Goal: Task Accomplishment & Management: Manage account settings

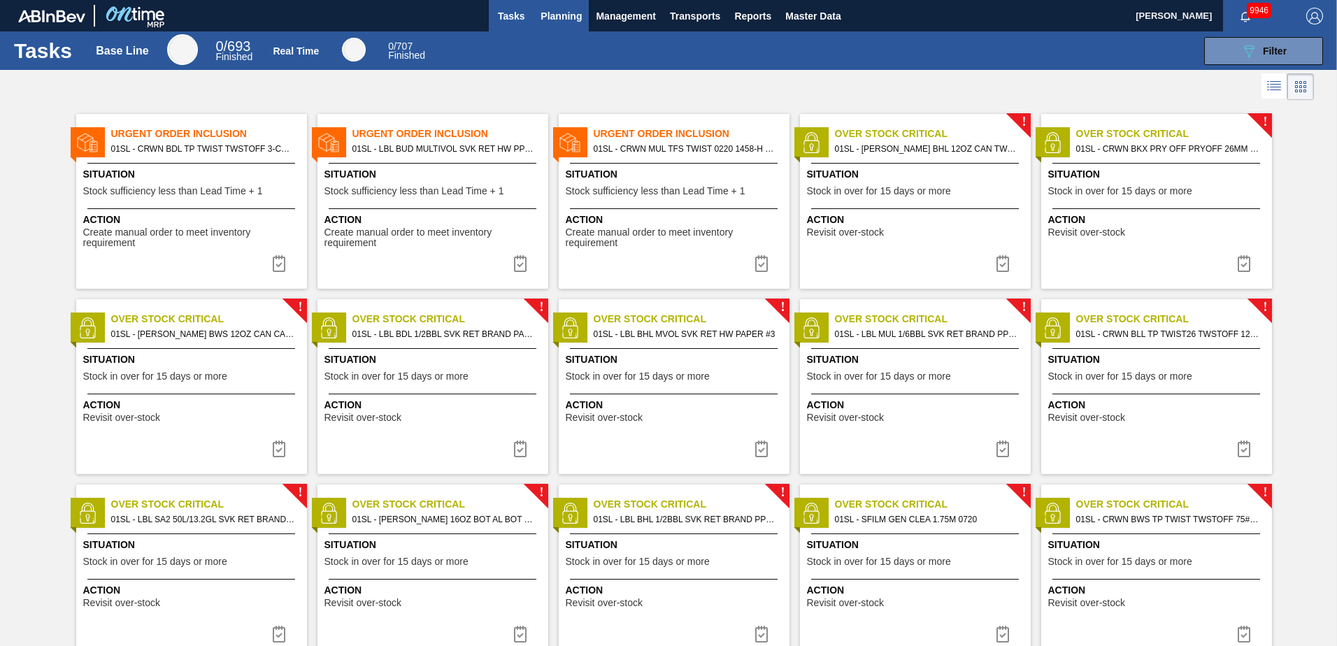
click at [534, 12] on button "Planning" at bounding box center [561, 15] width 55 height 31
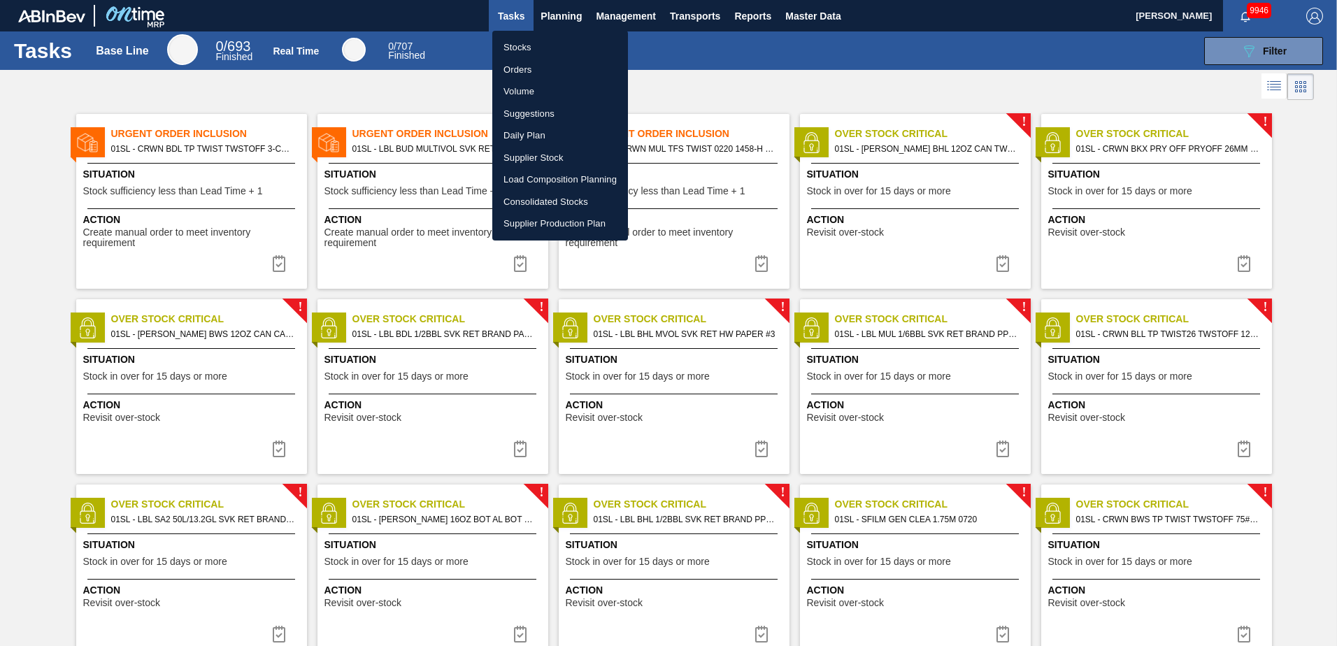
click at [536, 115] on li "Suggestions" at bounding box center [560, 114] width 136 height 22
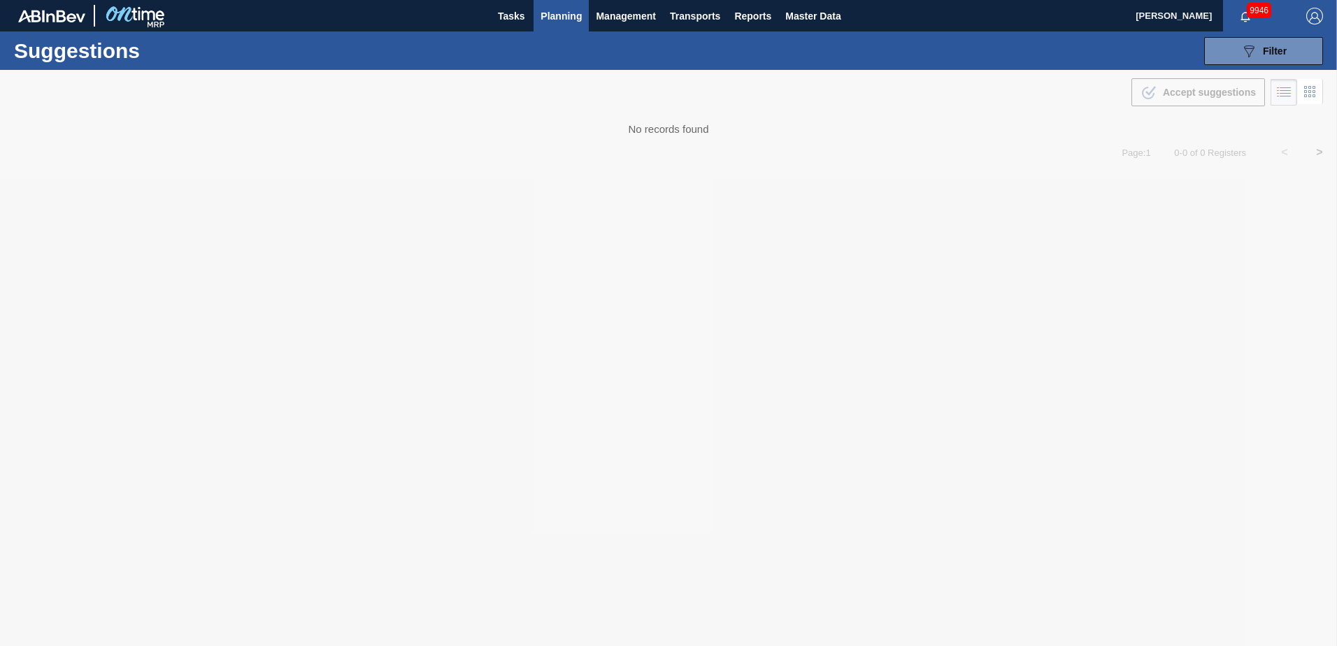
type from "[DATE]"
type to "[DATE]"
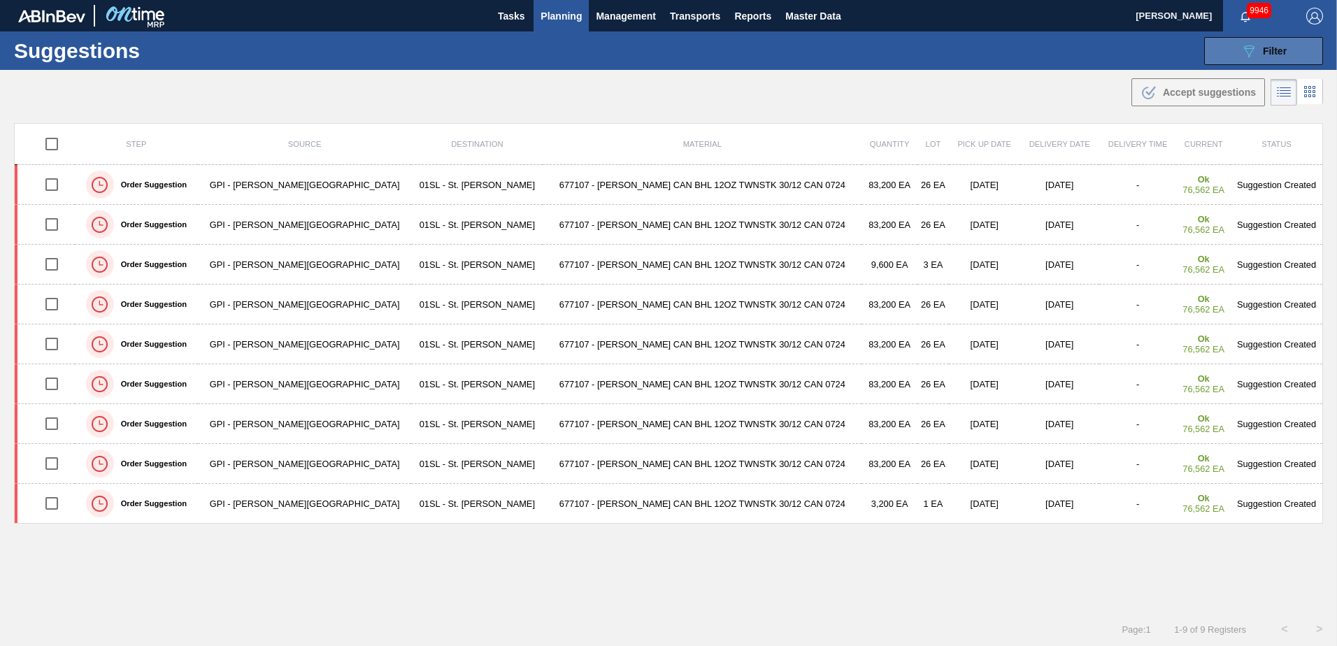
click at [1274, 44] on div "089F7B8B-B2A5-4AFE-B5C0-19BA573D28AC Filter" at bounding box center [1263, 51] width 46 height 17
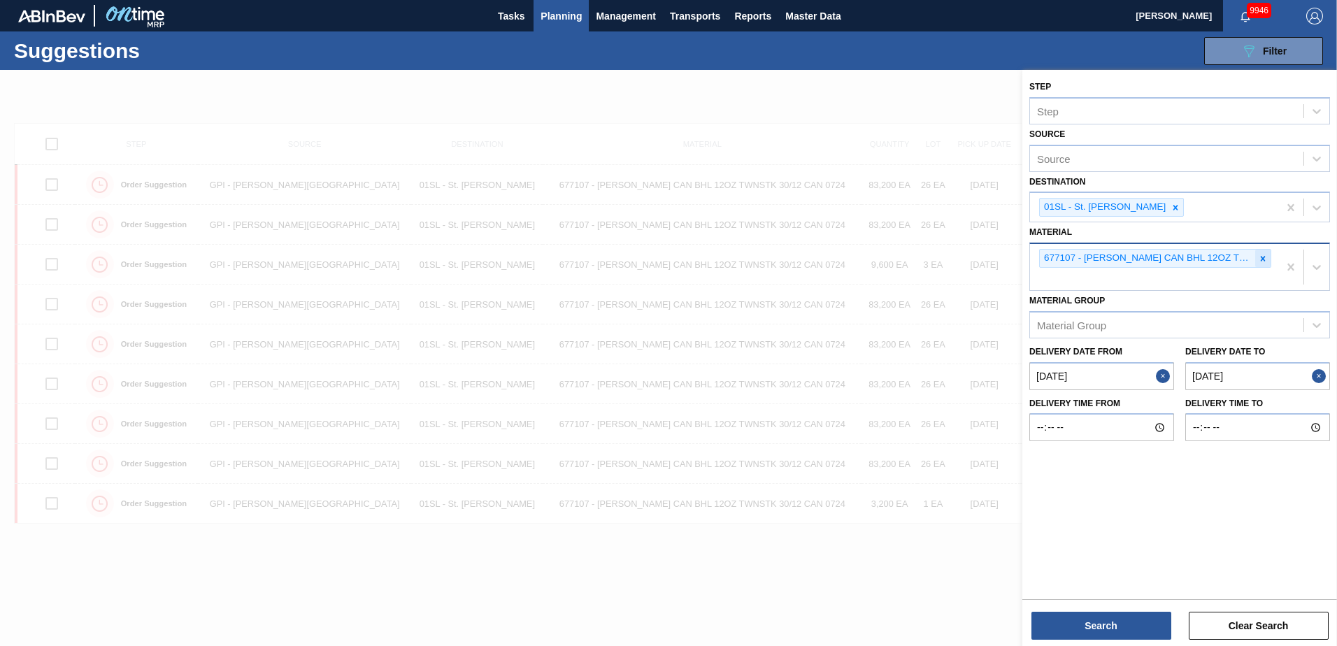
click at [1262, 265] on div at bounding box center [1262, 258] width 15 height 17
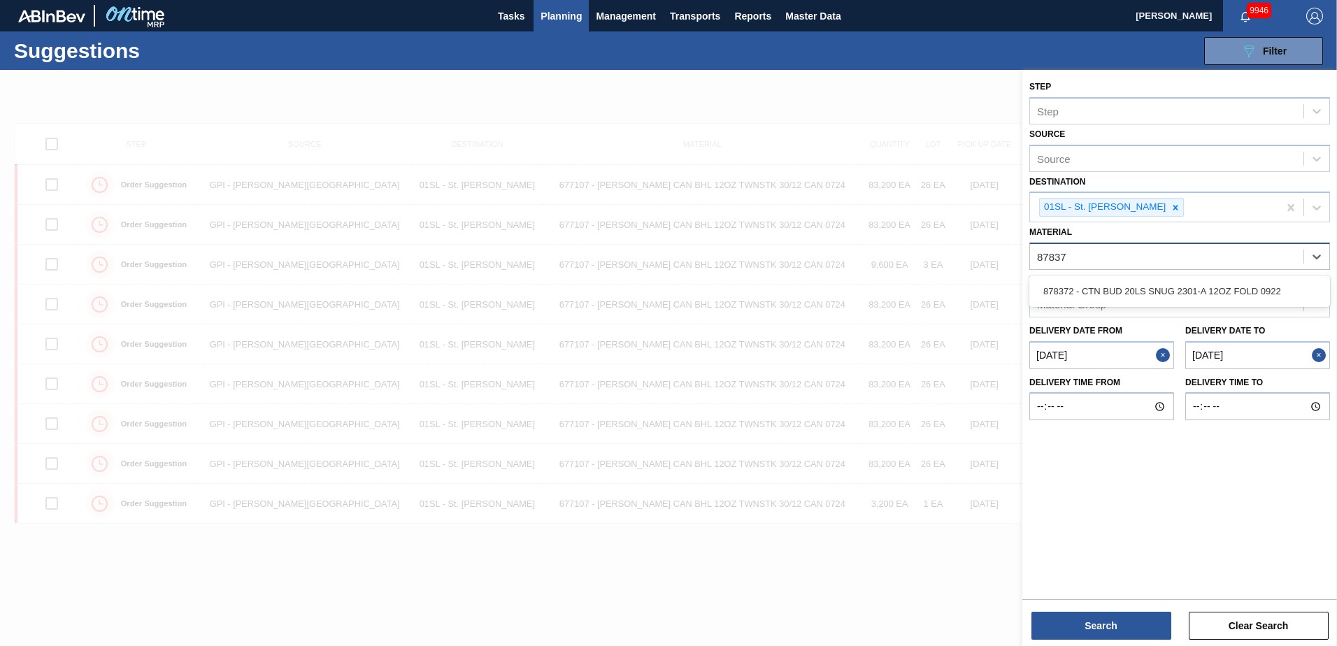
type input "878372"
click at [1197, 286] on div "878372 - CTN BUD 20LS SNUG 2301-A 12OZ FOLD 0922" at bounding box center [1179, 291] width 301 height 26
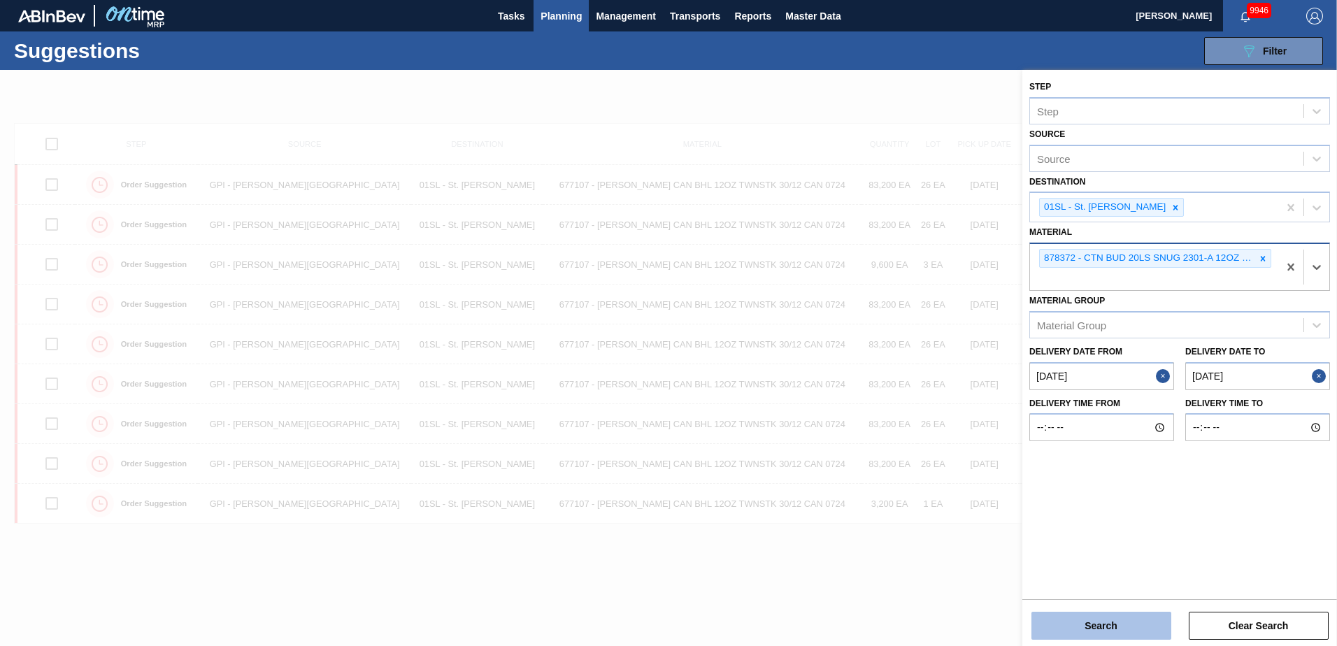
click at [1080, 620] on button "Search" at bounding box center [1101, 626] width 140 height 28
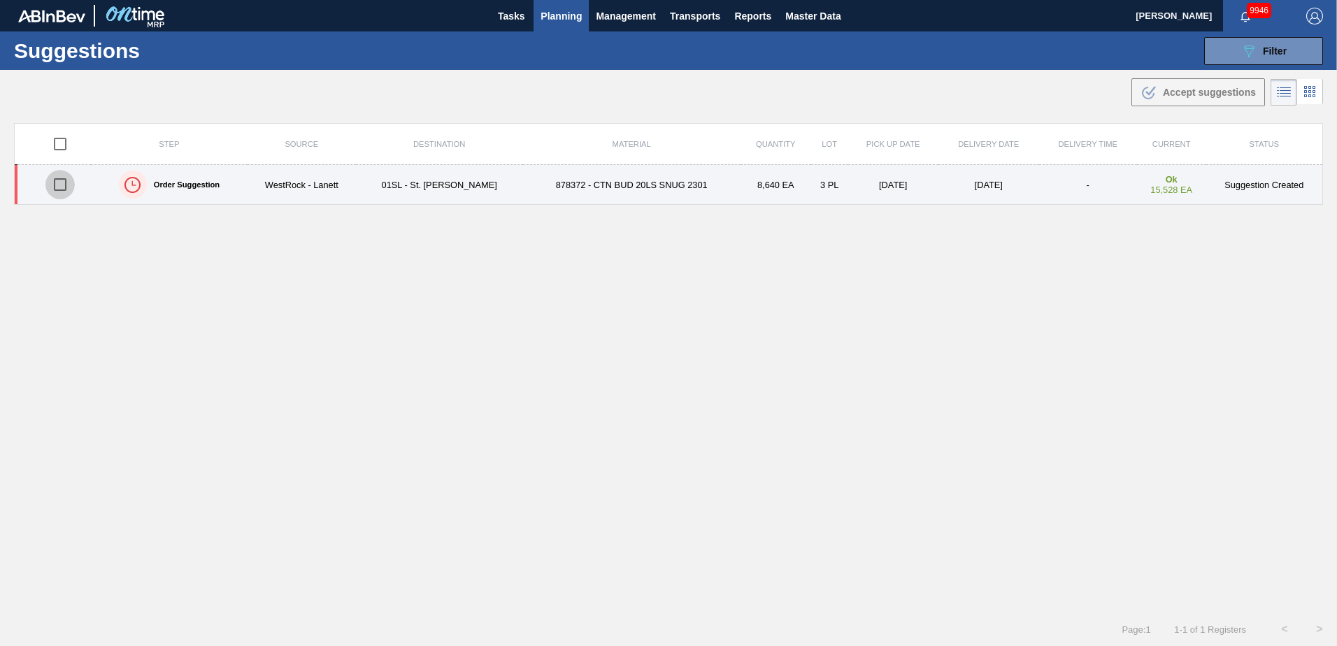
click at [63, 176] on input "checkbox" at bounding box center [59, 184] width 29 height 29
checkbox input "true"
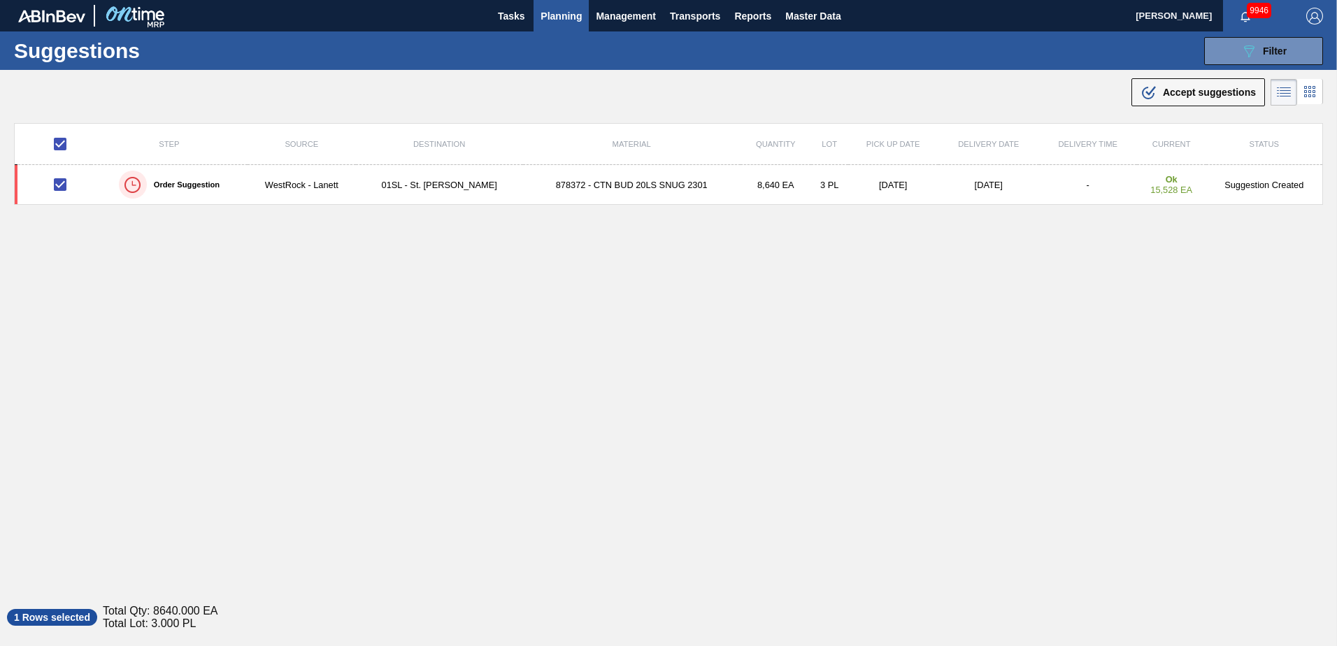
drag, startPoint x: 1185, startPoint y: 84, endPoint x: 1088, endPoint y: 152, distance: 118.5
click at [1185, 84] on div ".b{fill:var(--color-action-default)} Accept suggestions" at bounding box center [1197, 92] width 115 height 17
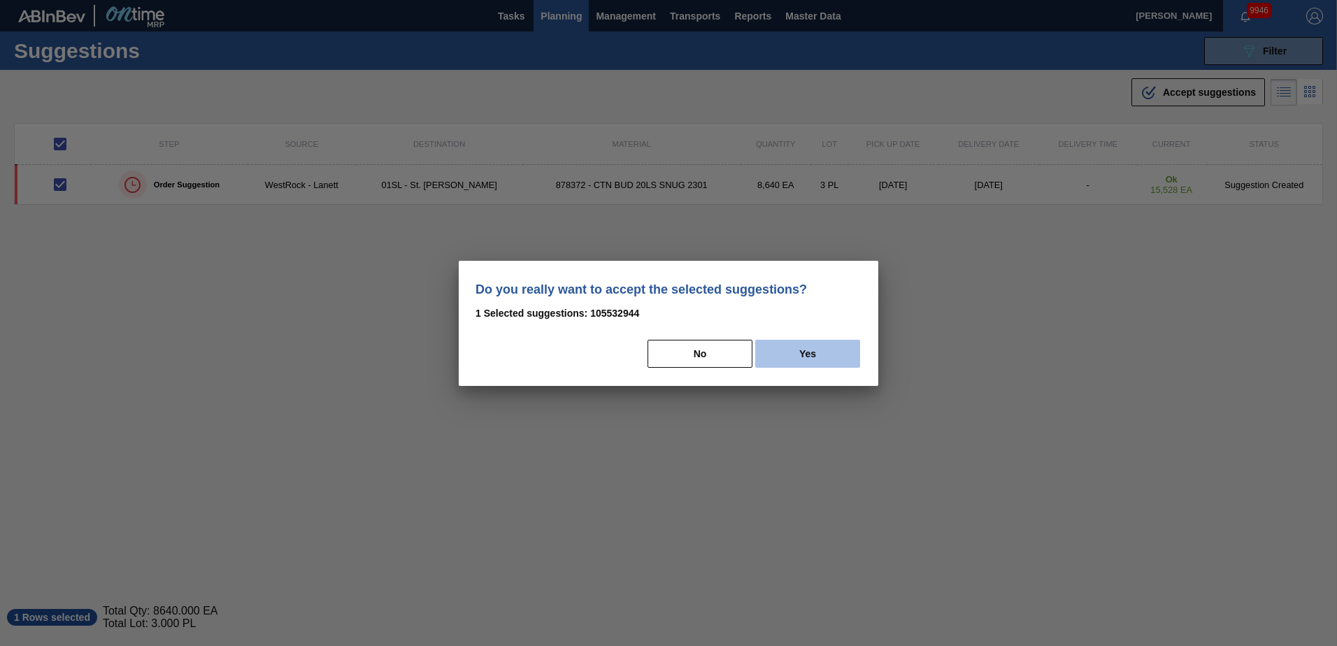
click at [780, 357] on button "Yes" at bounding box center [807, 354] width 105 height 28
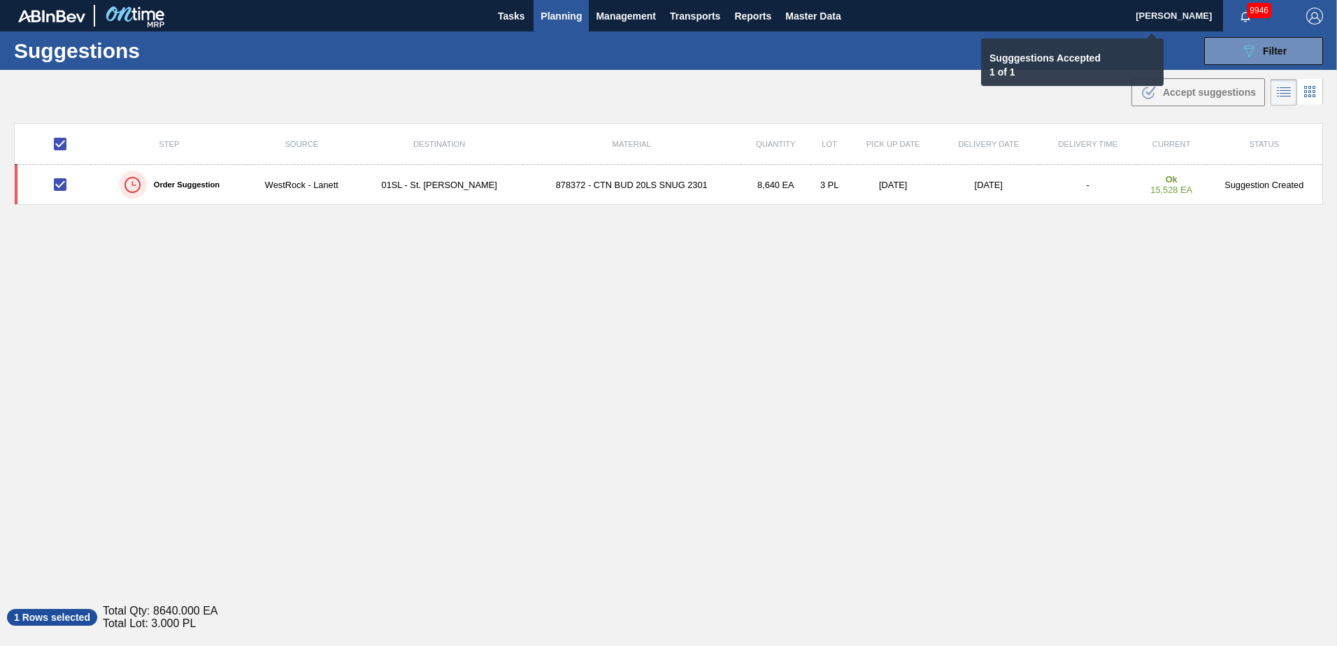
checkbox input "false"
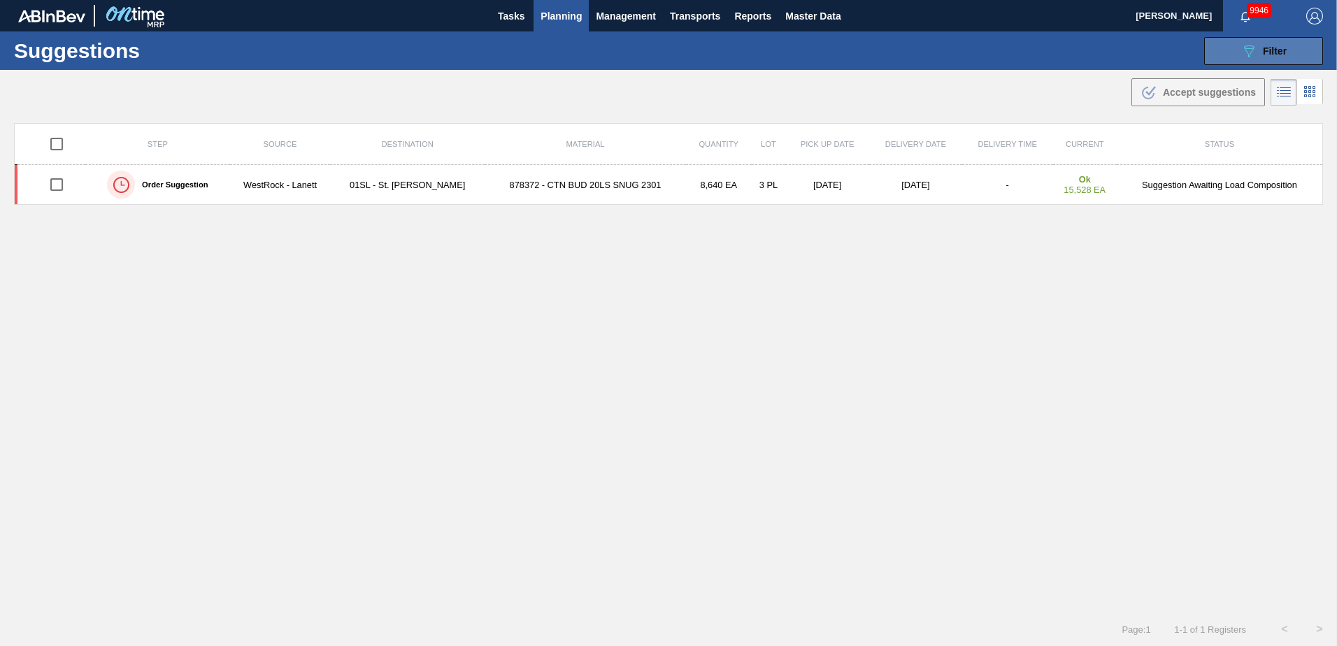
click at [1276, 47] on span "Filter" at bounding box center [1275, 50] width 24 height 11
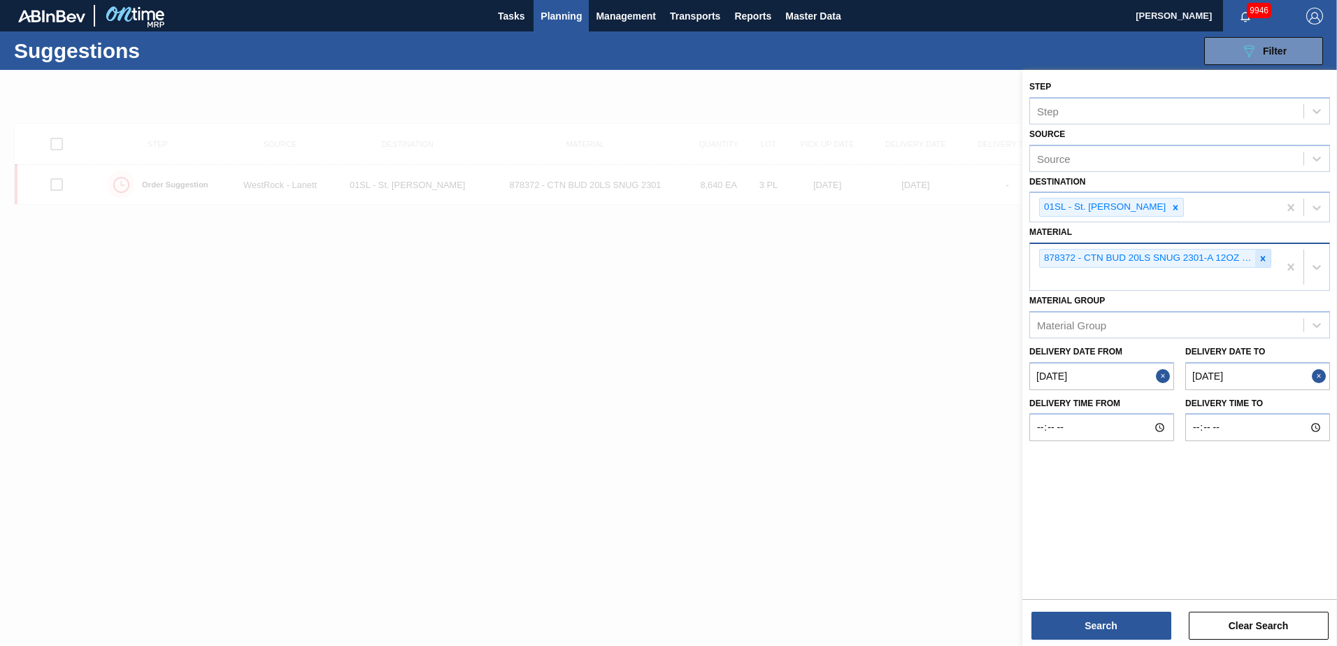
click at [1258, 255] on icon at bounding box center [1263, 259] width 10 height 10
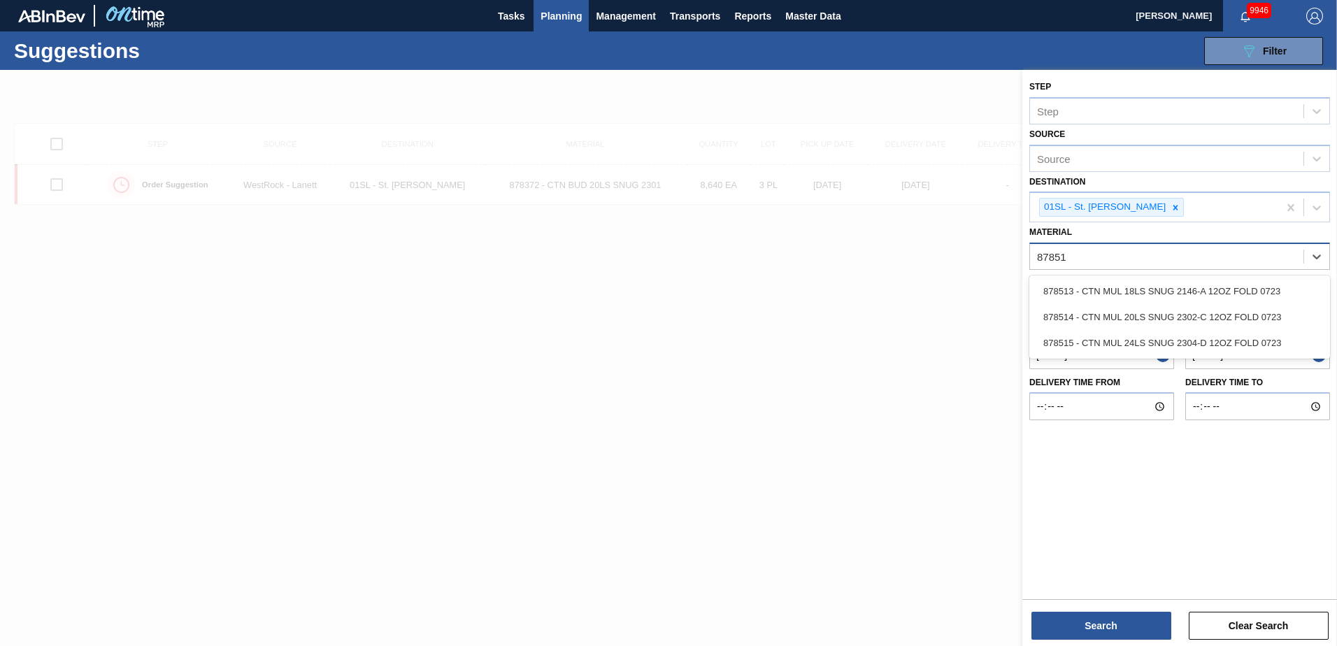
type input "878513"
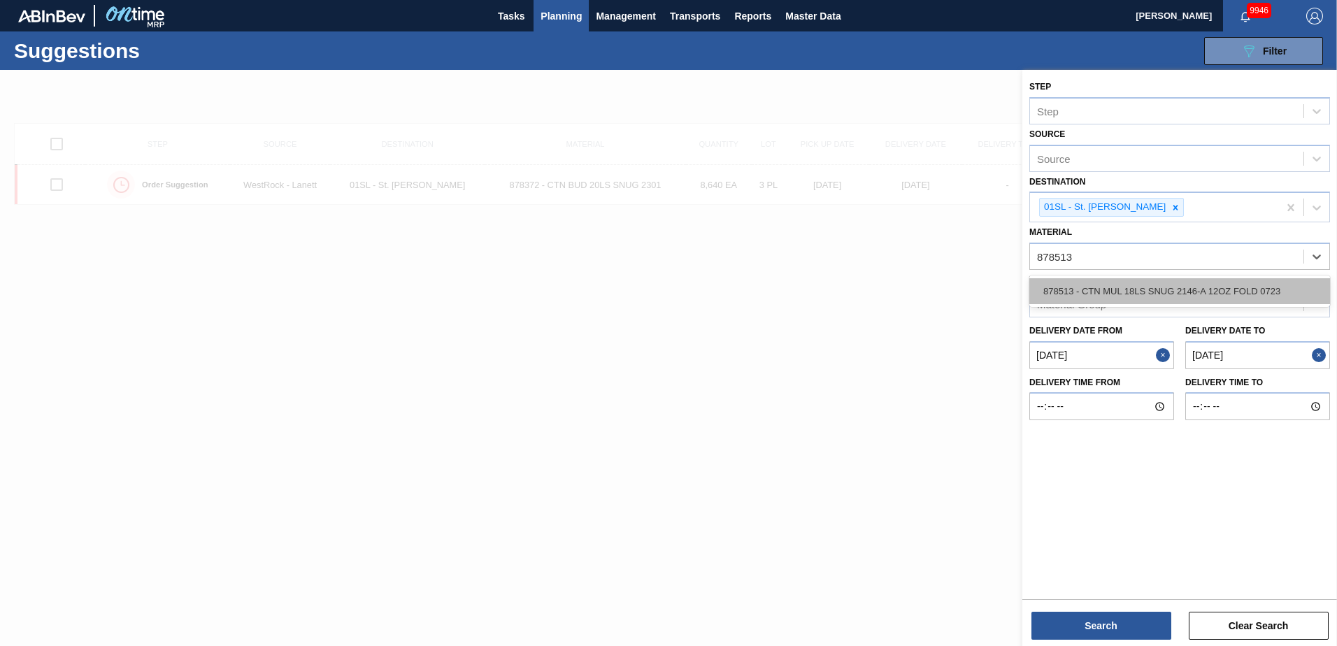
click at [1192, 295] on div "878513 - CTN MUL 18LS SNUG 2146-A 12OZ FOLD 0723" at bounding box center [1179, 291] width 301 height 26
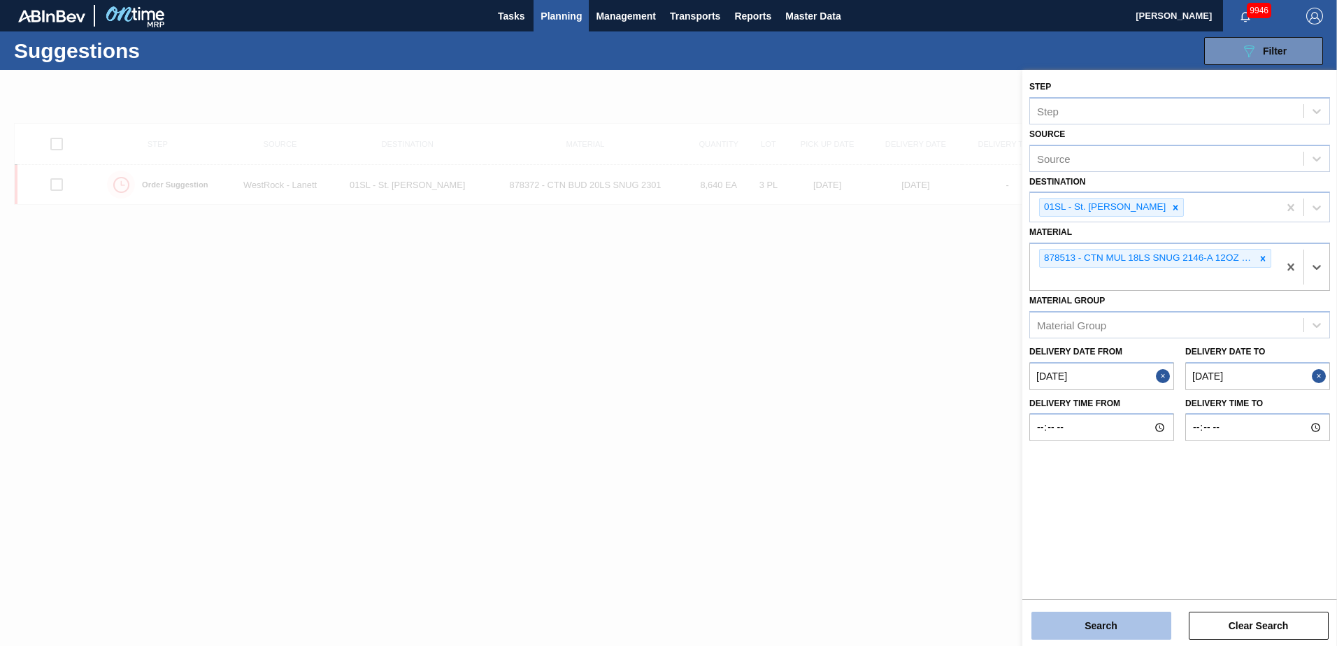
click at [1123, 625] on button "Search" at bounding box center [1101, 626] width 140 height 28
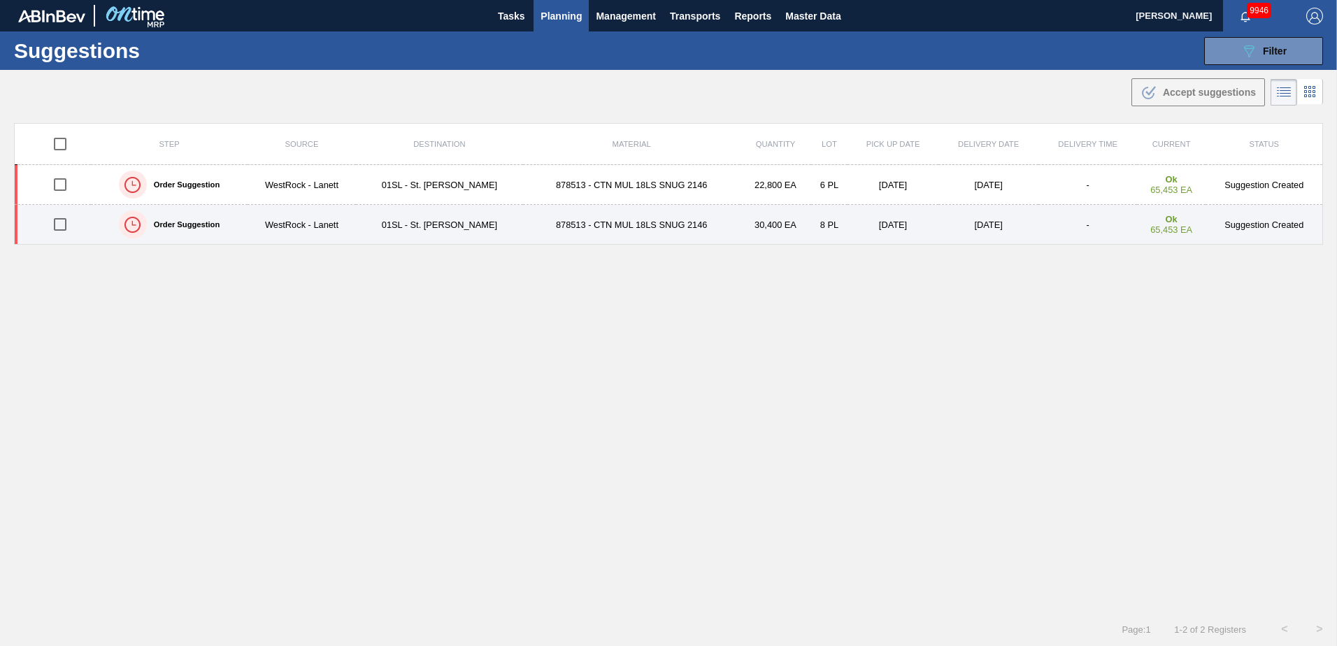
drag, startPoint x: 62, startPoint y: 222, endPoint x: 259, endPoint y: 222, distance: 196.5
click at [62, 222] on input "checkbox" at bounding box center [59, 224] width 29 height 29
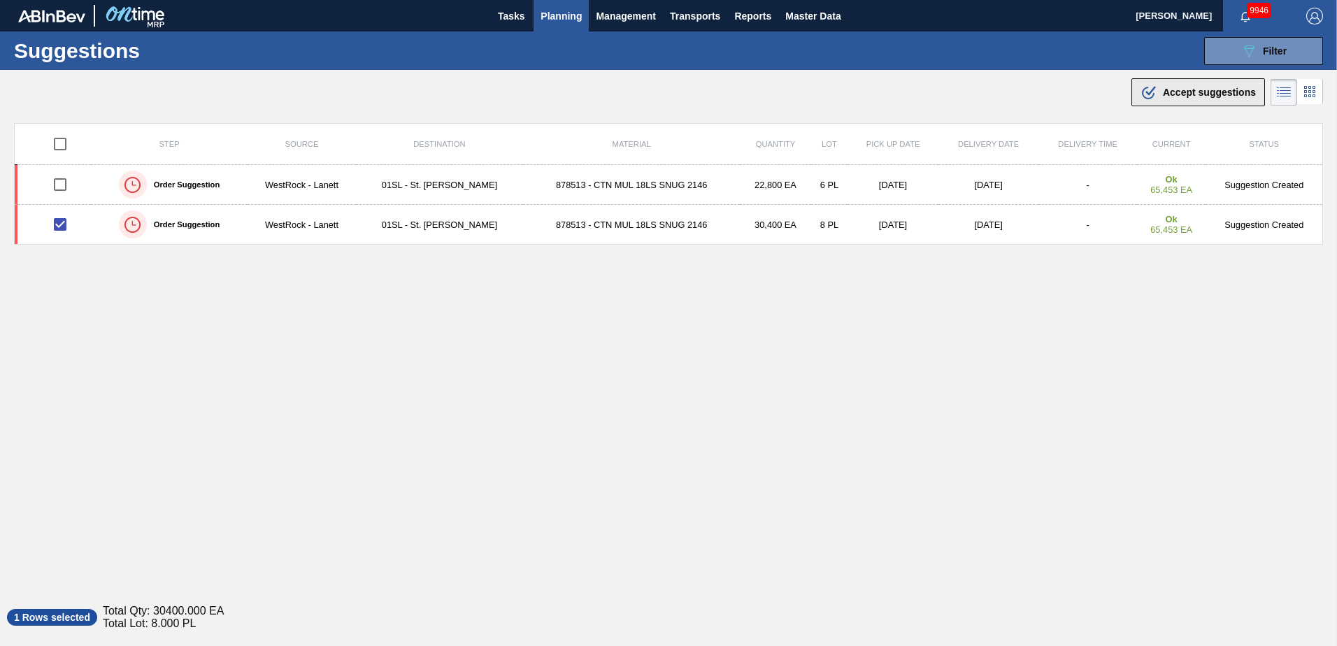
click at [1198, 90] on span "Accept suggestions" at bounding box center [1209, 92] width 93 height 11
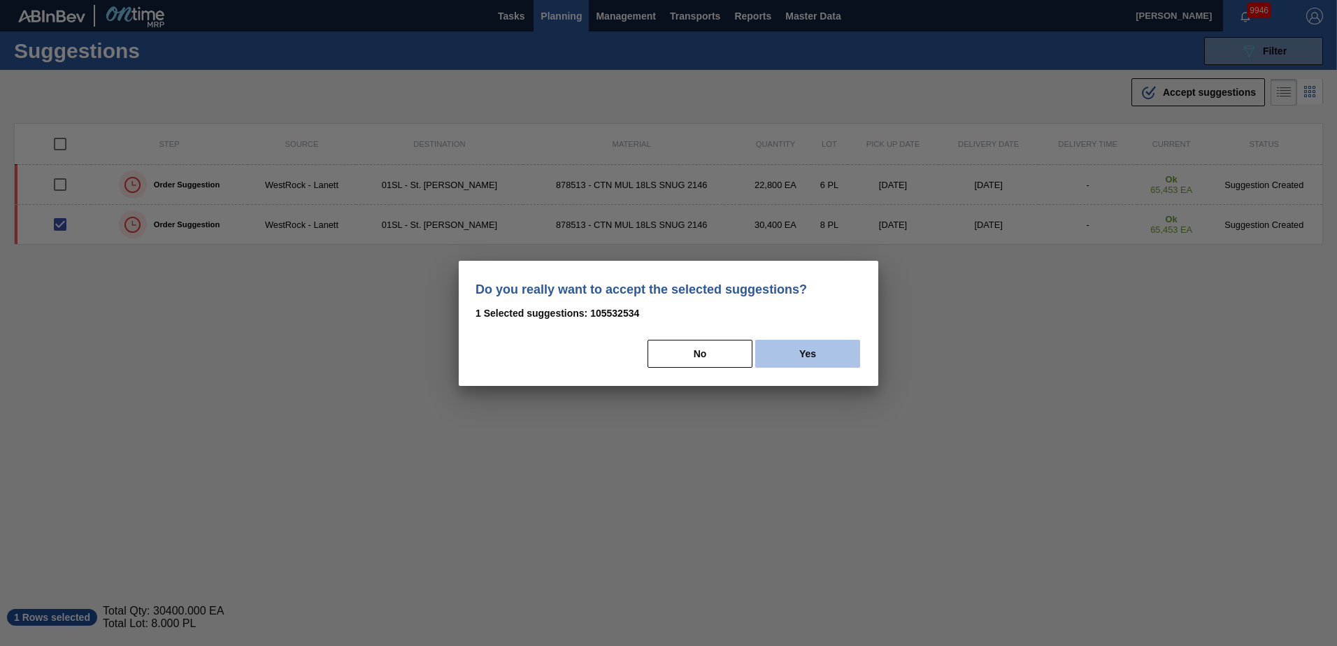
click at [836, 349] on button "Yes" at bounding box center [807, 354] width 105 height 28
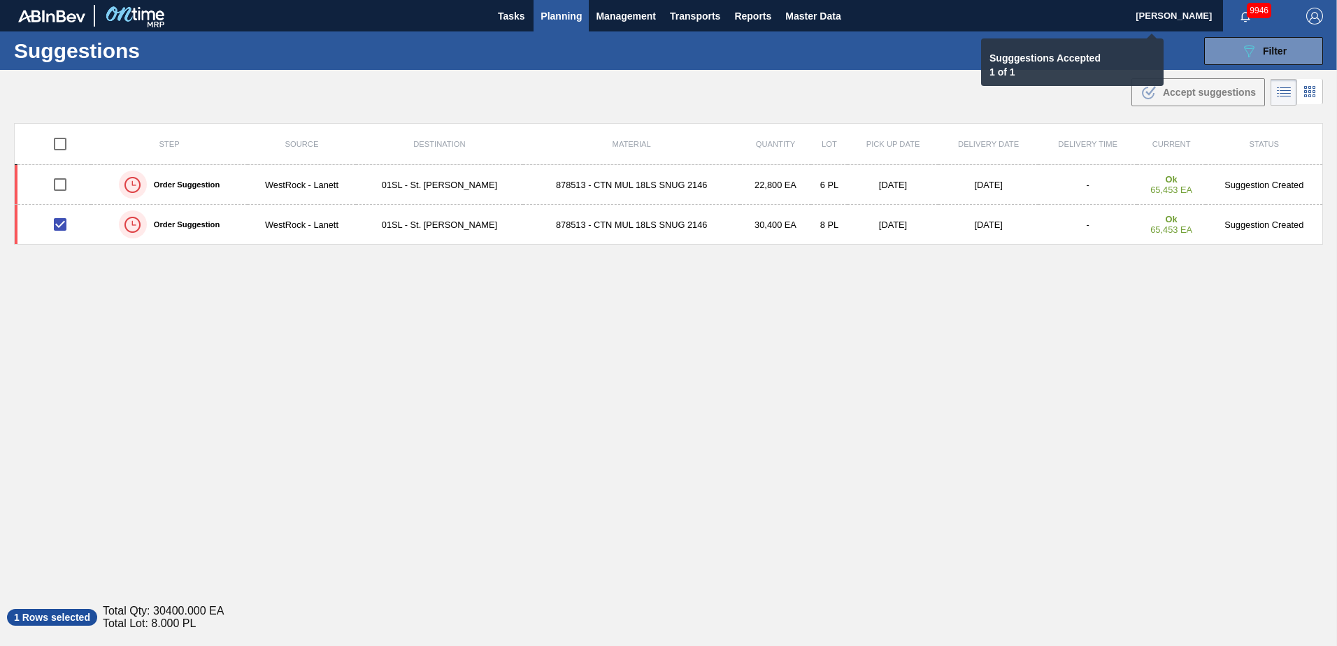
checkbox input "false"
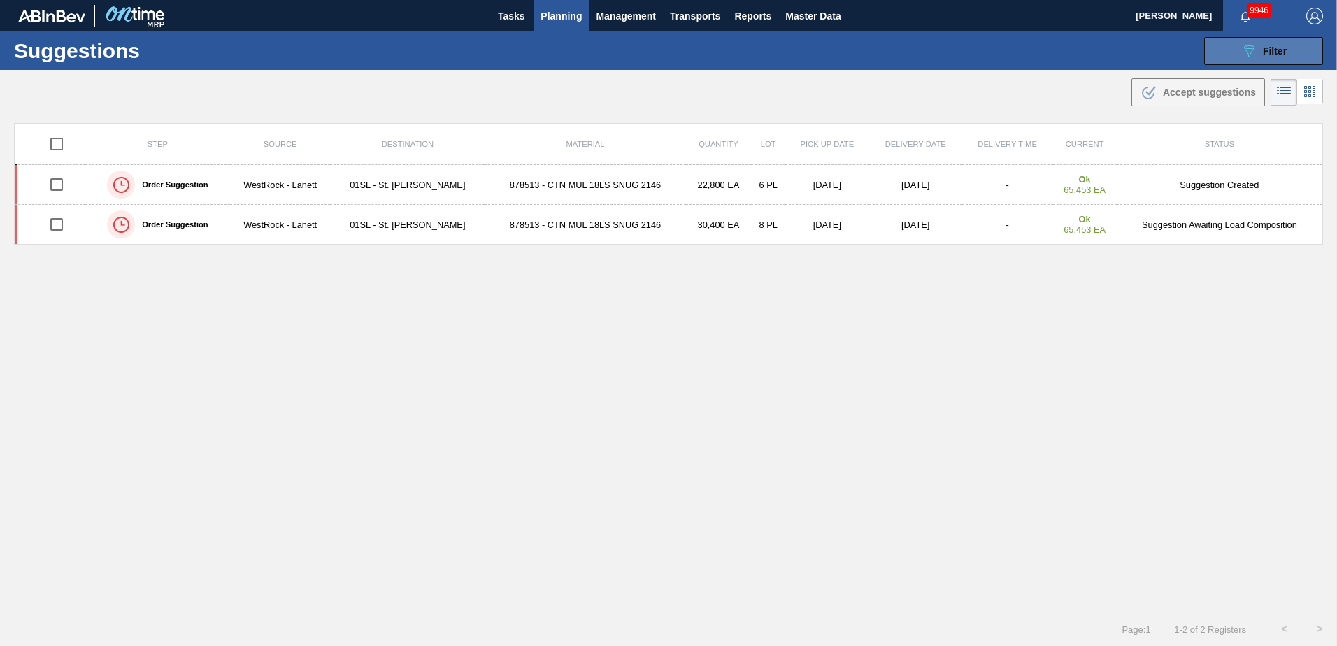
click at [1238, 61] on button "089F7B8B-B2A5-4AFE-B5C0-19BA573D28AC Filter" at bounding box center [1263, 51] width 119 height 28
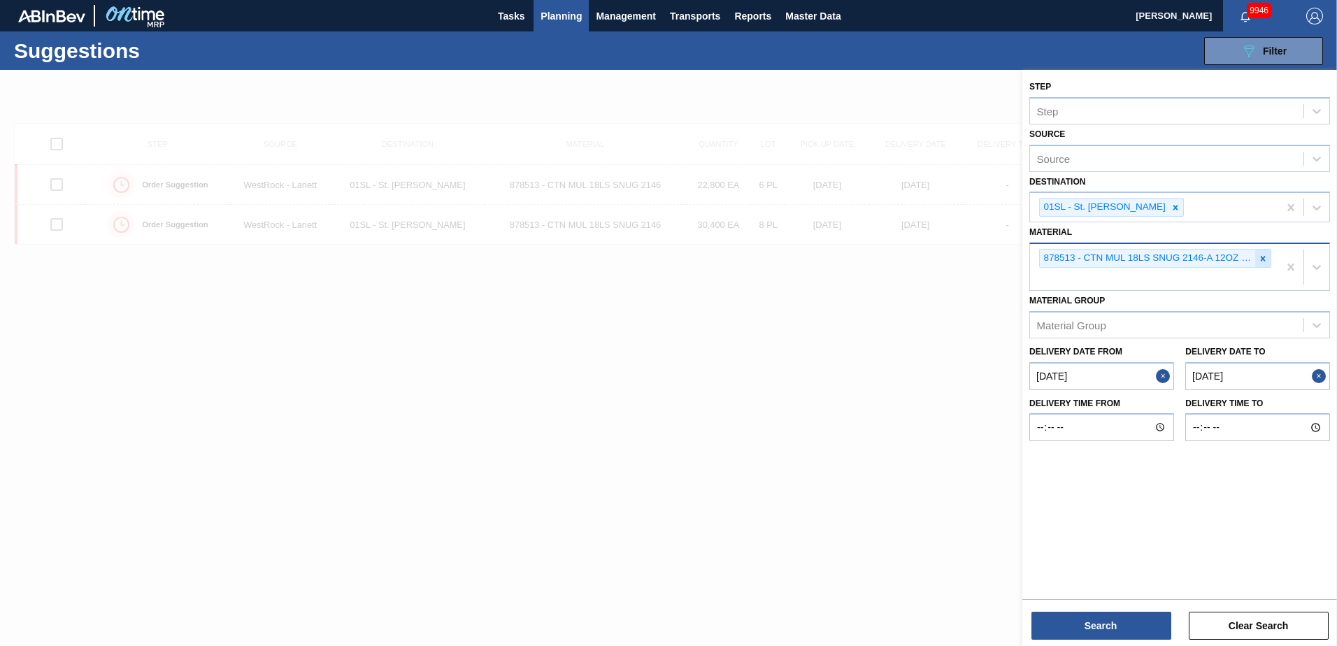
click at [1259, 261] on icon at bounding box center [1263, 259] width 10 height 10
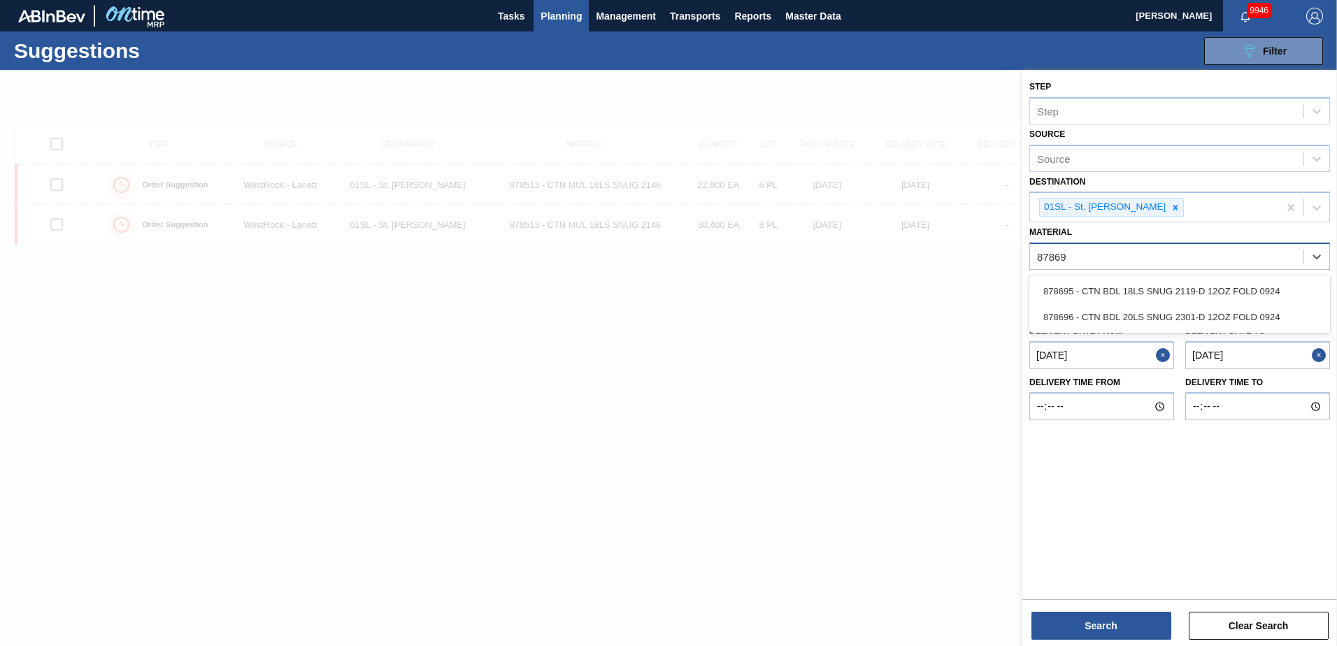
type input "878695"
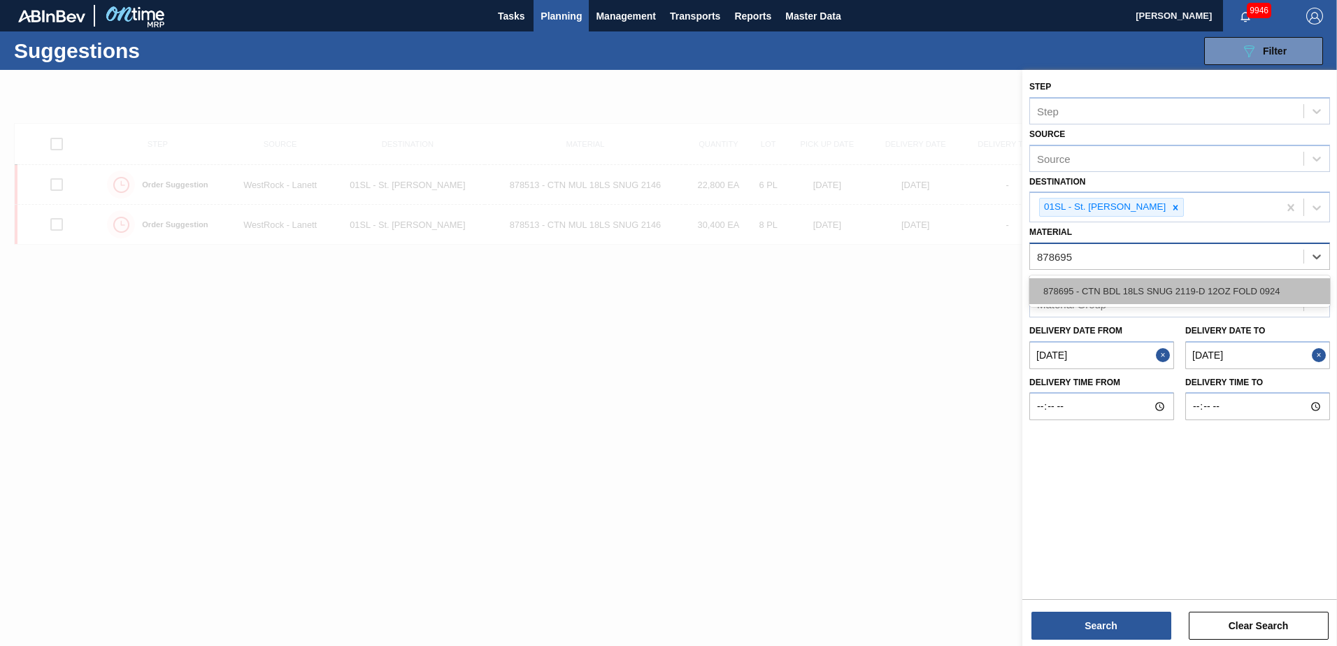
click at [1206, 288] on div "878695 - CTN BDL 18LS SNUG 2119-D 12OZ FOLD 0924" at bounding box center [1179, 291] width 301 height 26
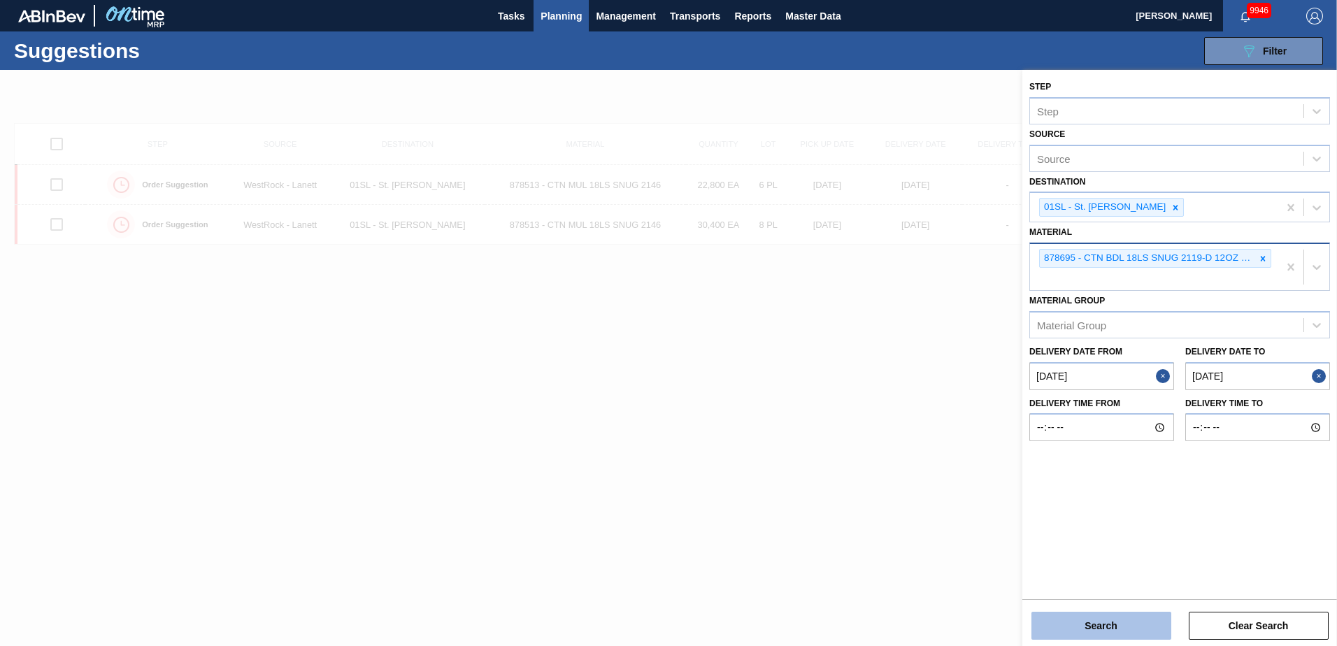
click at [1143, 613] on button "Search" at bounding box center [1101, 626] width 140 height 28
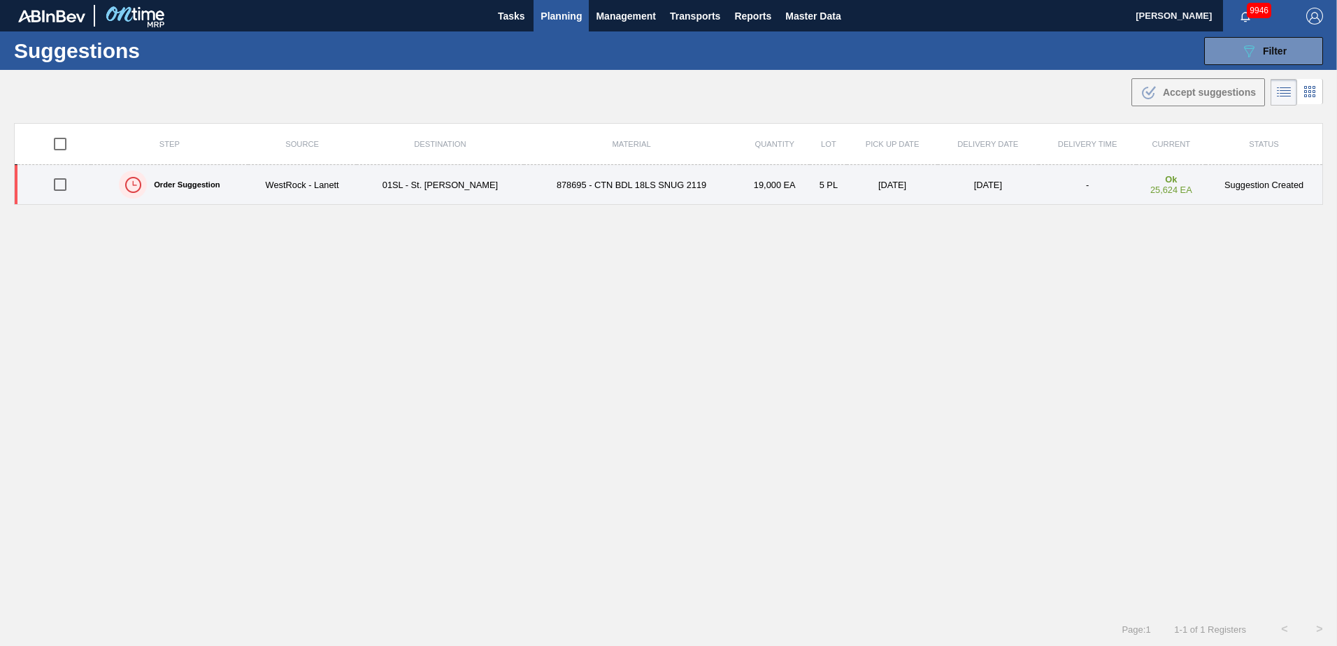
click at [64, 180] on input "checkbox" at bounding box center [59, 184] width 29 height 29
checkbox input "true"
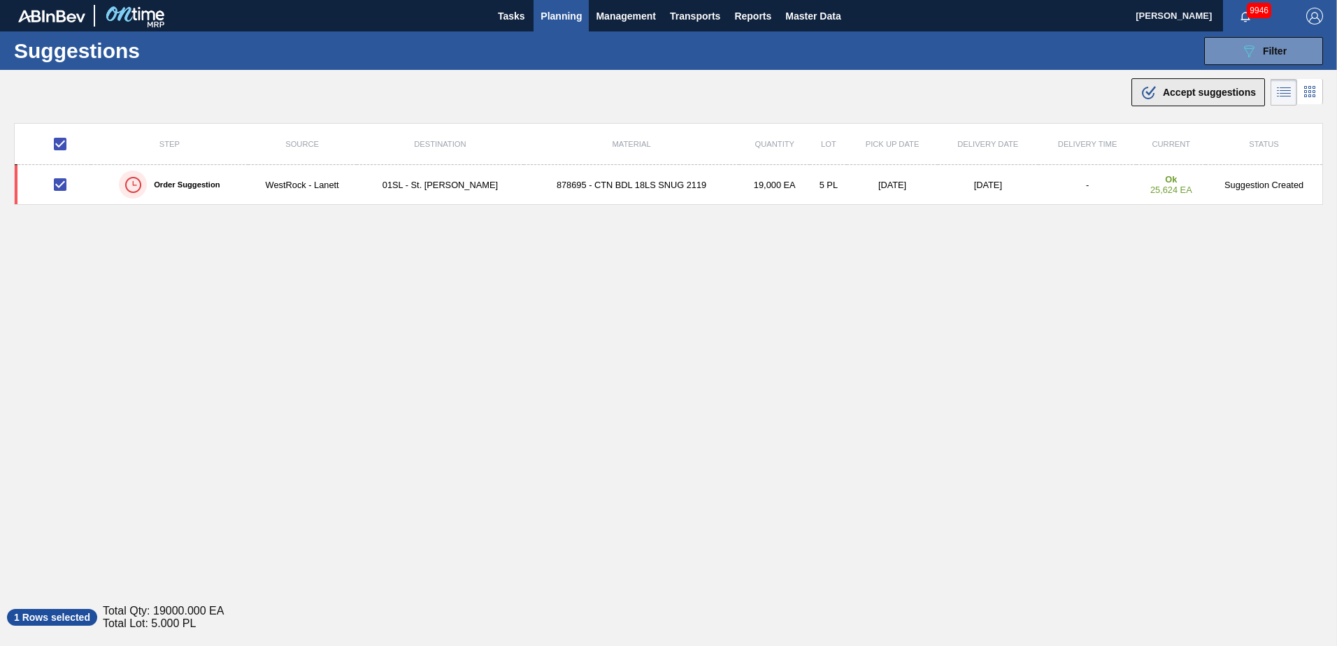
click at [1191, 93] on span "Accept suggestions" at bounding box center [1209, 92] width 93 height 11
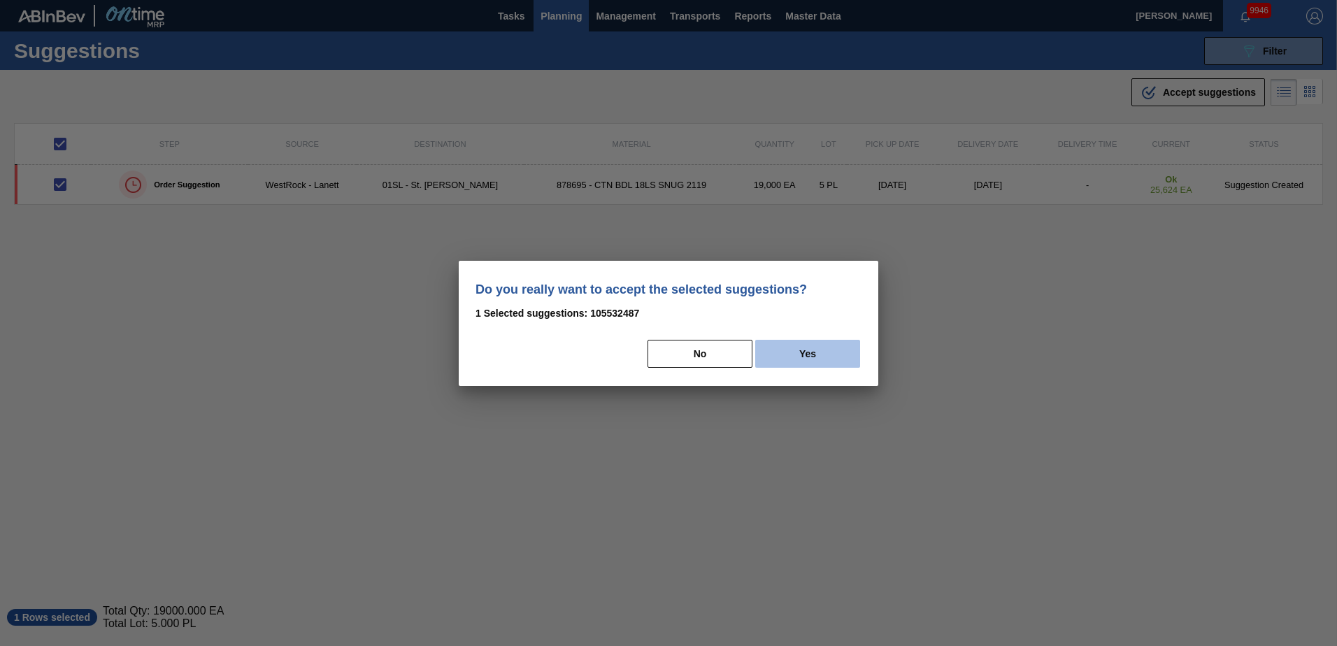
drag, startPoint x: 799, startPoint y: 351, endPoint x: 834, endPoint y: 350, distance: 35.0
click at [800, 350] on button "Yes" at bounding box center [807, 354] width 105 height 28
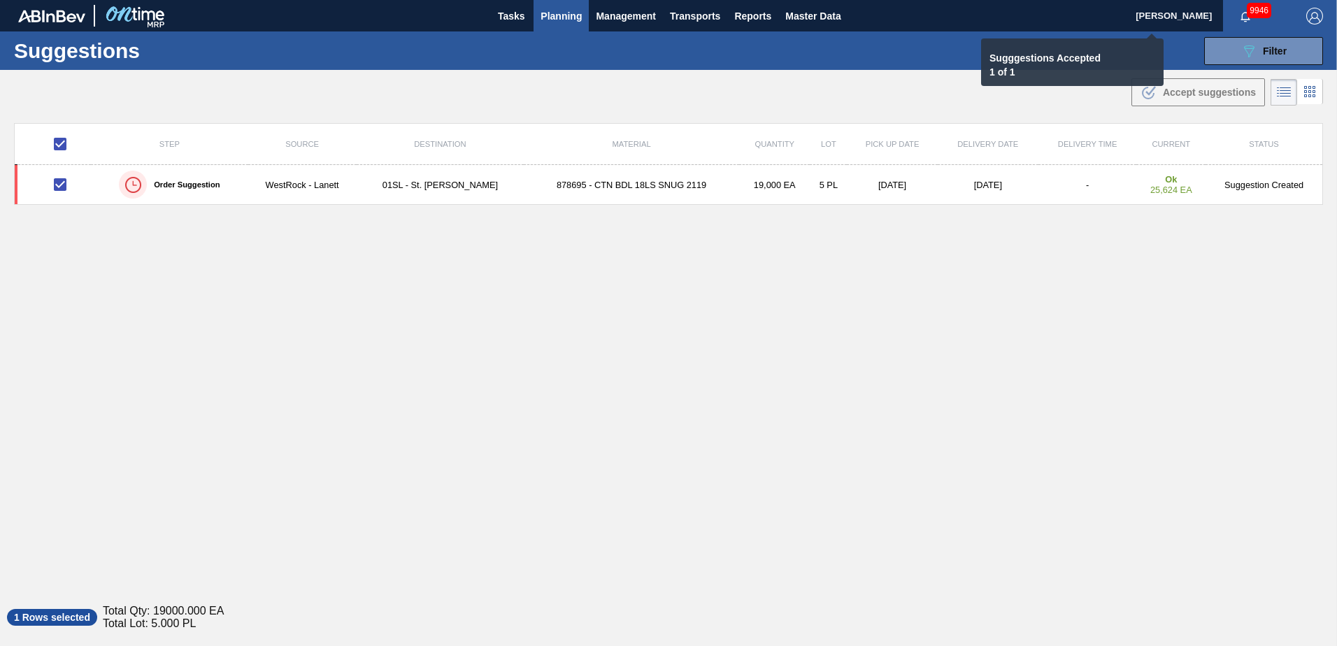
checkbox input "false"
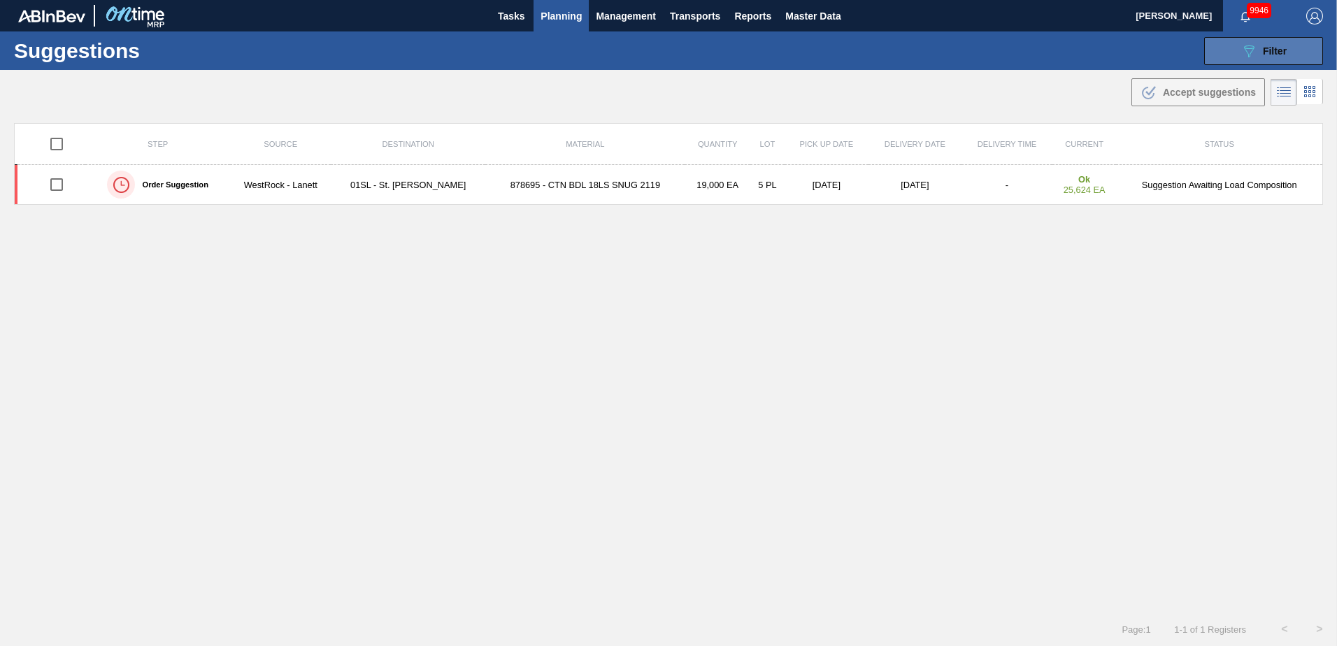
click at [1264, 51] on span "Filter" at bounding box center [1275, 50] width 24 height 11
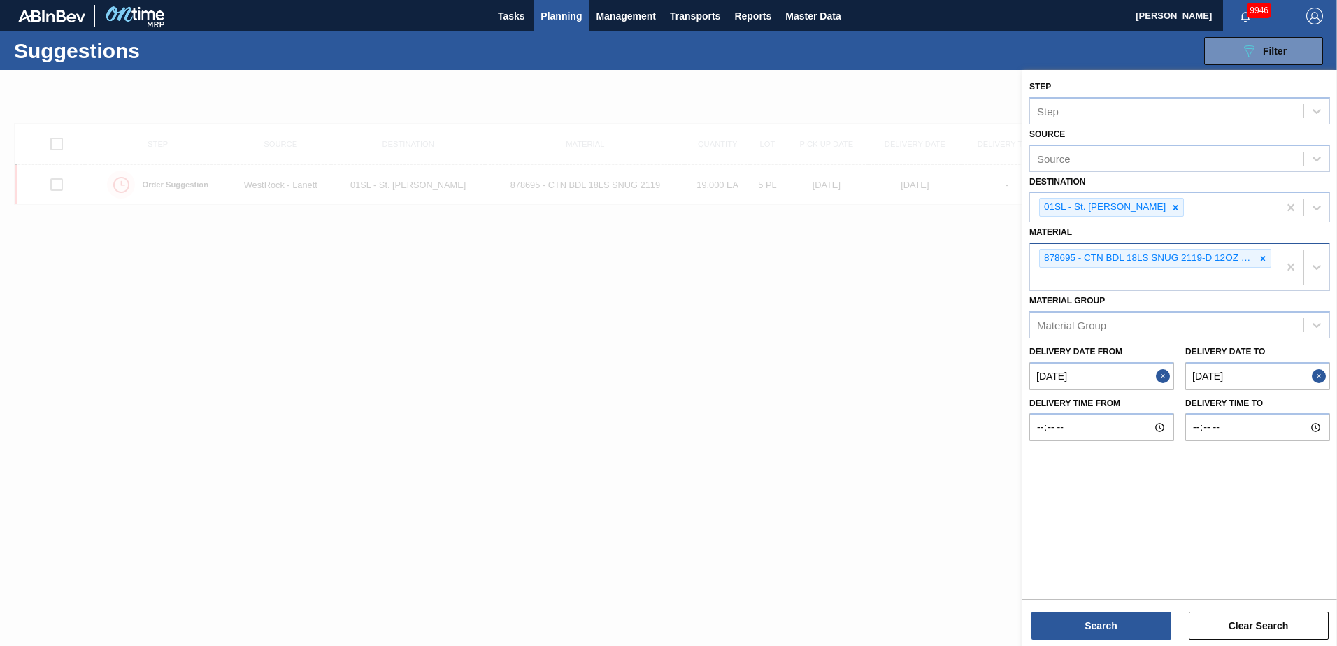
click at [1259, 260] on icon at bounding box center [1263, 259] width 10 height 10
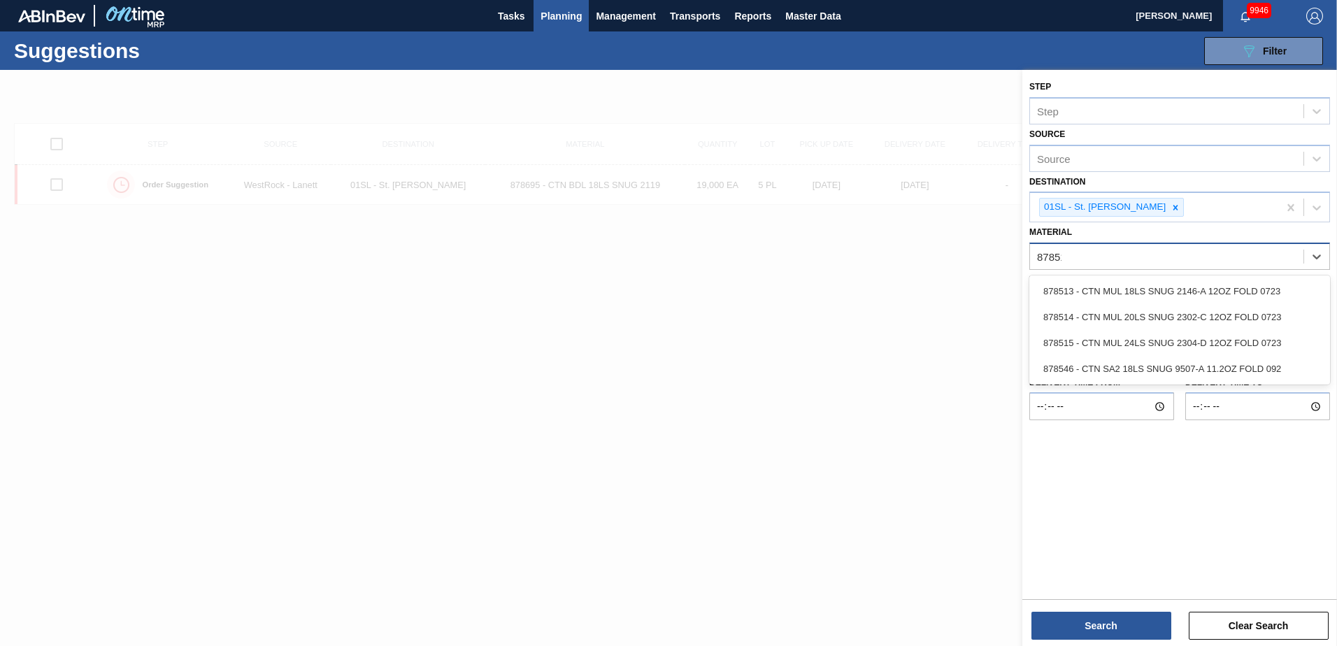
type input "878513"
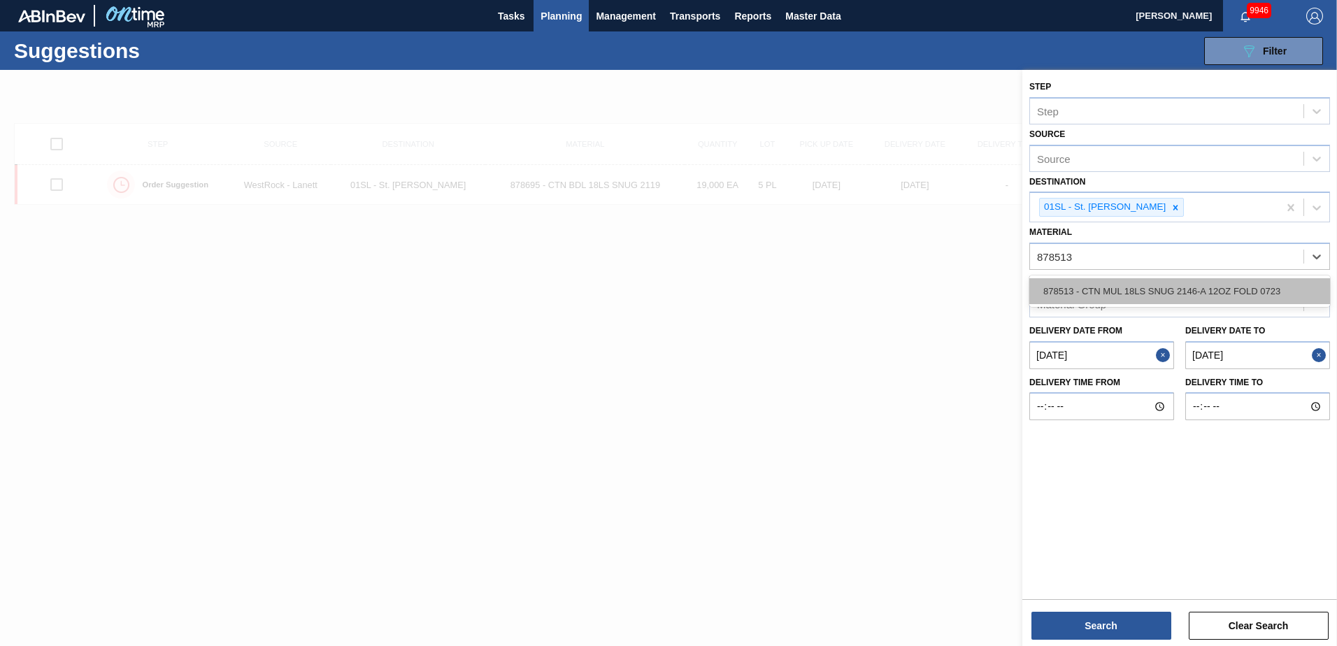
click at [1229, 289] on div "878513 - CTN MUL 18LS SNUG 2146-A 12OZ FOLD 0723" at bounding box center [1179, 291] width 301 height 26
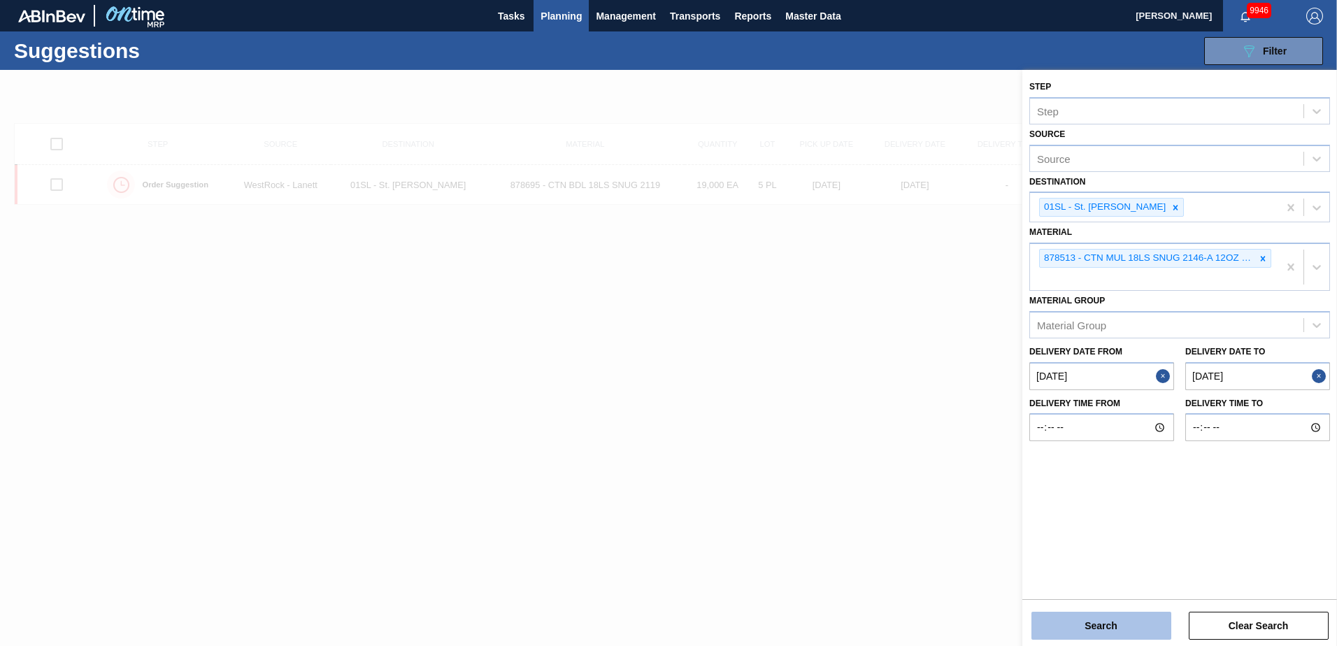
click at [1118, 613] on button "Search" at bounding box center [1101, 626] width 140 height 28
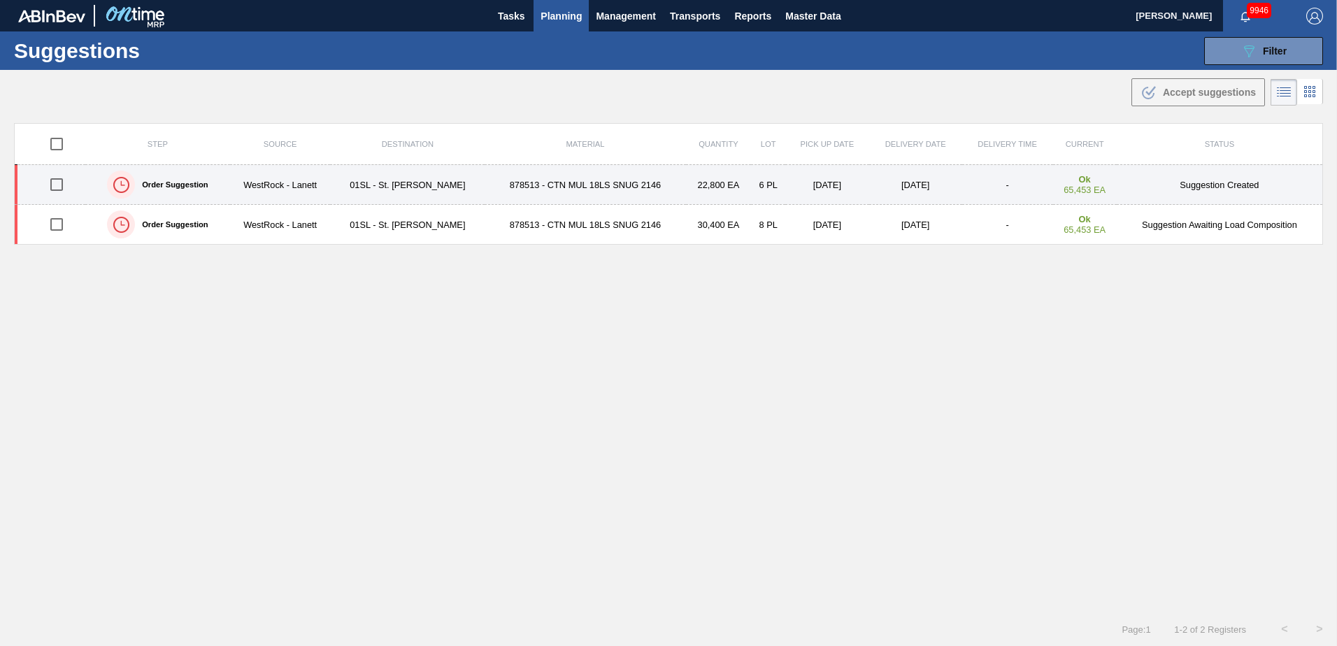
drag, startPoint x: 57, startPoint y: 184, endPoint x: 278, endPoint y: 184, distance: 221.0
click at [57, 184] on input "checkbox" at bounding box center [56, 184] width 29 height 29
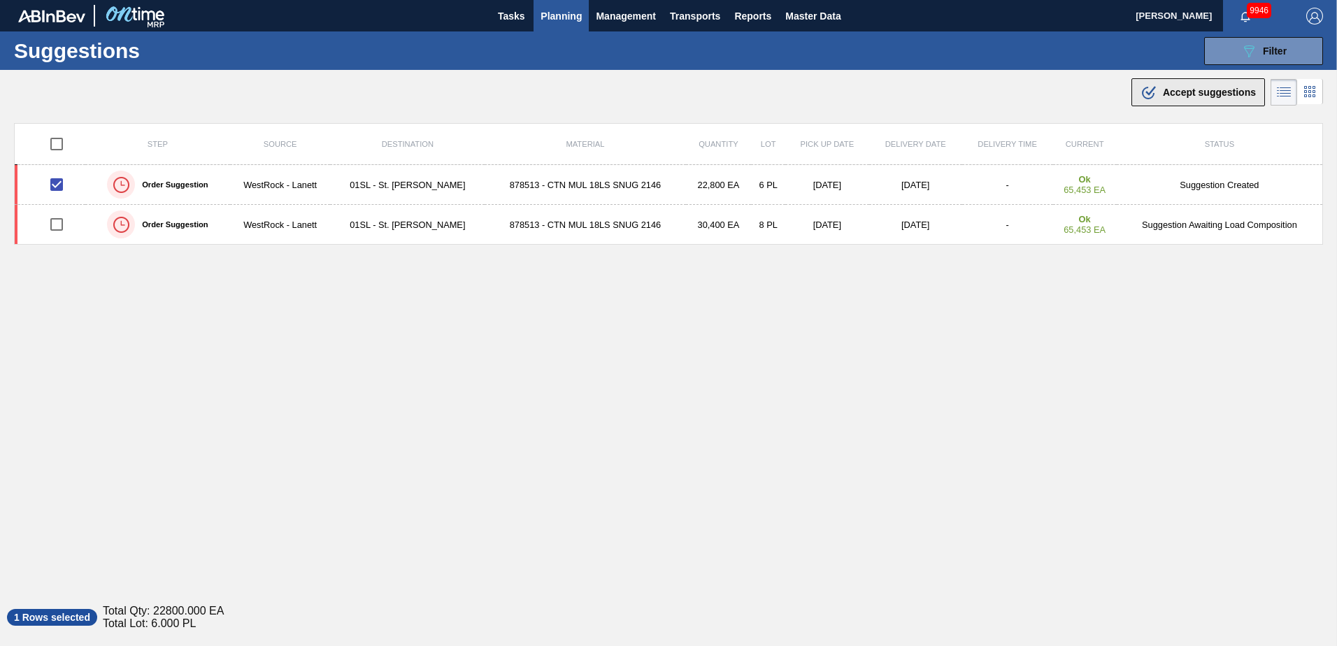
click at [1190, 83] on button ".b{fill:var(--color-action-default)} Accept suggestions" at bounding box center [1198, 92] width 134 height 28
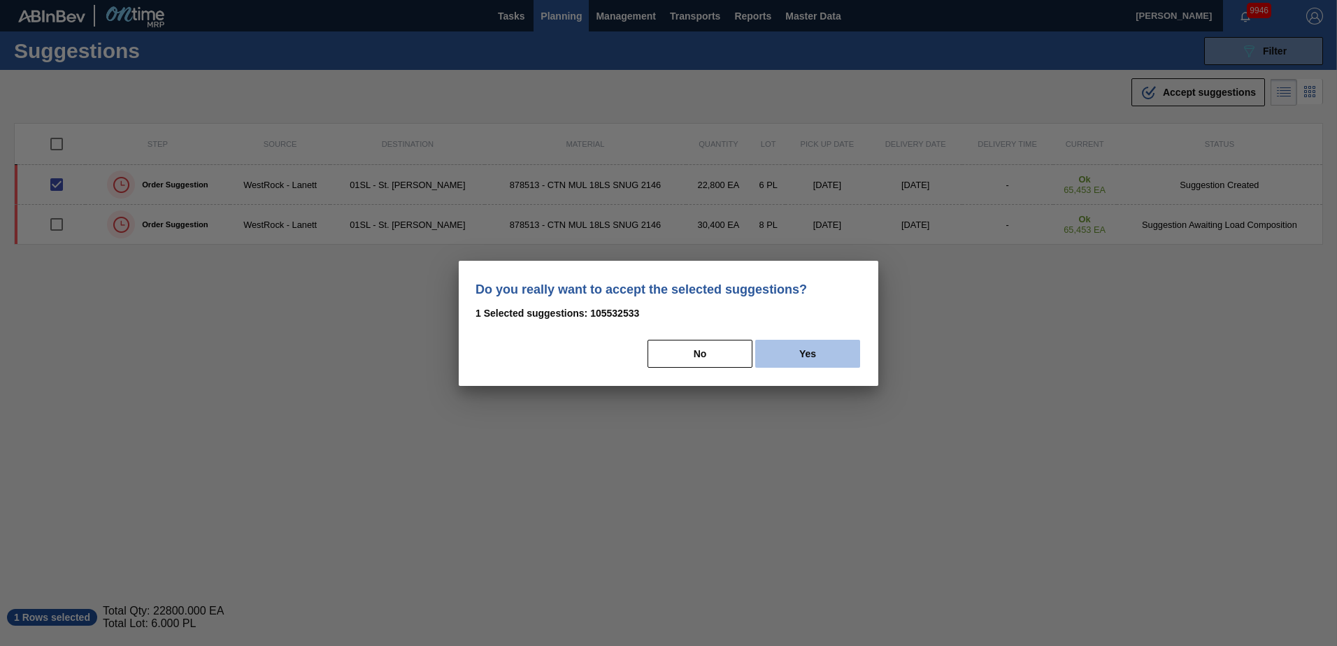
click at [789, 364] on button "Yes" at bounding box center [807, 354] width 105 height 28
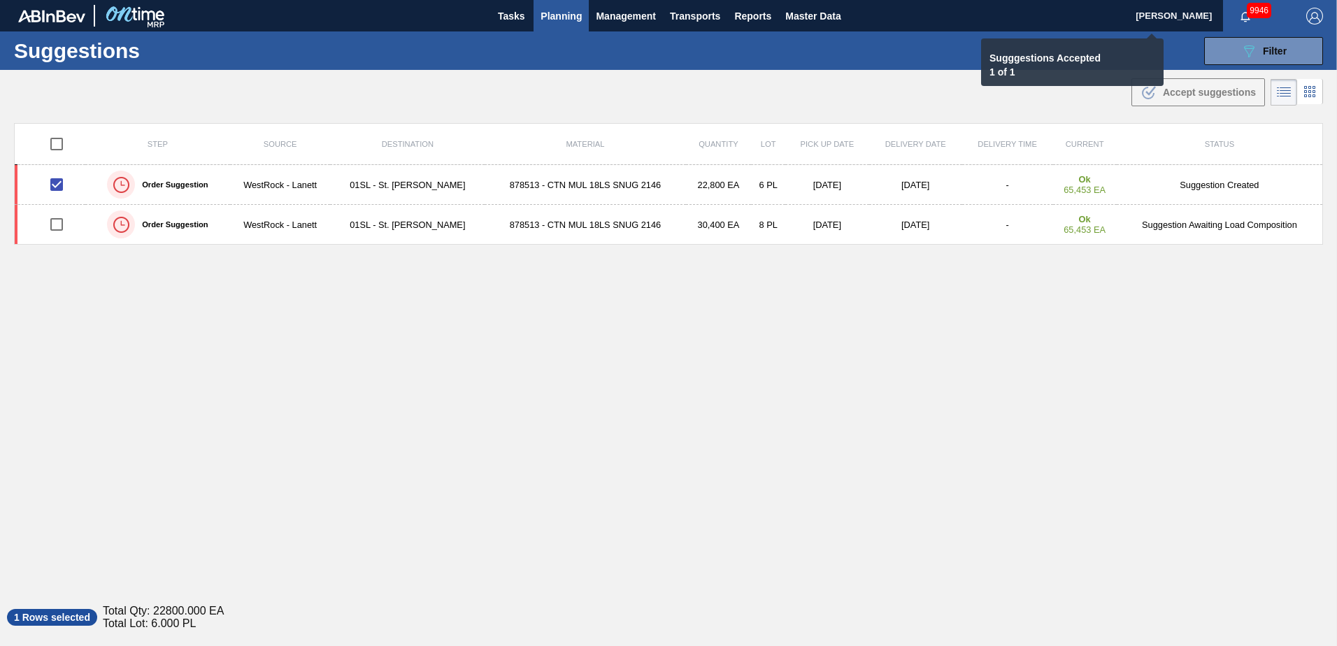
checkbox input "false"
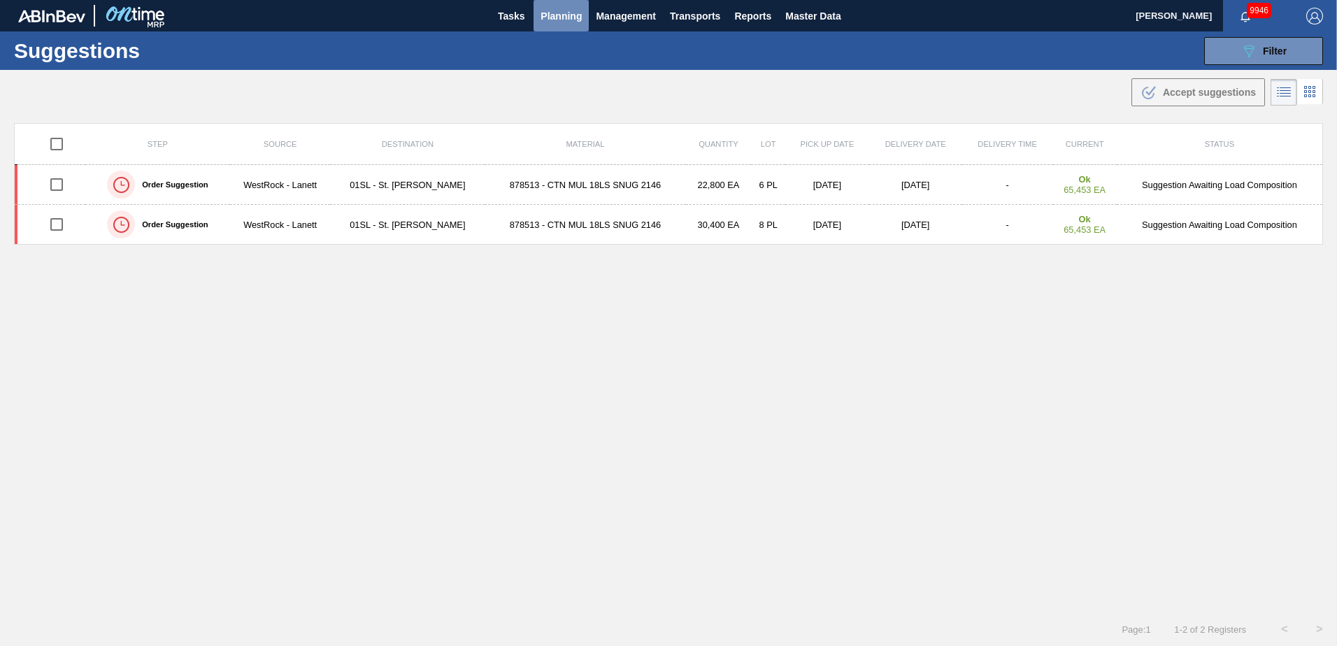
click at [554, 29] on button "Planning" at bounding box center [561, 15] width 55 height 31
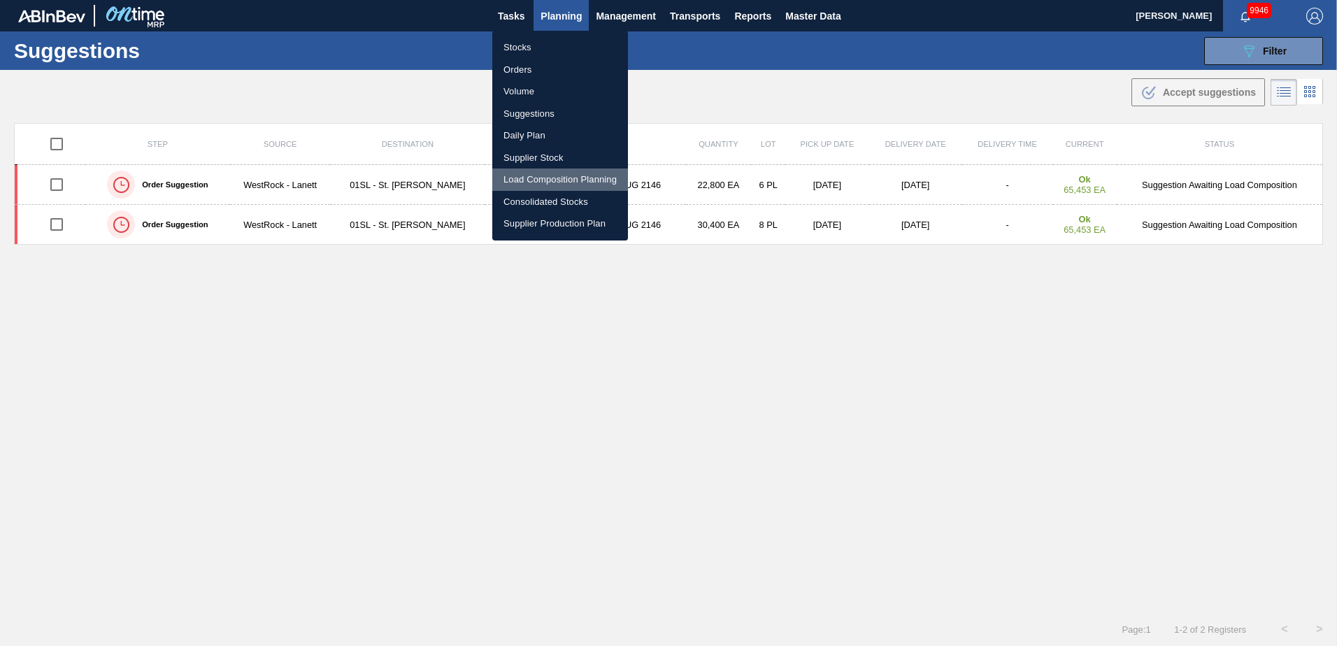
click at [534, 176] on li "Load Composition Planning" at bounding box center [560, 180] width 136 height 22
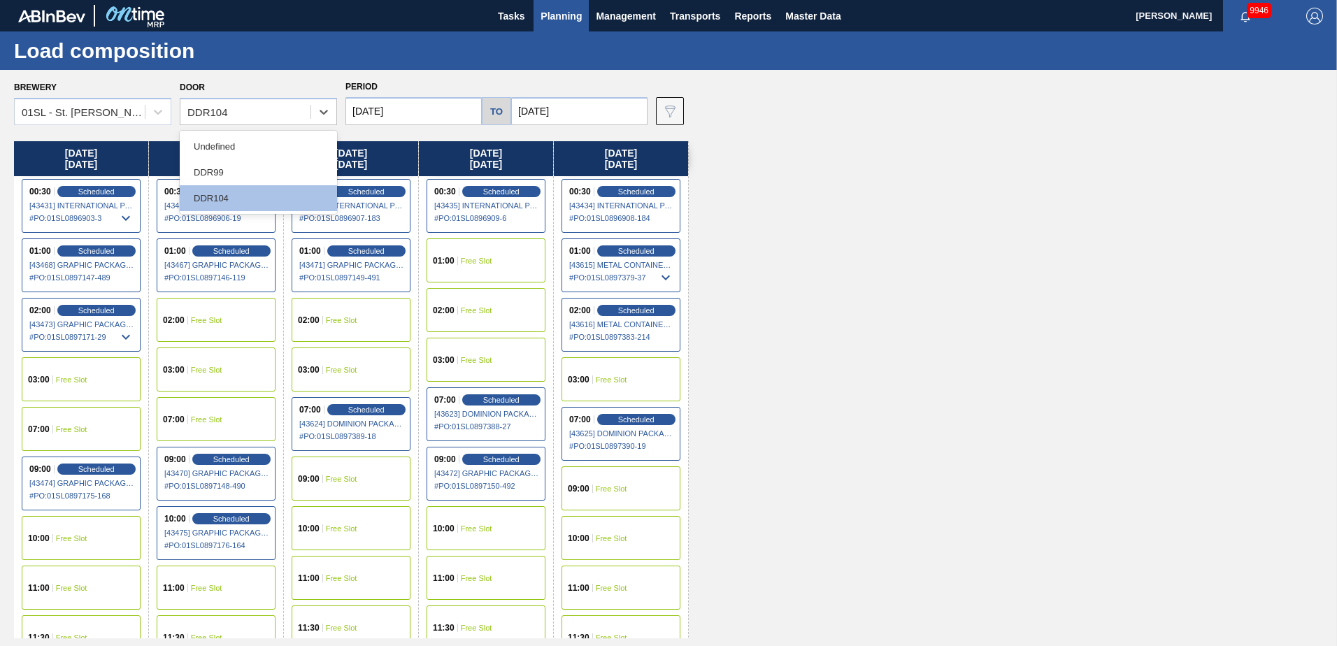
click at [289, 113] on div "DDR104" at bounding box center [245, 112] width 130 height 20
click at [221, 182] on div "DDR99" at bounding box center [258, 172] width 157 height 26
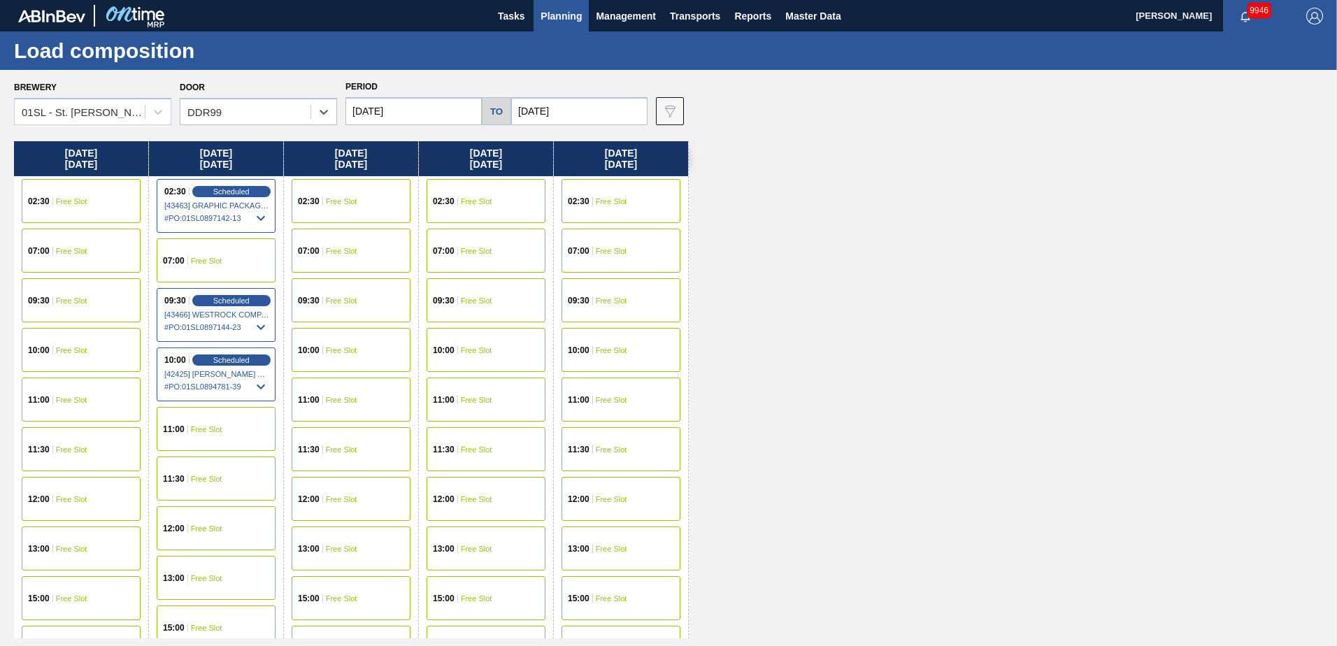
click at [594, 294] on div "09:30 Free Slot" at bounding box center [620, 300] width 119 height 44
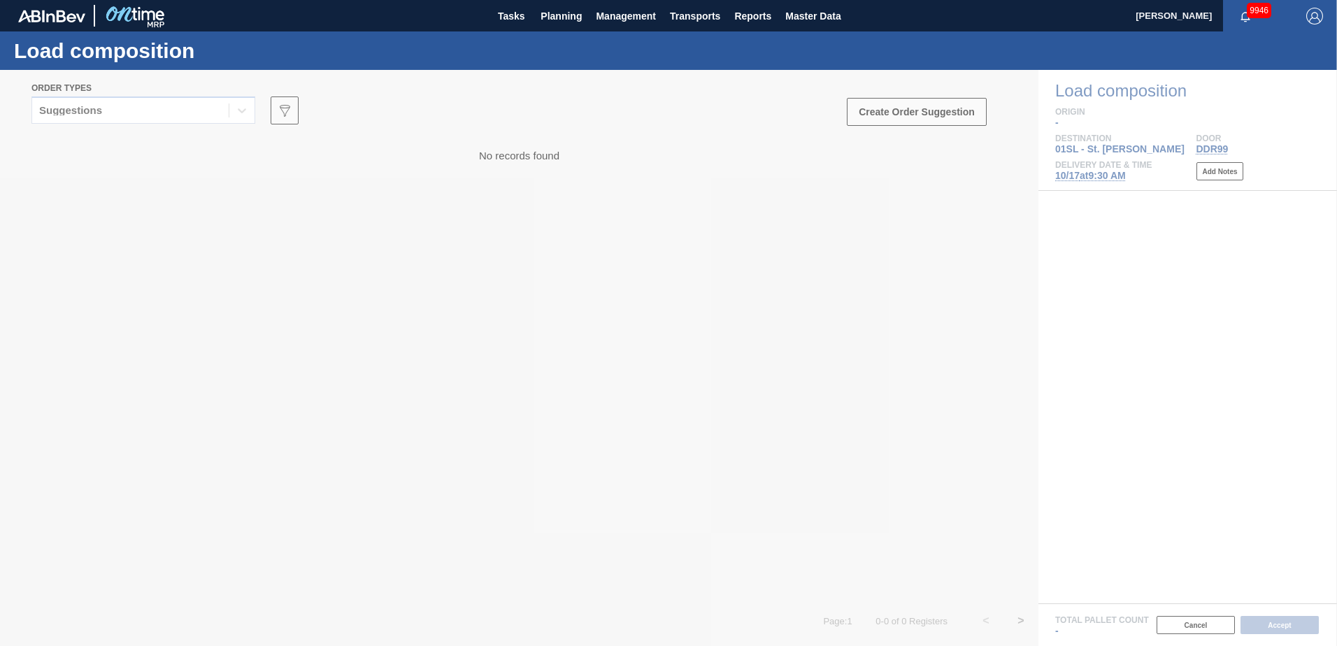
click at [245, 110] on div at bounding box center [668, 358] width 1337 height 576
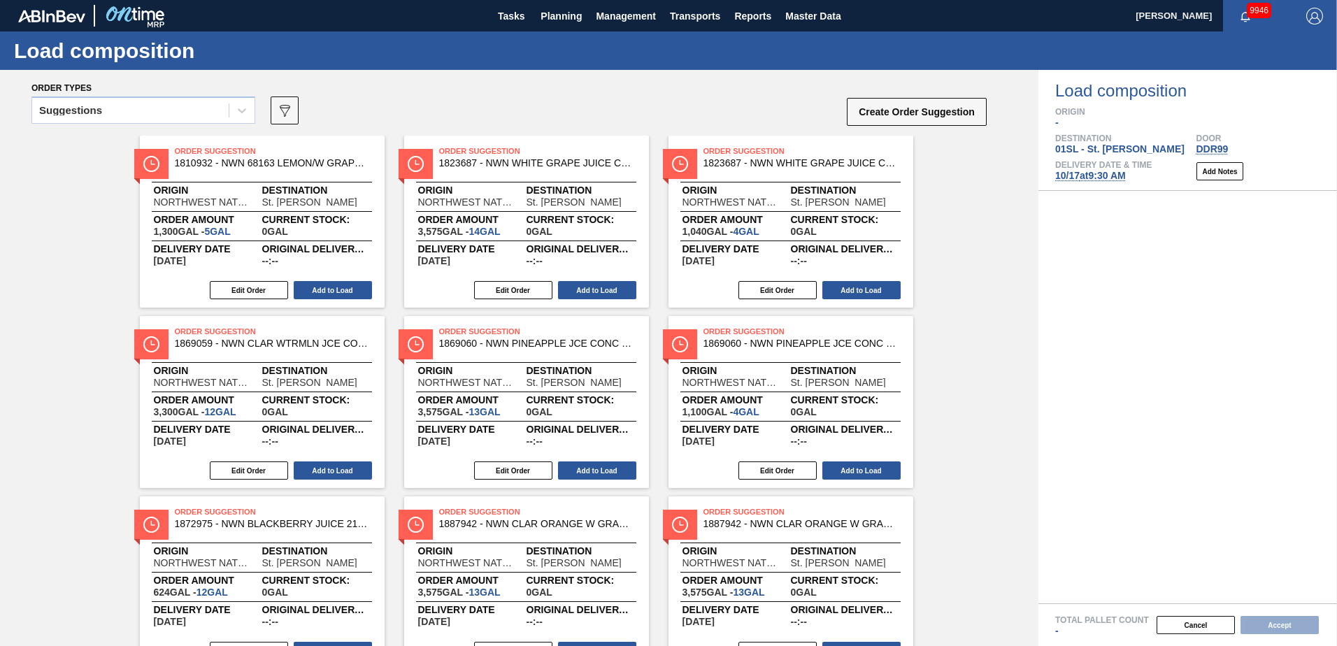
click at [245, 110] on icon at bounding box center [242, 110] width 14 height 14
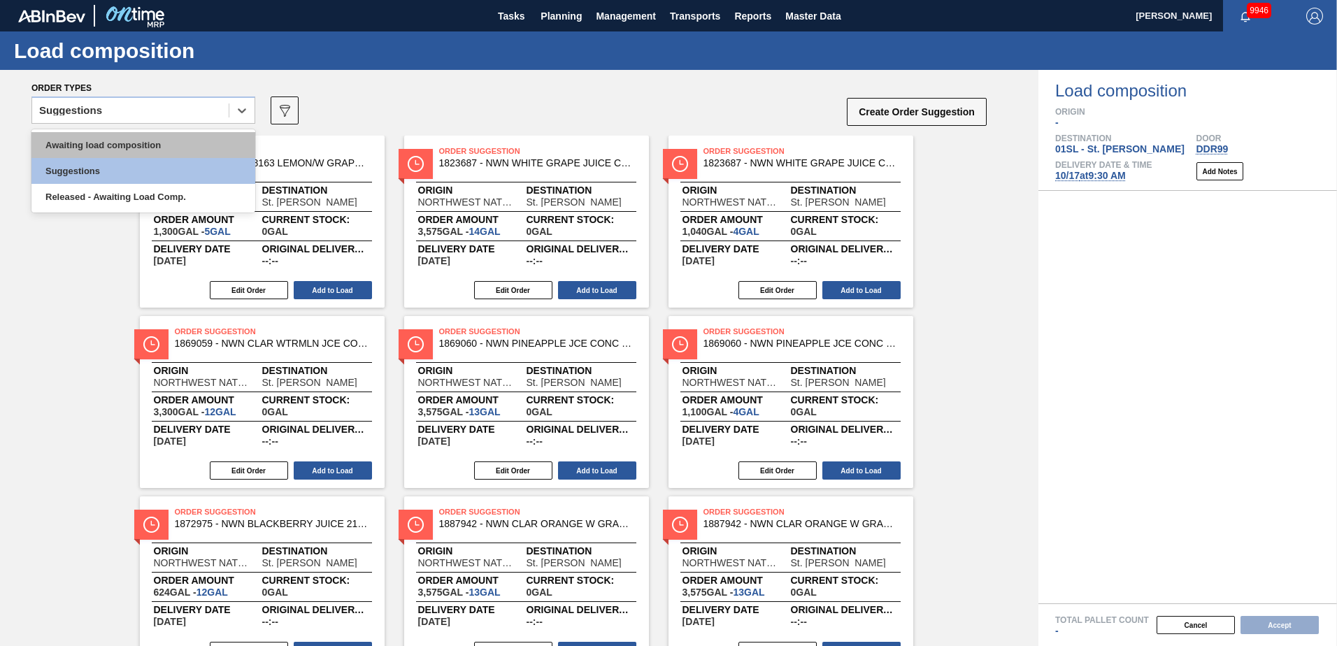
click at [178, 136] on div "Awaiting load composition" at bounding box center [143, 145] width 224 height 26
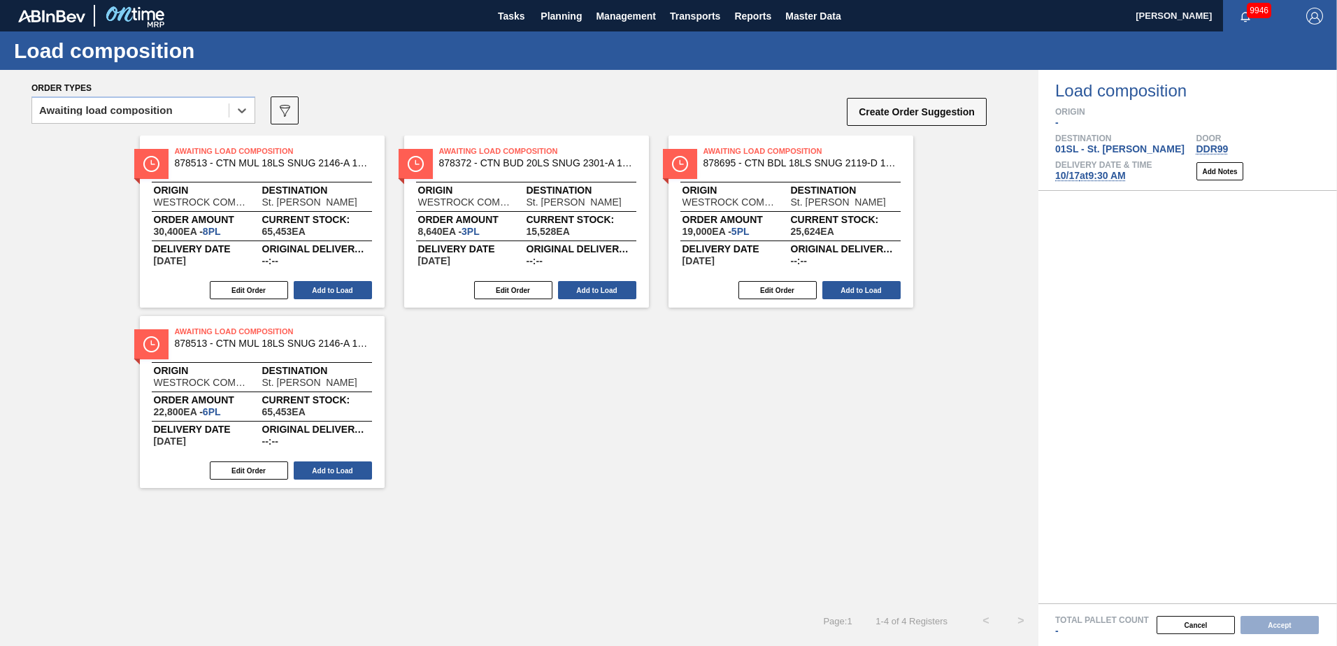
click at [264, 280] on div "Edit Order Add to Load" at bounding box center [257, 290] width 234 height 21
click at [269, 285] on button "Edit Order" at bounding box center [249, 290] width 78 height 18
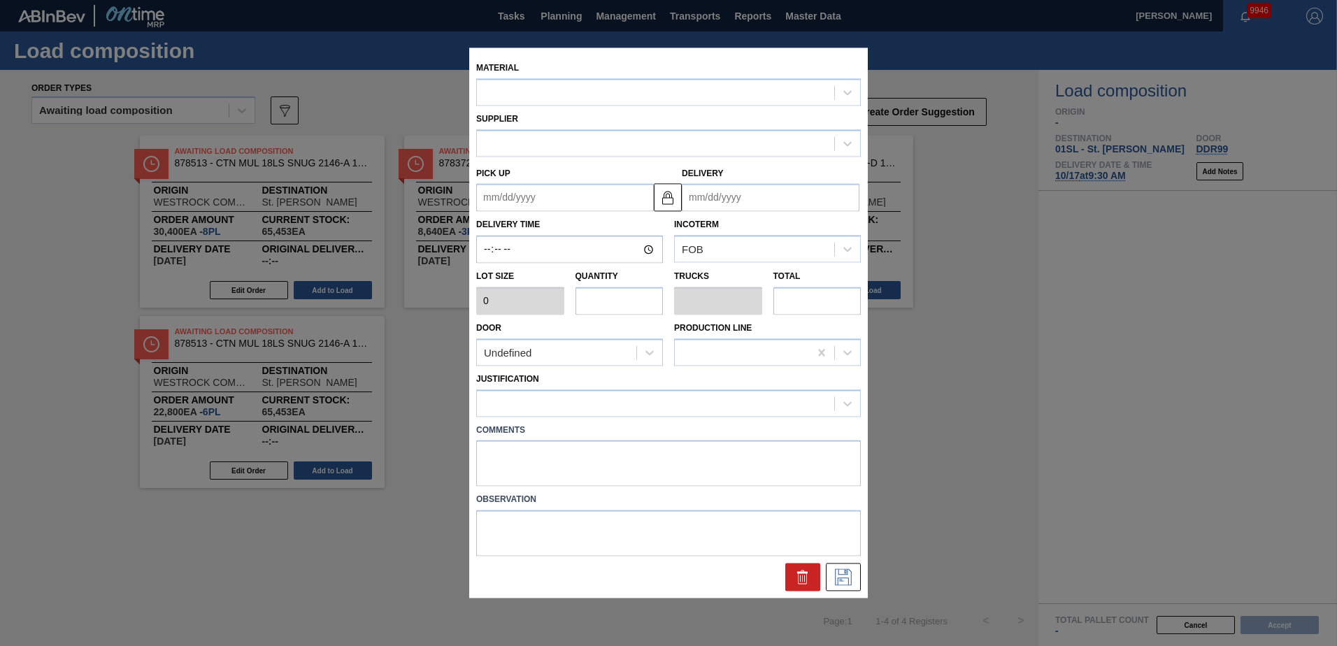
type input "3,800"
type input "8"
type input "0.4"
type input "30,400"
type up "[DATE]"
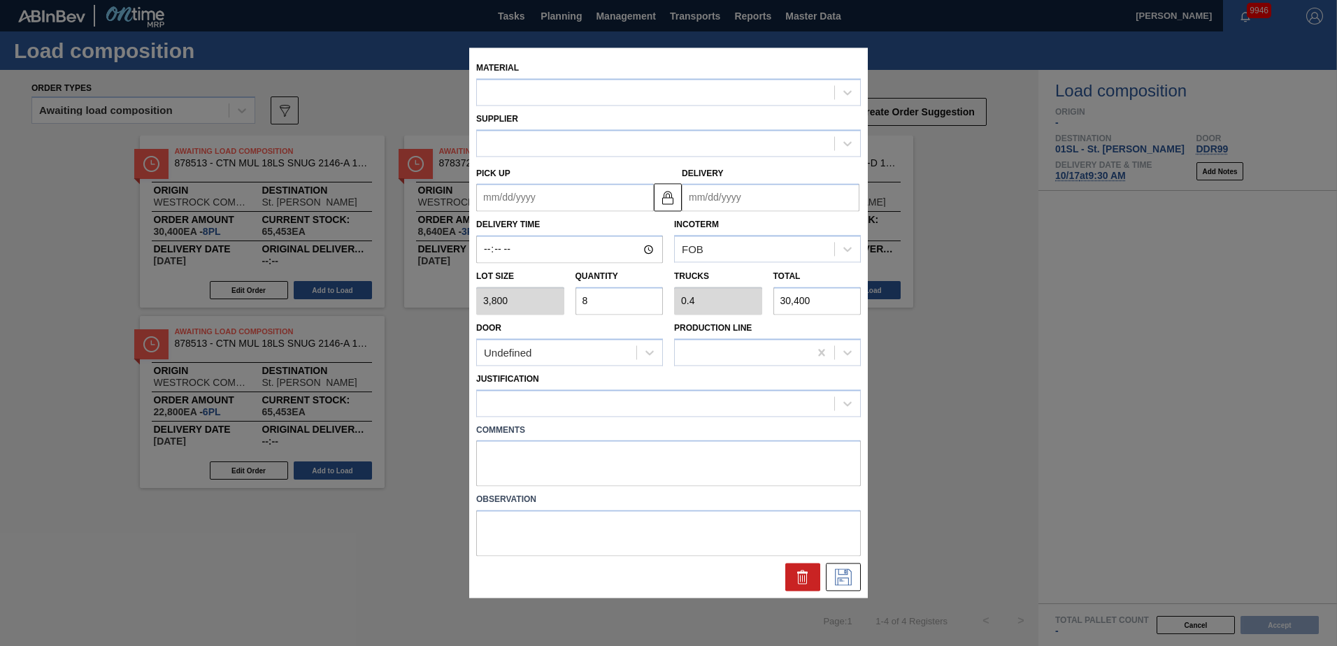
type input "[DATE]"
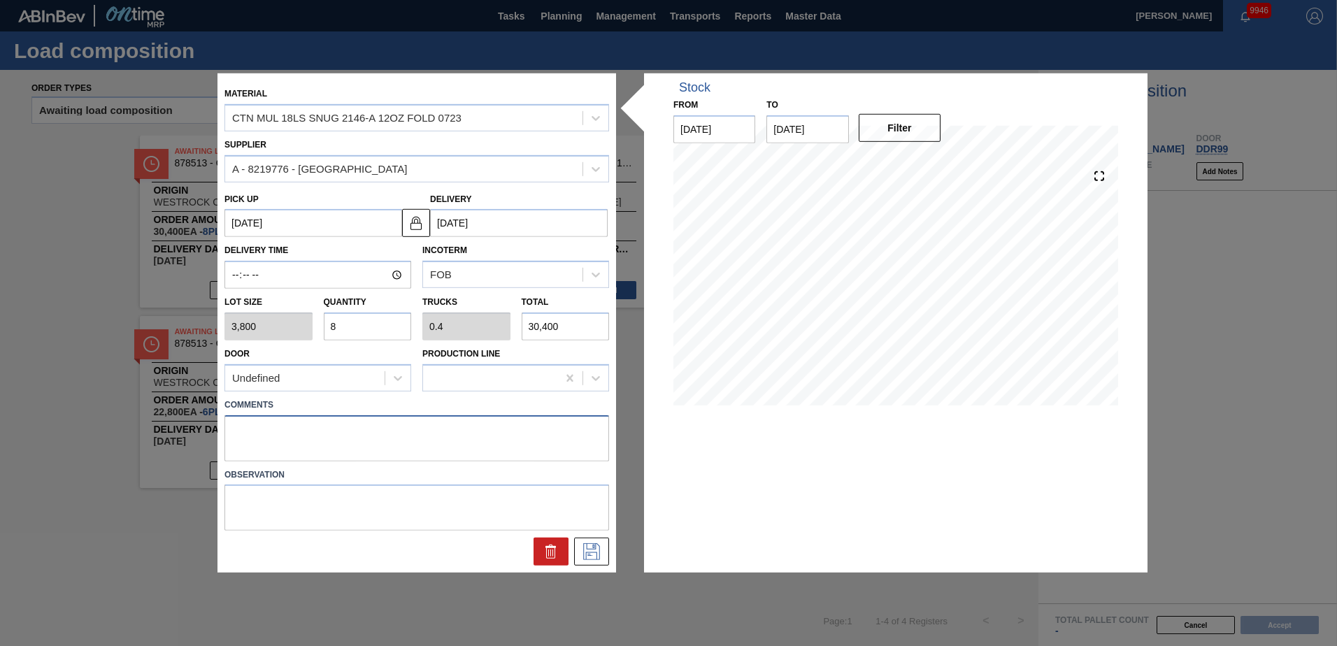
click at [270, 431] on textarea at bounding box center [416, 438] width 385 height 46
type textarea "Live unload"
click at [586, 557] on icon at bounding box center [591, 551] width 17 height 17
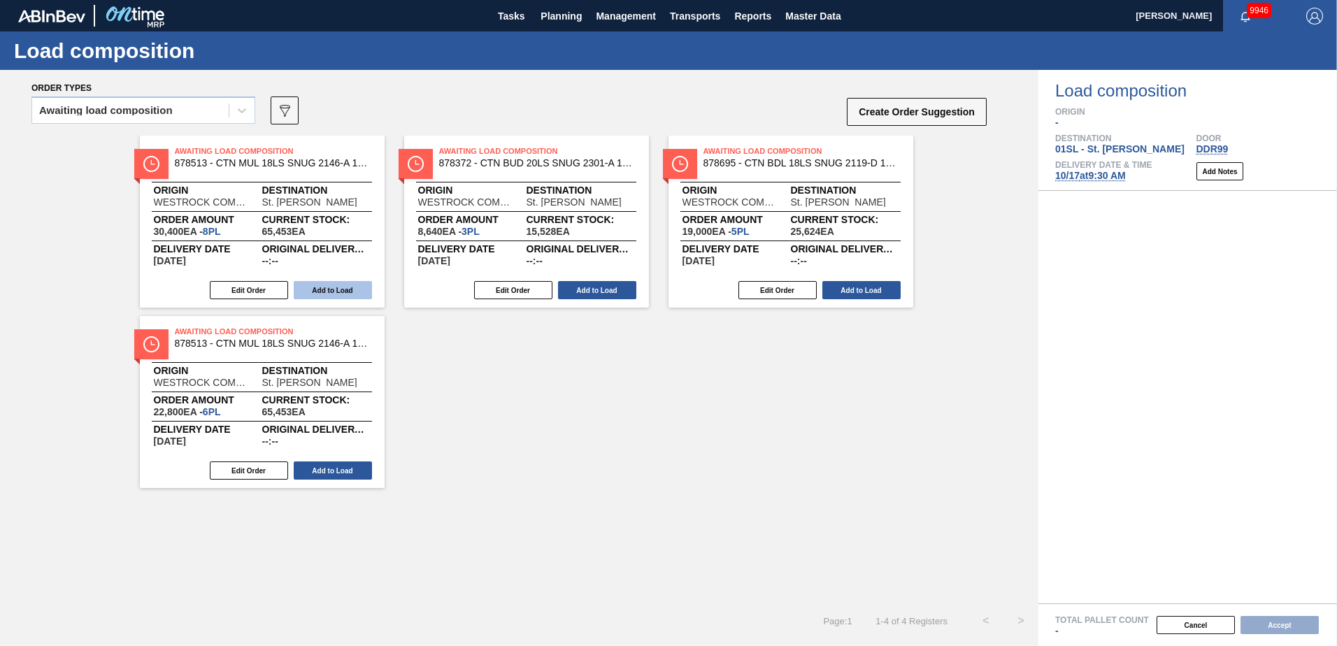
click at [329, 289] on button "Add to Load" at bounding box center [333, 290] width 78 height 18
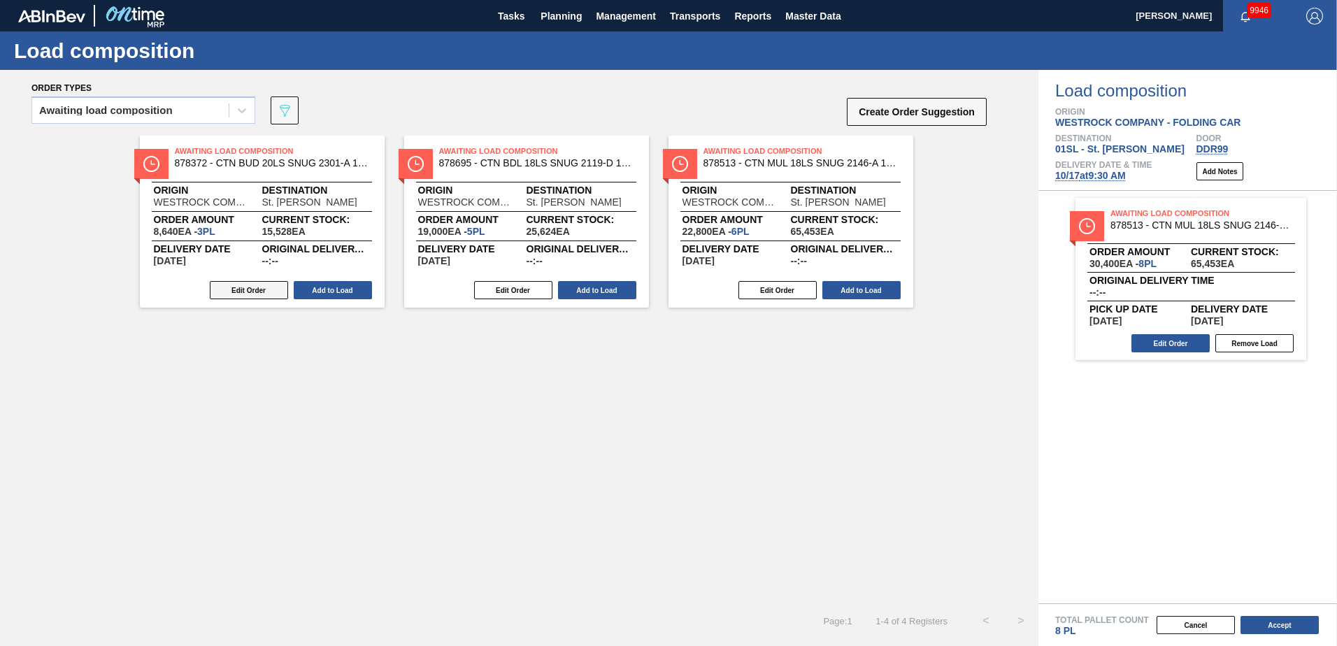
click at [255, 289] on button "Edit Order" at bounding box center [249, 290] width 78 height 18
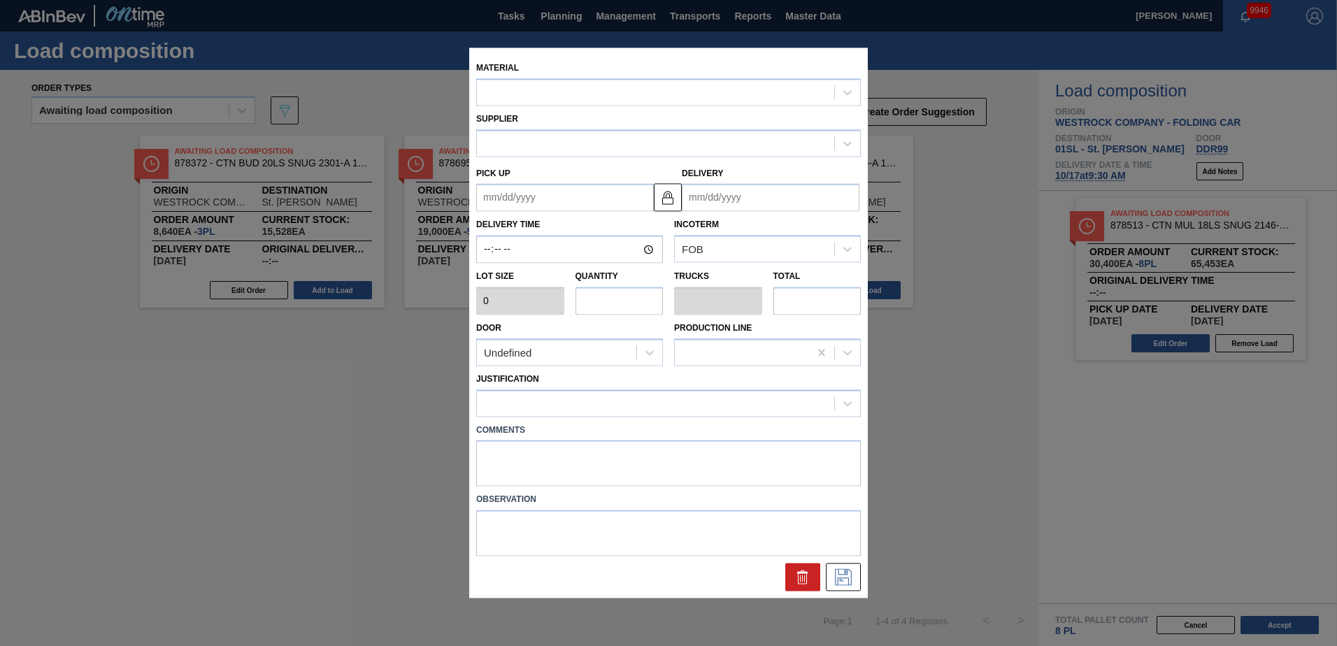
type input "2,880"
type input "3"
type input "0.125"
type input "8,640"
type up "[DATE]"
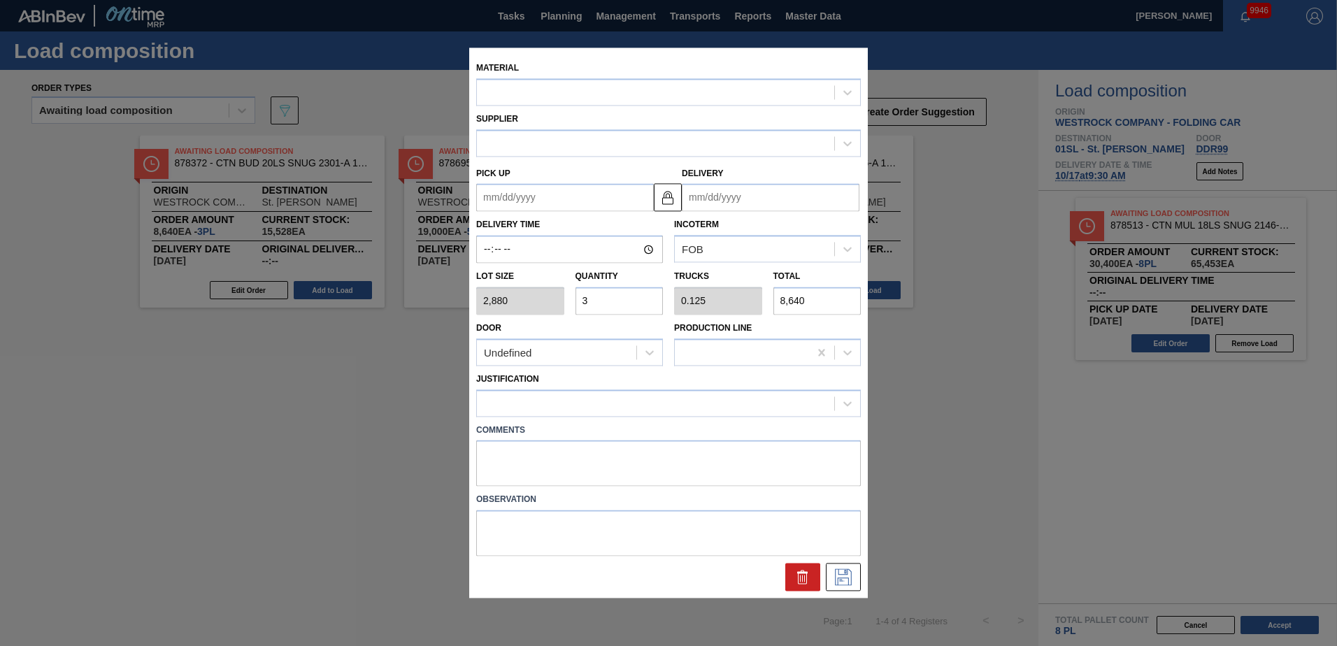
type input "[DATE]"
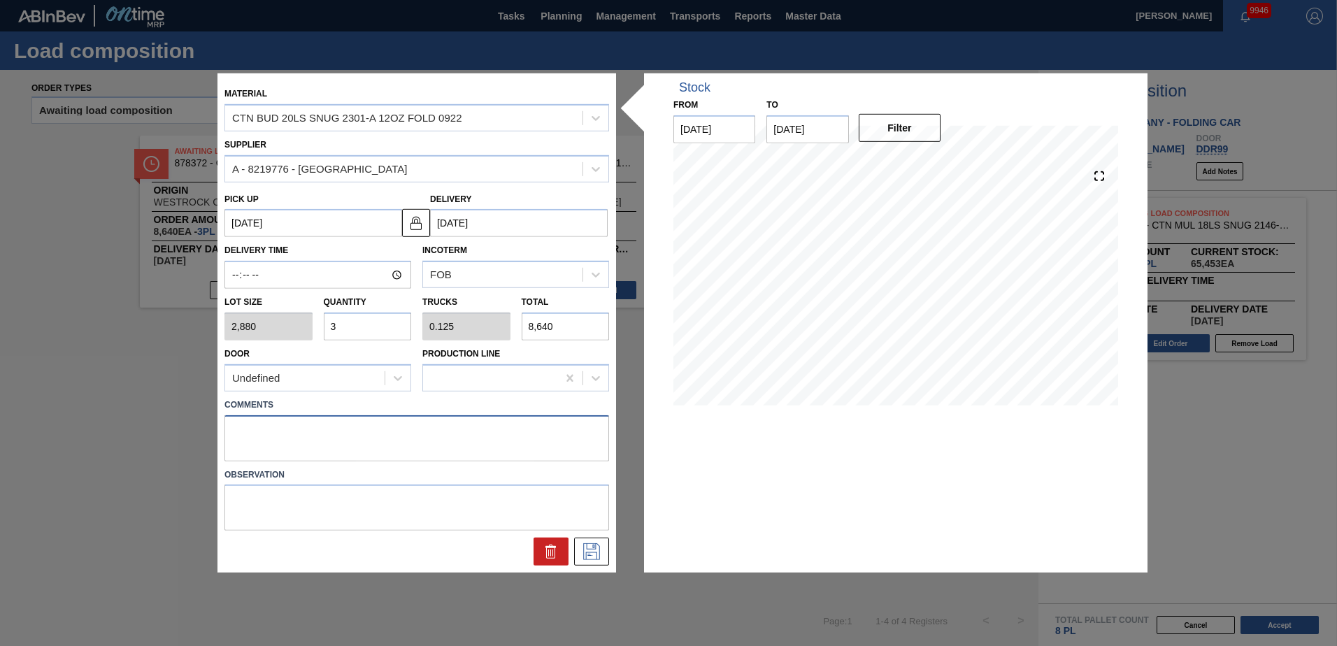
click at [266, 424] on textarea at bounding box center [416, 438] width 385 height 46
type textarea "Live unload"
click at [587, 552] on icon at bounding box center [591, 551] width 17 height 17
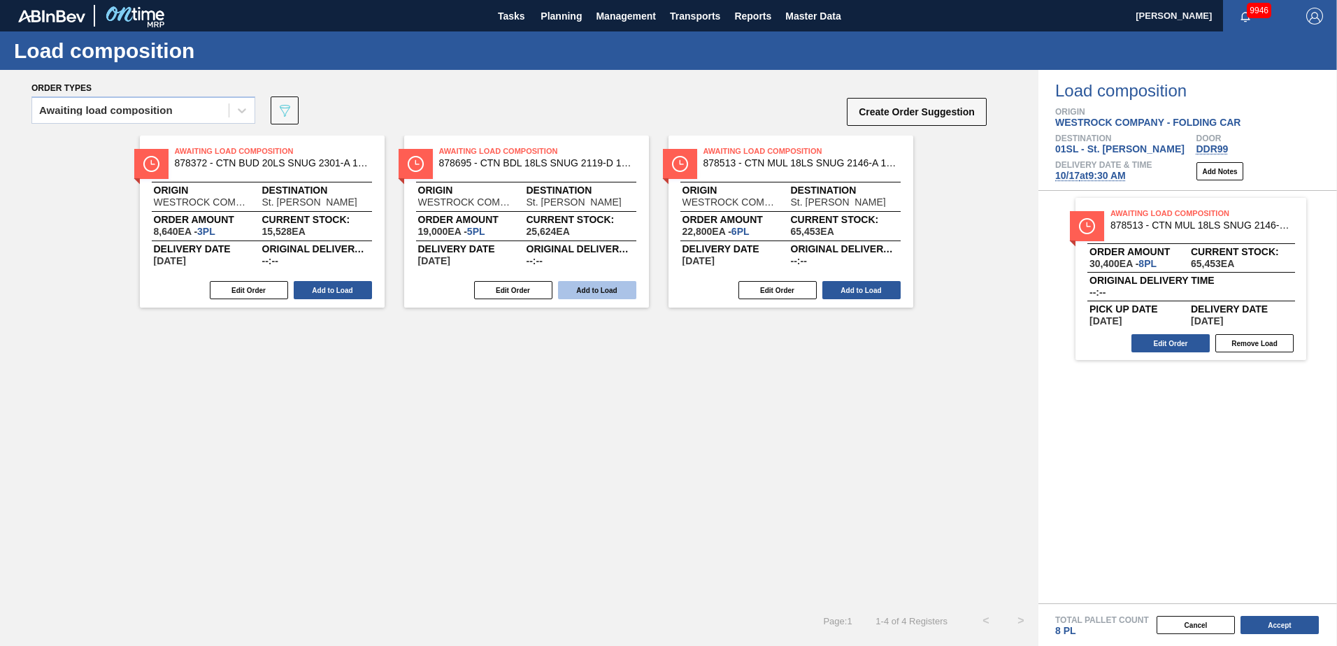
click at [332, 289] on button "Add to Load" at bounding box center [333, 290] width 78 height 18
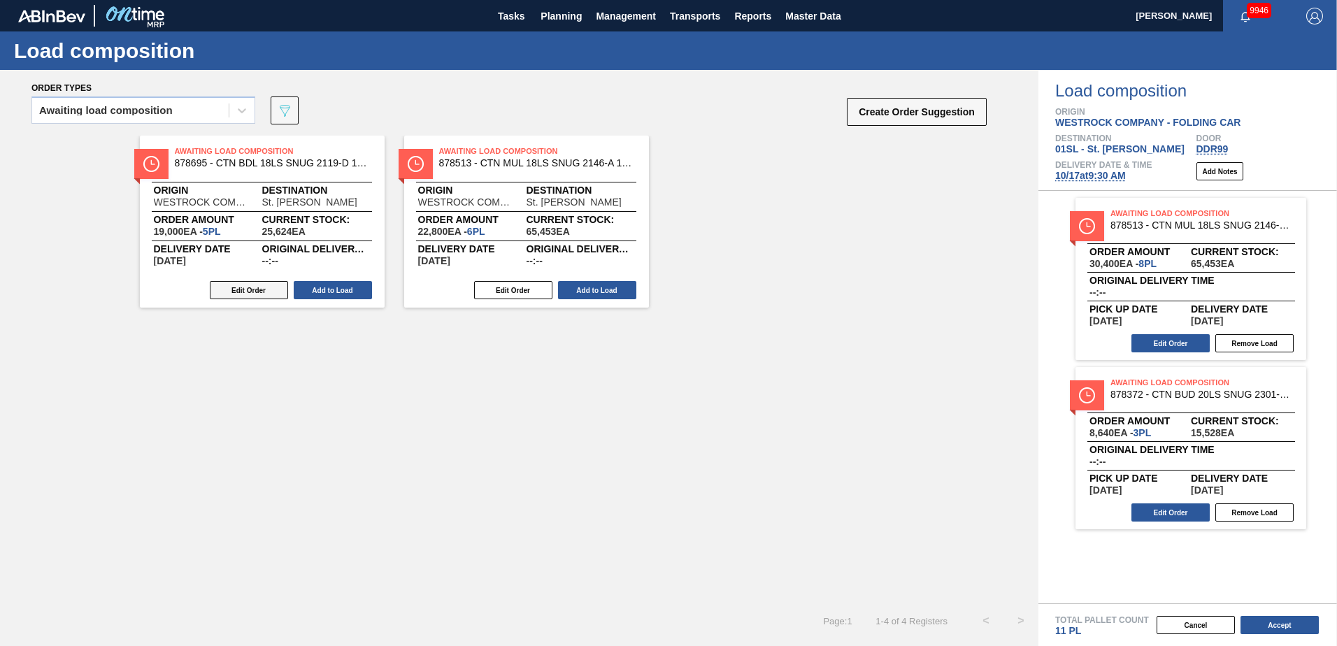
click at [266, 294] on button "Edit Order" at bounding box center [249, 290] width 78 height 18
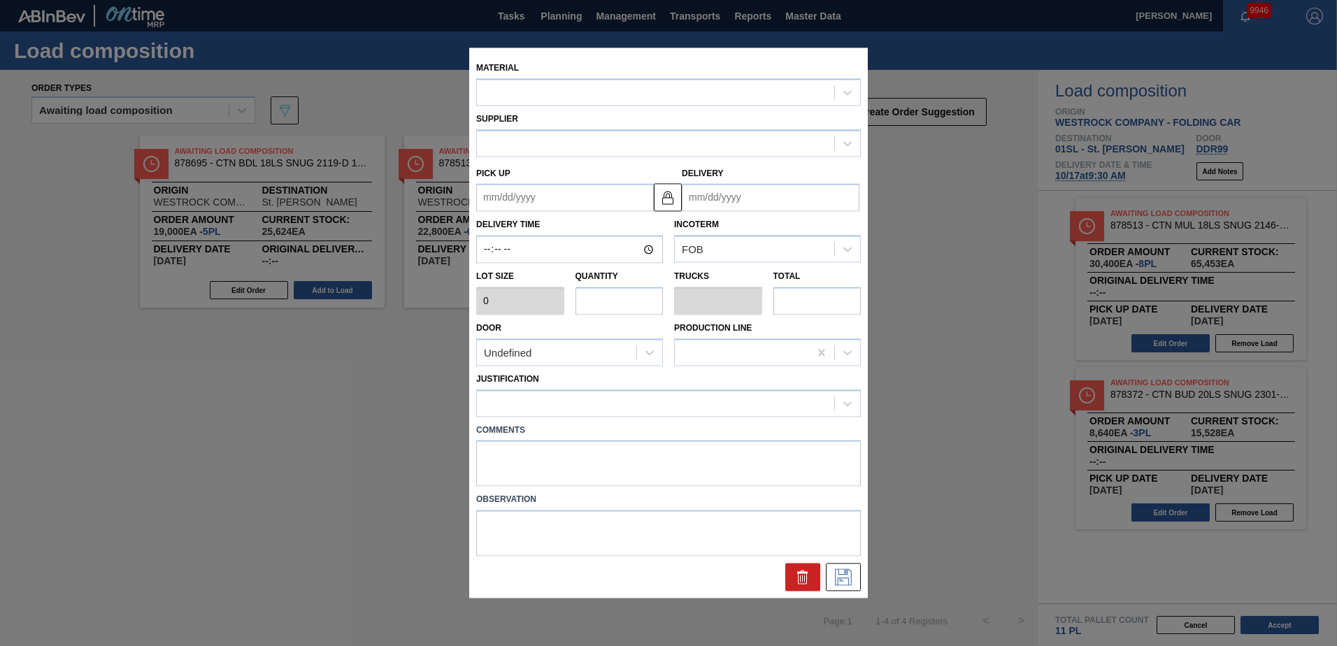
type input "3,800"
type input "5"
type input "0.25"
type input "19,000"
type up "[DATE]"
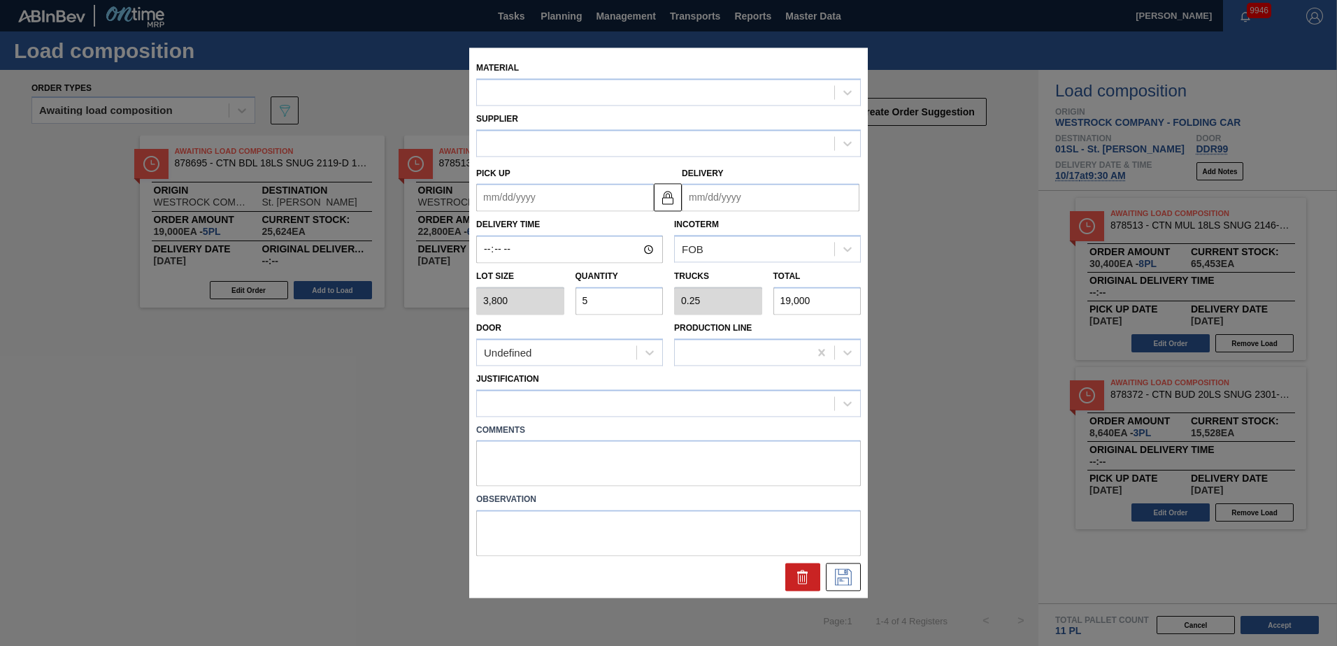
type input "[DATE]"
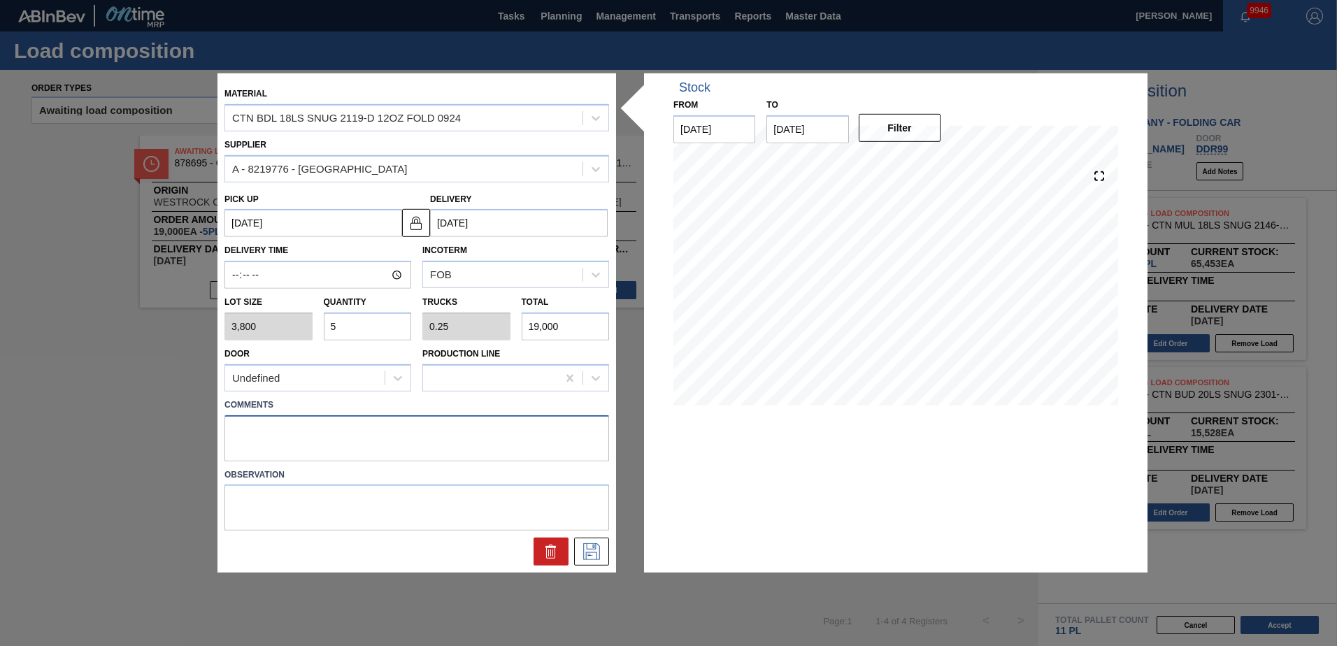
click at [250, 422] on textarea at bounding box center [416, 438] width 385 height 46
type textarea "Live unload"
click at [589, 553] on icon at bounding box center [591, 551] width 22 height 17
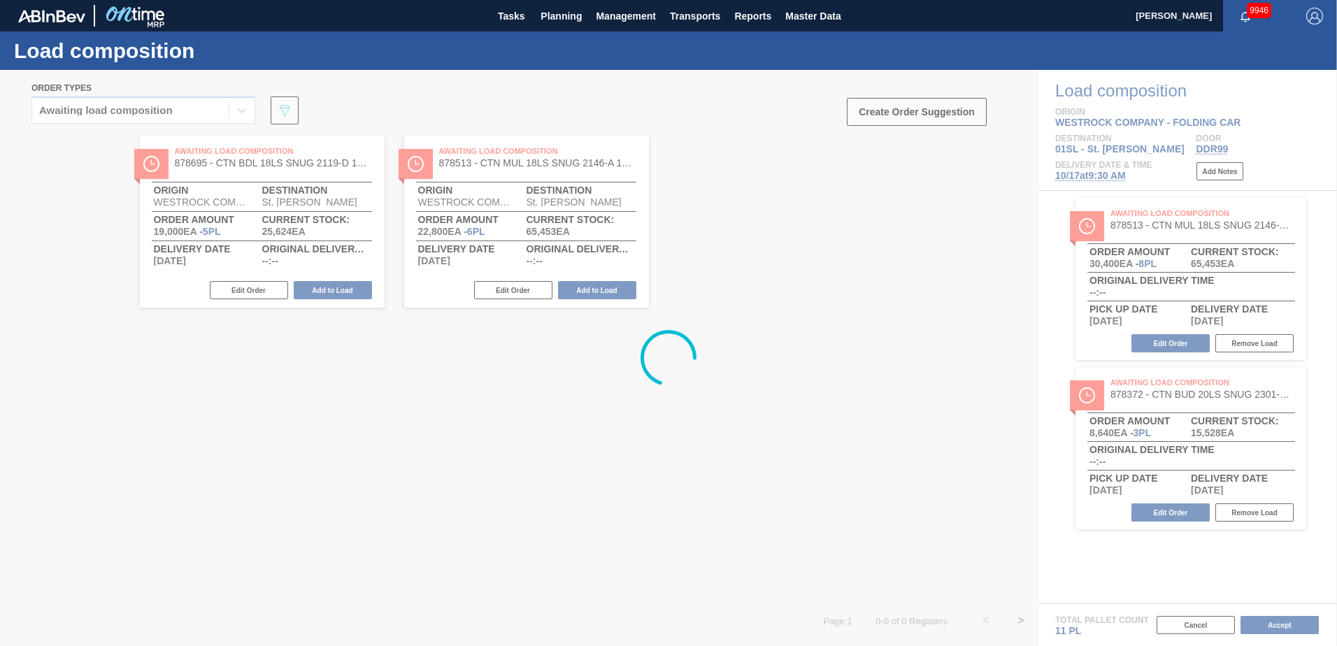
click at [329, 291] on div at bounding box center [668, 358] width 1337 height 576
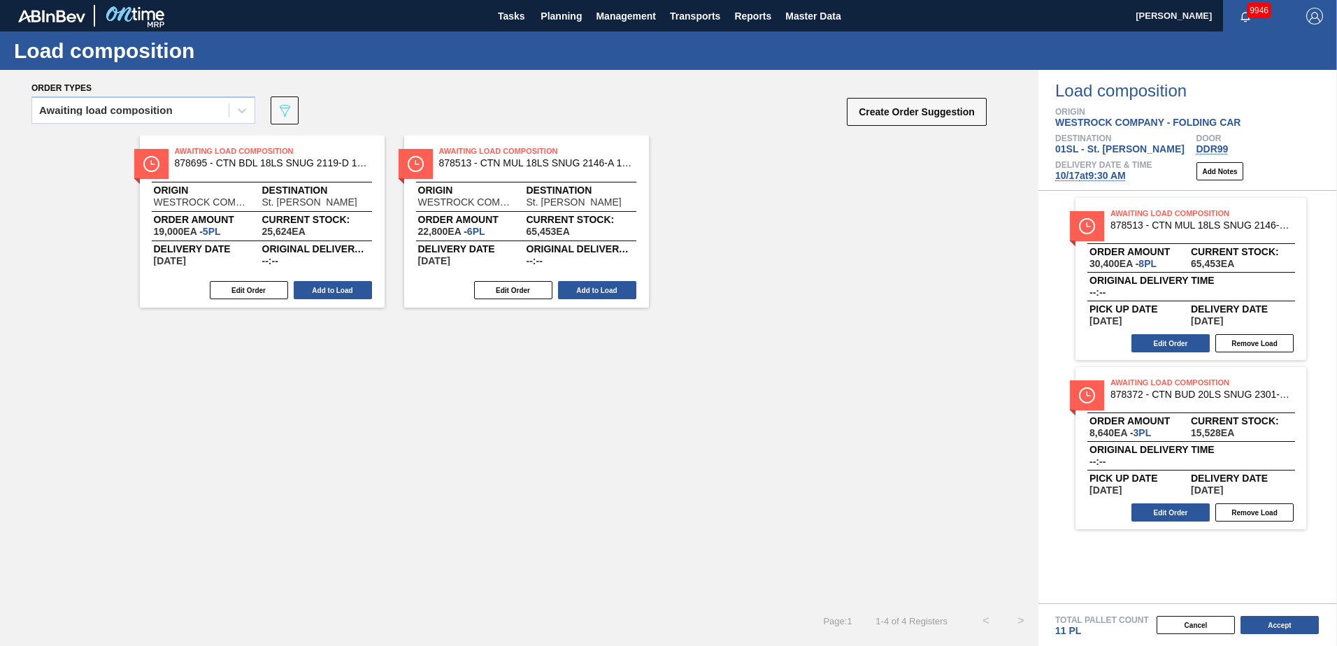
click at [329, 291] on button "Add to Load" at bounding box center [333, 290] width 78 height 18
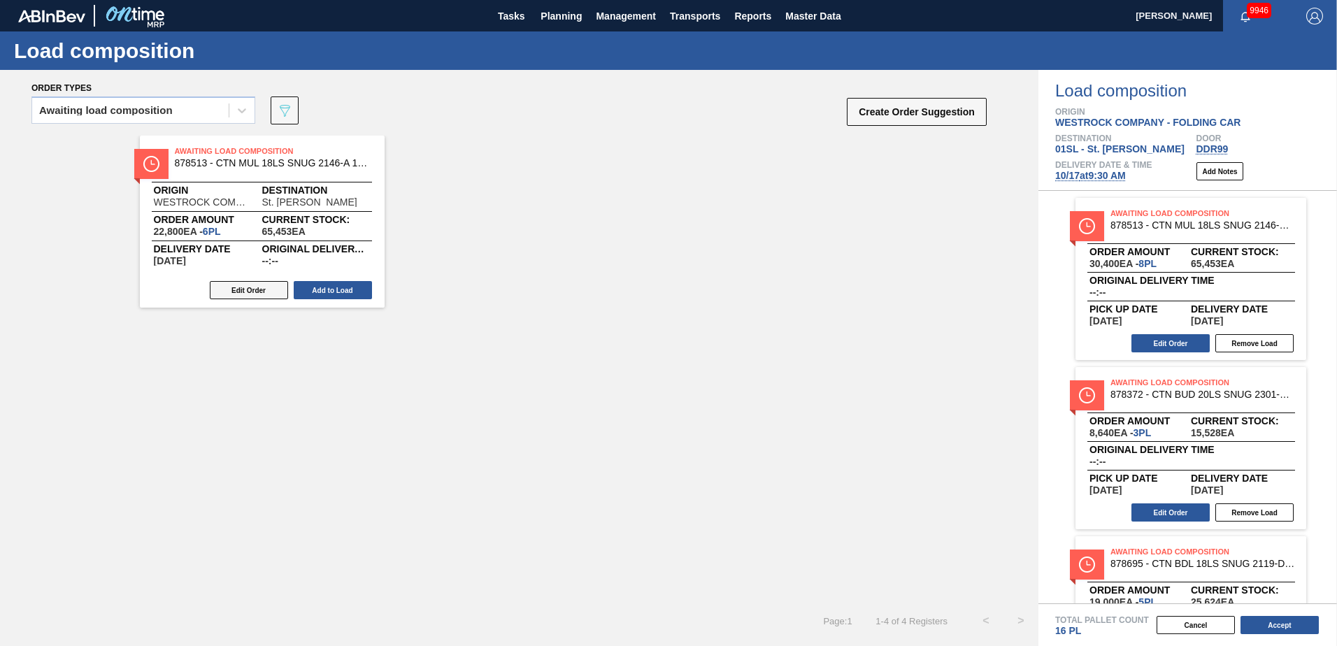
click at [245, 292] on button "Edit Order" at bounding box center [249, 290] width 78 height 18
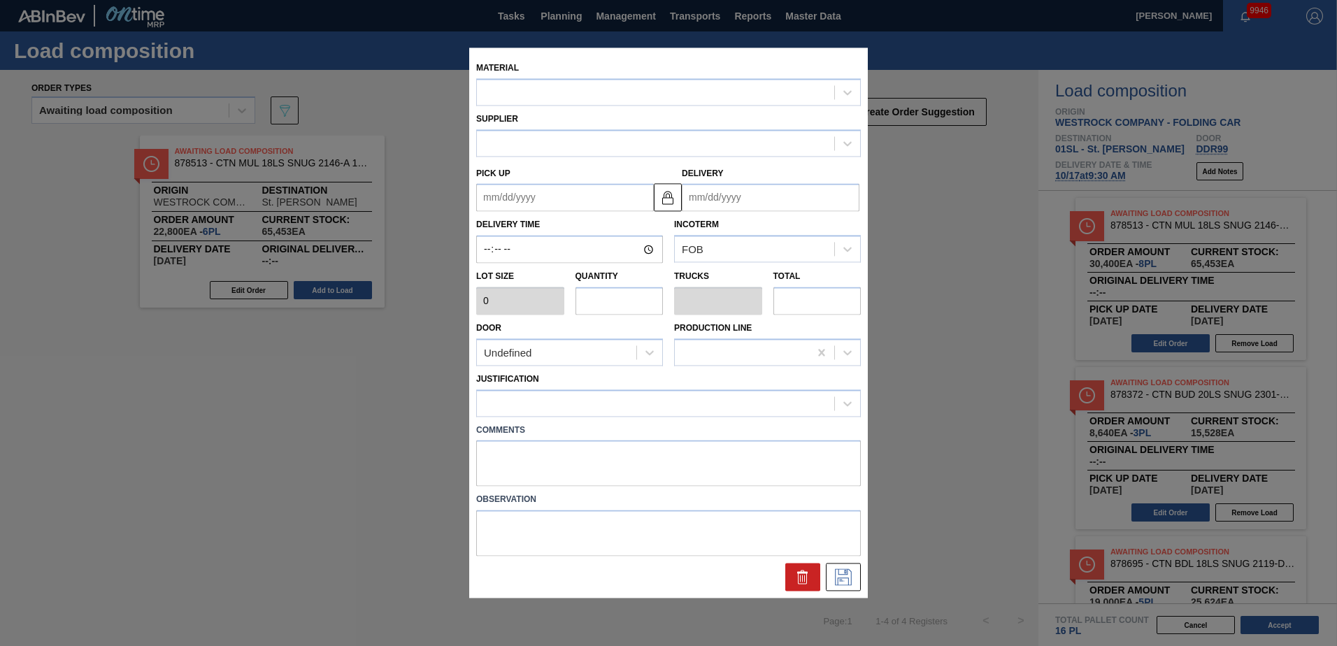
type input "3,800"
type input "6"
type input "0.3"
type input "22,800"
type up "[DATE]"
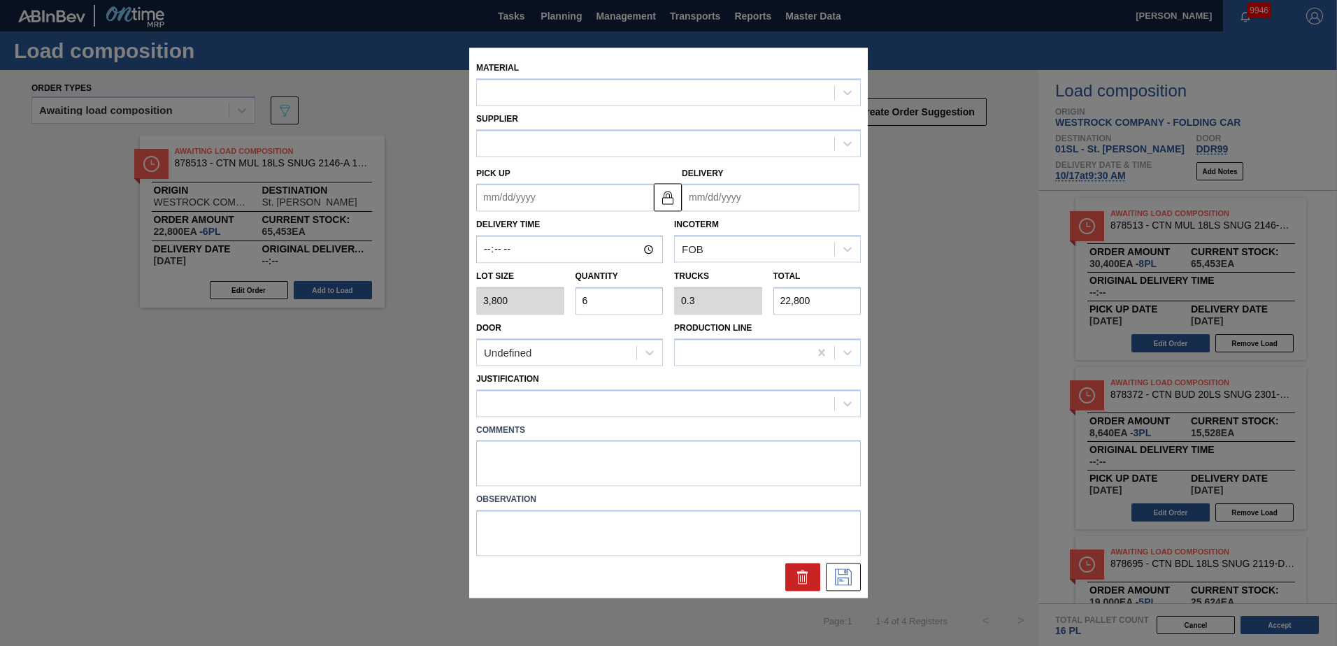
type input "[DATE]"
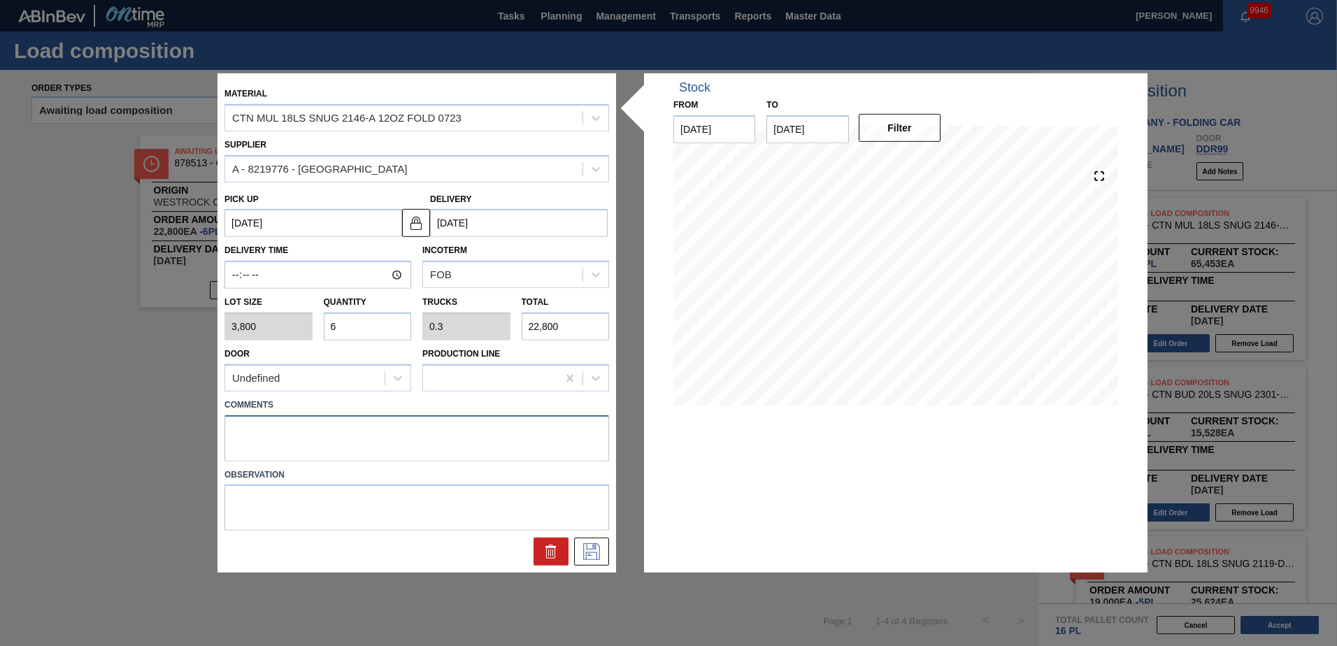
click at [242, 444] on textarea at bounding box center [416, 438] width 385 height 46
type textarea "Live unload"
click at [576, 550] on button at bounding box center [591, 552] width 35 height 28
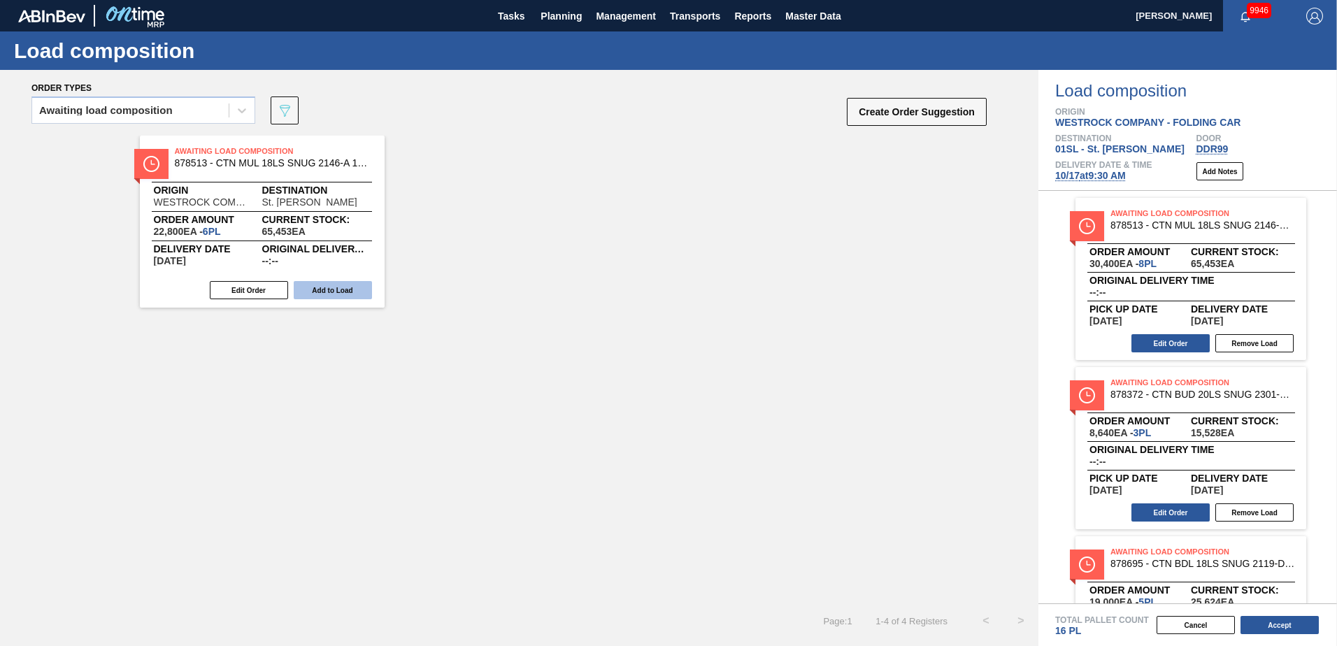
click at [350, 289] on button "Add to Load" at bounding box center [333, 290] width 78 height 18
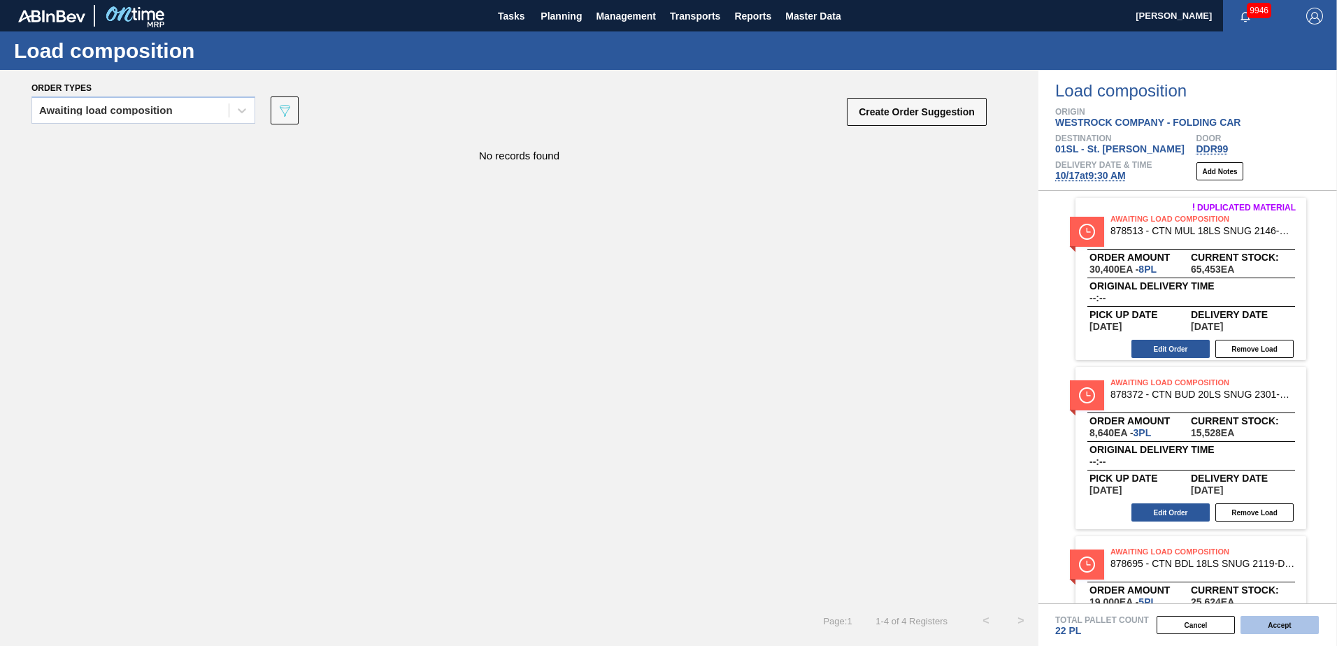
click at [1285, 630] on button "Accept" at bounding box center [1279, 625] width 78 height 18
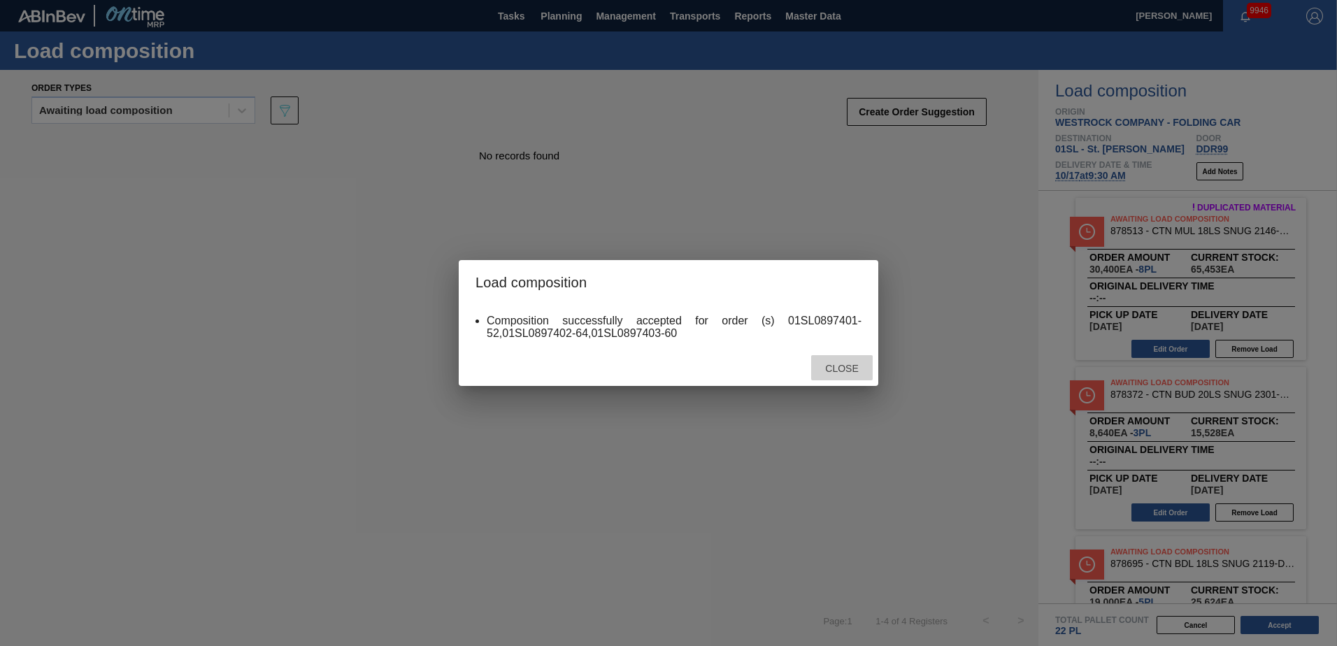
click at [834, 367] on span "Close" at bounding box center [841, 368] width 55 height 11
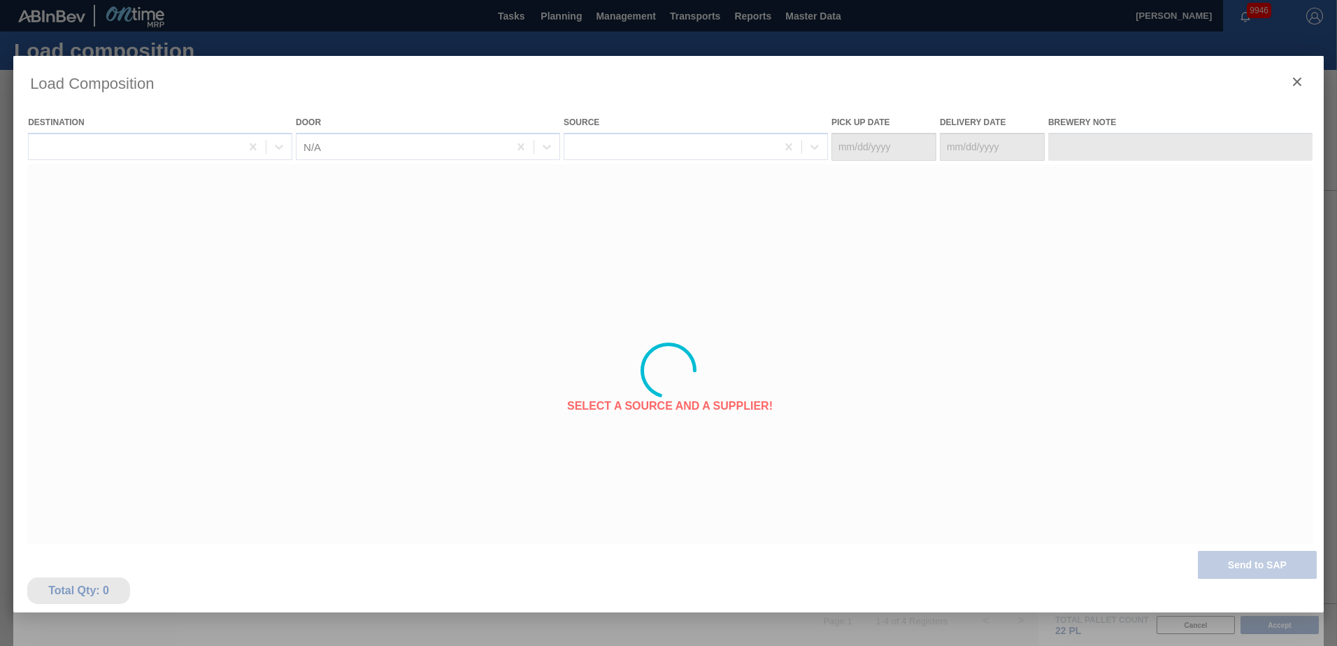
type Date "[DATE]"
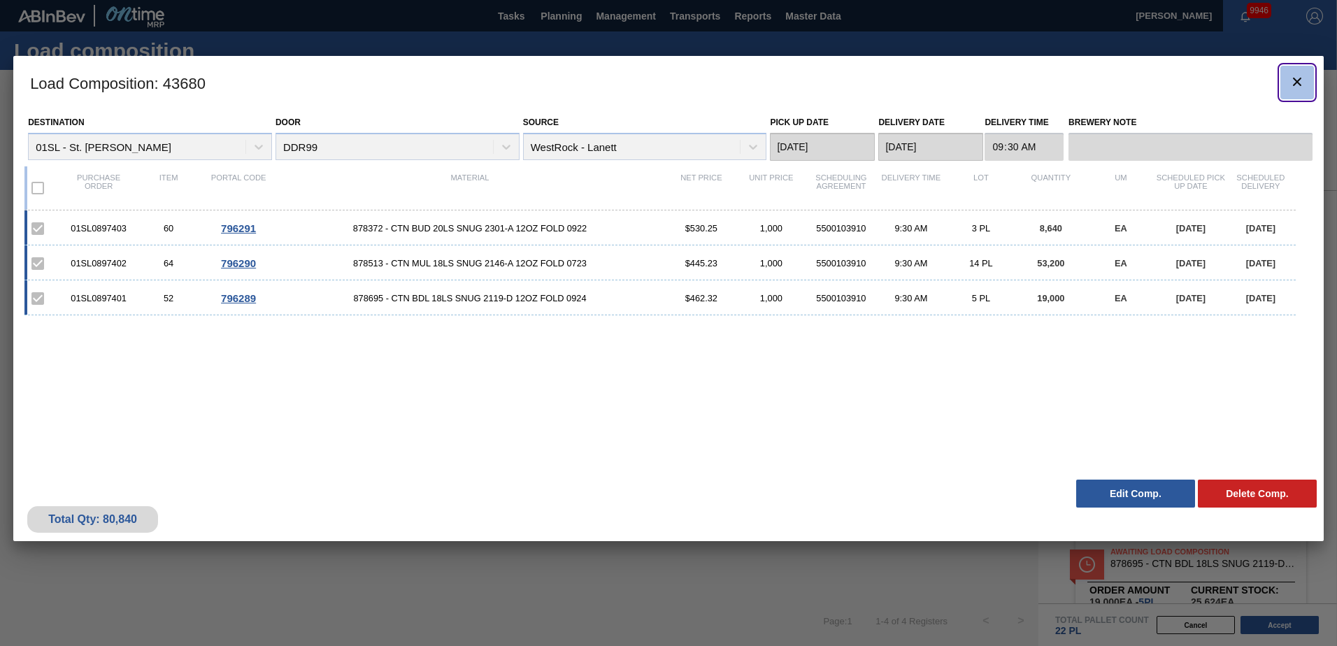
click at [1296, 78] on icon "botão de ícone" at bounding box center [1297, 81] width 17 height 17
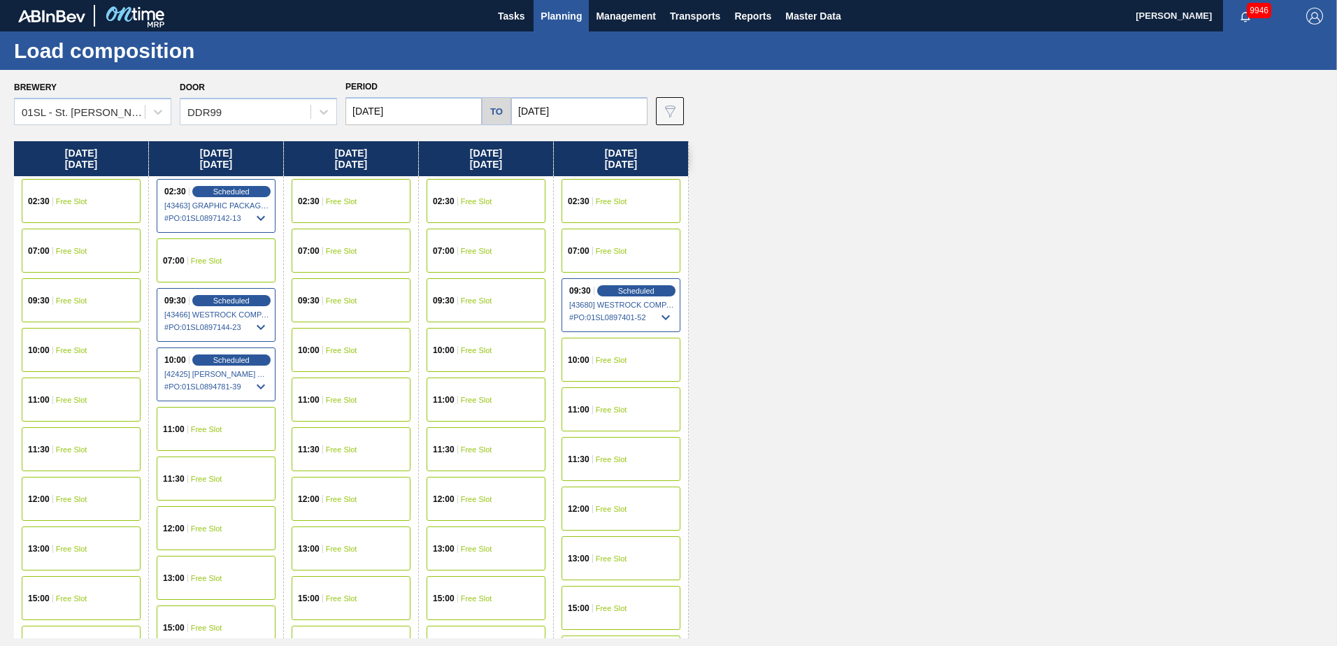
click at [576, 1] on button "Planning" at bounding box center [561, 15] width 55 height 31
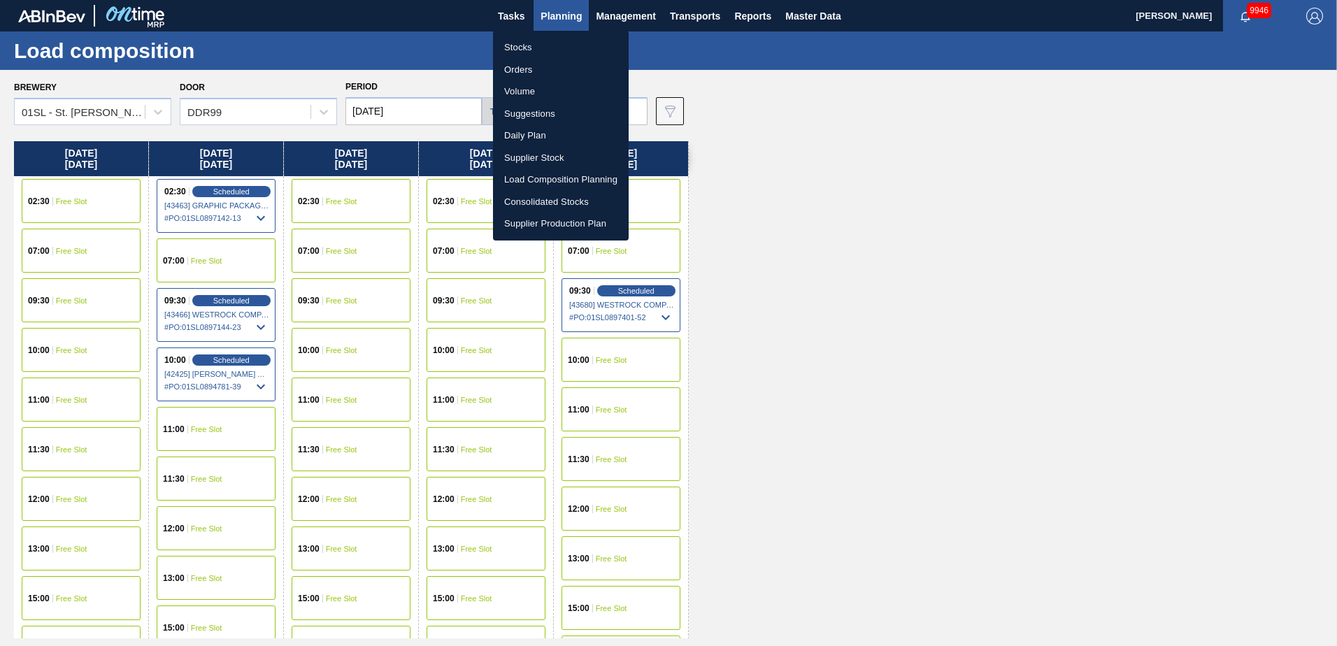
click at [562, 110] on li "Suggestions" at bounding box center [561, 114] width 136 height 22
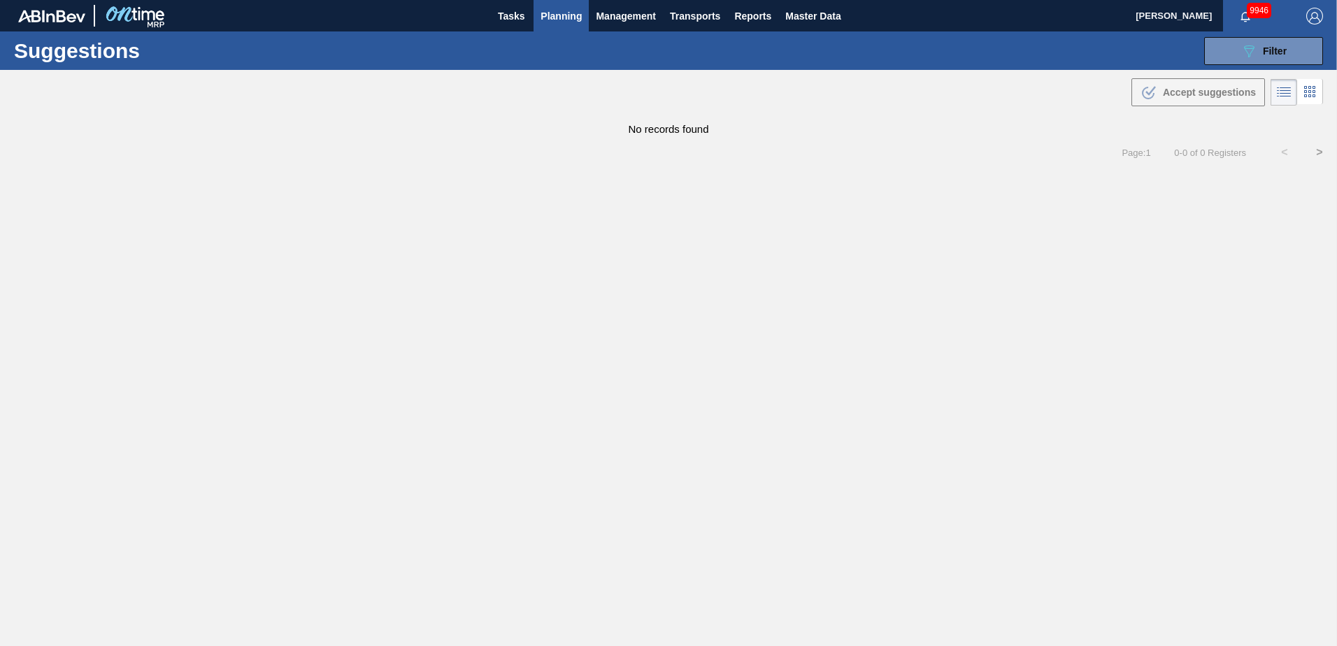
type from "[DATE]"
type to "[DATE]"
click at [1254, 45] on icon "089F7B8B-B2A5-4AFE-B5C0-19BA573D28AC" at bounding box center [1248, 51] width 17 height 17
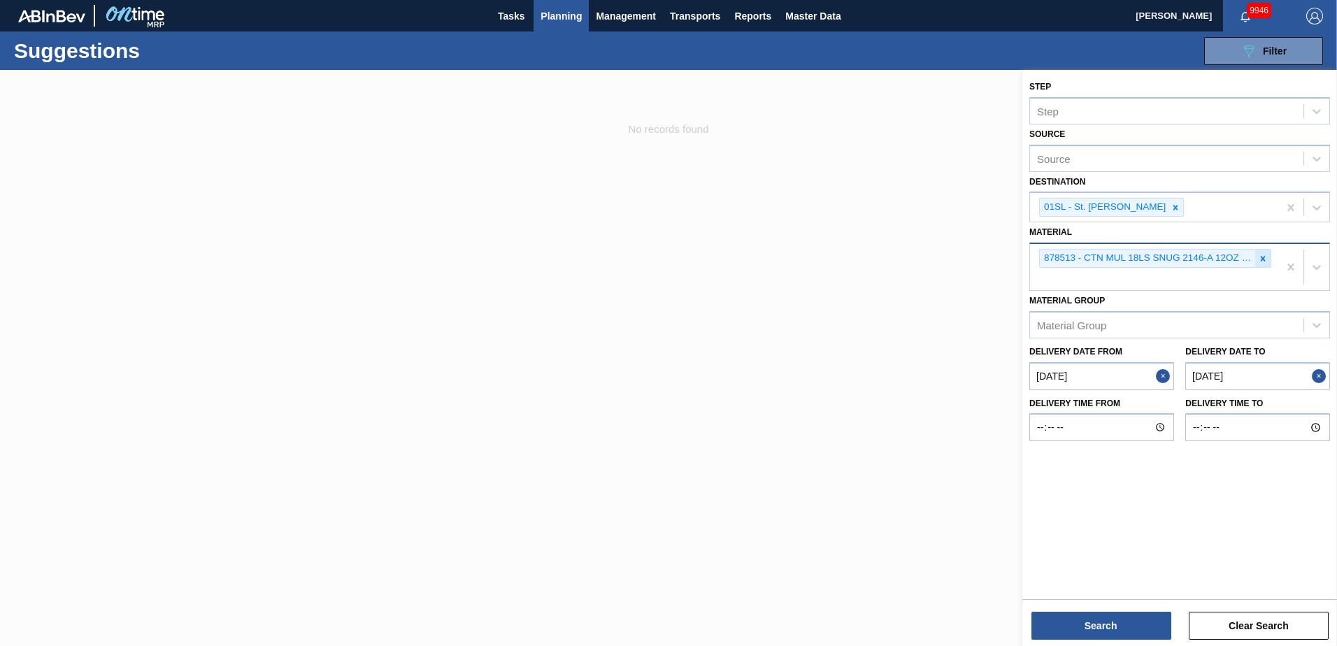
click at [1268, 262] on div at bounding box center [1262, 258] width 15 height 17
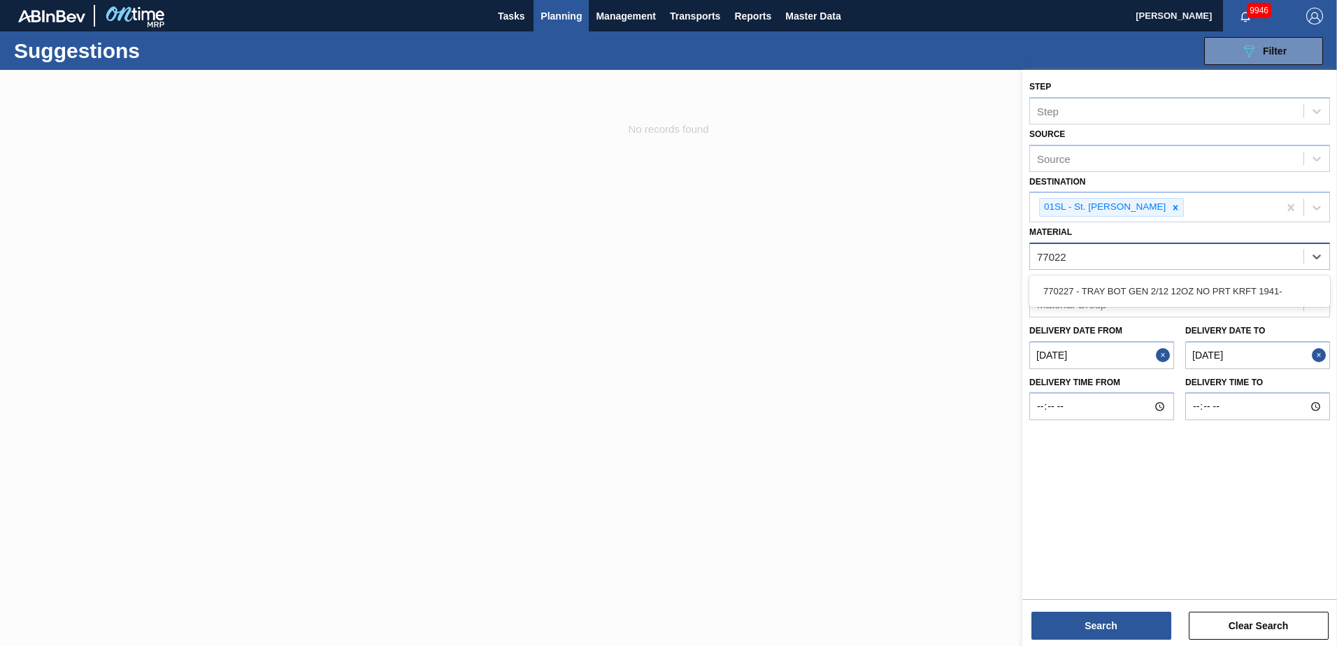
type input "770227"
click at [1254, 285] on div "770227 - TRAY BOT GEN 2/12 12OZ NO PRT KRFT 1941-" at bounding box center [1179, 291] width 301 height 26
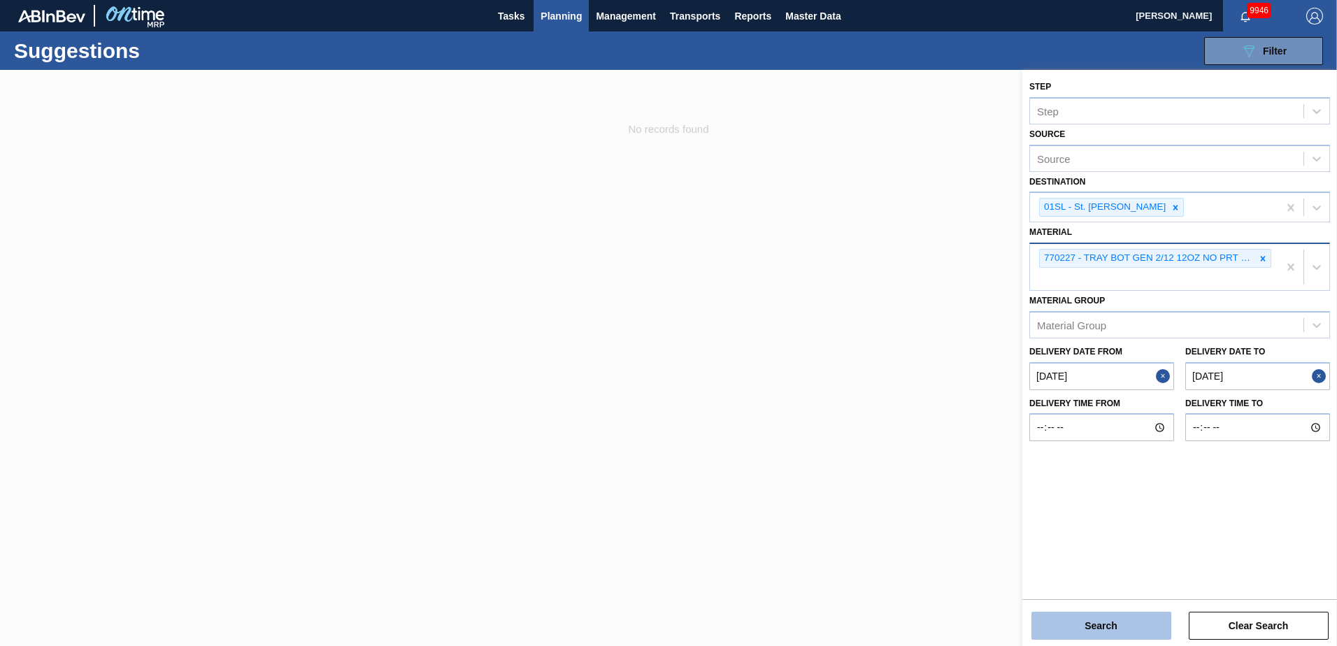
click at [1141, 633] on button "Search" at bounding box center [1101, 626] width 140 height 28
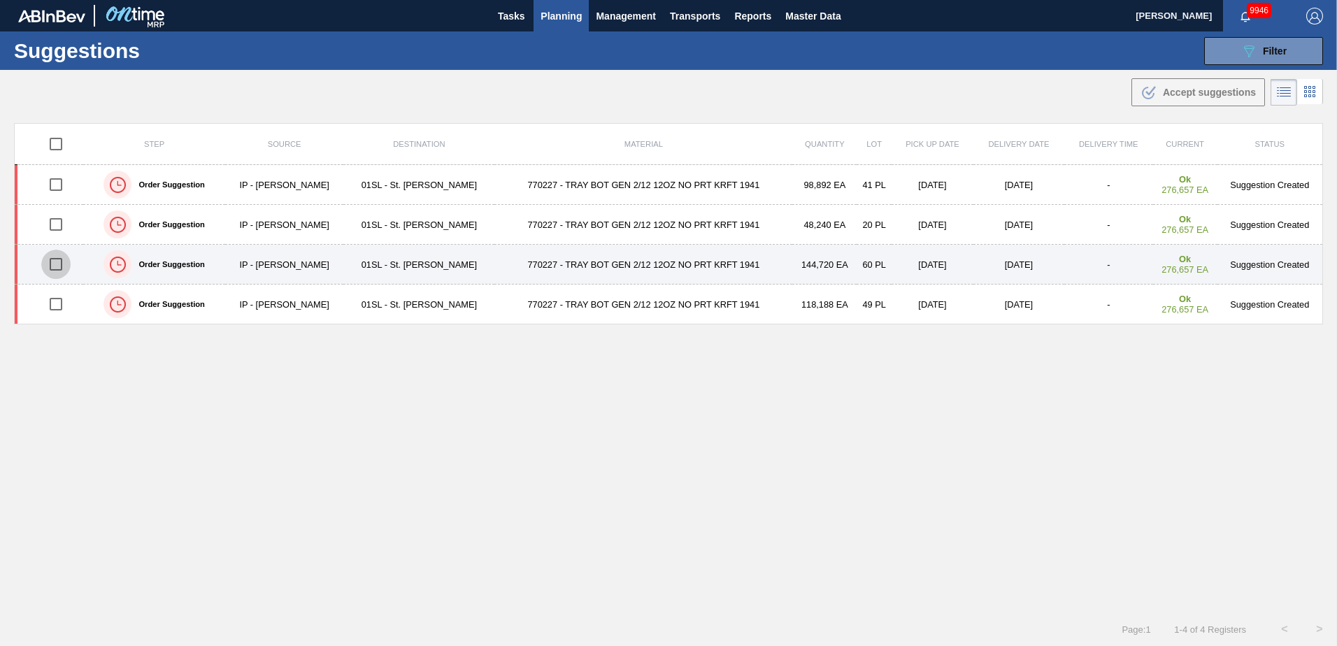
click at [55, 267] on input "checkbox" at bounding box center [55, 264] width 29 height 29
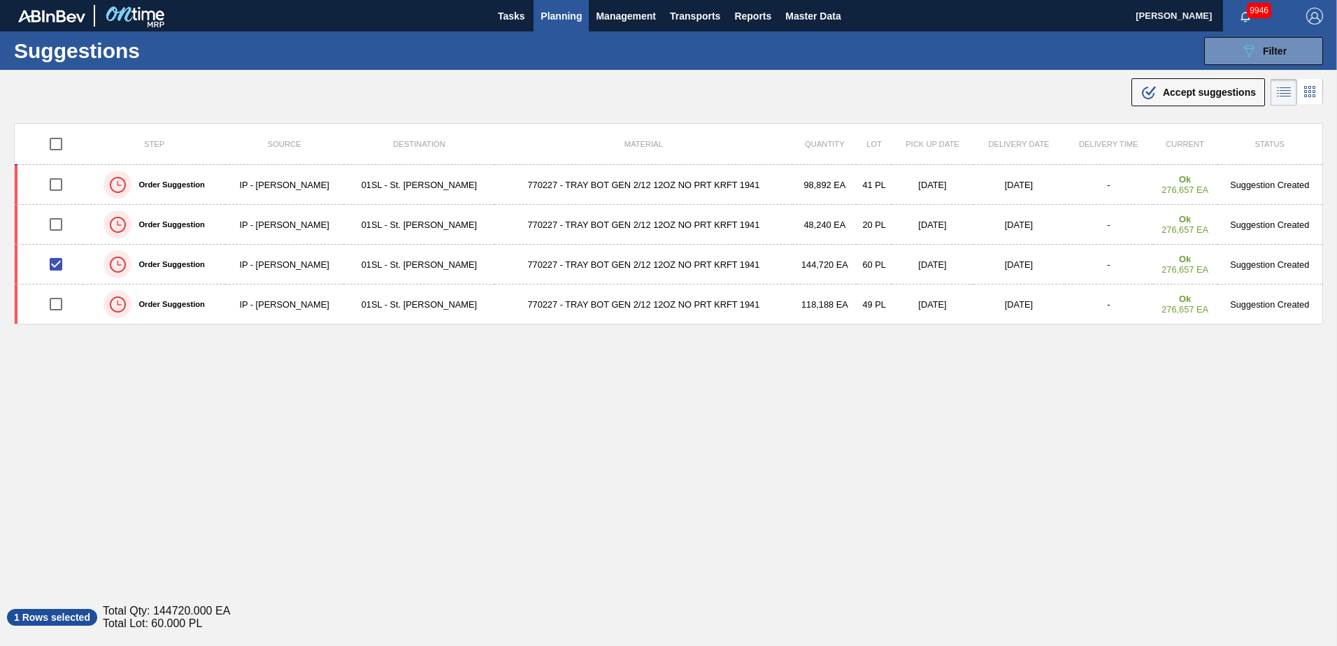
click at [1165, 109] on main "Tasks Planning Management Transports Reports Master Data [PERSON_NAME] 9946 [PE…" at bounding box center [668, 323] width 1337 height 646
click at [1171, 100] on div ".b{fill:var(--color-action-default)} Accept suggestions" at bounding box center [1197, 92] width 115 height 17
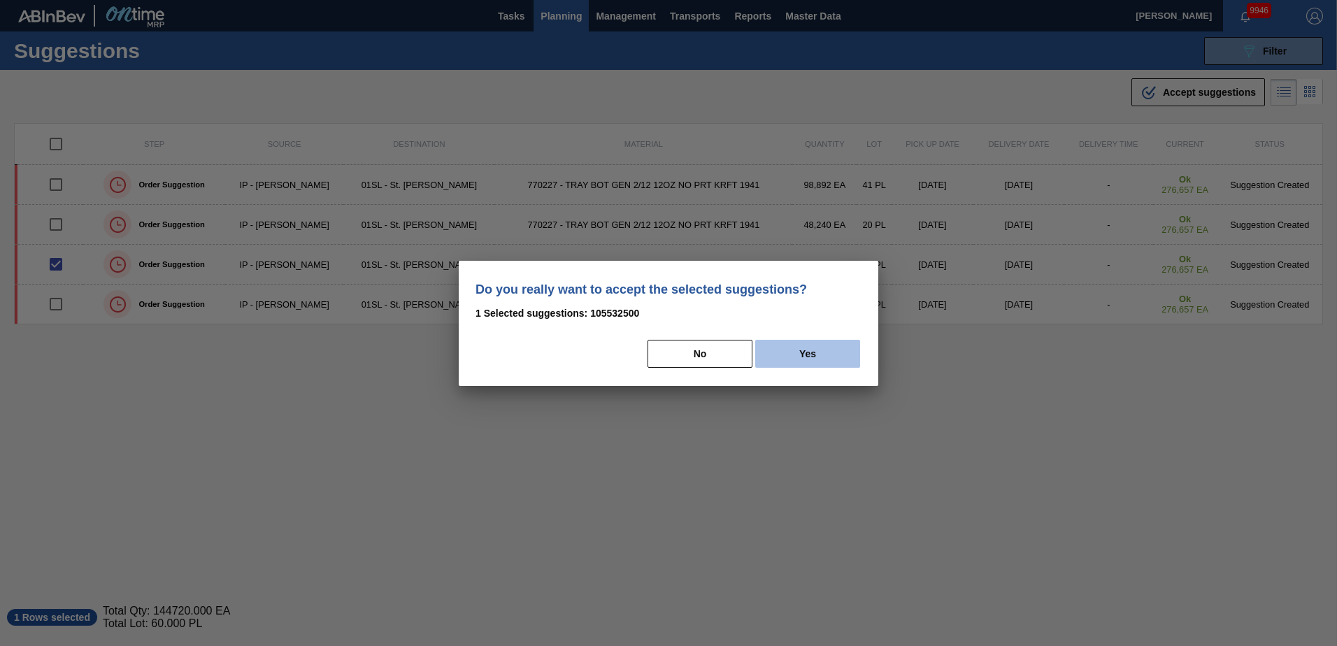
click at [835, 352] on button "Yes" at bounding box center [807, 354] width 105 height 28
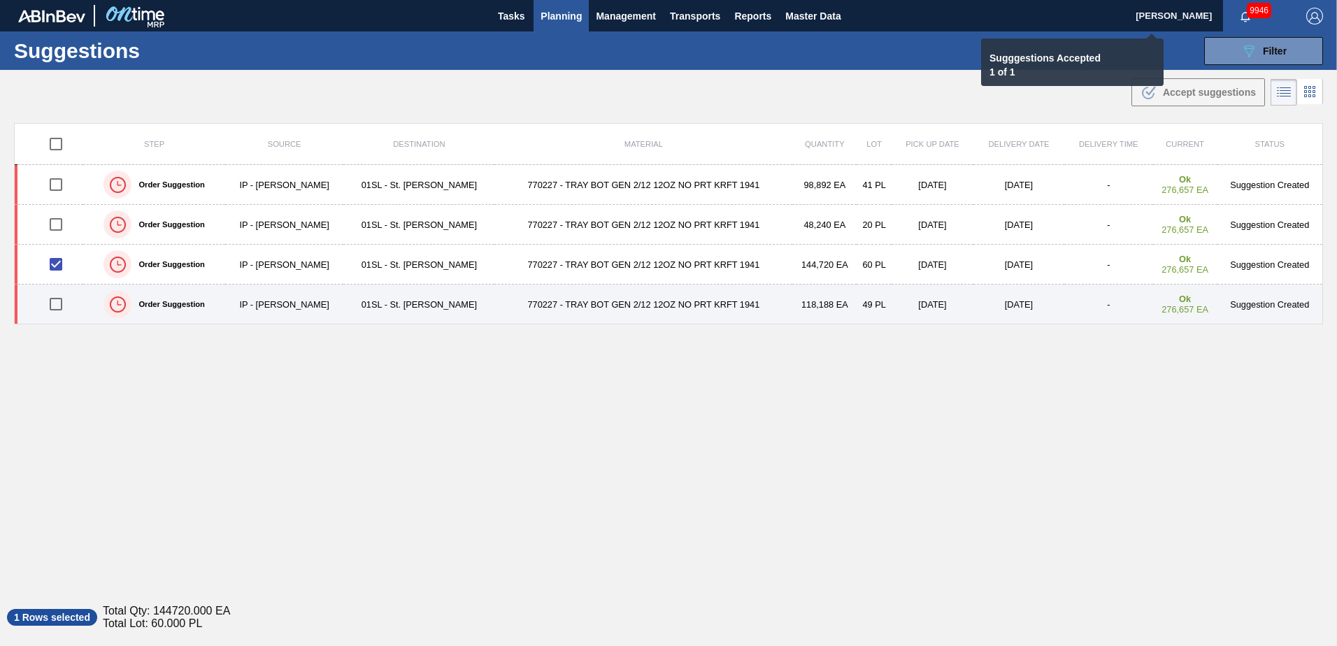
checkbox input "false"
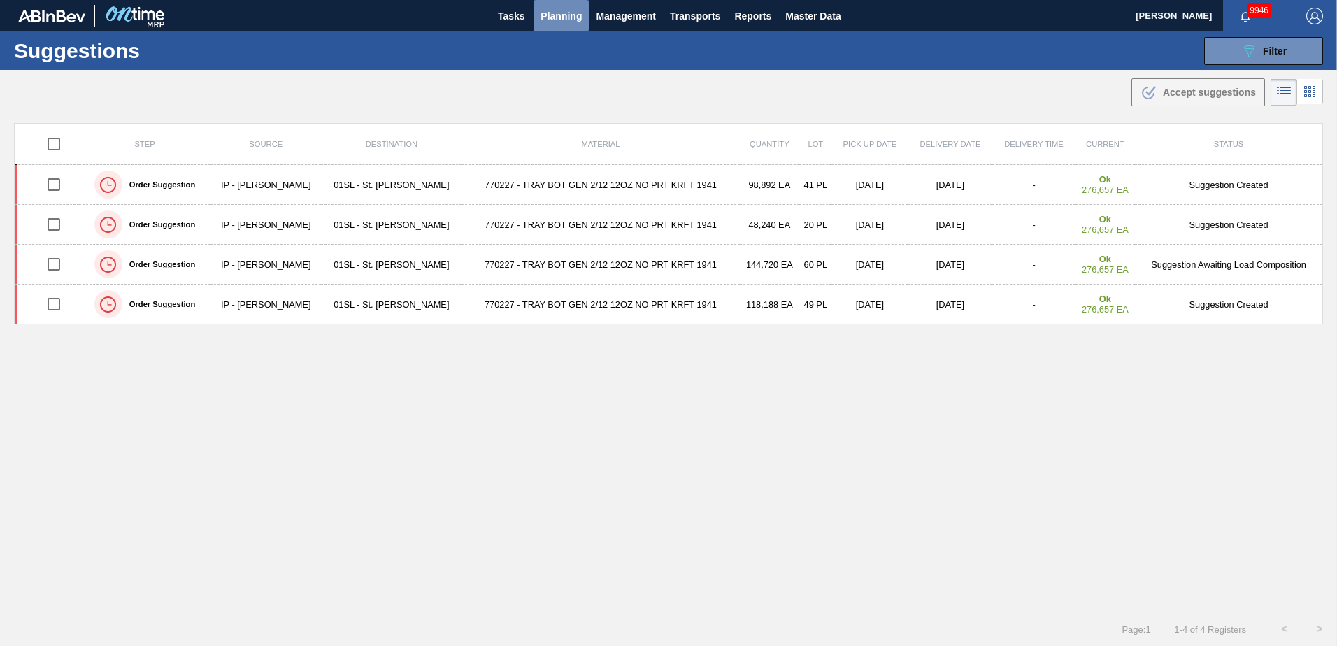
click at [557, 20] on span "Planning" at bounding box center [561, 16] width 41 height 17
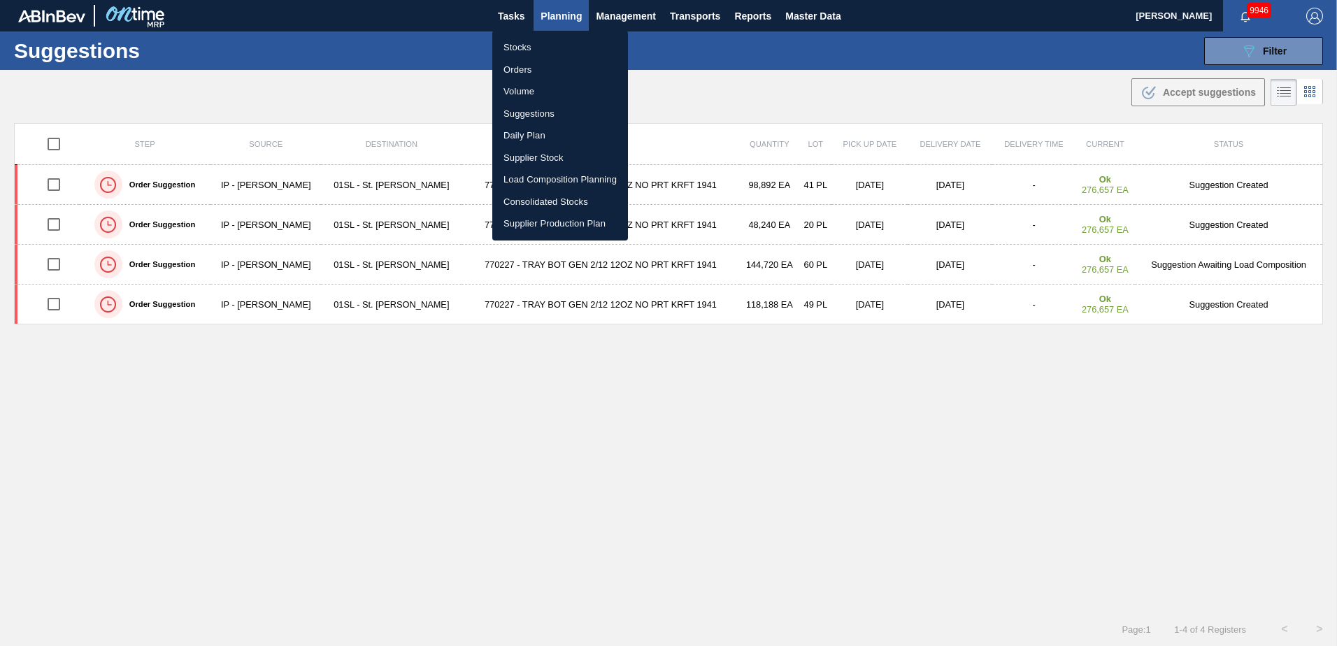
click at [539, 185] on li "Load Composition Planning" at bounding box center [560, 180] width 136 height 22
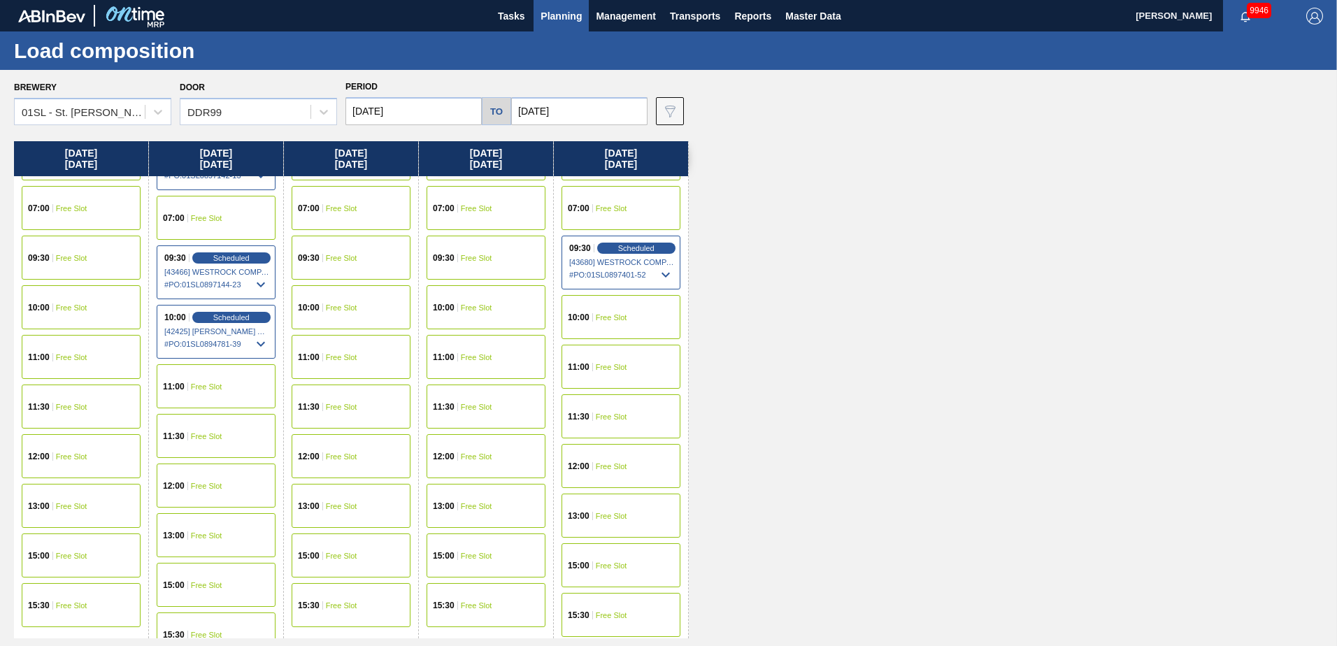
scroll to position [64, 0]
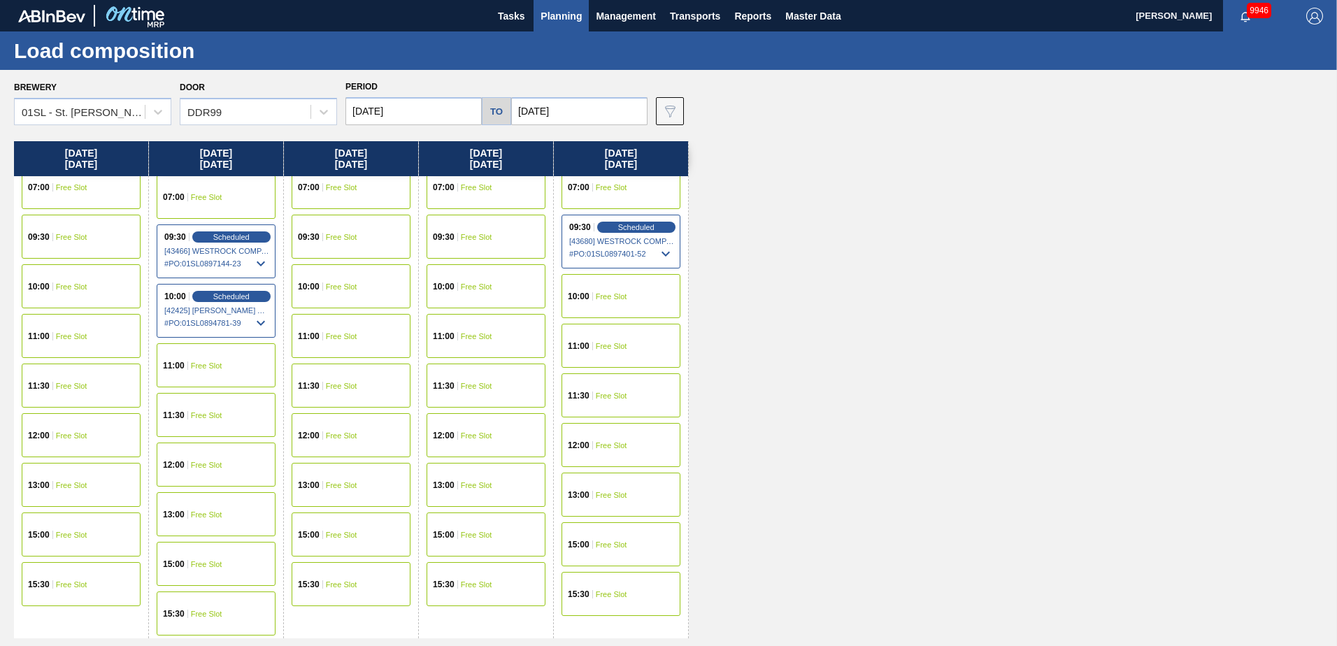
click at [348, 578] on div "15:30 Free Slot" at bounding box center [351, 584] width 119 height 44
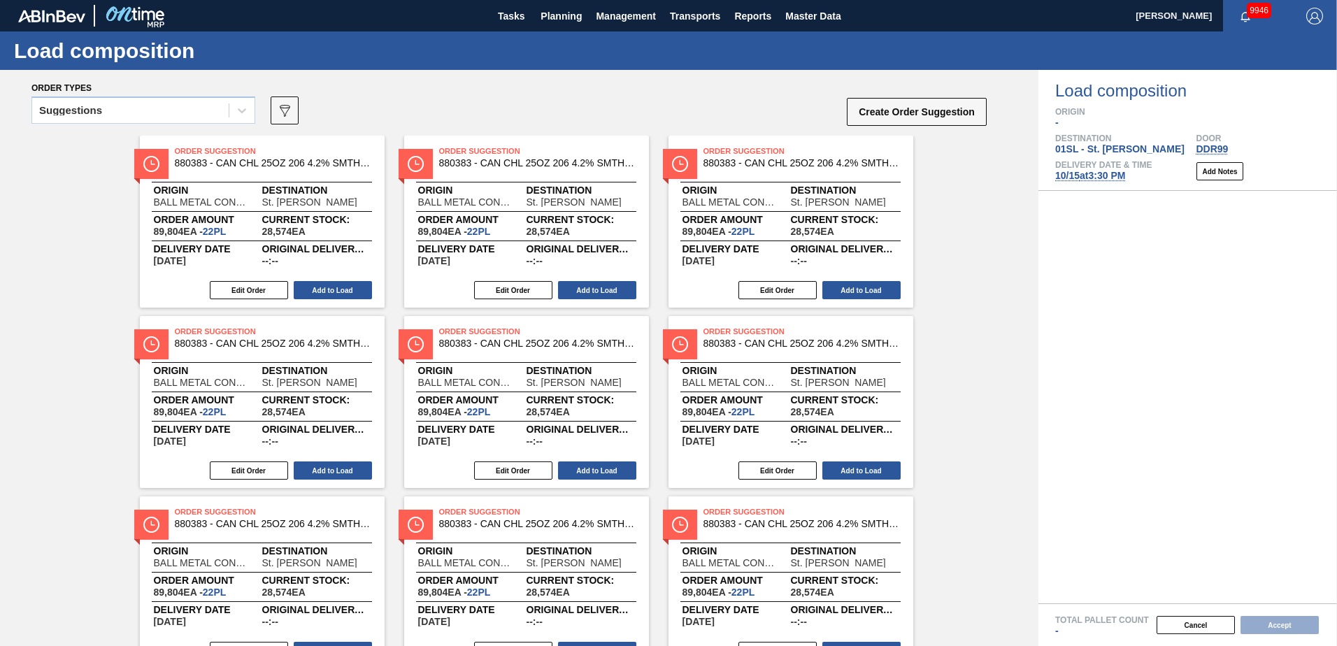
click at [237, 110] on icon at bounding box center [242, 110] width 14 height 14
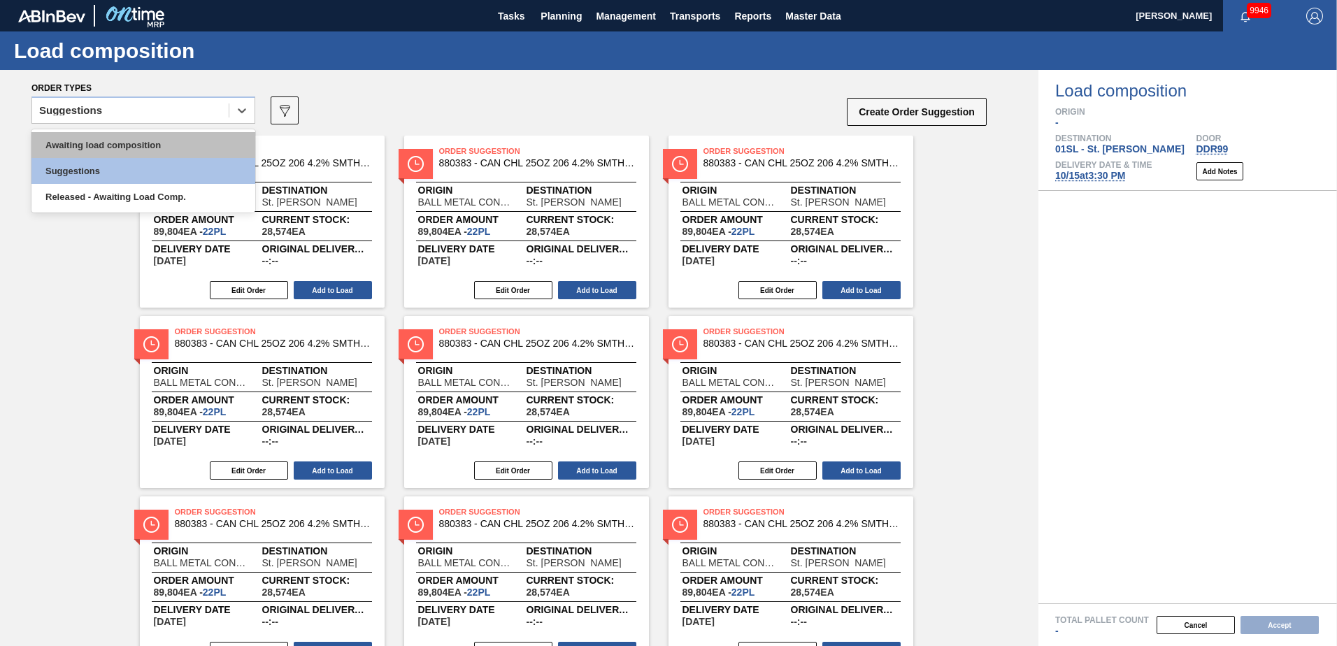
click at [165, 140] on div "Awaiting load composition" at bounding box center [143, 145] width 224 height 26
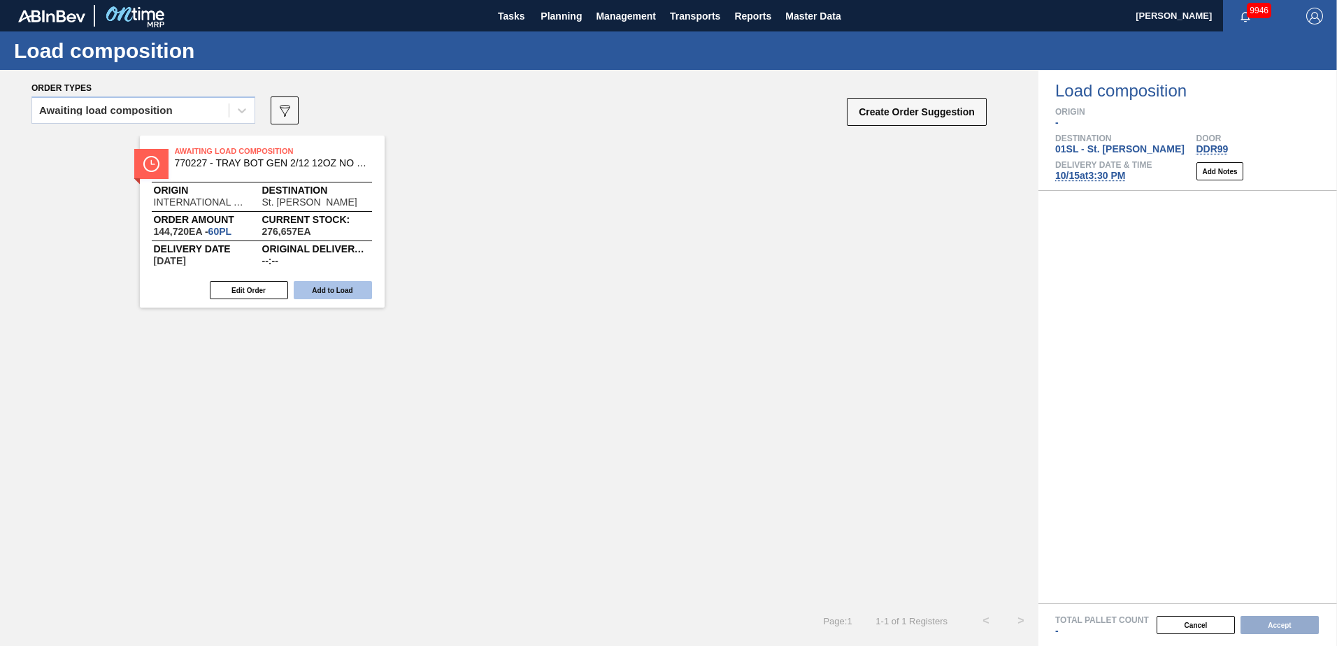
click at [339, 287] on button "Add to Load" at bounding box center [333, 290] width 78 height 18
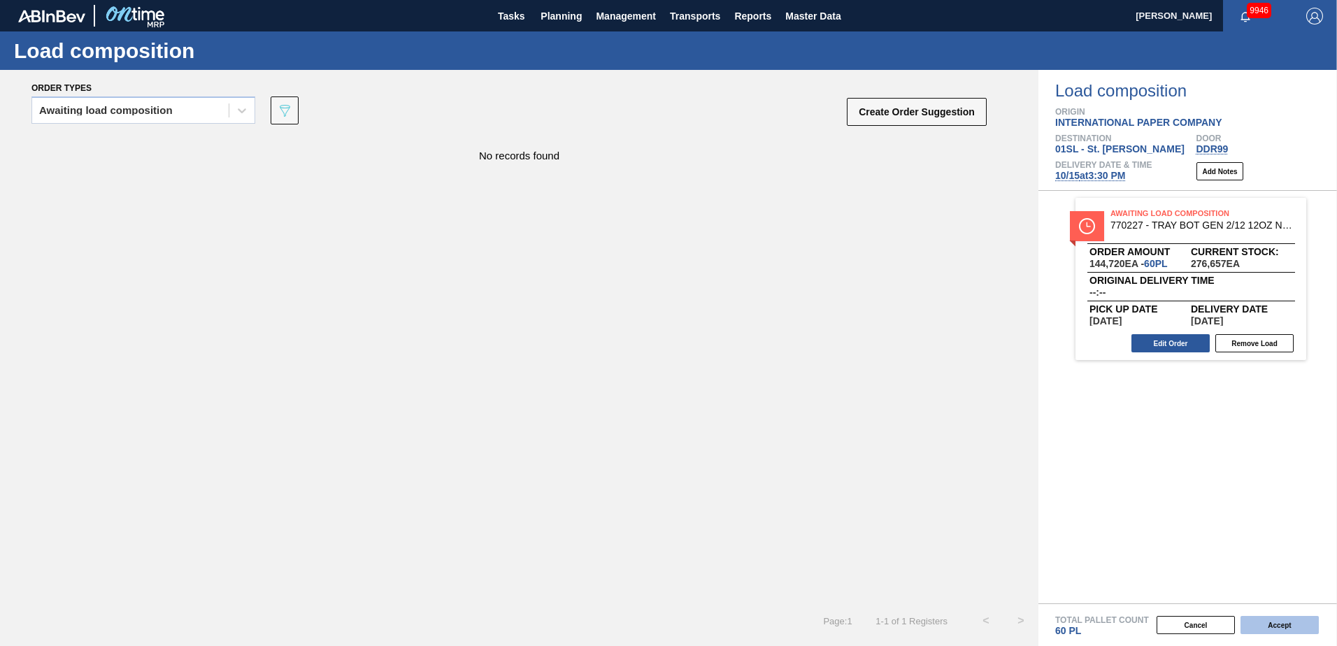
click at [1270, 624] on button "Accept" at bounding box center [1279, 625] width 78 height 18
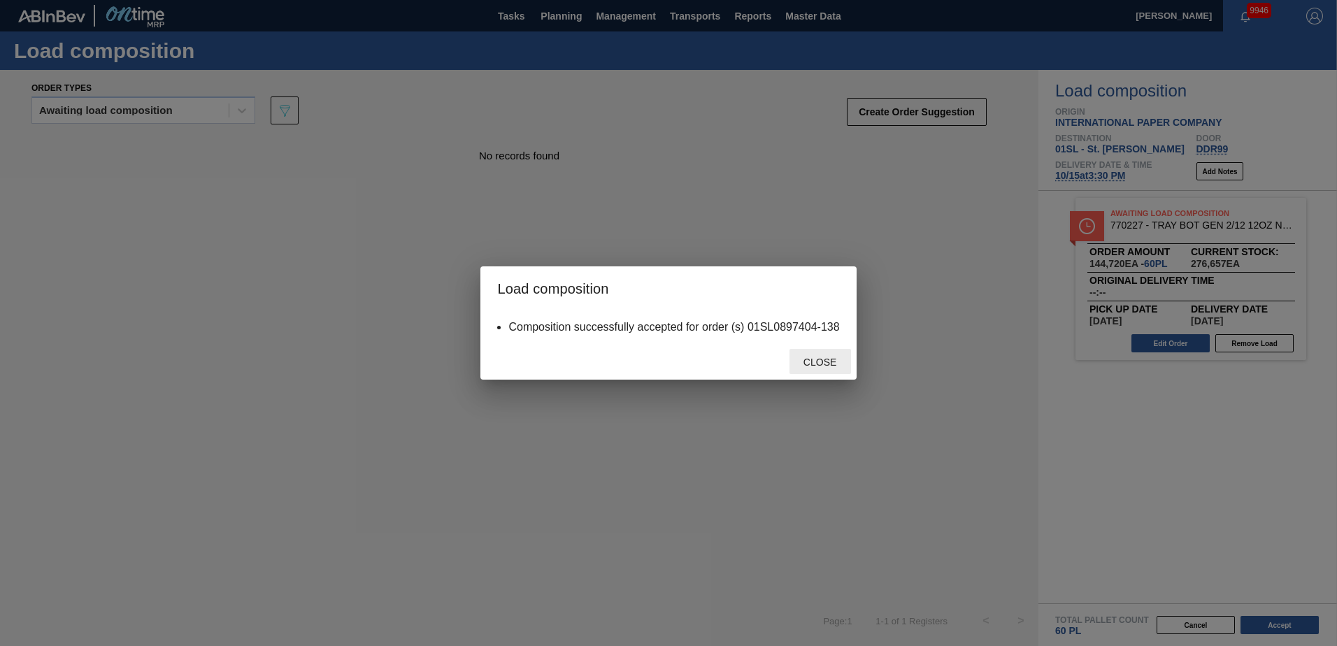
click at [803, 355] on div "Close" at bounding box center [820, 362] width 62 height 26
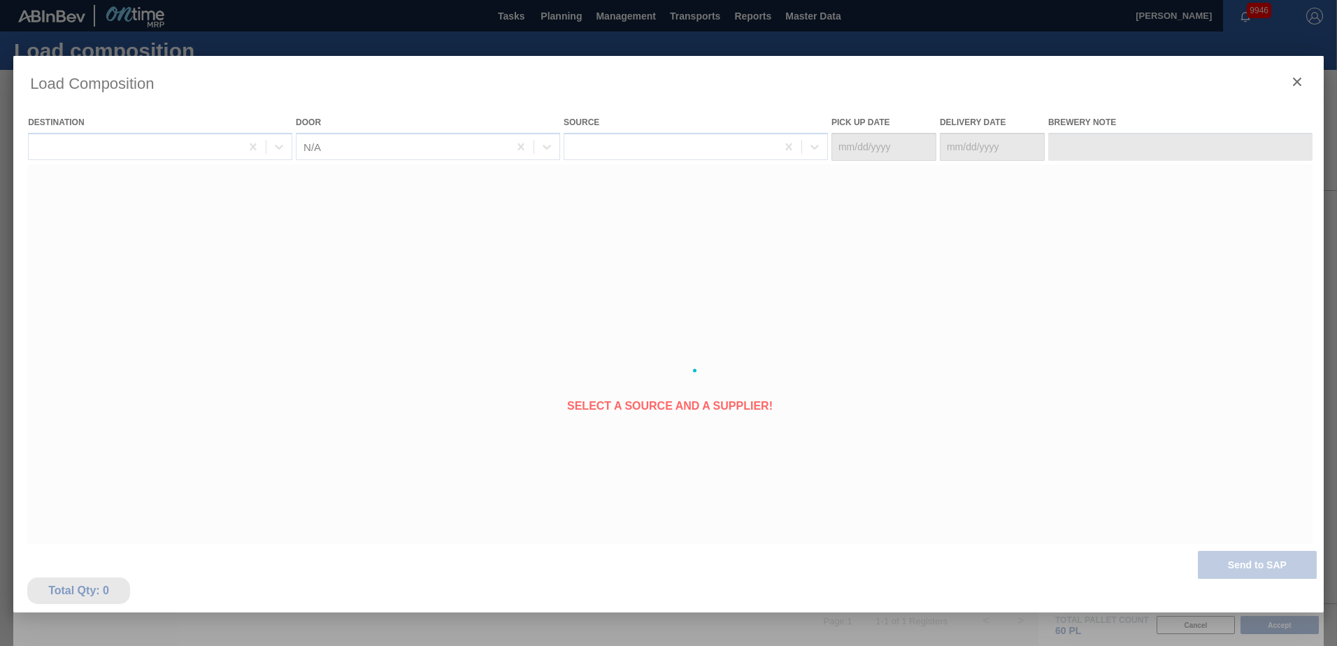
type Date "[DATE]"
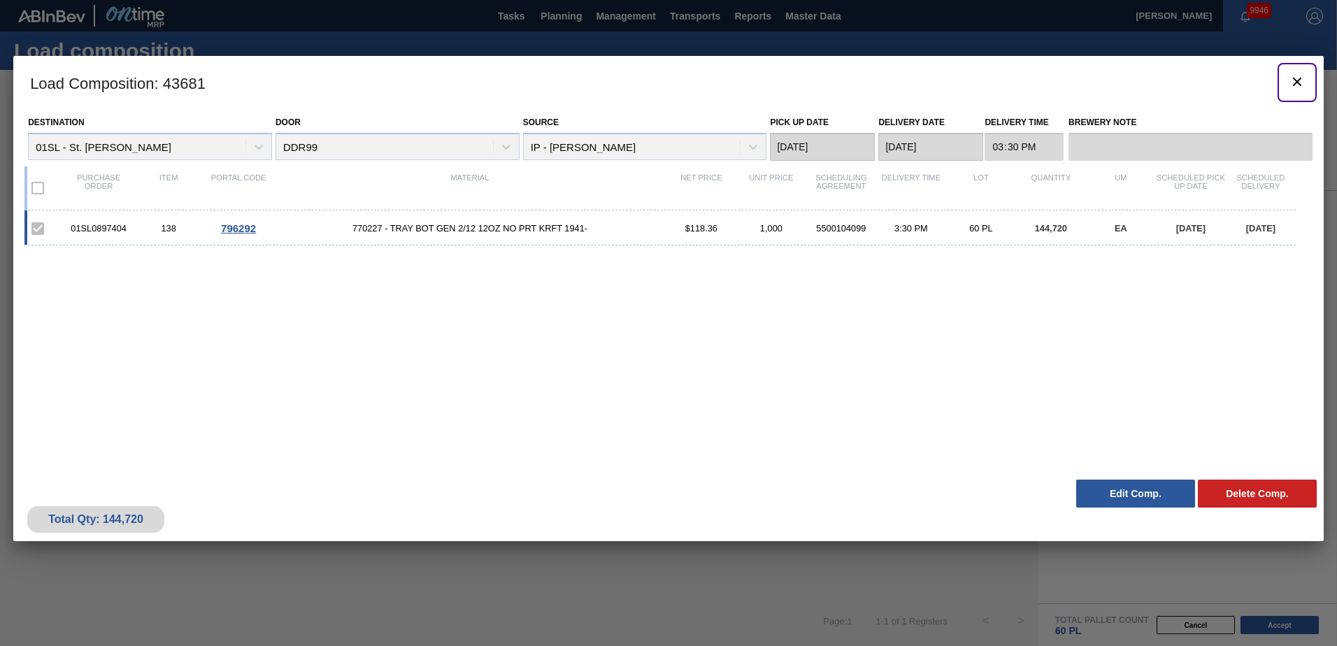
click at [1294, 81] on icon "botão de ícone" at bounding box center [1297, 81] width 17 height 17
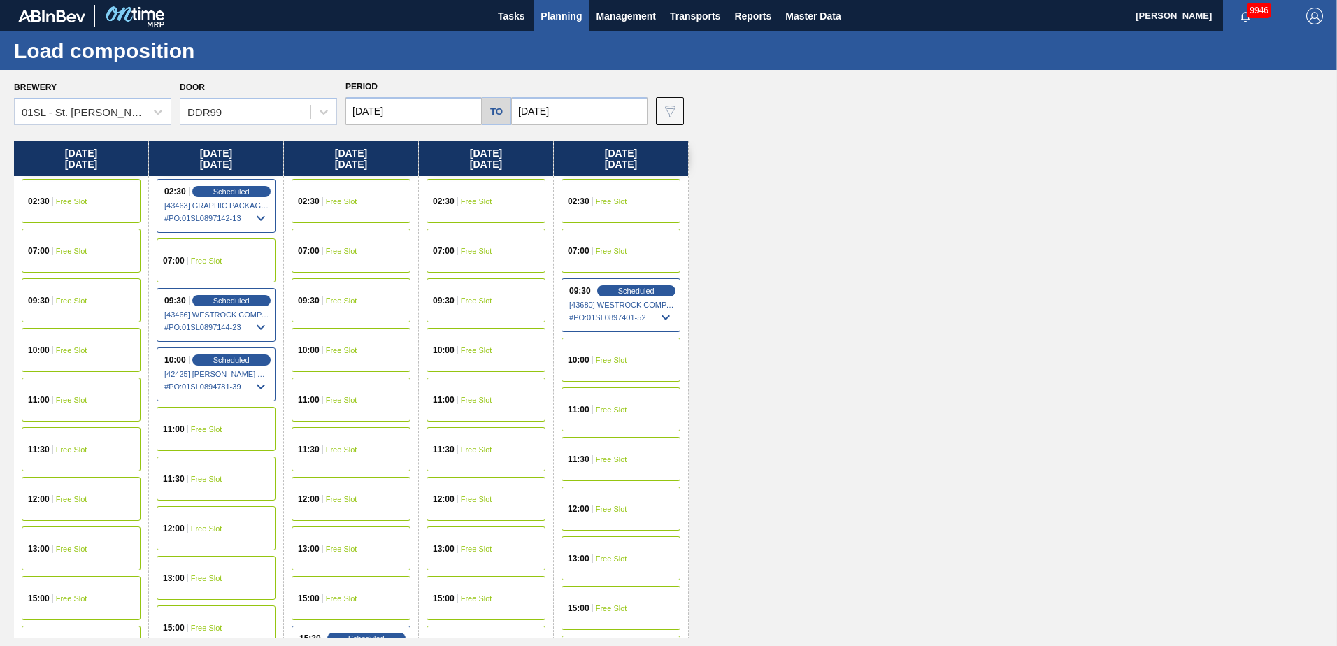
click at [574, 15] on span "Planning" at bounding box center [561, 16] width 41 height 17
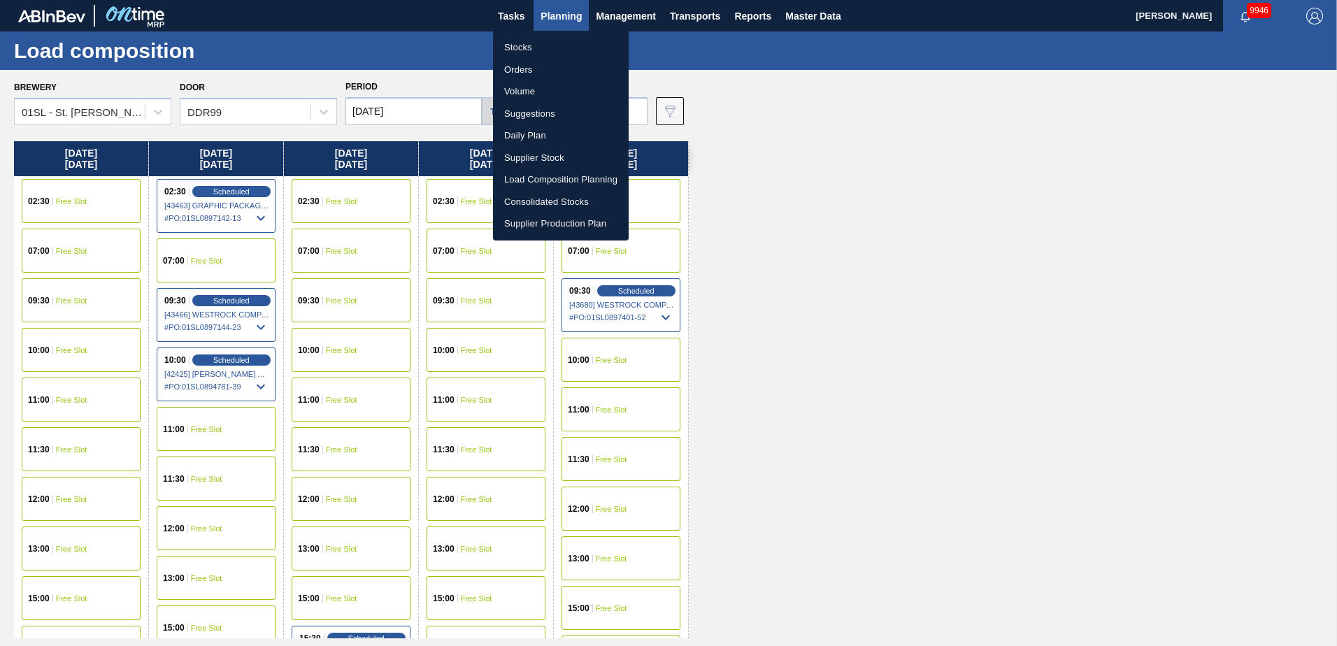
click at [537, 113] on li "Suggestions" at bounding box center [561, 114] width 136 height 22
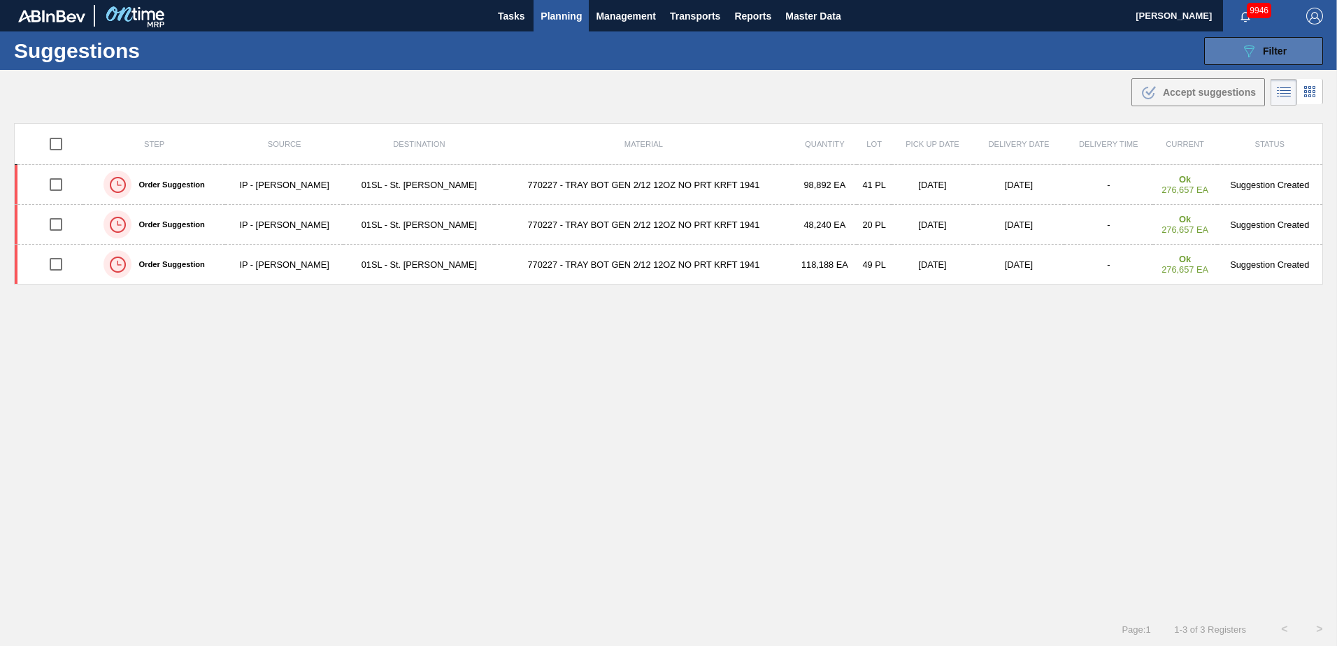
click at [1278, 44] on div "089F7B8B-B2A5-4AFE-B5C0-19BA573D28AC Filter" at bounding box center [1263, 51] width 46 height 17
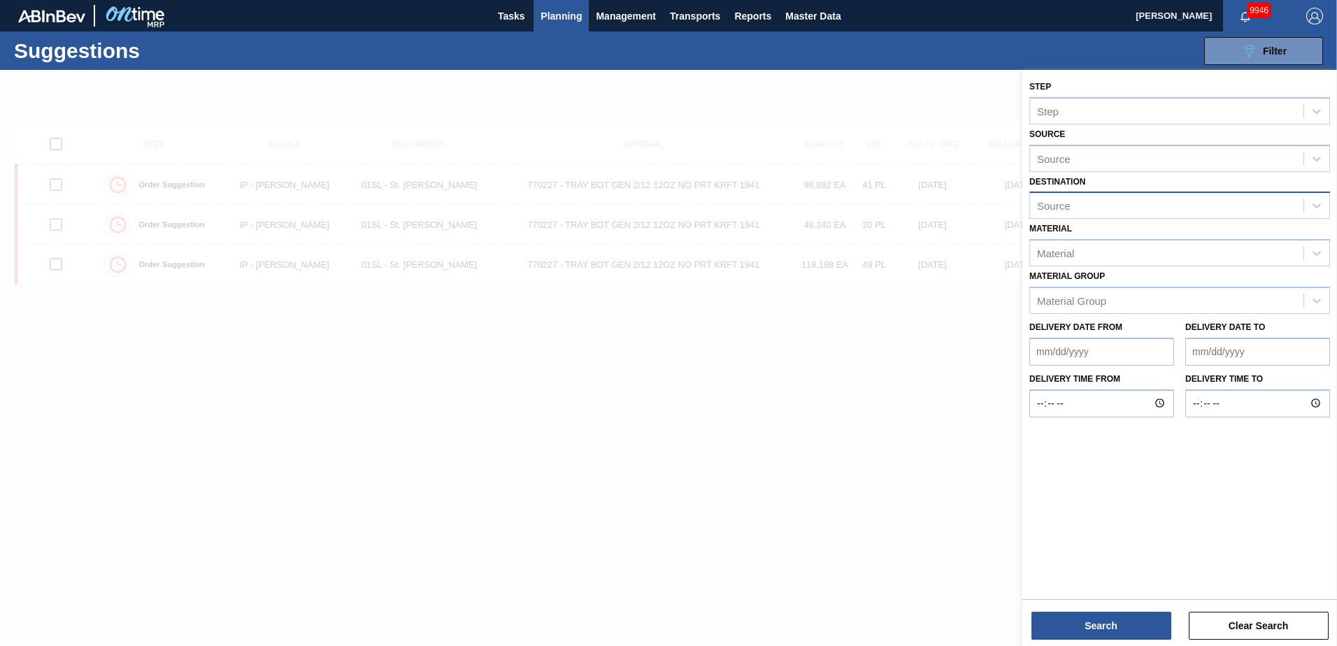
type from "[DATE]"
type to "[DATE]"
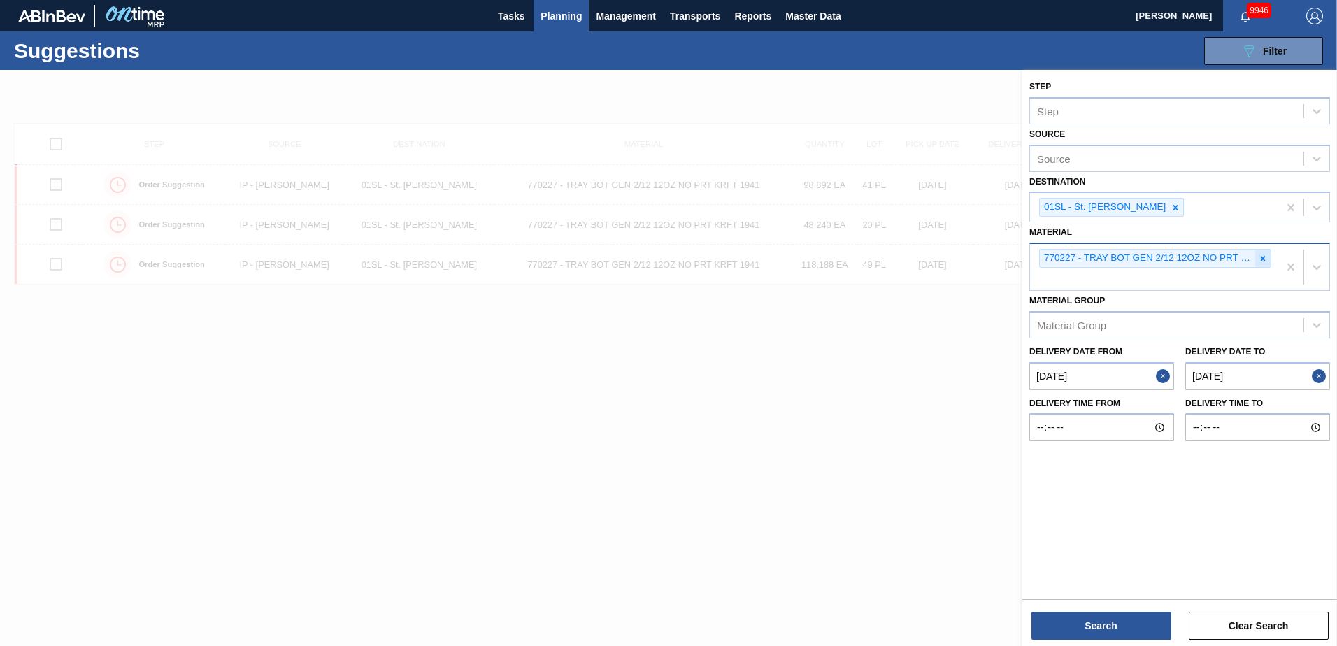
click at [1262, 256] on icon at bounding box center [1263, 259] width 10 height 10
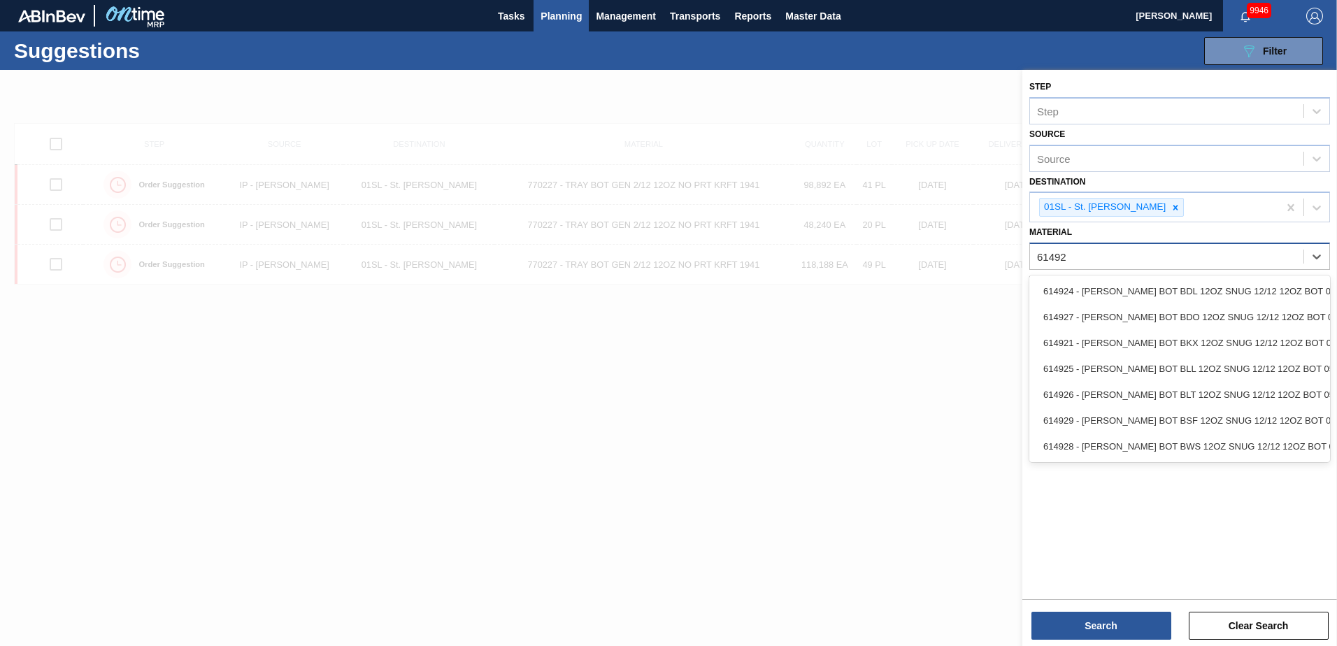
type input "614921"
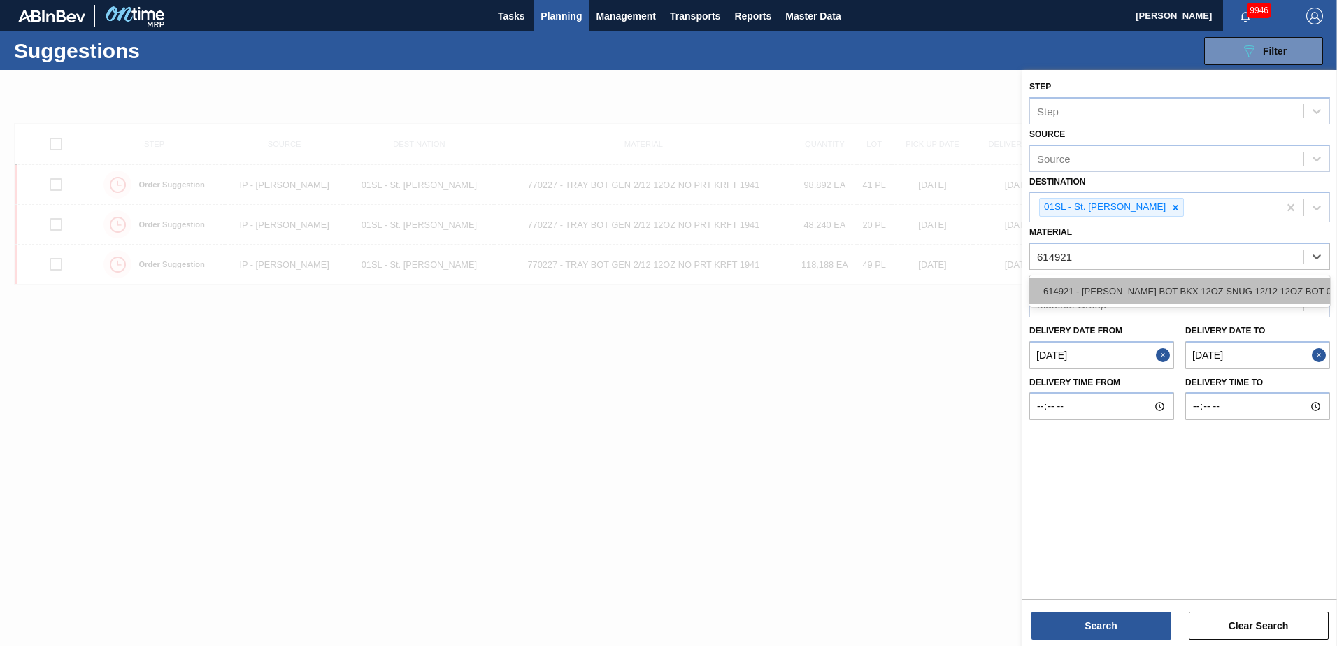
click at [1216, 285] on div "614921 - [PERSON_NAME] BOT BKX 12OZ SNUG 12/12 12OZ BOT 05" at bounding box center [1179, 291] width 301 height 26
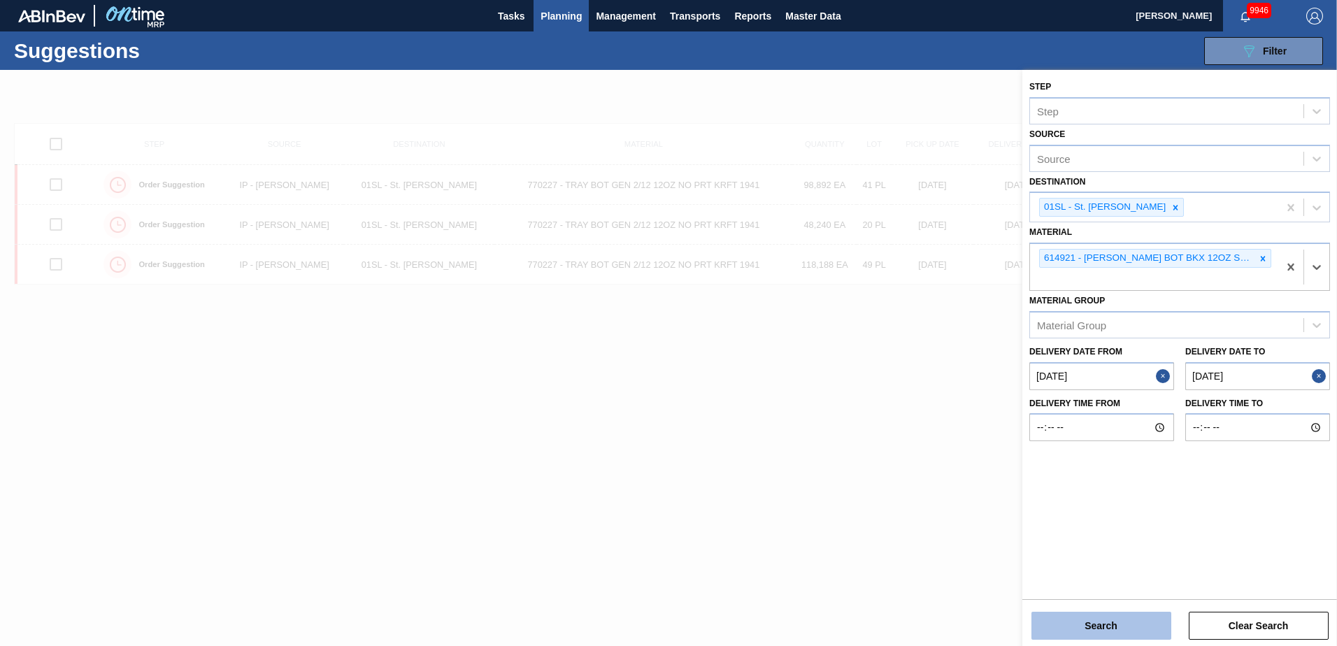
click at [1121, 627] on button "Search" at bounding box center [1101, 626] width 140 height 28
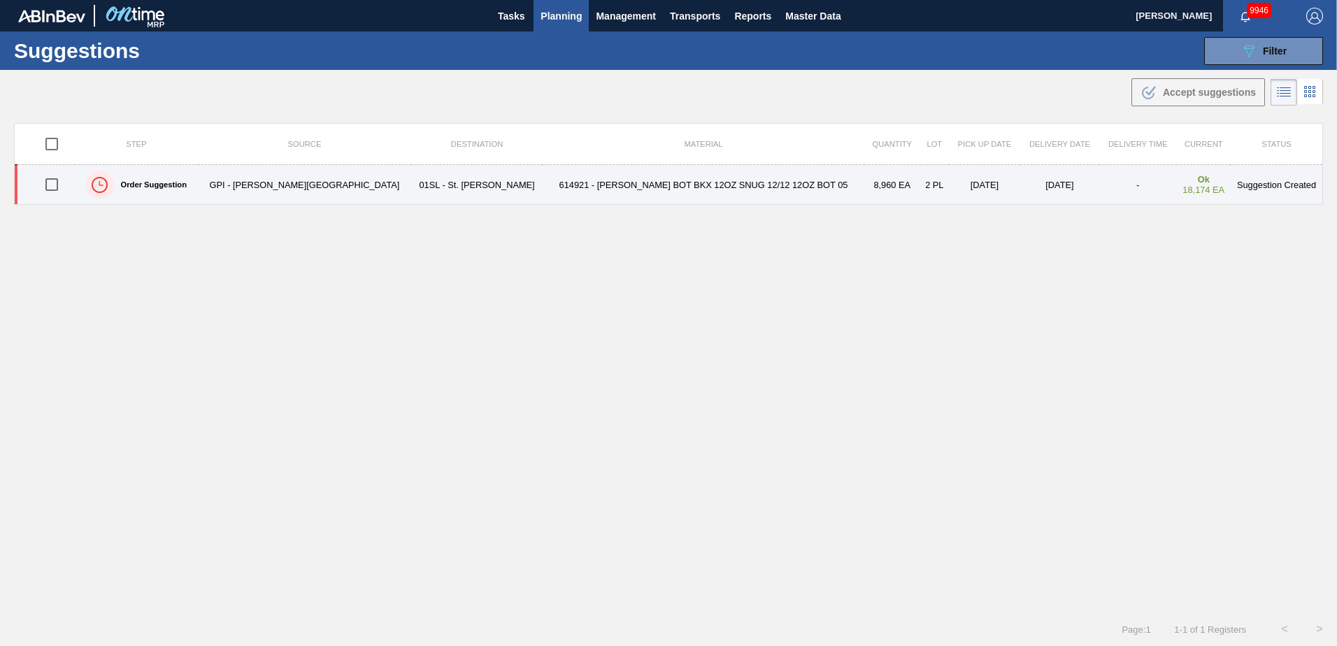
click at [63, 185] on input "checkbox" at bounding box center [51, 184] width 29 height 29
checkbox input "true"
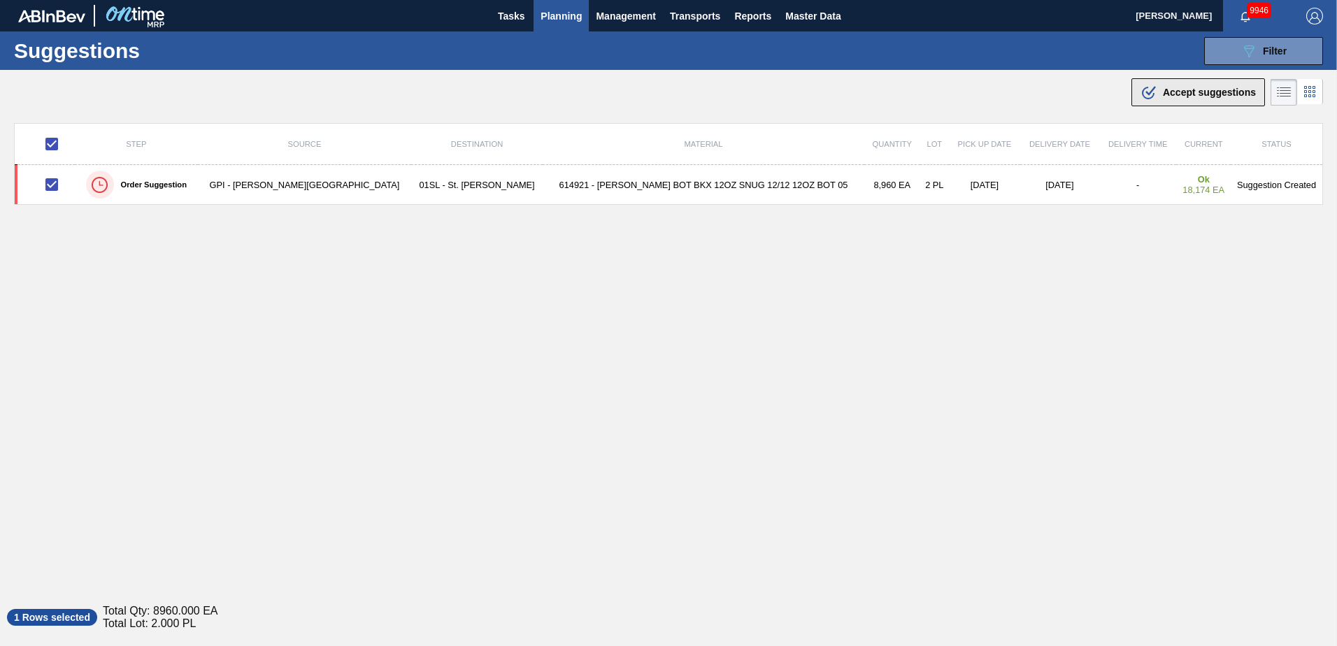
click at [1148, 87] on icon ".b{fill:var(--color-action-default)}" at bounding box center [1148, 92] width 17 height 17
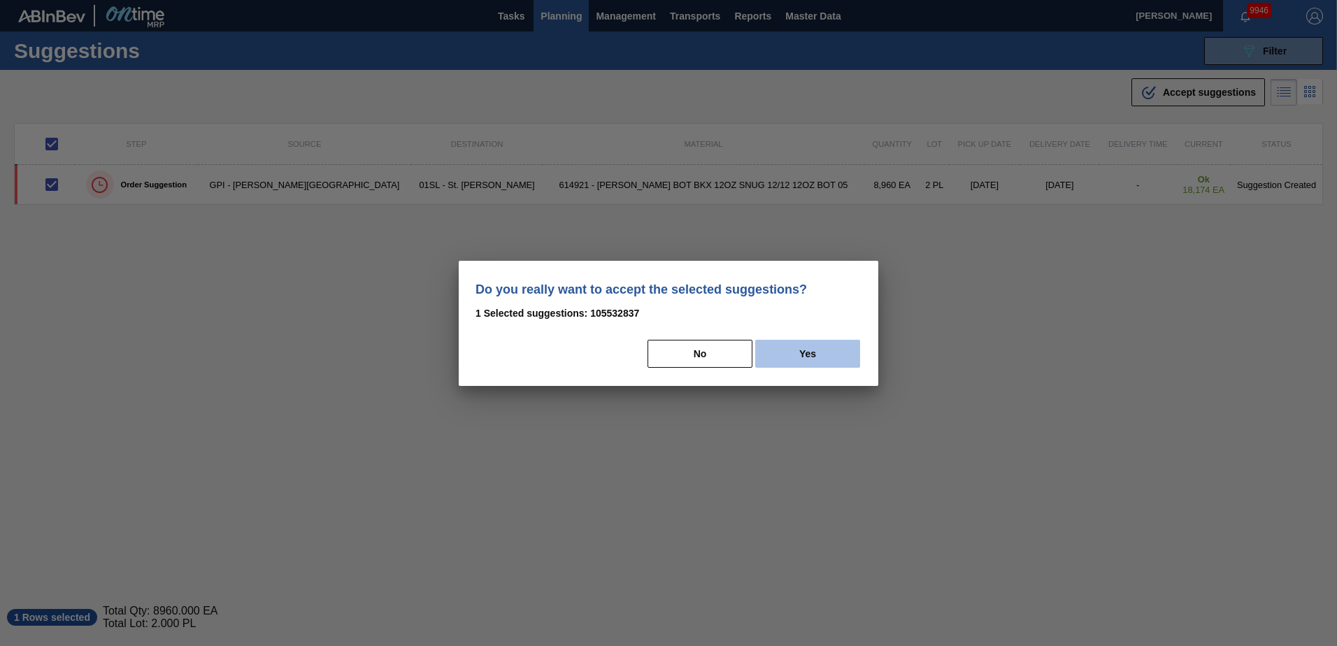
click at [818, 348] on button "Yes" at bounding box center [807, 354] width 105 height 28
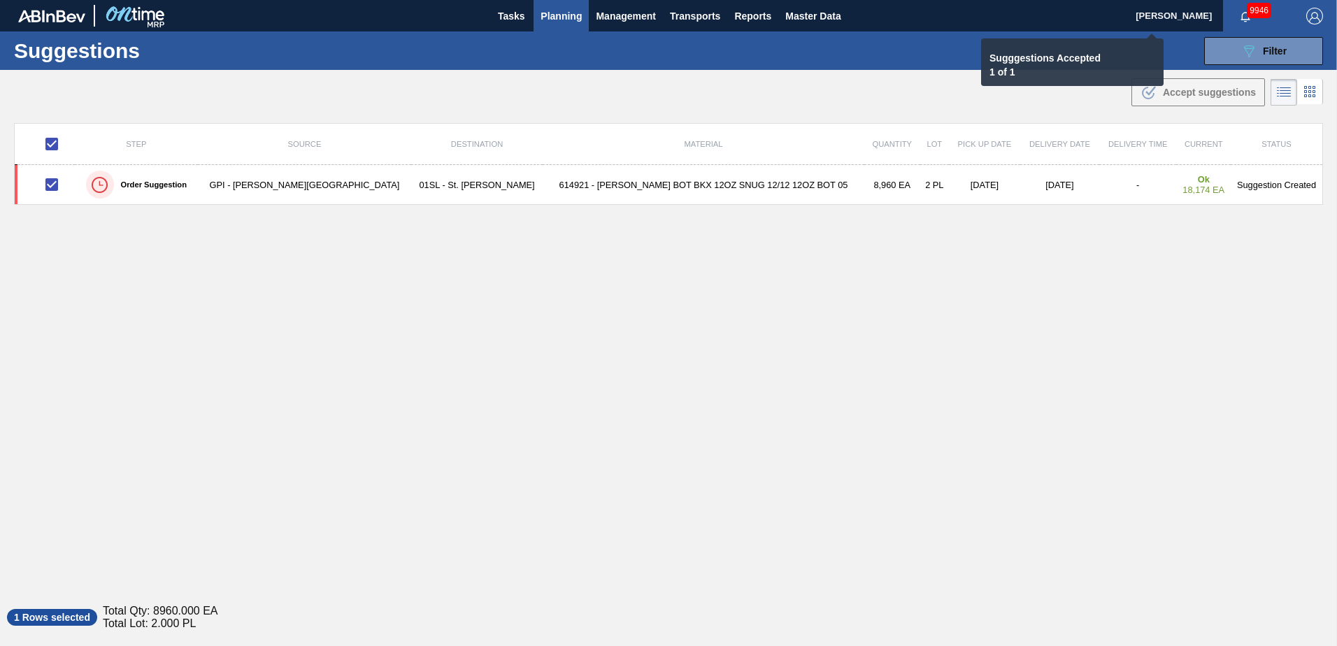
checkbox input "false"
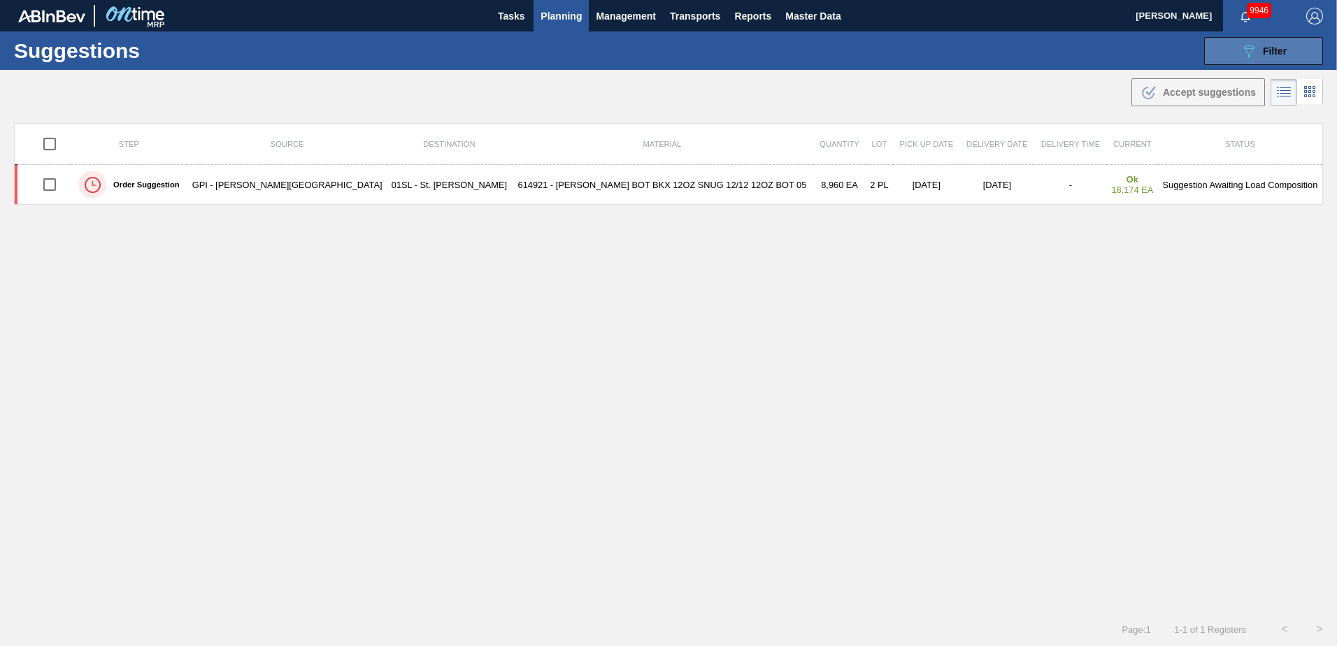
click at [1274, 43] on div "089F7B8B-B2A5-4AFE-B5C0-19BA573D28AC Filter" at bounding box center [1263, 51] width 46 height 17
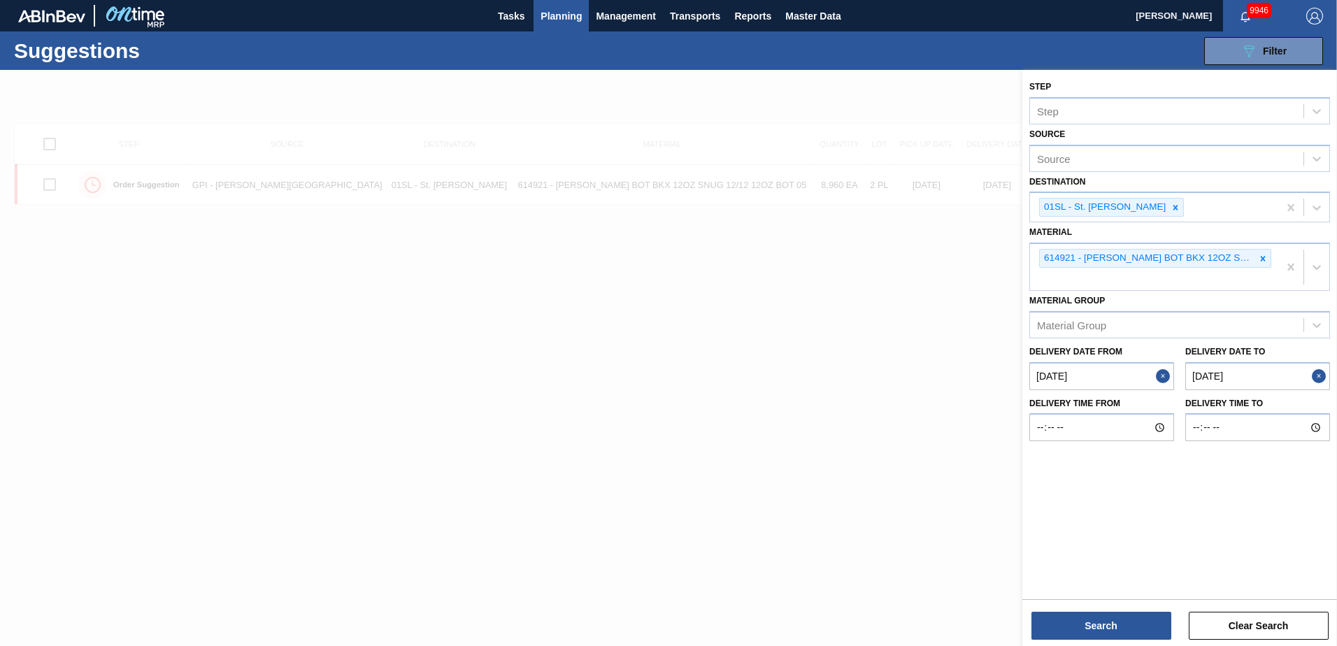
drag, startPoint x: 1263, startPoint y: 257, endPoint x: 1266, endPoint y: 273, distance: 16.3
click at [1265, 257] on icon at bounding box center [1263, 259] width 10 height 10
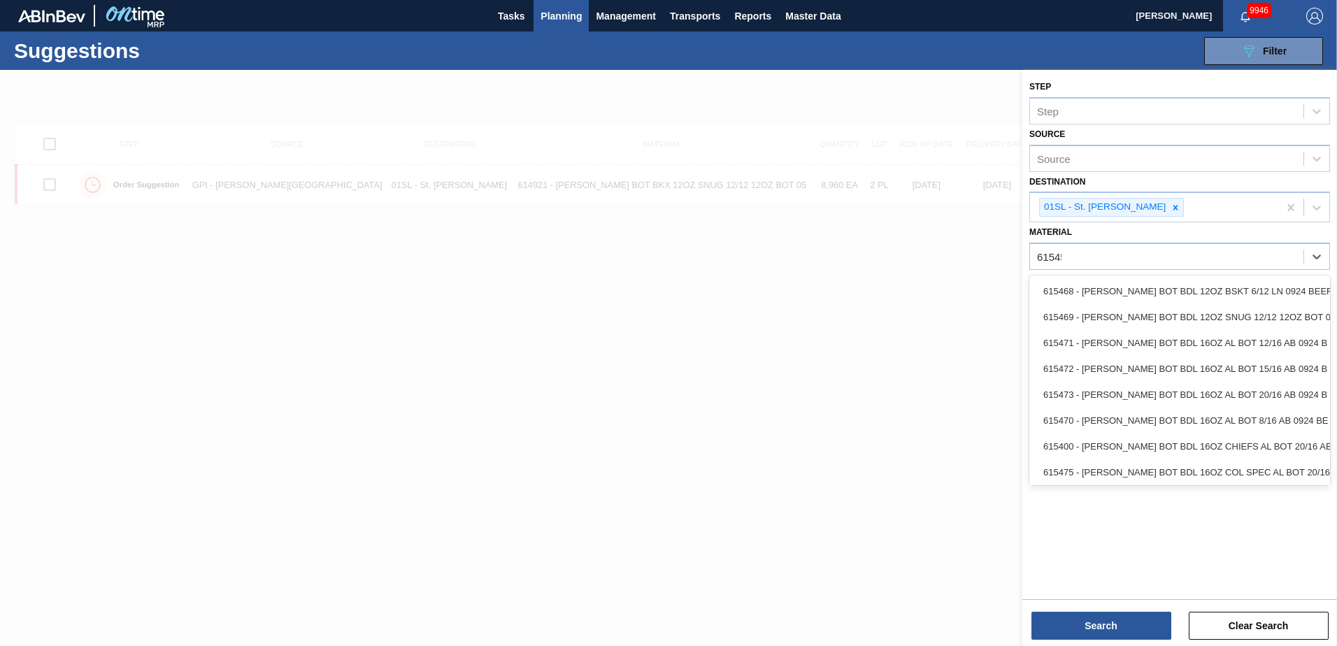
type input "615454"
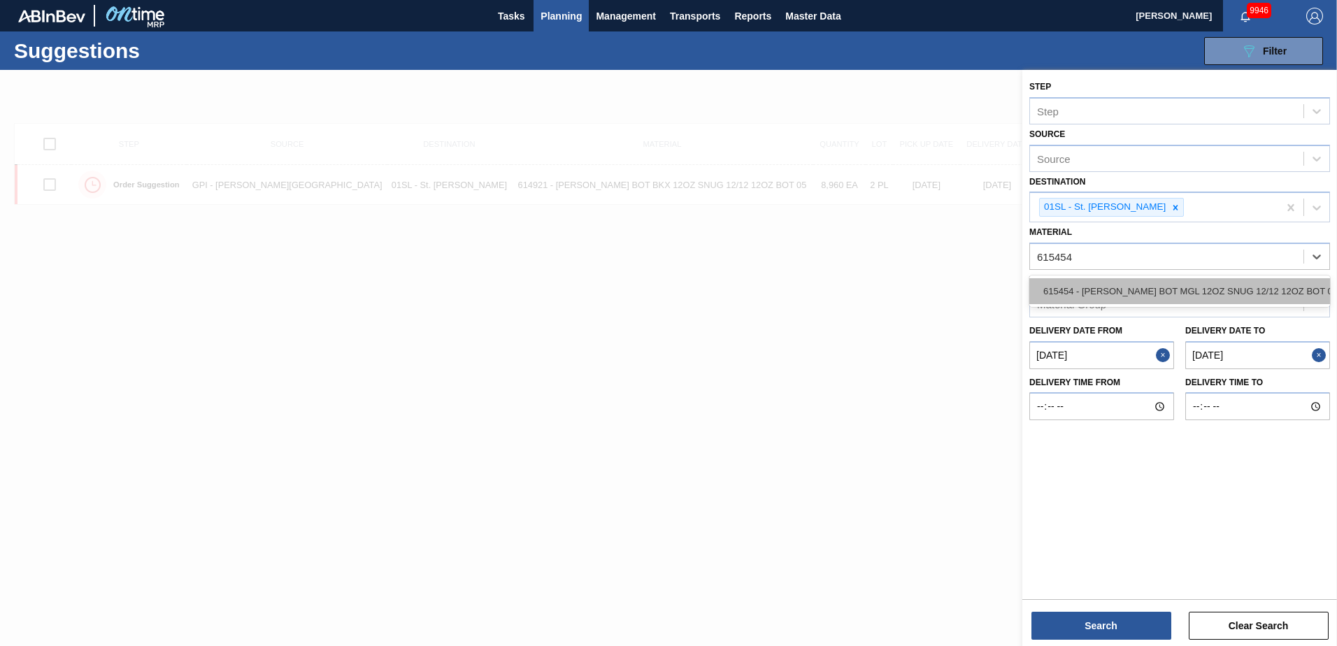
click at [1189, 292] on div "615454 - [PERSON_NAME] BOT MGL 12OZ SNUG 12/12 12OZ BOT 08" at bounding box center [1179, 291] width 301 height 26
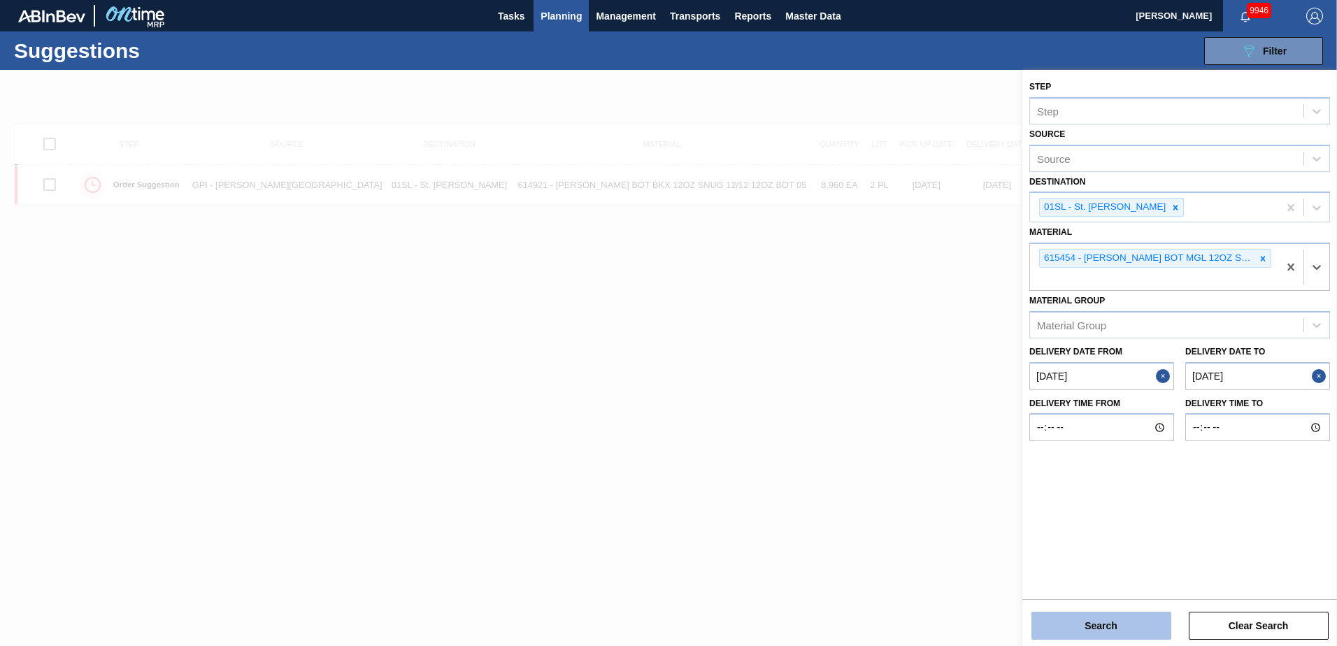
click at [1052, 629] on button "Search" at bounding box center [1101, 626] width 140 height 28
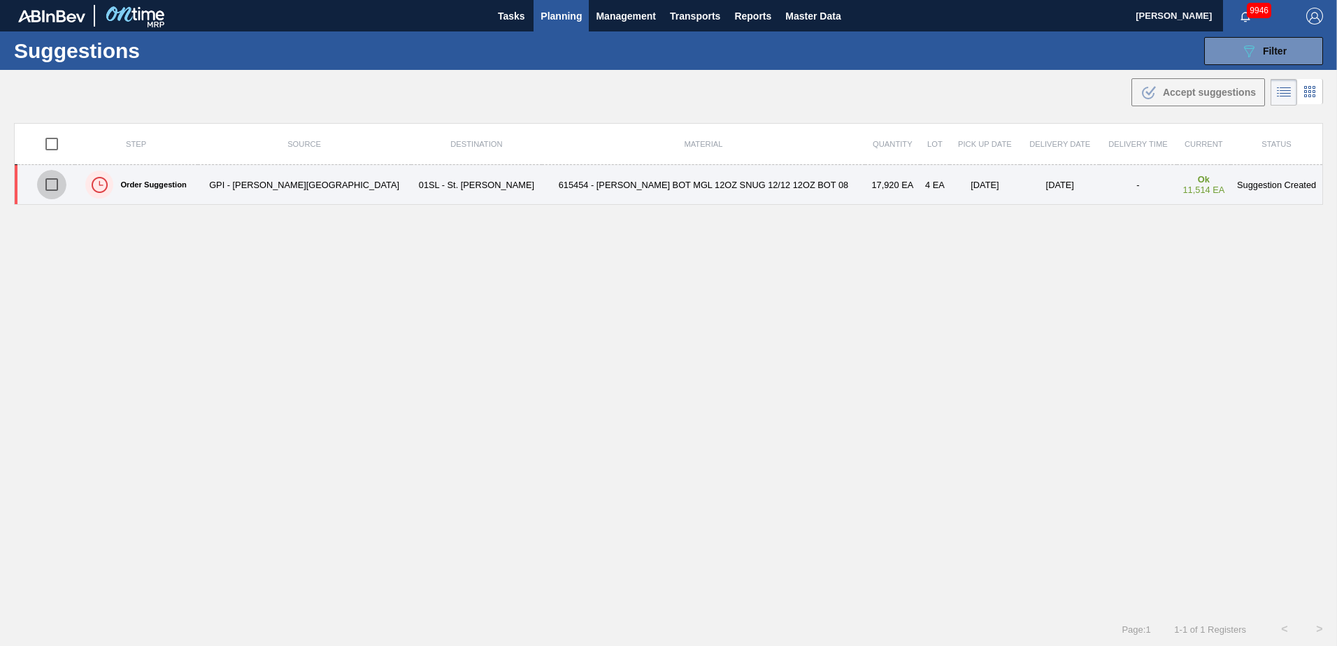
drag, startPoint x: 52, startPoint y: 185, endPoint x: 83, endPoint y: 186, distance: 31.5
click at [52, 185] on input "checkbox" at bounding box center [51, 184] width 29 height 29
checkbox input "true"
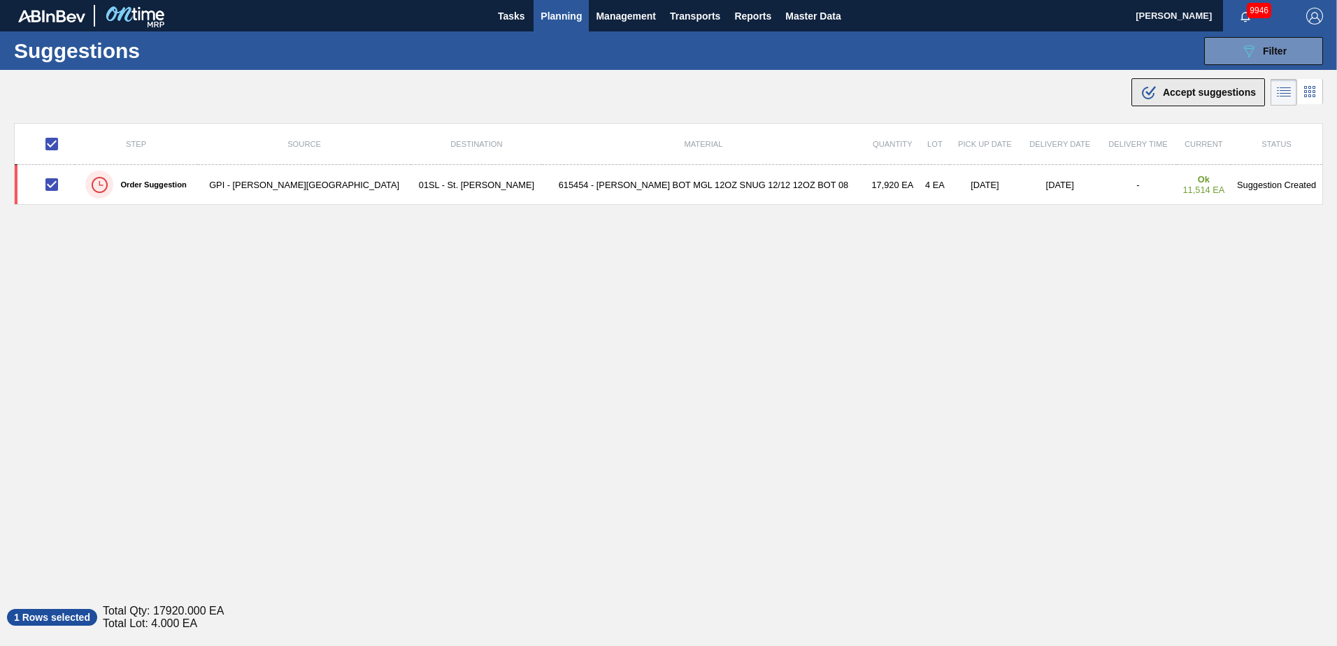
click at [1167, 95] on span "Accept suggestions" at bounding box center [1209, 92] width 93 height 11
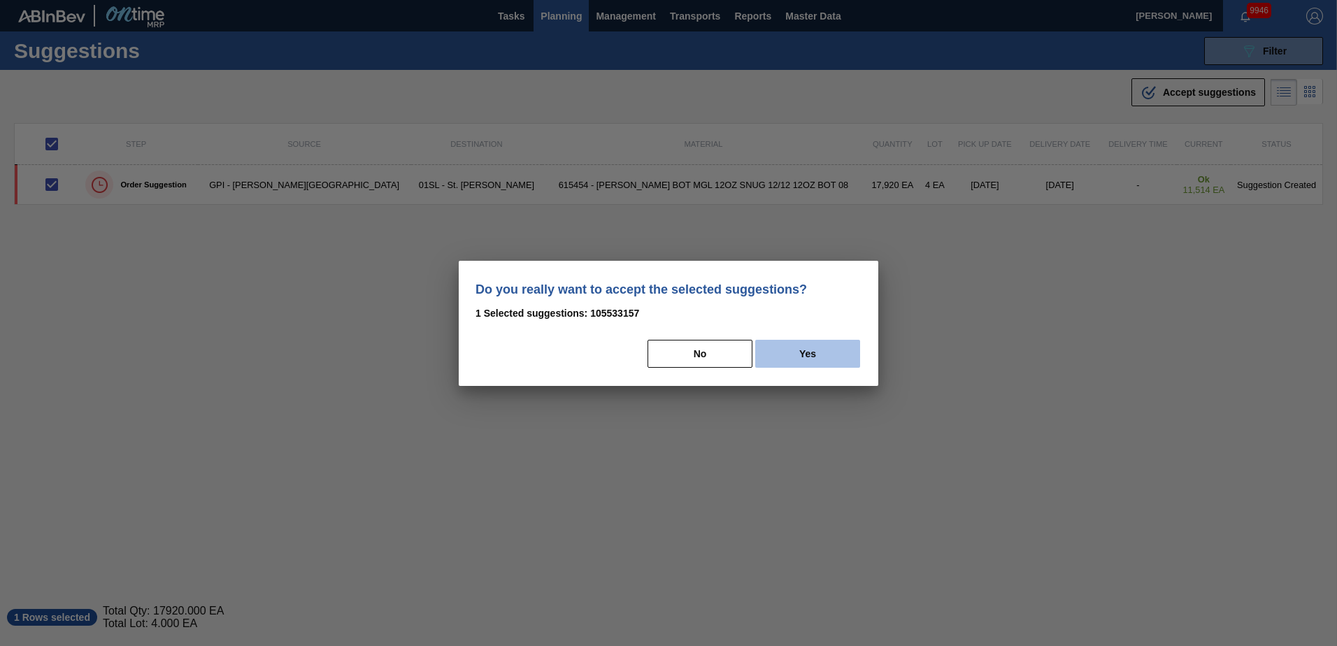
click at [772, 366] on button "Yes" at bounding box center [807, 354] width 105 height 28
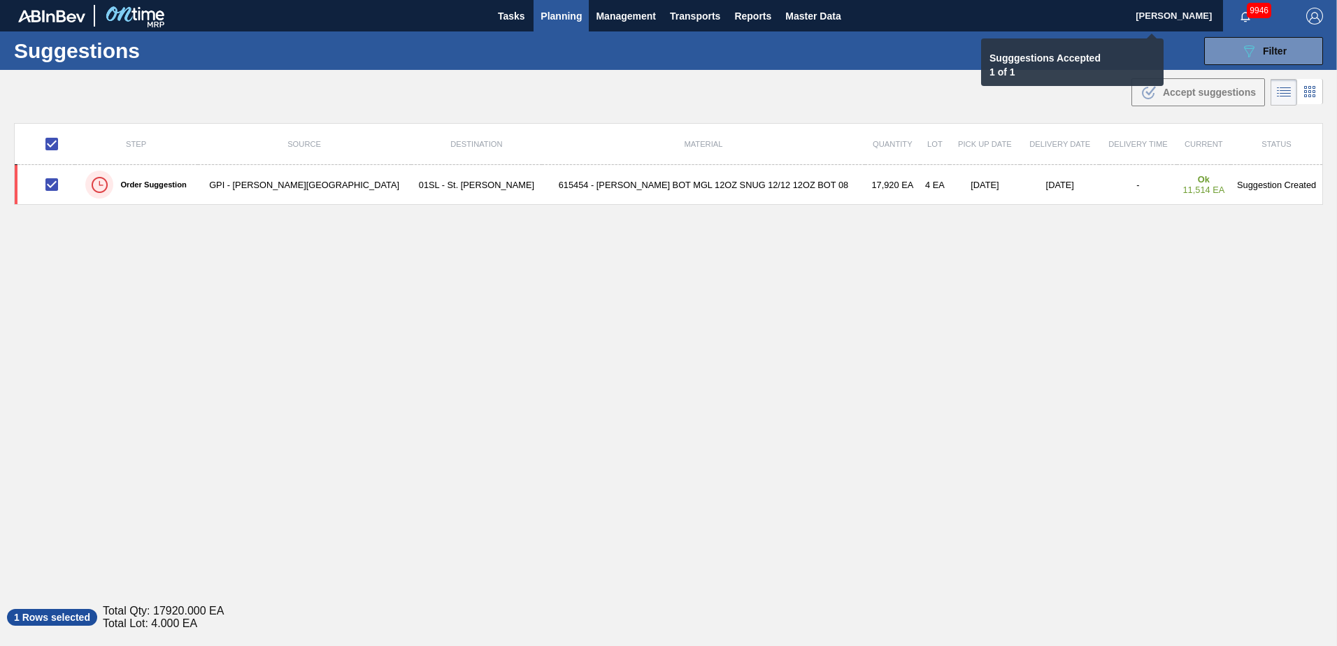
checkbox input "false"
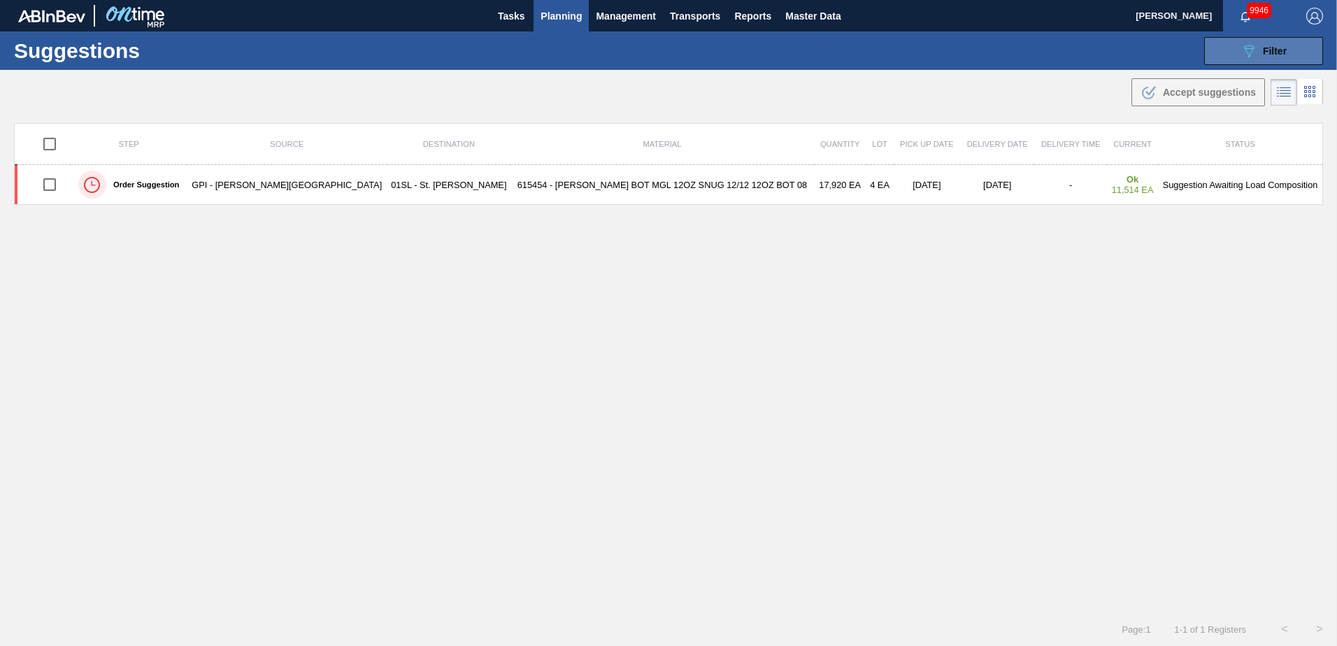
click at [1231, 51] on button "089F7B8B-B2A5-4AFE-B5C0-19BA573D28AC Filter" at bounding box center [1263, 51] width 119 height 28
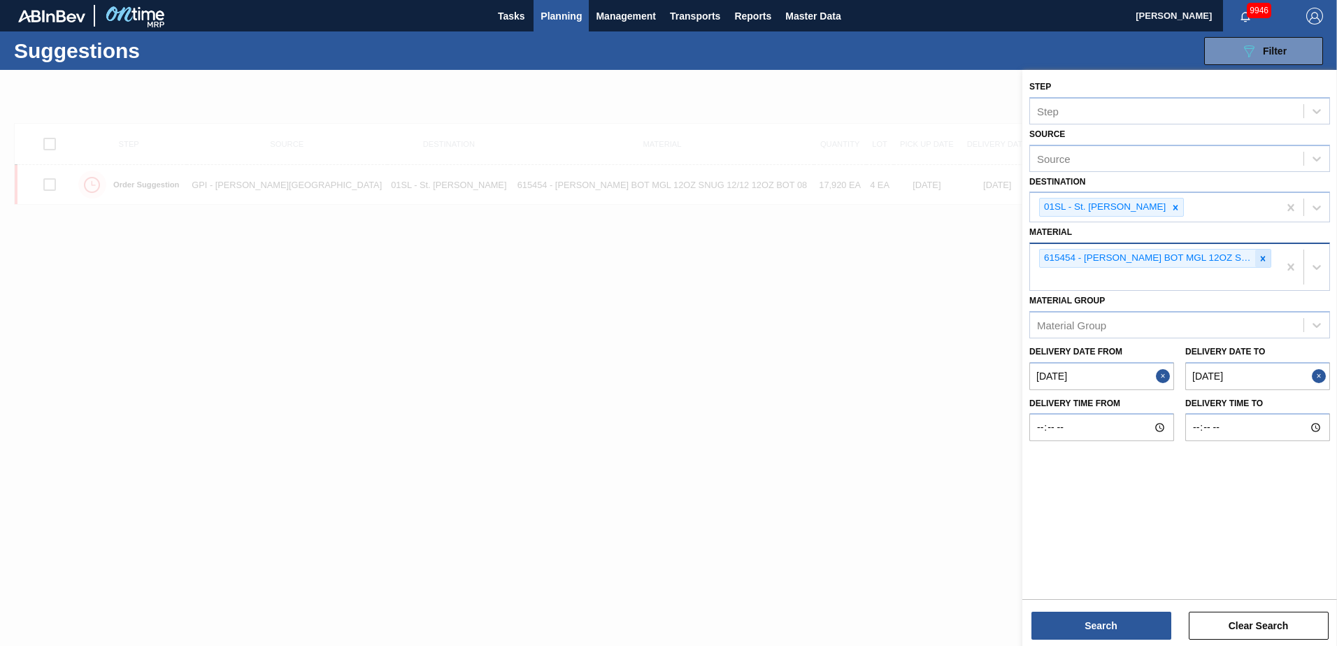
click at [1257, 258] on div at bounding box center [1262, 258] width 15 height 17
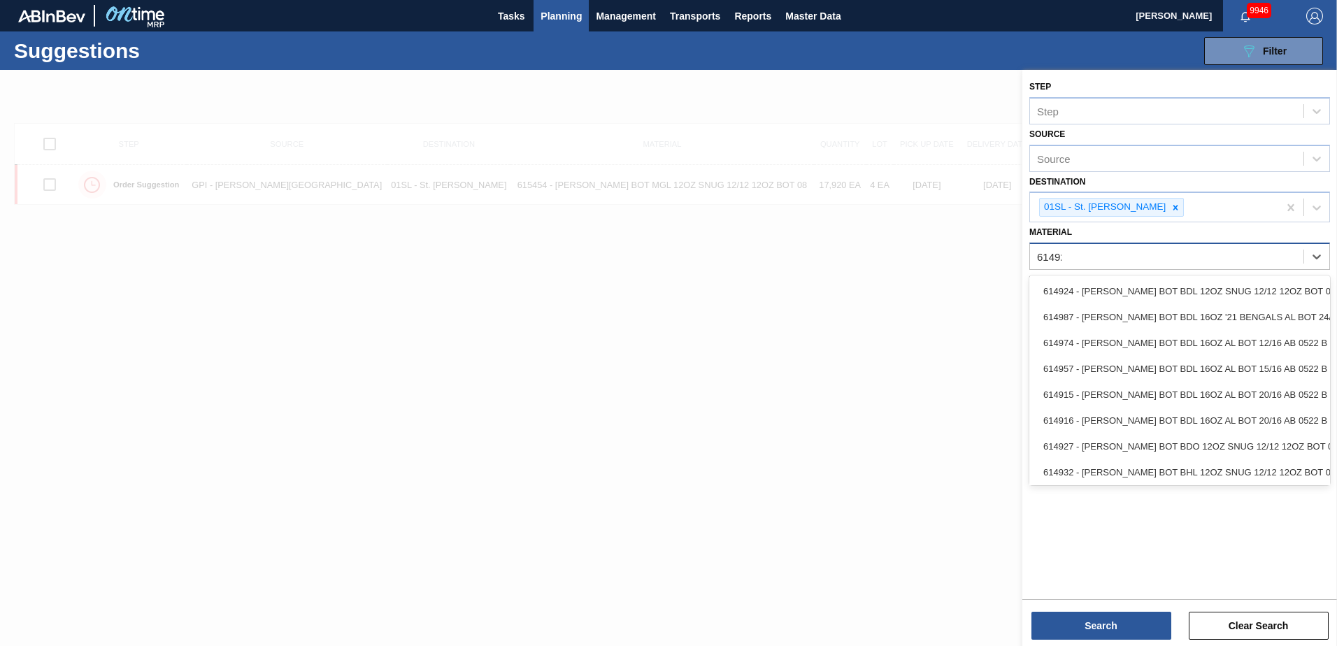
type input "614928"
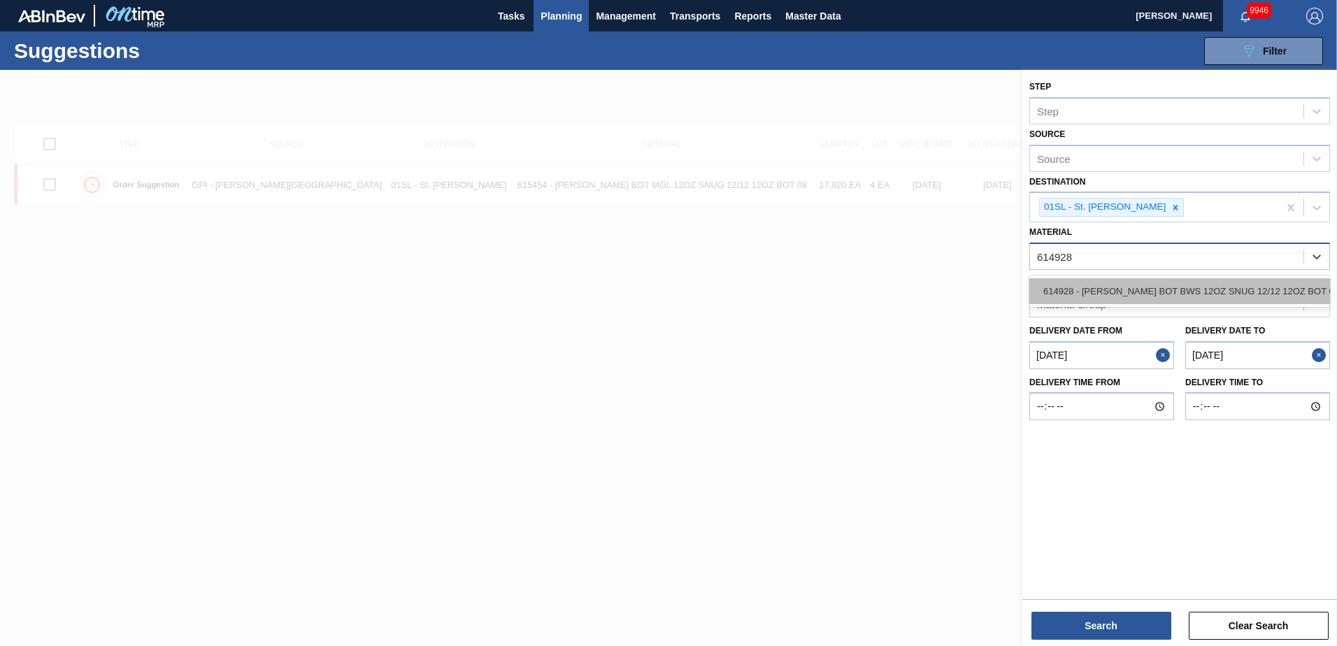
click at [1226, 289] on div "614928 - [PERSON_NAME] BOT BWS 12OZ SNUG 12/12 12OZ BOT 05" at bounding box center [1179, 291] width 301 height 26
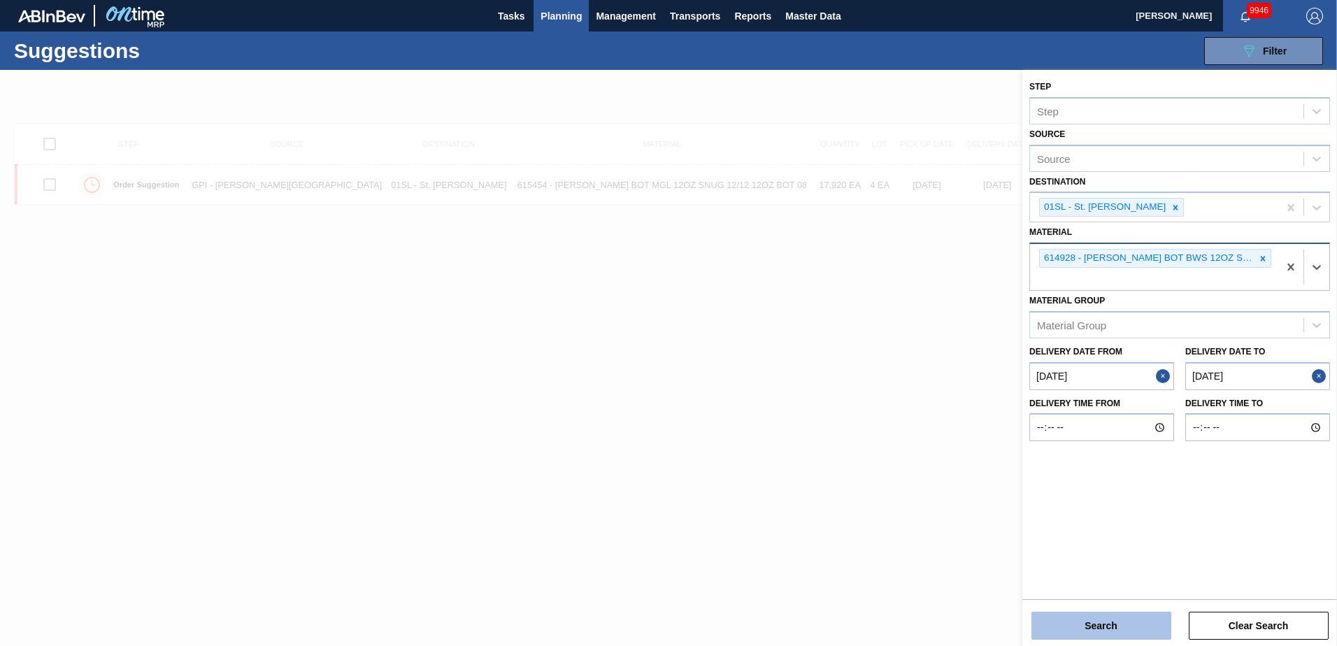
click at [1101, 624] on button "Search" at bounding box center [1101, 626] width 140 height 28
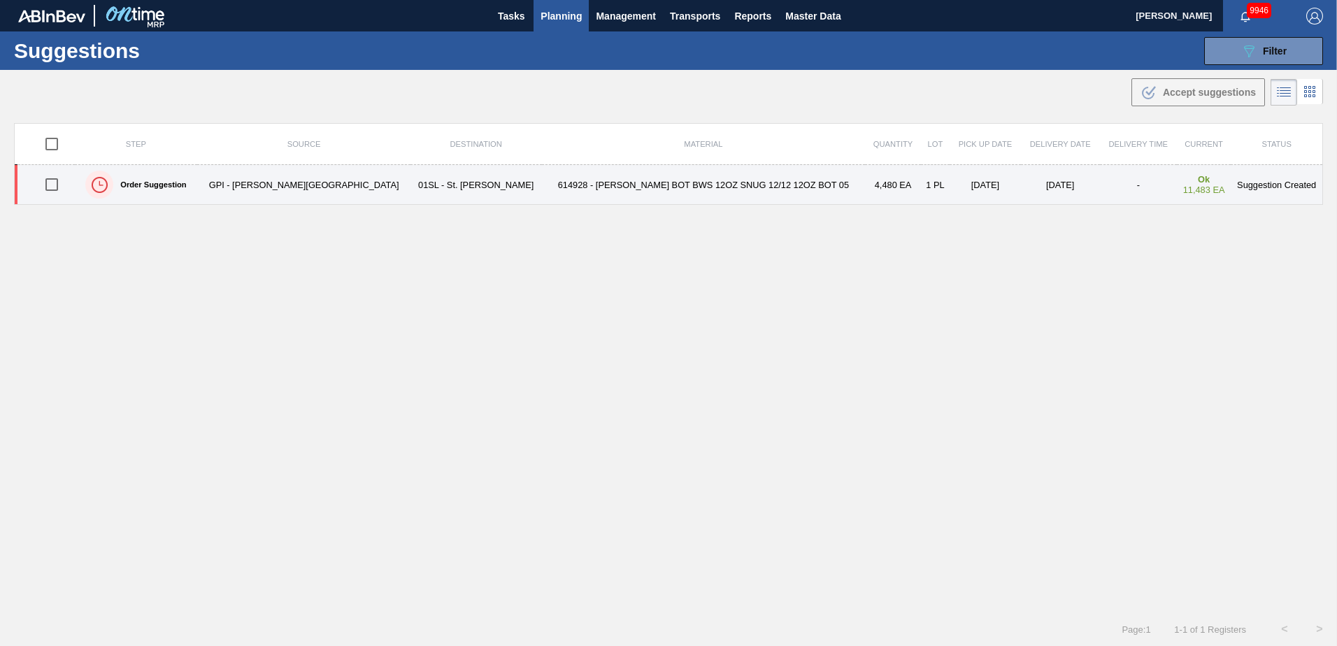
click at [59, 188] on input "checkbox" at bounding box center [51, 184] width 29 height 29
checkbox input "true"
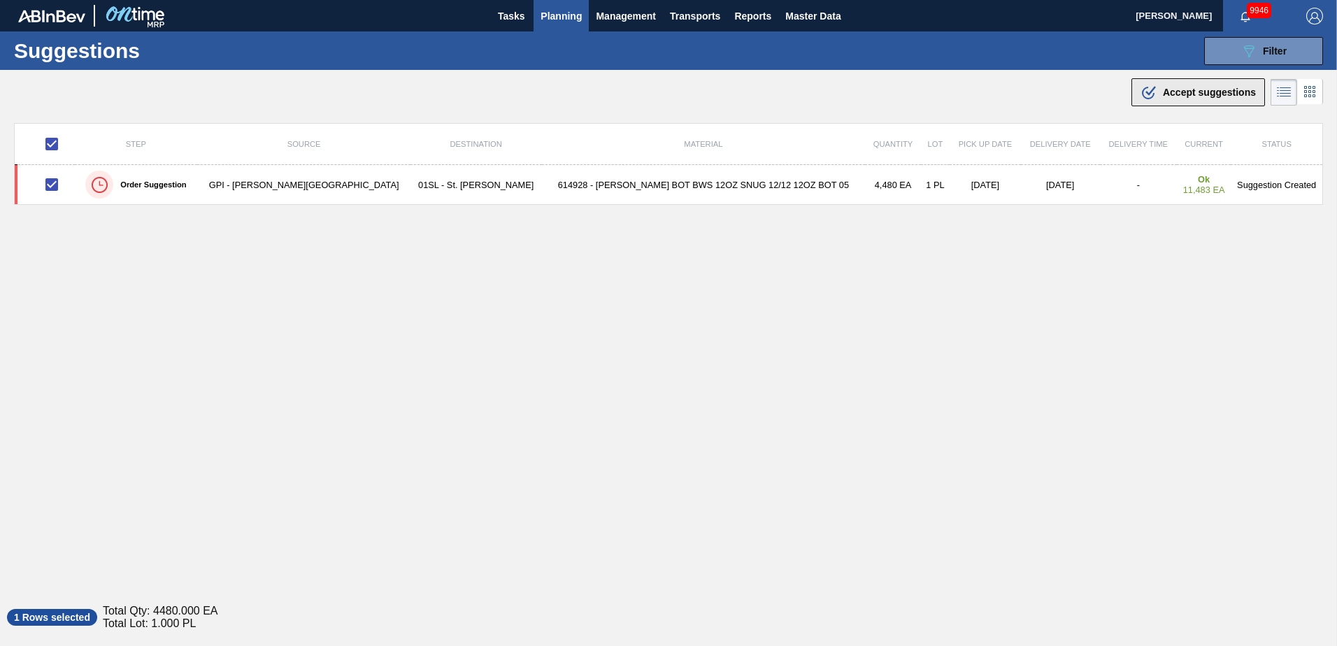
click at [1187, 95] on span "Accept suggestions" at bounding box center [1209, 92] width 93 height 11
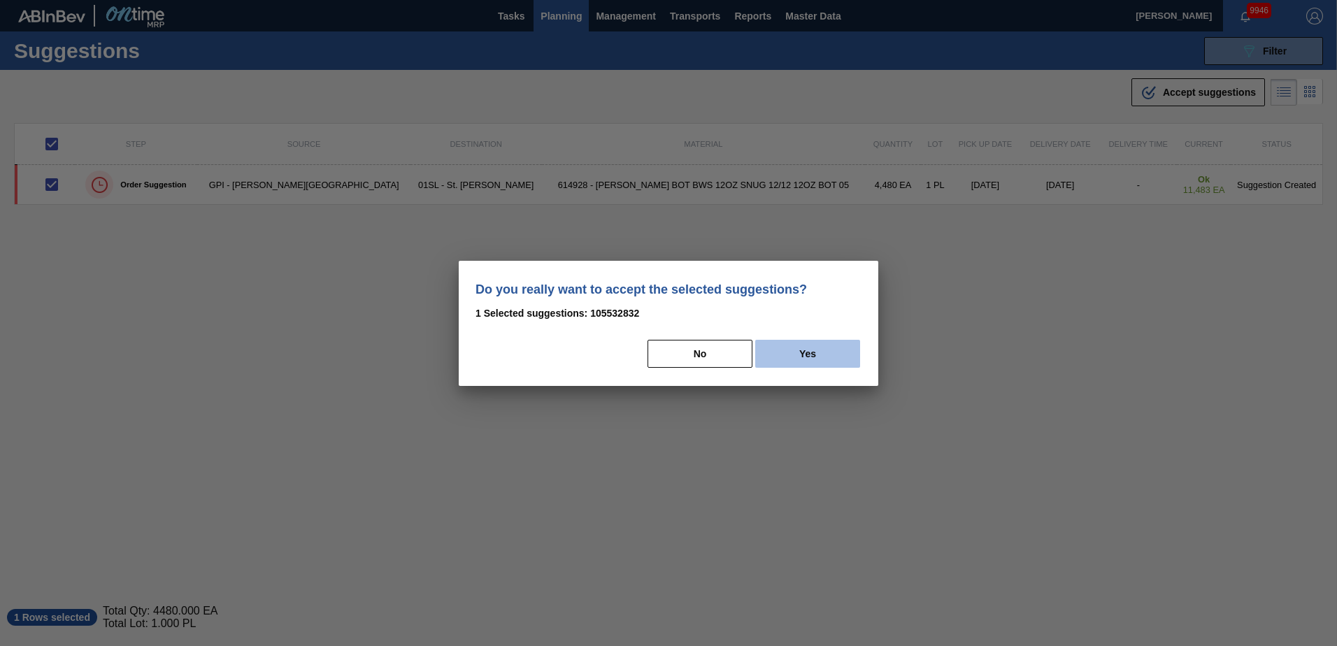
click at [832, 357] on button "Yes" at bounding box center [807, 354] width 105 height 28
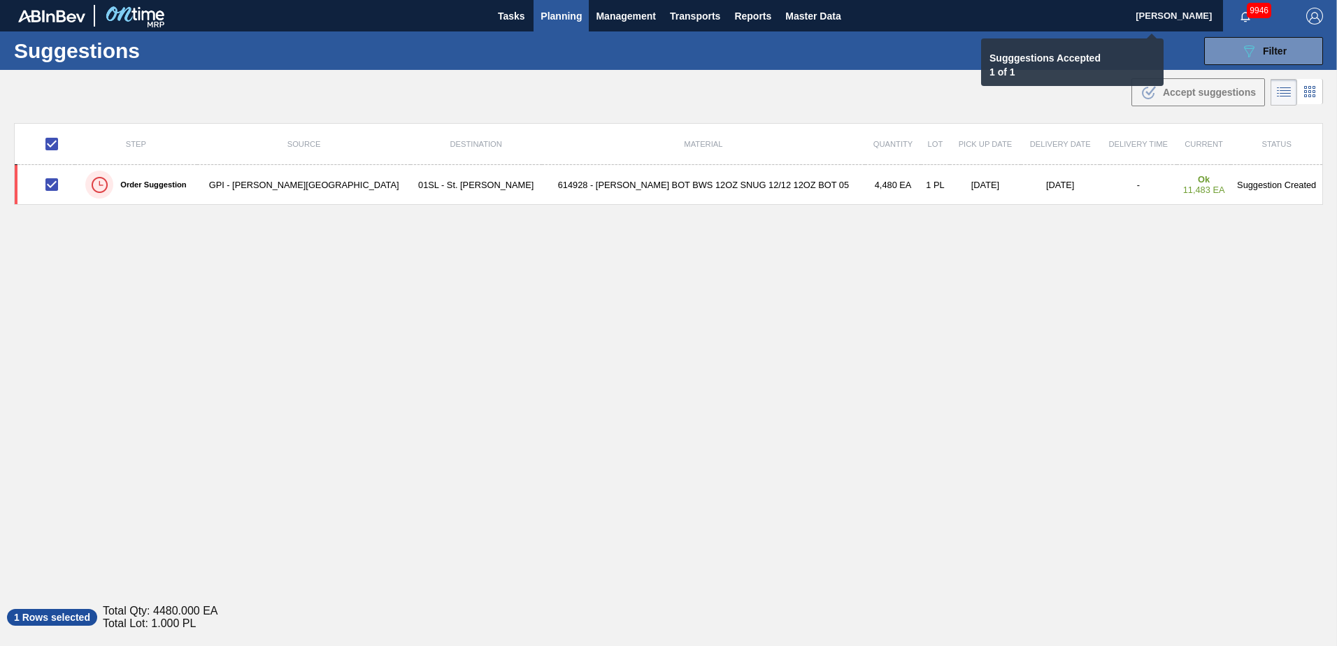
checkbox input "false"
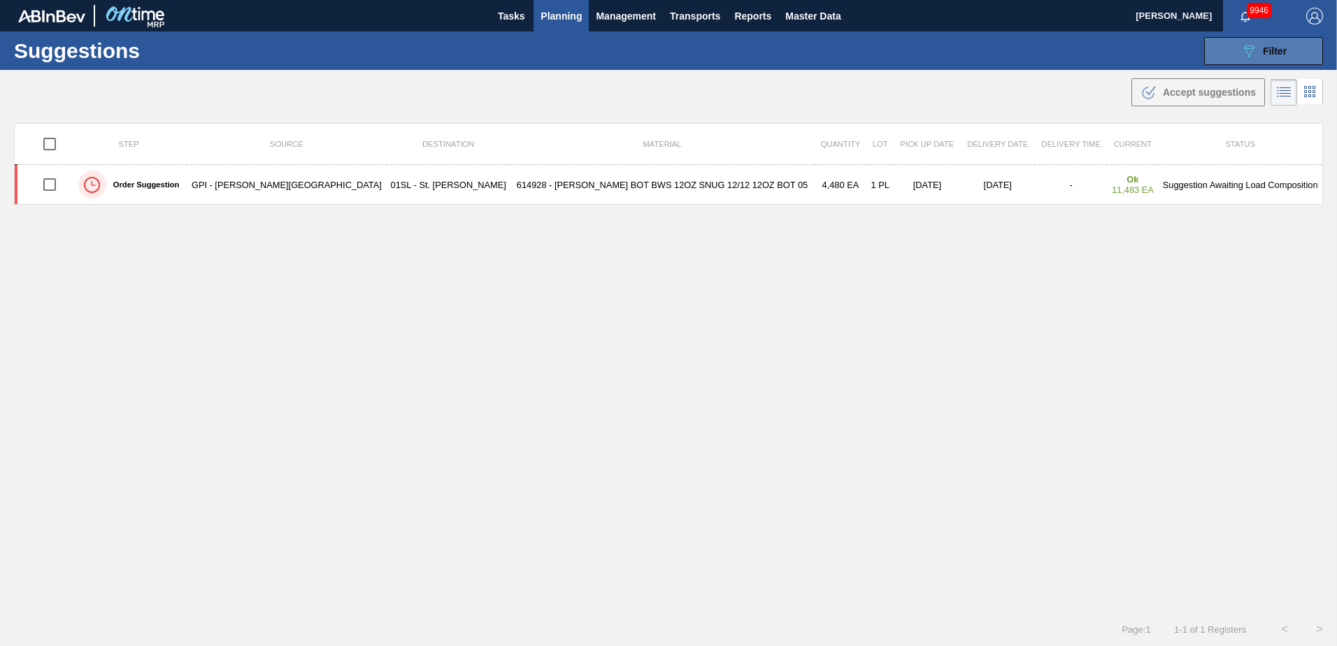
click at [1236, 63] on button "089F7B8B-B2A5-4AFE-B5C0-19BA573D28AC Filter" at bounding box center [1263, 51] width 119 height 28
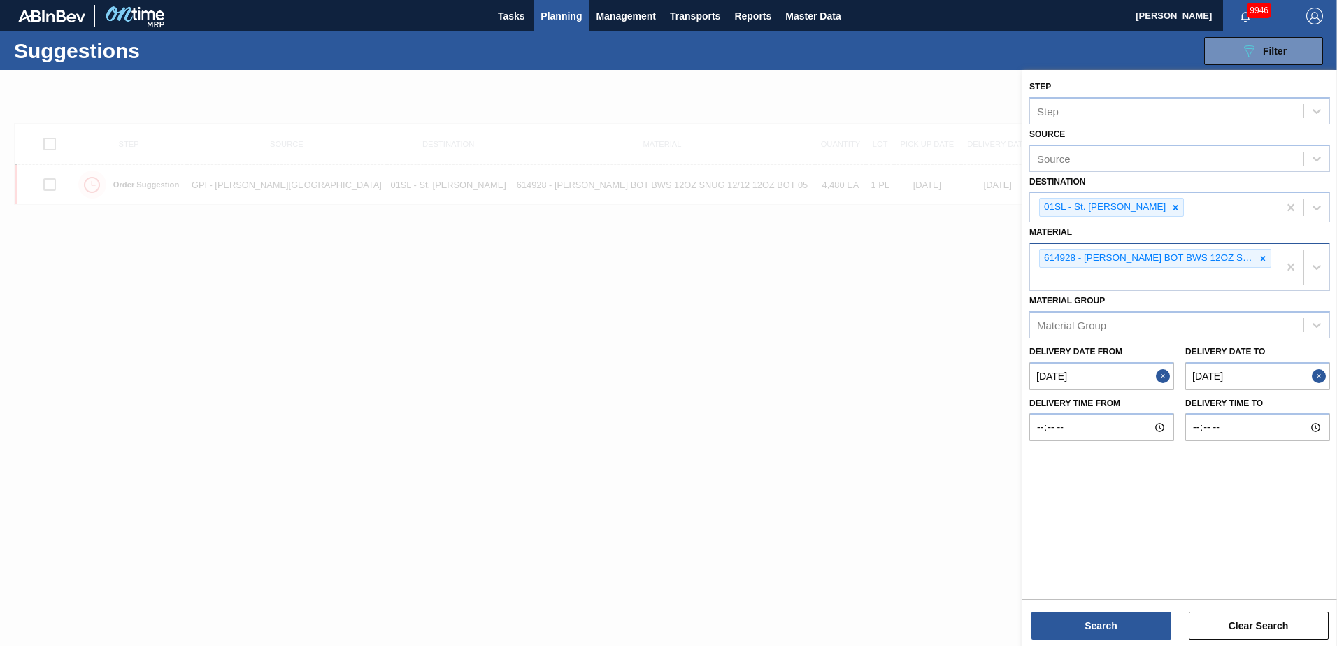
drag, startPoint x: 1261, startPoint y: 259, endPoint x: 1261, endPoint y: 280, distance: 20.3
click at [1261, 259] on icon at bounding box center [1263, 259] width 10 height 10
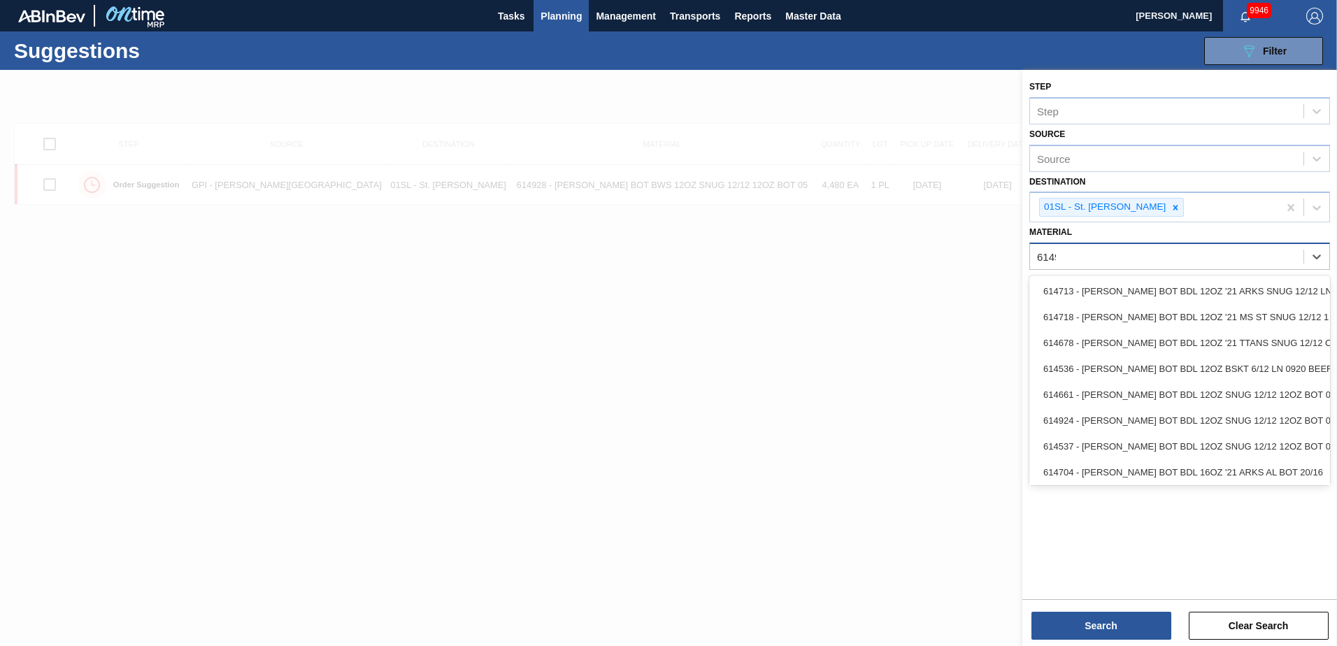
type input "614929"
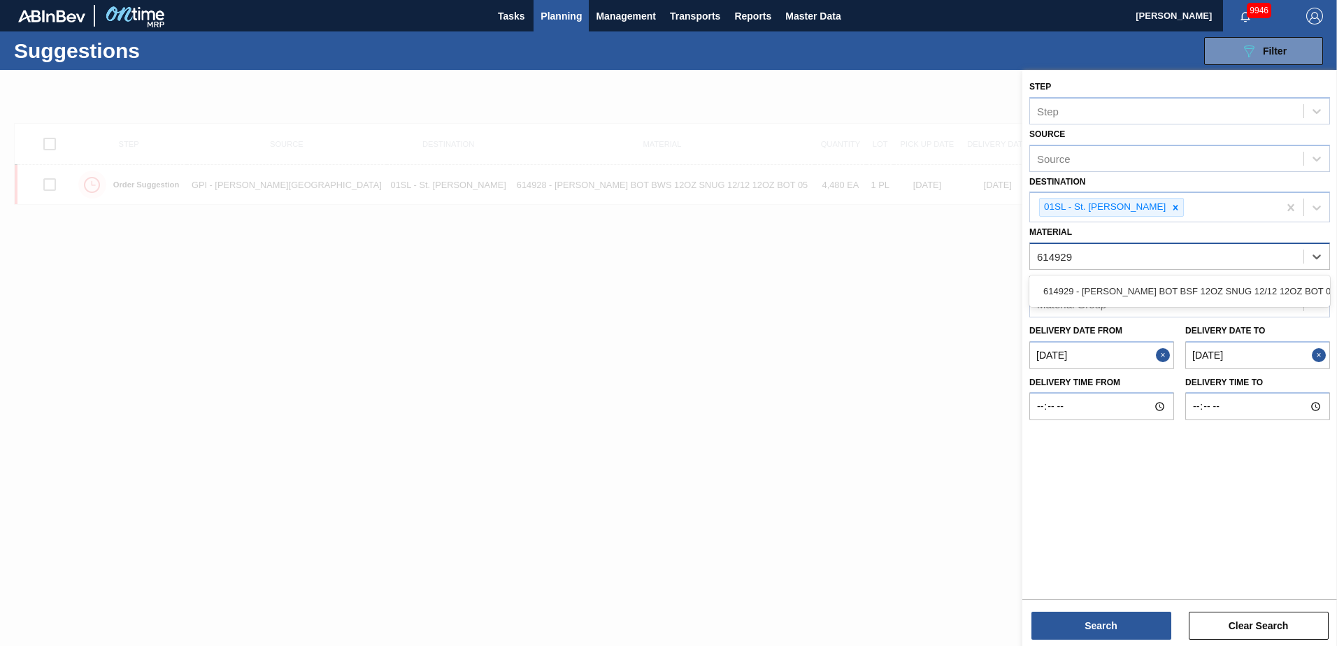
click at [1261, 280] on div "614929 - [PERSON_NAME] BOT BSF 12OZ SNUG 12/12 12OZ BOT 05" at bounding box center [1179, 291] width 301 height 26
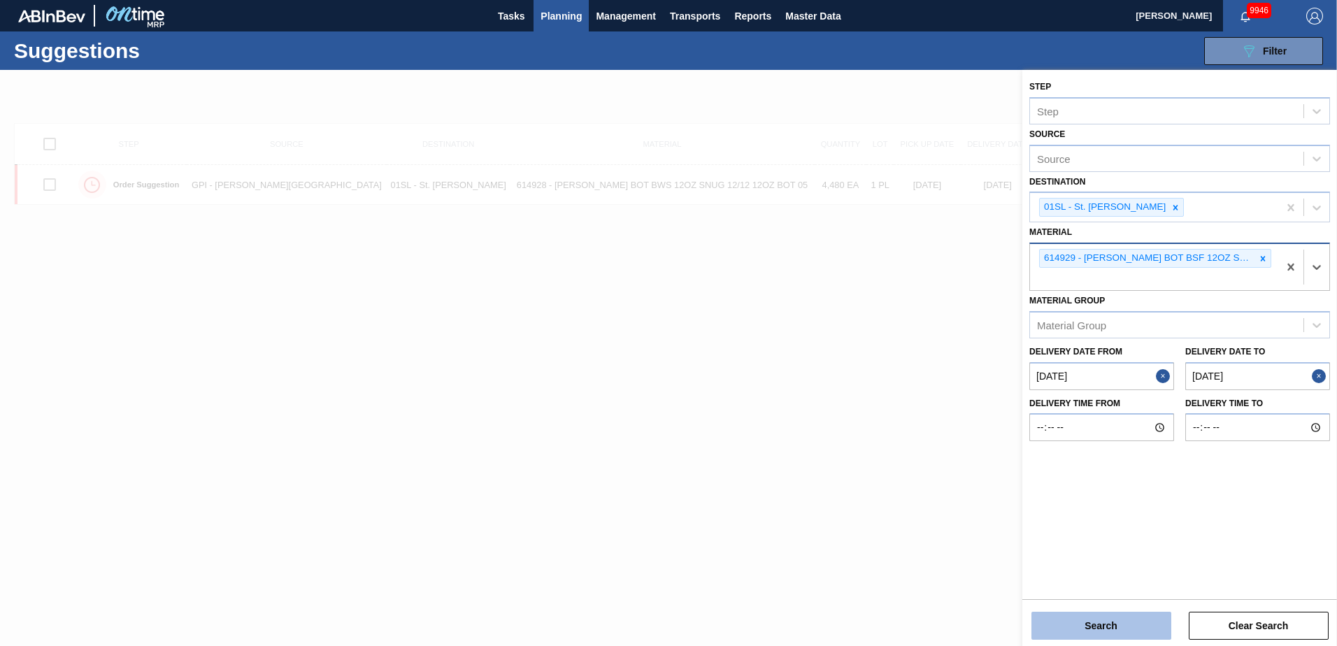
click at [1092, 627] on button "Search" at bounding box center [1101, 626] width 140 height 28
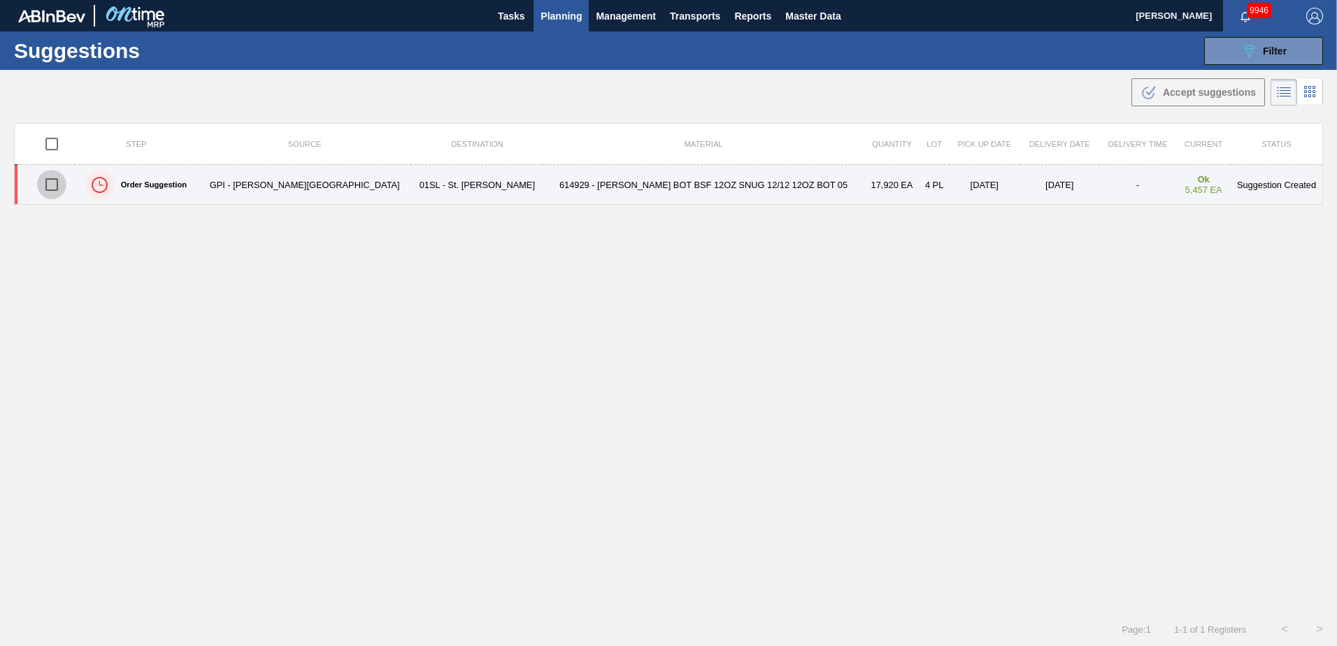
click at [59, 189] on input "checkbox" at bounding box center [51, 184] width 29 height 29
checkbox input "true"
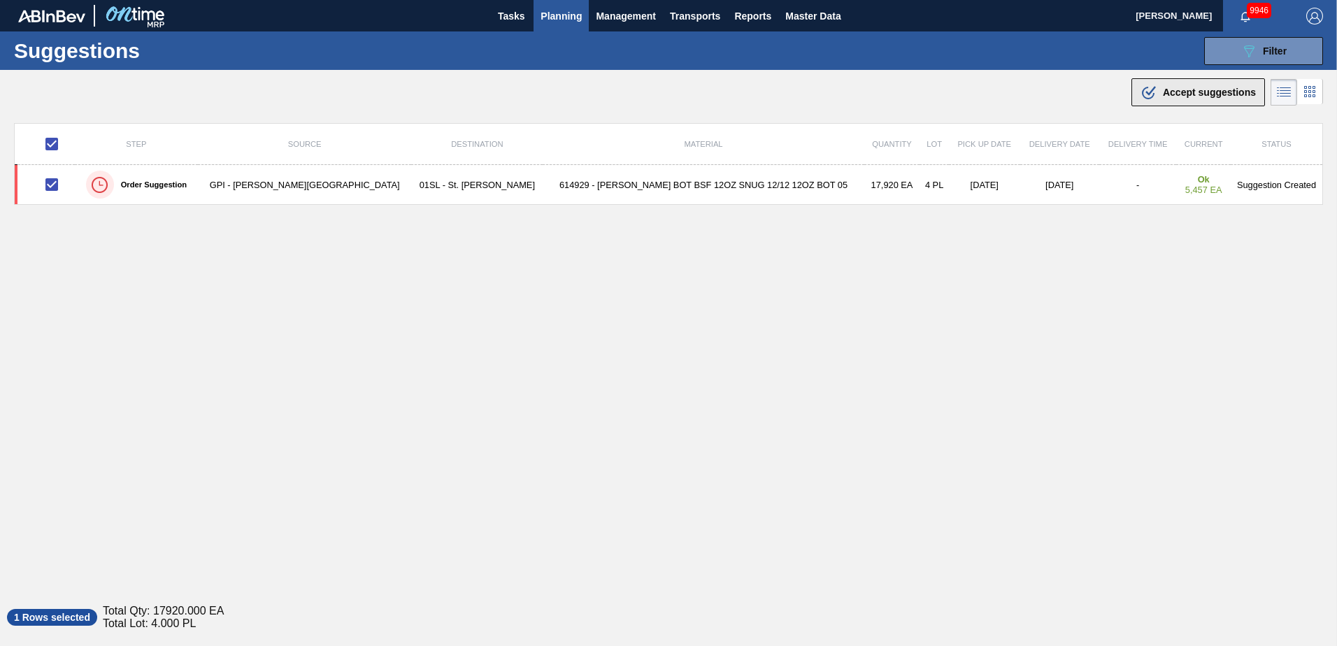
click at [1173, 91] on span "Accept suggestions" at bounding box center [1209, 92] width 93 height 11
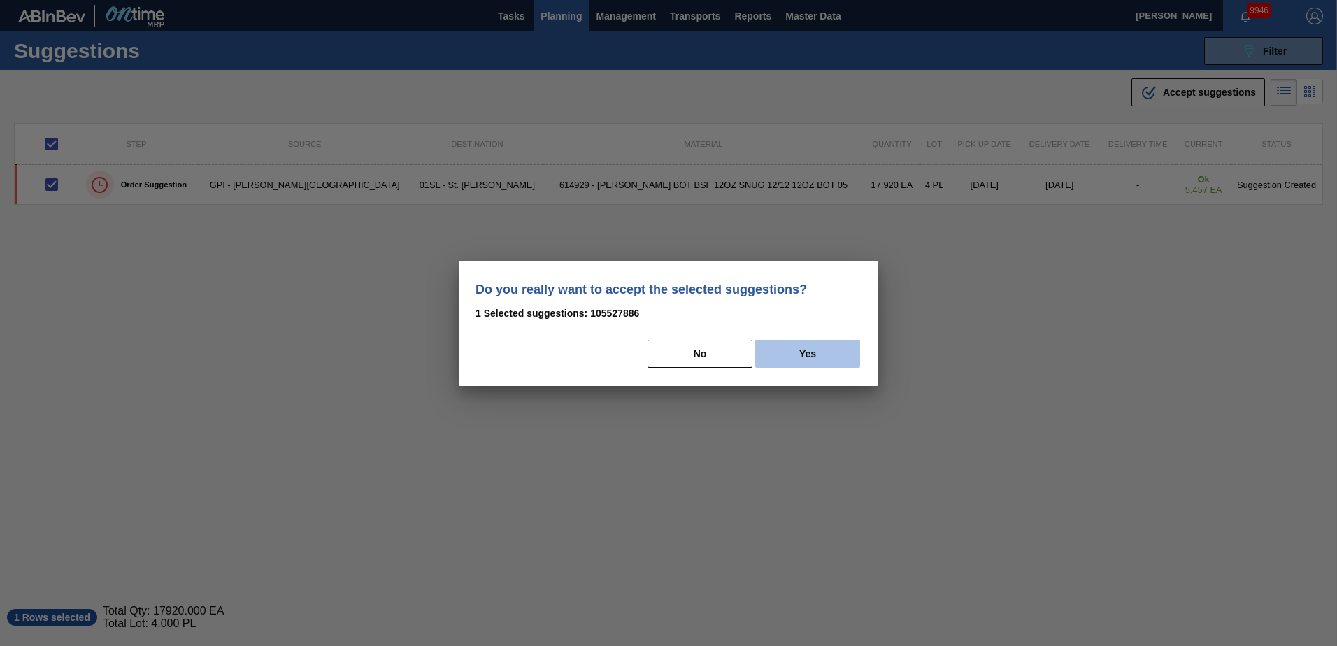
click at [803, 352] on button "Yes" at bounding box center [807, 354] width 105 height 28
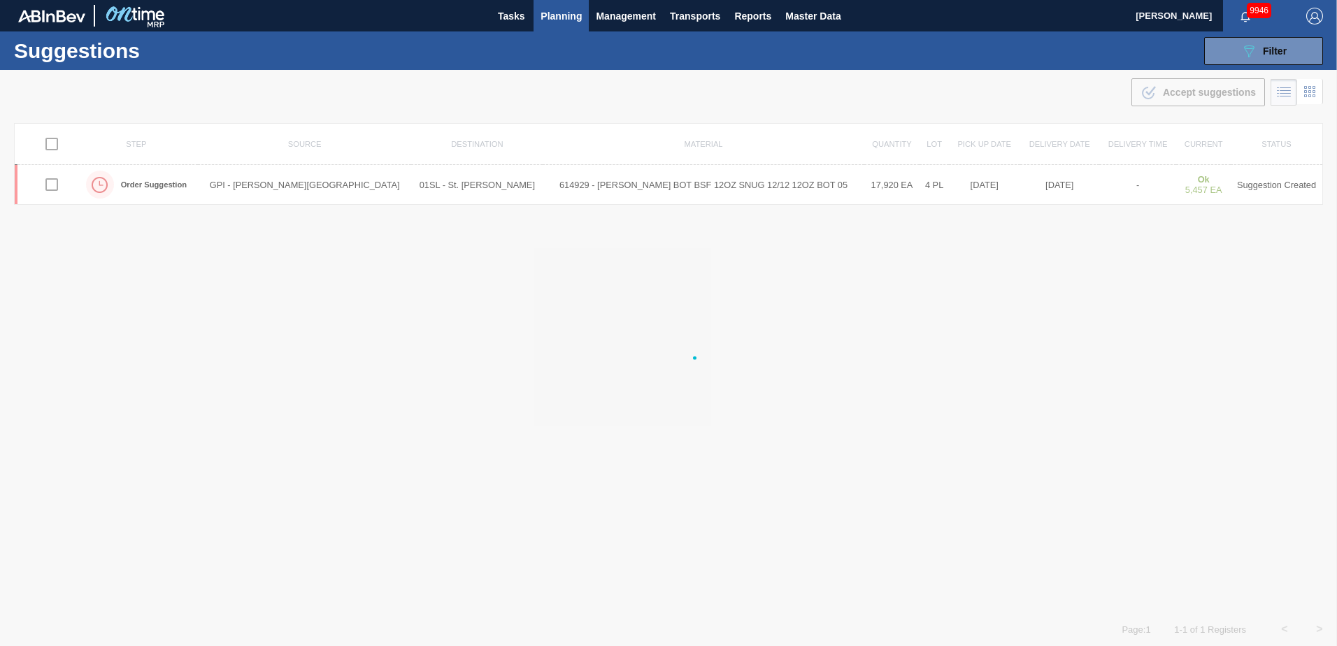
checkbox input "false"
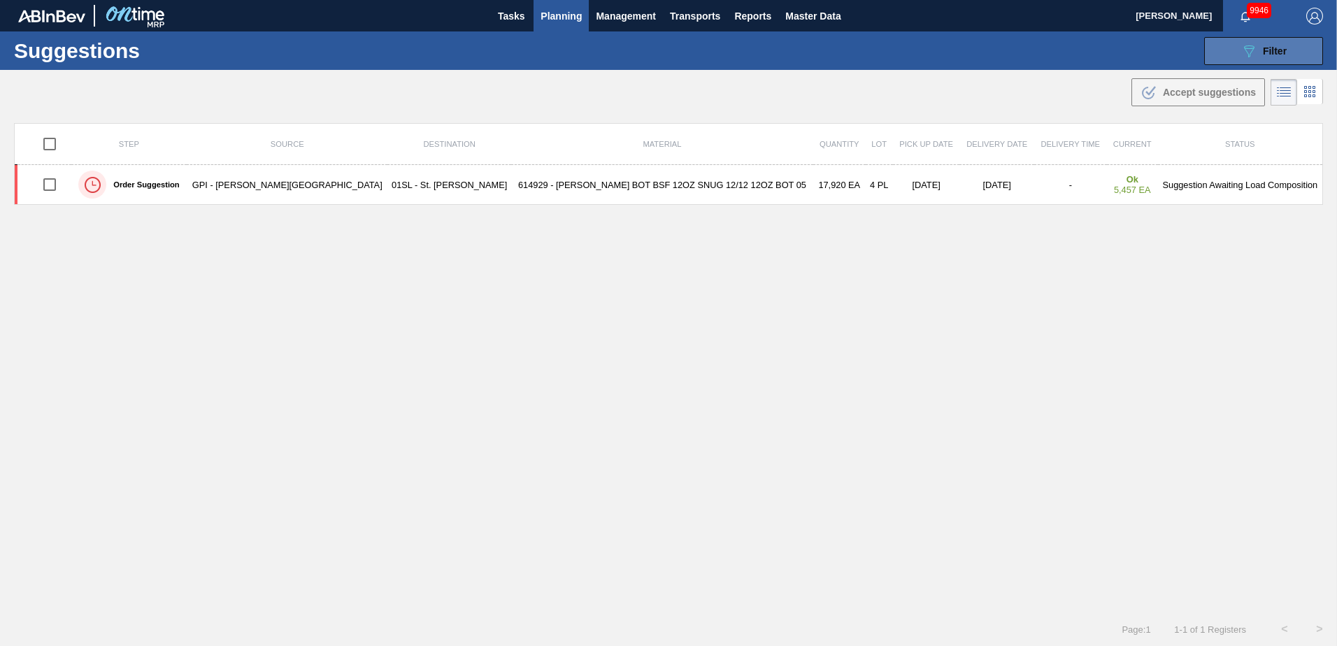
drag, startPoint x: 1236, startPoint y: 48, endPoint x: 1242, endPoint y: 64, distance: 17.0
click at [1237, 48] on button "089F7B8B-B2A5-4AFE-B5C0-19BA573D28AC Filter" at bounding box center [1263, 51] width 119 height 28
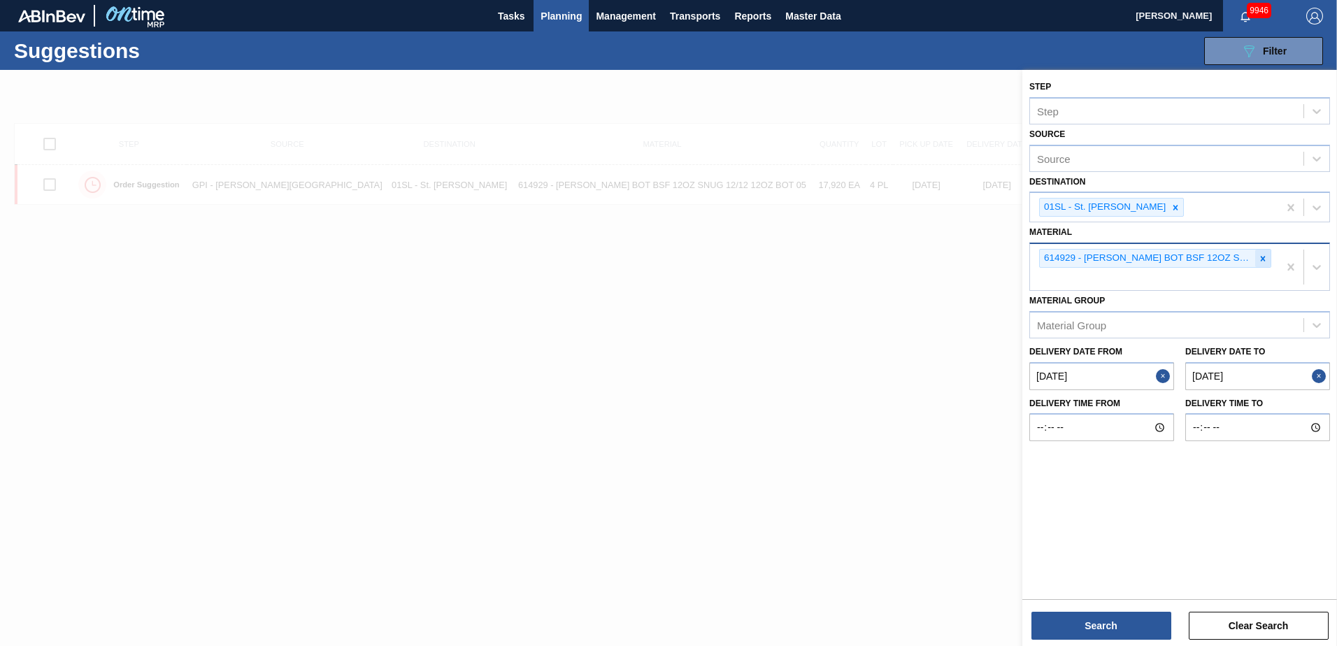
click at [1258, 262] on icon at bounding box center [1263, 259] width 10 height 10
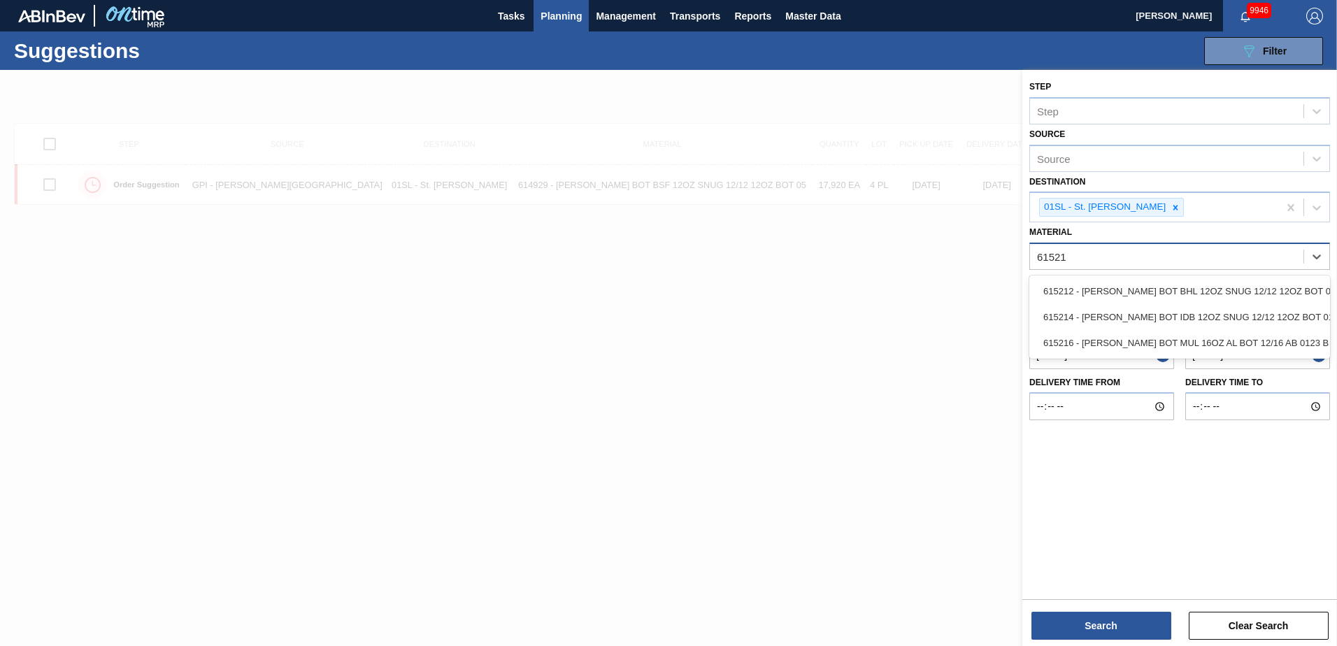
type input "615212"
drag, startPoint x: 1214, startPoint y: 285, endPoint x: 1156, endPoint y: 436, distance: 161.1
click at [1214, 286] on div "615212 - [PERSON_NAME] BOT BHL 12OZ SNUG 12/12 12OZ BOT 01" at bounding box center [1179, 291] width 301 height 26
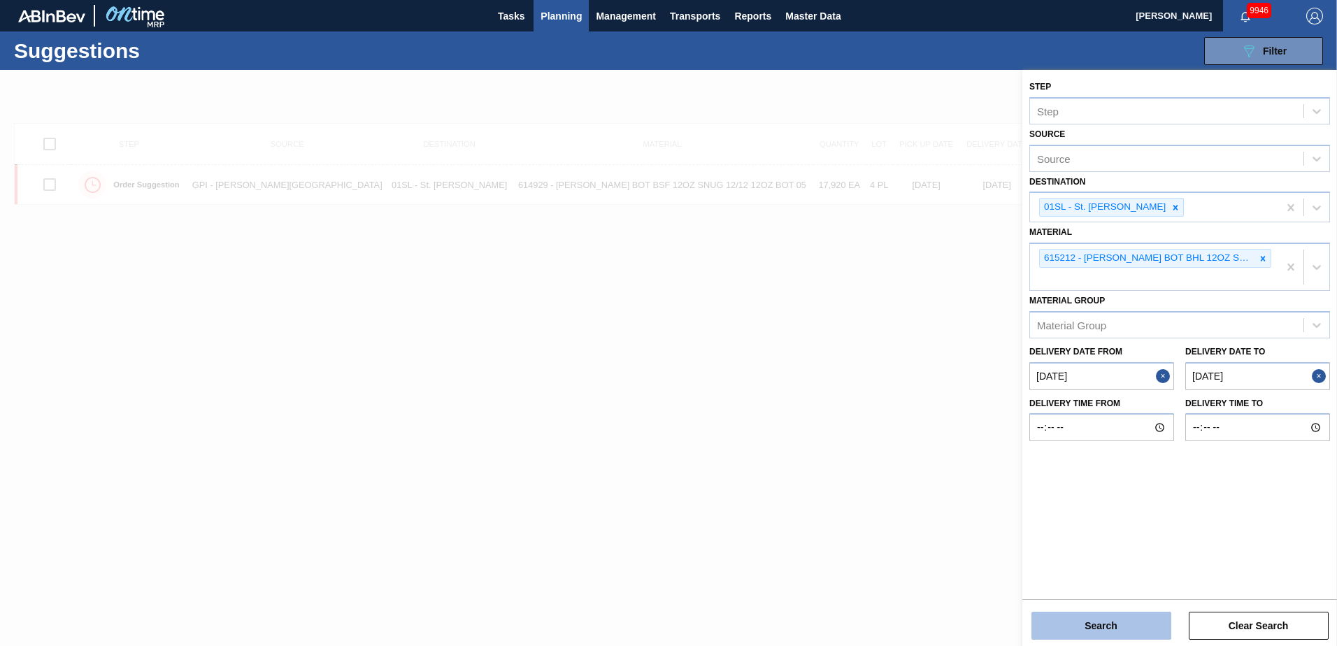
click at [1097, 628] on button "Search" at bounding box center [1101, 626] width 140 height 28
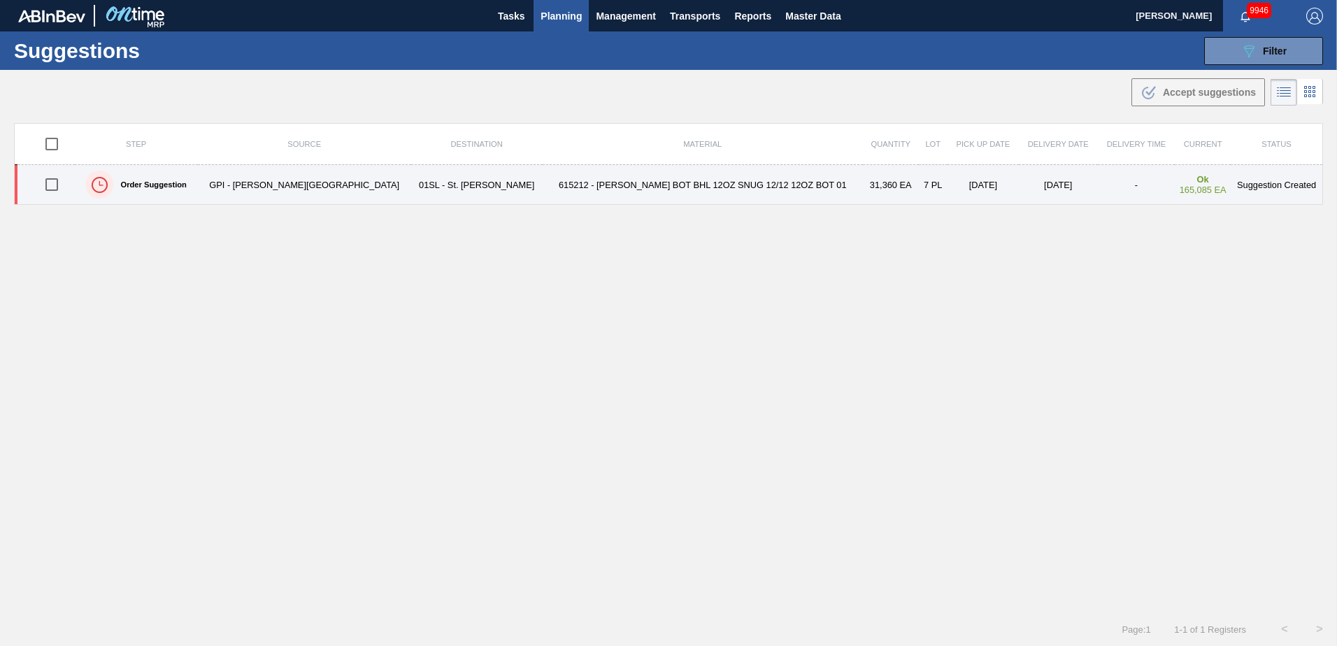
click at [56, 190] on input "checkbox" at bounding box center [51, 184] width 29 height 29
checkbox input "true"
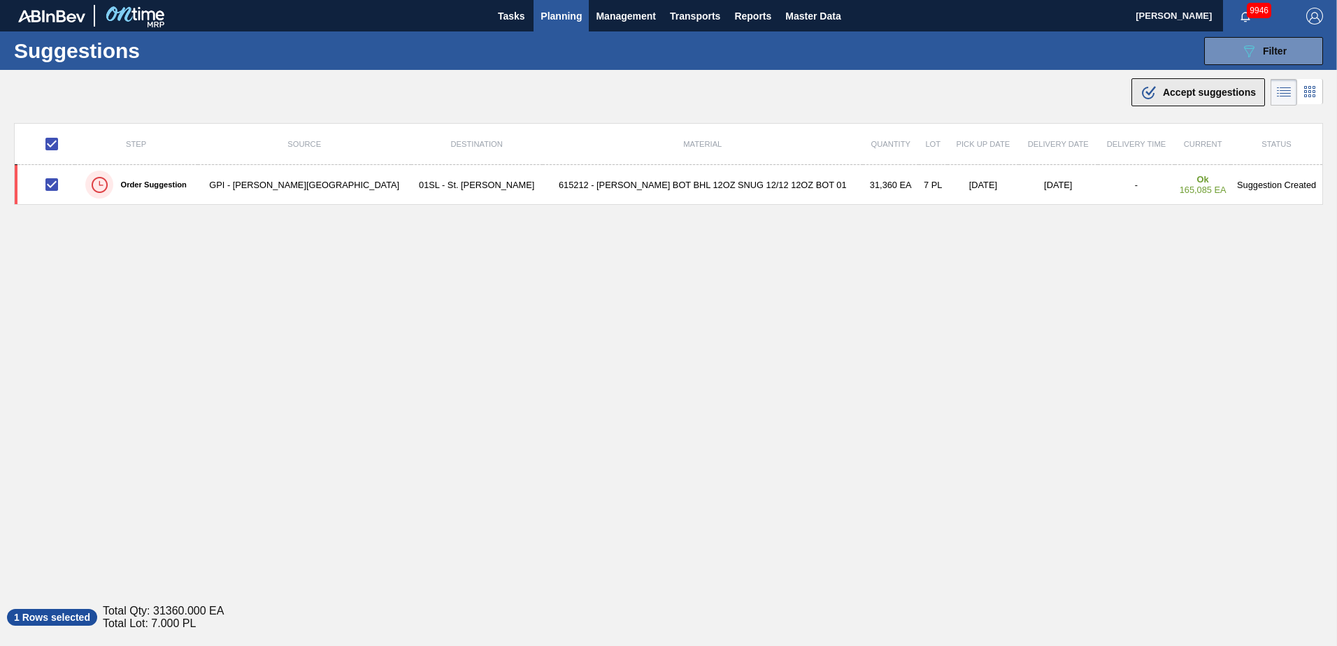
click at [1159, 98] on div ".b{fill:var(--color-action-default)} Accept suggestions" at bounding box center [1197, 92] width 115 height 17
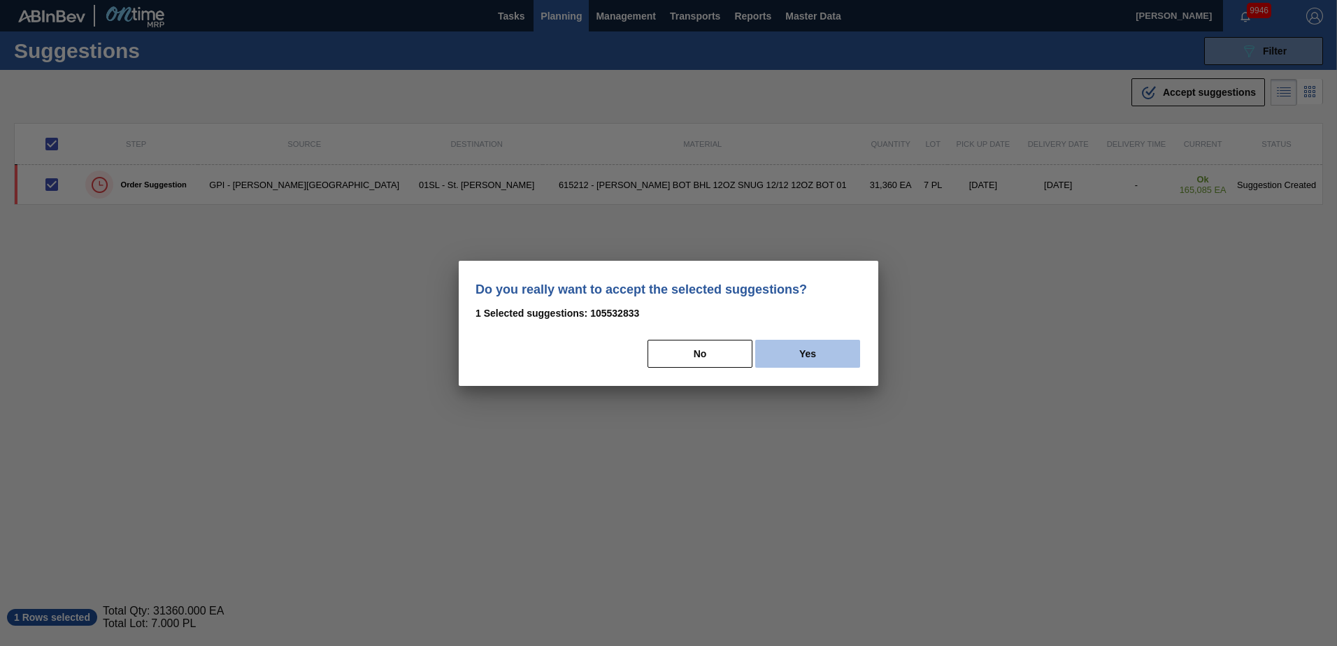
click at [812, 358] on button "Yes" at bounding box center [807, 354] width 105 height 28
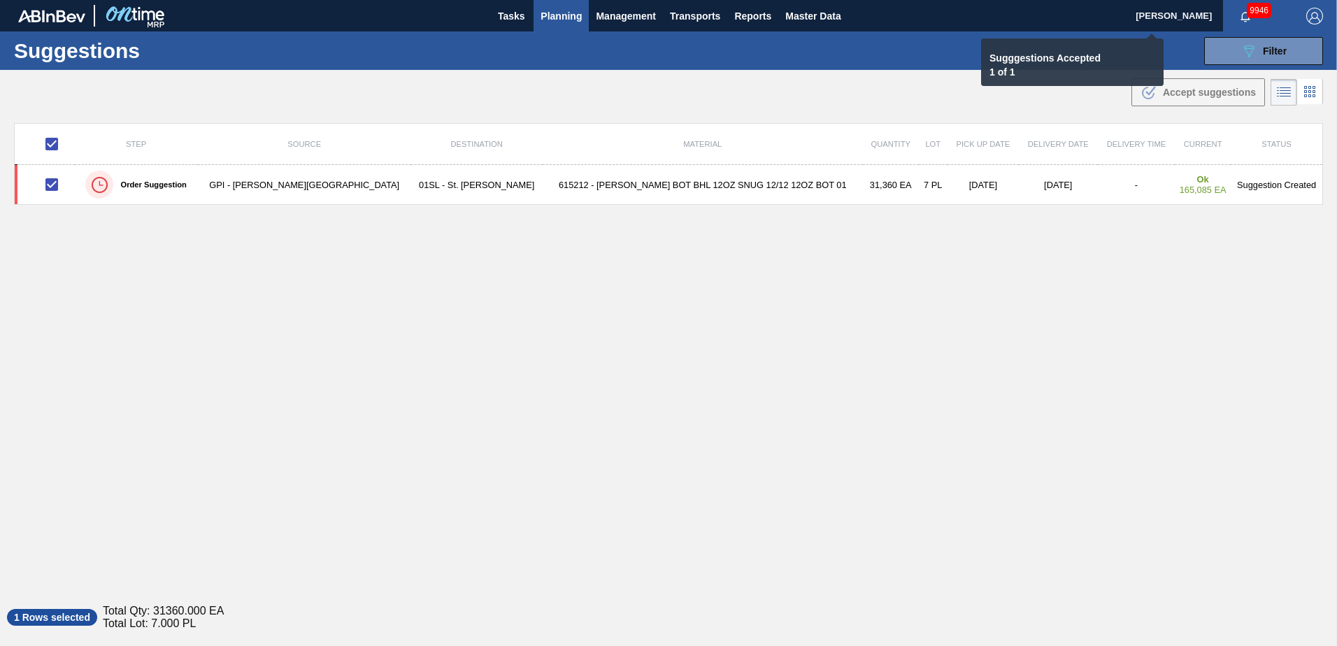
checkbox input "false"
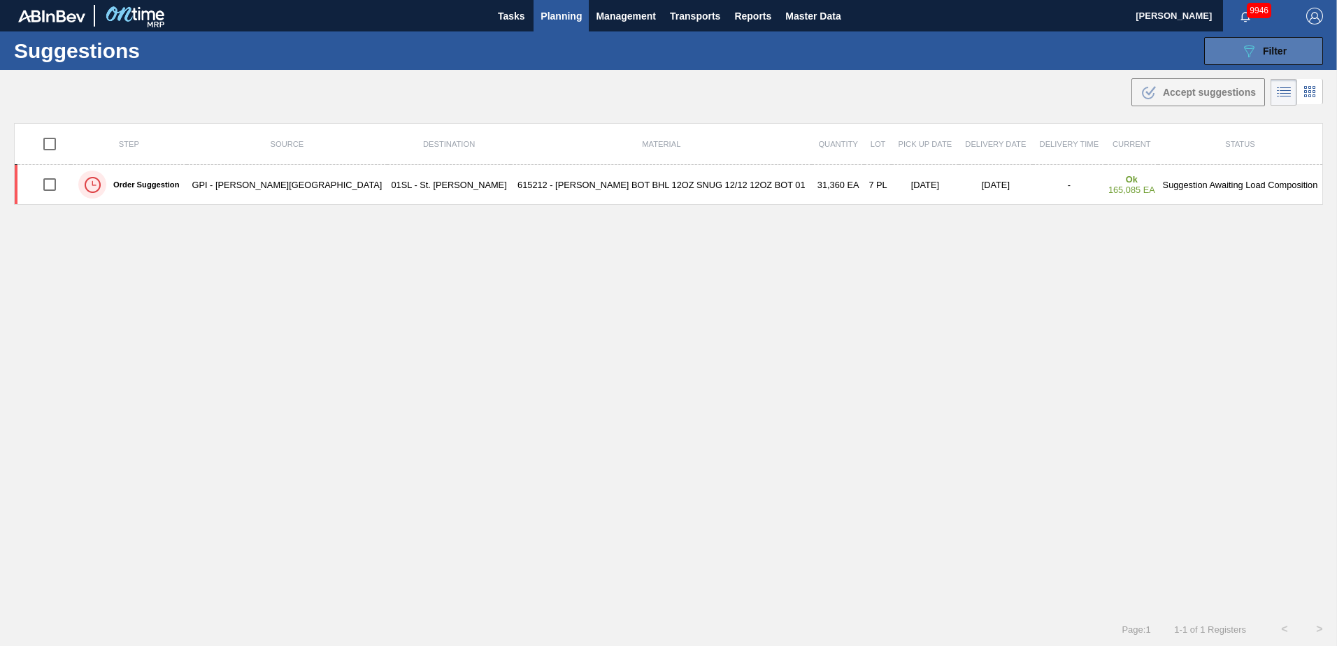
click at [1263, 55] on span "Filter" at bounding box center [1275, 50] width 24 height 11
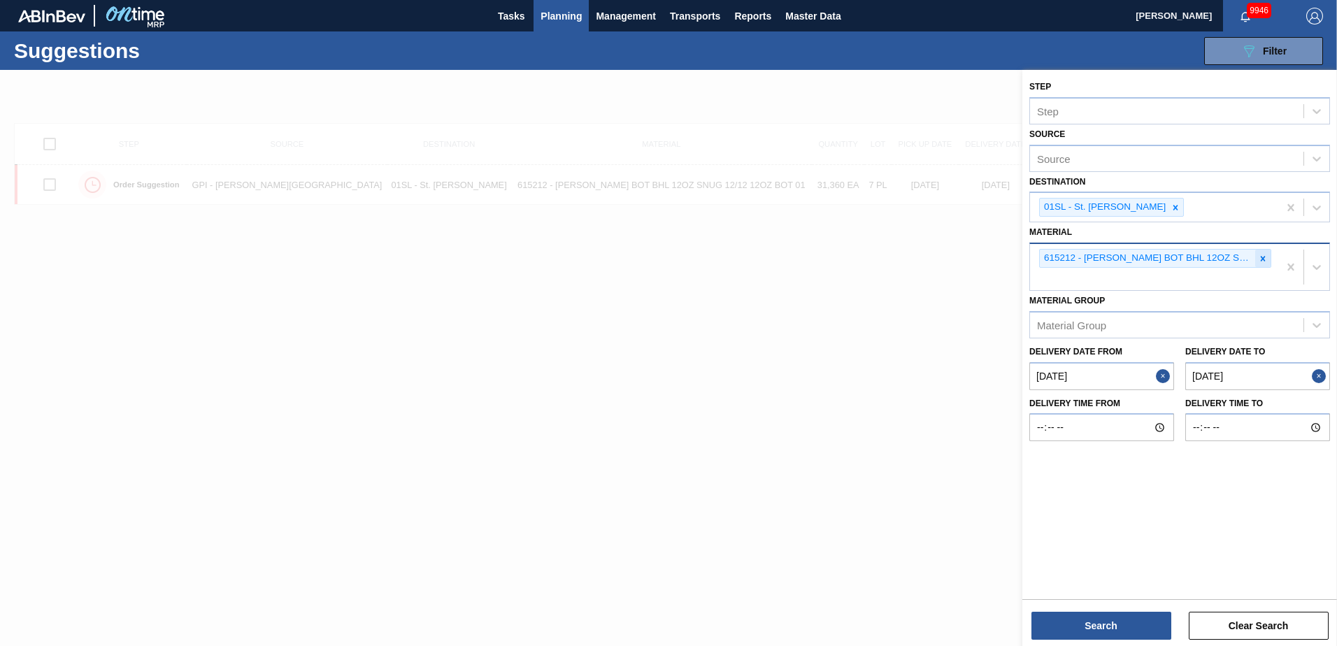
click at [1266, 259] on icon at bounding box center [1263, 259] width 10 height 10
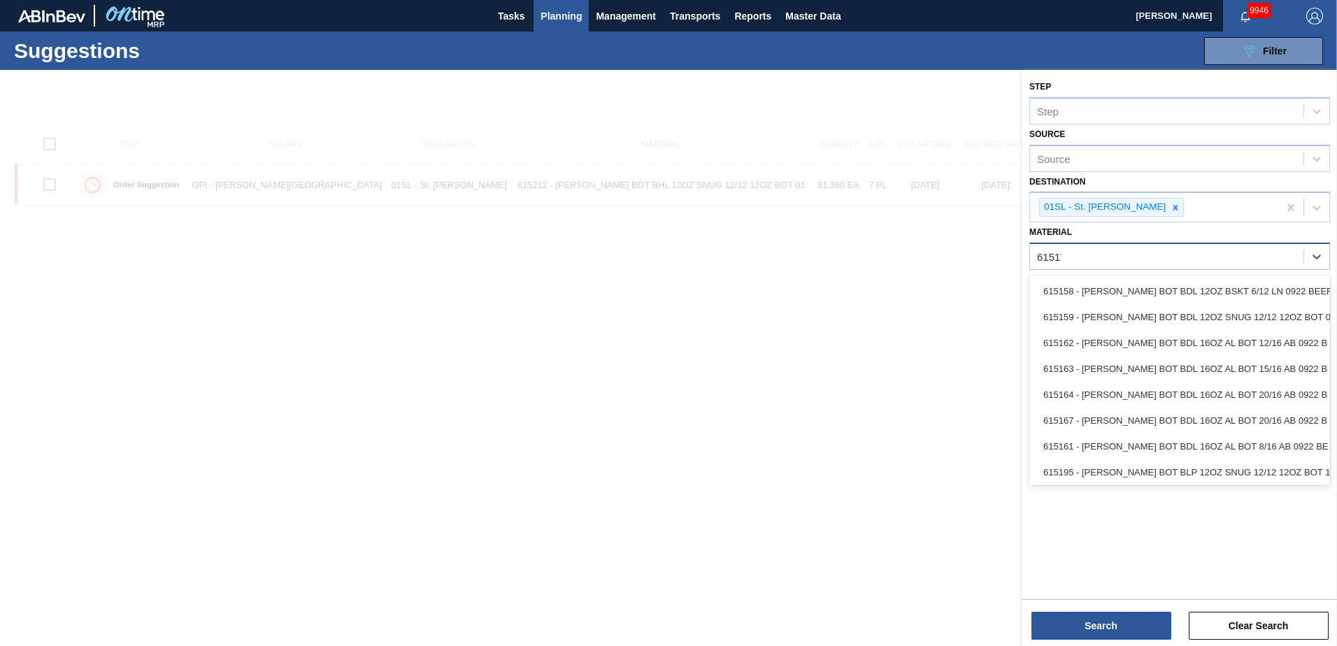
type input "615171"
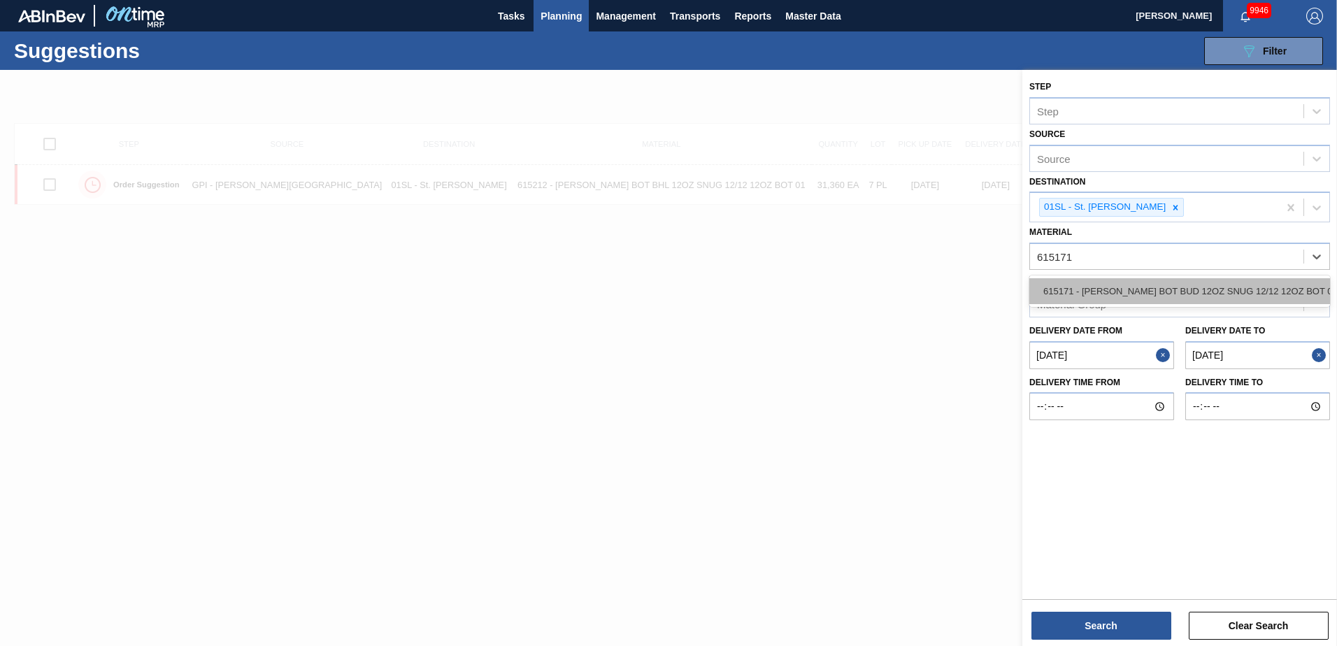
click at [1246, 282] on div "615171 - [PERSON_NAME] BOT BUD 12OZ SNUG 12/12 12OZ BOT 09" at bounding box center [1179, 291] width 301 height 26
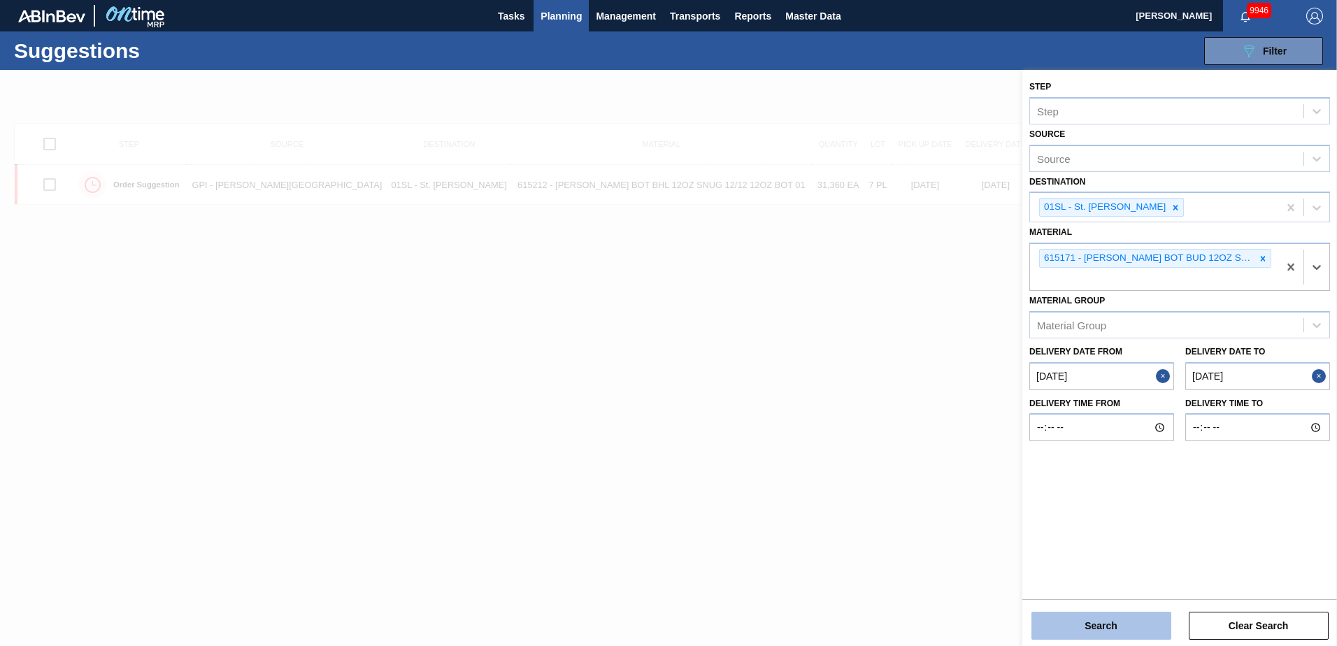
click at [1119, 629] on button "Search" at bounding box center [1101, 626] width 140 height 28
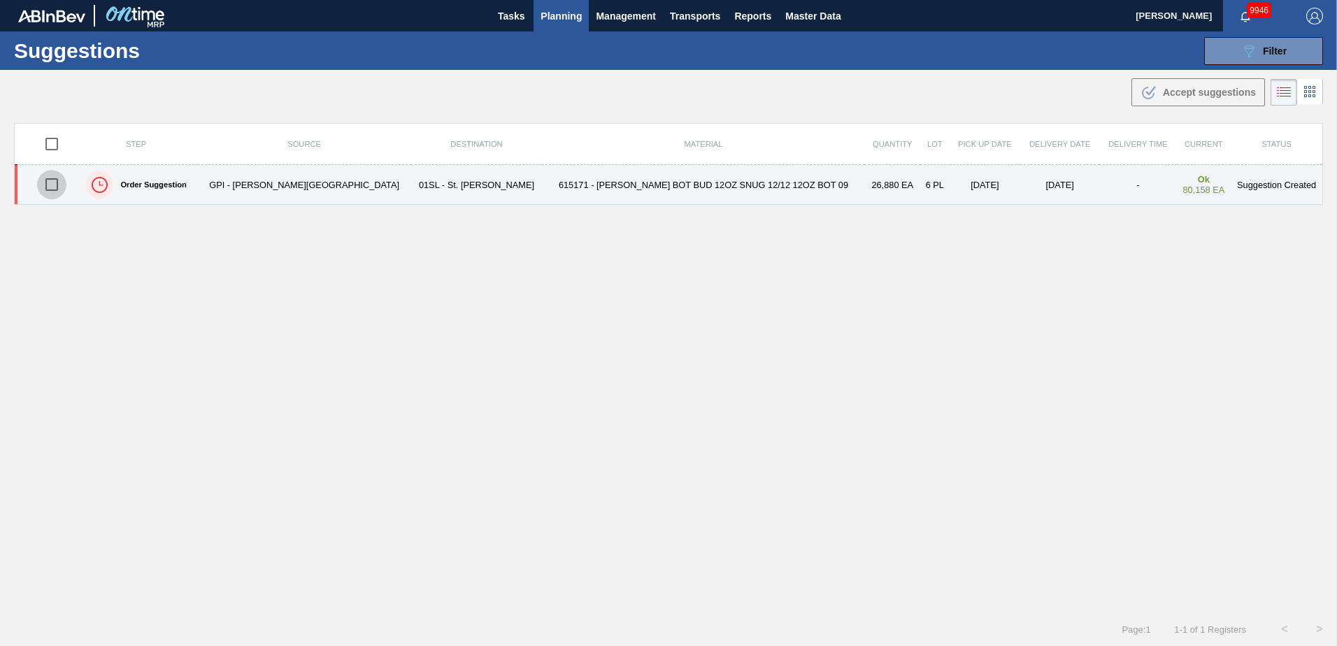
click at [62, 182] on input "checkbox" at bounding box center [51, 184] width 29 height 29
checkbox input "true"
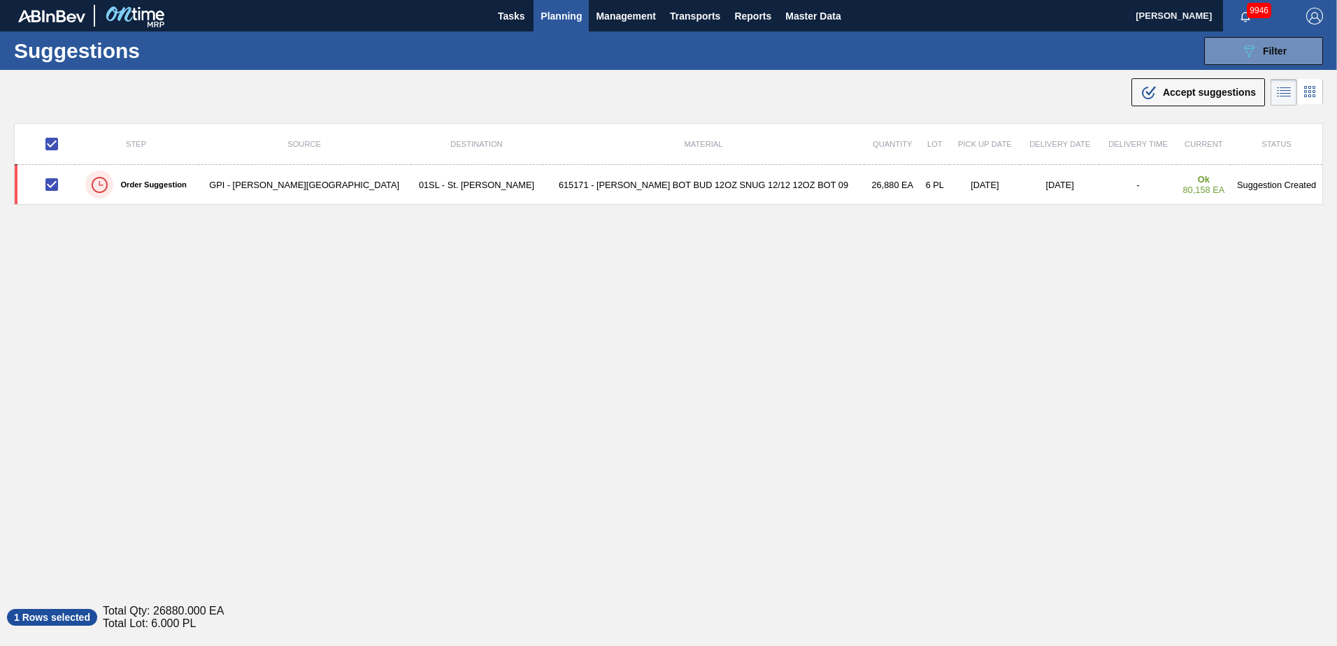
drag, startPoint x: 1178, startPoint y: 96, endPoint x: 1124, endPoint y: 151, distance: 77.1
click at [1178, 96] on span "Accept suggestions" at bounding box center [1209, 92] width 93 height 11
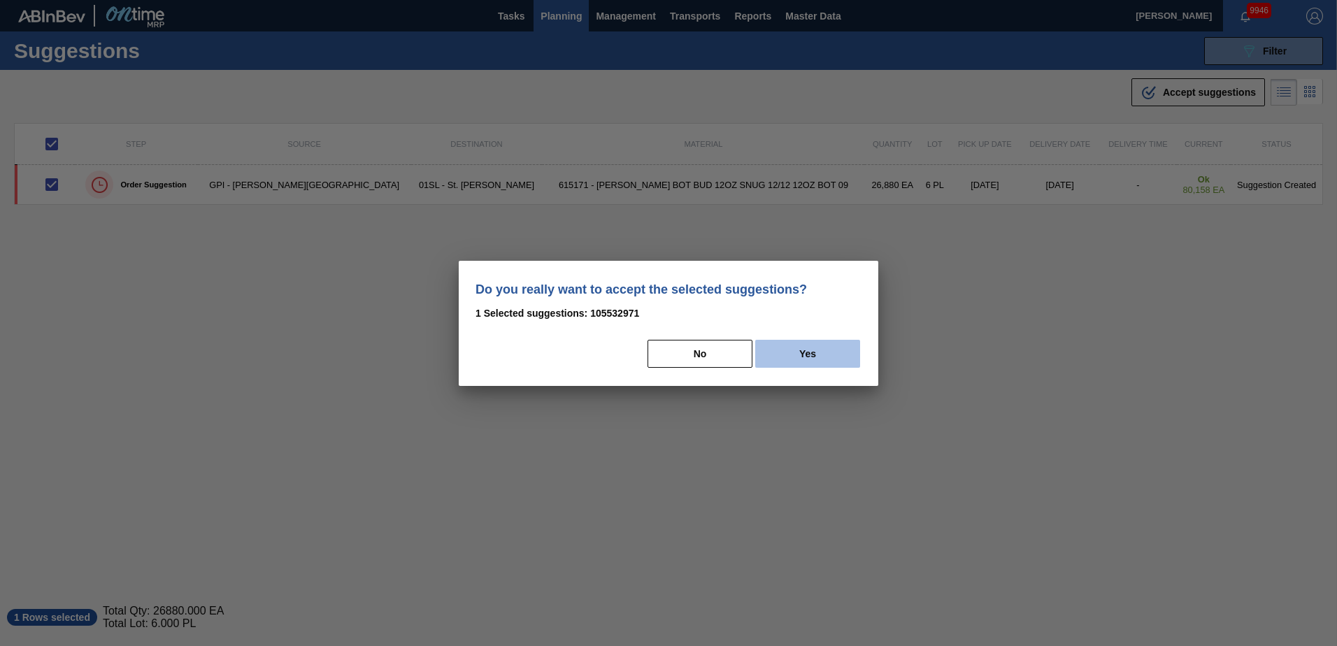
click at [825, 359] on button "Yes" at bounding box center [807, 354] width 105 height 28
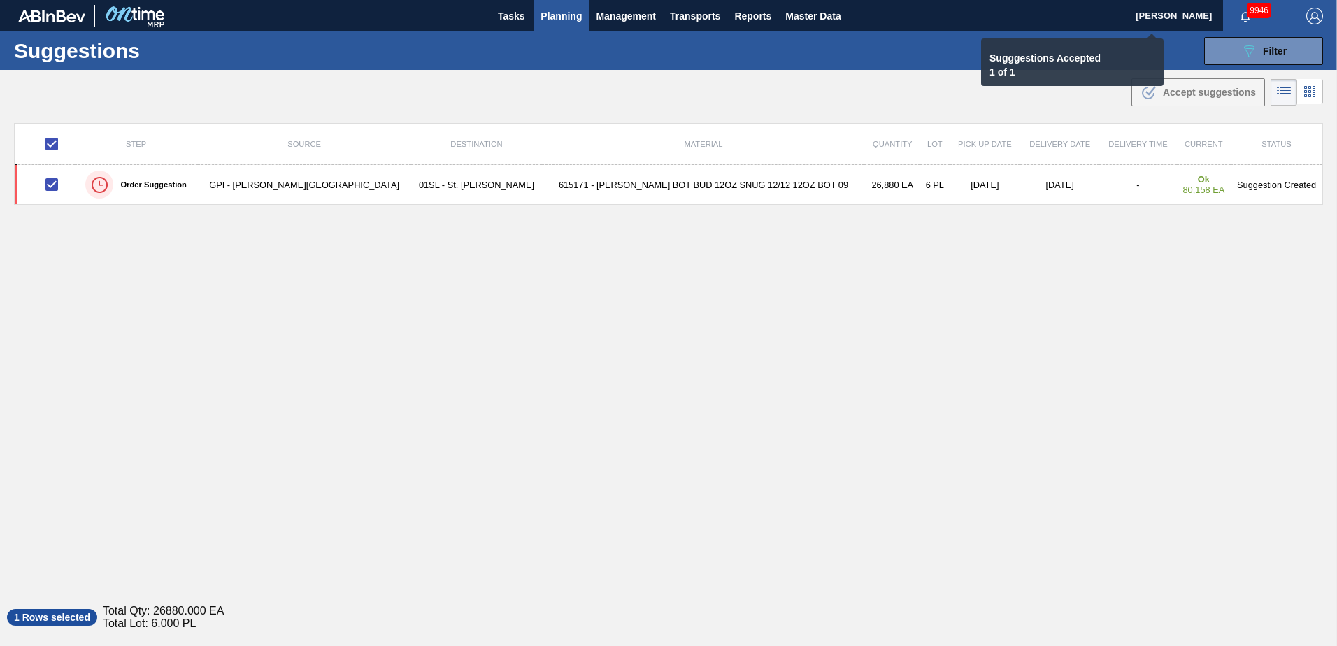
checkbox input "false"
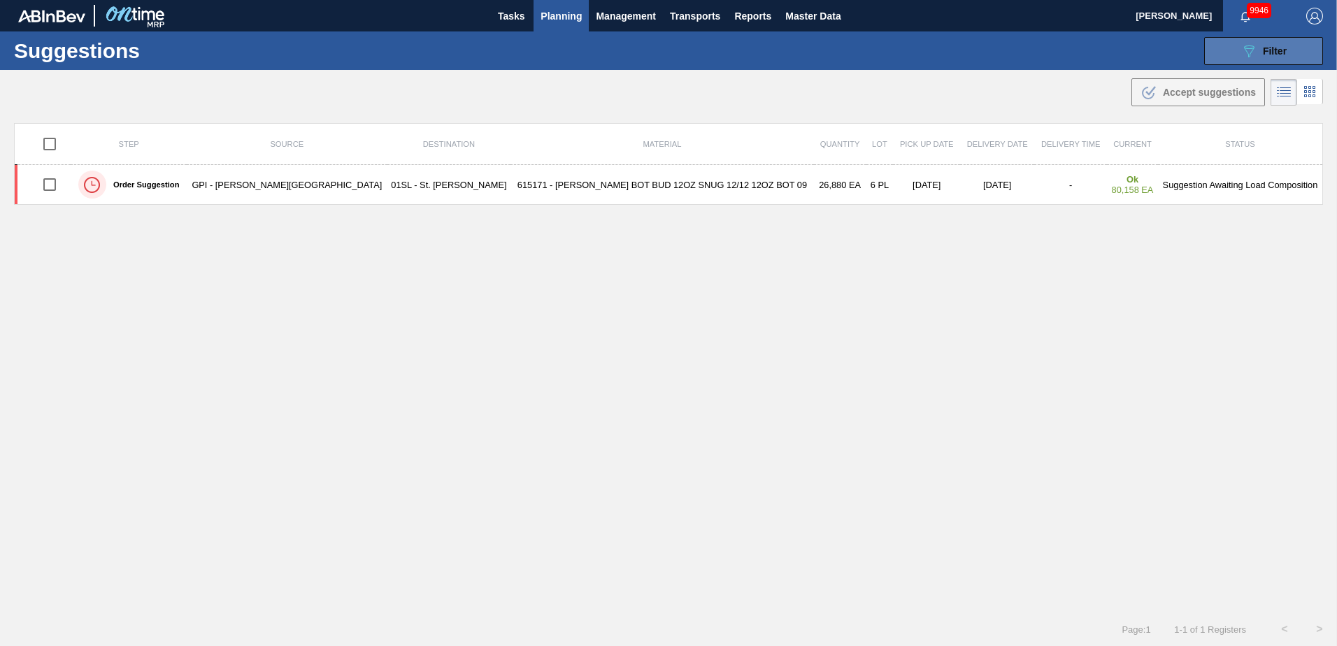
click at [1273, 57] on div "089F7B8B-B2A5-4AFE-B5C0-19BA573D28AC Filter" at bounding box center [1263, 51] width 46 height 17
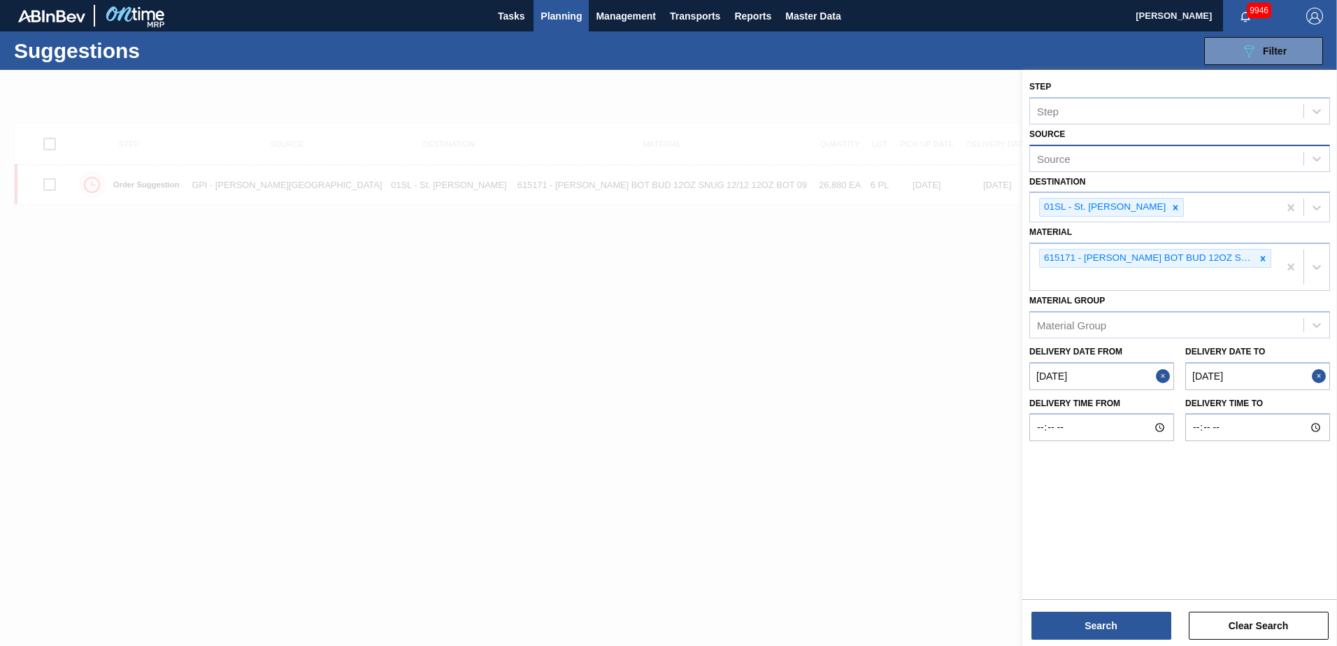
click at [1170, 163] on div "Source" at bounding box center [1166, 158] width 273 height 20
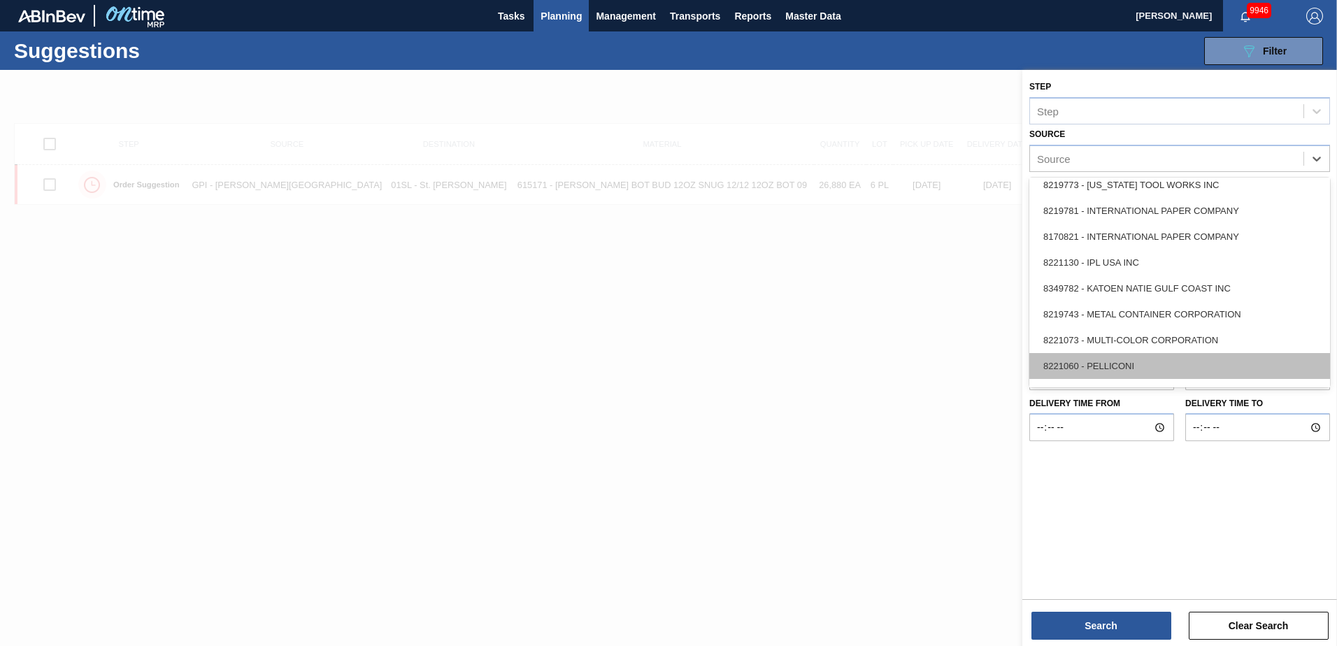
scroll to position [336, 0]
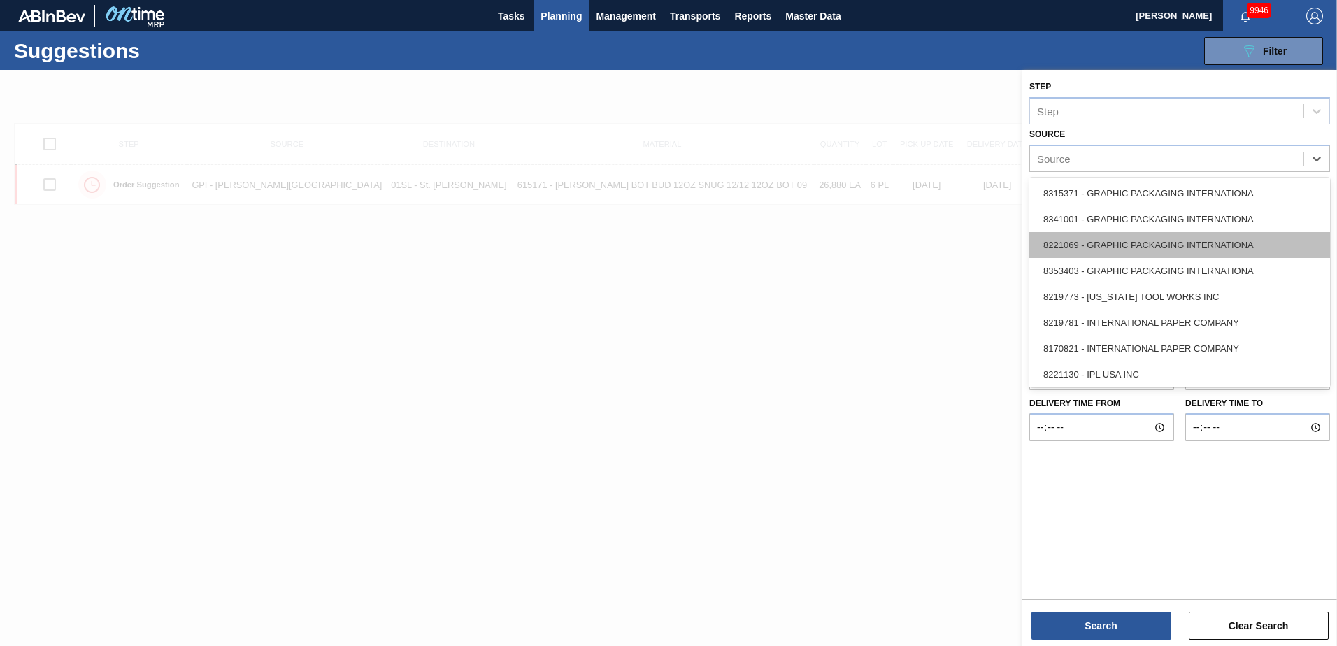
click at [1171, 245] on div "8221069 - GRAPHIC PACKAGING INTERNATIONA" at bounding box center [1179, 245] width 301 height 26
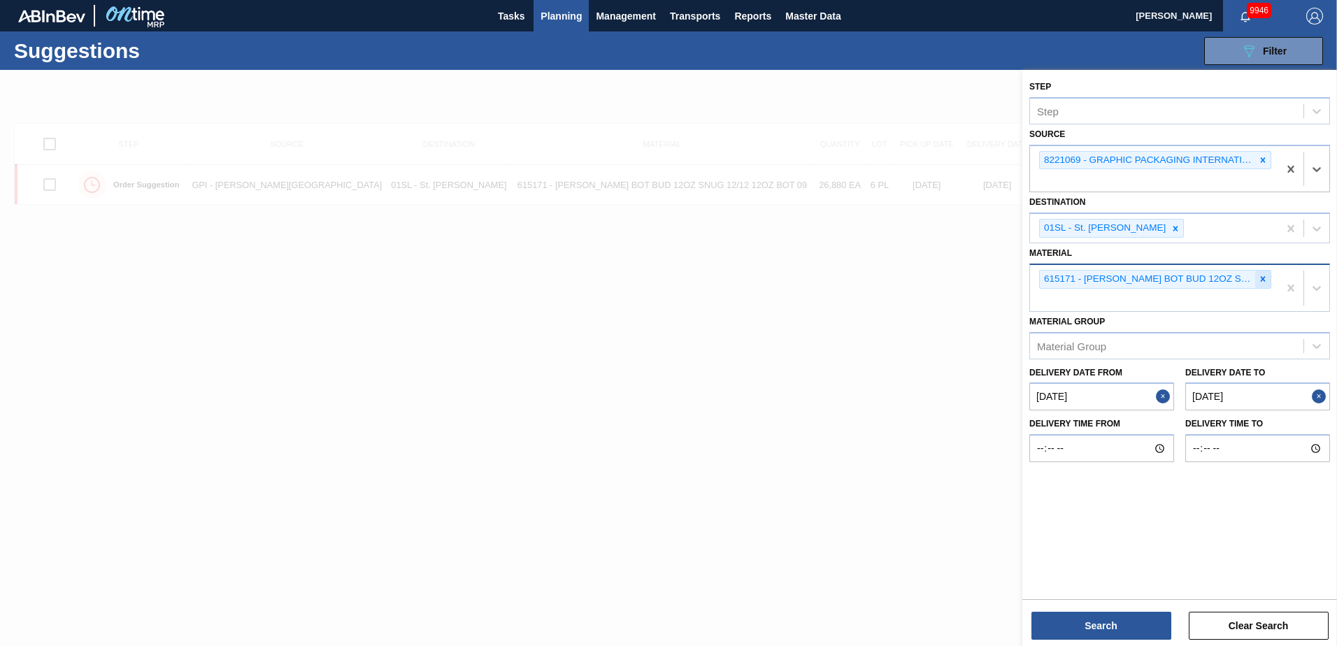
click at [1264, 284] on icon at bounding box center [1263, 279] width 10 height 10
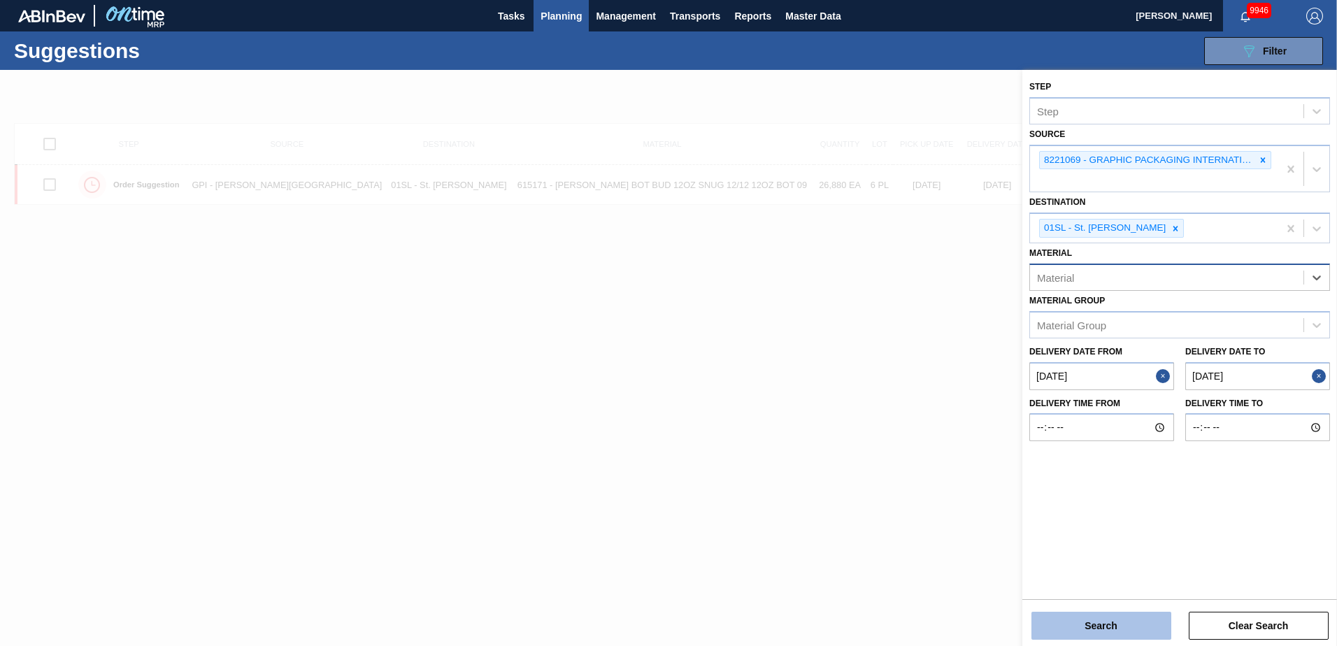
click at [1105, 619] on button "Search" at bounding box center [1101, 626] width 140 height 28
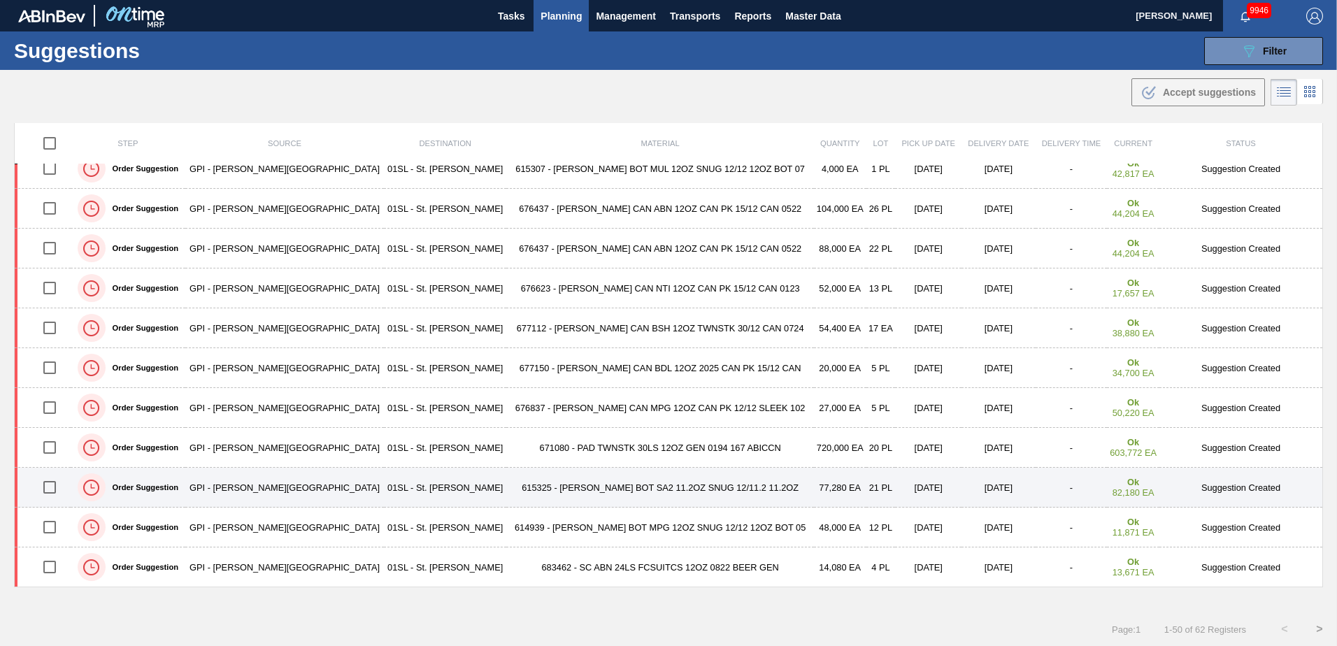
scroll to position [1, 0]
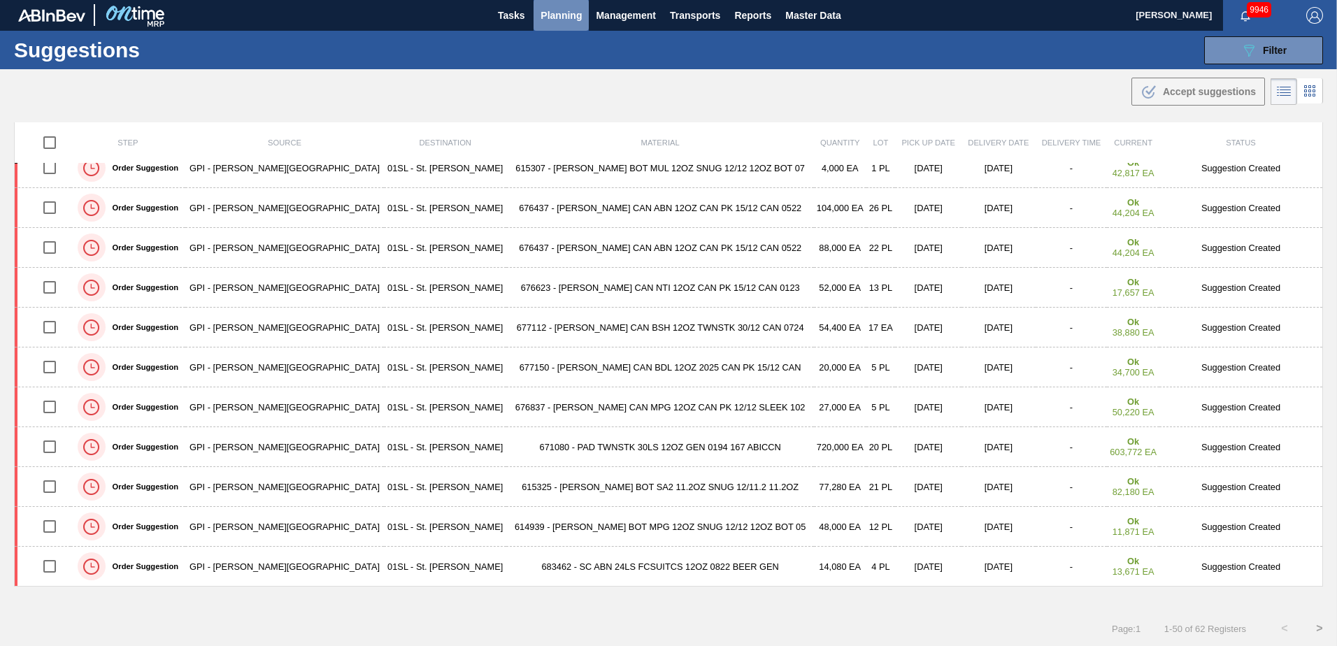
click at [553, 16] on span "Planning" at bounding box center [561, 15] width 41 height 17
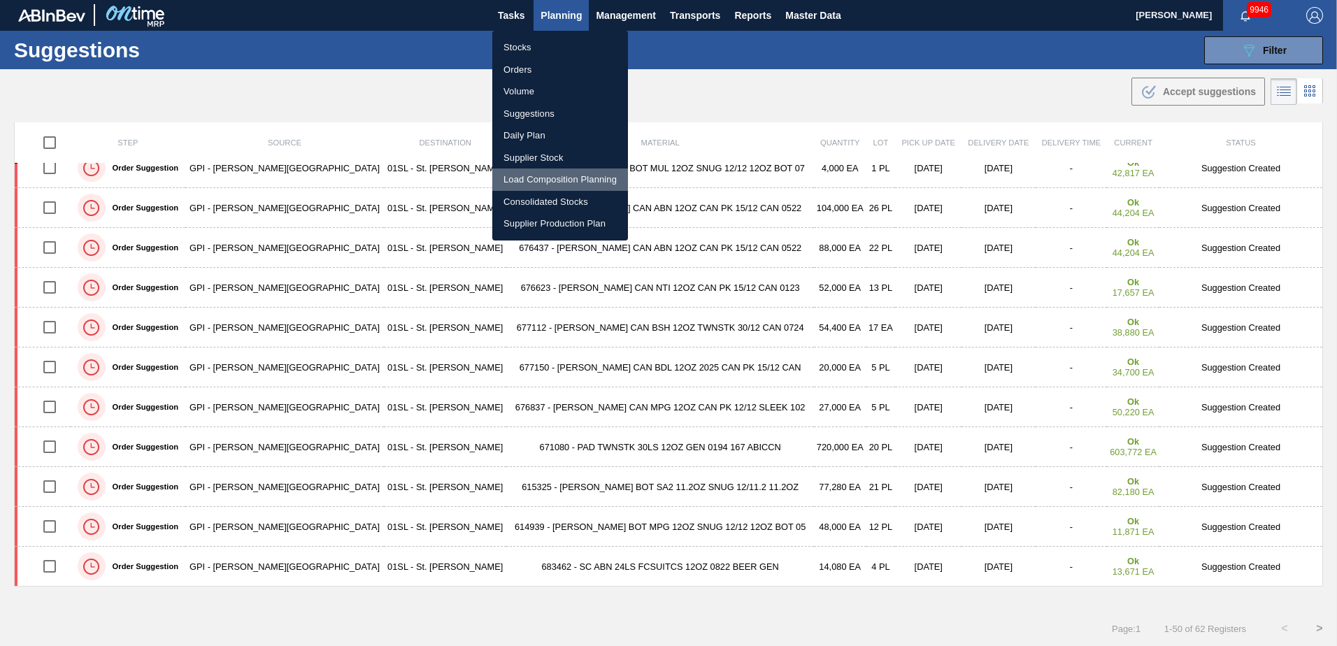
click at [550, 174] on li "Load Composition Planning" at bounding box center [560, 180] width 136 height 22
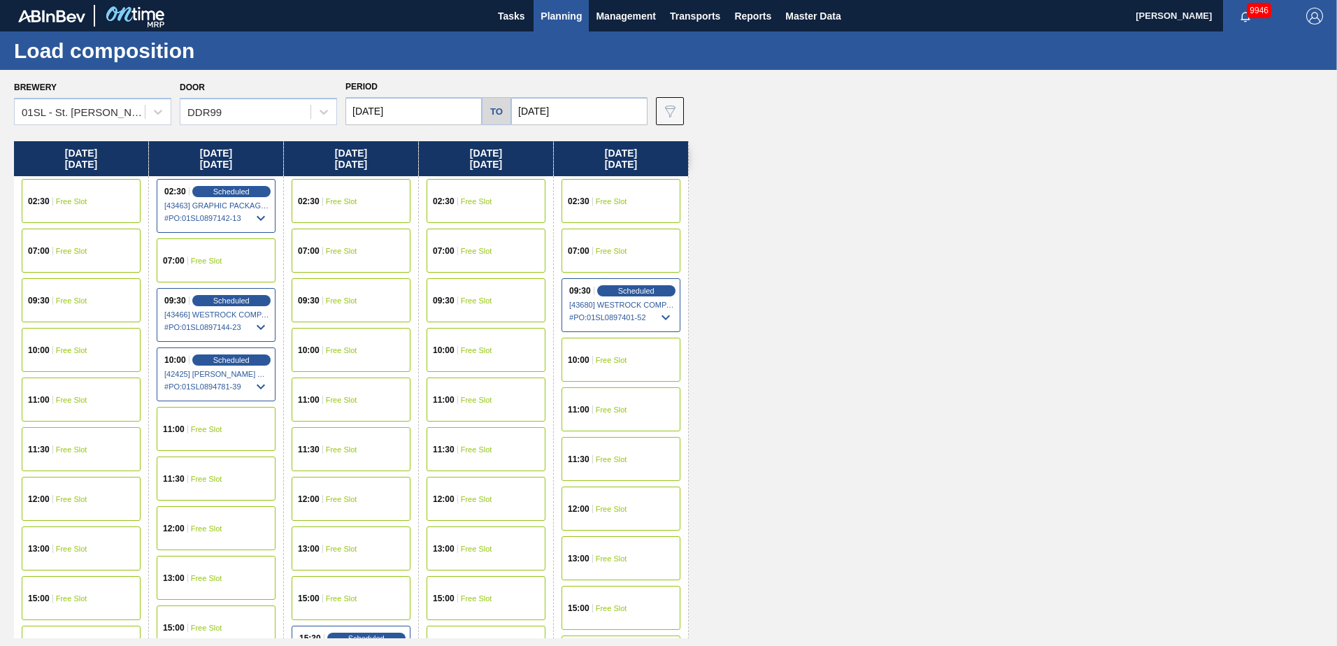
click at [472, 202] on span "Free Slot" at bounding box center [476, 201] width 31 height 8
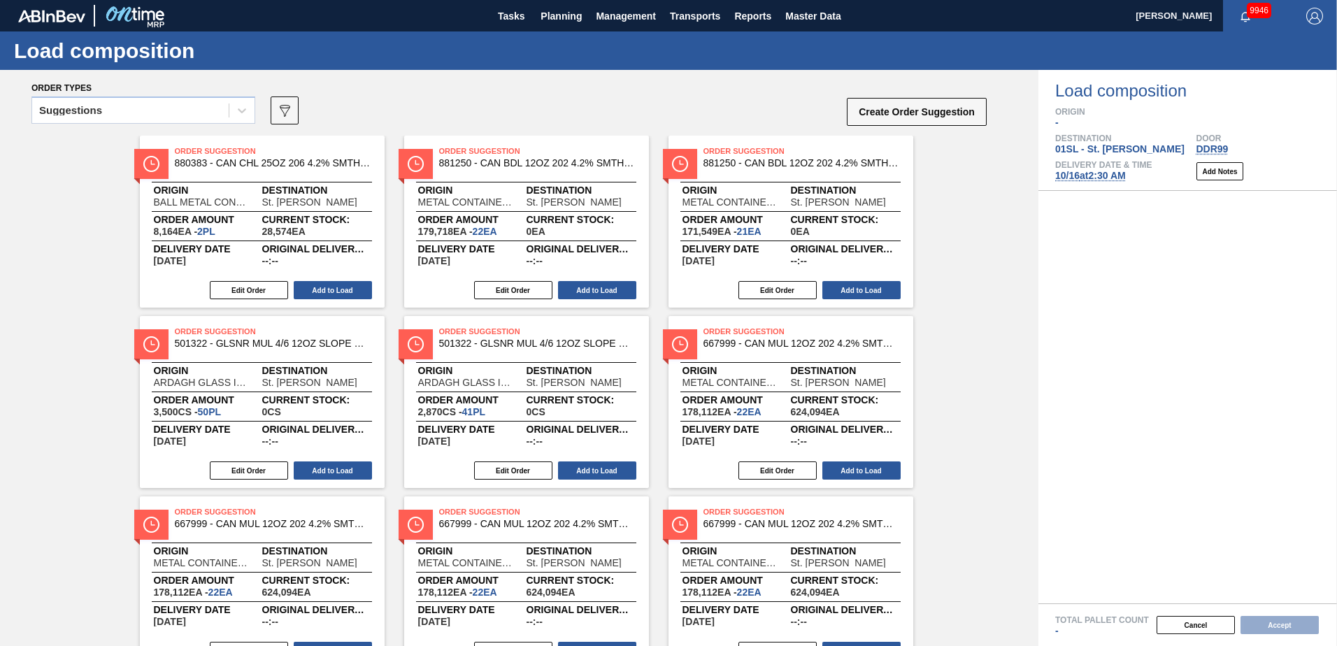
click at [241, 114] on icon at bounding box center [242, 110] width 14 height 14
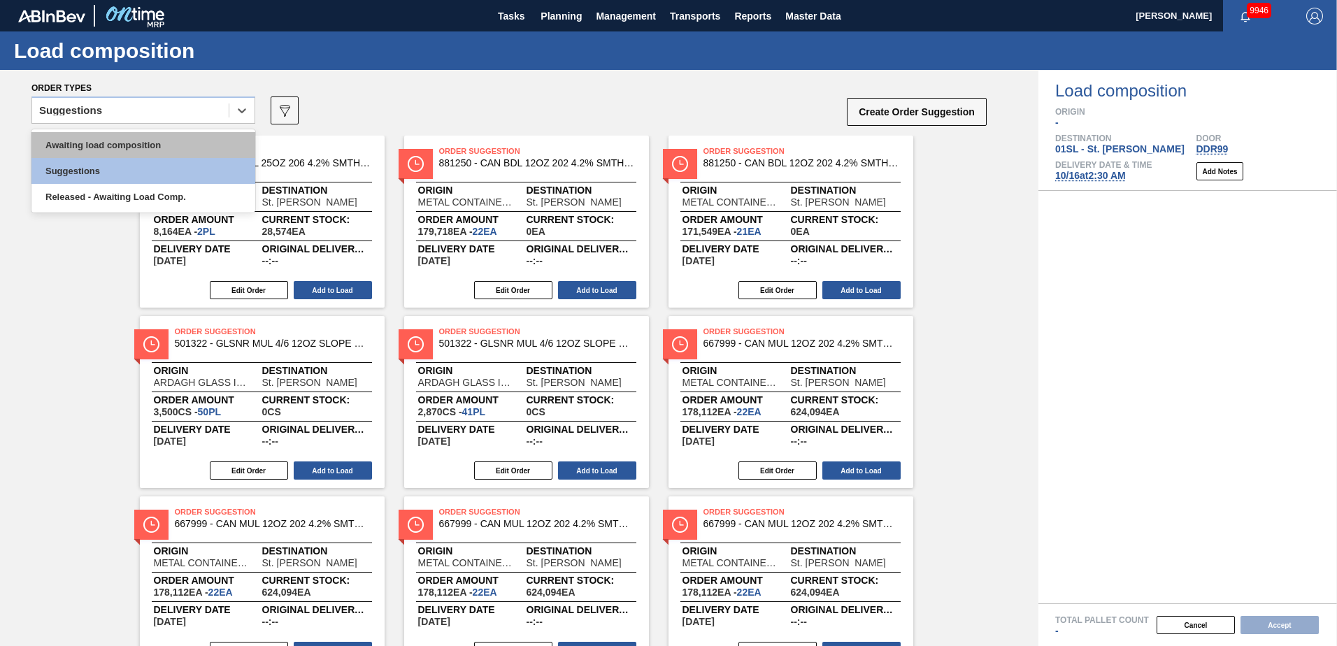
click at [192, 138] on div "Awaiting load composition" at bounding box center [143, 145] width 224 height 26
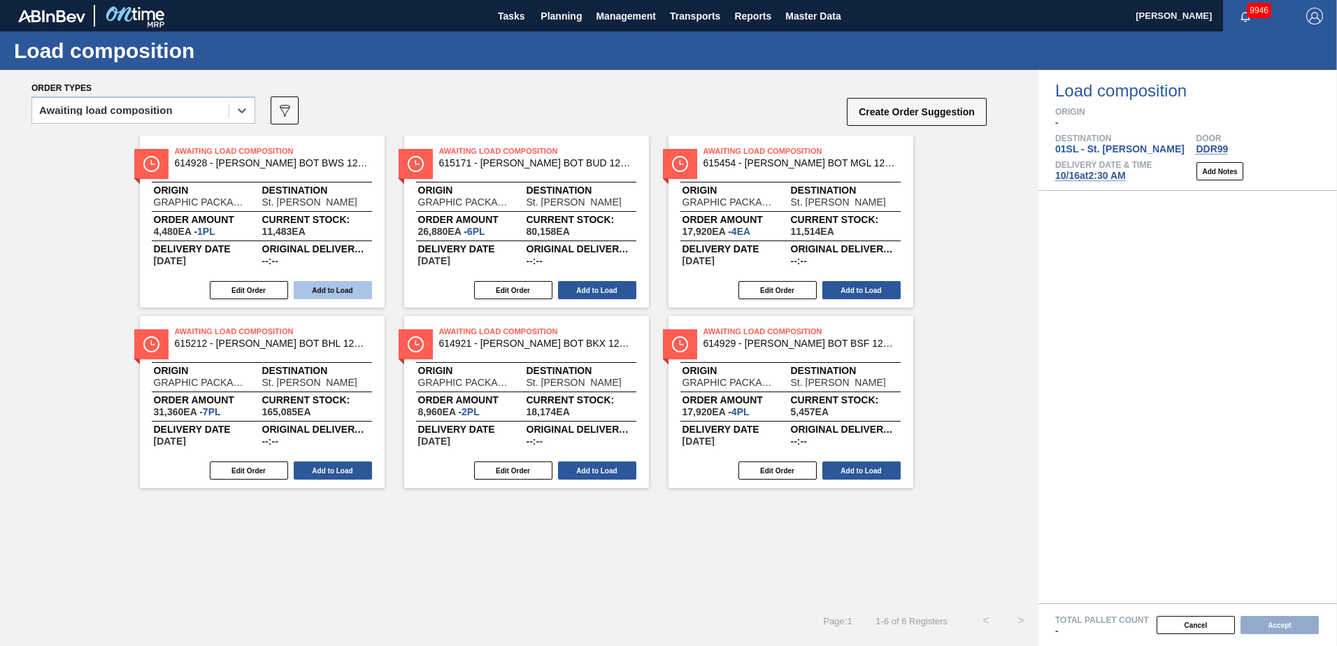
click at [334, 286] on button "Add to Load" at bounding box center [333, 290] width 78 height 18
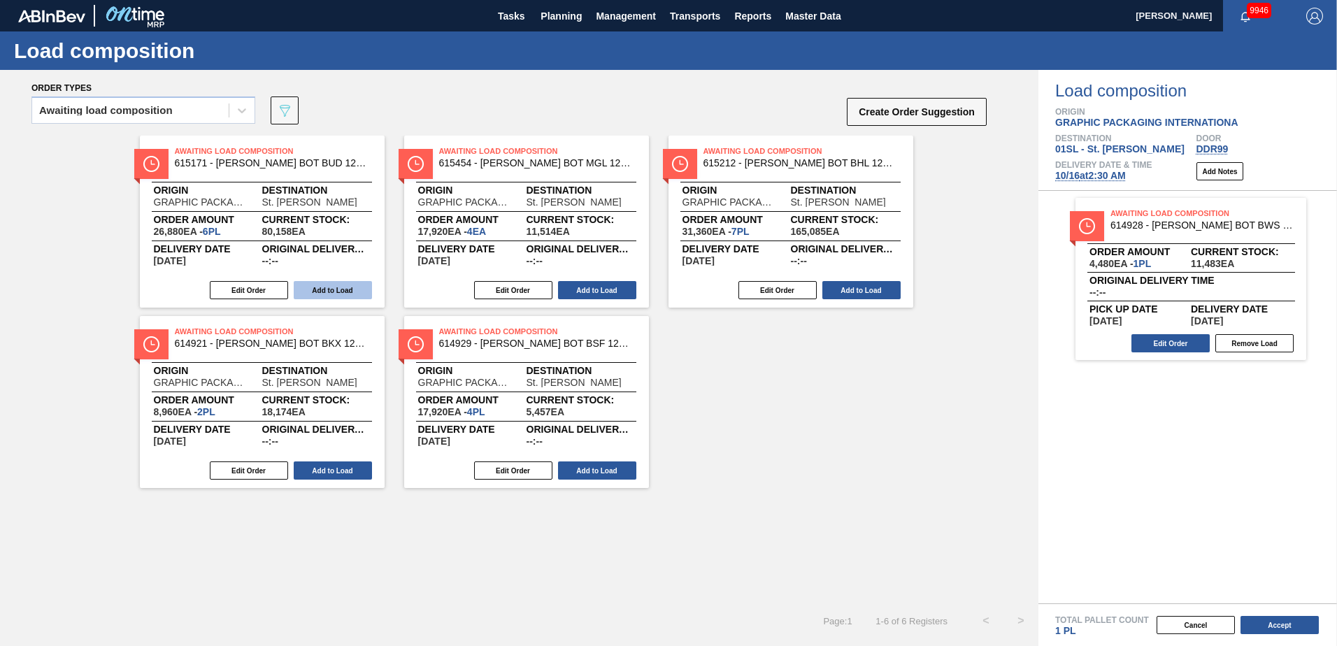
click at [329, 290] on button "Add to Load" at bounding box center [333, 290] width 78 height 18
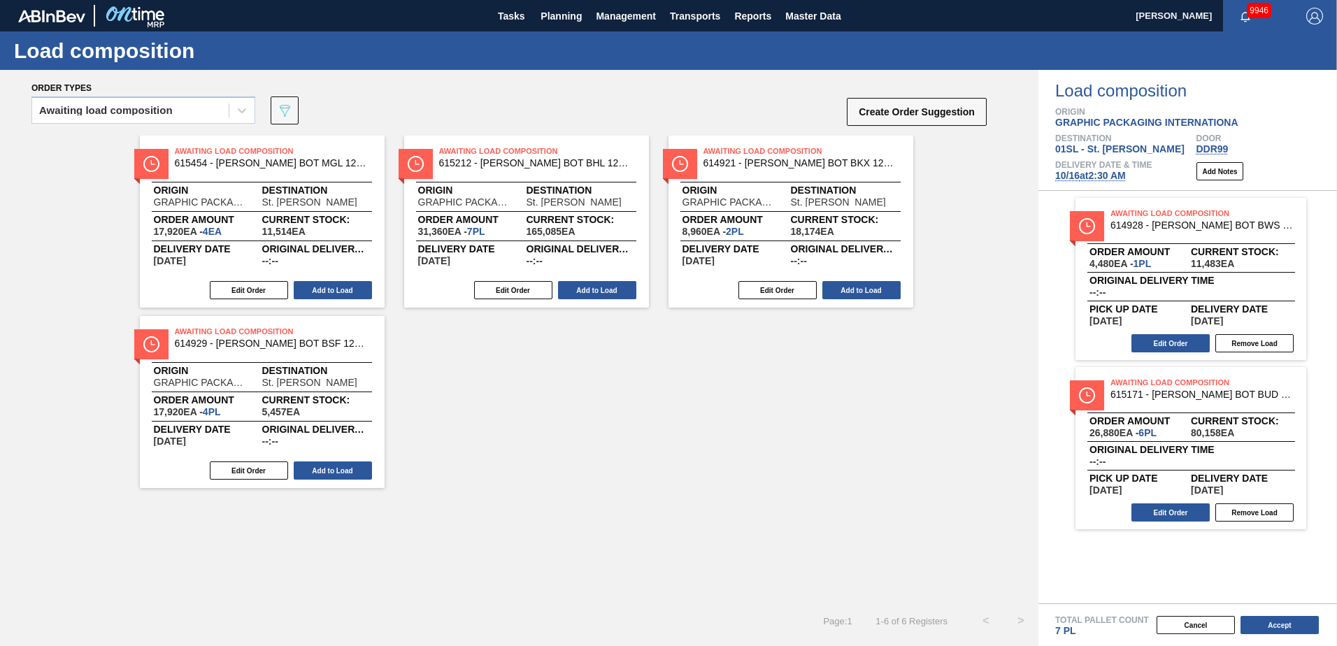
click at [329, 290] on button "Add to Load" at bounding box center [333, 290] width 78 height 18
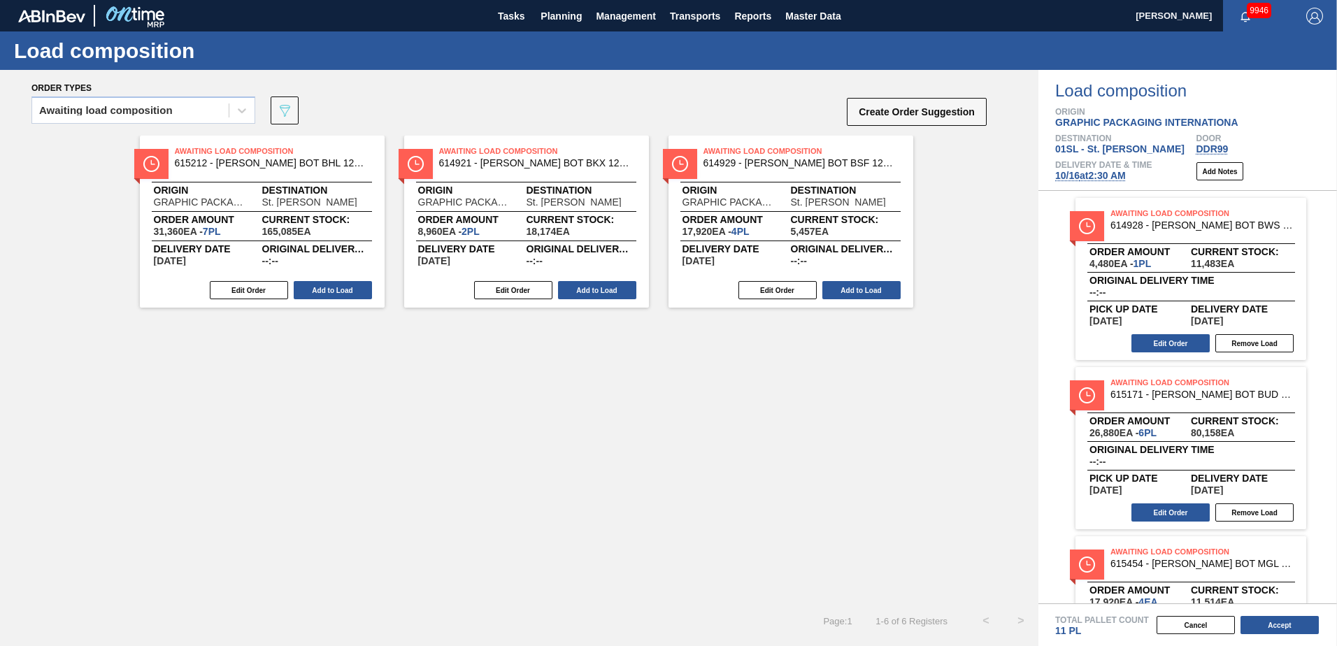
click at [329, 290] on button "Add to Load" at bounding box center [333, 290] width 78 height 18
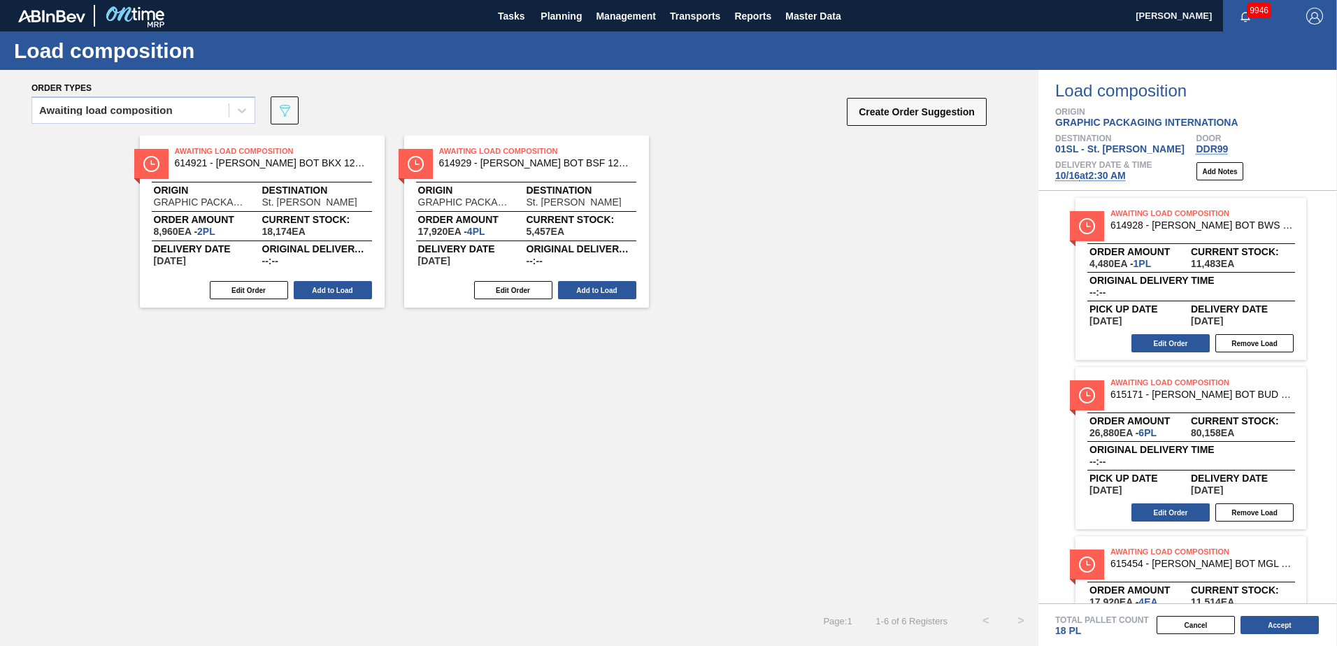
click at [329, 290] on button "Add to Load" at bounding box center [333, 290] width 78 height 18
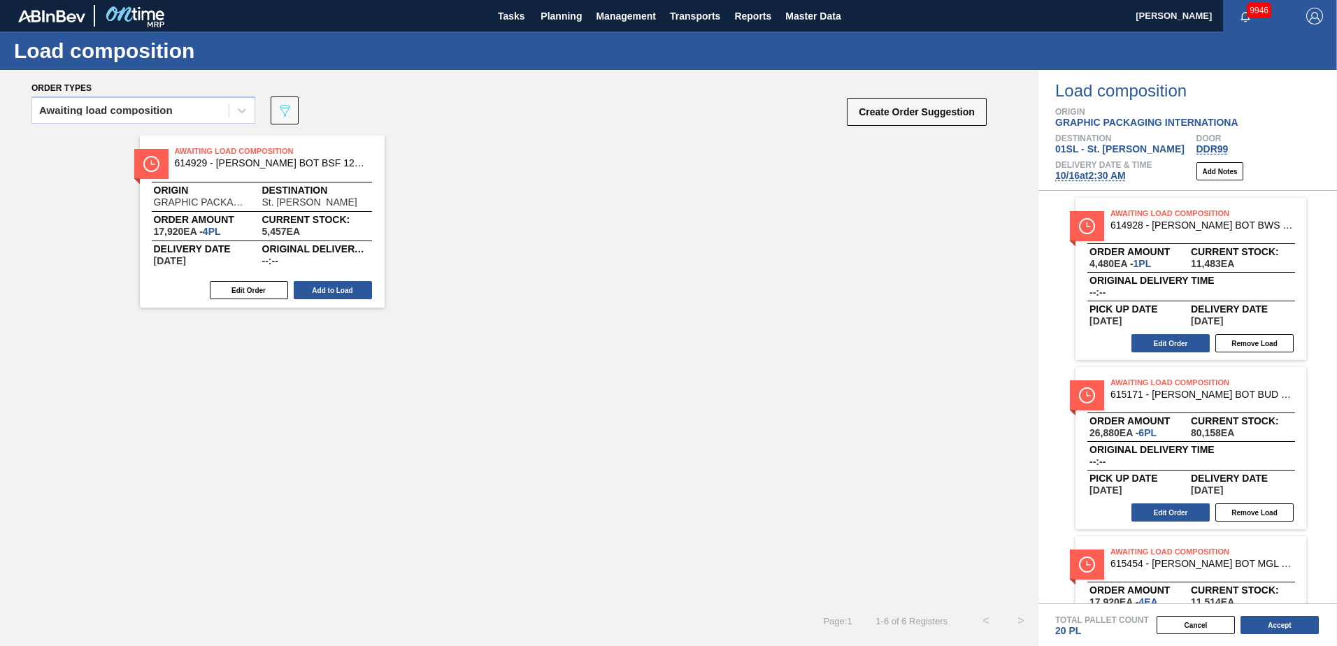
click at [329, 290] on button "Add to Load" at bounding box center [333, 290] width 78 height 18
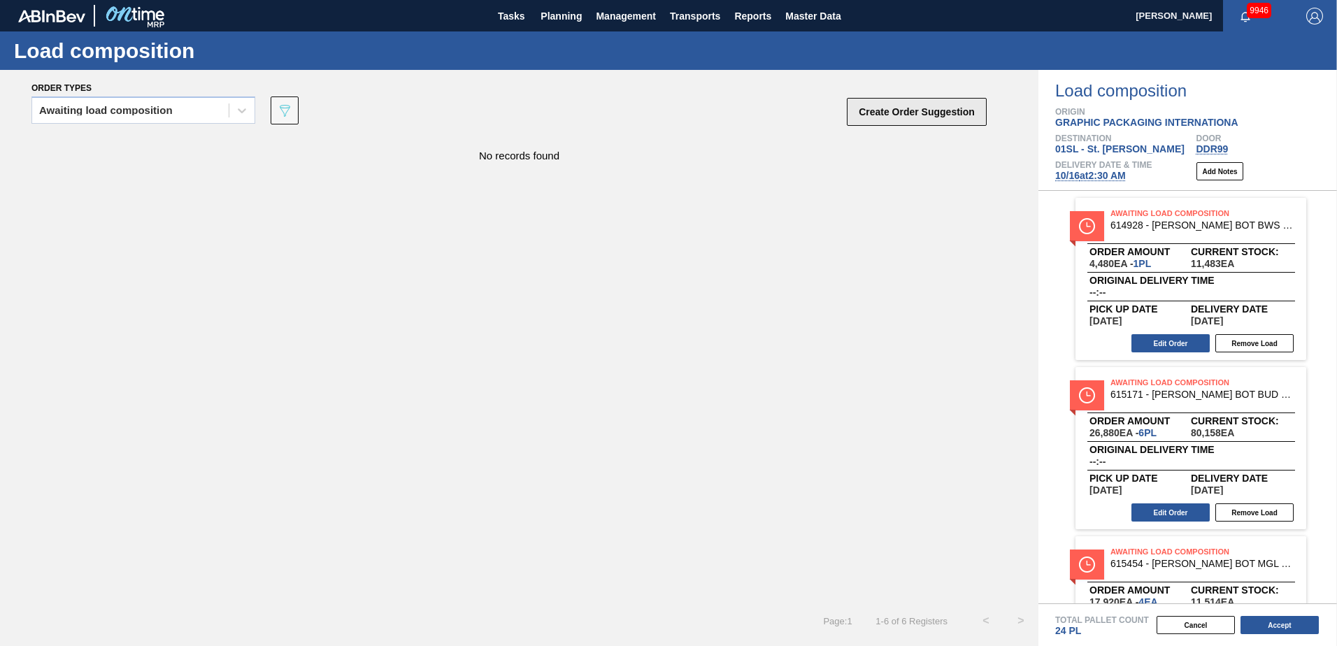
click at [880, 117] on button "Create Order Suggestion" at bounding box center [917, 112] width 140 height 28
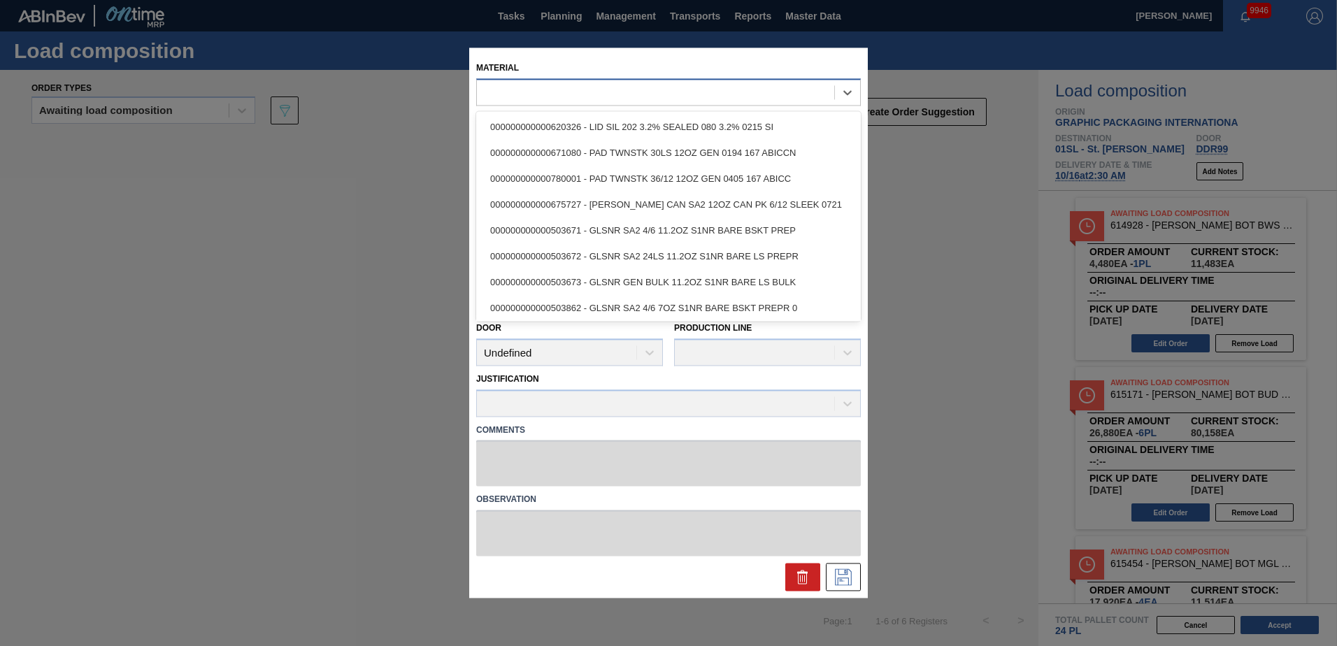
click at [673, 94] on div at bounding box center [655, 93] width 357 height 20
type input "615212"
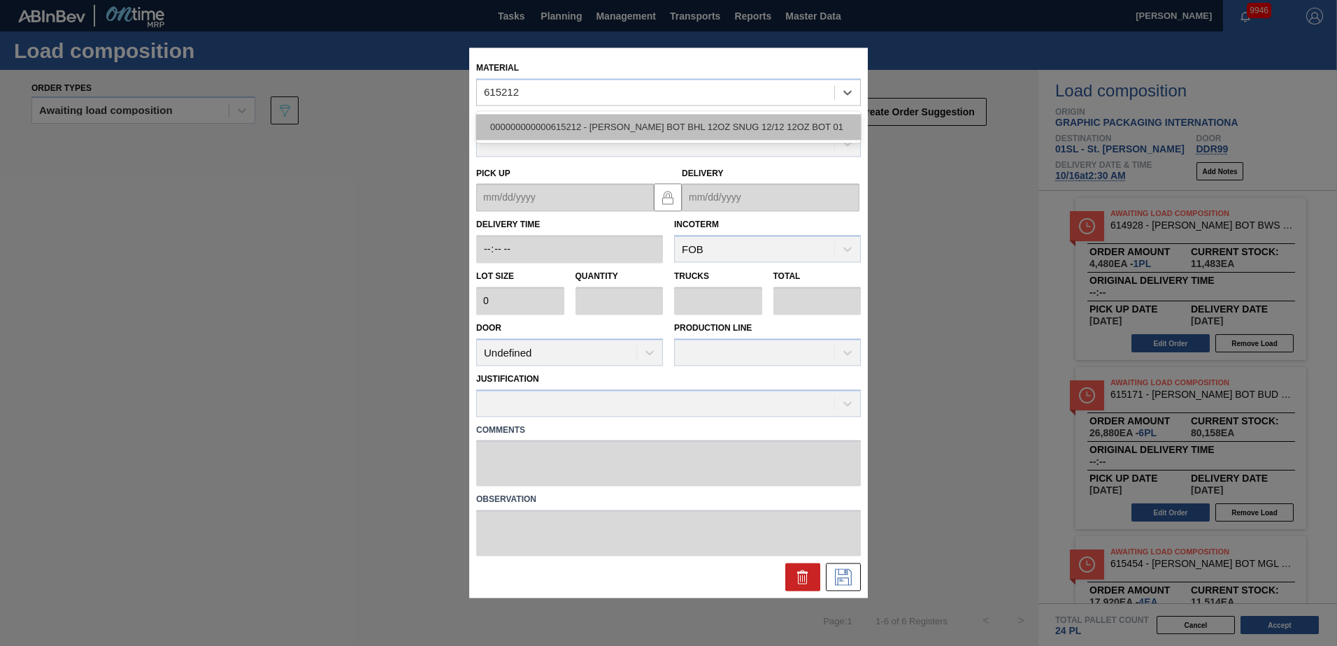
click at [652, 121] on div "000000000000615212 - [PERSON_NAME] BOT BHL 12OZ SNUG 12/12 12OZ BOT 01" at bounding box center [668, 127] width 385 height 26
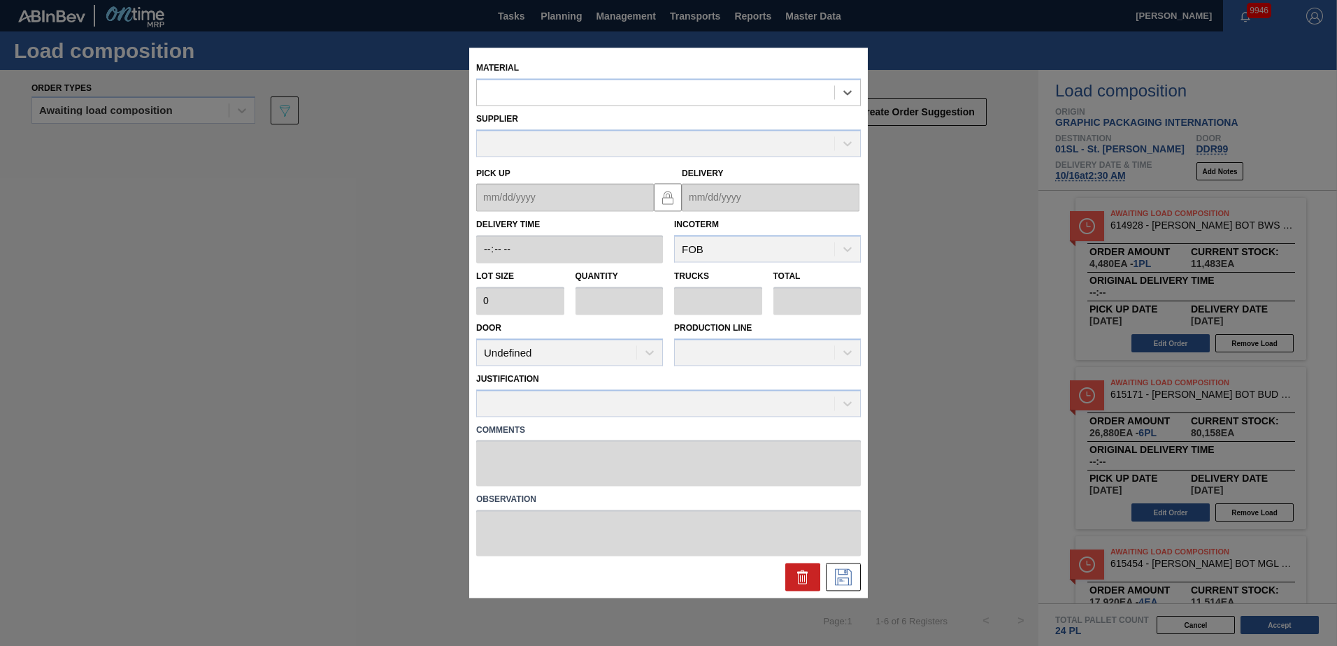
type input "4,480"
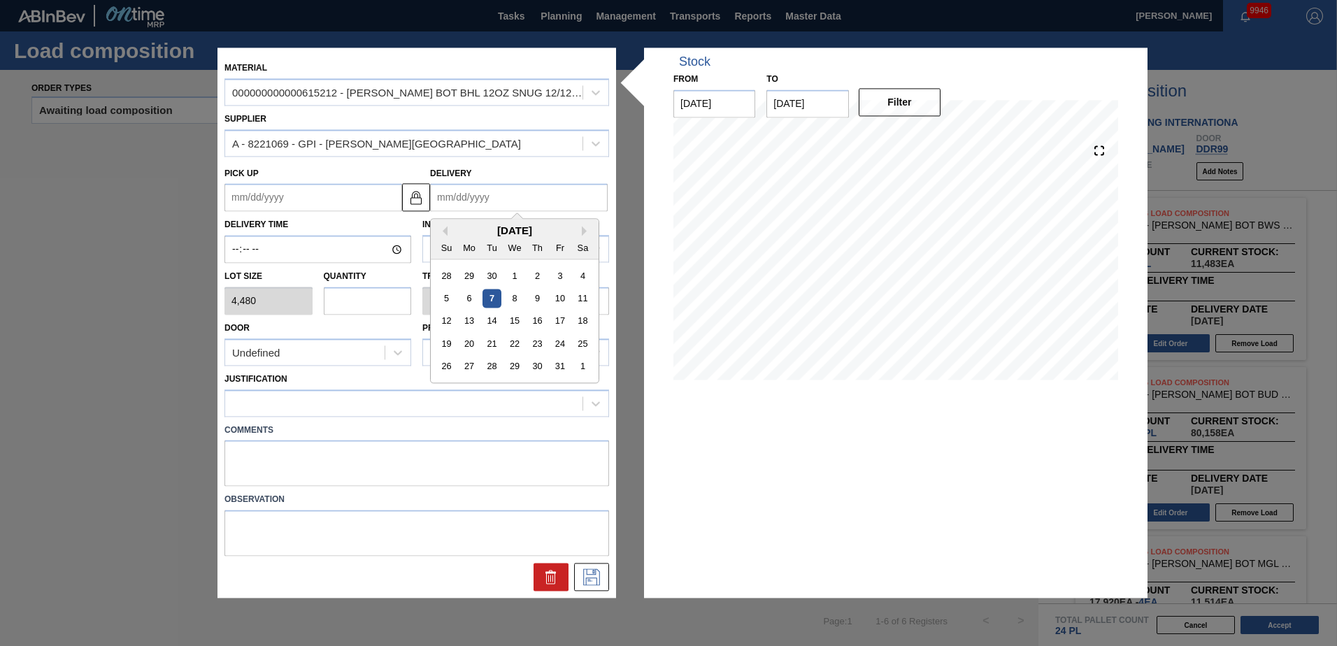
click at [476, 196] on input "Delivery" at bounding box center [519, 198] width 178 height 28
click at [538, 319] on div "16" at bounding box center [537, 321] width 19 height 19
type up "[DATE]"
type input "[DATE]"
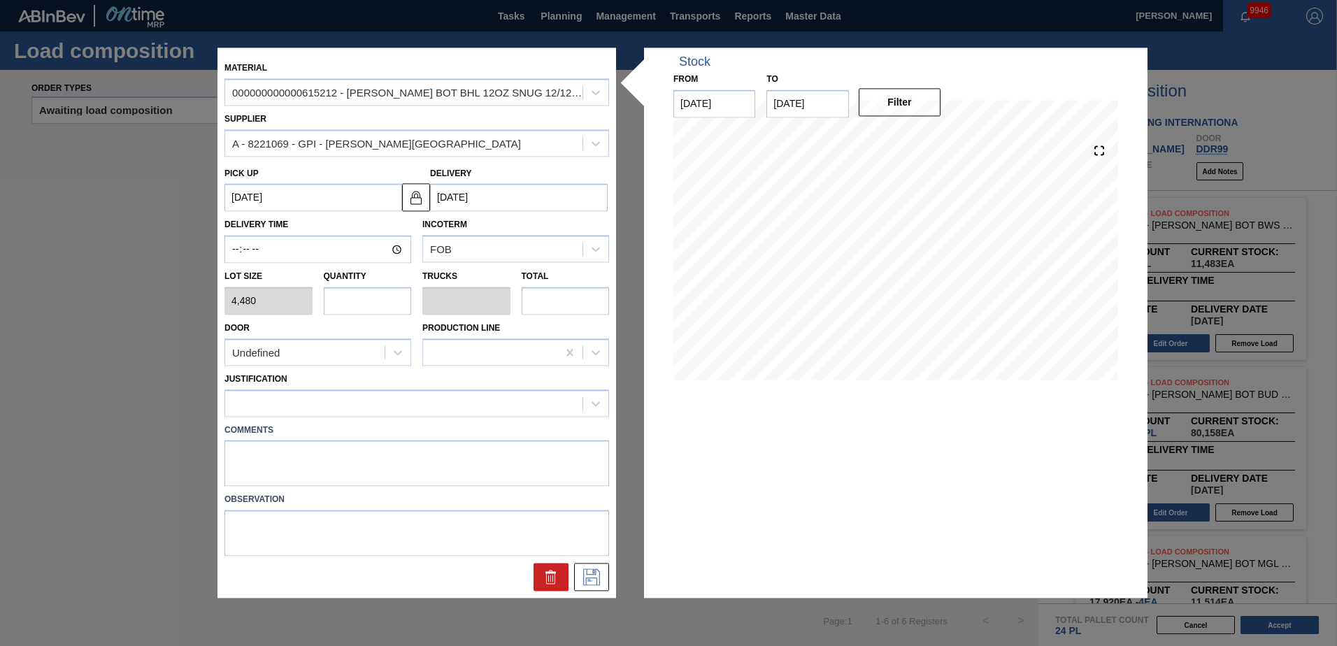
click at [392, 308] on input "text" at bounding box center [368, 301] width 88 height 28
type input "2"
type input "0.077"
type input "8,960"
type input "2"
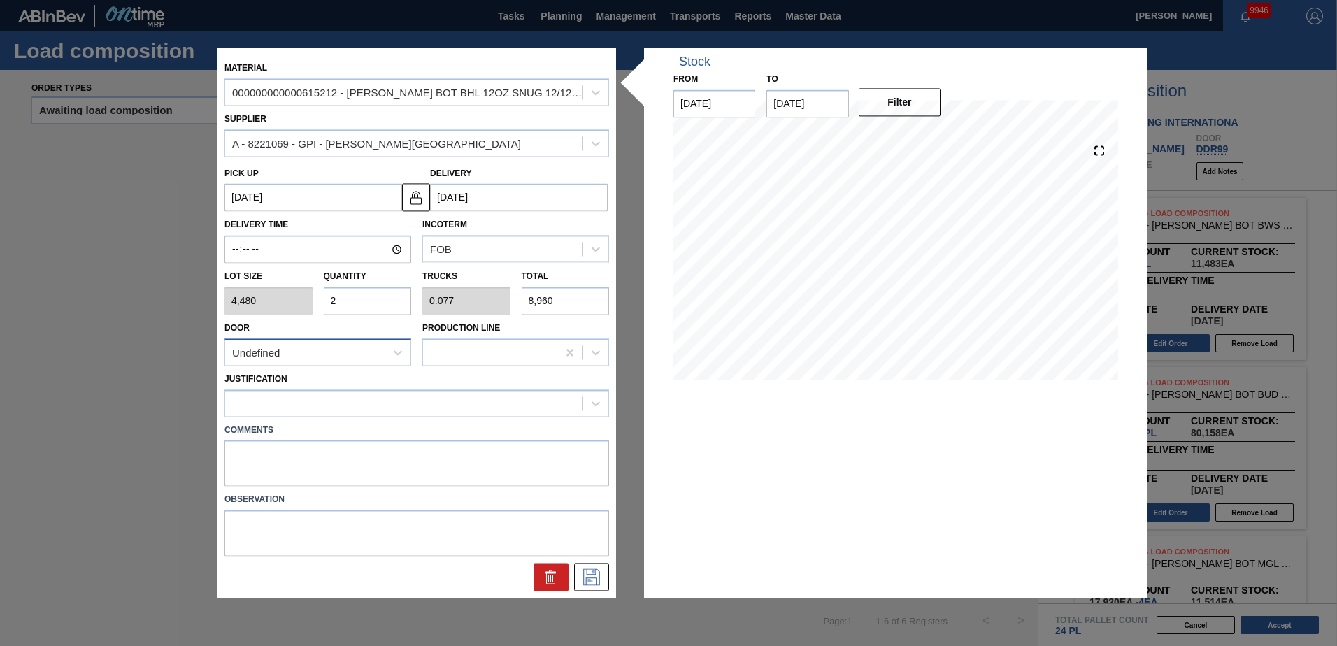
click at [343, 348] on div "Undefined" at bounding box center [304, 353] width 159 height 20
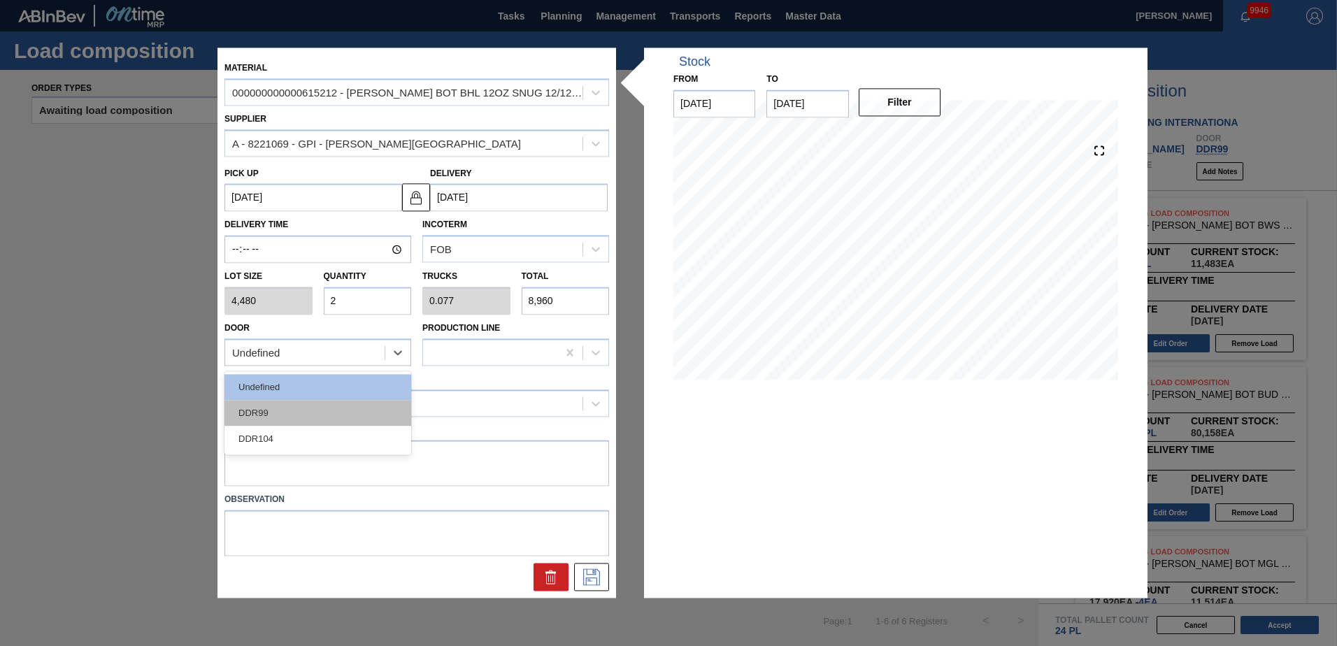
click at [296, 415] on div "DDR99" at bounding box center [317, 413] width 187 height 26
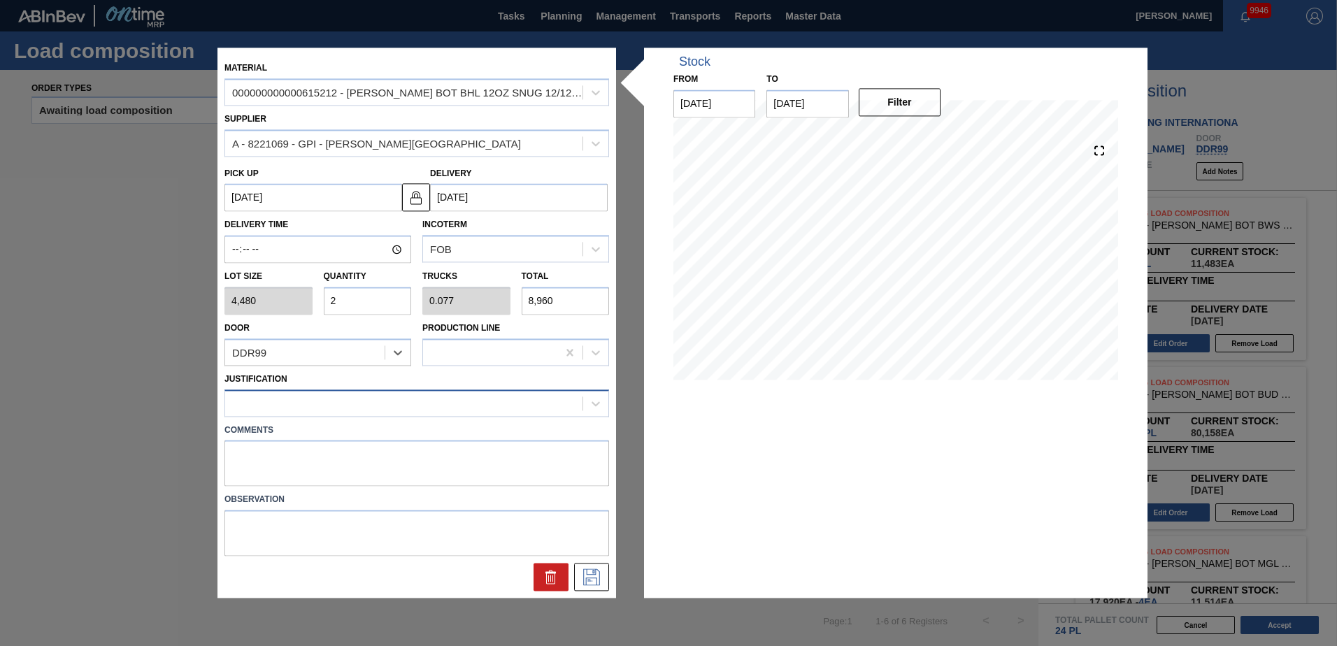
click at [332, 408] on div at bounding box center [403, 403] width 357 height 20
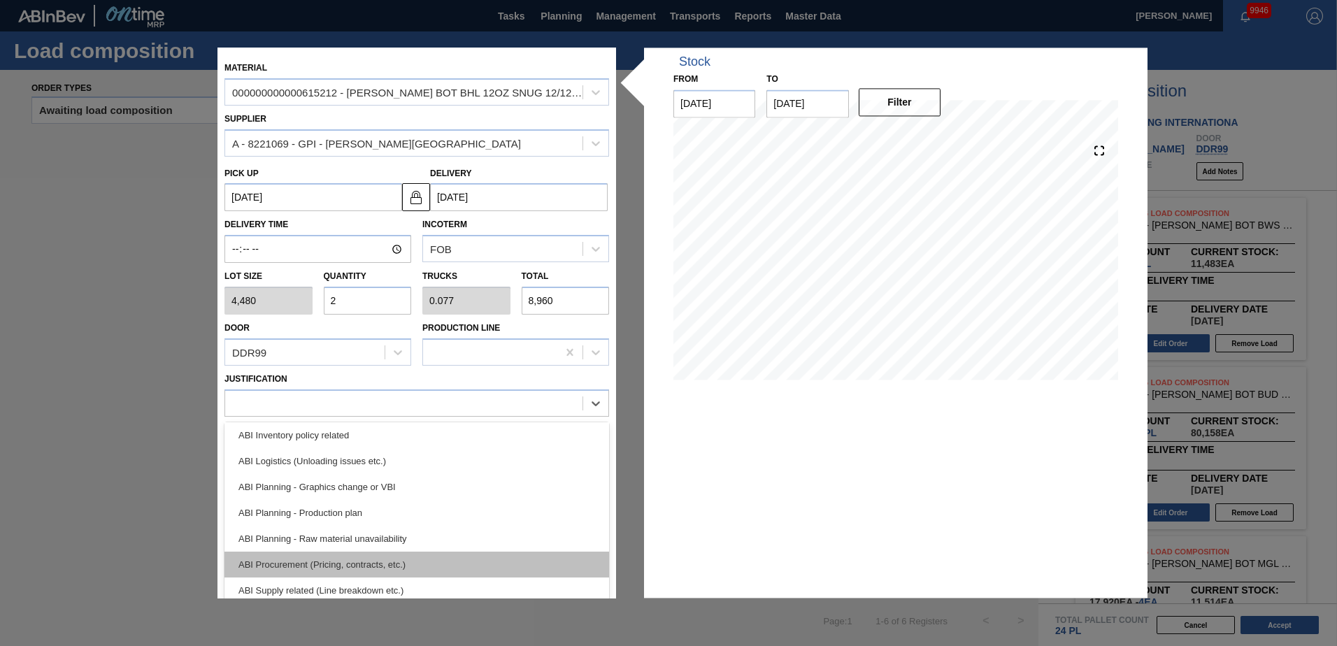
scroll to position [140, 0]
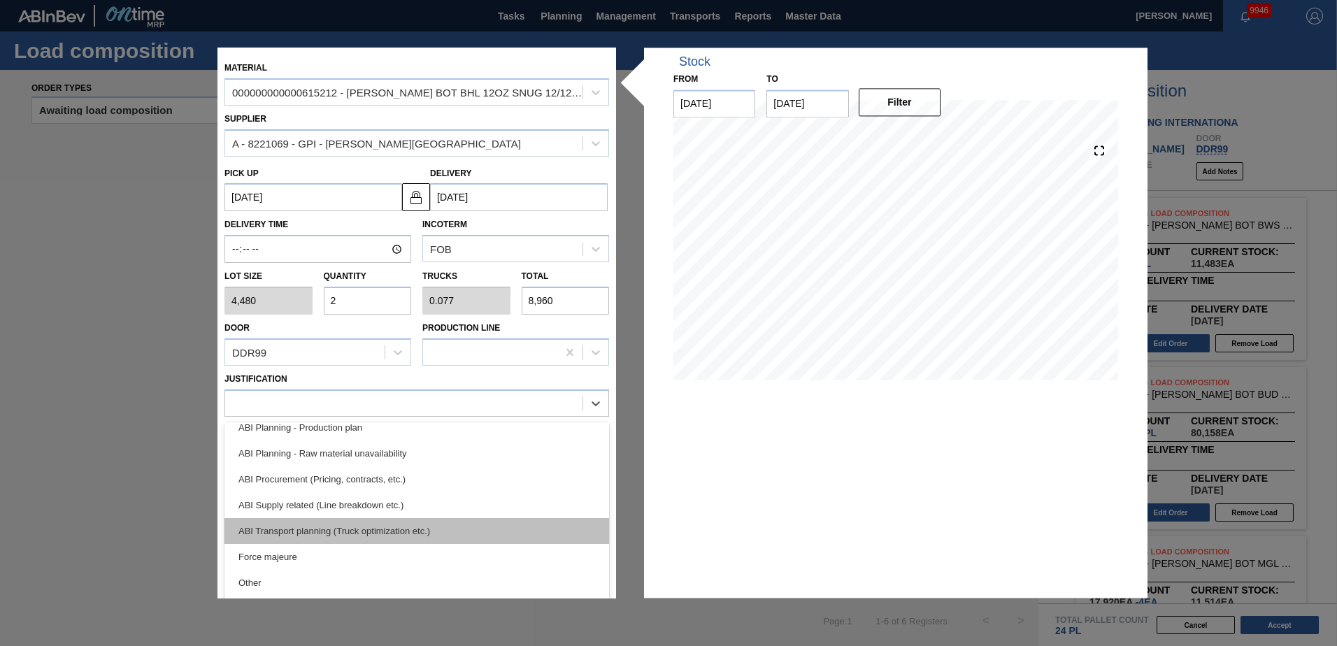
click at [387, 532] on div "ABI Transport planning (Truck optimization etc.)" at bounding box center [416, 531] width 385 height 26
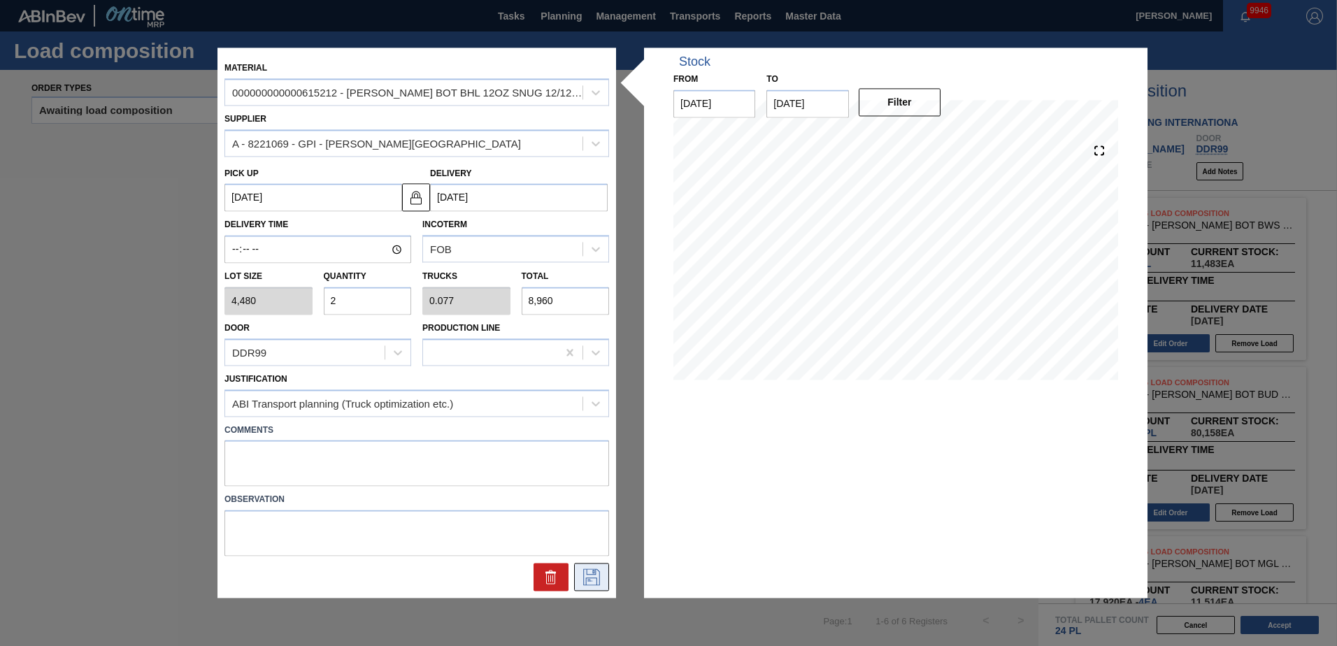
click at [585, 578] on icon at bounding box center [591, 577] width 22 height 17
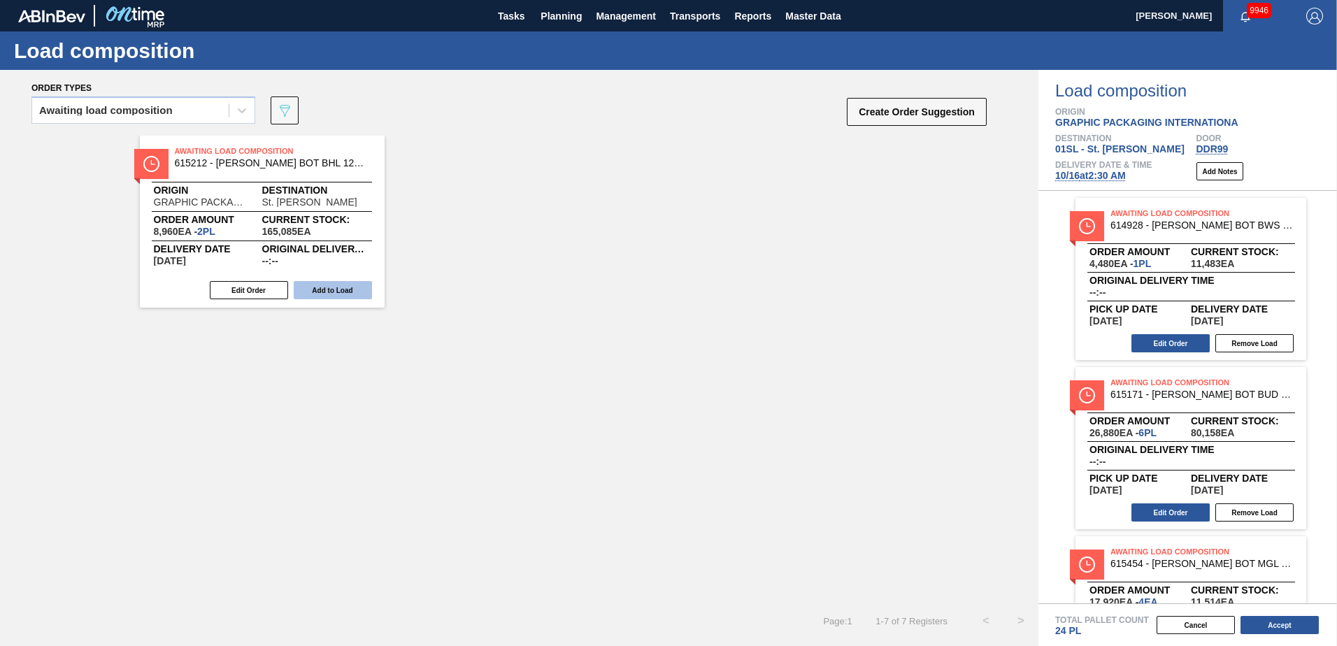
click at [362, 292] on button "Add to Load" at bounding box center [333, 290] width 78 height 18
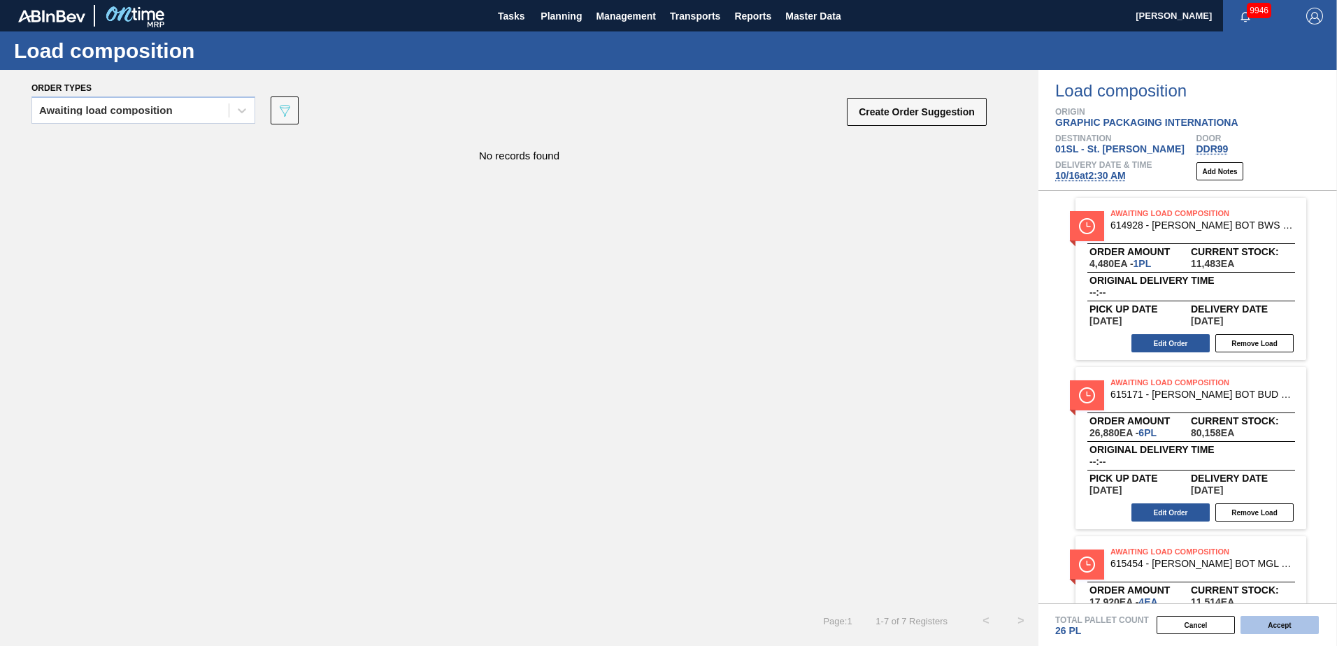
click at [1276, 624] on button "Accept" at bounding box center [1279, 625] width 78 height 18
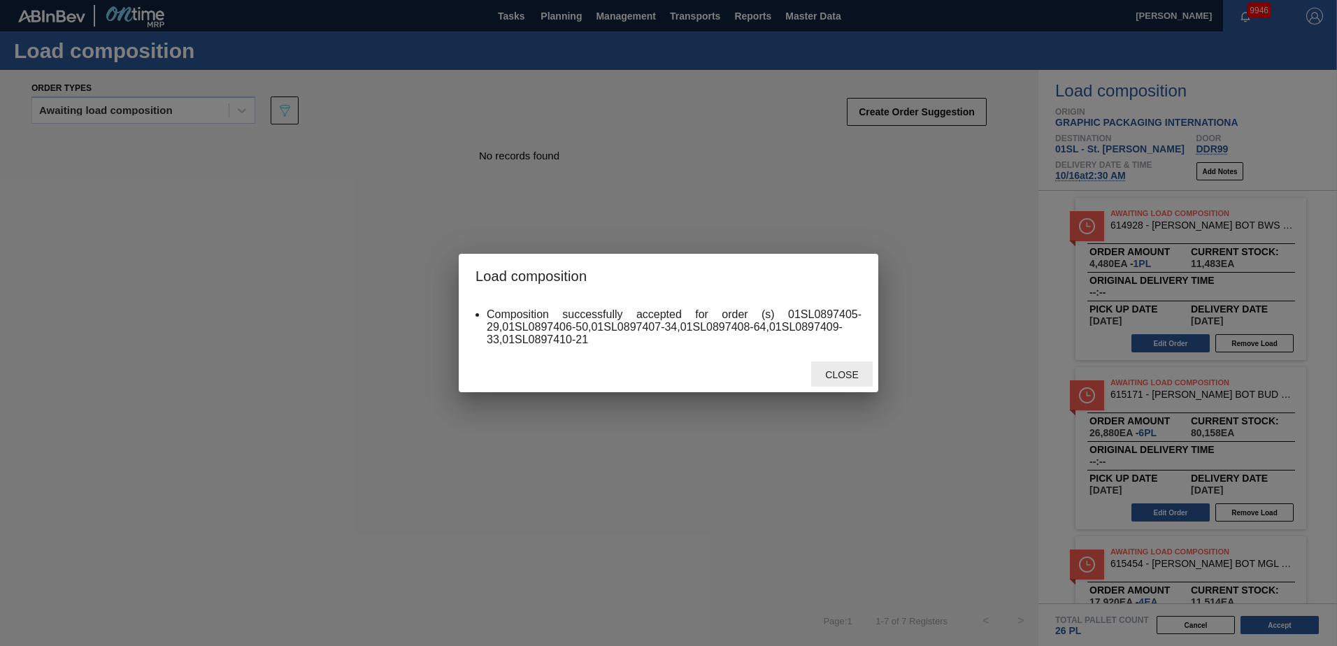
click at [824, 379] on span "Close" at bounding box center [841, 374] width 55 height 11
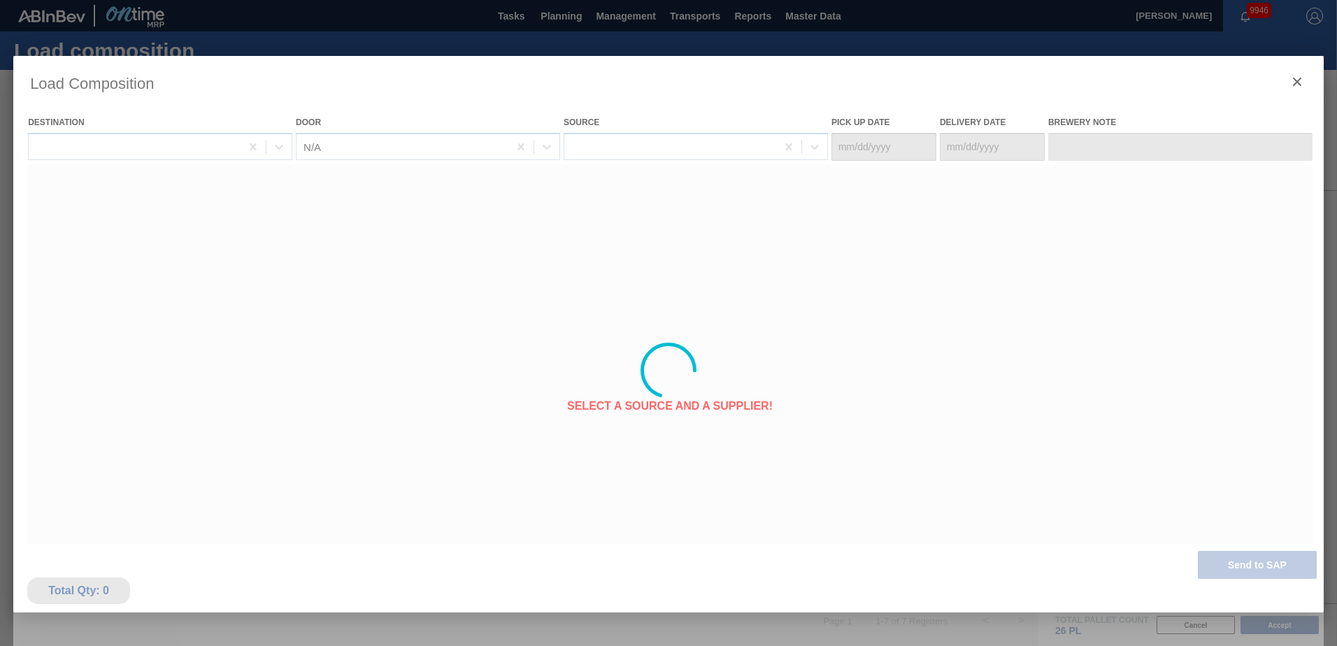
type Date "[DATE]"
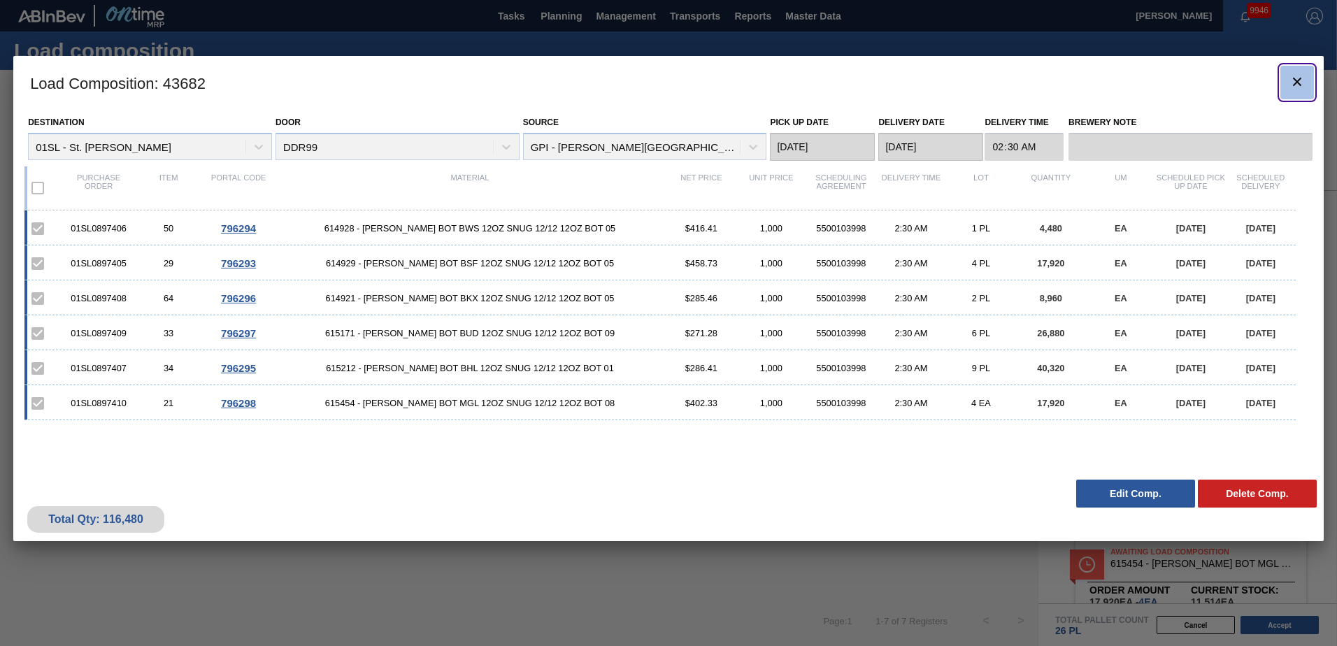
click at [1301, 77] on icon "botão de ícone" at bounding box center [1297, 81] width 17 height 17
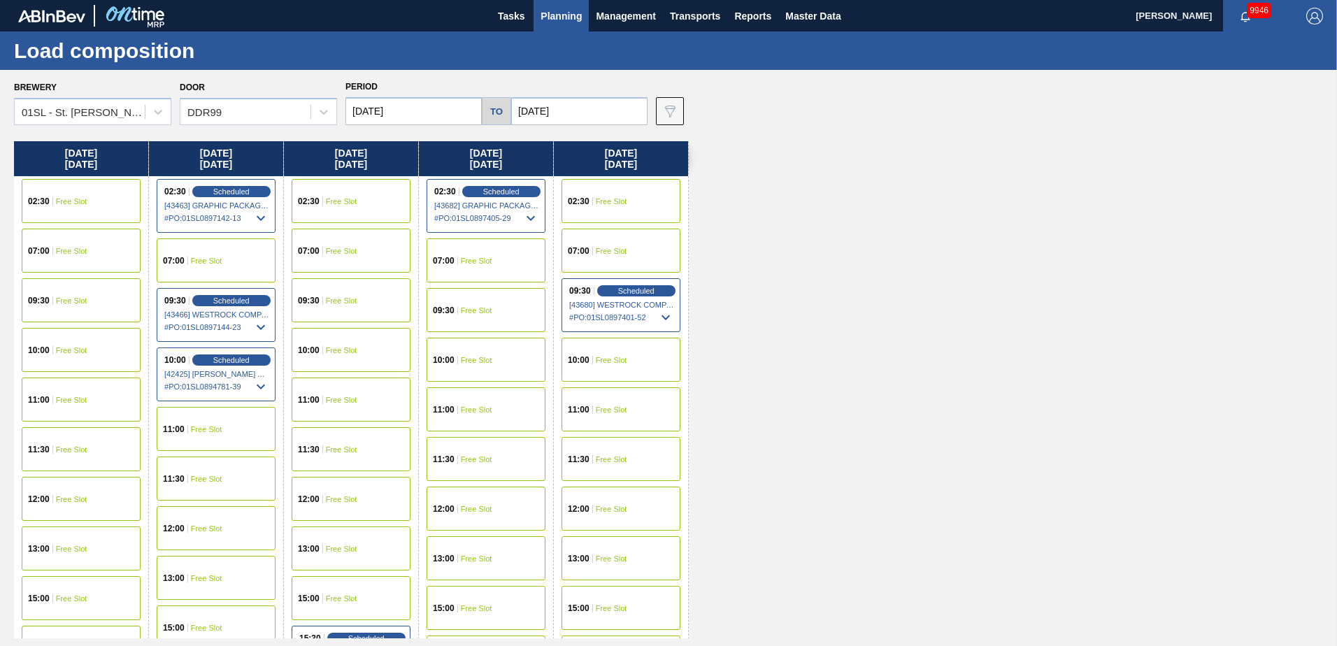
click at [553, 27] on button "Planning" at bounding box center [561, 15] width 55 height 31
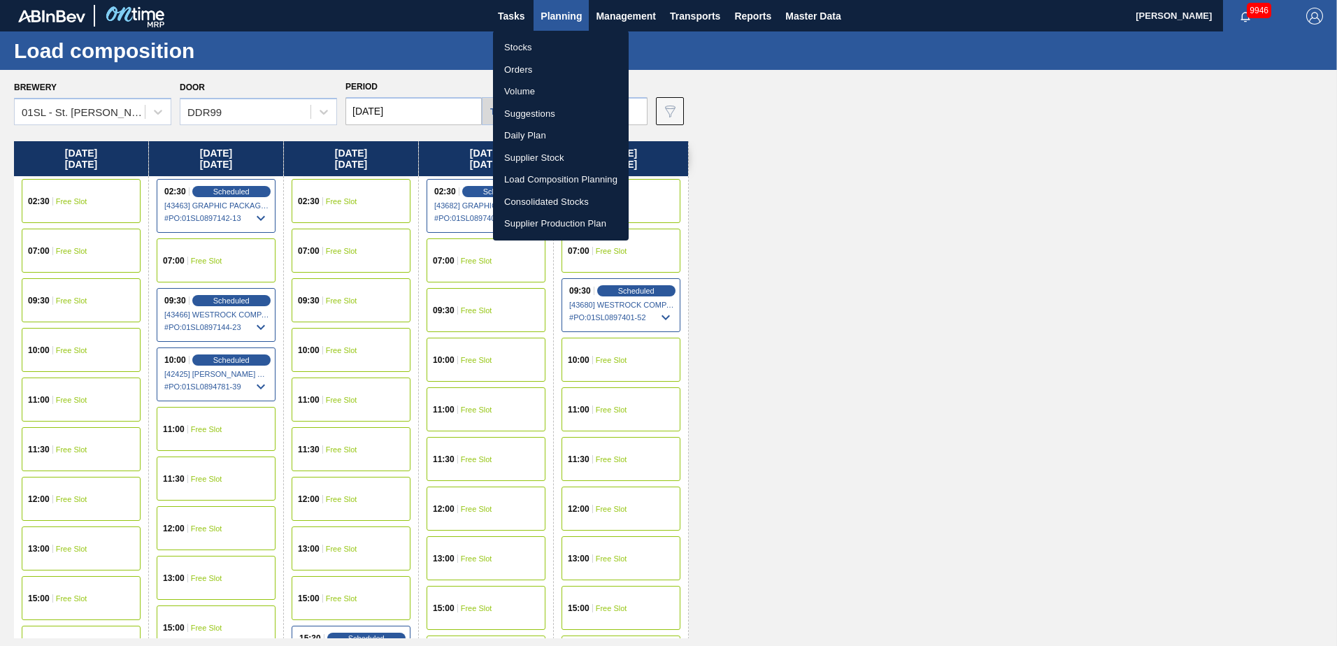
click at [549, 111] on li "Suggestions" at bounding box center [561, 114] width 136 height 22
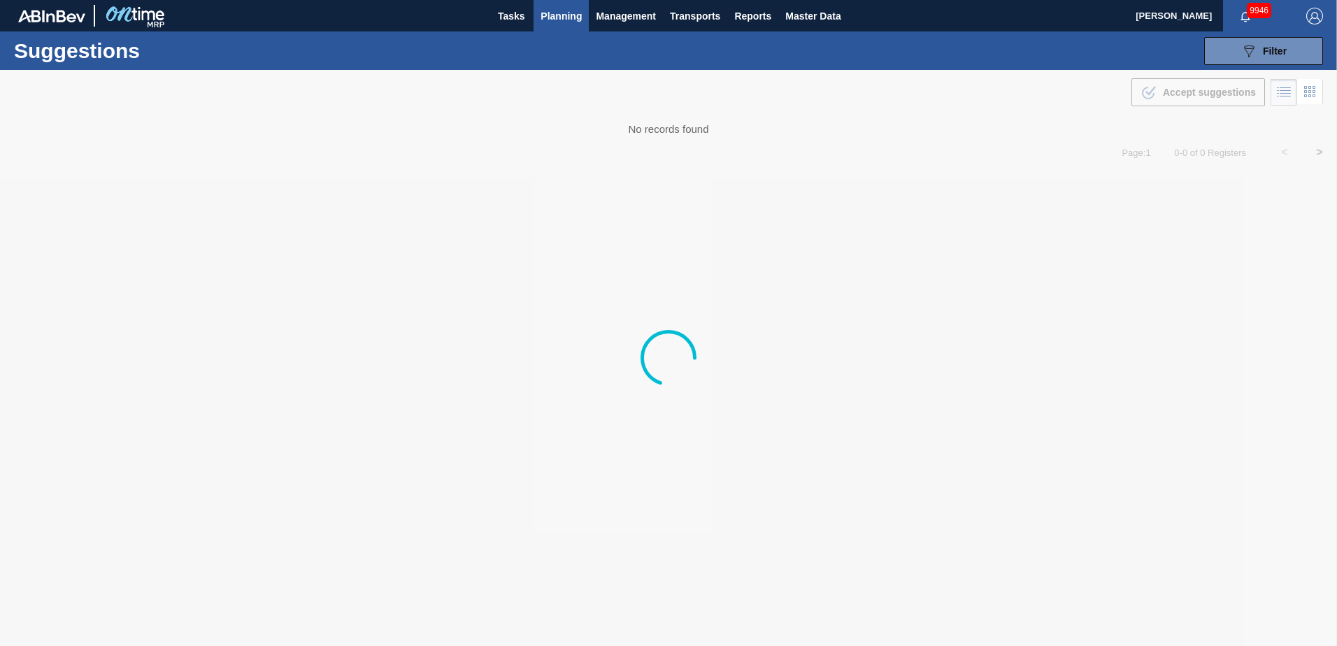
type from "[DATE]"
type to "[DATE]"
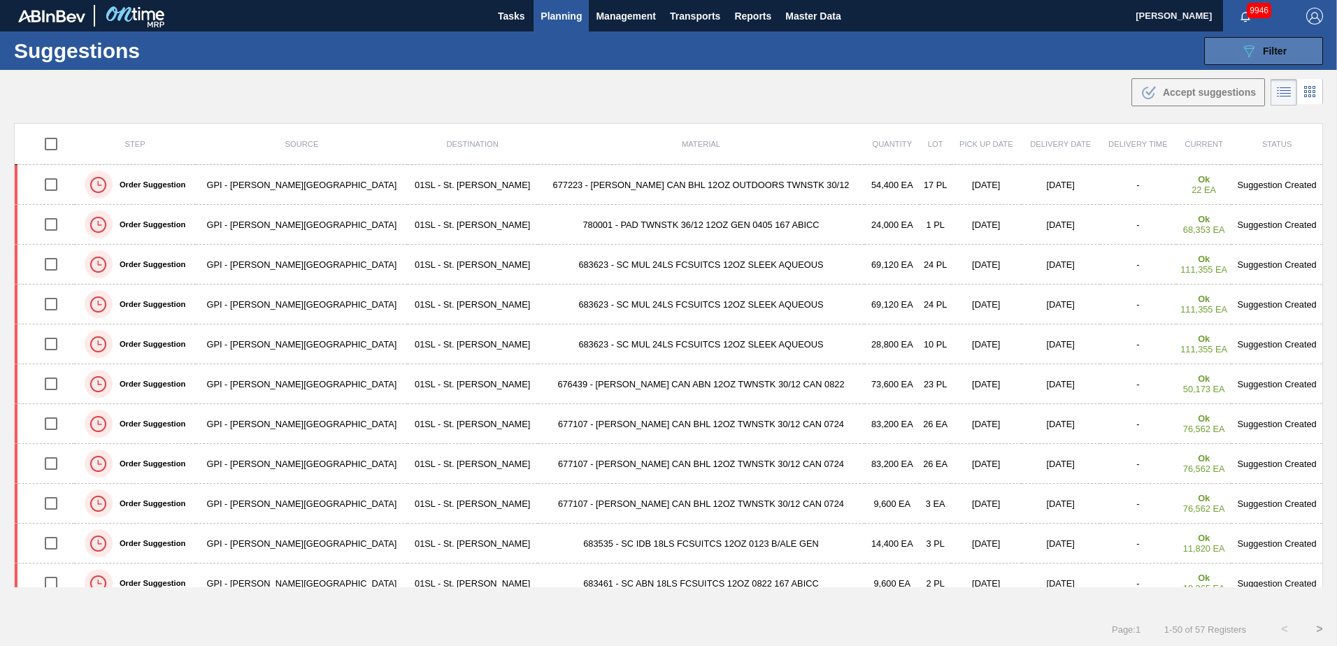
click at [1232, 50] on button "089F7B8B-B2A5-4AFE-B5C0-19BA573D28AC Filter" at bounding box center [1263, 51] width 119 height 28
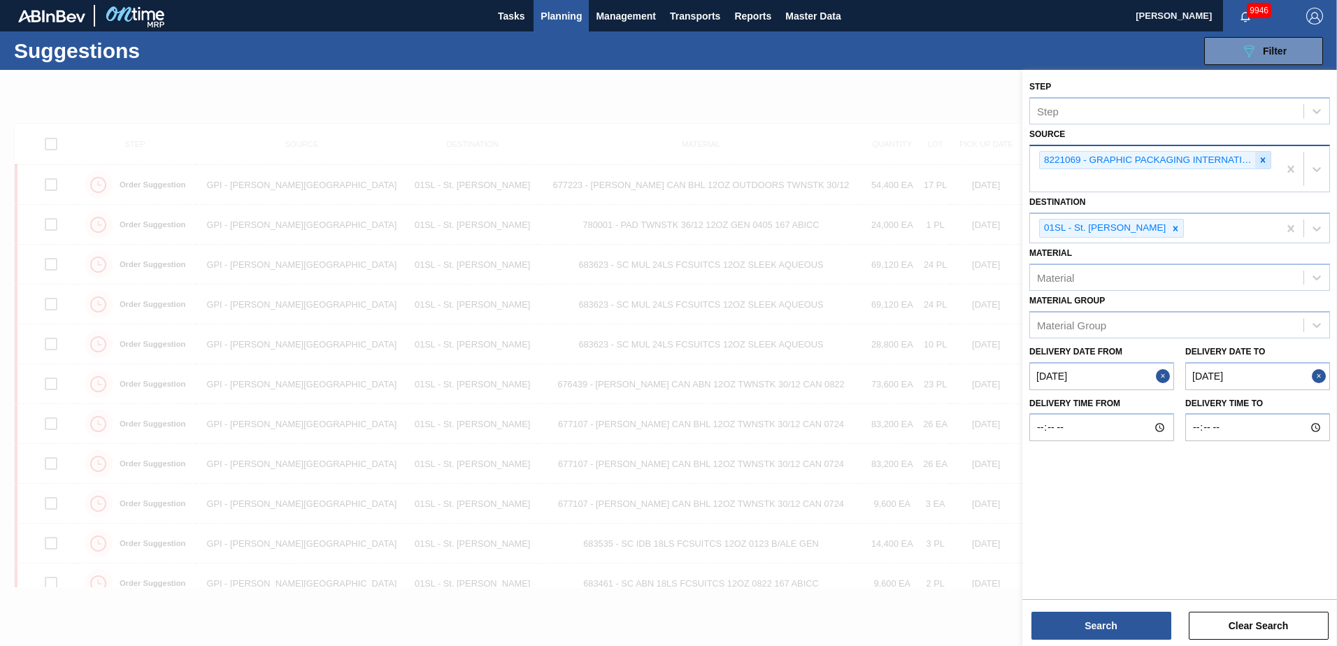
click at [1264, 159] on icon at bounding box center [1263, 159] width 5 height 5
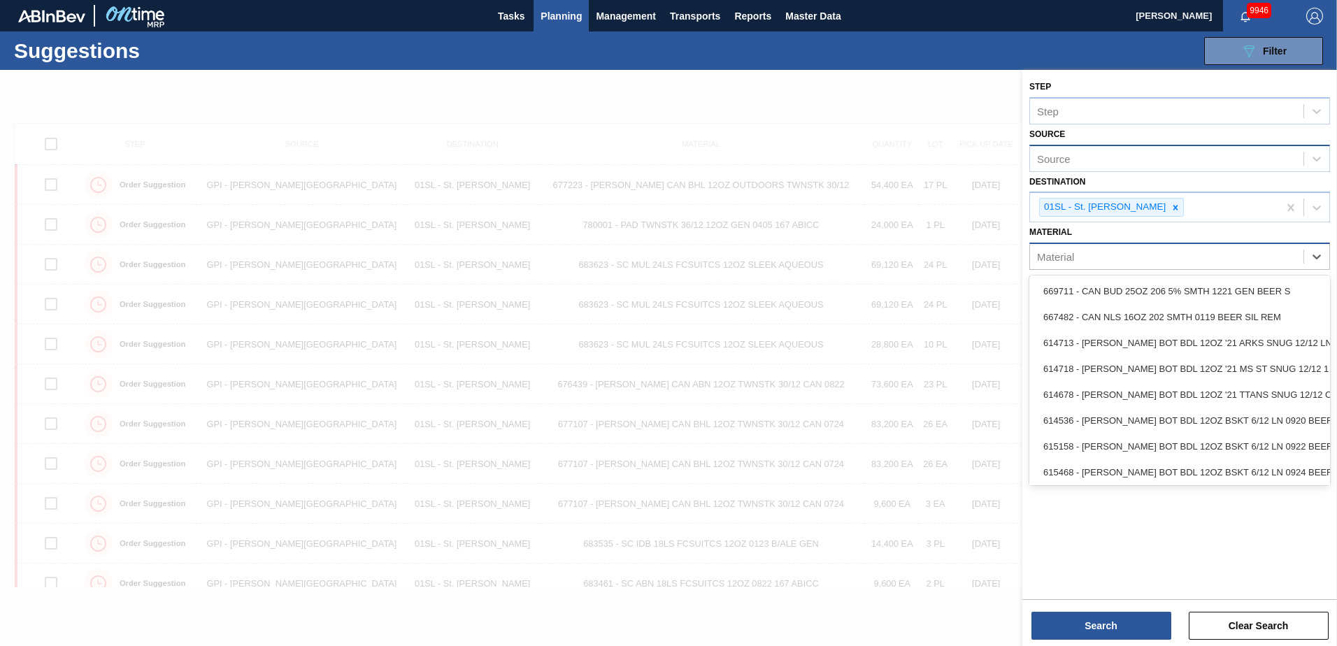
click at [1133, 257] on div "Material" at bounding box center [1166, 257] width 273 height 20
type input "677106"
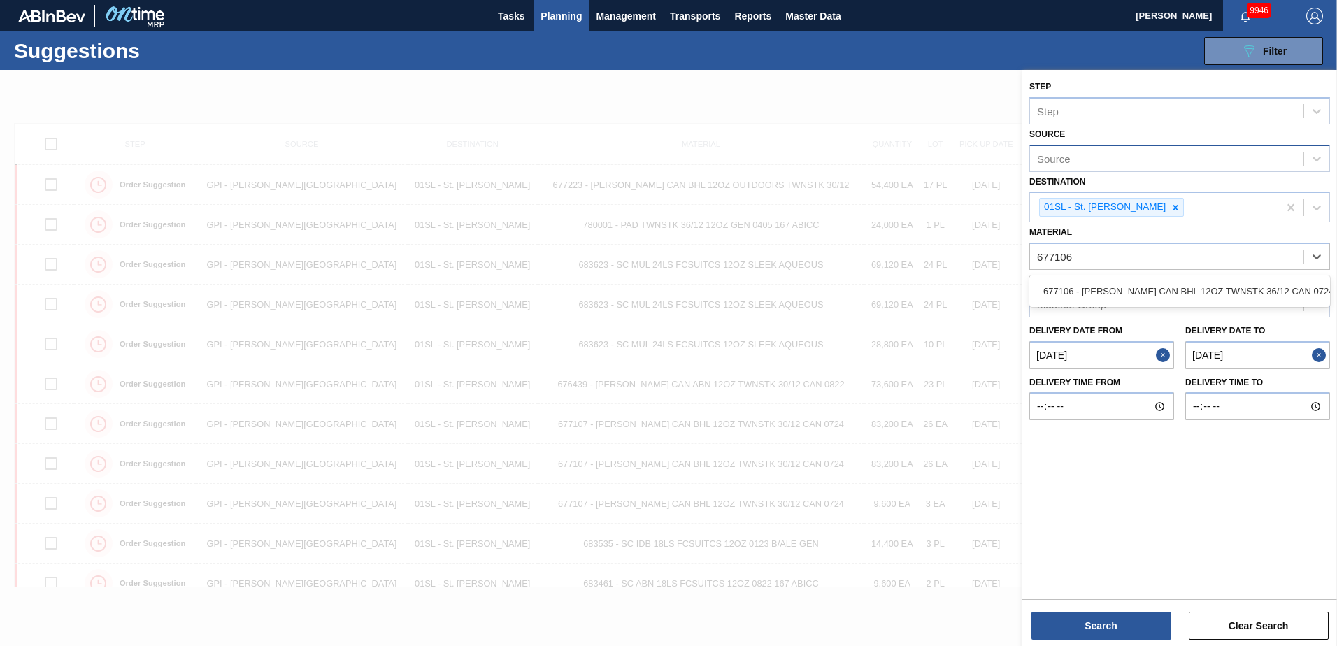
drag, startPoint x: 1136, startPoint y: 282, endPoint x: 1137, endPoint y: 291, distance: 8.4
click at [1138, 283] on div "677106 - [PERSON_NAME] CAN BHL 12OZ TWNSTK 36/12 CAN 0724" at bounding box center [1179, 291] width 301 height 26
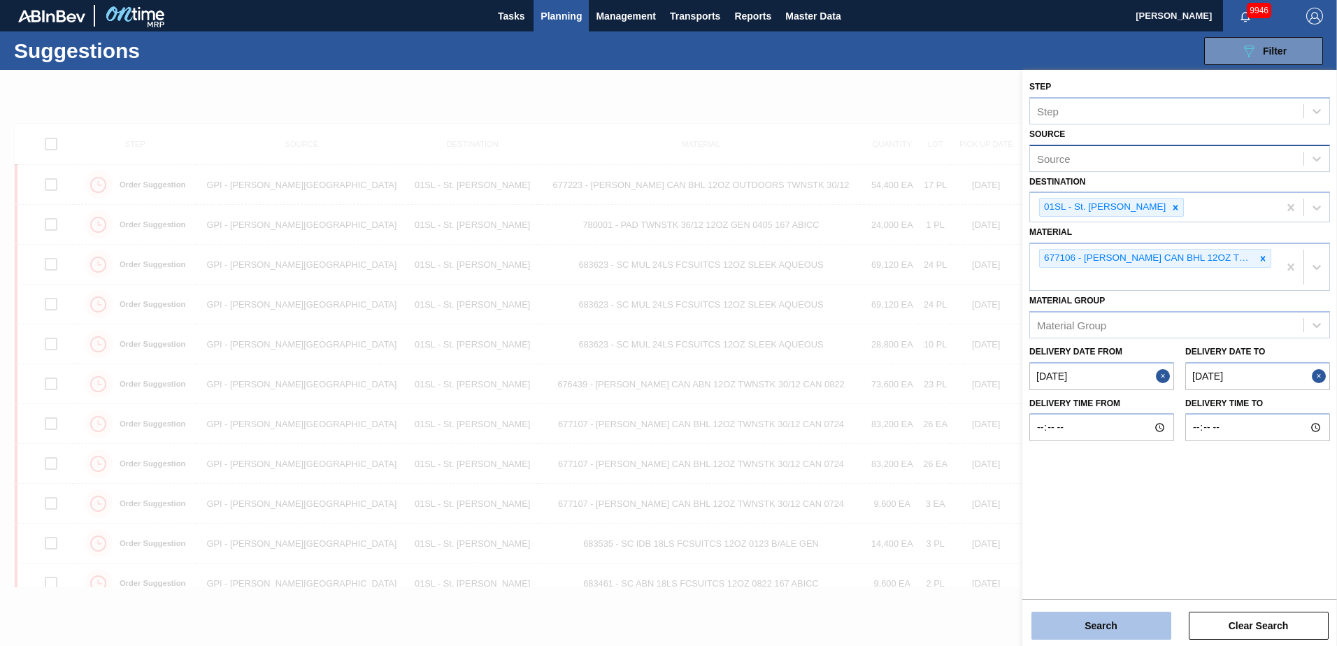
click at [1119, 629] on button "Search" at bounding box center [1101, 626] width 140 height 28
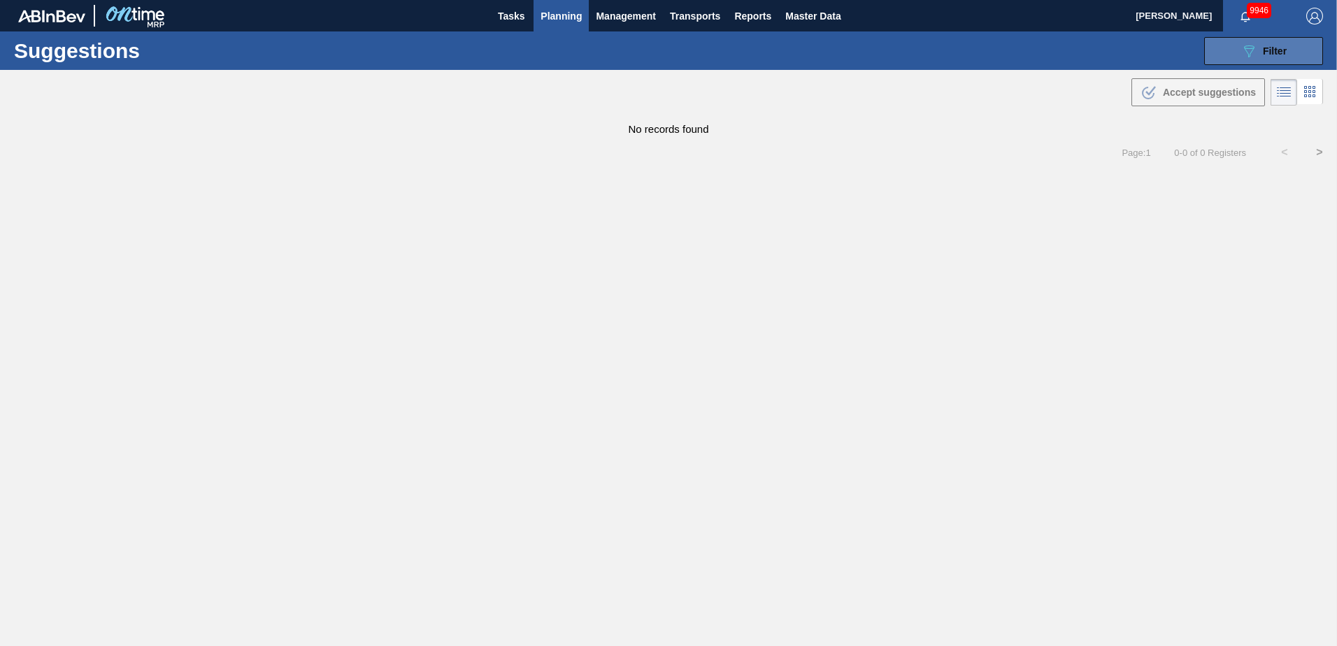
click at [1253, 56] on icon "089F7B8B-B2A5-4AFE-B5C0-19BA573D28AC" at bounding box center [1248, 51] width 17 height 17
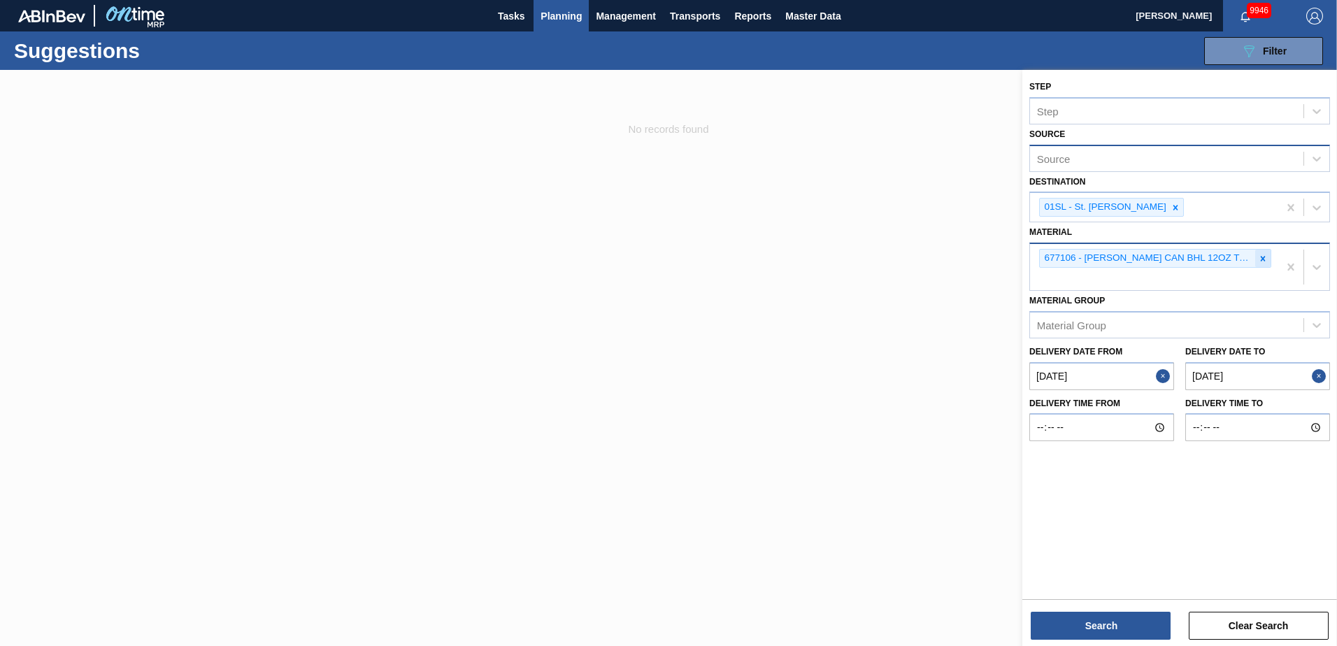
click at [1266, 262] on icon at bounding box center [1263, 259] width 10 height 10
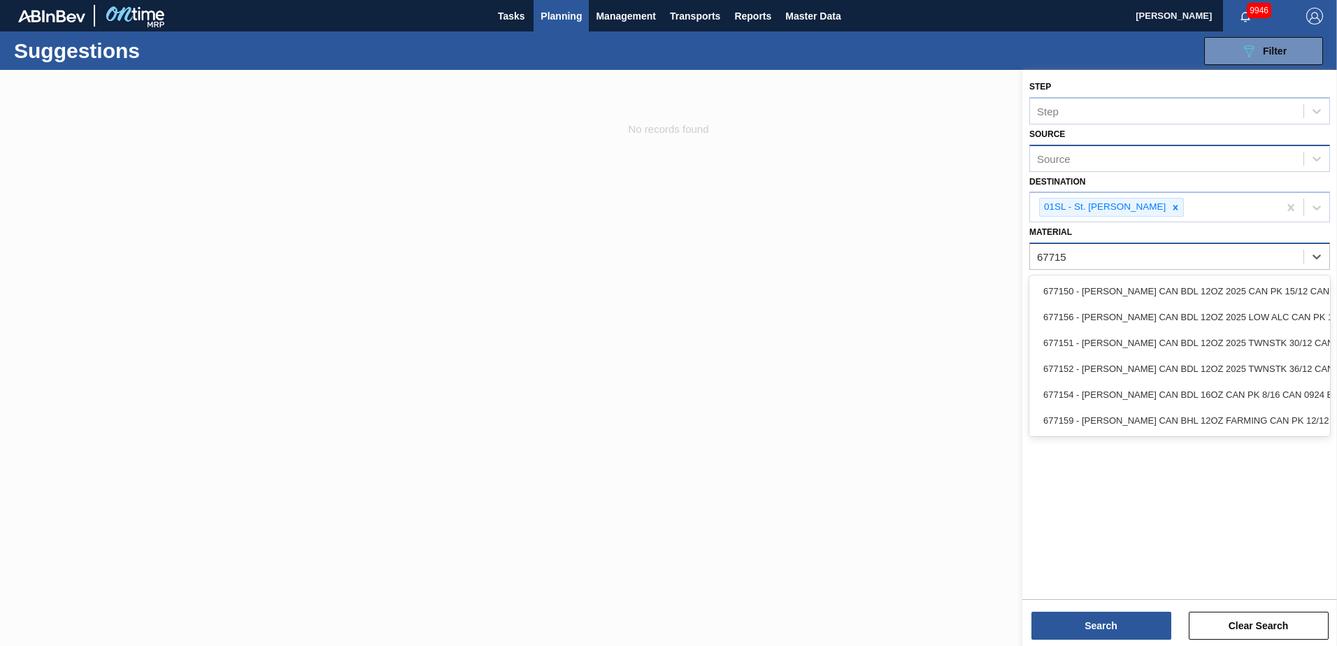
type input "677152"
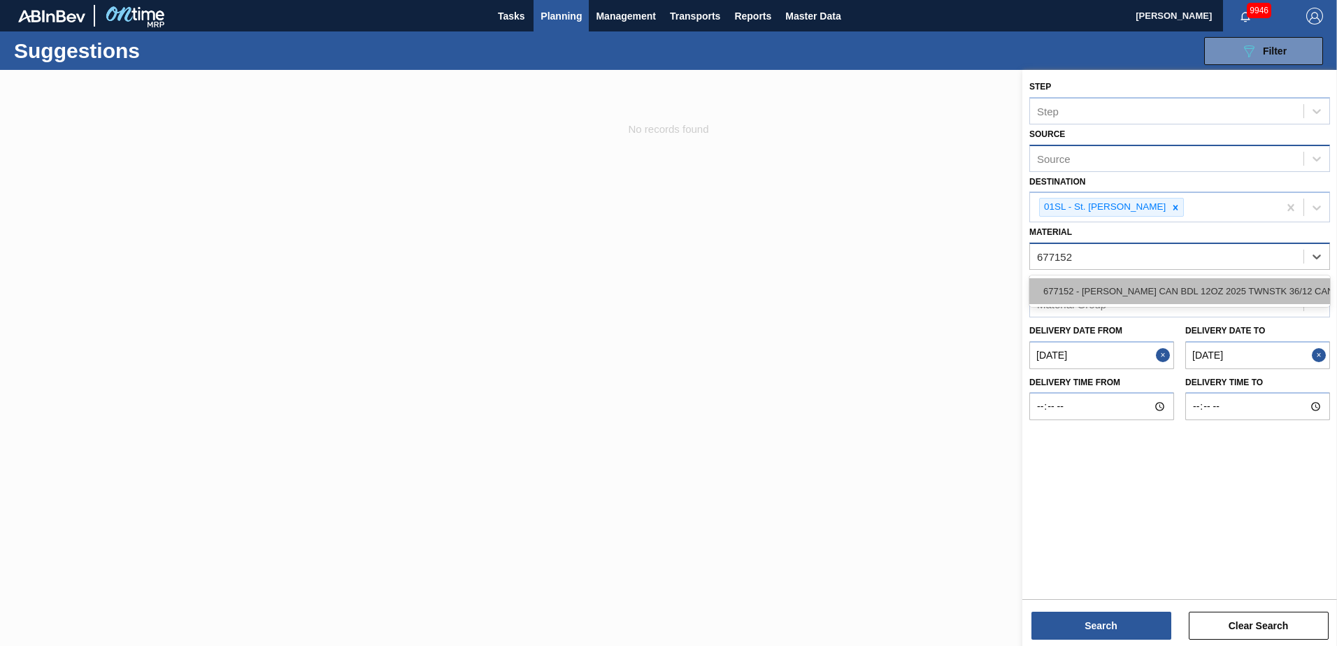
click at [1252, 291] on div "677152 - [PERSON_NAME] CAN BDL 12OZ 2025 TWNSTK 36/12 CAN" at bounding box center [1179, 291] width 301 height 26
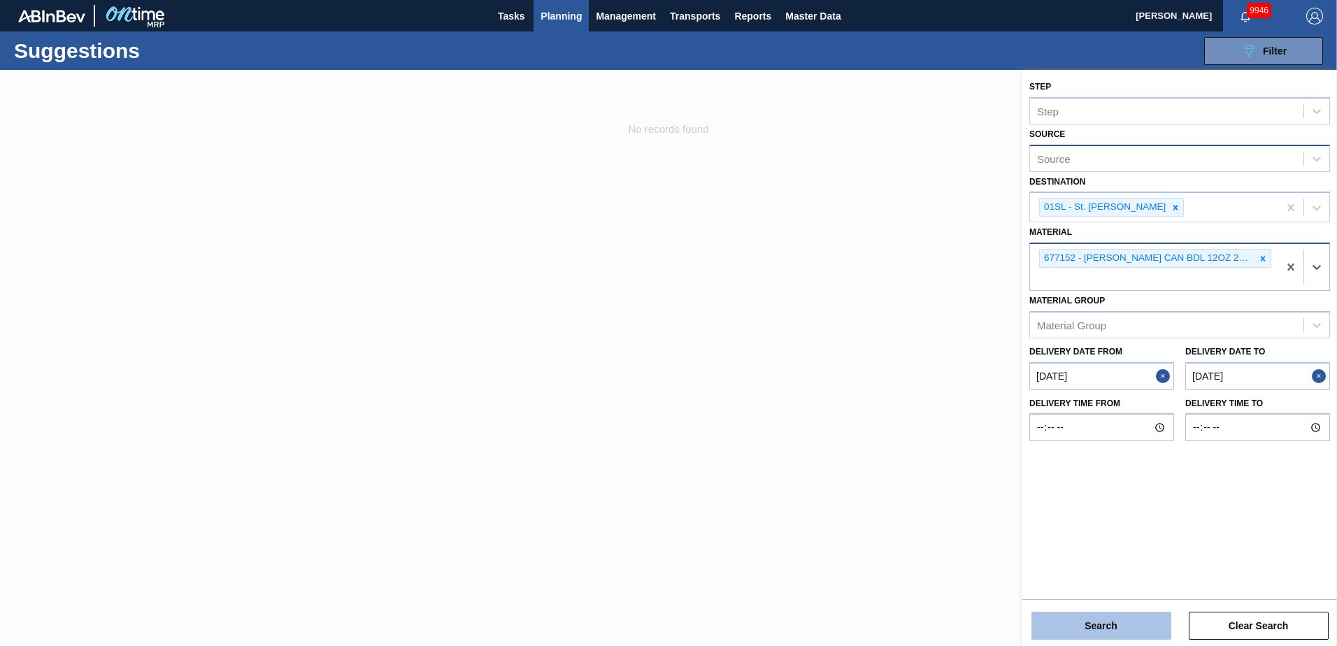
click at [1075, 622] on button "Search" at bounding box center [1101, 626] width 140 height 28
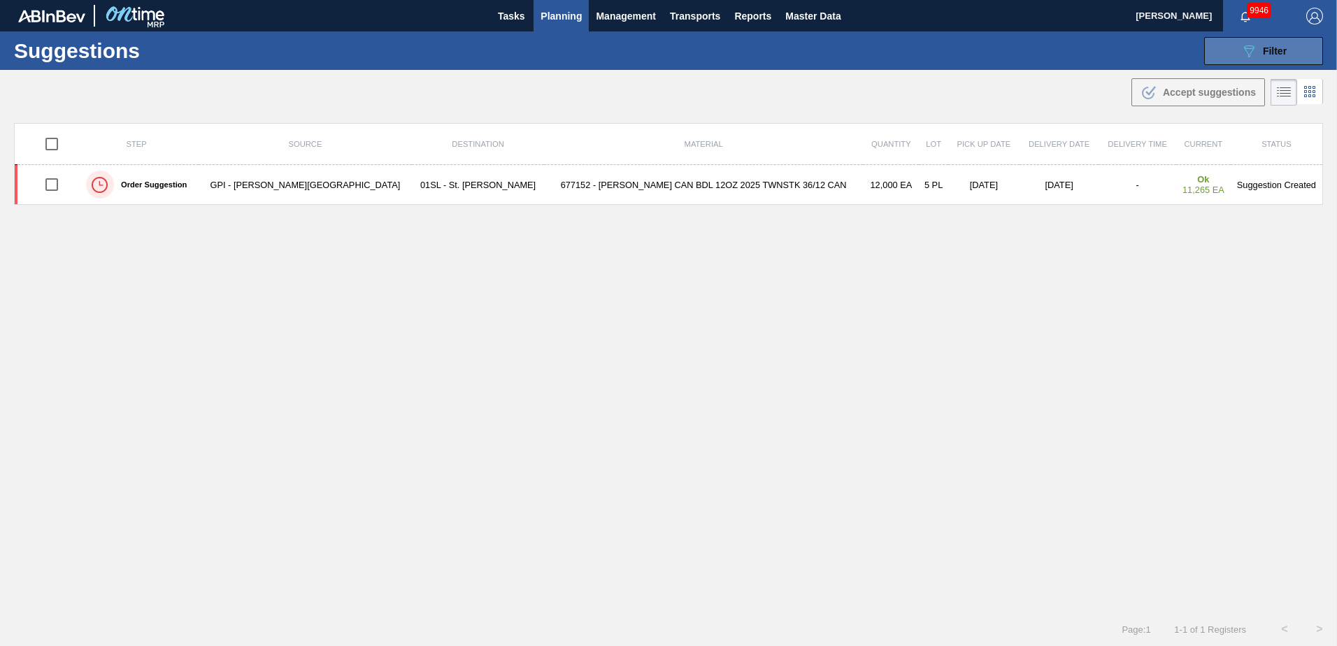
click at [1282, 45] on span "Filter" at bounding box center [1275, 50] width 24 height 11
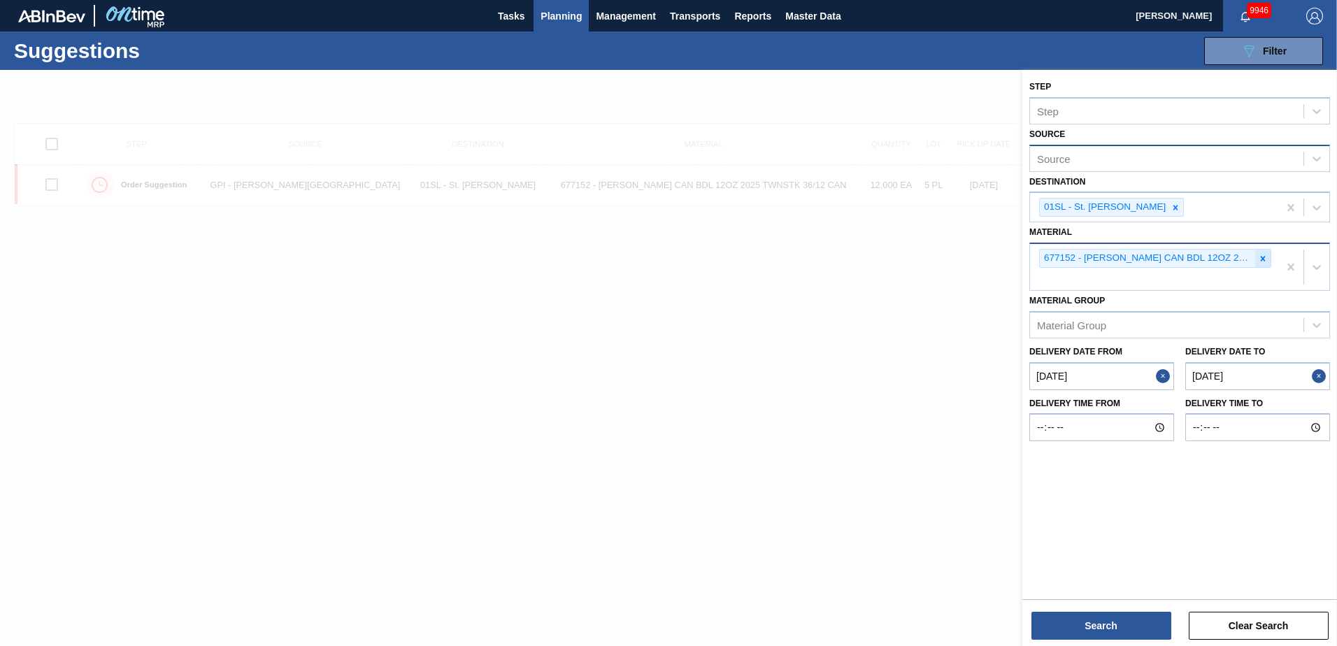
click at [1263, 263] on icon at bounding box center [1263, 259] width 10 height 10
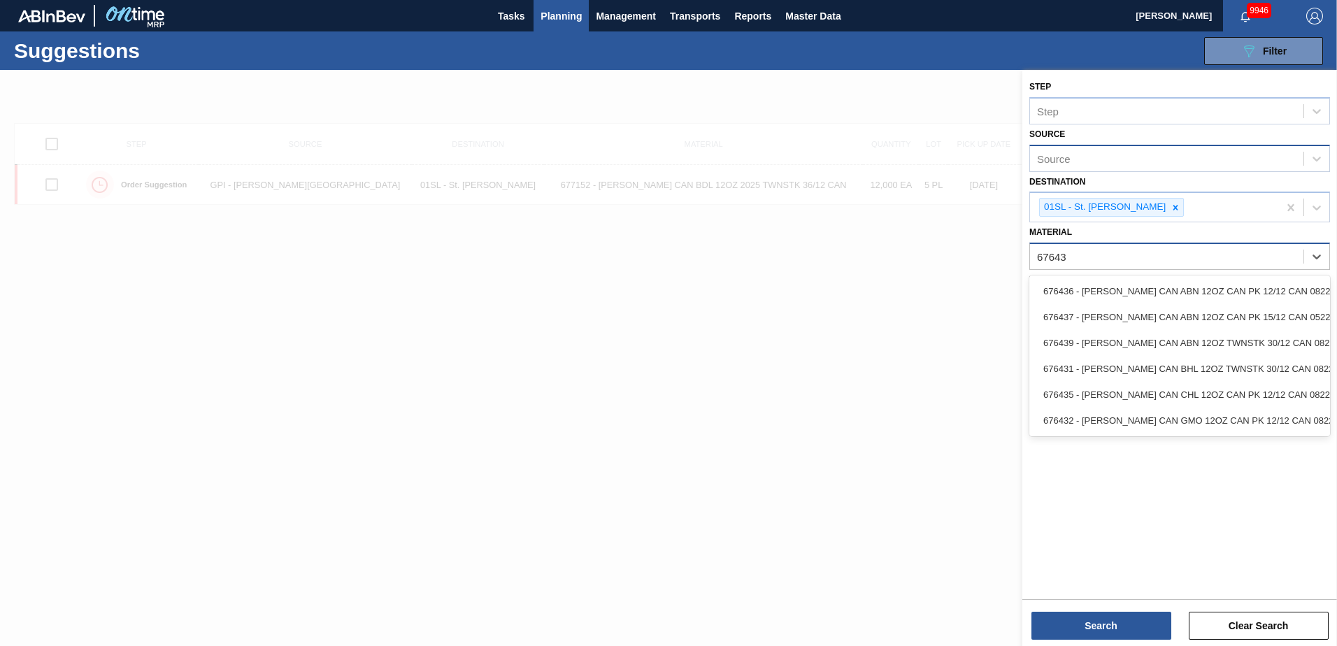
type input "676439"
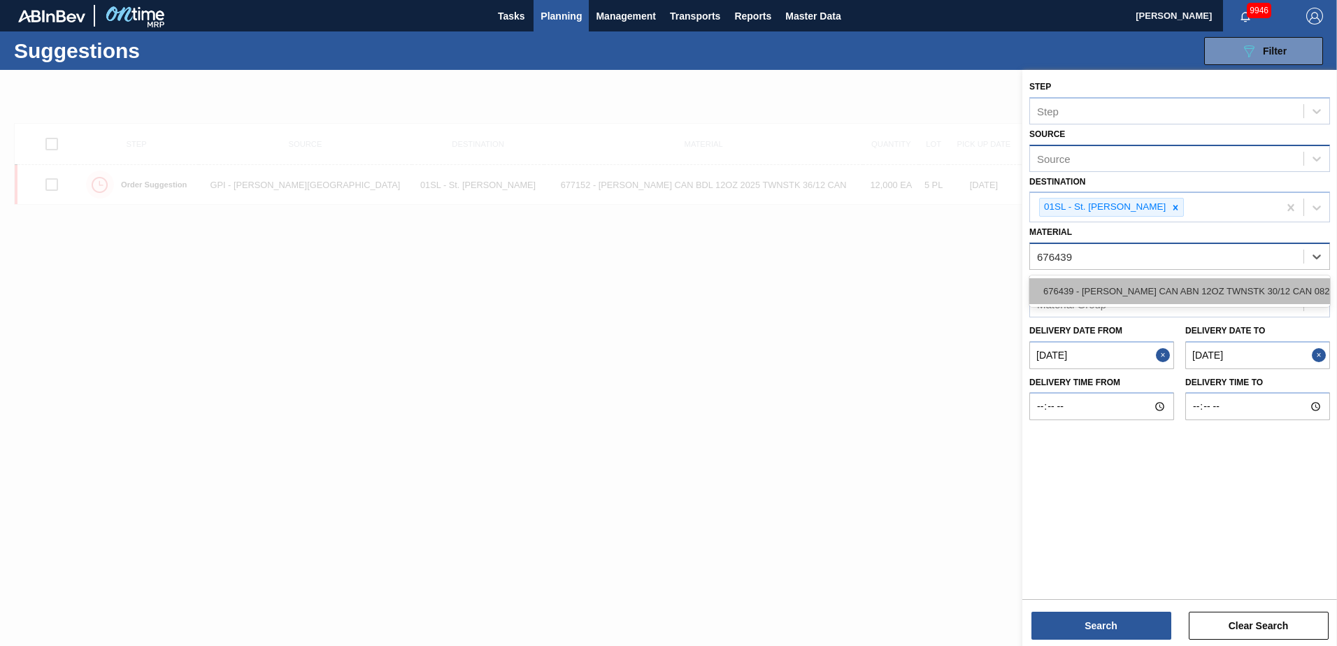
click at [1236, 294] on div "676439 - [PERSON_NAME] CAN ABN 12OZ TWNSTK 30/12 CAN 0822" at bounding box center [1179, 291] width 301 height 26
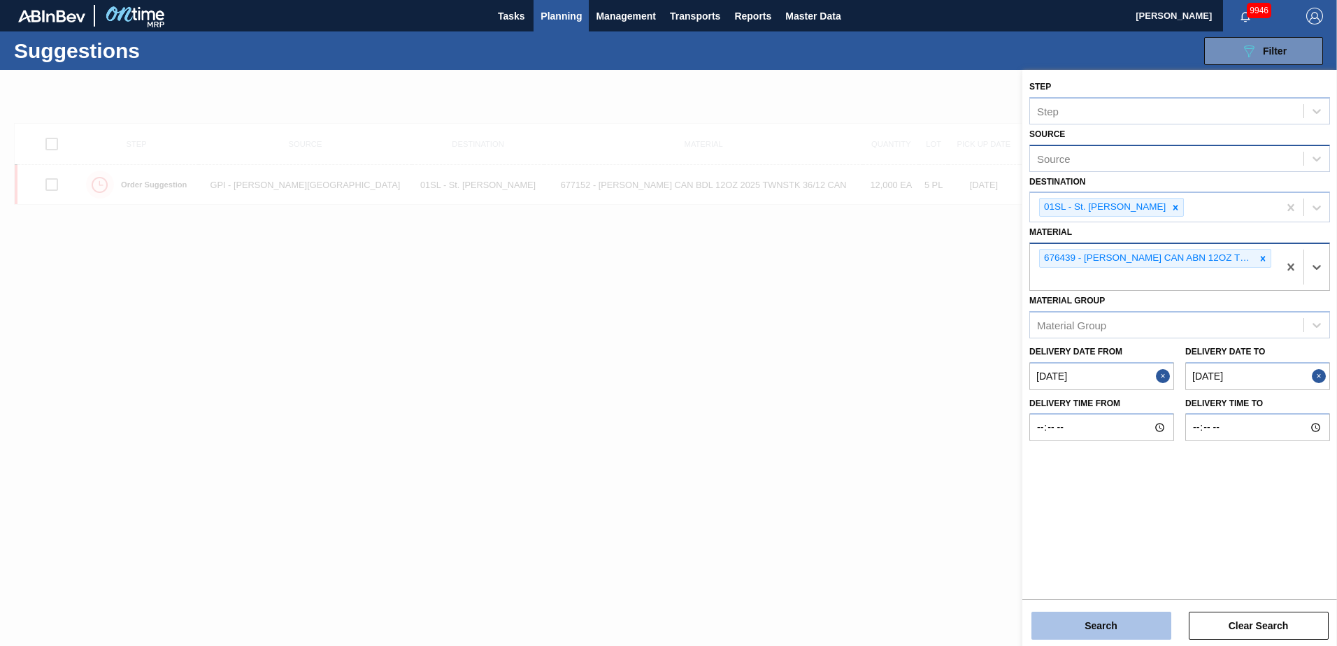
click at [1148, 617] on button "Search" at bounding box center [1101, 626] width 140 height 28
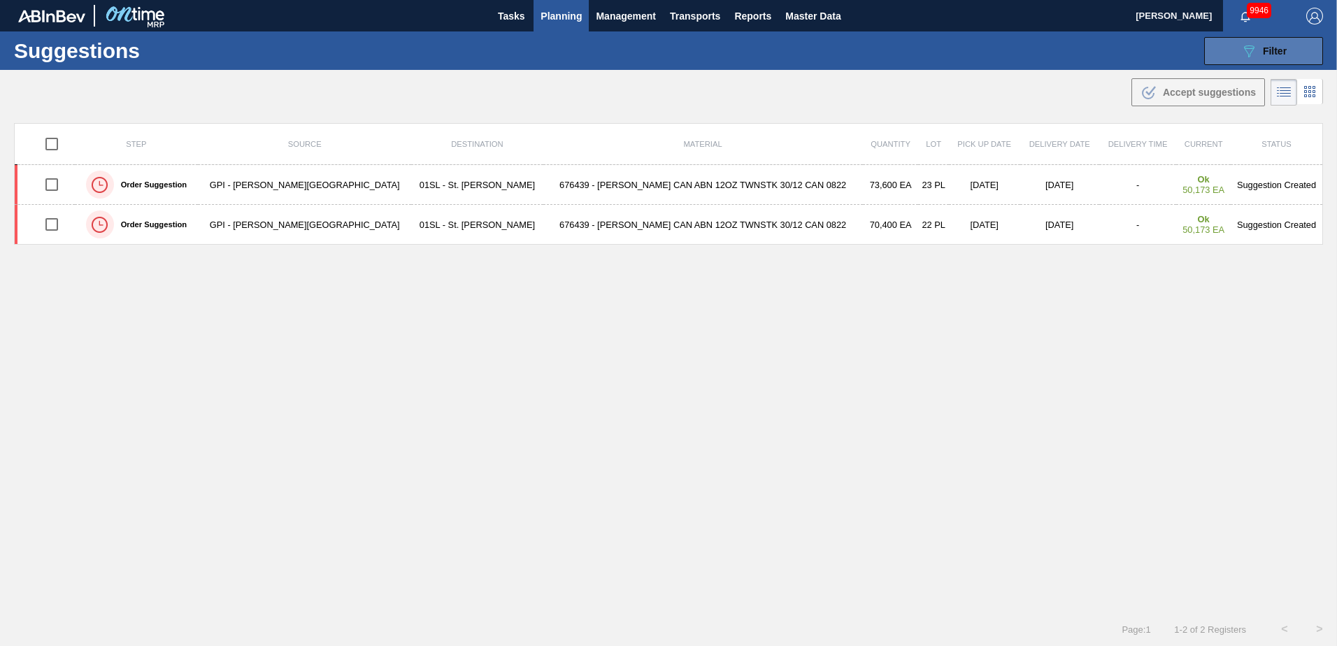
click at [1288, 52] on button "089F7B8B-B2A5-4AFE-B5C0-19BA573D28AC Filter" at bounding box center [1263, 51] width 119 height 28
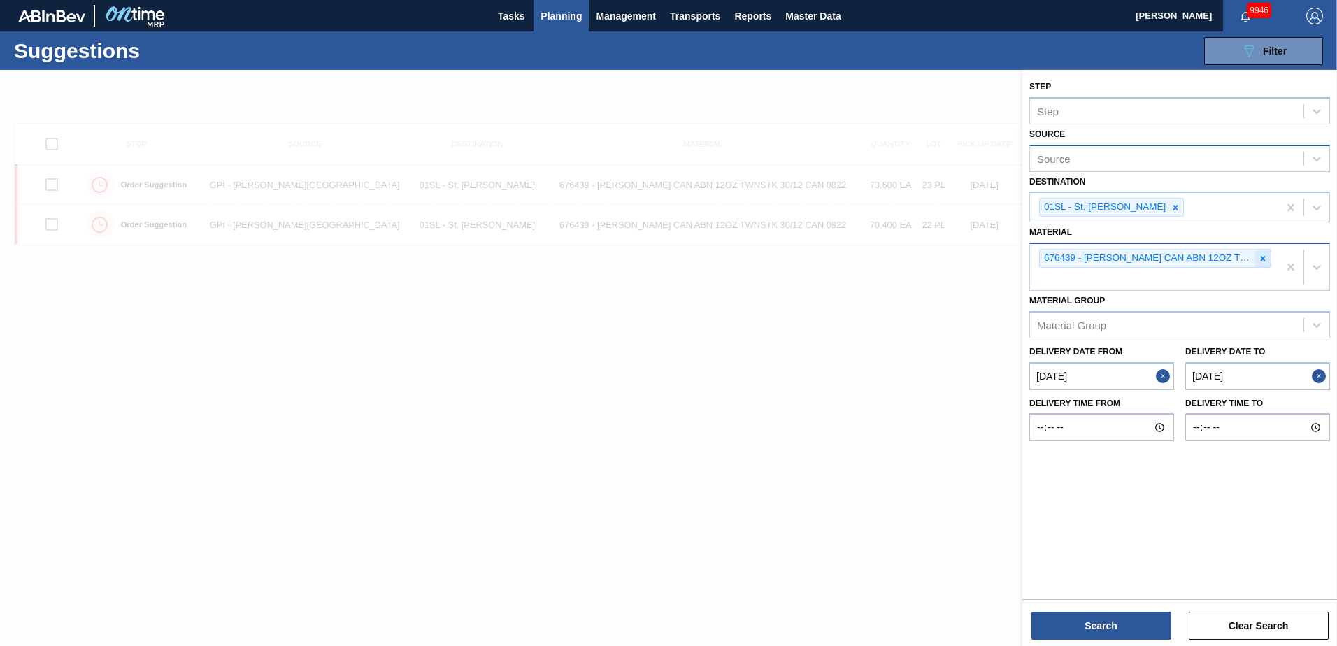
click at [1258, 257] on icon at bounding box center [1263, 259] width 10 height 10
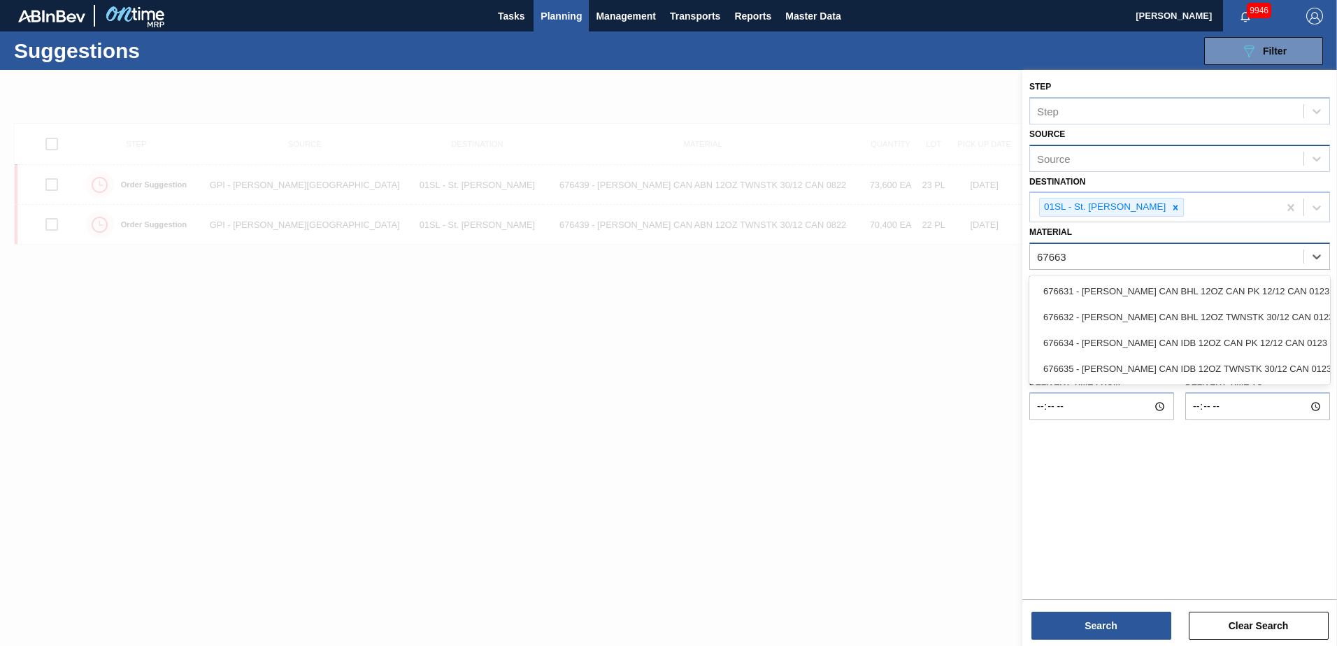
type input "676635"
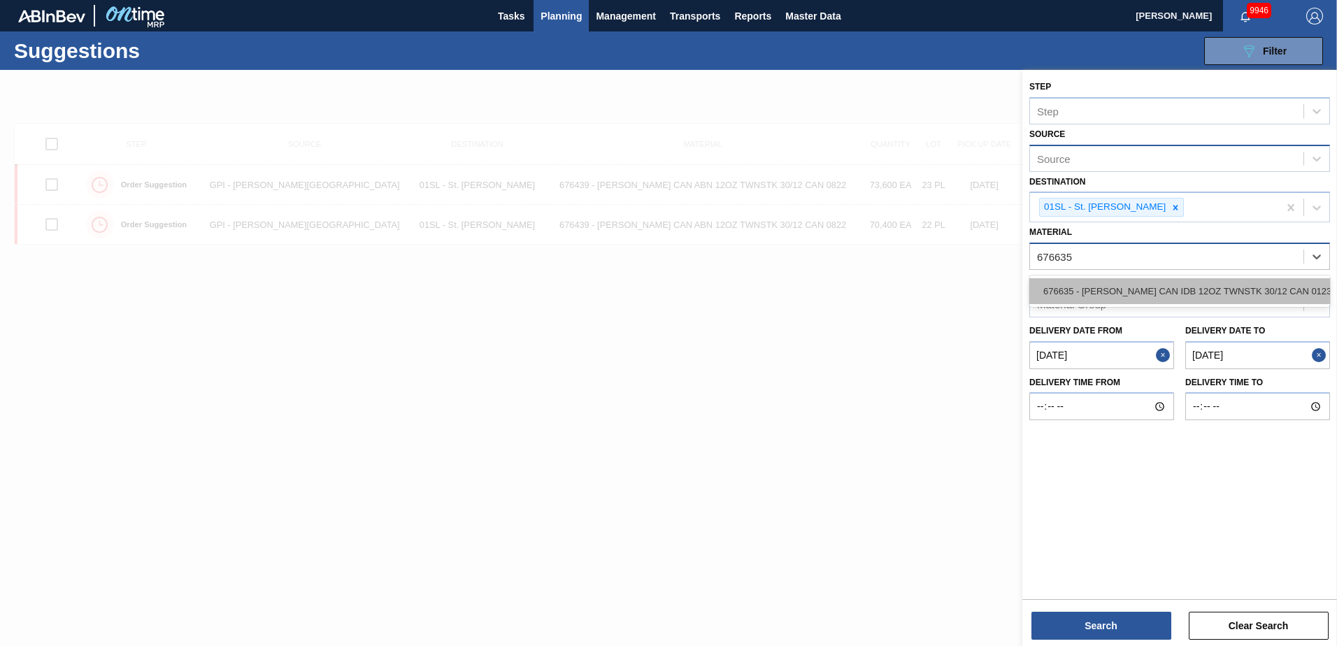
click at [1250, 280] on div "676635 - [PERSON_NAME] CAN IDB 12OZ TWNSTK 30/12 CAN 0123" at bounding box center [1179, 291] width 301 height 26
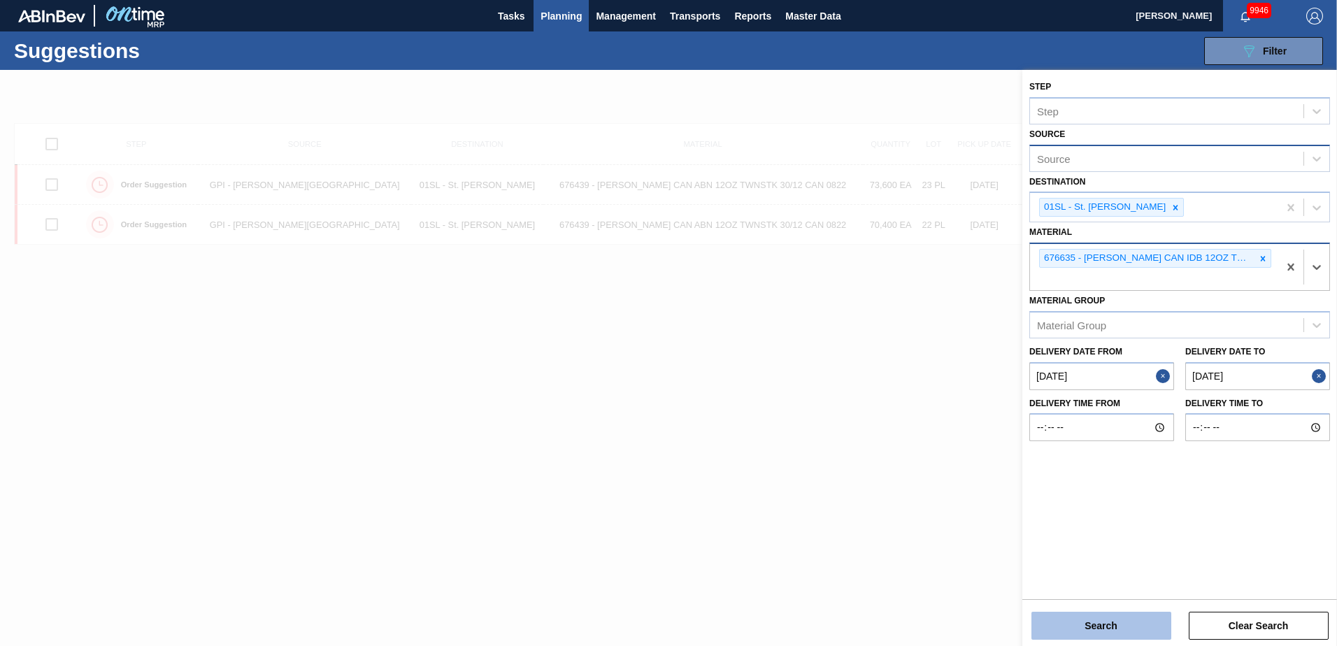
click at [1126, 615] on button "Search" at bounding box center [1101, 626] width 140 height 28
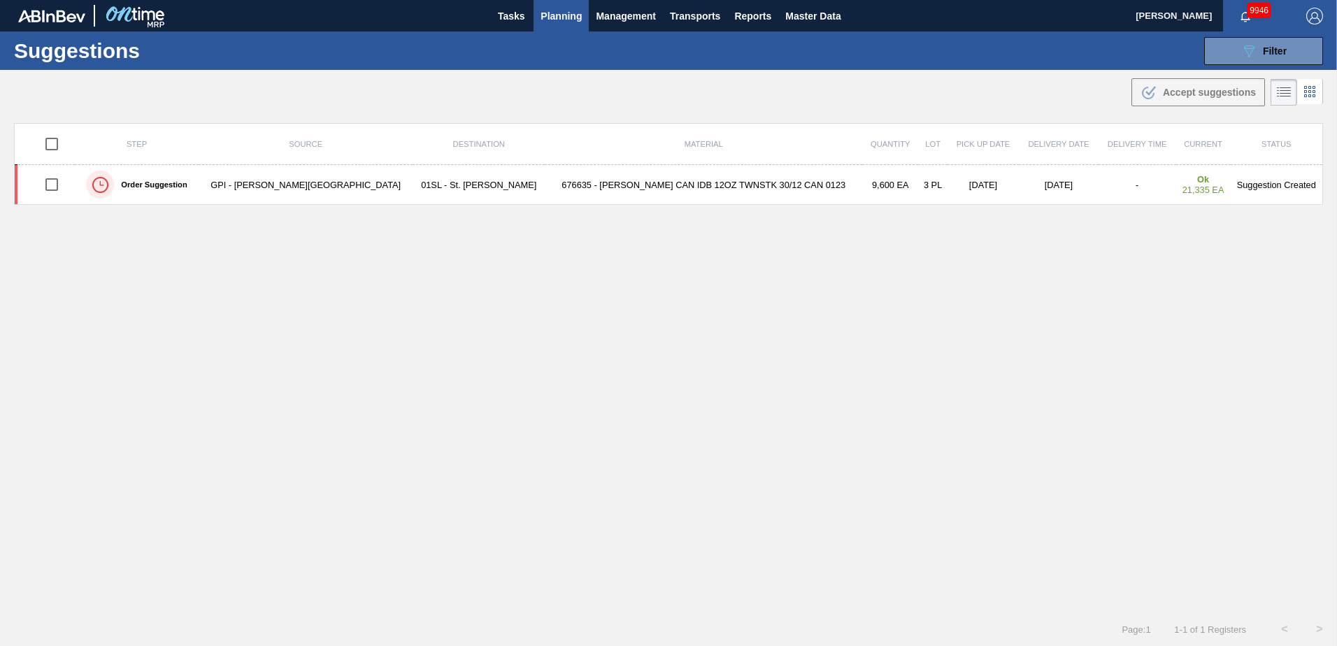
drag, startPoint x: 1244, startPoint y: 52, endPoint x: 1251, endPoint y: 106, distance: 54.3
click at [1244, 52] on icon "089F7B8B-B2A5-4AFE-B5C0-19BA573D28AC" at bounding box center [1248, 51] width 17 height 17
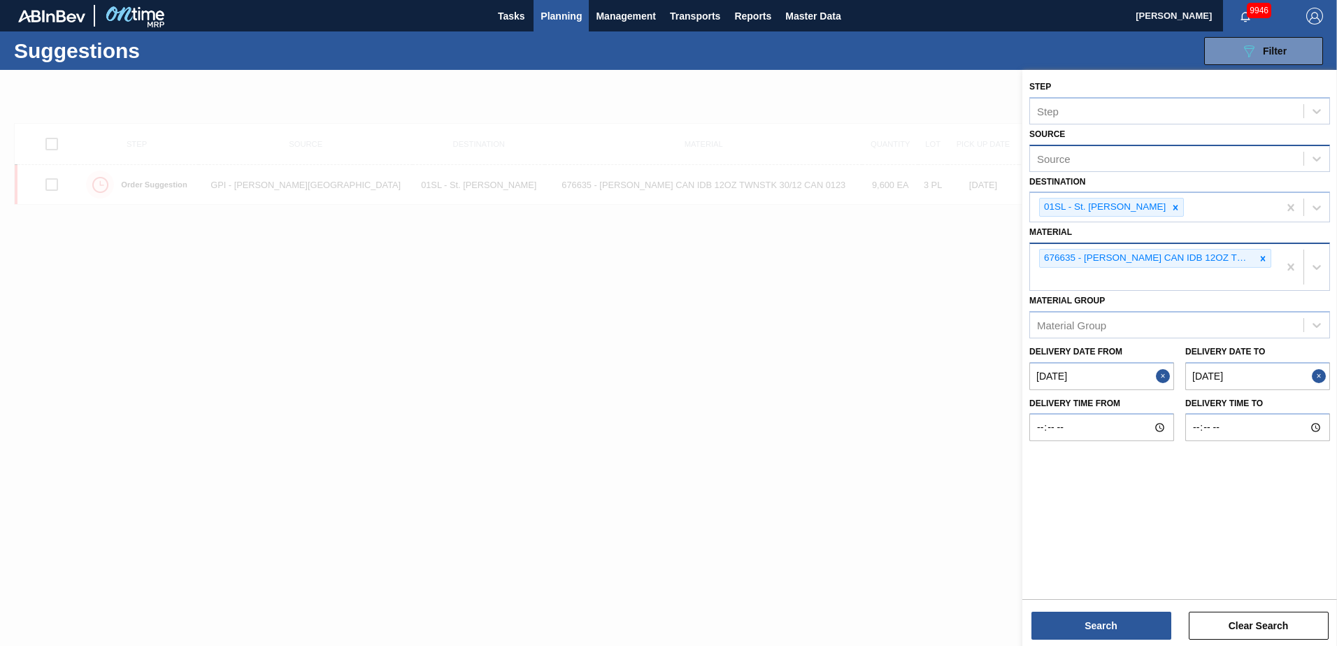
click at [1265, 262] on icon at bounding box center [1263, 259] width 10 height 10
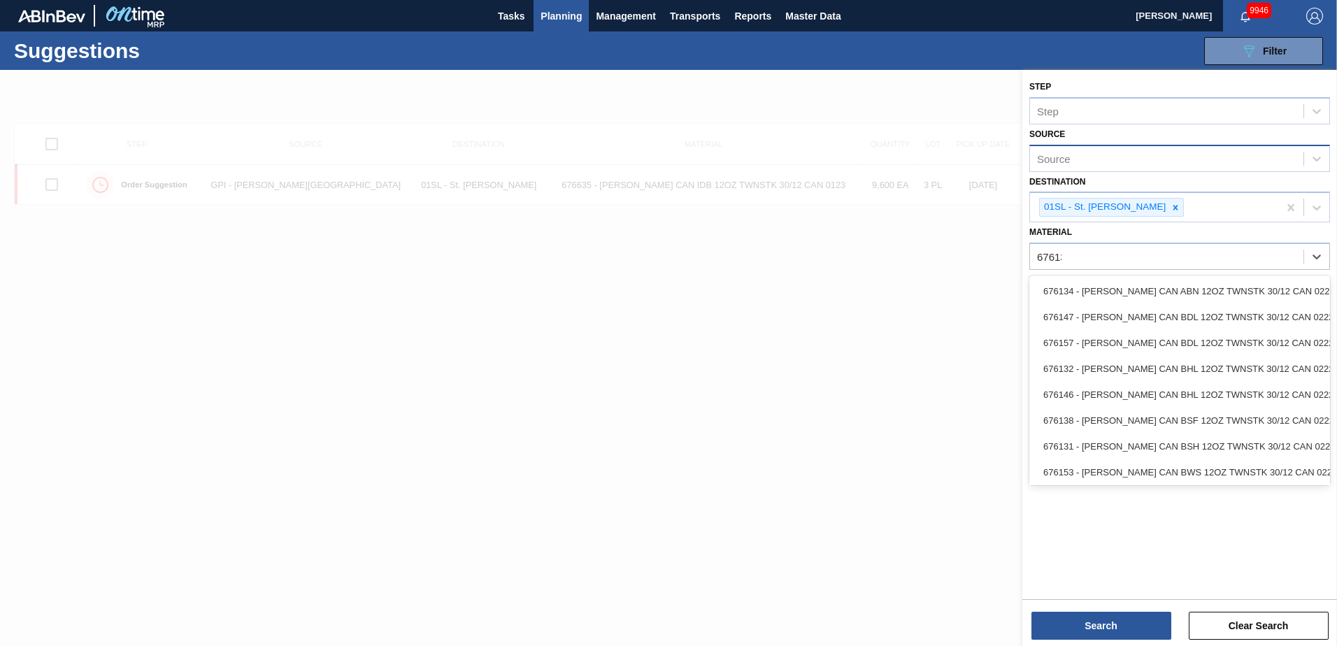
type input "676135"
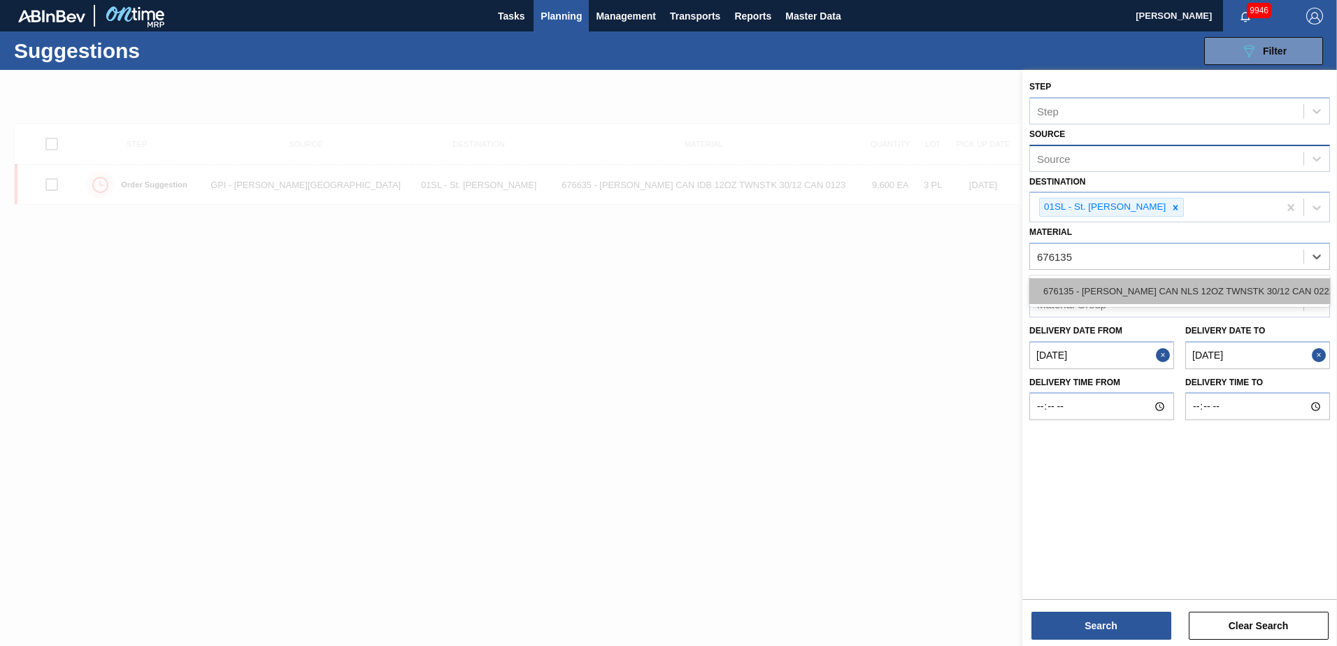
click at [1173, 289] on div "676135 - [PERSON_NAME] CAN NLS 12OZ TWNSTK 30/12 CAN 0222" at bounding box center [1179, 291] width 301 height 26
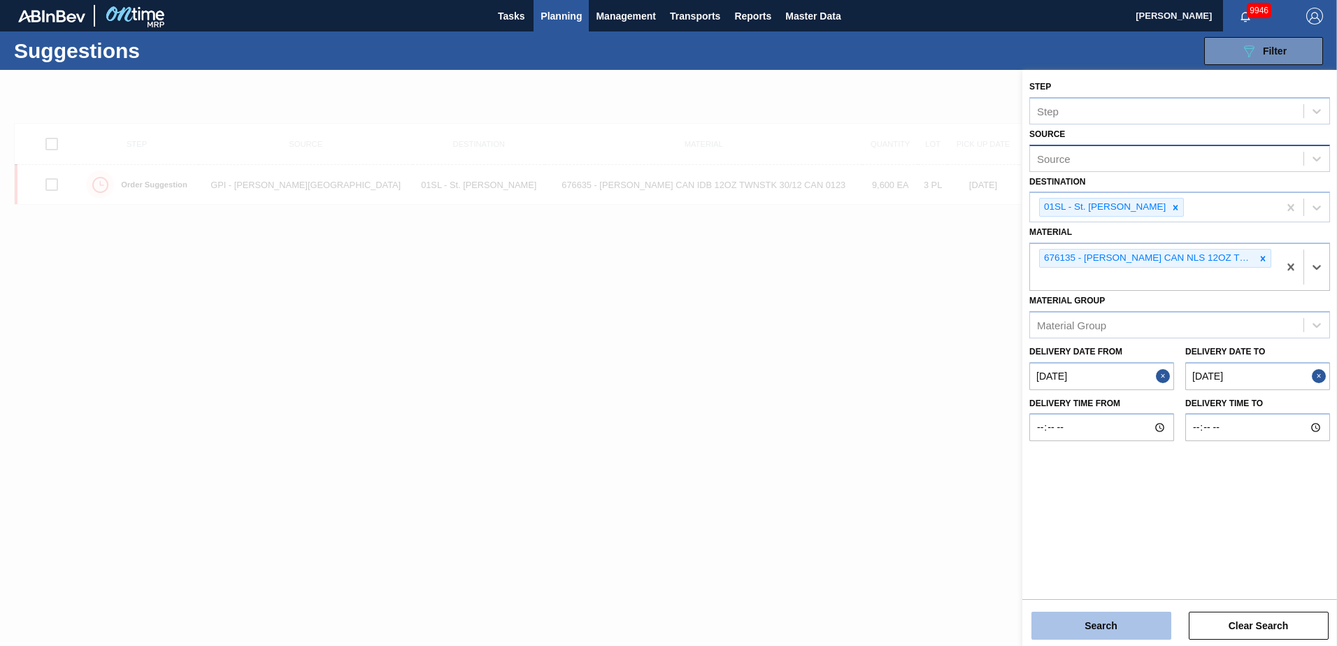
click at [1064, 626] on button "Search" at bounding box center [1101, 626] width 140 height 28
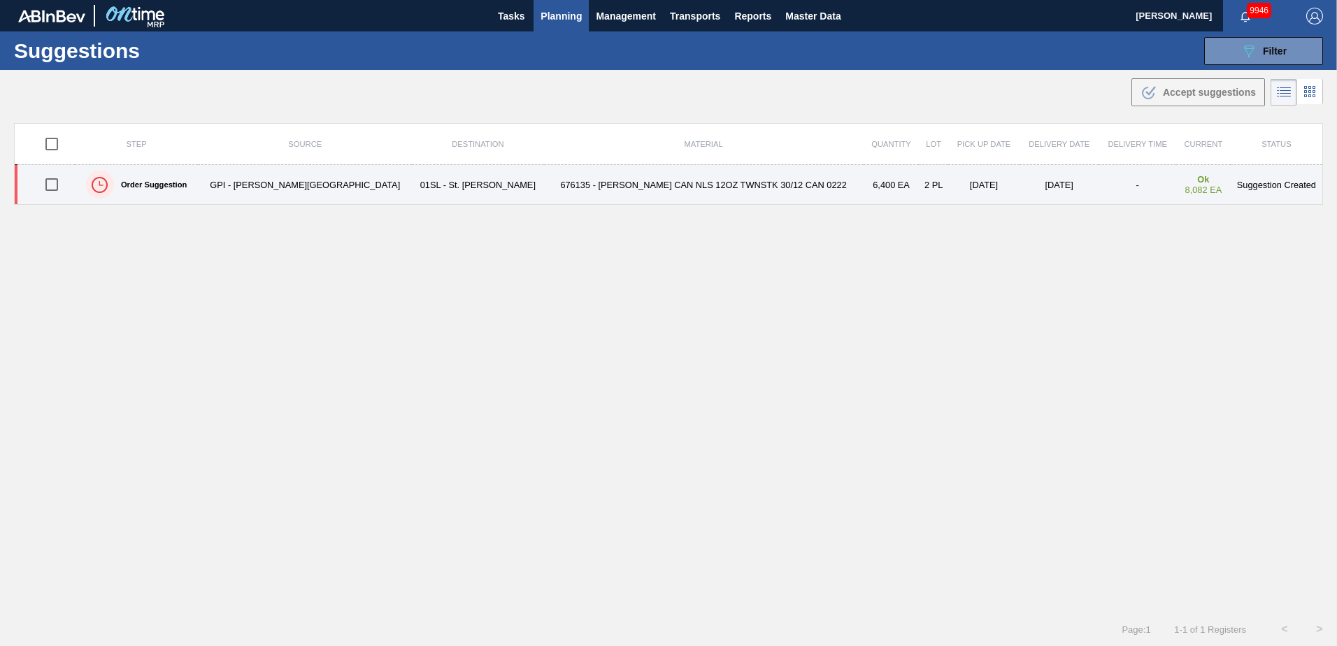
click at [60, 188] on input "checkbox" at bounding box center [51, 184] width 29 height 29
checkbox input "true"
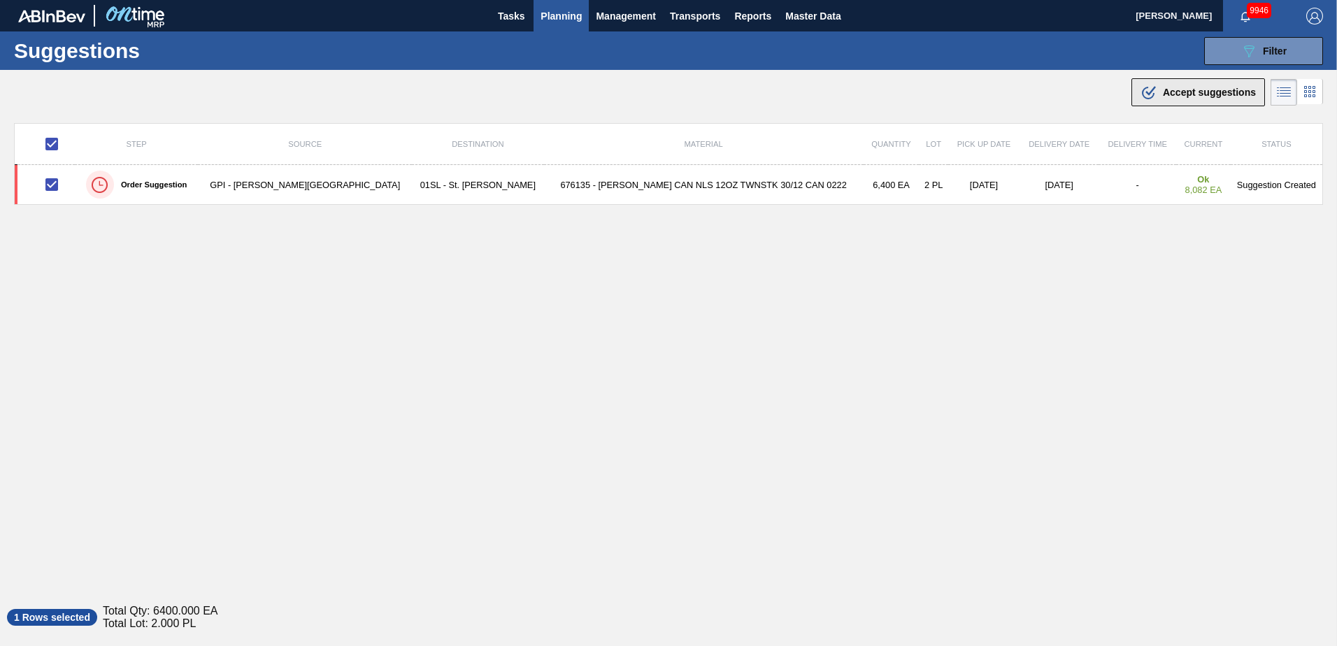
click at [1188, 99] on div ".b{fill:var(--color-action-default)} Accept suggestions" at bounding box center [1197, 92] width 115 height 17
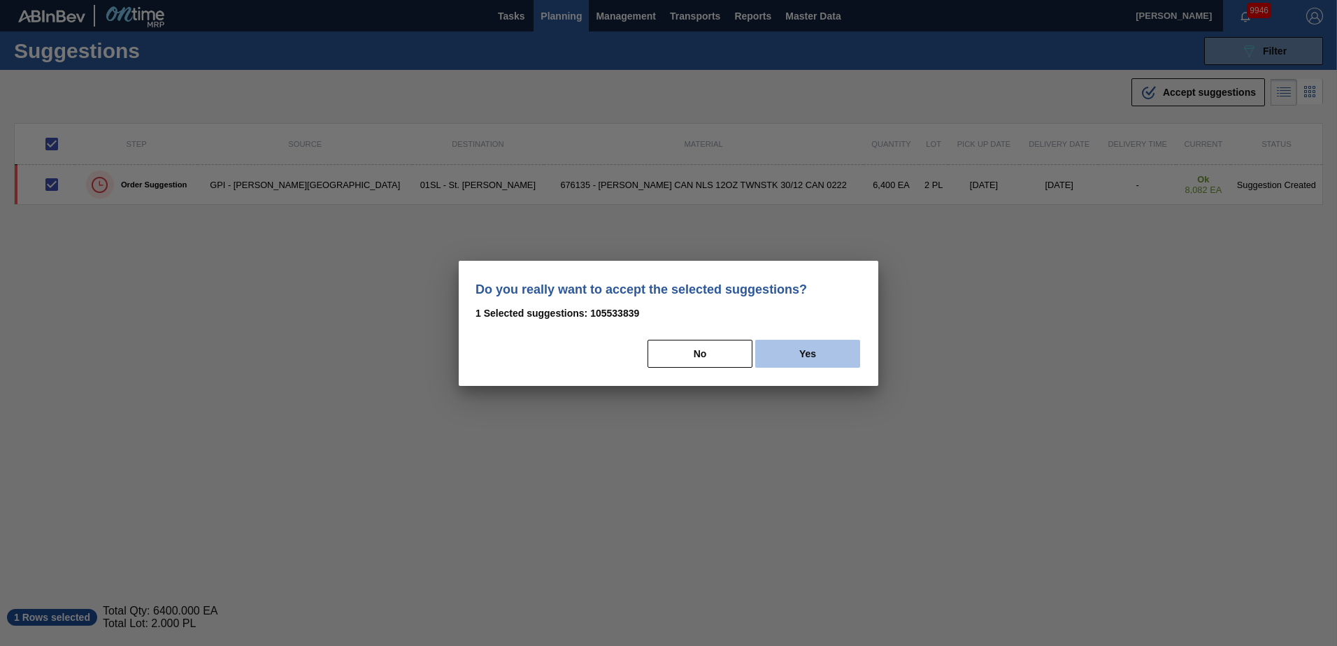
click at [841, 362] on button "Yes" at bounding box center [807, 354] width 105 height 28
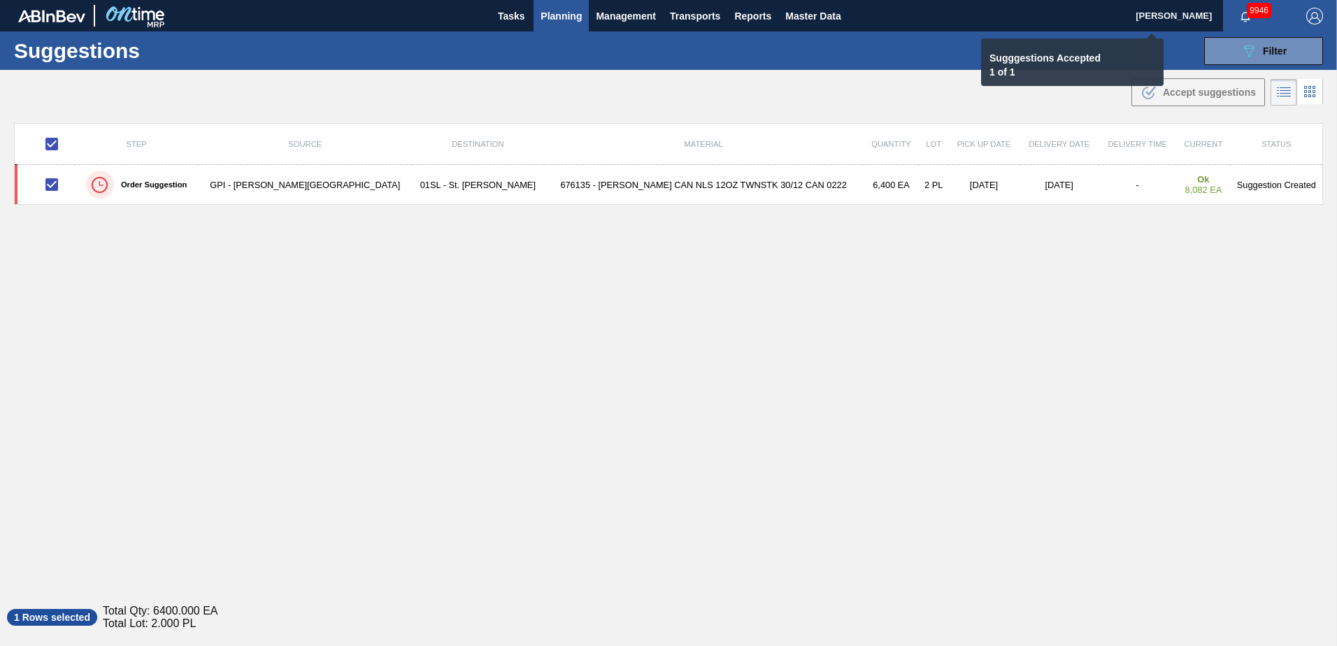
checkbox input "false"
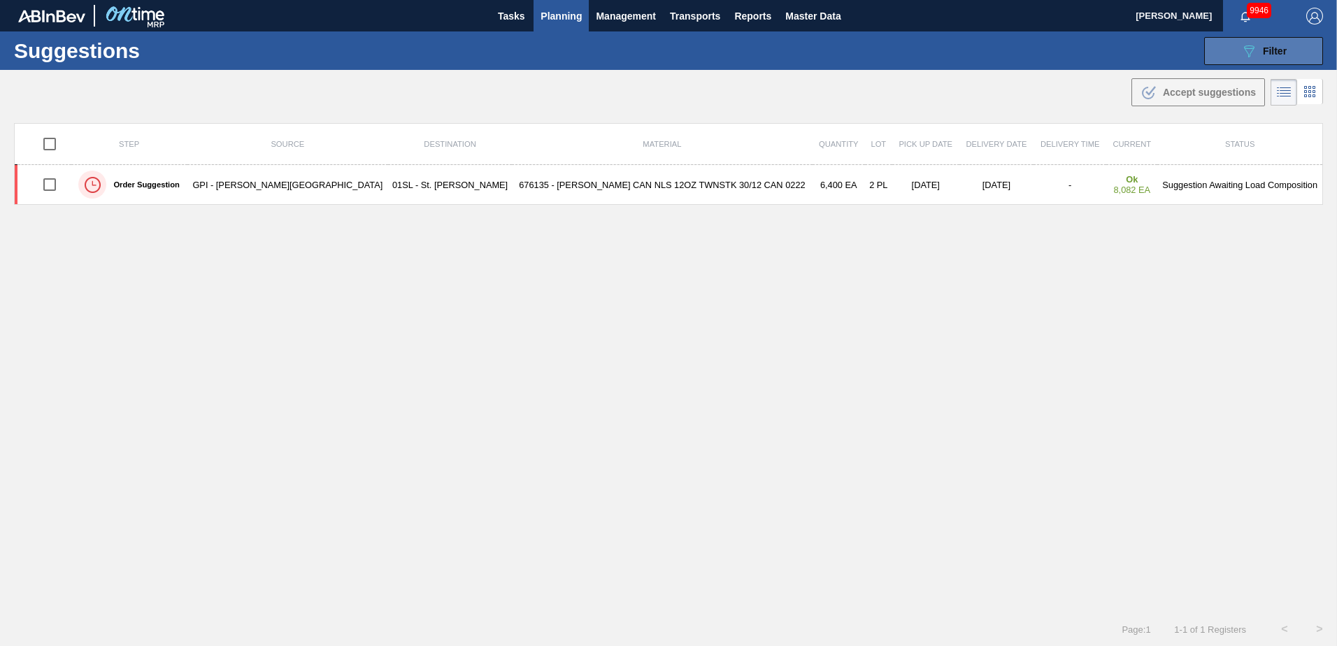
click at [1238, 41] on button "089F7B8B-B2A5-4AFE-B5C0-19BA573D28AC Filter" at bounding box center [1263, 51] width 119 height 28
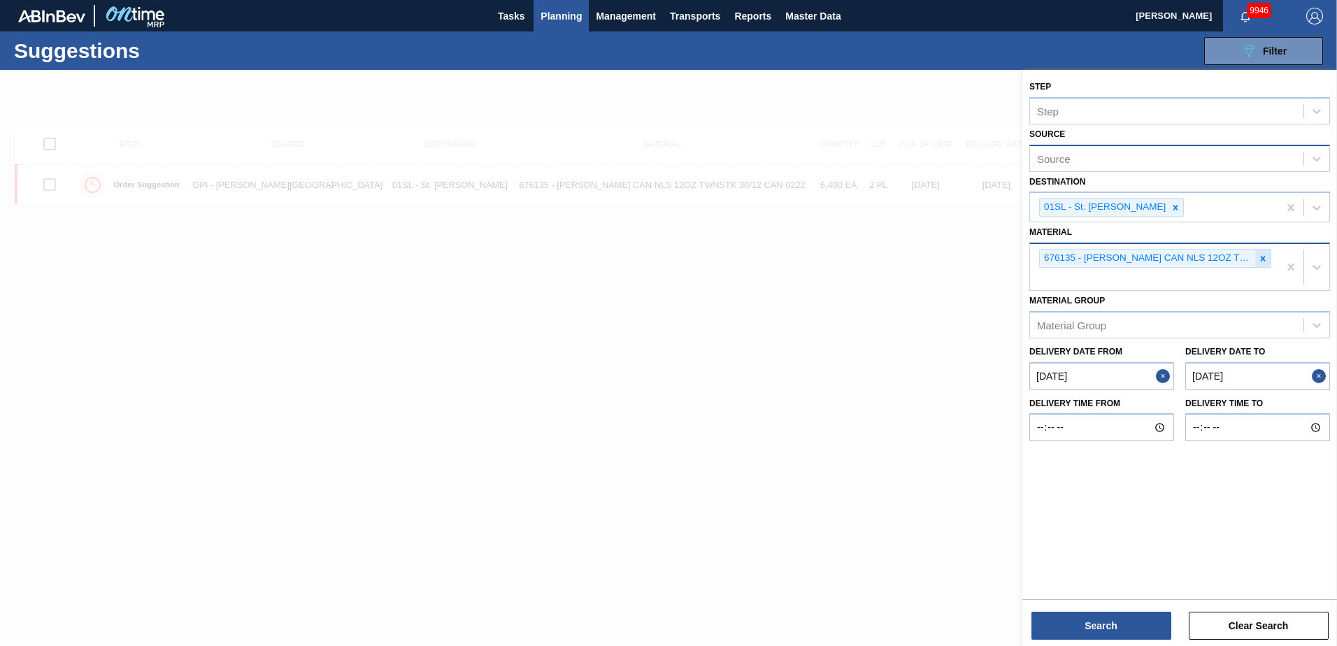
click at [1264, 254] on icon at bounding box center [1263, 259] width 10 height 10
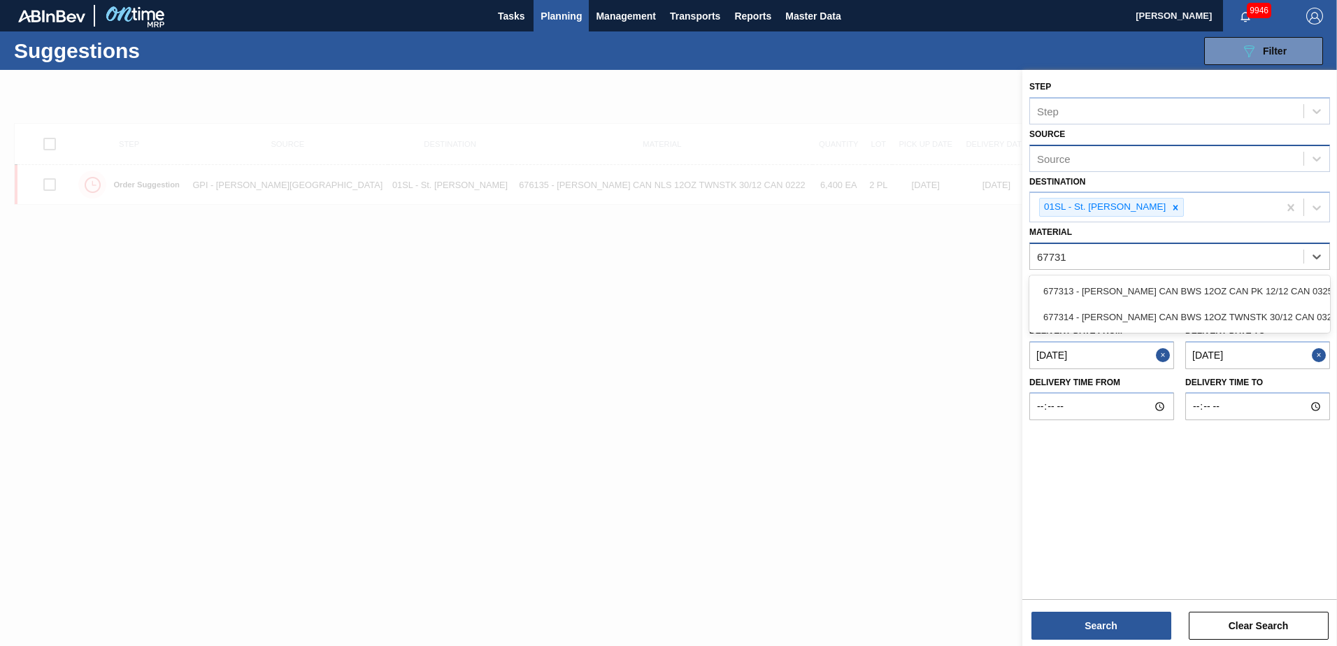
type input "677314"
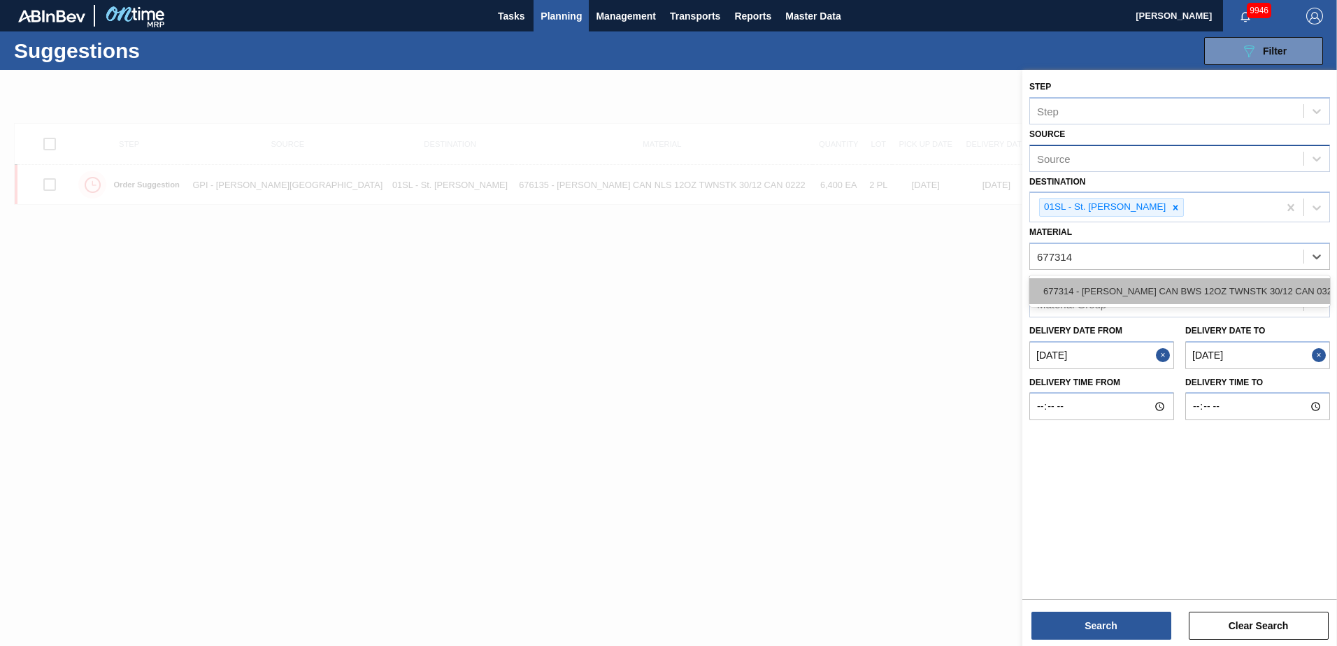
click at [1213, 285] on div "677314 - [PERSON_NAME] CAN BWS 12OZ TWNSTK 30/12 CAN 0325" at bounding box center [1179, 291] width 301 height 26
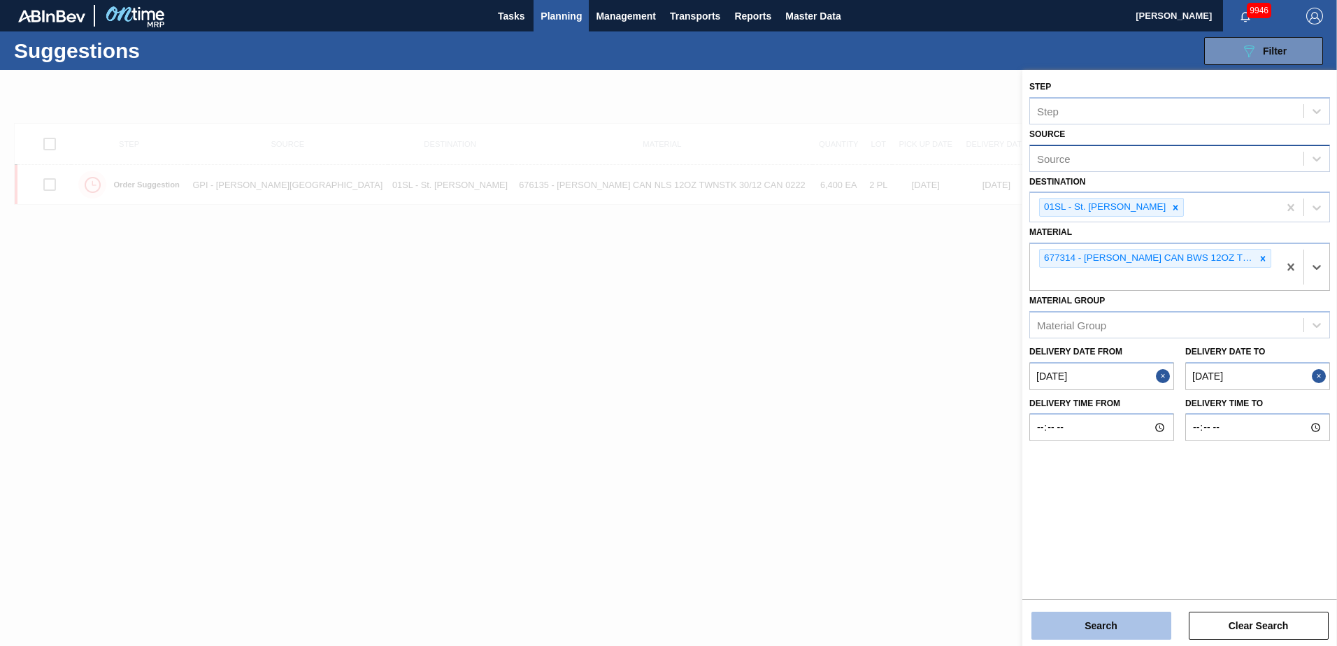
click at [1088, 631] on button "Search" at bounding box center [1101, 626] width 140 height 28
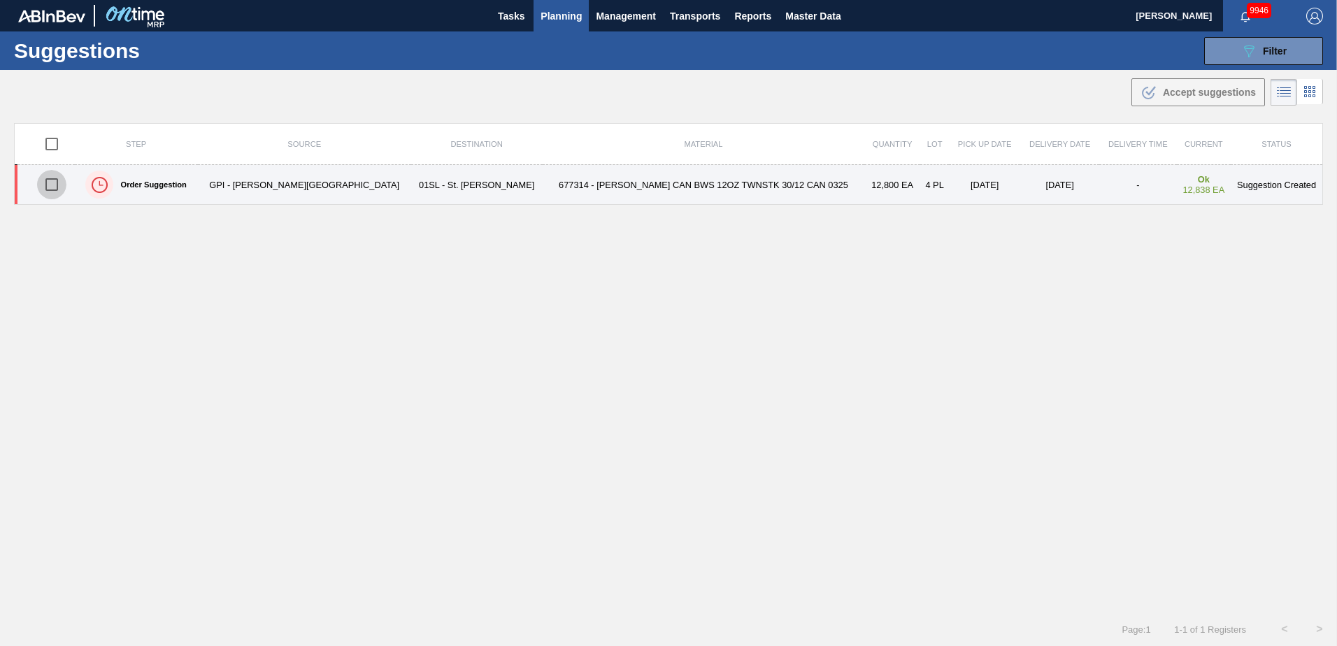
click at [57, 182] on input "checkbox" at bounding box center [51, 184] width 29 height 29
checkbox input "true"
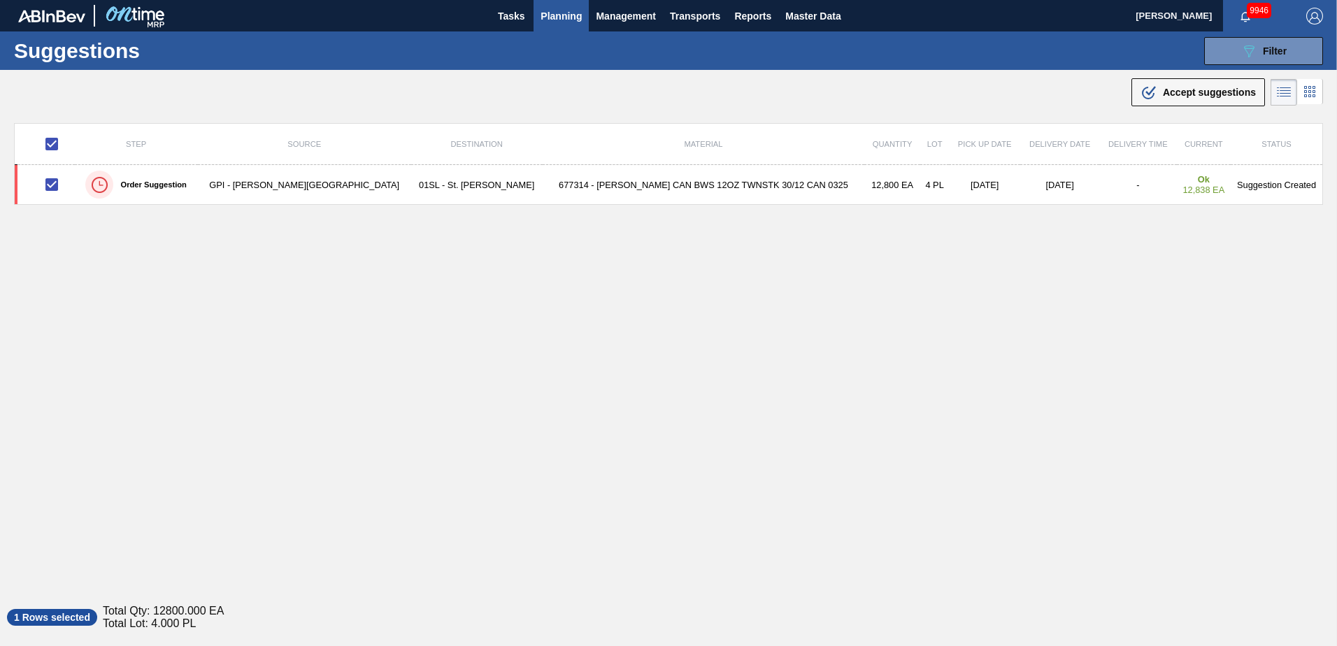
drag, startPoint x: 1191, startPoint y: 95, endPoint x: 1137, endPoint y: 136, distance: 68.0
click at [1191, 95] on span "Accept suggestions" at bounding box center [1209, 92] width 93 height 11
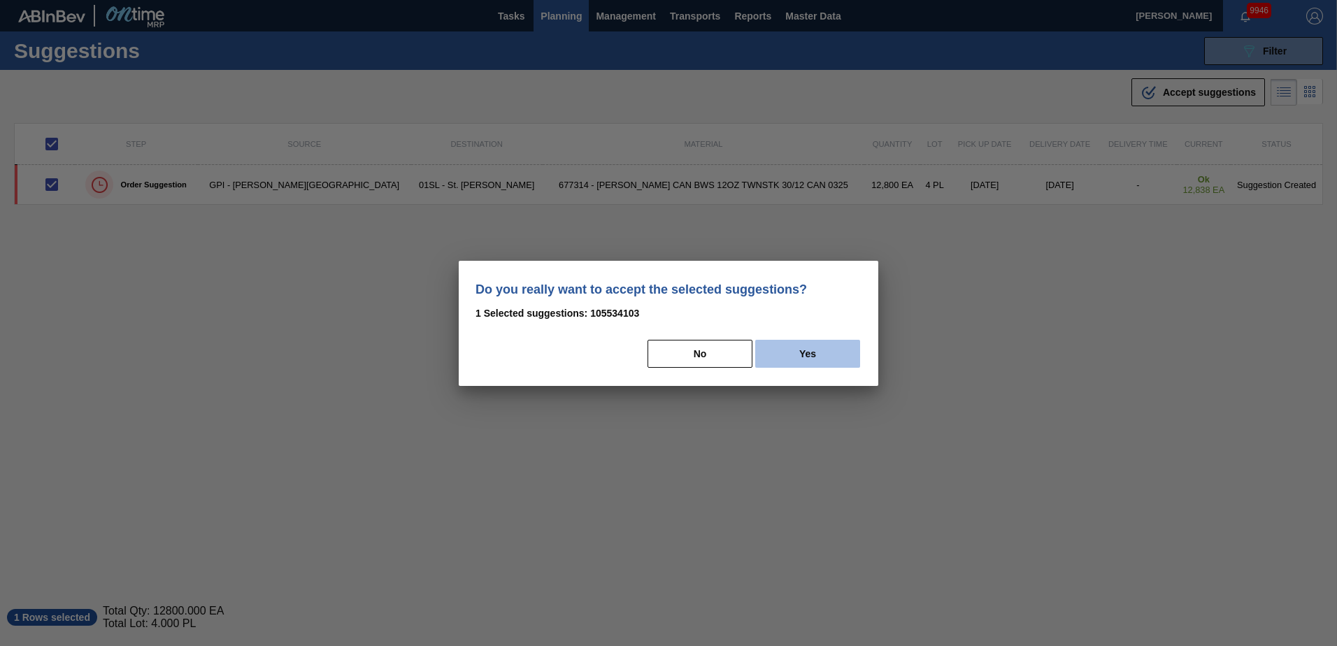
click at [780, 352] on button "Yes" at bounding box center [807, 354] width 105 height 28
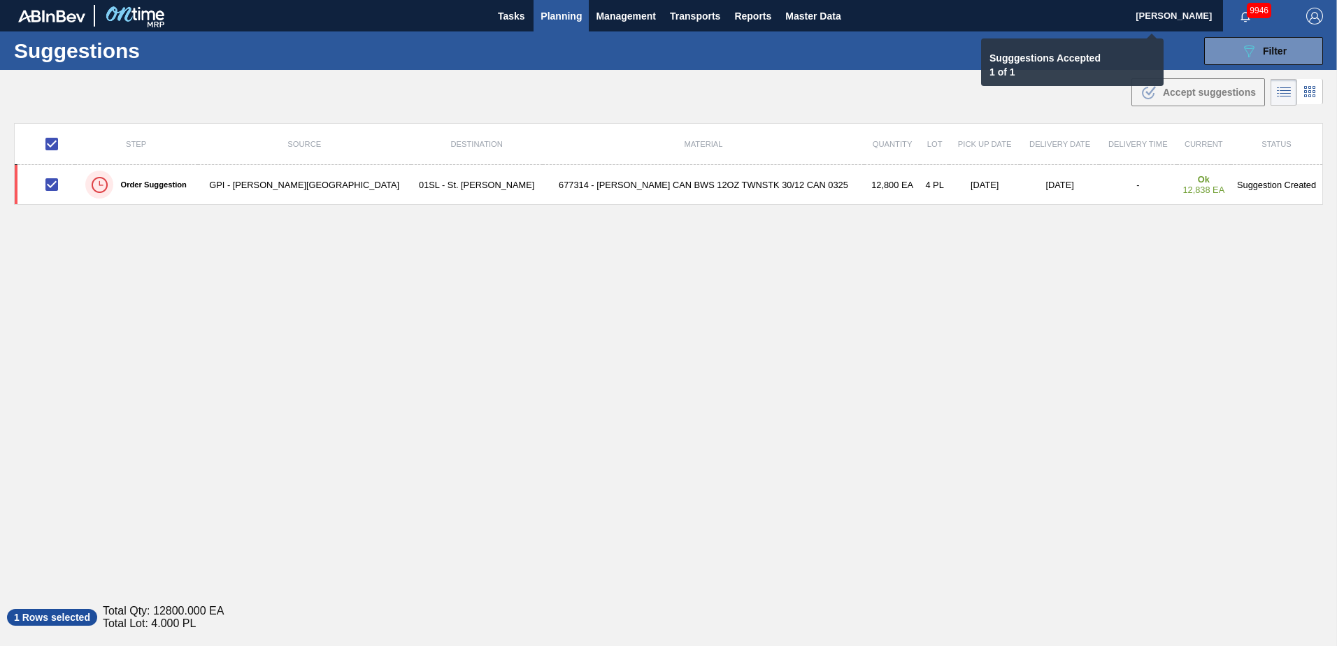
checkbox input "false"
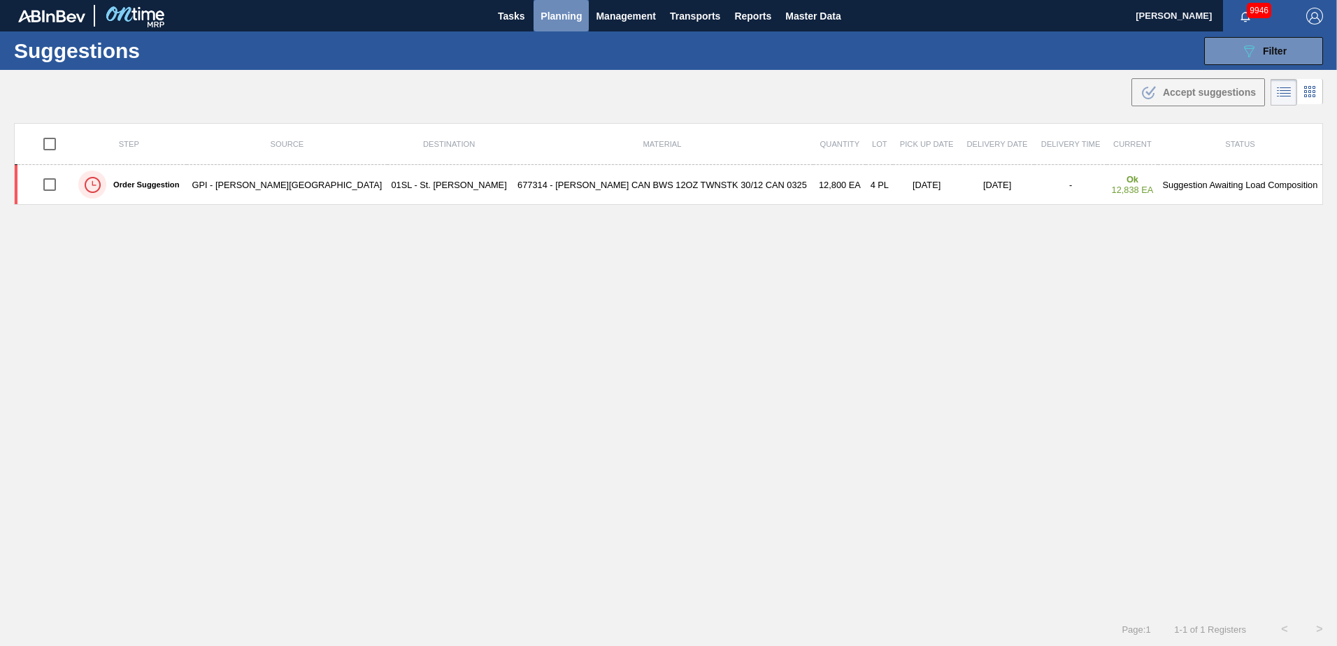
click at [557, 13] on span "Planning" at bounding box center [561, 16] width 41 height 17
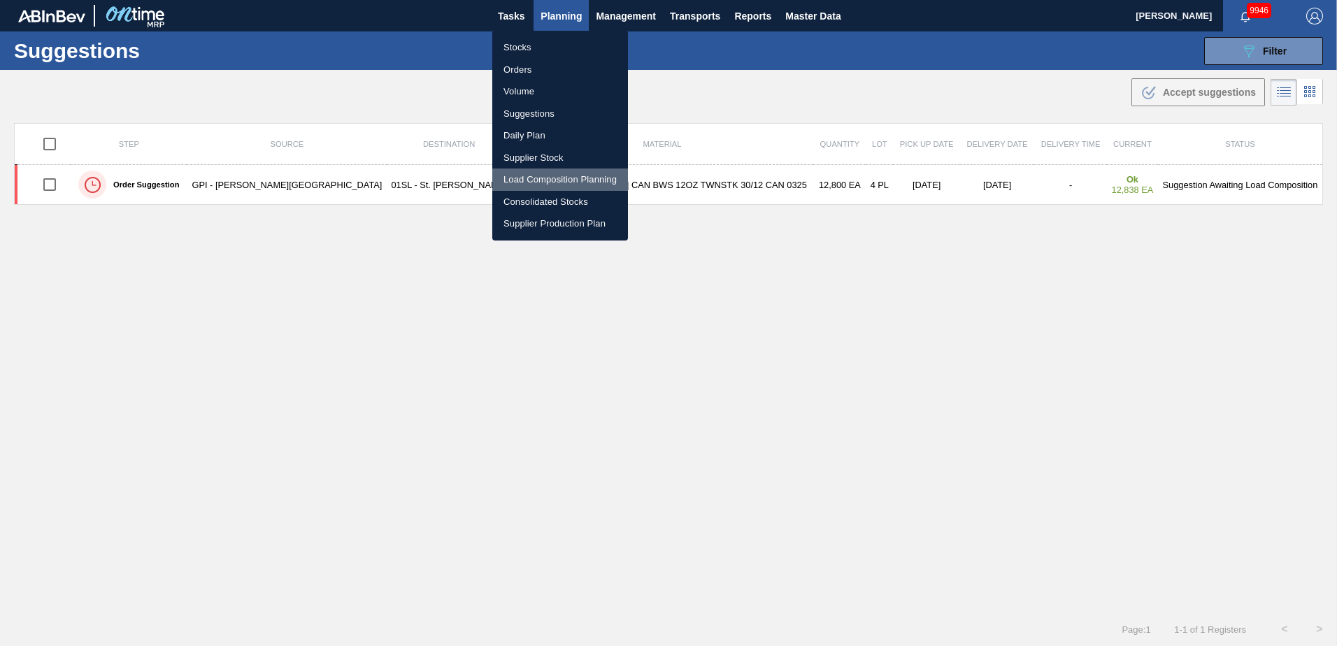
click at [543, 176] on li "Load Composition Planning" at bounding box center [560, 180] width 136 height 22
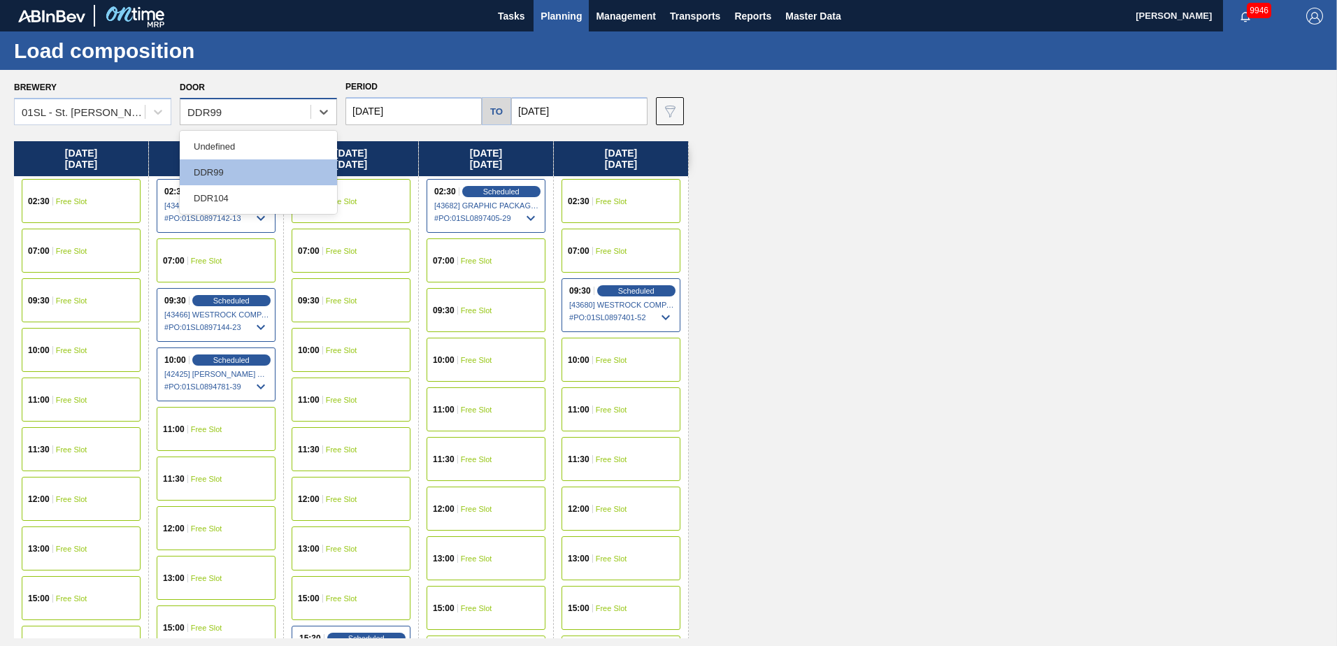
click at [295, 114] on div "DDR99" at bounding box center [245, 112] width 130 height 20
click at [236, 194] on div "DDR104" at bounding box center [258, 198] width 157 height 26
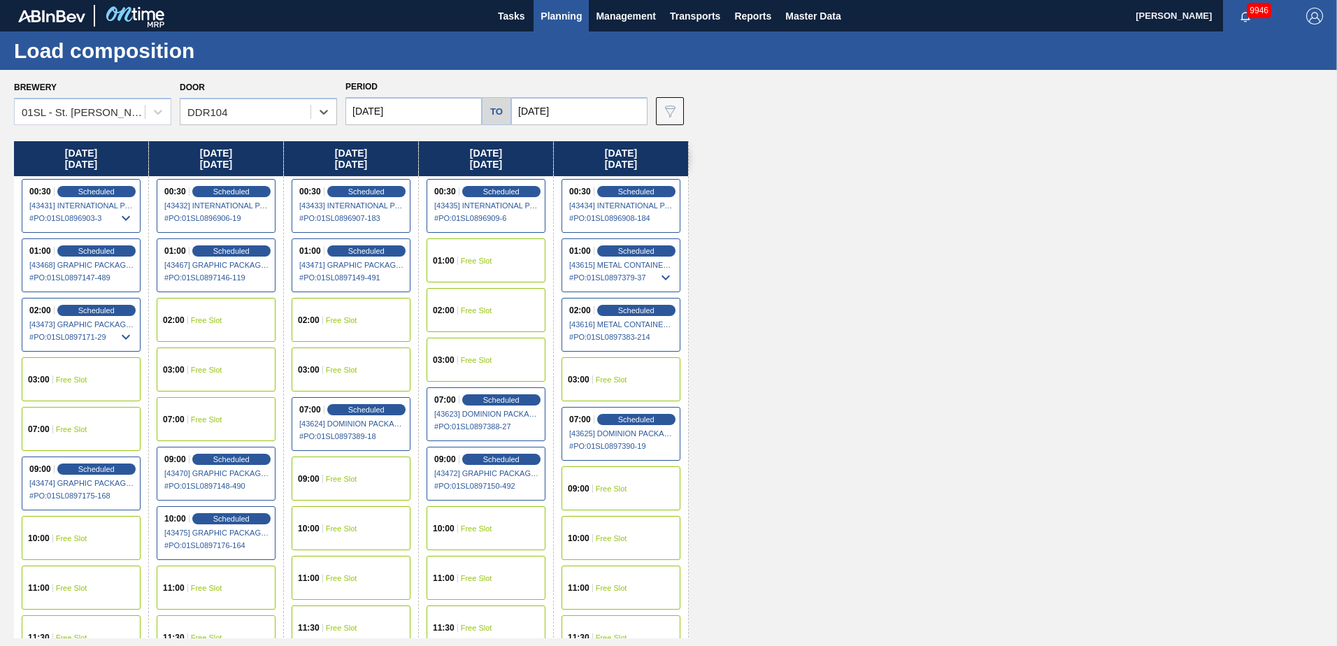
click at [472, 254] on div "01:00 Free Slot" at bounding box center [486, 260] width 119 height 44
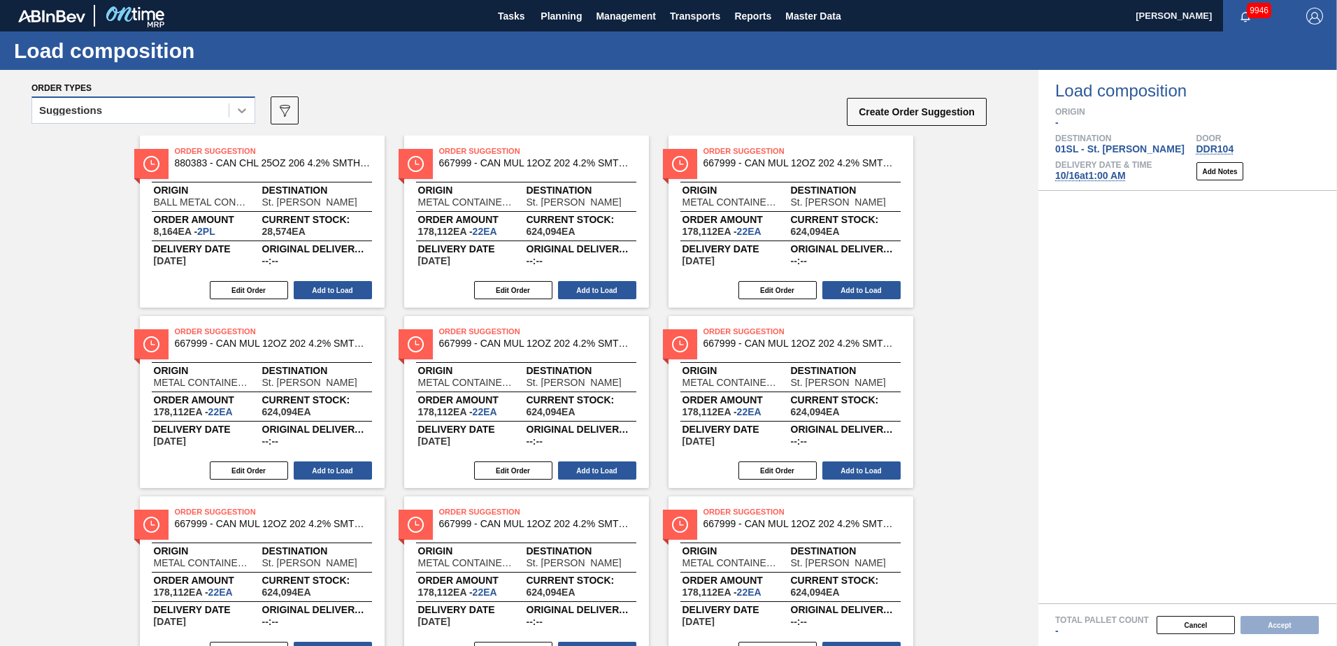
click at [244, 118] on div at bounding box center [241, 110] width 25 height 25
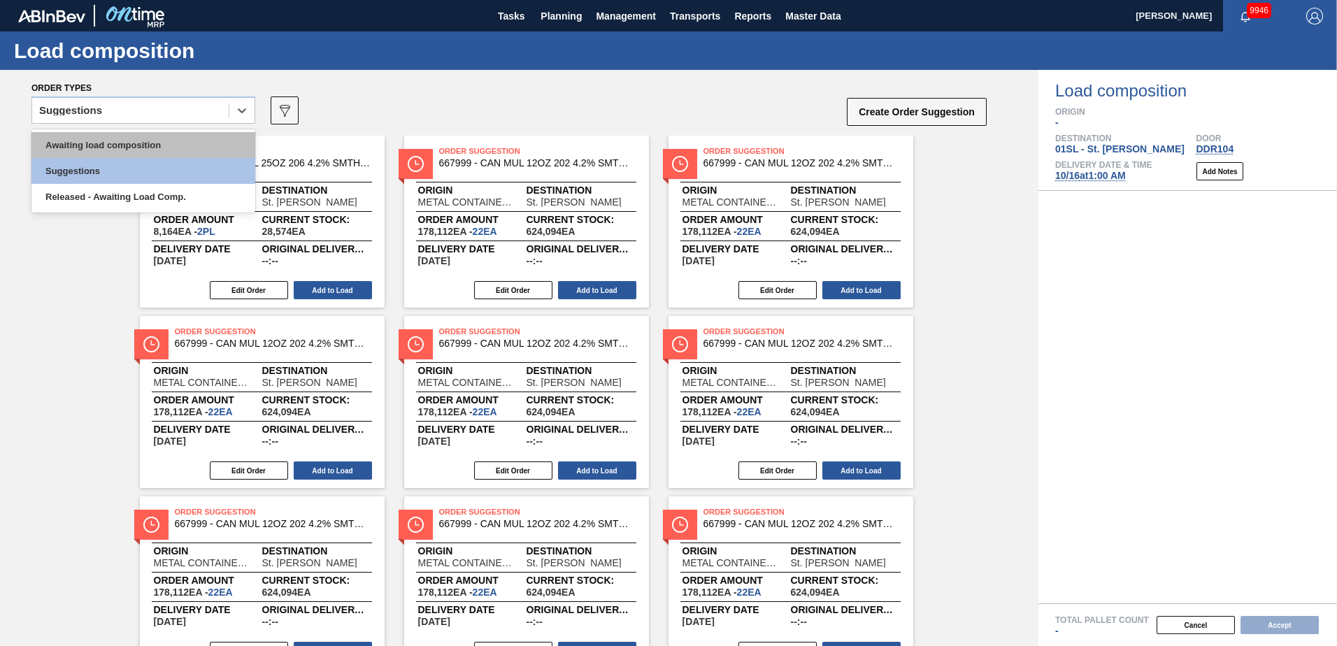
click at [192, 141] on div "Awaiting load composition" at bounding box center [143, 145] width 224 height 26
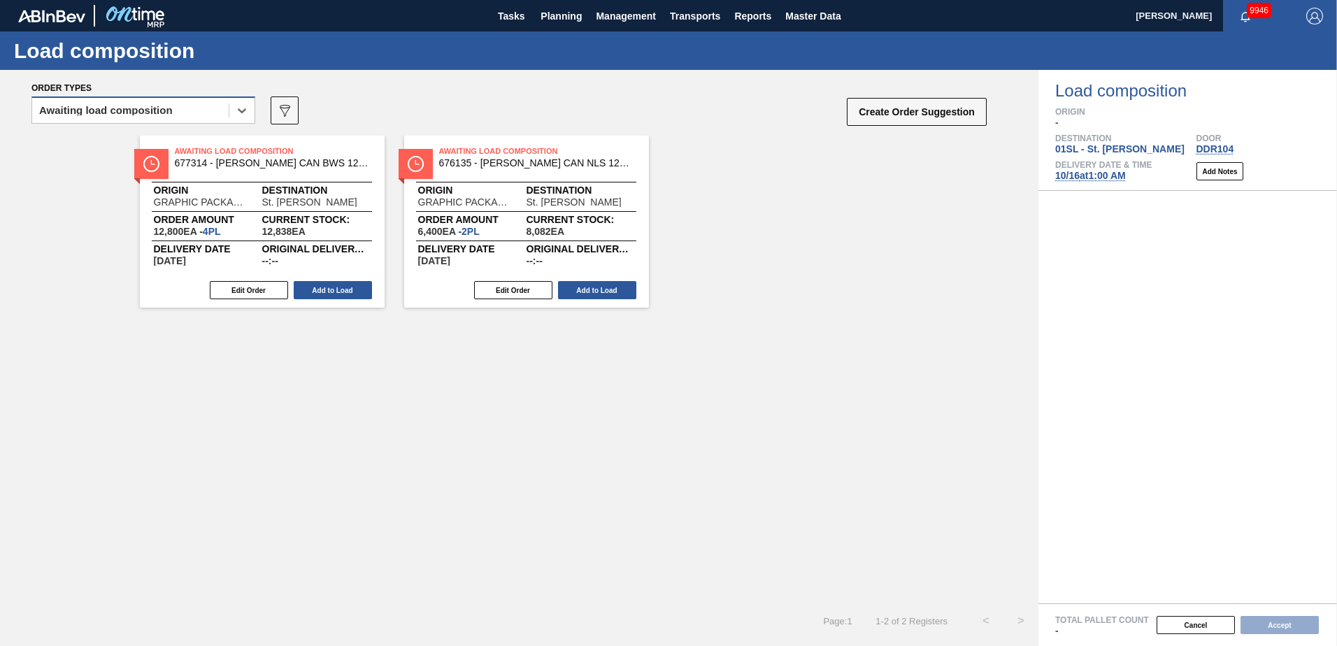
drag, startPoint x: 187, startPoint y: 92, endPoint x: 180, endPoint y: 110, distance: 18.8
click at [188, 92] on div "Order types" at bounding box center [509, 87] width 957 height 13
click at [180, 110] on div "Awaiting load composition" at bounding box center [130, 111] width 196 height 20
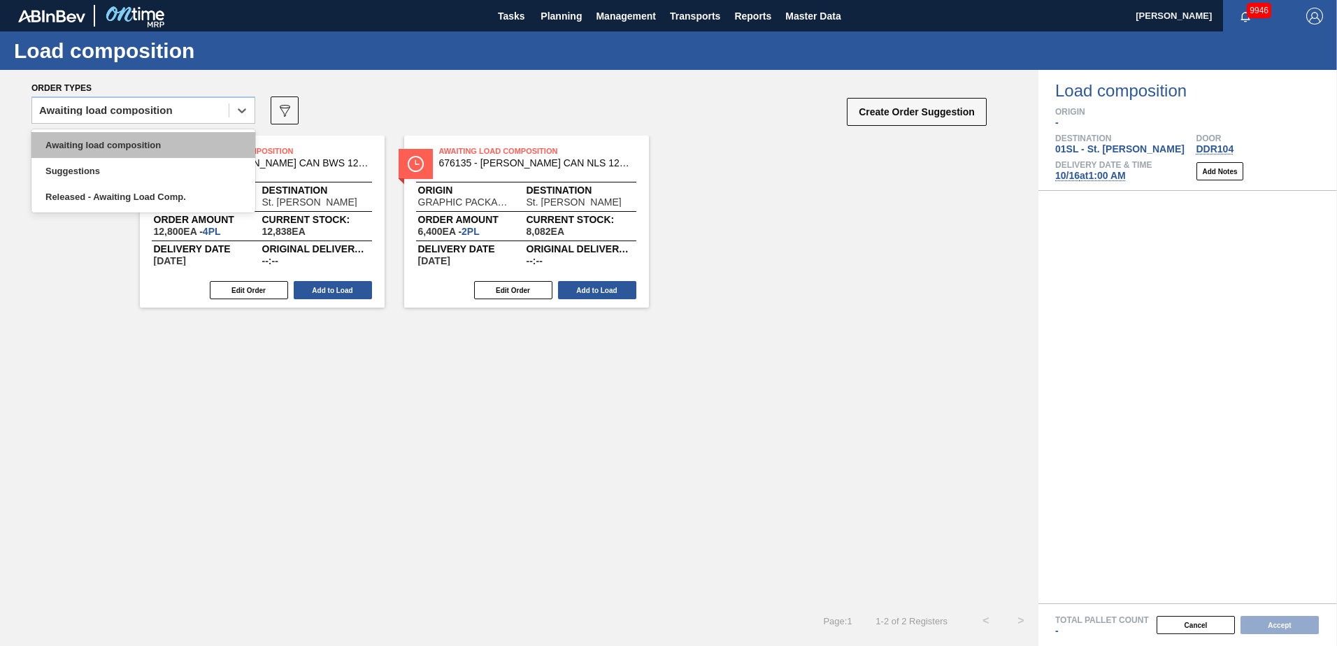
click at [159, 148] on div "Awaiting load composition" at bounding box center [143, 145] width 224 height 26
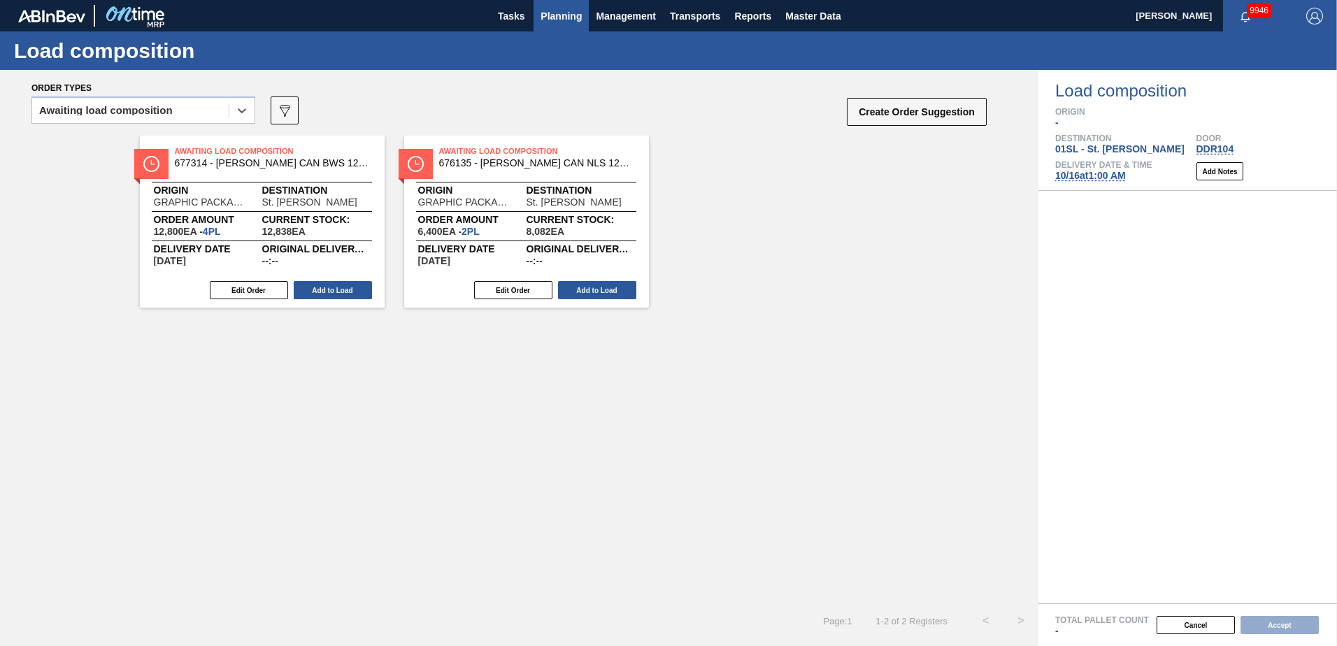
click at [544, 11] on span "Planning" at bounding box center [561, 16] width 41 height 17
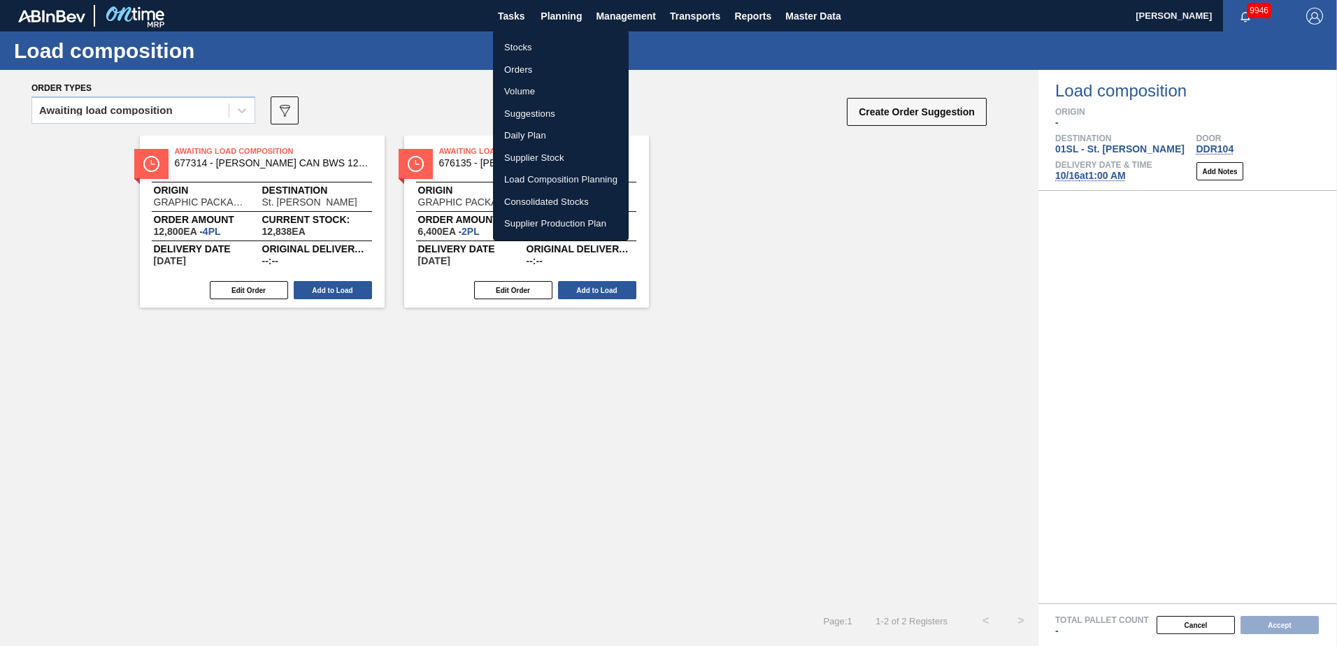
click at [523, 178] on li "Load Composition Planning" at bounding box center [561, 180] width 136 height 22
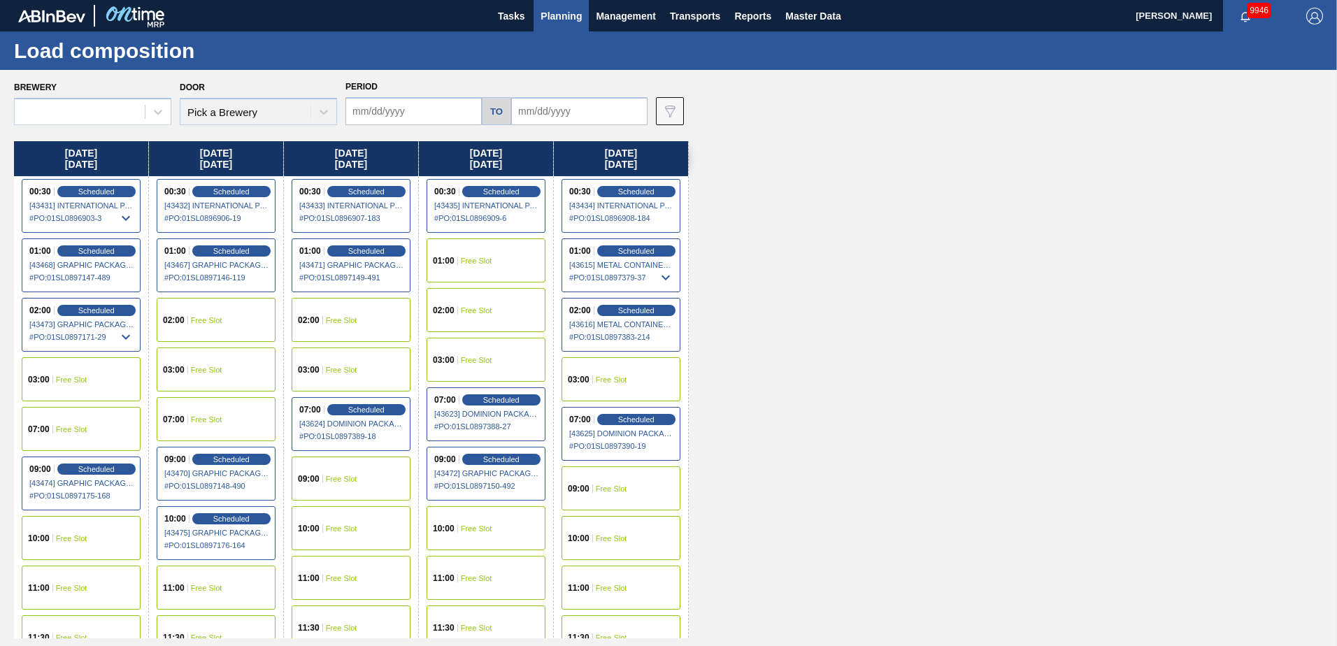
type input "[DATE]"
click at [572, 18] on span "Planning" at bounding box center [561, 16] width 41 height 17
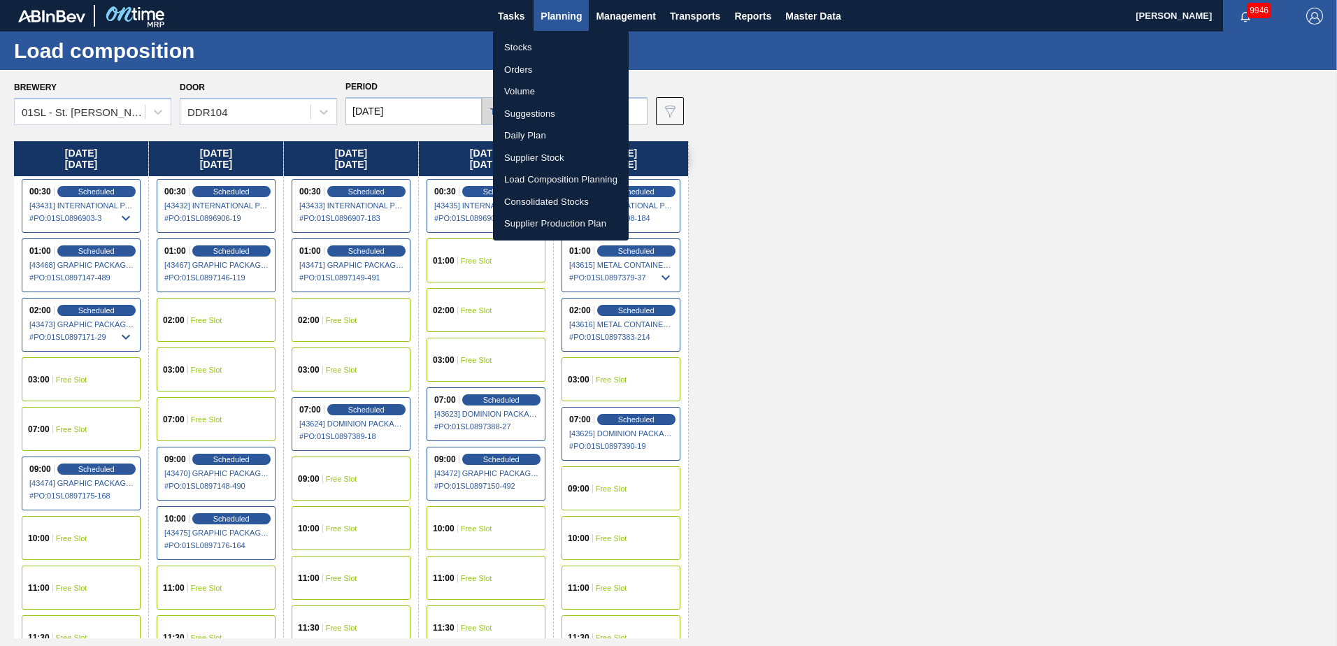
click at [536, 117] on li "Suggestions" at bounding box center [561, 114] width 136 height 22
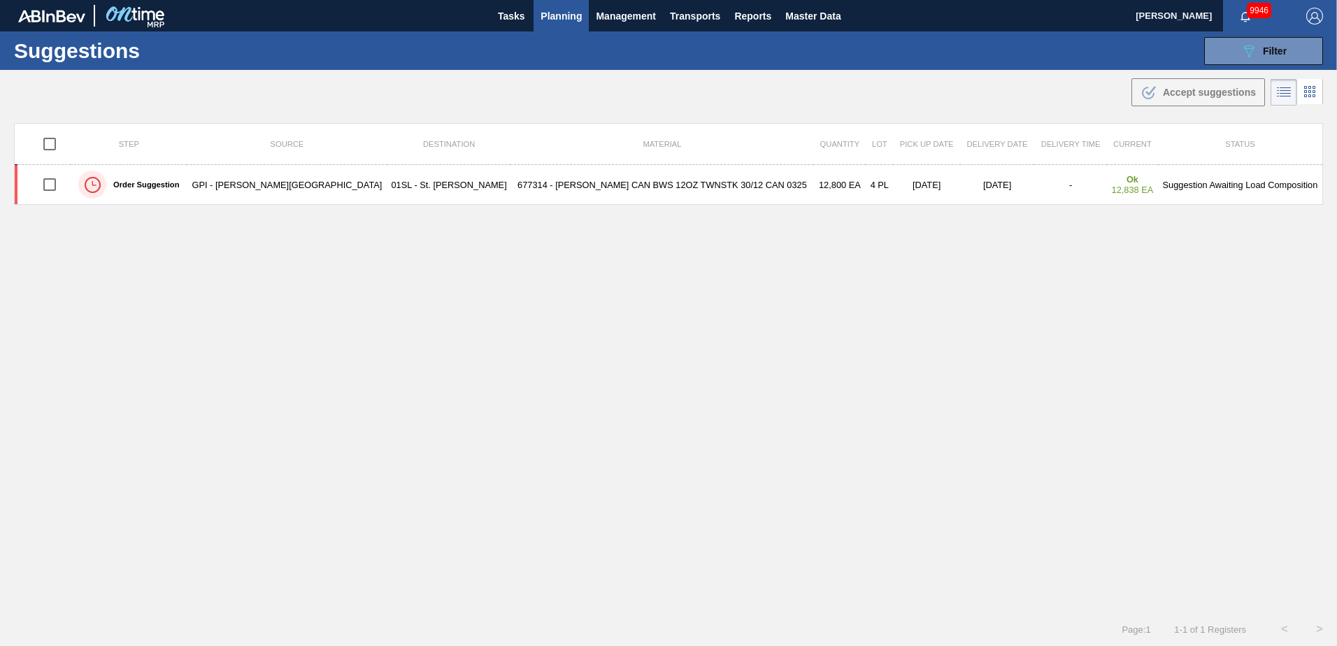
type from "[DATE]"
type to "[DATE]"
click at [1228, 56] on button "089F7B8B-B2A5-4AFE-B5C0-19BA573D28AC Filter" at bounding box center [1263, 51] width 119 height 28
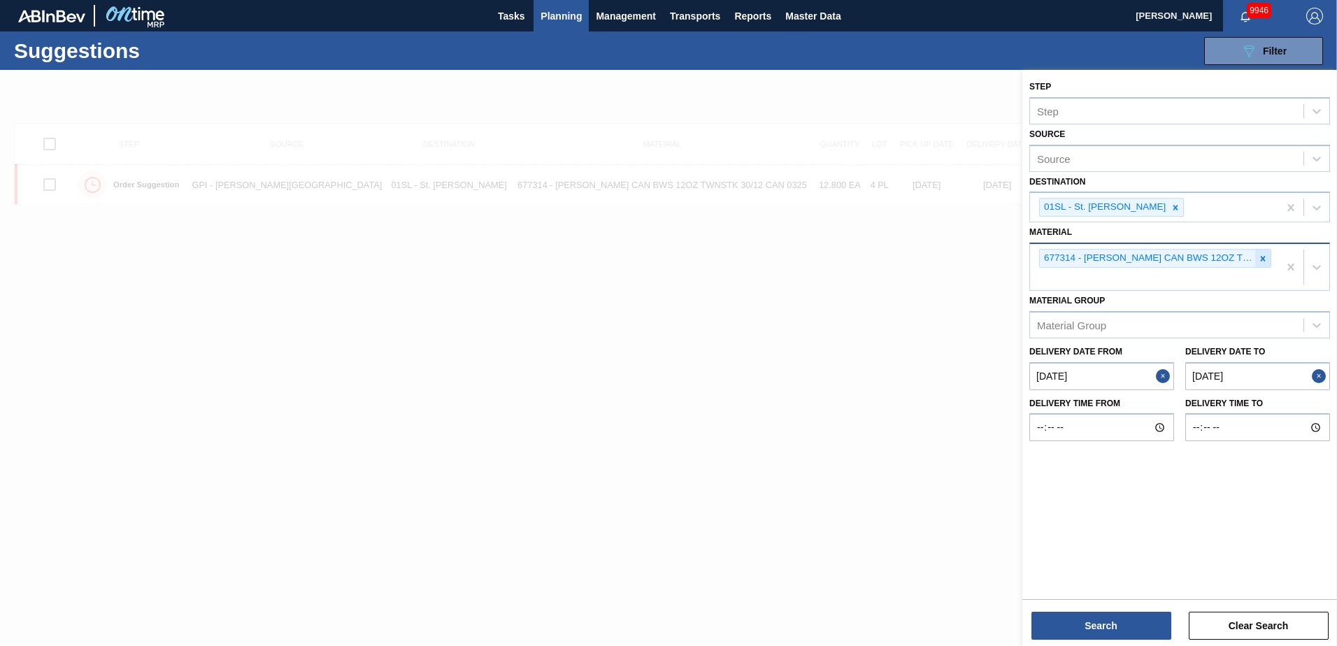
click at [1265, 259] on icon at bounding box center [1263, 259] width 10 height 10
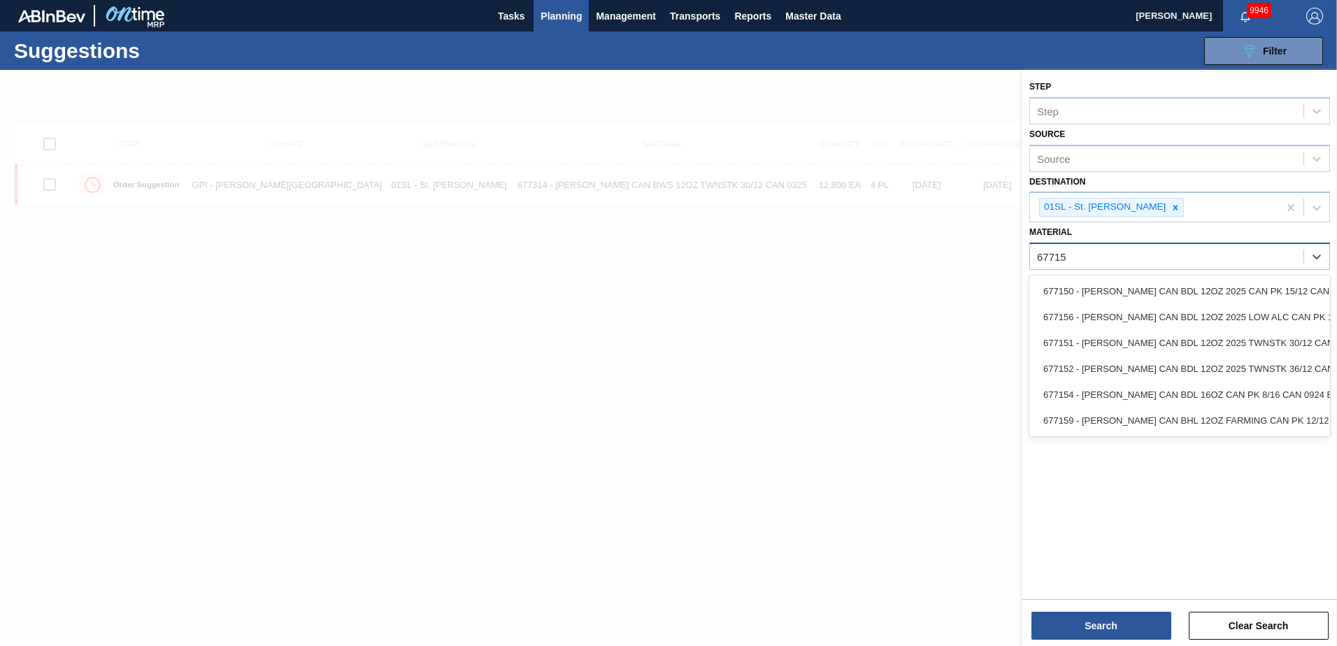
type input "677152"
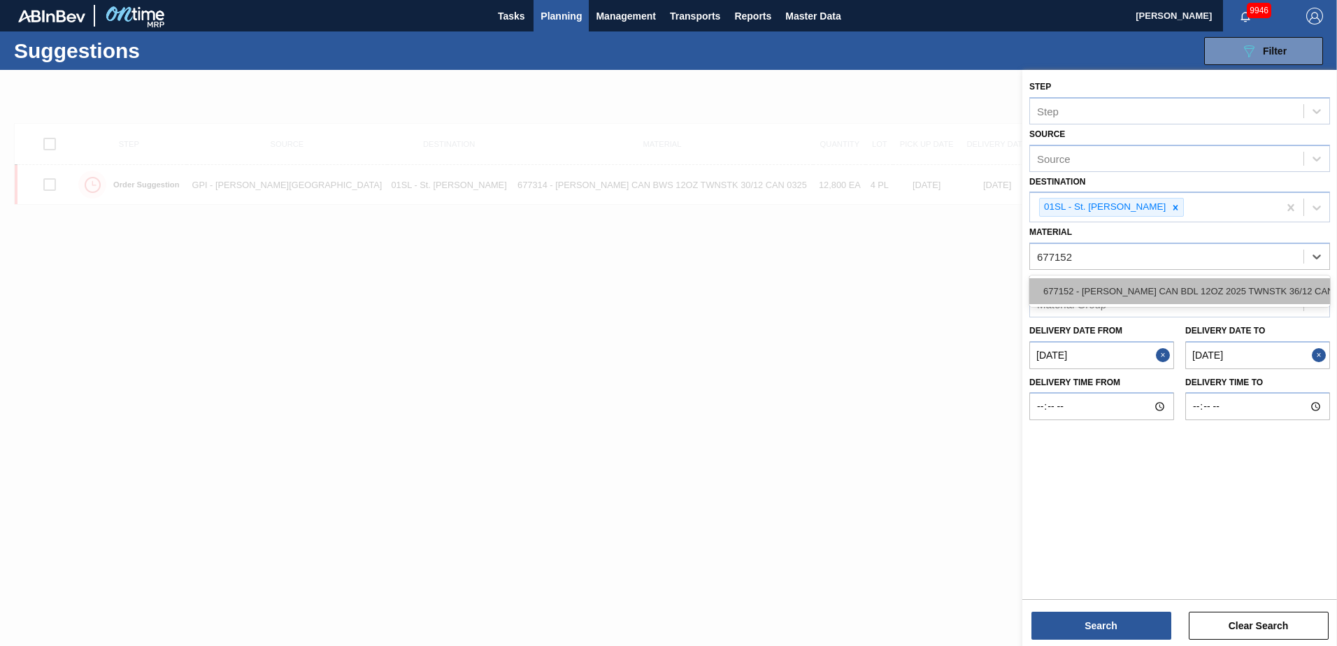
click at [1238, 295] on div "677152 - [PERSON_NAME] CAN BDL 12OZ 2025 TWNSTK 36/12 CAN" at bounding box center [1179, 291] width 301 height 26
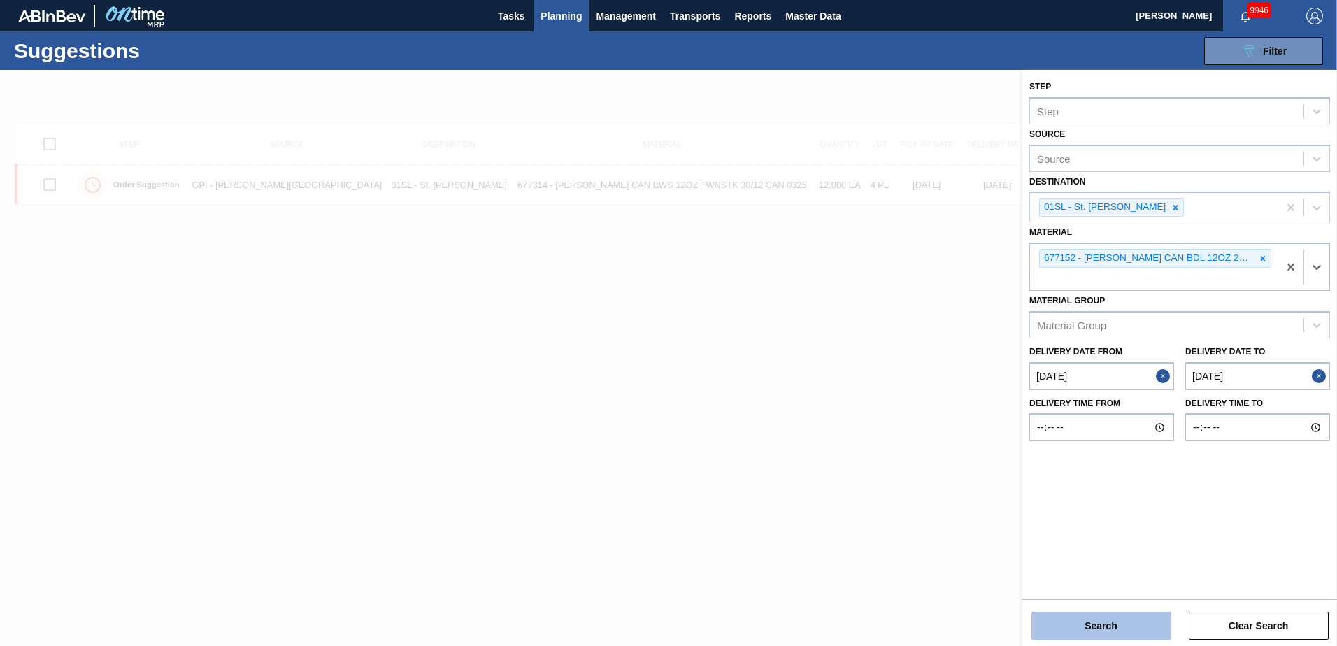
click at [1145, 626] on button "Search" at bounding box center [1101, 626] width 140 height 28
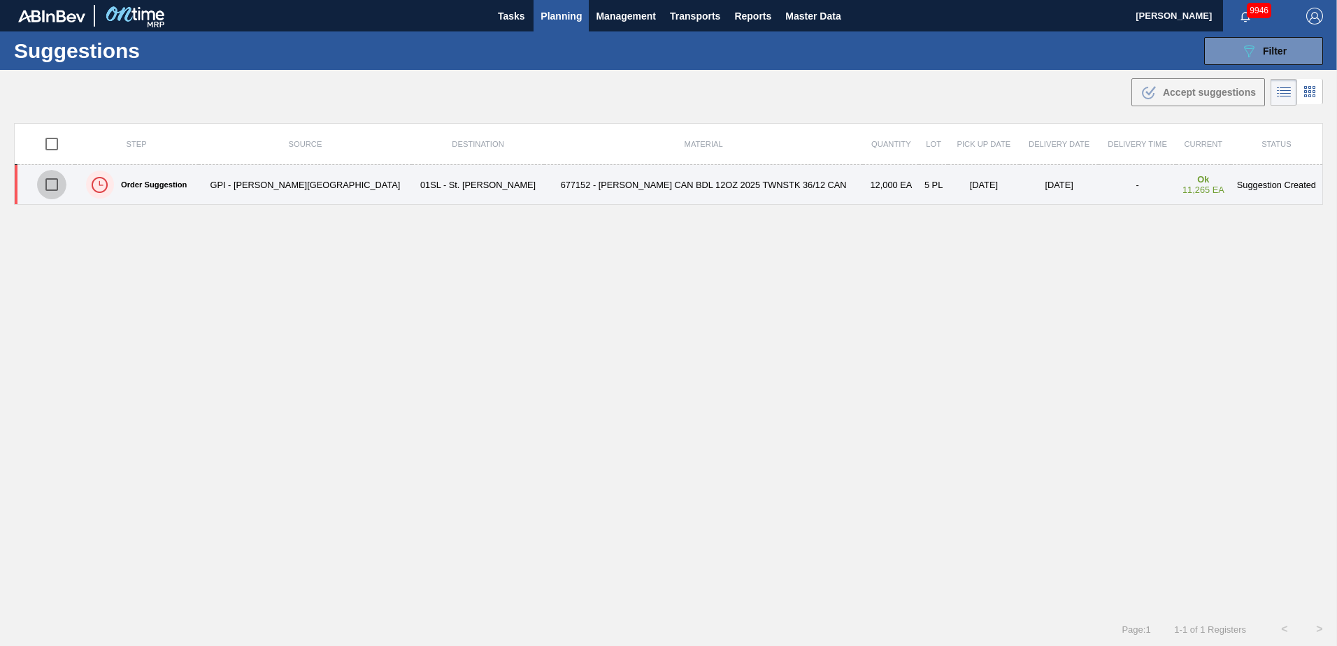
click at [51, 190] on input "checkbox" at bounding box center [51, 184] width 29 height 29
checkbox input "true"
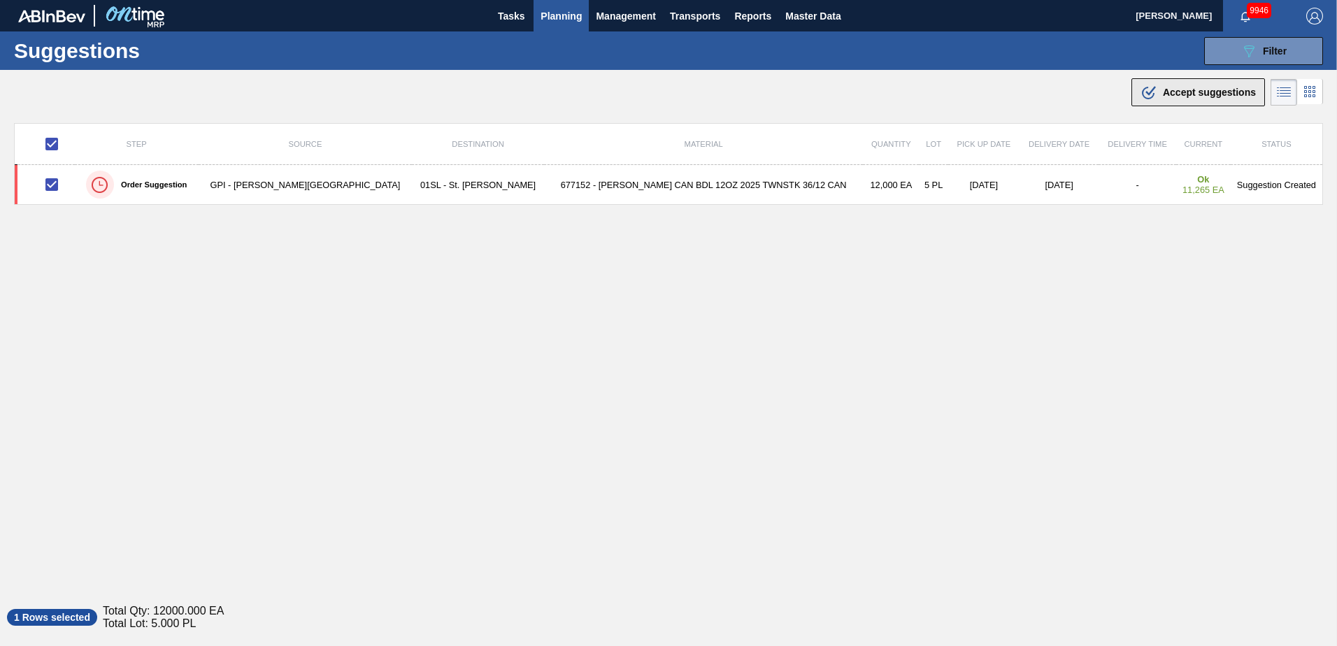
click at [1189, 97] on span "Accept suggestions" at bounding box center [1209, 92] width 93 height 11
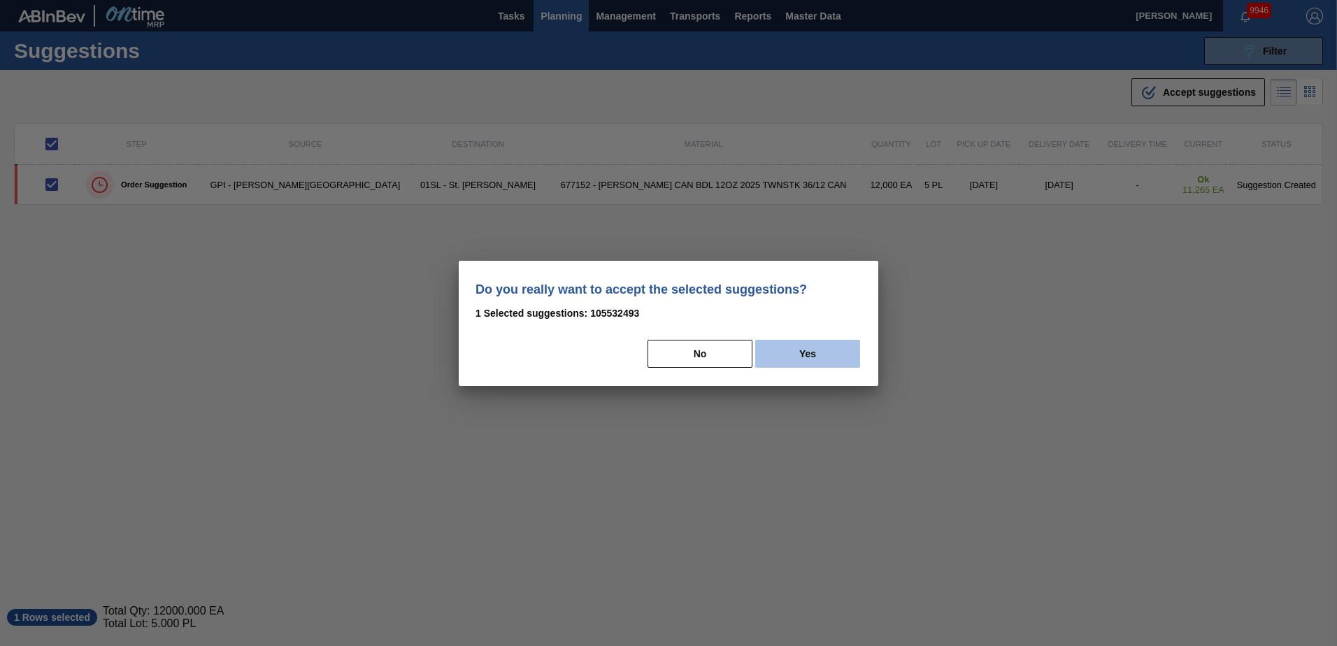
click at [829, 348] on button "Yes" at bounding box center [807, 354] width 105 height 28
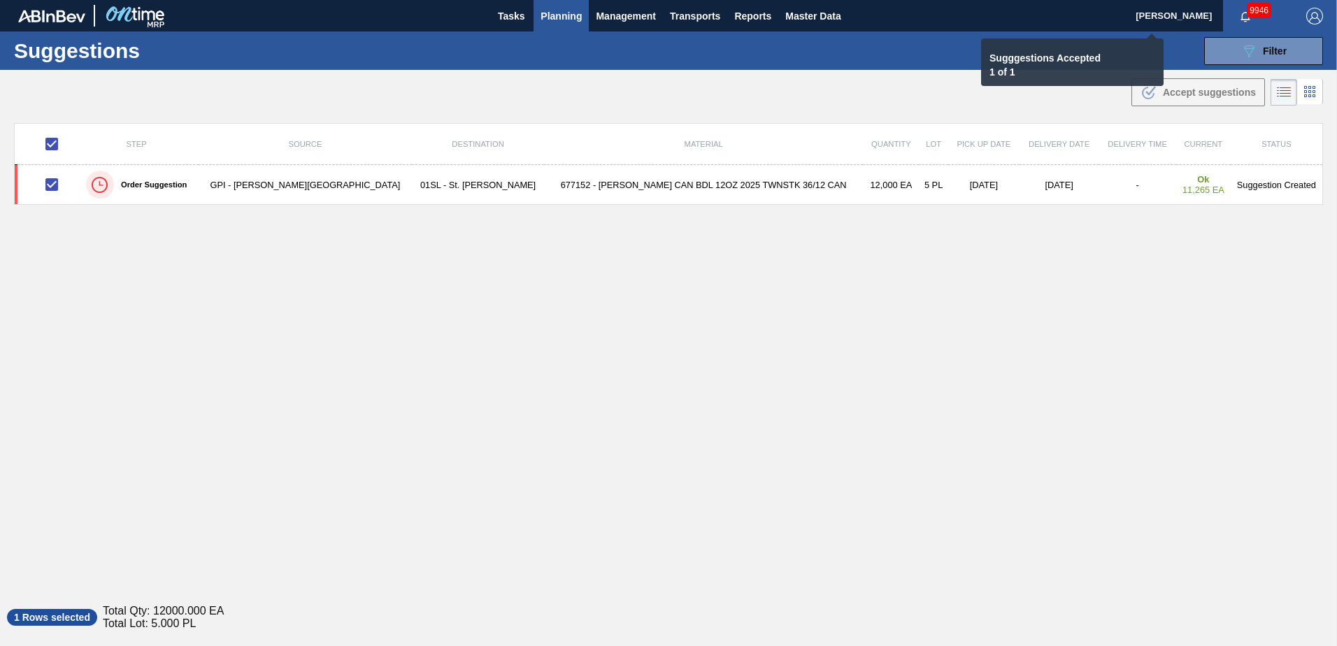
checkbox input "false"
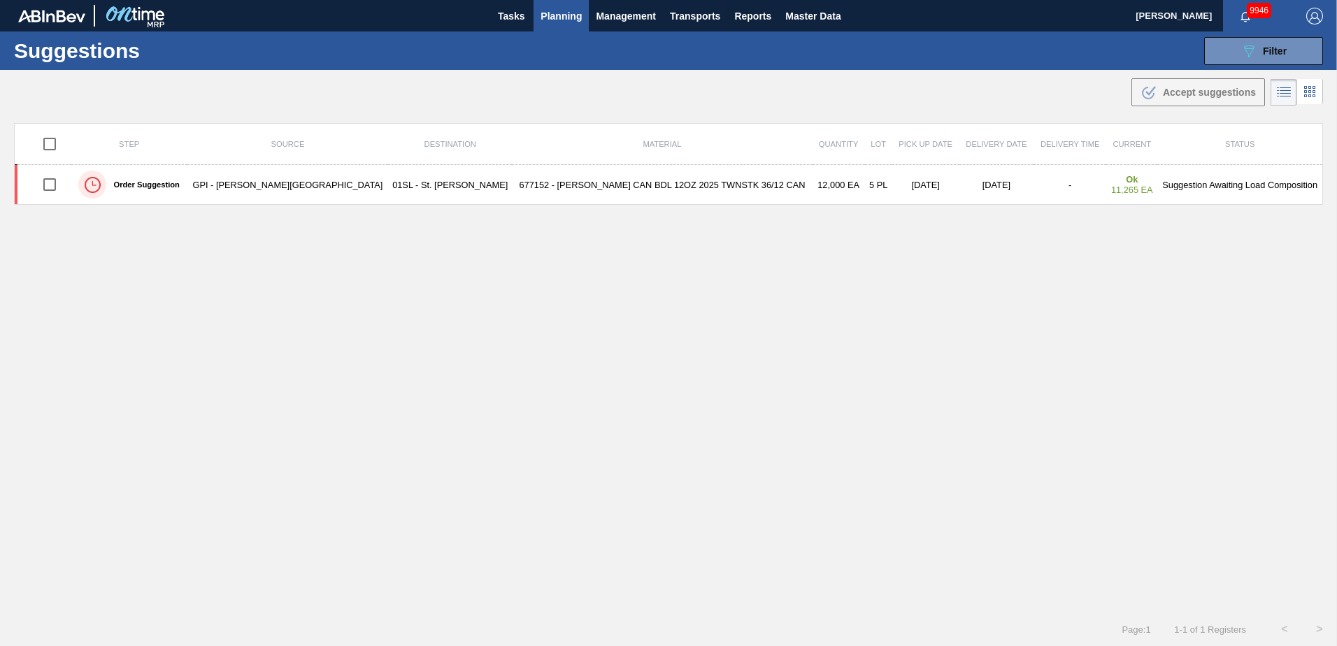
click at [1261, 66] on div "Suggestions 089F7B8B-B2A5-4AFE-B5C0-19BA573D28AC Filter Step Step Source Source…" at bounding box center [668, 50] width 1337 height 38
click at [1264, 51] on span "Filter" at bounding box center [1275, 50] width 24 height 11
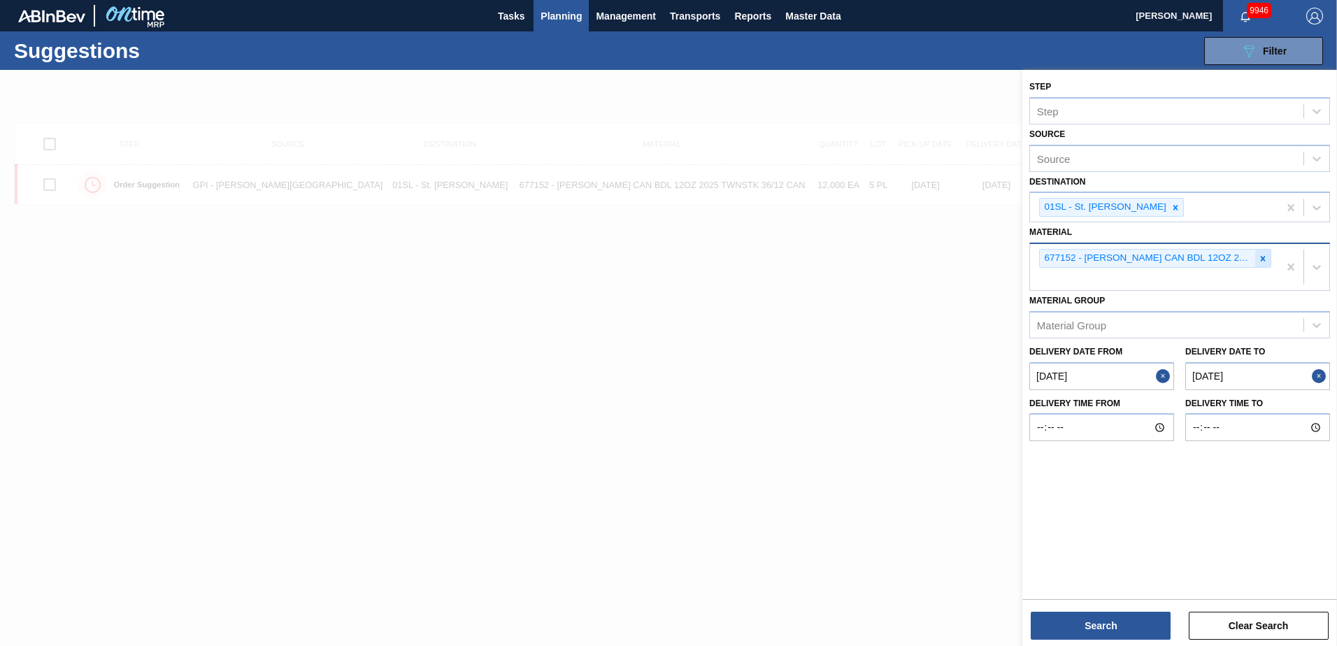
click at [1263, 258] on icon at bounding box center [1263, 258] width 5 height 5
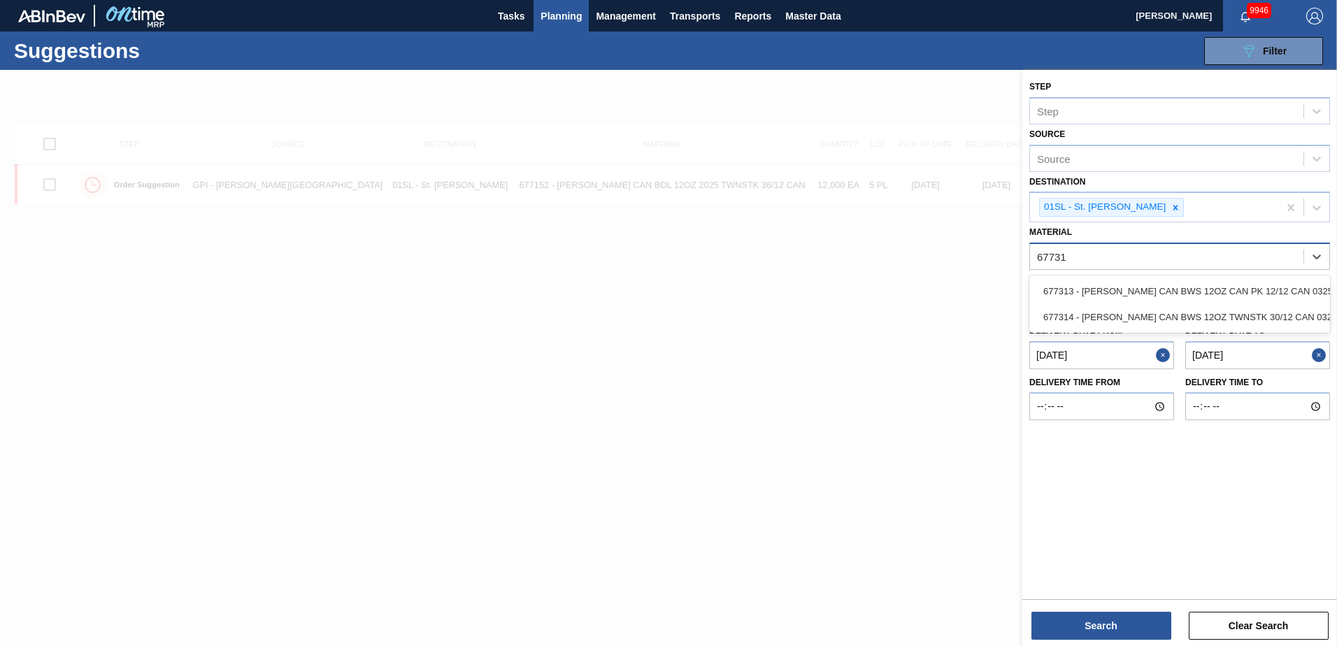
type input "677314"
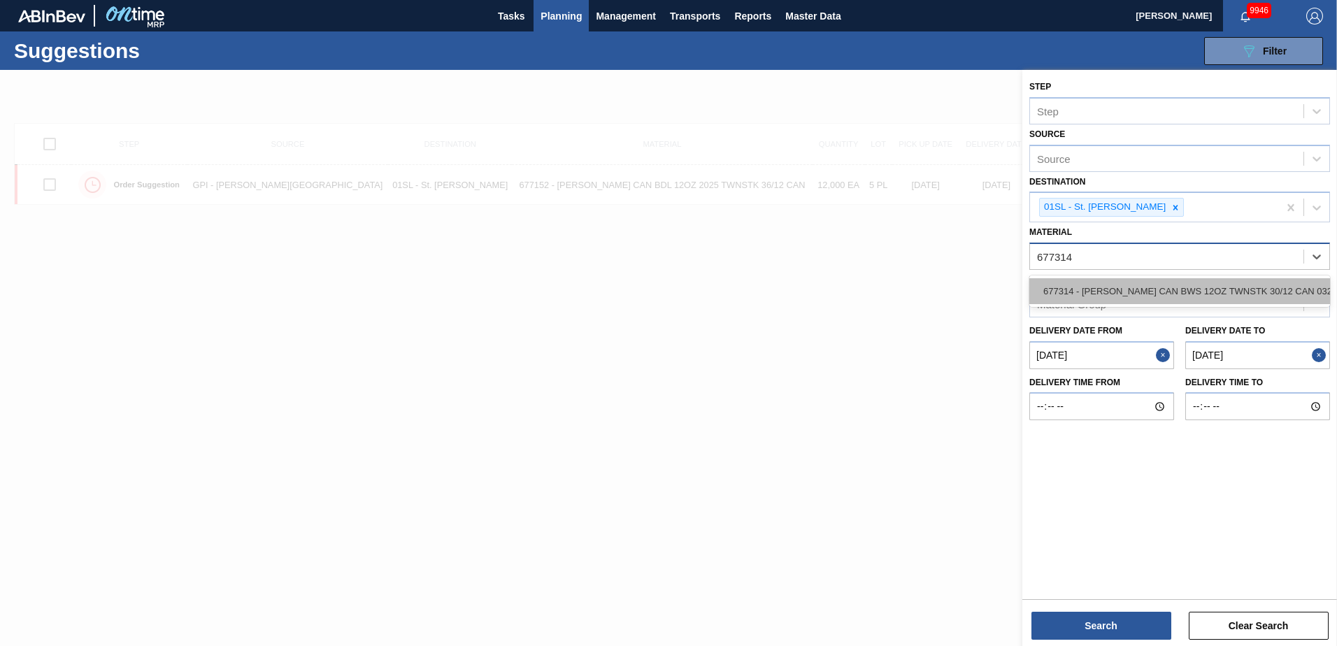
click at [1215, 282] on div "677314 - [PERSON_NAME] CAN BWS 12OZ TWNSTK 30/12 CAN 0325" at bounding box center [1179, 291] width 301 height 26
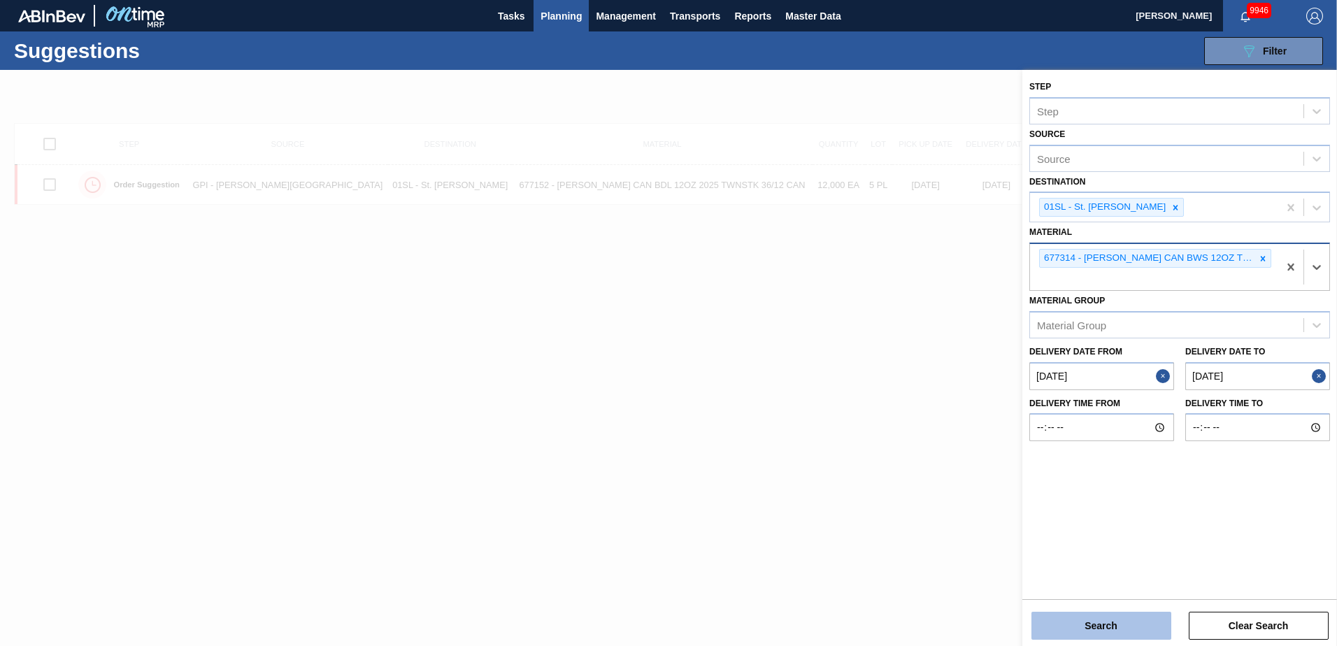
click at [1110, 621] on button "Search" at bounding box center [1101, 626] width 140 height 28
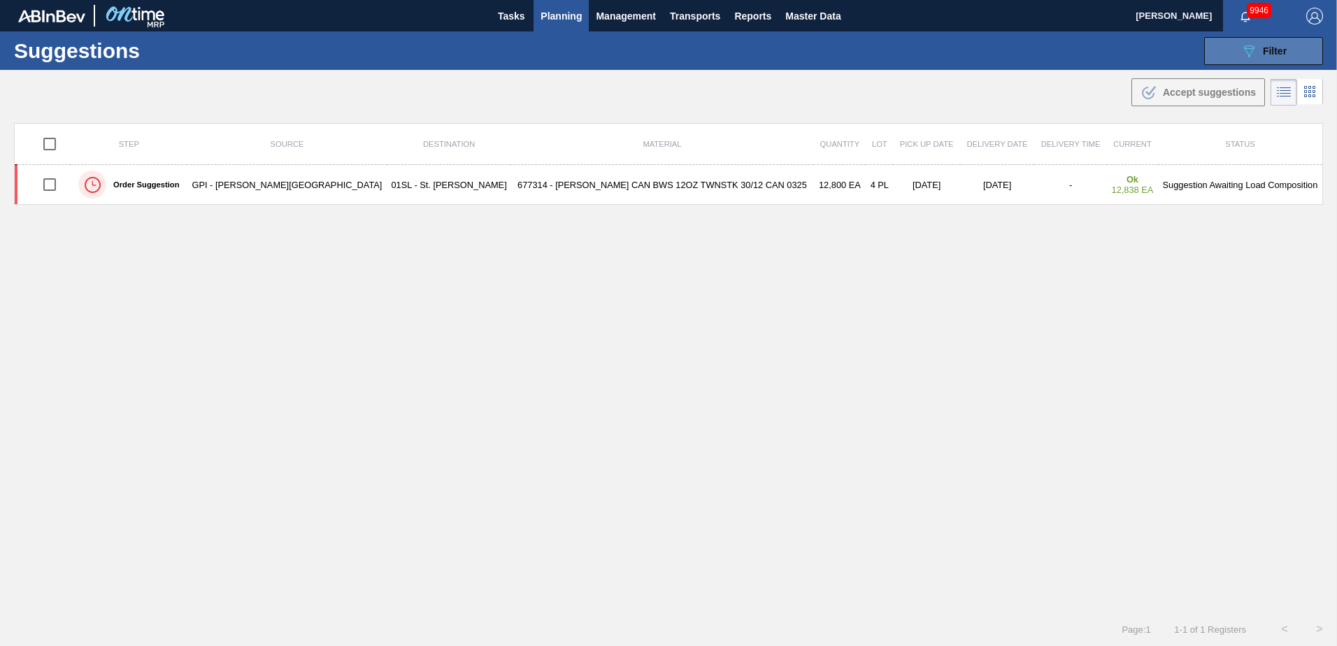
click at [1280, 48] on span "Filter" at bounding box center [1275, 50] width 24 height 11
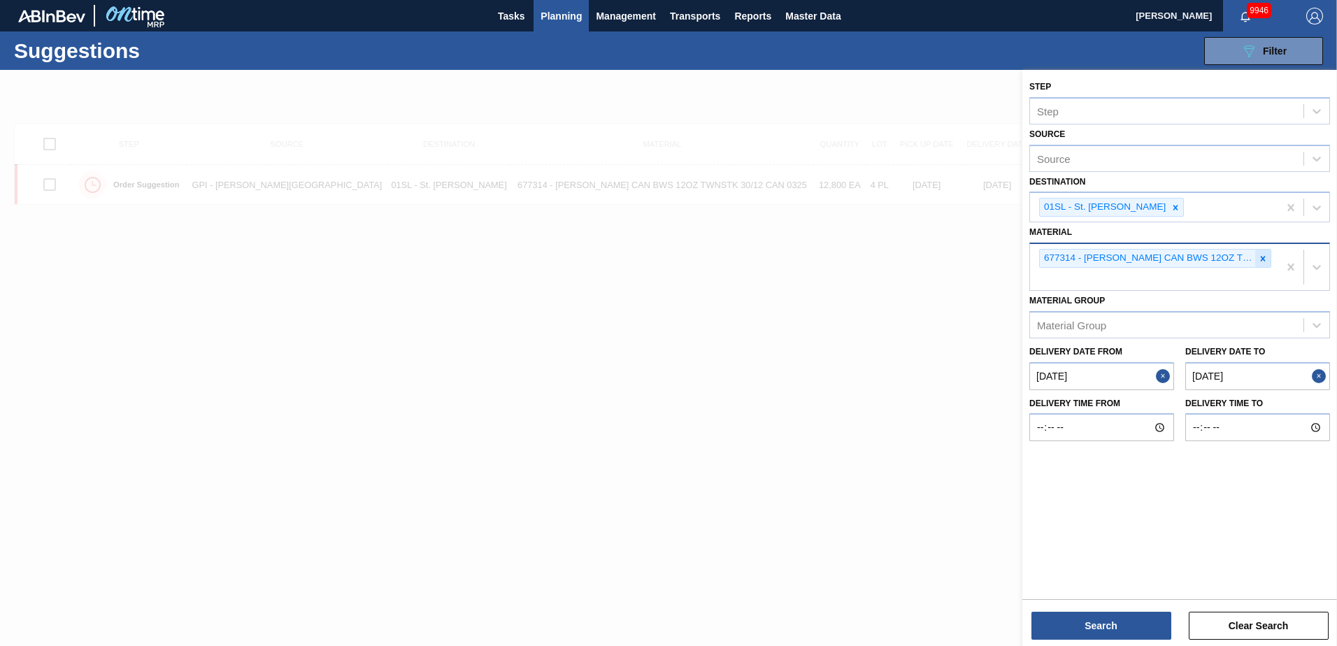
click at [1264, 259] on icon at bounding box center [1263, 258] width 5 height 5
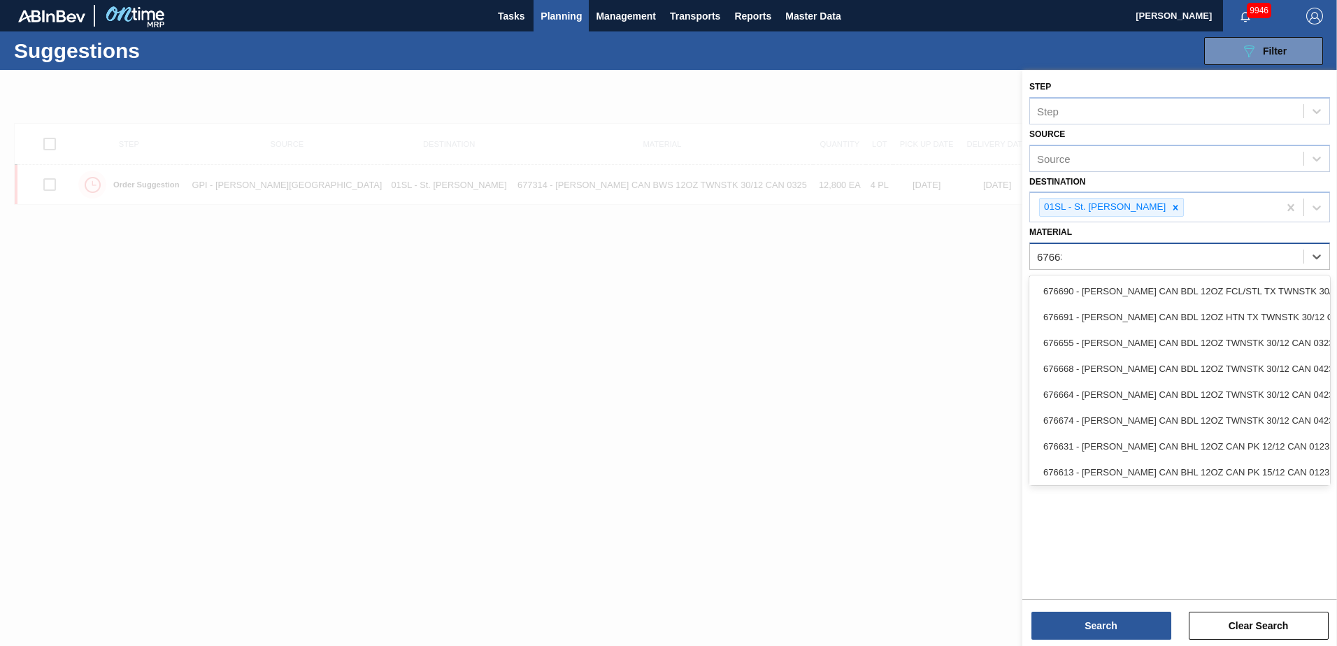
type input "676635"
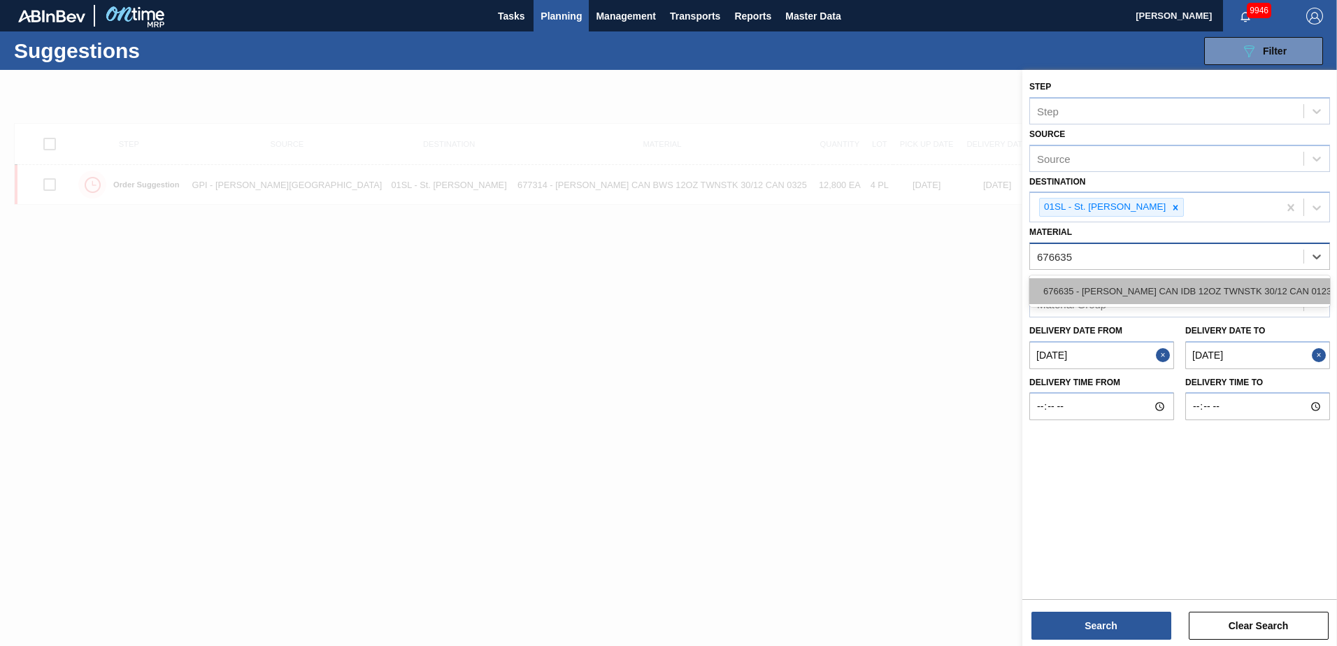
click at [1183, 298] on div "676635 - [PERSON_NAME] CAN IDB 12OZ TWNSTK 30/12 CAN 0123" at bounding box center [1179, 291] width 301 height 26
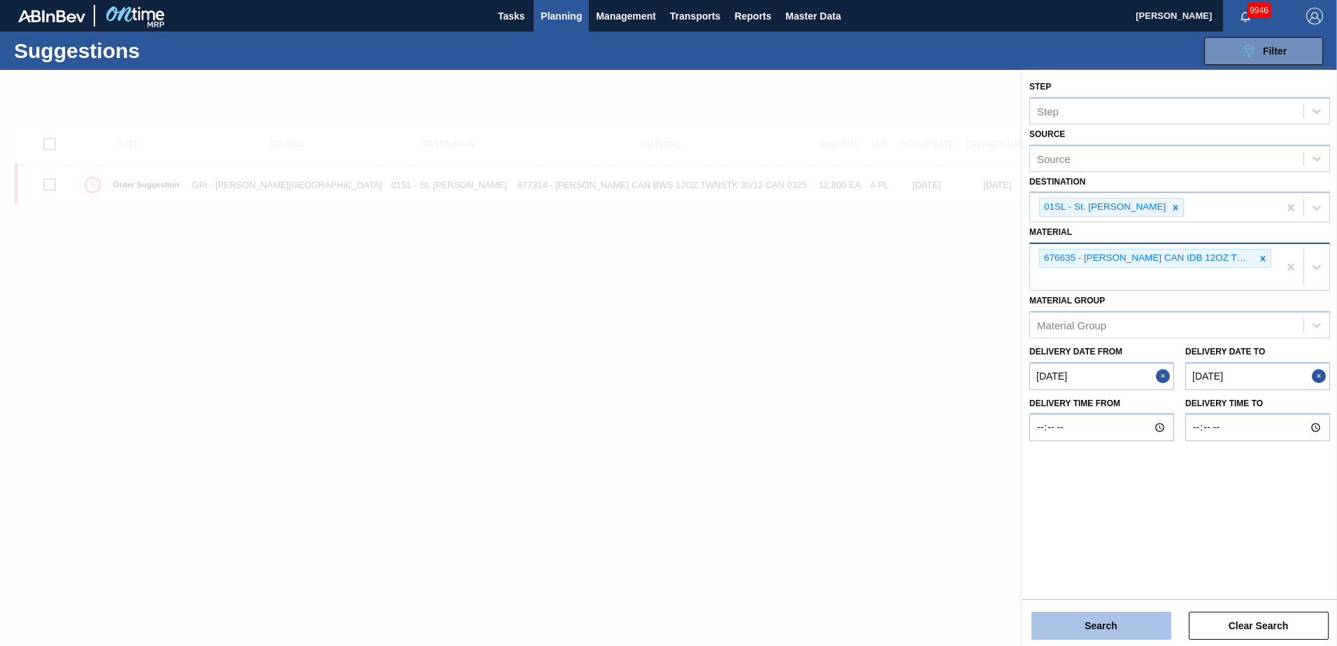
click at [1089, 638] on button "Search" at bounding box center [1101, 626] width 140 height 28
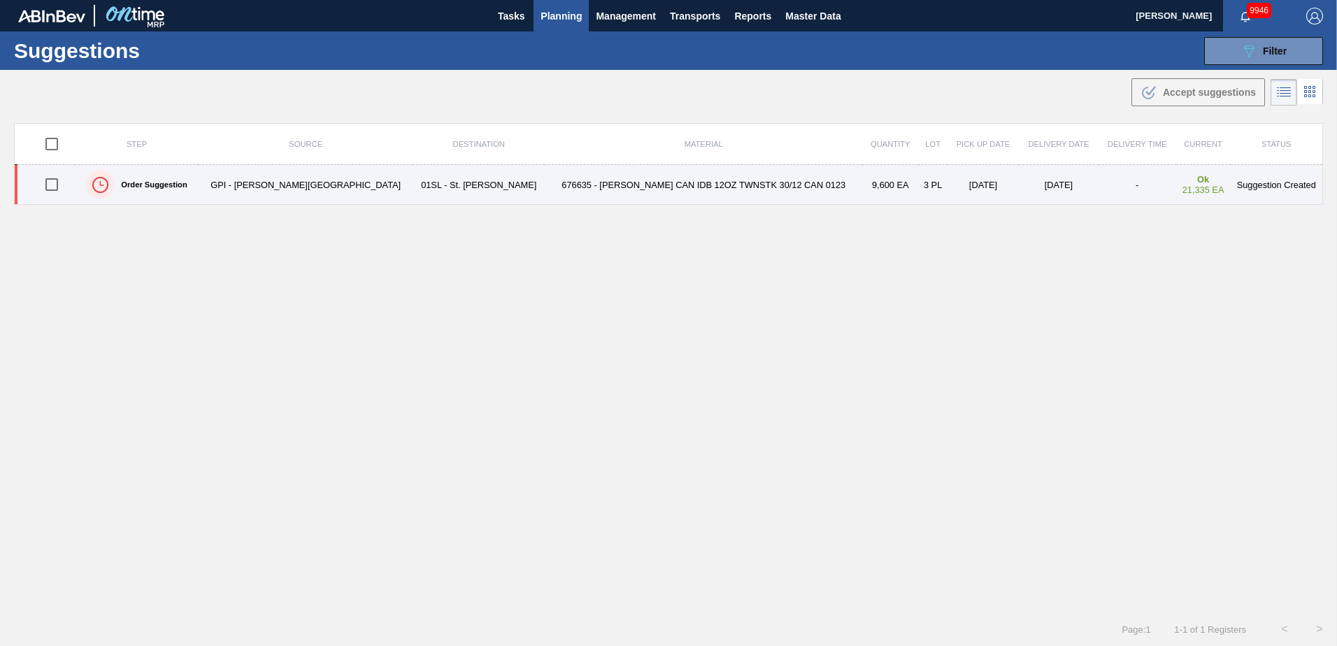
click at [57, 180] on input "checkbox" at bounding box center [51, 184] width 29 height 29
checkbox input "true"
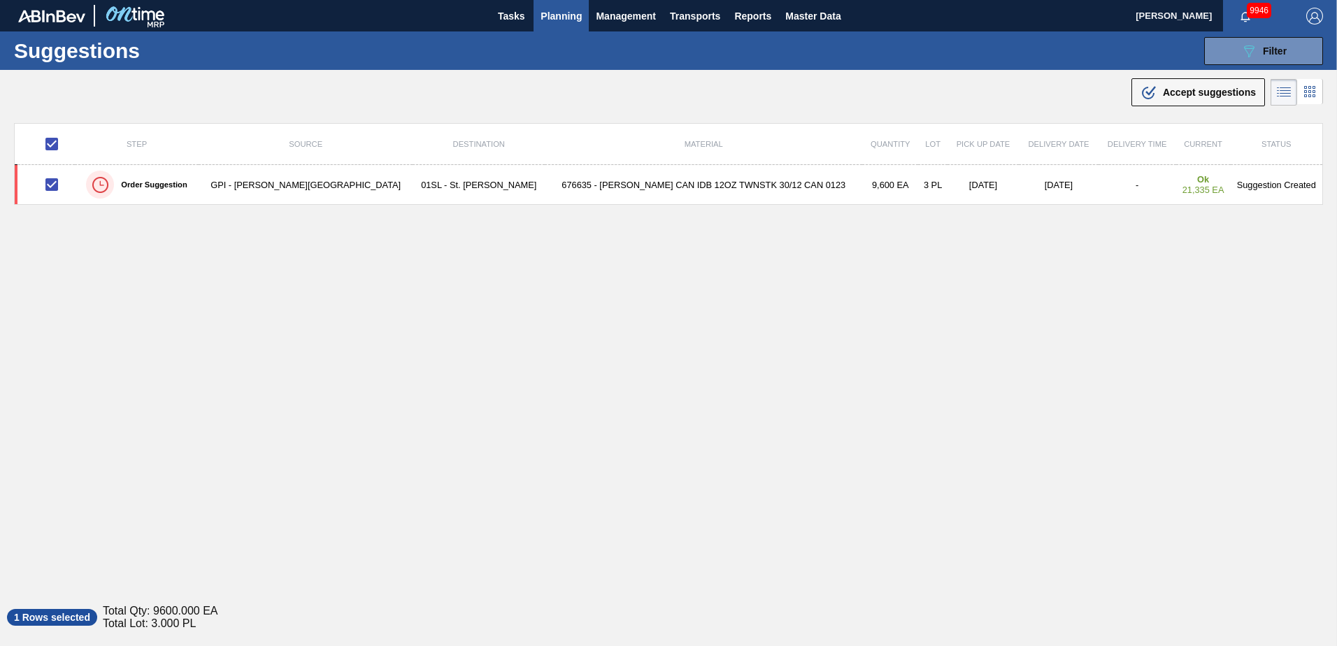
click at [1191, 106] on div ".b{fill:var(--color-action-default)} Accept suggestions" at bounding box center [668, 89] width 1337 height 39
click at [1191, 96] on span "Accept suggestions" at bounding box center [1209, 92] width 93 height 11
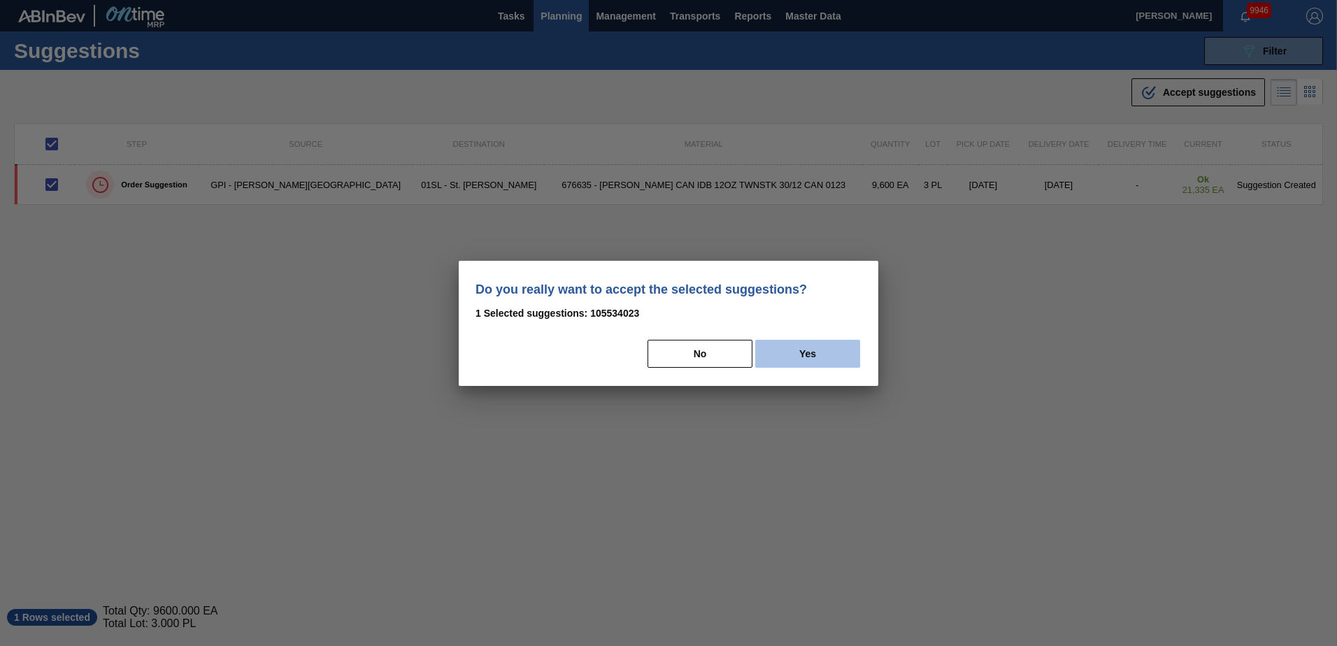
click at [806, 351] on button "Yes" at bounding box center [807, 354] width 105 height 28
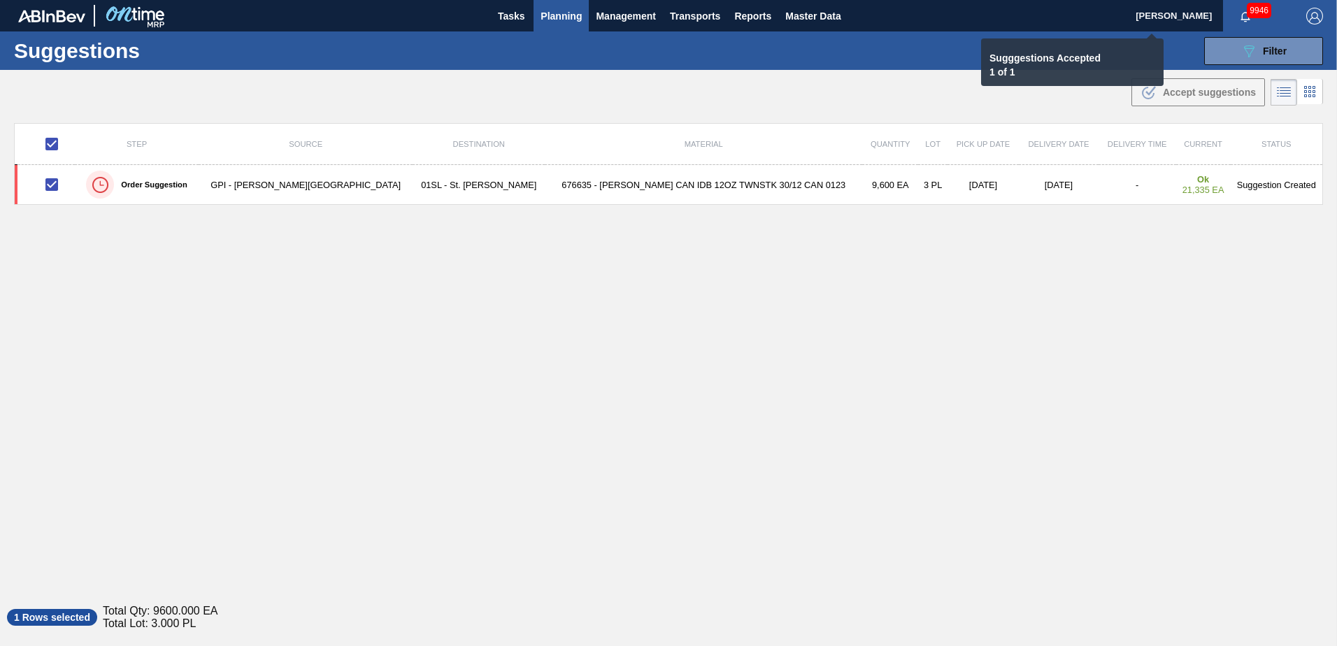
checkbox input "false"
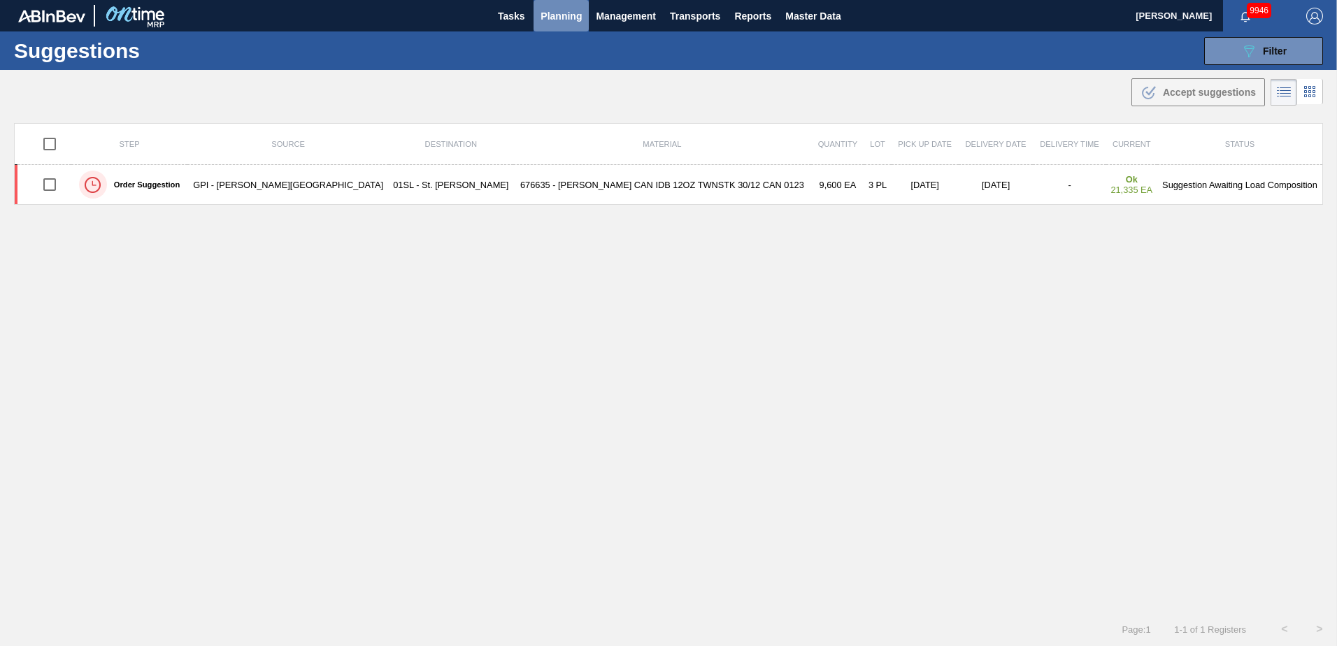
click at [556, 16] on span "Planning" at bounding box center [561, 16] width 41 height 17
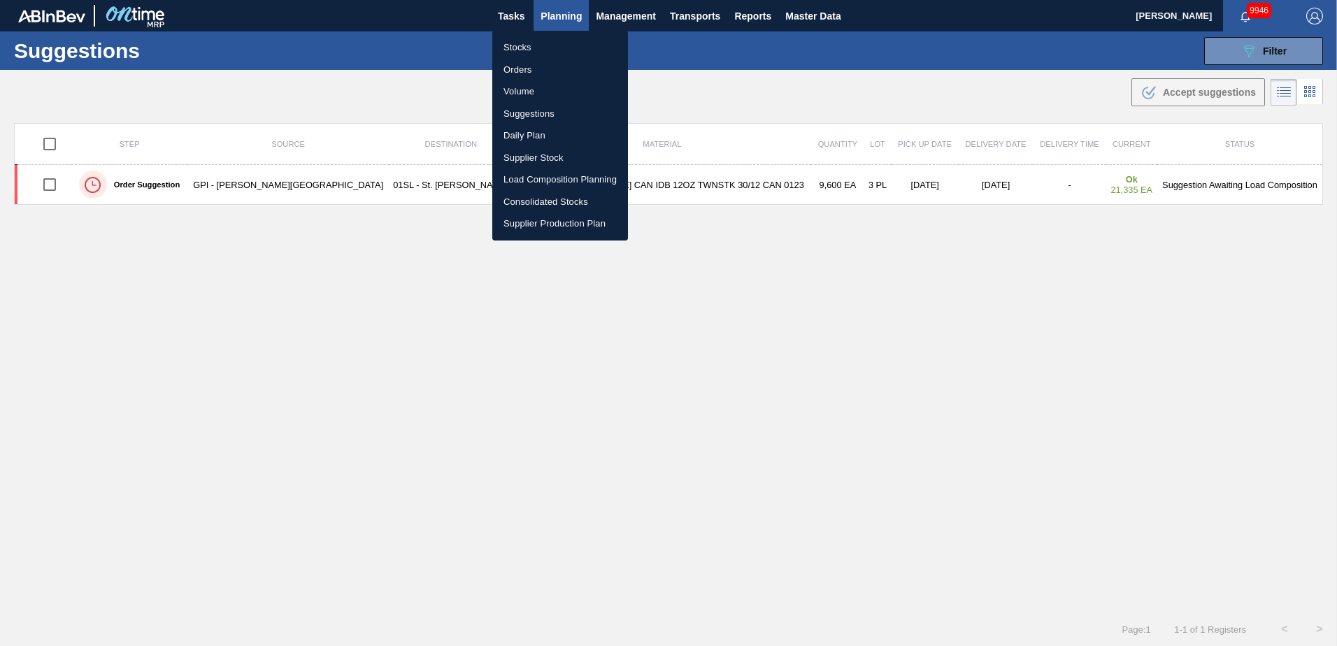
click at [520, 171] on li "Load Composition Planning" at bounding box center [560, 180] width 136 height 22
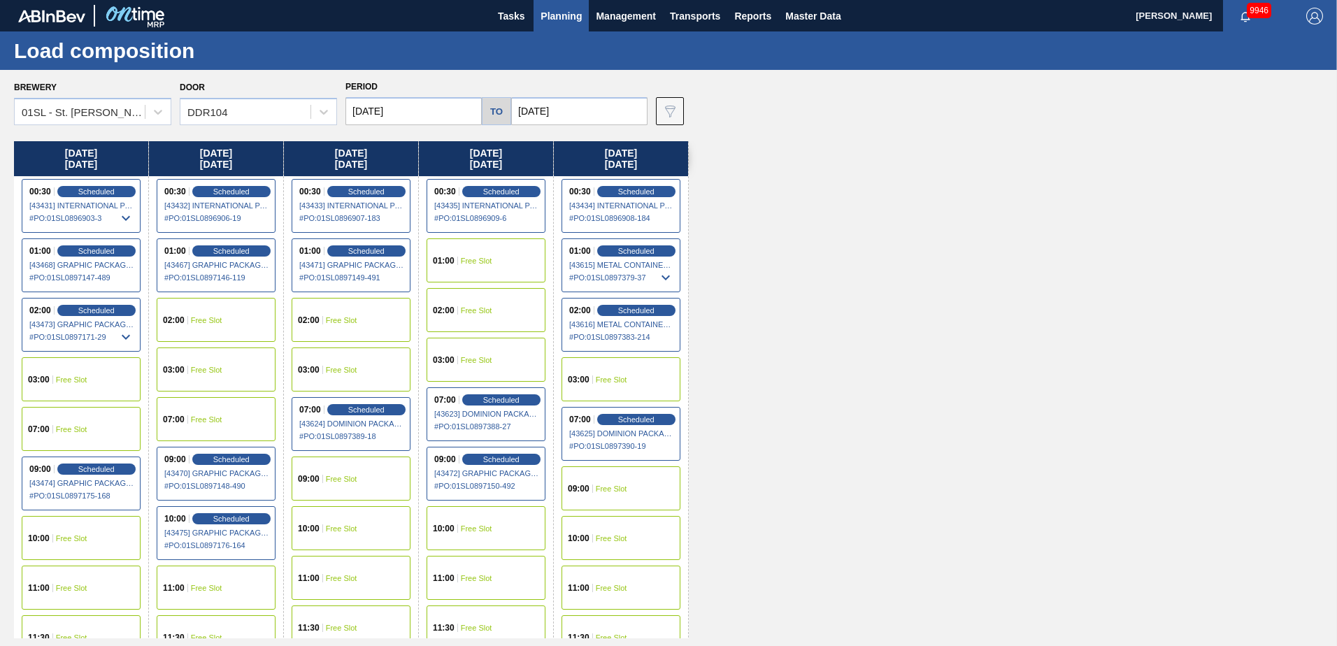
click at [463, 265] on div "01:00 Free Slot" at bounding box center [486, 260] width 119 height 44
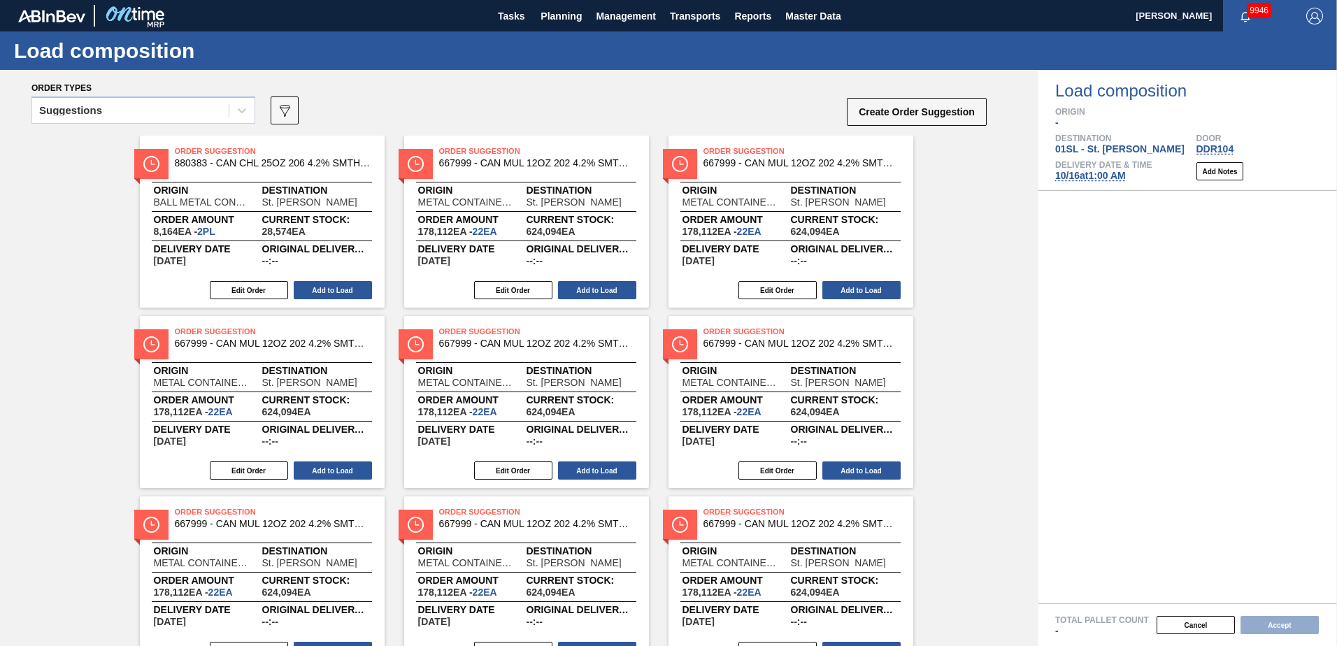
click at [233, 108] on div at bounding box center [241, 110] width 25 height 25
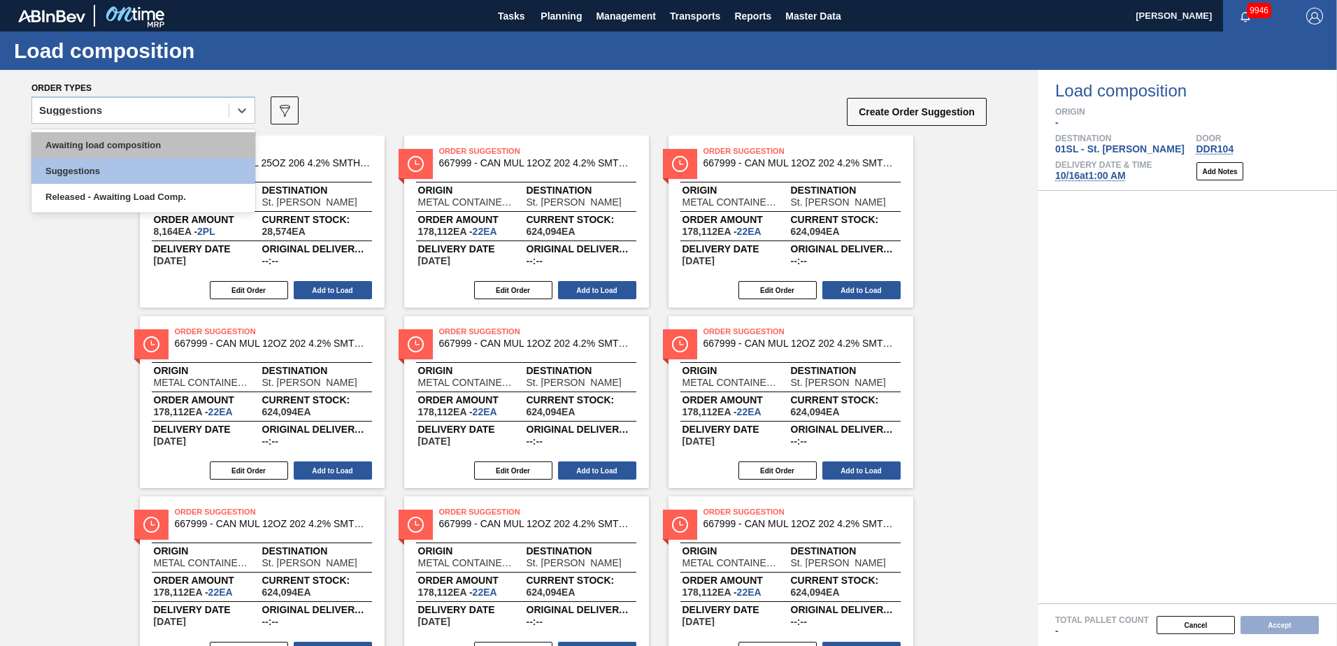
click at [151, 136] on div "Awaiting load composition" at bounding box center [143, 145] width 224 height 26
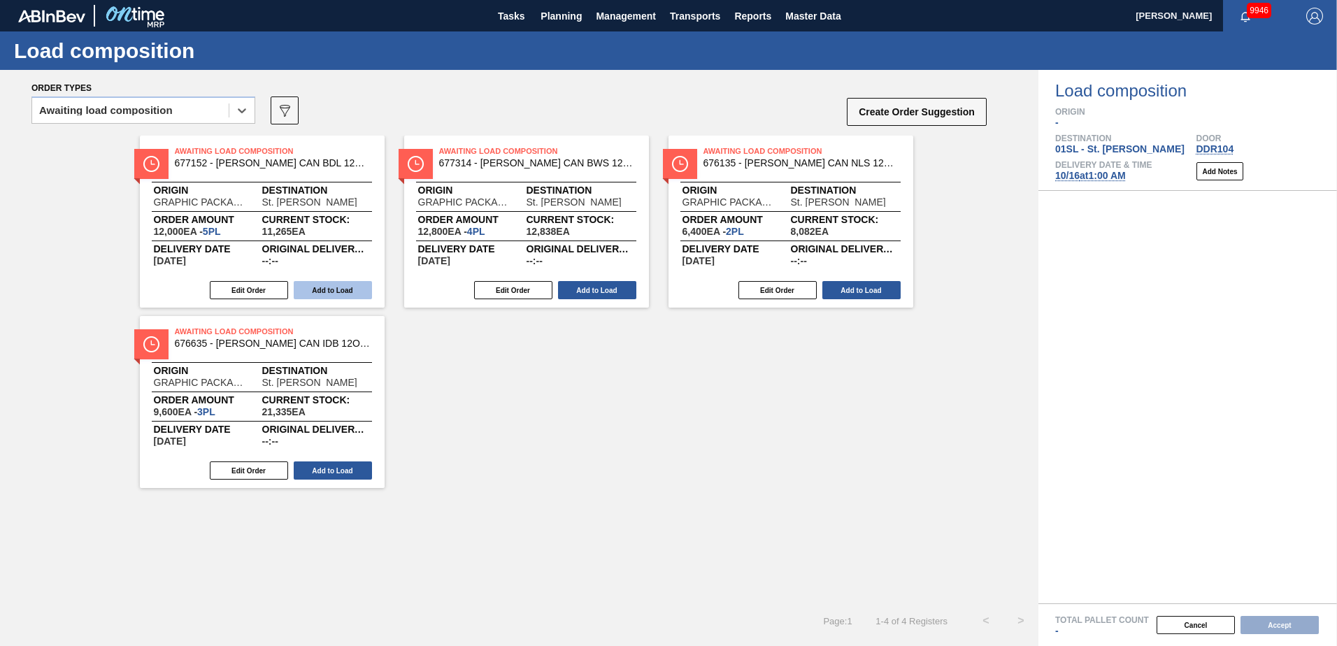
click at [320, 288] on button "Add to Load" at bounding box center [333, 290] width 78 height 18
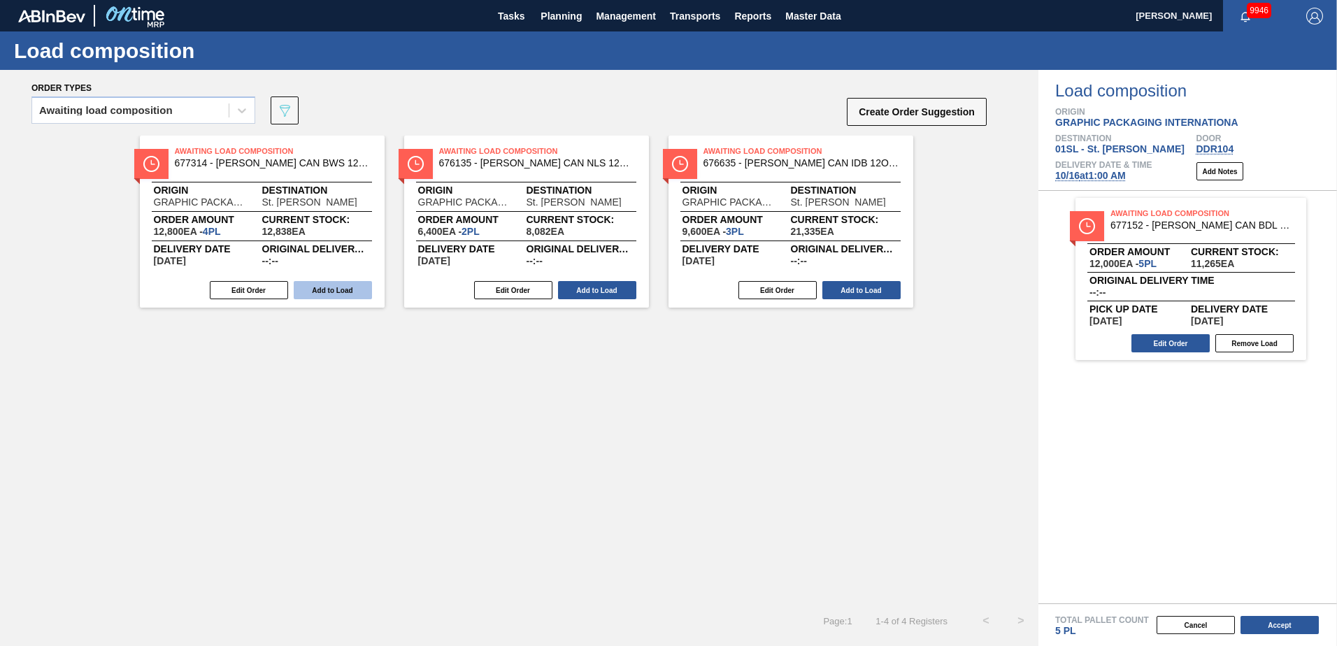
click at [323, 290] on button "Add to Load" at bounding box center [333, 290] width 78 height 18
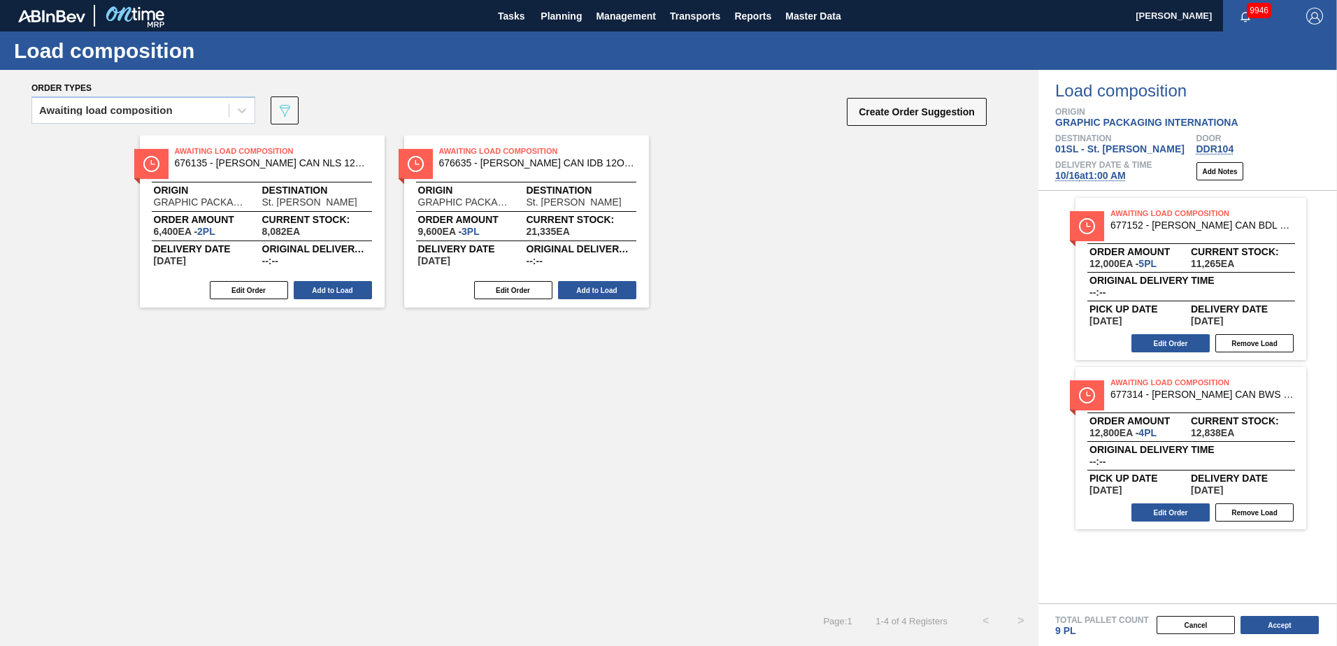
click at [323, 290] on button "Add to Load" at bounding box center [333, 290] width 78 height 18
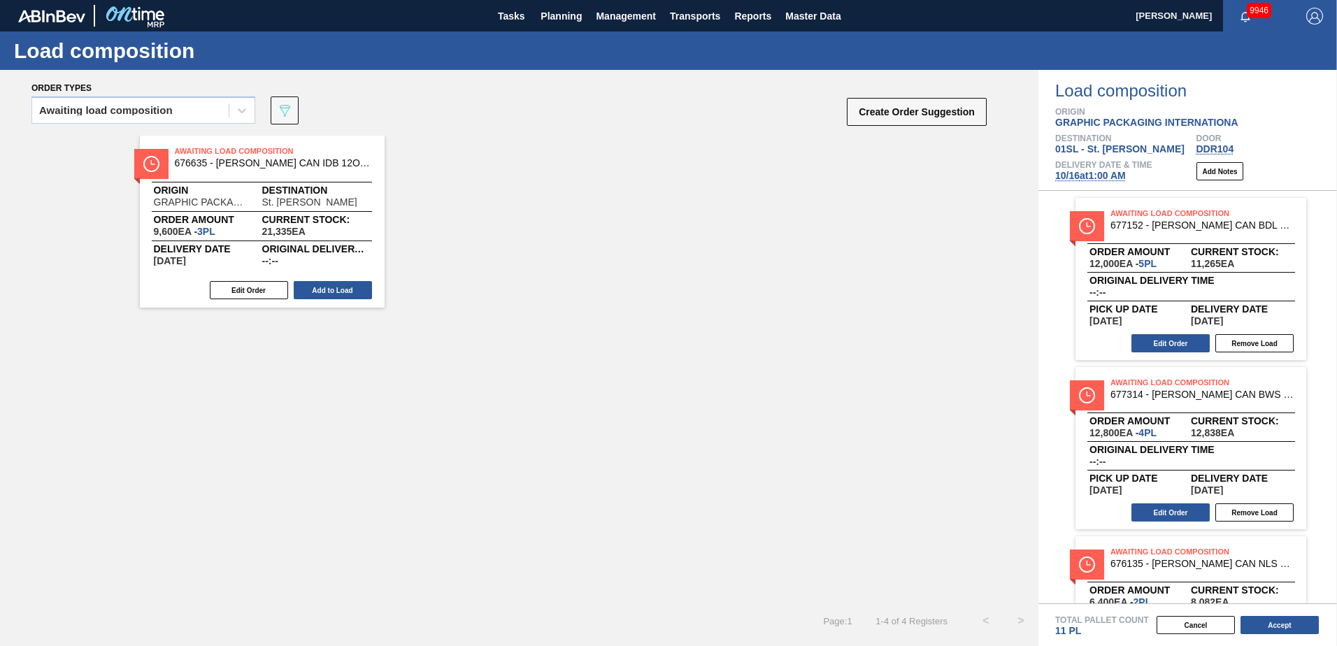
click at [323, 290] on button "Add to Load" at bounding box center [333, 290] width 78 height 18
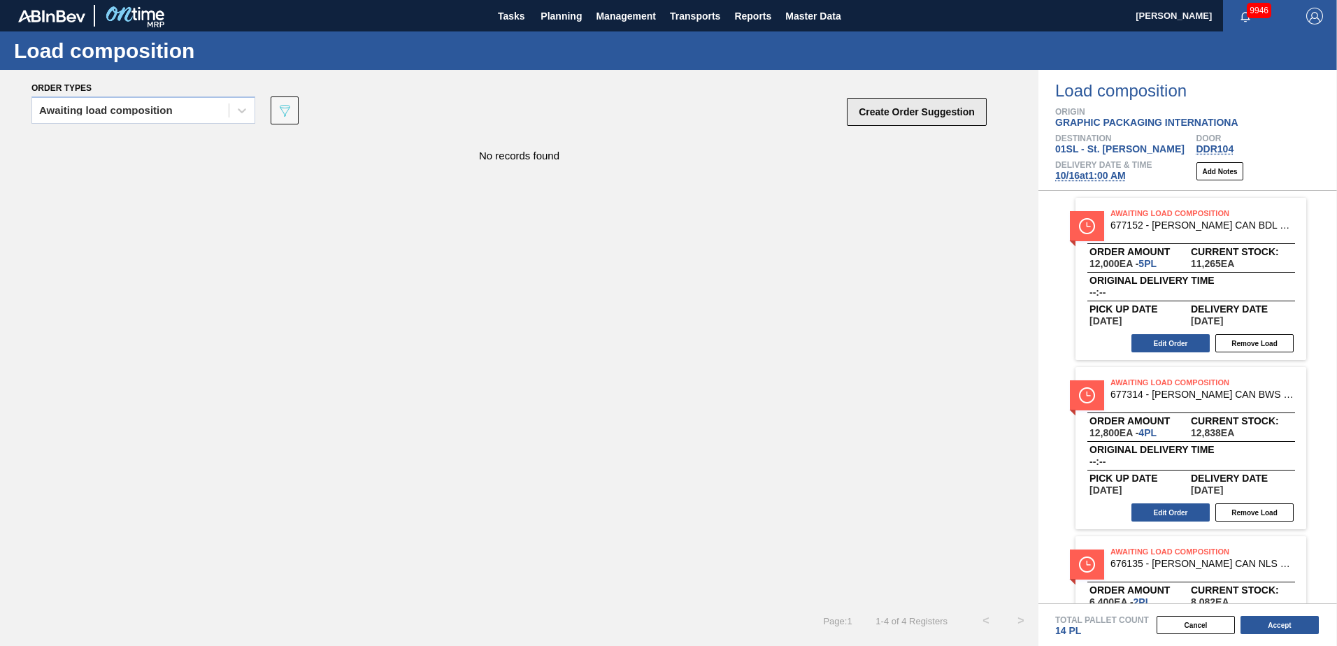
click at [914, 117] on button "Create Order Suggestion" at bounding box center [917, 112] width 140 height 28
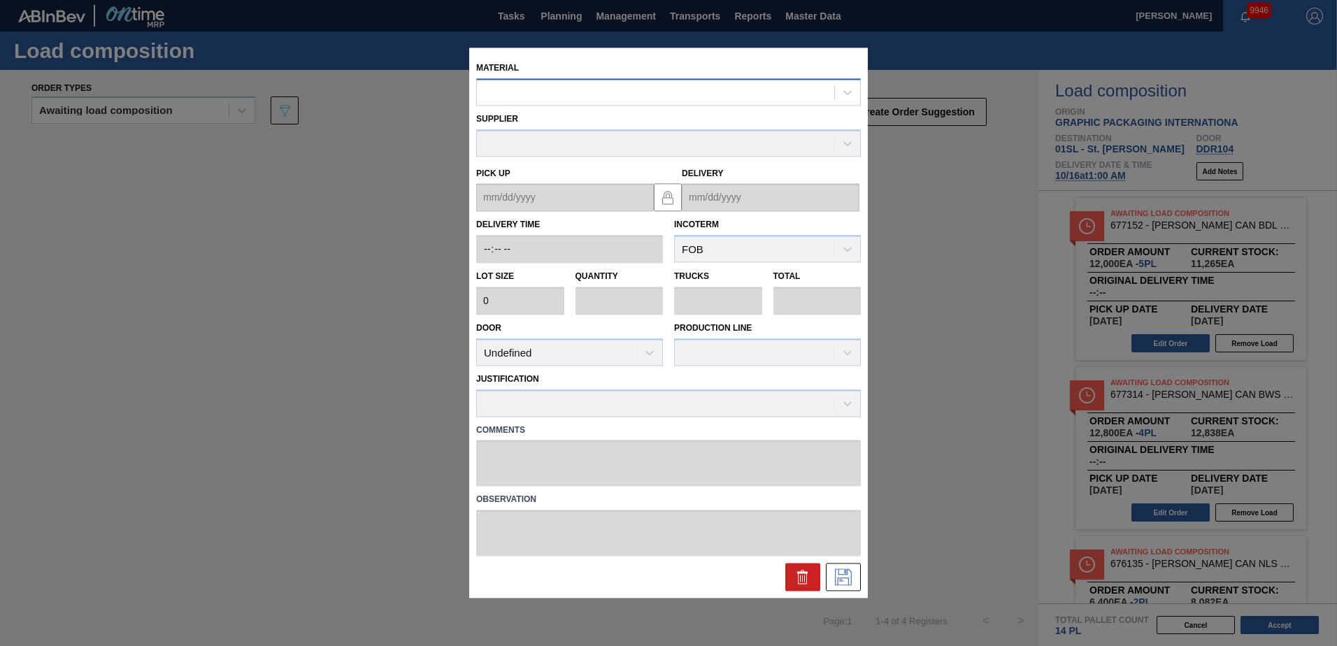
click at [681, 97] on div at bounding box center [655, 93] width 357 height 20
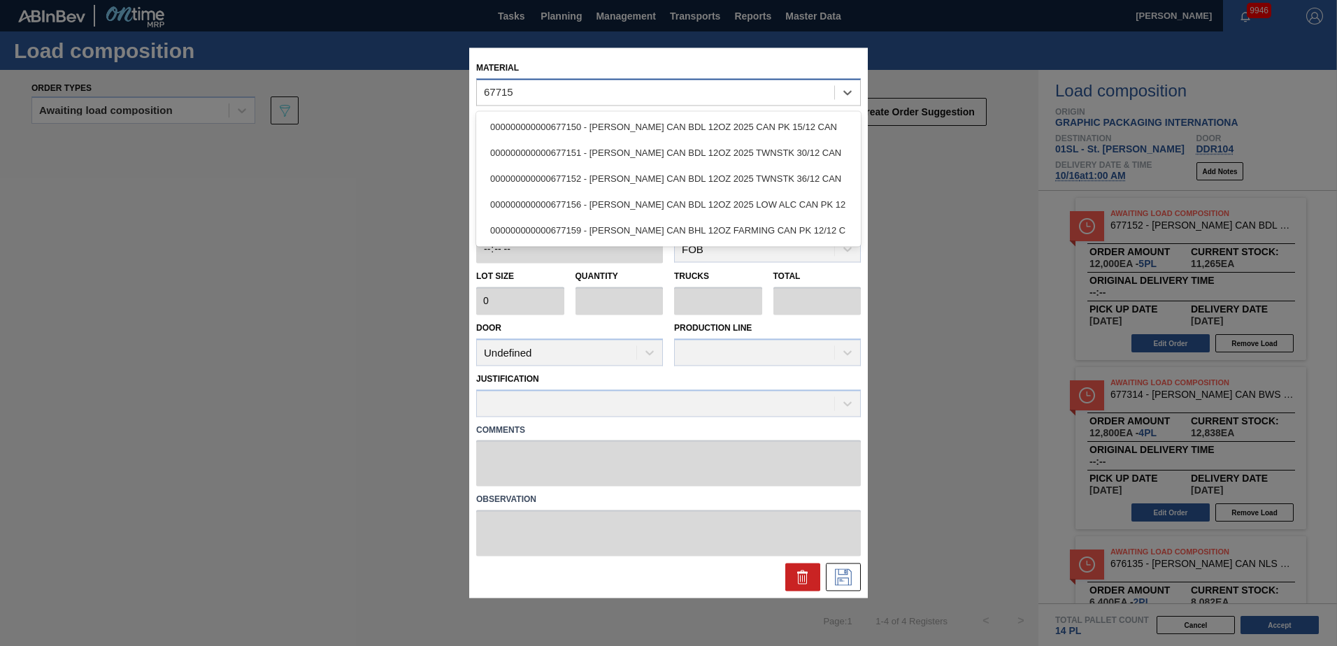
type input "677152"
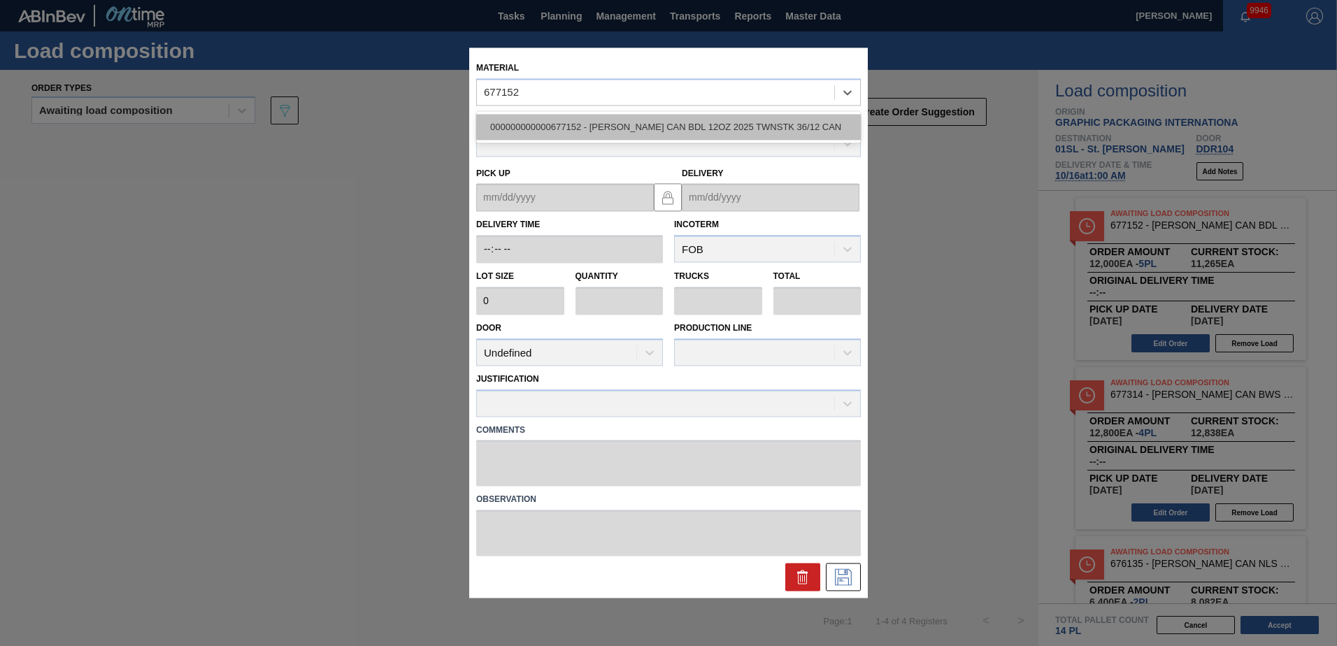
click at [631, 128] on div "000000000000677152 - [PERSON_NAME] CAN BDL 12OZ 2025 TWNSTK 36/12 CAN" at bounding box center [668, 127] width 385 height 26
type input "2,400"
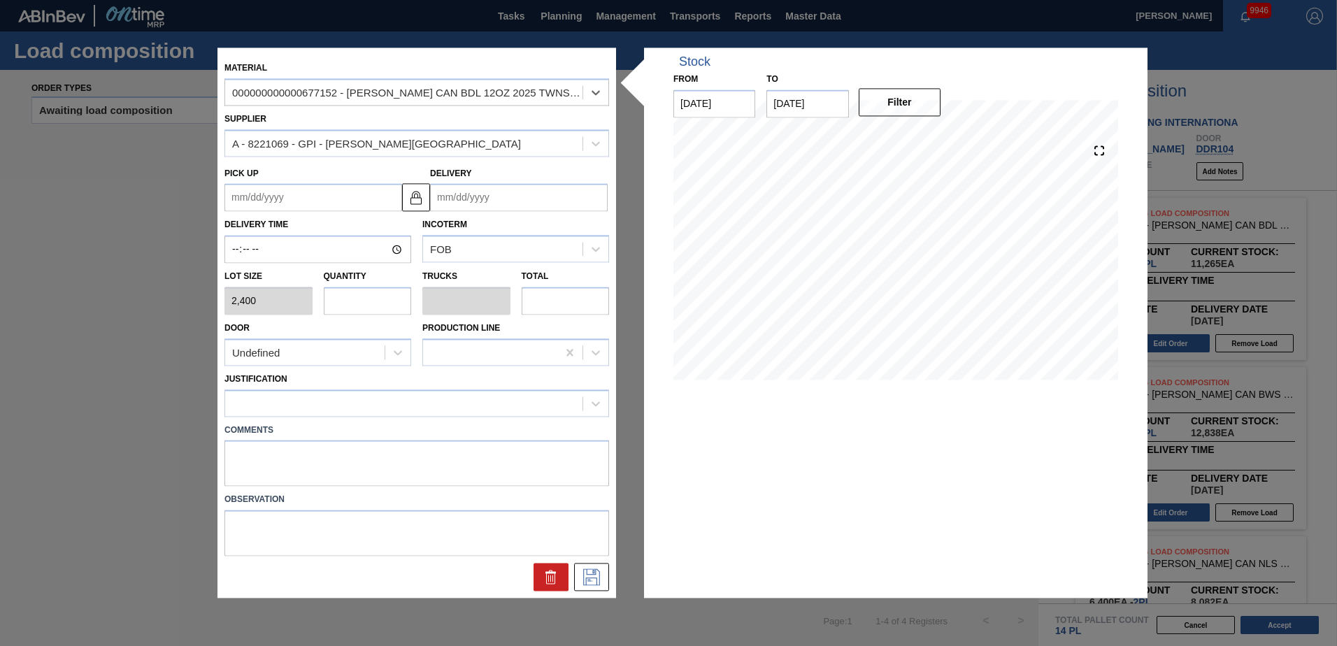
click at [492, 204] on input "Delivery" at bounding box center [519, 198] width 178 height 28
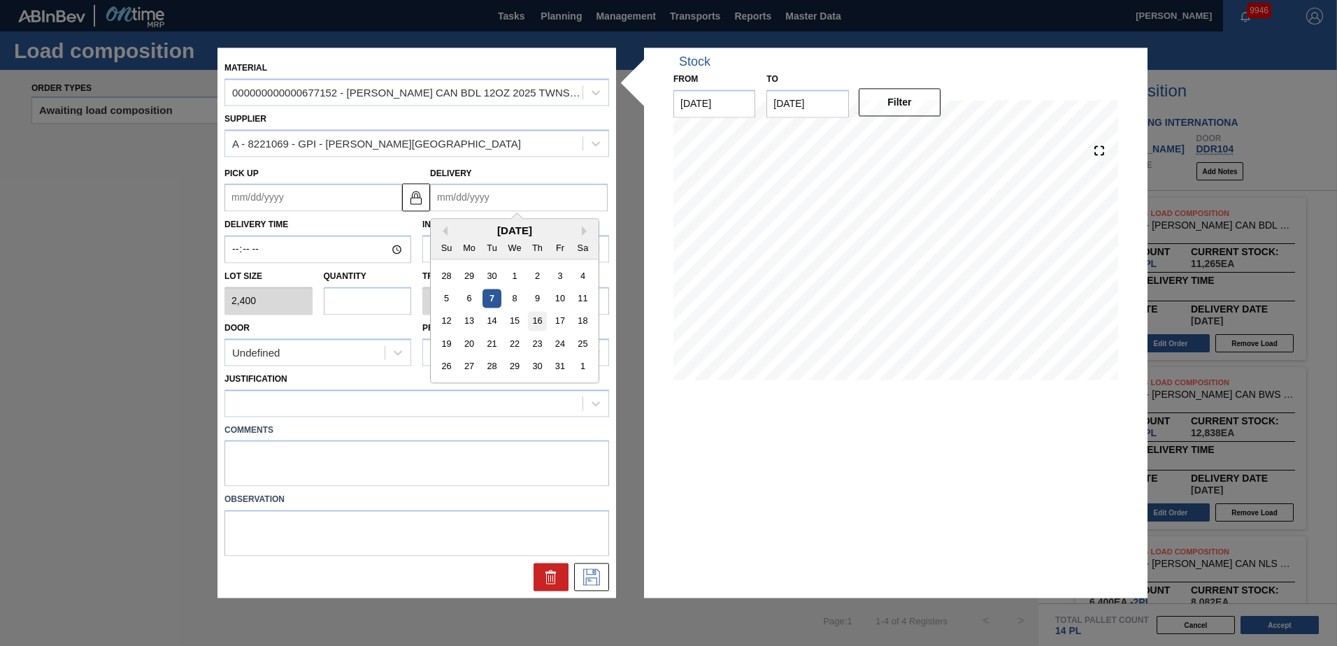
click at [536, 320] on div "16" at bounding box center [537, 321] width 19 height 19
type up "[DATE]"
type input "[DATE]"
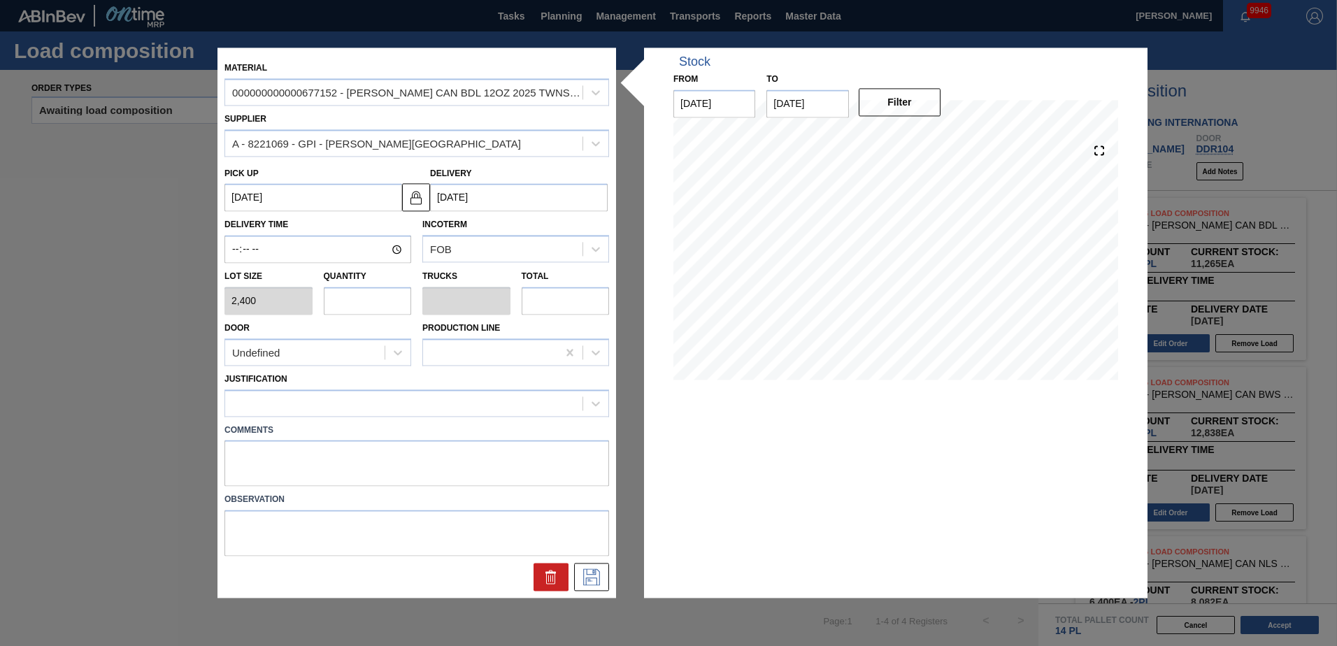
click at [375, 305] on input "text" at bounding box center [368, 301] width 88 height 28
type input "1"
type input "0.038"
type input "2,400"
type input "1"
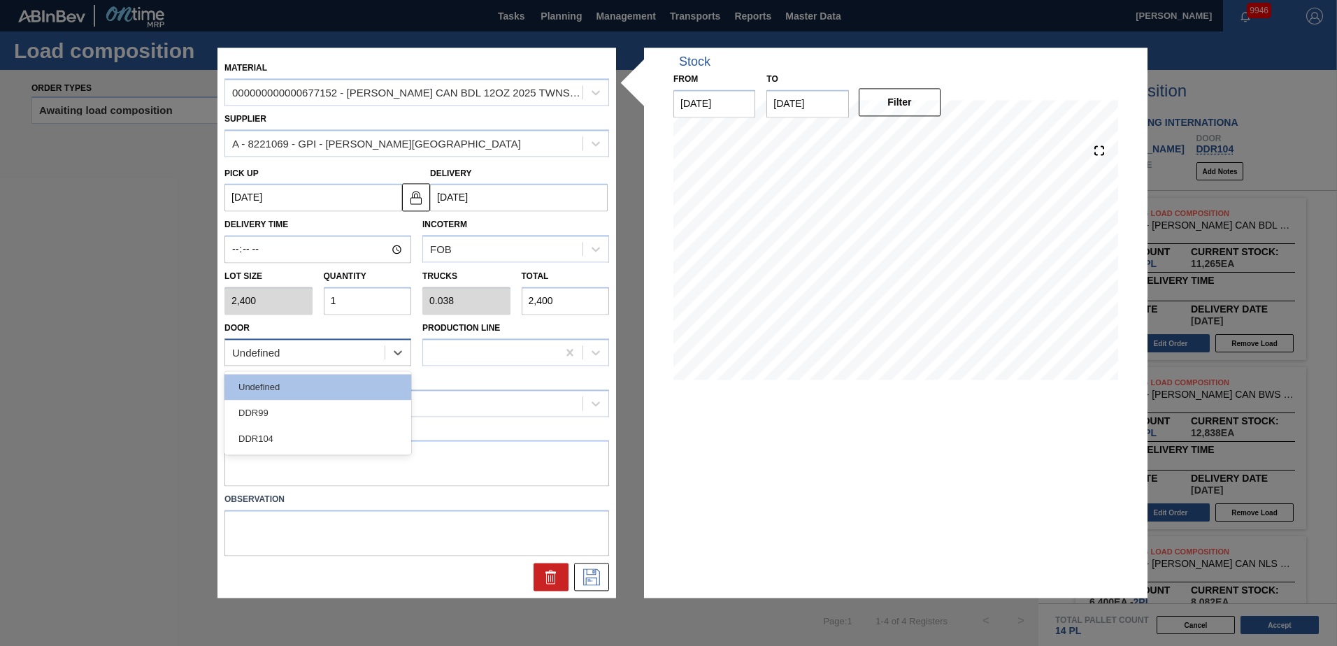
click at [350, 348] on div "Undefined" at bounding box center [304, 353] width 159 height 20
click at [280, 452] on div "DDR104" at bounding box center [317, 439] width 187 height 26
click at [301, 403] on div at bounding box center [403, 403] width 357 height 20
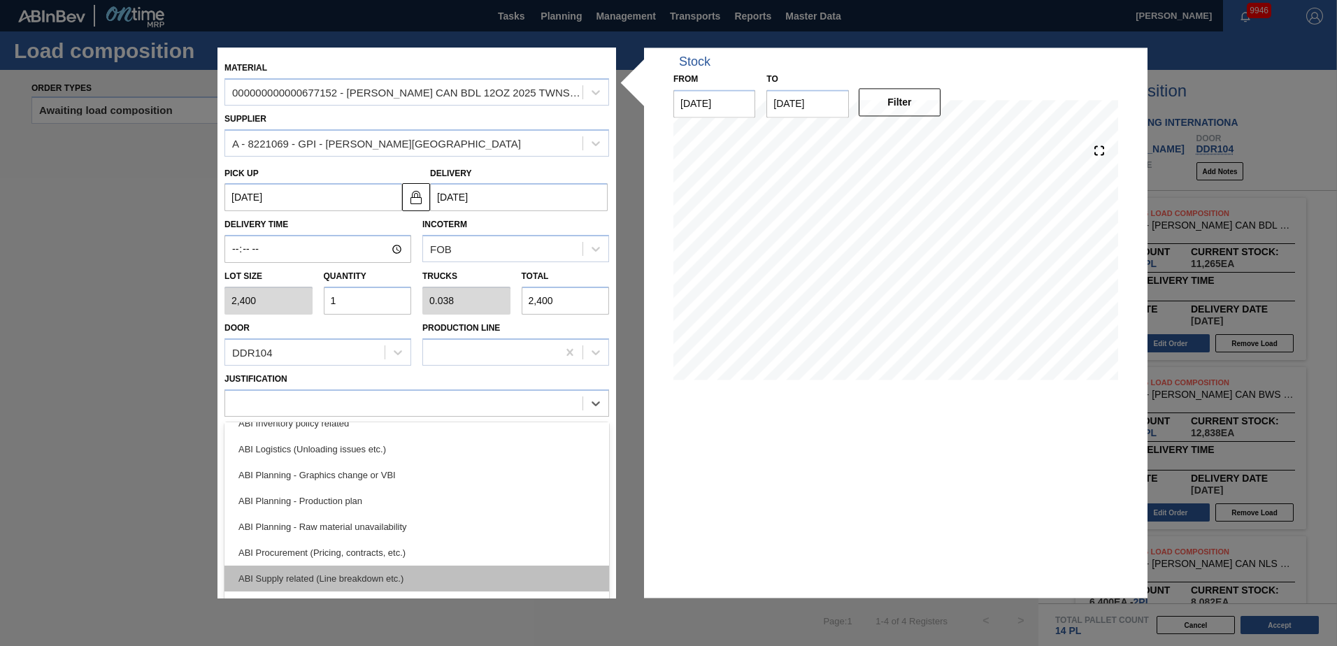
scroll to position [140, 0]
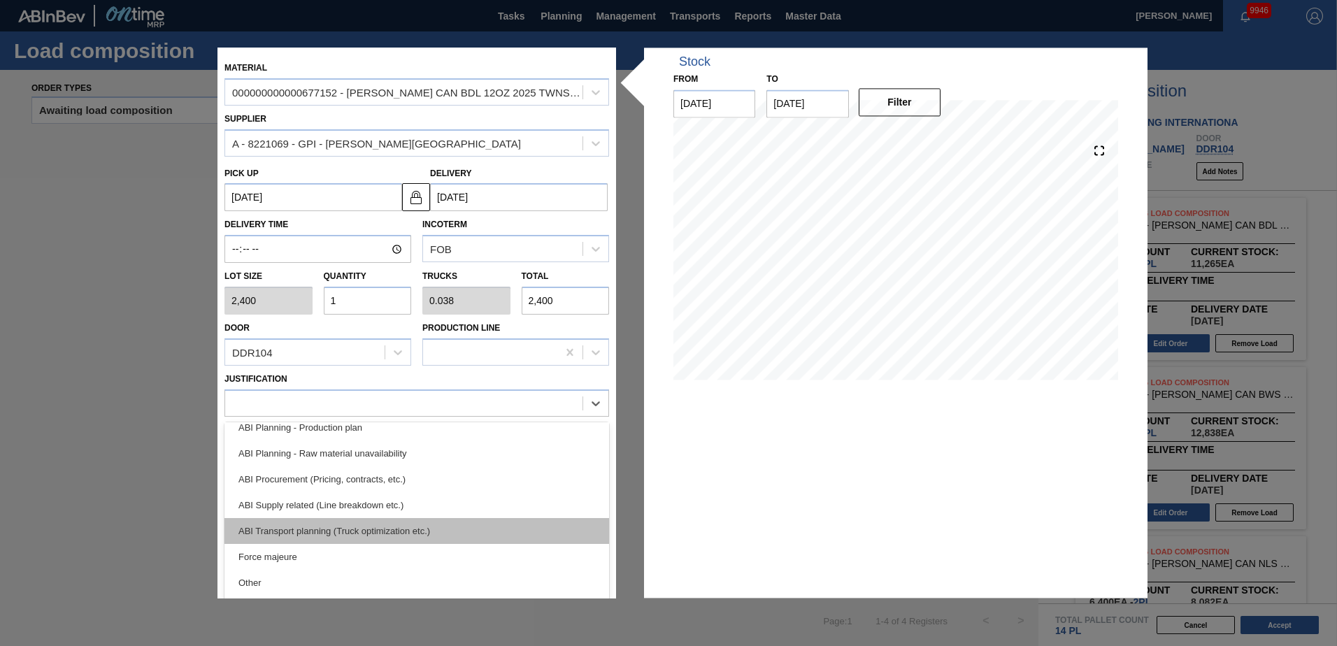
click at [353, 529] on div "ABI Transport planning (Truck optimization etc.)" at bounding box center [416, 531] width 385 height 26
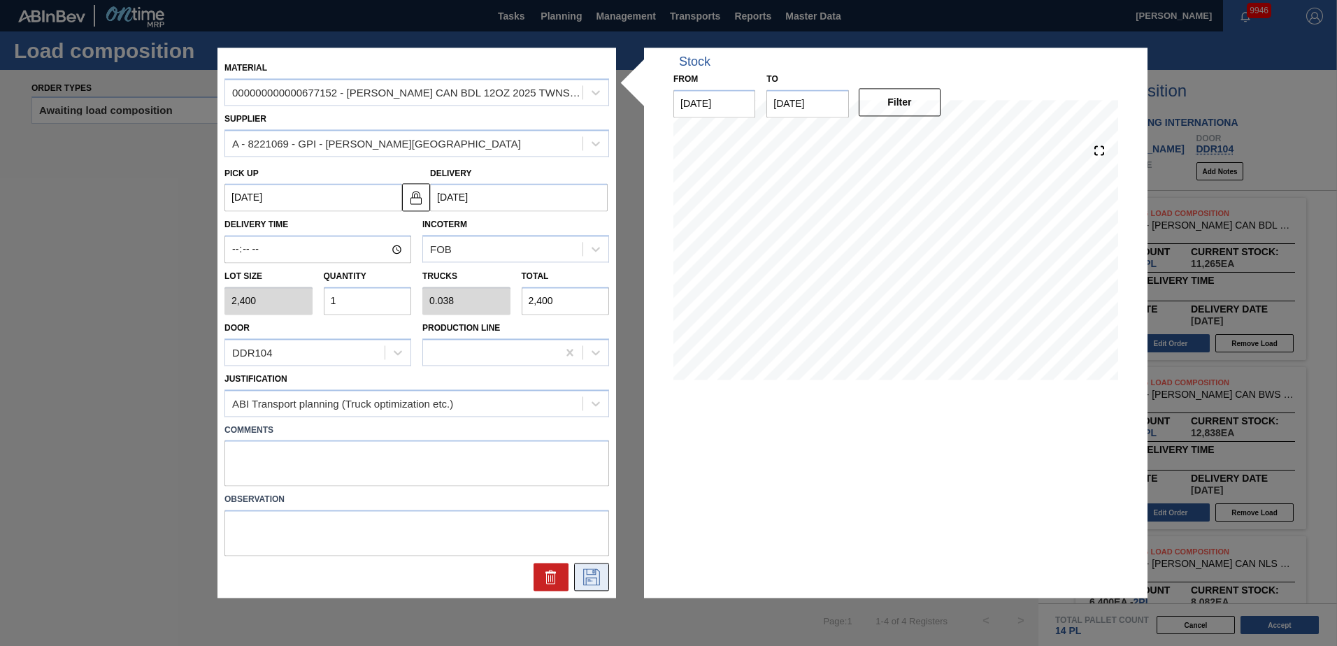
click at [595, 579] on icon at bounding box center [591, 577] width 22 height 17
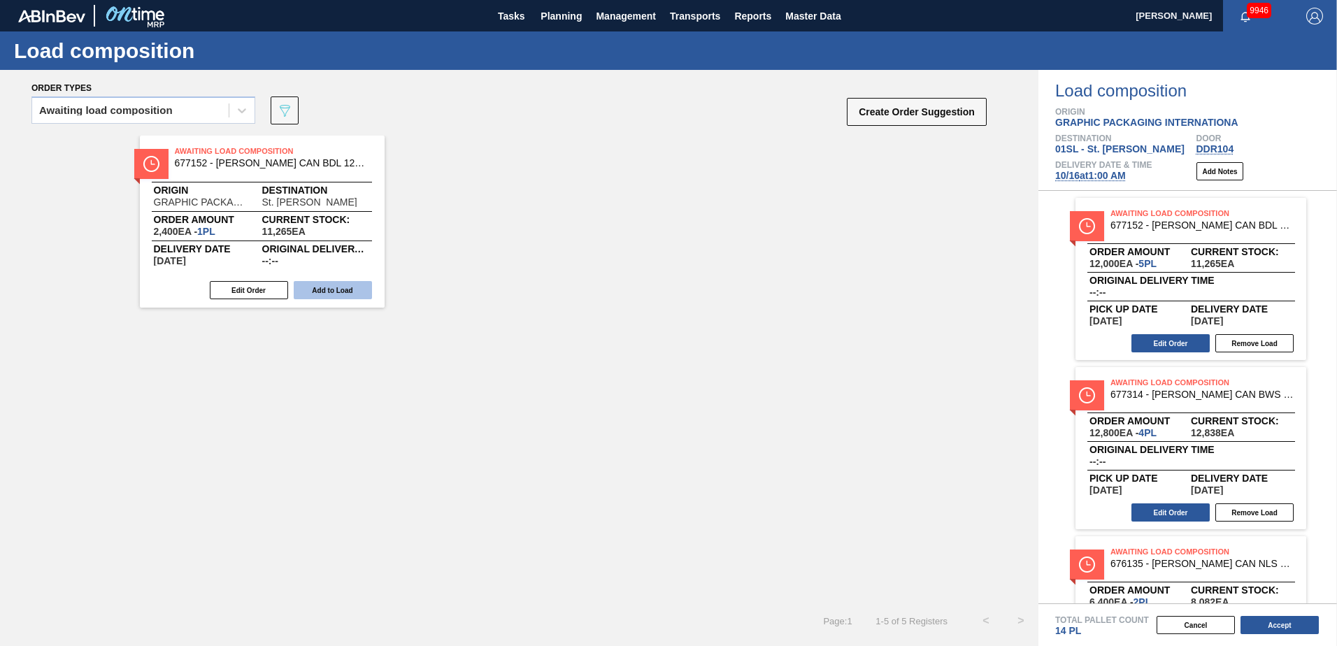
click at [326, 294] on button "Add to Load" at bounding box center [333, 290] width 78 height 18
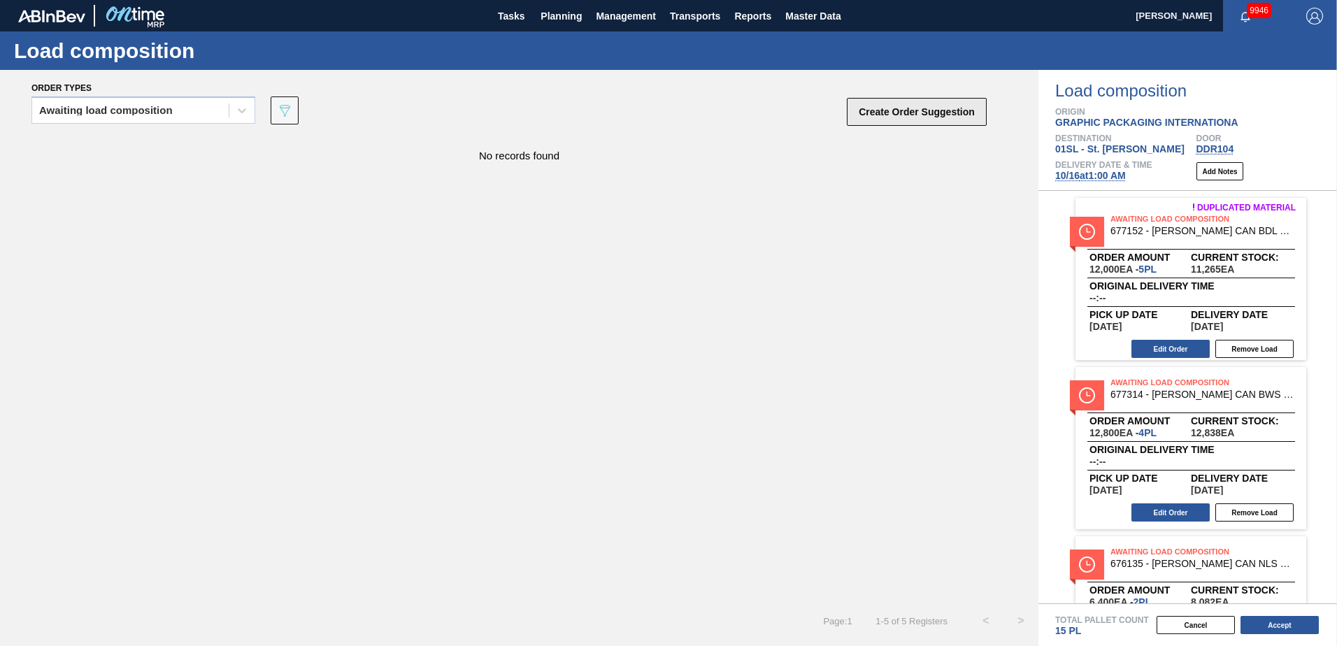
click at [943, 101] on button "Create Order Suggestion" at bounding box center [917, 112] width 140 height 28
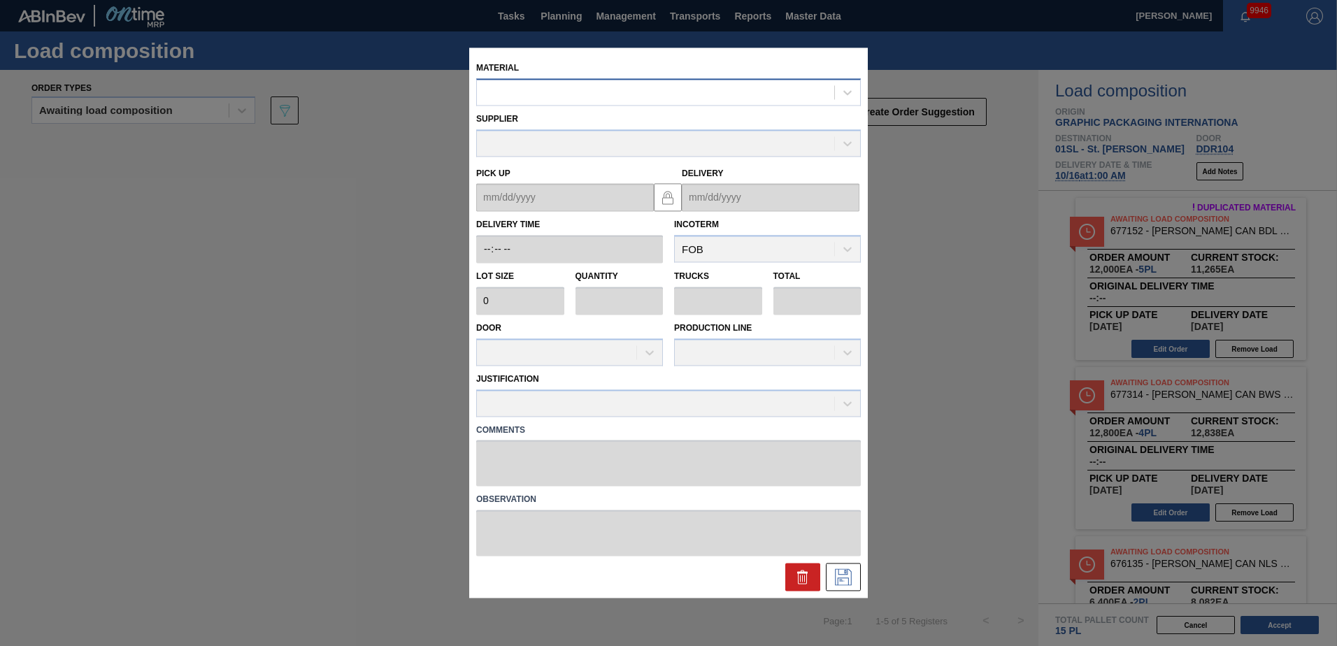
click at [696, 93] on div at bounding box center [655, 93] width 357 height 20
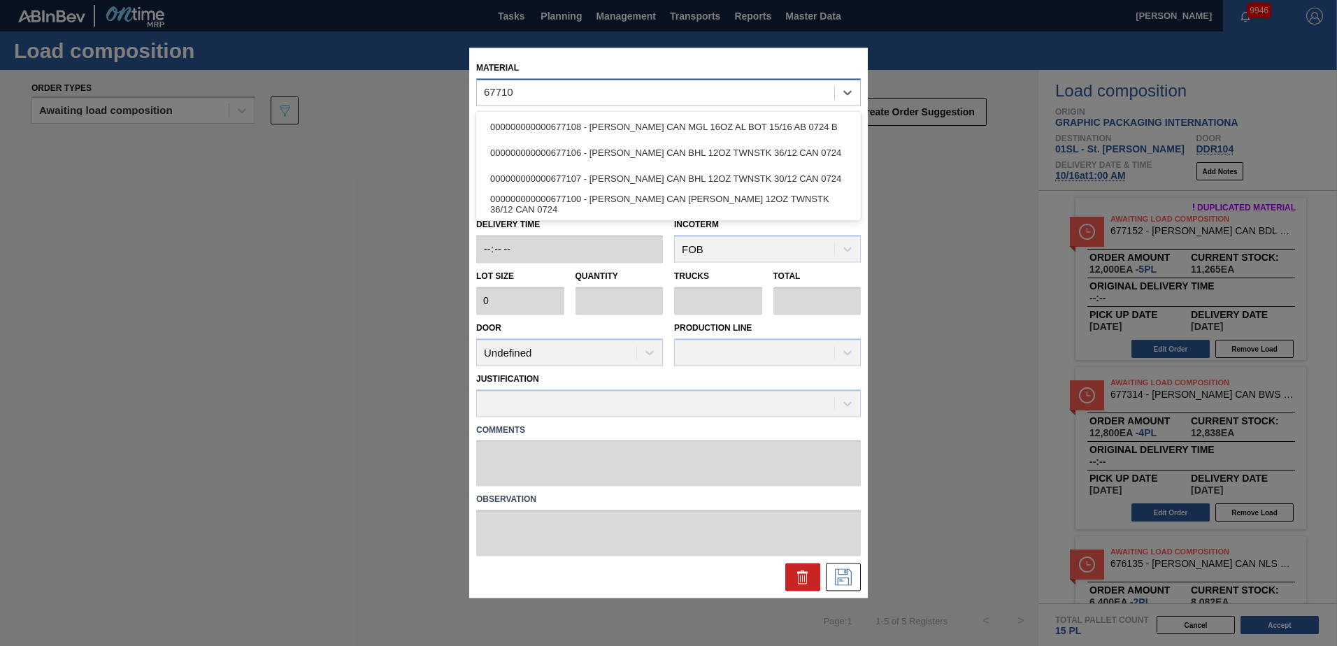
type input "677106"
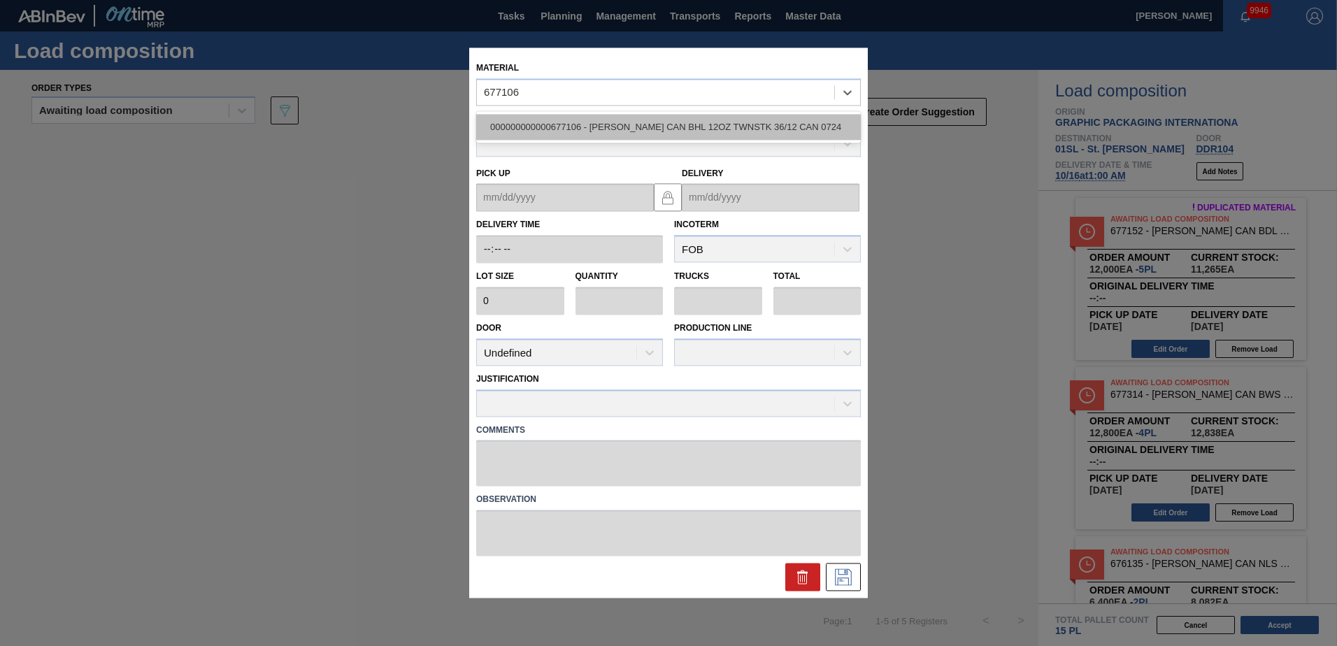
click at [712, 125] on div "000000000000677106 - [PERSON_NAME] CAN BHL 12OZ TWNSTK 36/12 CAN 0724" at bounding box center [668, 127] width 385 height 26
type input "2,400"
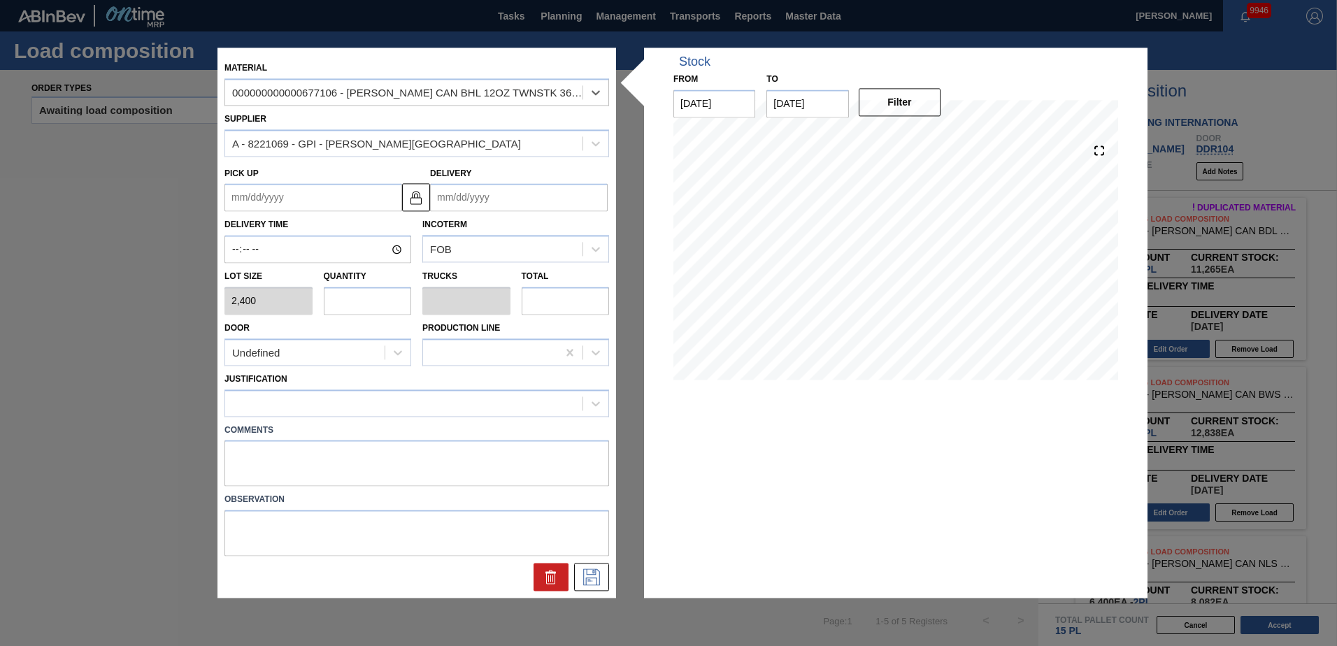
click at [480, 190] on input "Delivery" at bounding box center [519, 198] width 178 height 28
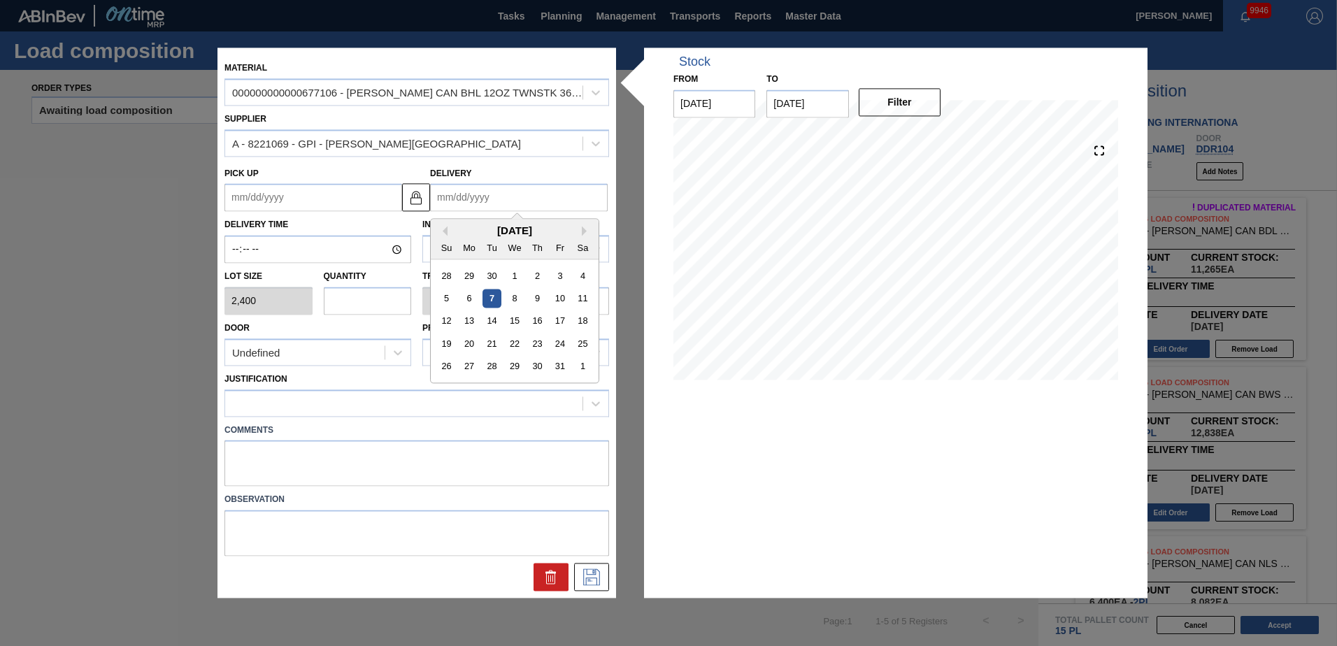
drag, startPoint x: 536, startPoint y: 320, endPoint x: 487, endPoint y: 308, distance: 50.2
click at [535, 320] on div "16" at bounding box center [537, 321] width 19 height 19
type up "[DATE]"
type input "[DATE]"
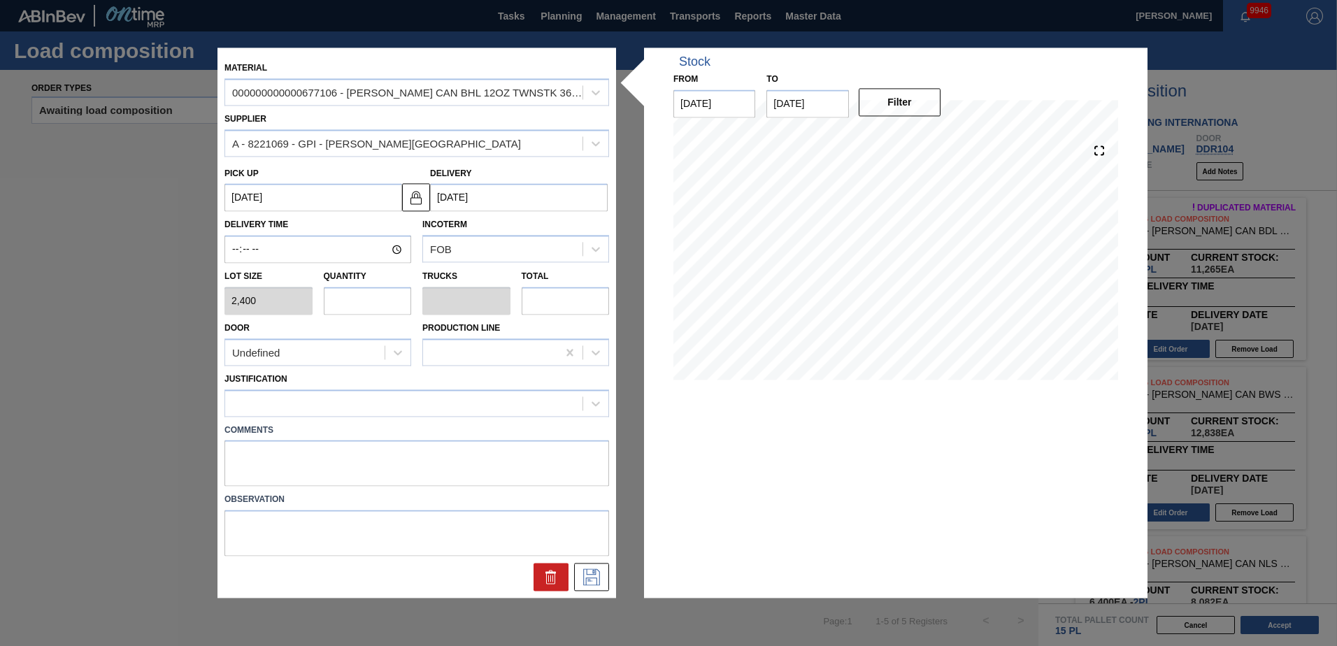
click at [380, 302] on input "text" at bounding box center [368, 301] width 88 height 28
type input "1"
type input "0.038"
type input "2,400"
type input "11"
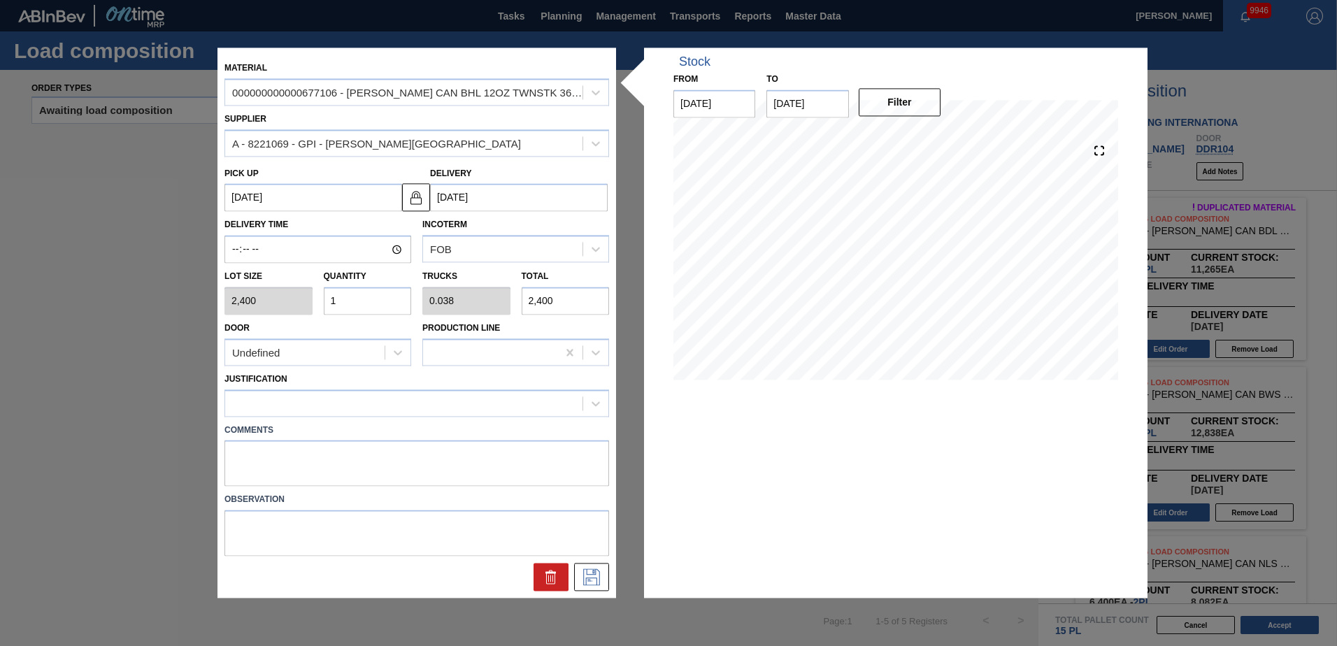
type input "0.423"
type input "26,400"
type input "11"
click at [343, 362] on div "Undefined" at bounding box center [304, 353] width 159 height 20
click at [306, 438] on div "DDR104" at bounding box center [317, 439] width 187 height 26
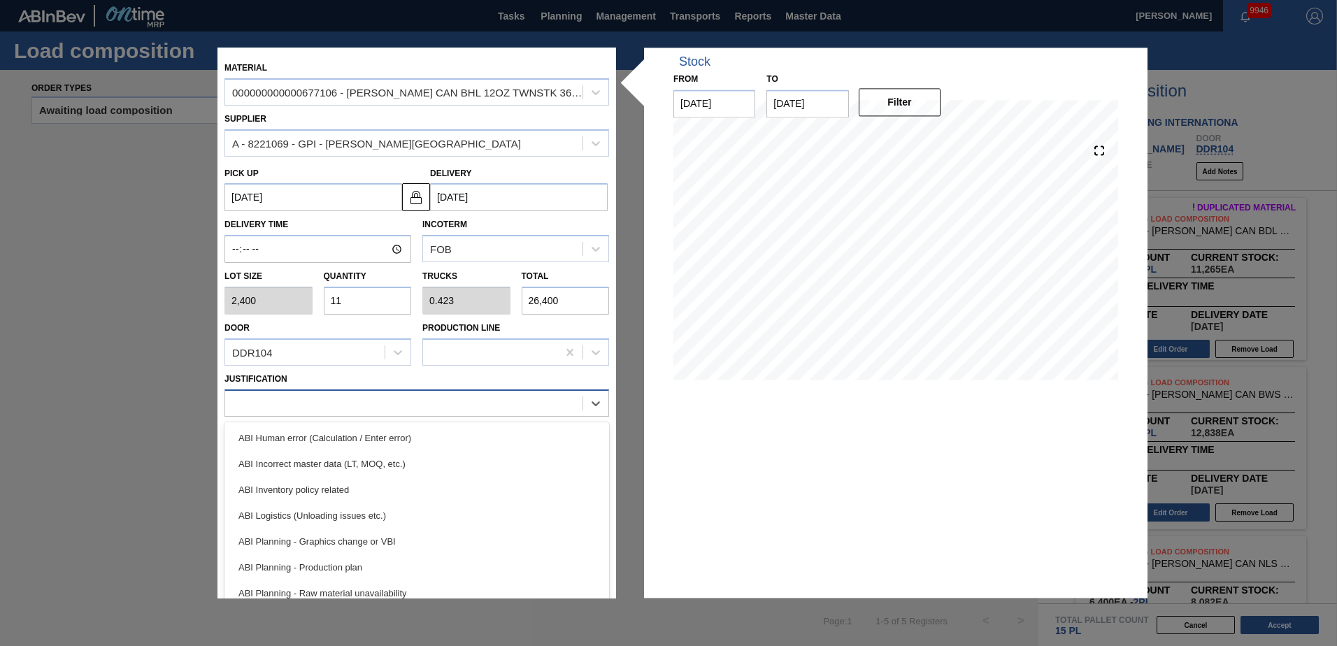
click at [346, 392] on div at bounding box center [416, 402] width 385 height 27
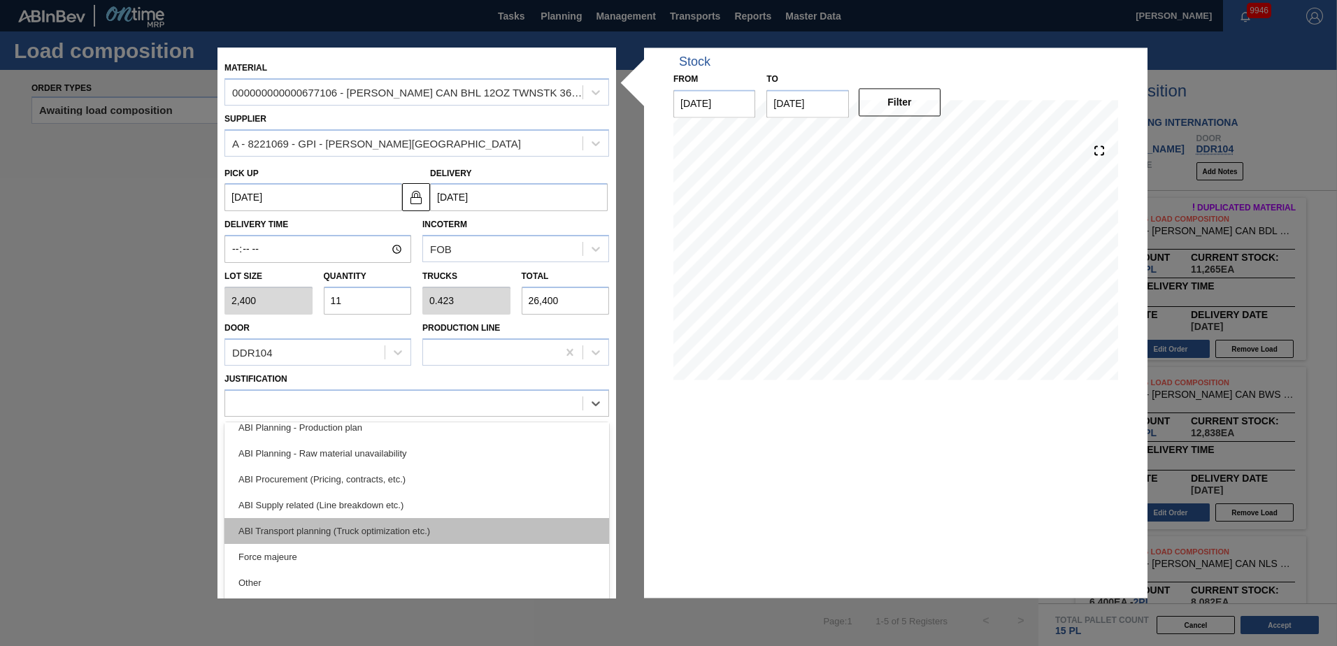
click at [353, 530] on div "ABI Transport planning (Truck optimization etc.)" at bounding box center [416, 531] width 385 height 26
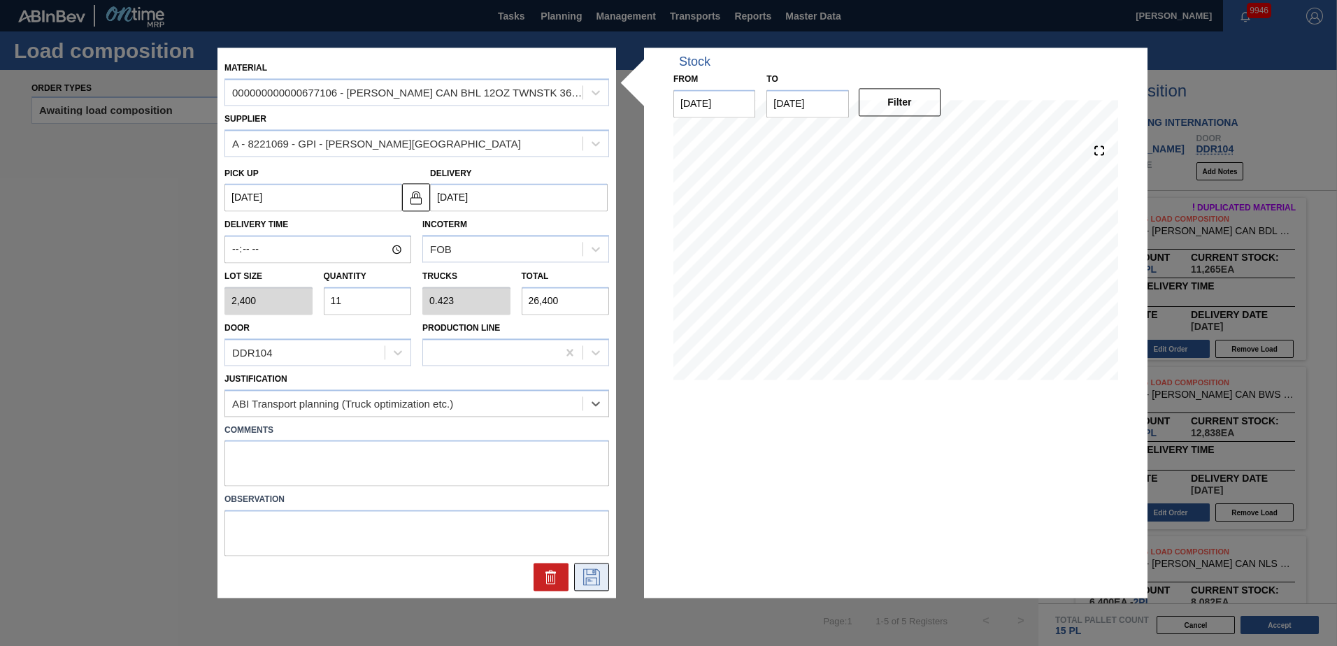
click at [597, 578] on icon at bounding box center [591, 577] width 22 height 17
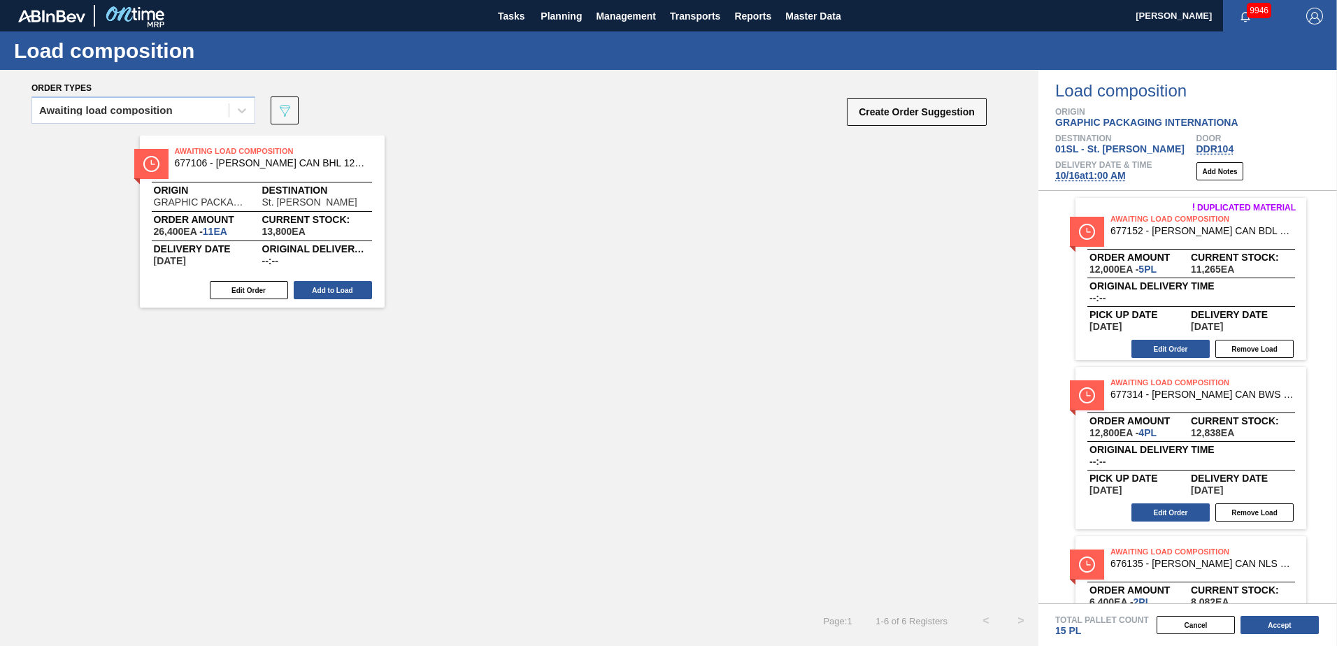
drag, startPoint x: 342, startPoint y: 283, endPoint x: 368, endPoint y: 299, distance: 31.1
click at [342, 283] on button "Add to Load" at bounding box center [333, 290] width 78 height 18
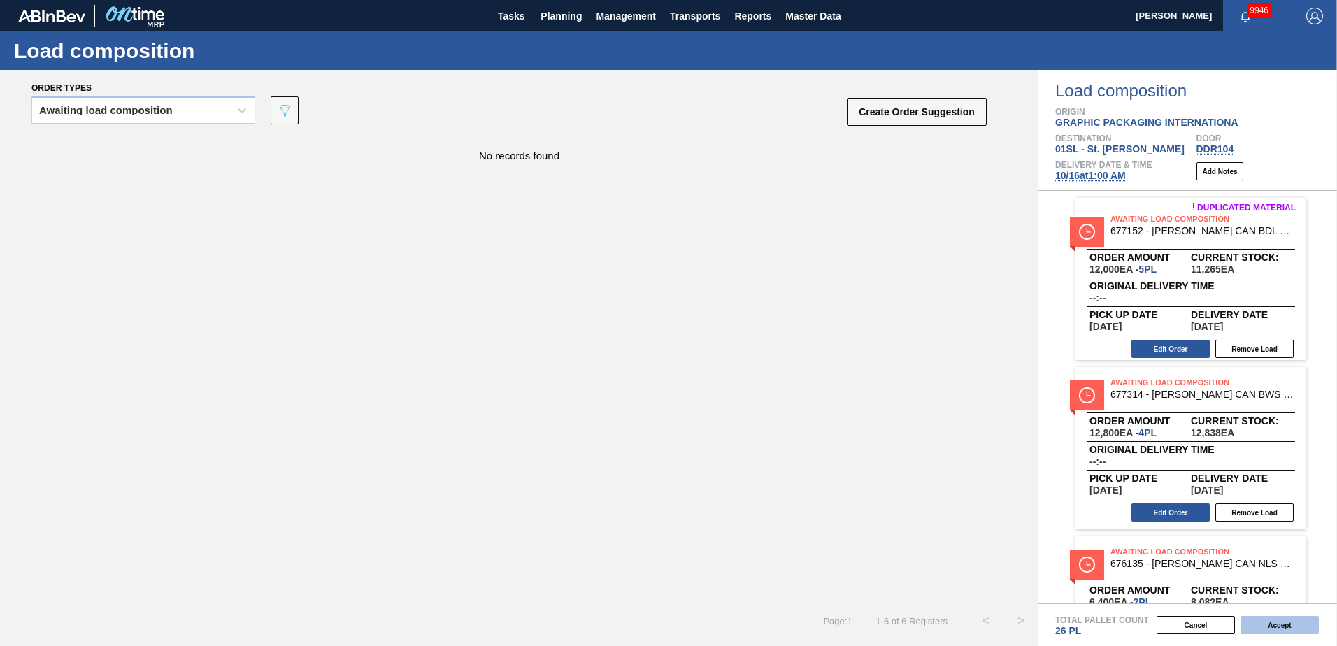
click at [1278, 628] on button "Accept" at bounding box center [1279, 625] width 78 height 18
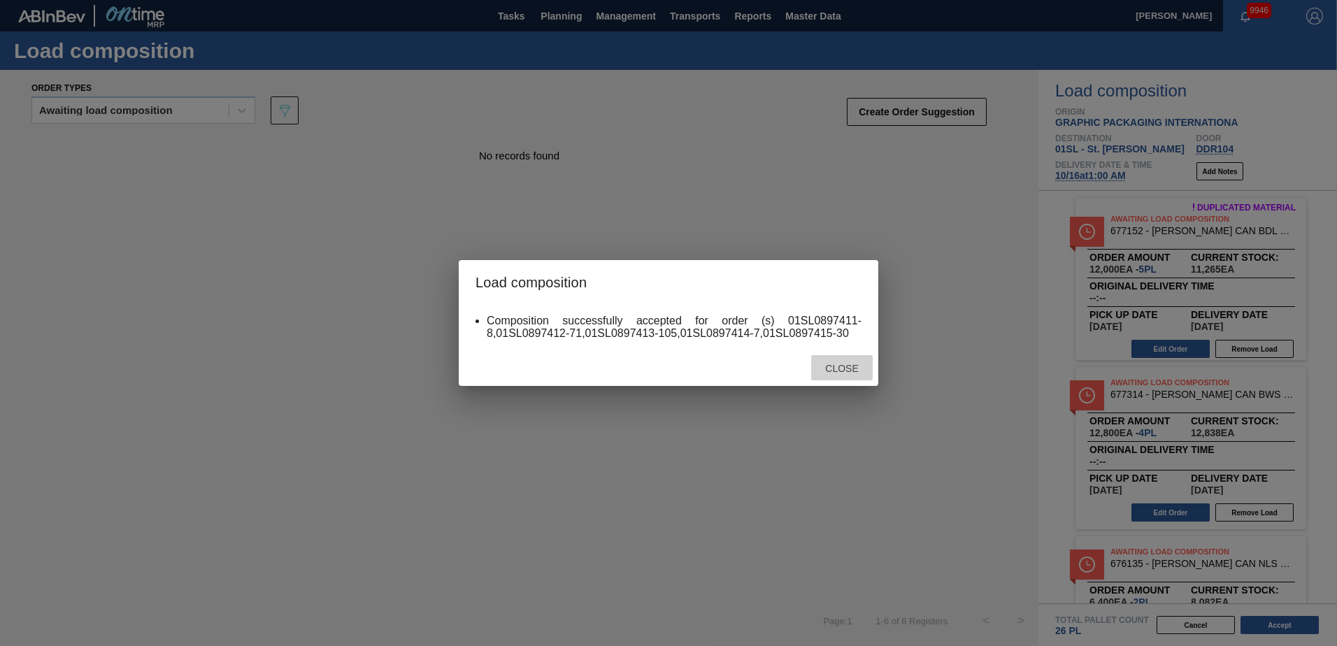
click at [826, 374] on div "Close" at bounding box center [842, 368] width 62 height 26
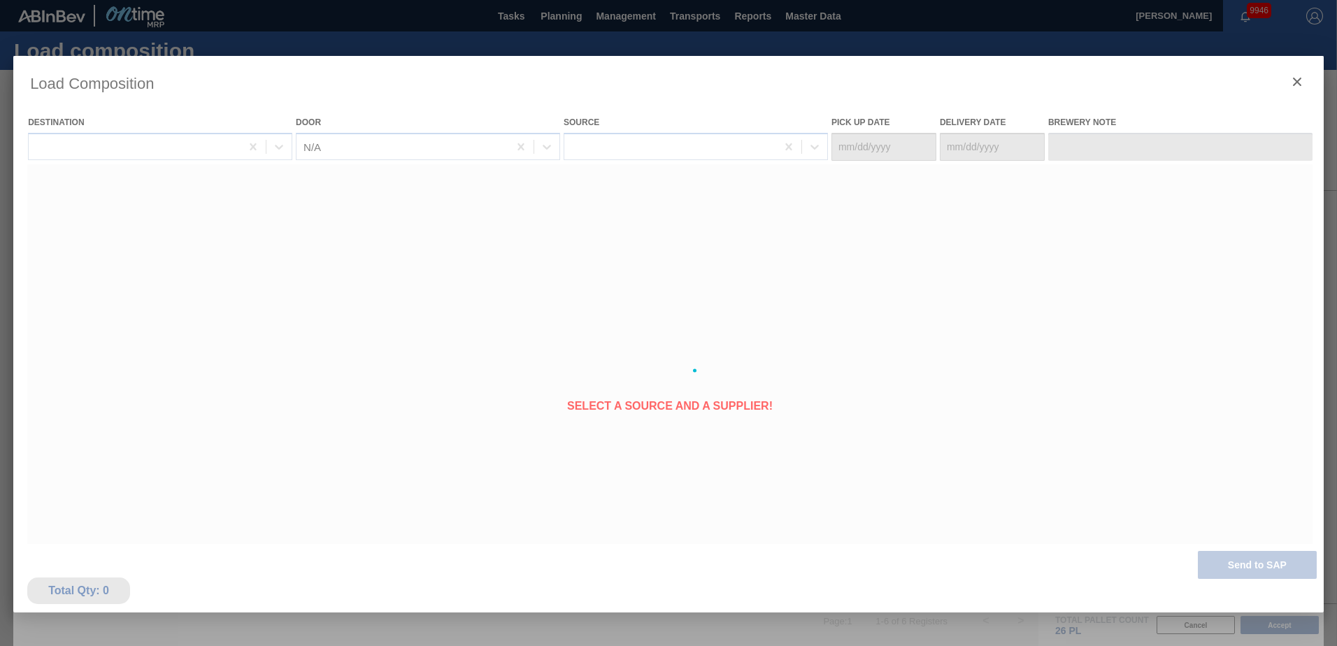
type Date "[DATE]"
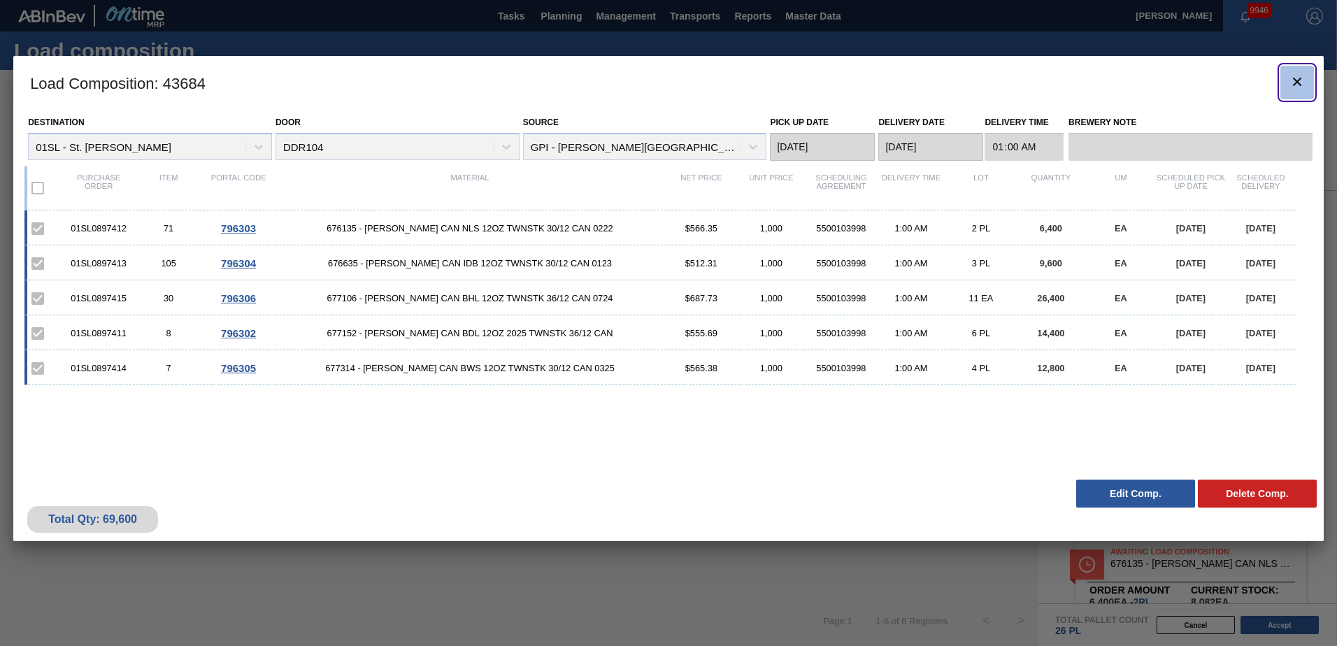
click at [1303, 84] on icon "botão de ícone" at bounding box center [1297, 81] width 17 height 17
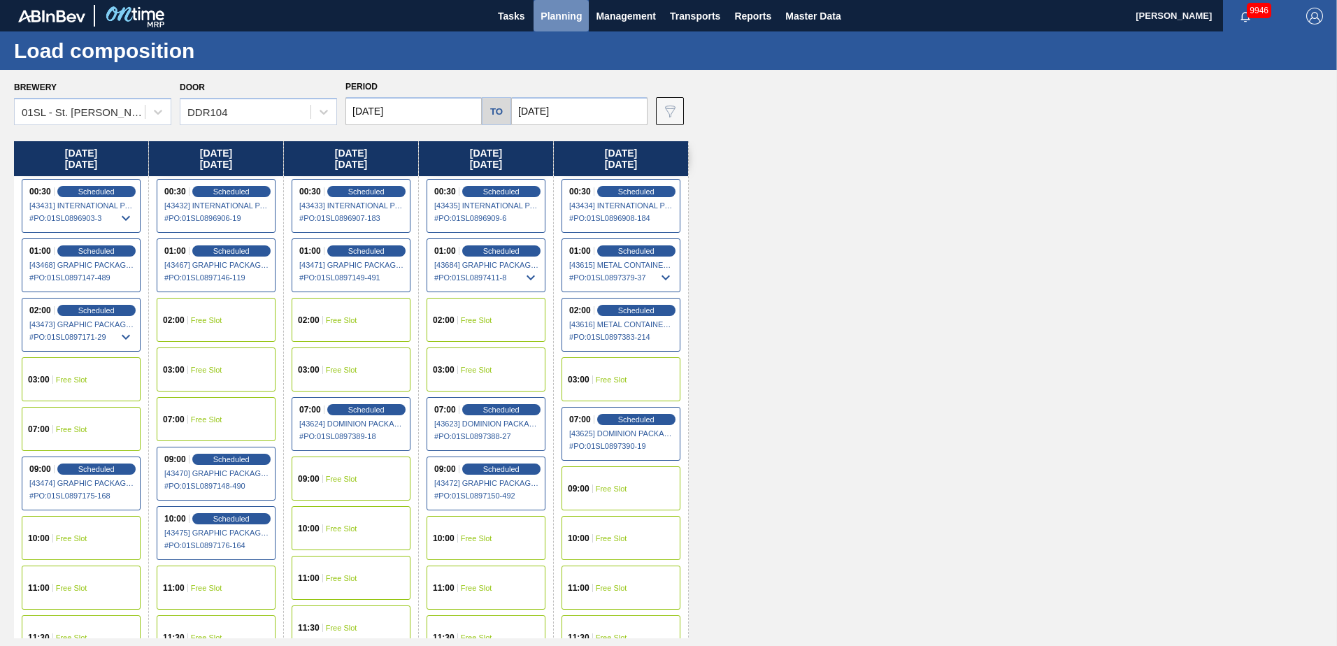
click at [566, 8] on span "Planning" at bounding box center [561, 16] width 41 height 17
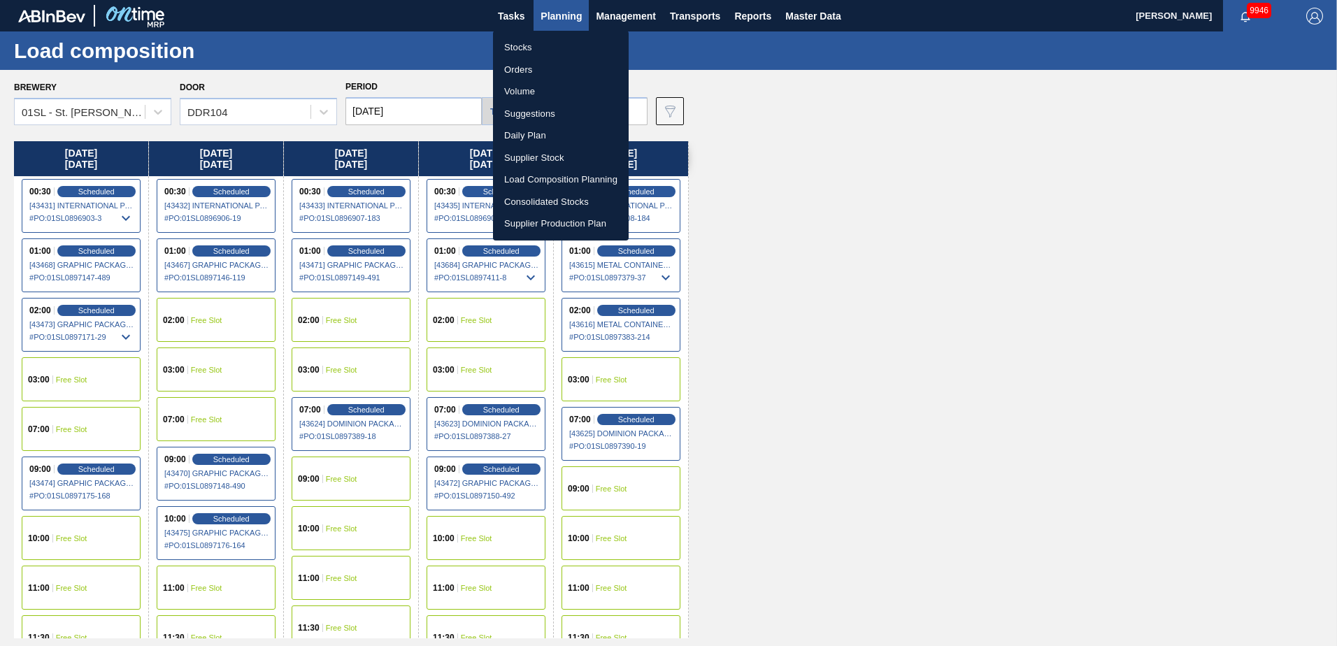
click at [550, 112] on li "Suggestions" at bounding box center [561, 114] width 136 height 22
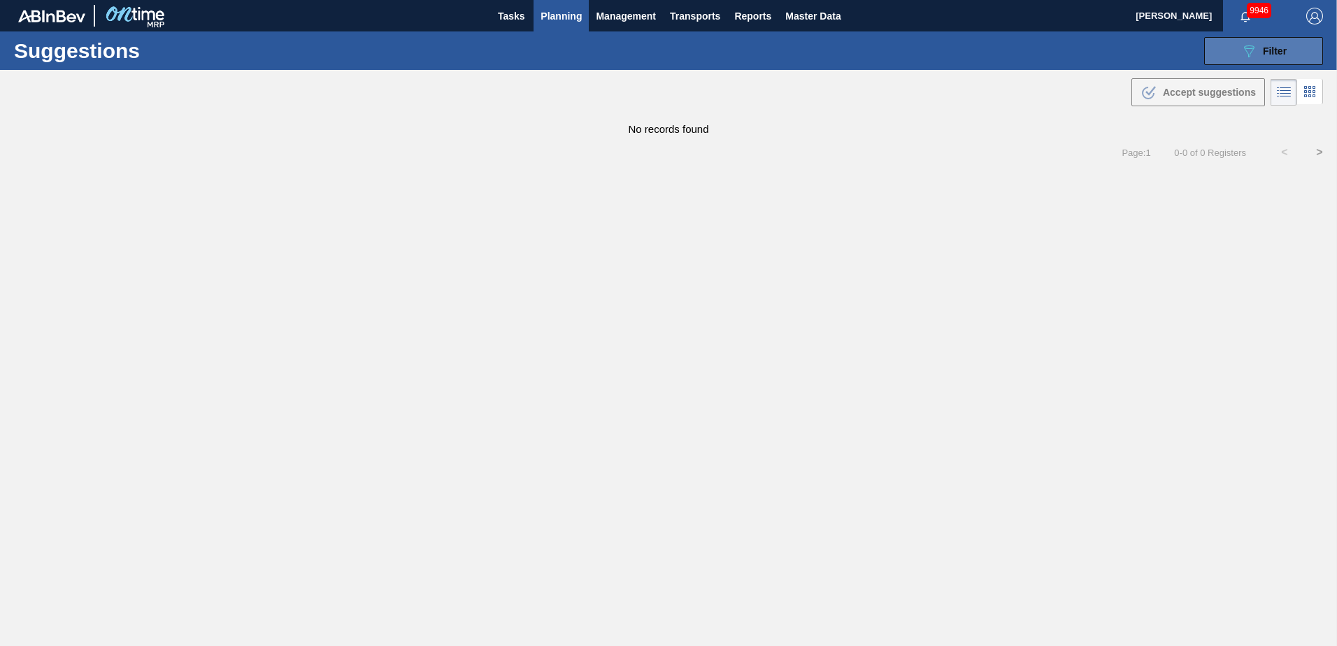
type from "[DATE]"
type to "[DATE]"
click at [1223, 48] on button "089F7B8B-B2A5-4AFE-B5C0-19BA573D28AC Filter" at bounding box center [1263, 51] width 119 height 28
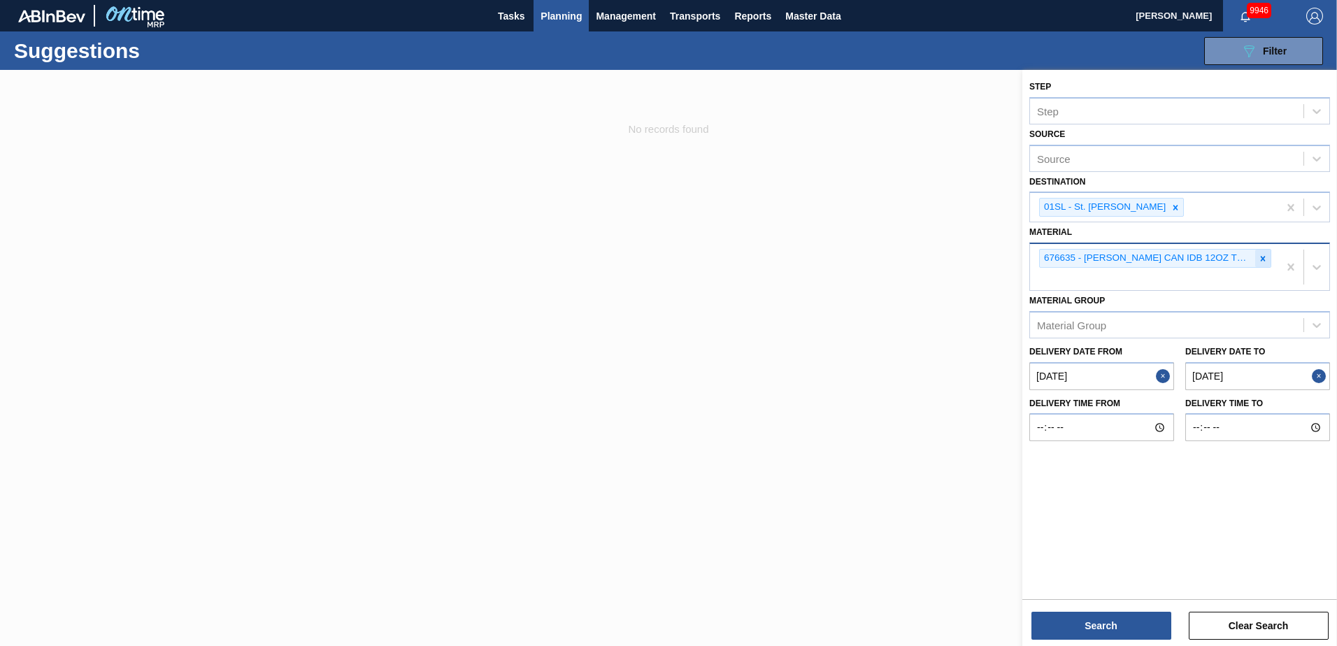
click at [1259, 258] on icon at bounding box center [1263, 259] width 10 height 10
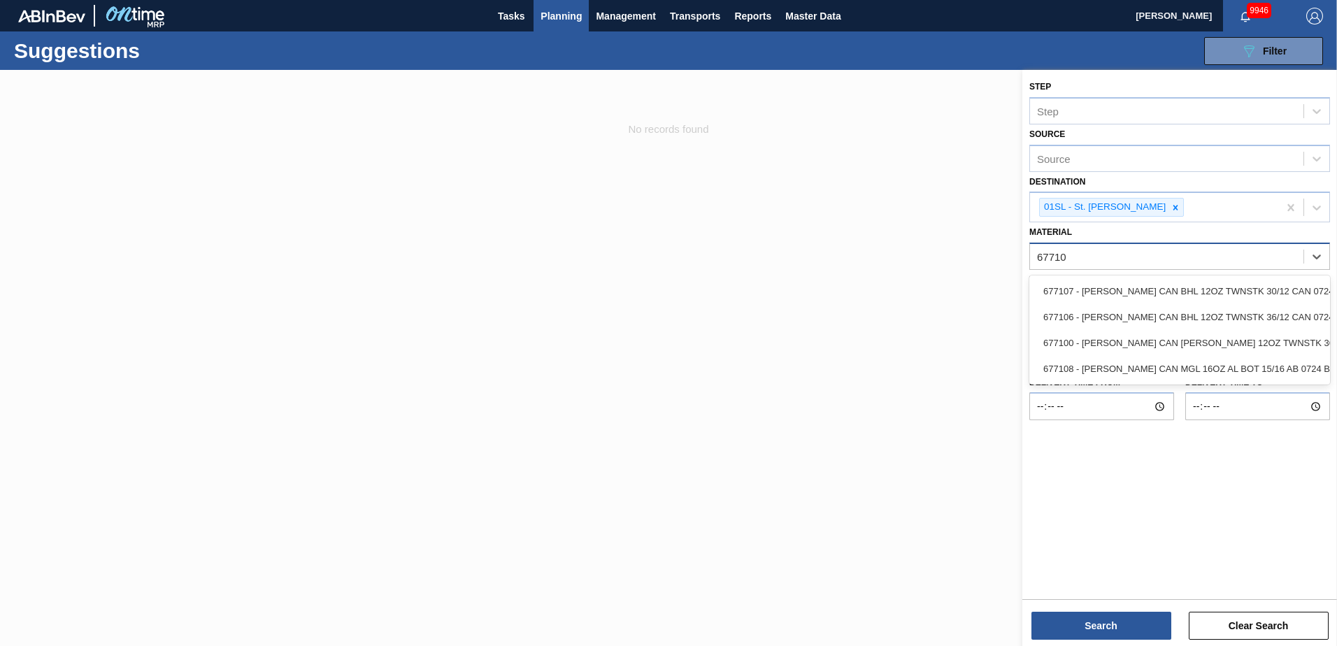
type input "677107"
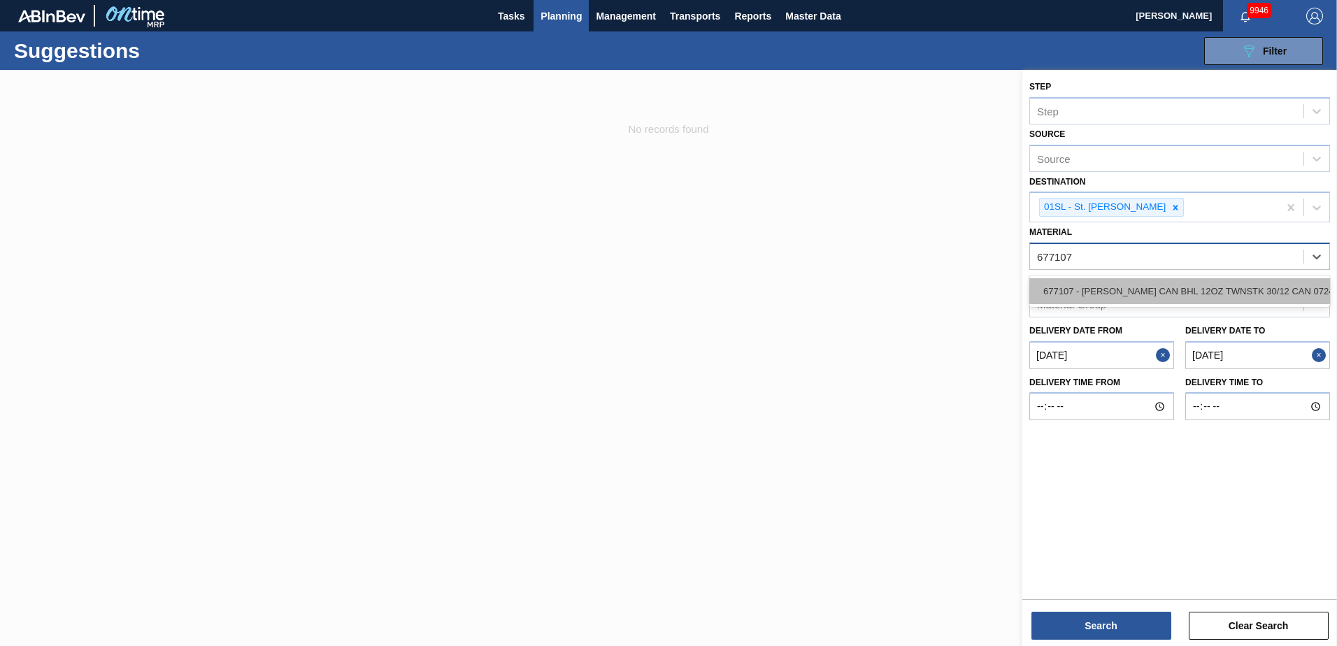
click at [1220, 292] on div "677107 - [PERSON_NAME] CAN BHL 12OZ TWNSTK 30/12 CAN 0724" at bounding box center [1179, 291] width 301 height 26
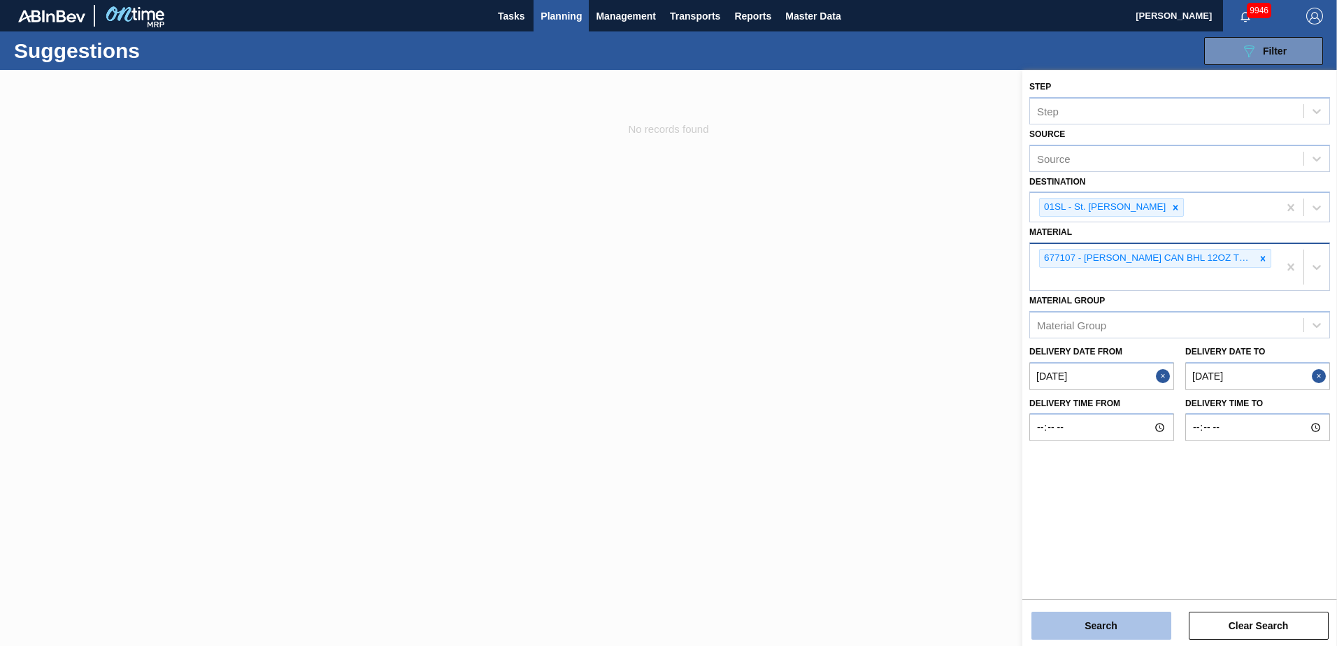
click at [1107, 612] on button "Search" at bounding box center [1101, 626] width 140 height 28
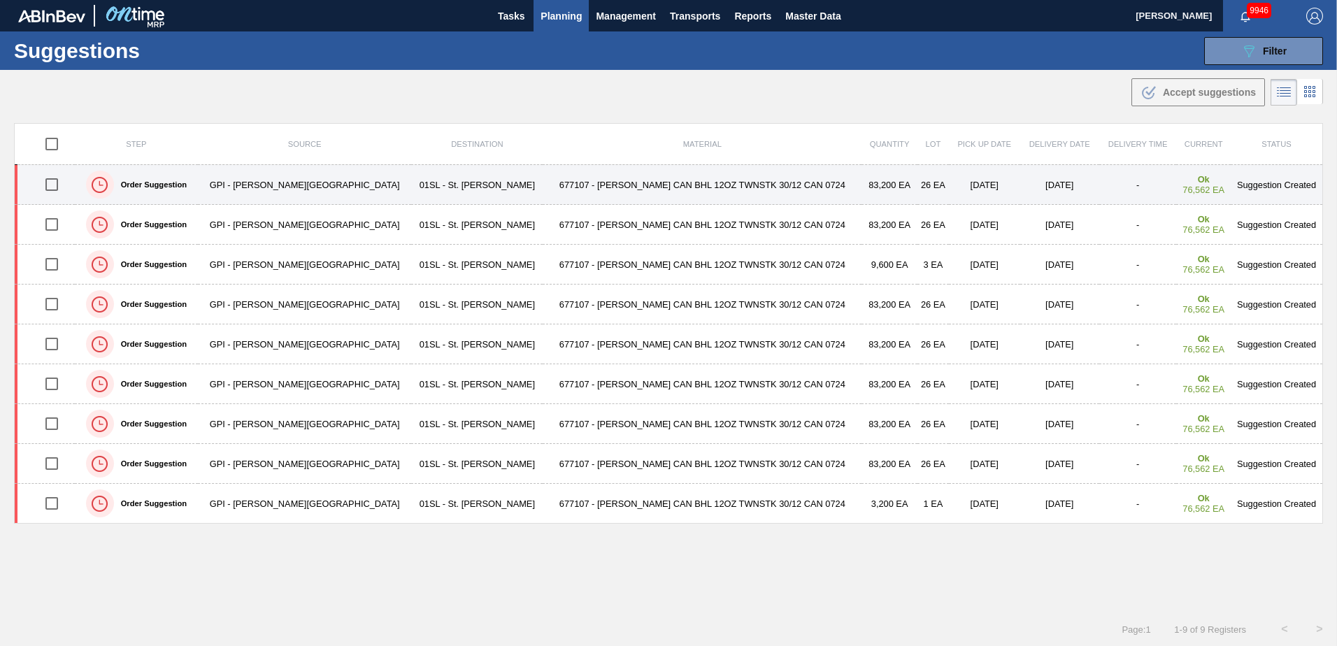
click at [53, 185] on input "checkbox" at bounding box center [51, 184] width 29 height 29
checkbox input "true"
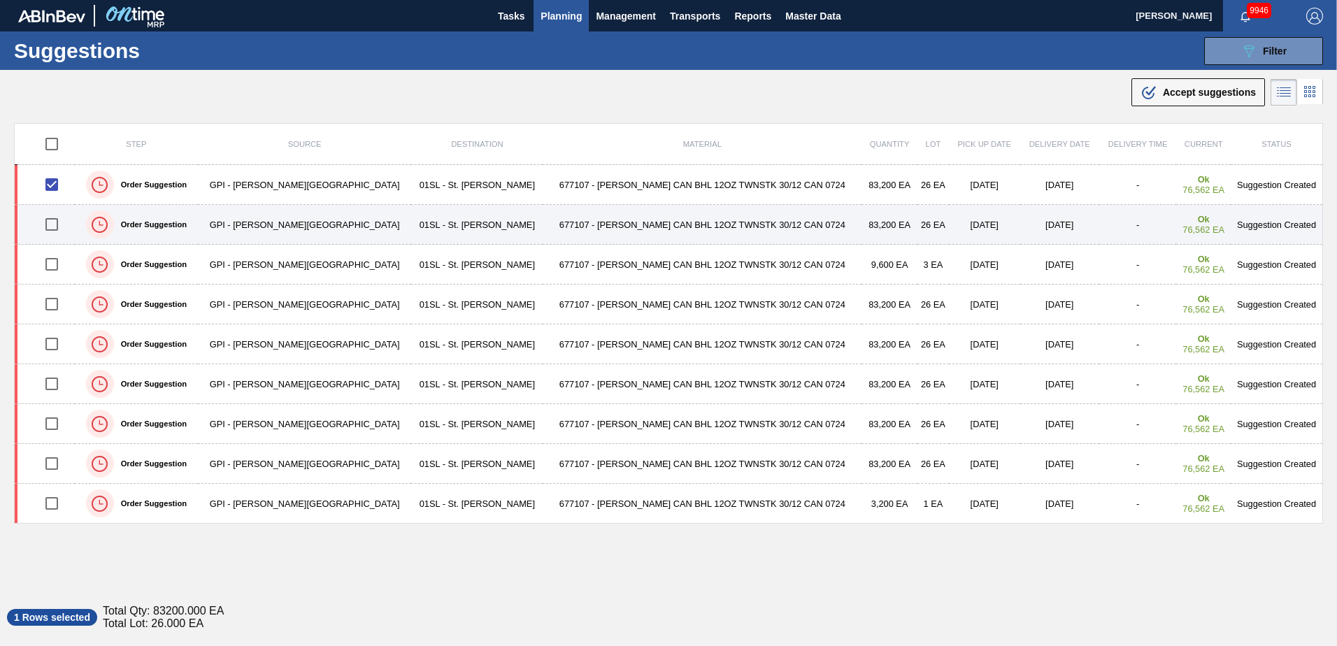
click at [54, 220] on input "checkbox" at bounding box center [51, 224] width 29 height 29
checkbox input "true"
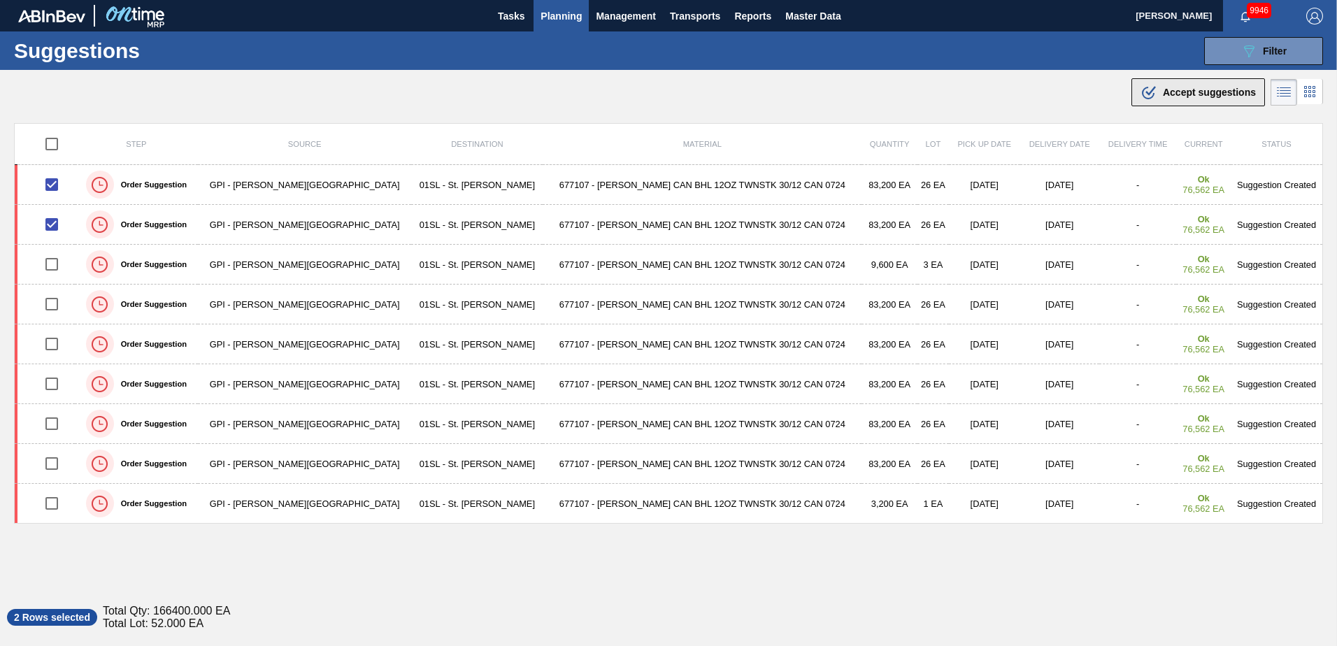
click at [1157, 103] on button ".b{fill:var(--color-action-default)} Accept suggestions" at bounding box center [1198, 92] width 134 height 28
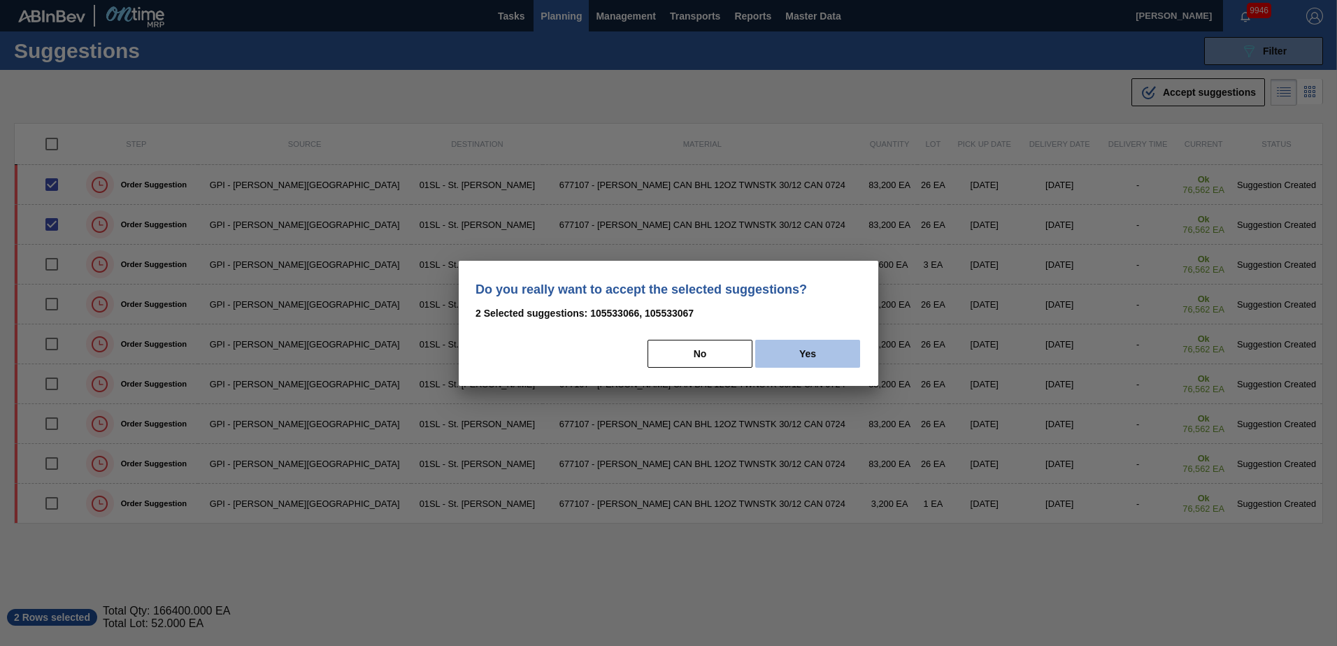
click at [831, 359] on button "Yes" at bounding box center [807, 354] width 105 height 28
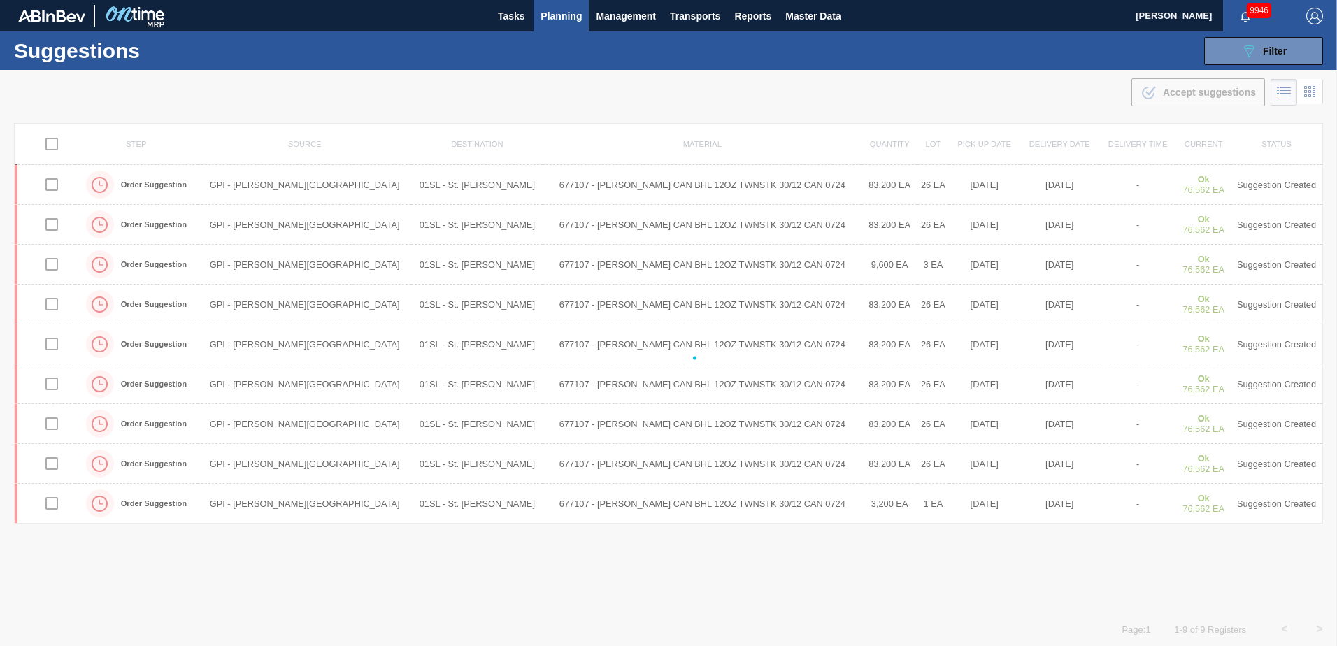
checkbox input "false"
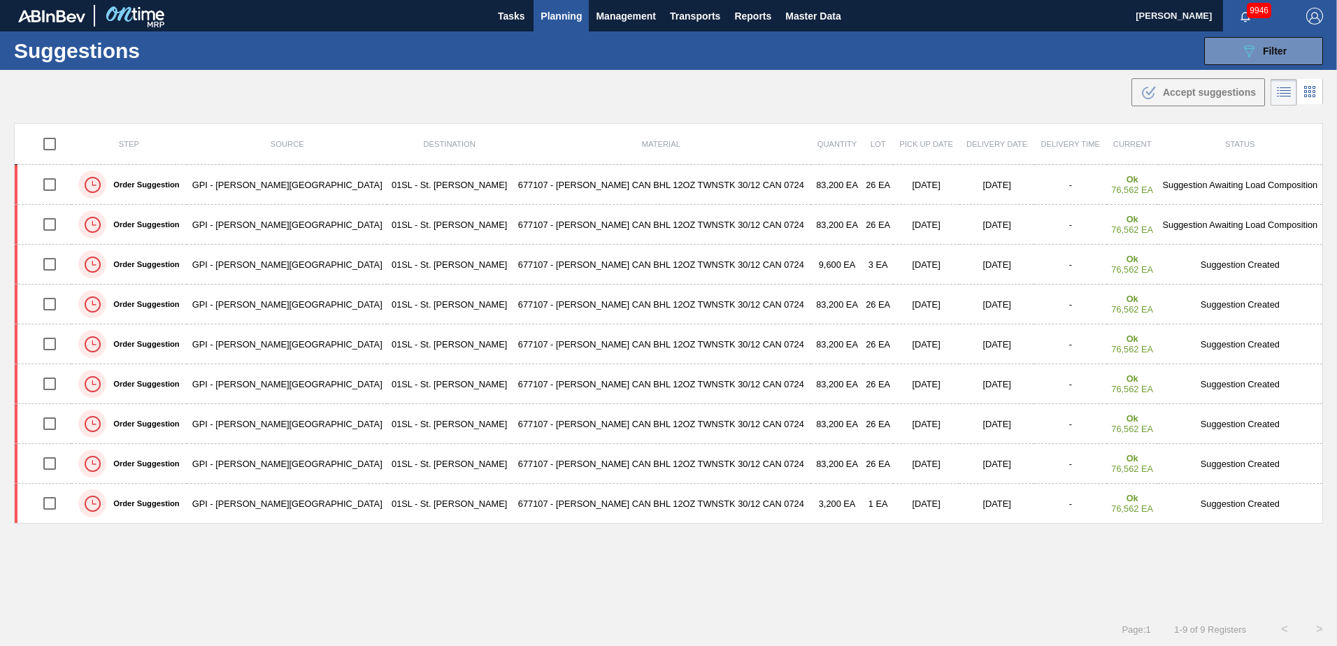
click at [554, 17] on span "Planning" at bounding box center [561, 16] width 41 height 17
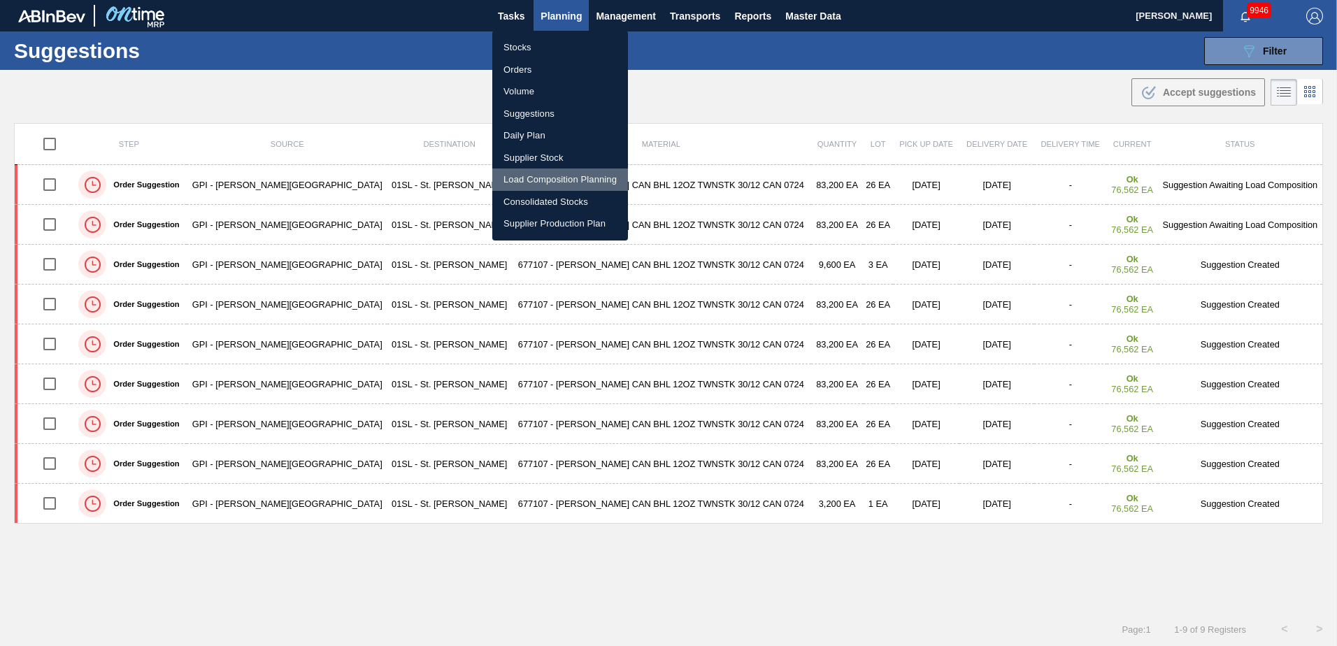
click at [540, 179] on li "Load Composition Planning" at bounding box center [560, 180] width 136 height 22
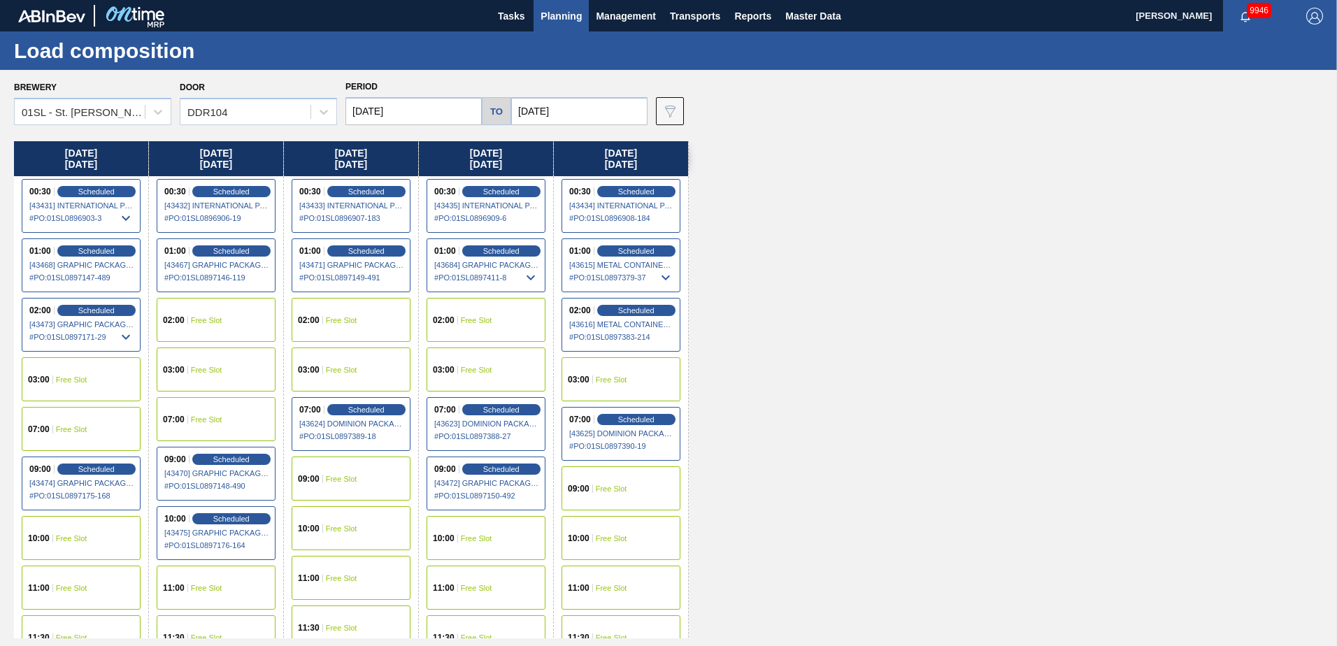
click at [350, 470] on div "09:00 Free Slot" at bounding box center [351, 479] width 119 height 44
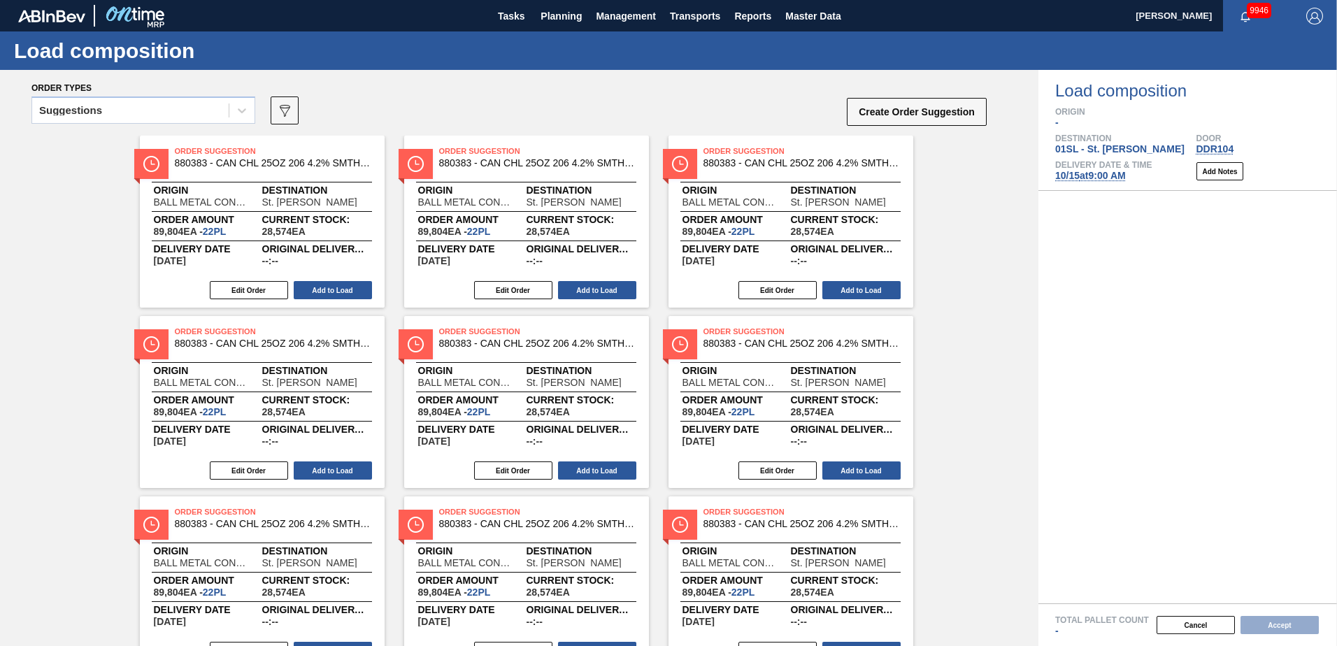
click at [234, 113] on div at bounding box center [241, 110] width 25 height 25
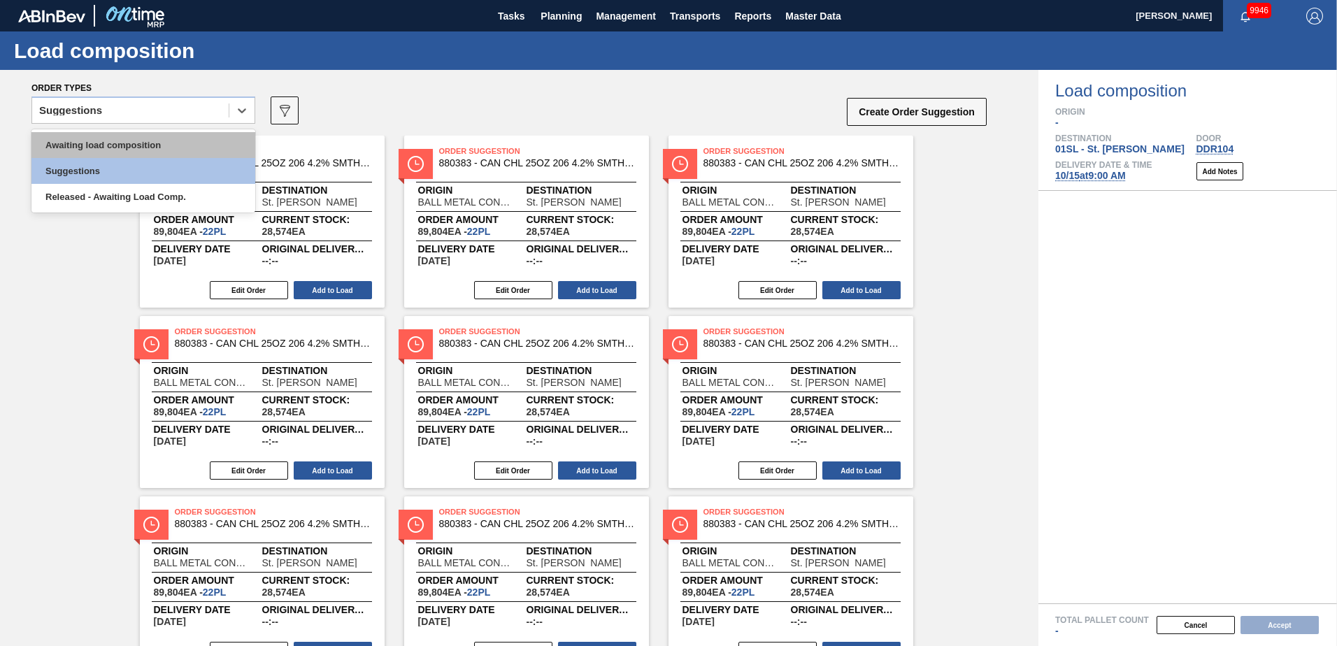
click at [140, 142] on div "Awaiting load composition" at bounding box center [143, 145] width 224 height 26
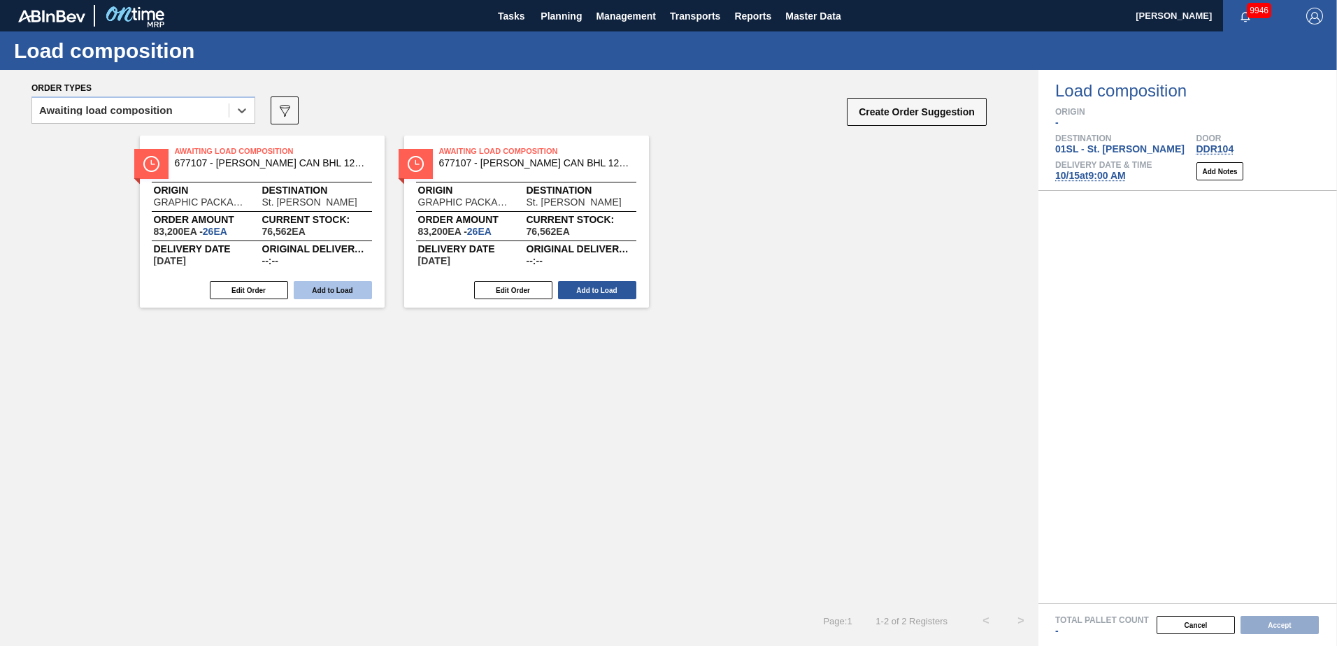
click at [319, 289] on button "Add to Load" at bounding box center [333, 290] width 78 height 18
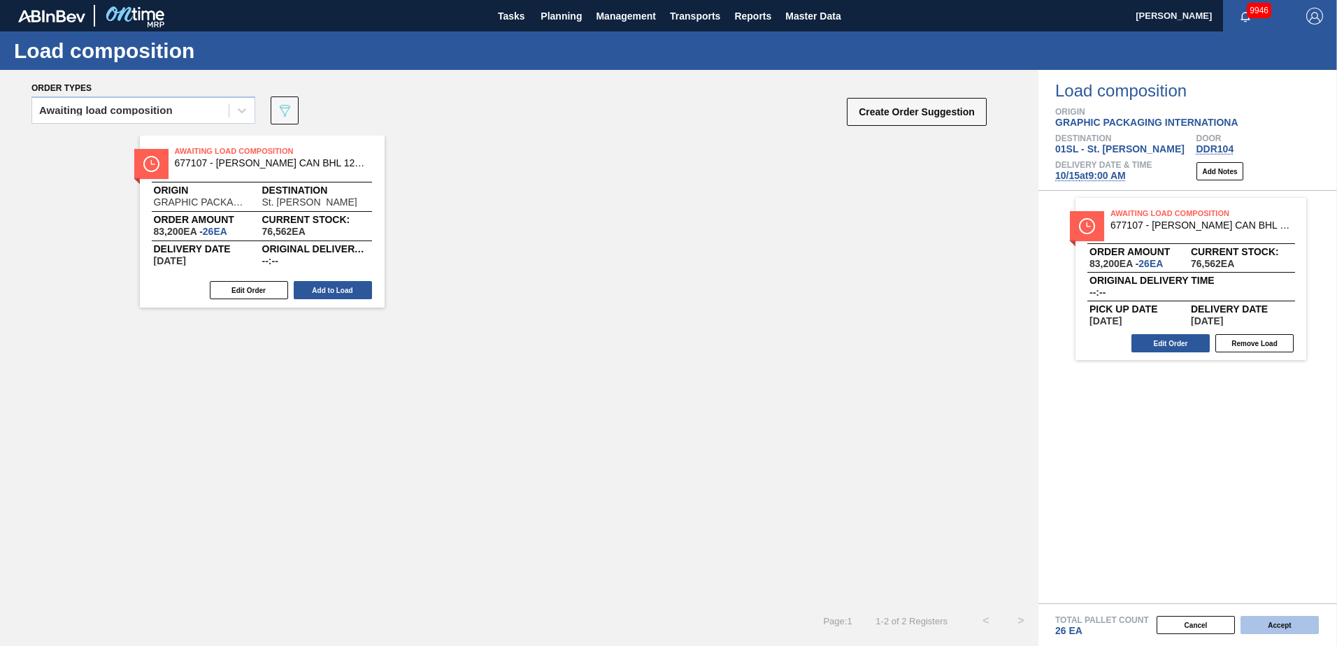
click at [1264, 628] on button "Accept" at bounding box center [1279, 625] width 78 height 18
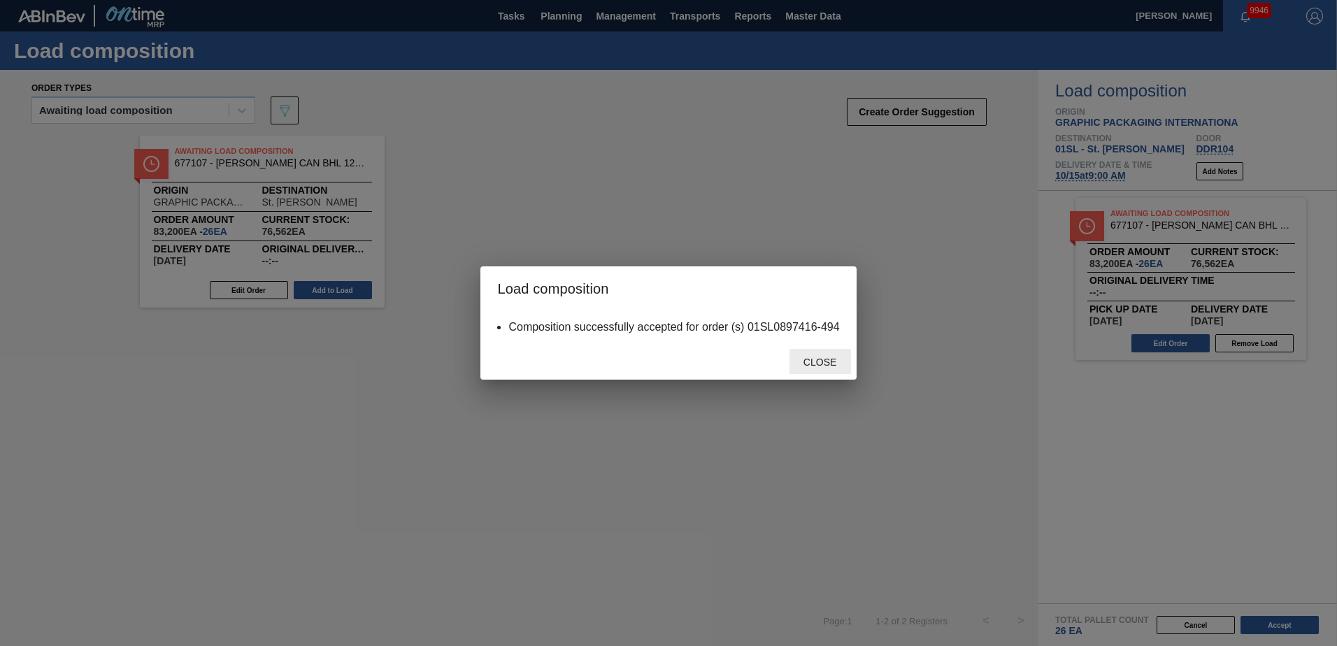
click at [840, 355] on div "Close" at bounding box center [820, 362] width 62 height 26
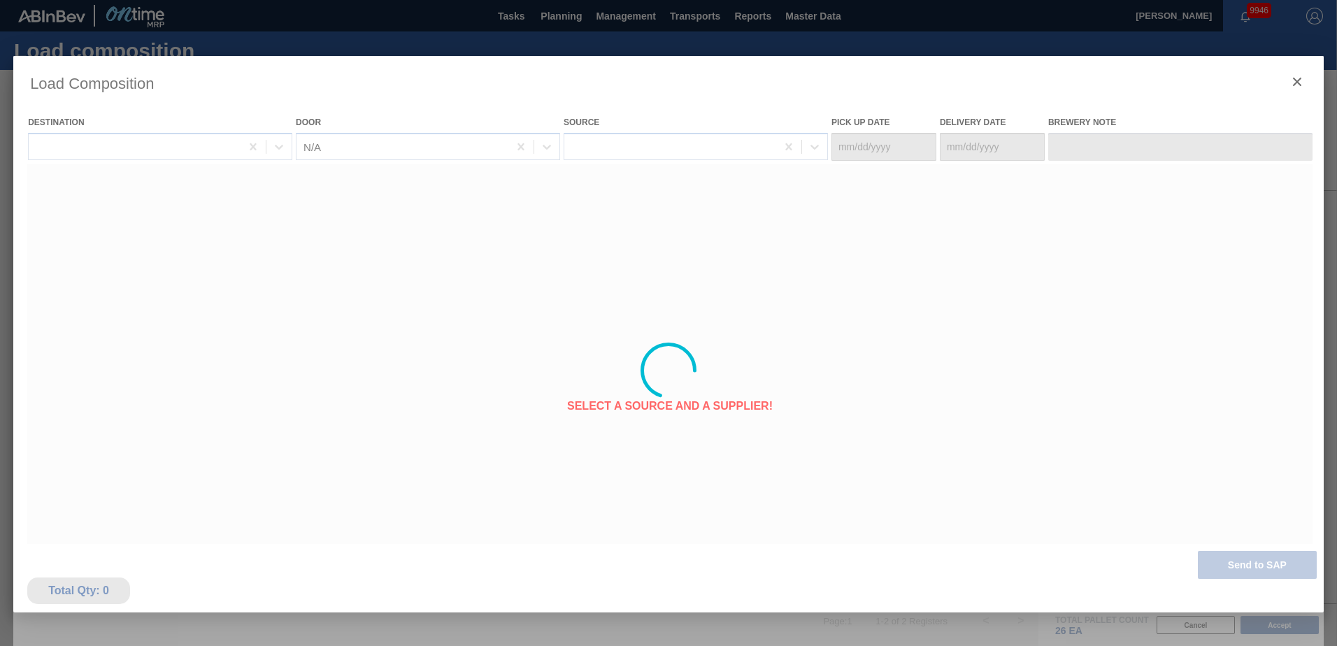
type Date "[DATE]"
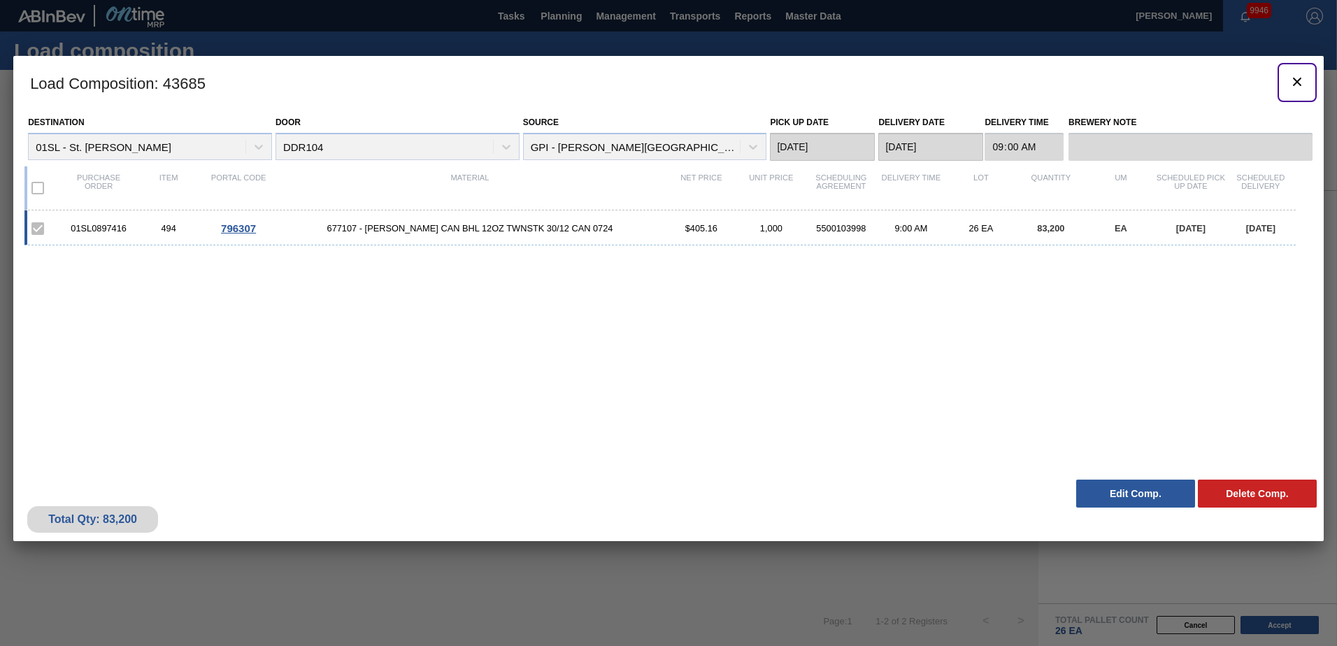
click at [1296, 87] on icon "botão de ícone" at bounding box center [1297, 81] width 17 height 17
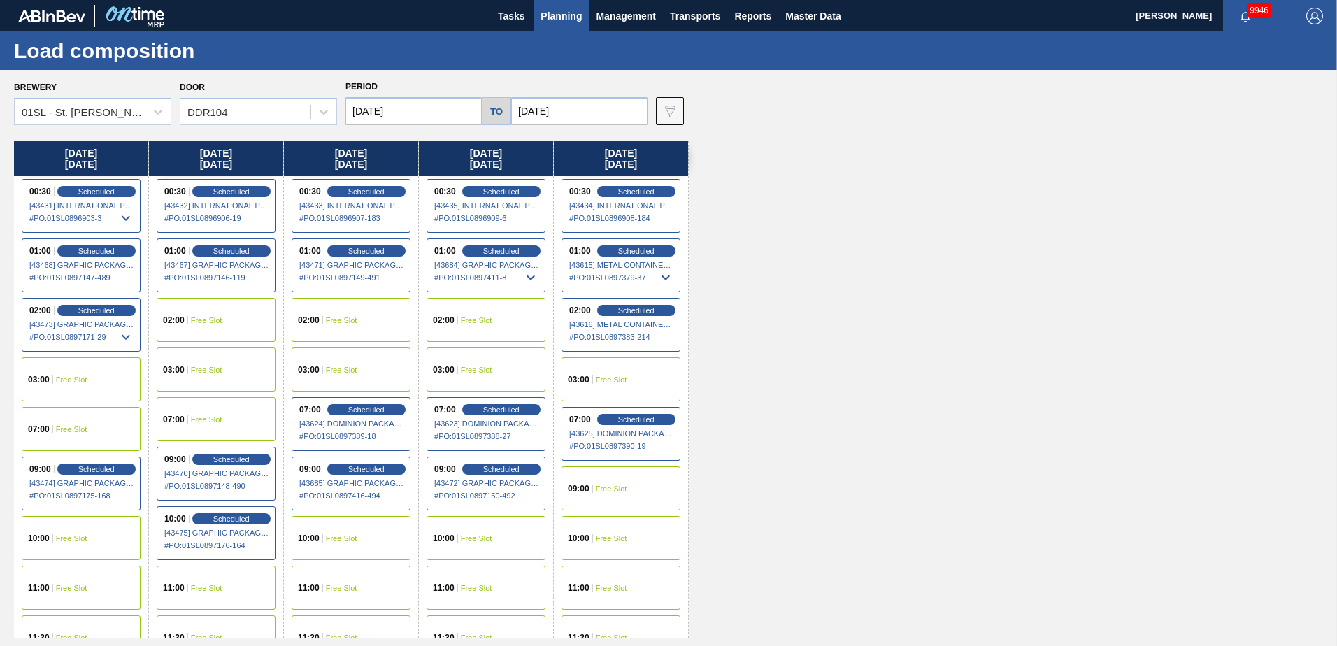
click at [479, 527] on div "10:00 Free Slot" at bounding box center [486, 538] width 119 height 44
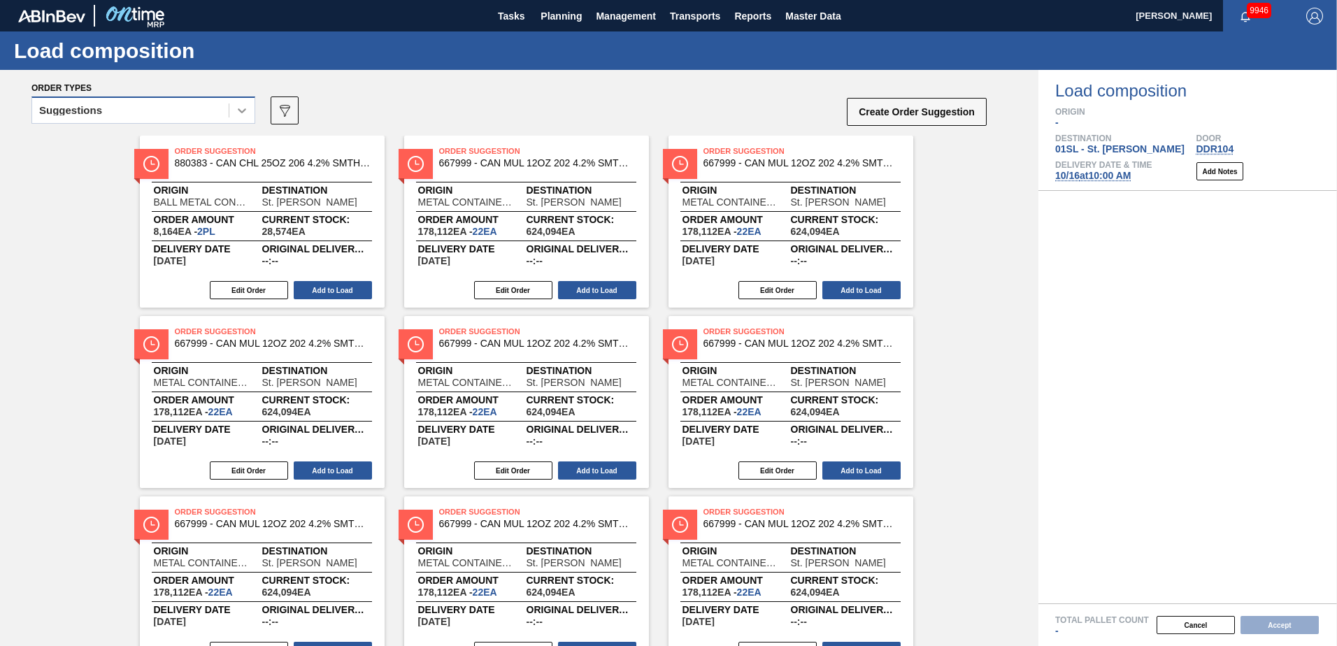
click at [239, 110] on icon at bounding box center [242, 110] width 8 height 5
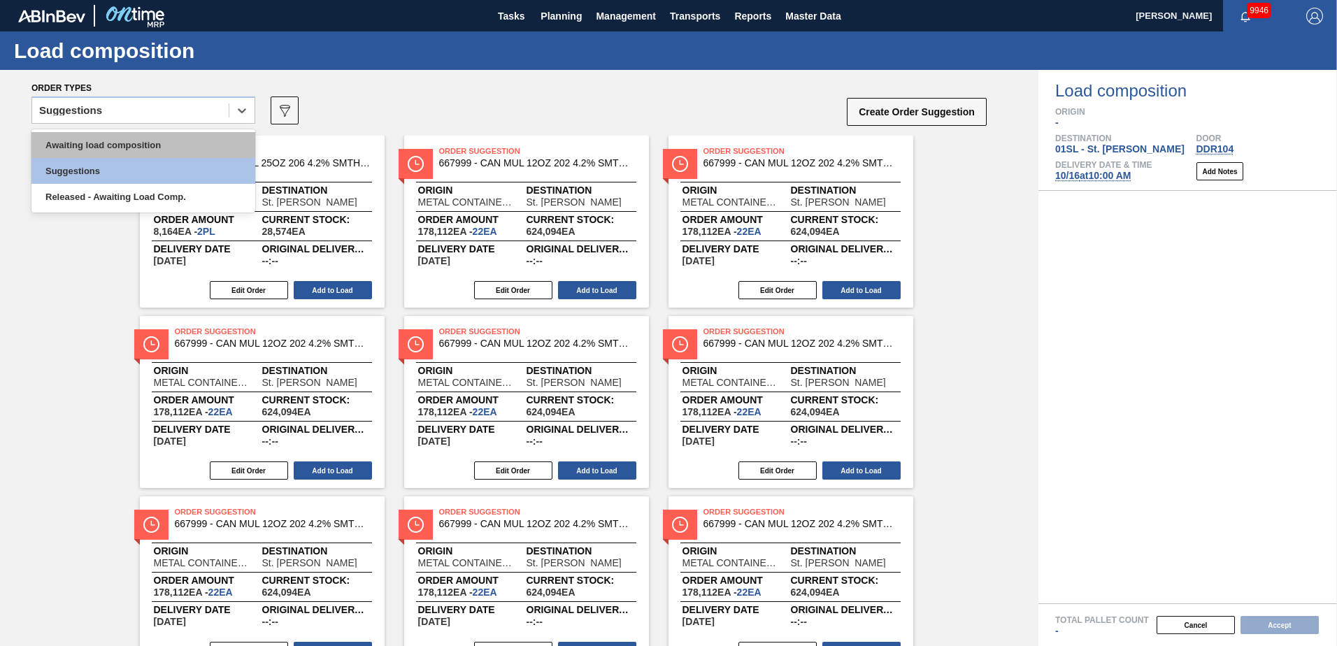
click at [161, 142] on div "Awaiting load composition" at bounding box center [143, 145] width 224 height 26
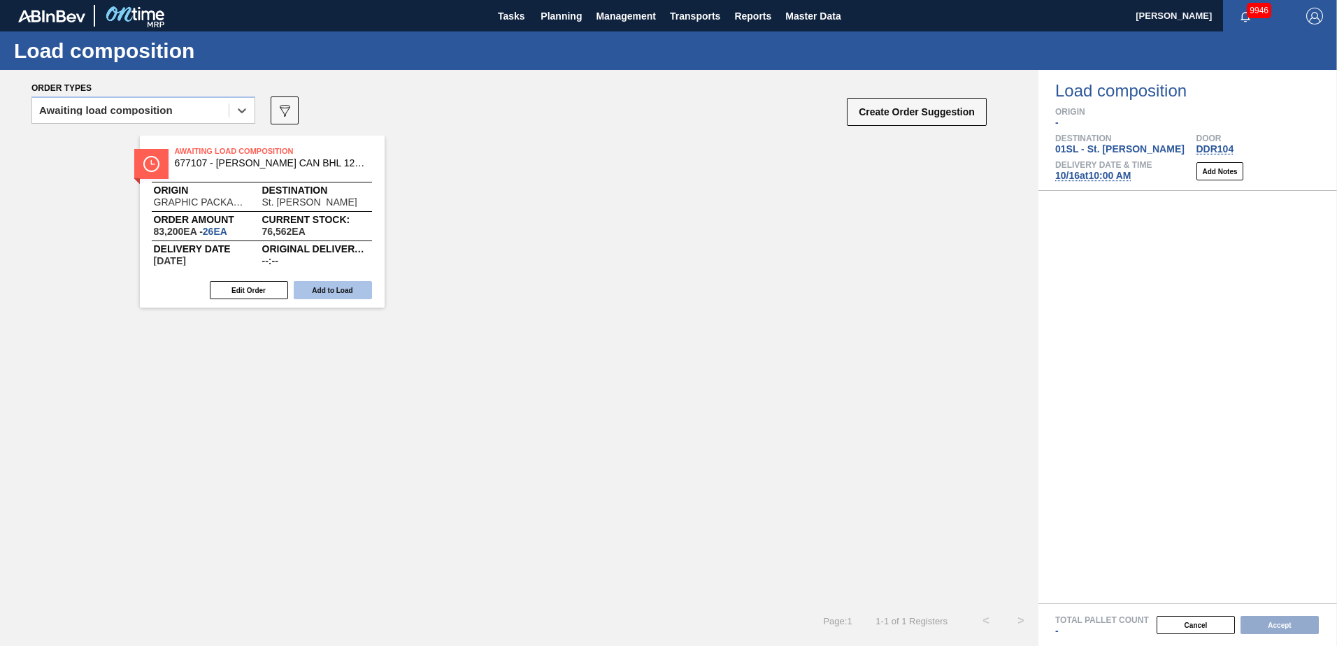
click at [340, 294] on button "Add to Load" at bounding box center [333, 290] width 78 height 18
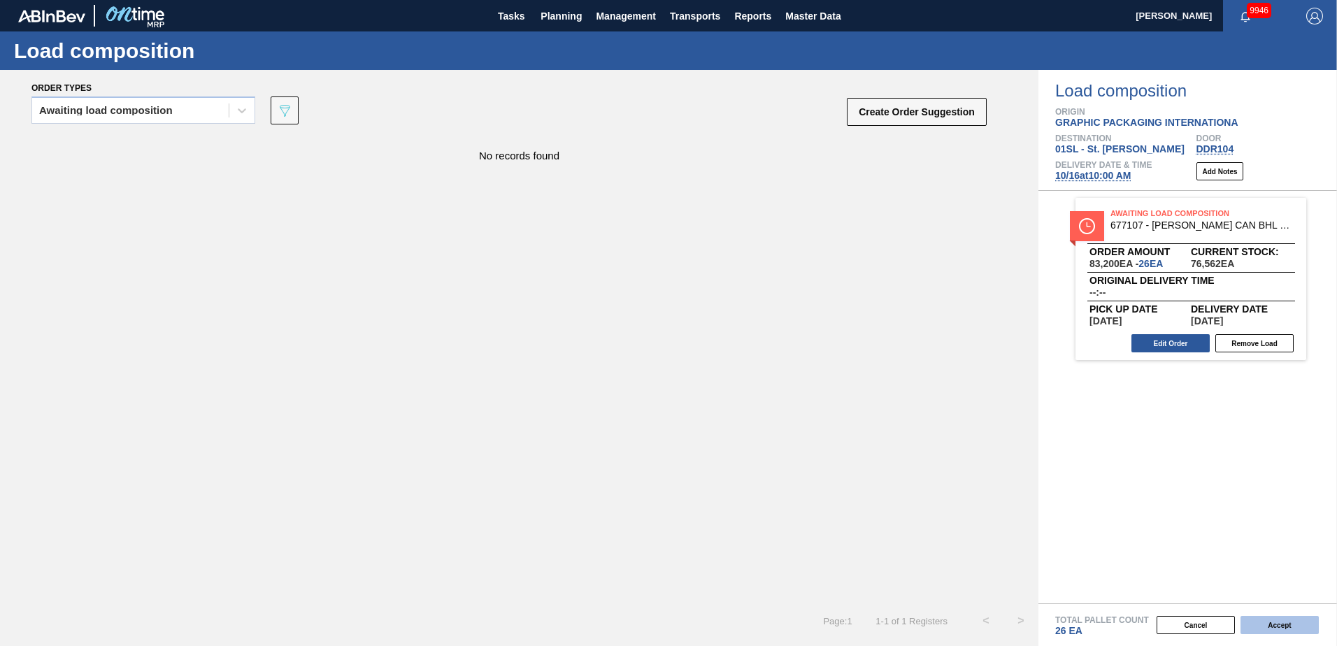
click at [1266, 624] on button "Accept" at bounding box center [1279, 625] width 78 height 18
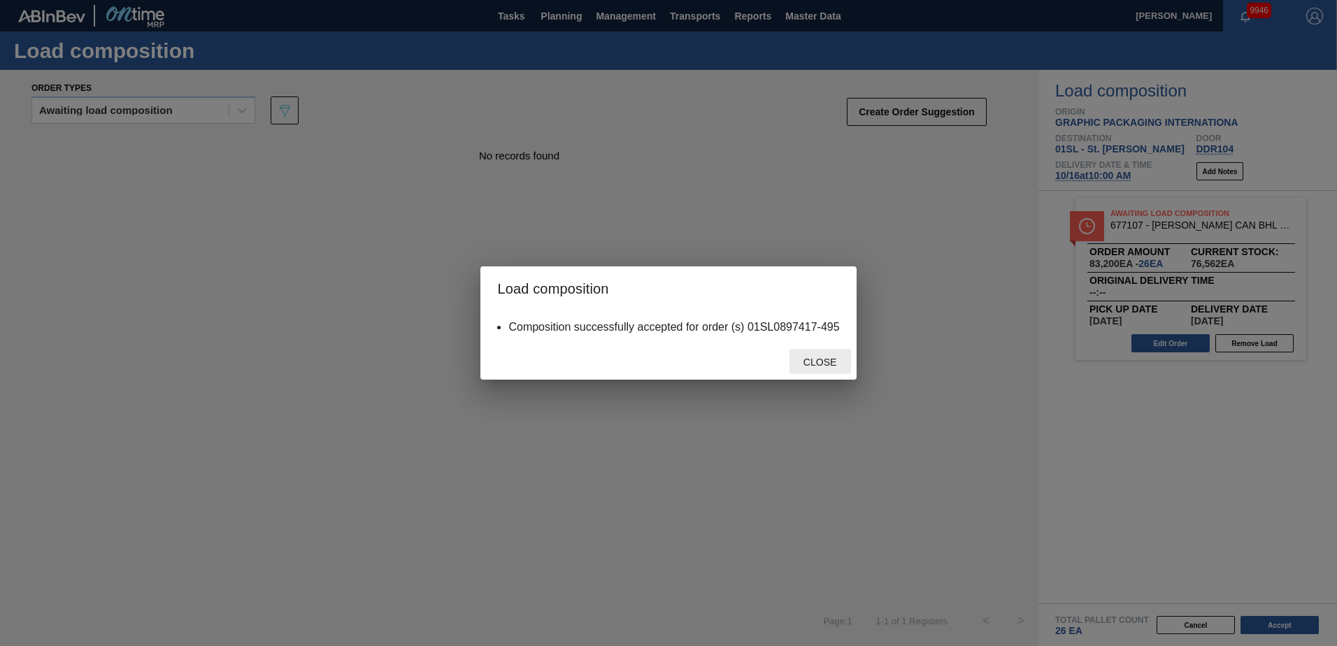
click at [808, 359] on span "Close" at bounding box center [819, 362] width 55 height 11
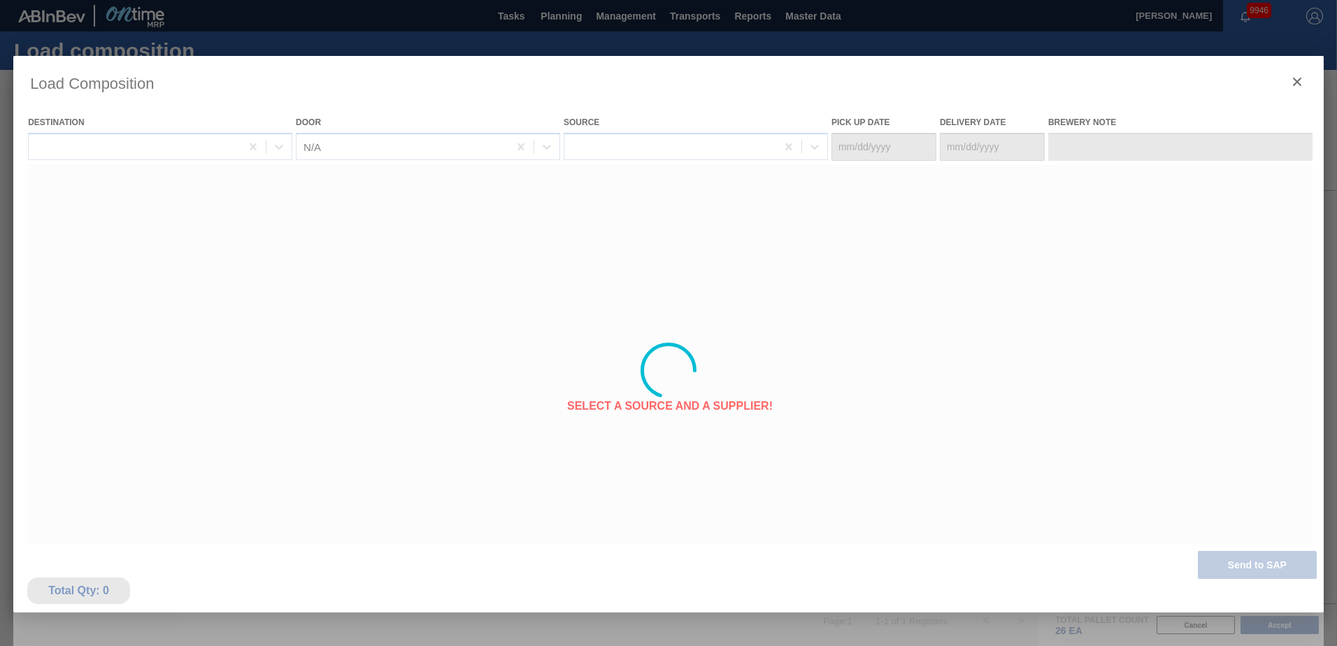
type Date "[DATE]"
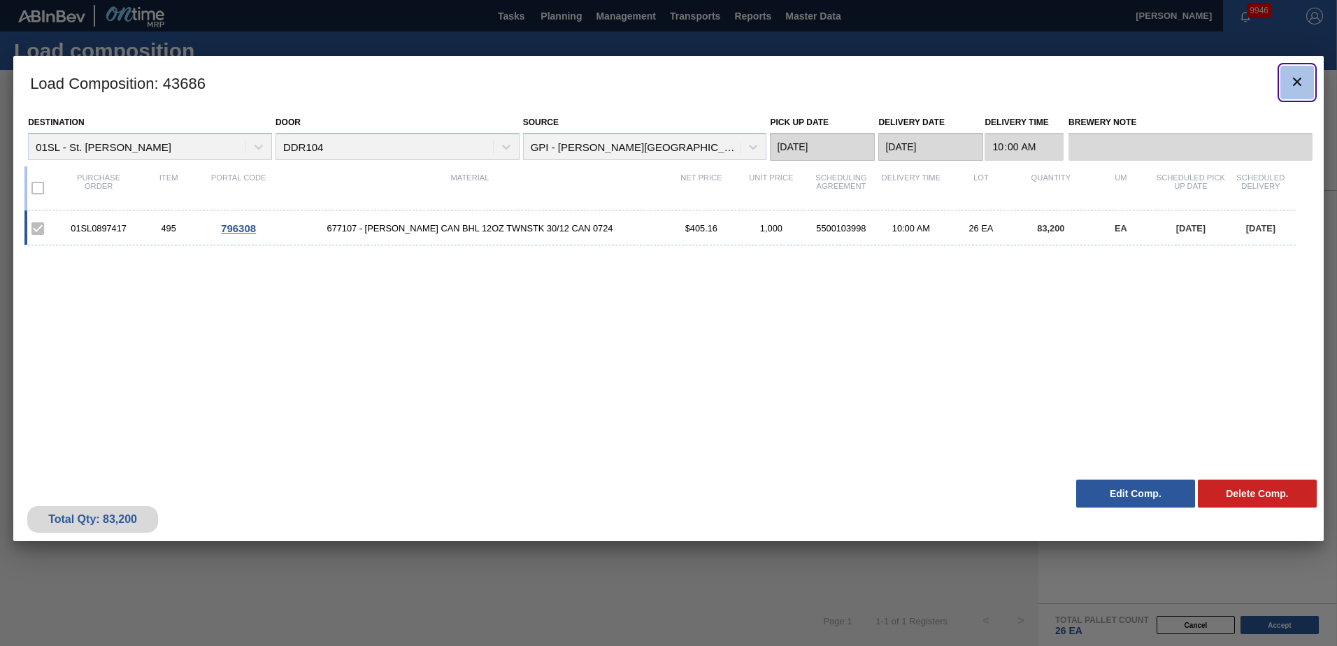
click at [1286, 92] on button "botão de ícone" at bounding box center [1297, 83] width 34 height 34
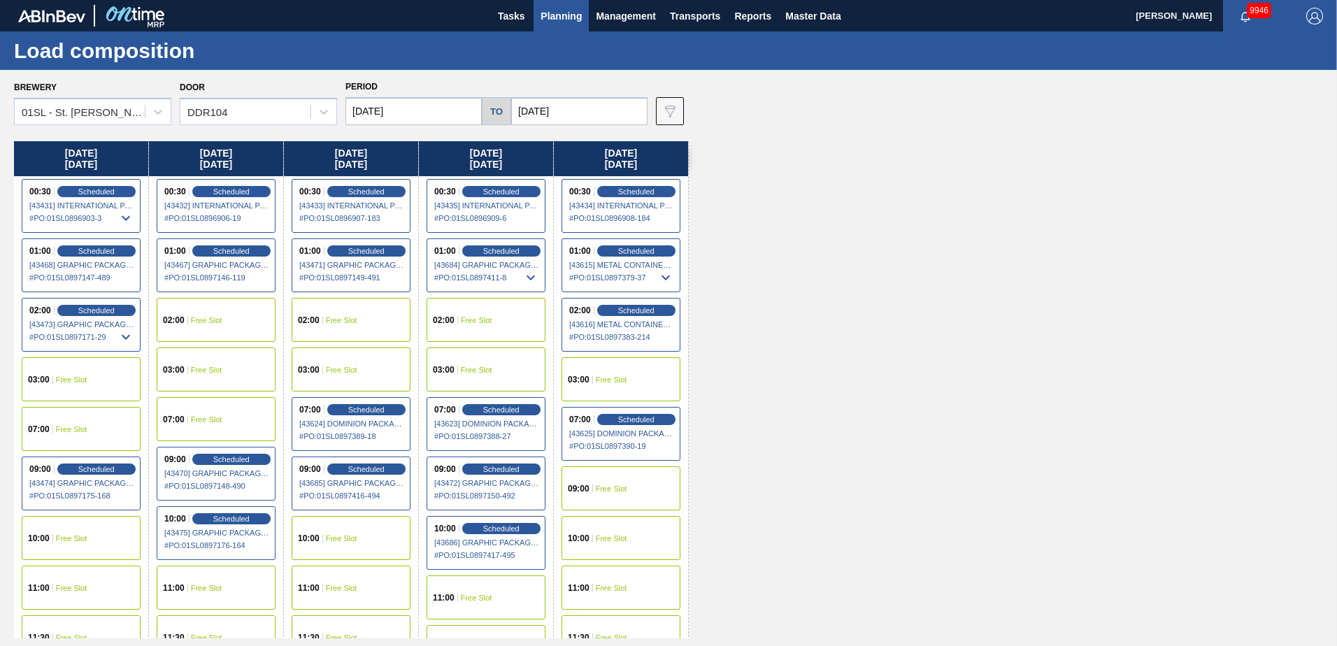
click at [561, 24] on button "Planning" at bounding box center [561, 15] width 55 height 31
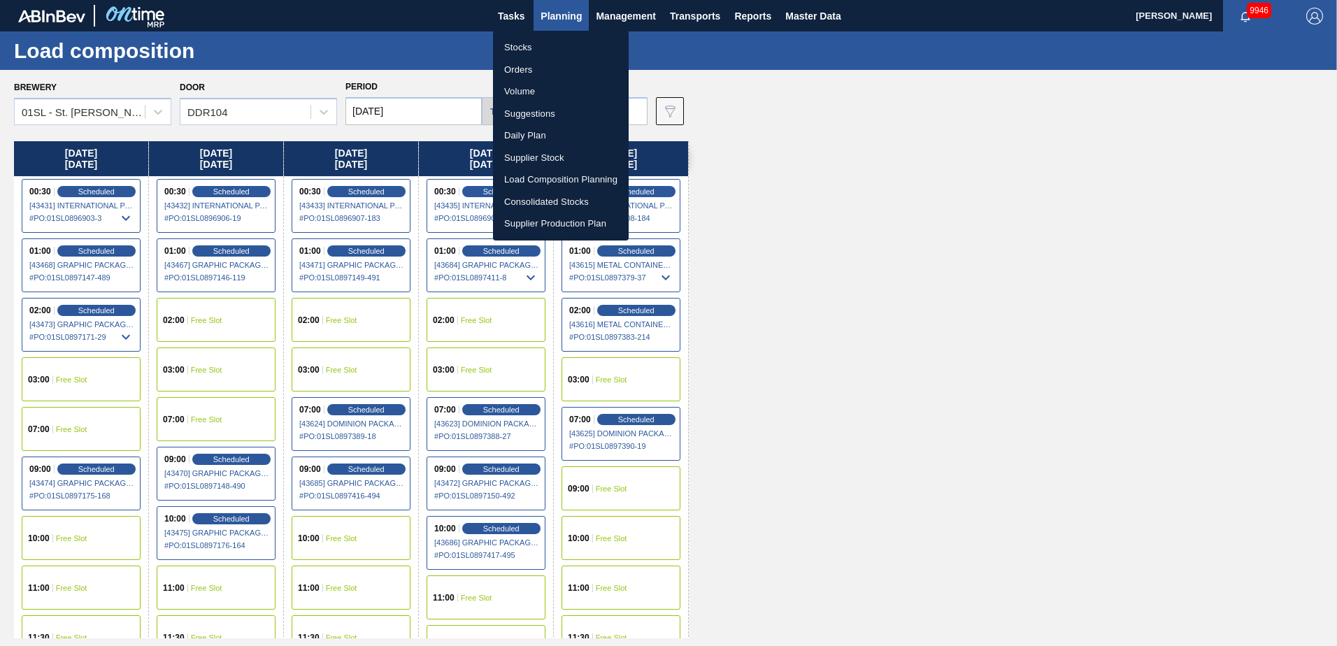
click at [933, 326] on div at bounding box center [668, 323] width 1337 height 646
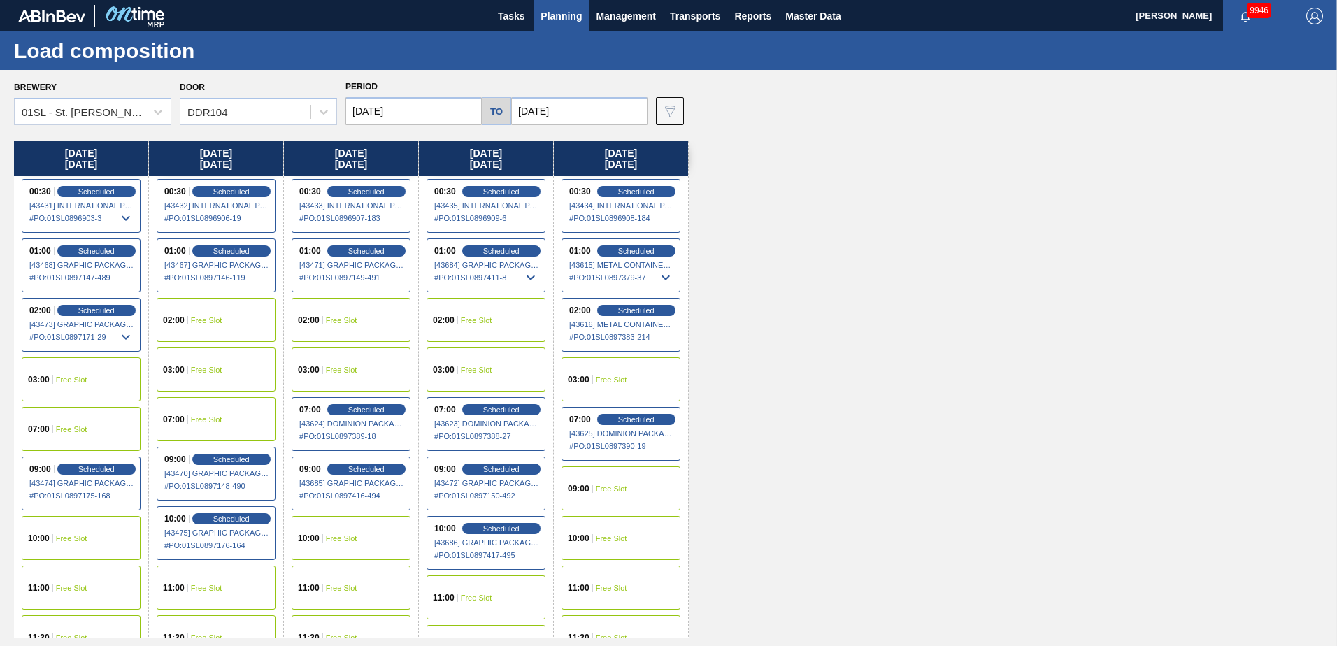
click at [551, 10] on span "Planning" at bounding box center [561, 16] width 41 height 17
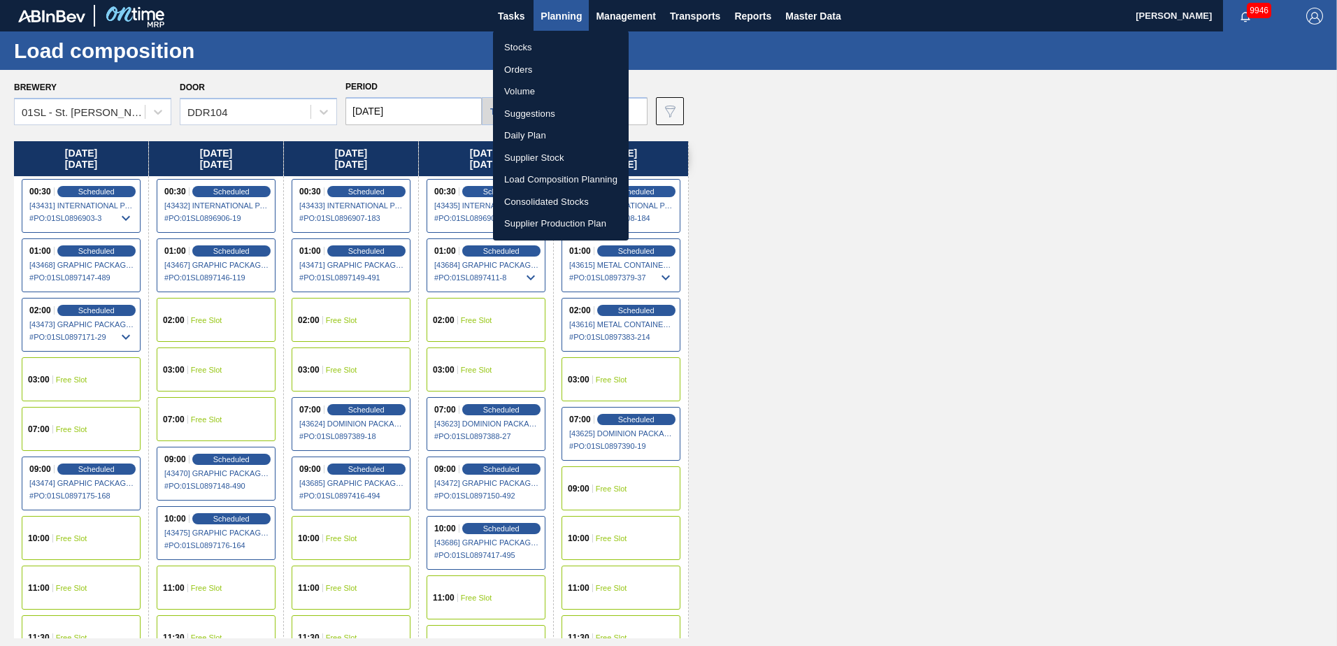
click at [520, 112] on li "Suggestions" at bounding box center [561, 114] width 136 height 22
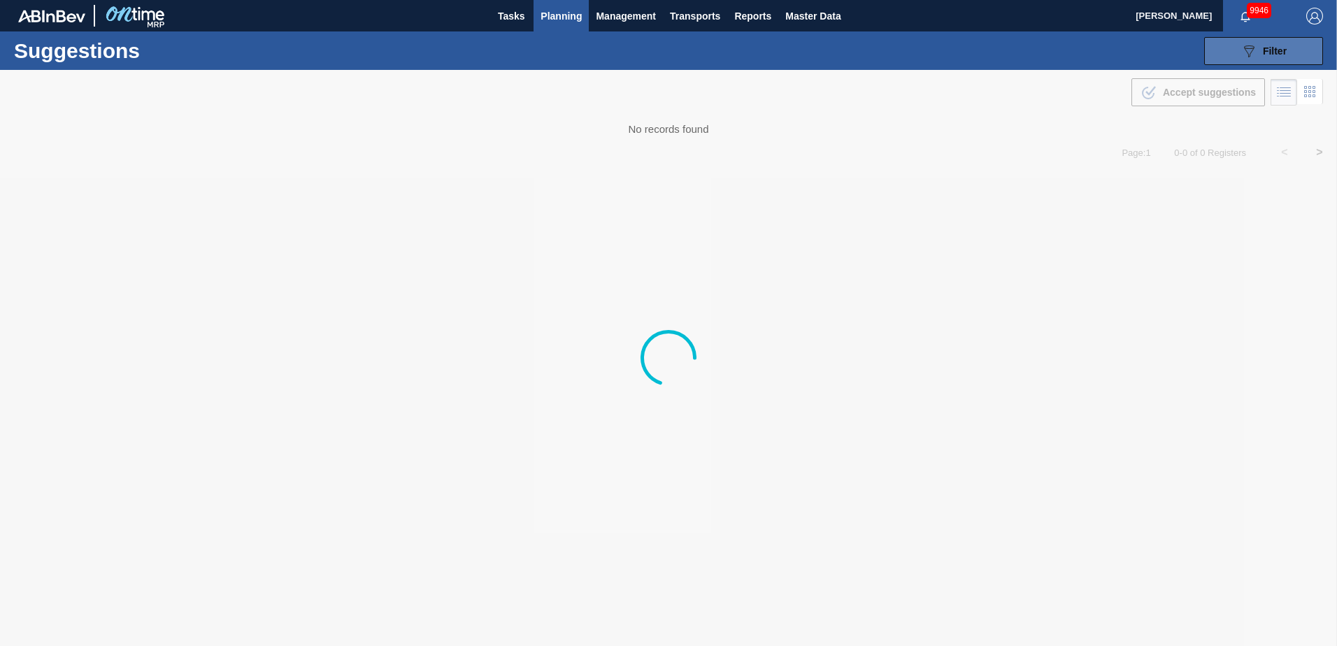
type from "[DATE]"
type to "[DATE]"
click at [1270, 43] on div "089F7B8B-B2A5-4AFE-B5C0-19BA573D28AC Filter" at bounding box center [1263, 51] width 46 height 17
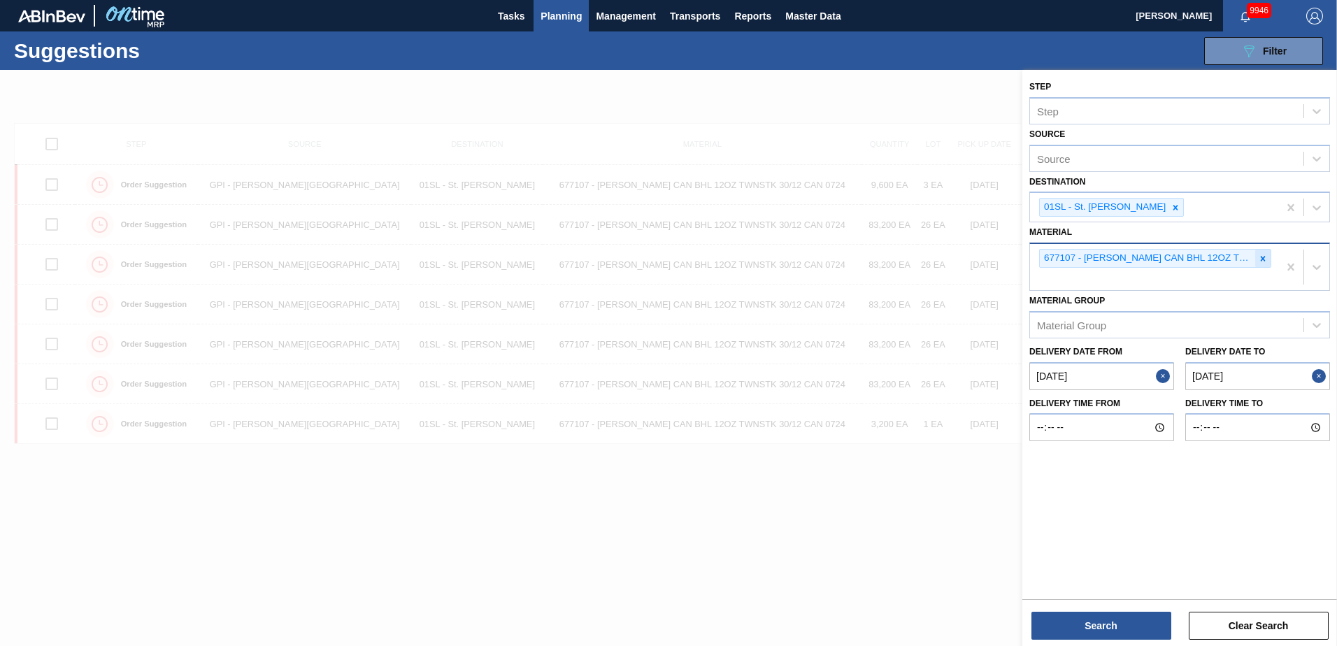
click at [1261, 258] on icon at bounding box center [1263, 259] width 10 height 10
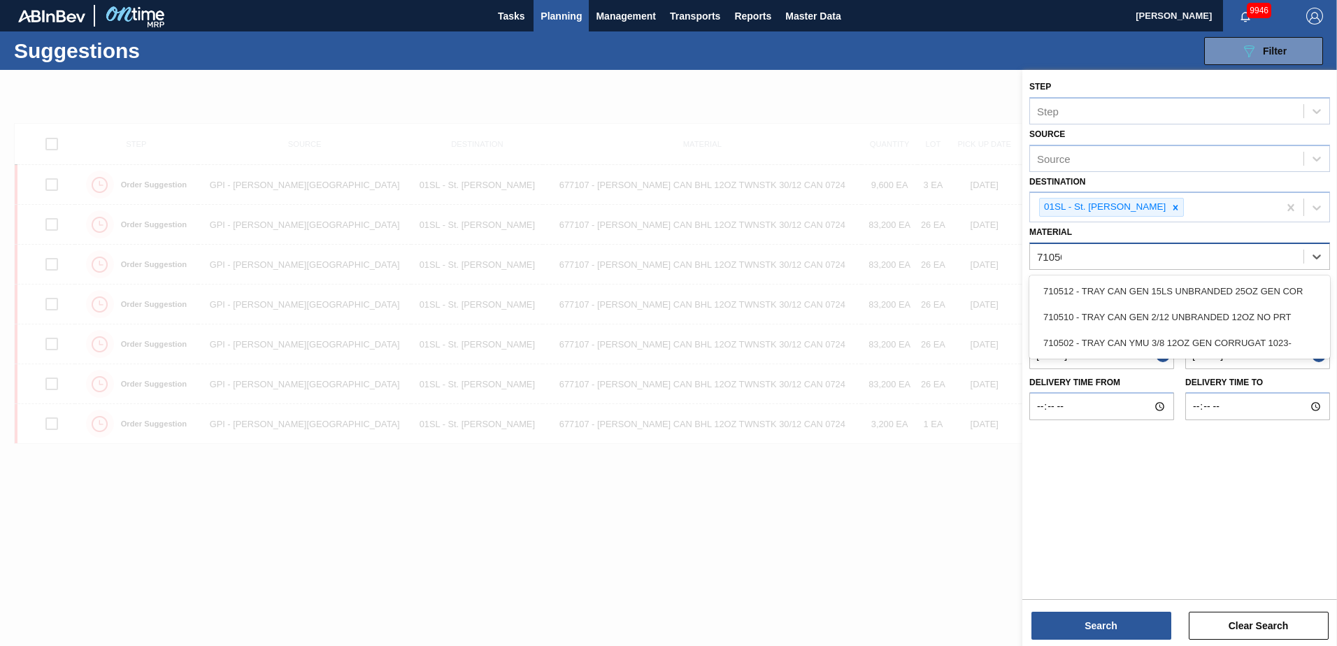
type input "710502"
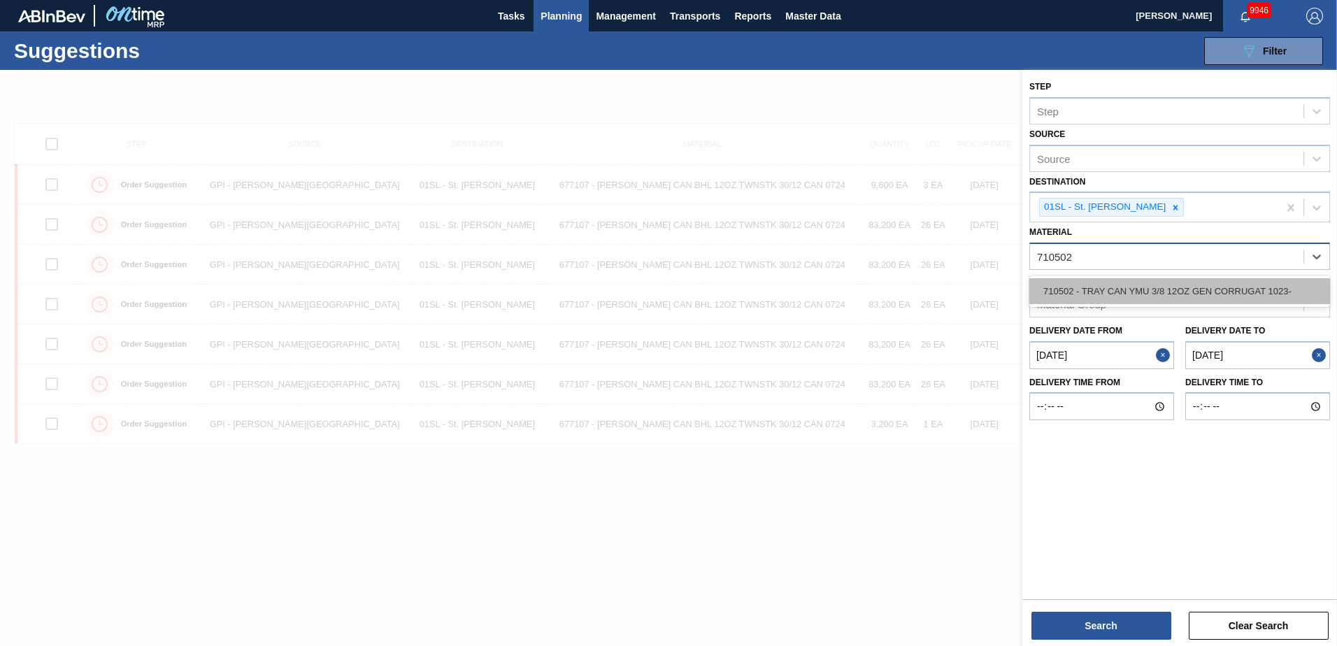
click at [1168, 294] on div "710502 - TRAY CAN YMU 3/8 12OZ GEN CORRUGAT 1023-" at bounding box center [1179, 291] width 301 height 26
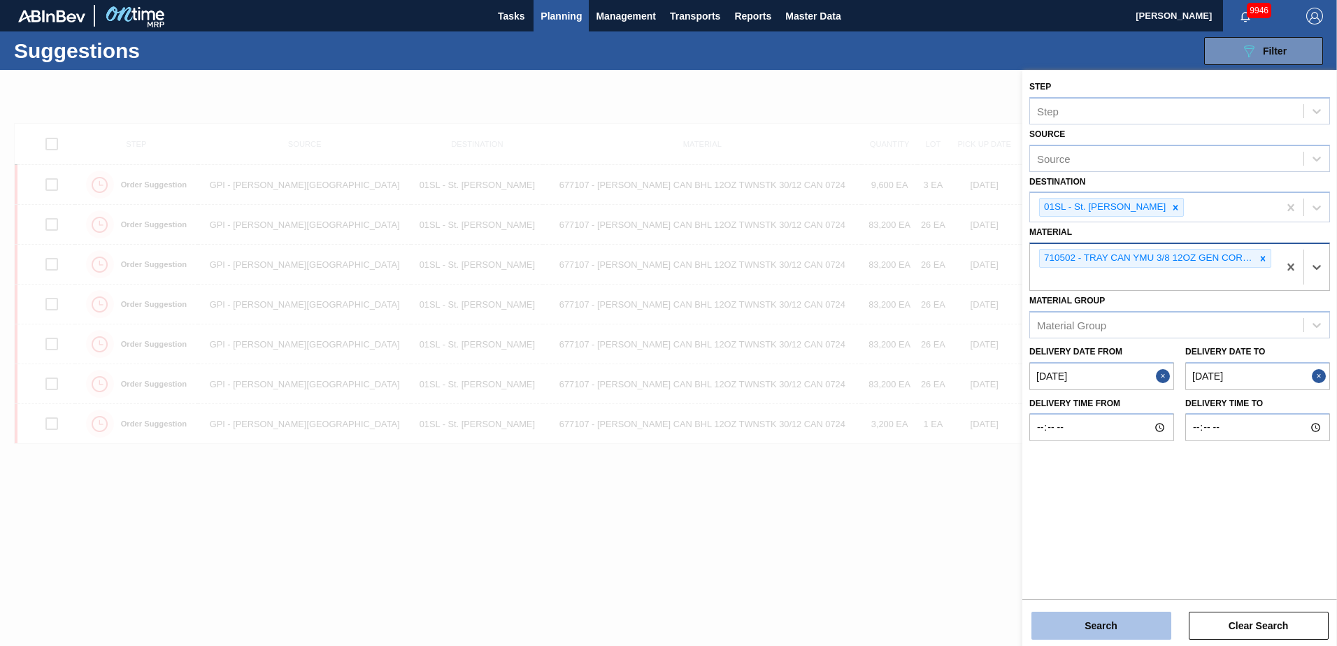
click at [1068, 624] on button "Search" at bounding box center [1101, 626] width 140 height 28
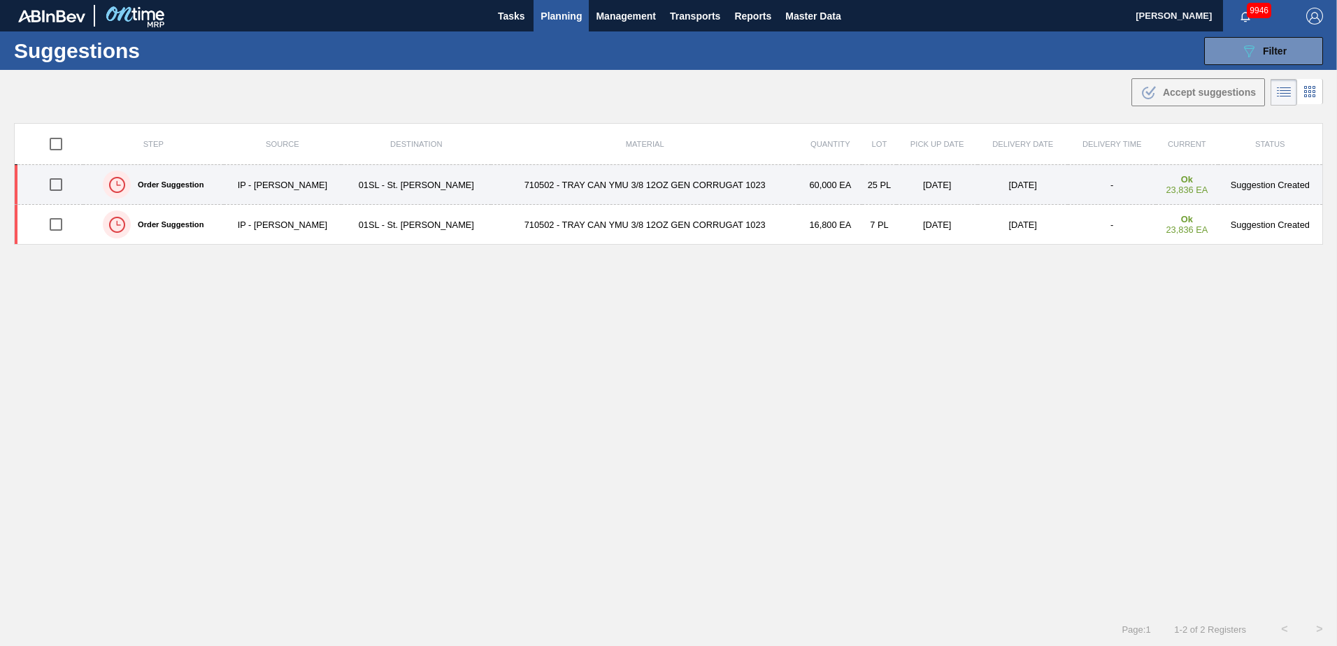
click at [57, 192] on input "checkbox" at bounding box center [55, 184] width 29 height 29
checkbox input "true"
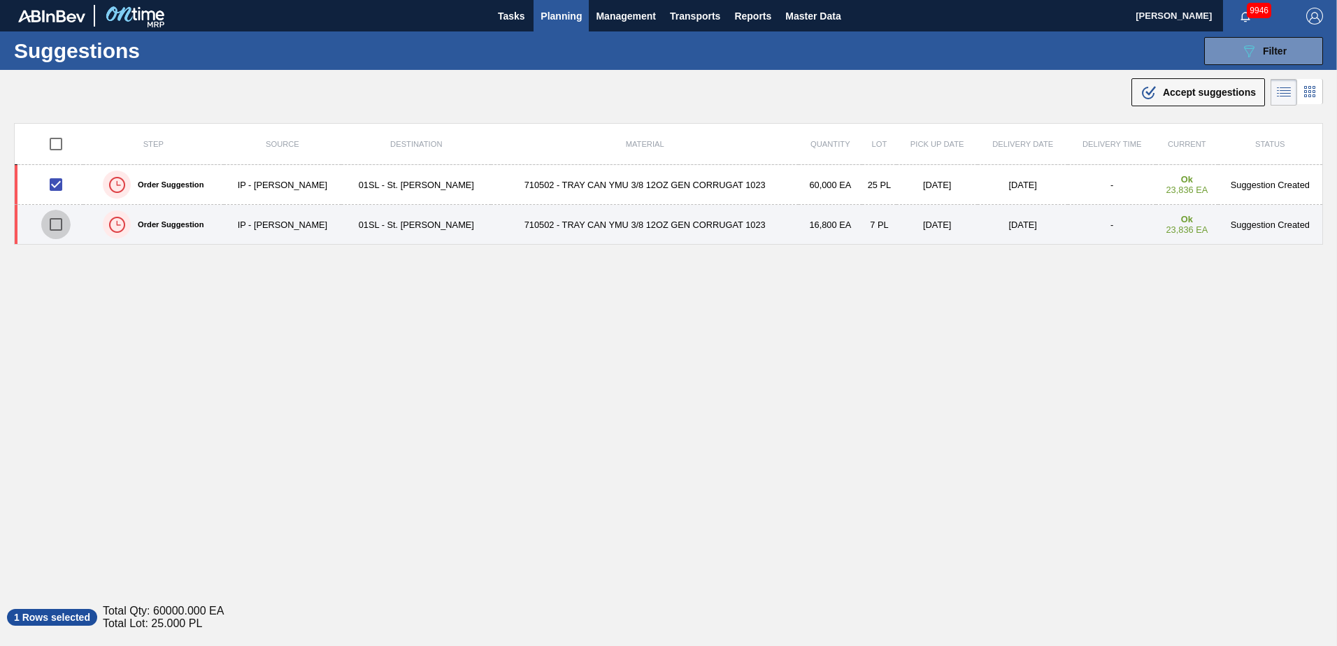
click at [58, 221] on input "checkbox" at bounding box center [55, 224] width 29 height 29
checkbox input "true"
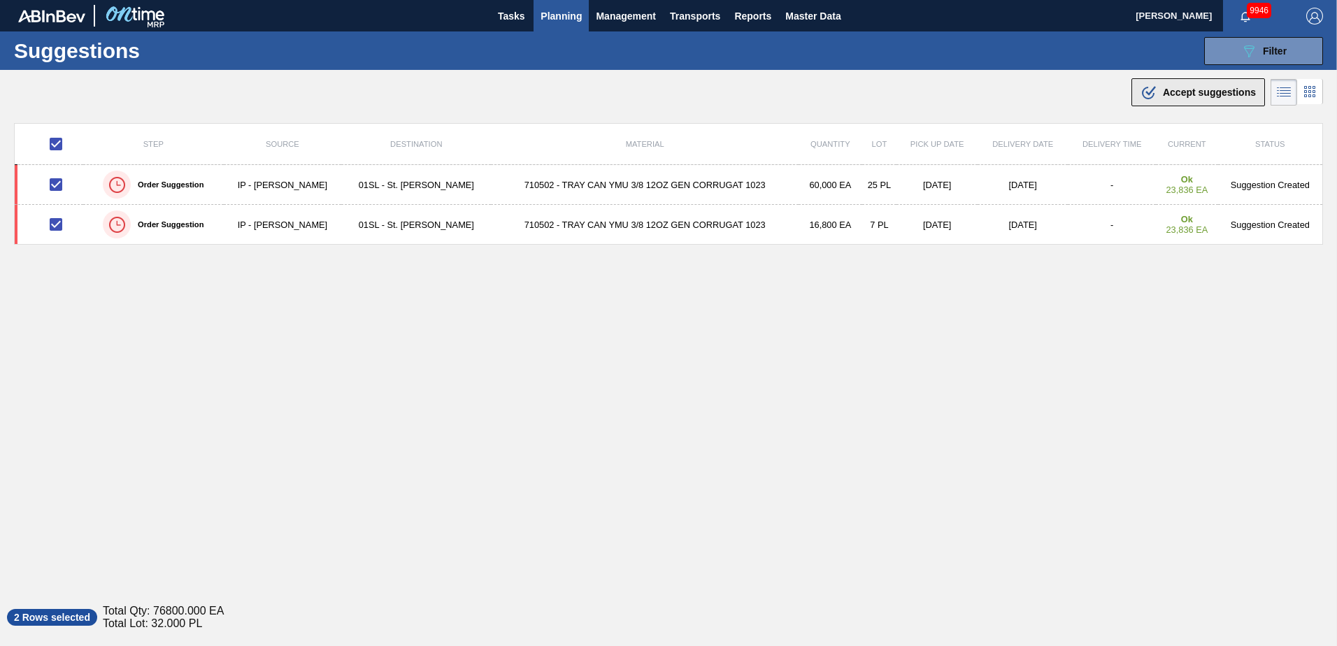
click at [1180, 85] on div ".b{fill:var(--color-action-default)} Accept suggestions" at bounding box center [1197, 92] width 115 height 17
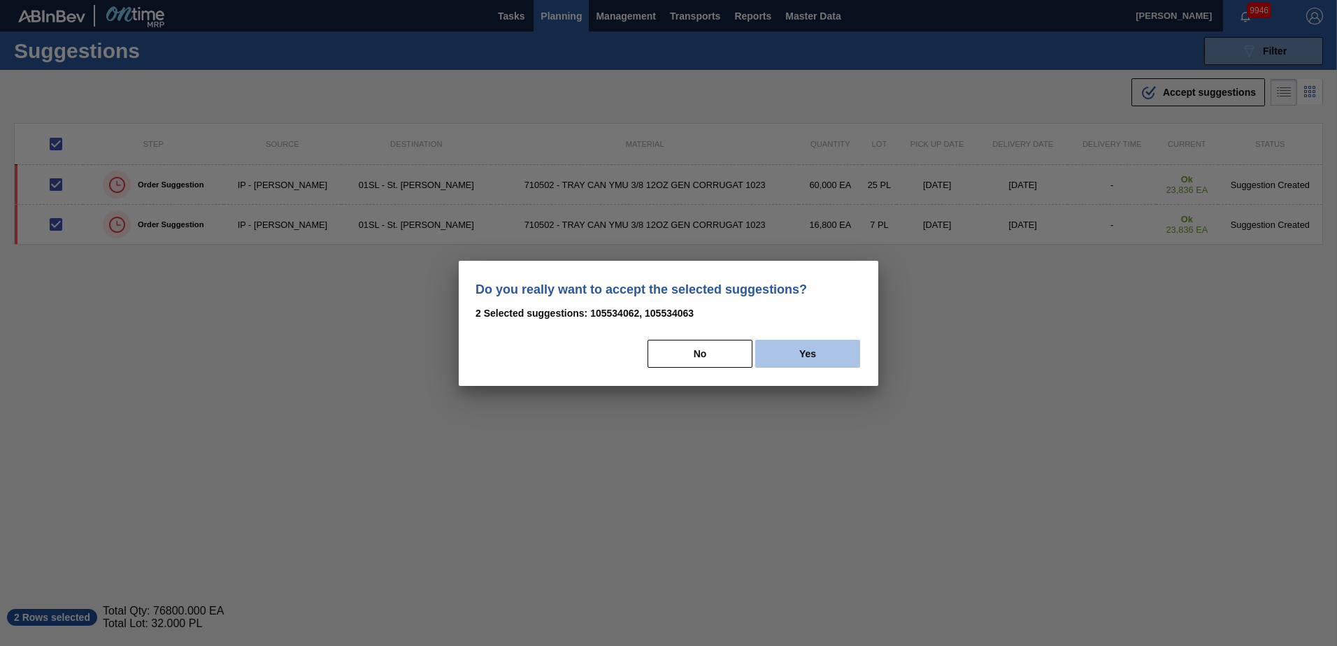
click at [807, 352] on button "Yes" at bounding box center [807, 354] width 105 height 28
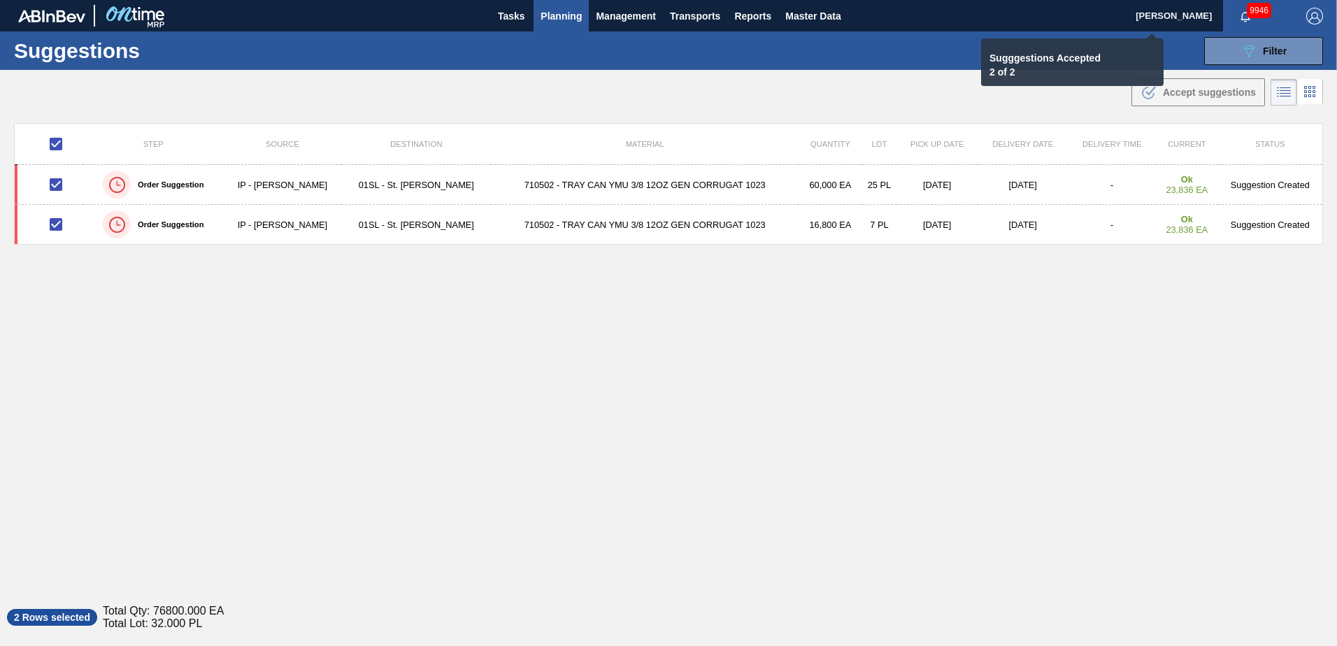
checkbox input "false"
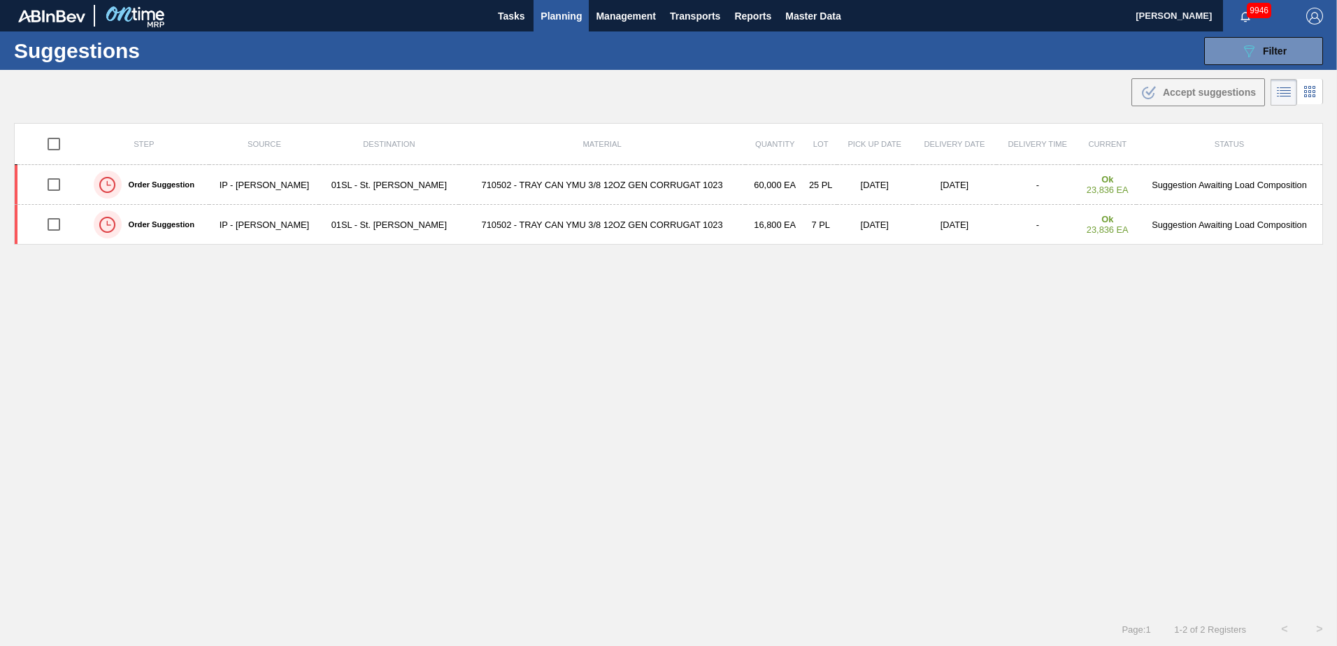
click at [577, 343] on div "Step Source Destination Material Quantity Lot Pick up Date Delivery Date Delive…" at bounding box center [668, 355] width 1309 height 464
click at [552, 22] on span "Planning" at bounding box center [561, 16] width 41 height 17
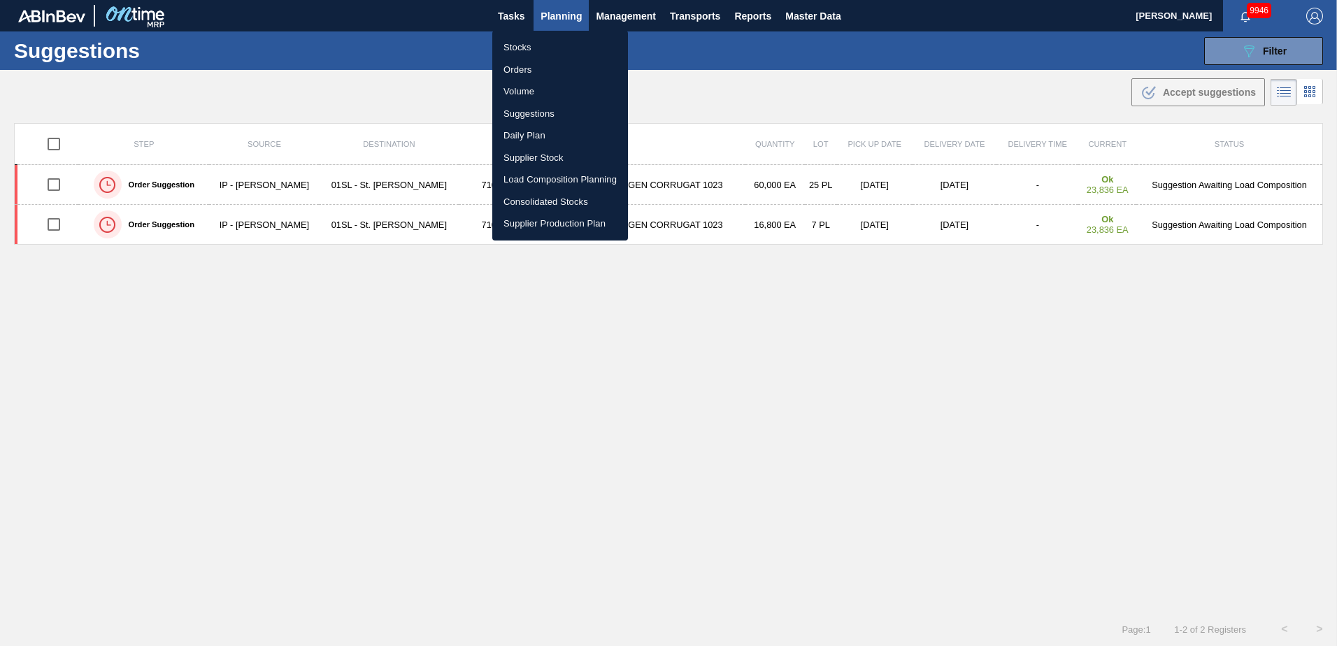
click at [527, 180] on li "Load Composition Planning" at bounding box center [560, 180] width 136 height 22
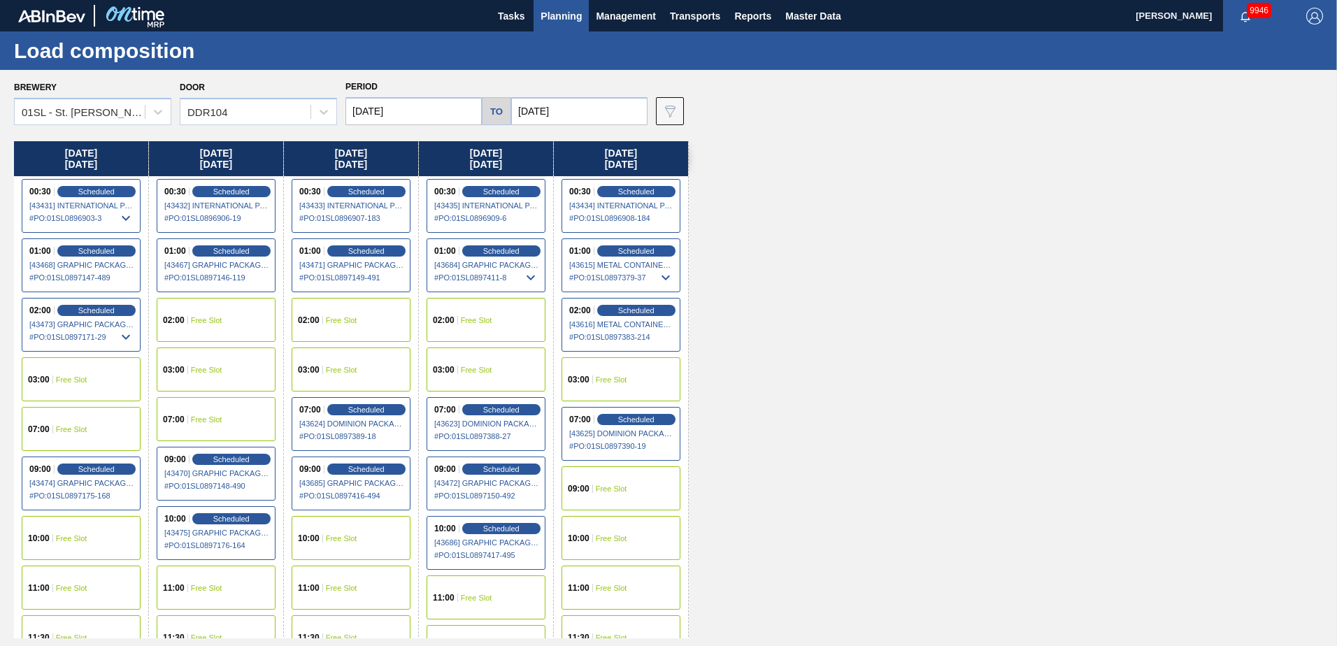
click at [610, 489] on span "Free Slot" at bounding box center [611, 489] width 31 height 8
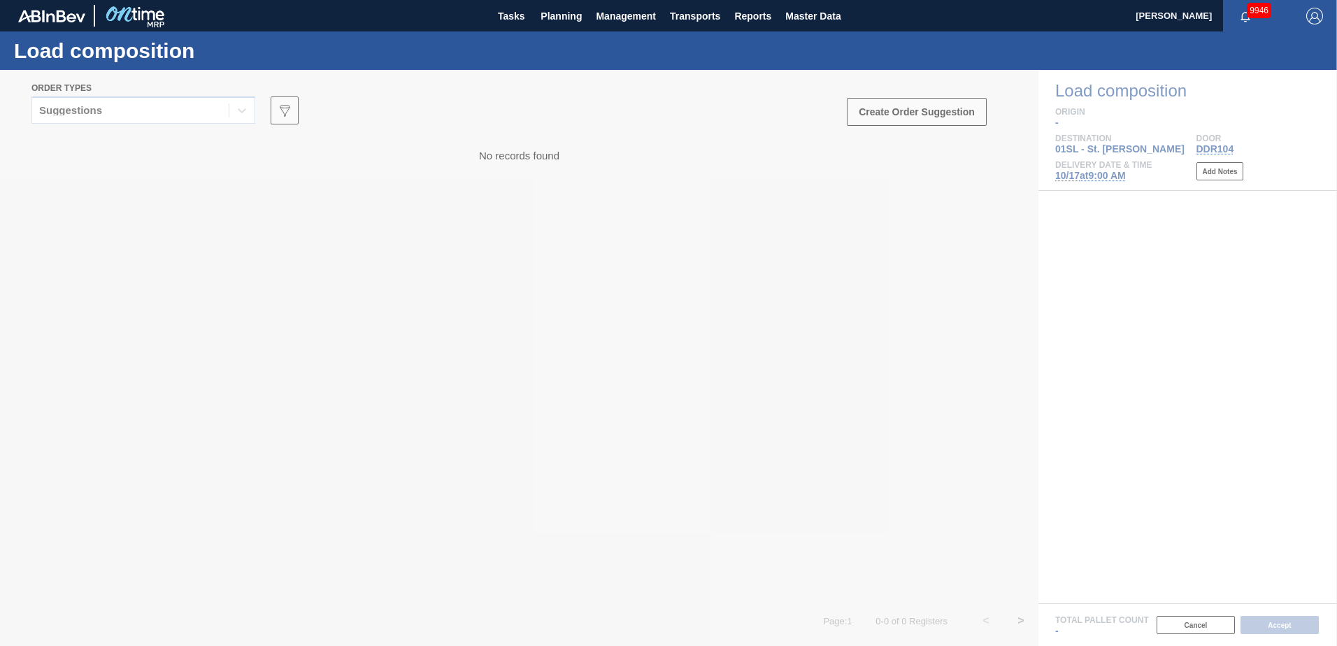
click at [242, 106] on div at bounding box center [668, 358] width 1337 height 576
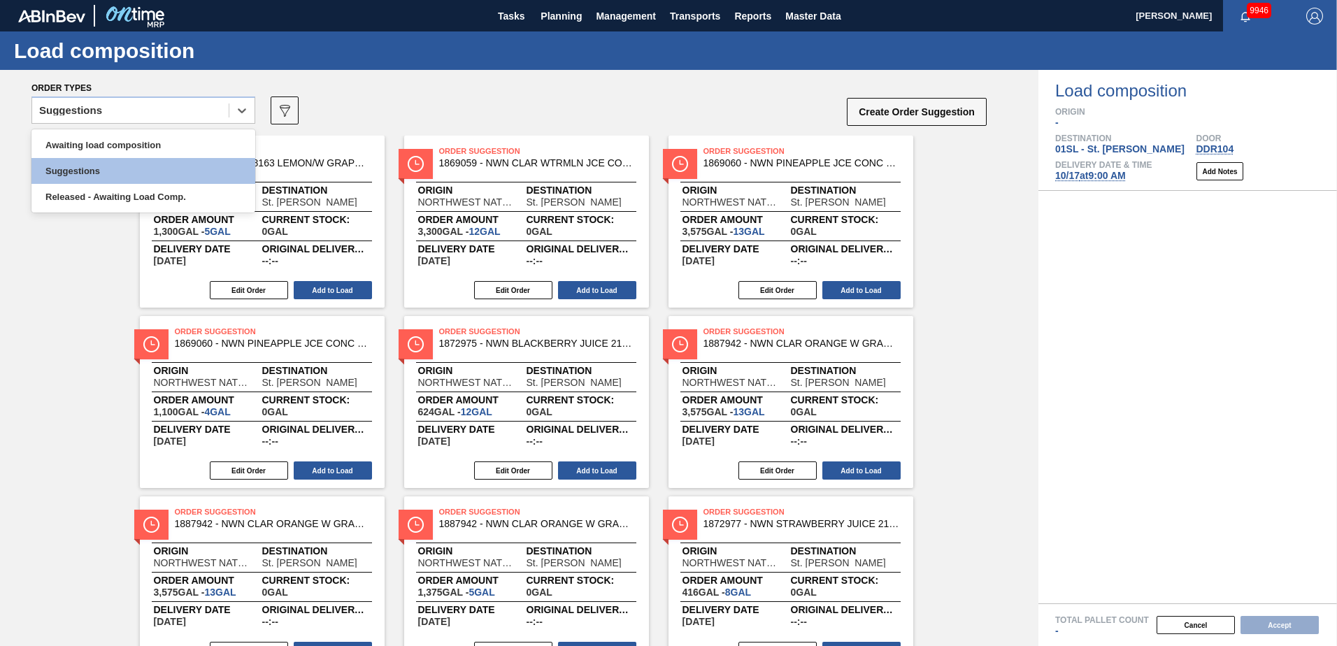
click at [243, 114] on icon at bounding box center [242, 110] width 14 height 14
click at [168, 136] on div "Awaiting load composition" at bounding box center [143, 145] width 224 height 26
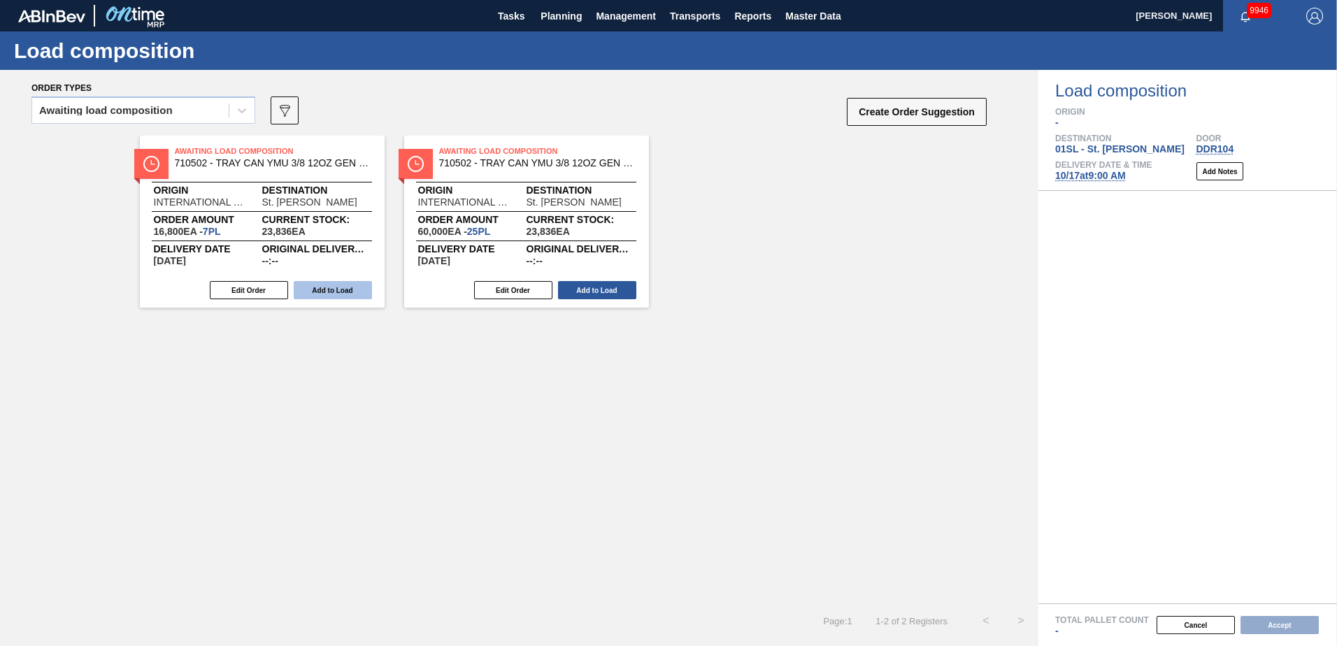
click at [332, 292] on button "Add to Load" at bounding box center [333, 290] width 78 height 18
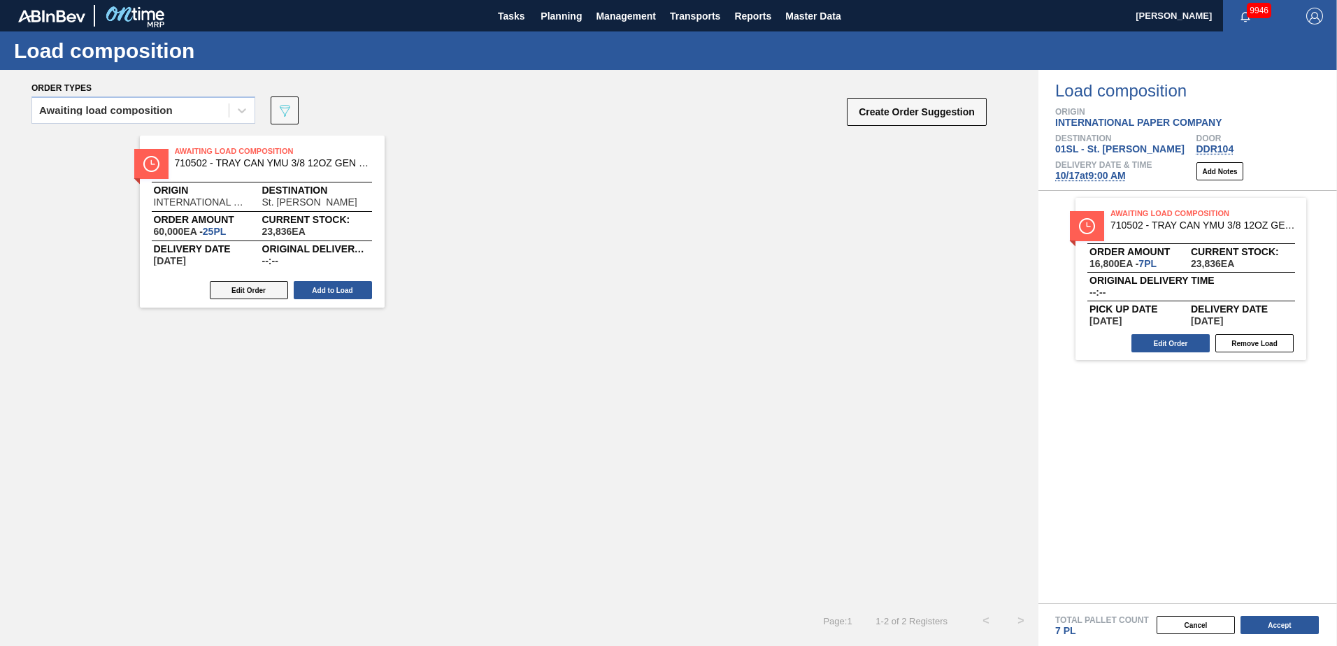
click at [250, 287] on button "Edit Order" at bounding box center [249, 290] width 78 height 18
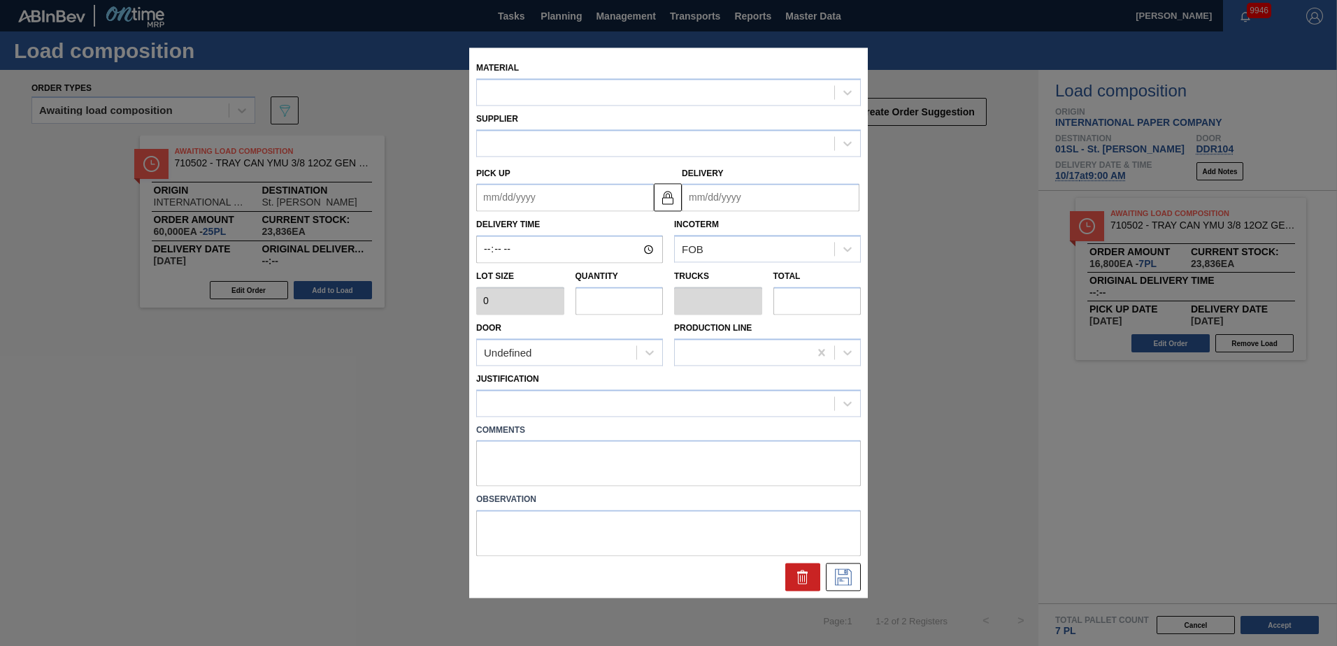
type input "2,400"
type input "25"
type input "0.568"
type input "60,000"
type up "[DATE]"
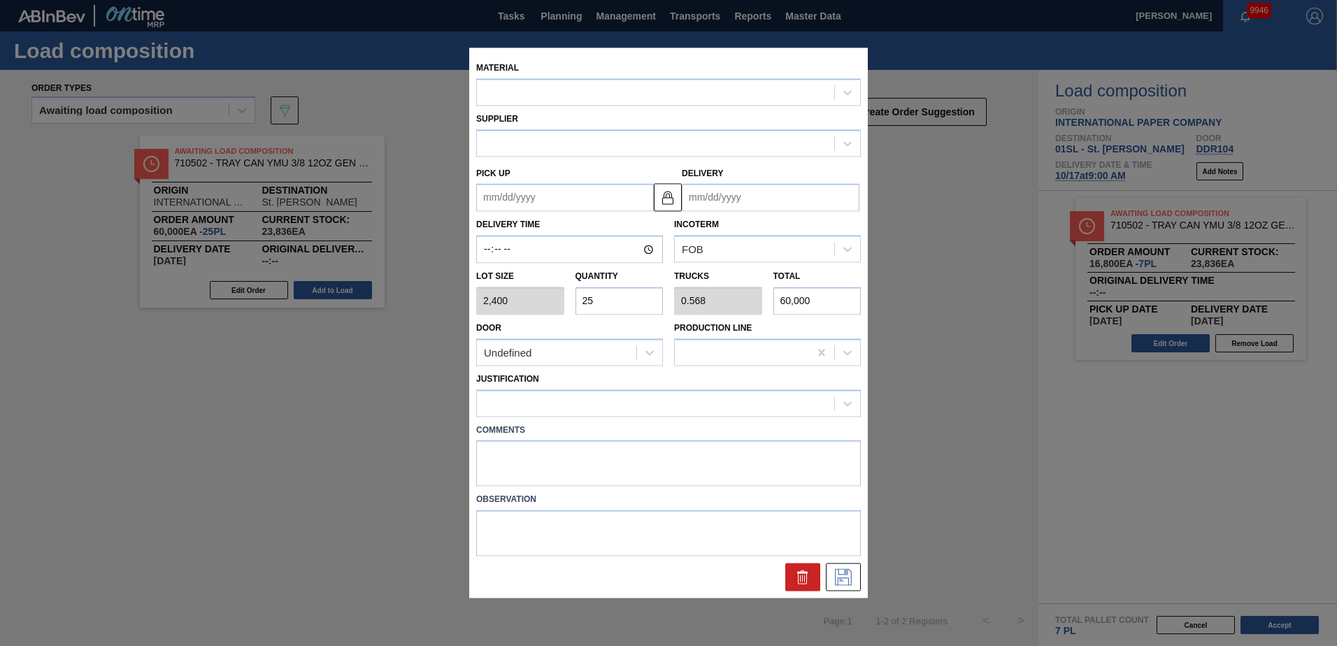
type input "[DATE]"
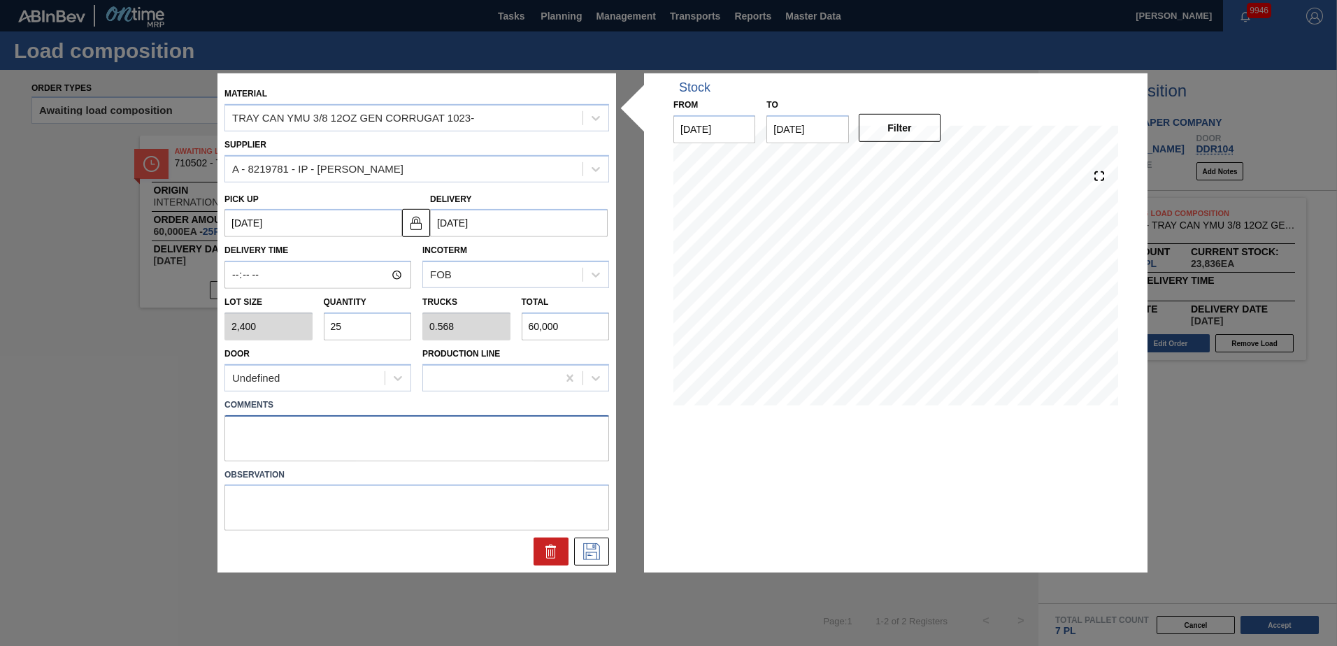
click at [255, 426] on textarea at bounding box center [416, 438] width 385 height 46
type textarea "Live unload"
click at [579, 553] on button at bounding box center [591, 552] width 35 height 28
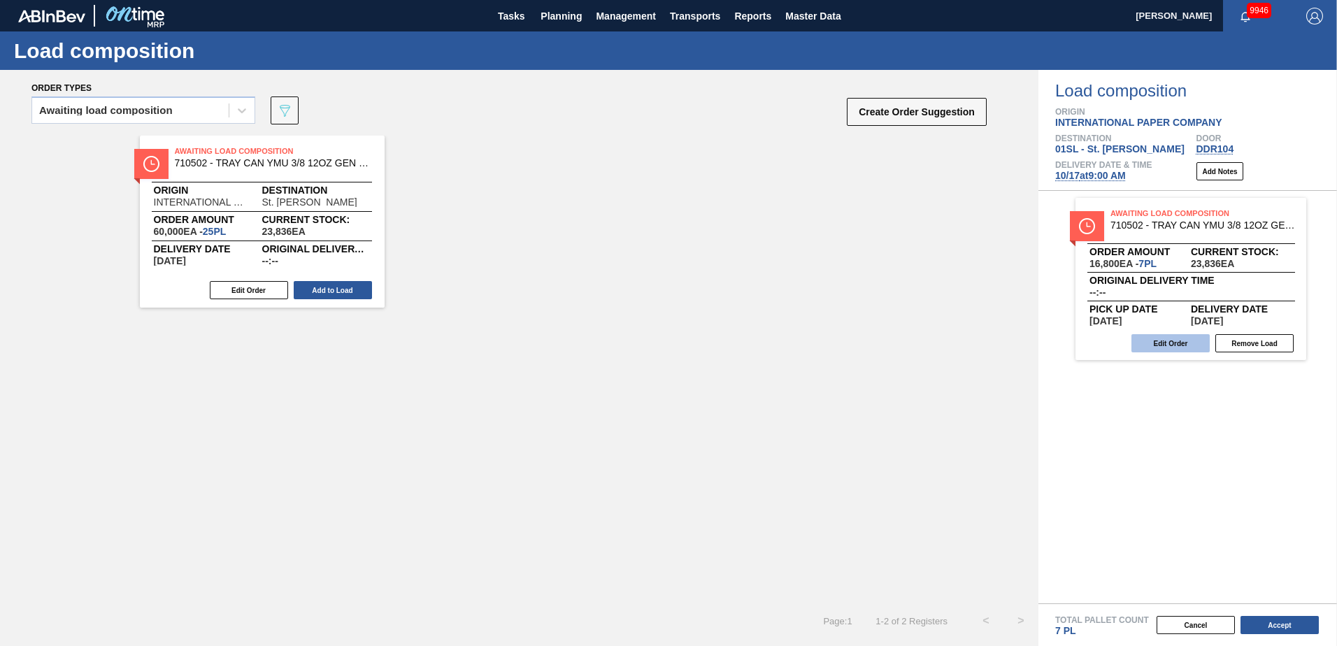
click at [1177, 345] on button "Edit Order" at bounding box center [1170, 343] width 78 height 18
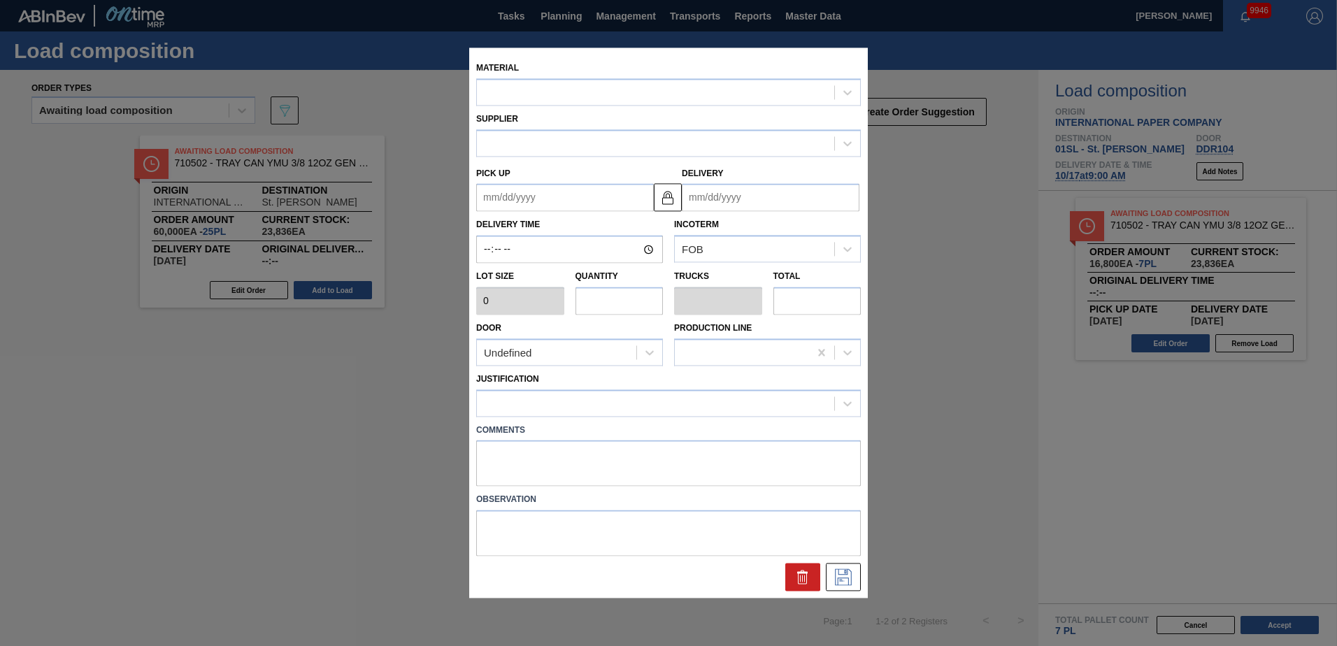
type input "2,400"
type input "7"
type input "0.159"
type input "16,800"
type up "[DATE]"
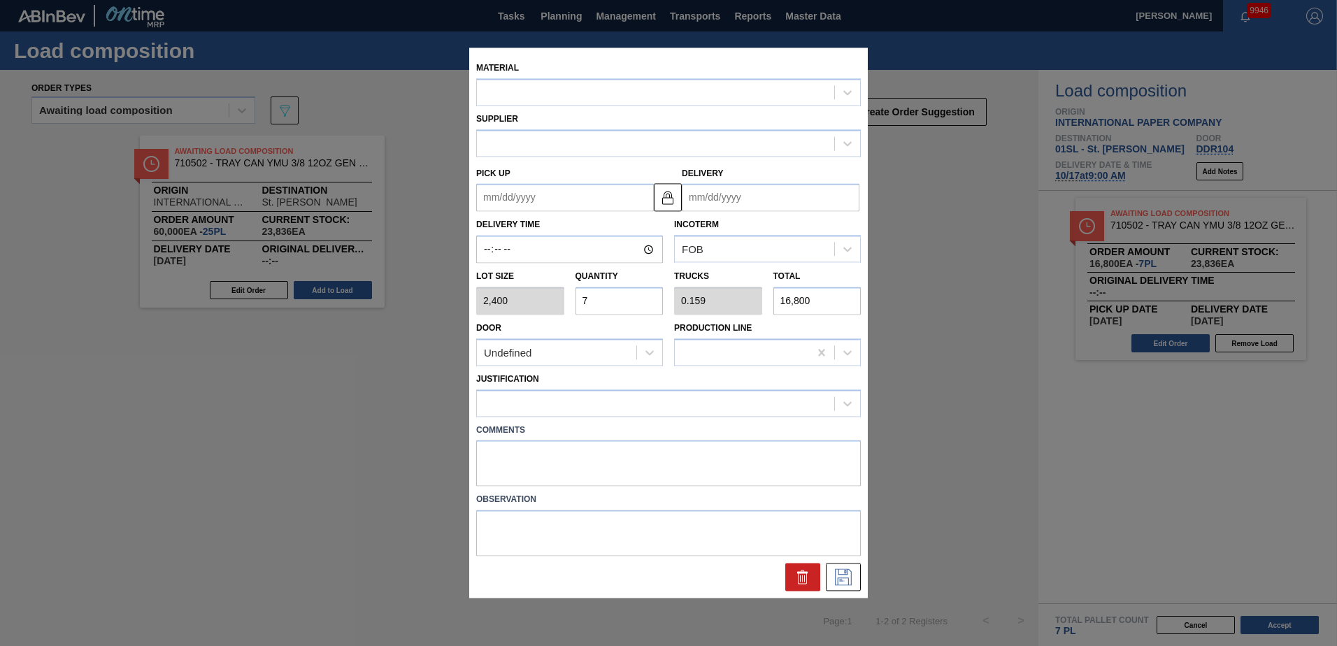
type input "[DATE]"
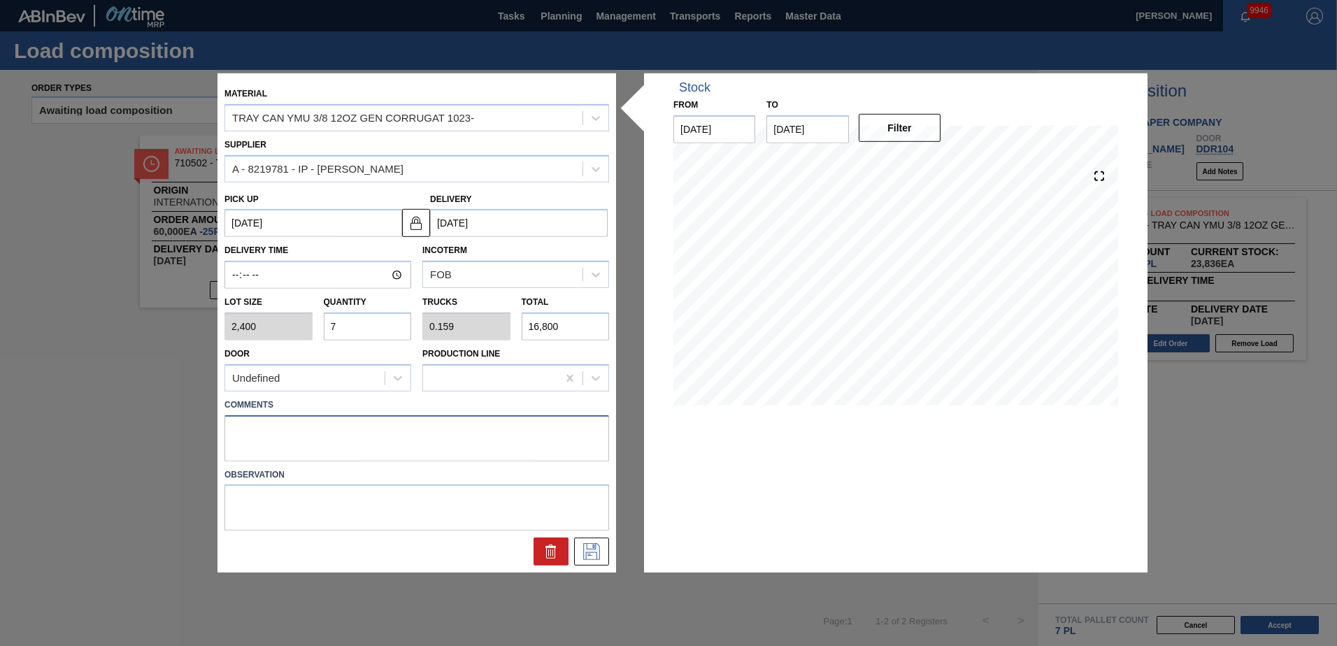
click at [301, 435] on textarea at bounding box center [416, 438] width 385 height 46
type textarea "Live unload"
click at [590, 551] on icon at bounding box center [591, 551] width 22 height 17
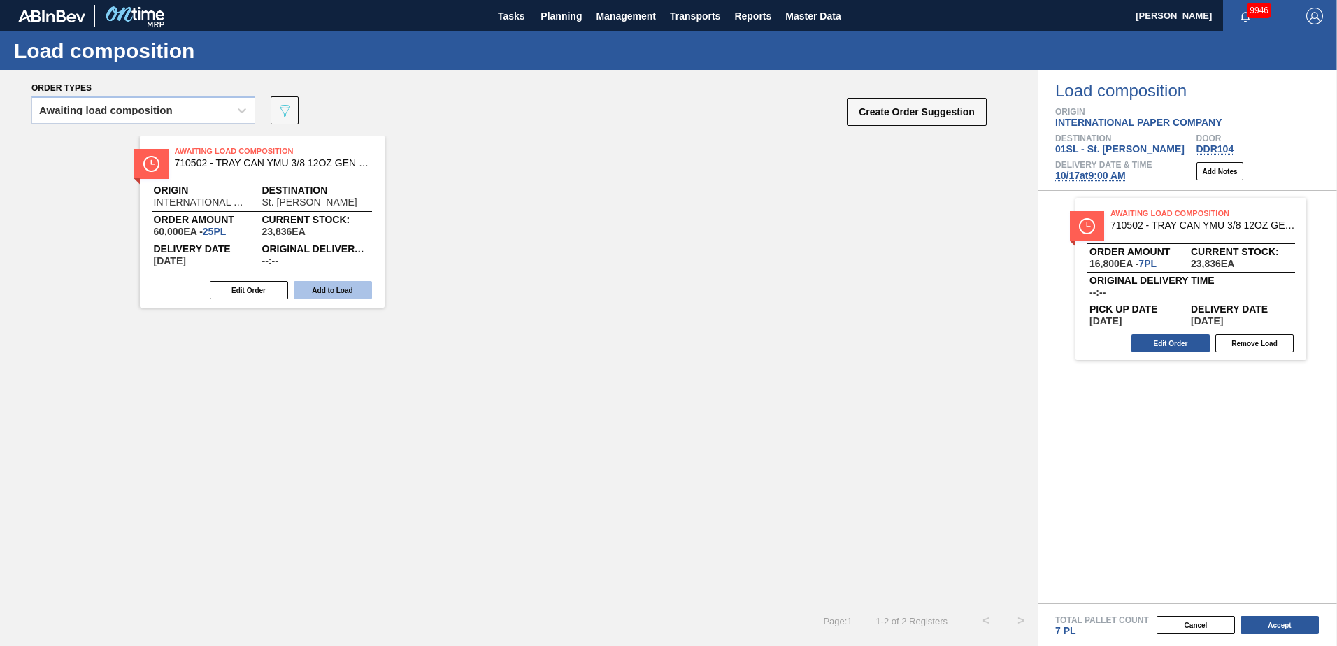
click at [332, 290] on button "Add to Load" at bounding box center [333, 290] width 78 height 18
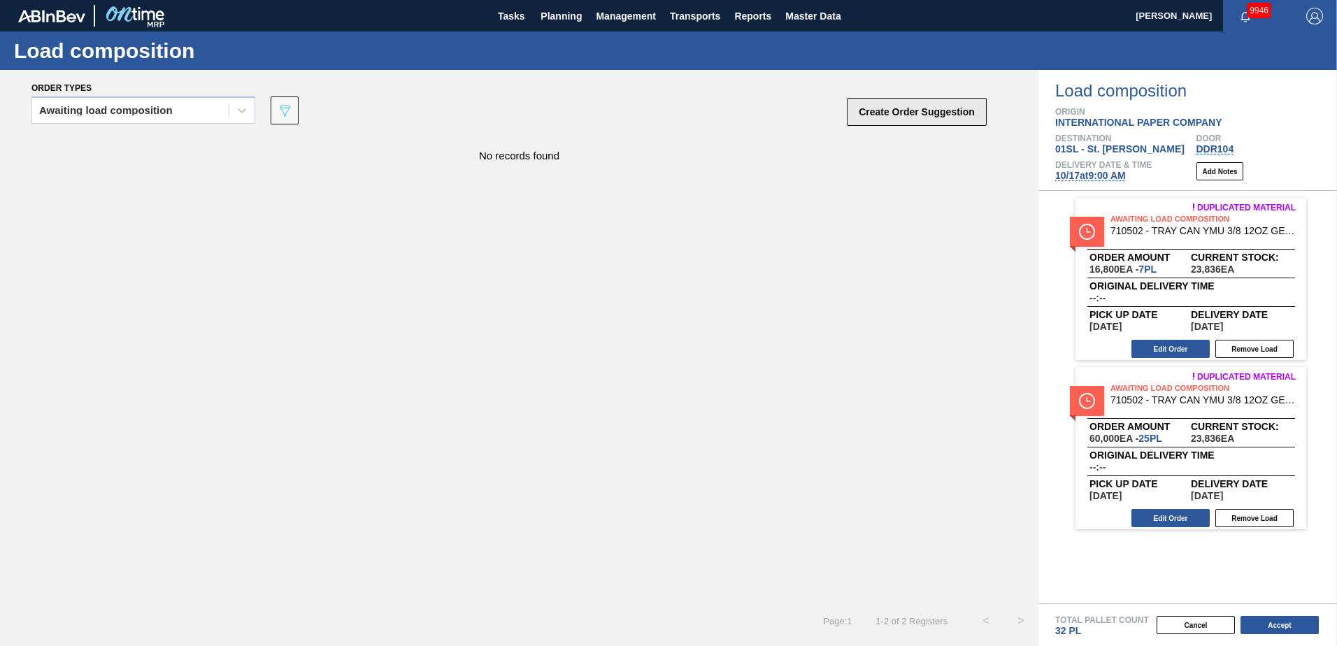
click at [879, 118] on button "Create Order Suggestion" at bounding box center [917, 112] width 140 height 28
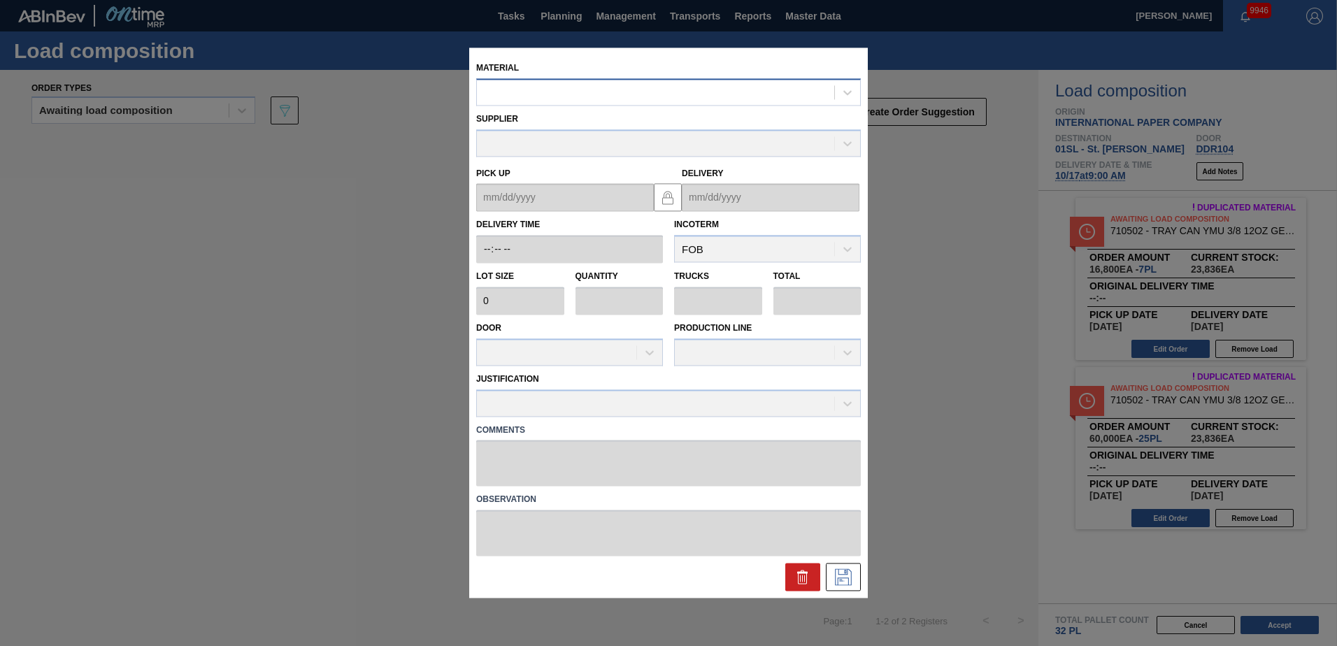
click at [723, 94] on div at bounding box center [655, 93] width 357 height 20
type input "710510"
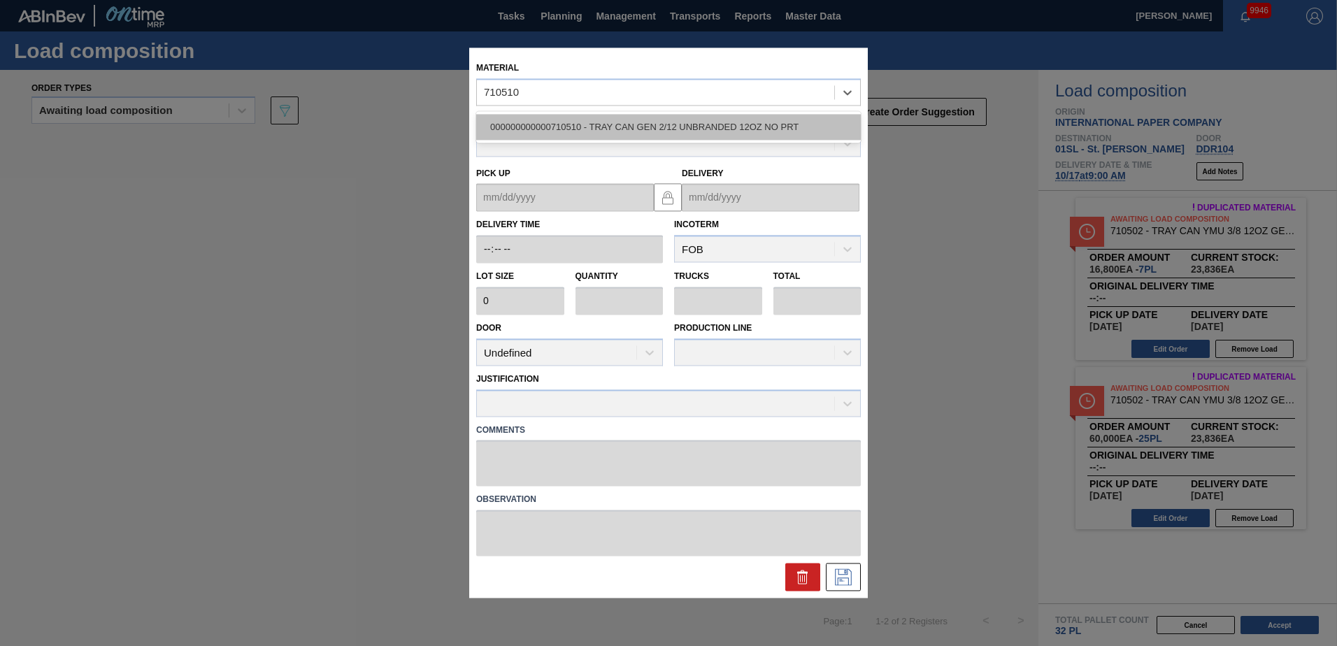
click at [698, 119] on div "000000000000710510 - TRAY CAN GEN 2/12 UNBRANDED 12OZ NO PRT" at bounding box center [668, 127] width 385 height 26
type input "2,556"
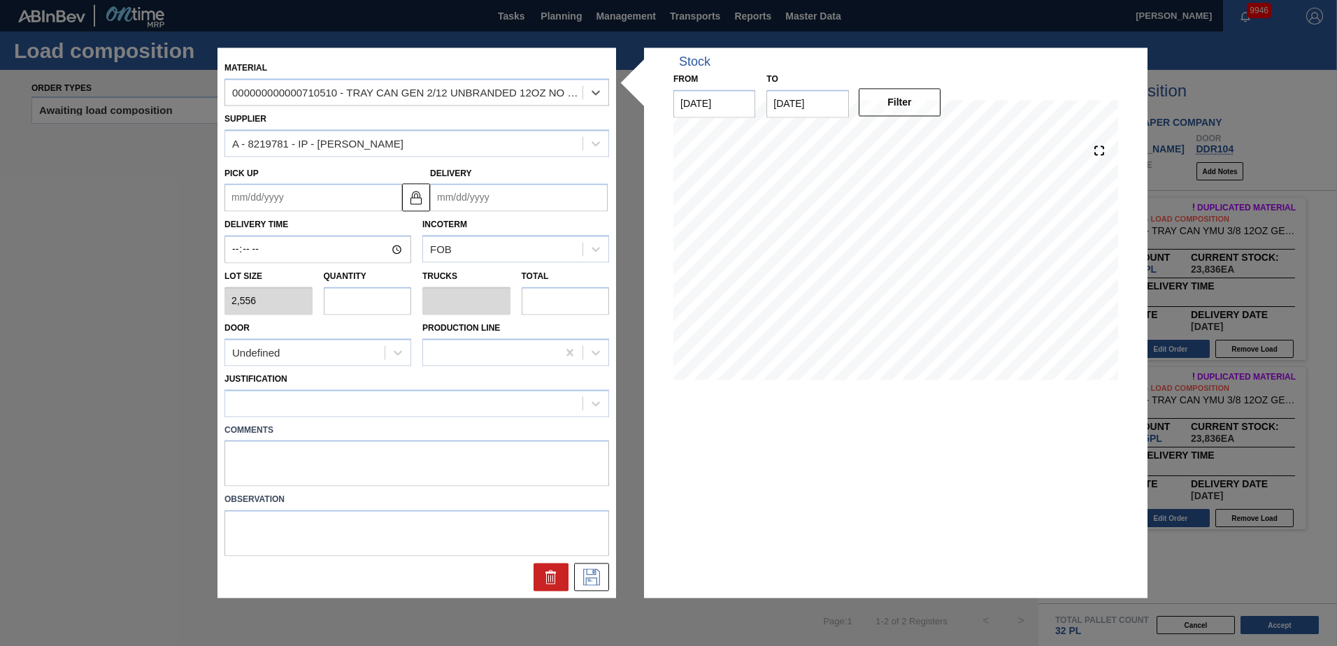
click at [531, 195] on input "Delivery" at bounding box center [519, 198] width 178 height 28
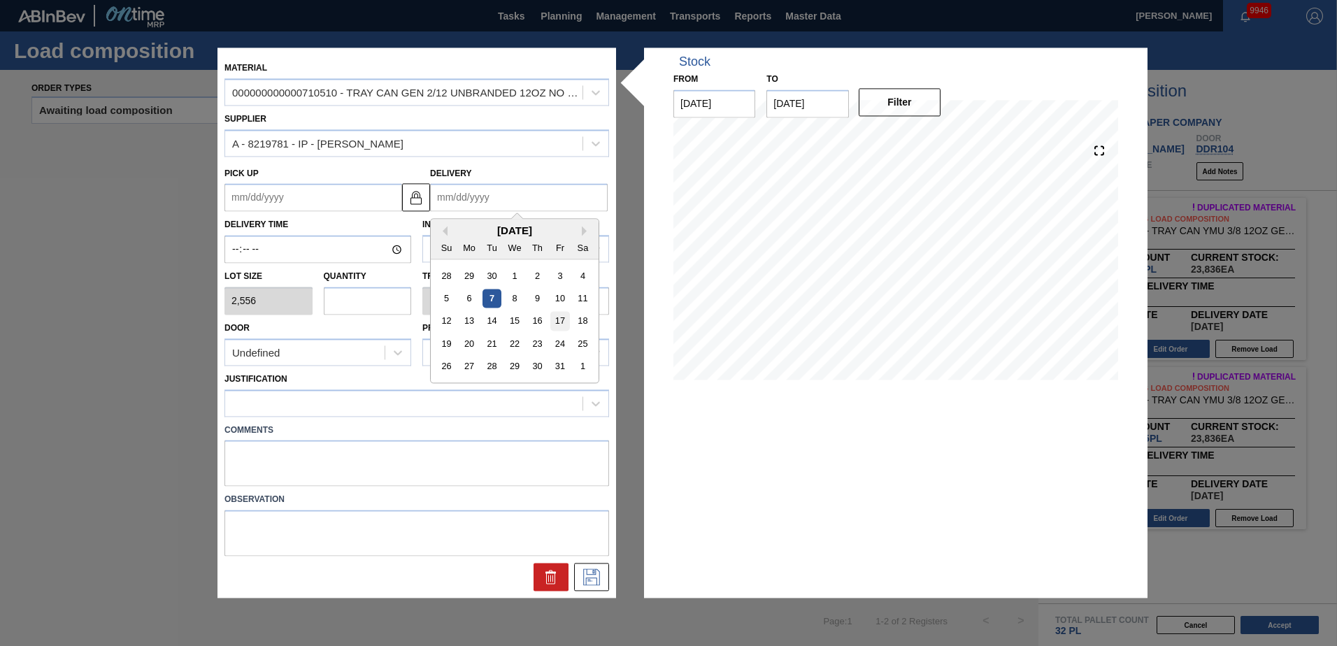
click at [561, 316] on div "17" at bounding box center [559, 321] width 19 height 19
type up "[DATE]"
type input "[DATE]"
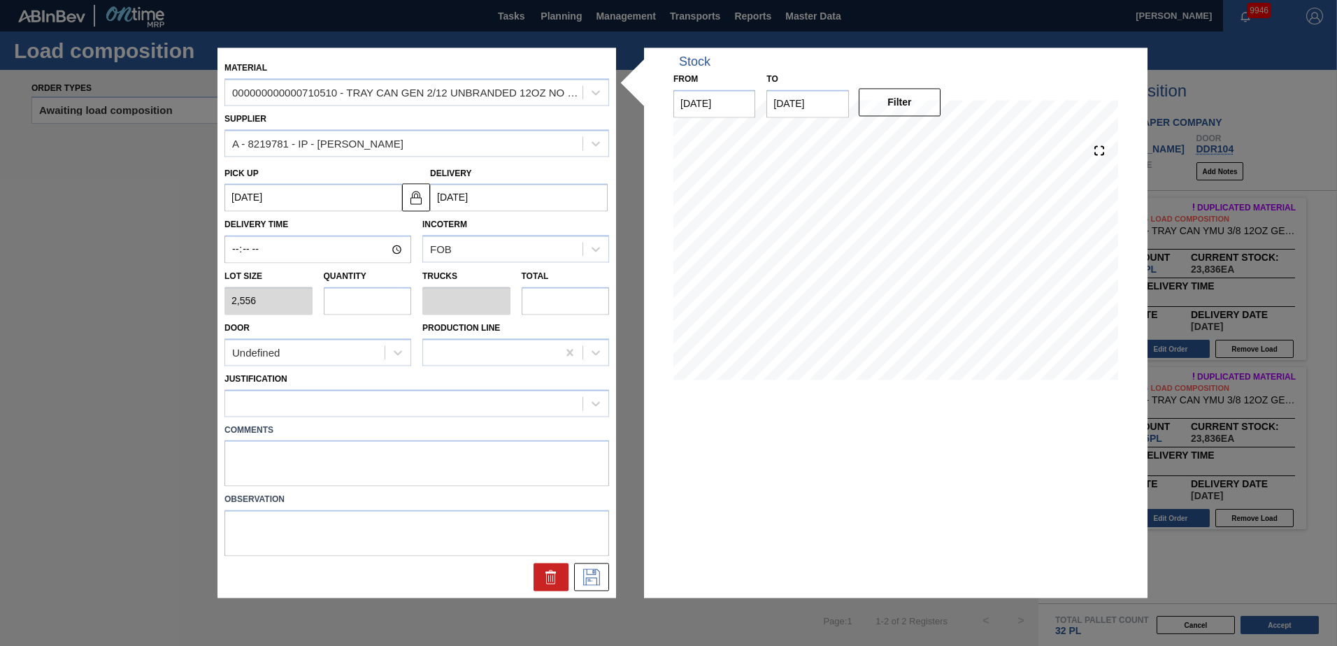
click at [341, 299] on input "text" at bounding box center [368, 301] width 88 height 28
click at [363, 315] on input "text" at bounding box center [368, 301] width 88 height 28
type input "2"
type input "0.036"
type input "5,112"
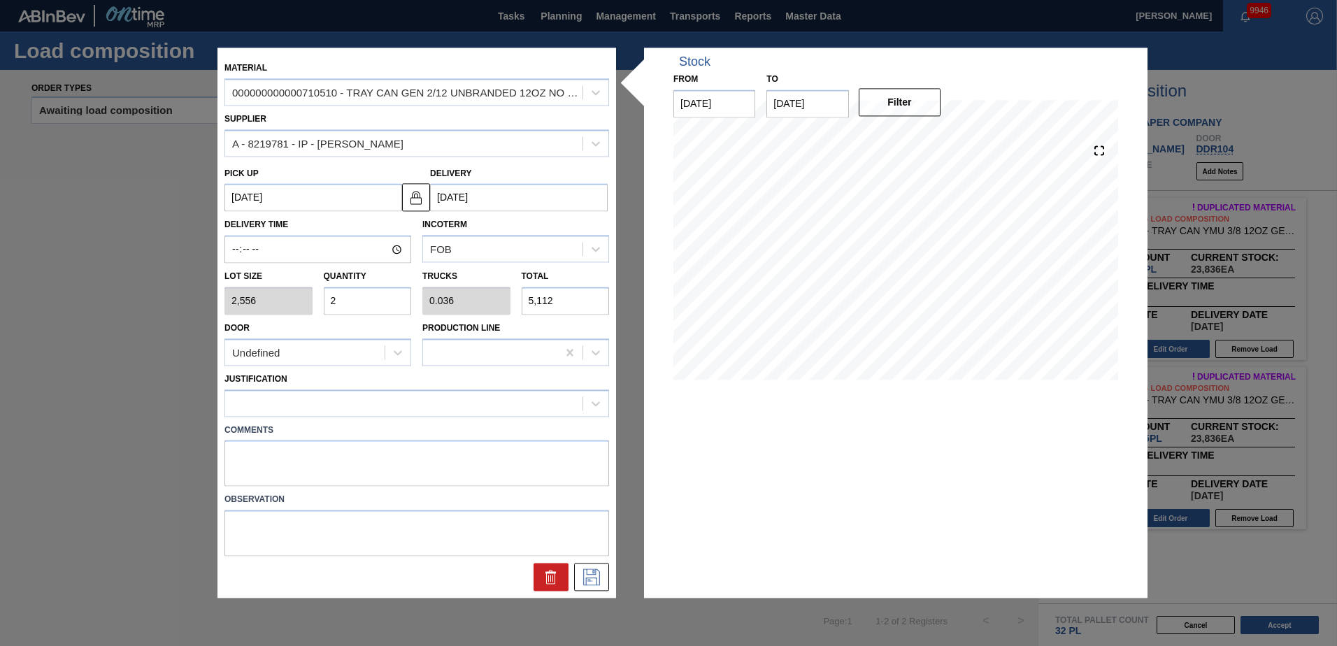
type input "24"
type input "0.429"
type input "61,344"
type input "24"
click at [327, 352] on div "Undefined" at bounding box center [304, 353] width 159 height 20
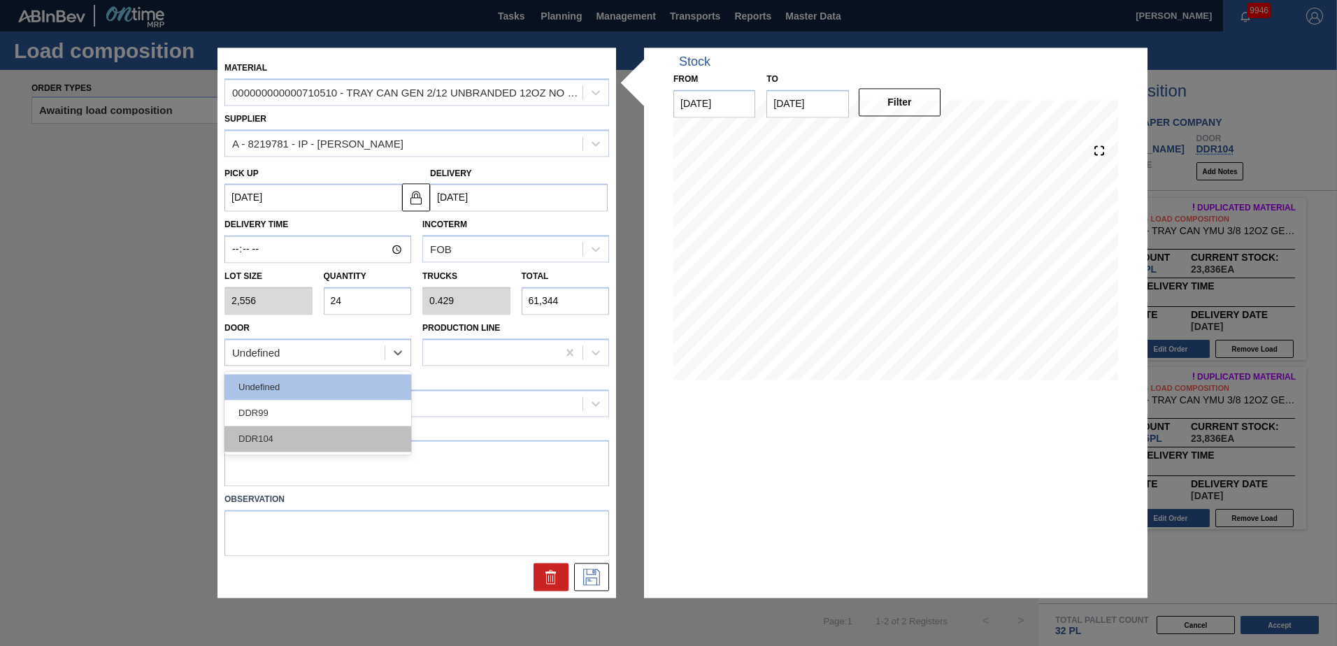
click at [280, 443] on div "DDR104" at bounding box center [317, 439] width 187 height 26
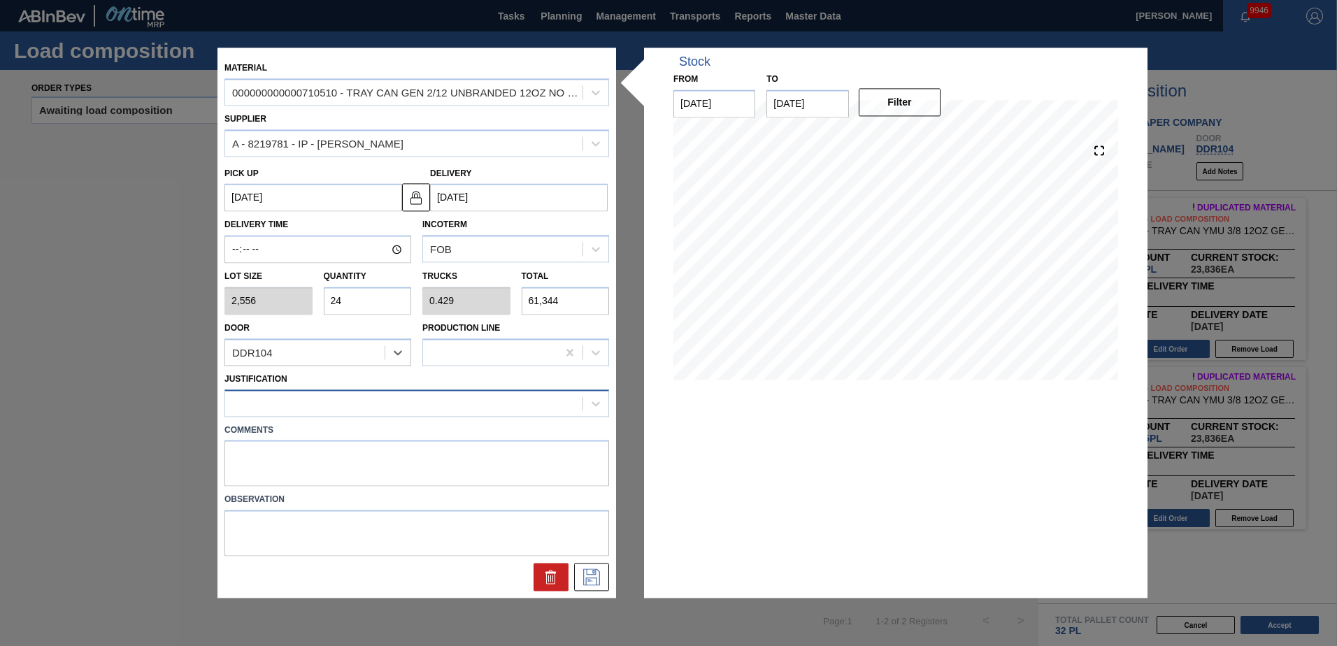
click at [375, 401] on div at bounding box center [403, 403] width 357 height 20
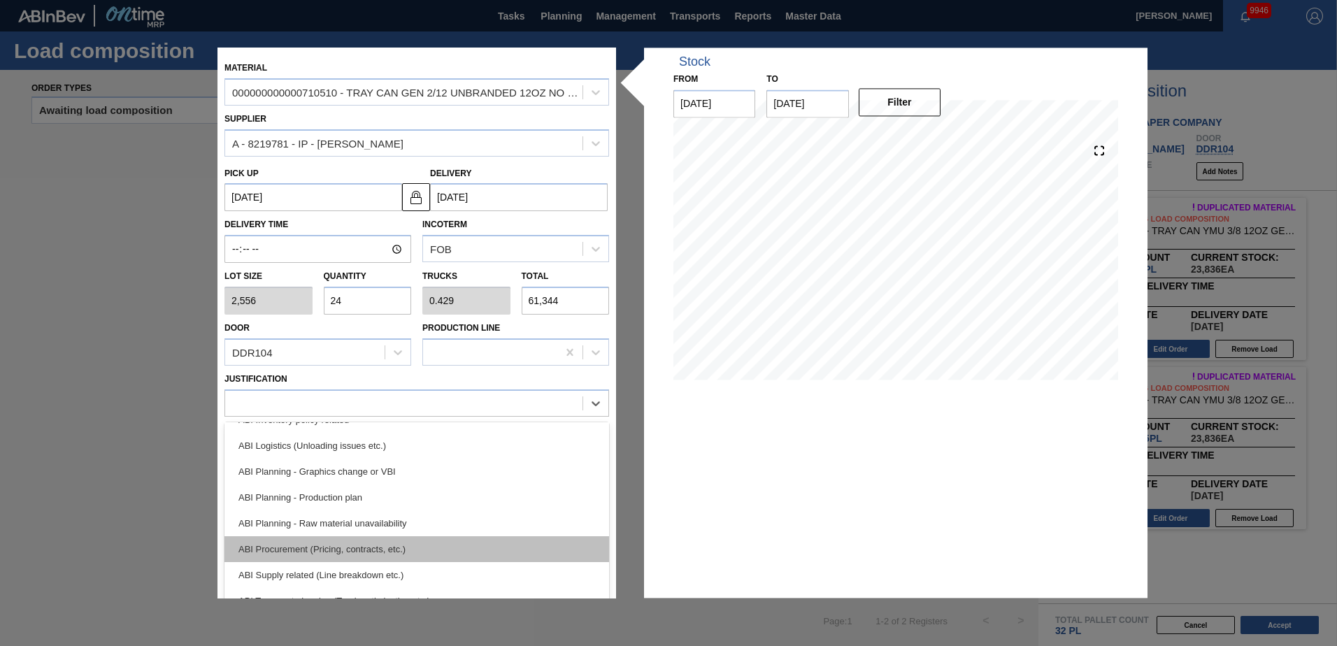
scroll to position [140, 0]
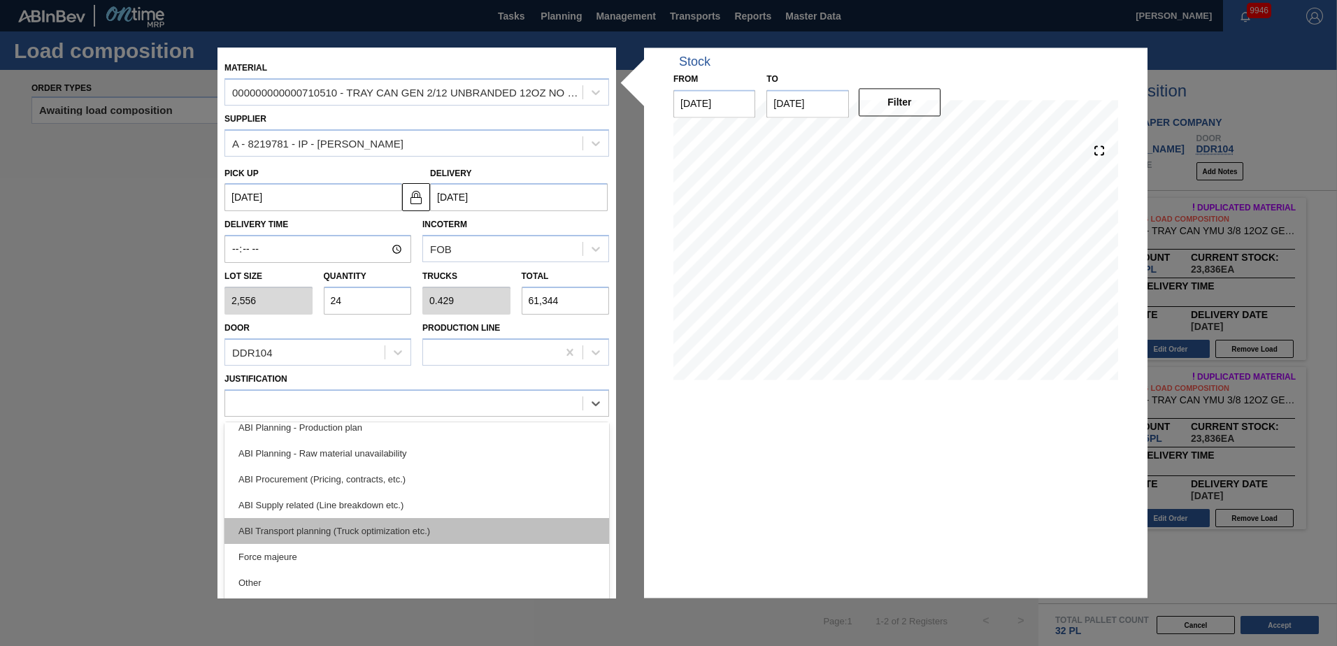
click at [362, 530] on div "ABI Transport planning (Truck optimization etc.)" at bounding box center [416, 531] width 385 height 26
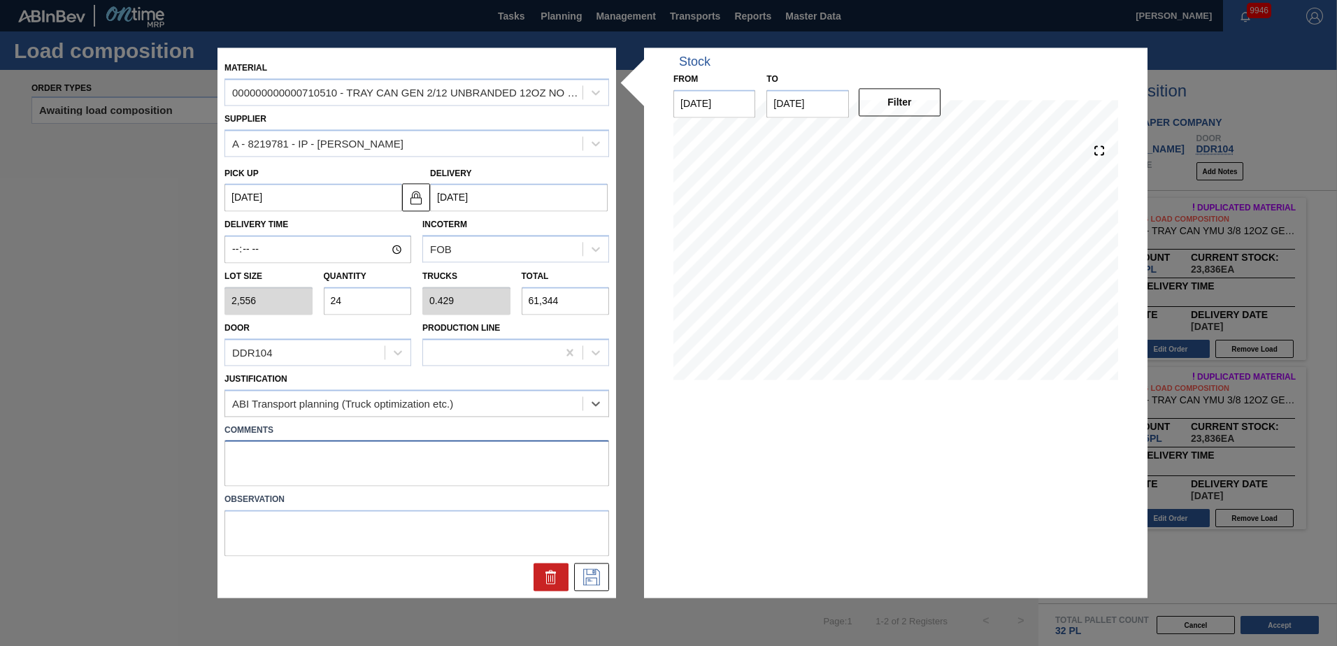
click at [288, 458] on textarea at bounding box center [416, 464] width 385 height 46
type textarea "Live unload"
click at [588, 585] on icon at bounding box center [591, 577] width 22 height 17
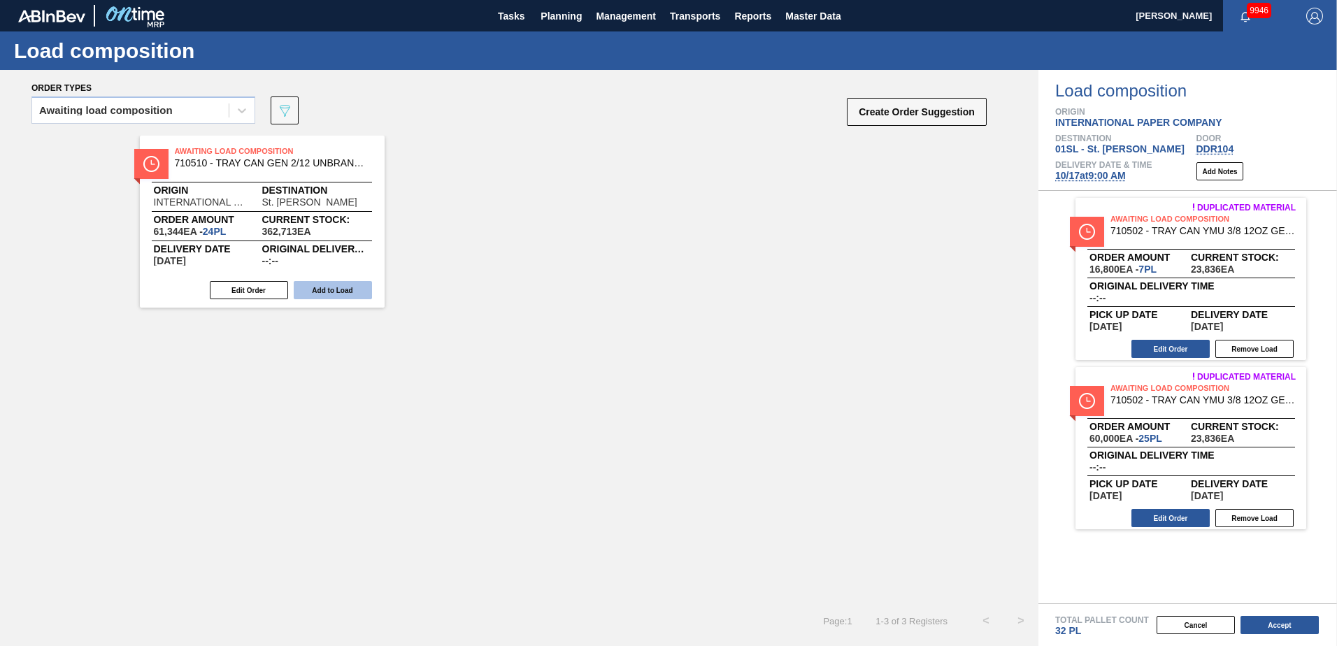
click at [343, 292] on button "Add to Load" at bounding box center [333, 290] width 78 height 18
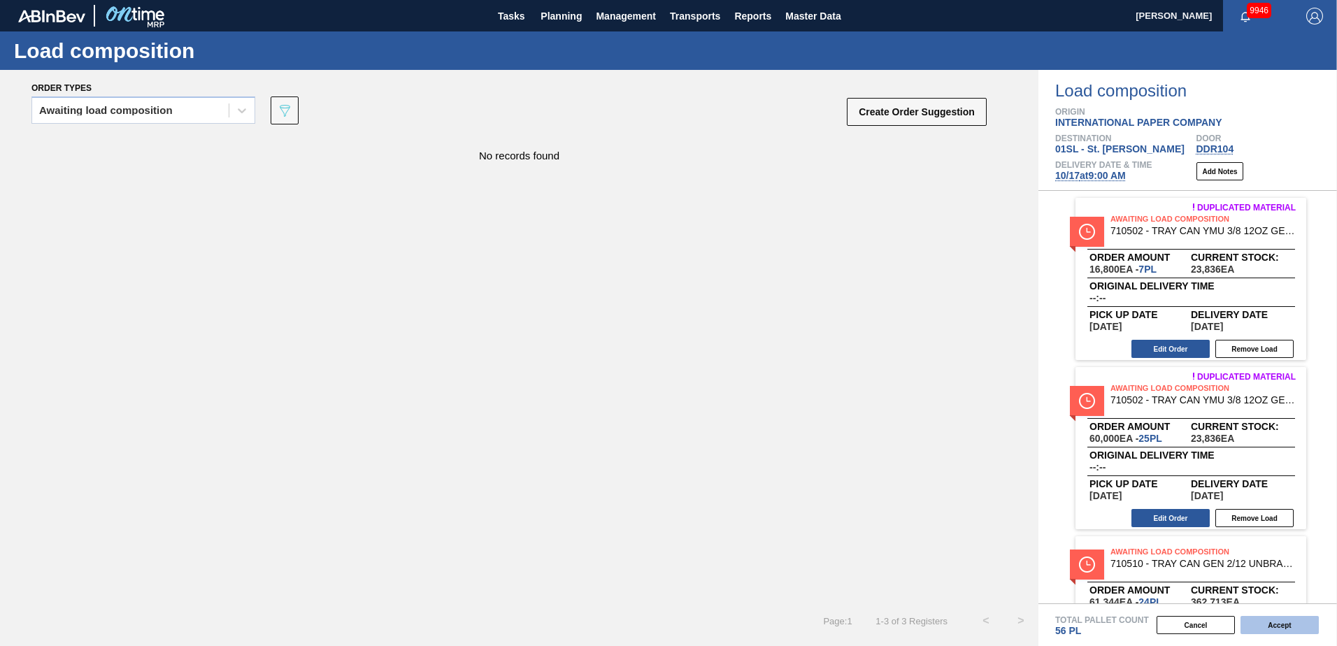
click at [1268, 628] on button "Accept" at bounding box center [1279, 625] width 78 height 18
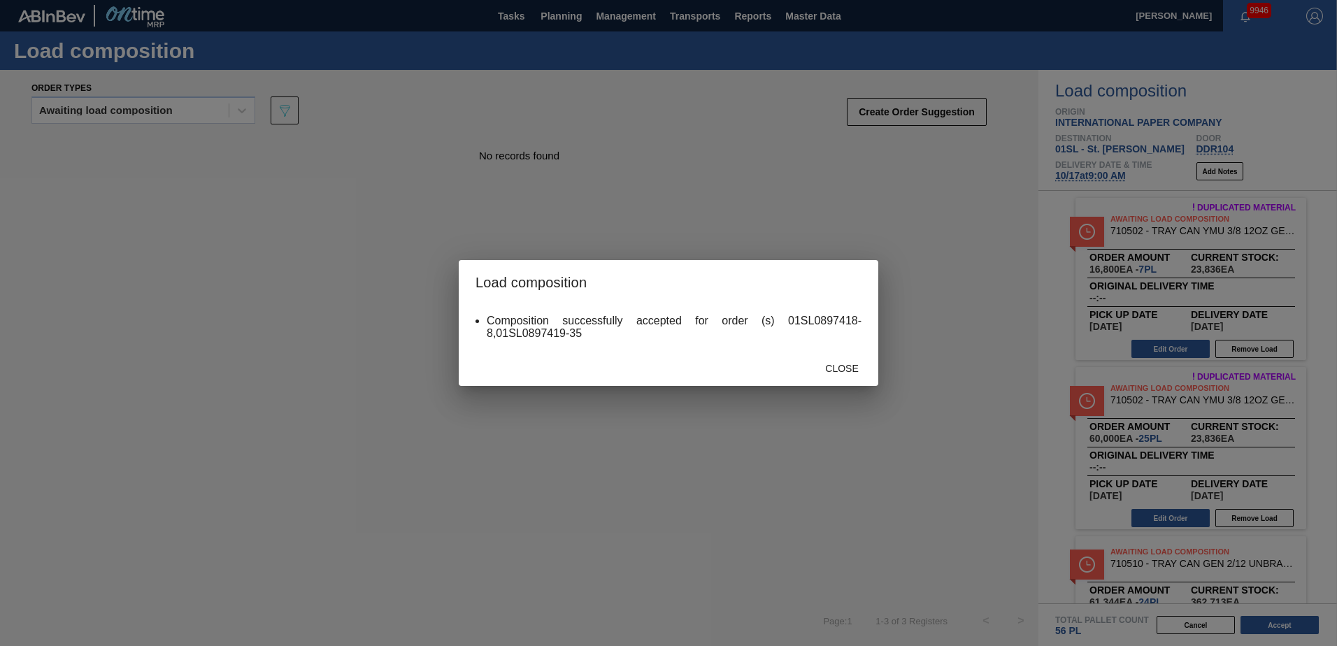
click at [862, 367] on span "Close" at bounding box center [841, 368] width 55 height 11
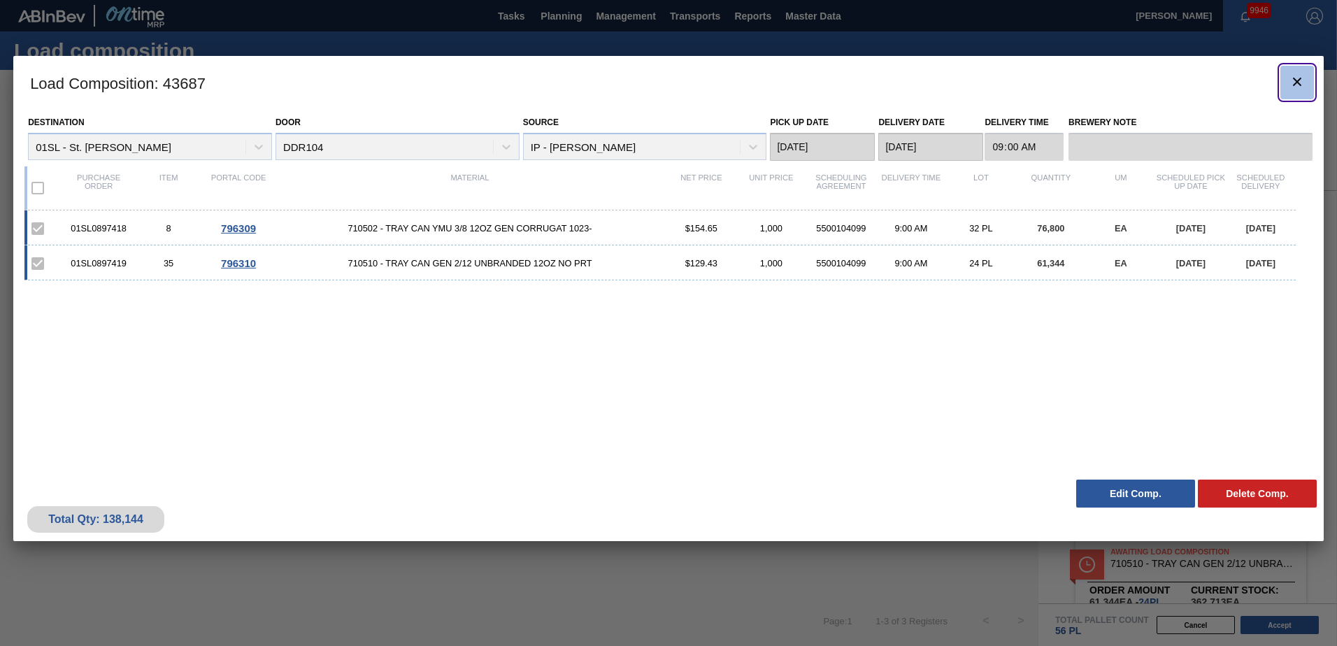
click at [1301, 88] on icon "botão de ícone" at bounding box center [1297, 81] width 17 height 17
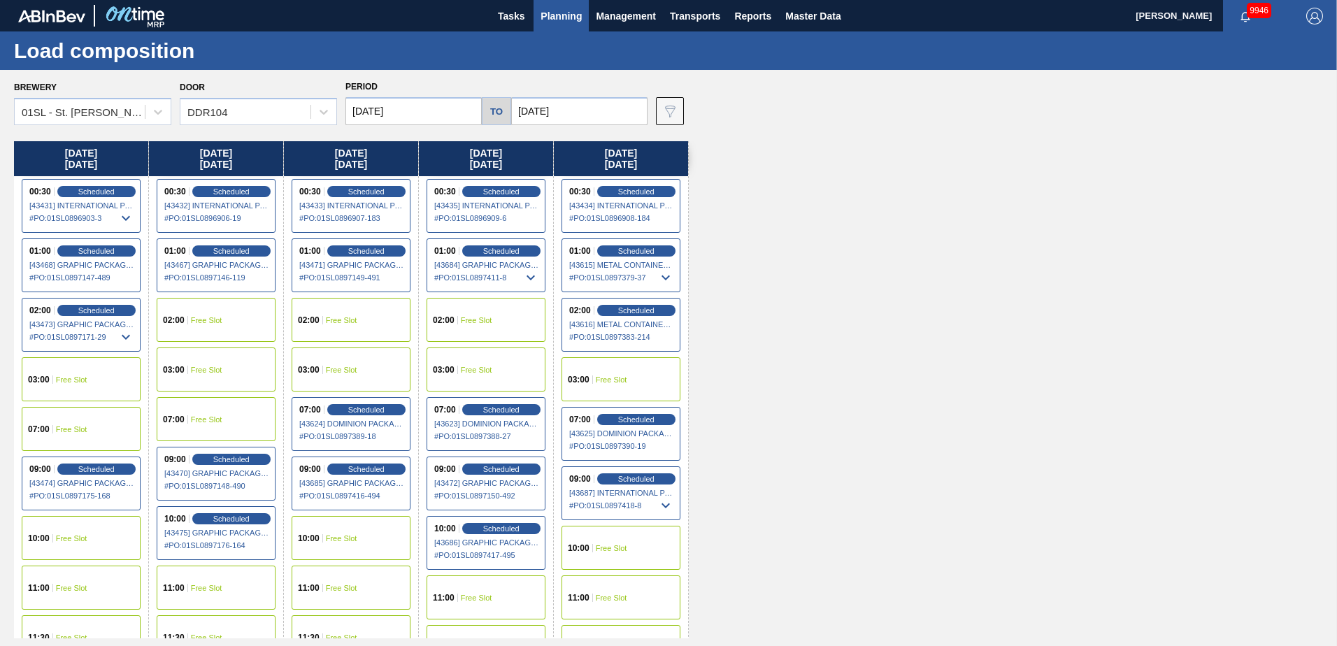
click at [563, 16] on span "Planning" at bounding box center [561, 16] width 41 height 17
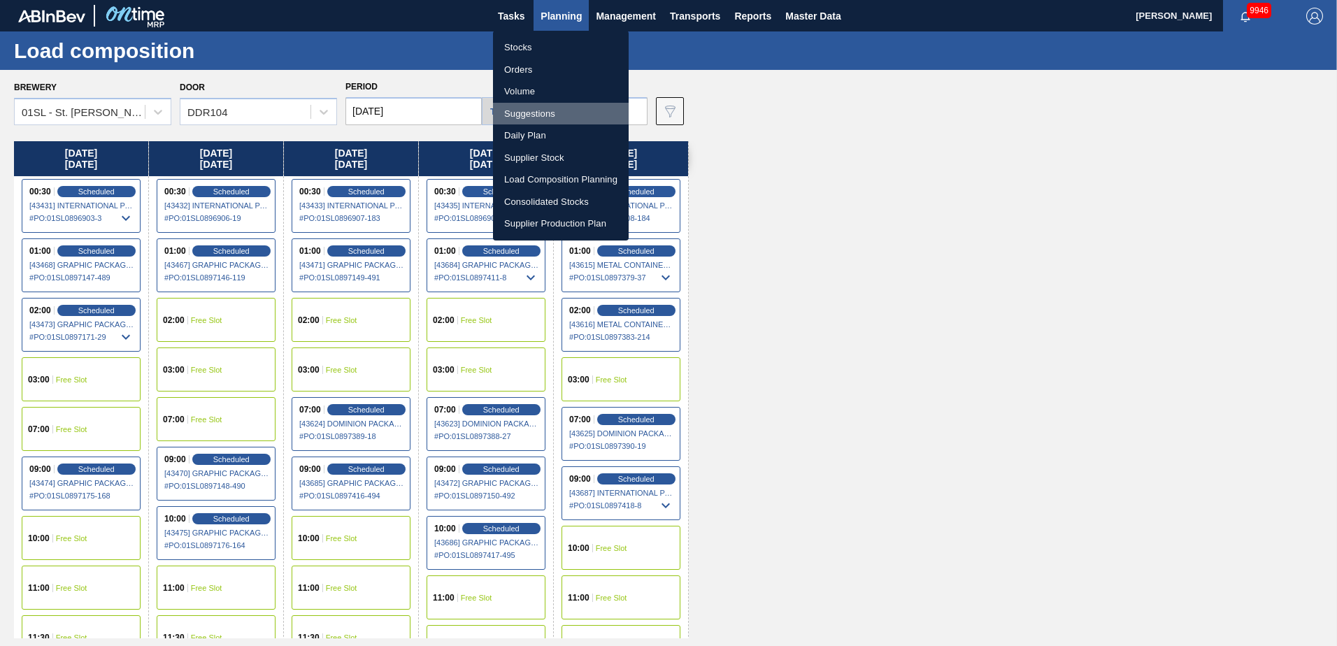
click at [533, 112] on li "Suggestions" at bounding box center [561, 114] width 136 height 22
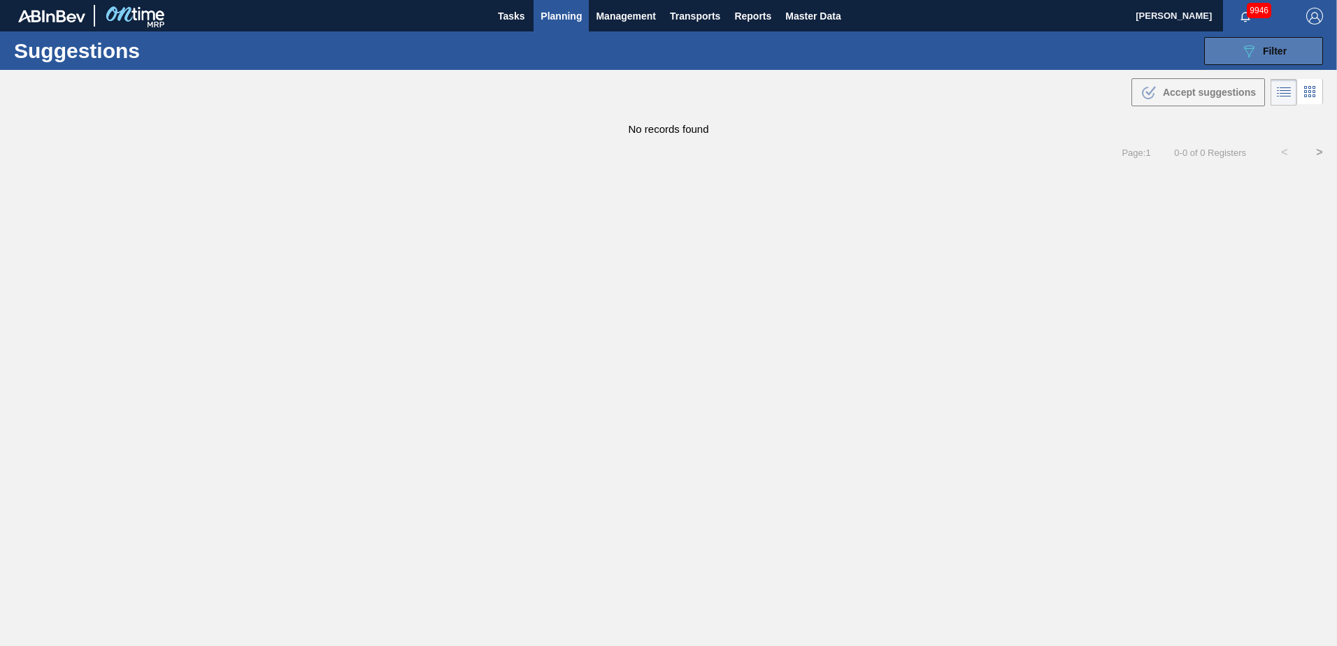
click at [1244, 46] on icon "089F7B8B-B2A5-4AFE-B5C0-19BA573D28AC" at bounding box center [1248, 51] width 17 height 17
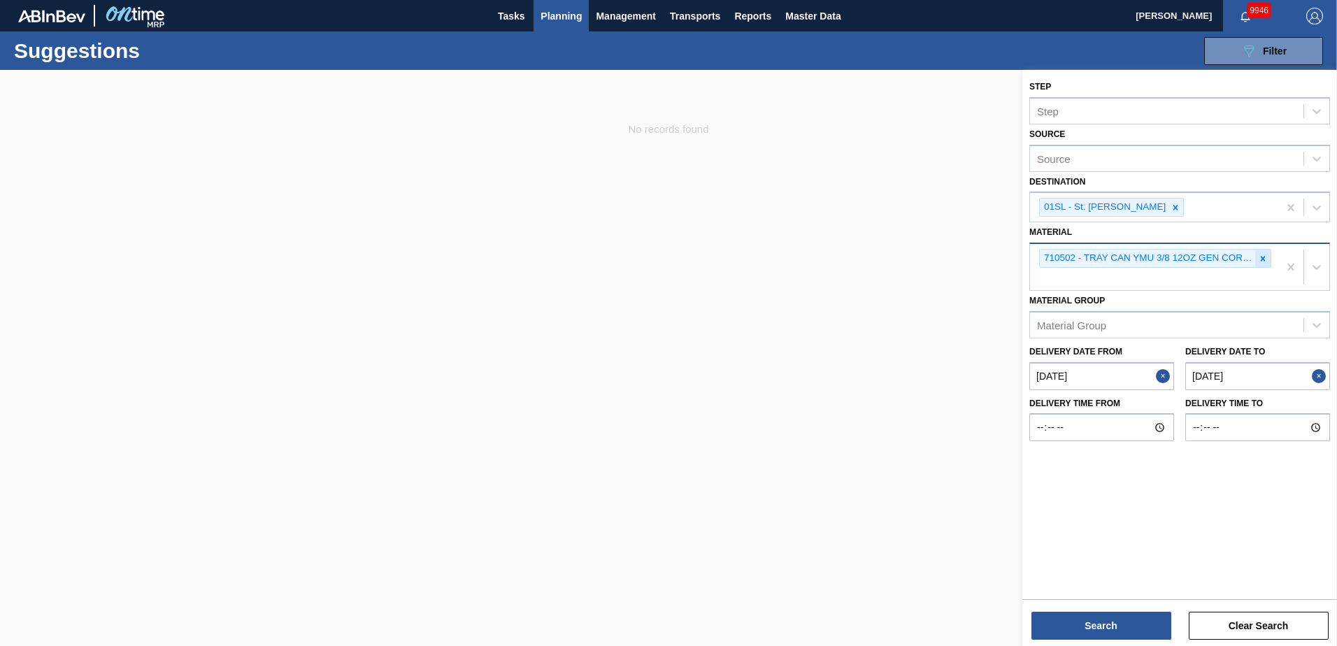
click at [1265, 259] on icon at bounding box center [1263, 259] width 10 height 10
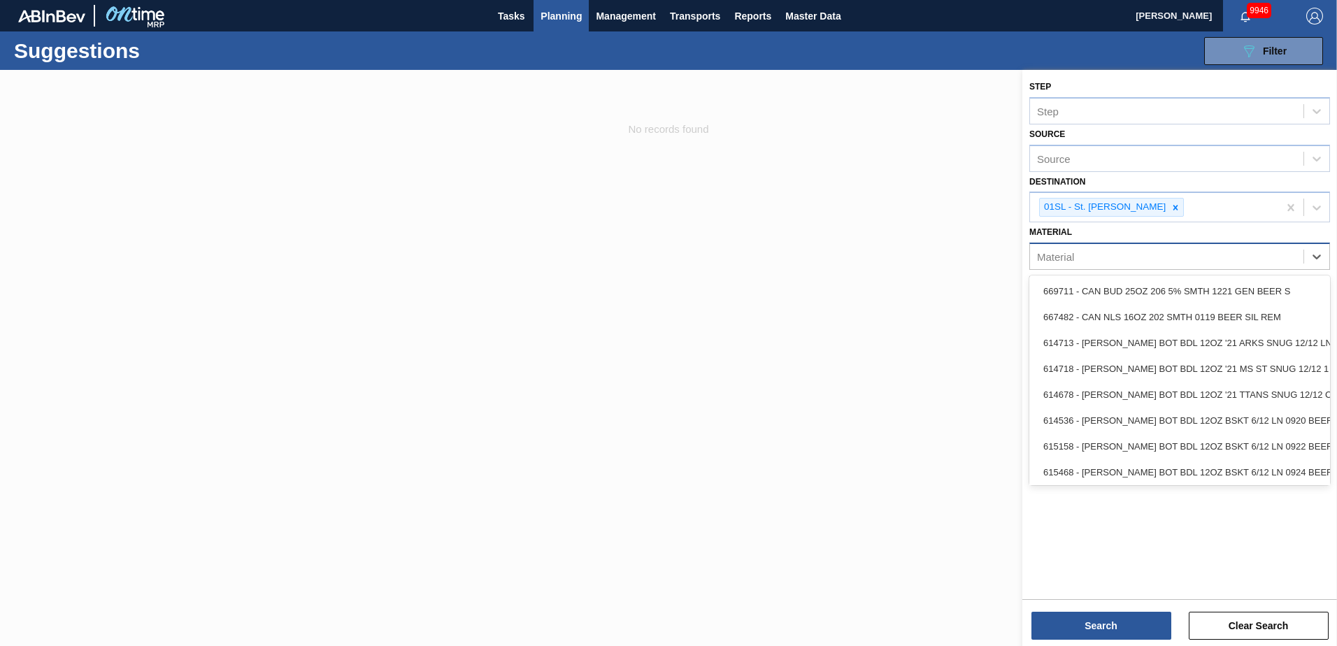
drag, startPoint x: 1224, startPoint y: 285, endPoint x: 1071, endPoint y: 264, distance: 154.5
click at [1071, 264] on div "Material" at bounding box center [1166, 257] width 273 height 20
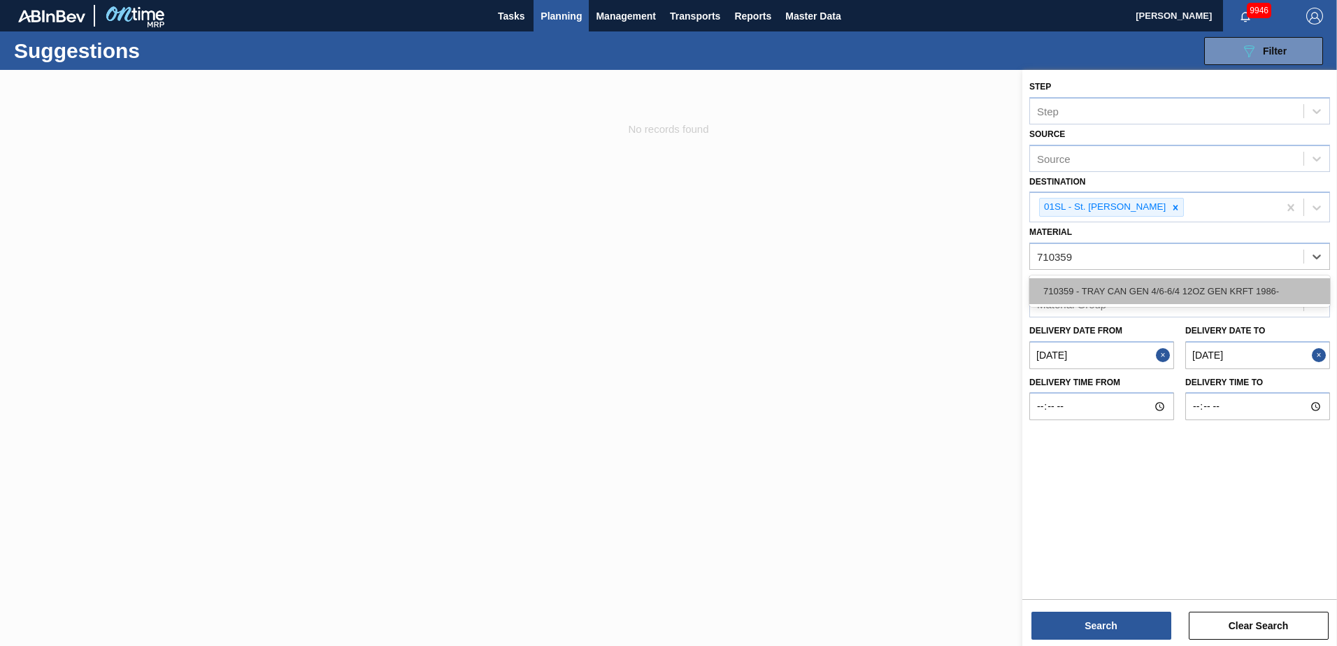
click at [1098, 287] on div "710359 - TRAY CAN GEN 4/6-6/4 12OZ GEN KRFT 1986-" at bounding box center [1179, 291] width 301 height 26
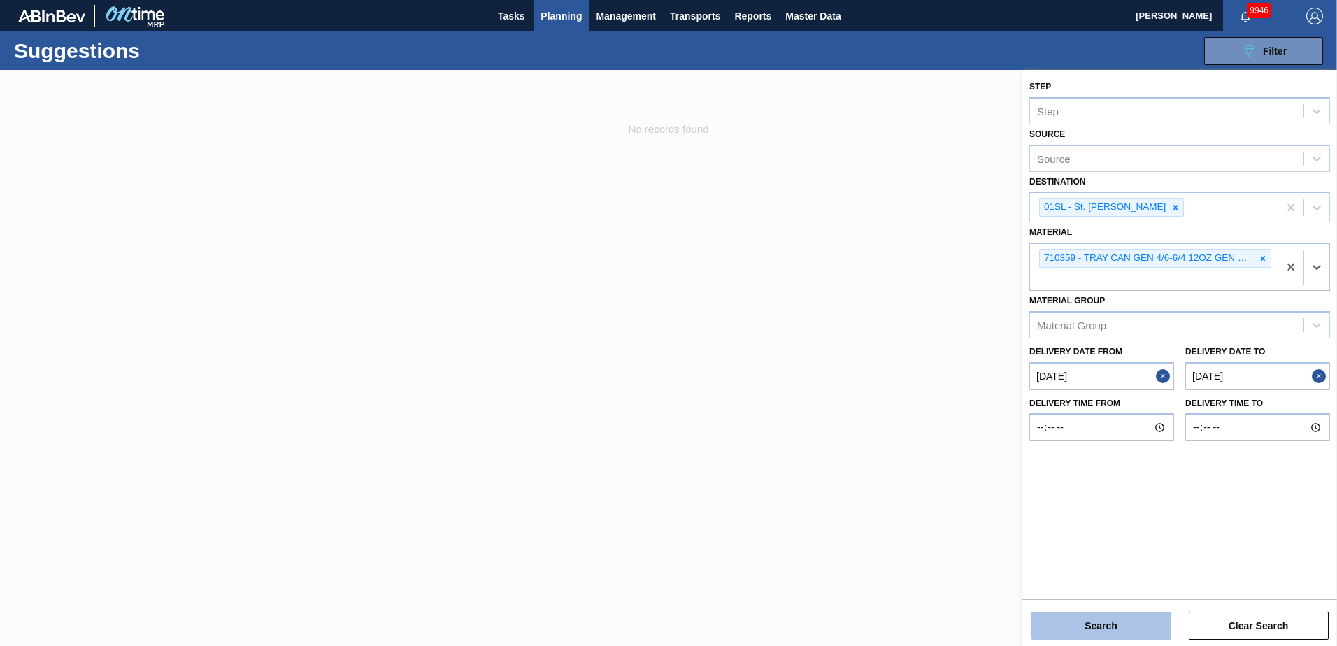
click at [1092, 632] on button "Search" at bounding box center [1101, 626] width 140 height 28
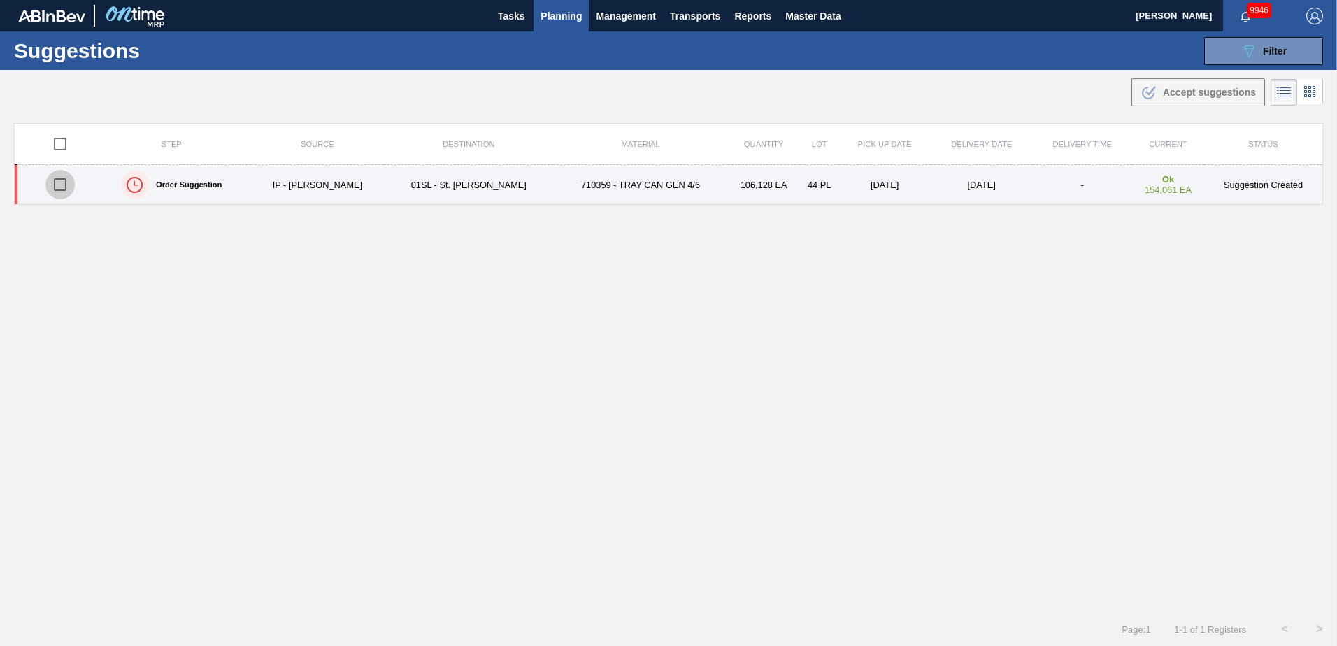
click at [65, 183] on input "checkbox" at bounding box center [59, 184] width 29 height 29
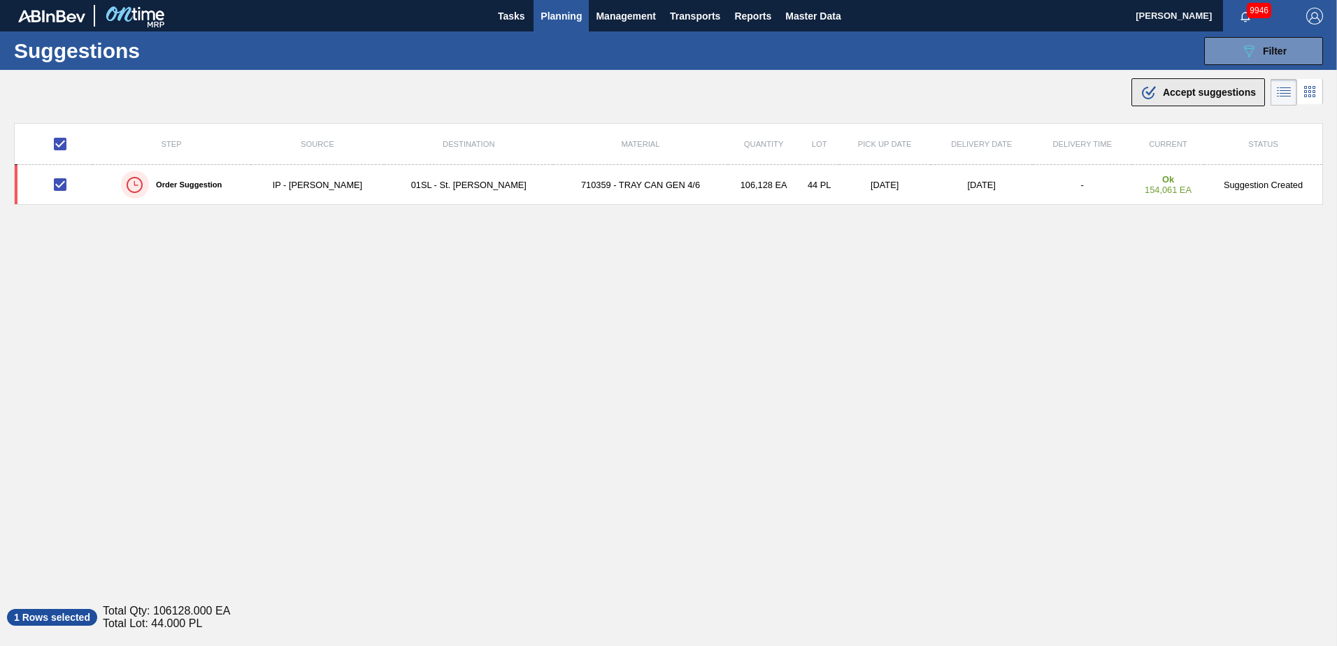
click at [1178, 91] on span "Accept suggestions" at bounding box center [1209, 92] width 93 height 11
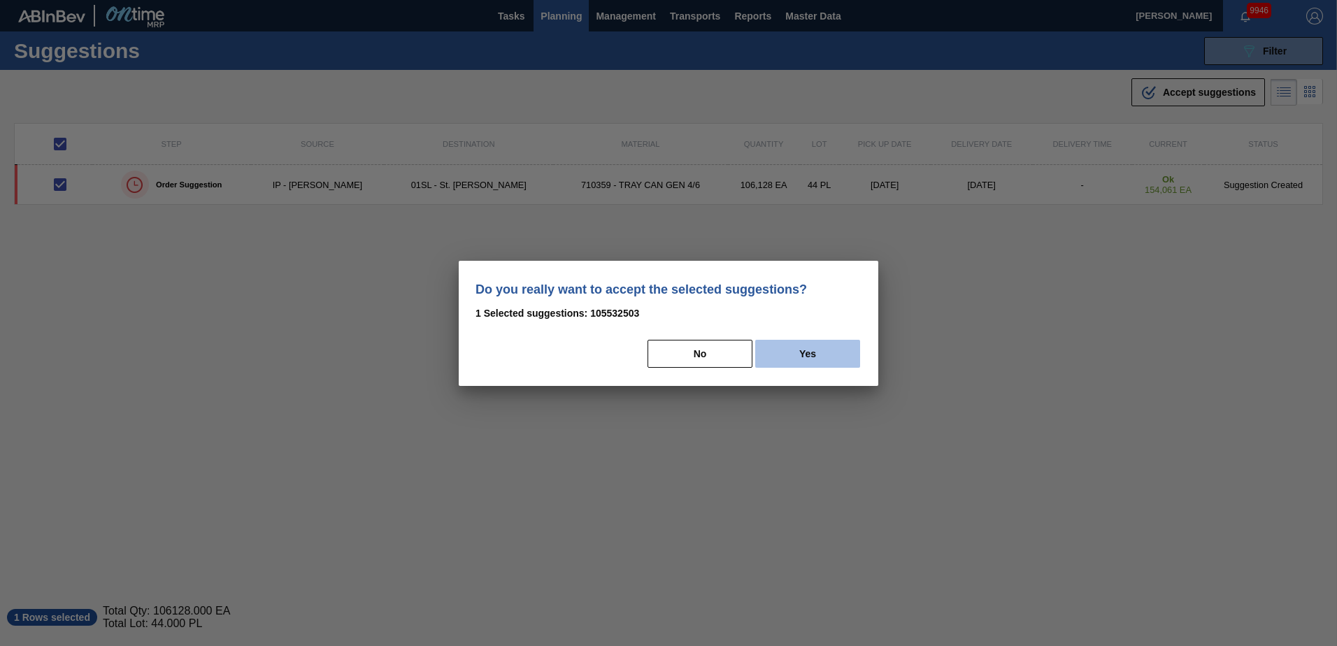
click at [808, 355] on button "Yes" at bounding box center [807, 354] width 105 height 28
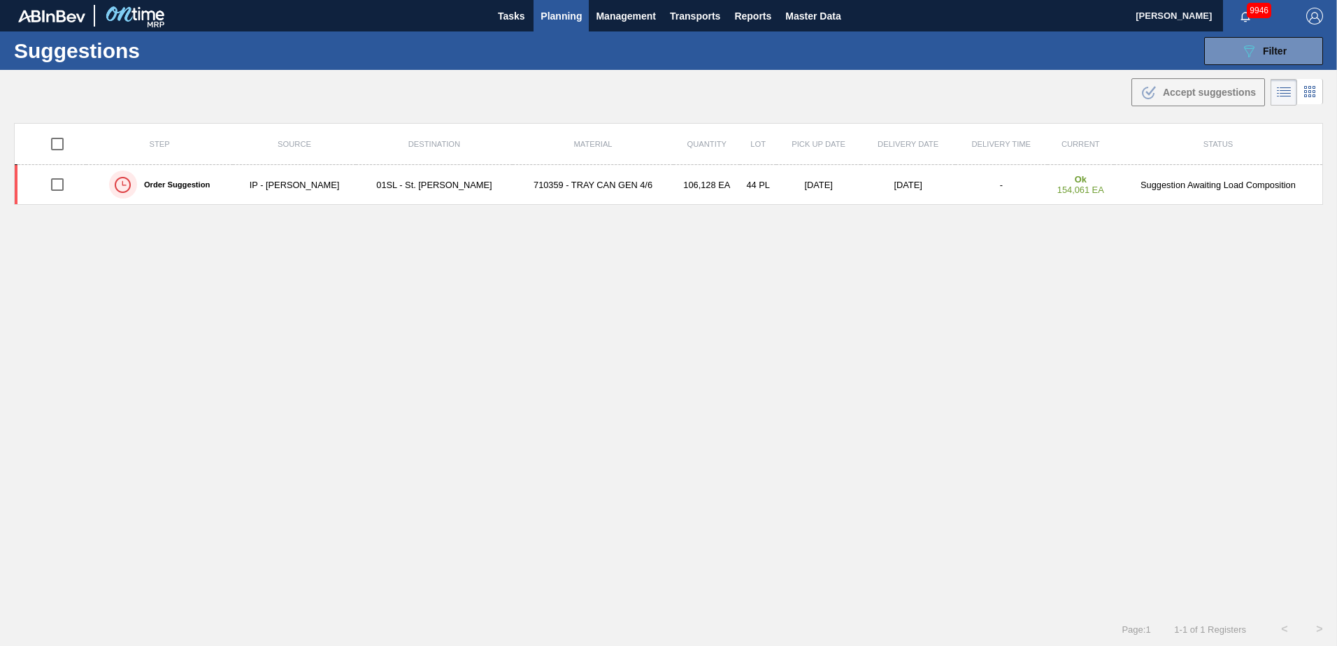
click at [566, 16] on span "Planning" at bounding box center [561, 16] width 41 height 17
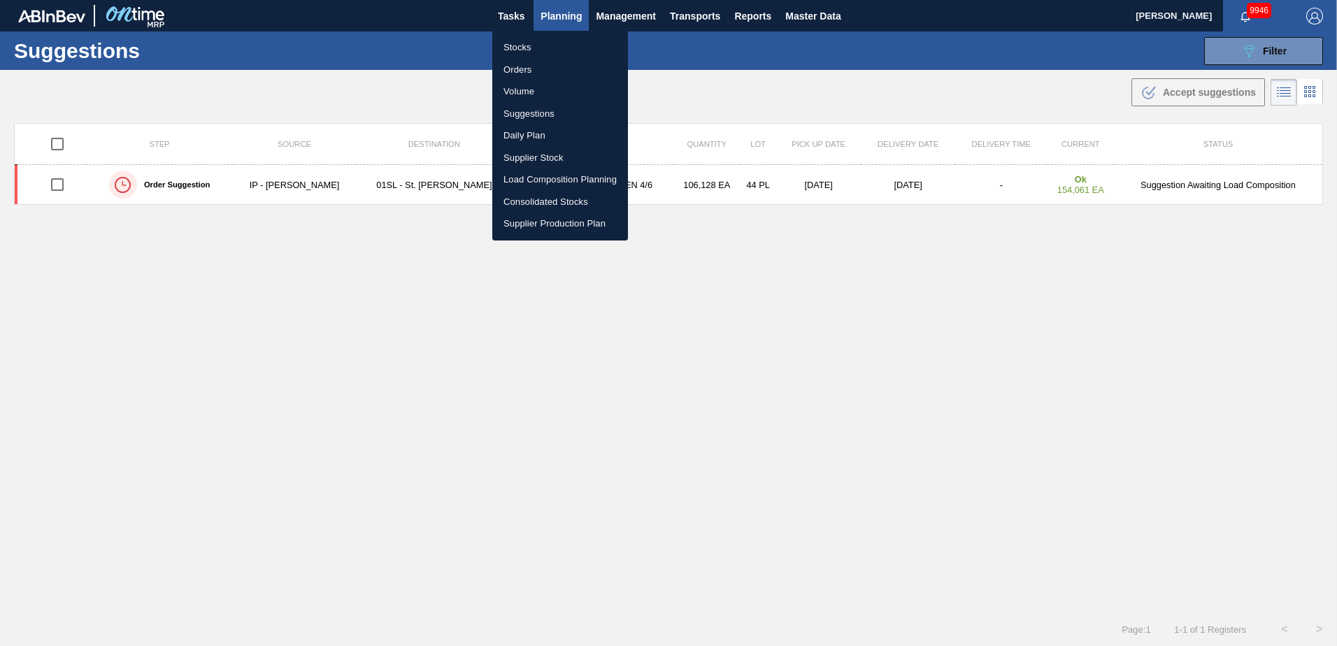
click at [538, 178] on li "Load Composition Planning" at bounding box center [560, 180] width 136 height 22
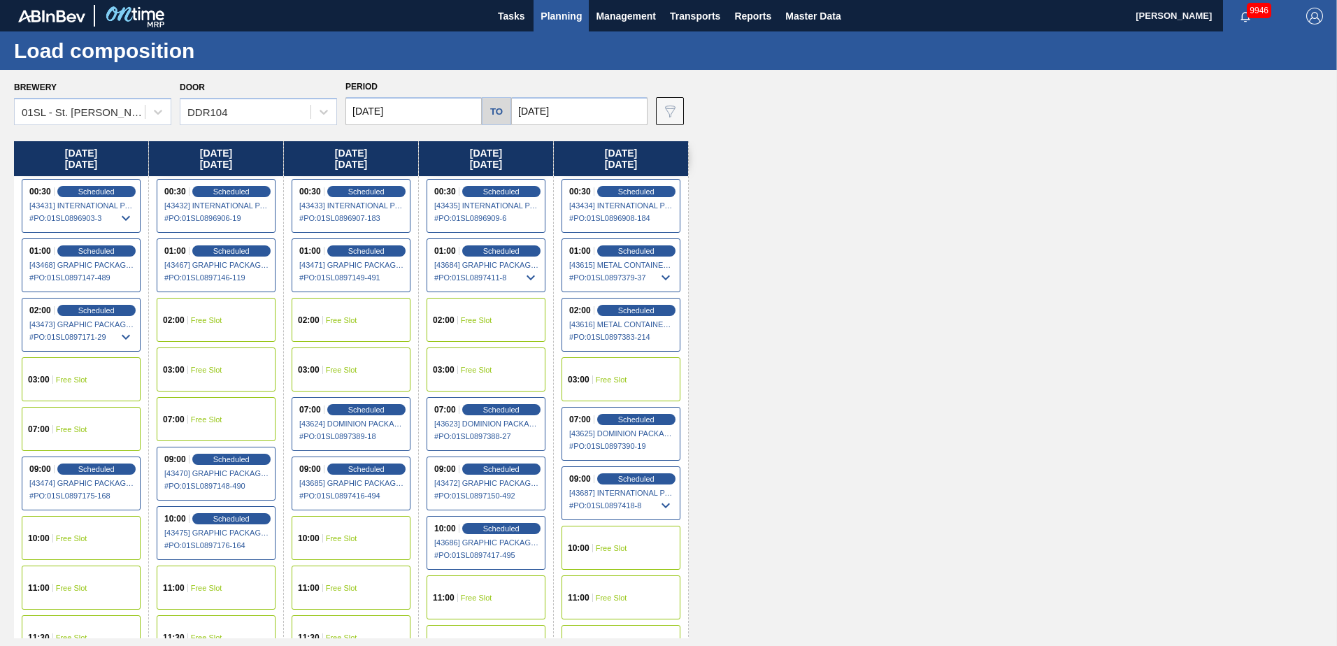
click at [545, 116] on input "[DATE]" at bounding box center [579, 111] width 136 height 28
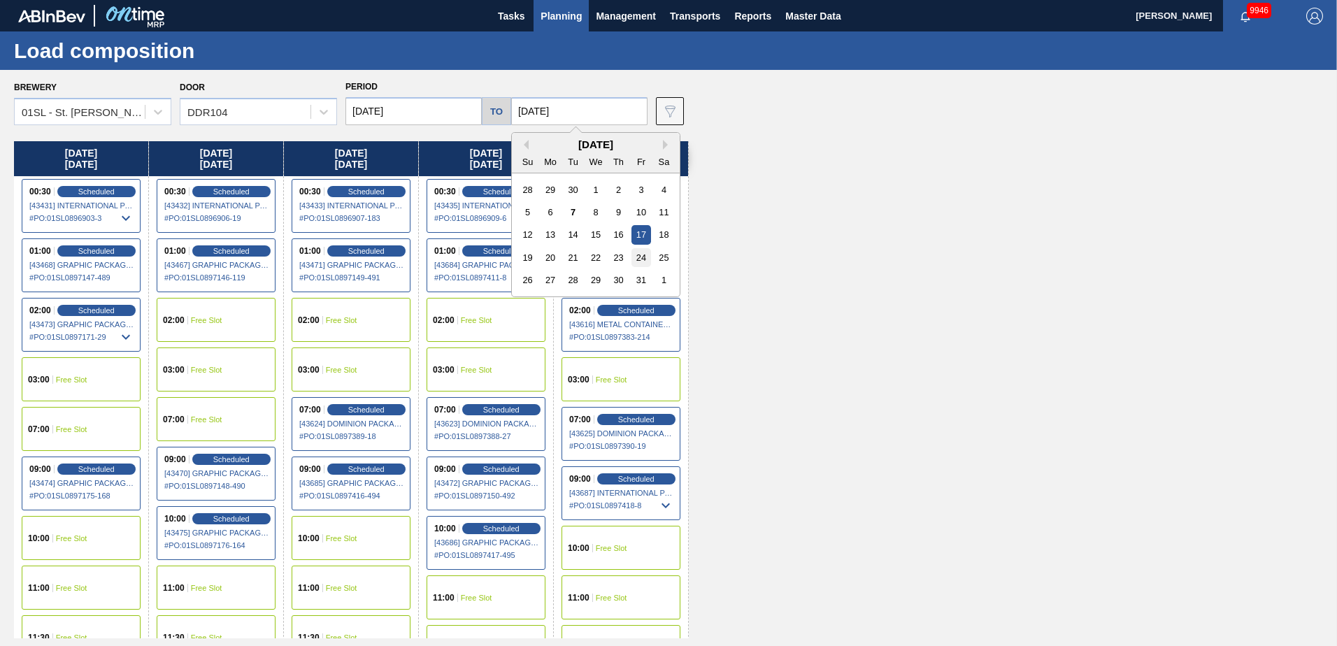
click at [638, 258] on div "24" at bounding box center [640, 257] width 19 height 19
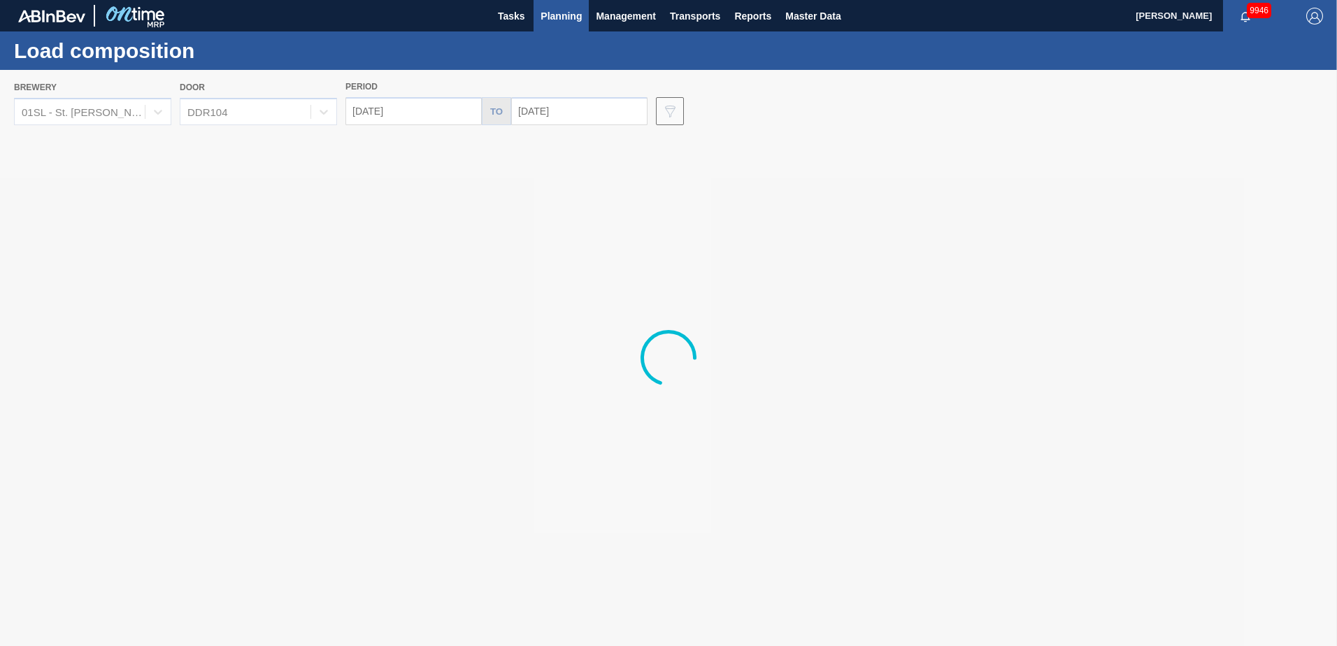
click at [422, 109] on div at bounding box center [668, 358] width 1337 height 576
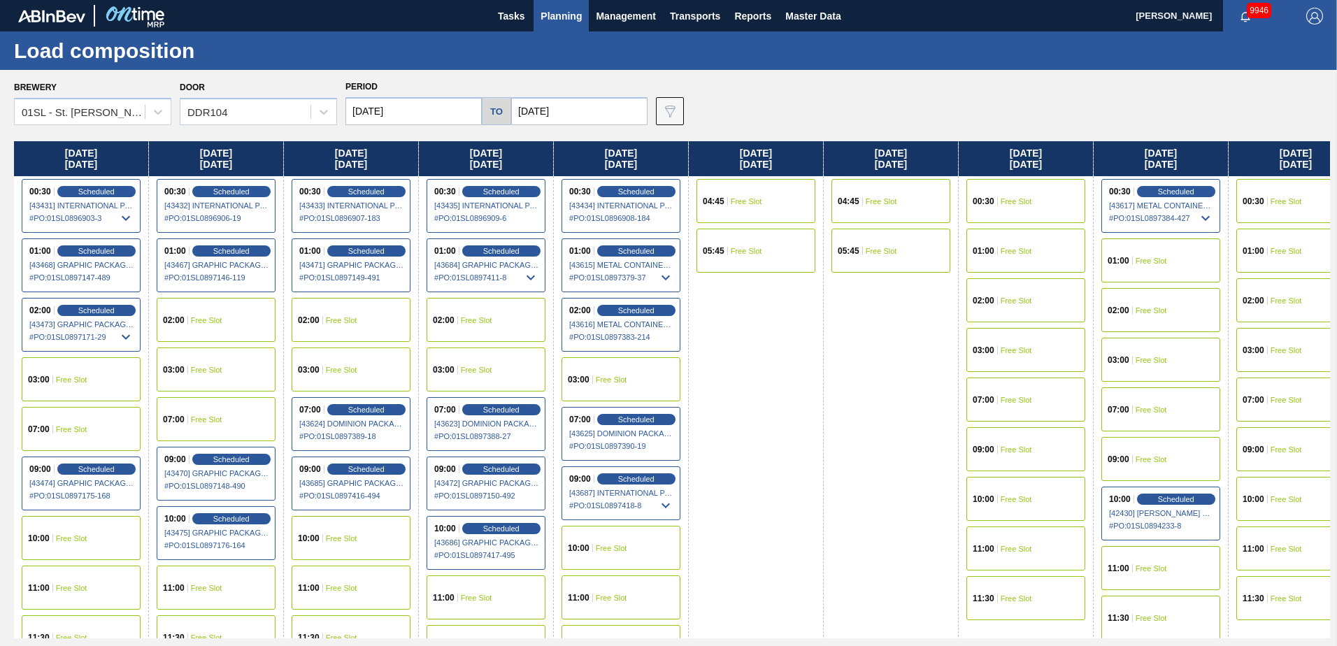
click at [404, 110] on input "[DATE]" at bounding box center [413, 111] width 136 height 28
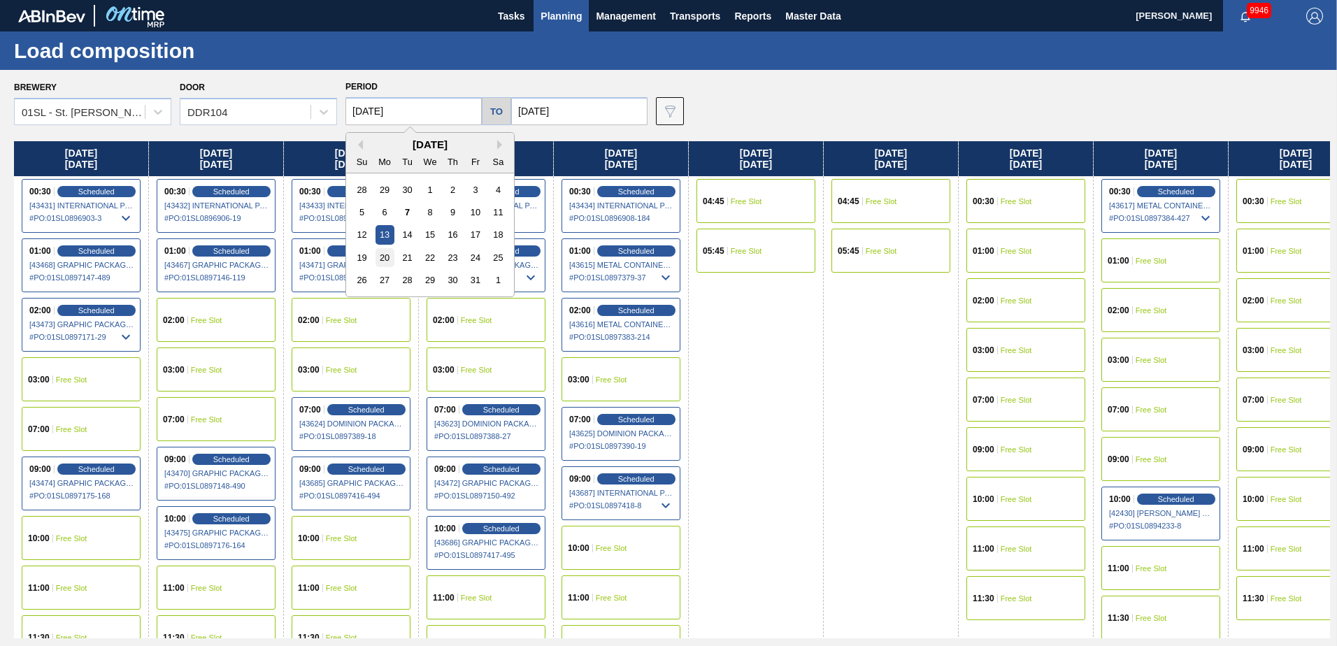
click at [389, 255] on div "20" at bounding box center [384, 257] width 19 height 19
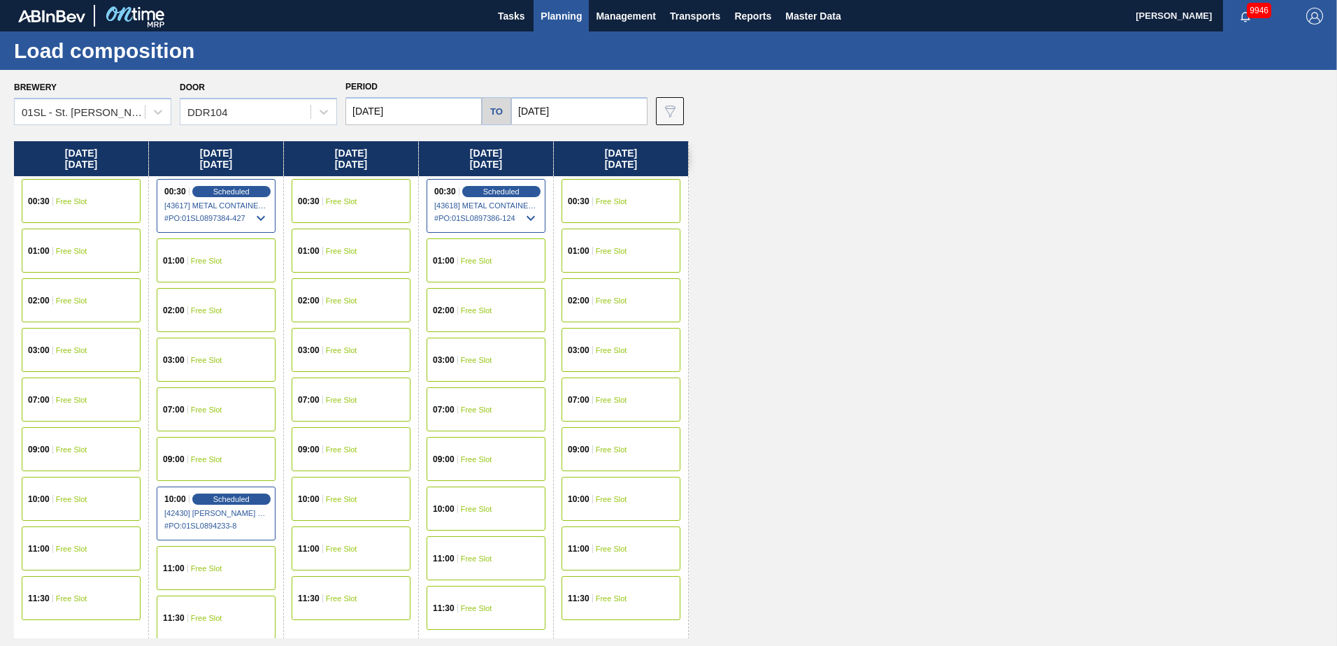
click at [95, 198] on div "00:30 Free Slot" at bounding box center [81, 201] width 119 height 44
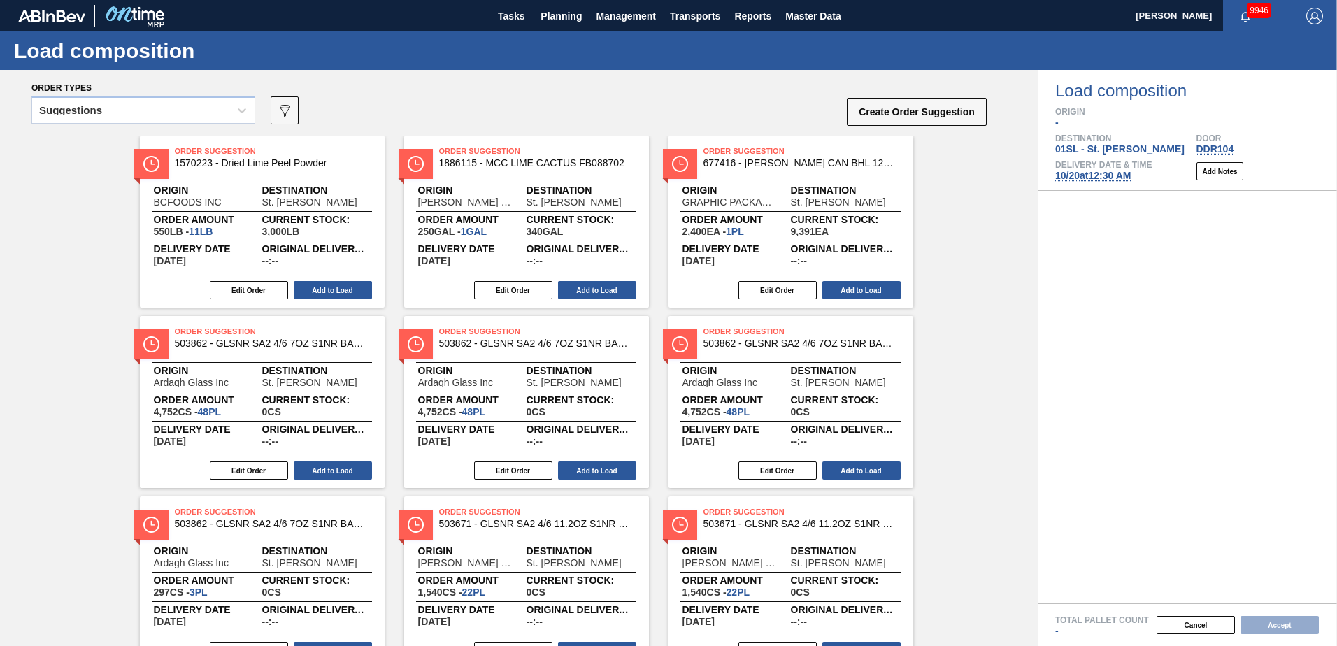
click at [248, 106] on icon at bounding box center [242, 110] width 14 height 14
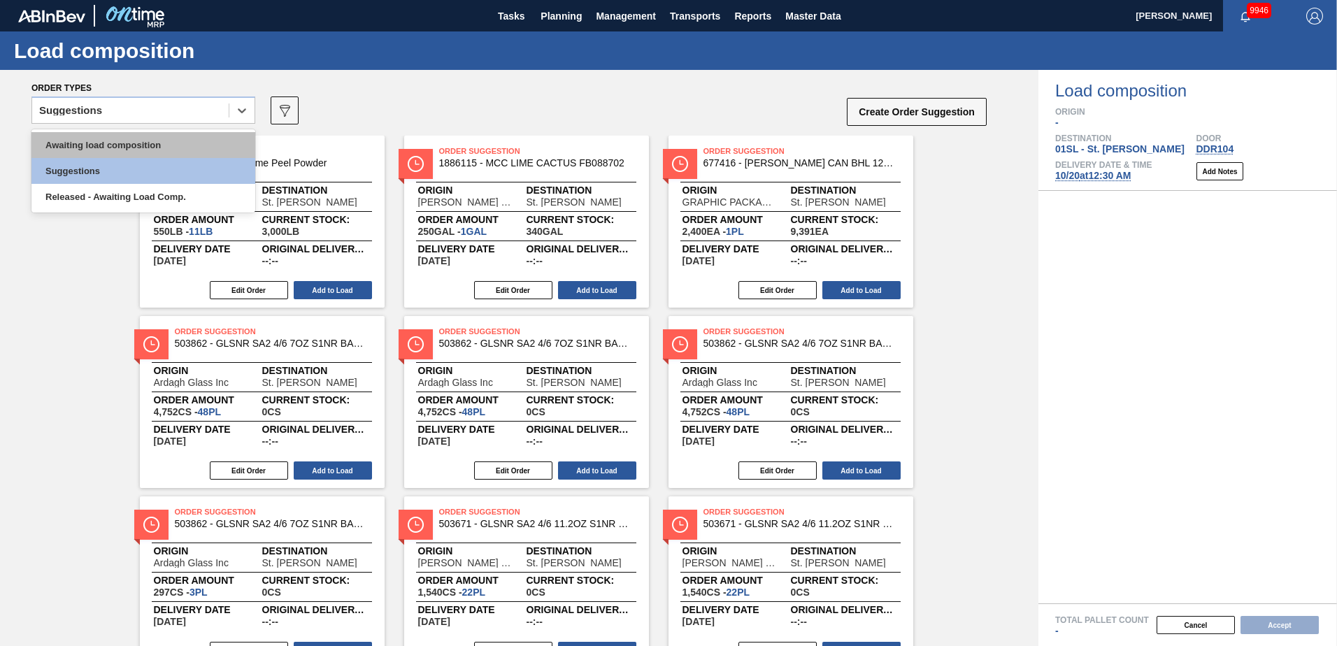
click at [166, 141] on div "Awaiting load composition" at bounding box center [143, 145] width 224 height 26
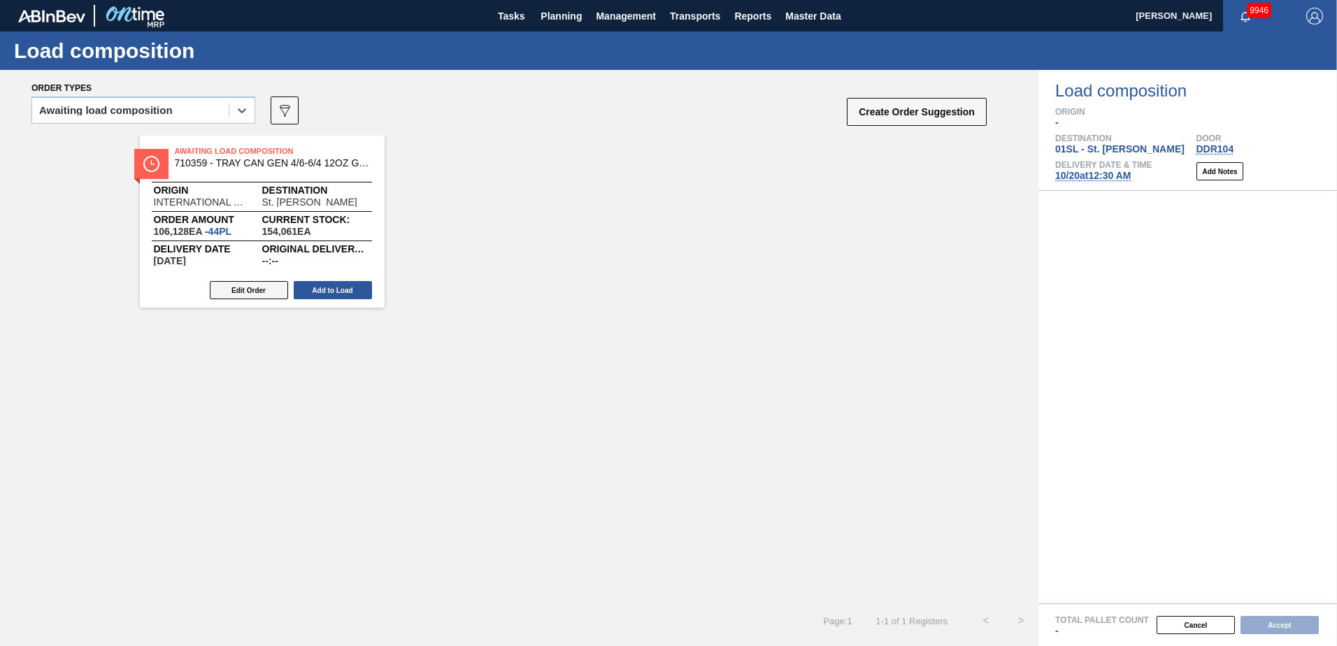
click at [253, 284] on button "Edit Order" at bounding box center [249, 290] width 78 height 18
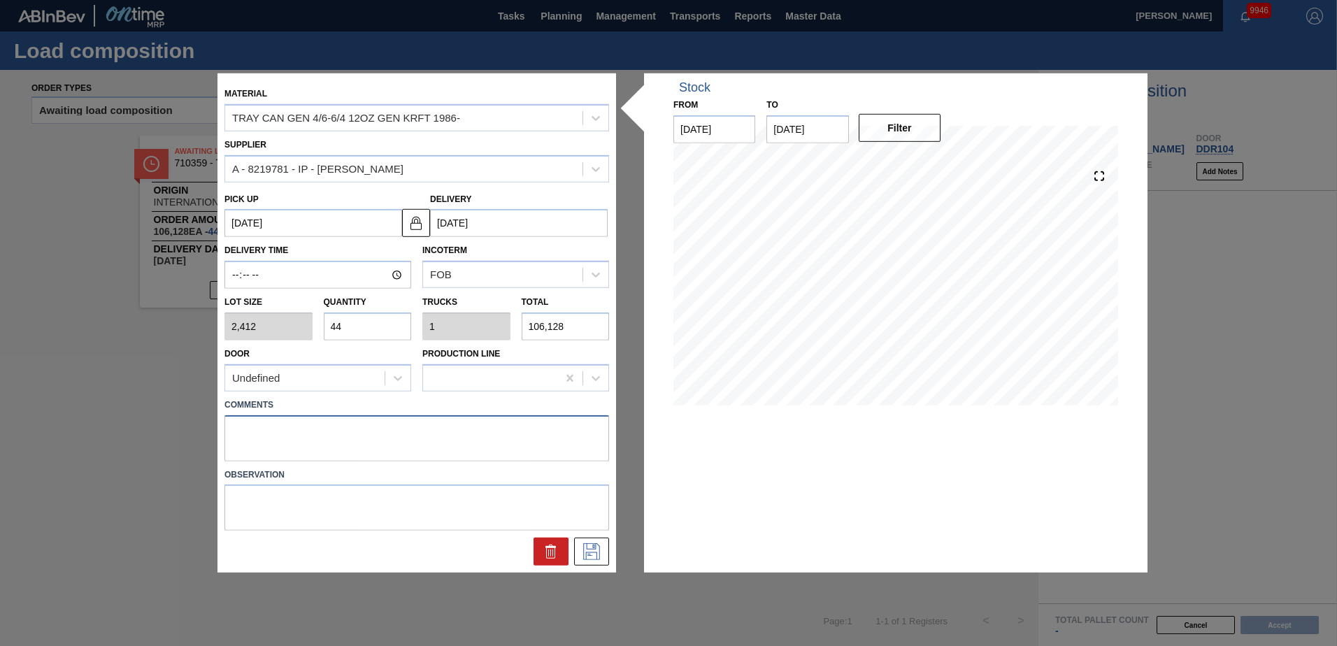
click at [292, 422] on textarea at bounding box center [416, 438] width 385 height 46
click at [597, 554] on icon at bounding box center [591, 551] width 22 height 17
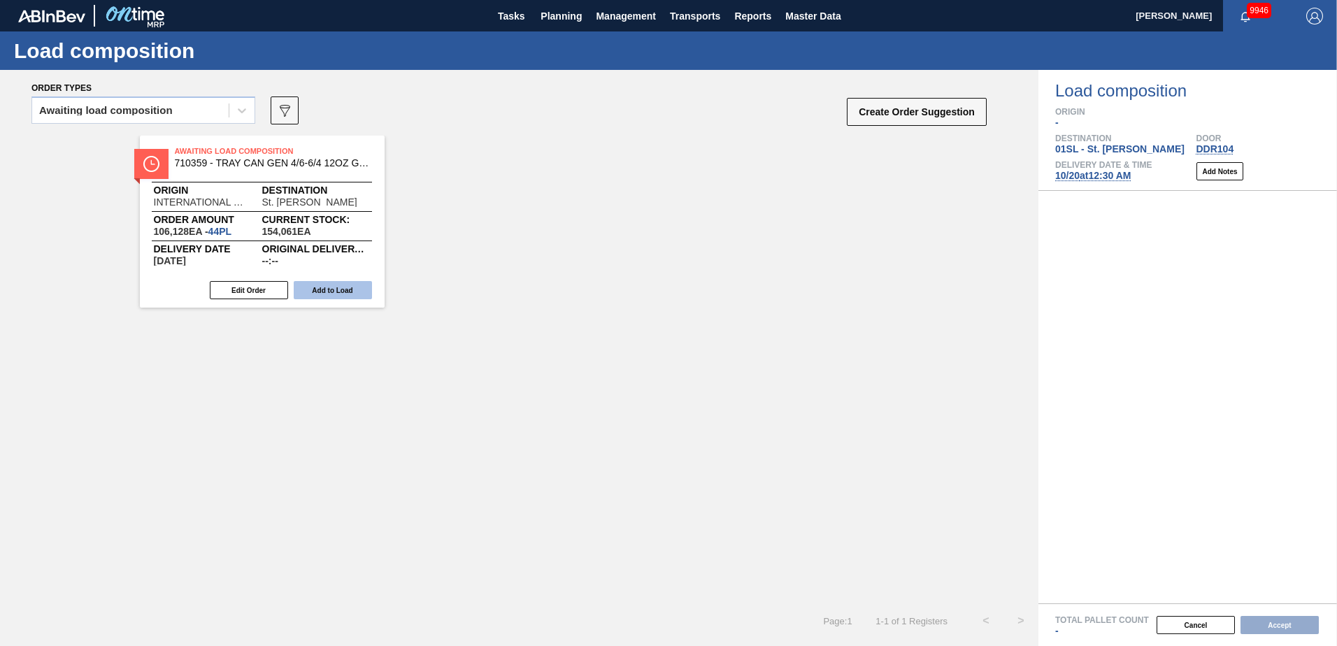
click at [331, 294] on button "Add to Load" at bounding box center [333, 290] width 78 height 18
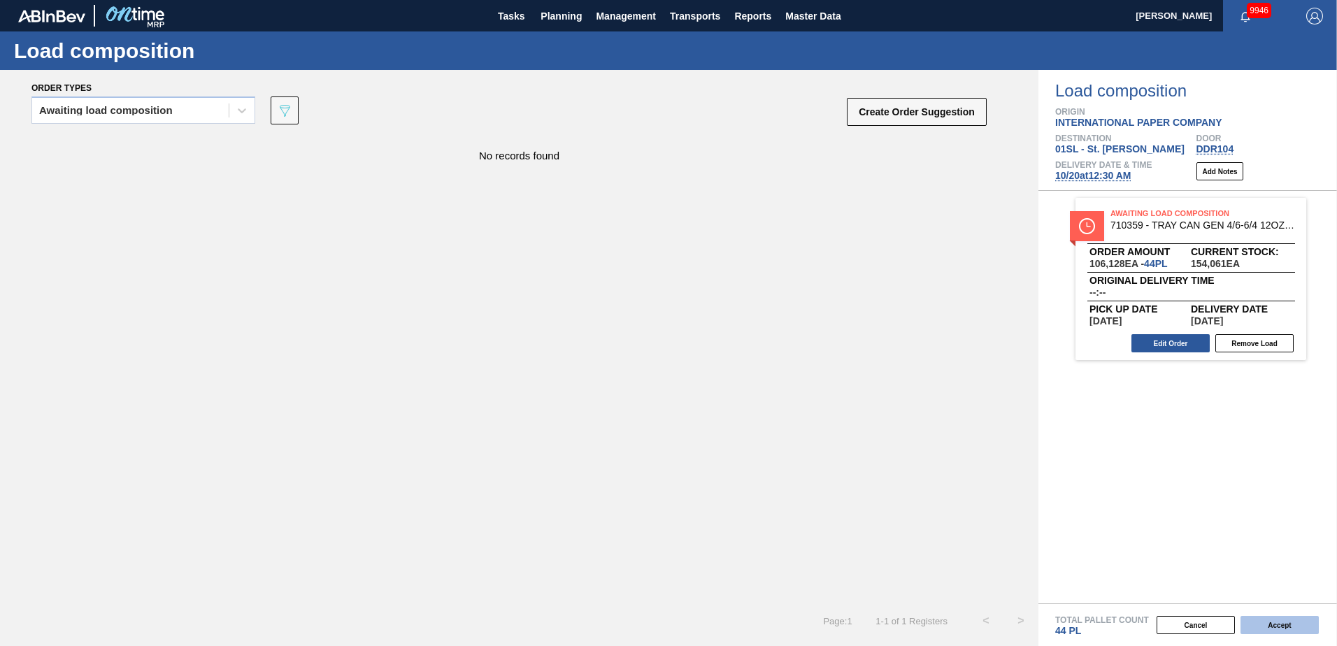
click at [1296, 624] on button "Accept" at bounding box center [1279, 625] width 78 height 18
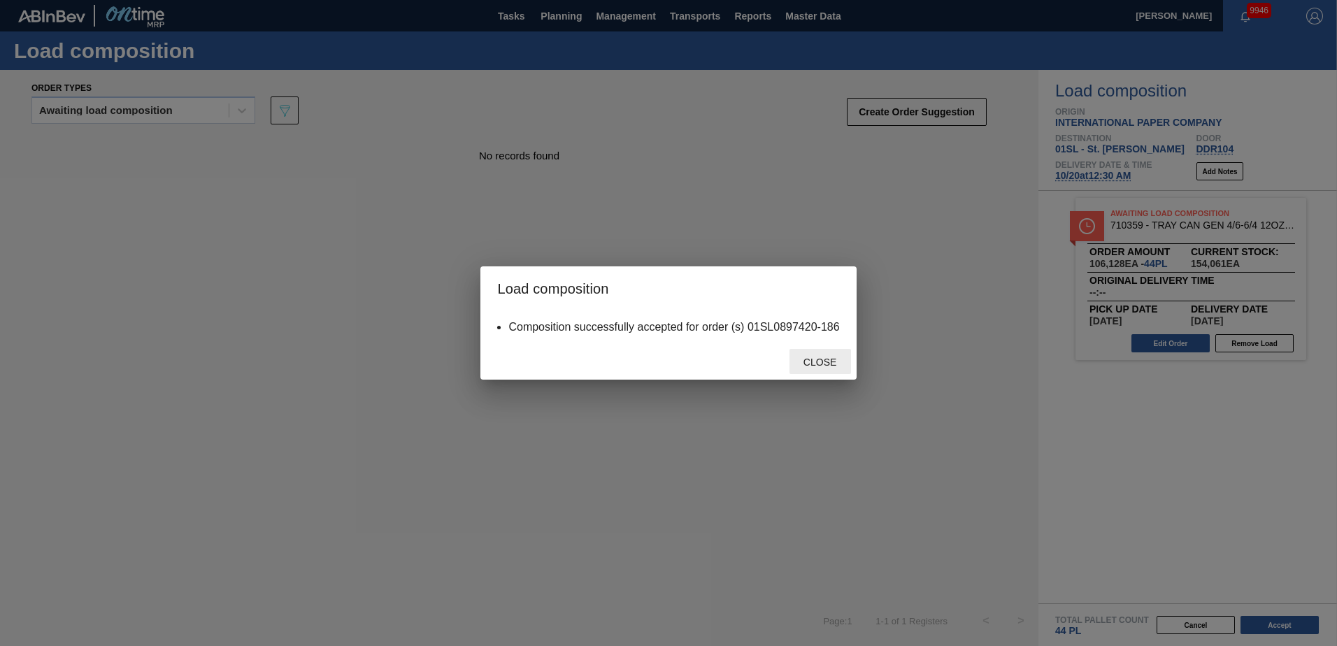
click at [831, 357] on span "Close" at bounding box center [819, 362] width 55 height 11
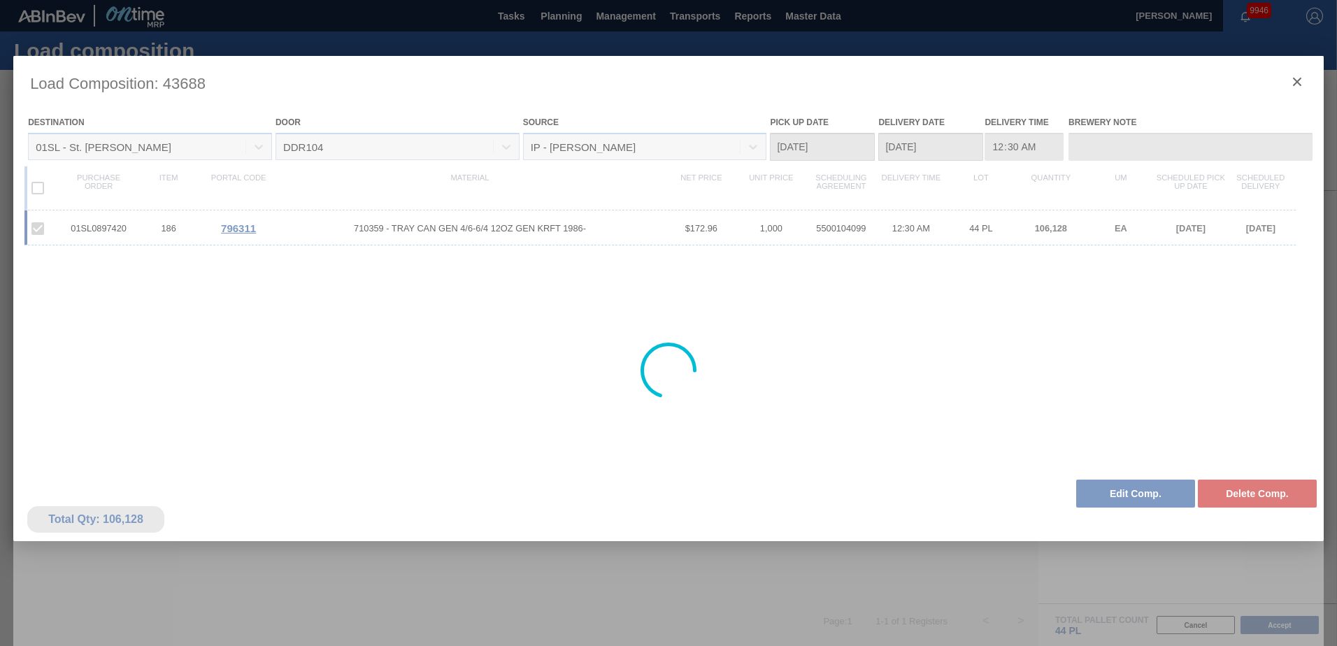
click at [1292, 81] on div at bounding box center [668, 370] width 1310 height 629
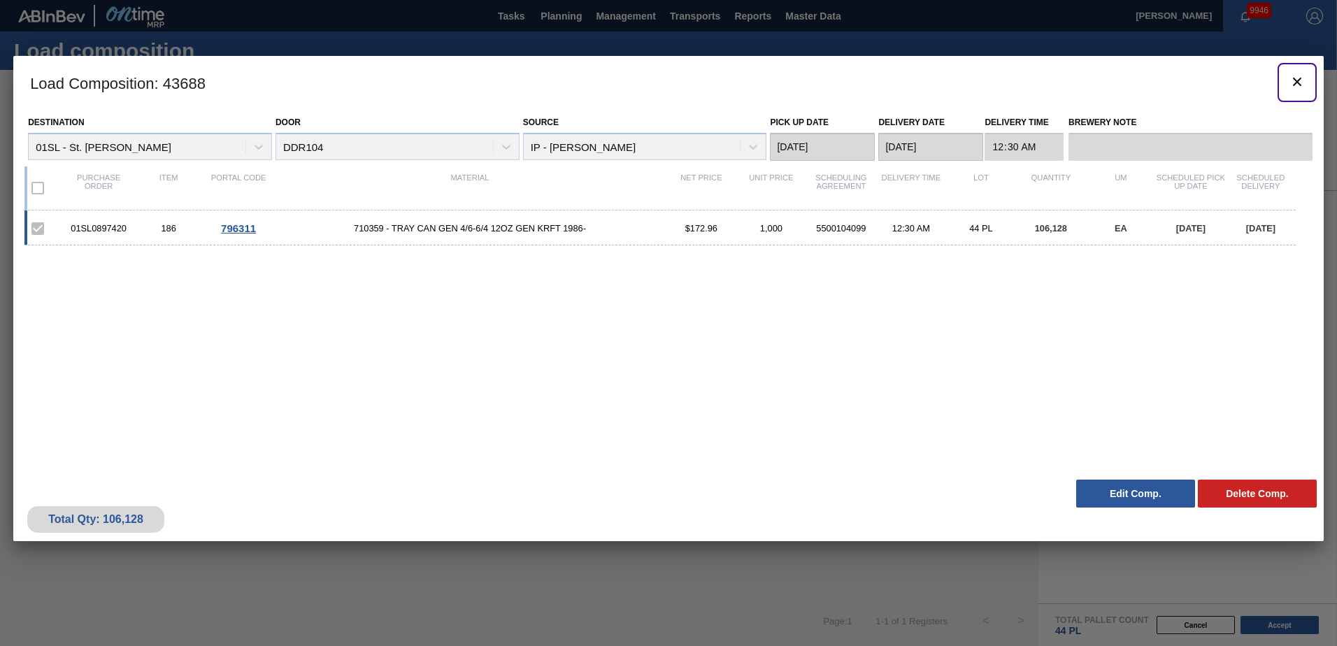
click at [1298, 80] on icon "botão de ícone" at bounding box center [1297, 82] width 8 height 8
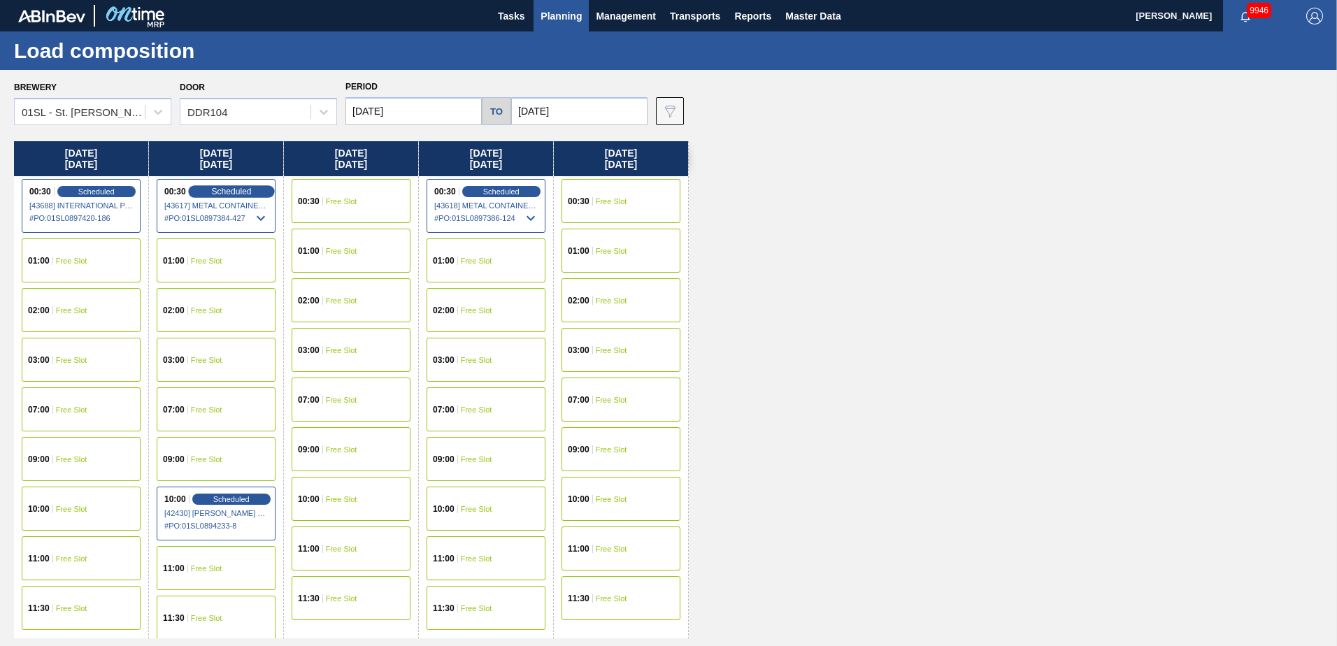
click at [234, 192] on span "Scheduled" at bounding box center [231, 191] width 40 height 9
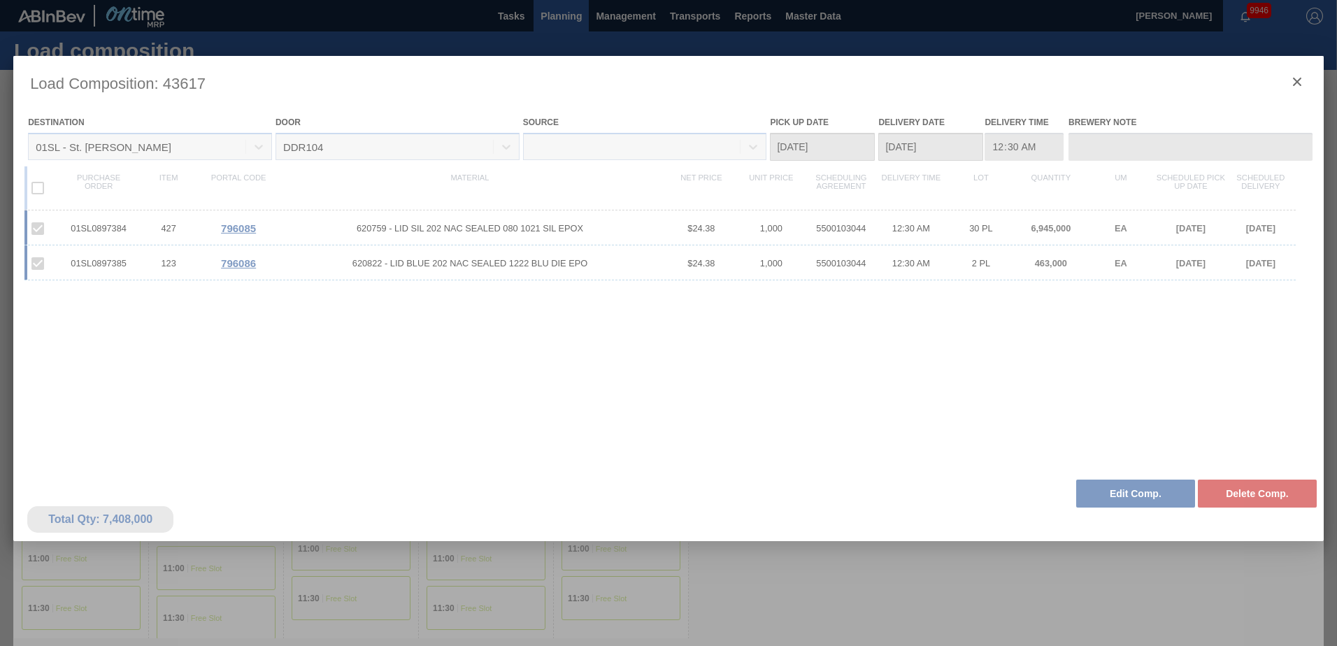
click at [1116, 495] on div at bounding box center [668, 370] width 1310 height 629
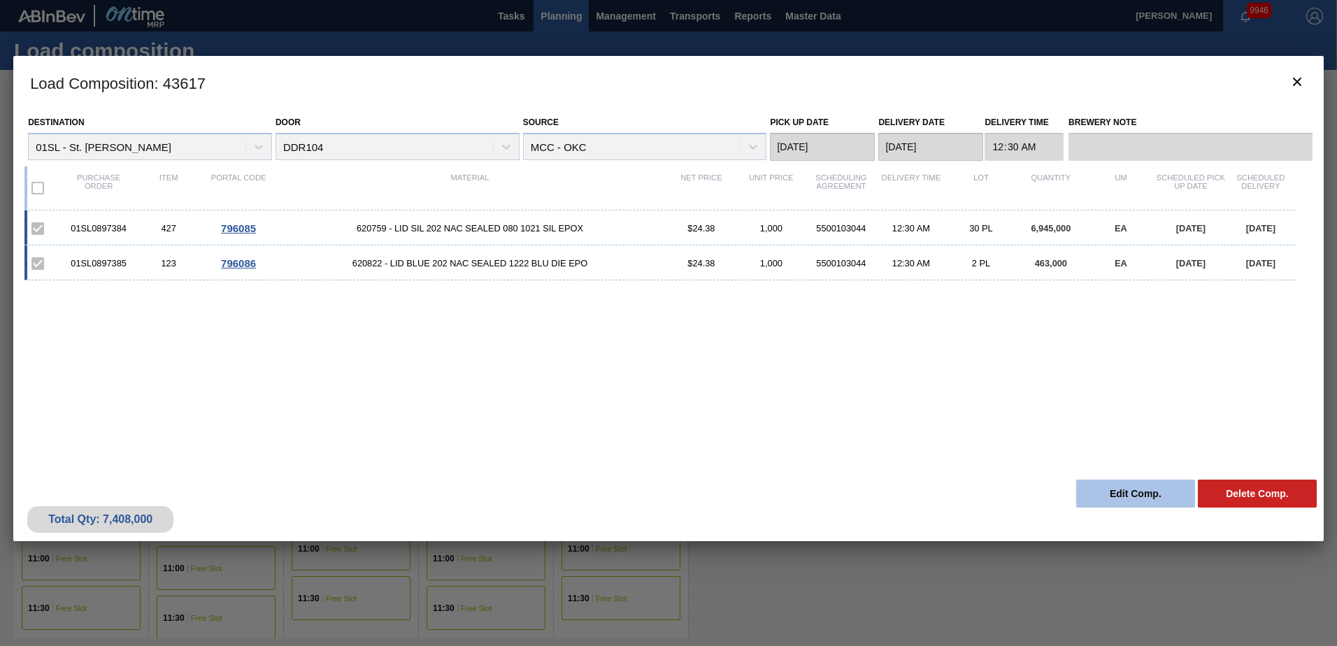
click at [1104, 494] on button "Edit Comp." at bounding box center [1135, 494] width 119 height 28
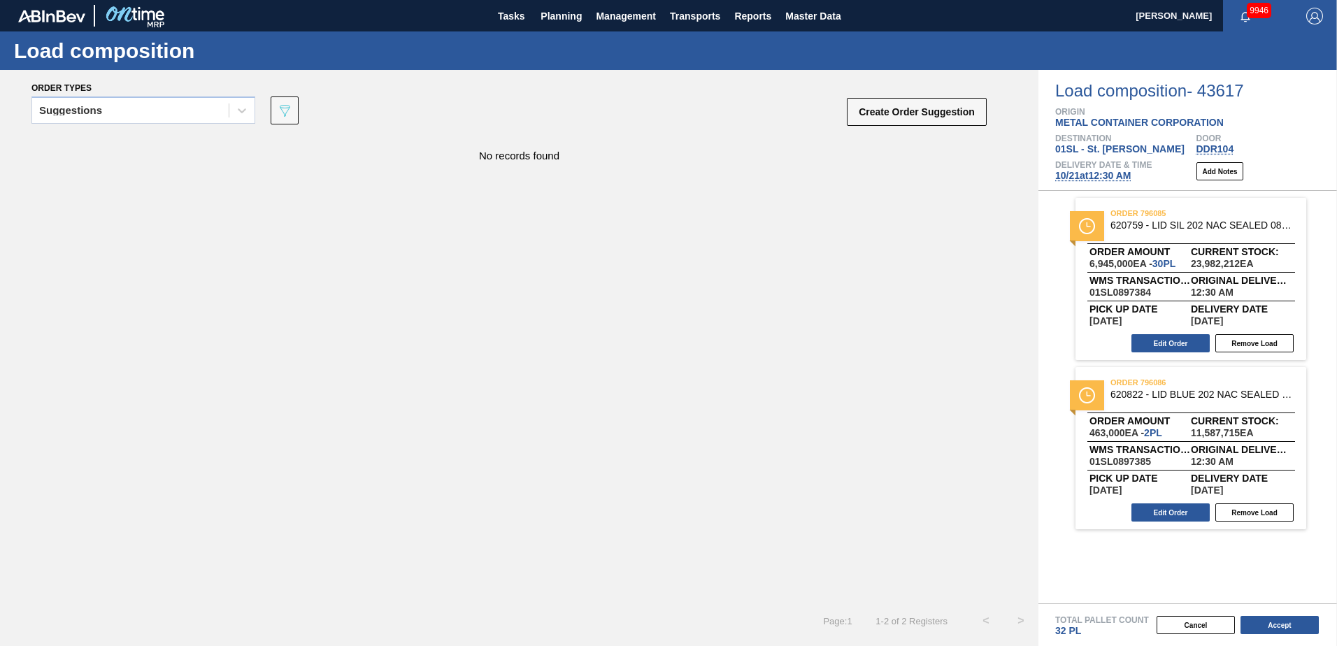
click at [1086, 171] on span "[DATE] 12:30 AM" at bounding box center [1093, 175] width 76 height 11
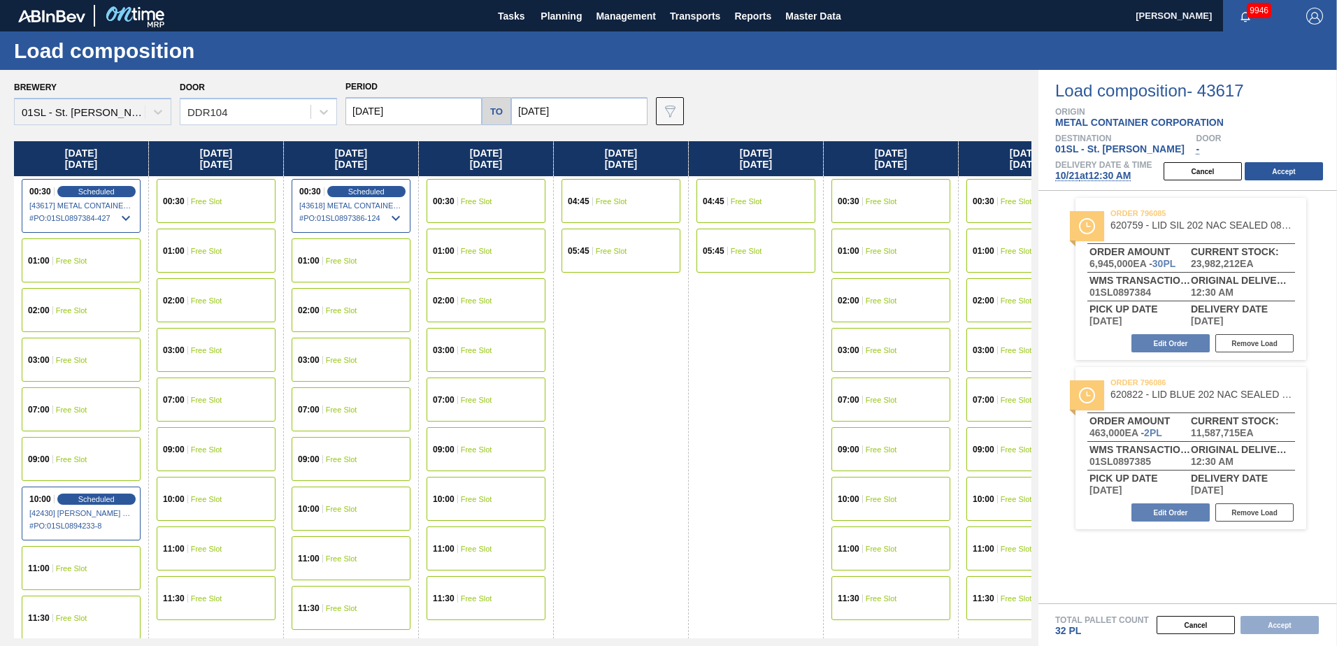
click at [71, 361] on span "Free Slot" at bounding box center [71, 360] width 31 height 8
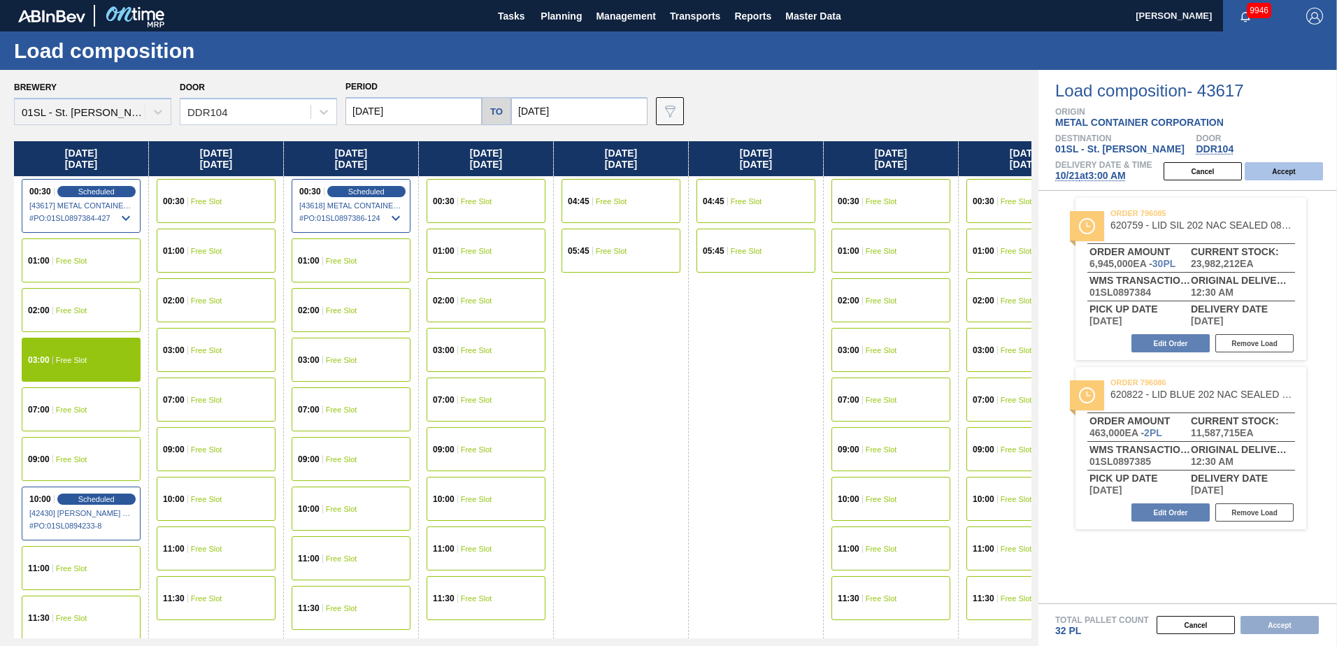
click at [1291, 169] on button "Accept" at bounding box center [1284, 171] width 78 height 18
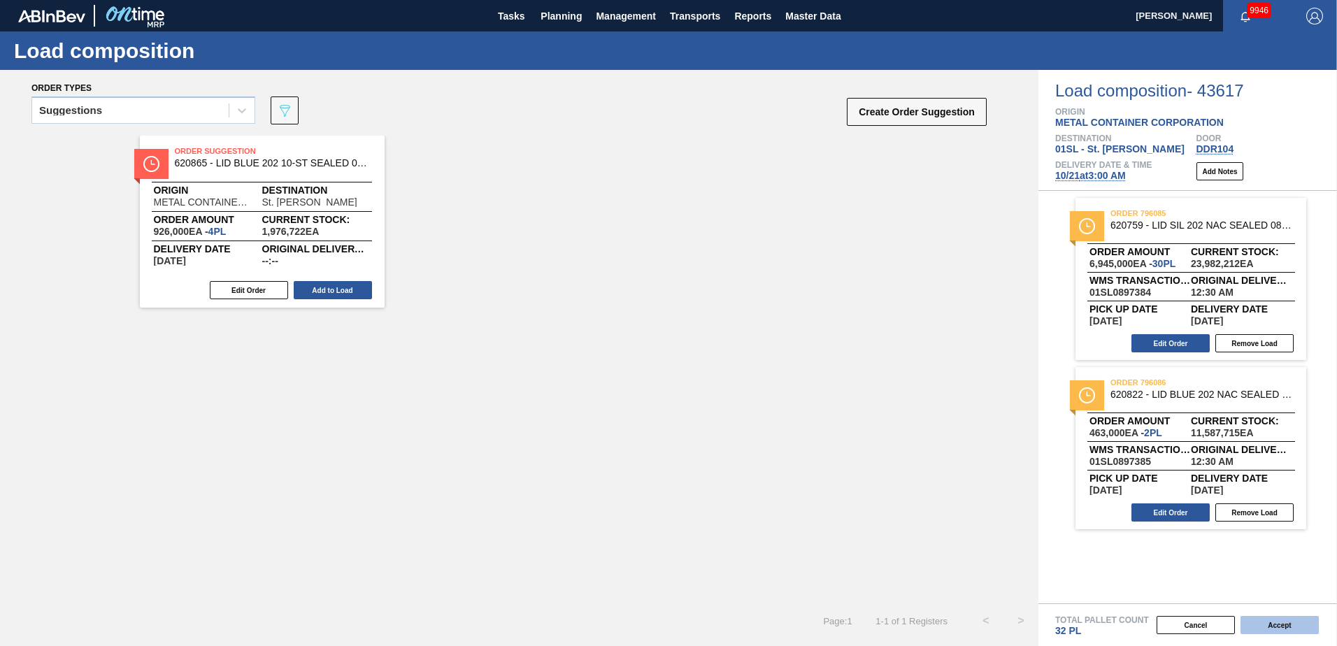
click at [1283, 622] on button "Accept" at bounding box center [1279, 625] width 78 height 18
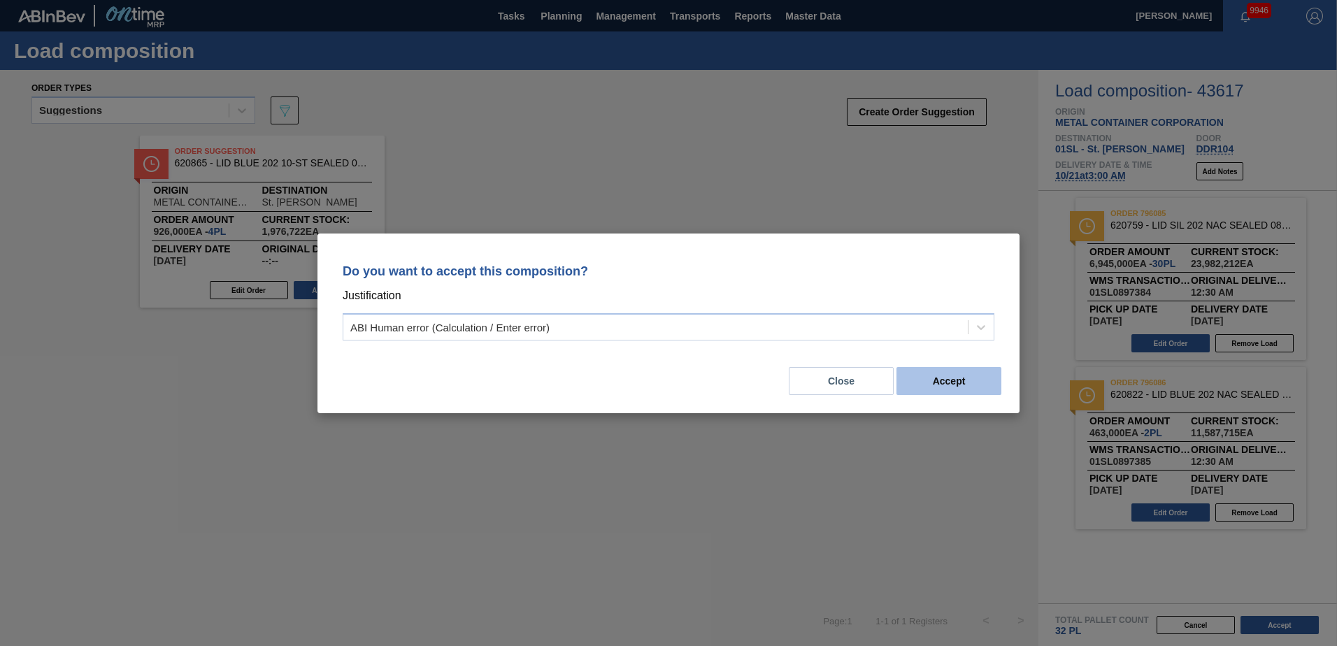
click at [935, 380] on button "Accept" at bounding box center [948, 381] width 105 height 28
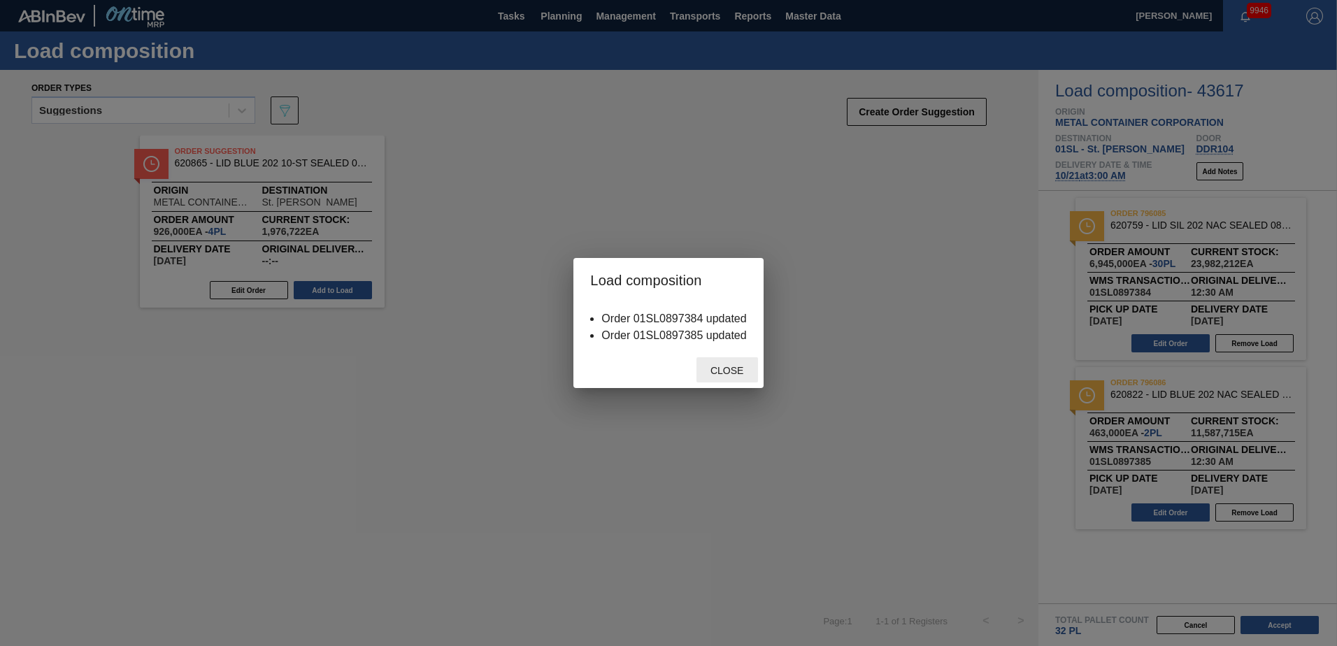
click at [701, 373] on span "Close" at bounding box center [726, 370] width 55 height 11
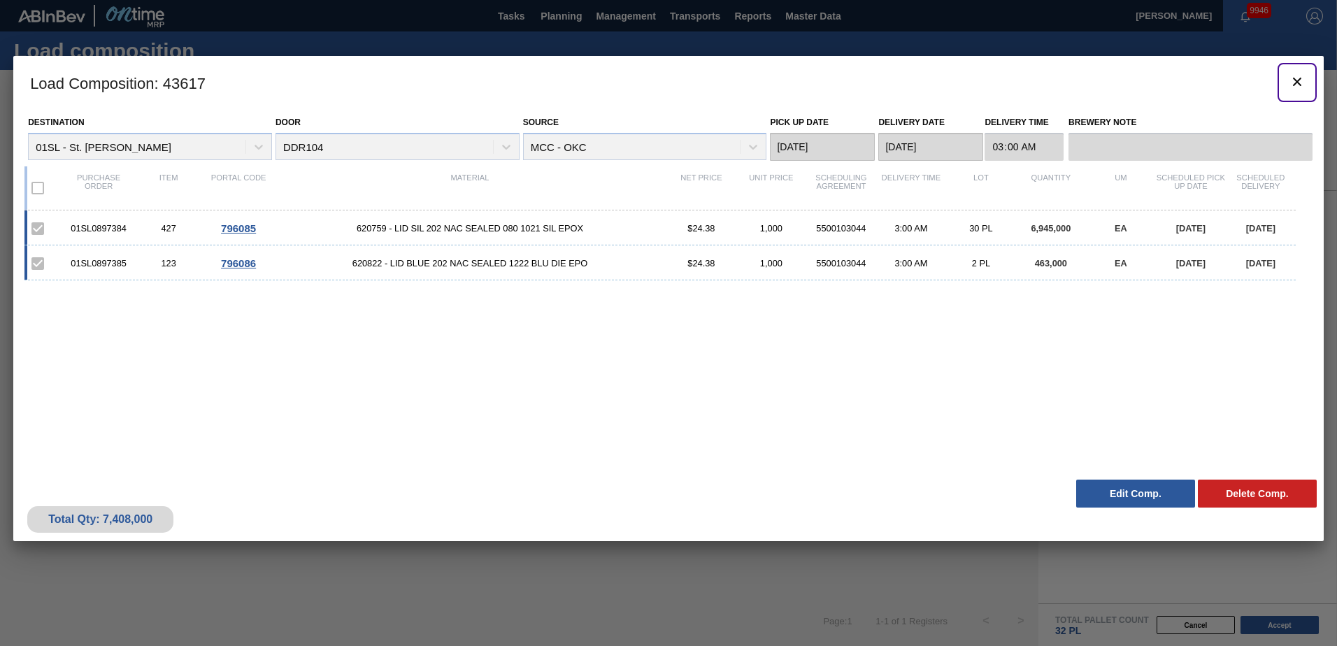
click at [1300, 81] on icon "botão de ícone" at bounding box center [1297, 81] width 17 height 17
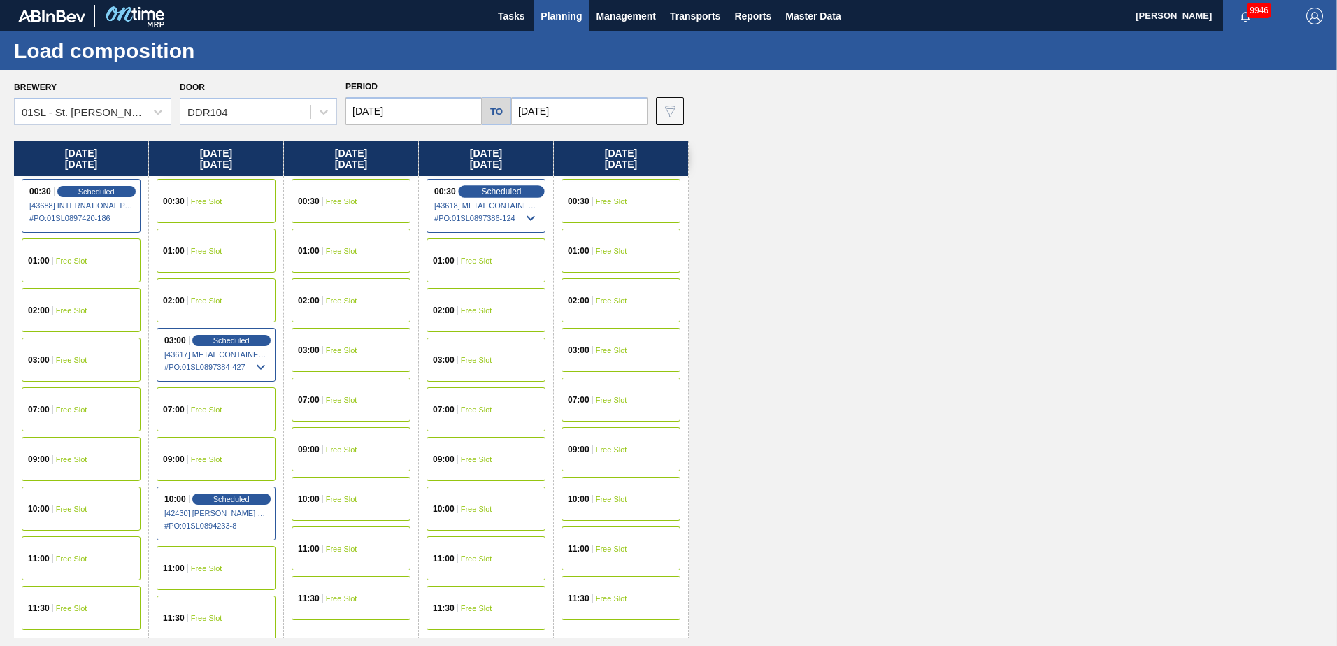
click at [505, 194] on span "Scheduled" at bounding box center [501, 191] width 40 height 9
click at [492, 192] on span "Scheduled" at bounding box center [501, 191] width 40 height 9
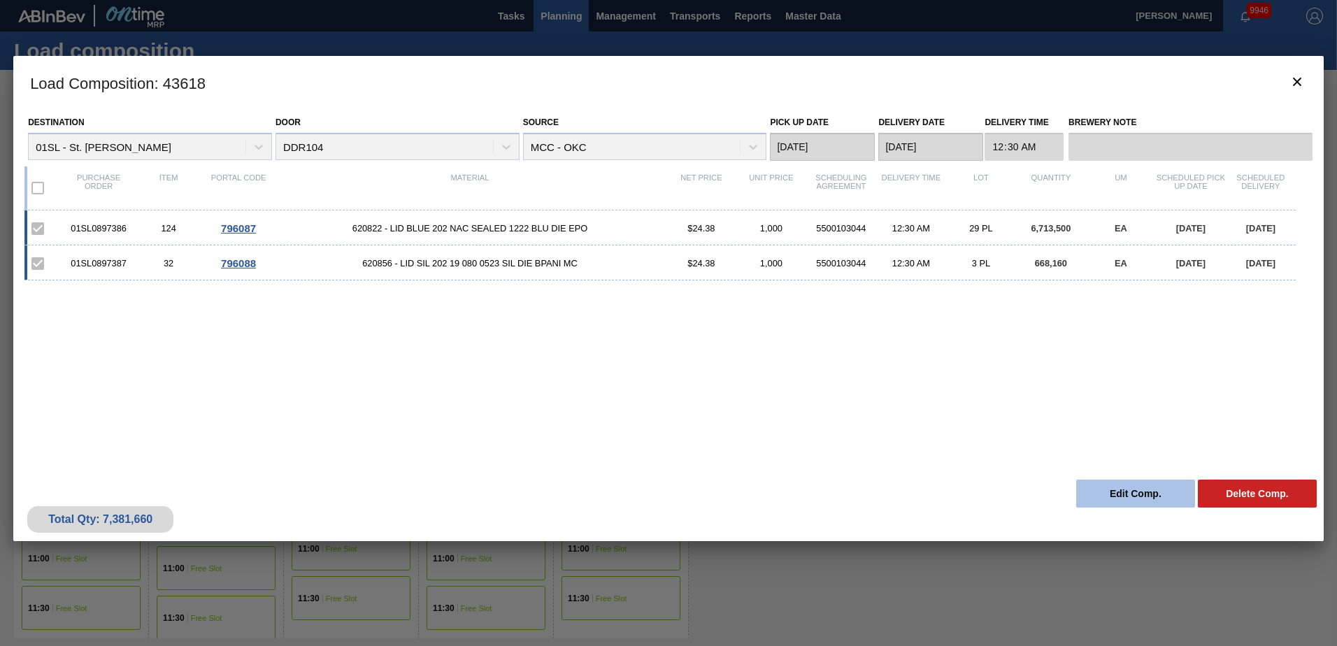
click at [1135, 497] on button "Edit Comp." at bounding box center [1135, 494] width 119 height 28
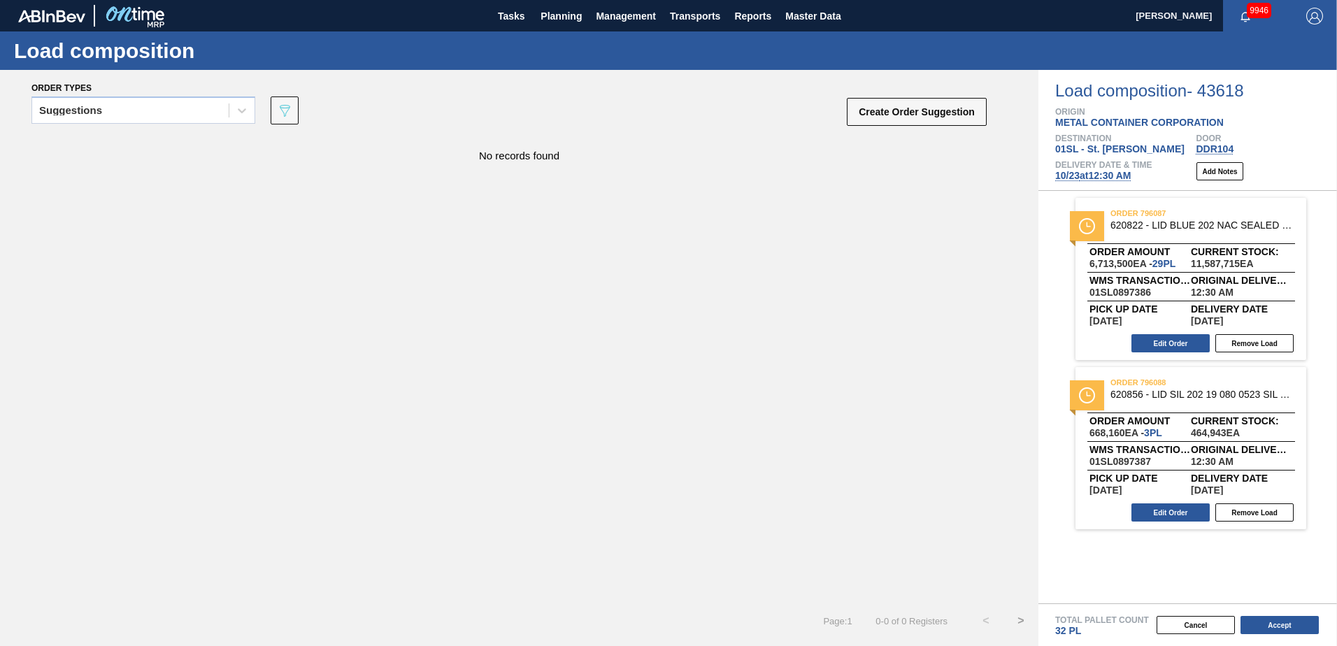
click at [1105, 178] on span "[DATE] 12:30 AM" at bounding box center [1093, 175] width 76 height 11
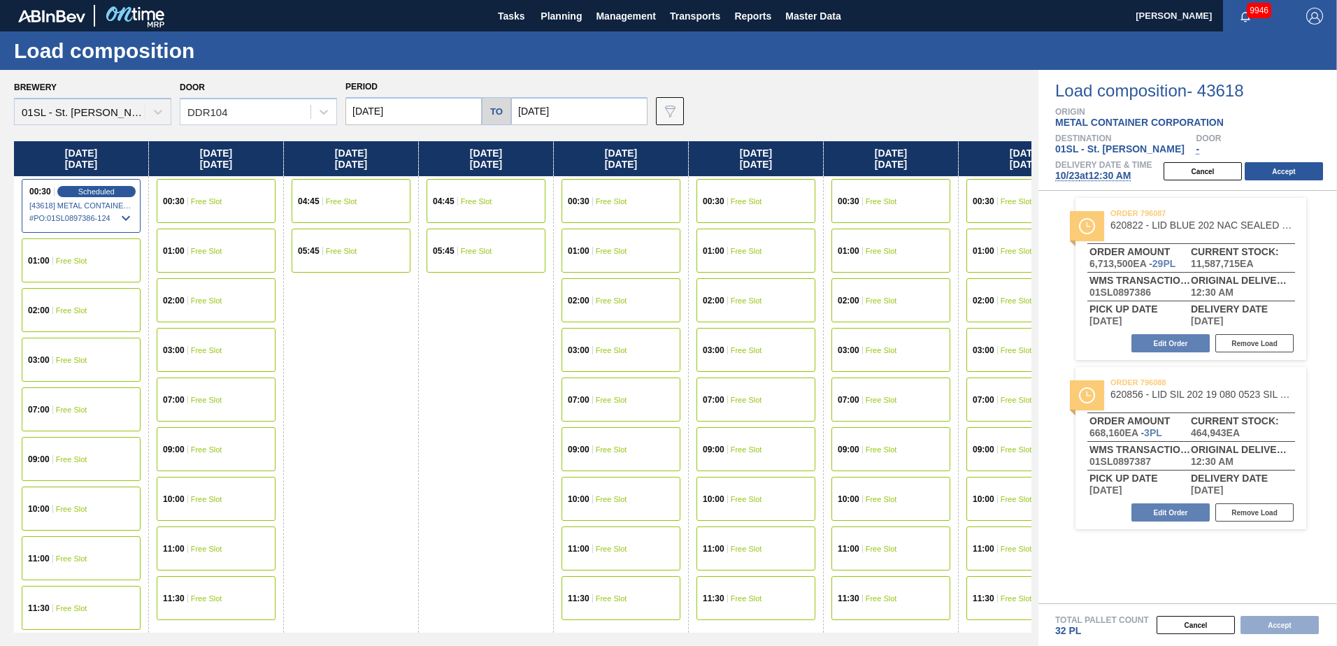
click at [76, 361] on span "Free Slot" at bounding box center [71, 360] width 31 height 8
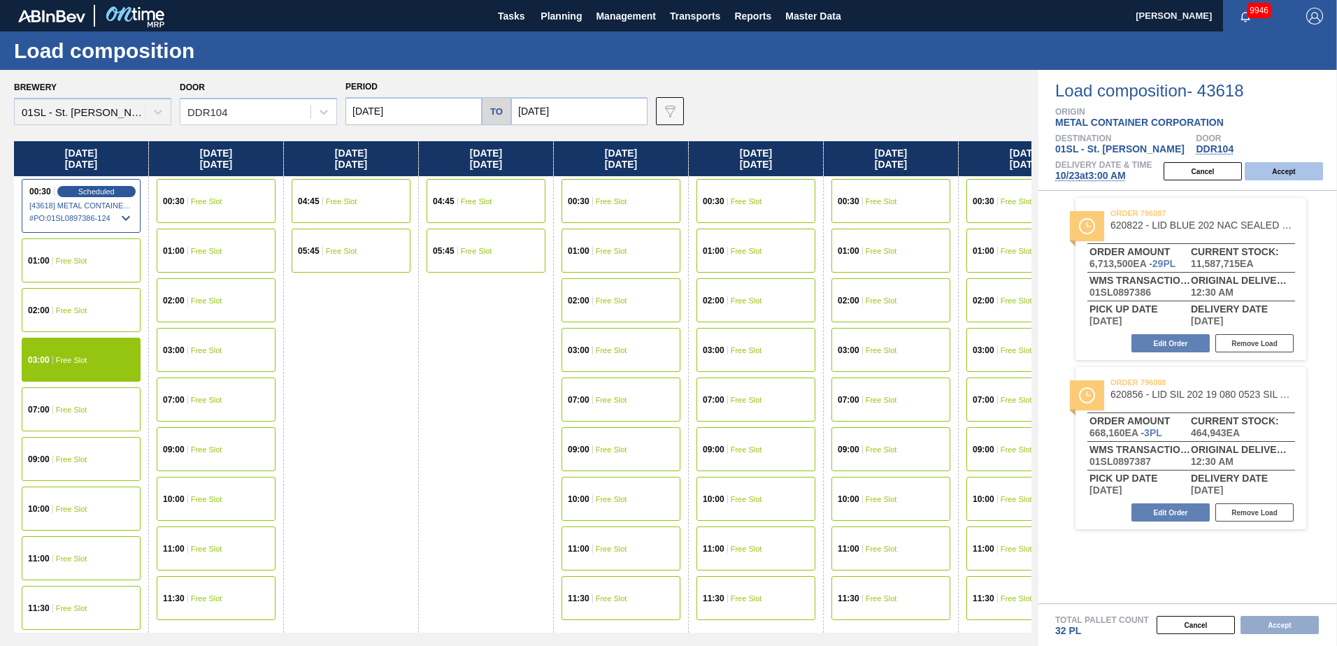
click at [1277, 174] on button "Accept" at bounding box center [1284, 171] width 78 height 18
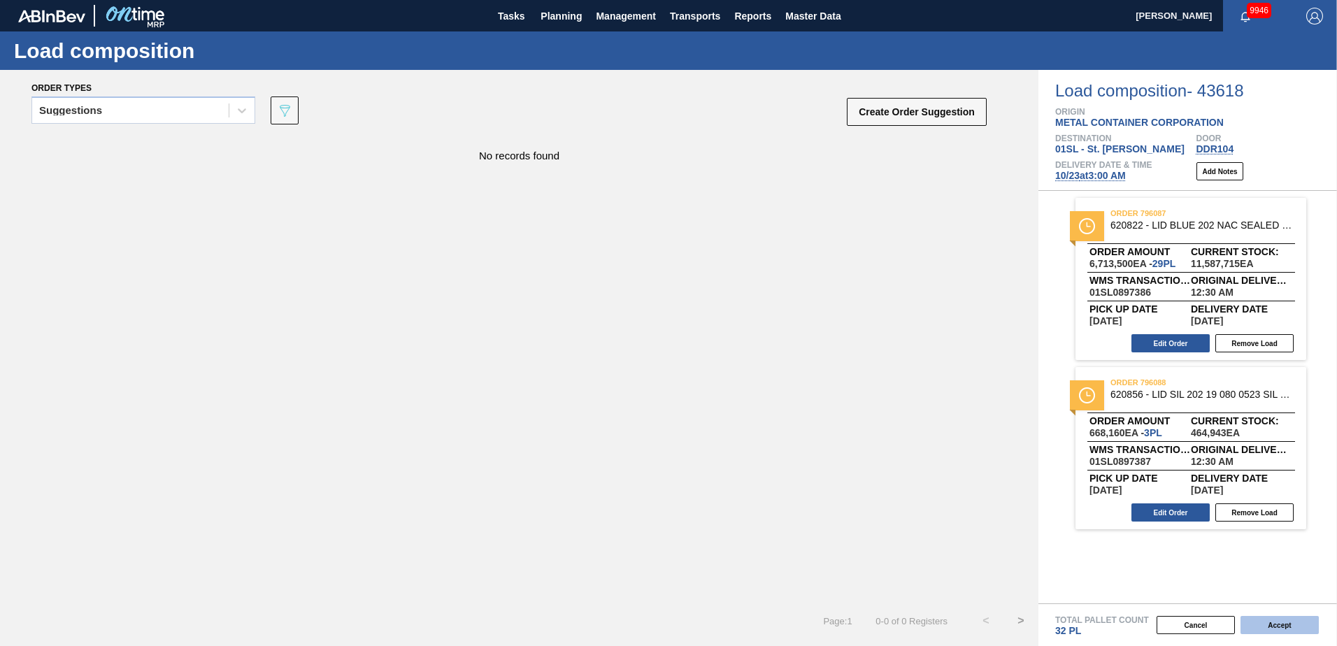
click at [1268, 627] on button "Accept" at bounding box center [1279, 625] width 78 height 18
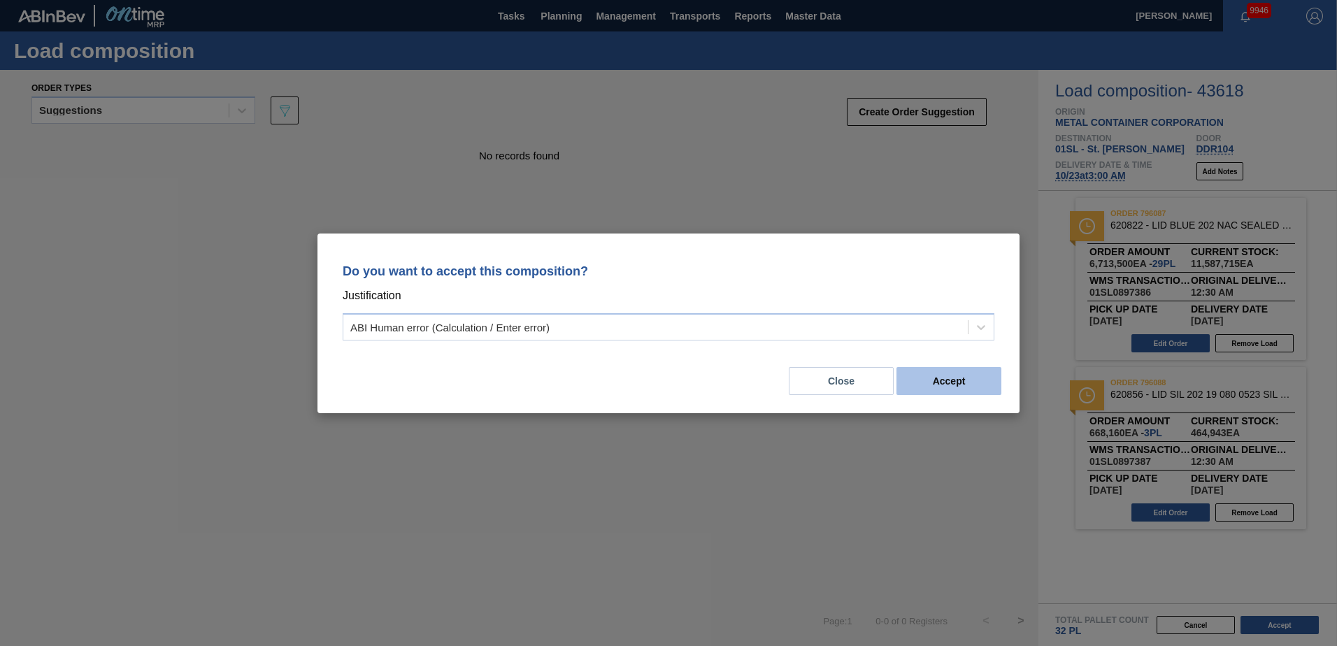
click at [940, 370] on button "Accept" at bounding box center [948, 381] width 105 height 28
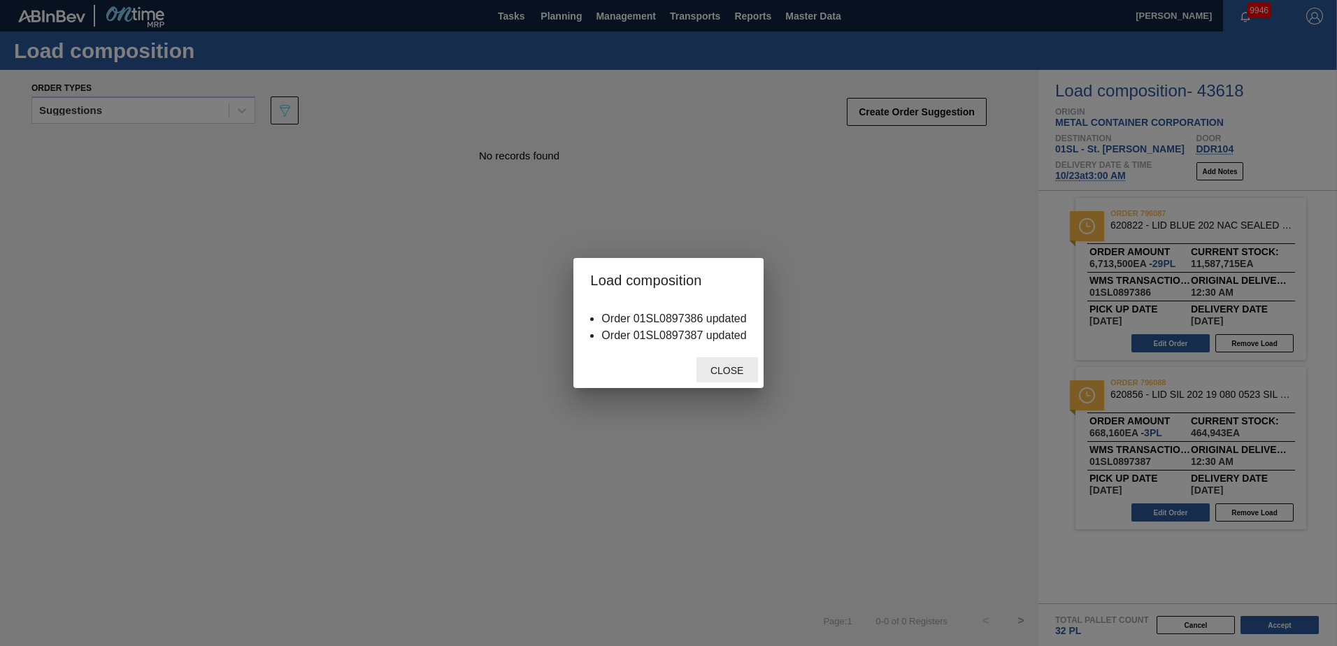
click at [736, 372] on span "Close" at bounding box center [726, 370] width 55 height 11
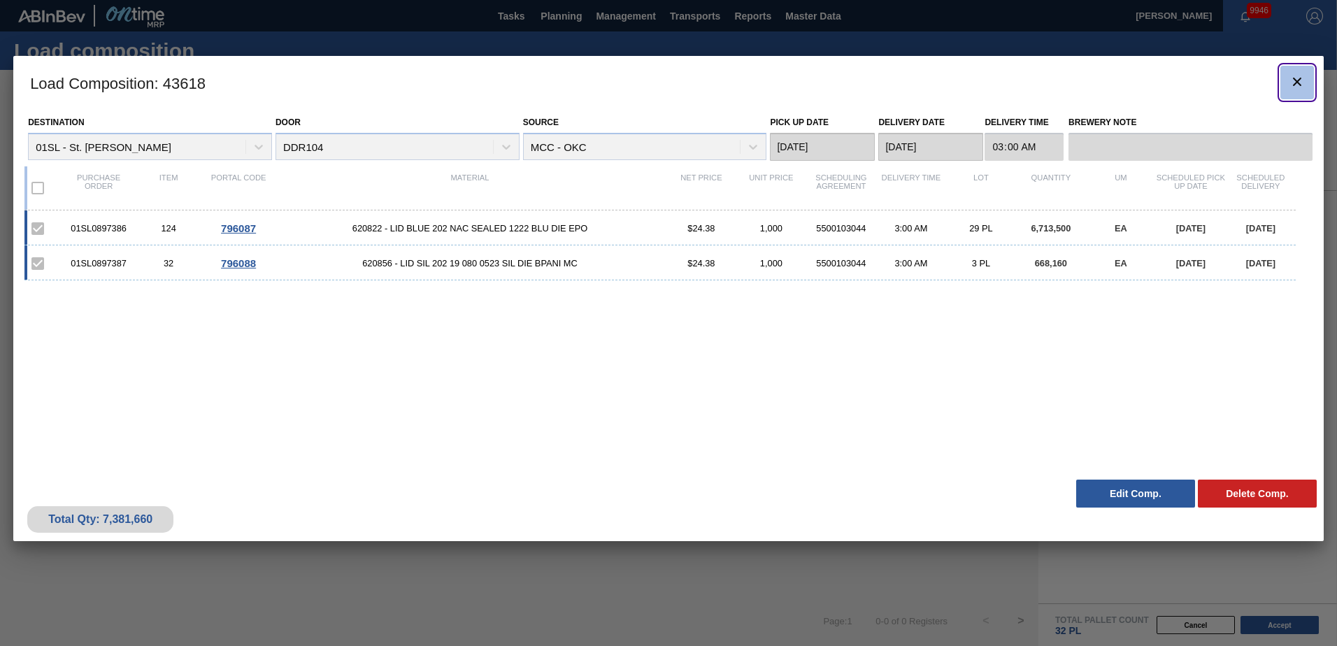
click at [1291, 82] on icon "botão de ícone" at bounding box center [1297, 81] width 17 height 17
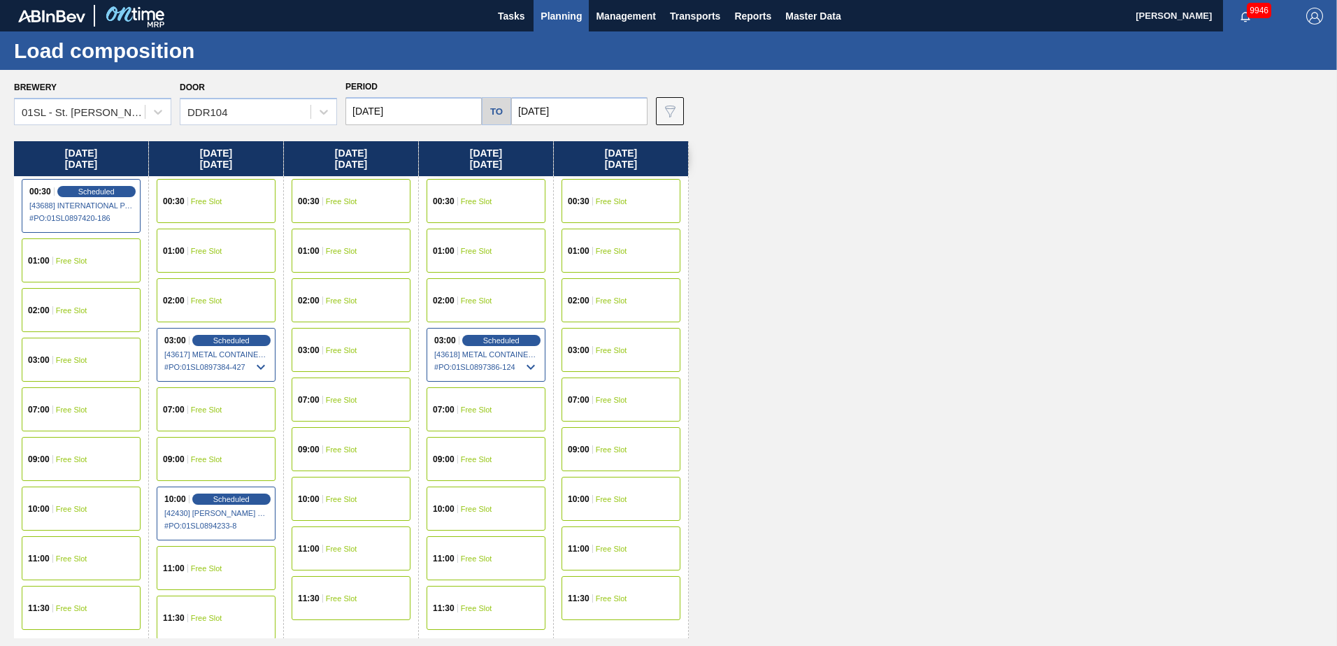
click at [559, 14] on span "Planning" at bounding box center [561, 16] width 41 height 17
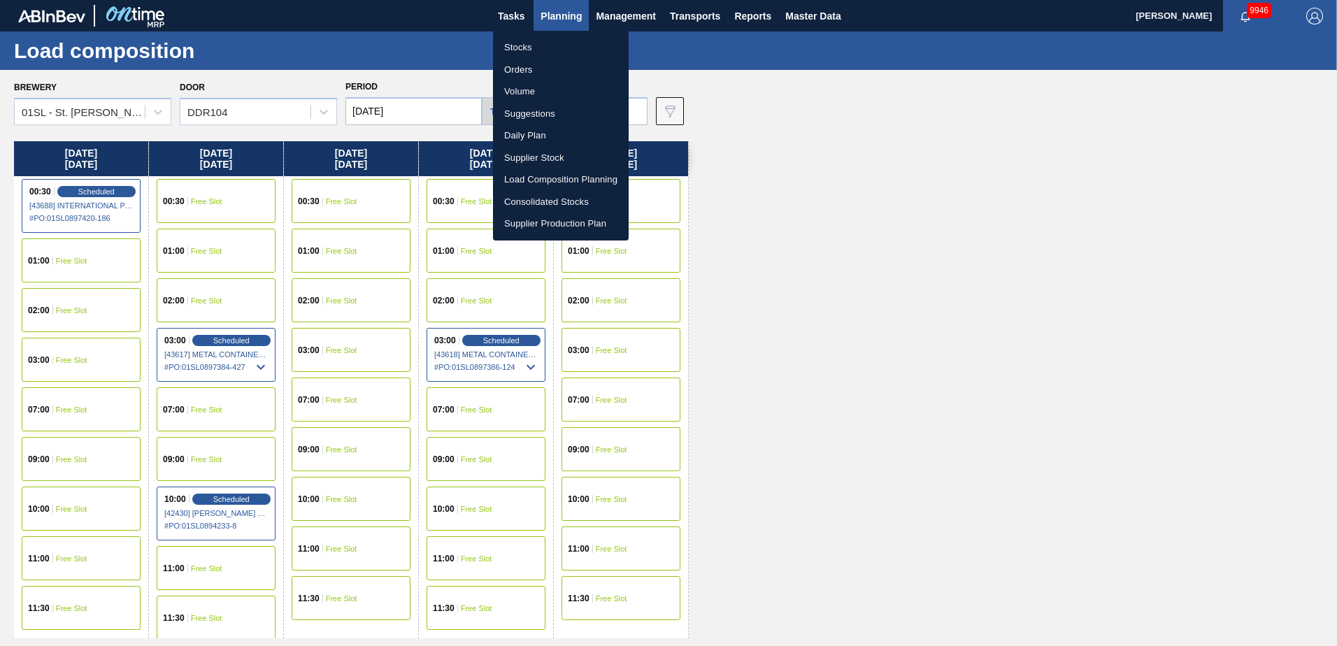
click at [544, 117] on li "Suggestions" at bounding box center [561, 114] width 136 height 22
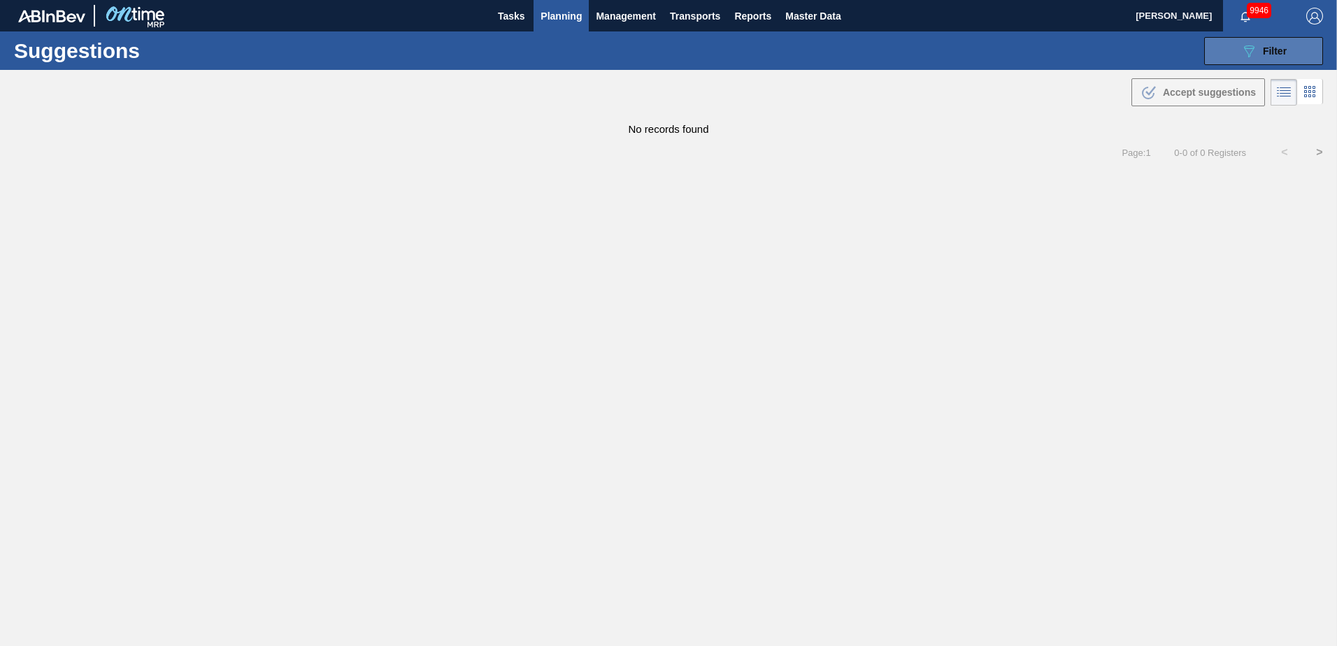
click at [1277, 55] on span "Filter" at bounding box center [1275, 50] width 24 height 11
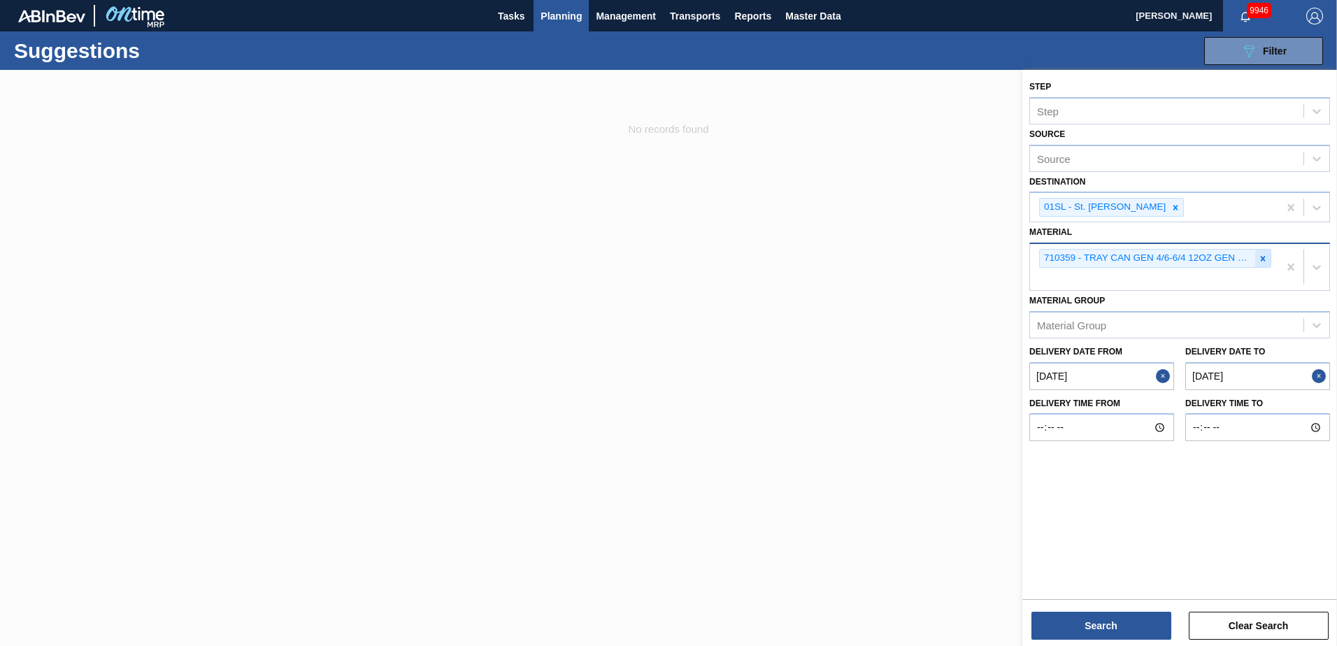
click at [1267, 261] on icon at bounding box center [1263, 259] width 10 height 10
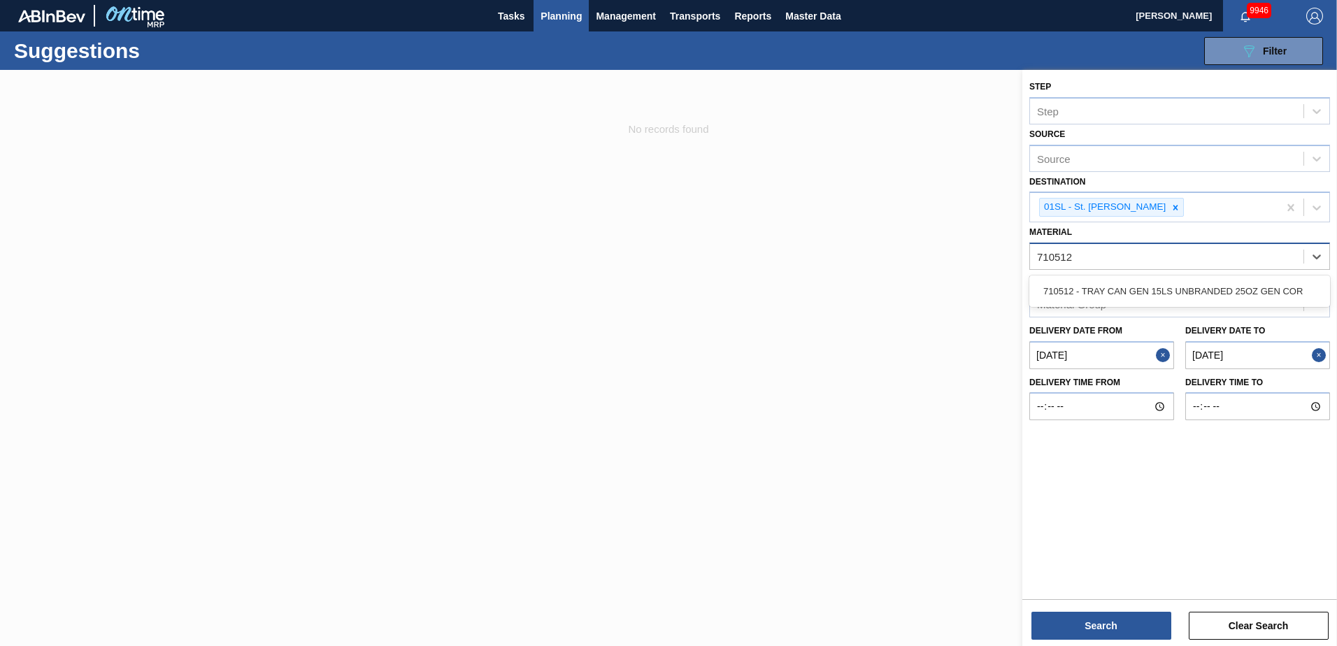
click at [1240, 282] on div "710512 - TRAY CAN GEN 15LS UNBRANDED 25OZ GEN COR" at bounding box center [1179, 291] width 301 height 26
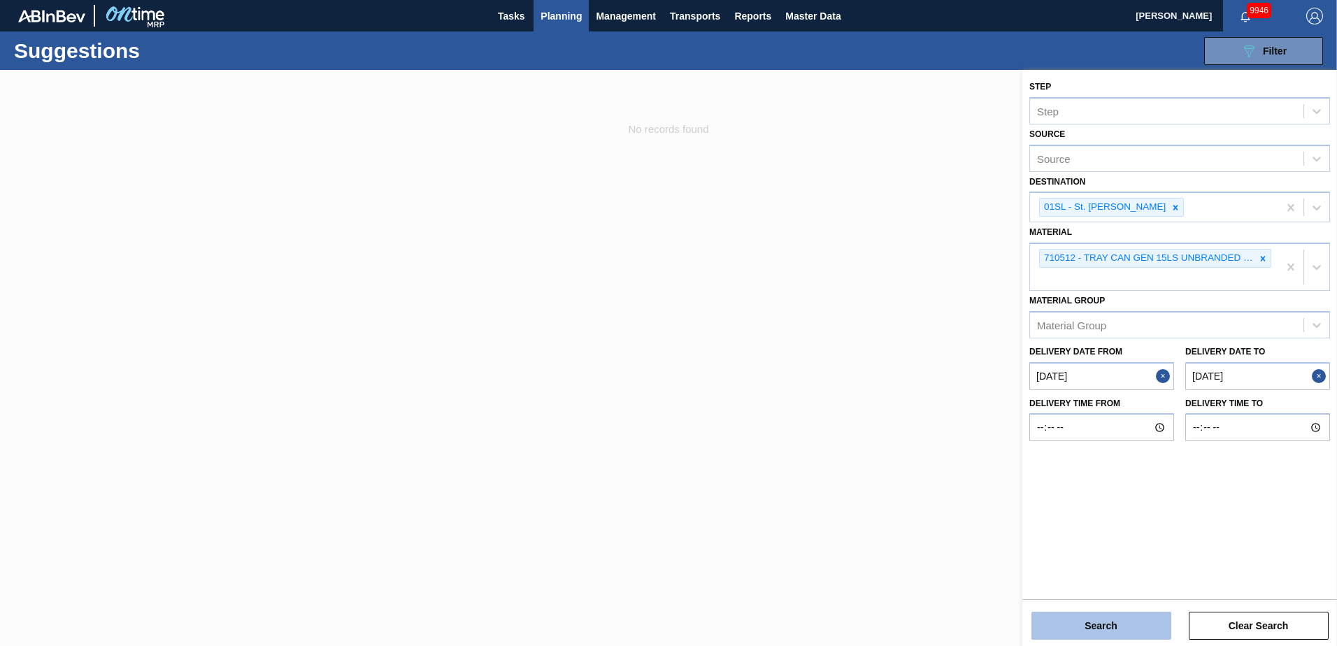
click at [1045, 619] on button "Search" at bounding box center [1101, 626] width 140 height 28
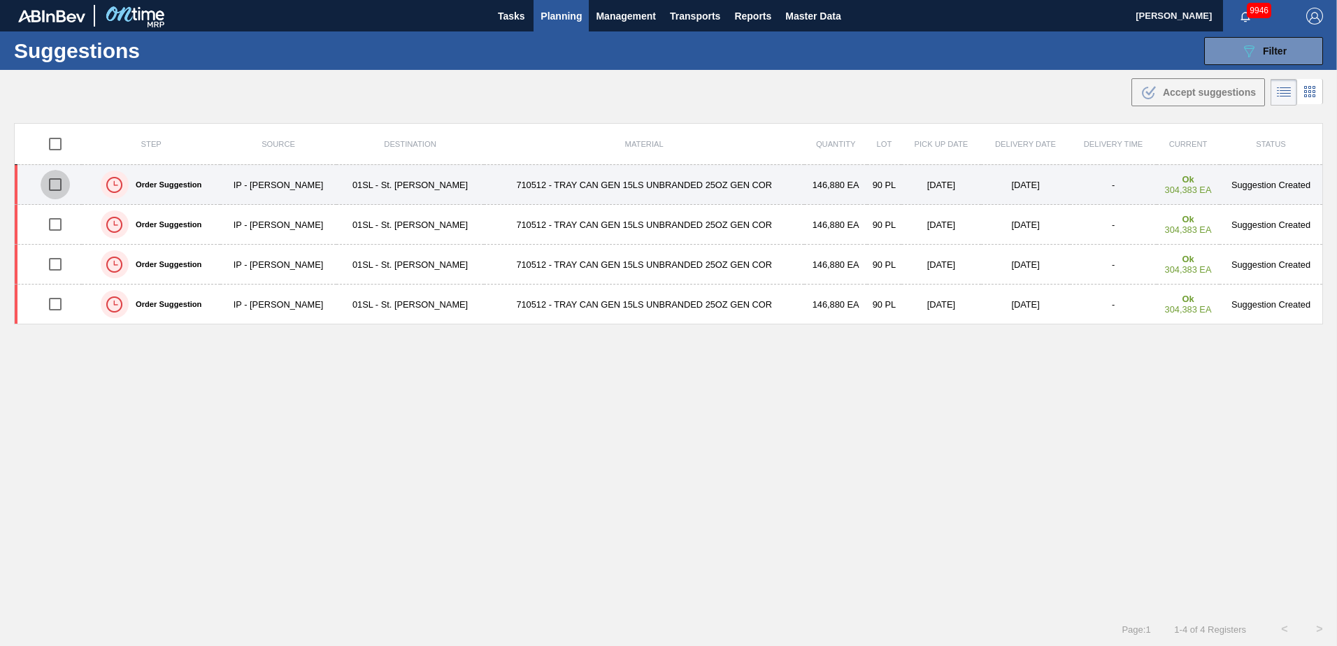
click at [55, 189] on input "checkbox" at bounding box center [55, 184] width 29 height 29
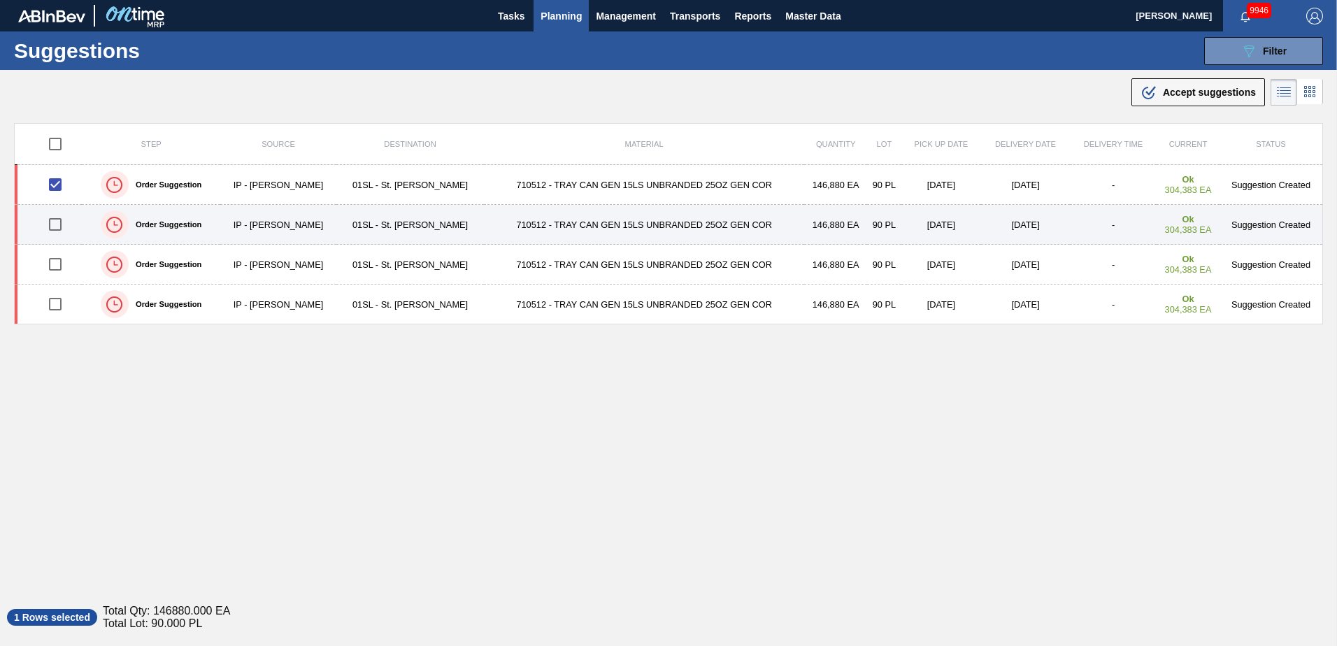
click at [57, 225] on input "checkbox" at bounding box center [55, 224] width 29 height 29
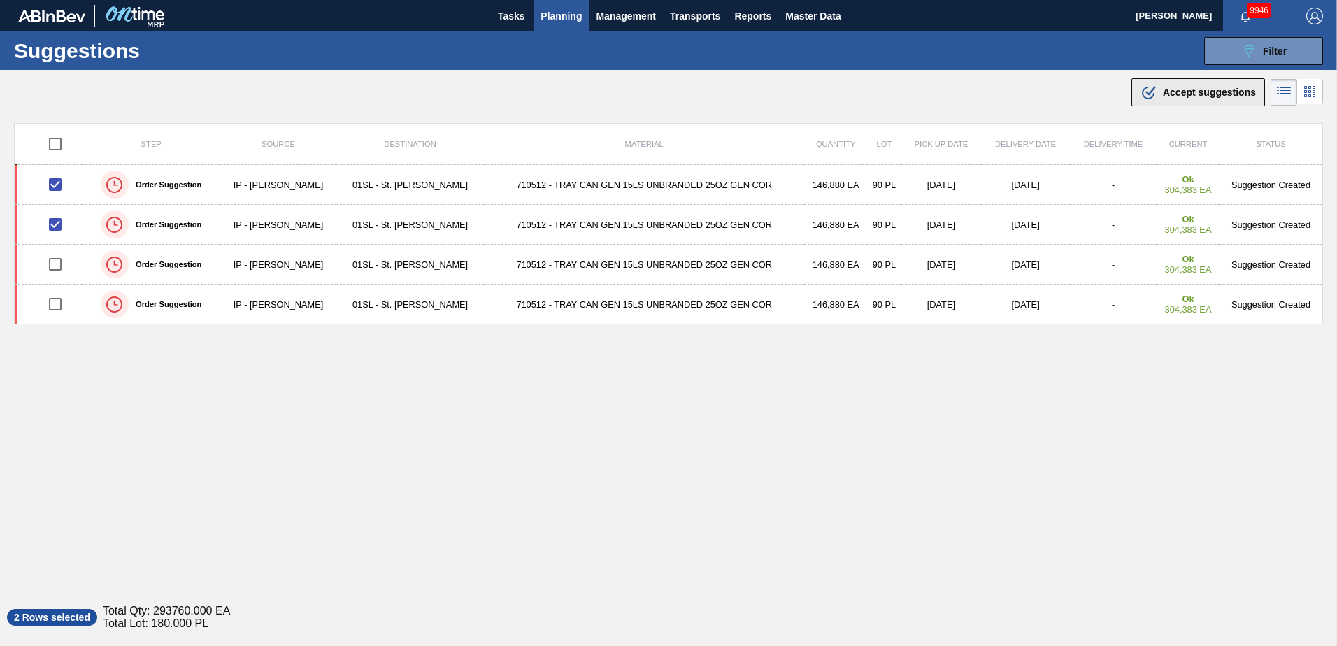
click at [1211, 88] on span "Accept suggestions" at bounding box center [1209, 92] width 93 height 11
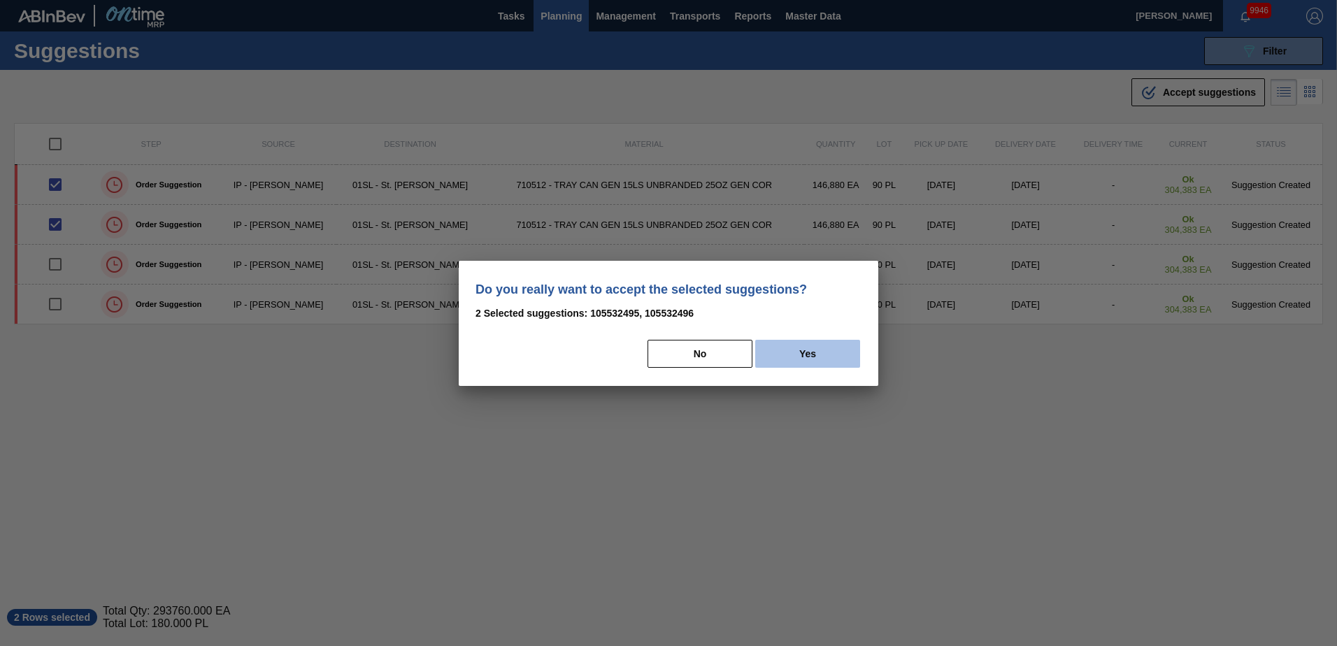
click at [813, 343] on button "Yes" at bounding box center [807, 354] width 105 height 28
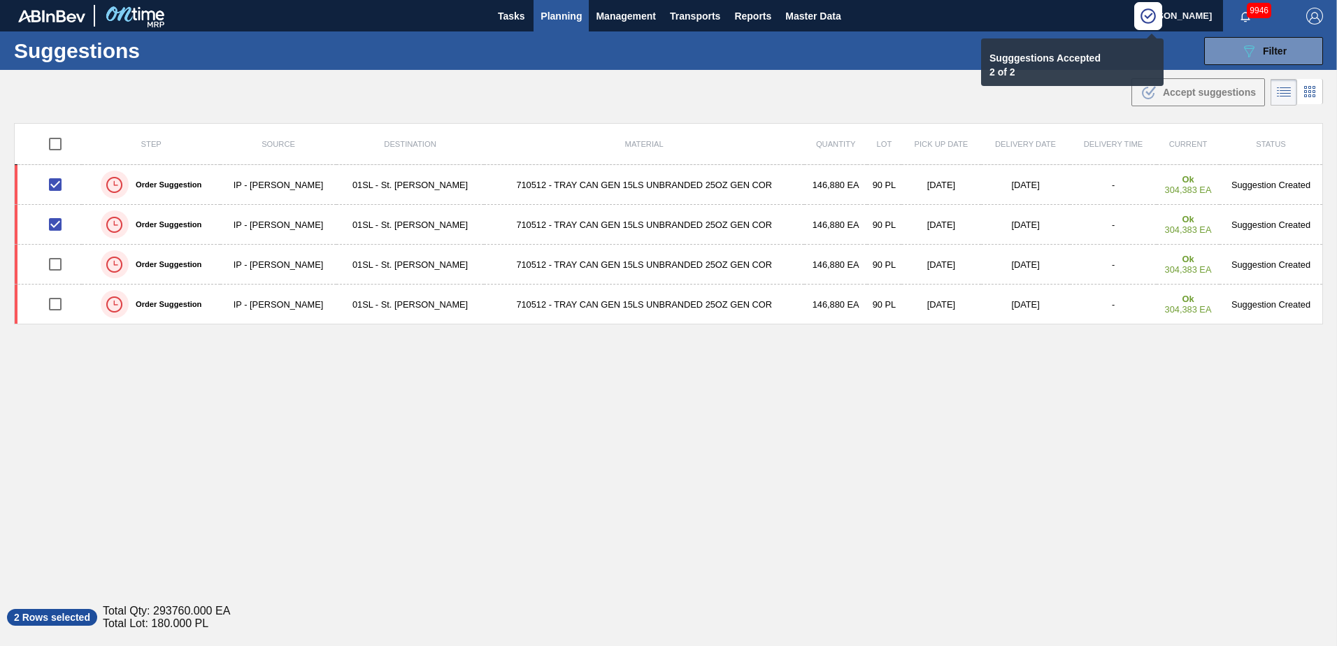
click at [552, 19] on span "Planning" at bounding box center [561, 16] width 41 height 17
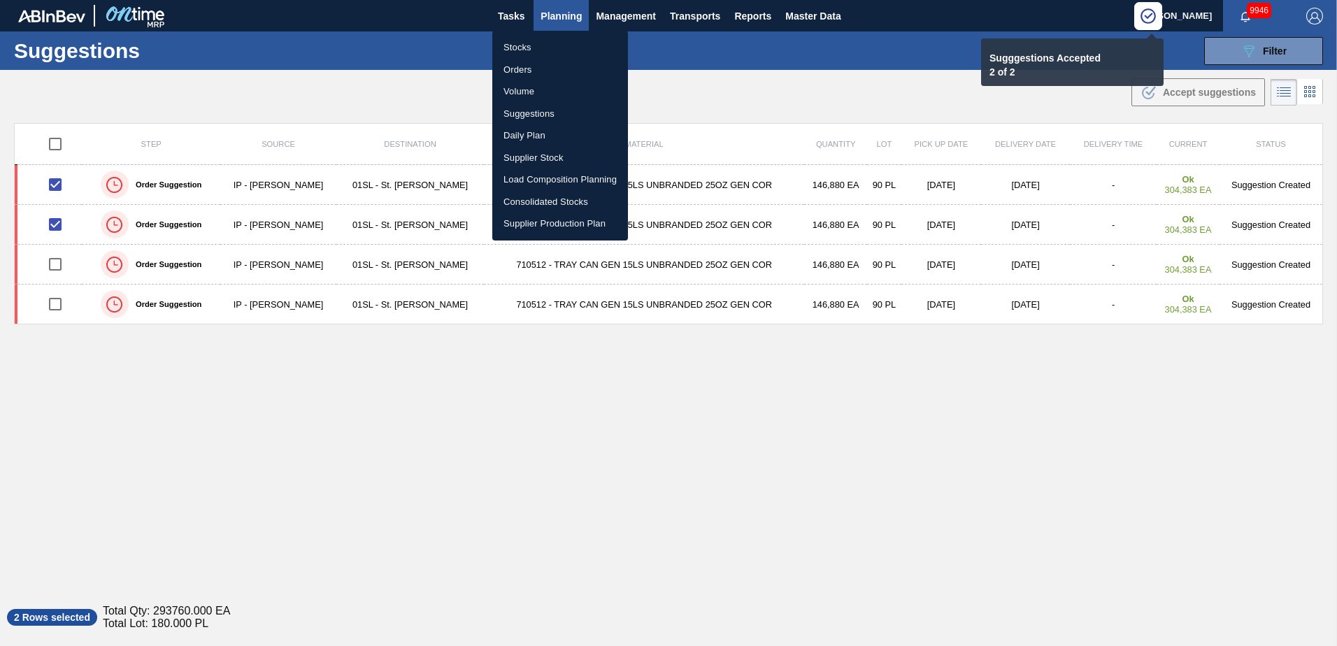
click at [545, 177] on li "Load Composition Planning" at bounding box center [560, 180] width 136 height 22
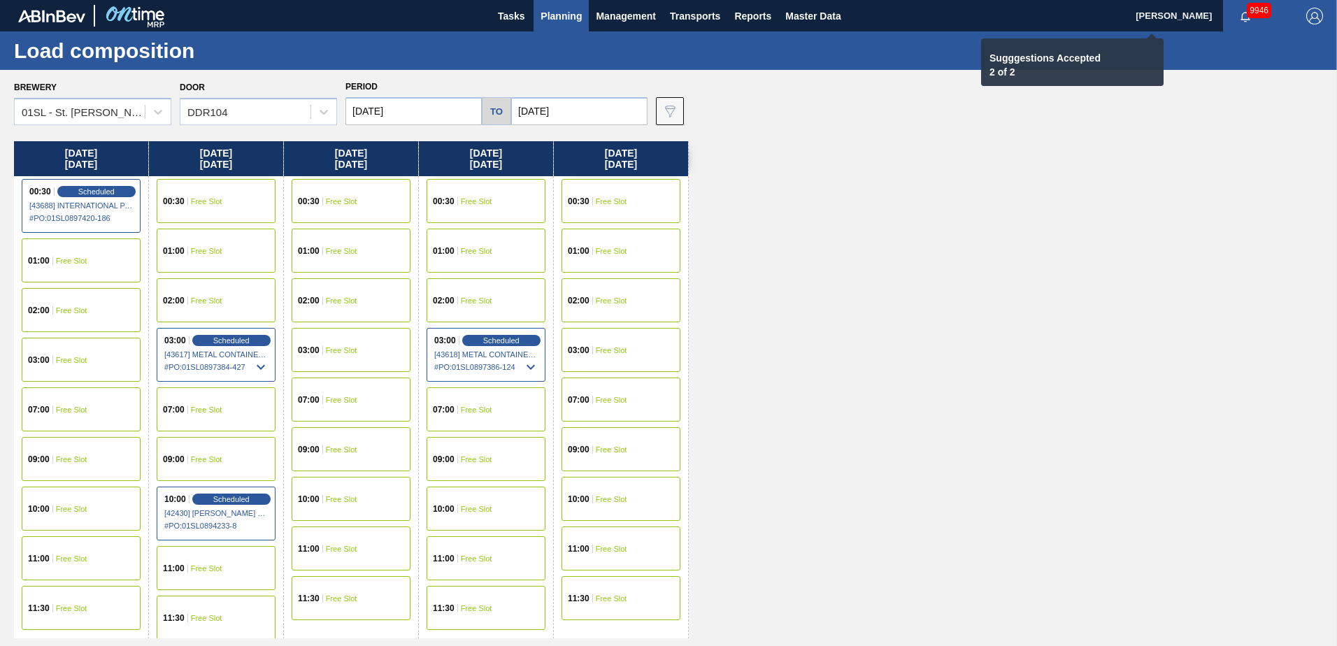
click at [243, 208] on div "00:30 Free Slot" at bounding box center [216, 201] width 119 height 44
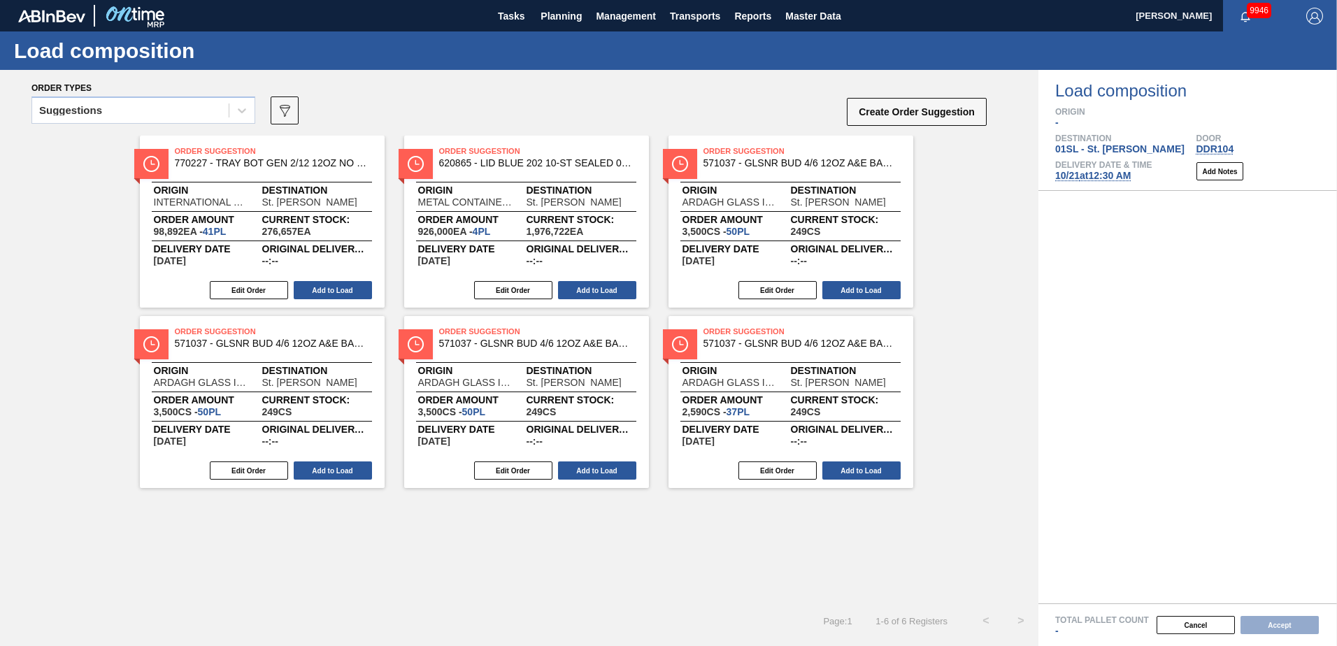
click at [242, 117] on div at bounding box center [241, 110] width 25 height 25
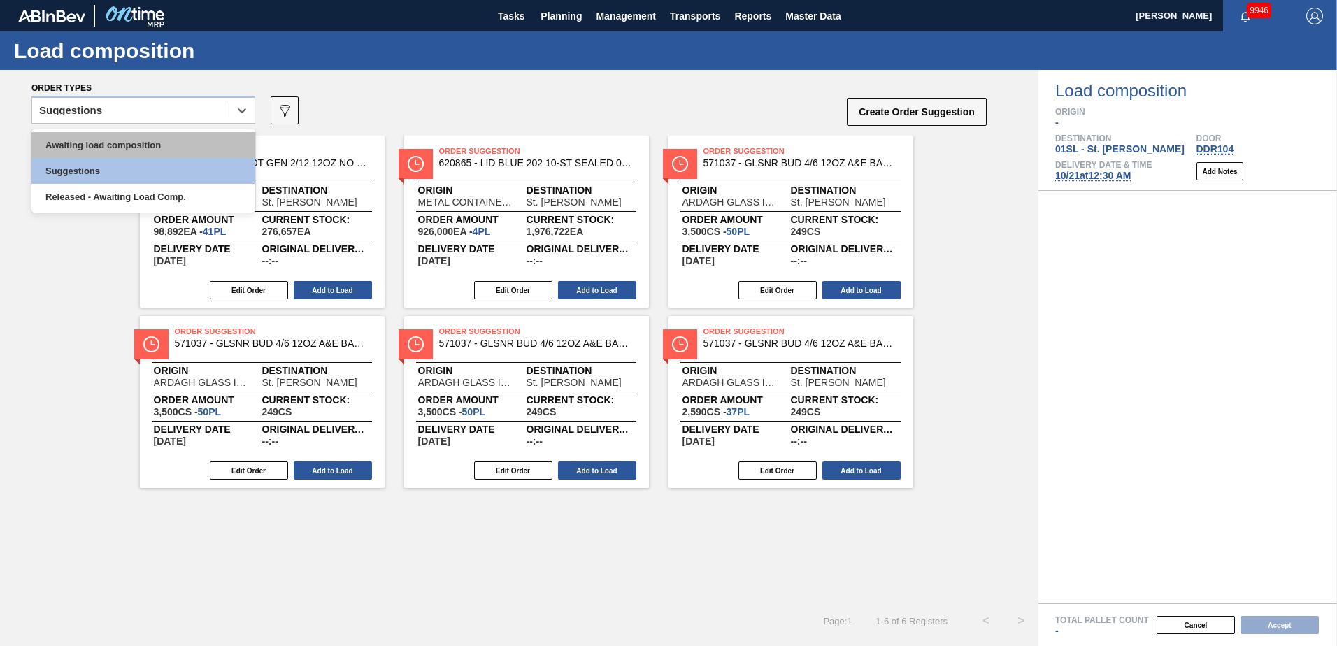
click at [178, 134] on div "Awaiting load composition" at bounding box center [143, 145] width 224 height 26
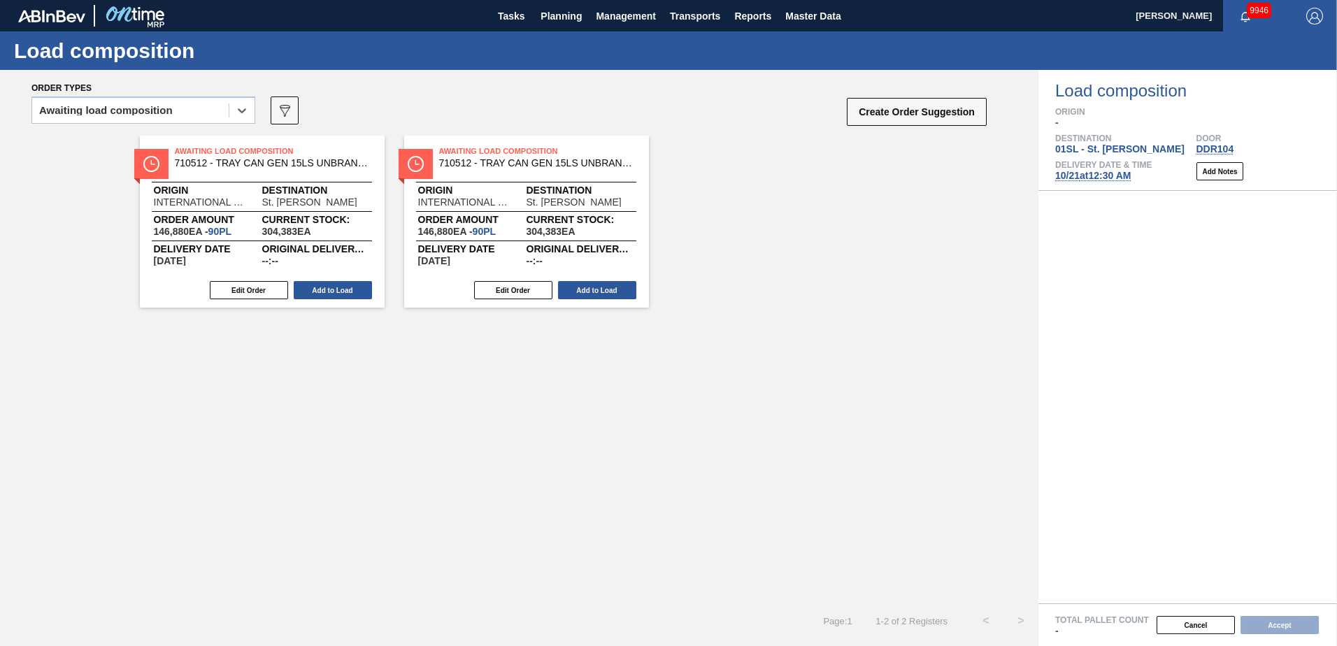
click at [250, 280] on div "Edit Order Add to Load" at bounding box center [257, 290] width 234 height 21
click at [252, 285] on button "Edit Order" at bounding box center [249, 290] width 78 height 18
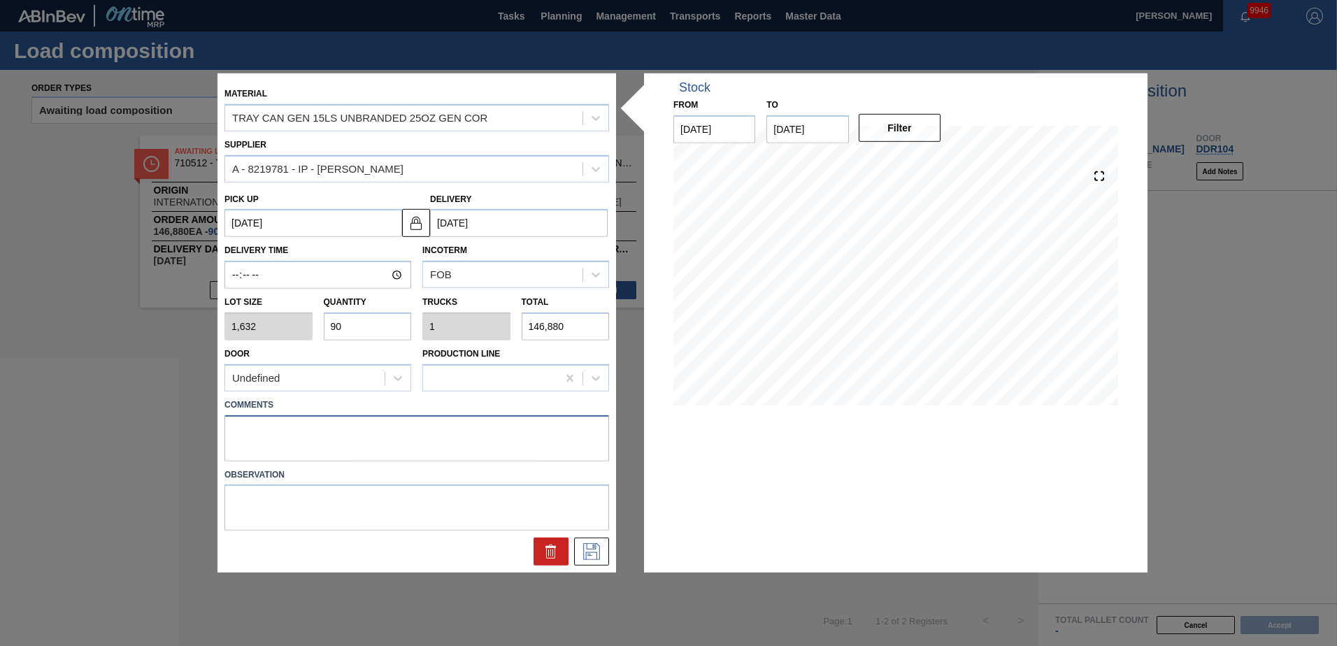
click at [264, 428] on textarea at bounding box center [416, 438] width 385 height 46
click at [597, 555] on icon at bounding box center [591, 551] width 22 height 17
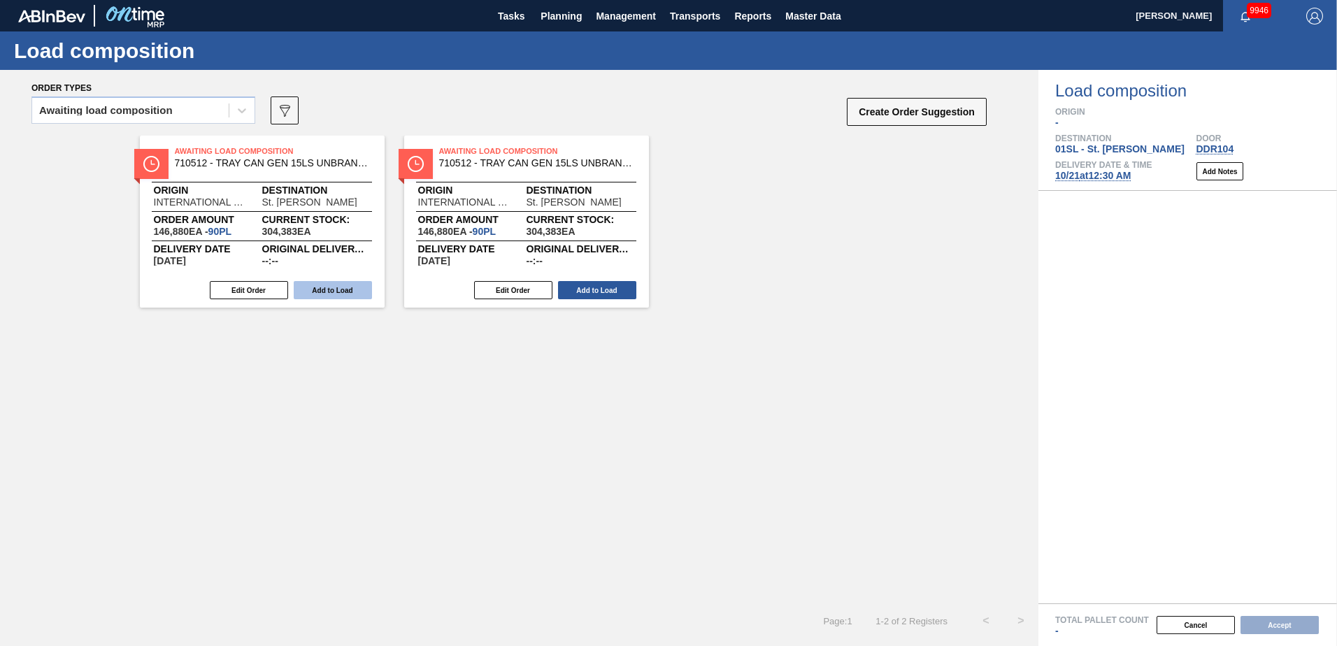
click at [337, 294] on button "Add to Load" at bounding box center [333, 290] width 78 height 18
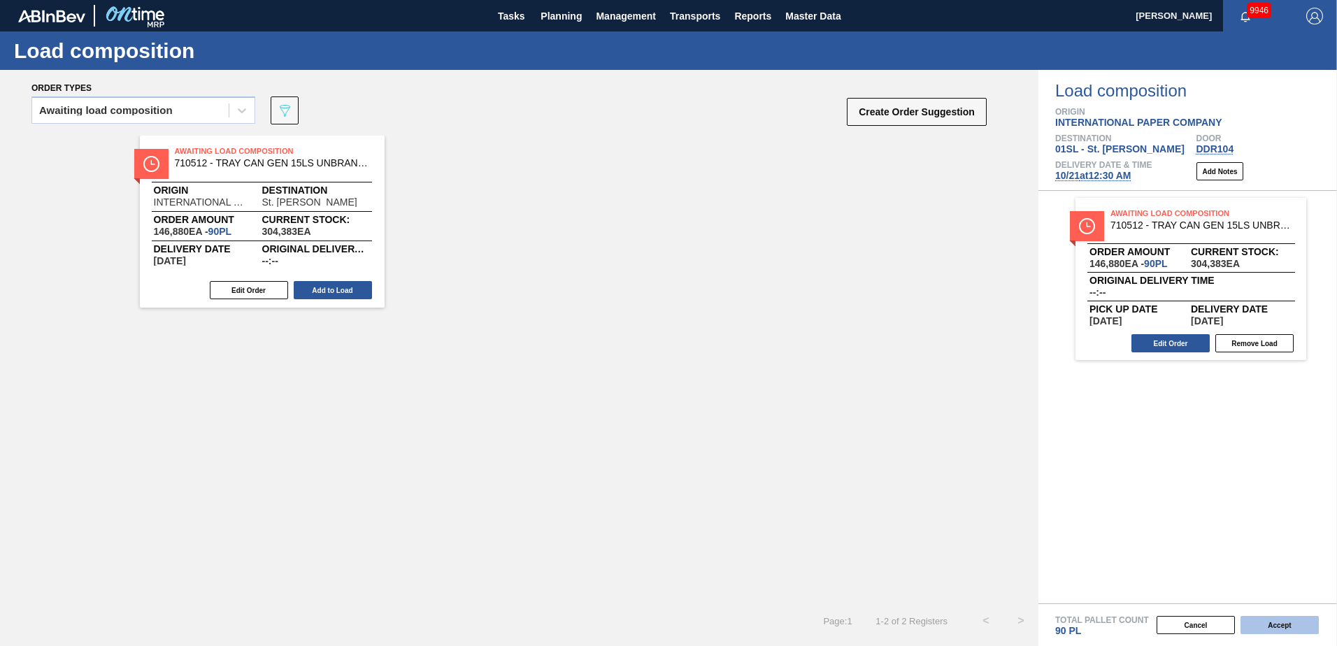
click at [1284, 632] on button "Accept" at bounding box center [1279, 625] width 78 height 18
click at [1276, 622] on button "Accept" at bounding box center [1279, 625] width 78 height 18
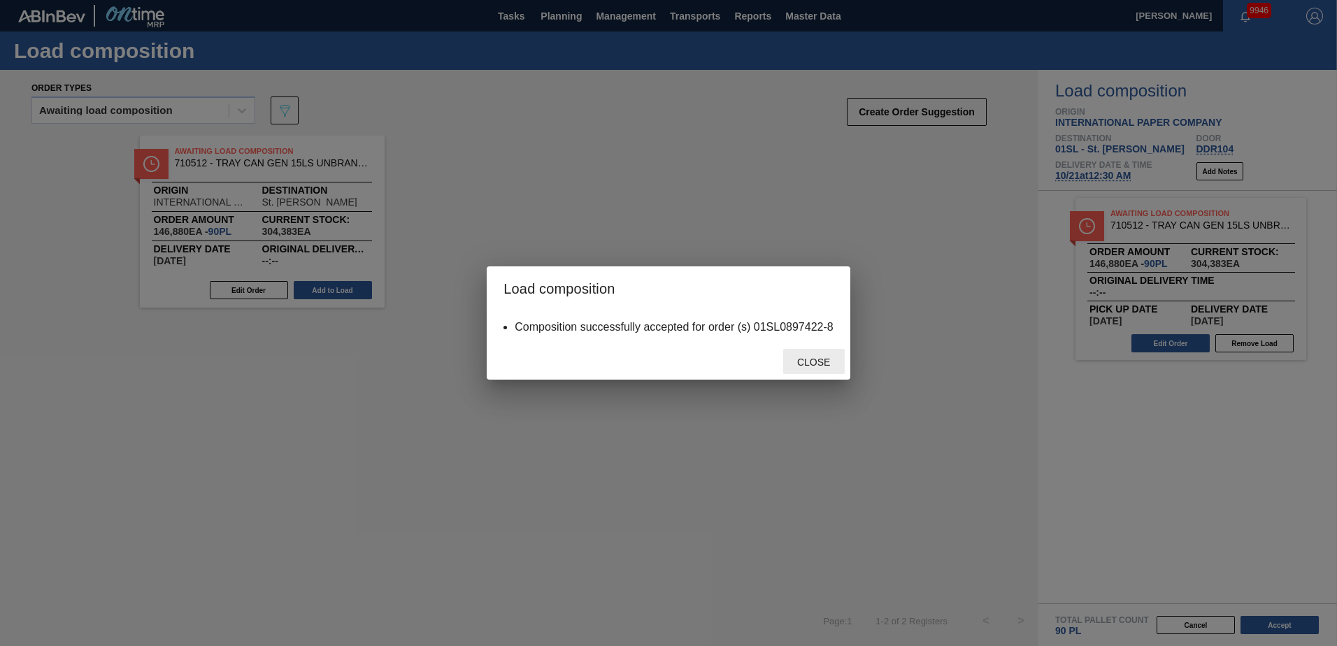
click at [820, 366] on span "Close" at bounding box center [813, 362] width 55 height 11
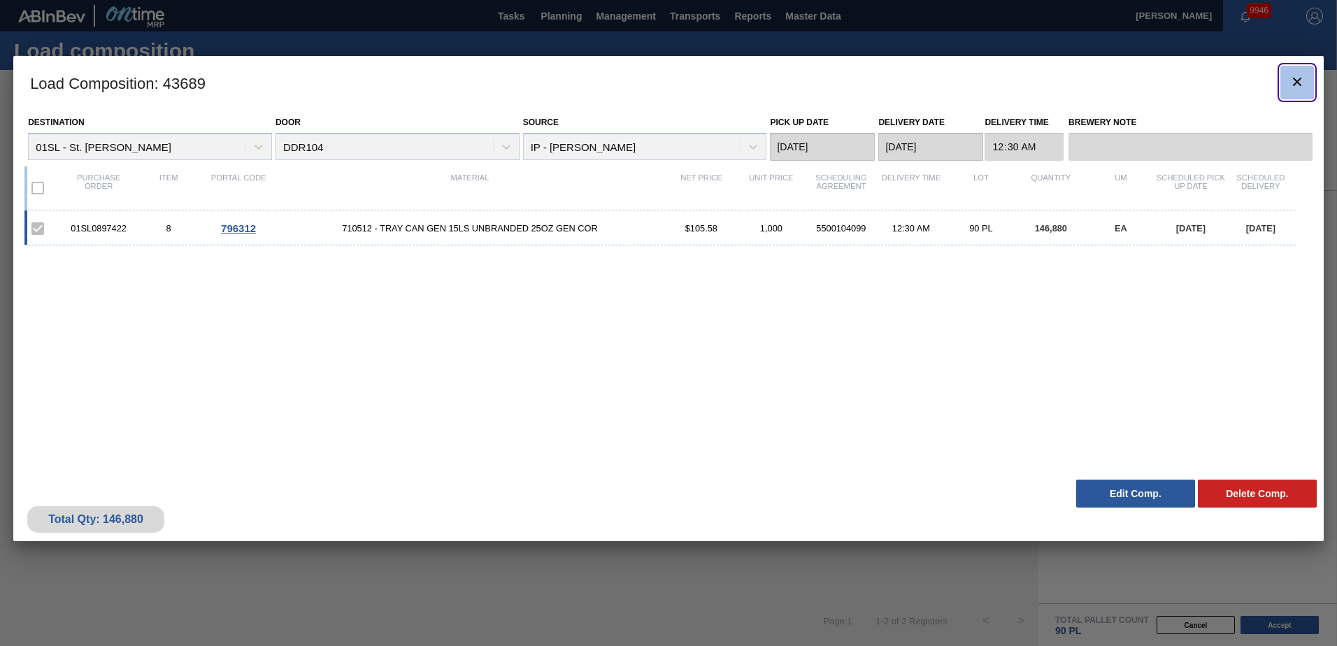
click at [1298, 85] on icon "botão de ícone" at bounding box center [1297, 81] width 17 height 17
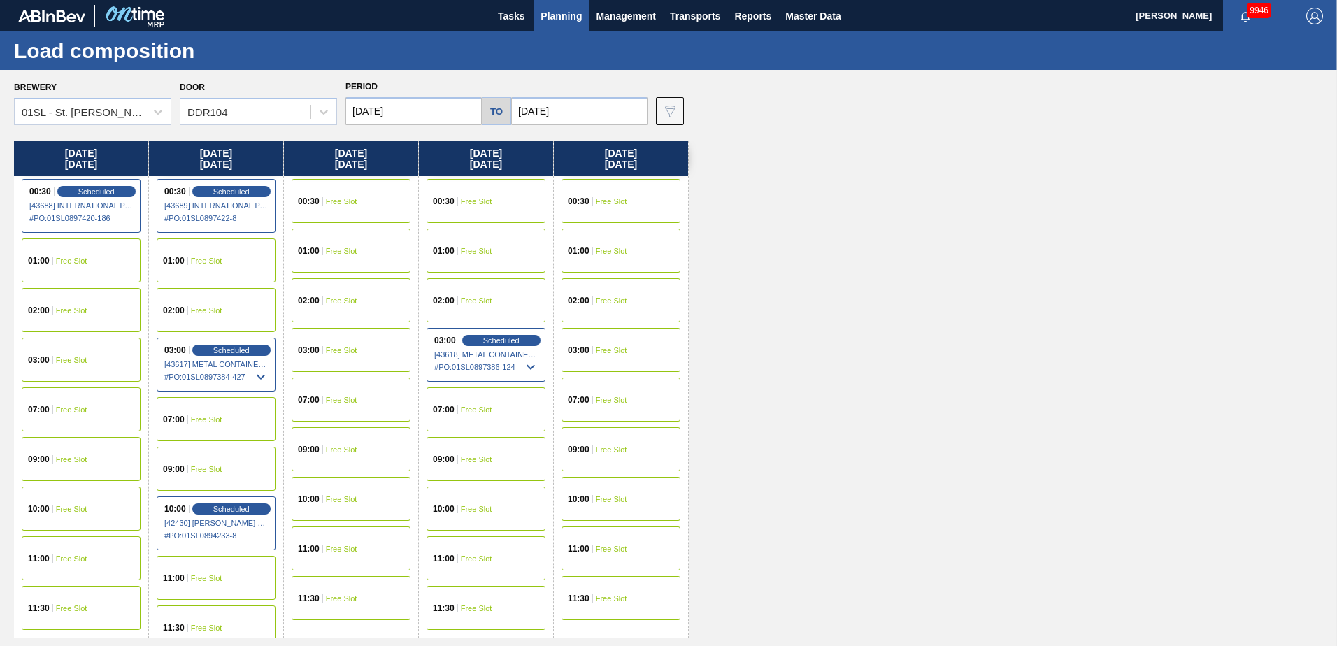
click at [347, 208] on div "00:30 Free Slot" at bounding box center [351, 201] width 119 height 44
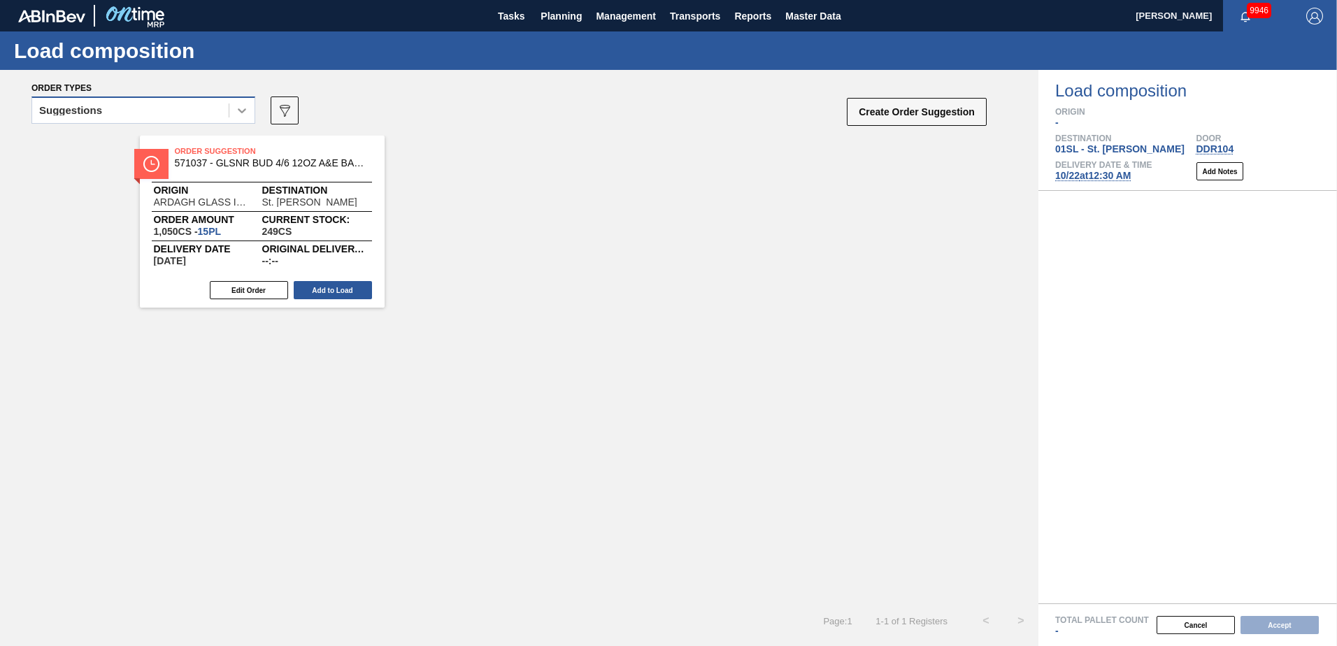
click at [243, 118] on div at bounding box center [241, 110] width 25 height 25
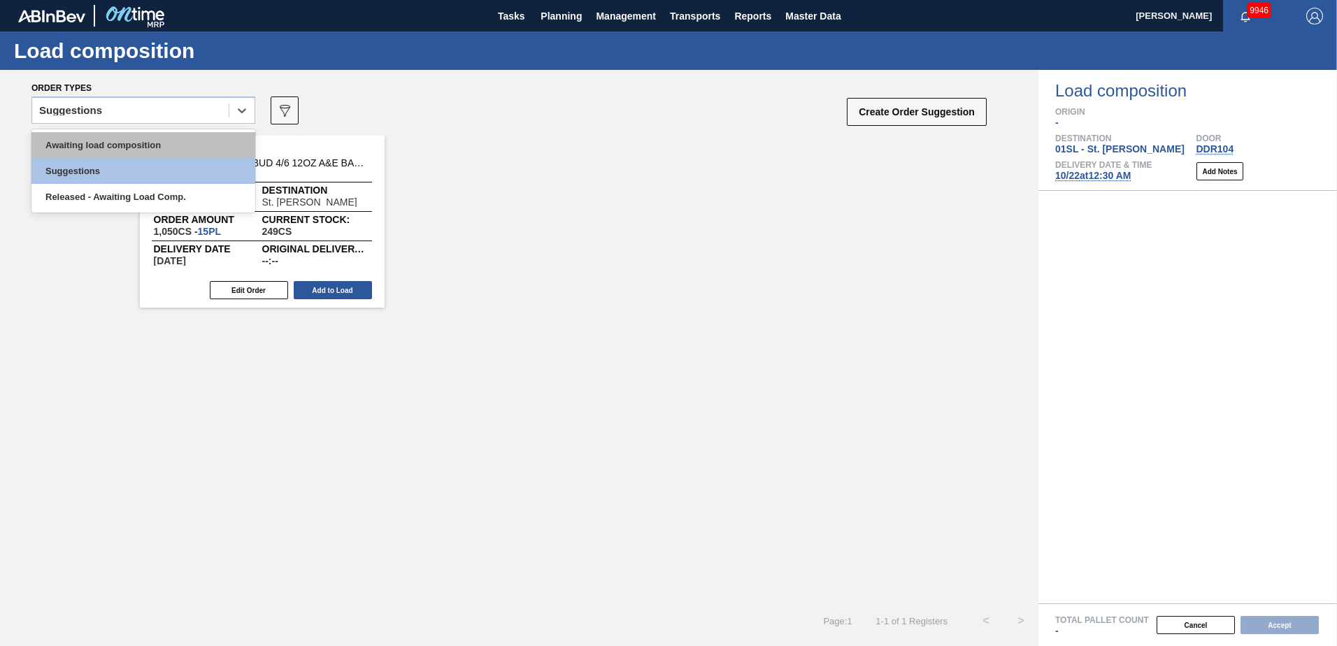
click at [180, 141] on div "Awaiting load composition" at bounding box center [143, 145] width 224 height 26
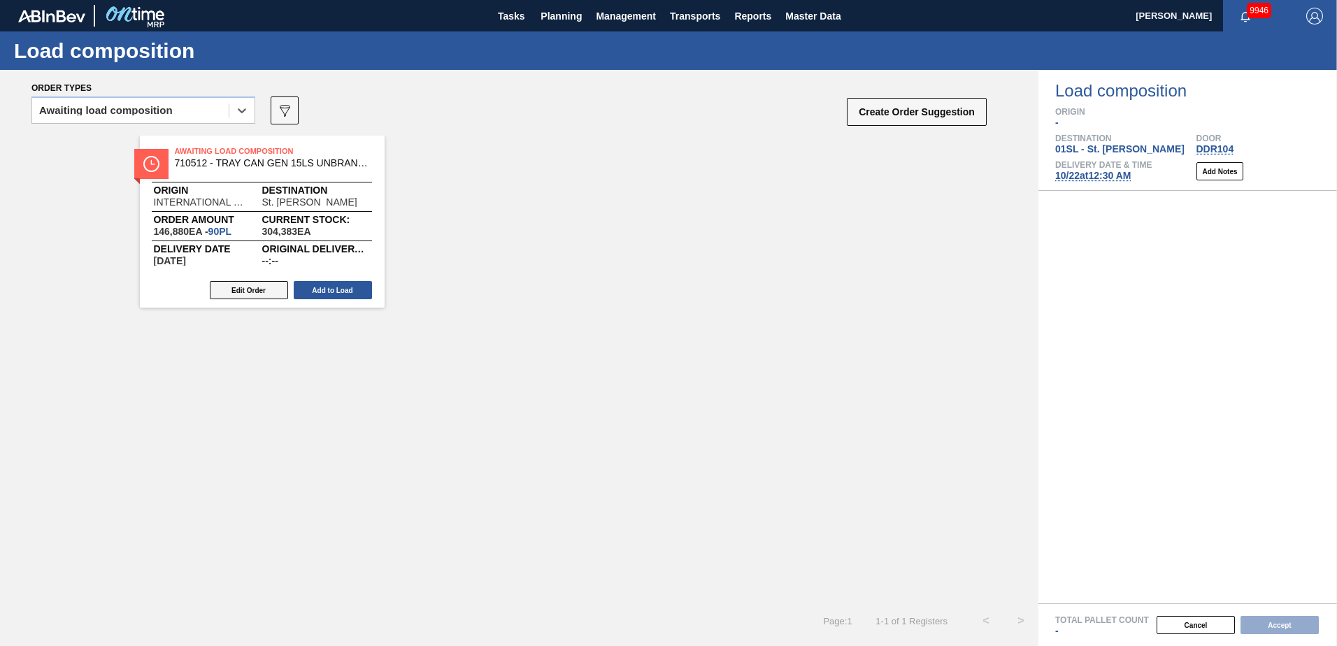
click at [264, 285] on button "Edit Order" at bounding box center [249, 290] width 78 height 18
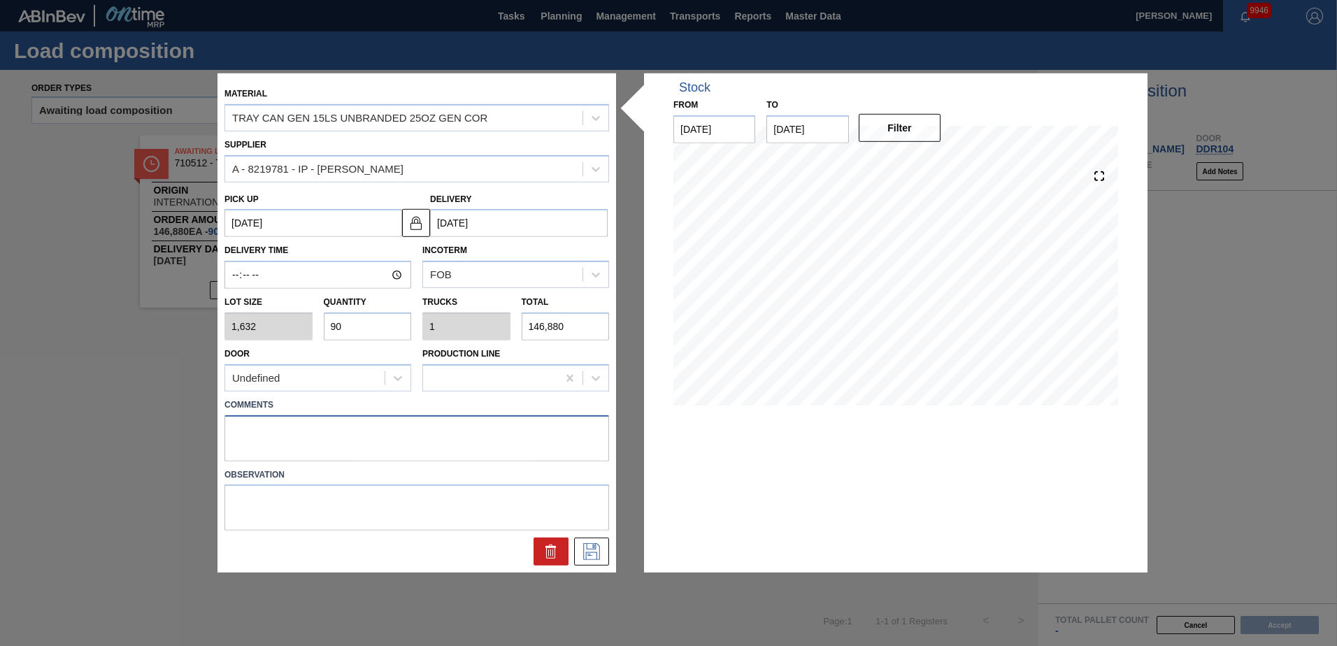
click at [255, 424] on textarea at bounding box center [416, 438] width 385 height 46
click at [591, 543] on icon at bounding box center [591, 551] width 22 height 17
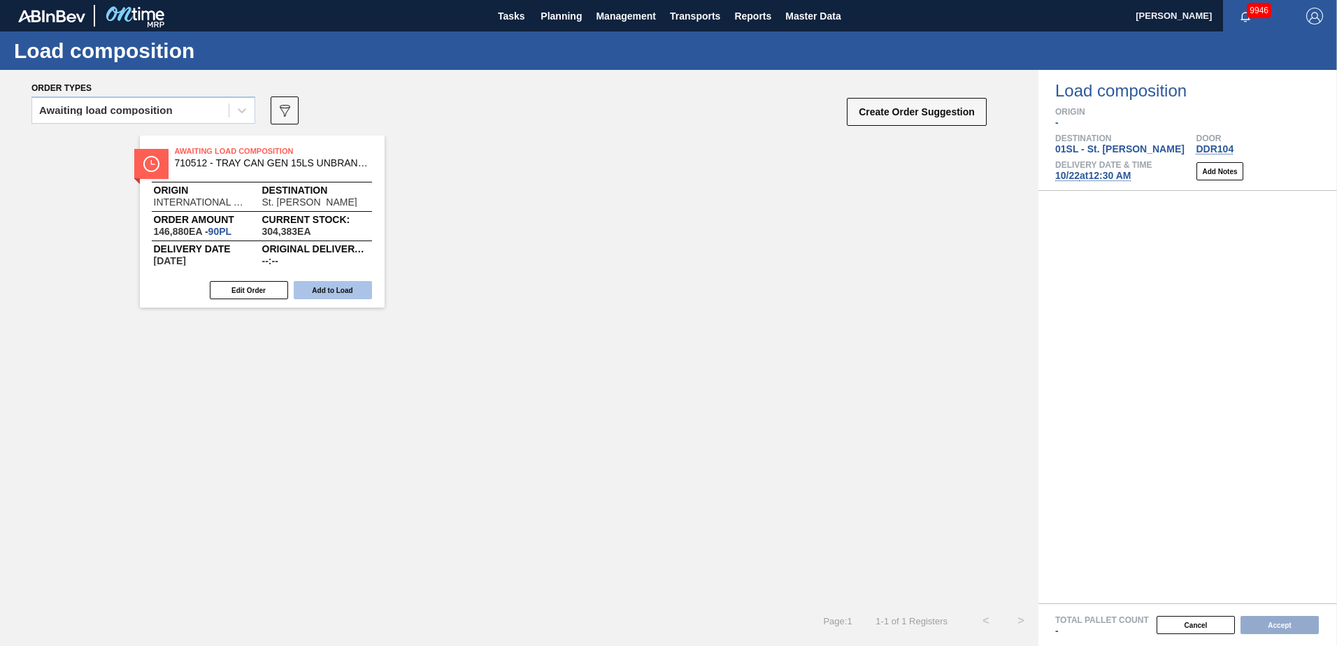
click at [338, 292] on button "Add to Load" at bounding box center [333, 290] width 78 height 18
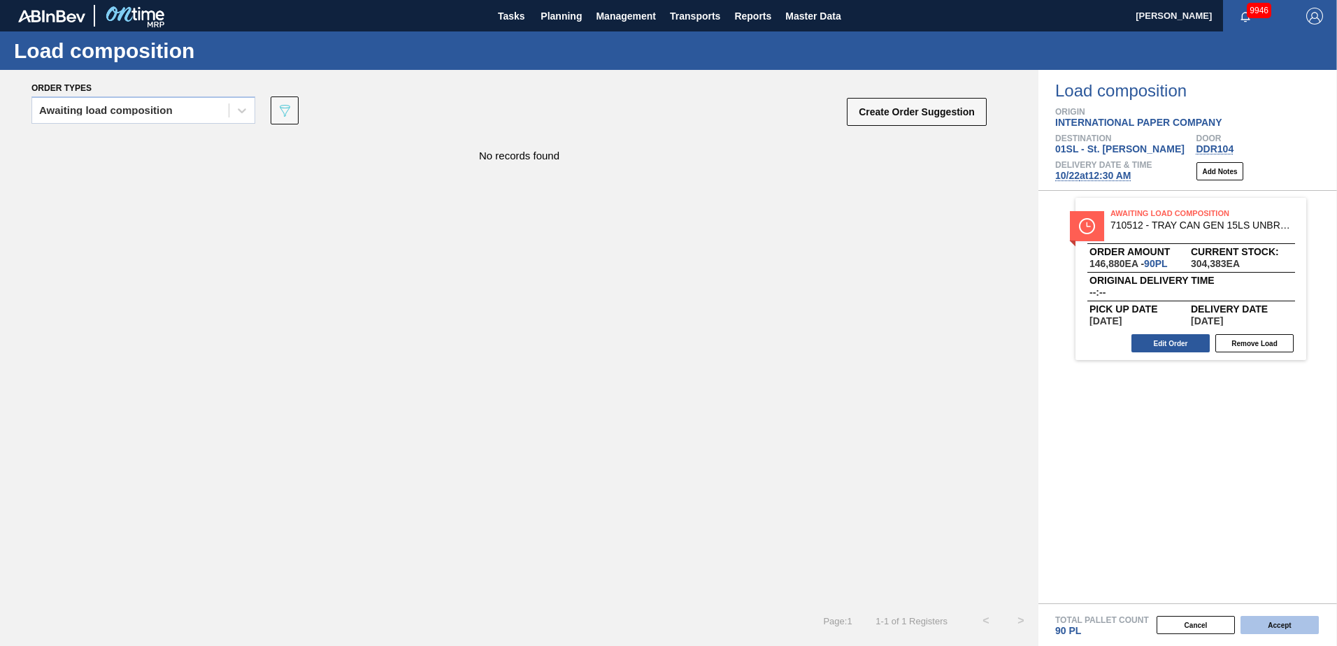
click at [1289, 626] on button "Accept" at bounding box center [1279, 625] width 78 height 18
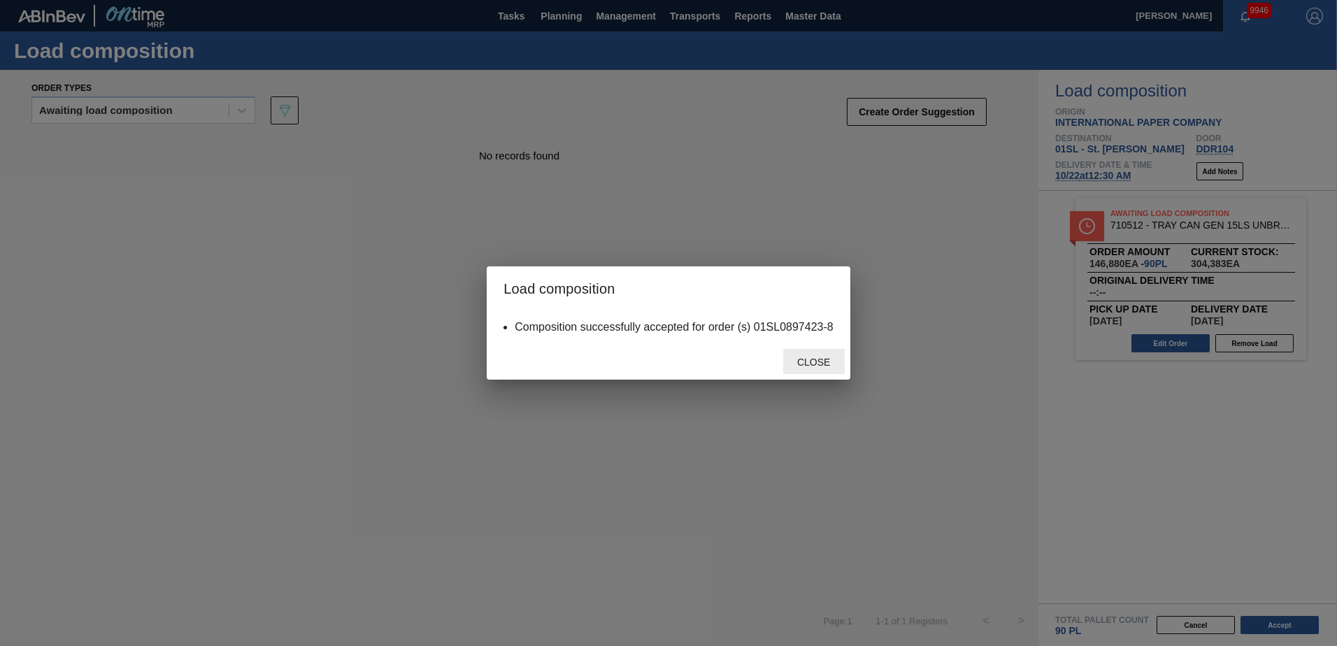
click at [794, 357] on span "Close" at bounding box center [813, 362] width 55 height 11
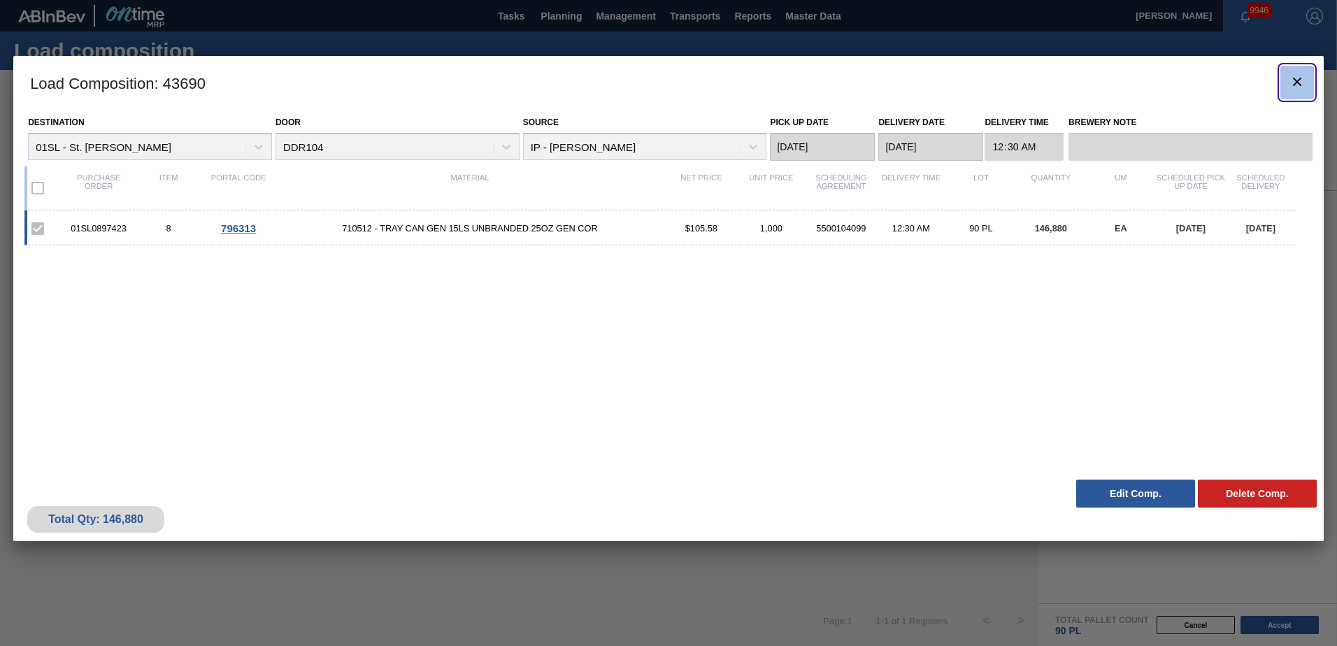
click at [1287, 92] on button "botão de ícone" at bounding box center [1297, 83] width 34 height 34
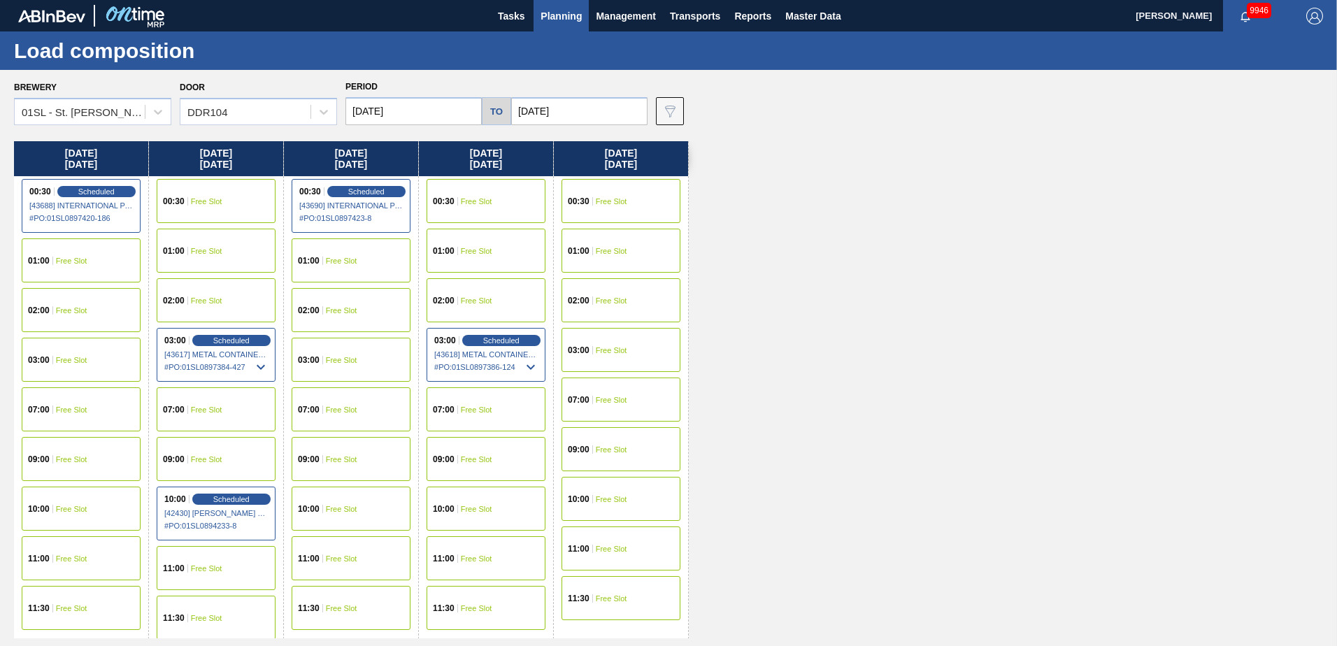
click at [560, 17] on span "Planning" at bounding box center [561, 16] width 41 height 17
click at [558, 11] on span "Planning" at bounding box center [561, 16] width 41 height 17
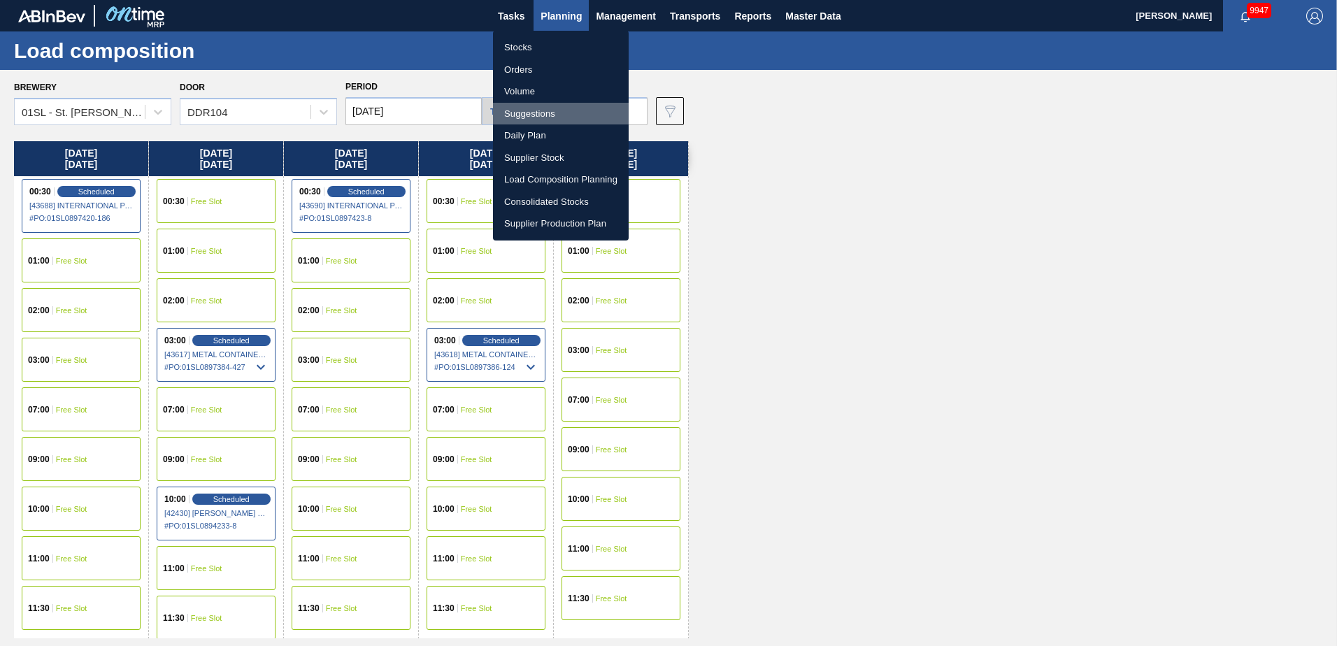
click at [557, 113] on li "Suggestions" at bounding box center [561, 114] width 136 height 22
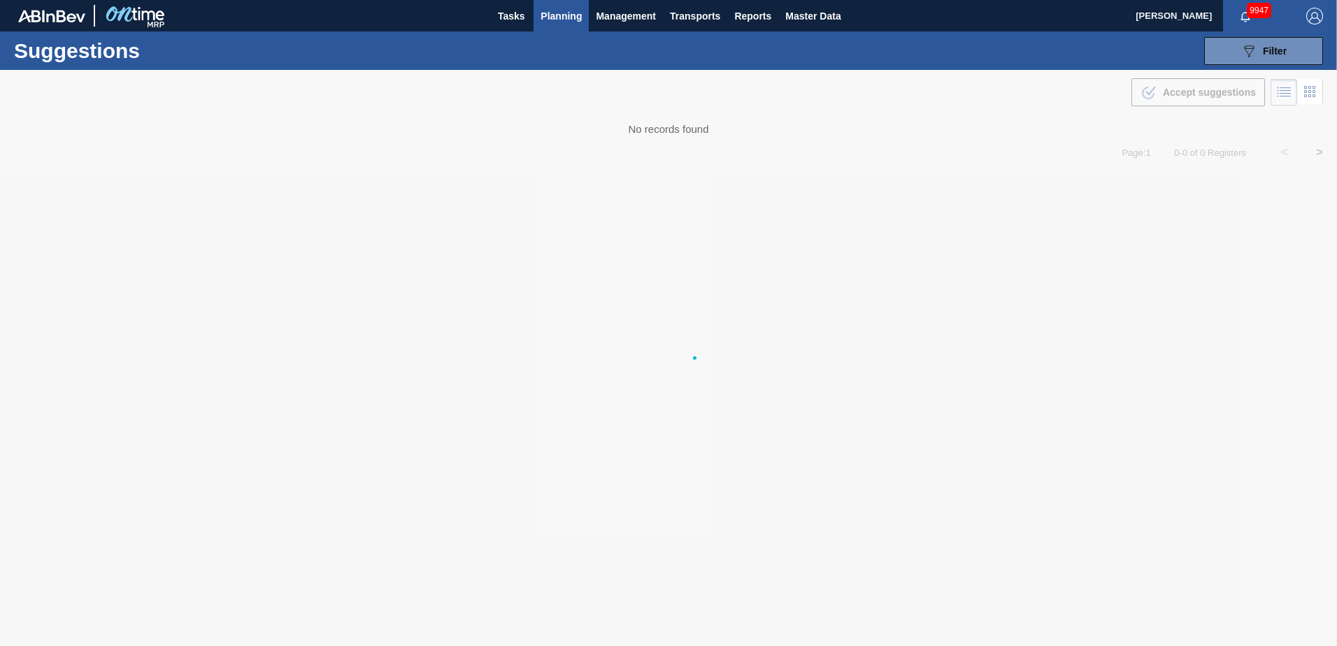
type from "[DATE]"
type to "[DATE]"
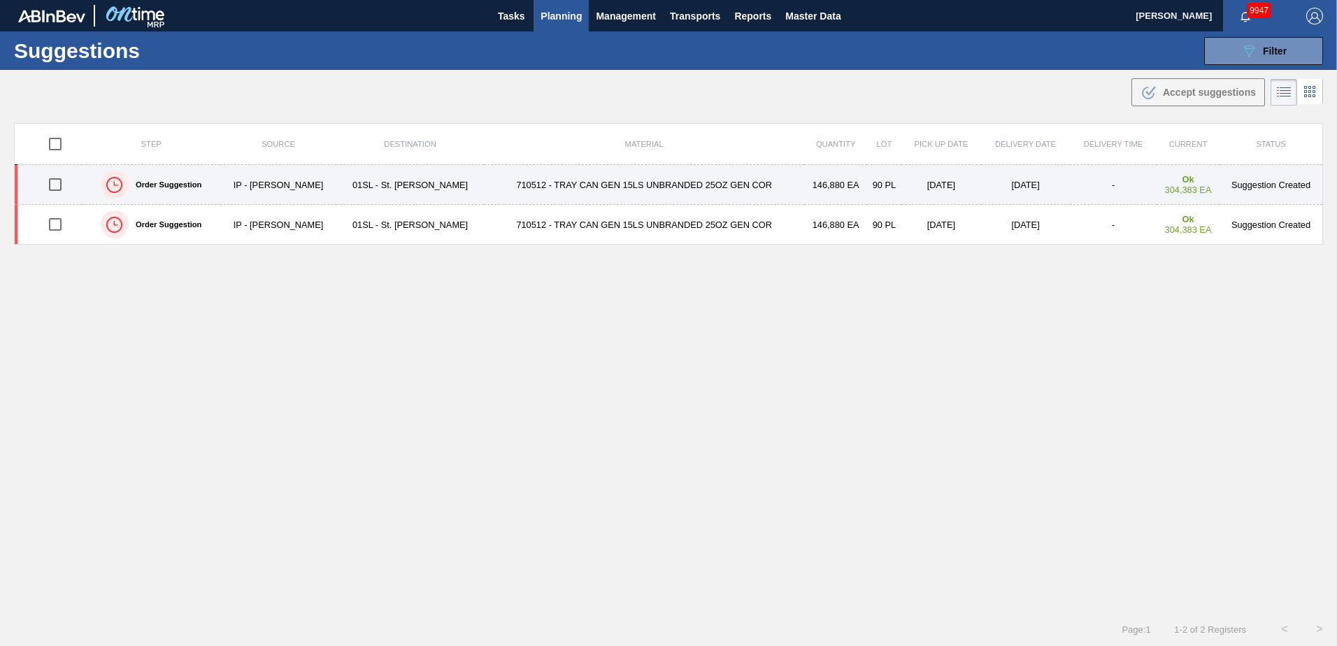
click at [61, 186] on input "checkbox" at bounding box center [55, 184] width 29 height 29
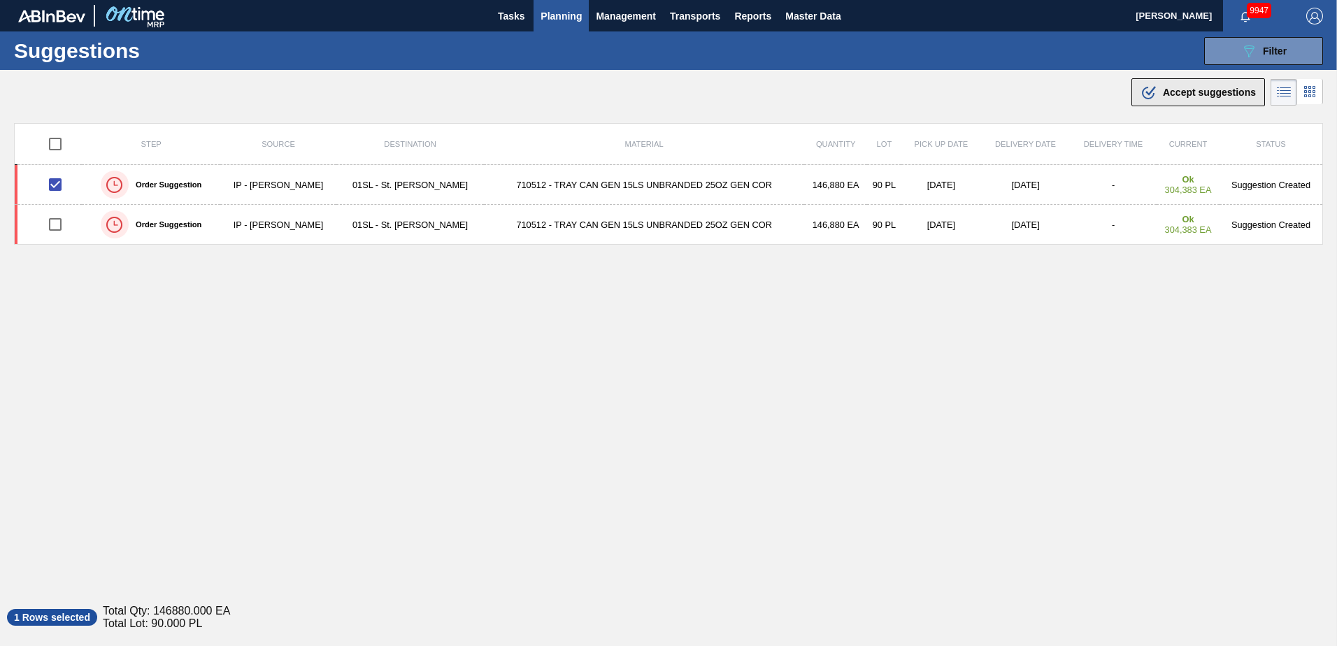
click at [1178, 105] on button ".b{fill:var(--color-action-default)} Accept suggestions" at bounding box center [1198, 92] width 134 height 28
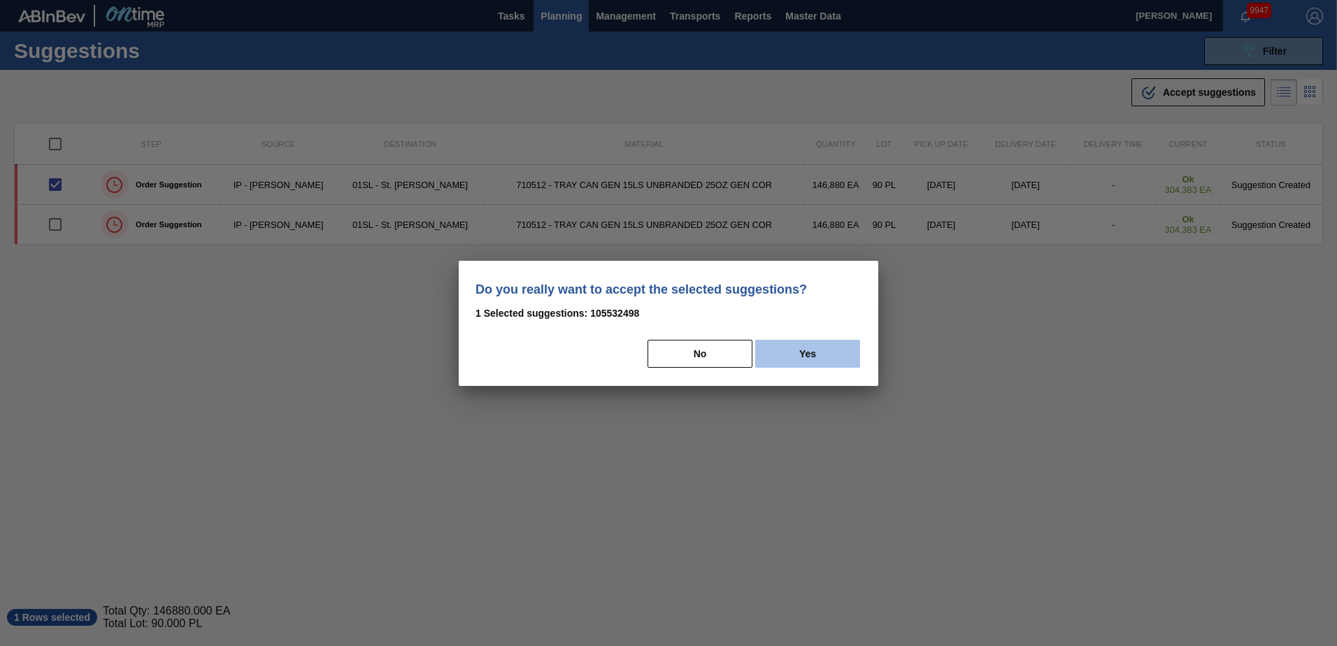
click at [834, 346] on button "Yes" at bounding box center [807, 354] width 105 height 28
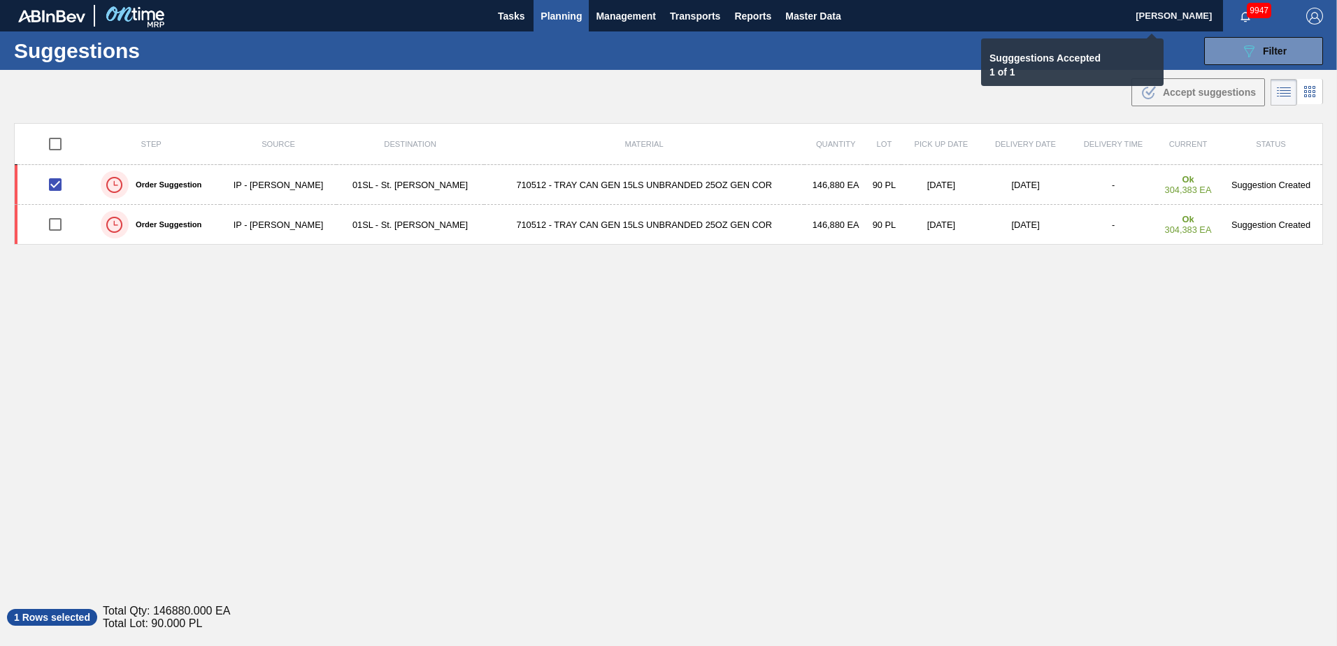
checkbox input "false"
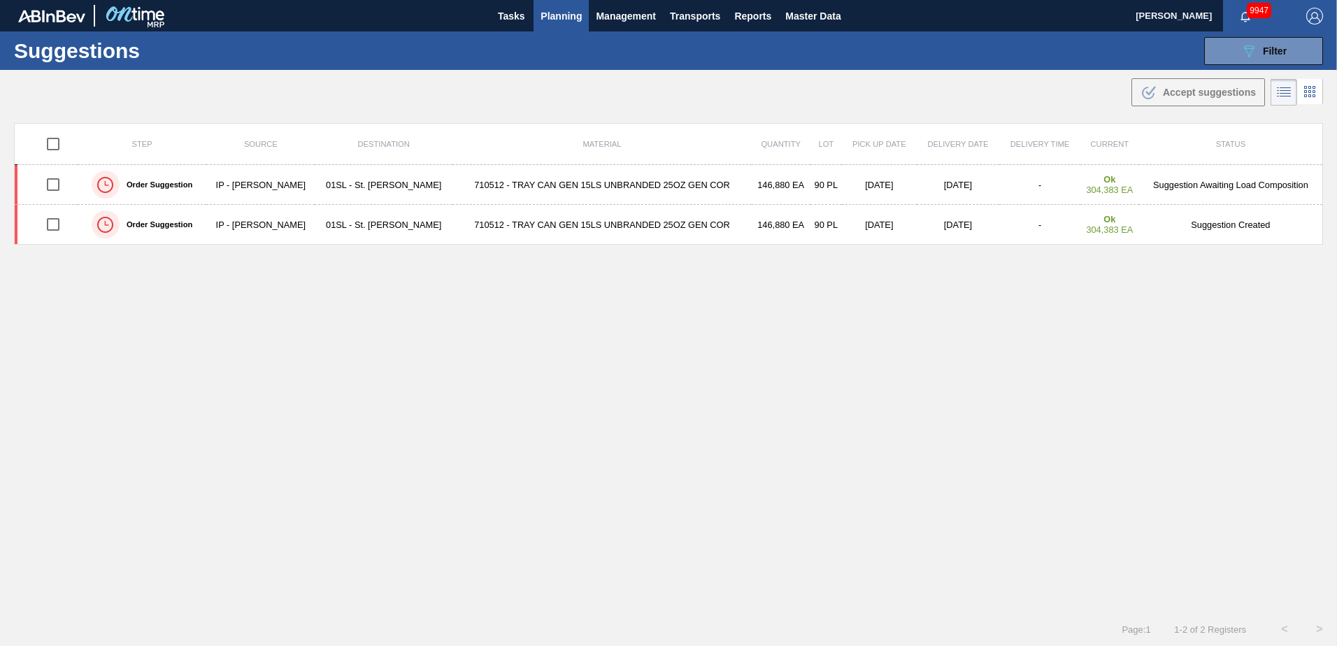
click at [564, 23] on span "Planning" at bounding box center [561, 16] width 41 height 17
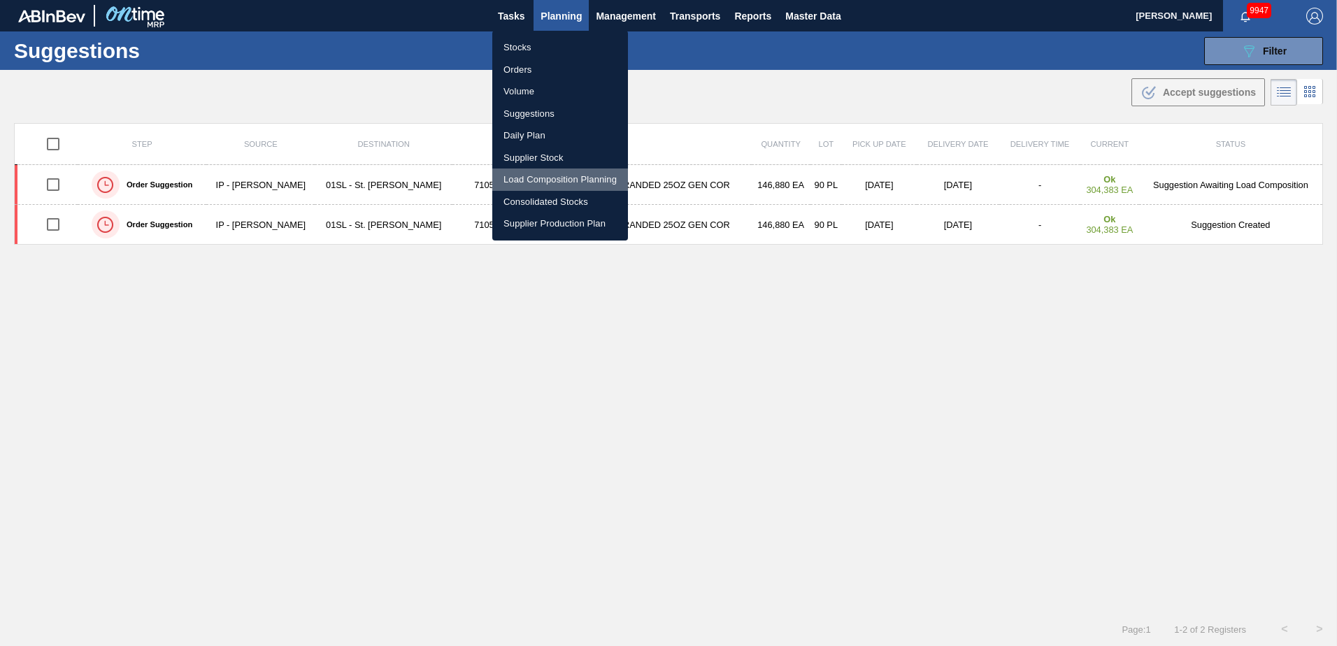
click at [547, 176] on li "Load Composition Planning" at bounding box center [560, 180] width 136 height 22
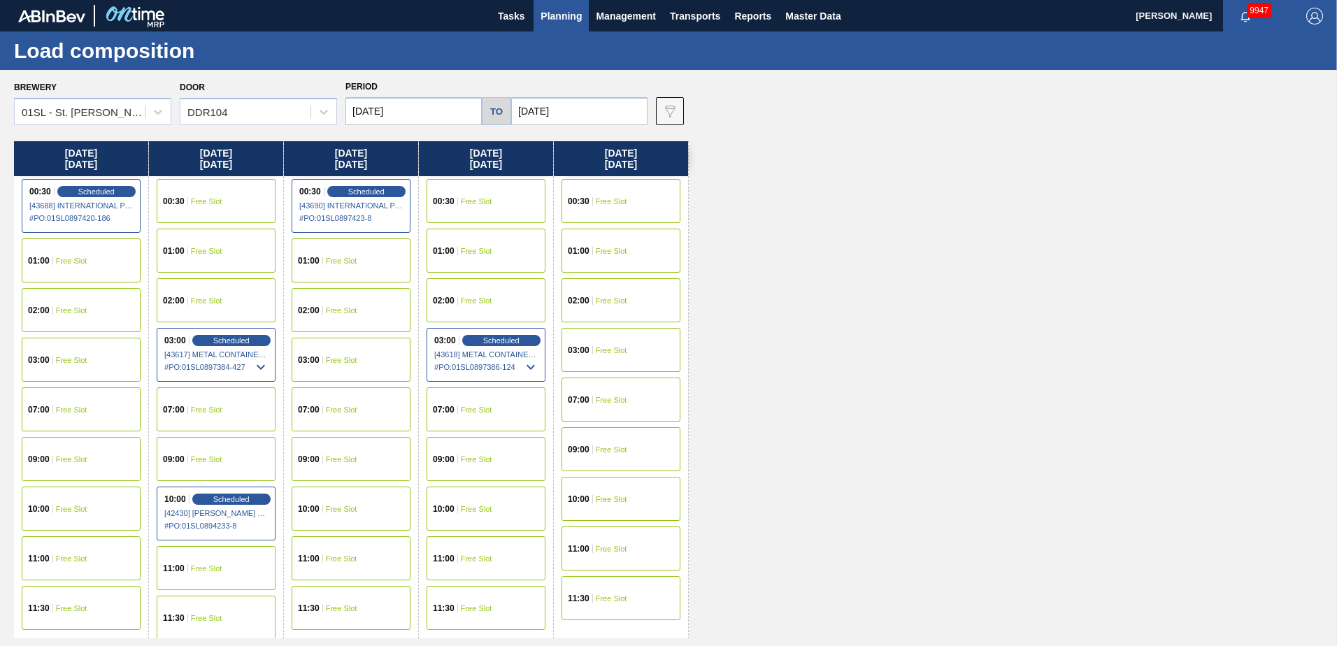
click at [505, 197] on div "00:30 Free Slot" at bounding box center [486, 201] width 119 height 44
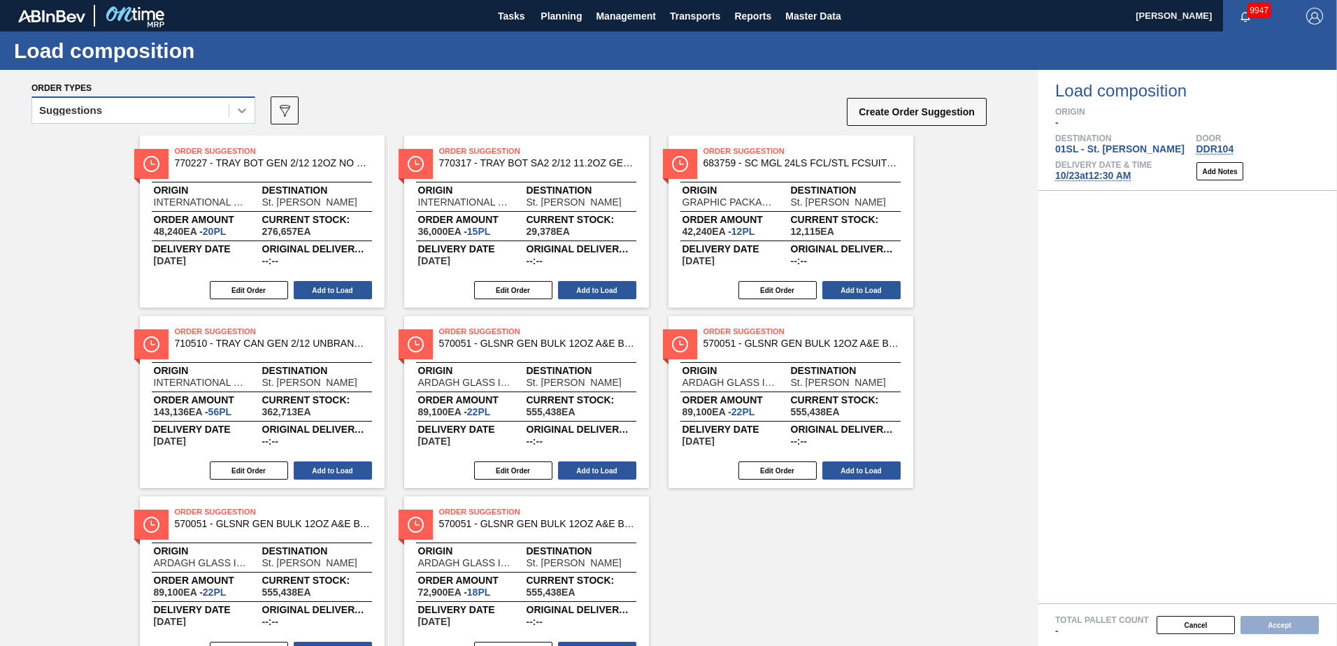
click at [245, 111] on icon at bounding box center [242, 110] width 14 height 14
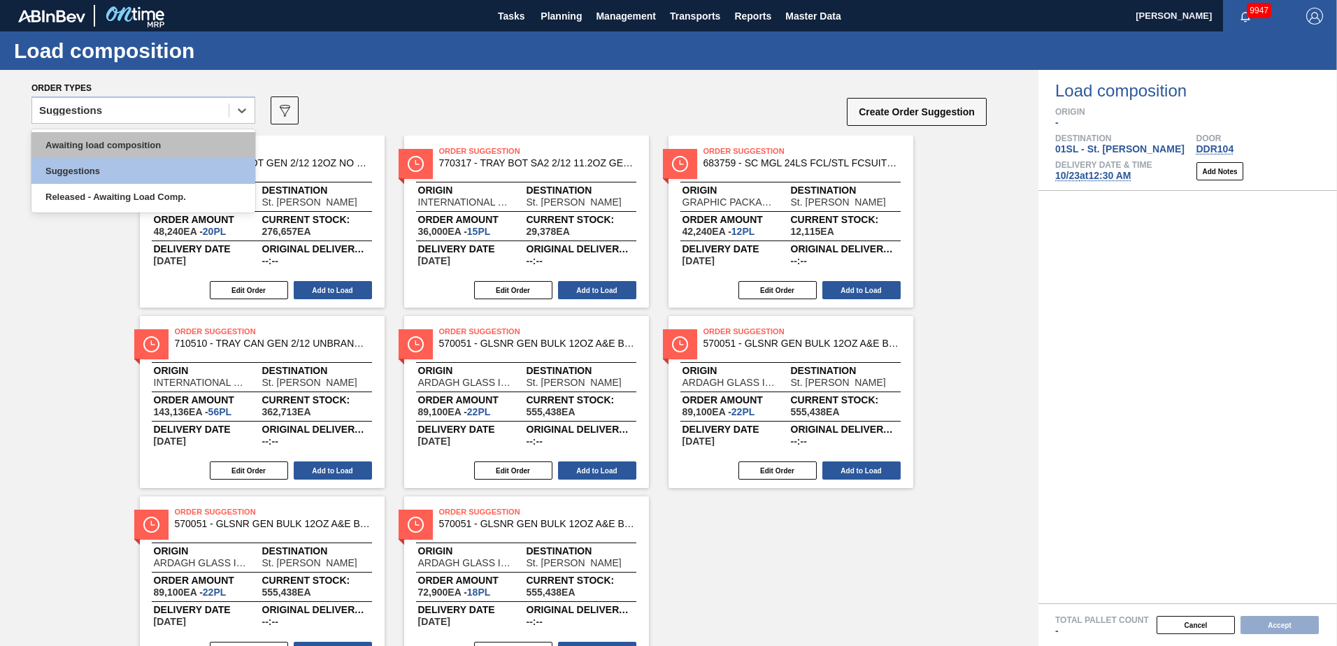
click at [170, 150] on div "Awaiting load composition" at bounding box center [143, 145] width 224 height 26
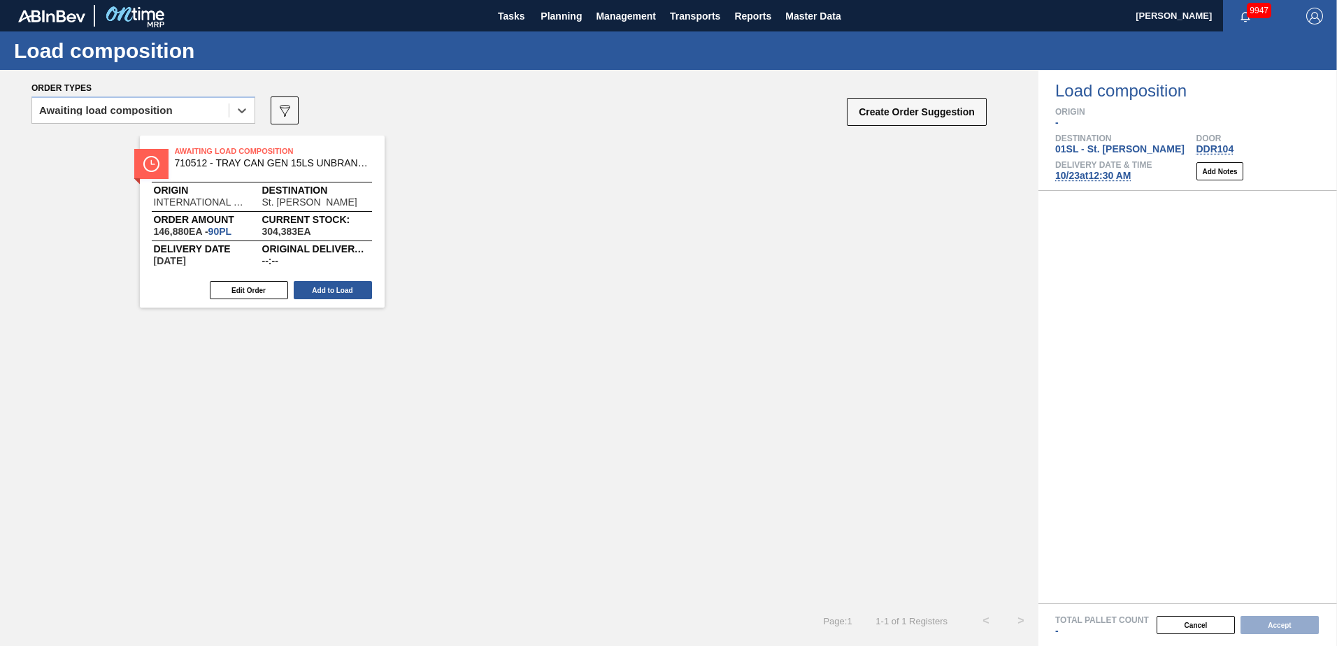
click at [263, 279] on div "Awaiting Load Composition 710512 - TRAY CAN GEN 15LS UNBRANDED 25OZ GEN COR Ori…" at bounding box center [262, 222] width 245 height 172
click at [263, 286] on button "Edit Order" at bounding box center [249, 290] width 78 height 18
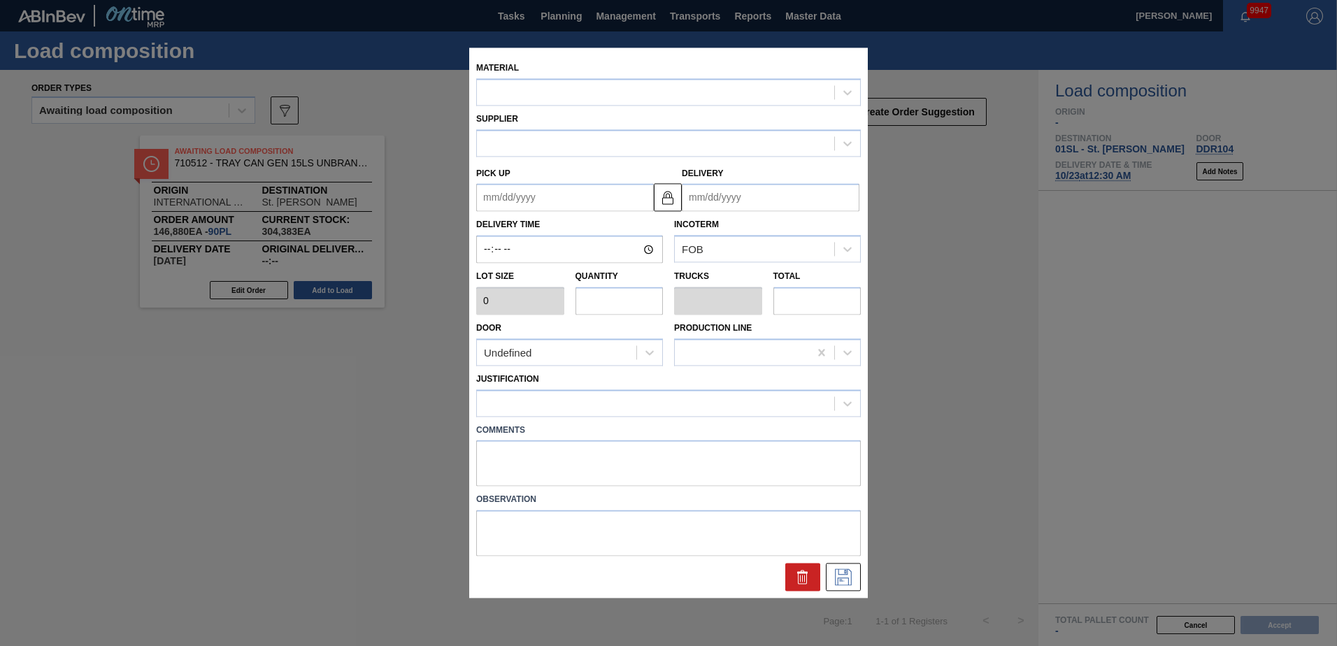
type input "1,632"
type input "90"
type input "1"
type input "146,880"
type up "[DATE]"
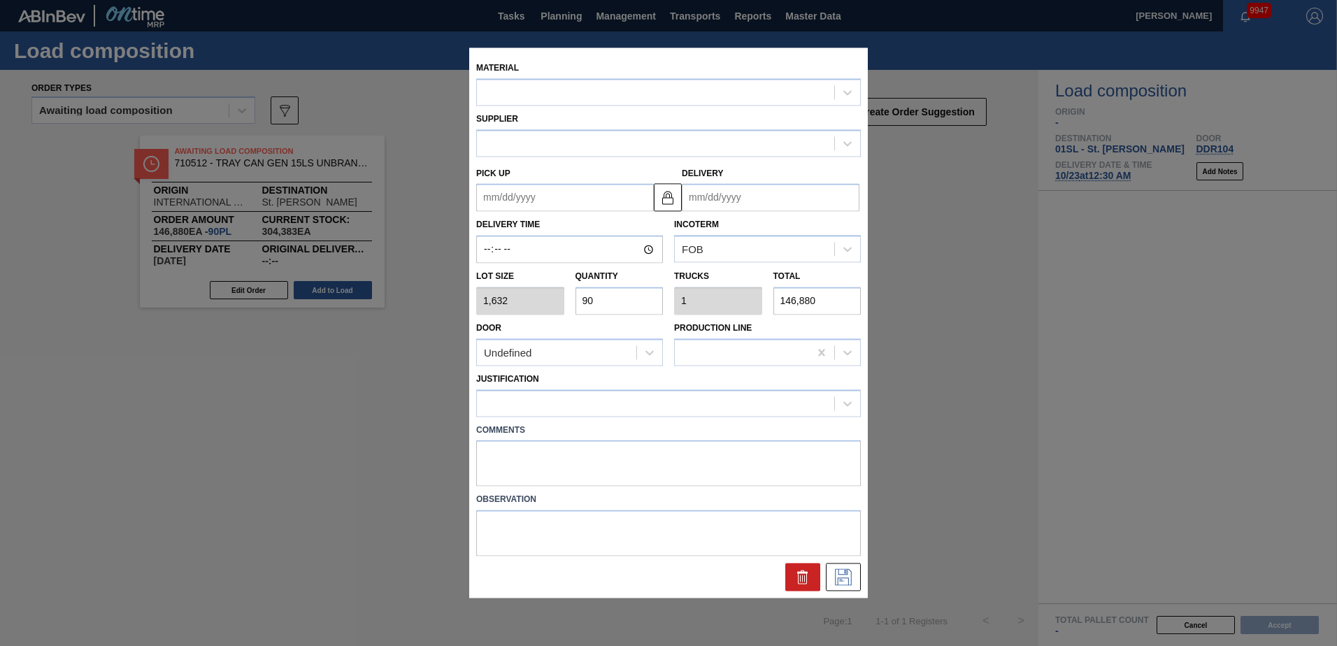
type input "[DATE]"
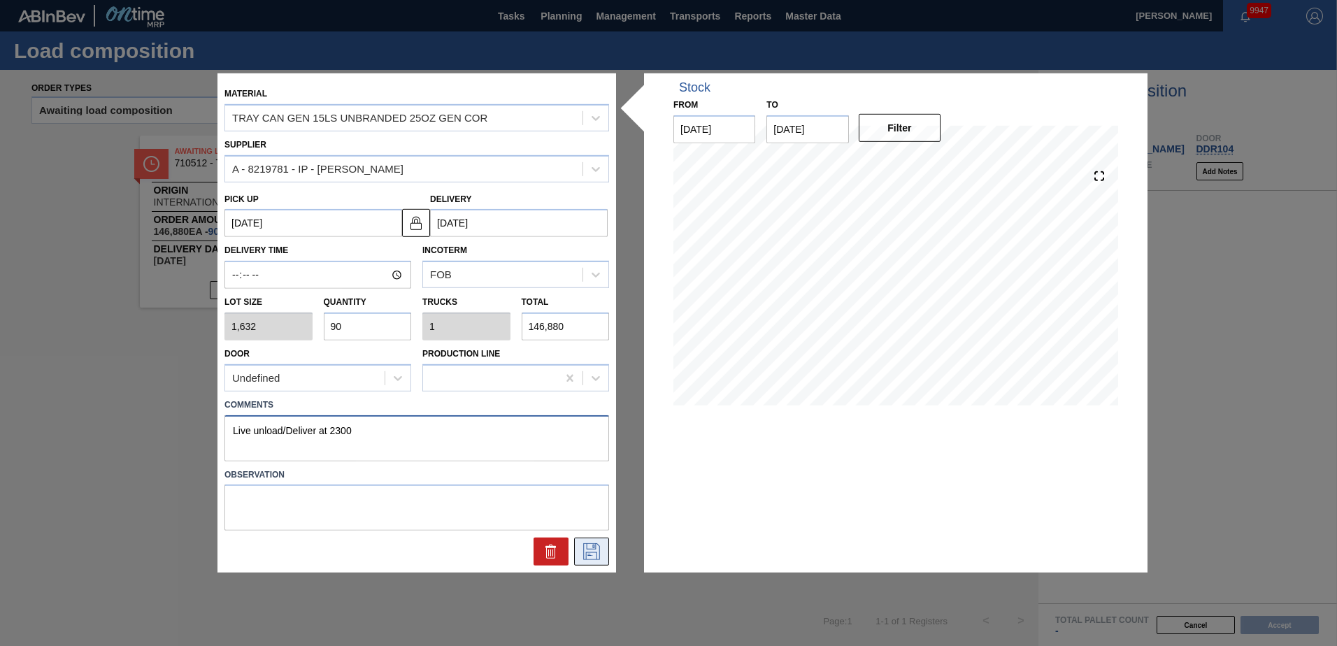
type textarea "Live unload/Deliver at 2300"
click at [590, 553] on icon at bounding box center [591, 551] width 22 height 17
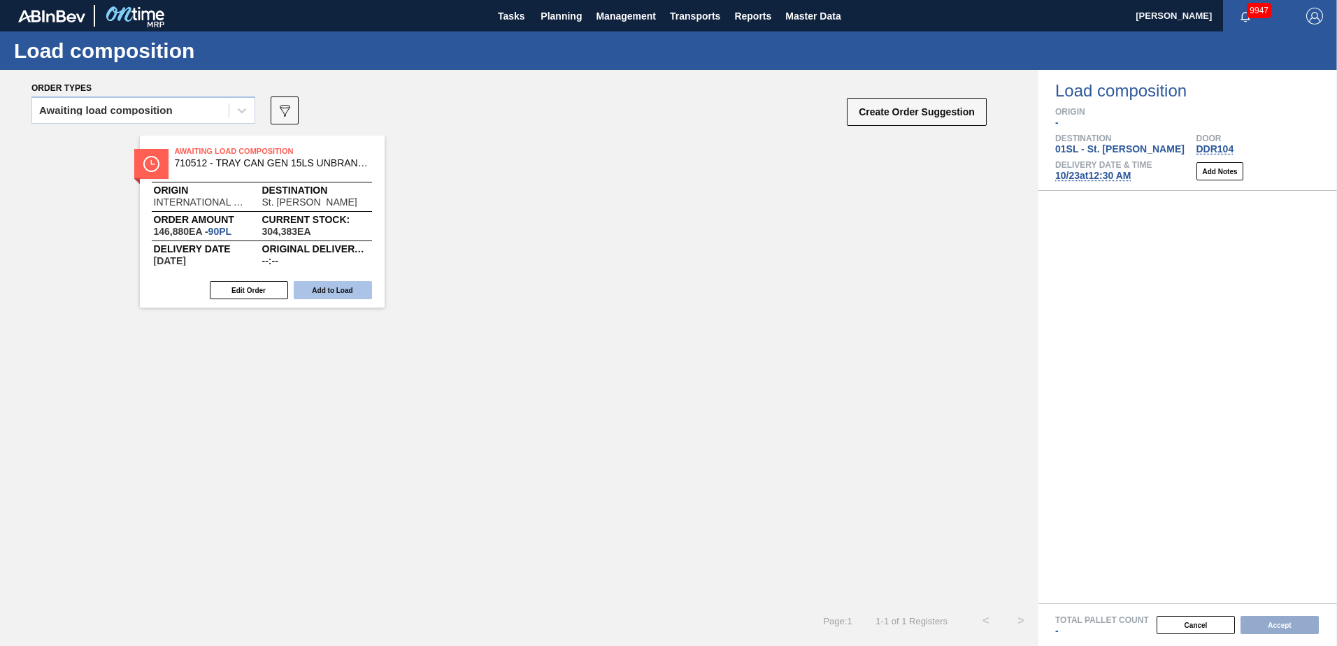
click at [349, 289] on button "Add to Load" at bounding box center [333, 290] width 78 height 18
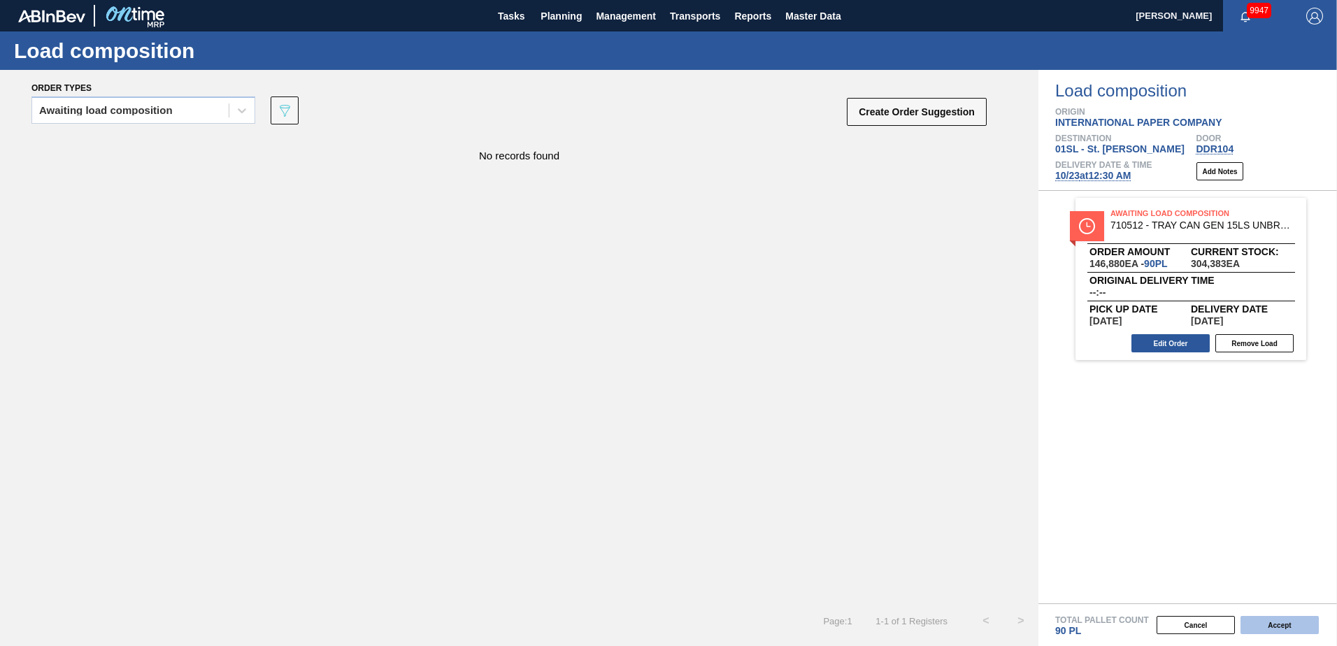
click at [1253, 622] on button "Accept" at bounding box center [1279, 625] width 78 height 18
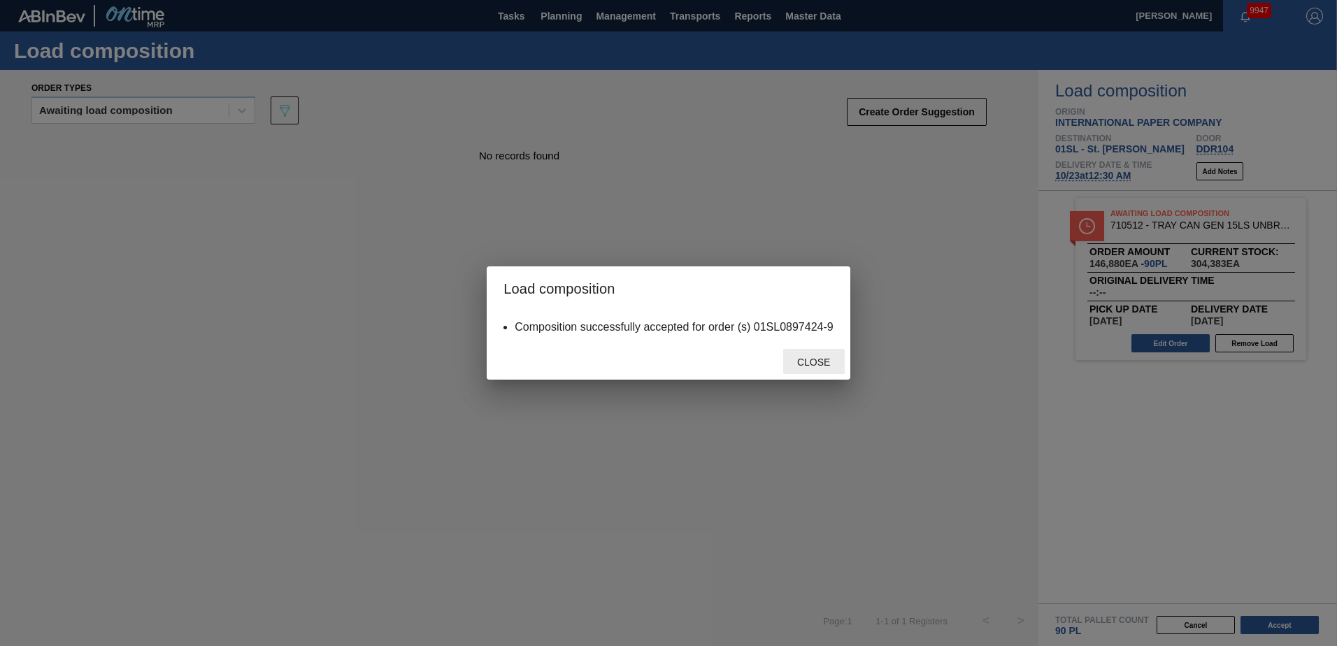
click at [799, 354] on div "Close" at bounding box center [814, 362] width 62 height 26
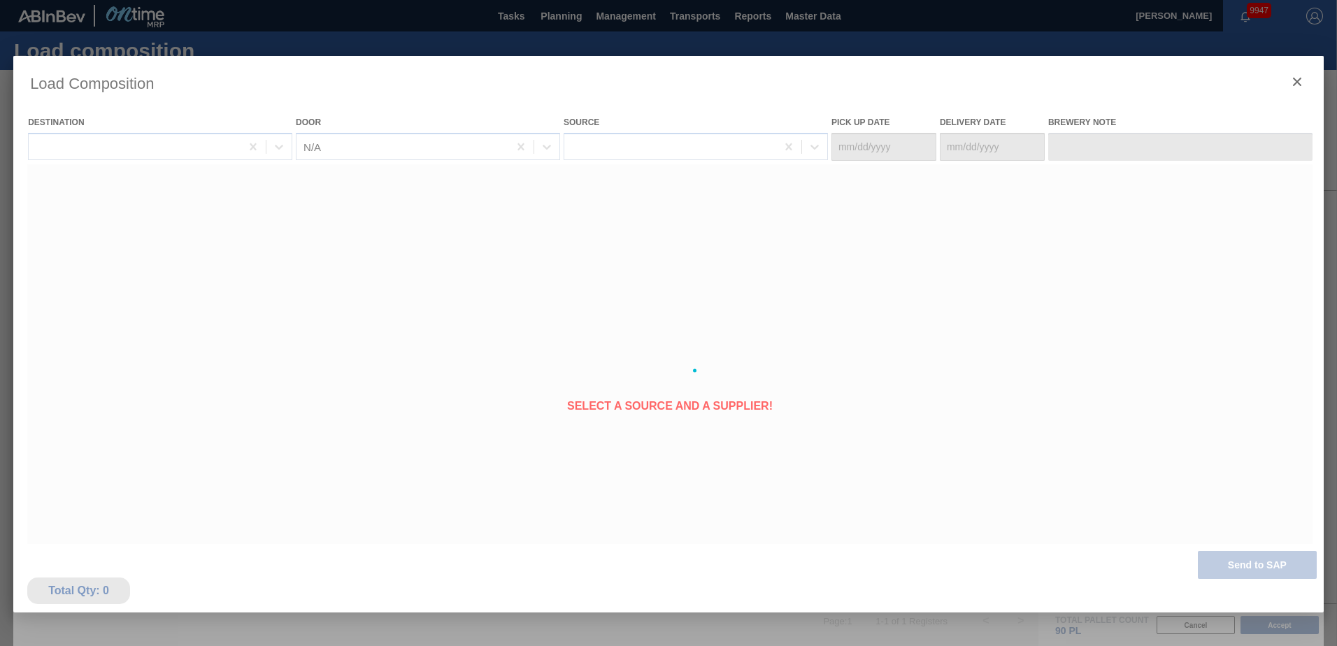
type Date "[DATE]"
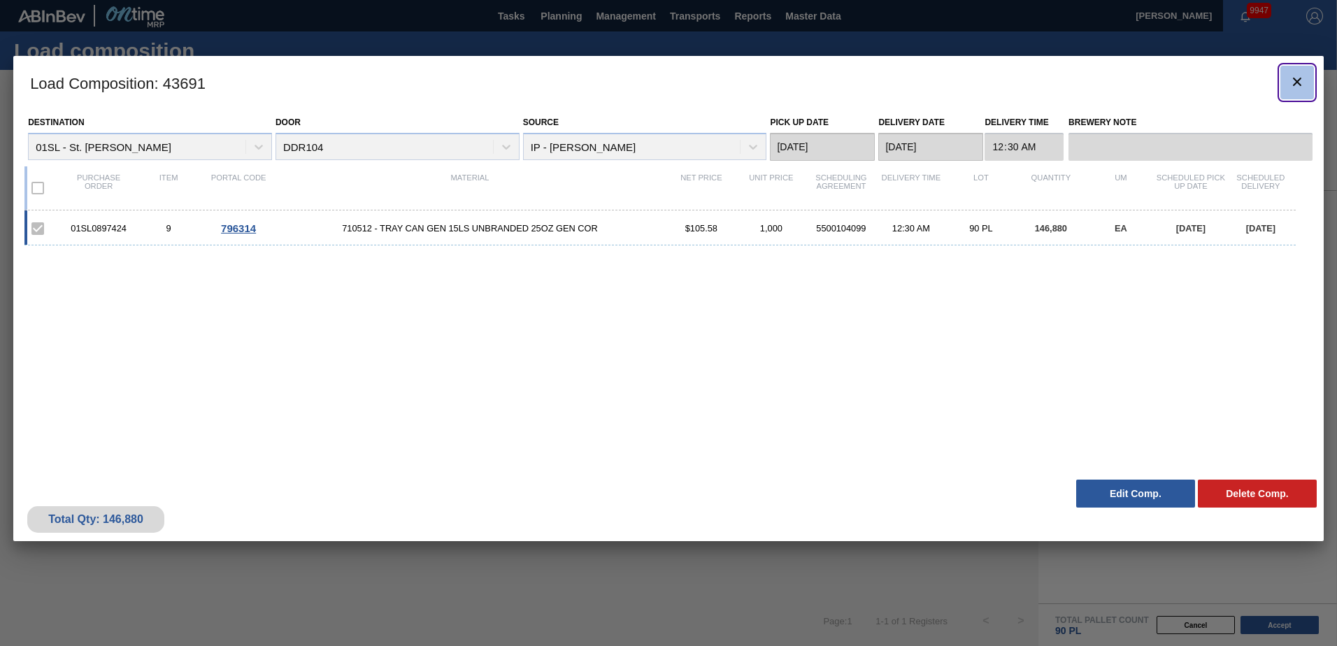
click at [1292, 77] on icon "botão de ícone" at bounding box center [1297, 81] width 17 height 17
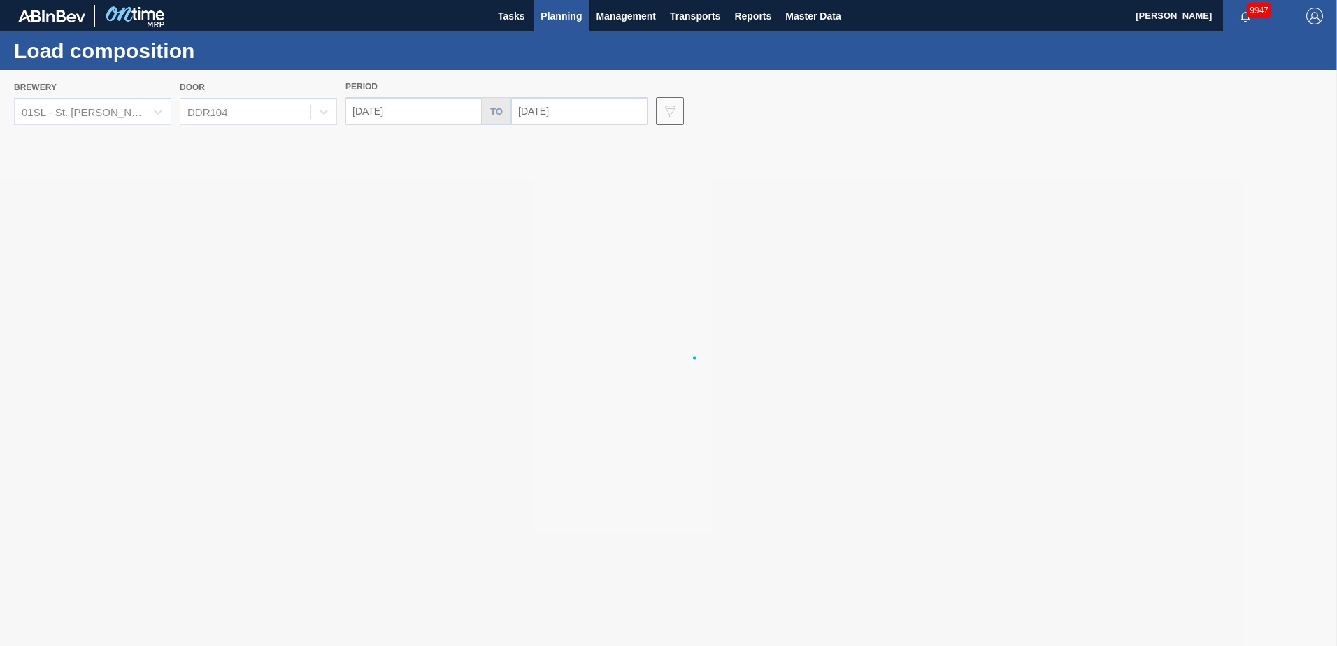
click at [568, 8] on span "Planning" at bounding box center [561, 16] width 41 height 17
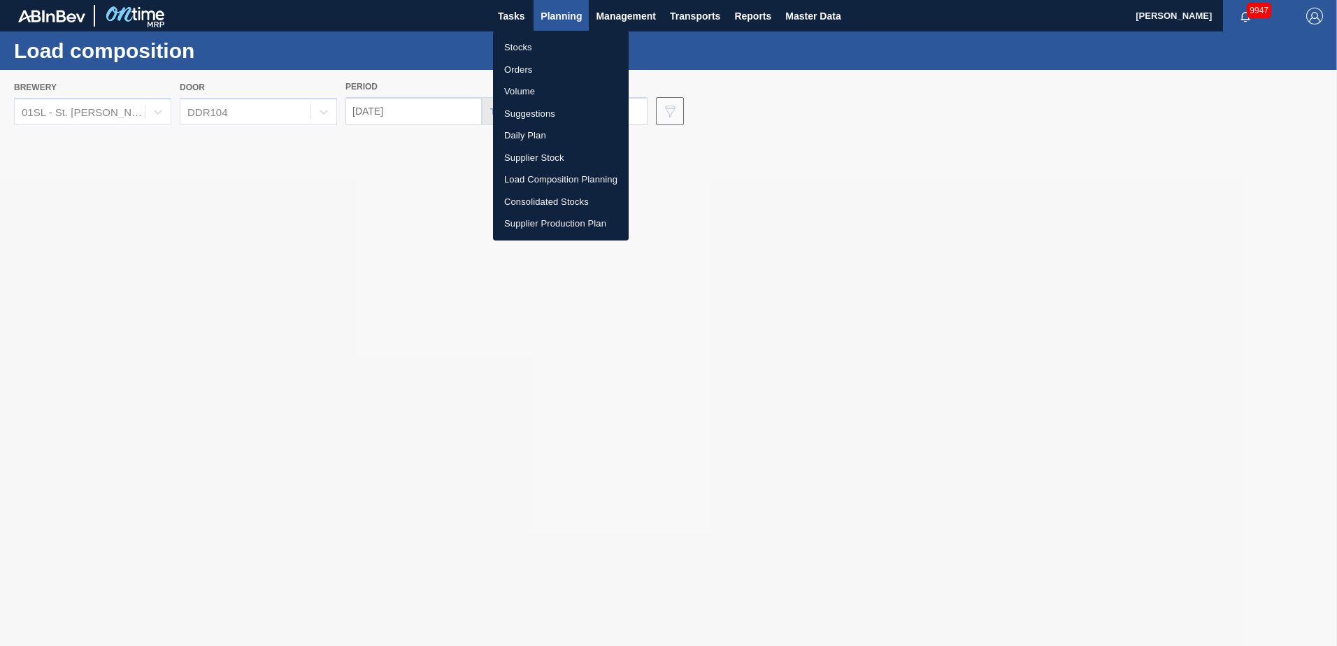
click at [552, 115] on li "Suggestions" at bounding box center [561, 114] width 136 height 22
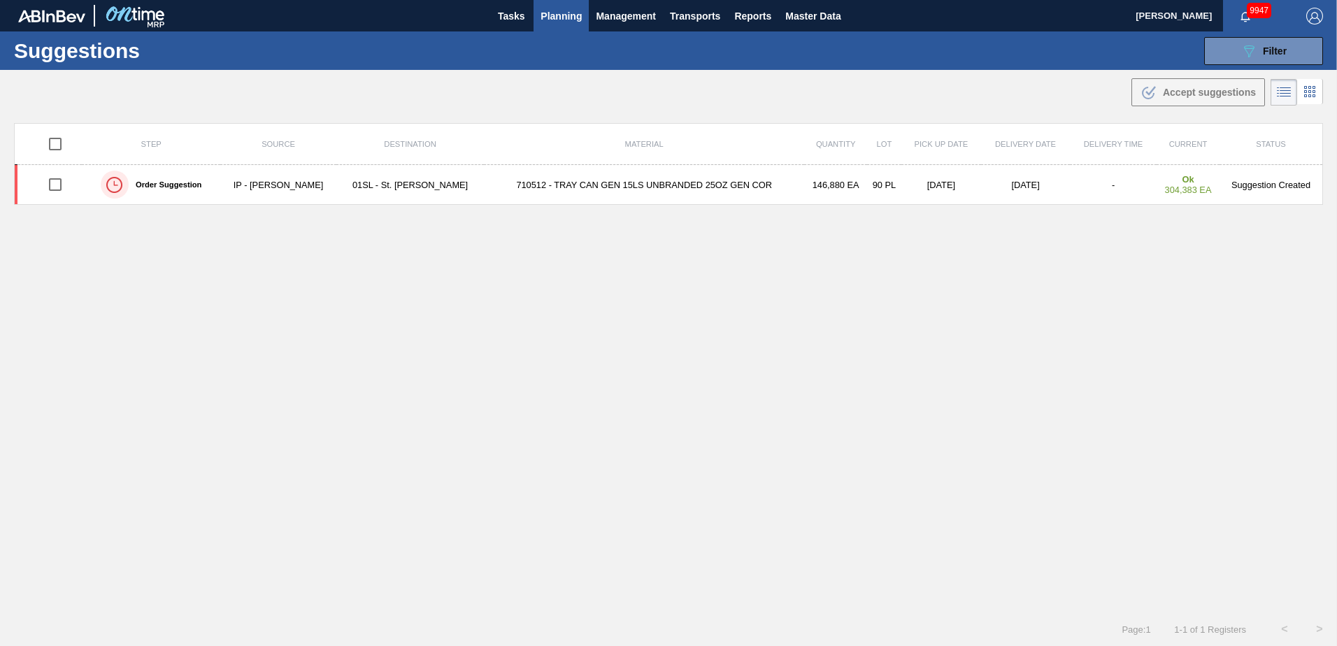
type from "[DATE]"
type to "[DATE]"
drag, startPoint x: 1262, startPoint y: 47, endPoint x: 1258, endPoint y: 58, distance: 11.9
click at [1263, 47] on span "Filter" at bounding box center [1275, 50] width 24 height 11
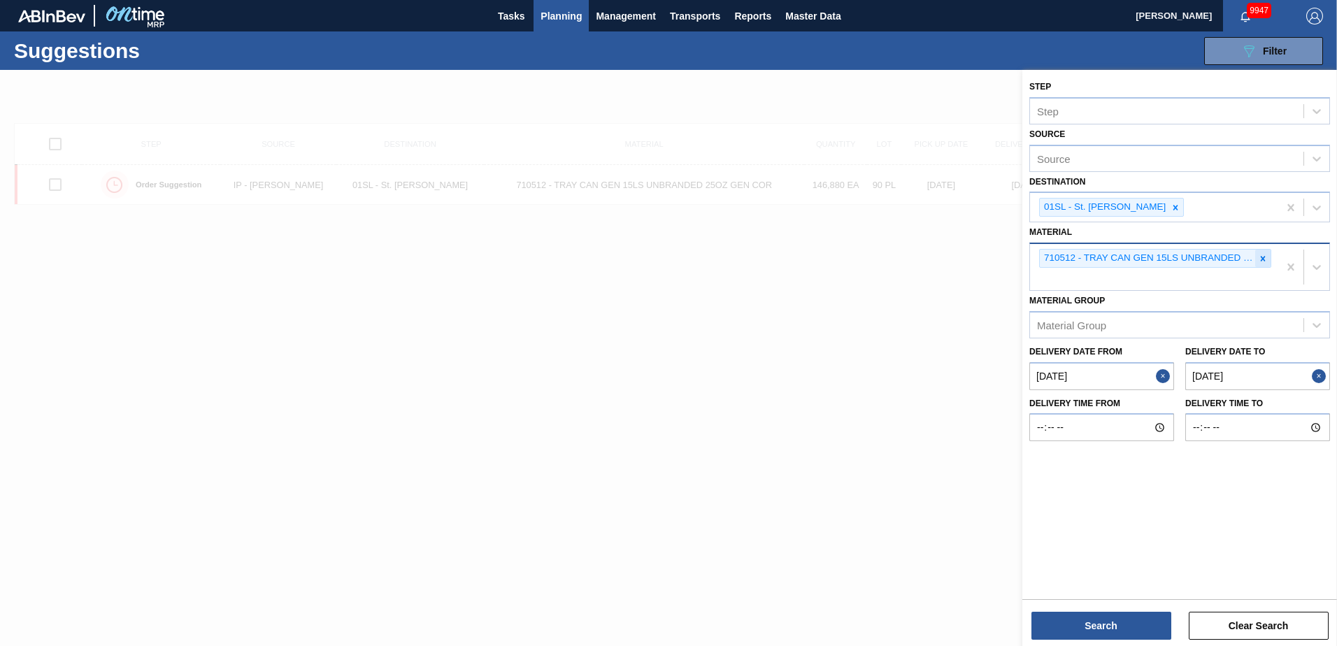
click at [1262, 257] on icon at bounding box center [1263, 258] width 5 height 5
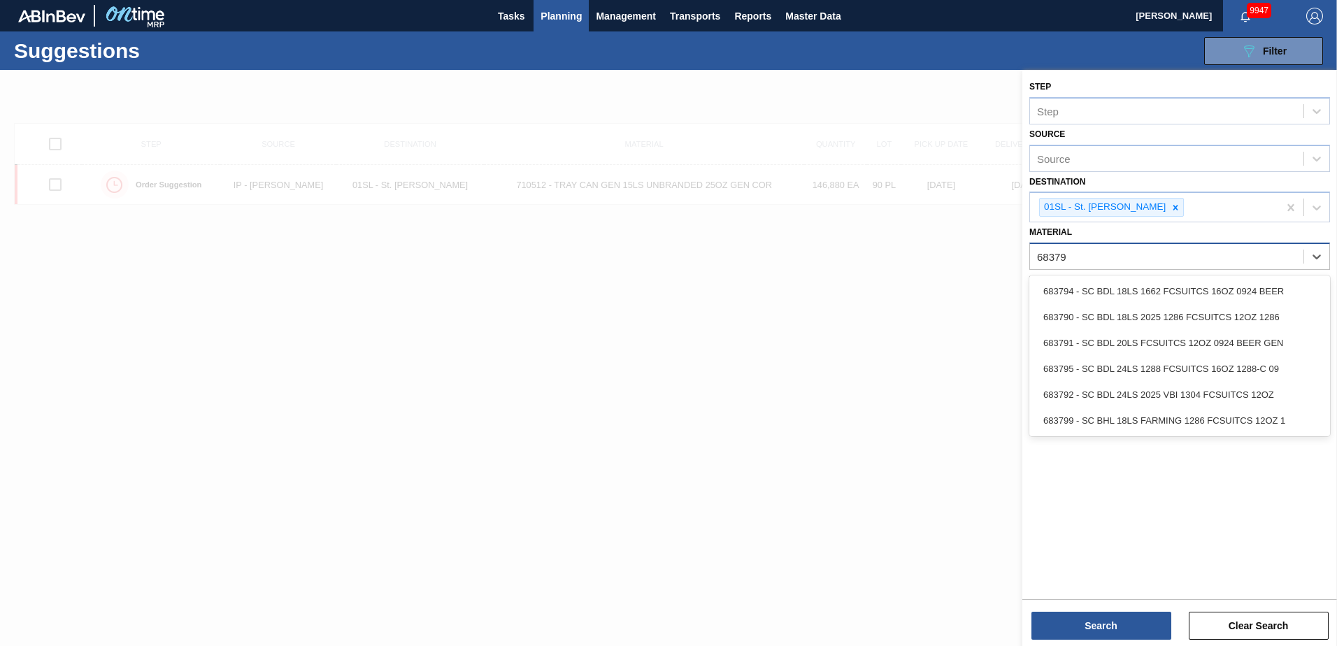
type input "683790"
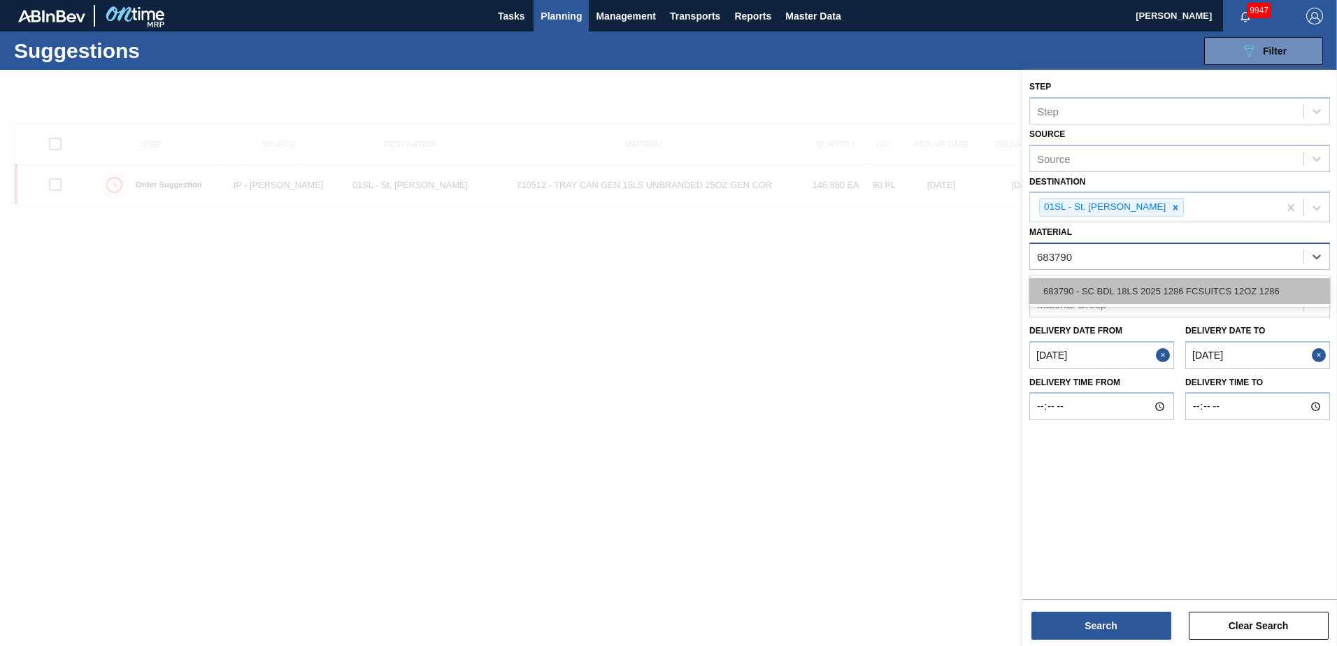
click at [1203, 294] on div "683790 - SC BDL 18LS 2025 1286 FCSUITCS 12OZ 1286" at bounding box center [1179, 291] width 301 height 26
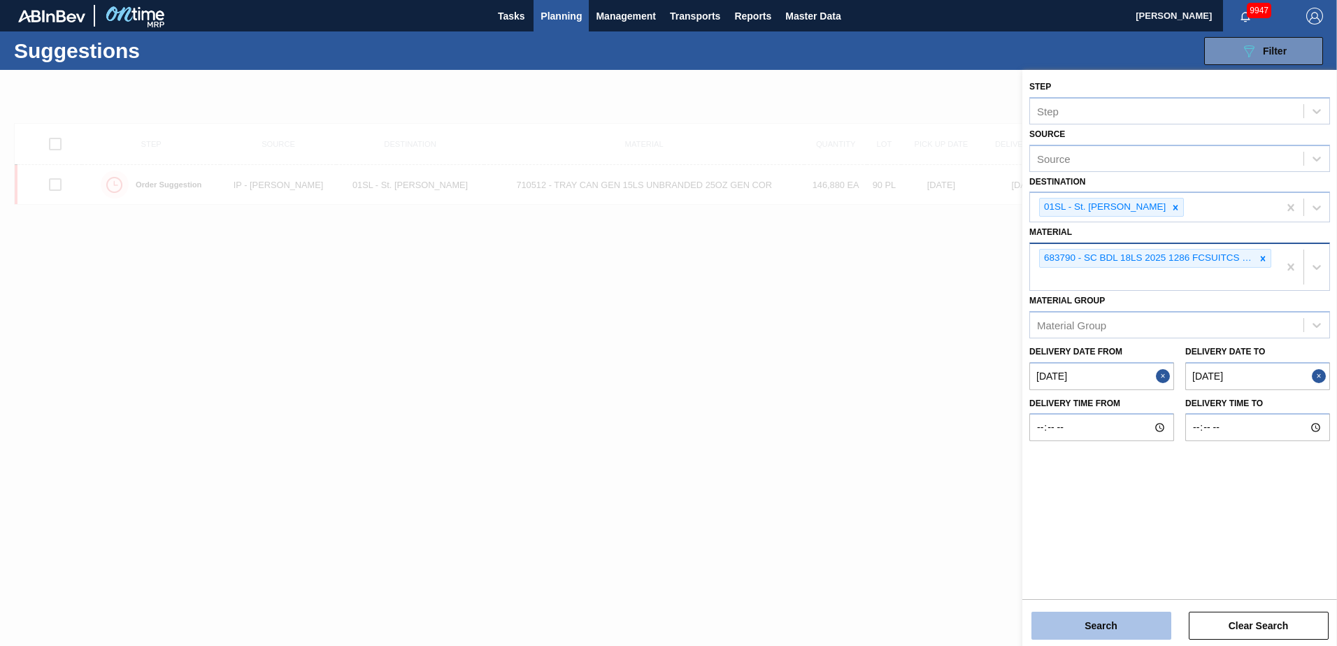
click at [1069, 636] on button "Search" at bounding box center [1101, 626] width 140 height 28
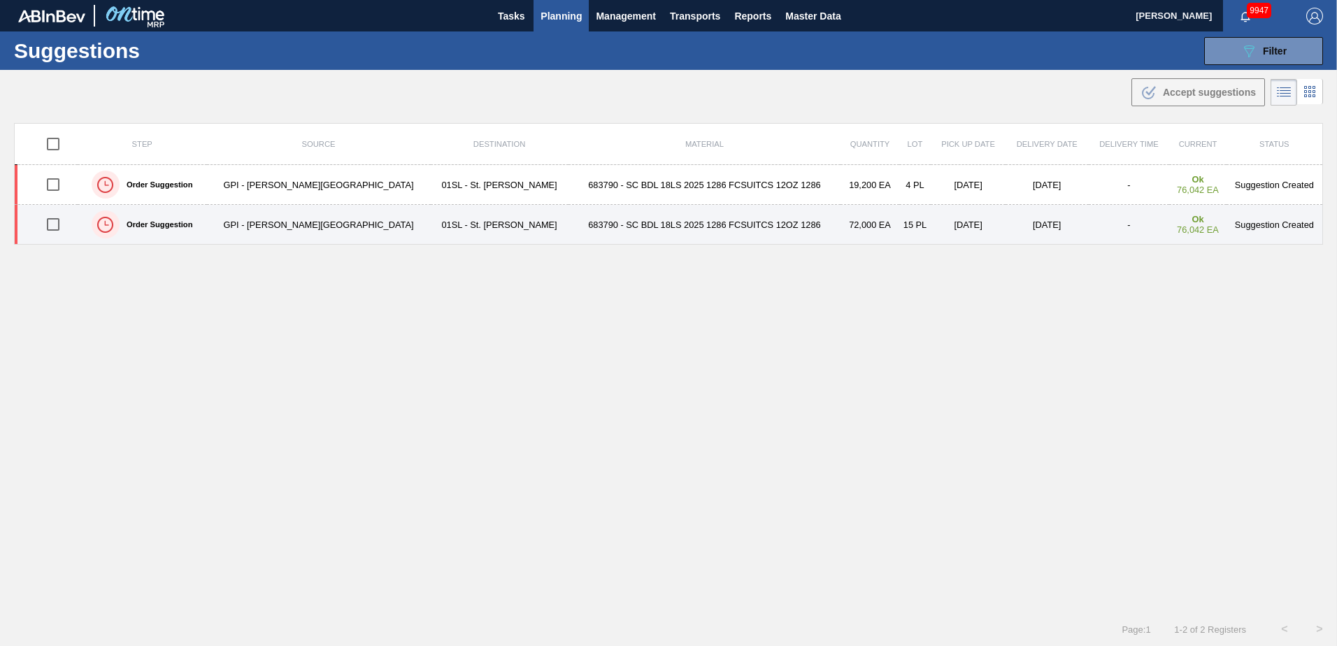
click at [54, 224] on input "checkbox" at bounding box center [52, 224] width 29 height 29
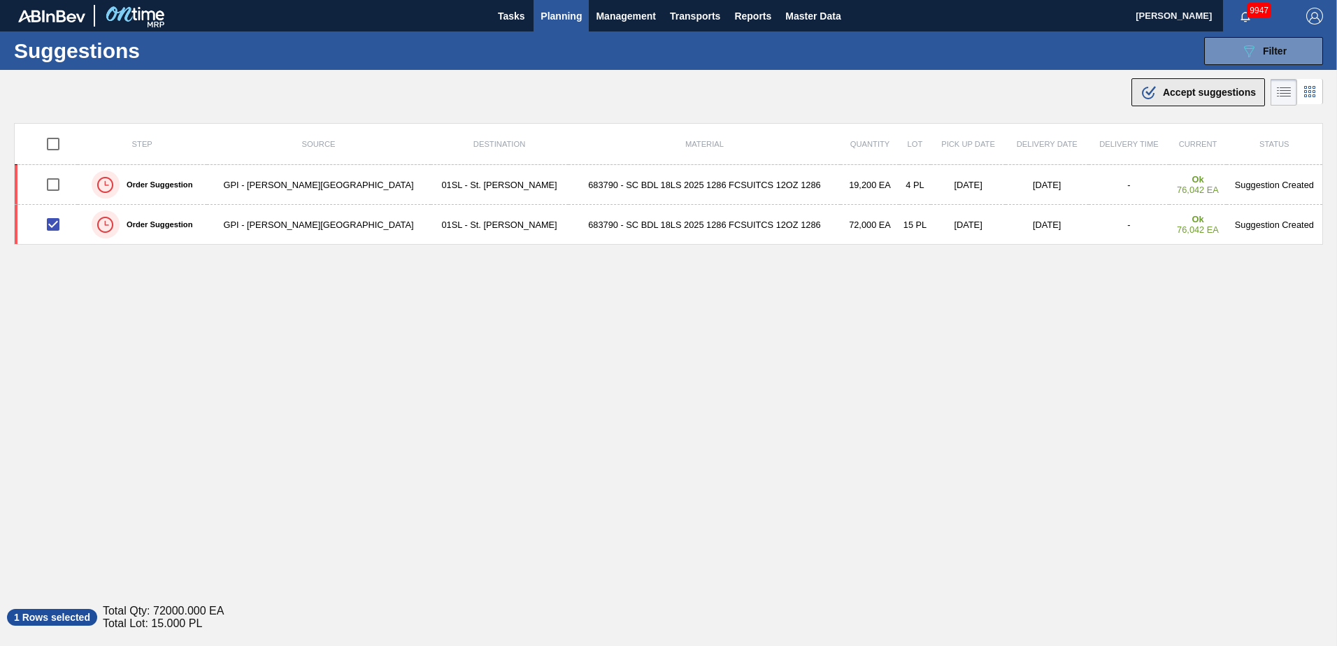
click at [1140, 84] on icon ".b{fill:var(--color-action-default)}" at bounding box center [1148, 92] width 17 height 17
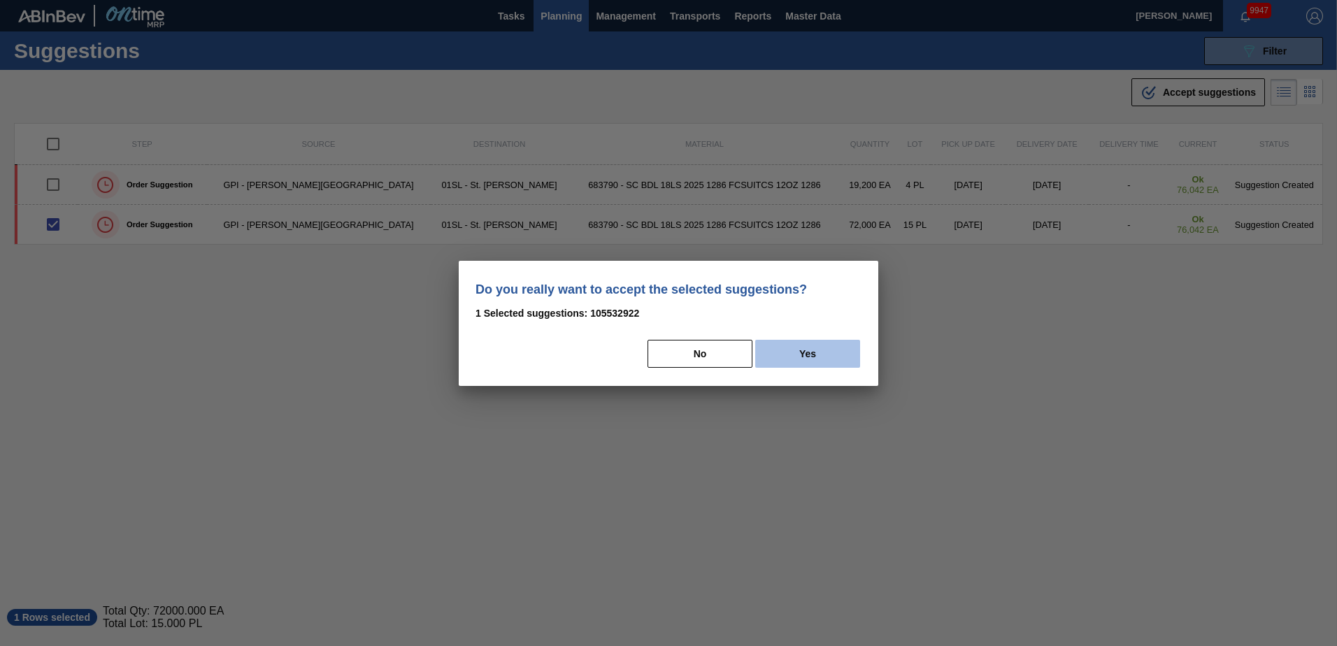
click at [825, 361] on button "Yes" at bounding box center [807, 354] width 105 height 28
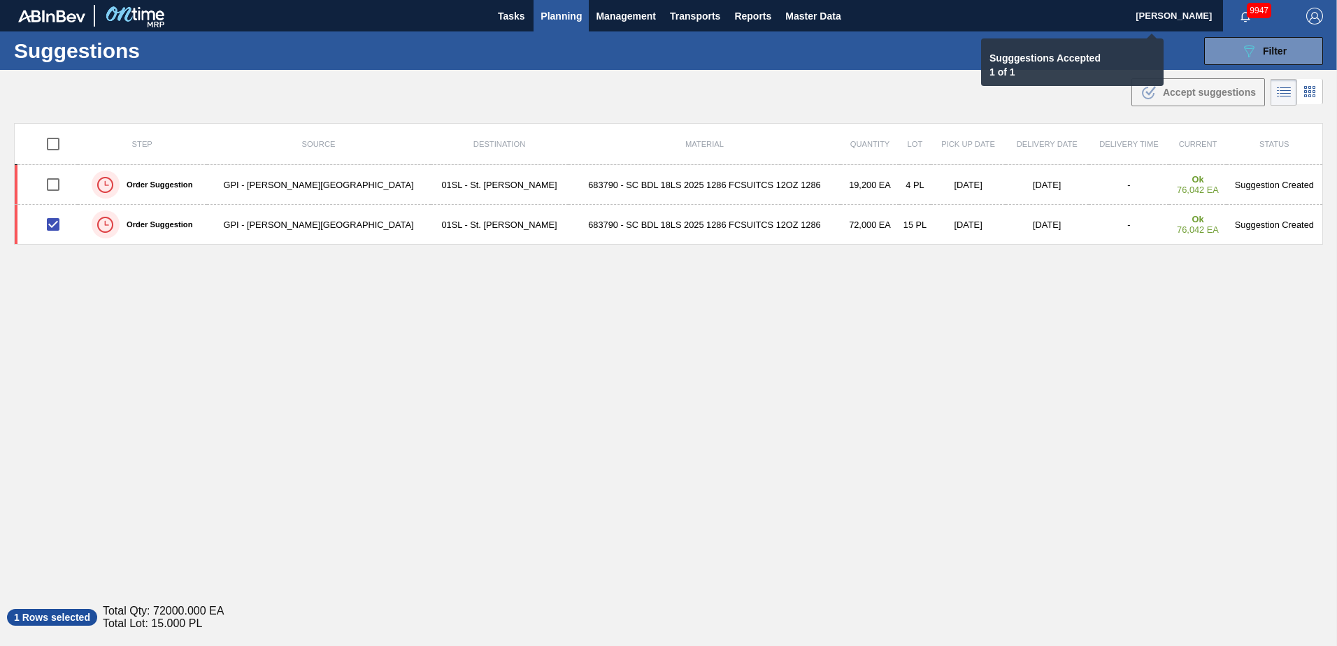
checkbox input "false"
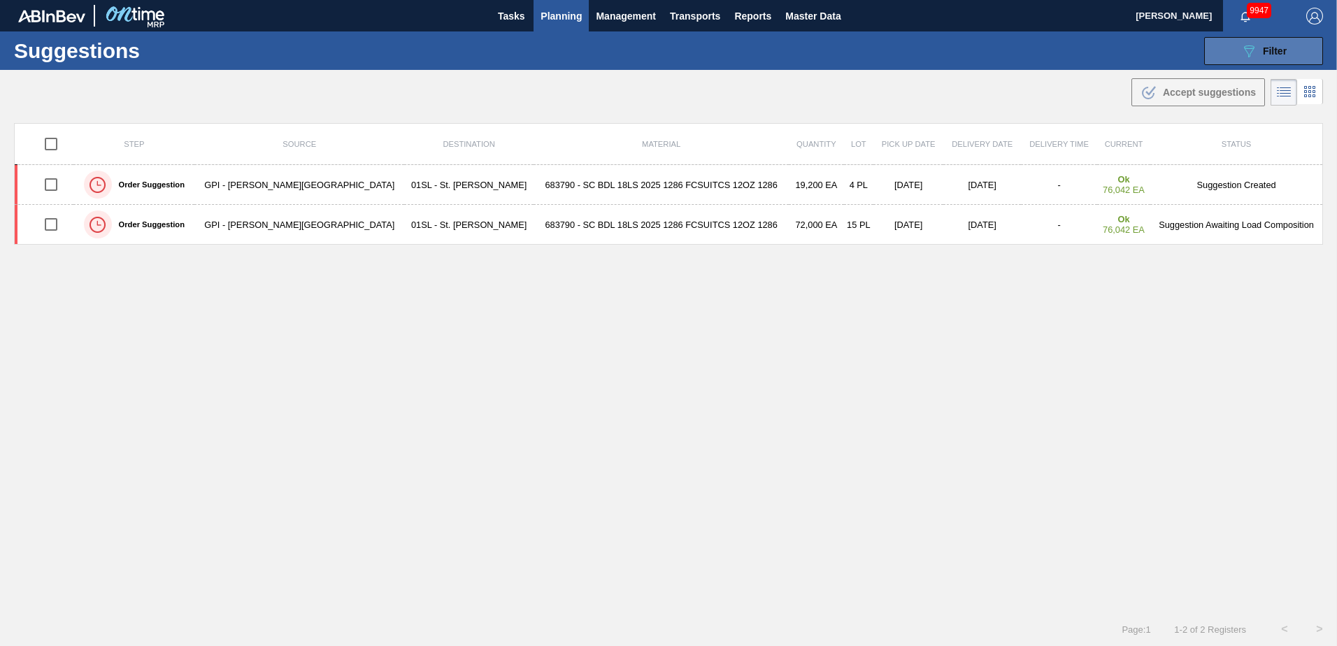
click at [1251, 52] on icon "089F7B8B-B2A5-4AFE-B5C0-19BA573D28AC" at bounding box center [1248, 51] width 17 height 17
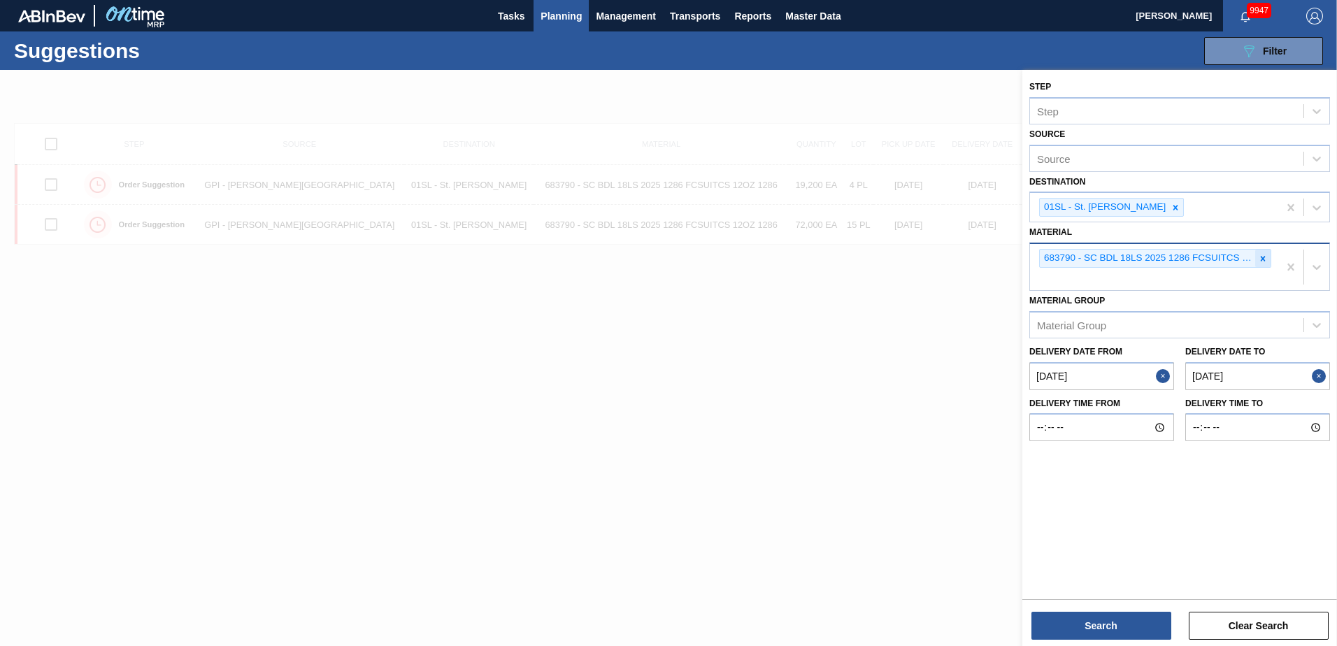
click at [1259, 263] on icon at bounding box center [1263, 259] width 10 height 10
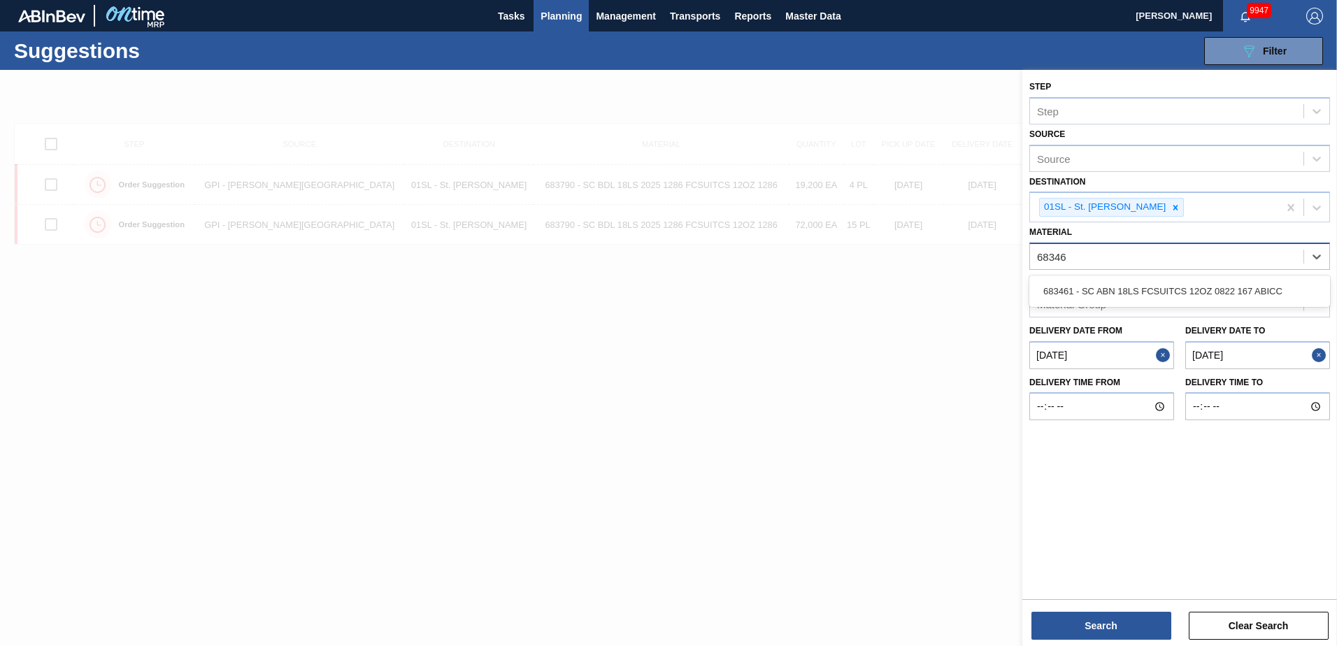
type input "683461"
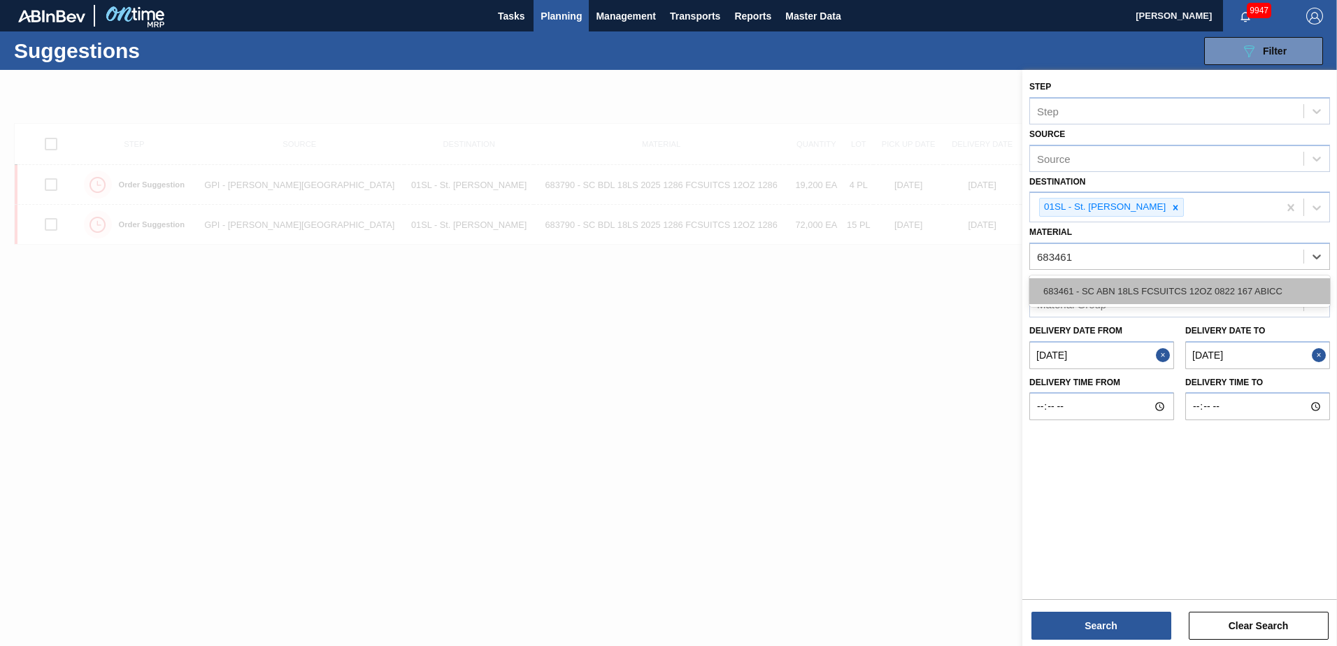
click at [1196, 301] on div "683461 - SC ABN 18LS FCSUITCS 12OZ 0822 167 ABICC" at bounding box center [1179, 291] width 301 height 26
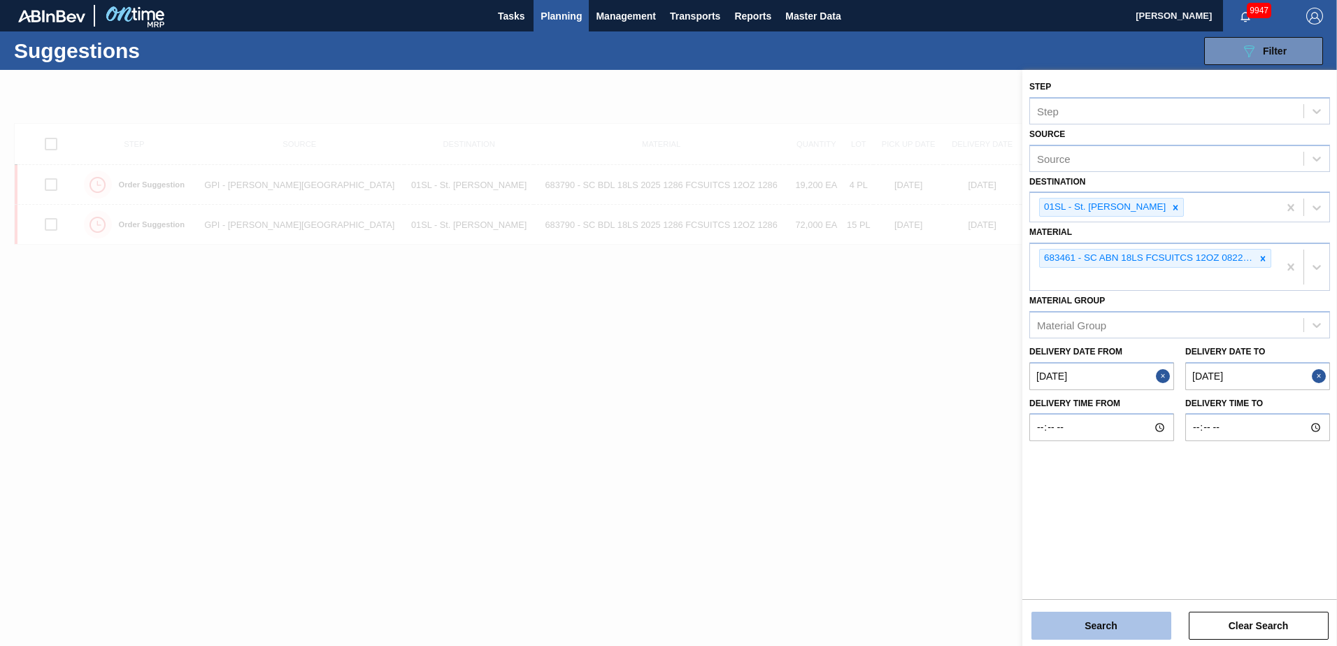
click at [1124, 627] on button "Search" at bounding box center [1101, 626] width 140 height 28
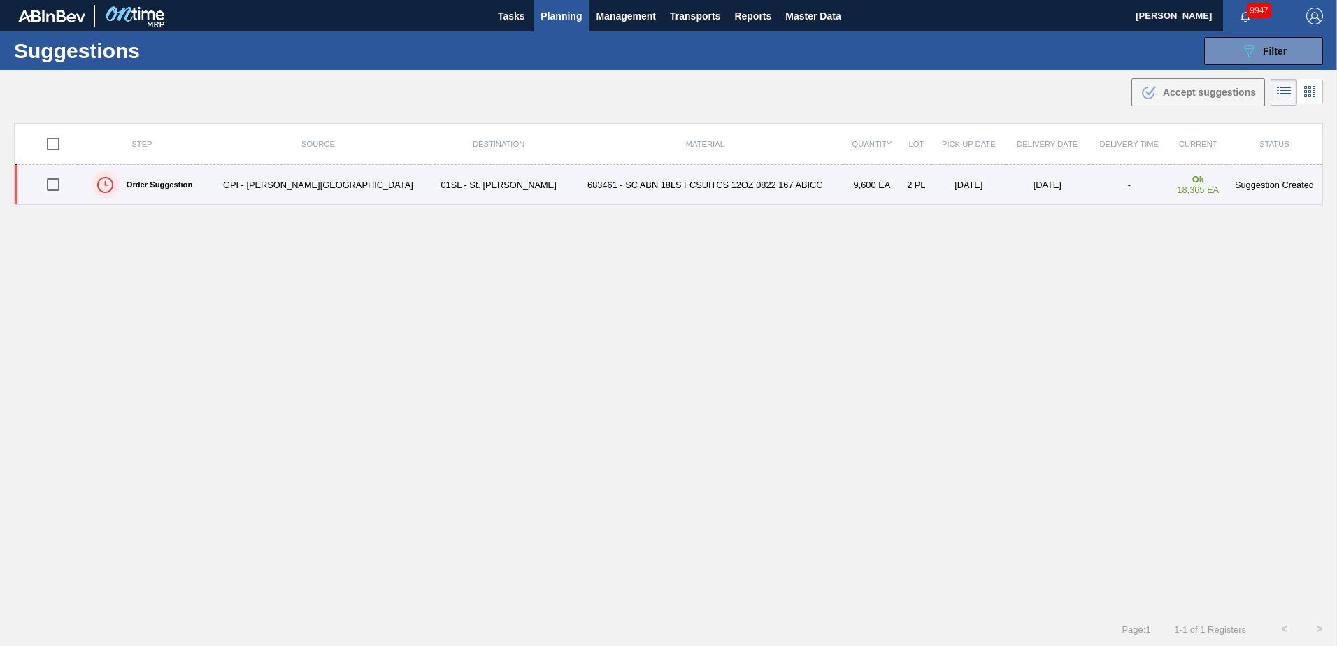
click at [59, 183] on input "checkbox" at bounding box center [52, 184] width 29 height 29
checkbox input "true"
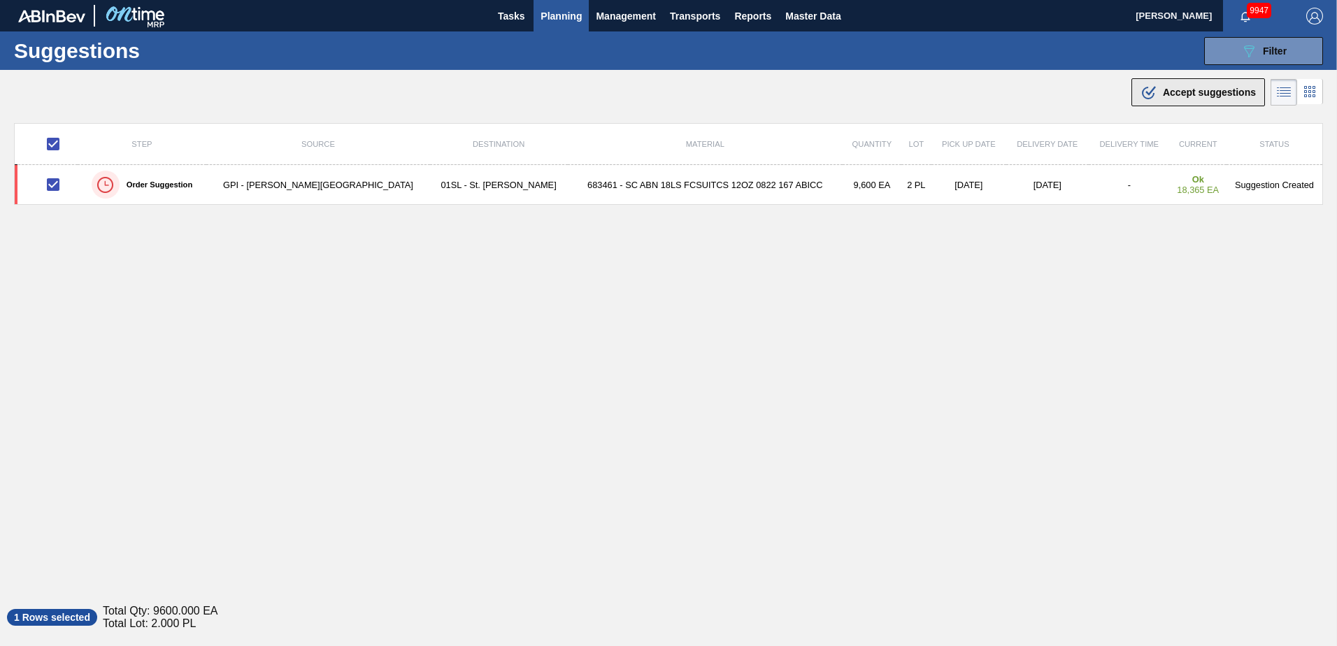
click at [1189, 88] on span "Accept suggestions" at bounding box center [1209, 92] width 93 height 11
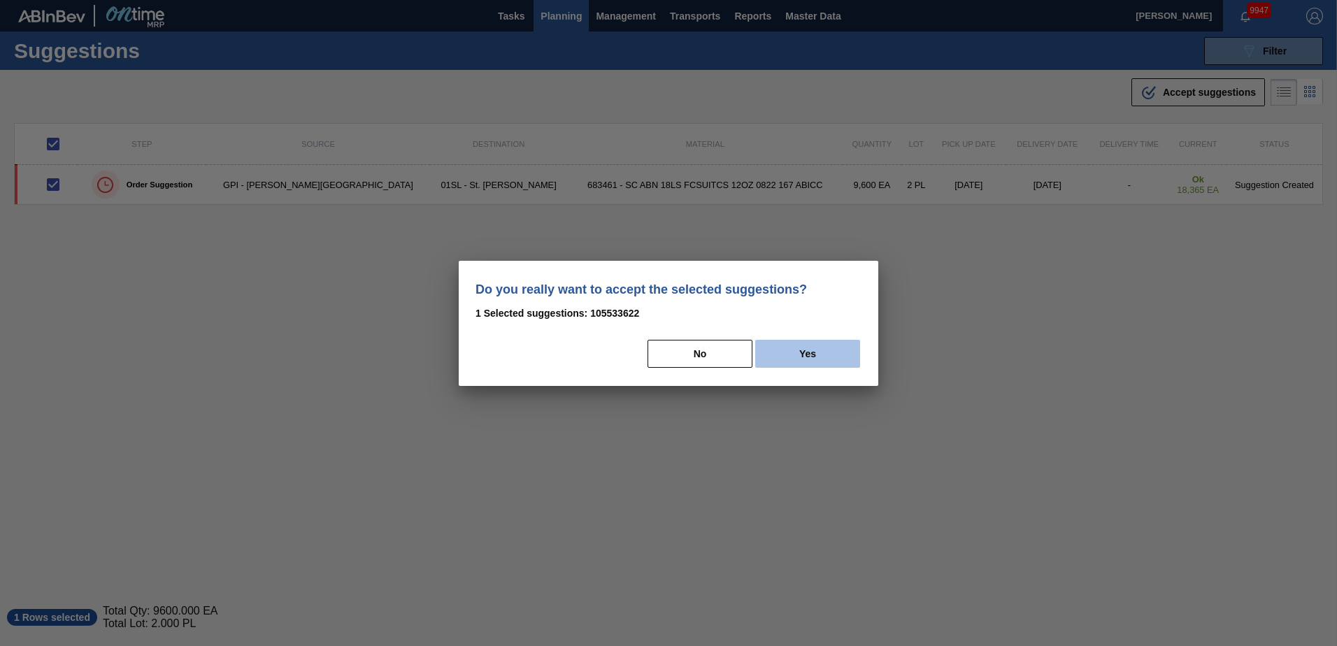
click at [822, 361] on button "Yes" at bounding box center [807, 354] width 105 height 28
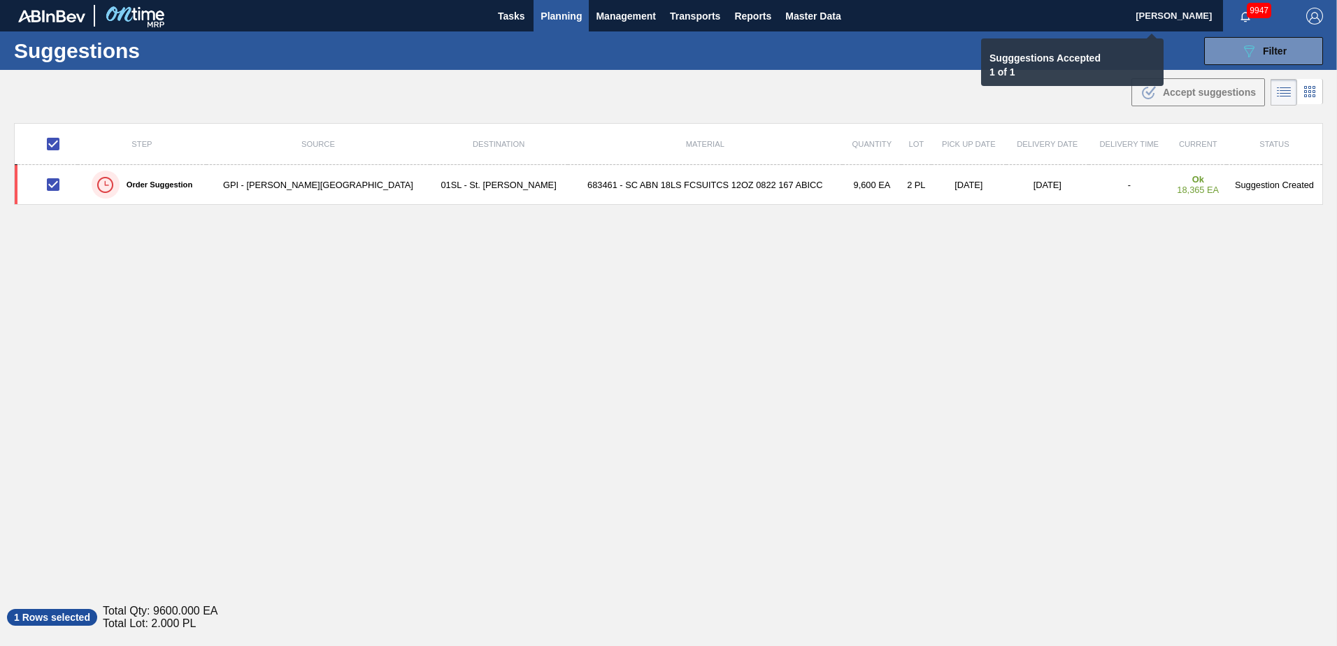
checkbox input "false"
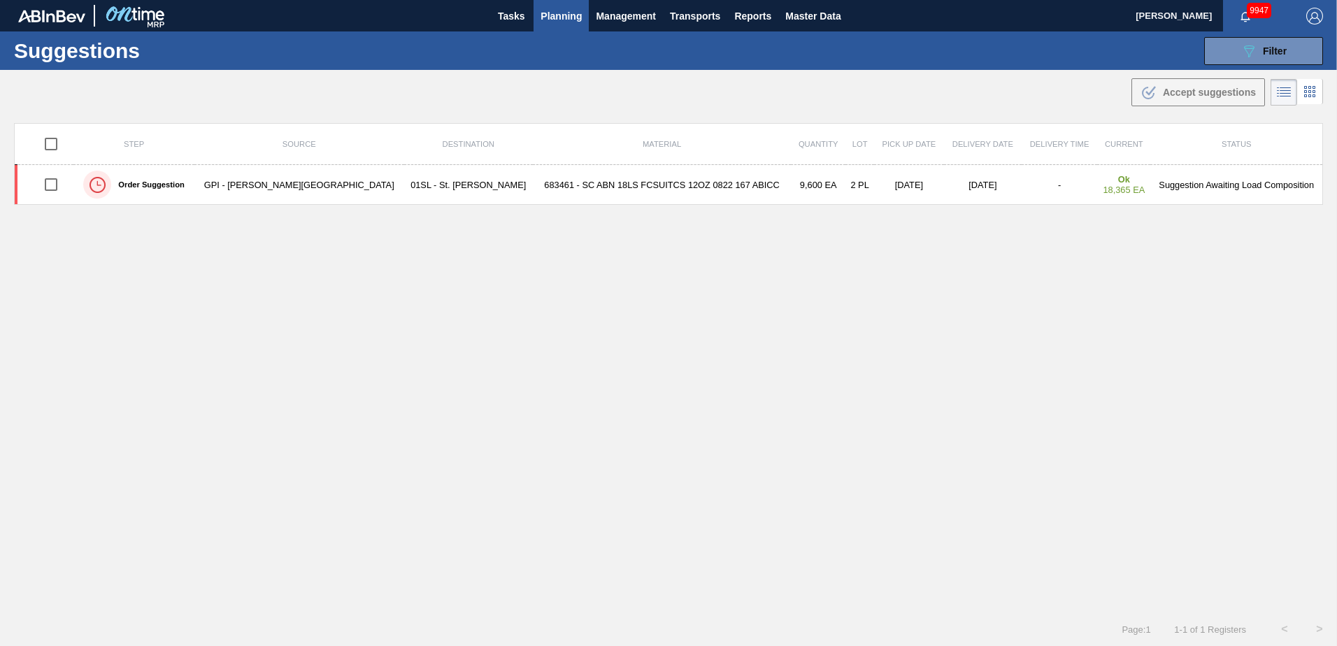
click at [1243, 35] on div "Suggestions 089F7B8B-B2A5-4AFE-B5C0-19BA573D28AC Filter Step Step Source Source…" at bounding box center [668, 50] width 1337 height 38
click at [1240, 52] on icon "089F7B8B-B2A5-4AFE-B5C0-19BA573D28AC" at bounding box center [1248, 51] width 17 height 17
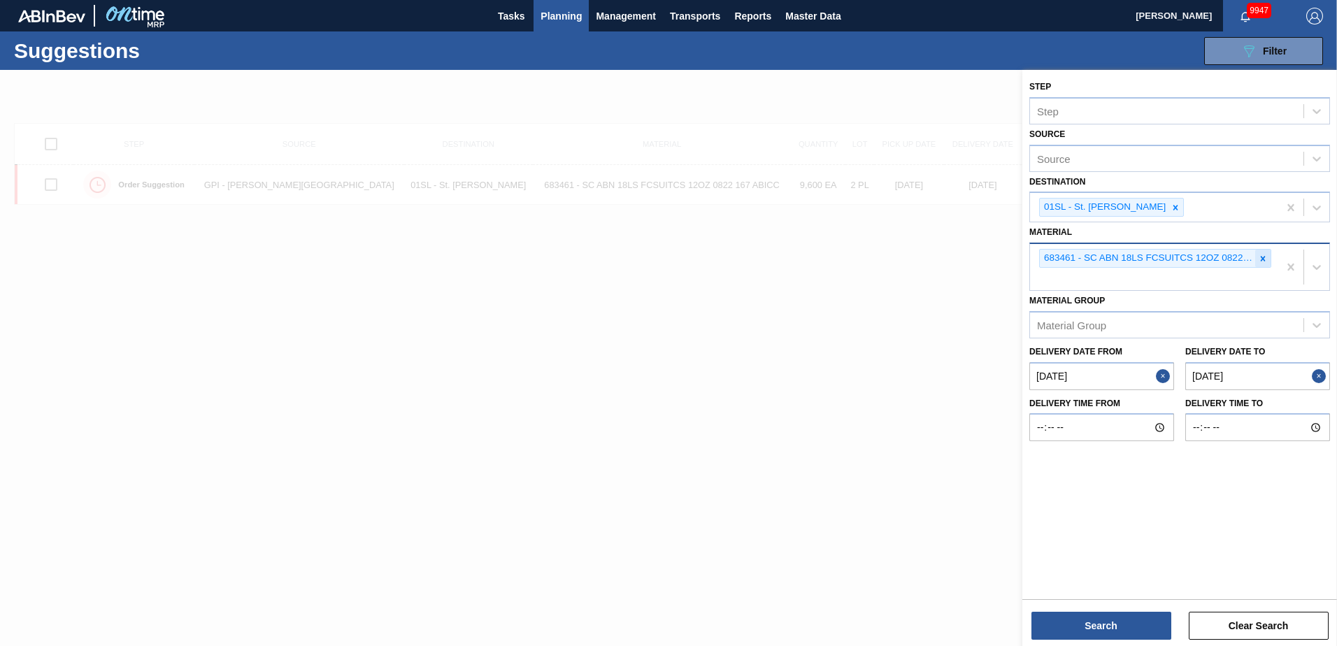
click at [1261, 266] on div at bounding box center [1262, 258] width 15 height 17
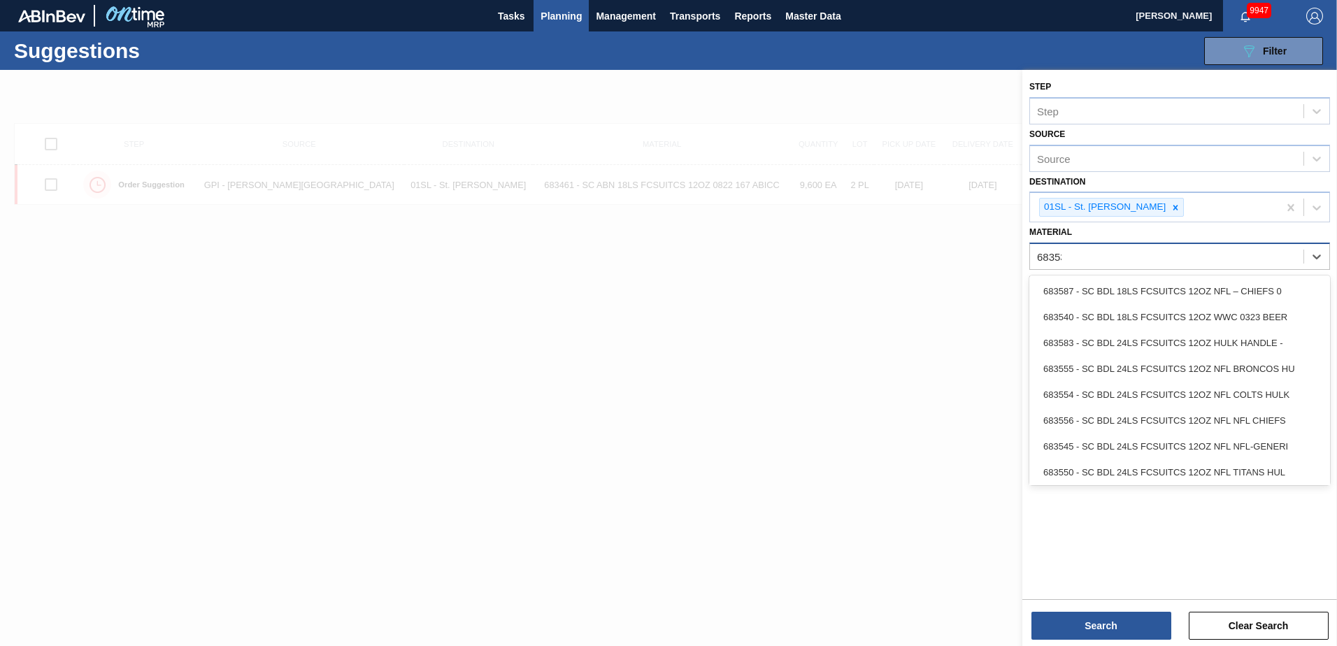
type input "683535"
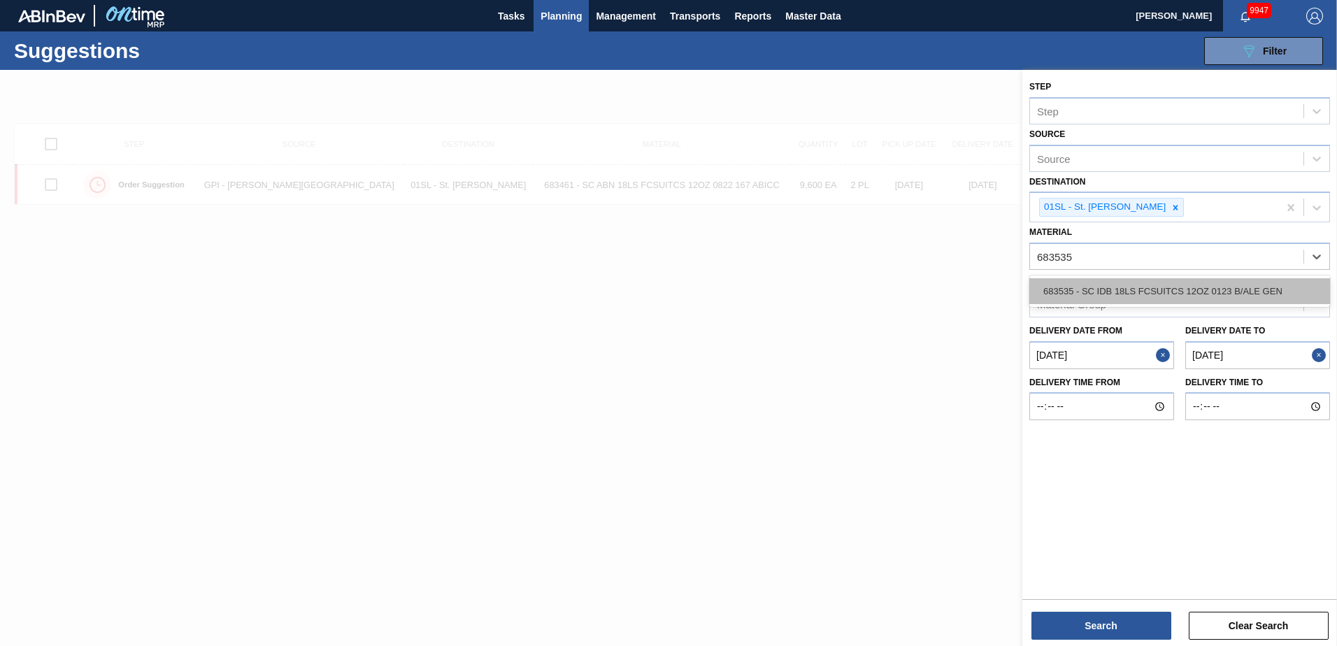
click at [1226, 283] on div "683535 - SC IDB 18LS FCSUITCS 12OZ 0123 B/ALE GEN" at bounding box center [1179, 291] width 301 height 26
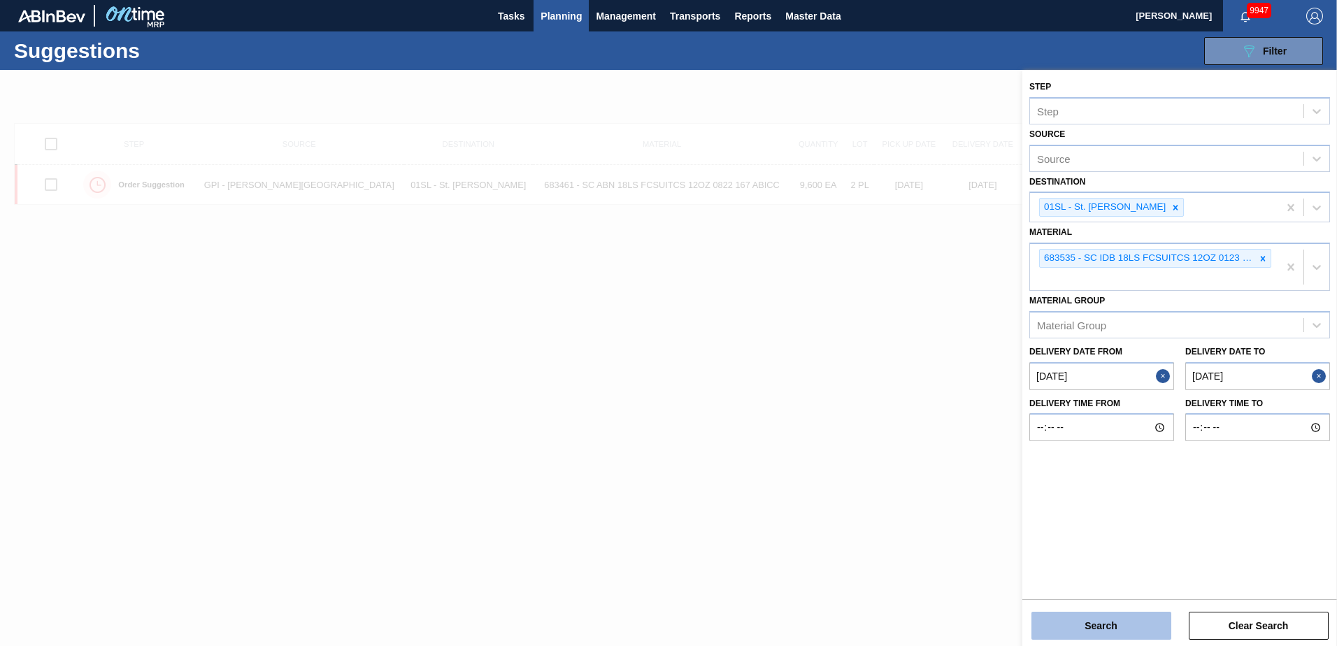
click at [1089, 612] on button "Search" at bounding box center [1101, 626] width 140 height 28
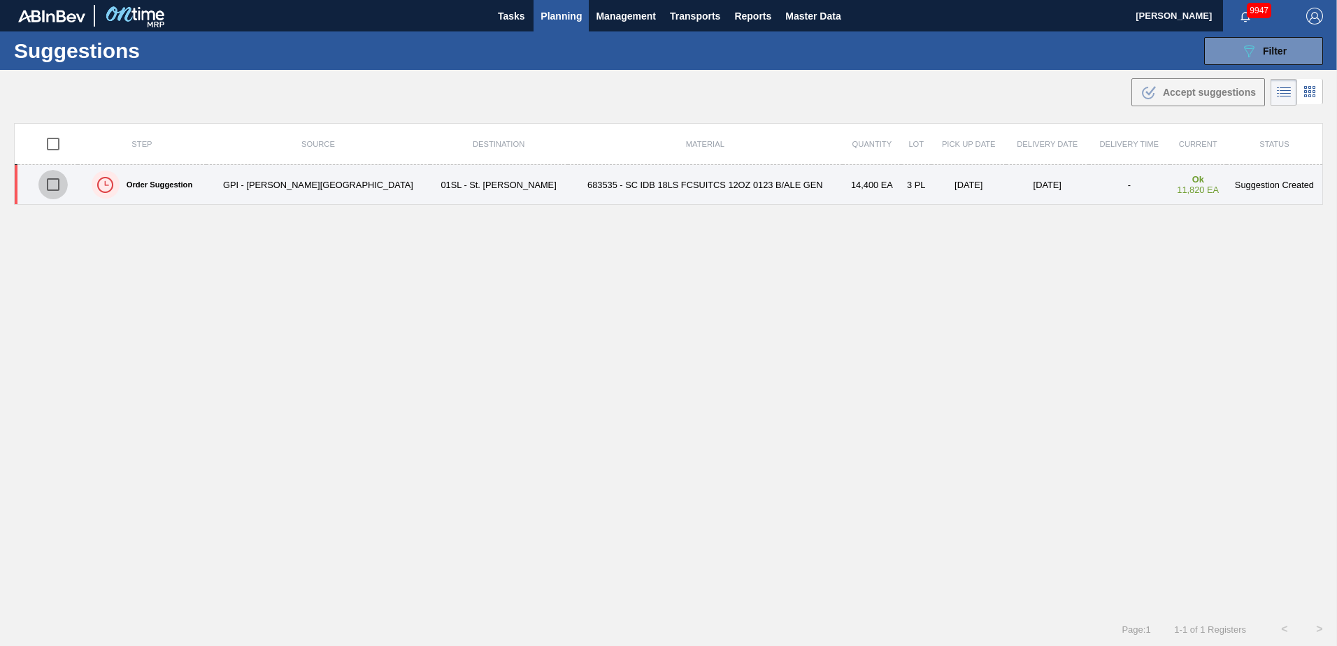
click at [57, 178] on input "checkbox" at bounding box center [52, 184] width 29 height 29
checkbox input "true"
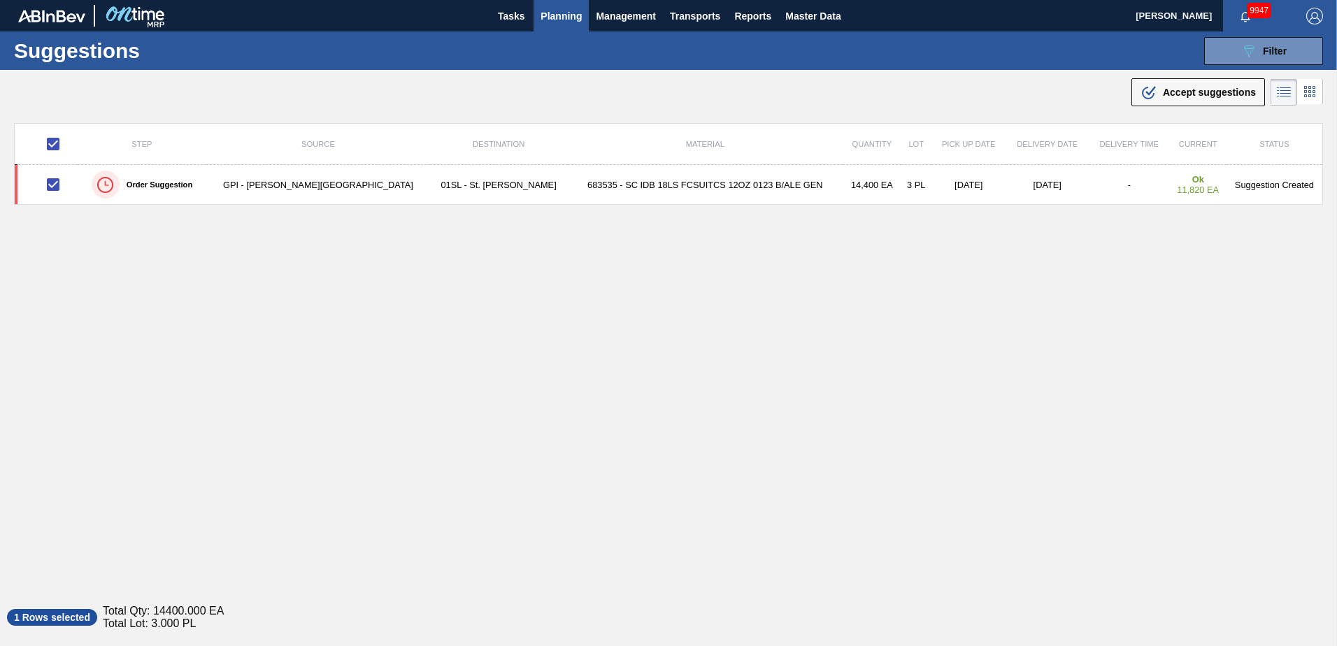
drag, startPoint x: 1169, startPoint y: 83, endPoint x: 1093, endPoint y: 148, distance: 100.2
click at [1169, 83] on button ".b{fill:var(--color-action-default)} Accept suggestions" at bounding box center [1198, 92] width 134 height 28
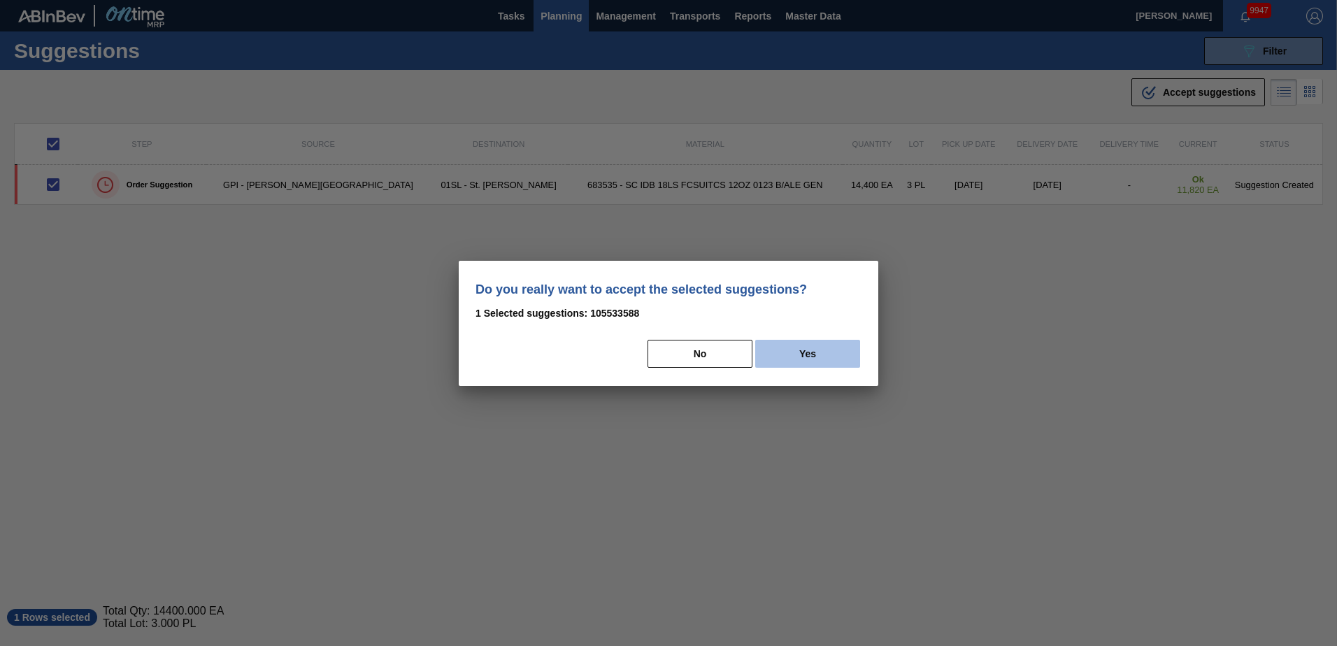
click at [834, 354] on button "Yes" at bounding box center [807, 354] width 105 height 28
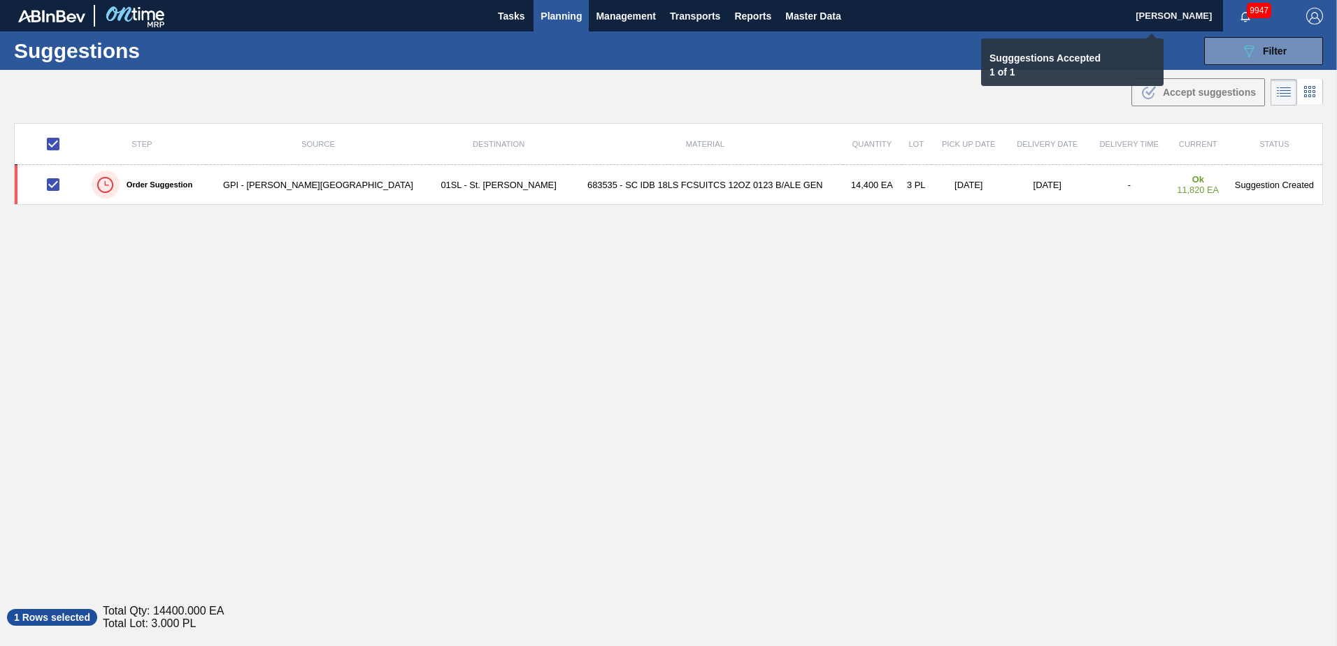
checkbox input "false"
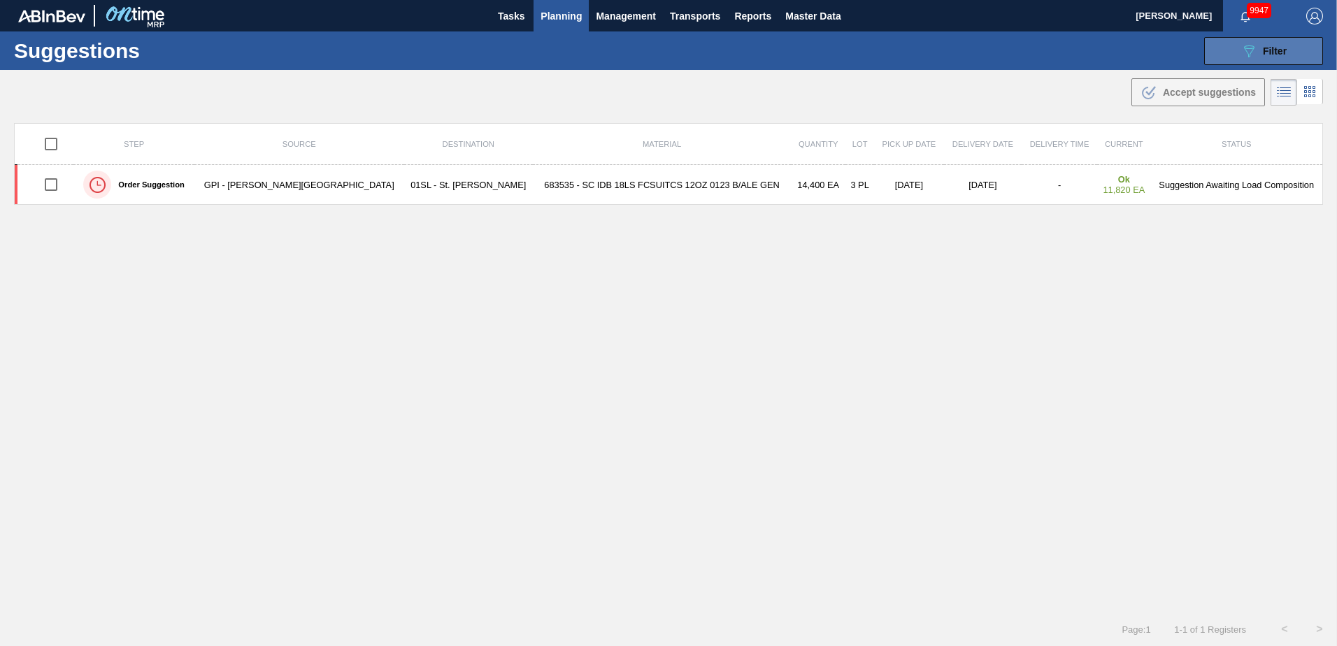
click at [1276, 37] on button "089F7B8B-B2A5-4AFE-B5C0-19BA573D28AC Filter" at bounding box center [1263, 51] width 119 height 28
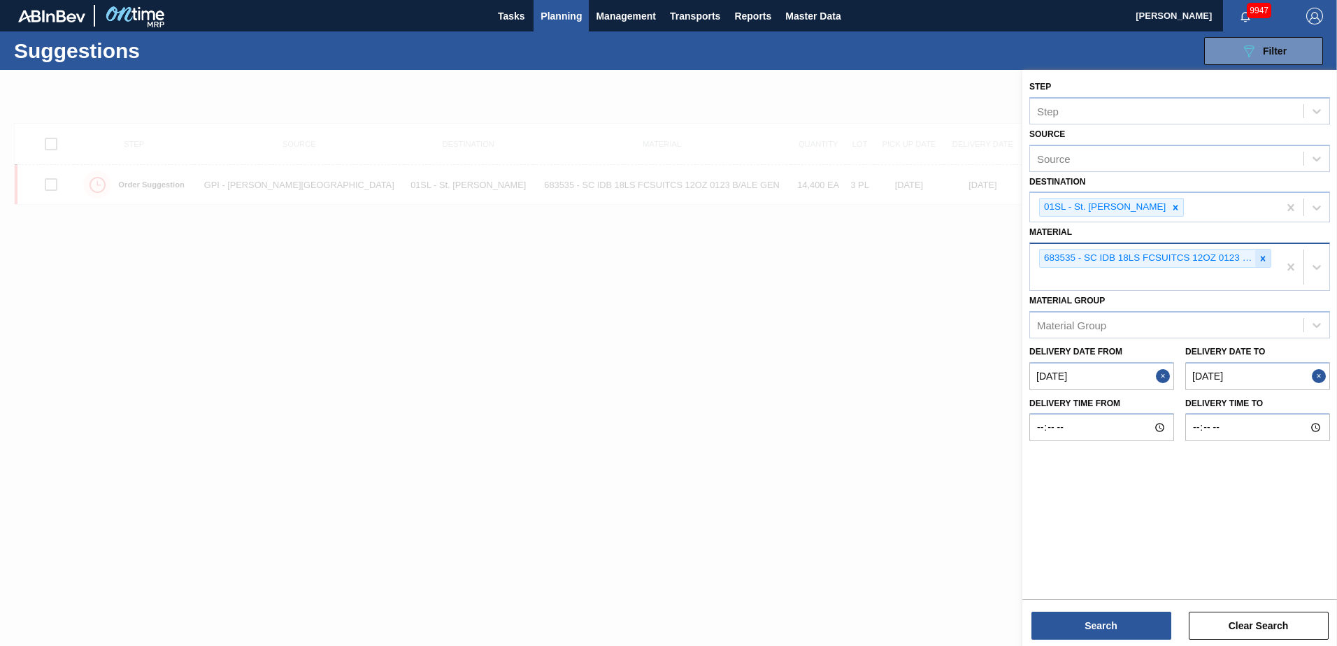
click at [1265, 258] on icon at bounding box center [1263, 259] width 10 height 10
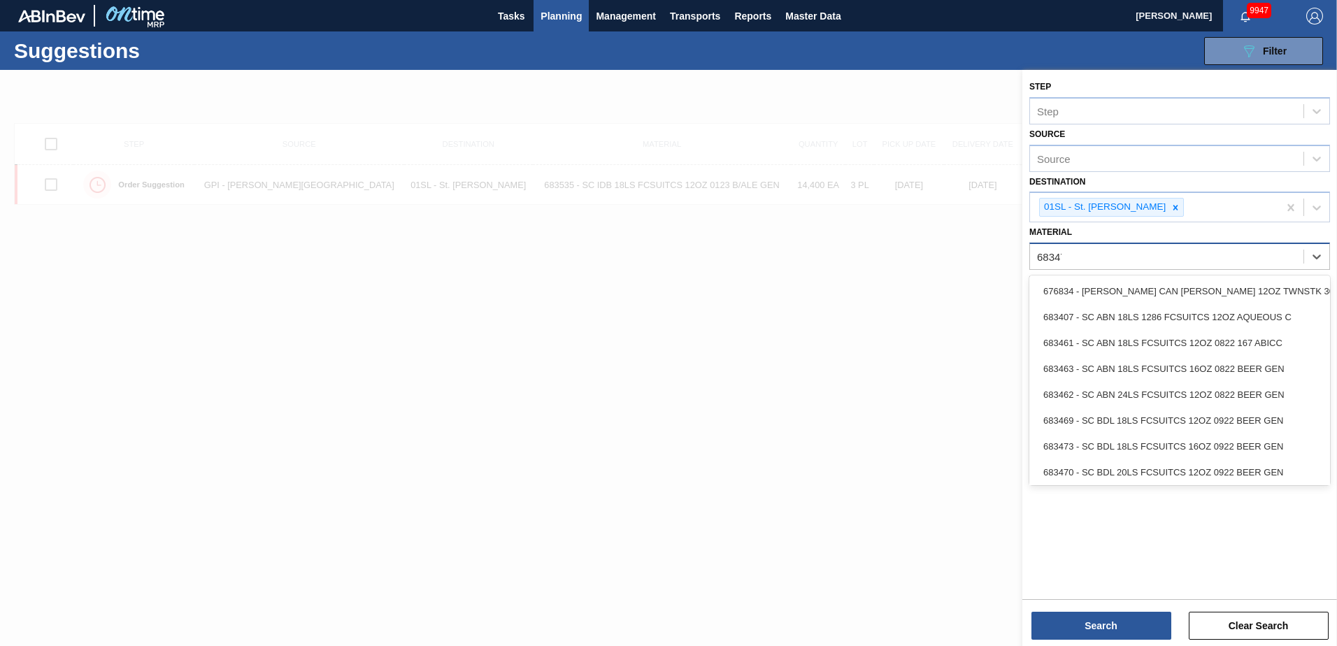
type input "683479"
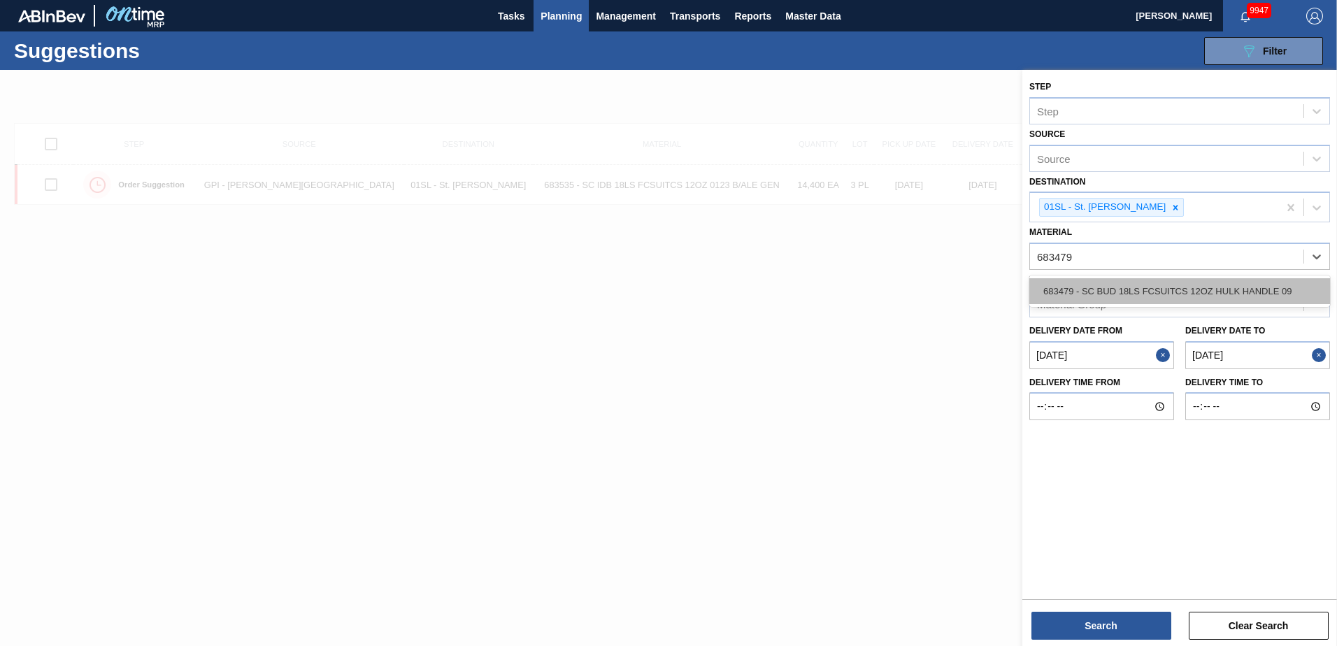
click at [1131, 294] on div "683479 - SC BUD 18LS FCSUITCS 12OZ HULK HANDLE 09" at bounding box center [1179, 291] width 301 height 26
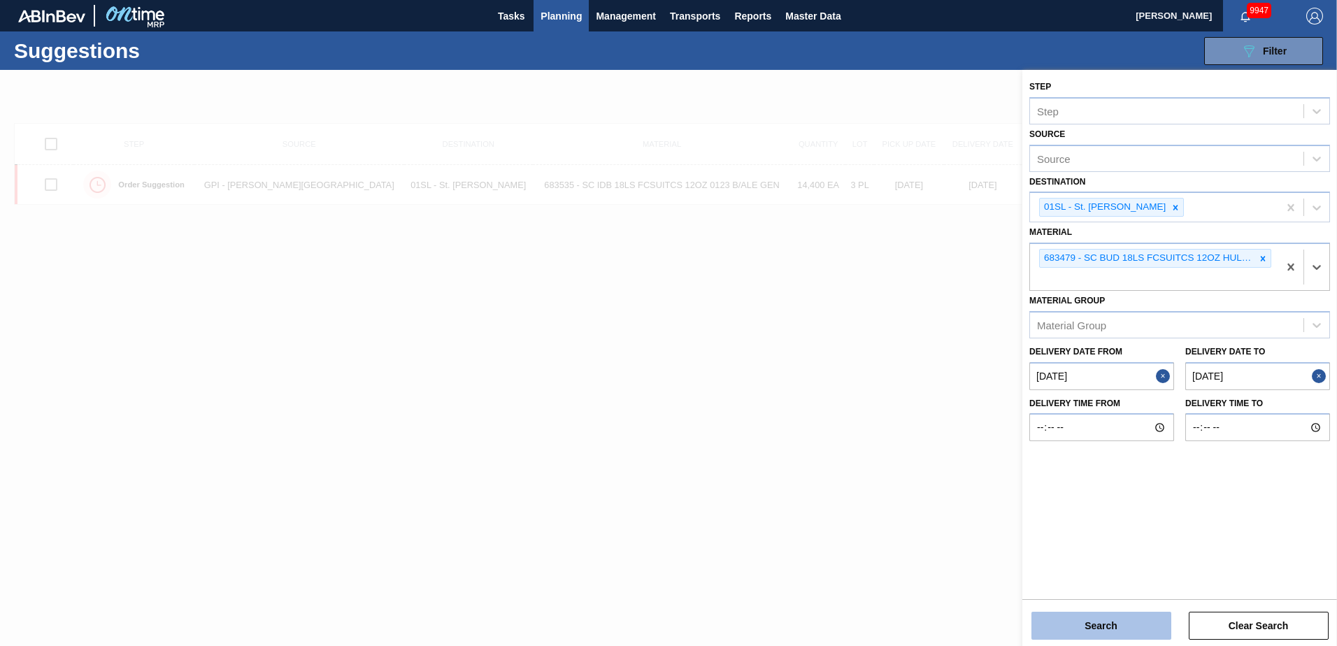
click at [1096, 613] on button "Search" at bounding box center [1101, 626] width 140 height 28
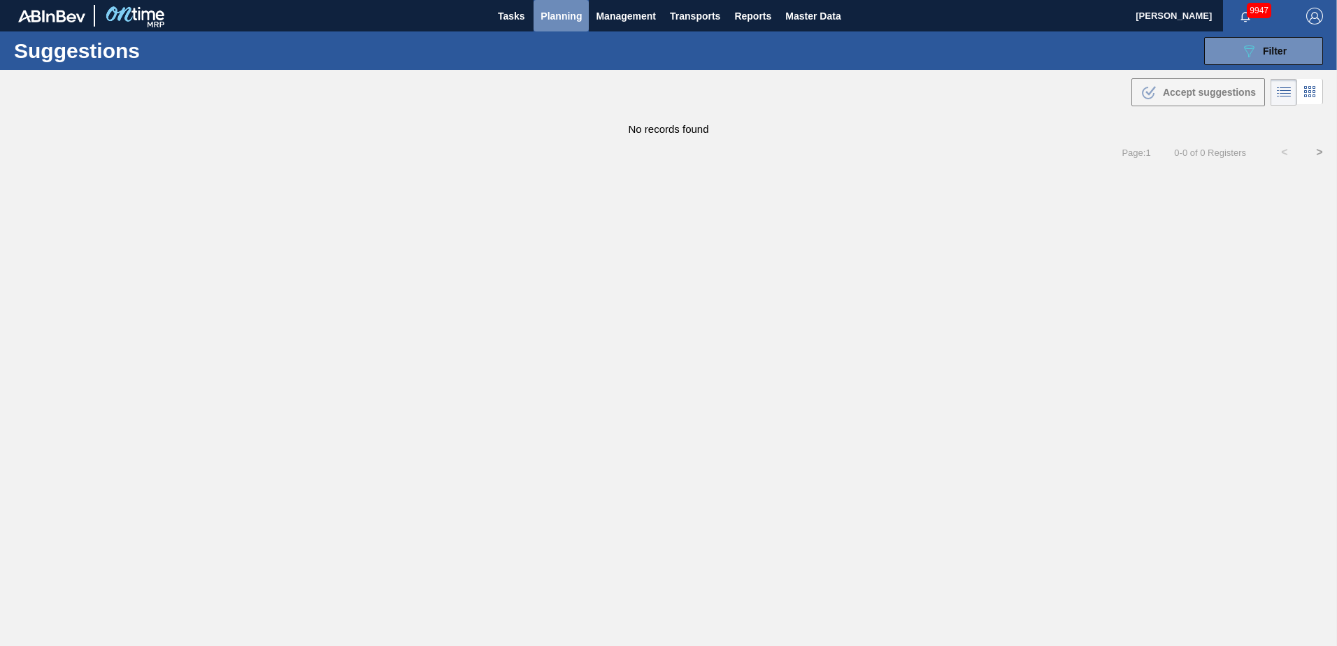
click at [574, 19] on span "Planning" at bounding box center [561, 16] width 41 height 17
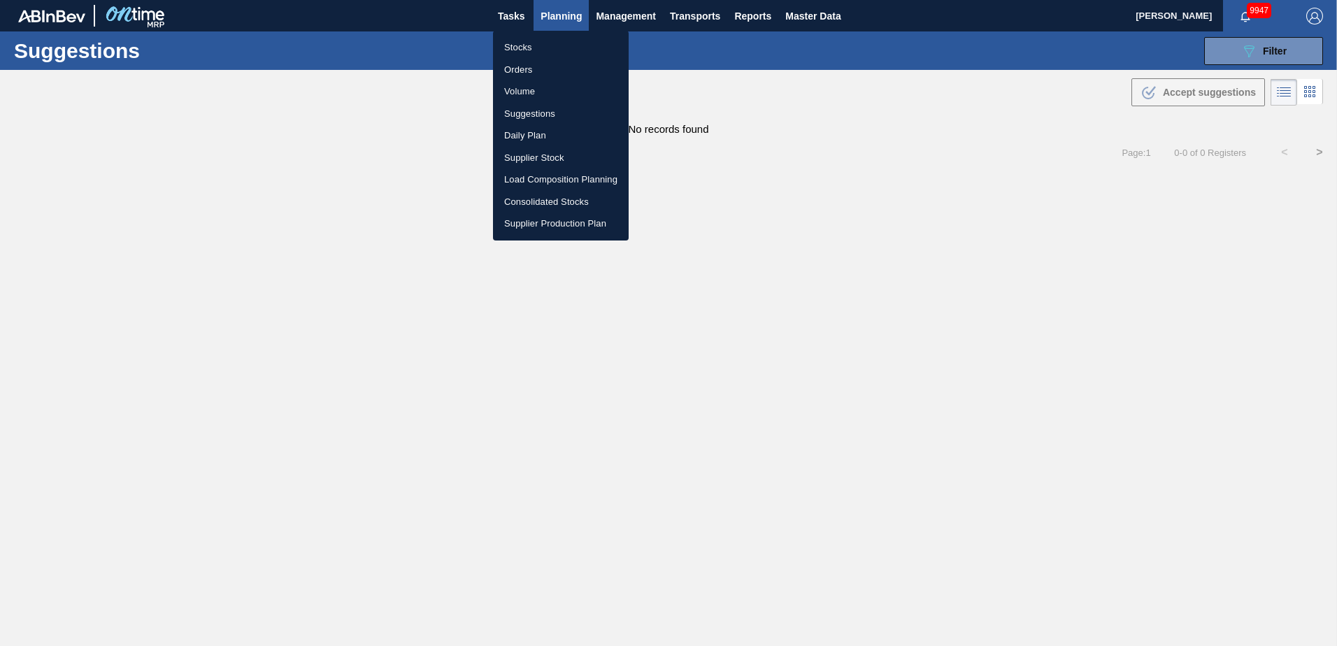
click at [527, 177] on li "Load Composition Planning" at bounding box center [561, 180] width 136 height 22
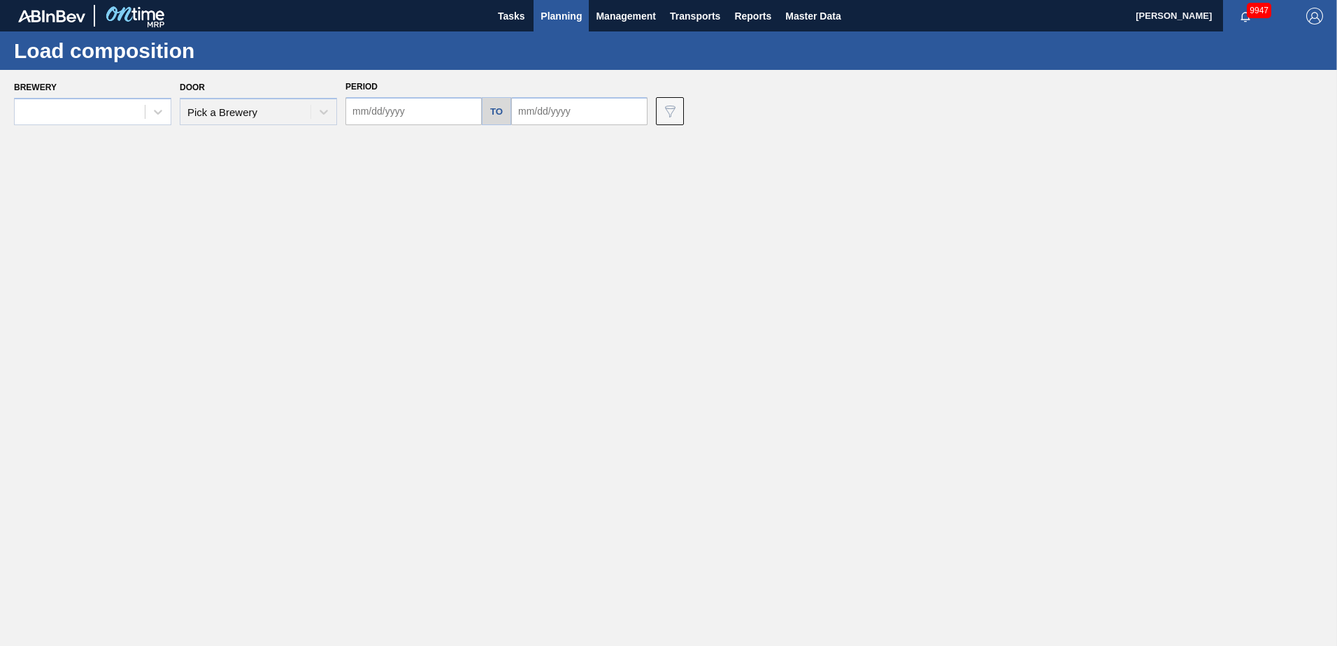
type input "[DATE]"
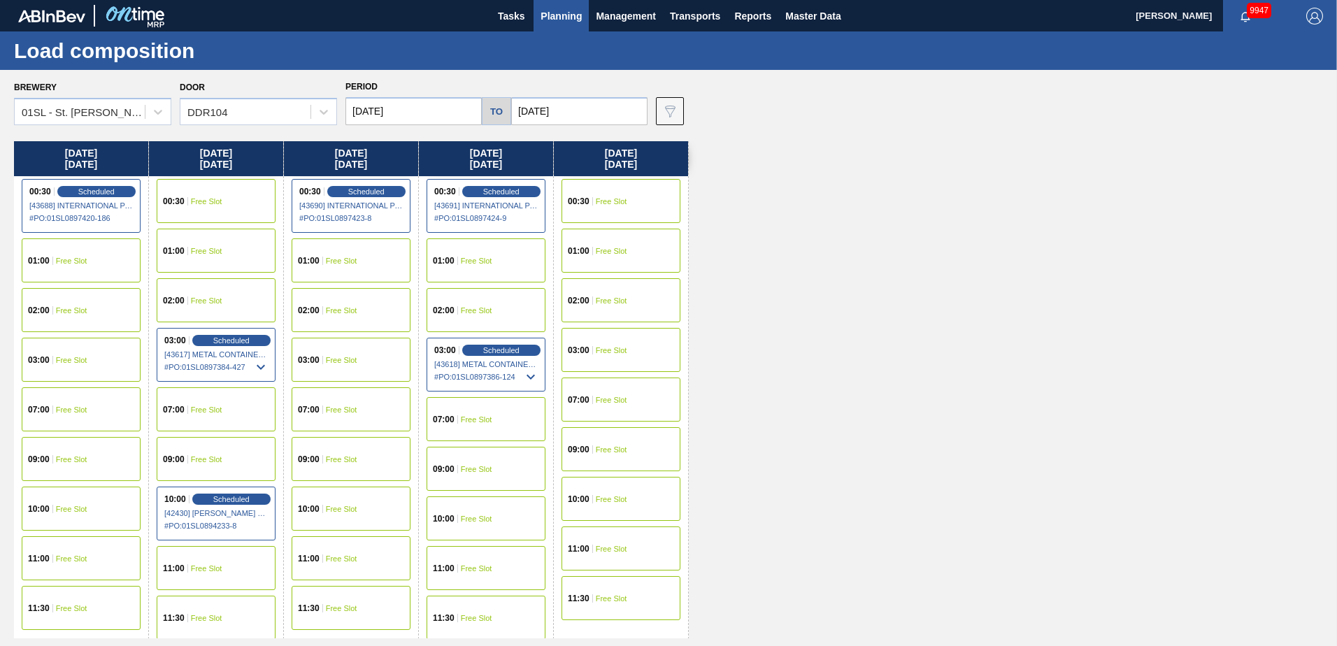
click at [417, 112] on input "[DATE]" at bounding box center [413, 111] width 136 height 28
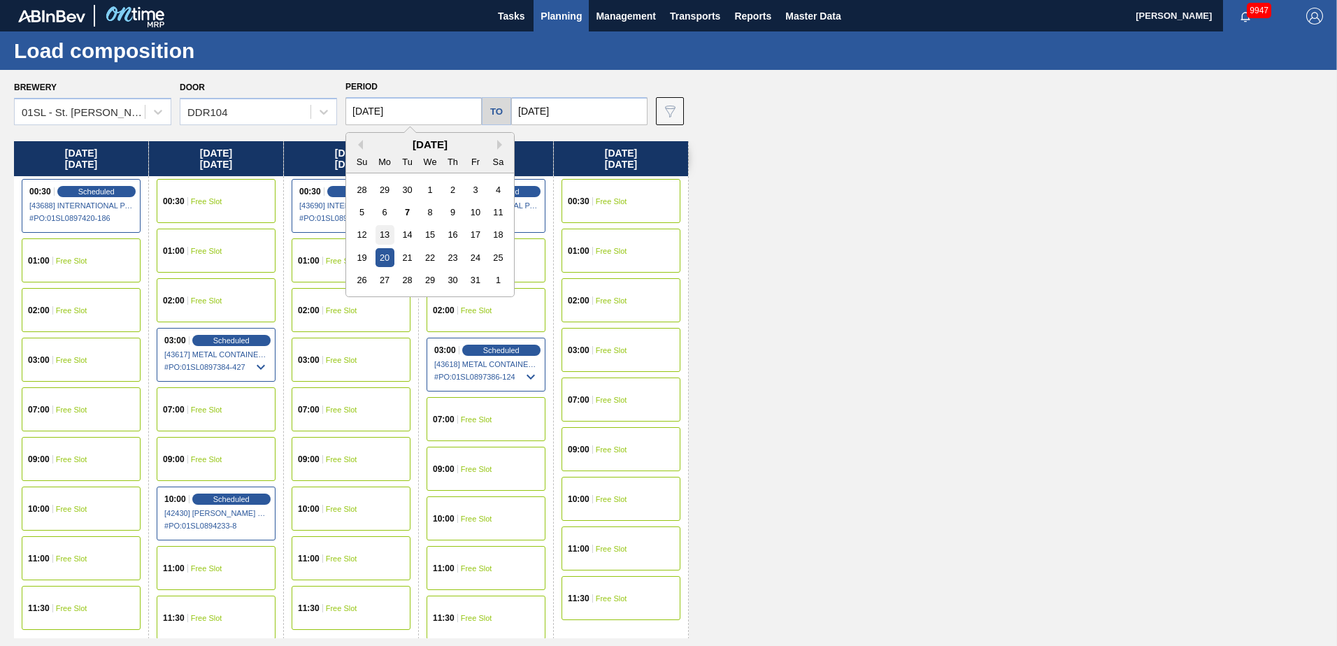
click at [390, 234] on div "13" at bounding box center [384, 234] width 19 height 19
type input "[DATE]"
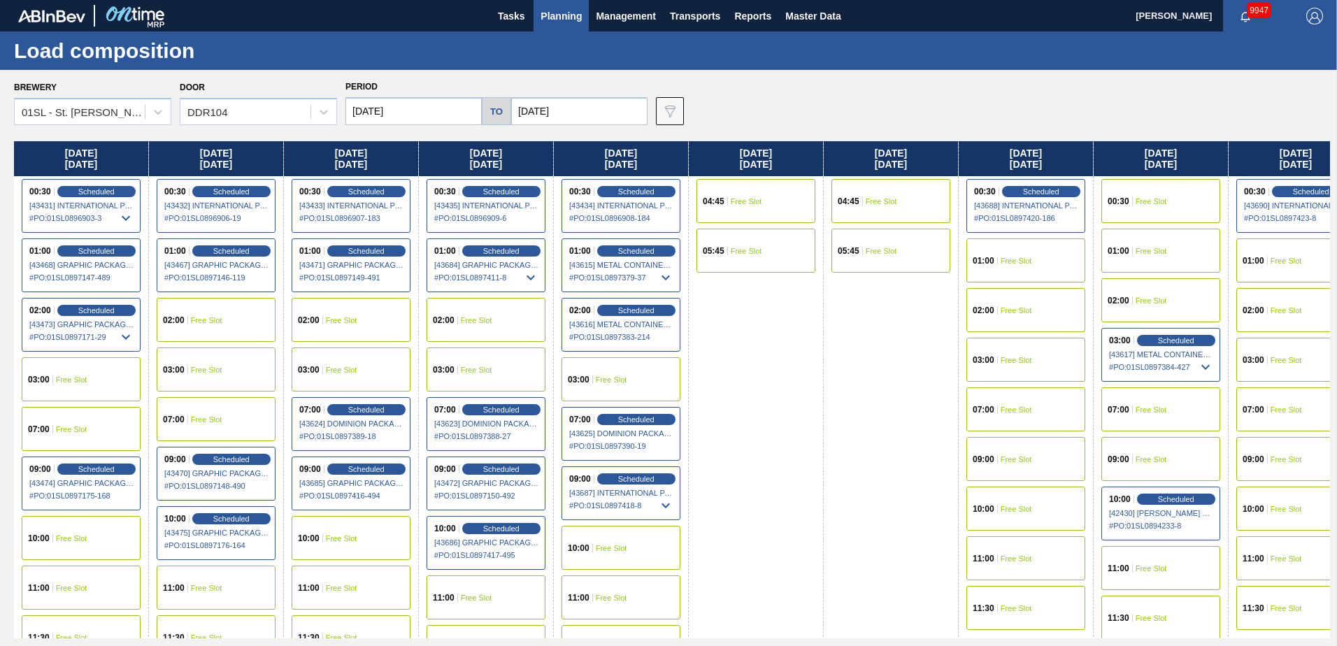
click at [551, 108] on input "[DATE]" at bounding box center [579, 111] width 136 height 28
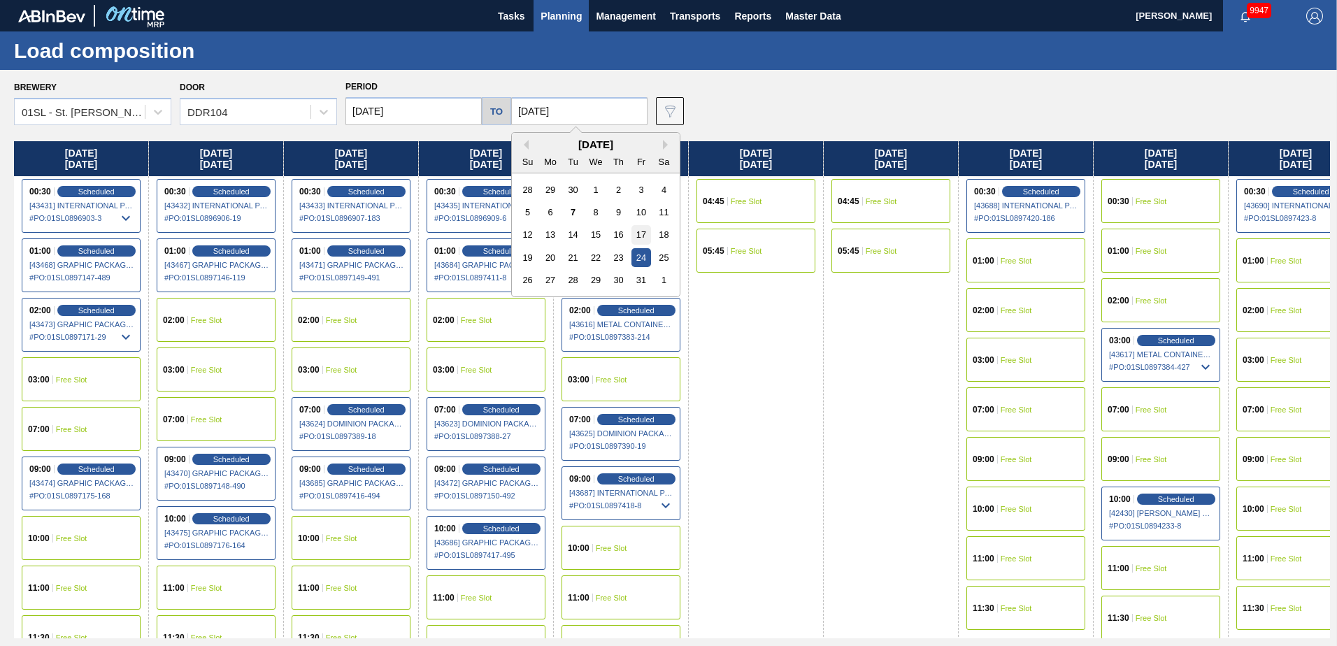
click at [641, 237] on div "17" at bounding box center [640, 234] width 19 height 19
type input "[DATE]"
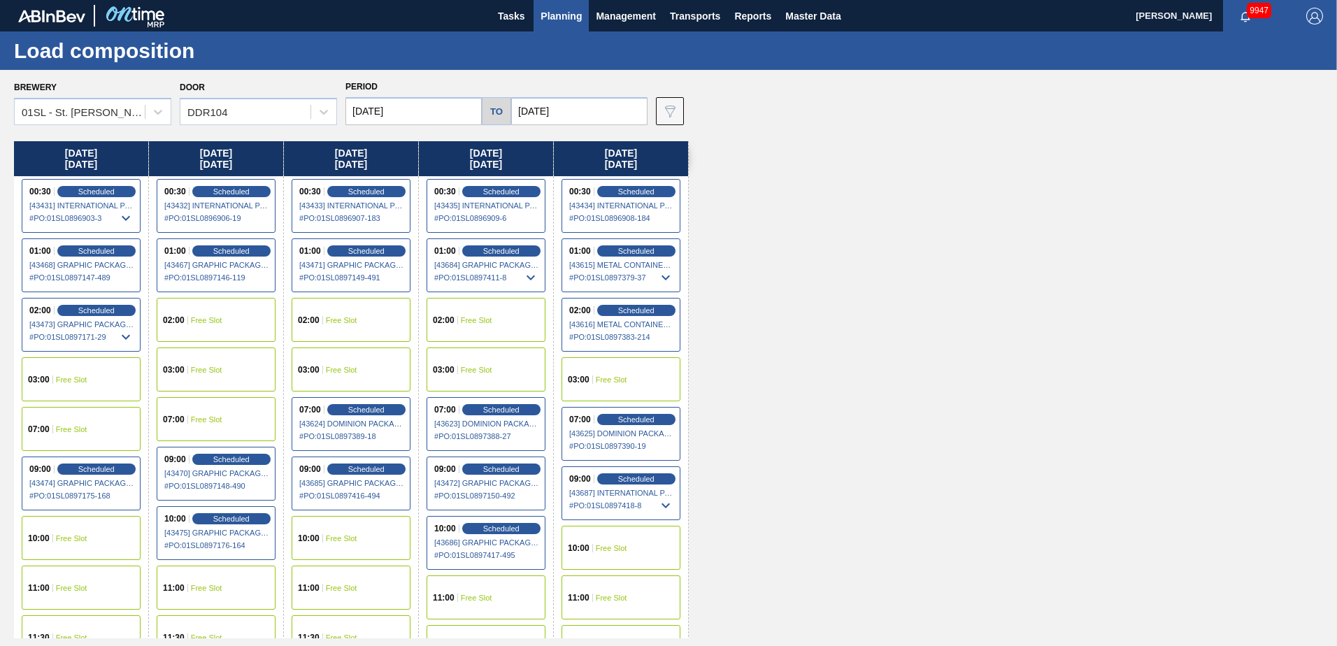
click at [480, 310] on div "02:00 Free Slot" at bounding box center [486, 320] width 119 height 44
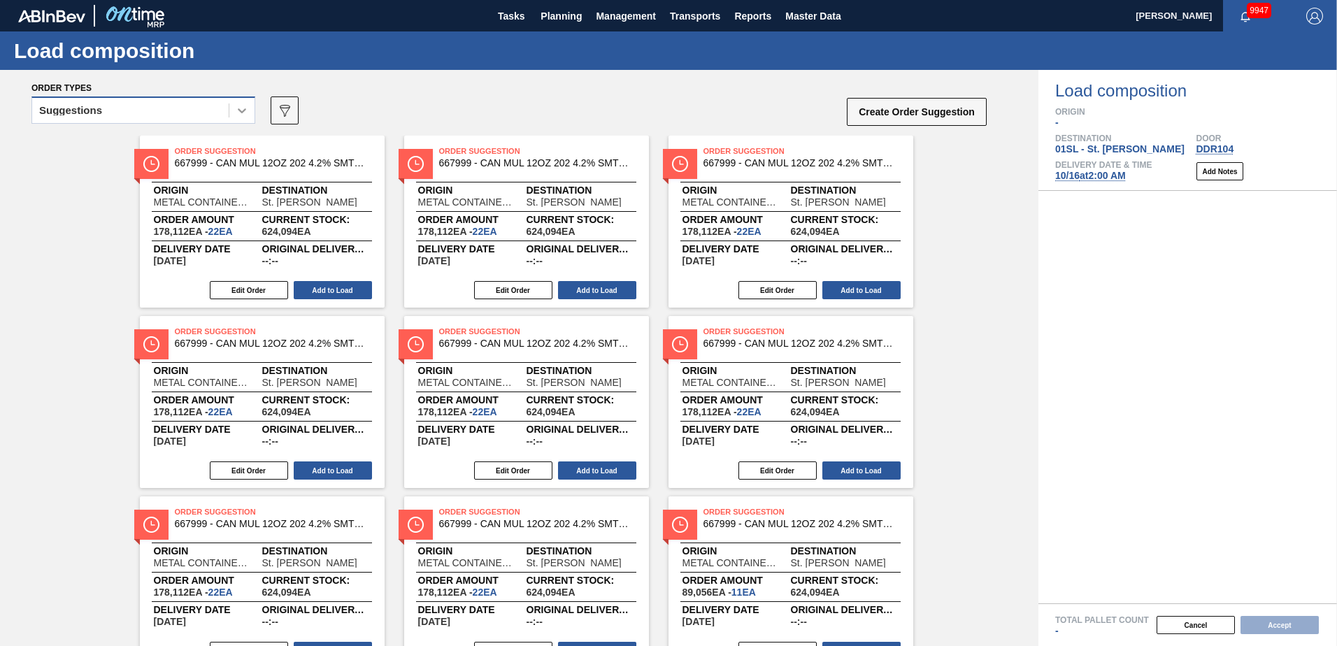
click at [237, 114] on icon at bounding box center [242, 110] width 14 height 14
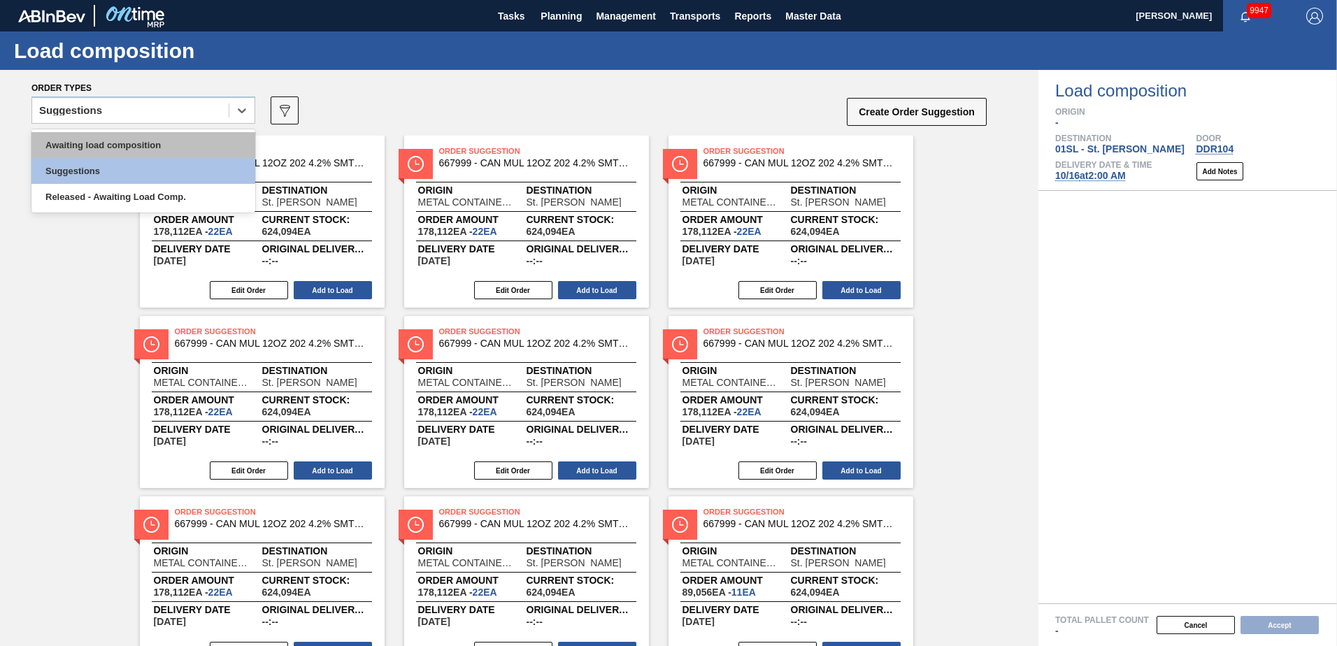
click at [197, 134] on div "Awaiting load composition" at bounding box center [143, 145] width 224 height 26
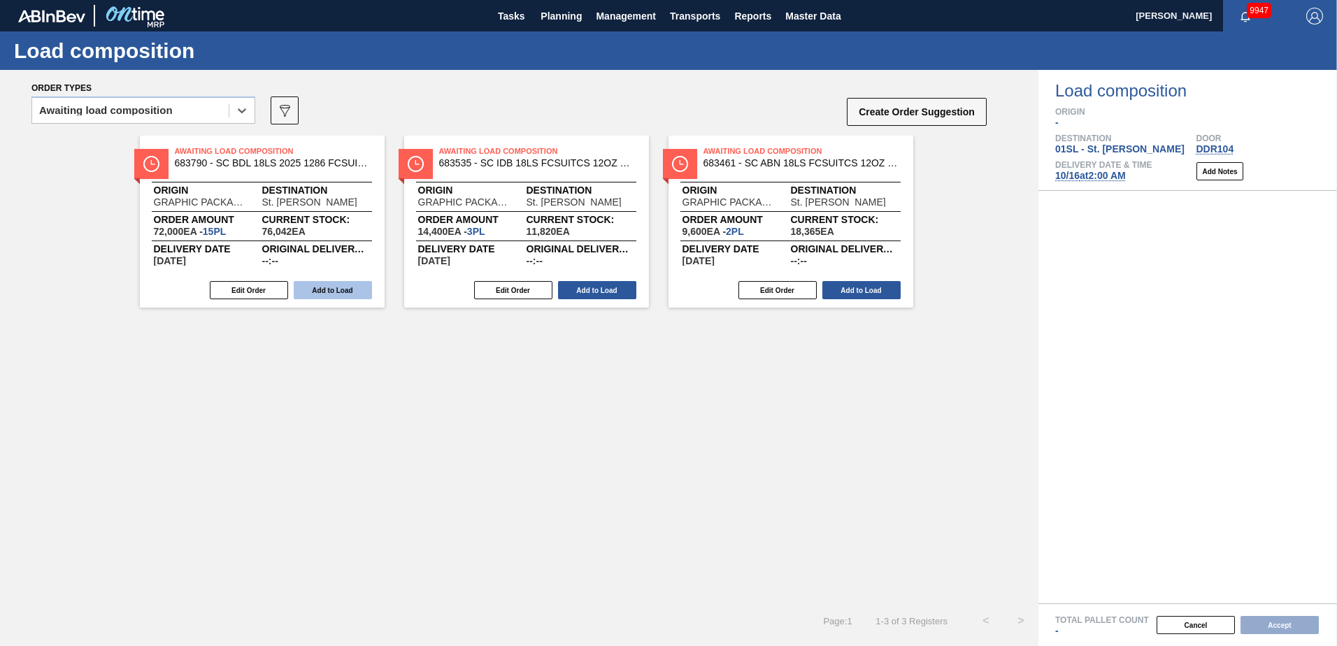
click at [326, 285] on button "Add to Load" at bounding box center [333, 290] width 78 height 18
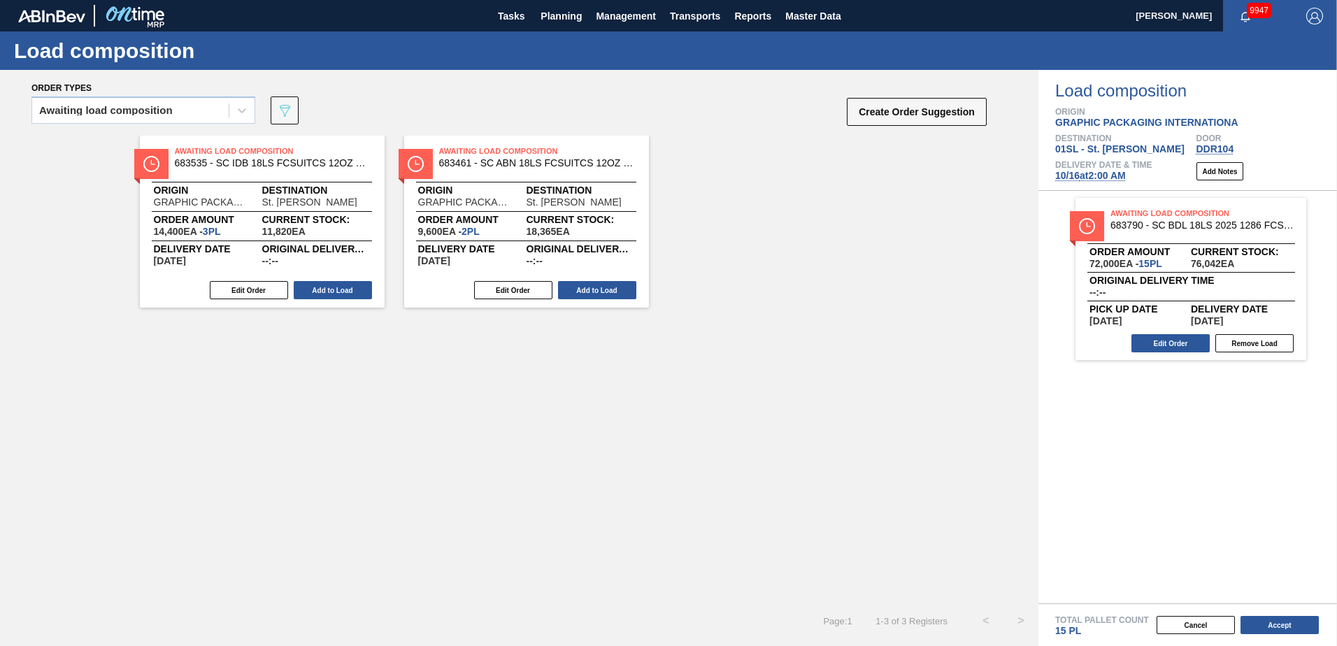
click at [318, 291] on button "Add to Load" at bounding box center [333, 290] width 78 height 18
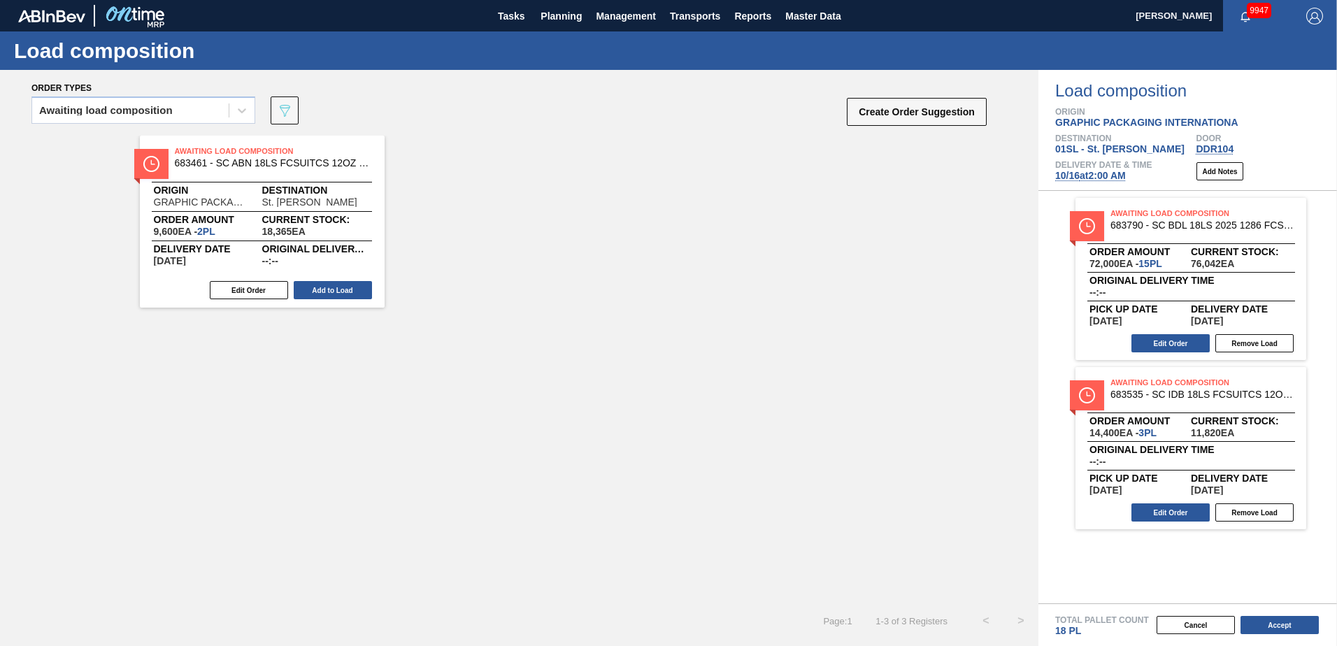
click at [318, 291] on button "Add to Load" at bounding box center [333, 290] width 78 height 18
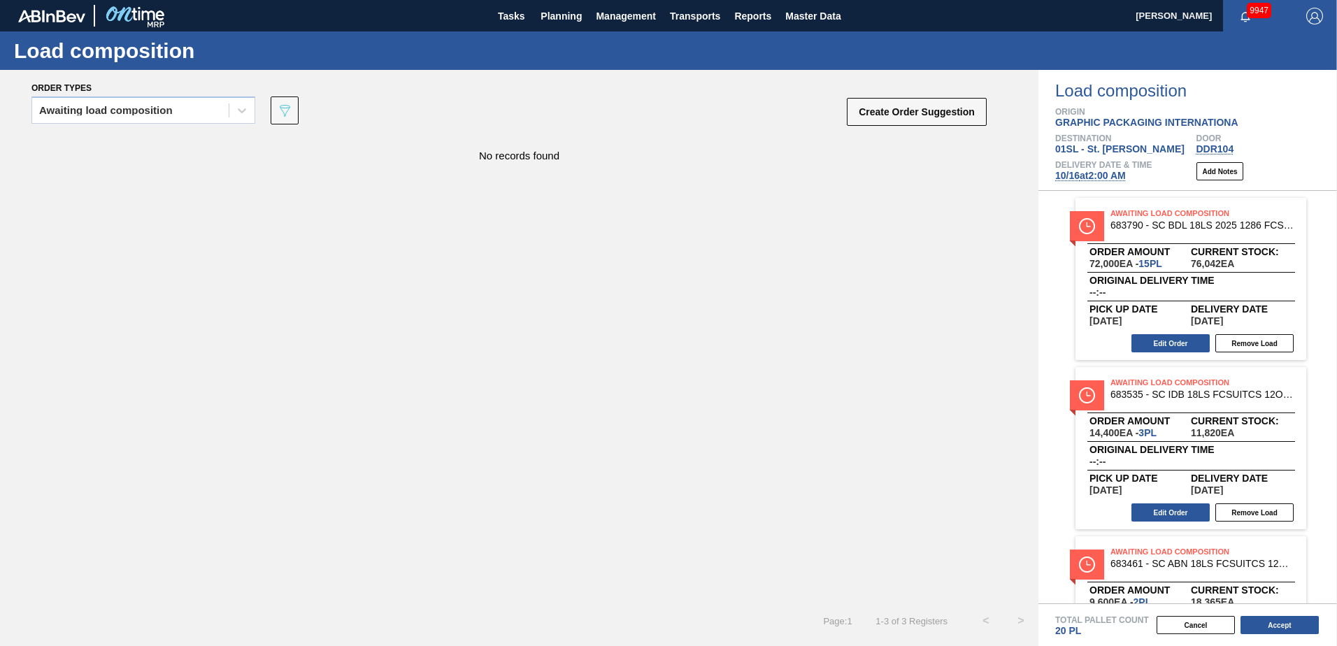
click at [879, 127] on div "Create Order Suggestion" at bounding box center [918, 114] width 140 height 36
click at [876, 113] on button "Create Order Suggestion" at bounding box center [917, 112] width 140 height 28
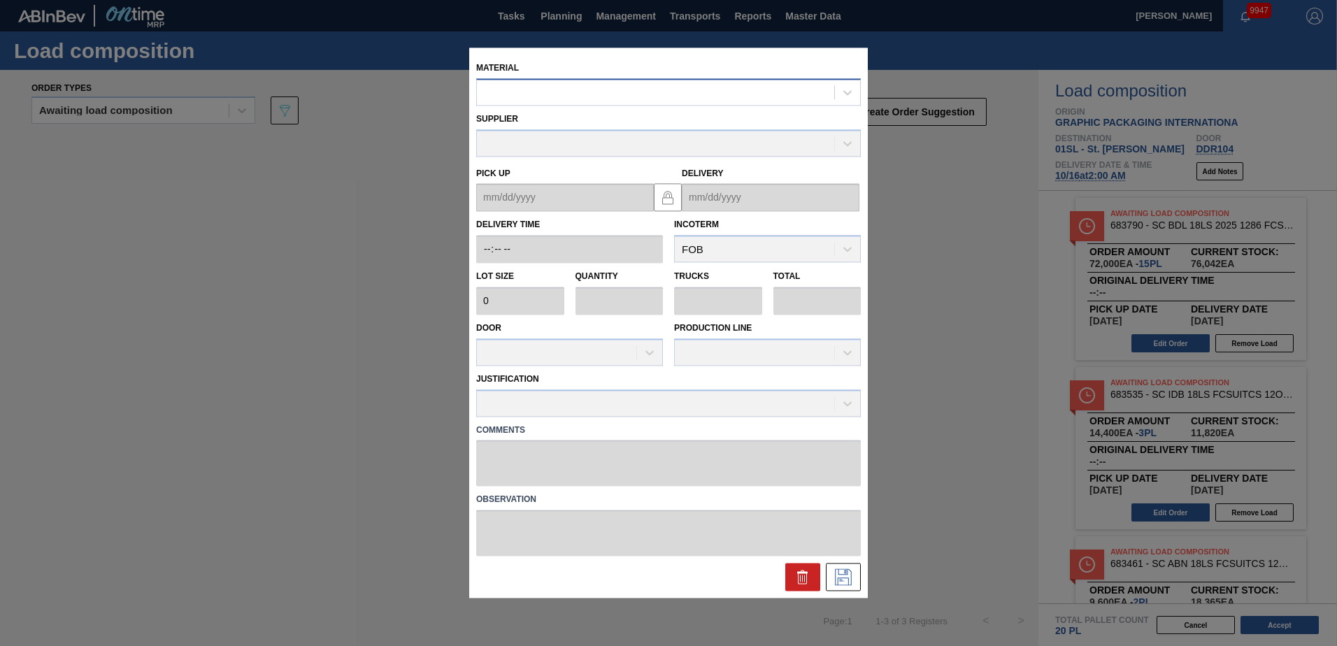
click at [703, 90] on div at bounding box center [655, 93] width 357 height 20
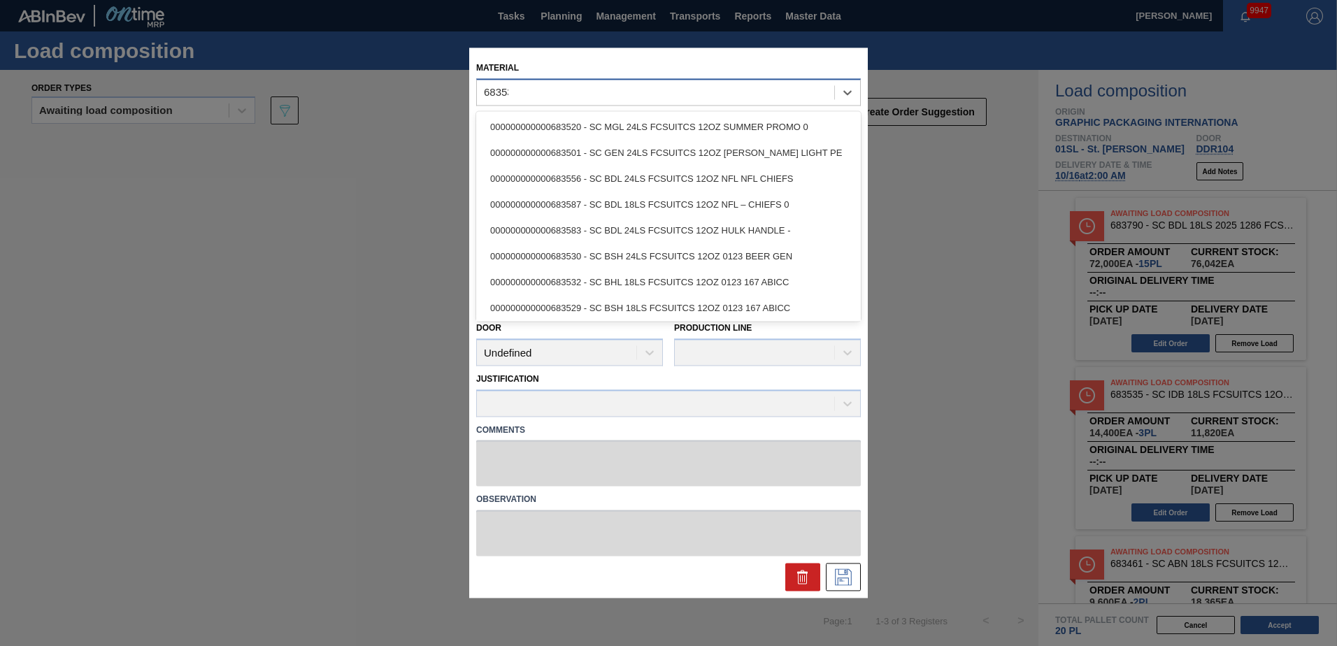
type input "683535"
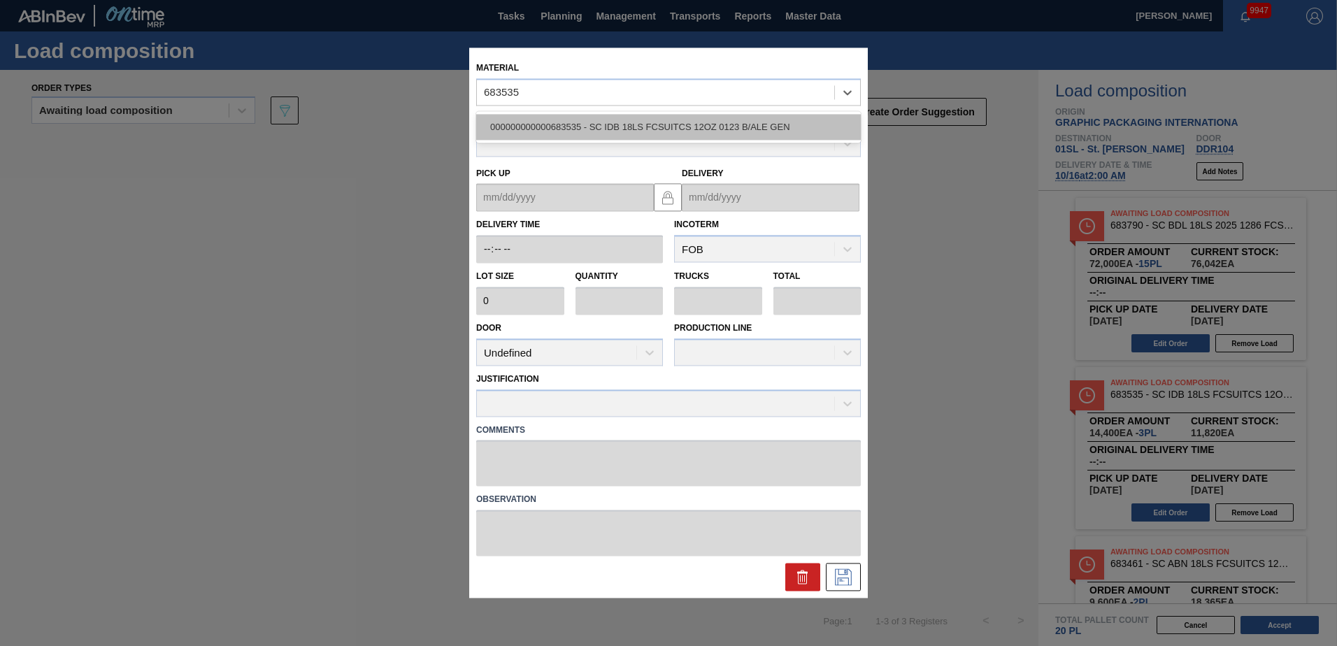
click at [699, 122] on div "000000000000683535 - SC IDB 18LS FCSUITCS 12OZ 0123 B/ALE GEN" at bounding box center [668, 127] width 385 height 26
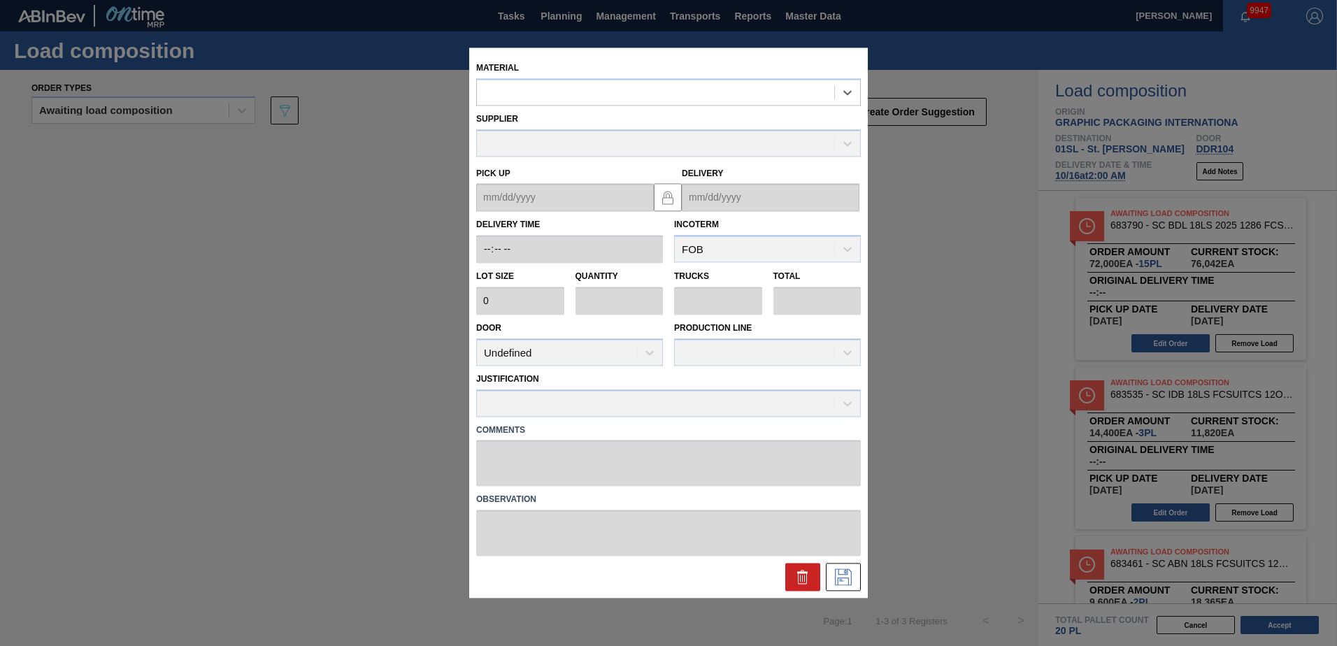
type input "4,800"
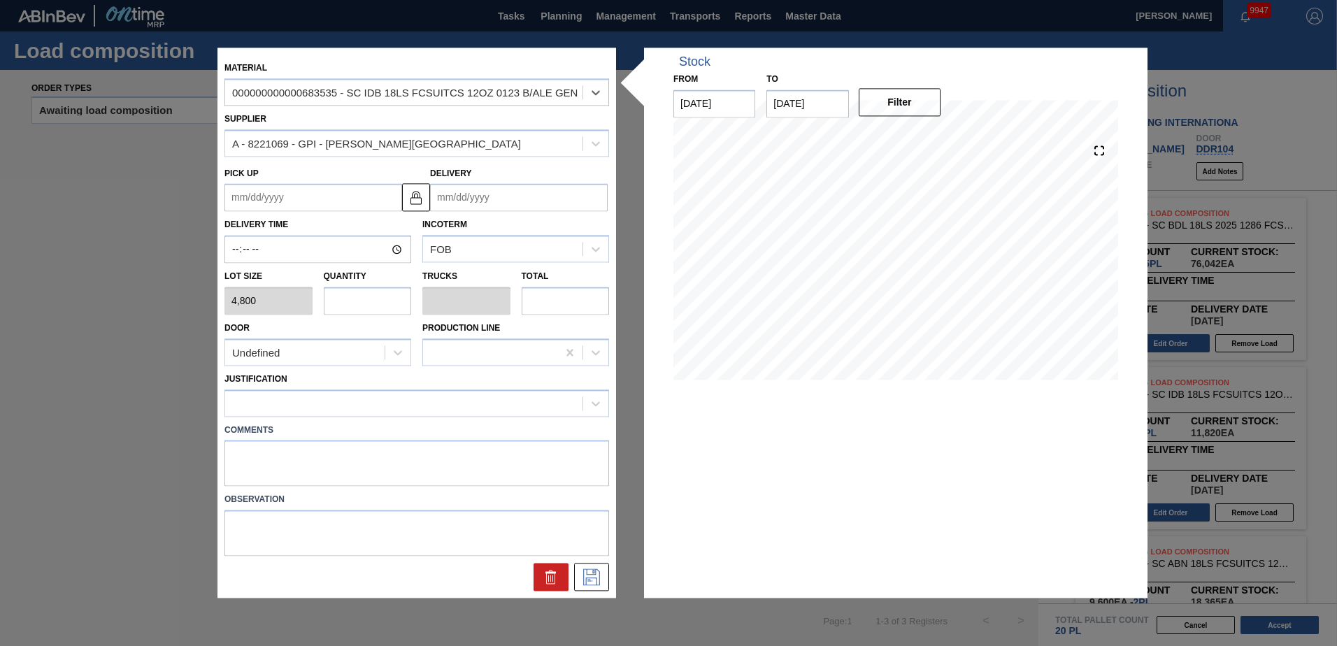
click at [501, 195] on input "Delivery" at bounding box center [519, 198] width 178 height 28
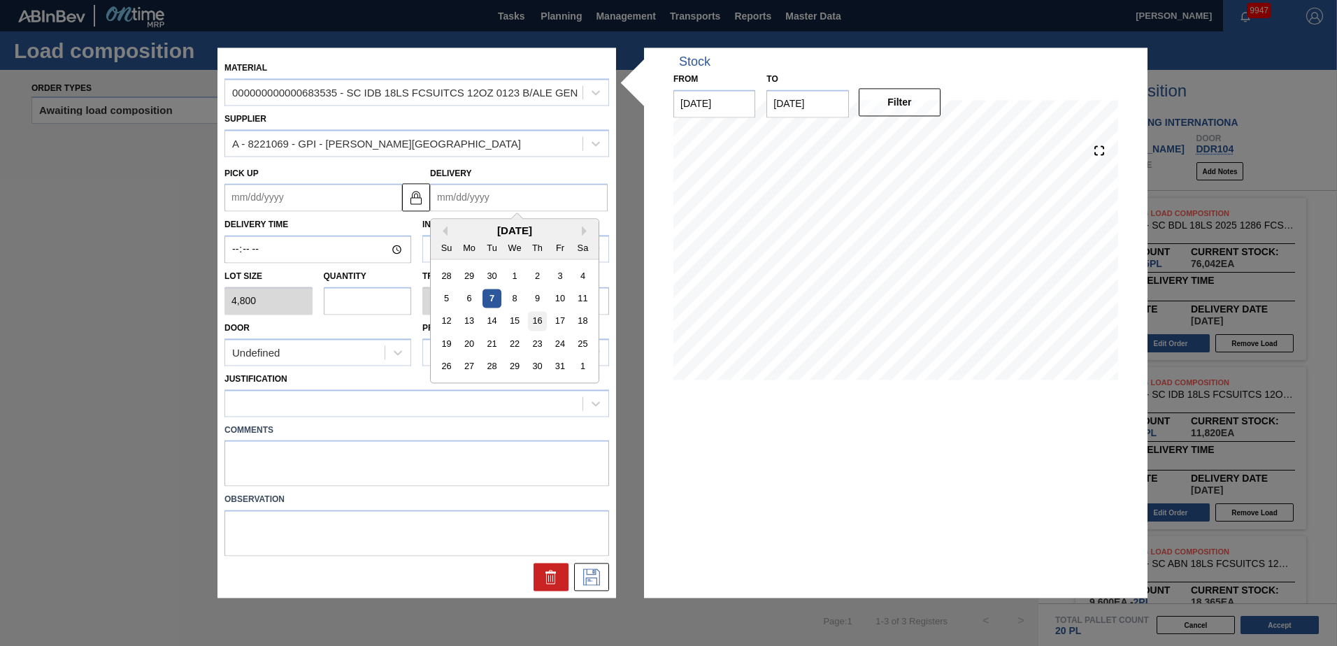
click at [539, 322] on div "16" at bounding box center [537, 321] width 19 height 19
type up "[DATE]"
type input "[DATE]"
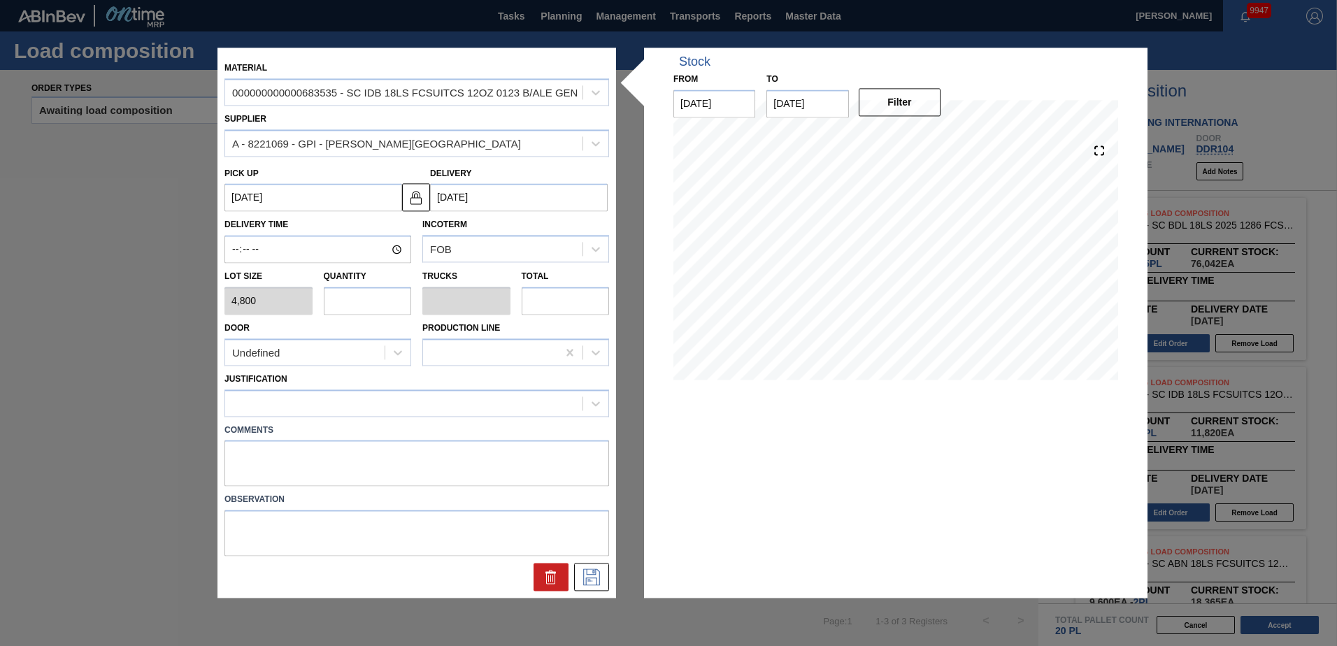
click at [381, 295] on input "text" at bounding box center [368, 301] width 88 height 28
type input "2"
type input "0.091"
type input "9,600"
type input "2"
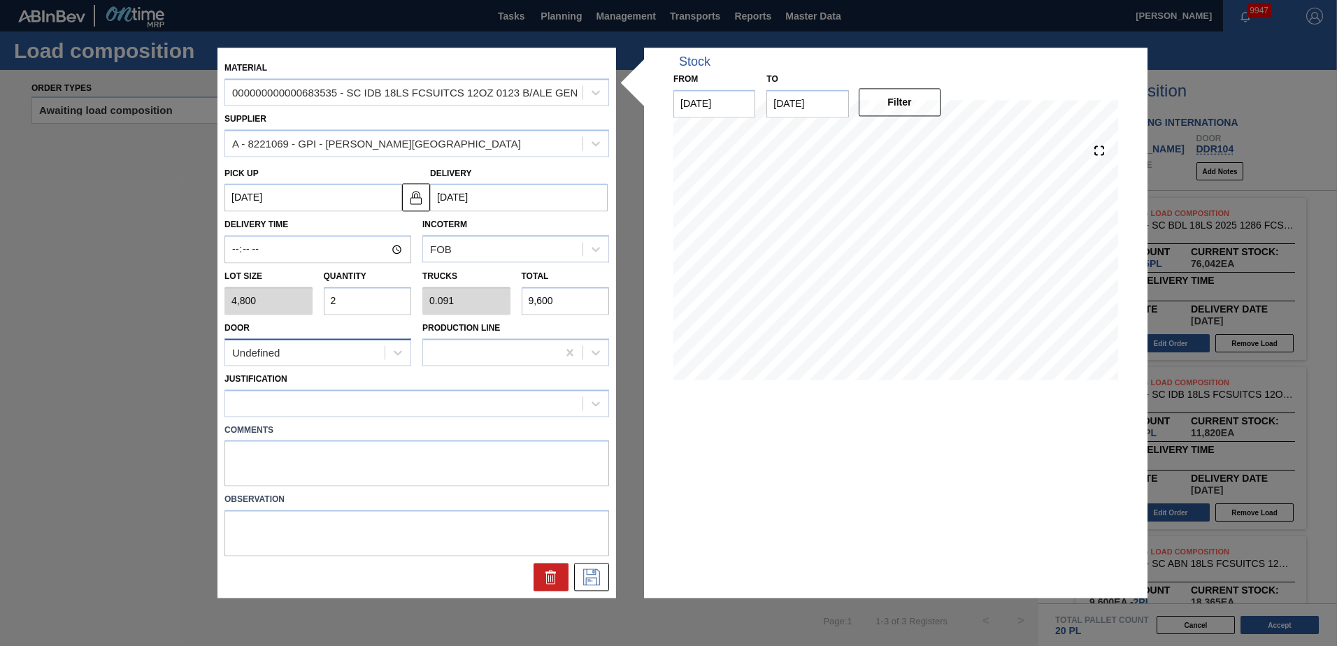
click at [361, 348] on div "Undefined" at bounding box center [304, 353] width 159 height 20
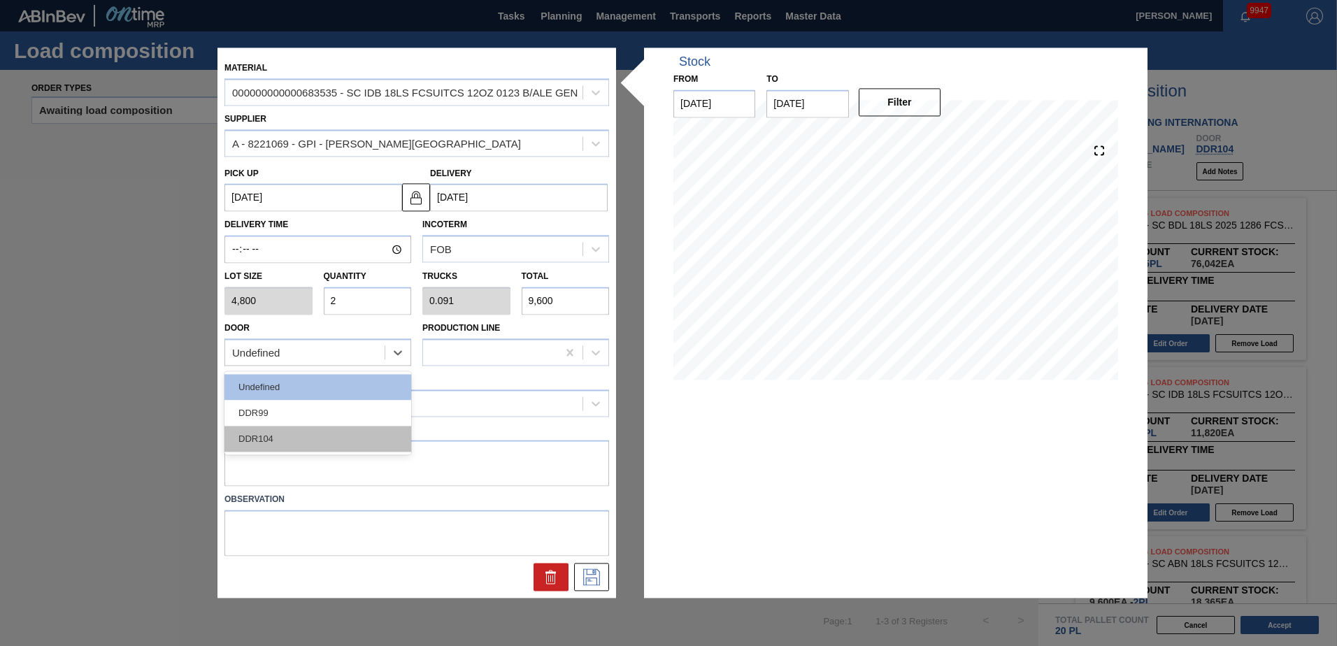
click at [324, 445] on div "DDR104" at bounding box center [317, 439] width 187 height 26
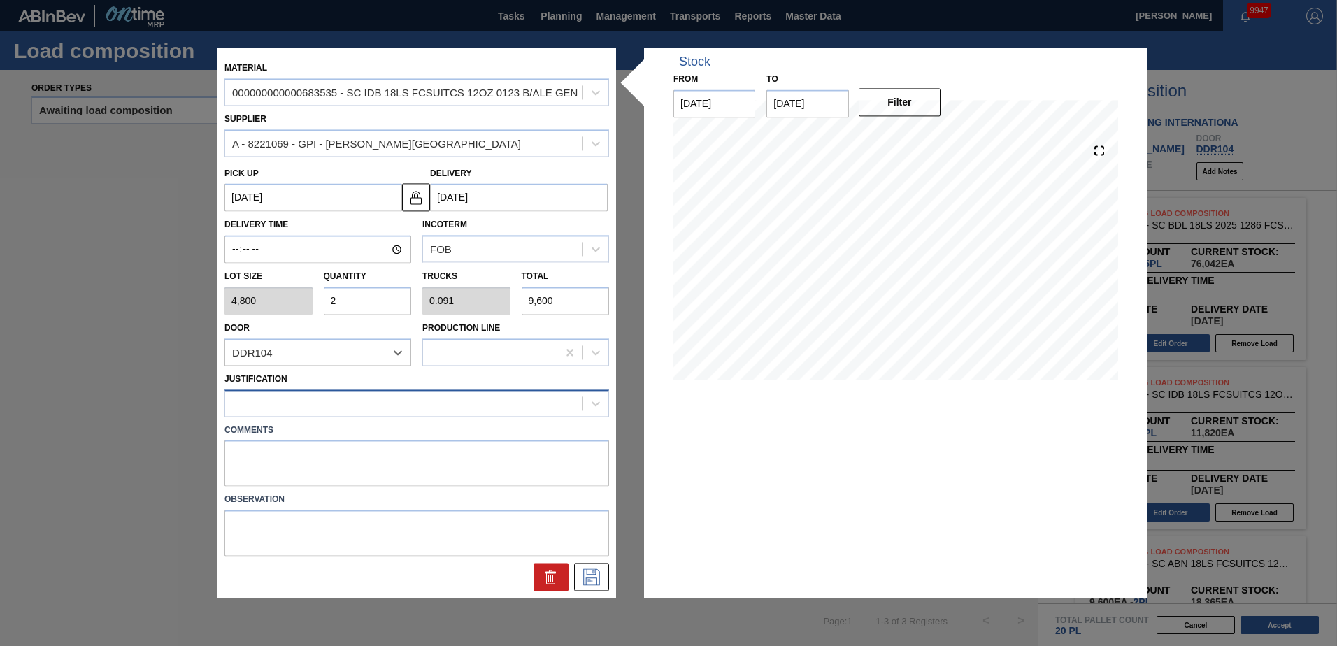
click at [317, 396] on div at bounding box center [403, 403] width 357 height 20
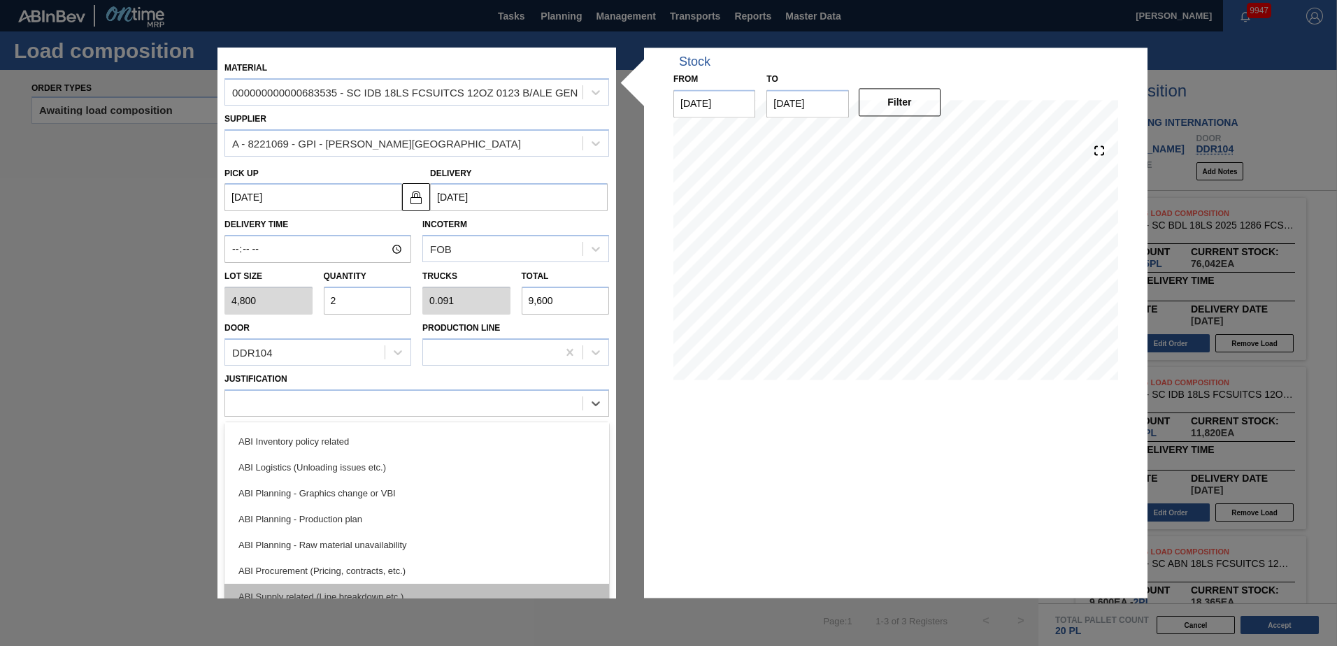
scroll to position [140, 0]
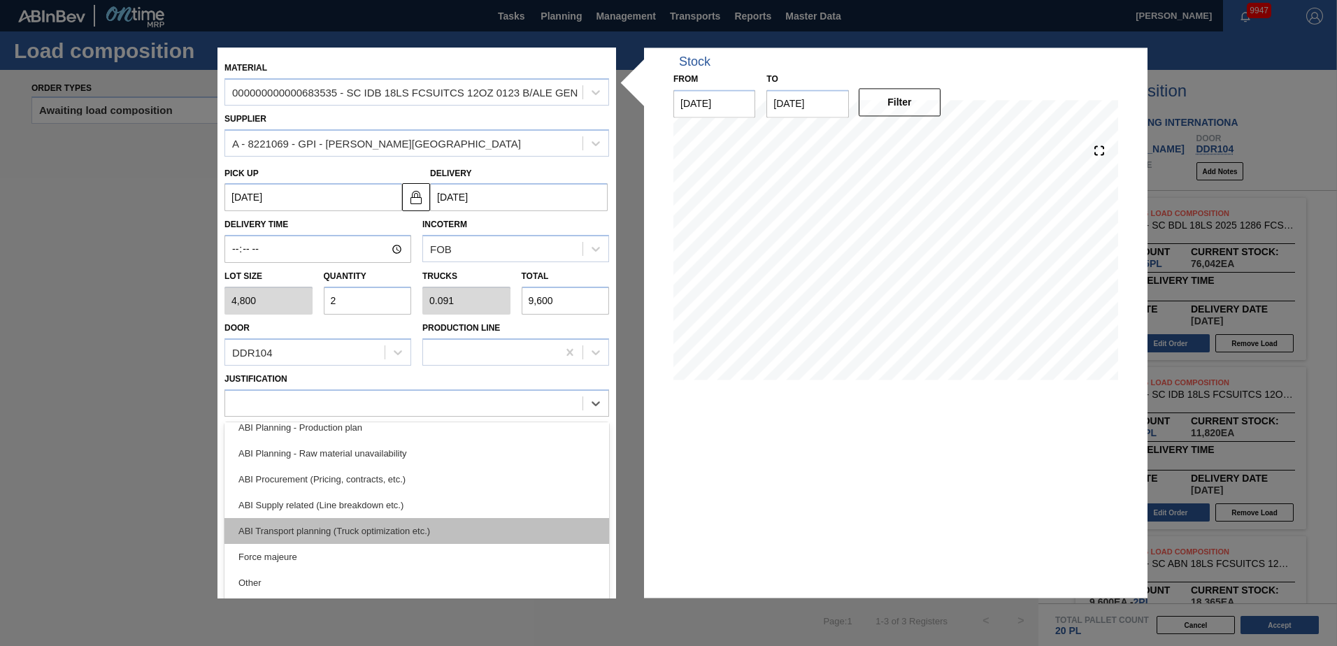
click at [364, 524] on div "ABI Transport planning (Truck optimization etc.)" at bounding box center [416, 531] width 385 height 26
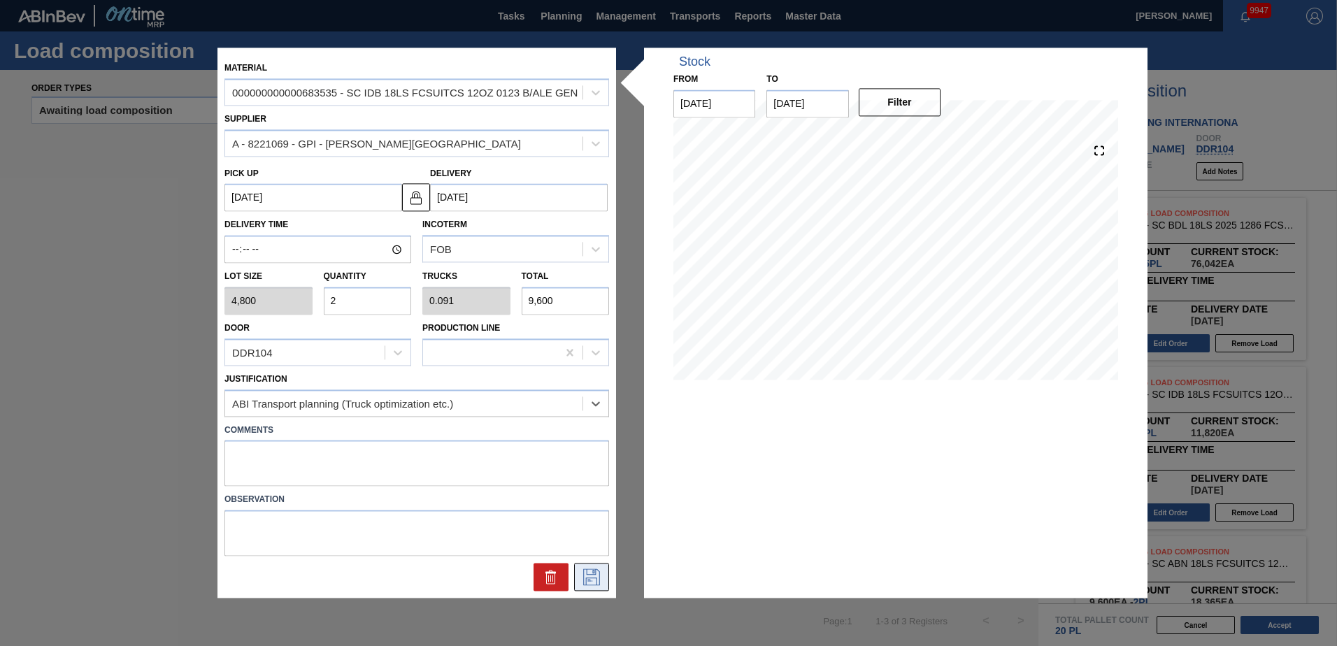
click at [580, 575] on button at bounding box center [591, 578] width 35 height 28
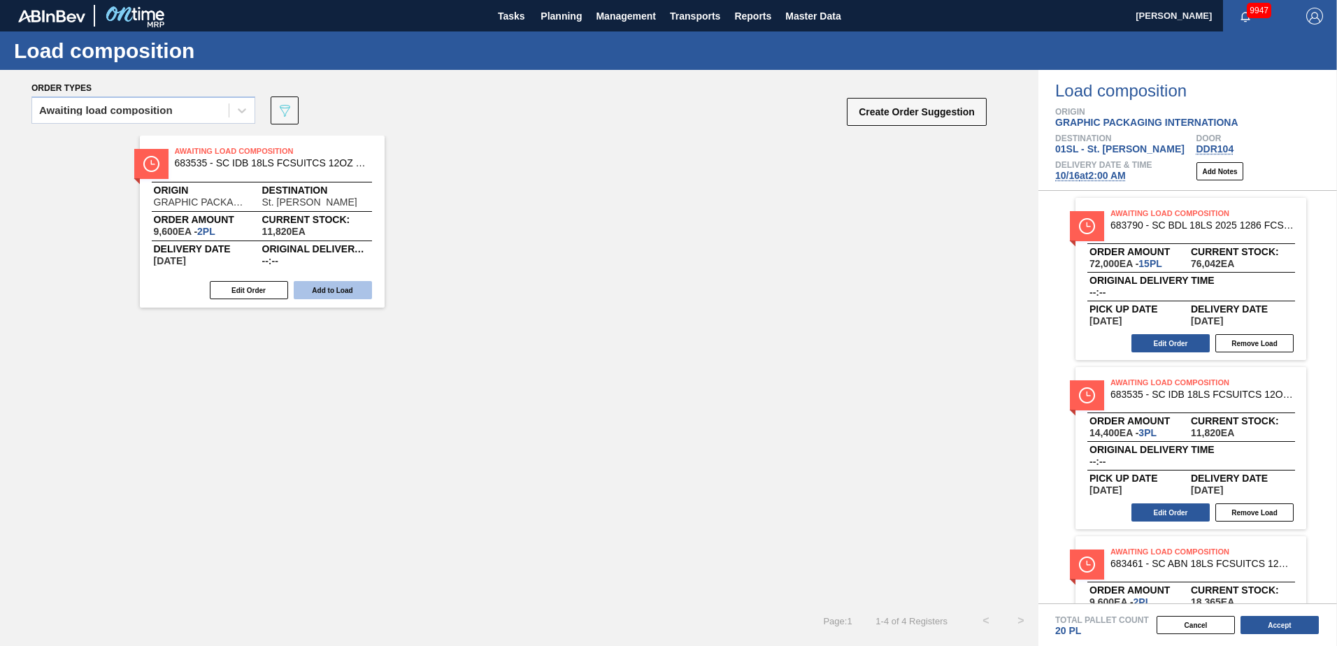
click at [350, 292] on button "Add to Load" at bounding box center [333, 290] width 78 height 18
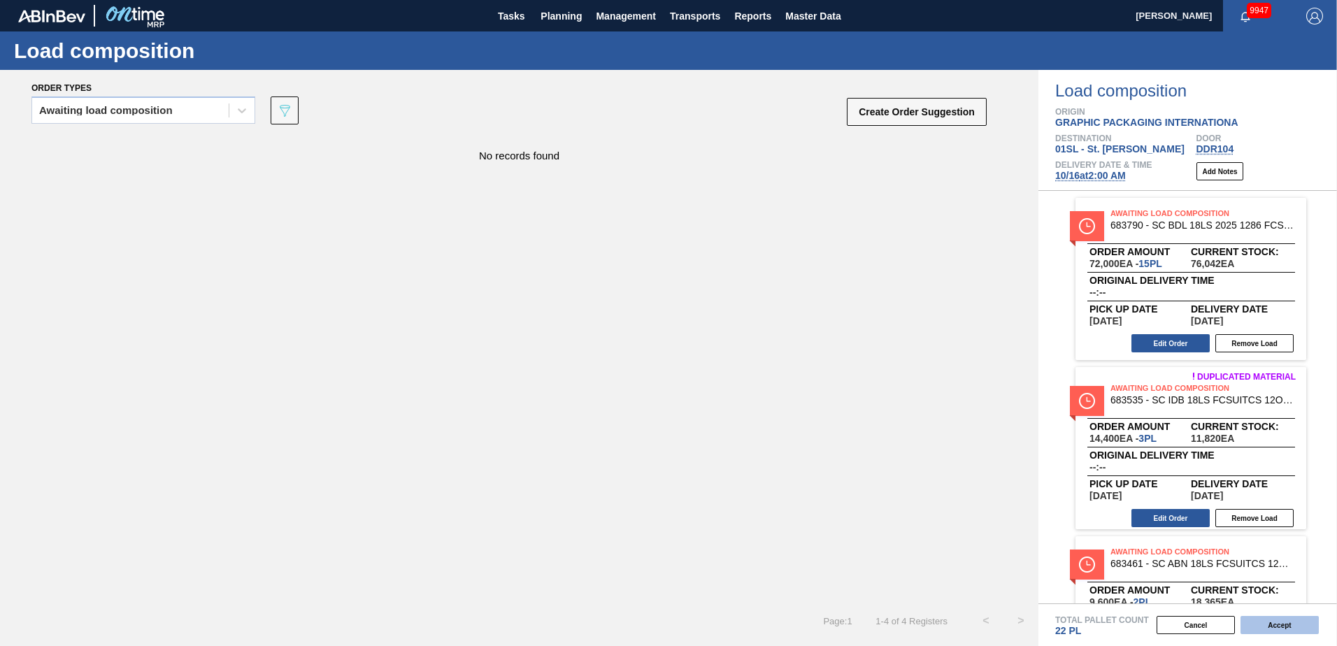
click at [1248, 622] on button "Accept" at bounding box center [1279, 625] width 78 height 18
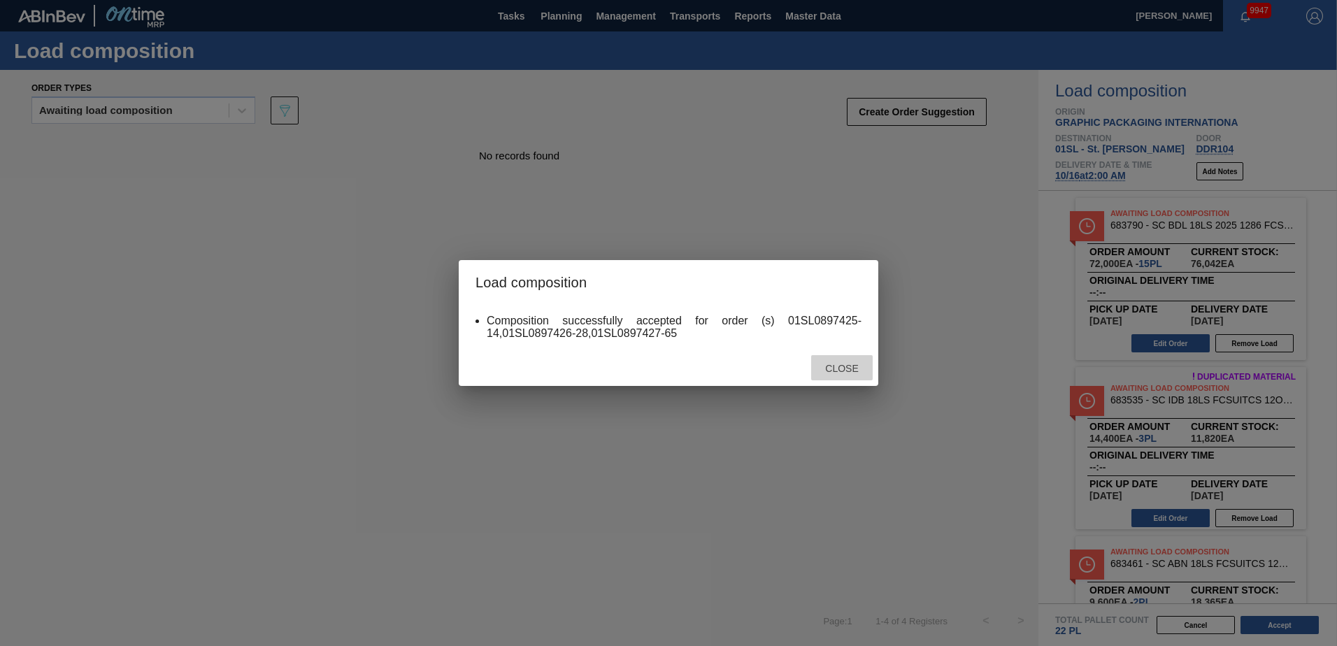
click at [828, 380] on div "Close" at bounding box center [842, 368] width 62 height 26
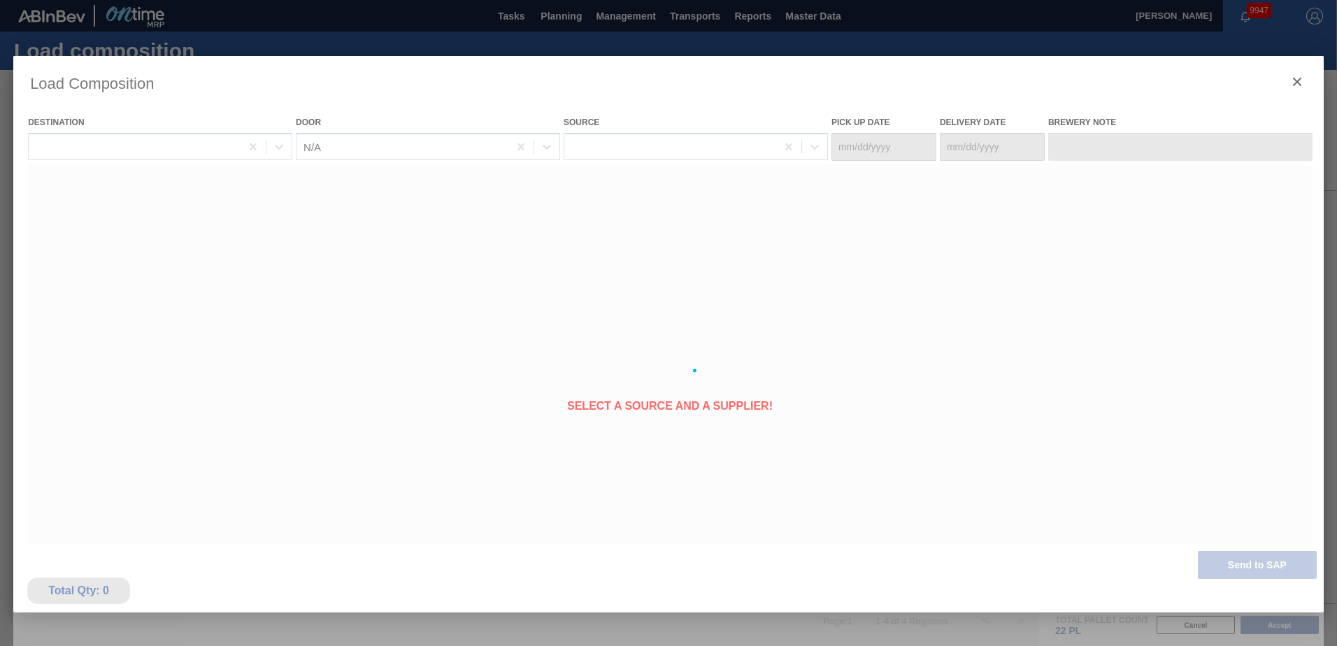
type Date "[DATE]"
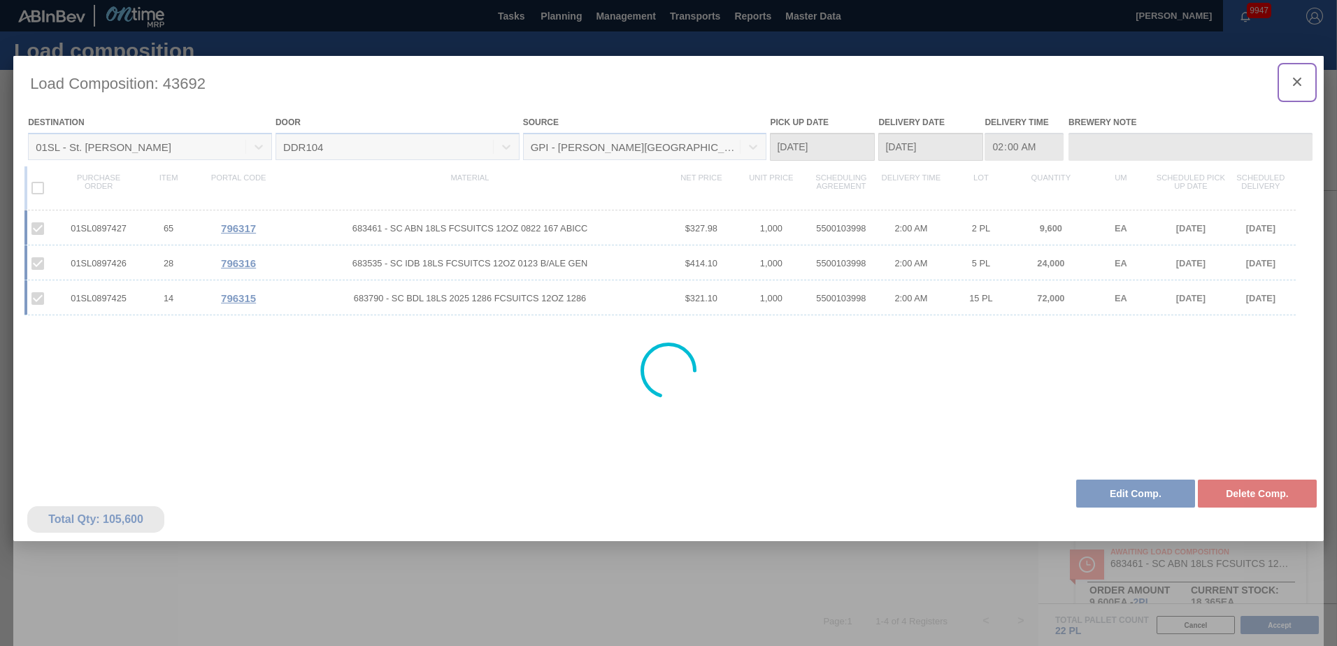
click at [1294, 82] on icon "botão de ícone" at bounding box center [1297, 81] width 17 height 17
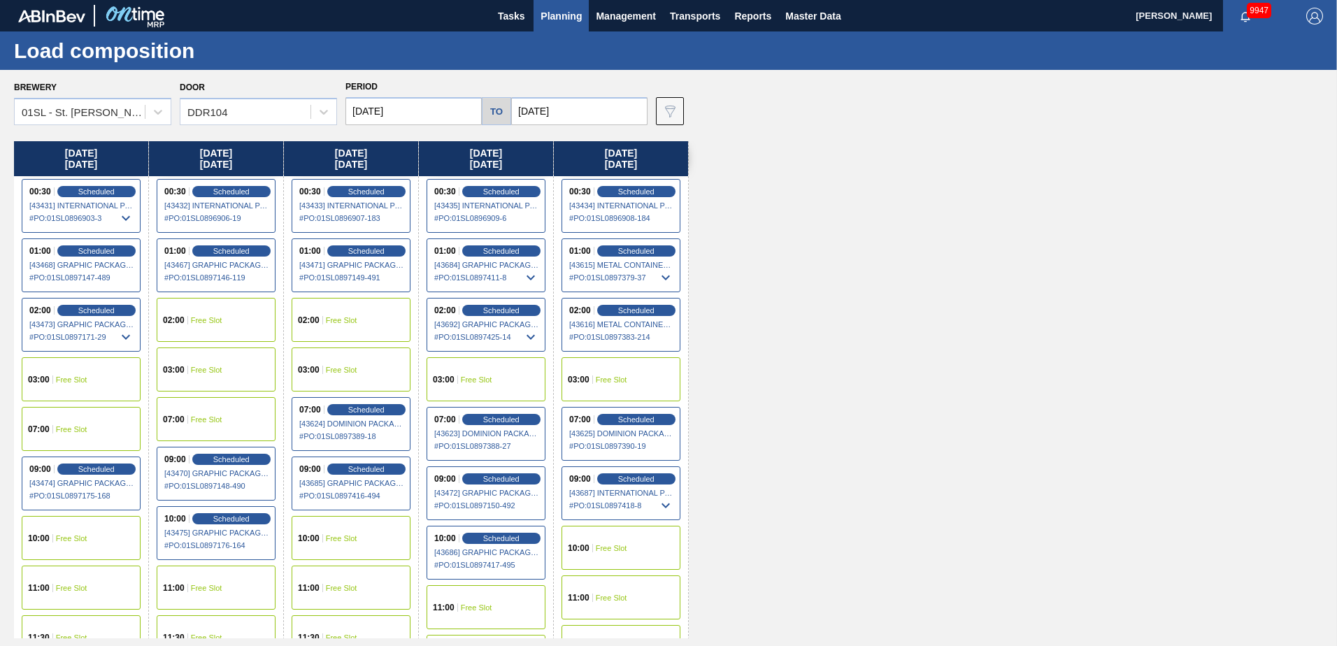
click at [550, 12] on span "Planning" at bounding box center [561, 16] width 41 height 17
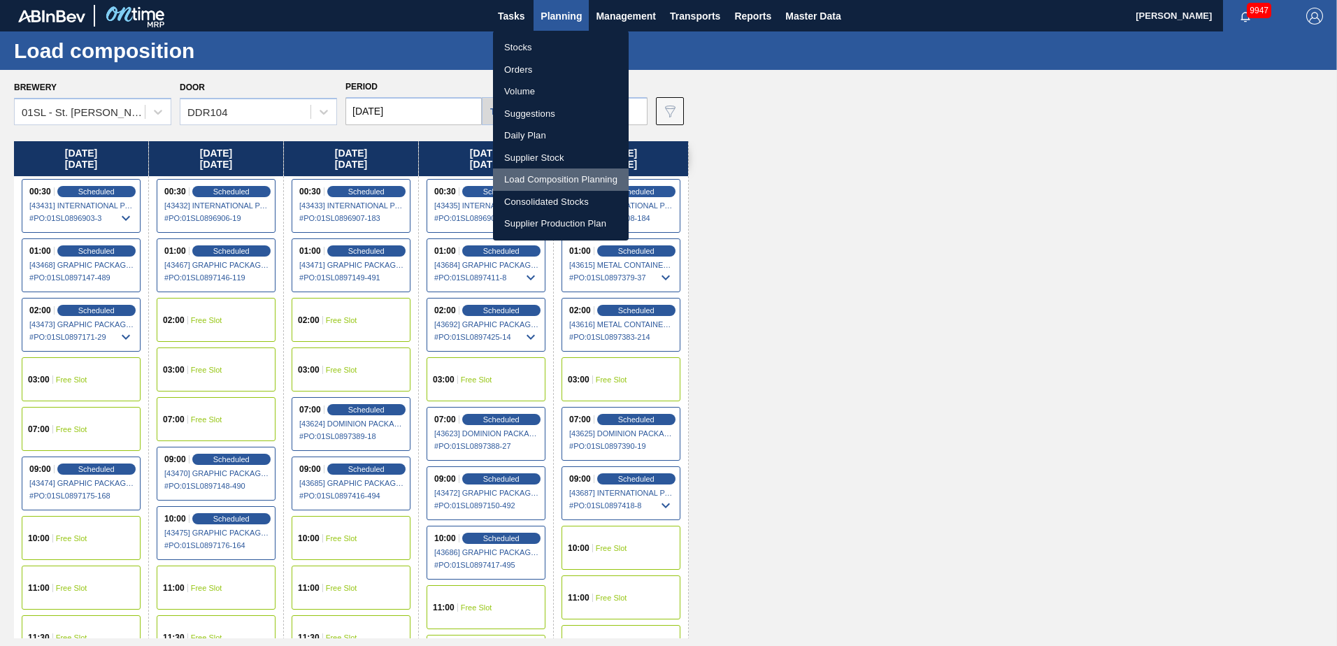
click at [554, 175] on li "Load Composition Planning" at bounding box center [561, 180] width 136 height 22
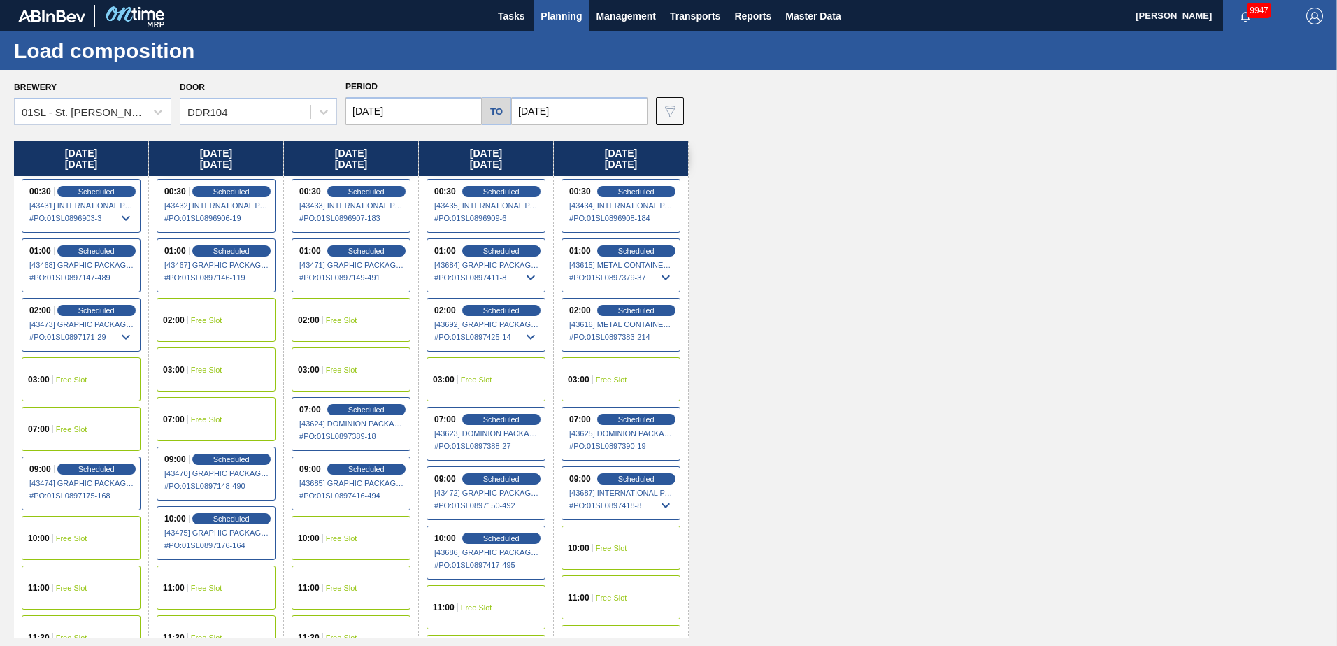
click at [566, 20] on span "Planning" at bounding box center [561, 16] width 41 height 17
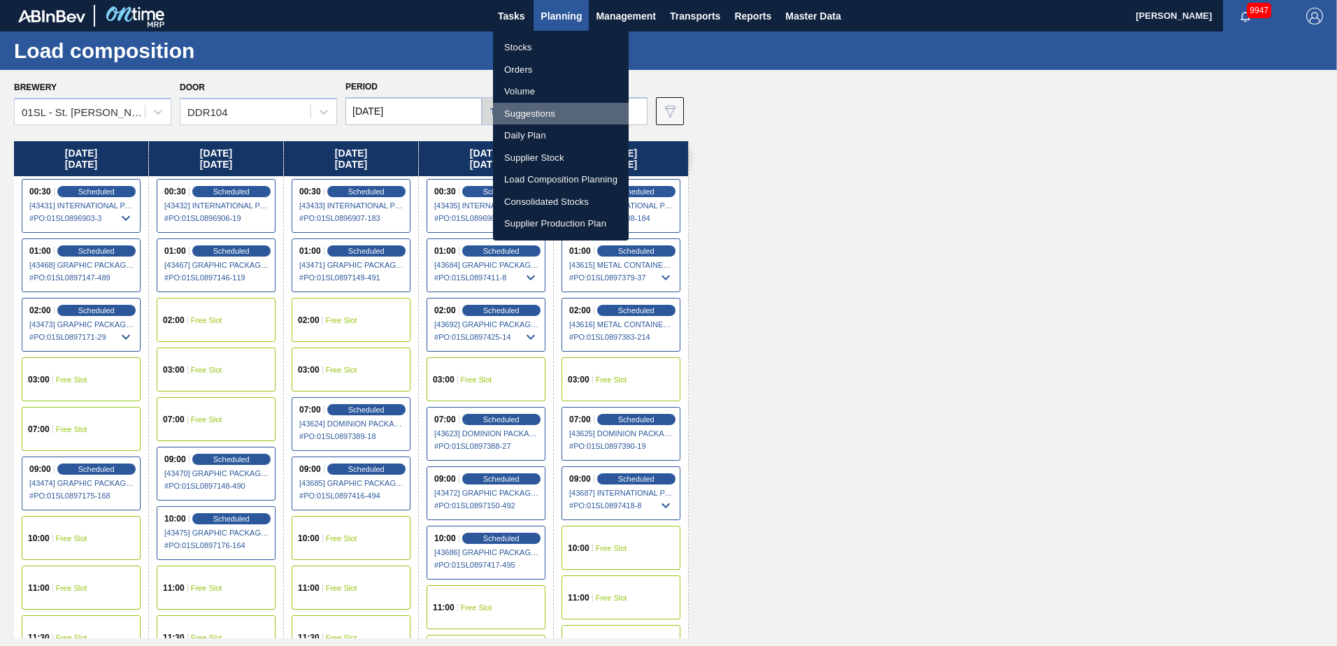
click at [552, 113] on li "Suggestions" at bounding box center [561, 114] width 136 height 22
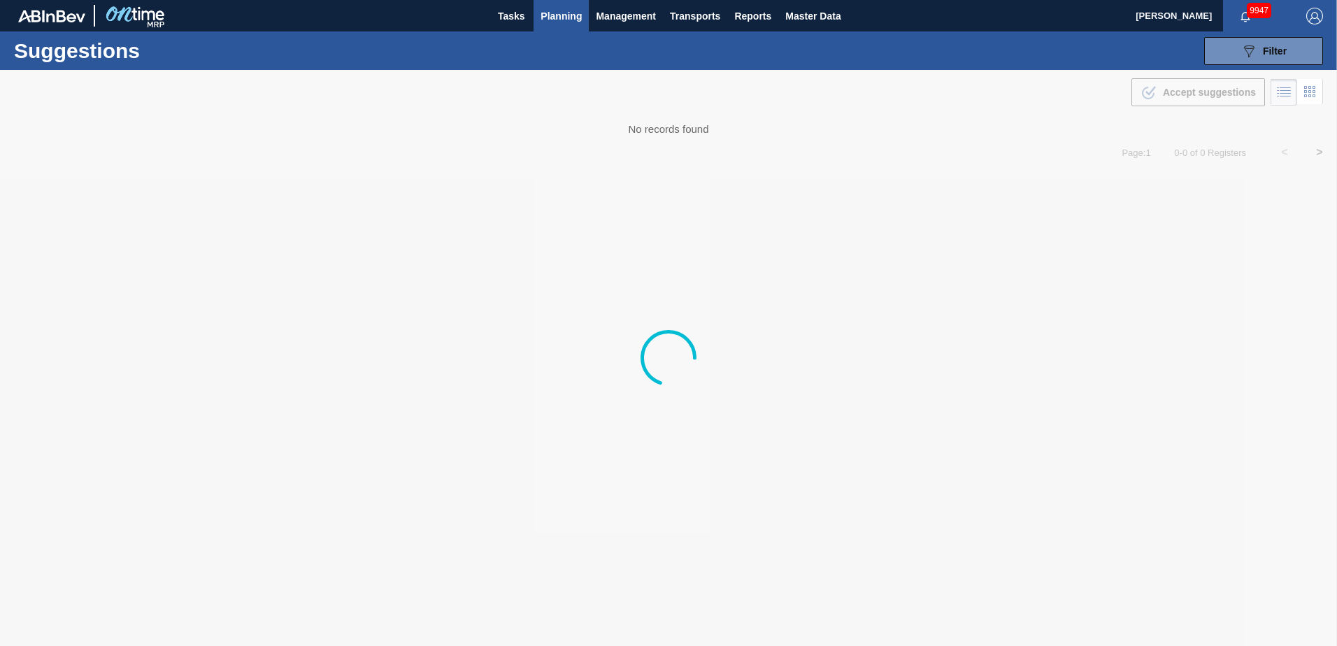
type from "[DATE]"
type to "[DATE]"
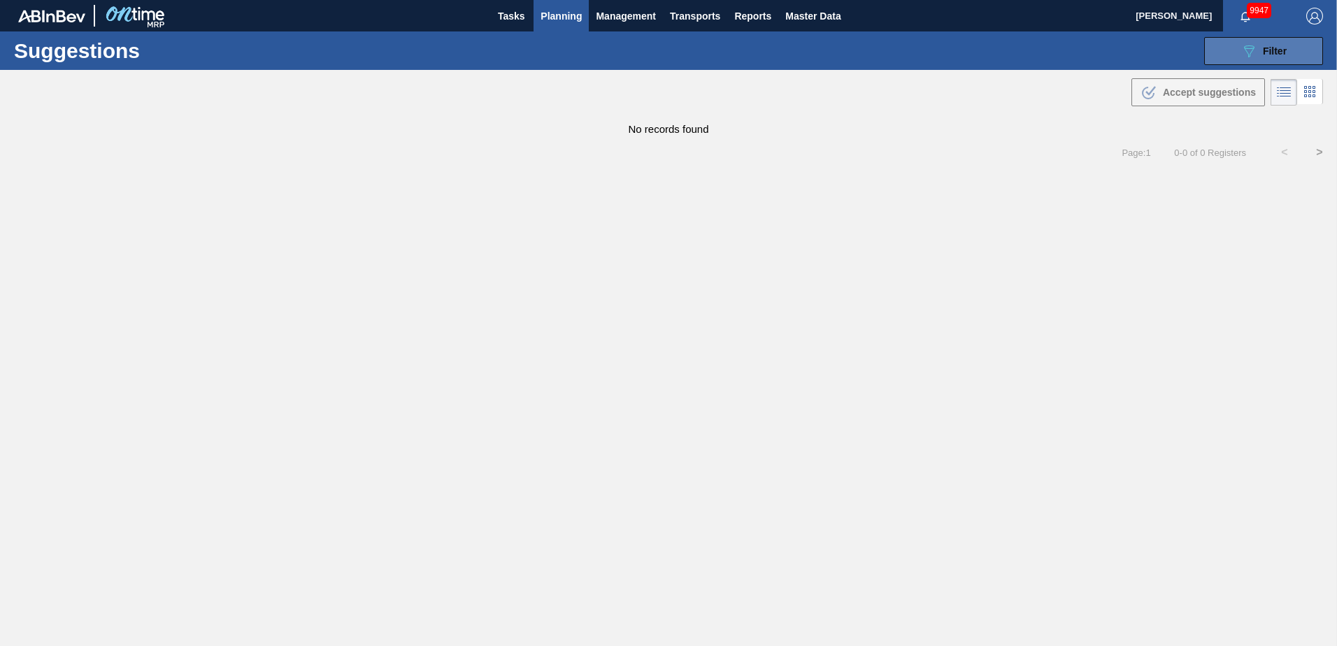
click at [1241, 49] on icon "089F7B8B-B2A5-4AFE-B5C0-19BA573D28AC" at bounding box center [1248, 51] width 17 height 17
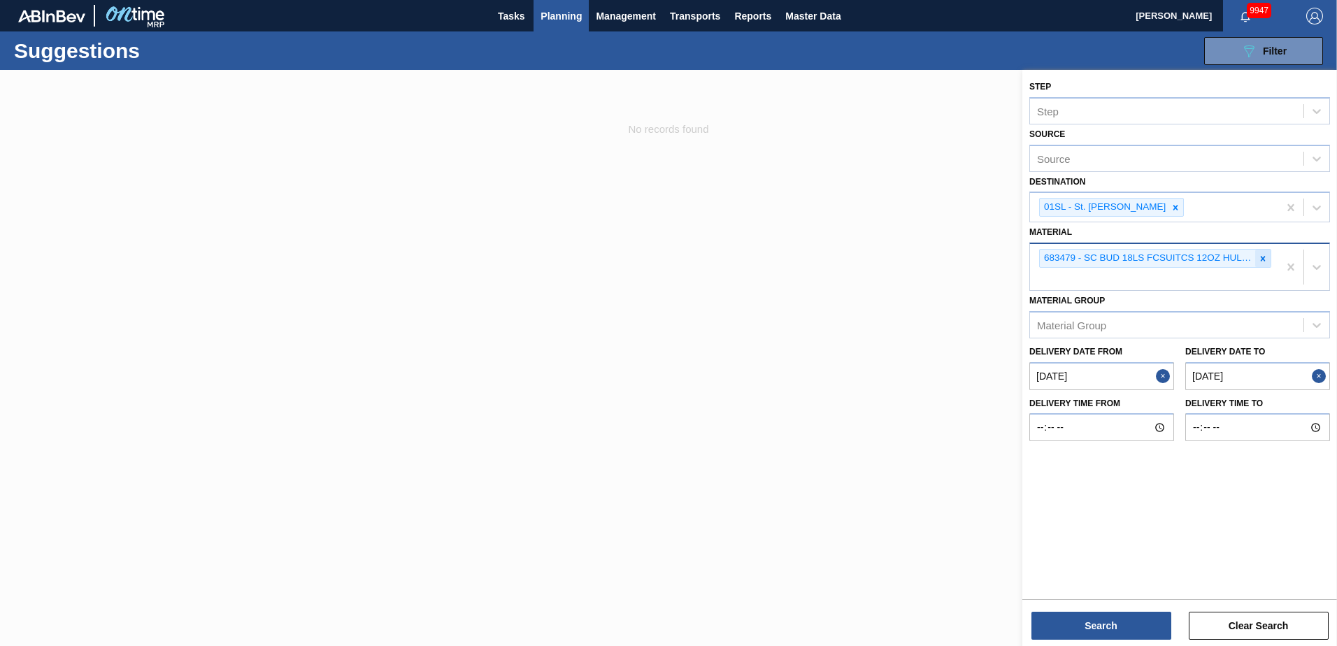
click at [1264, 252] on div at bounding box center [1262, 258] width 15 height 17
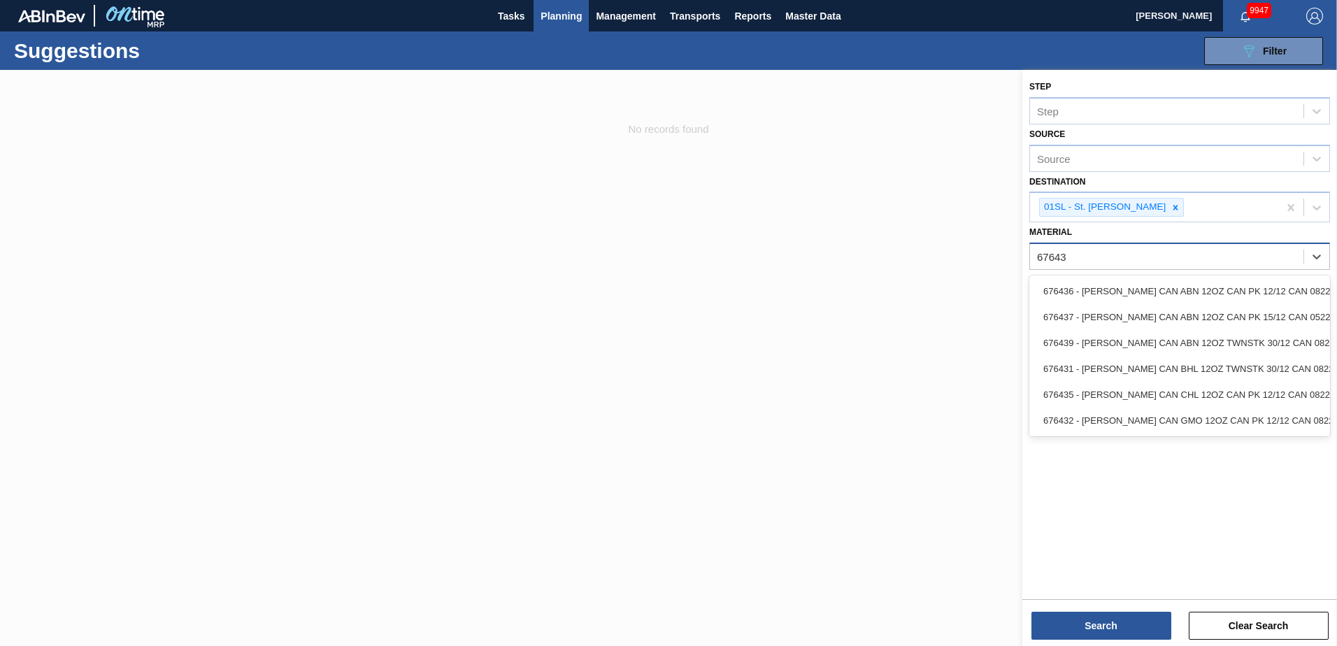
type input "676439"
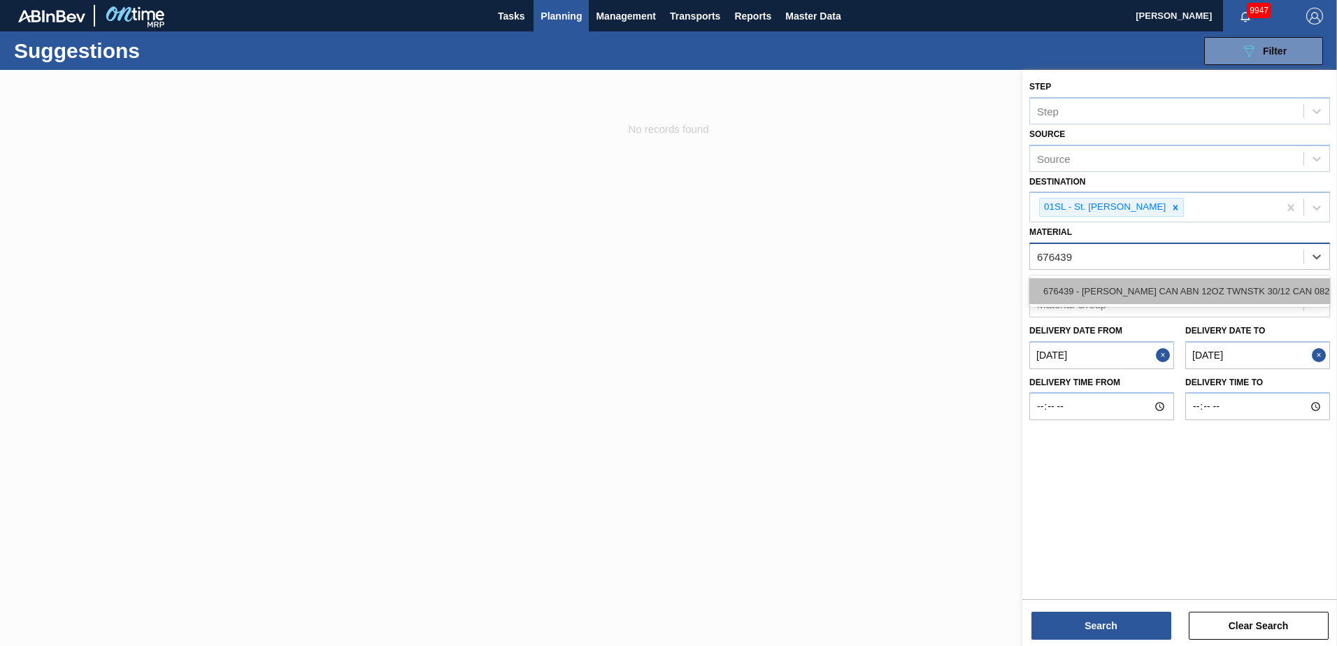
click at [1215, 293] on div "676439 - [PERSON_NAME] CAN ABN 12OZ TWNSTK 30/12 CAN 0822" at bounding box center [1179, 291] width 301 height 26
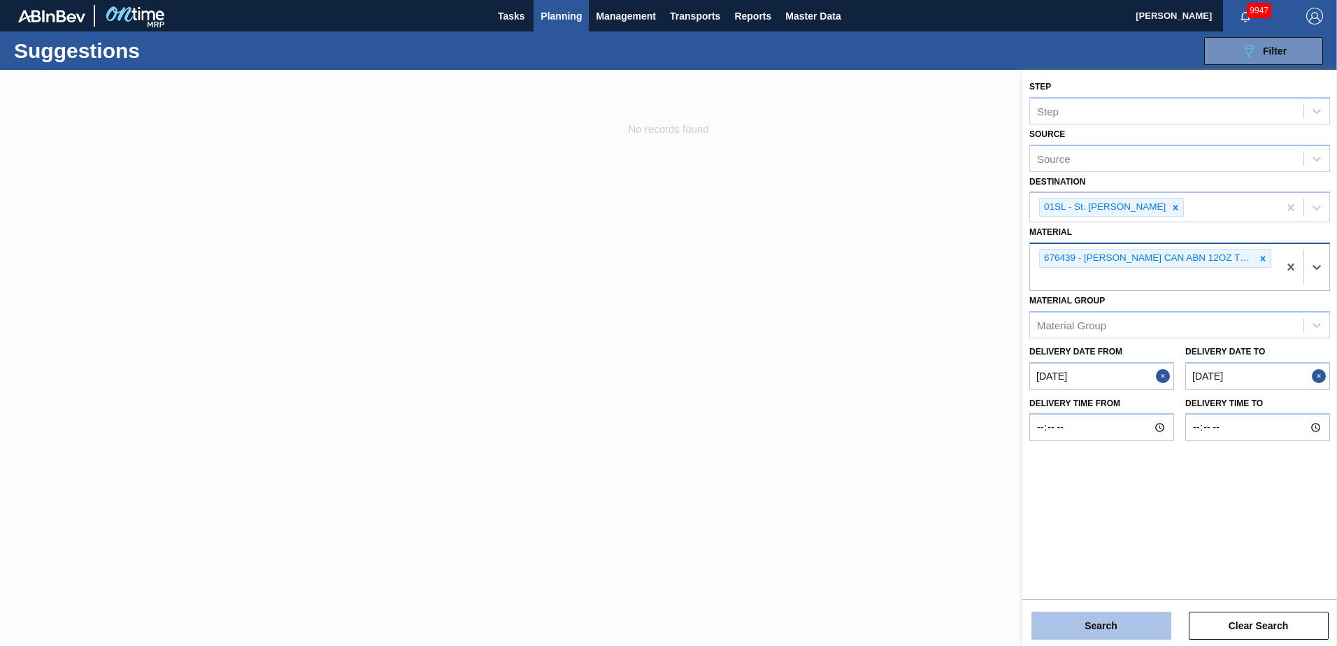
click at [1056, 633] on button "Search" at bounding box center [1101, 626] width 140 height 28
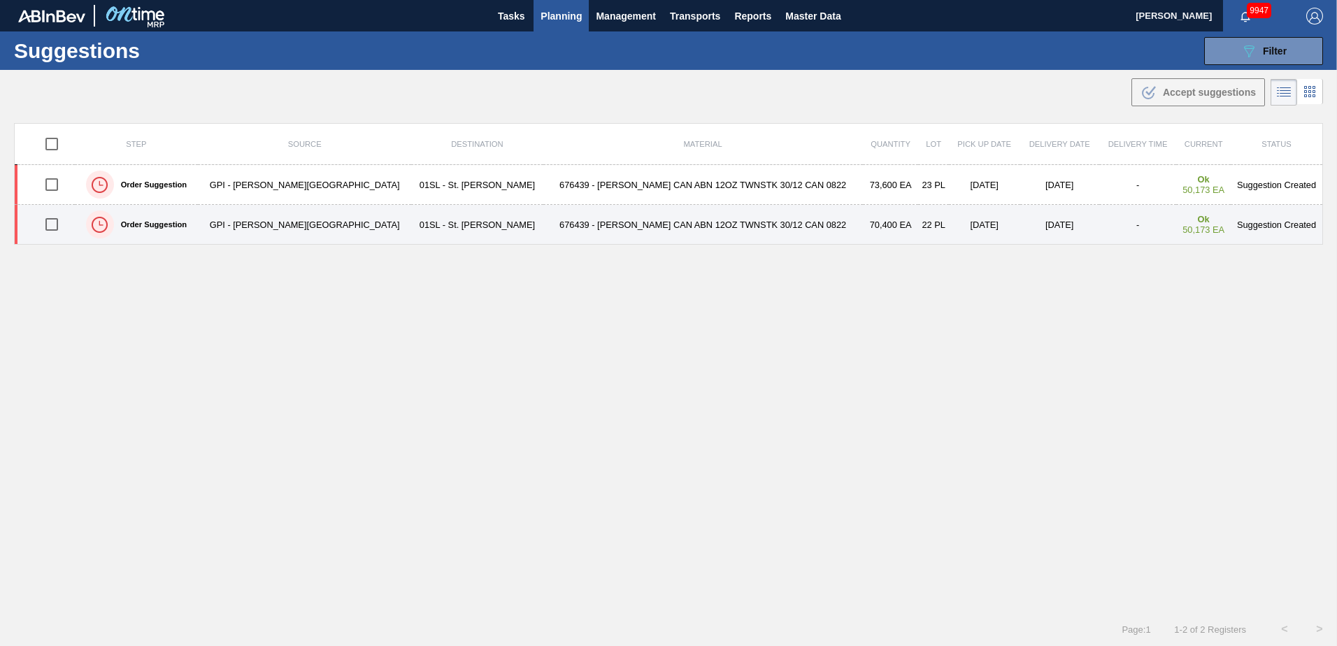
click at [54, 229] on input "checkbox" at bounding box center [51, 224] width 29 height 29
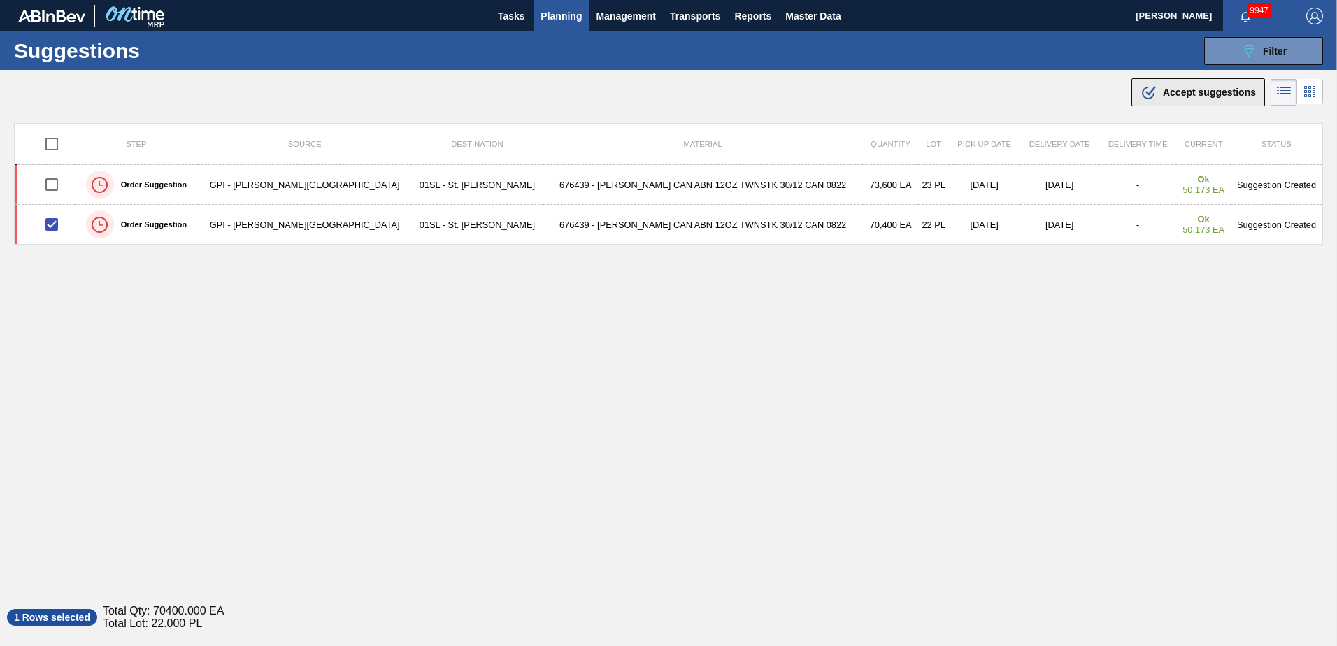
click at [1174, 85] on div ".b{fill:var(--color-action-default)} Accept suggestions" at bounding box center [1197, 92] width 115 height 17
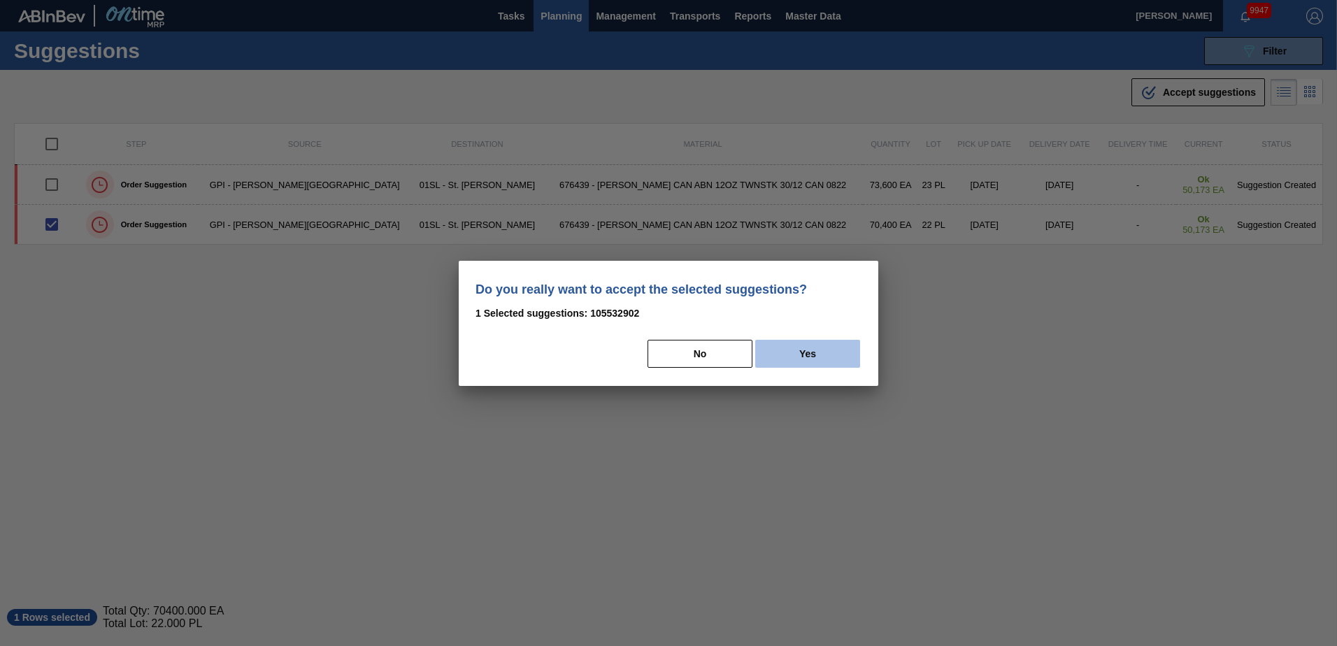
click at [821, 355] on button "Yes" at bounding box center [807, 354] width 105 height 28
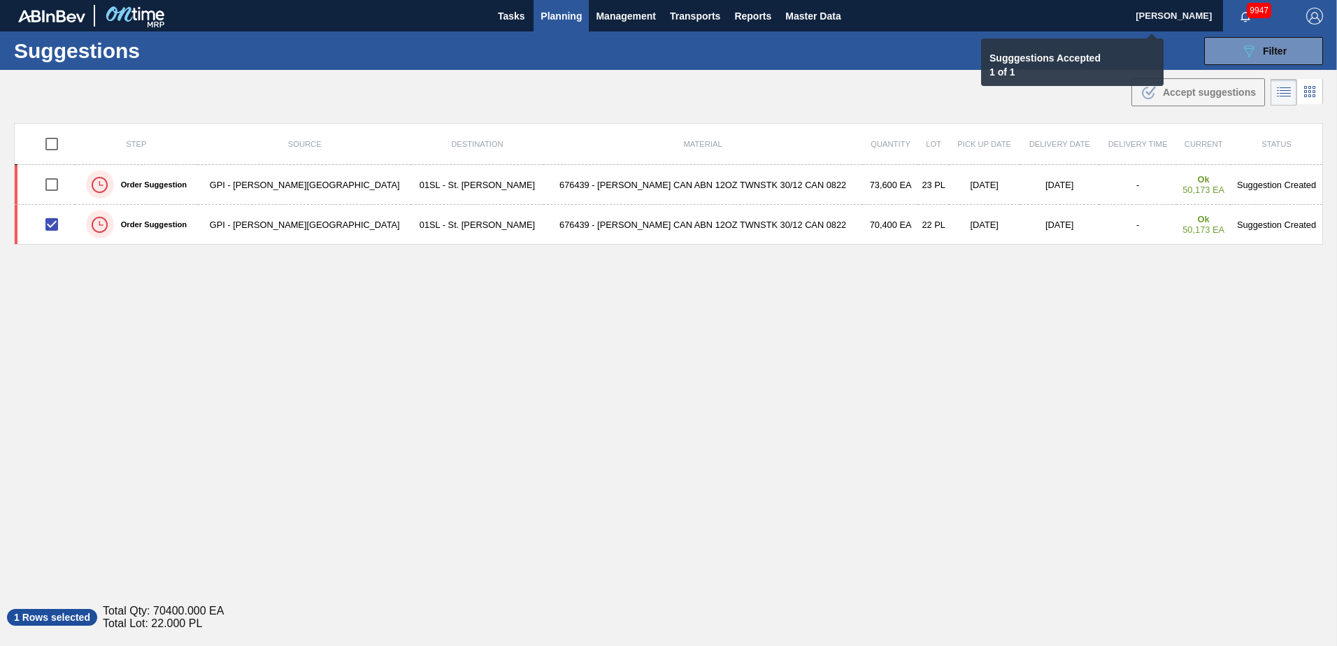
checkbox input "false"
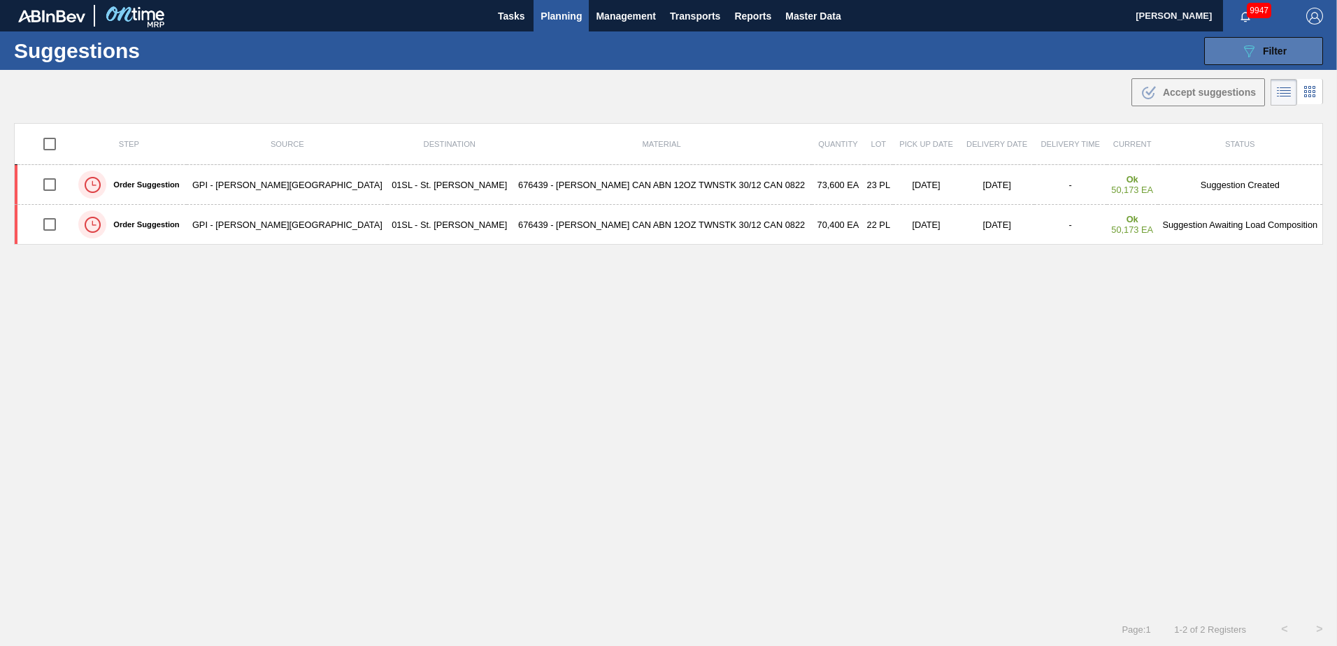
click at [1228, 64] on button "089F7B8B-B2A5-4AFE-B5C0-19BA573D28AC Filter" at bounding box center [1263, 51] width 119 height 28
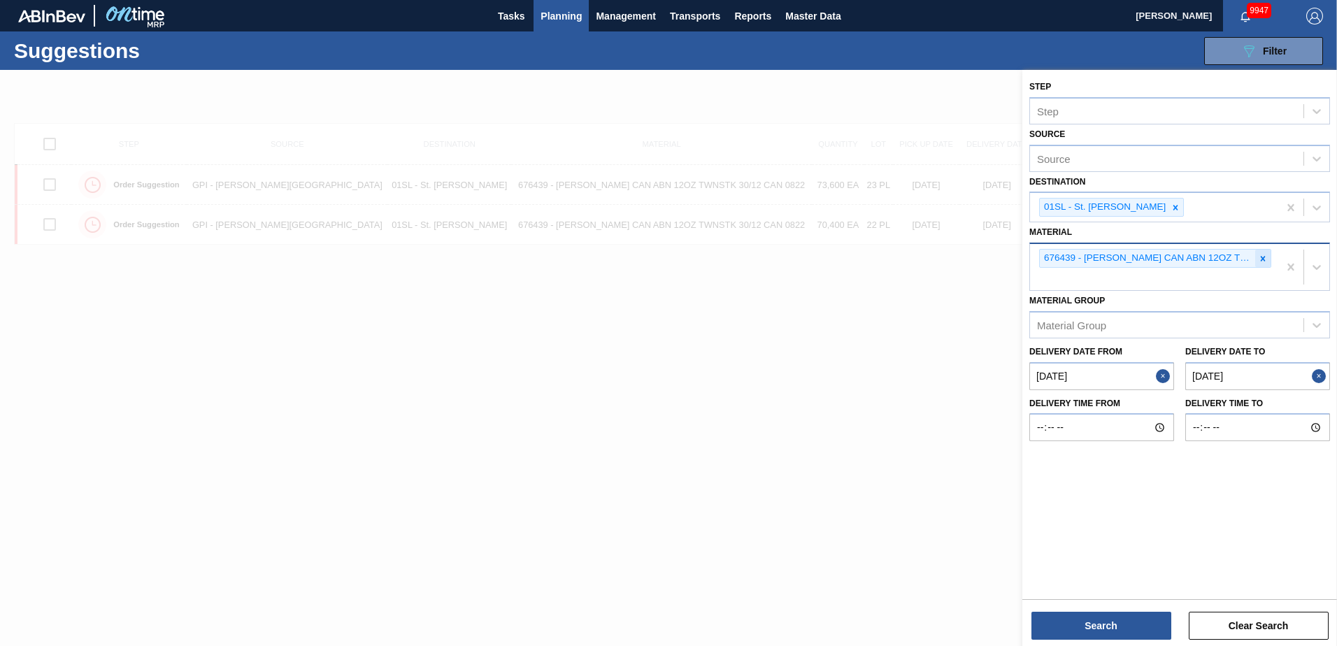
click at [1261, 264] on div at bounding box center [1262, 258] width 15 height 17
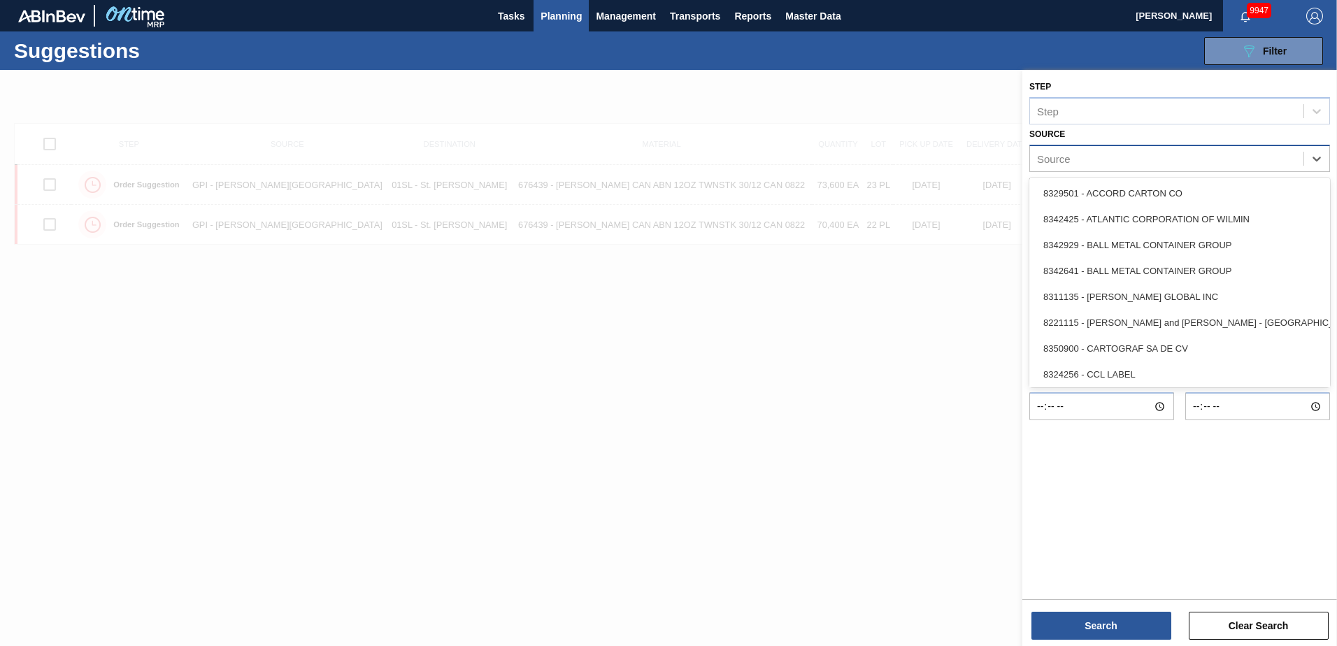
click at [1152, 157] on div "Source" at bounding box center [1166, 158] width 273 height 20
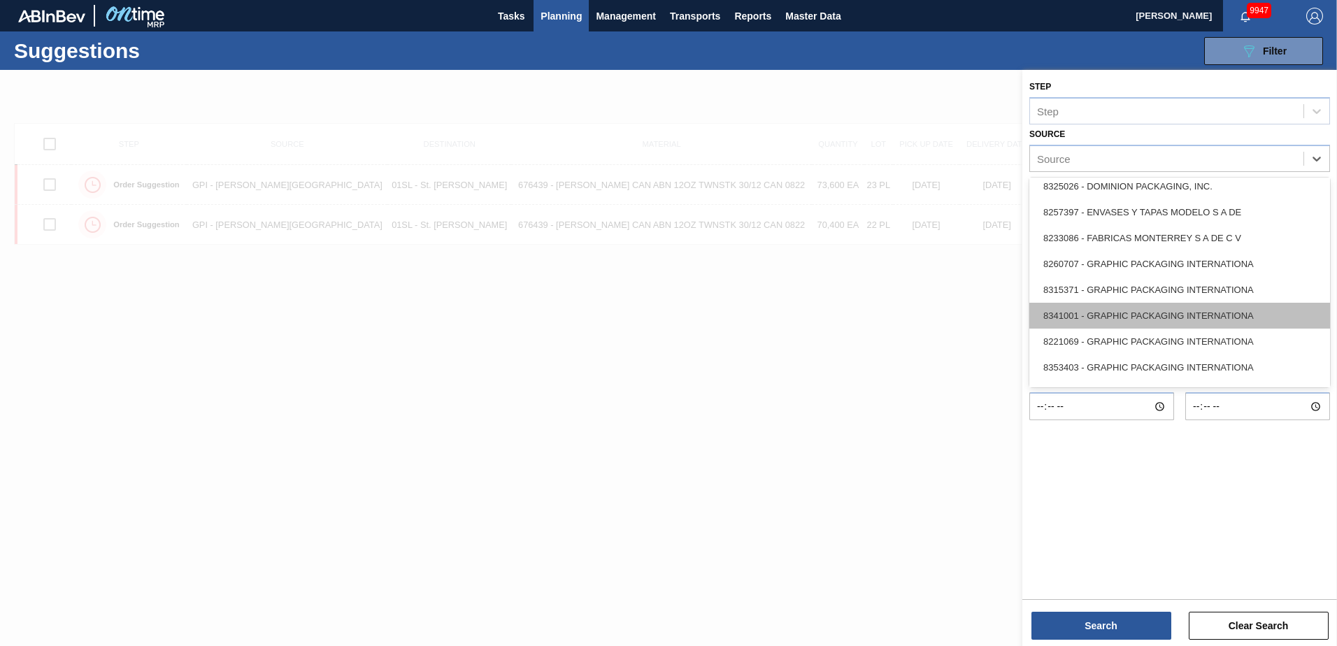
scroll to position [280, 0]
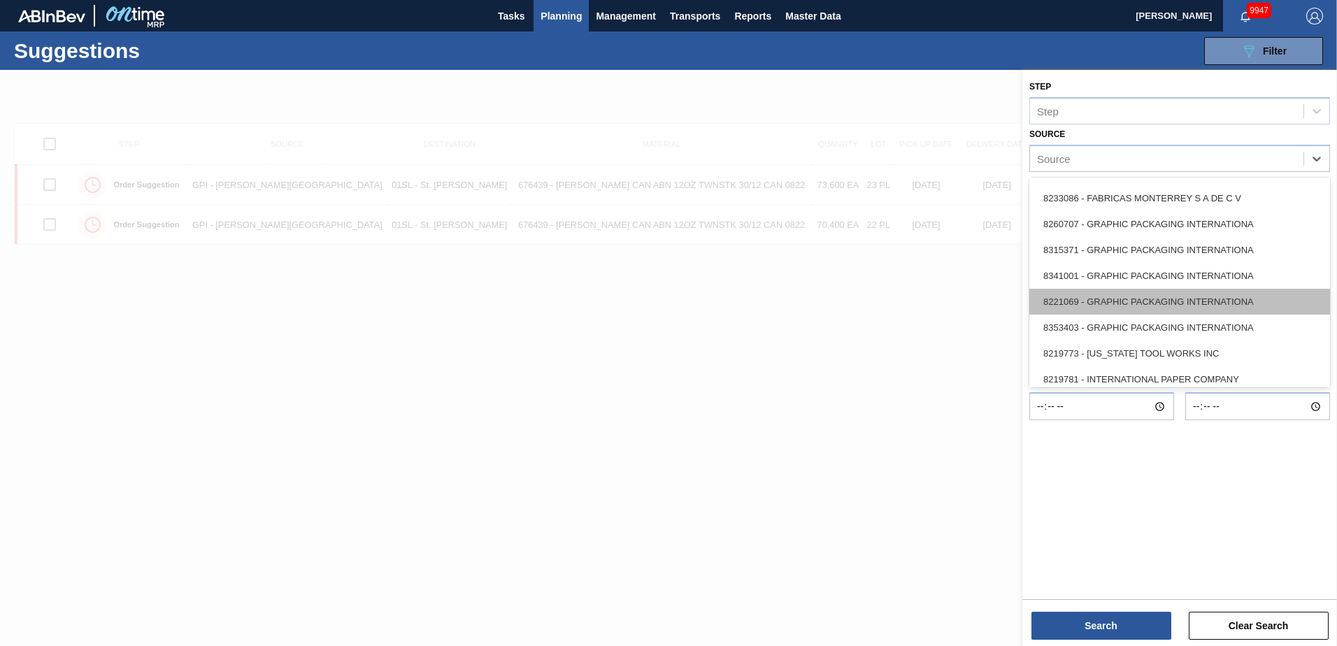
click at [1171, 306] on div "8221069 - GRAPHIC PACKAGING INTERNATIONA" at bounding box center [1179, 302] width 301 height 26
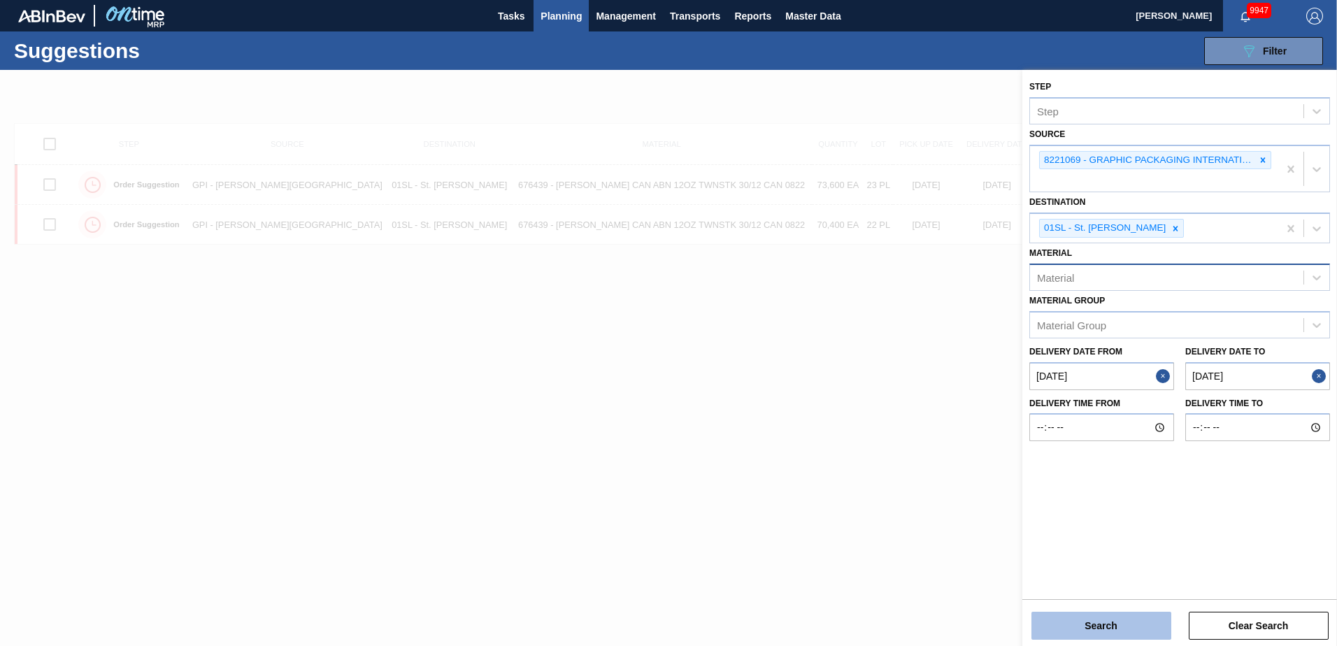
click at [1110, 615] on button "Search" at bounding box center [1101, 626] width 140 height 28
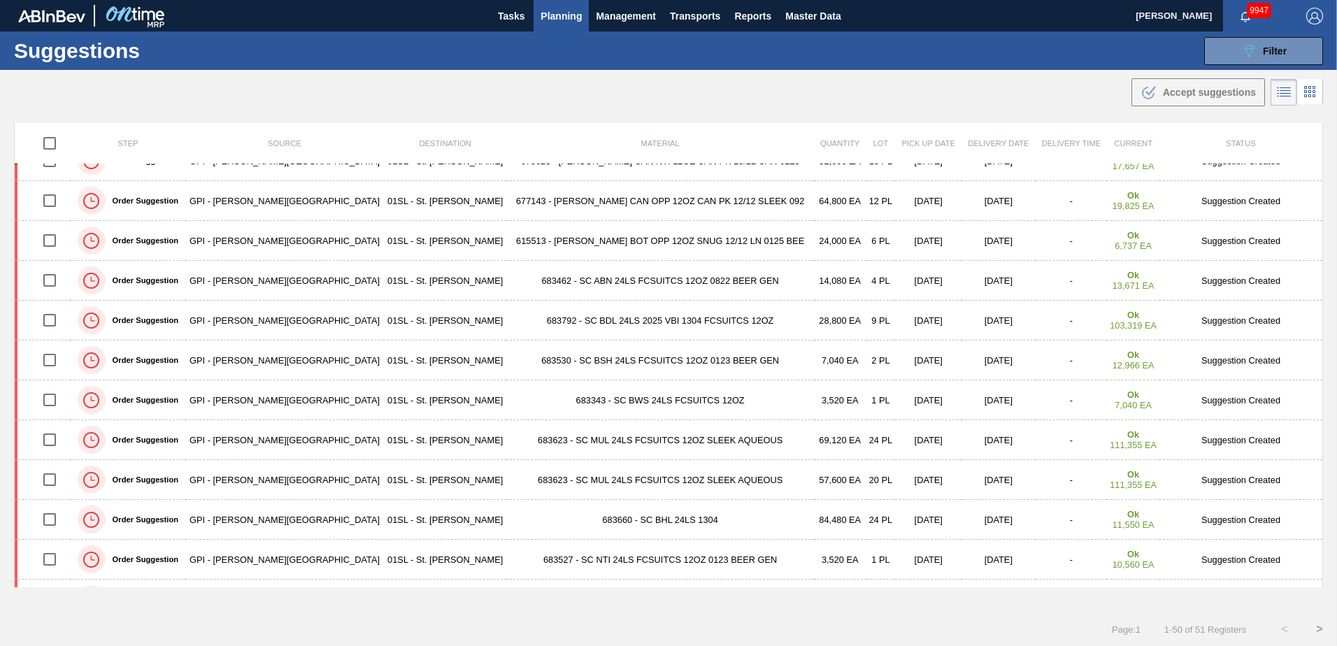
scroll to position [1570, 0]
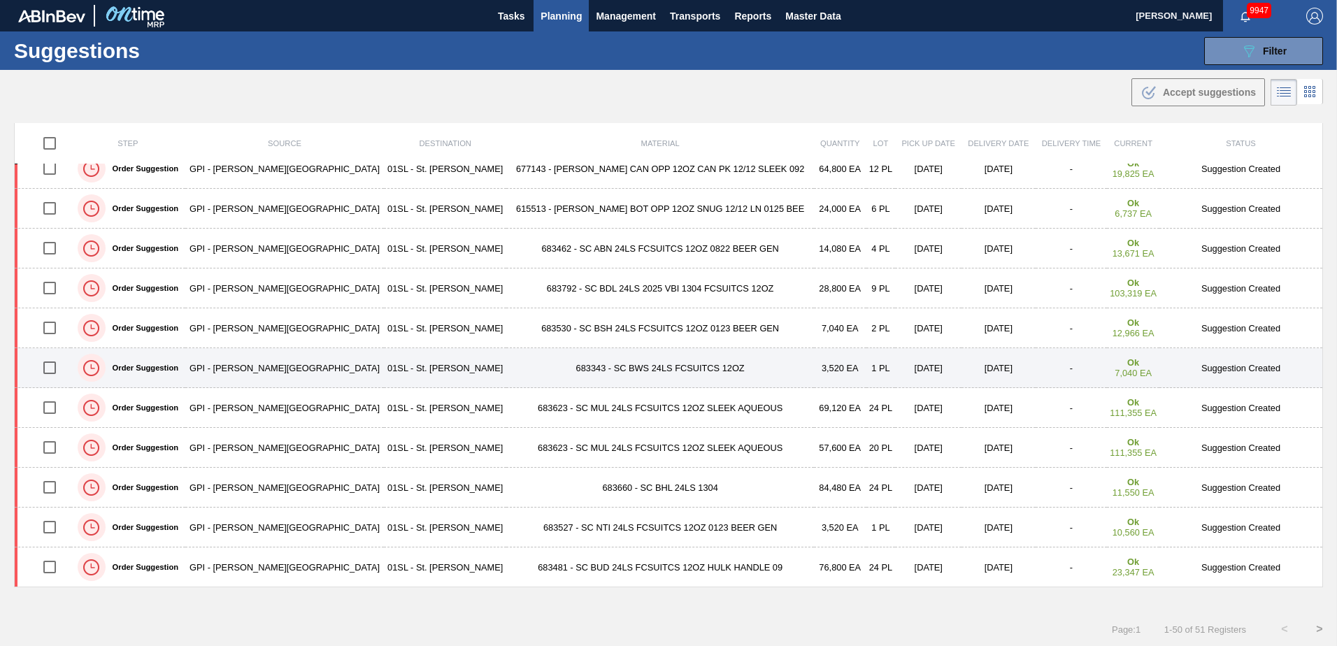
click at [52, 369] on input "checkbox" at bounding box center [49, 367] width 29 height 29
checkbox input "true"
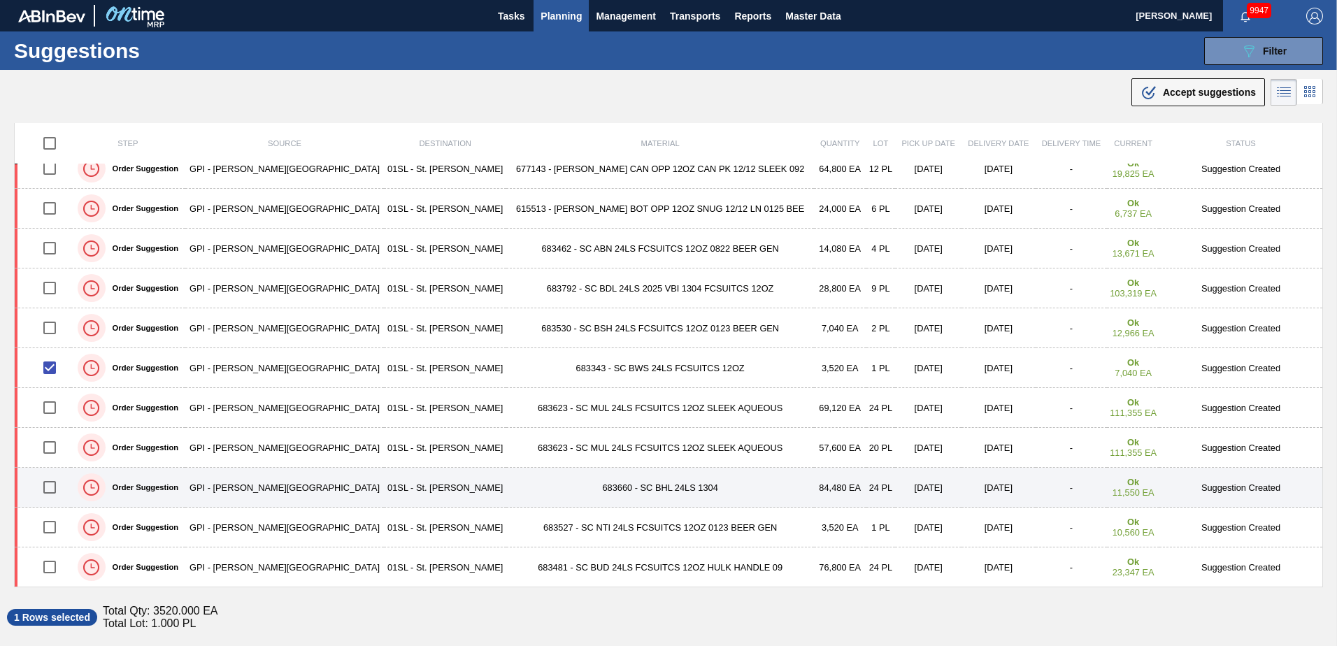
drag, startPoint x: 55, startPoint y: 526, endPoint x: 281, endPoint y: 504, distance: 226.9
click at [55, 526] on input "checkbox" at bounding box center [49, 527] width 29 height 29
checkbox input "true"
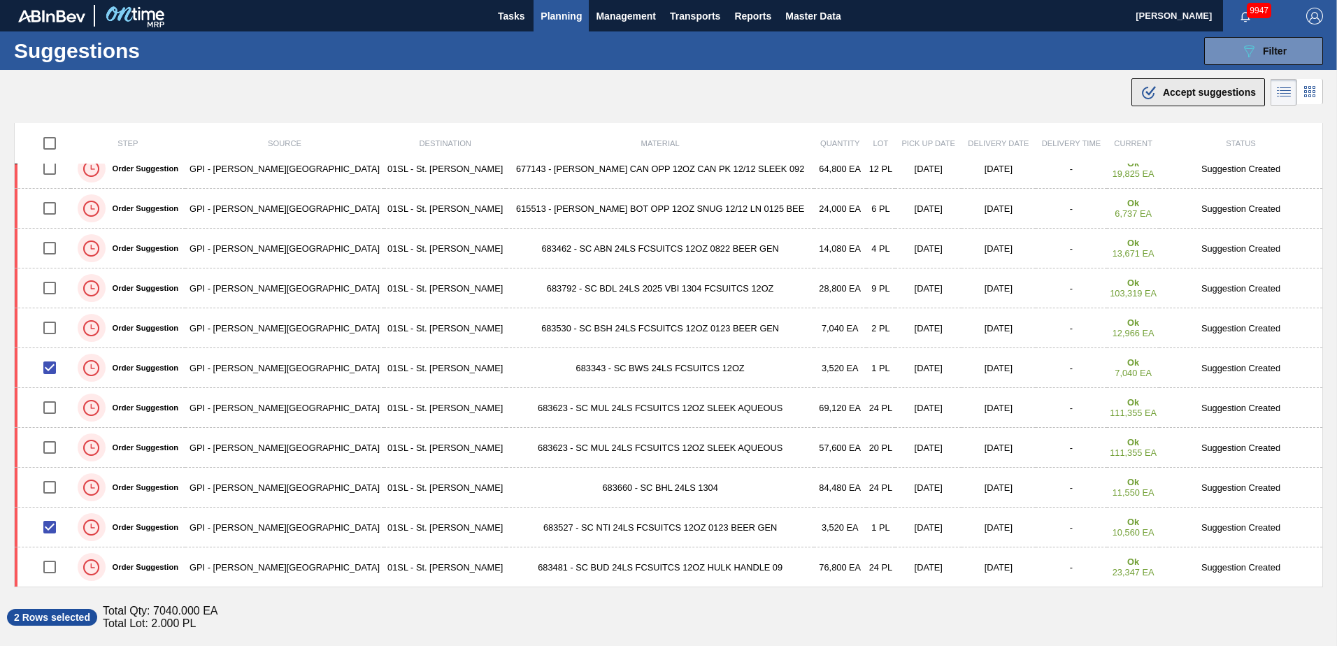
click at [1193, 96] on span "Accept suggestions" at bounding box center [1209, 92] width 93 height 11
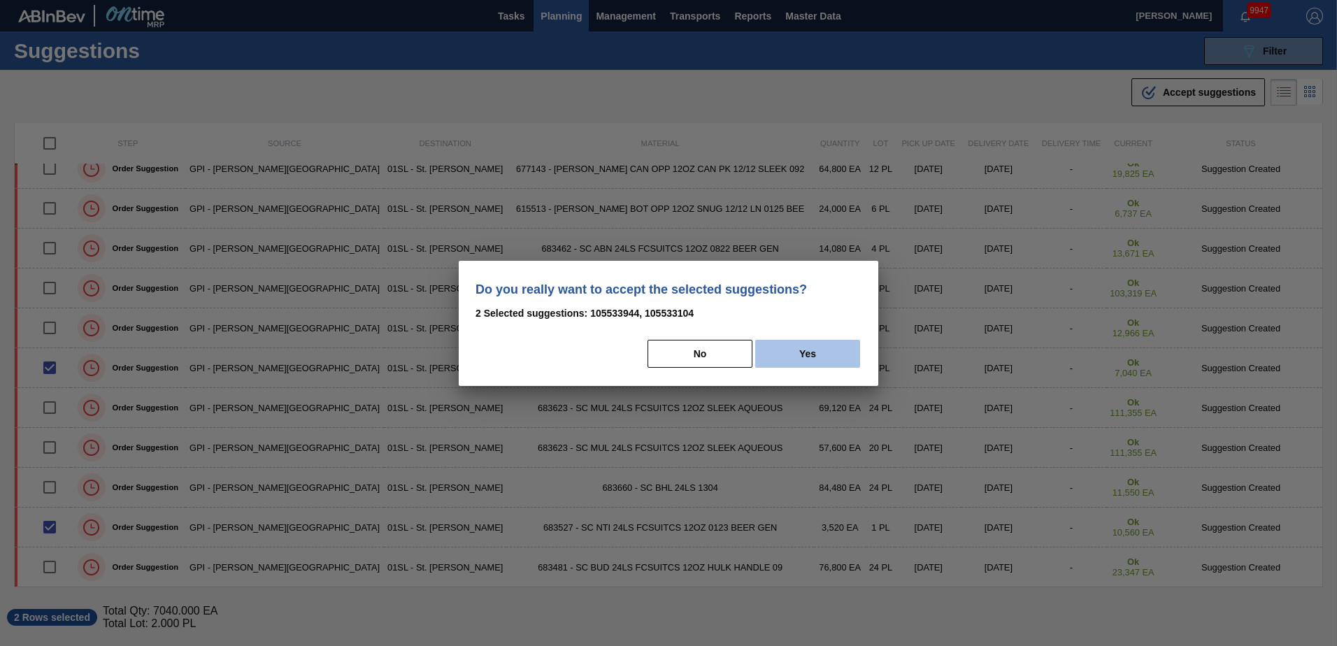
click at [809, 359] on button "Yes" at bounding box center [807, 354] width 105 height 28
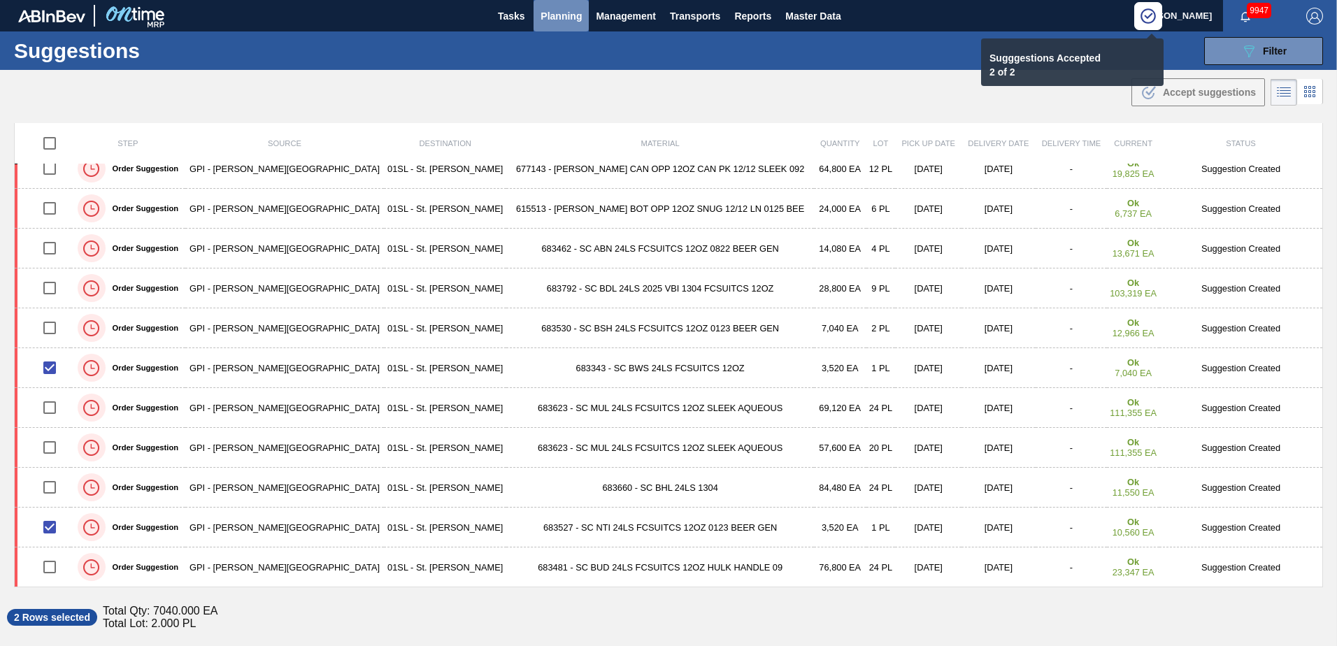
click at [559, 17] on span "Planning" at bounding box center [561, 16] width 41 height 17
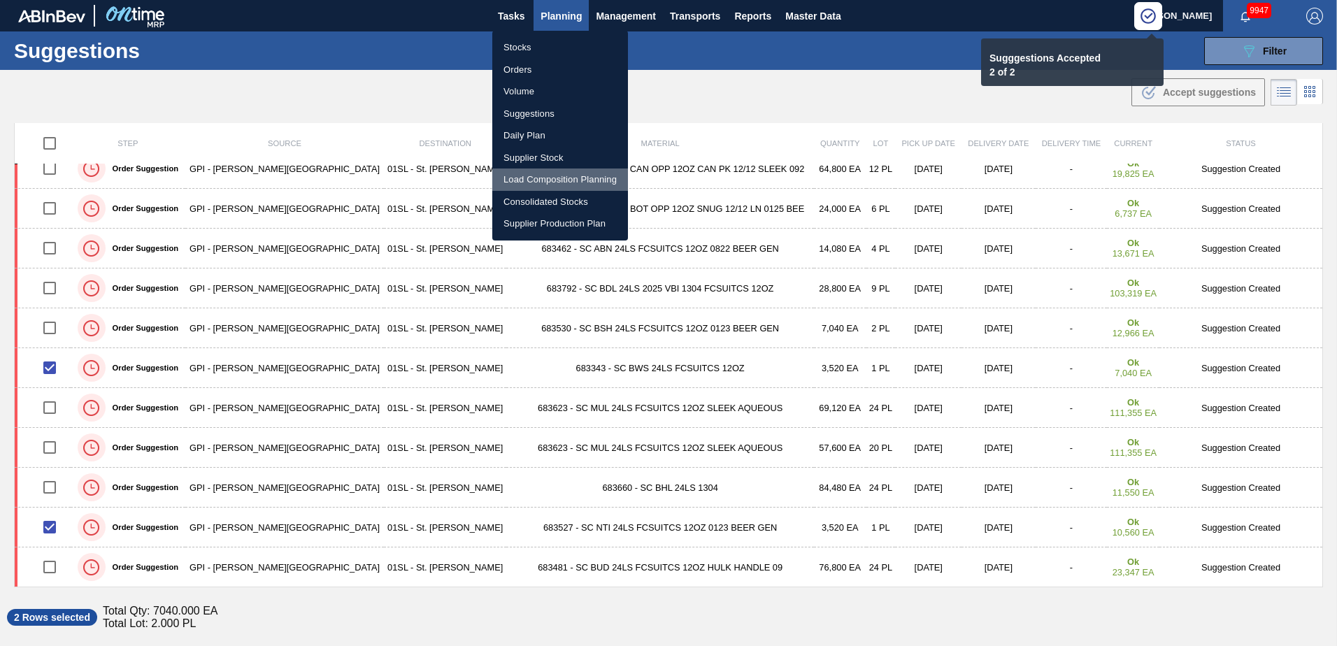
click at [531, 178] on li "Load Composition Planning" at bounding box center [560, 180] width 136 height 22
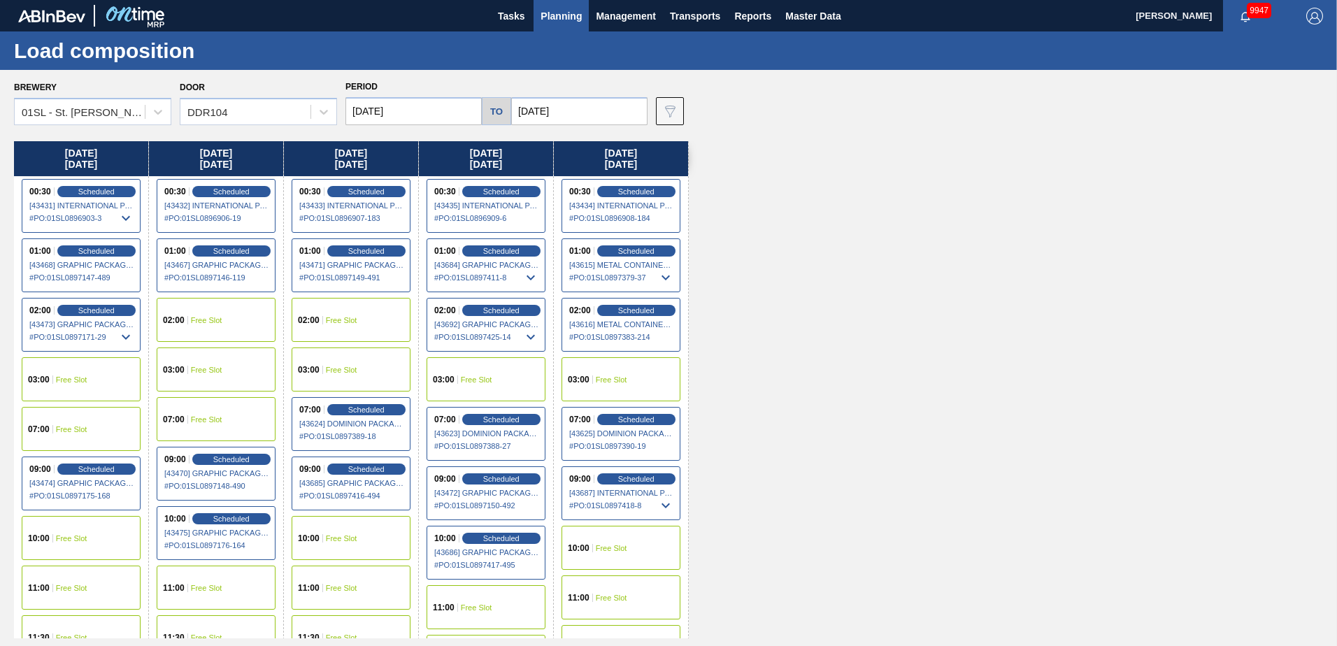
click at [357, 530] on div "10:00 Free Slot" at bounding box center [351, 538] width 119 height 44
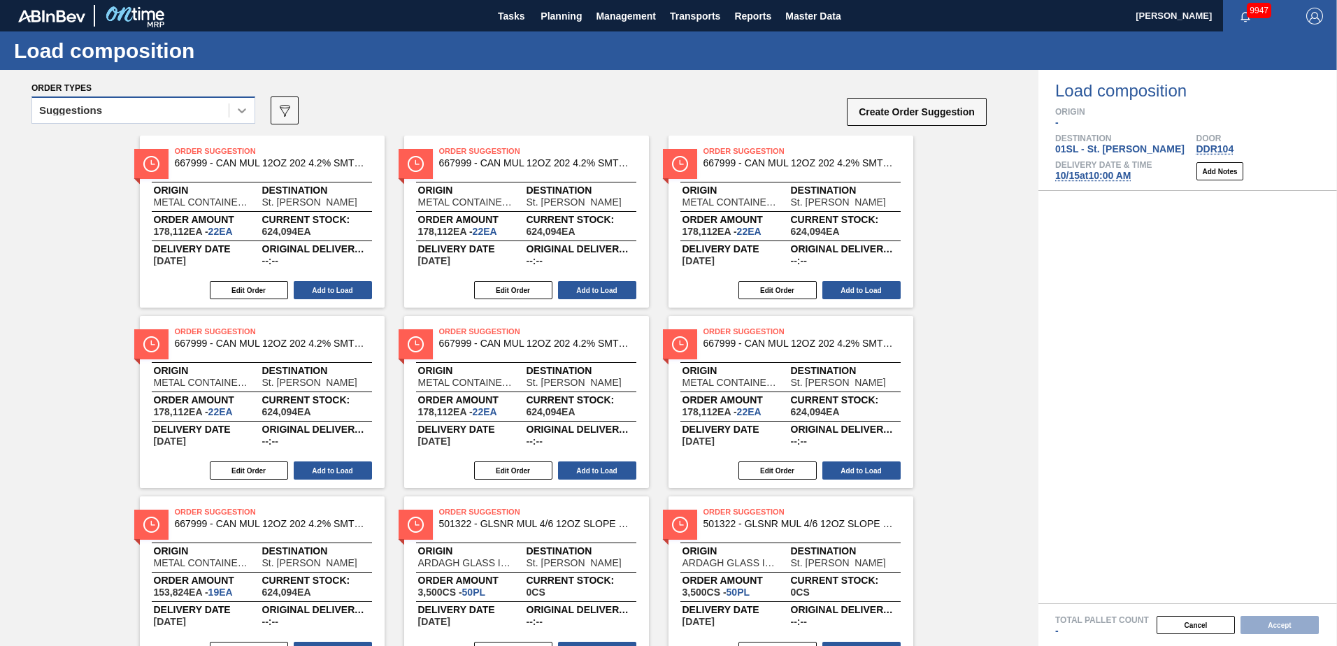
click at [250, 109] on div at bounding box center [241, 110] width 25 height 25
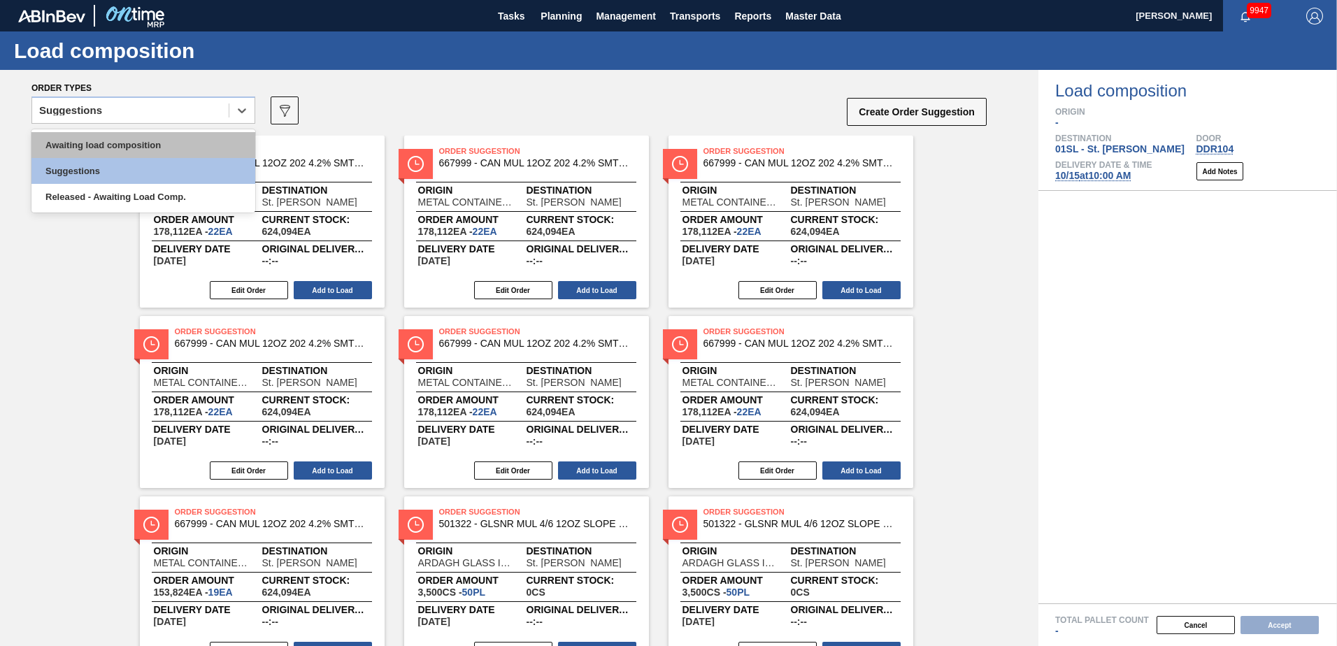
click at [187, 152] on div "Awaiting load composition" at bounding box center [143, 145] width 224 height 26
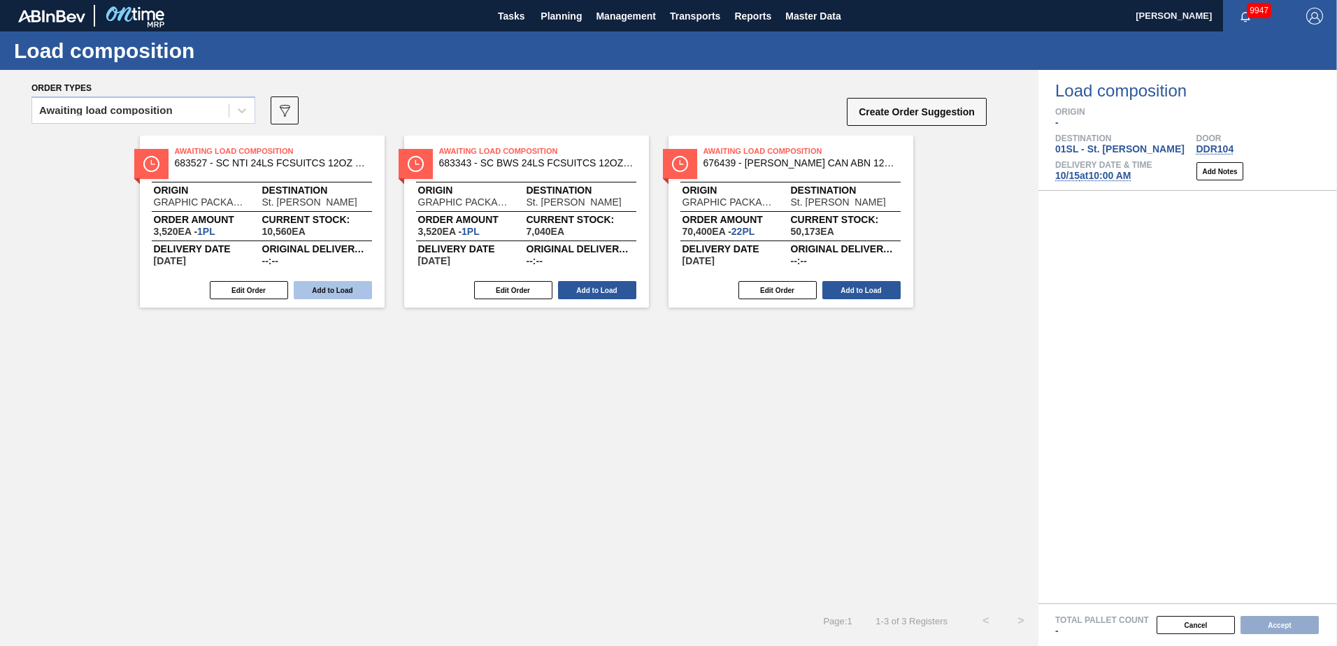
click at [335, 285] on button "Add to Load" at bounding box center [333, 290] width 78 height 18
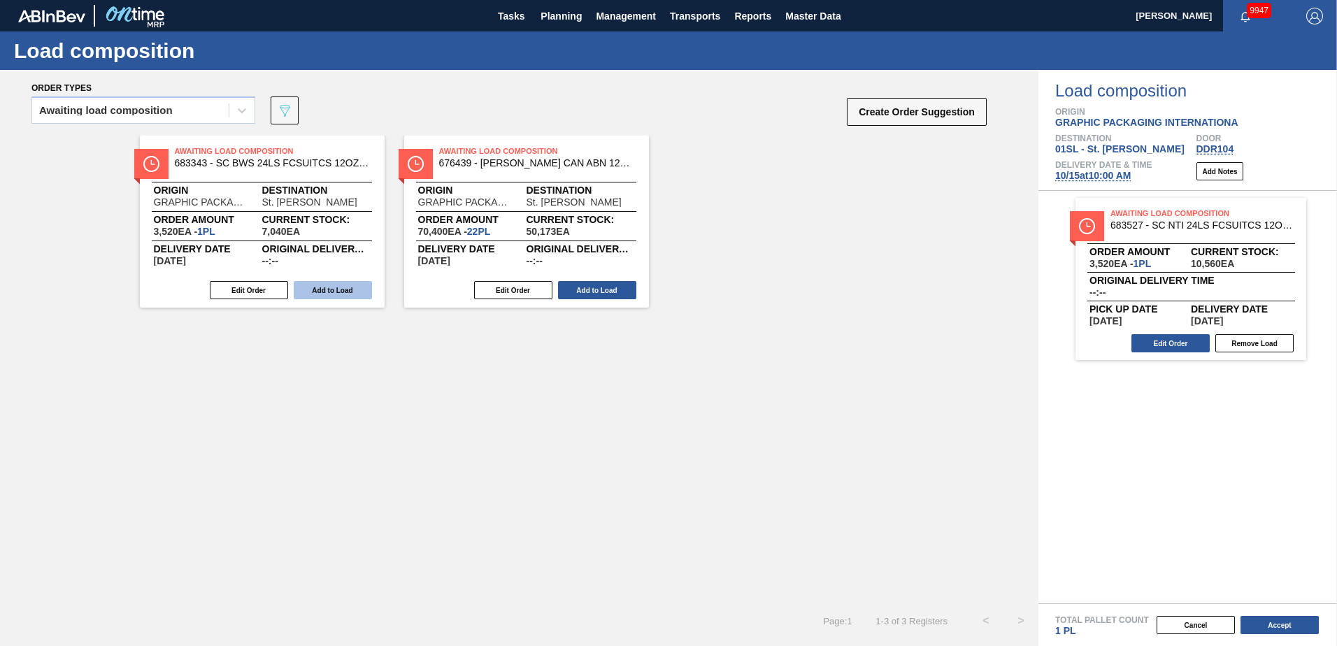
click at [327, 290] on button "Add to Load" at bounding box center [333, 290] width 78 height 18
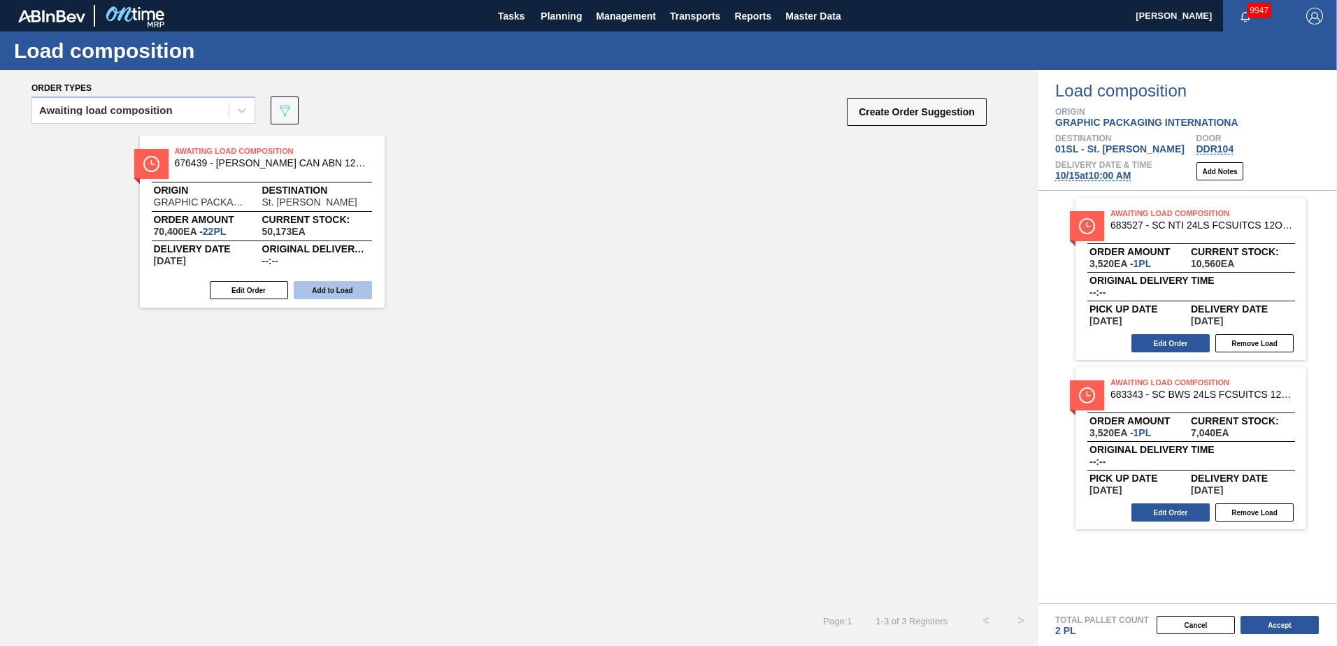
click at [327, 290] on button "Add to Load" at bounding box center [333, 290] width 78 height 18
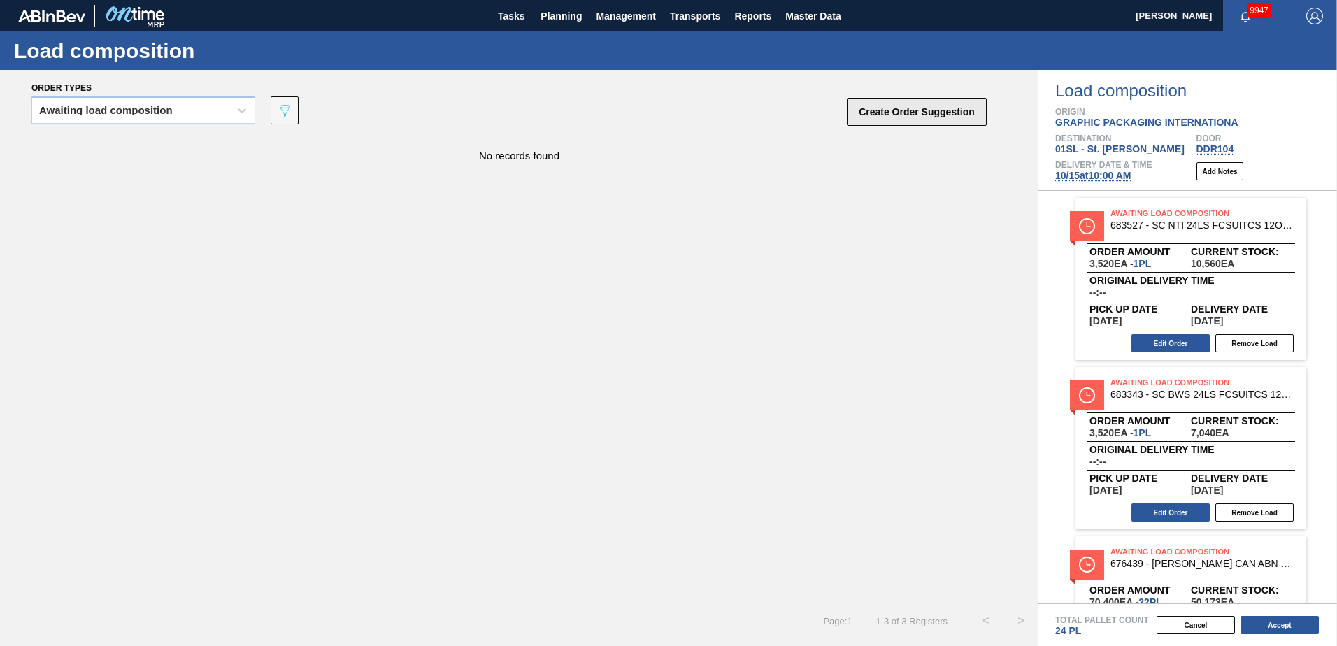
click at [941, 110] on button "Create Order Suggestion" at bounding box center [917, 112] width 140 height 28
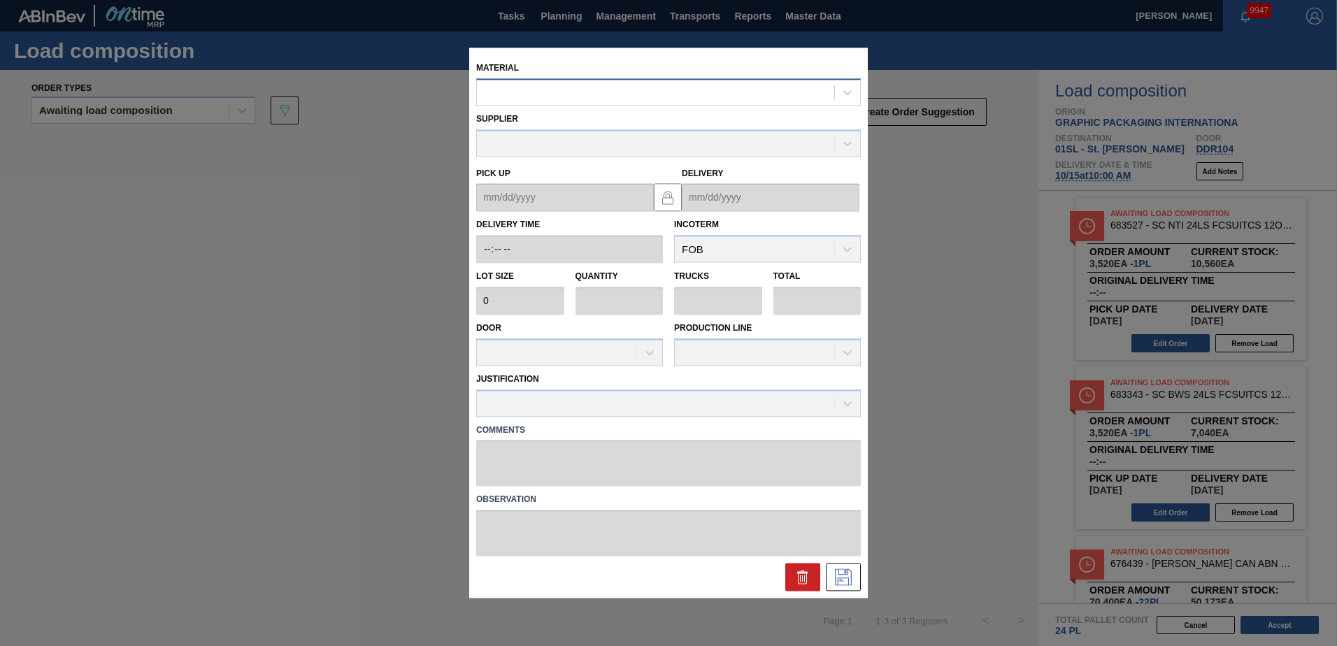
click at [681, 98] on div at bounding box center [655, 93] width 357 height 20
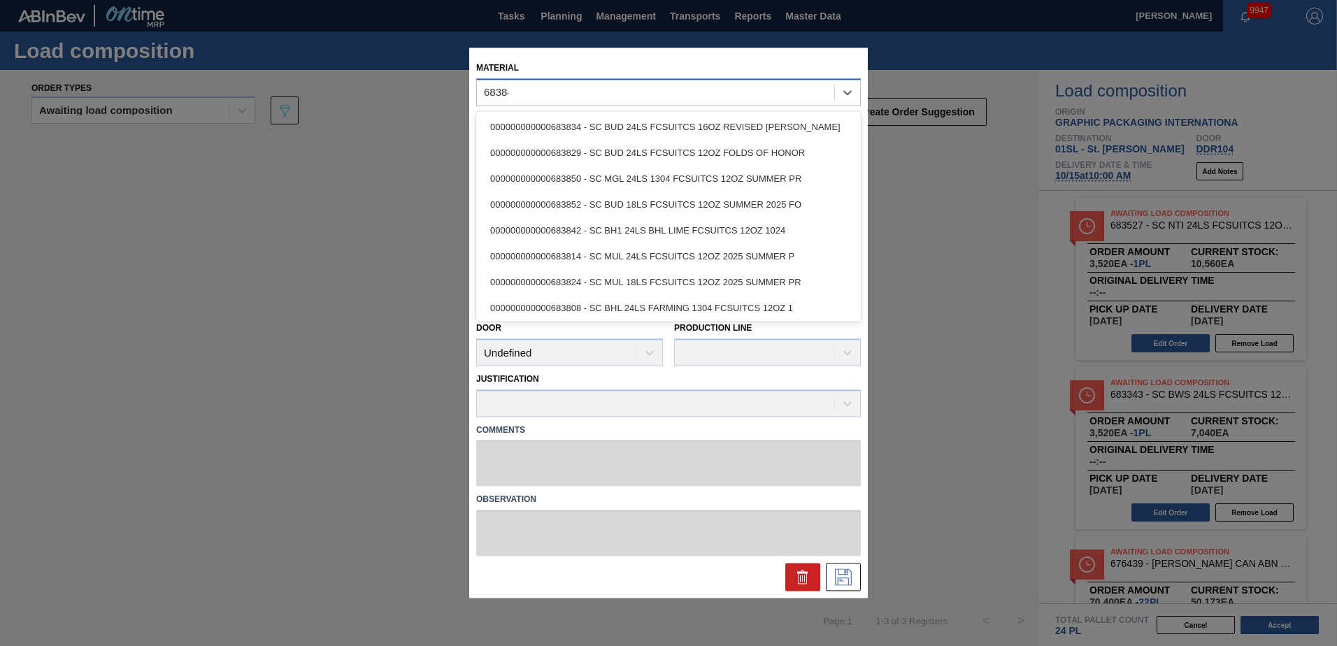
type input "683848"
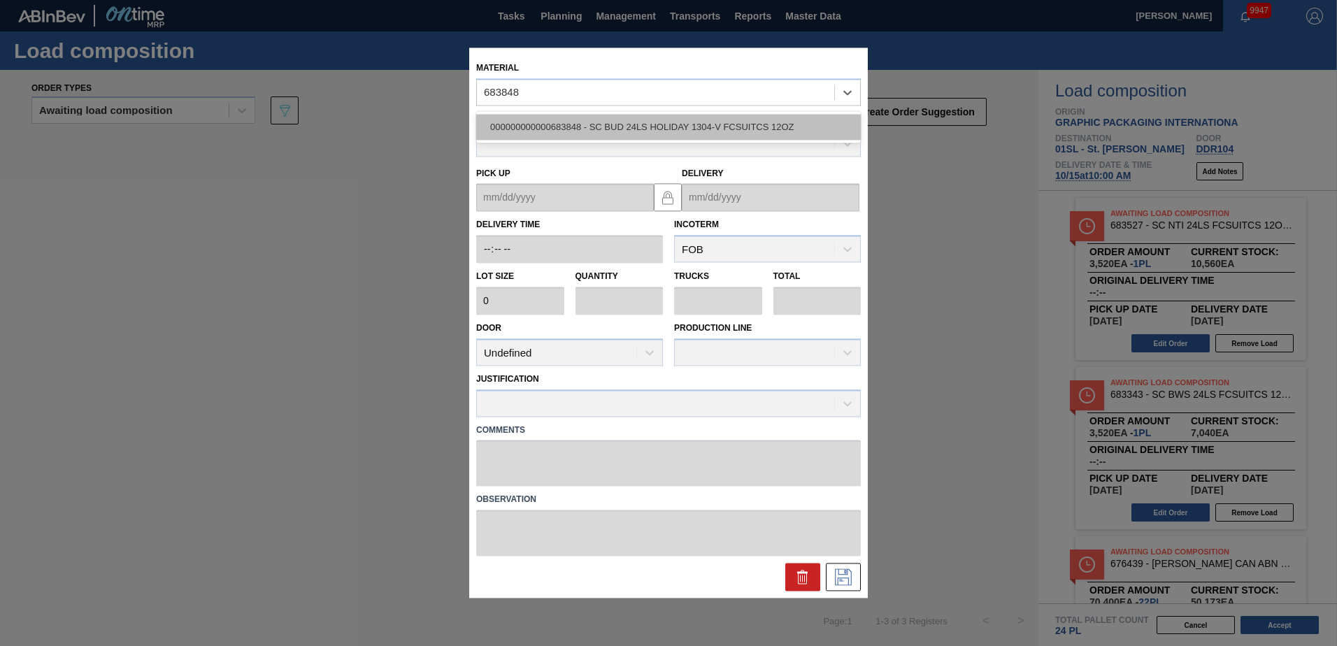
click at [689, 124] on div "000000000000683848 - SC BUD 24LS HOLIDAY 1304-V FCSUITCS 12OZ" at bounding box center [668, 127] width 385 height 26
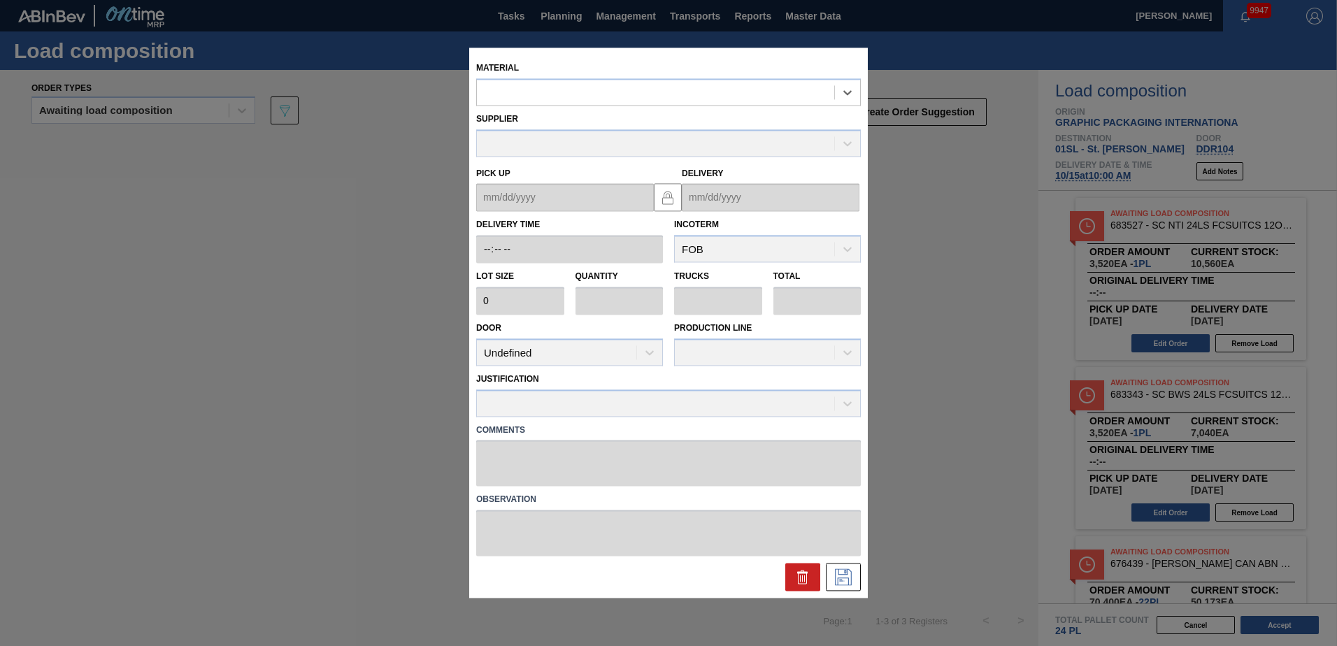
type input "3,200"
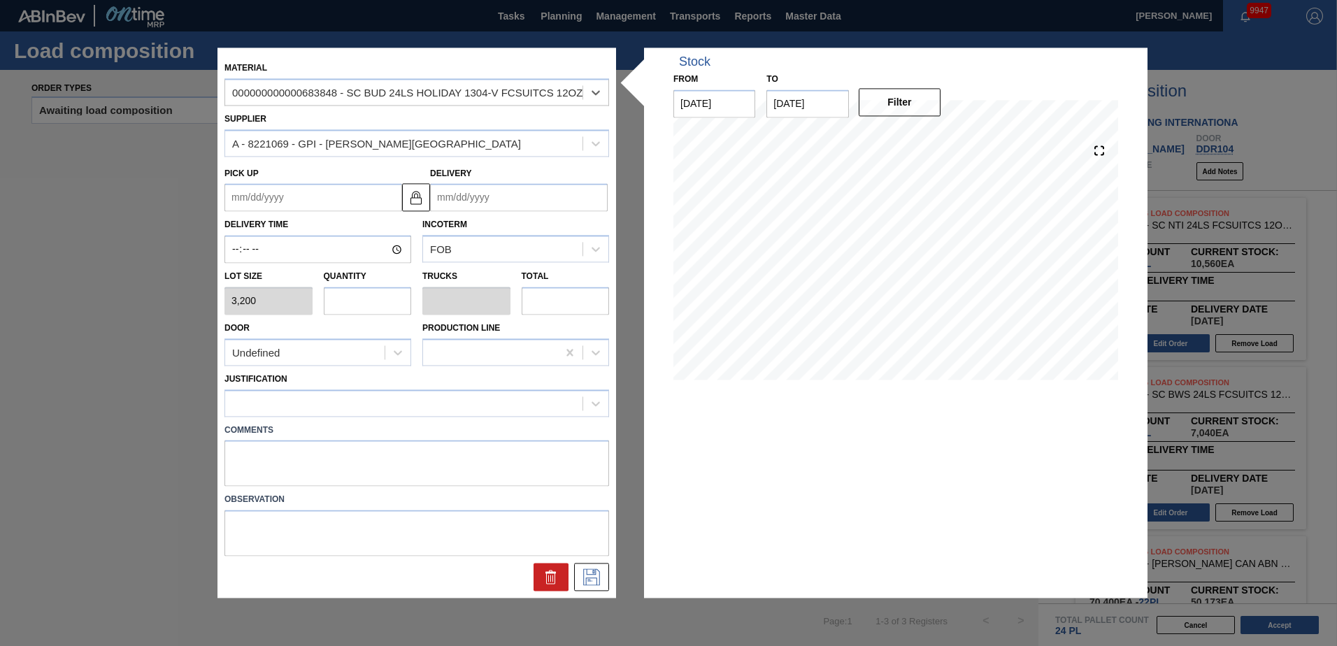
click at [509, 197] on input "Delivery" at bounding box center [519, 198] width 178 height 28
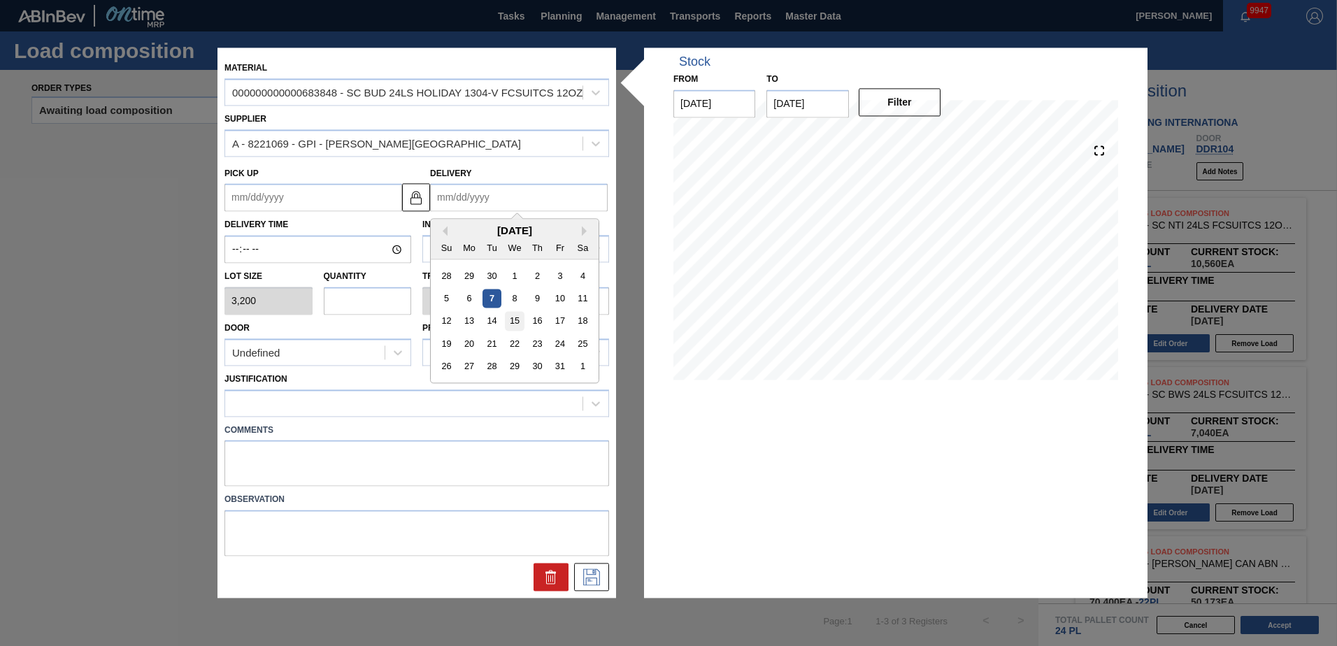
click at [520, 317] on div "15" at bounding box center [514, 321] width 19 height 19
type up "[DATE]"
type input "[DATE]"
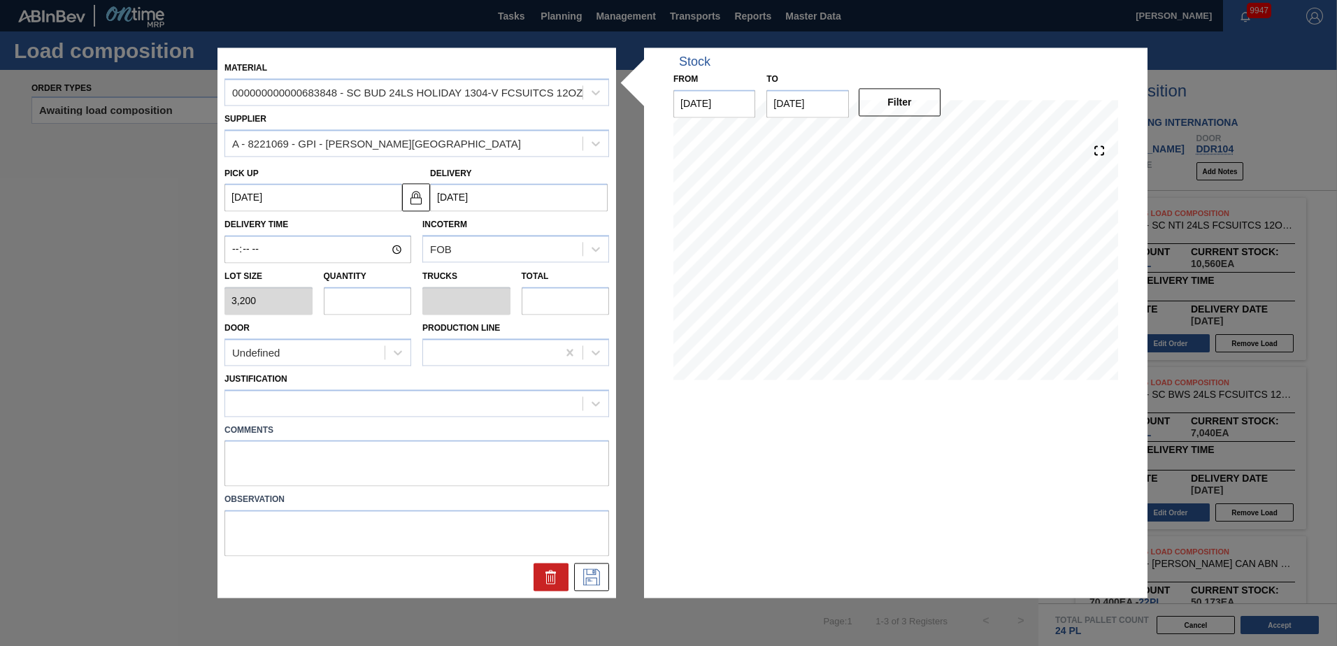
click at [400, 303] on input "text" at bounding box center [368, 301] width 88 height 28
type input "2"
type input "0.083"
type input "6,400"
type input "2"
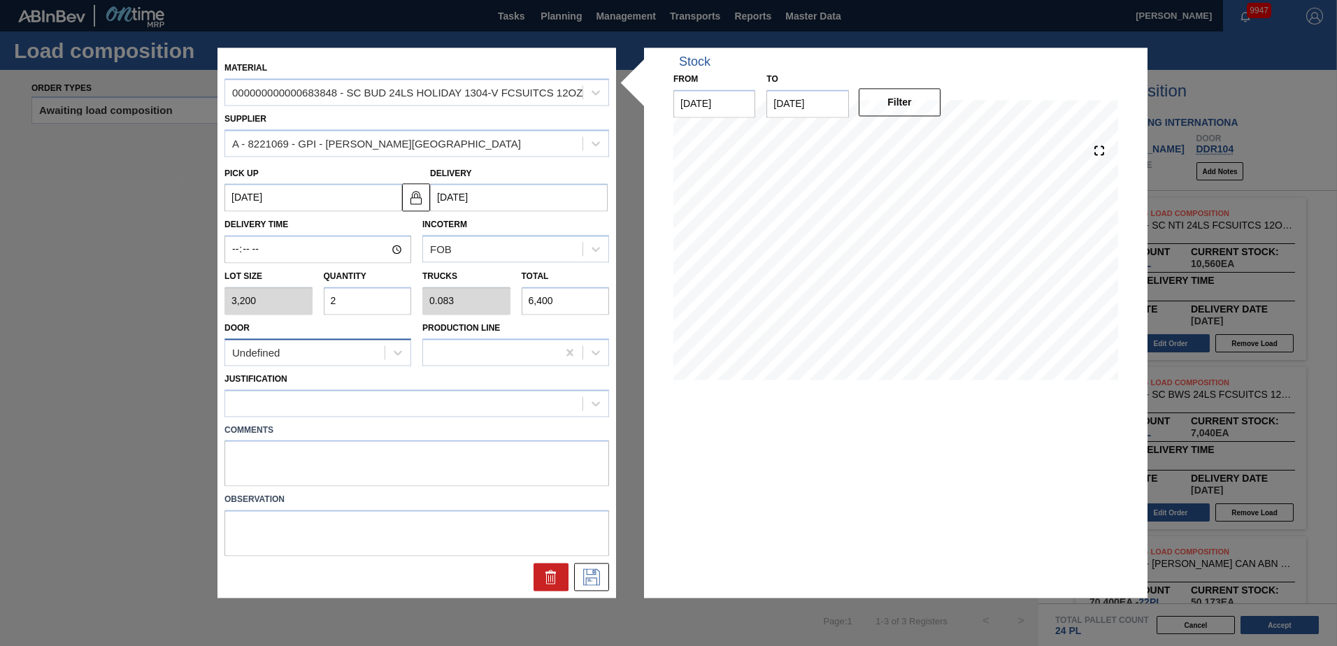
click at [352, 345] on div "Undefined" at bounding box center [304, 353] width 159 height 20
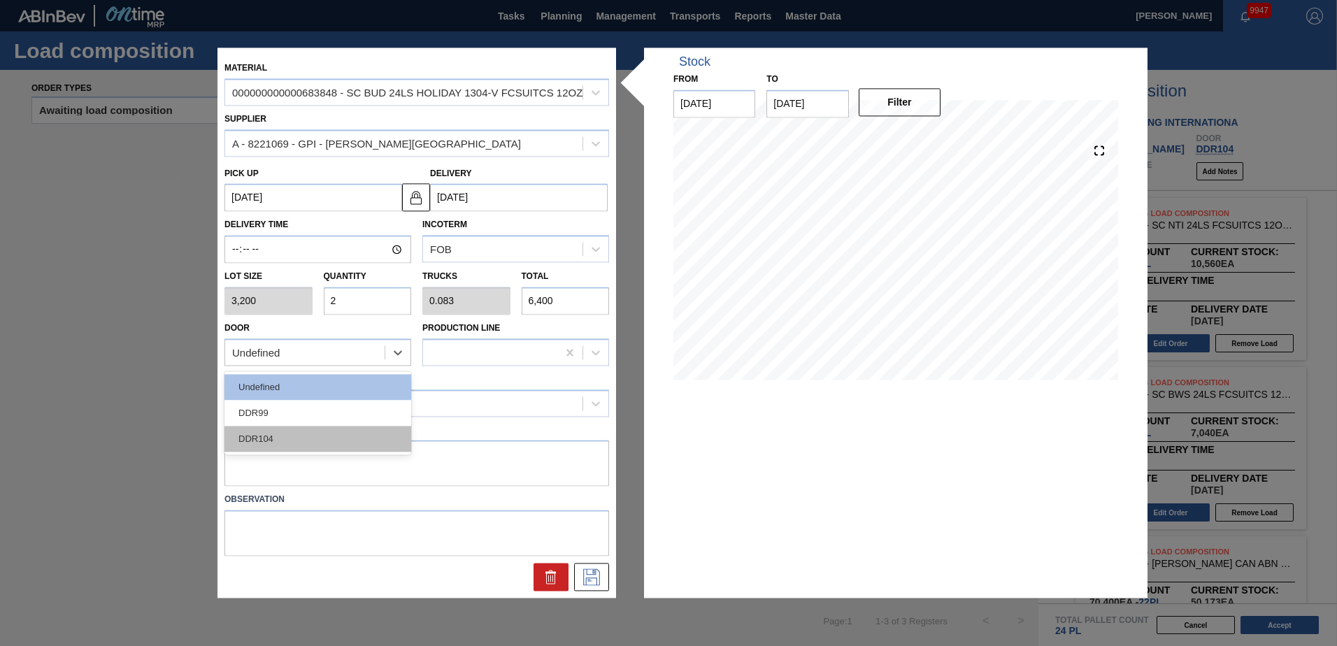
click at [317, 436] on div "DDR104" at bounding box center [317, 439] width 187 height 26
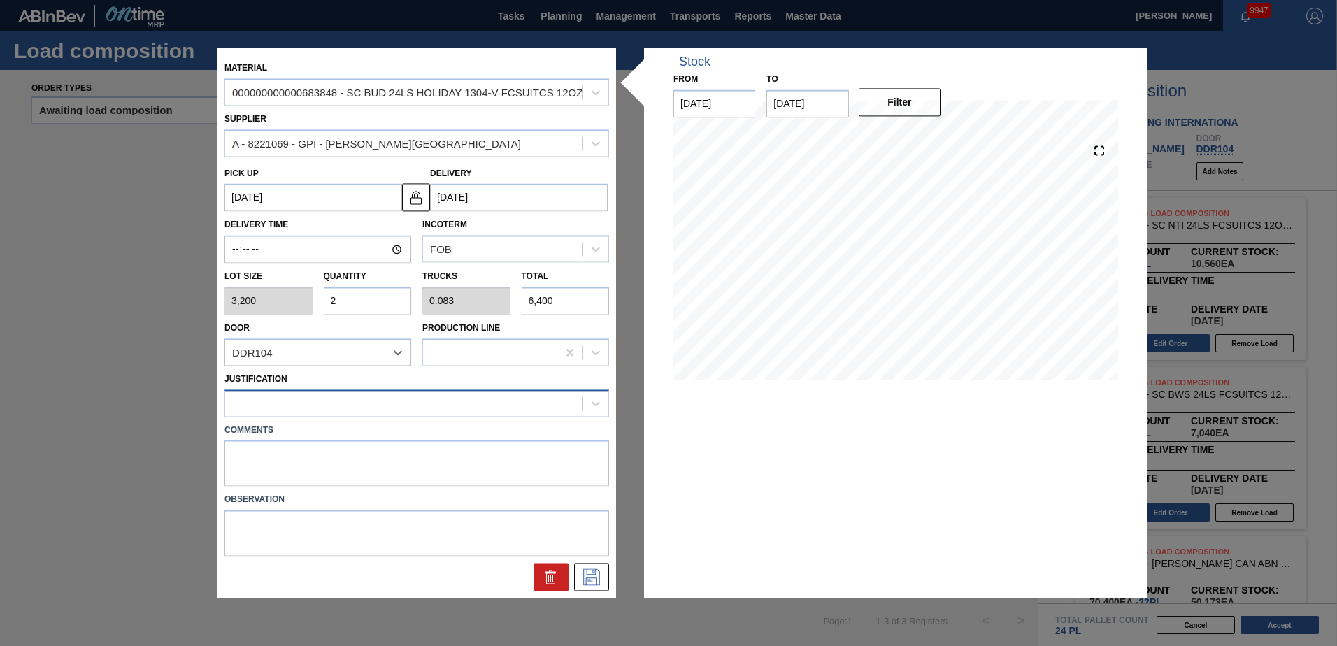
click at [336, 406] on div at bounding box center [403, 403] width 357 height 20
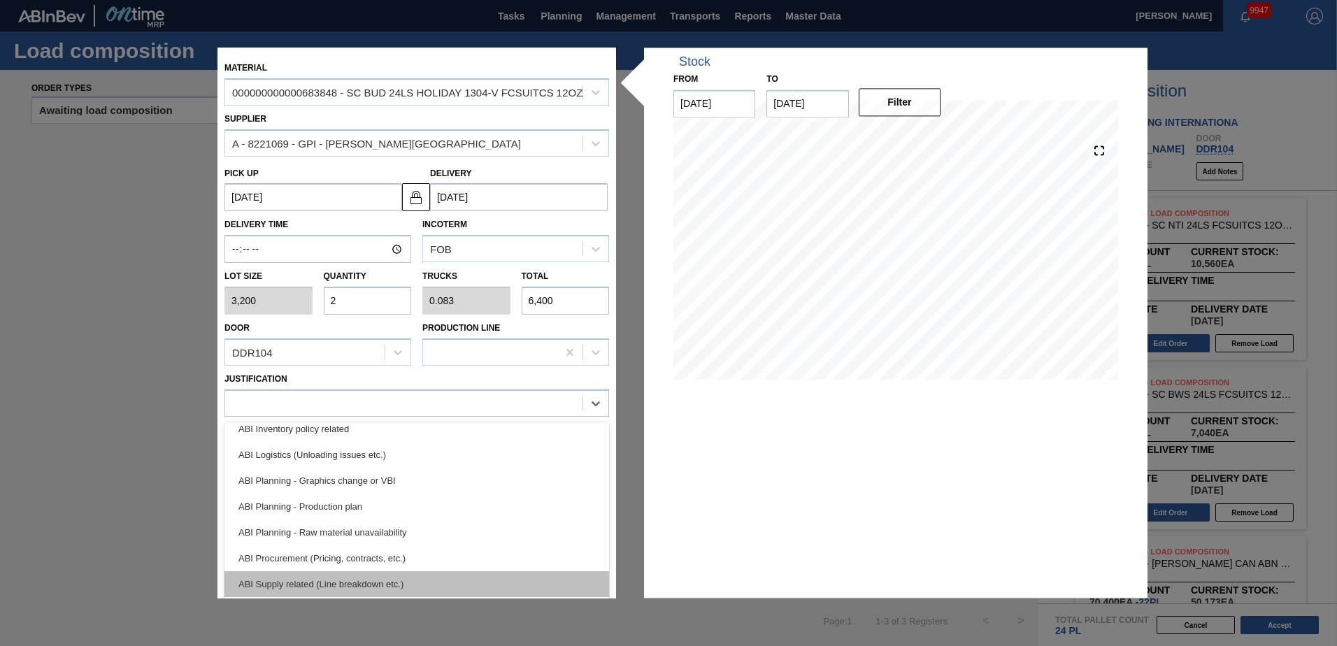
scroll to position [140, 0]
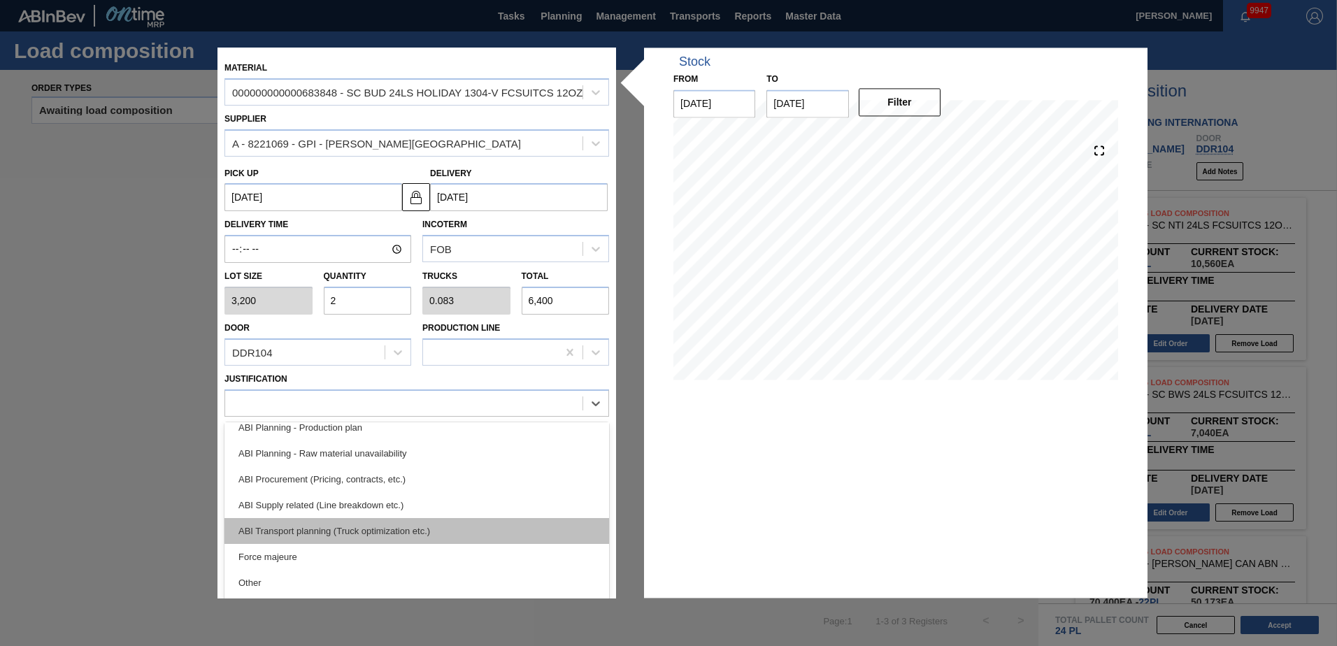
click at [363, 522] on div "ABI Transport planning (Truck optimization etc.)" at bounding box center [416, 531] width 385 height 26
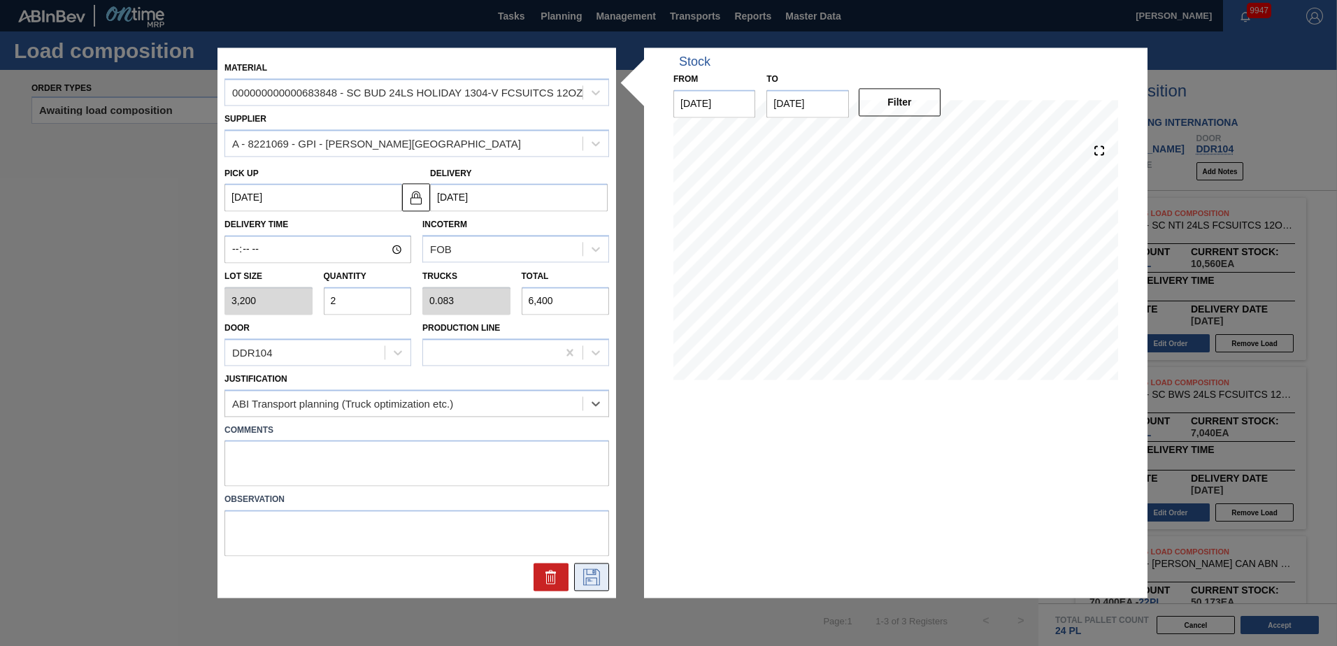
click at [587, 574] on icon at bounding box center [591, 577] width 22 height 17
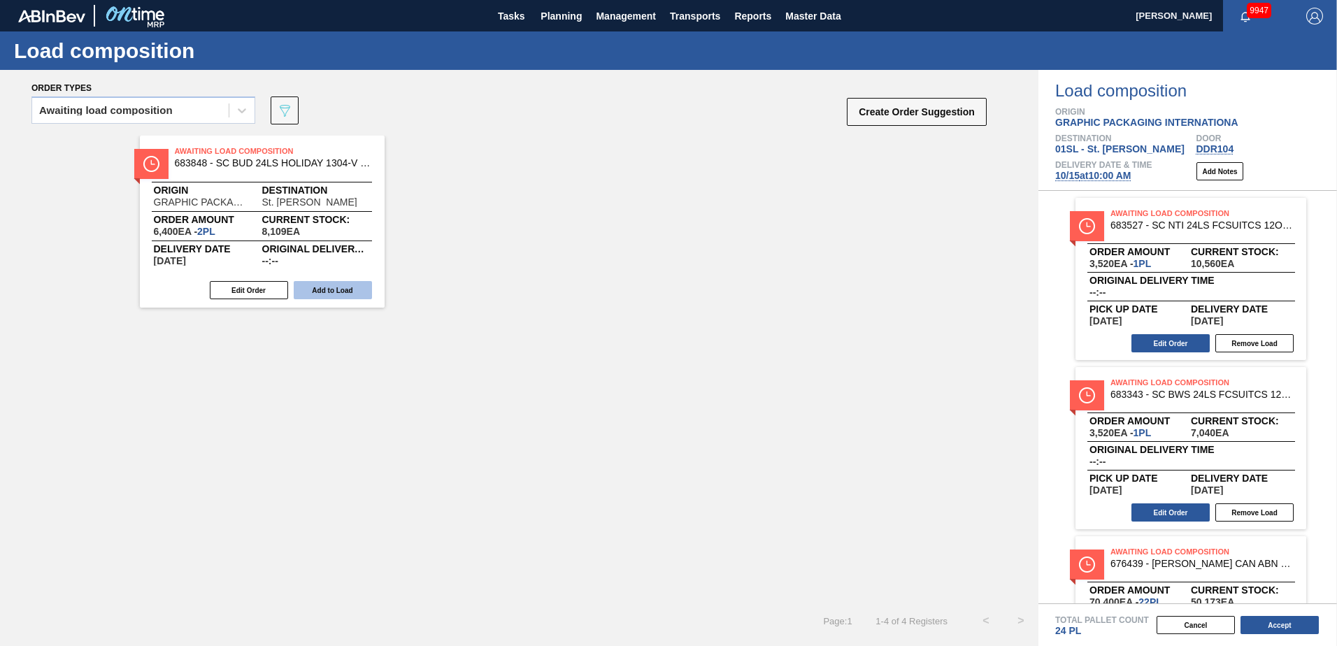
click at [350, 284] on button "Add to Load" at bounding box center [333, 290] width 78 height 18
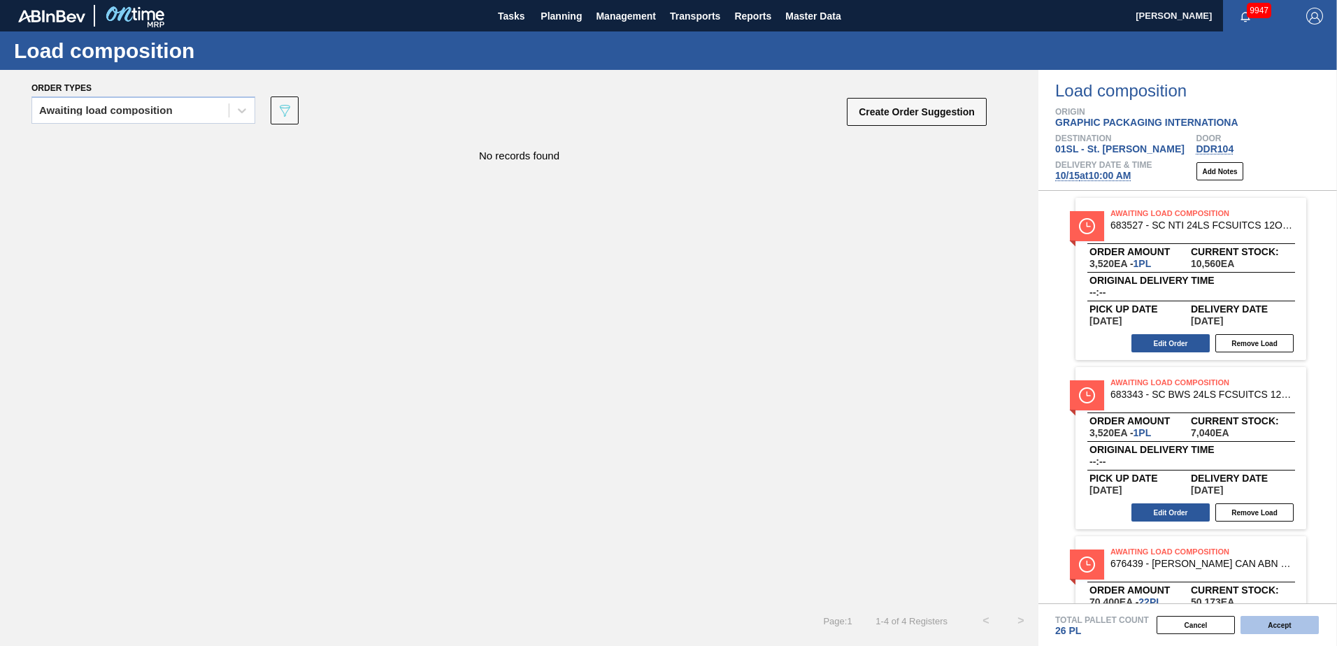
click at [1282, 621] on button "Accept" at bounding box center [1279, 625] width 78 height 18
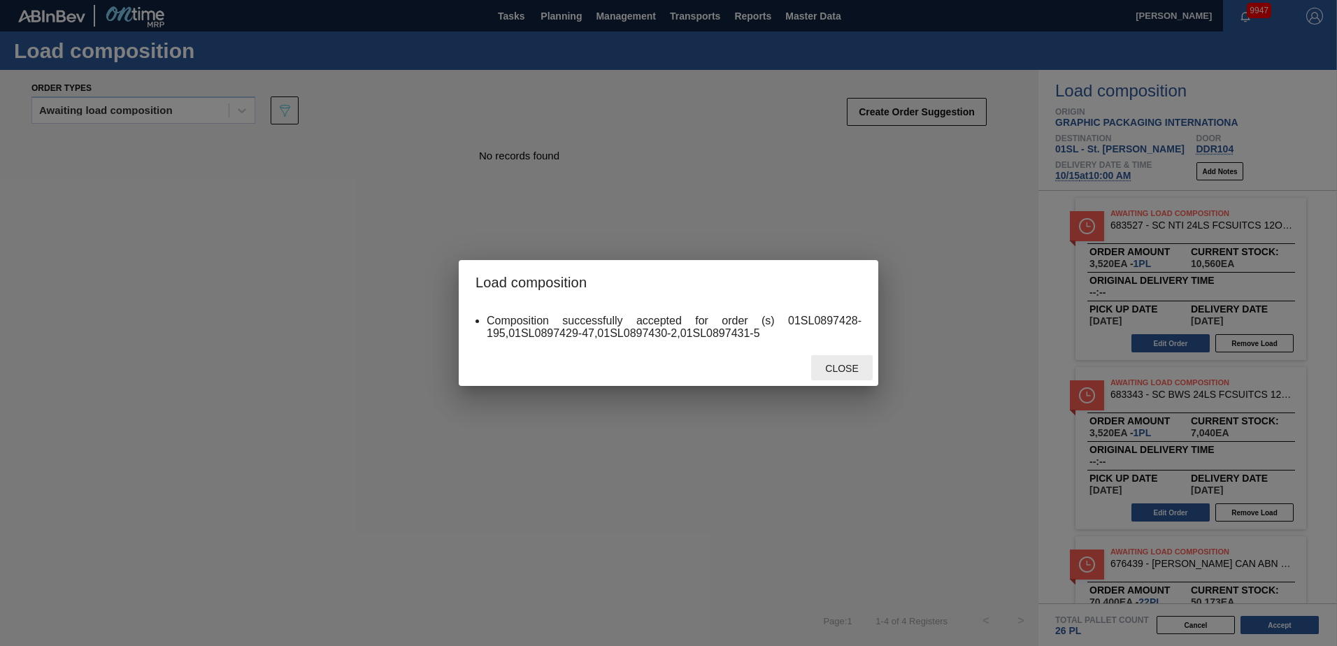
click at [852, 377] on div "Close" at bounding box center [842, 368] width 62 height 26
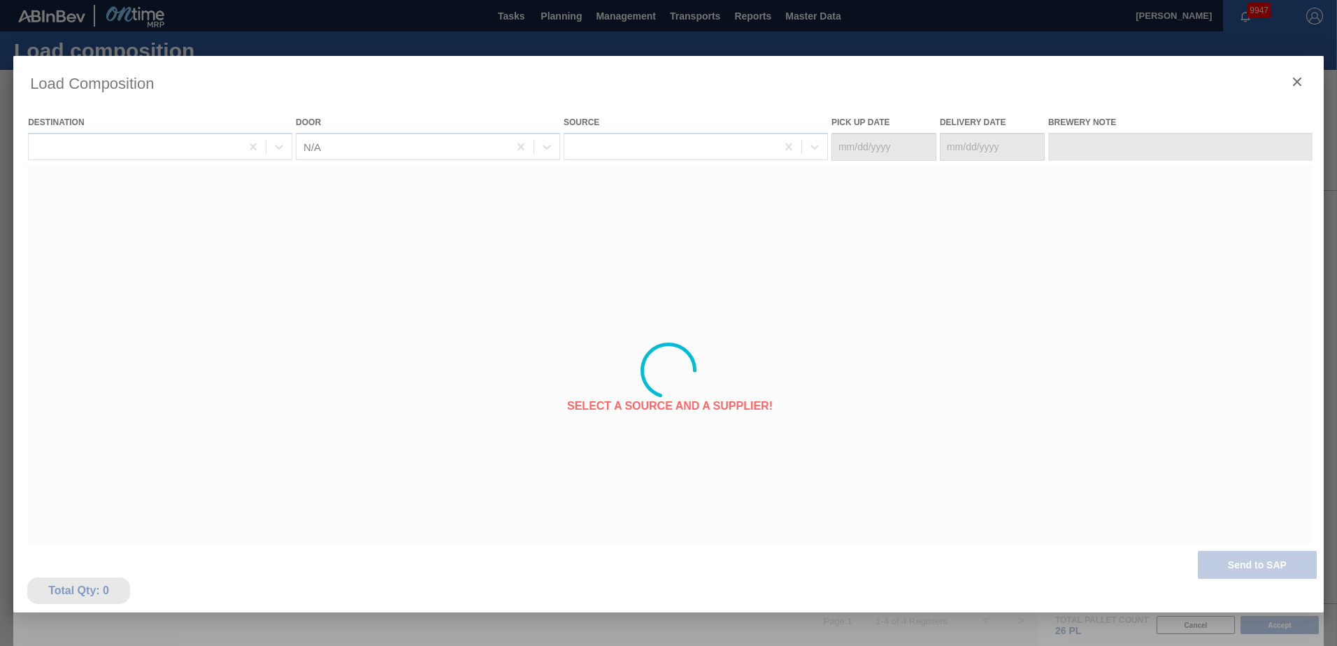
type Date "[DATE]"
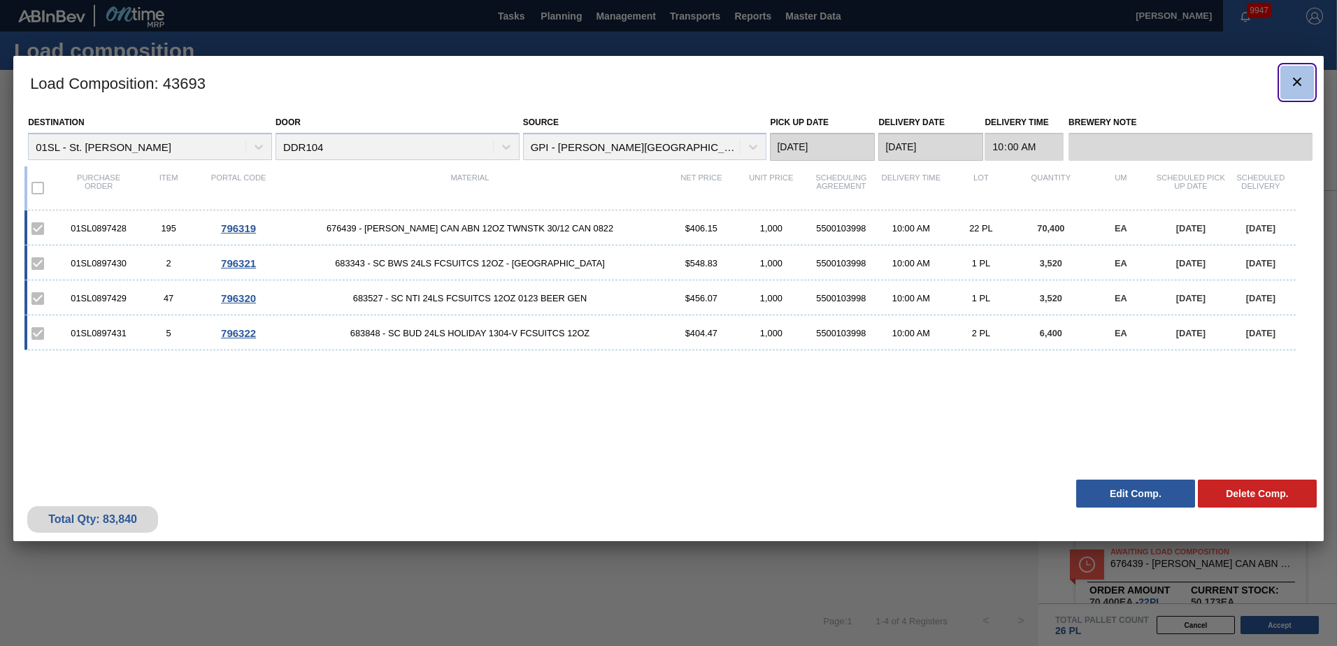
click at [1301, 80] on icon "botão de ícone" at bounding box center [1297, 81] width 17 height 17
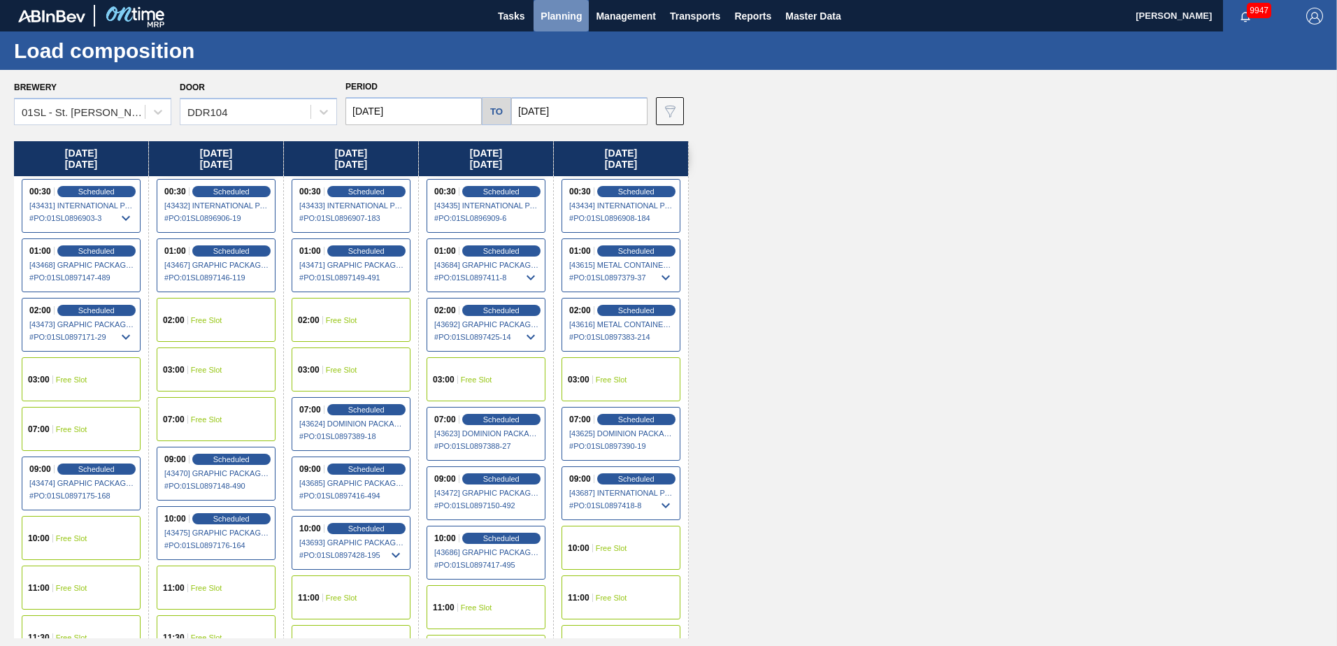
click at [568, 6] on button "Planning" at bounding box center [561, 15] width 55 height 31
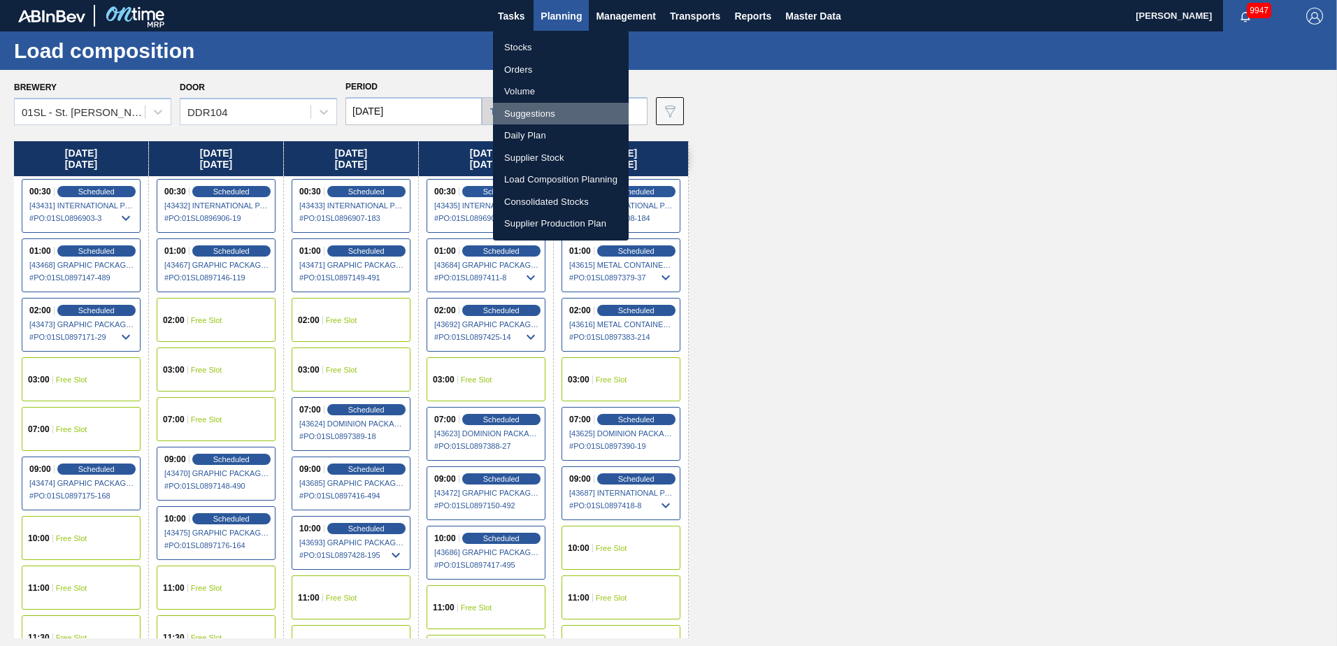
click at [541, 112] on li "Suggestions" at bounding box center [561, 114] width 136 height 22
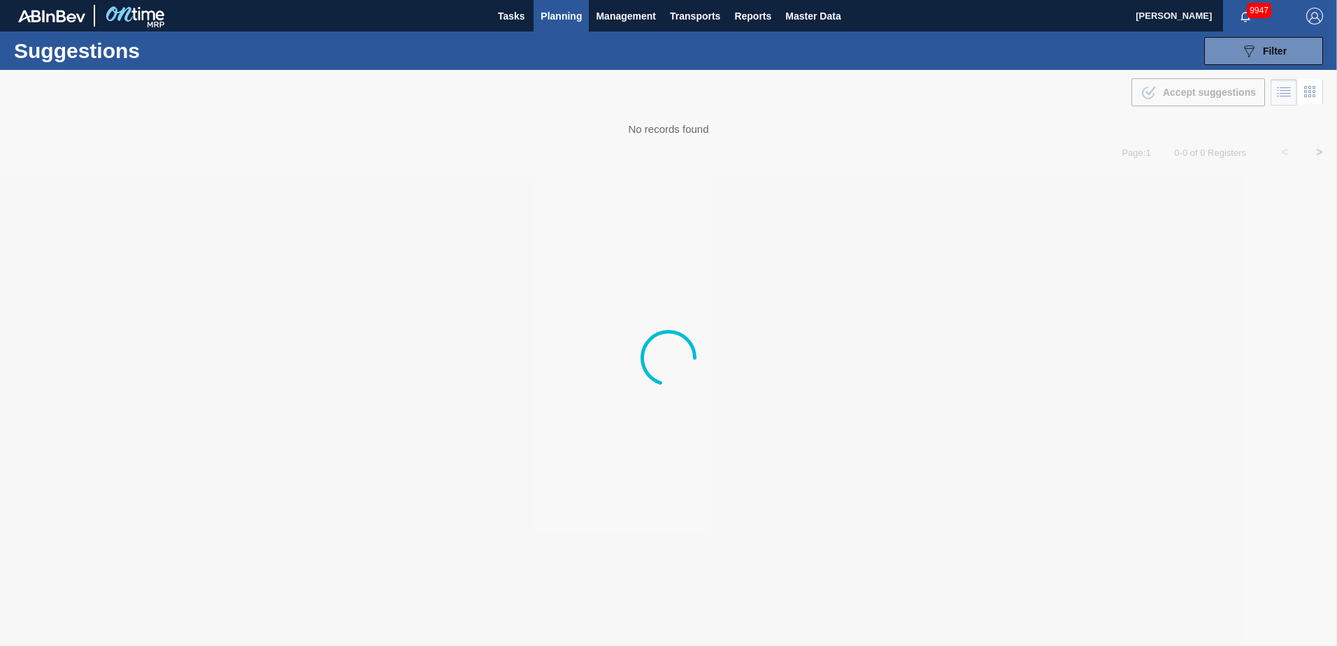
type from "[DATE]"
type to "[DATE]"
click at [1291, 56] on button "089F7B8B-B2A5-4AFE-B5C0-19BA573D28AC Filter" at bounding box center [1263, 51] width 119 height 28
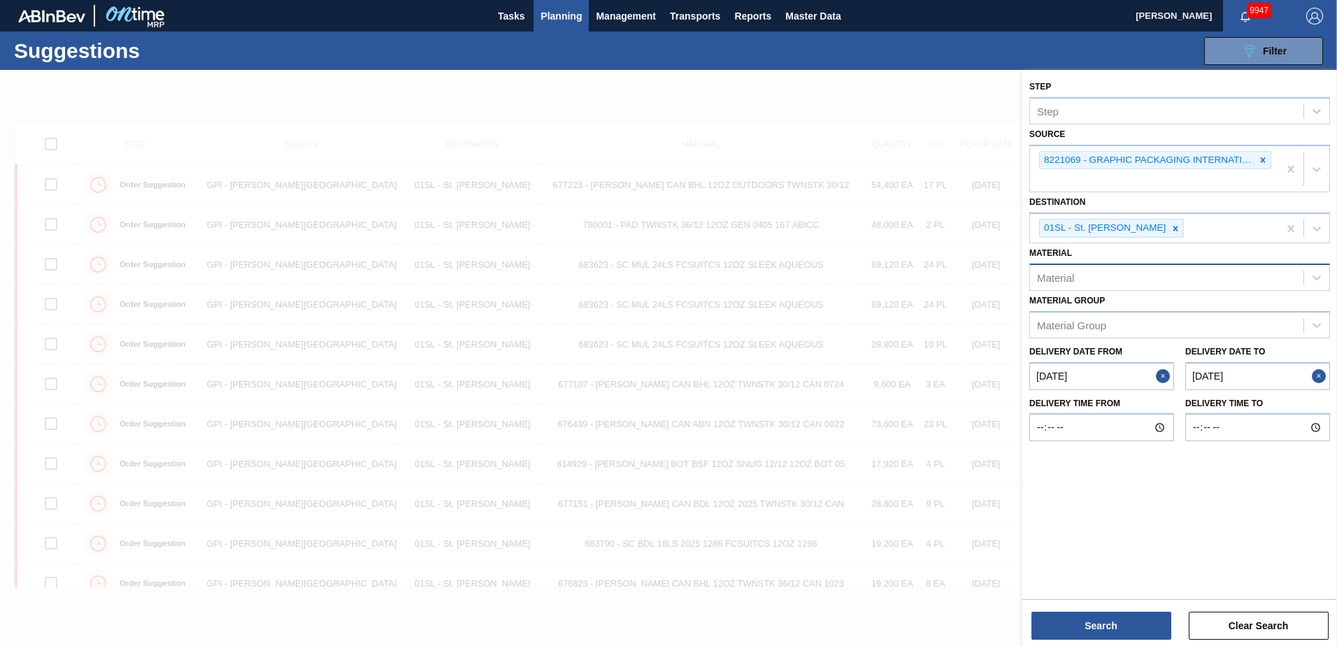
click at [1096, 278] on div "Material" at bounding box center [1166, 277] width 273 height 20
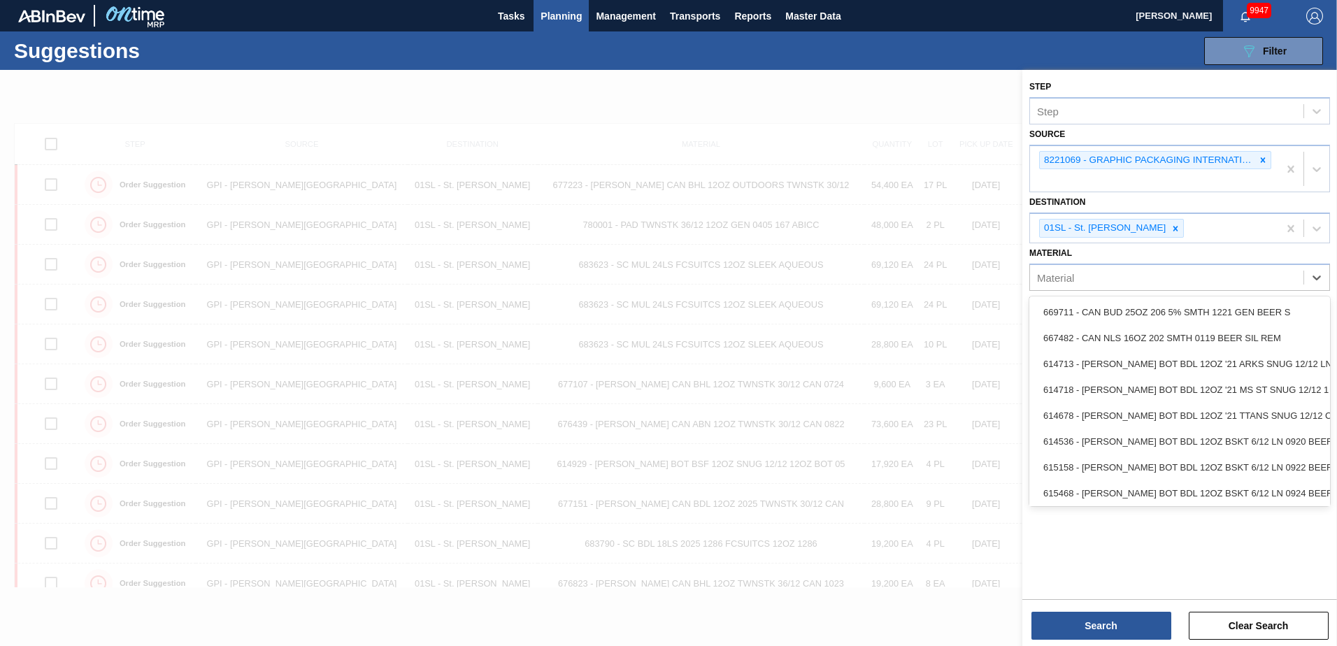
click at [828, 317] on div at bounding box center [668, 393] width 1337 height 646
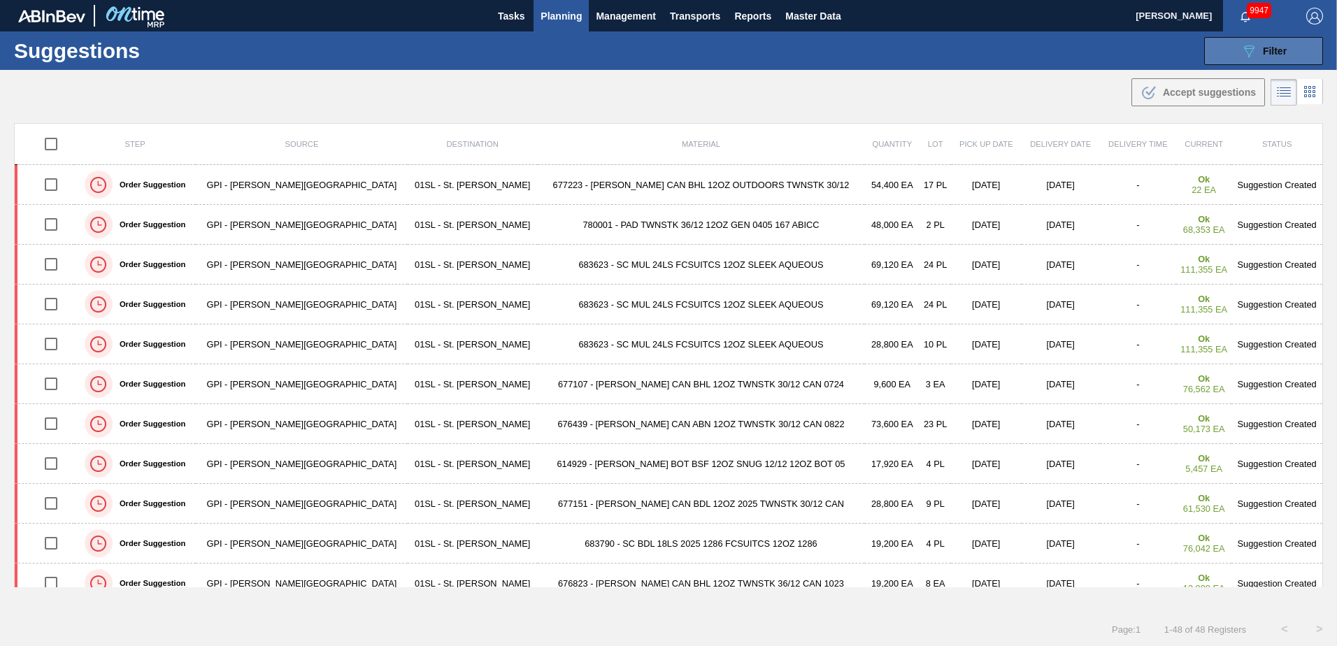
click at [1275, 49] on span "Filter" at bounding box center [1275, 50] width 24 height 11
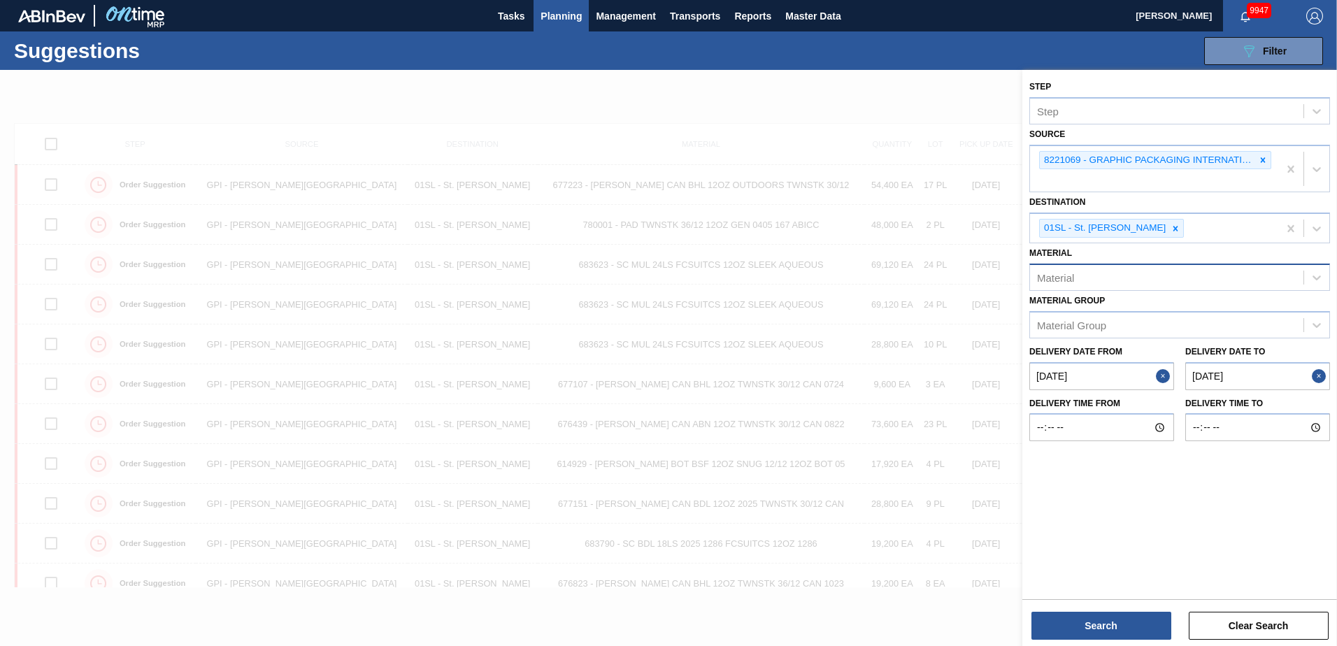
click at [1103, 281] on div "Material" at bounding box center [1166, 277] width 273 height 20
type input "780001"
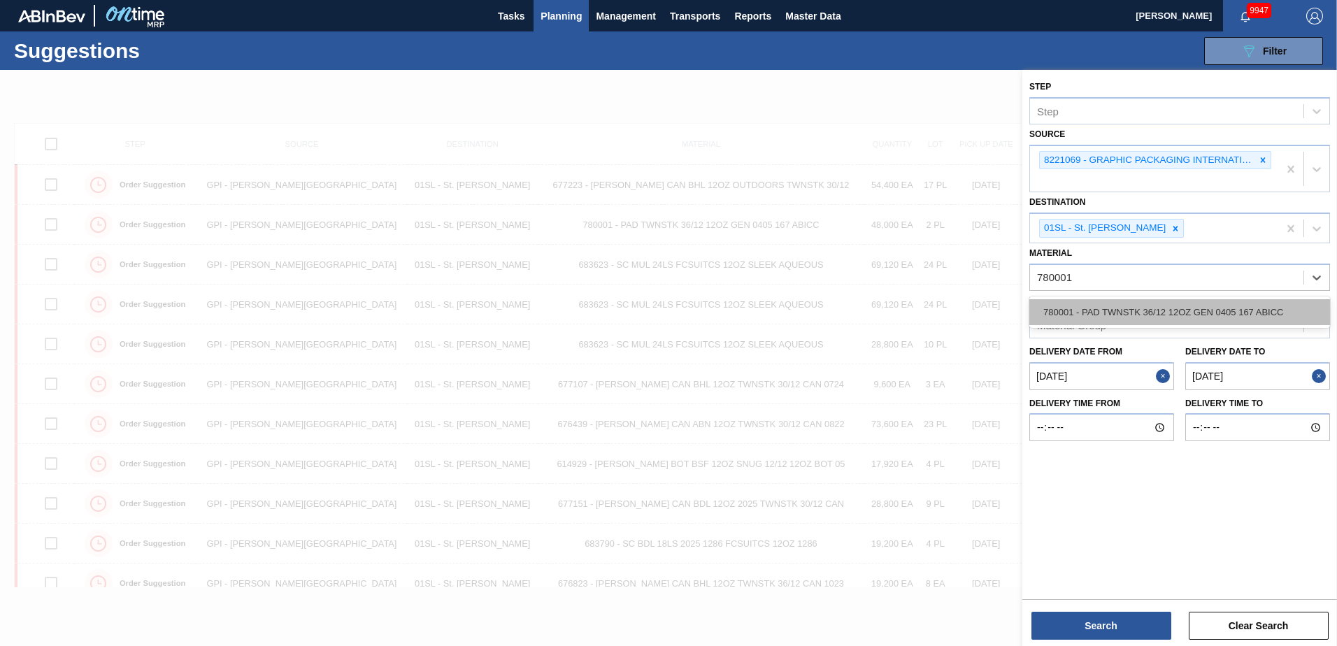
click at [1096, 324] on div "780001 - PAD TWNSTK 36/12 12OZ GEN 0405 167 ABICC" at bounding box center [1179, 312] width 301 height 26
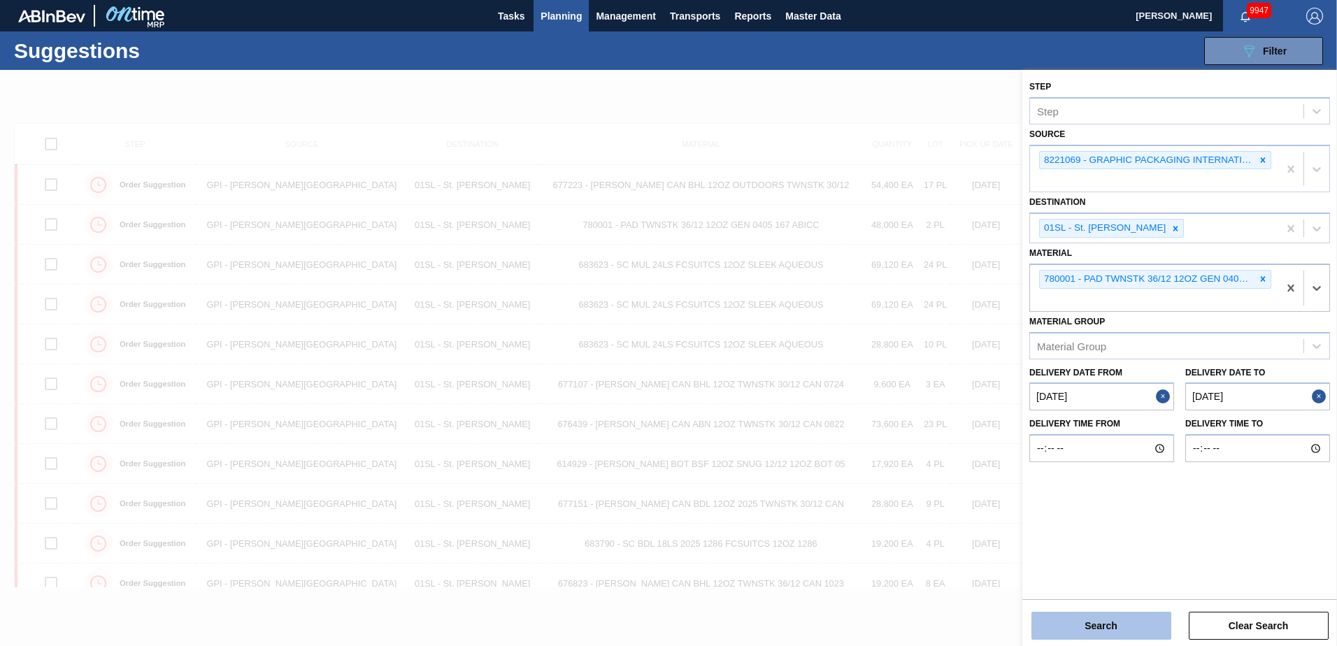
click at [1121, 621] on button "Search" at bounding box center [1101, 626] width 140 height 28
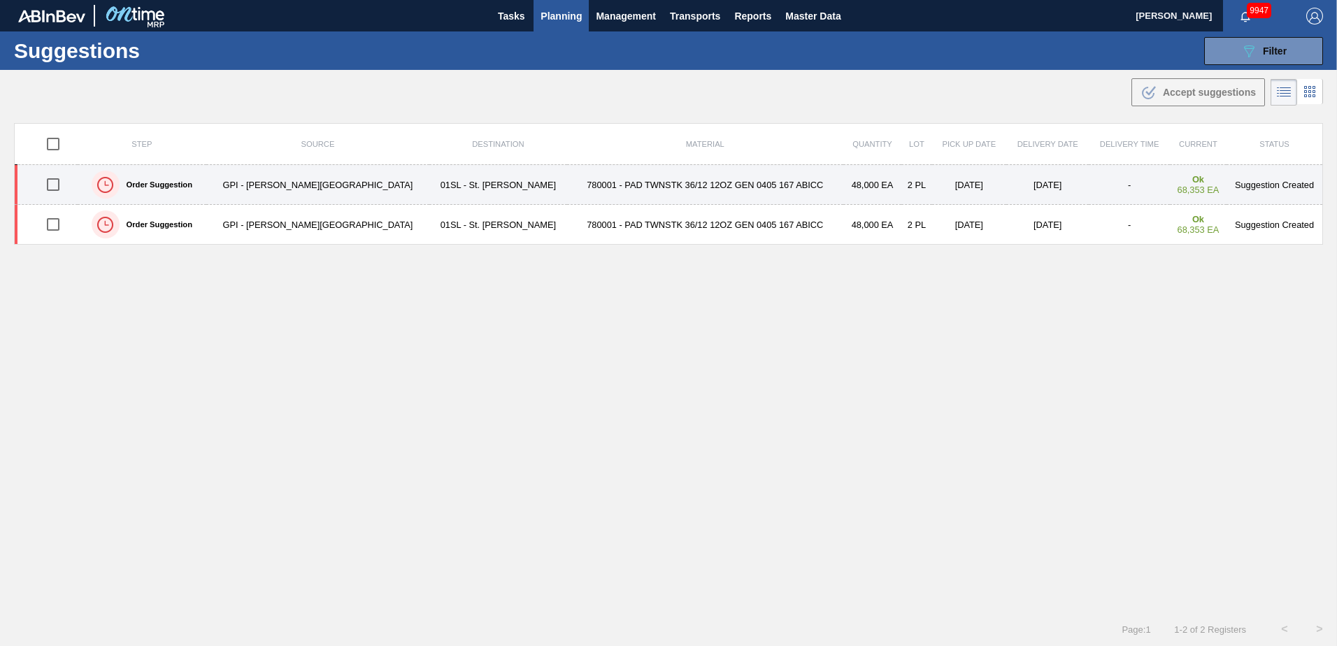
click at [58, 185] on input "checkbox" at bounding box center [52, 184] width 29 height 29
checkbox input "true"
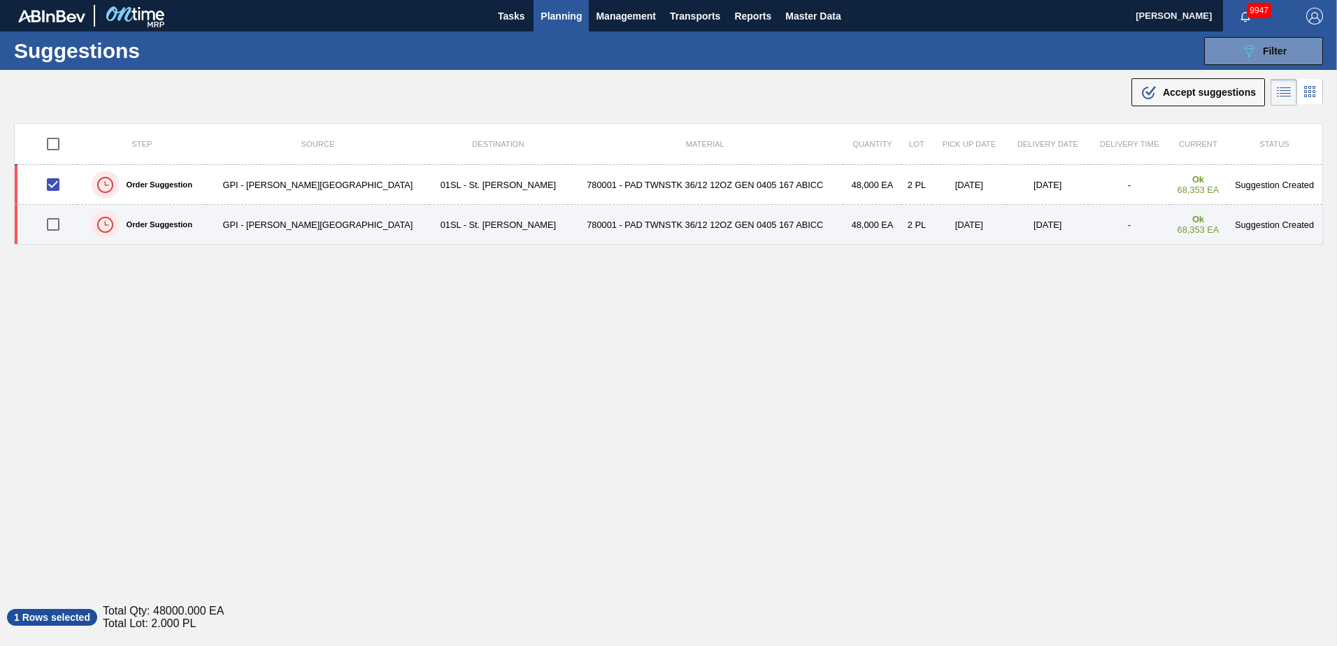
click at [54, 225] on input "checkbox" at bounding box center [52, 224] width 29 height 29
checkbox input "true"
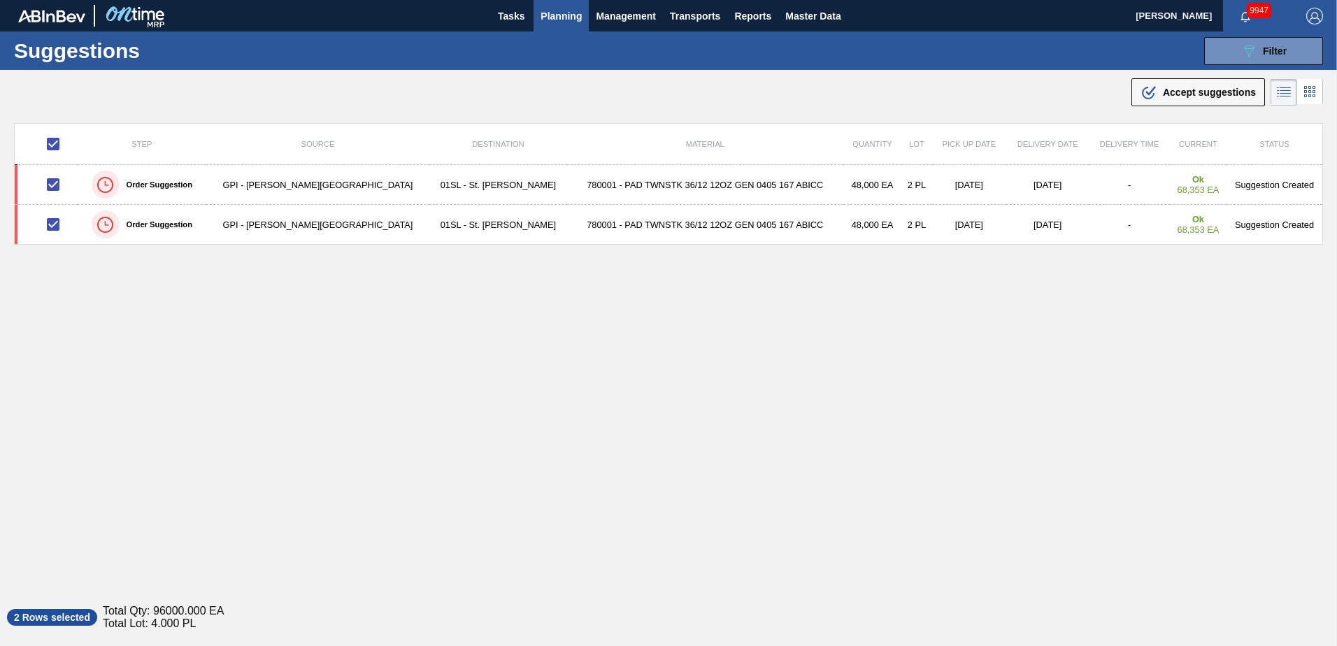
drag, startPoint x: 1203, startPoint y: 95, endPoint x: 1142, endPoint y: 120, distance: 66.5
click at [1203, 95] on span "Accept suggestions" at bounding box center [1209, 92] width 93 height 11
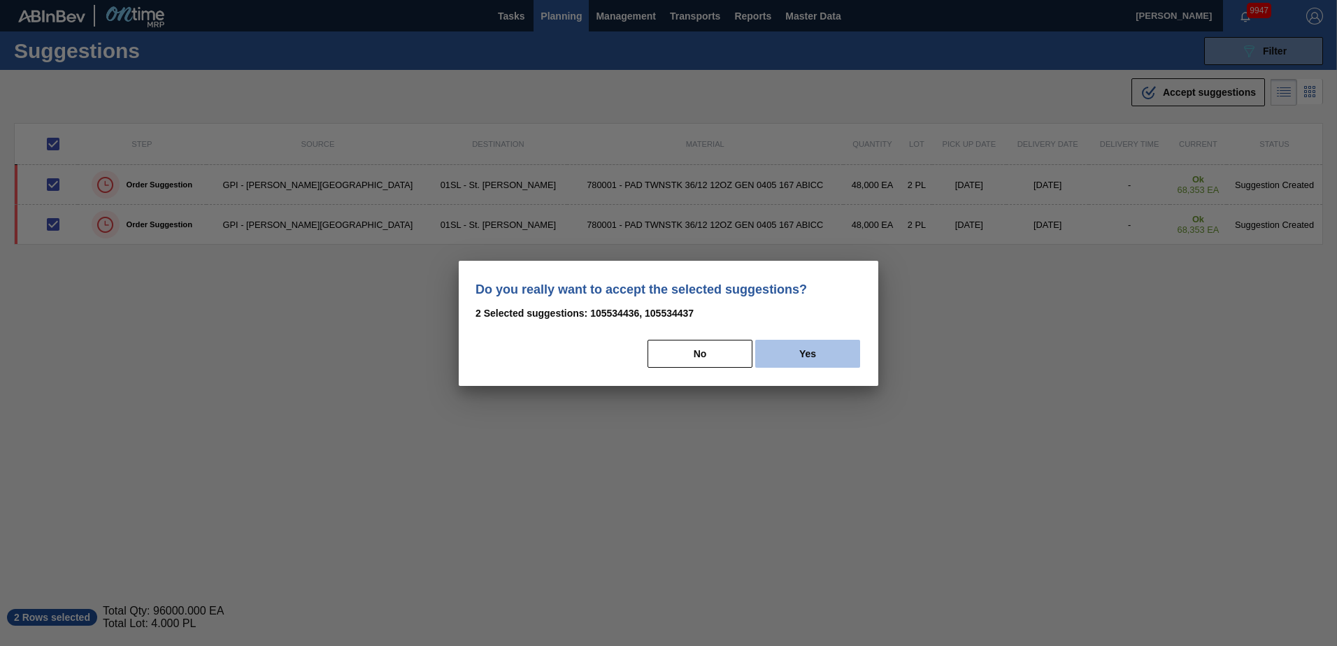
click at [808, 346] on button "Yes" at bounding box center [807, 354] width 105 height 28
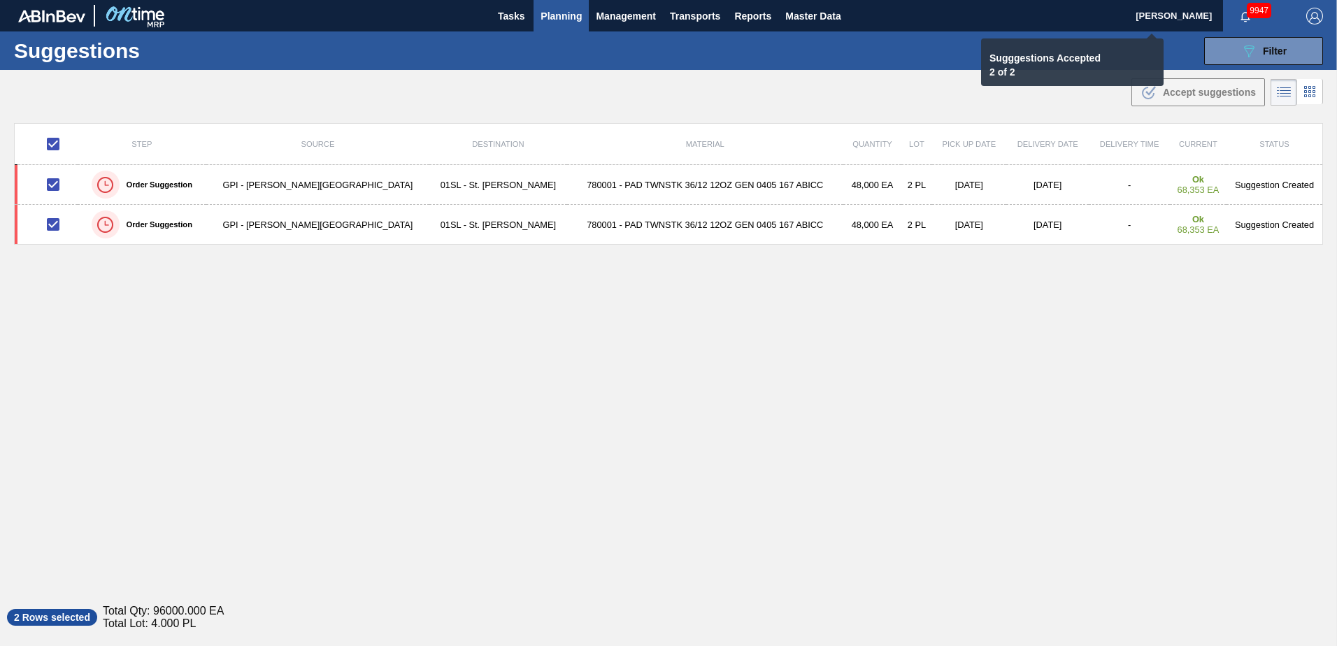
checkbox input "false"
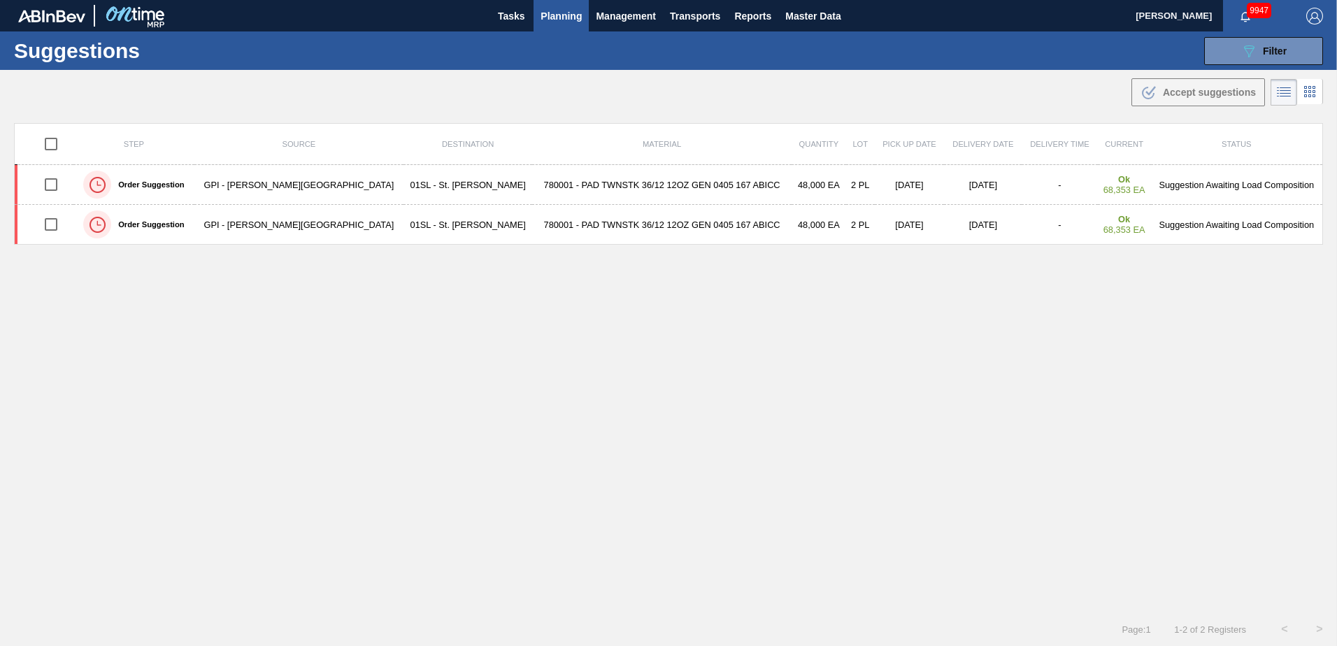
click at [550, 41] on div "Suggestions 089F7B8B-B2A5-4AFE-B5C0-19BA573D28AC Filter Step Step Source 822106…" at bounding box center [668, 50] width 1337 height 38
click at [544, 15] on span "Planning" at bounding box center [561, 16] width 41 height 17
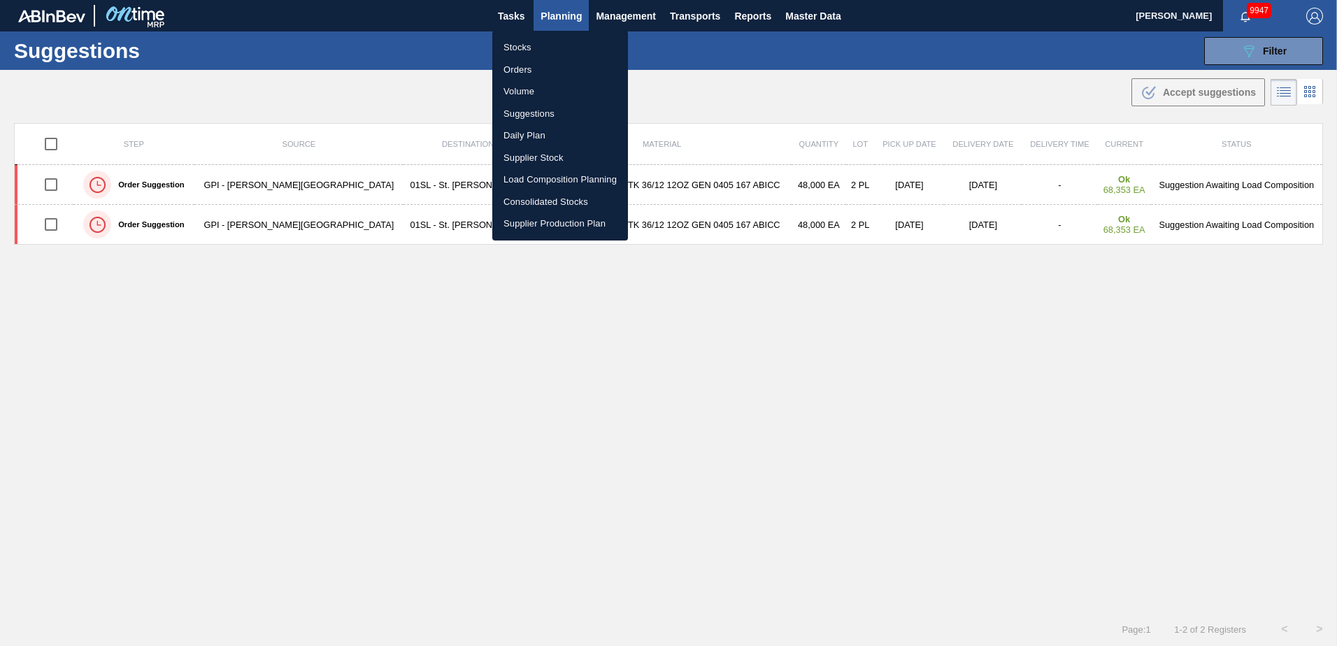
click at [528, 173] on li "Load Composition Planning" at bounding box center [560, 180] width 136 height 22
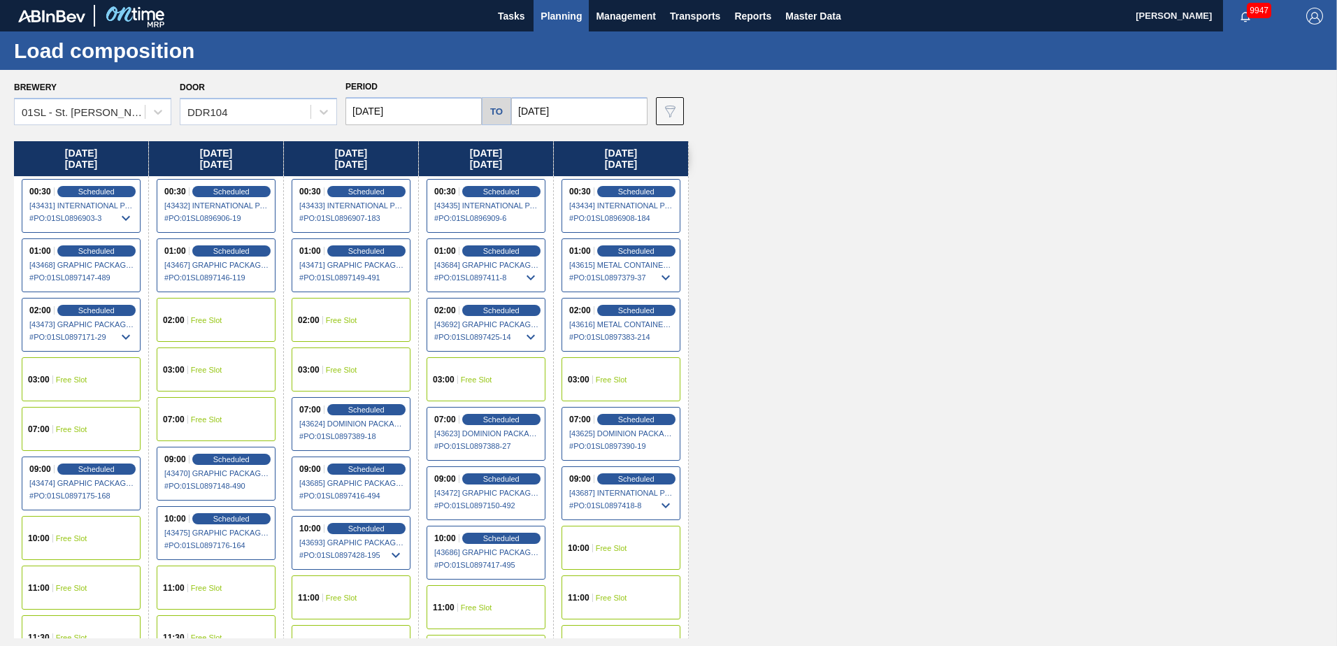
click at [480, 604] on span "Free Slot" at bounding box center [476, 607] width 31 height 8
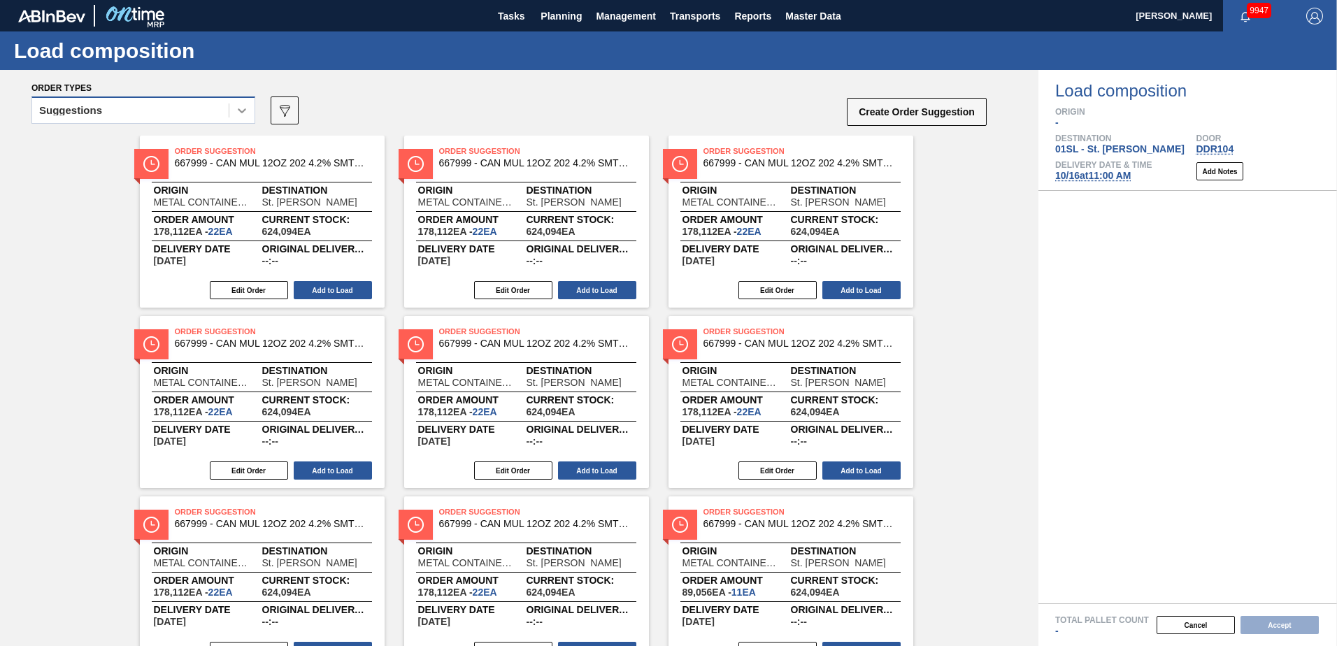
click at [237, 114] on icon at bounding box center [242, 110] width 14 height 14
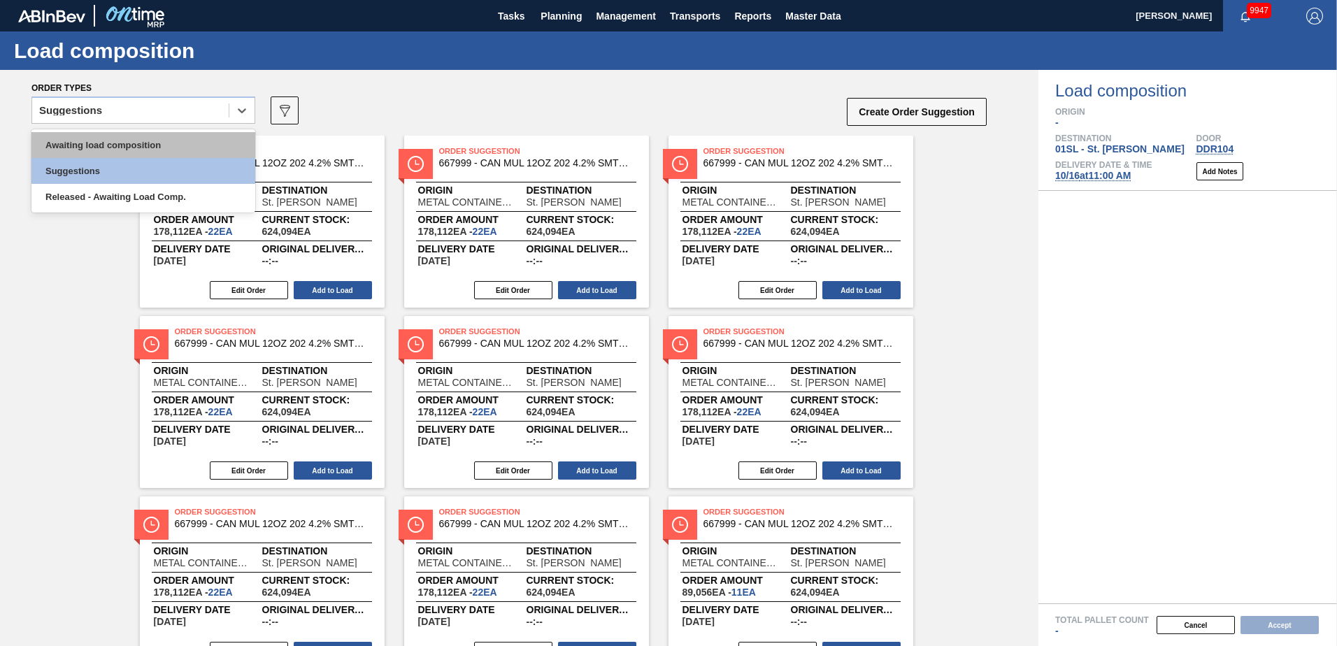
click at [124, 149] on div "Awaiting load composition" at bounding box center [143, 145] width 224 height 26
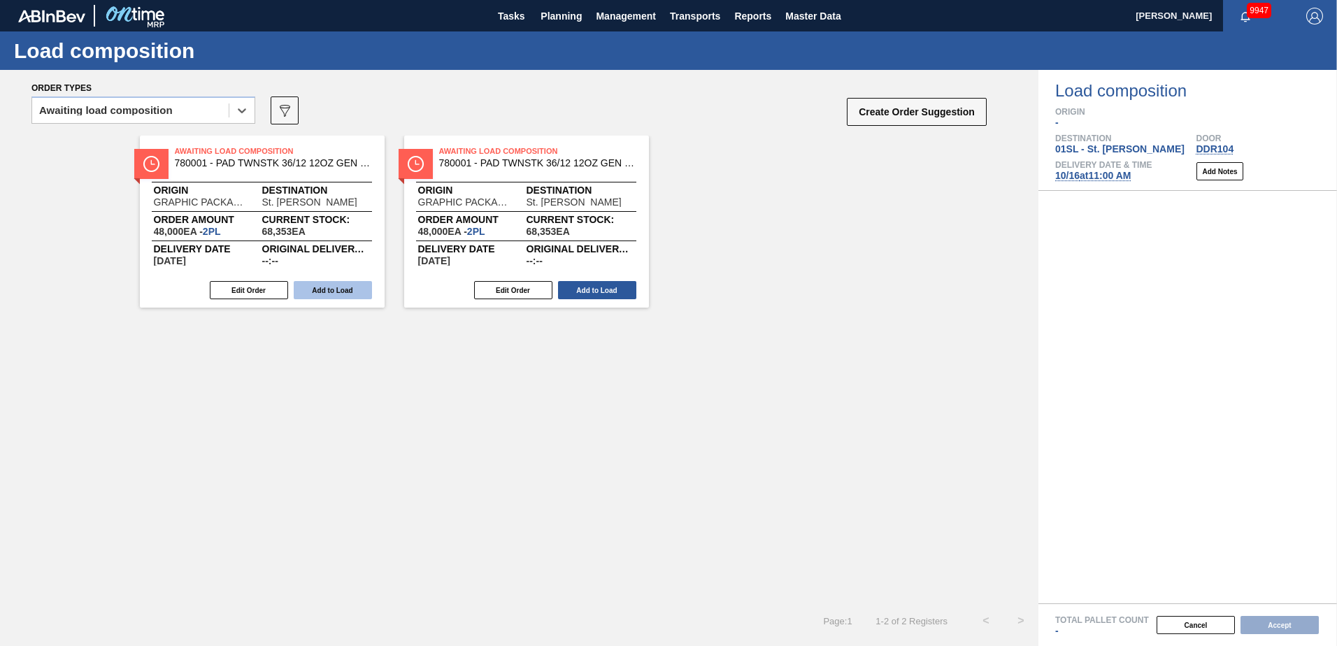
click at [324, 289] on button "Add to Load" at bounding box center [333, 290] width 78 height 18
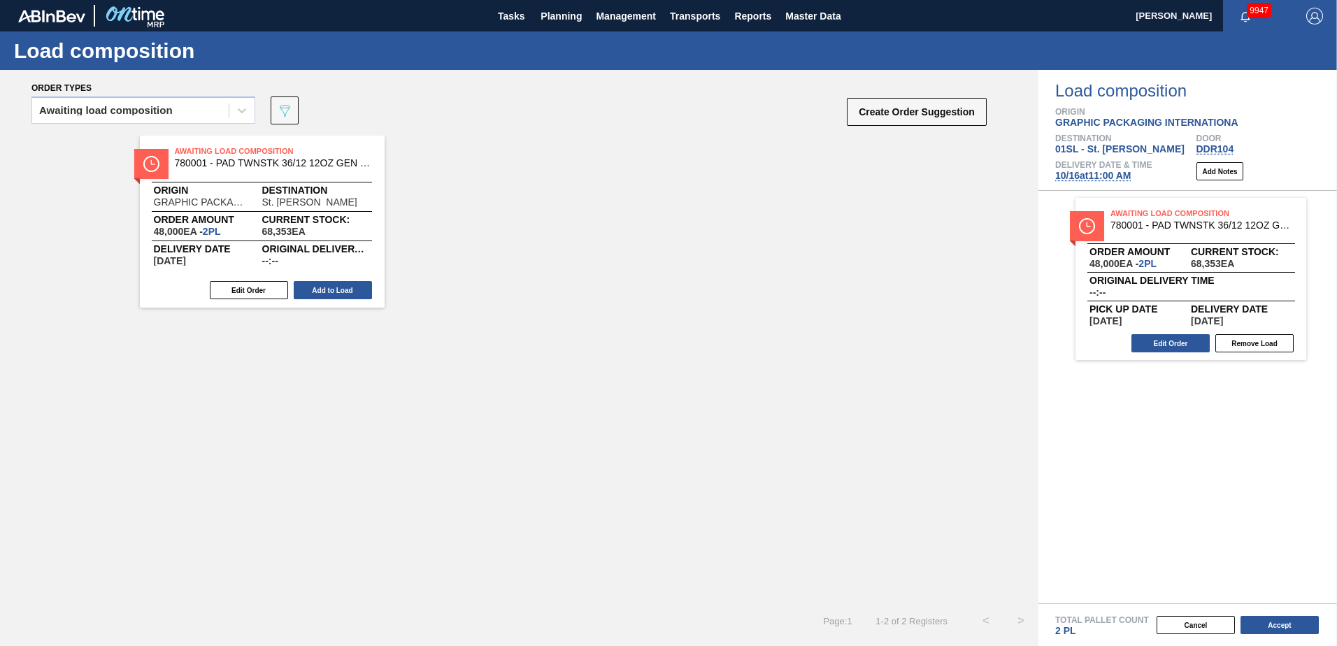
click at [317, 288] on button "Add to Load" at bounding box center [333, 290] width 78 height 18
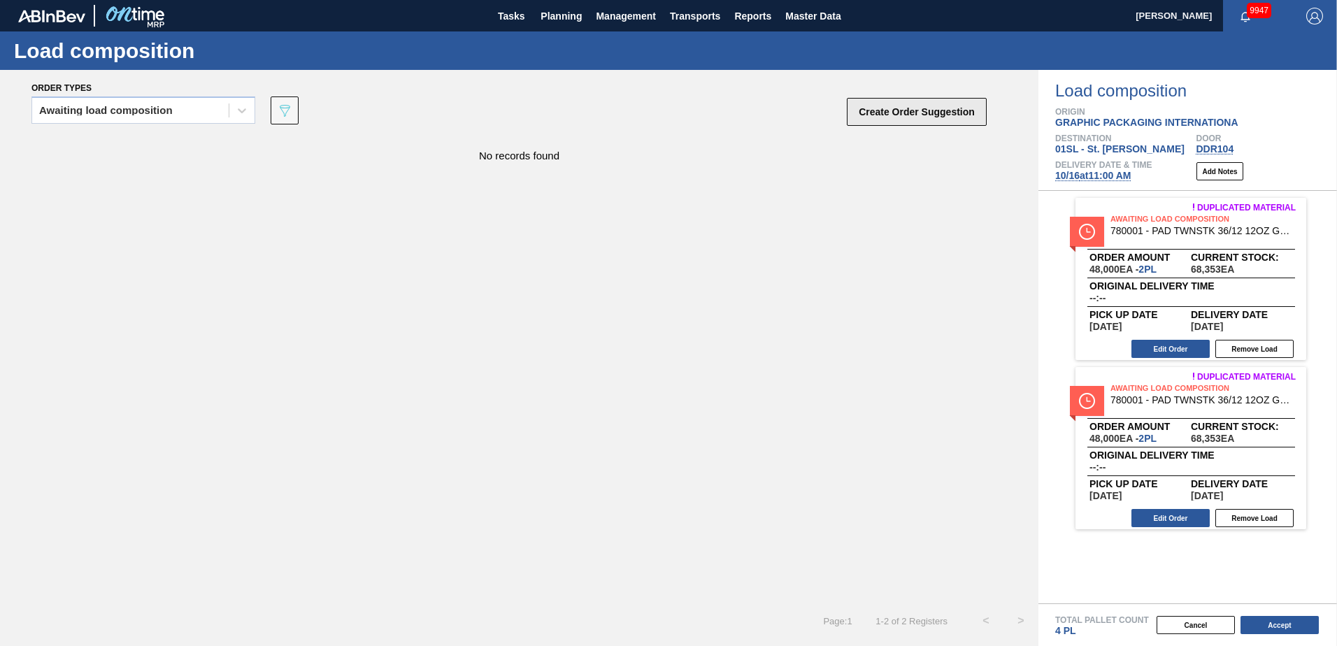
click at [892, 113] on button "Create Order Suggestion" at bounding box center [917, 112] width 140 height 28
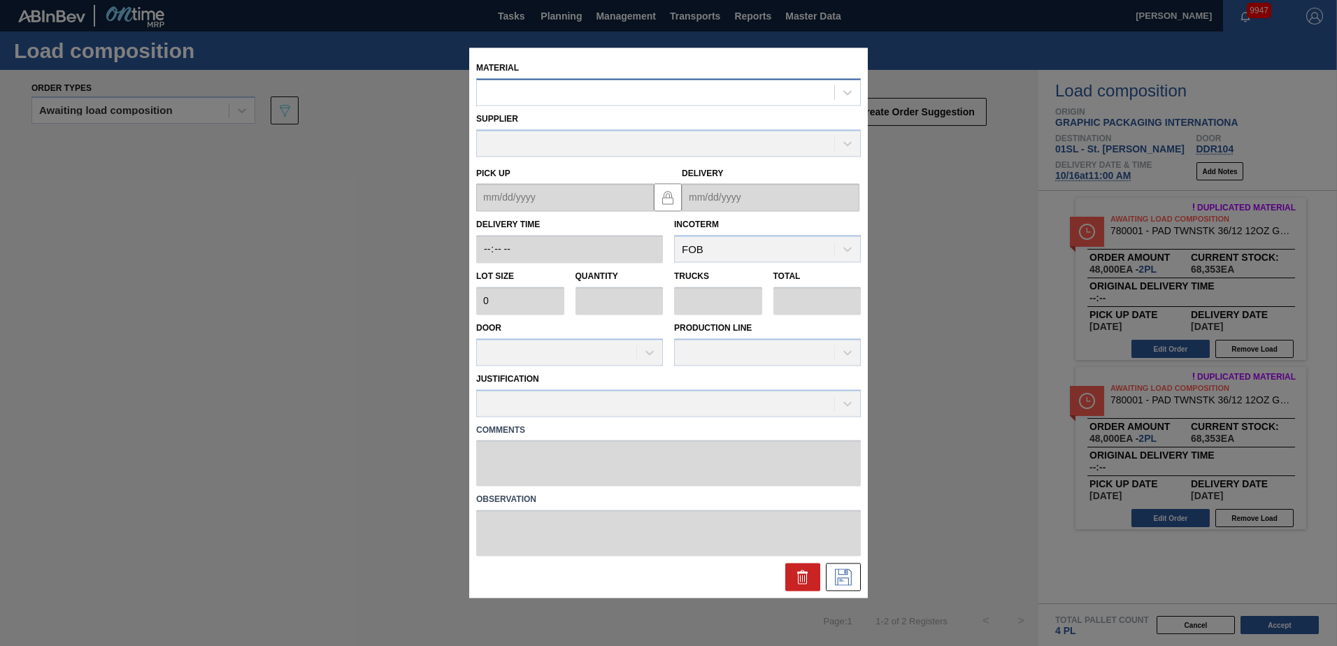
click at [639, 96] on div at bounding box center [655, 93] width 357 height 20
type input "671080"
click at [650, 122] on div "000000000000671080 - PAD TWNSTK 30LS 12OZ GEN 0194 167 ABICCN" at bounding box center [668, 127] width 385 height 26
type input "36,000"
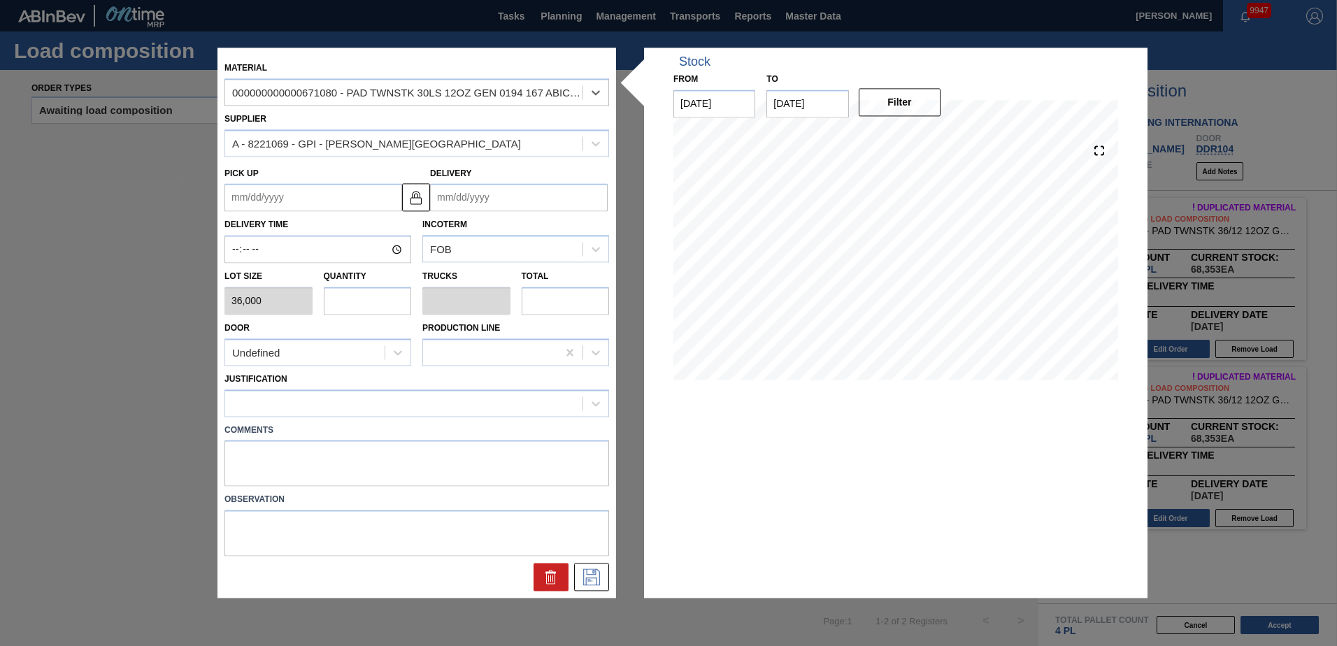
click at [480, 200] on input "Delivery" at bounding box center [519, 198] width 178 height 28
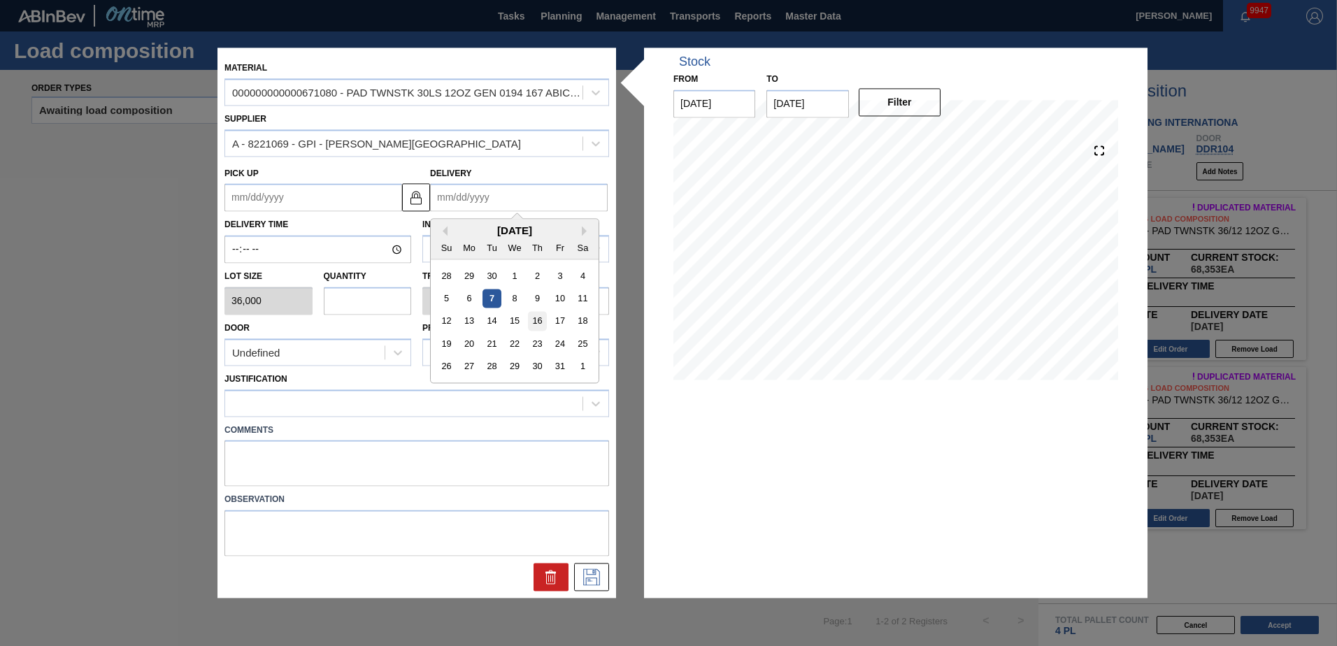
click at [539, 316] on div "16" at bounding box center [537, 321] width 19 height 19
type up "[DATE]"
type input "[DATE]"
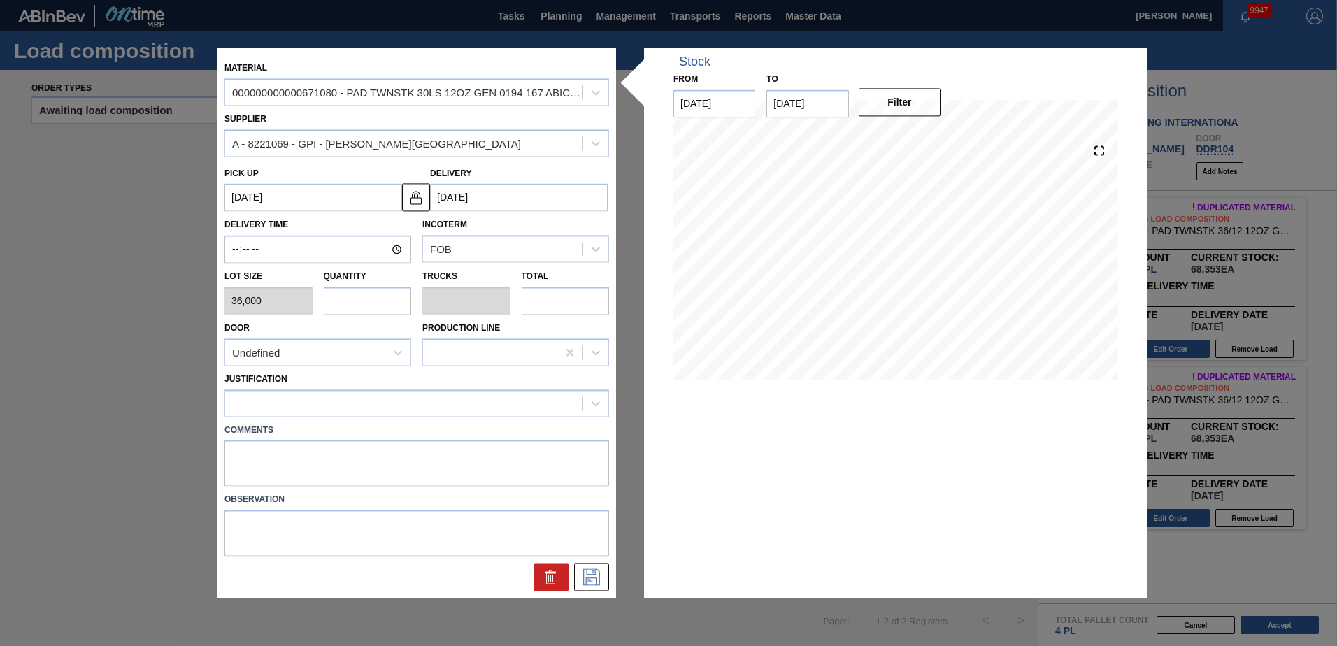
click at [376, 302] on input "text" at bounding box center [368, 301] width 88 height 28
type input "1"
type input "0.05"
type input "36,000"
type input "16"
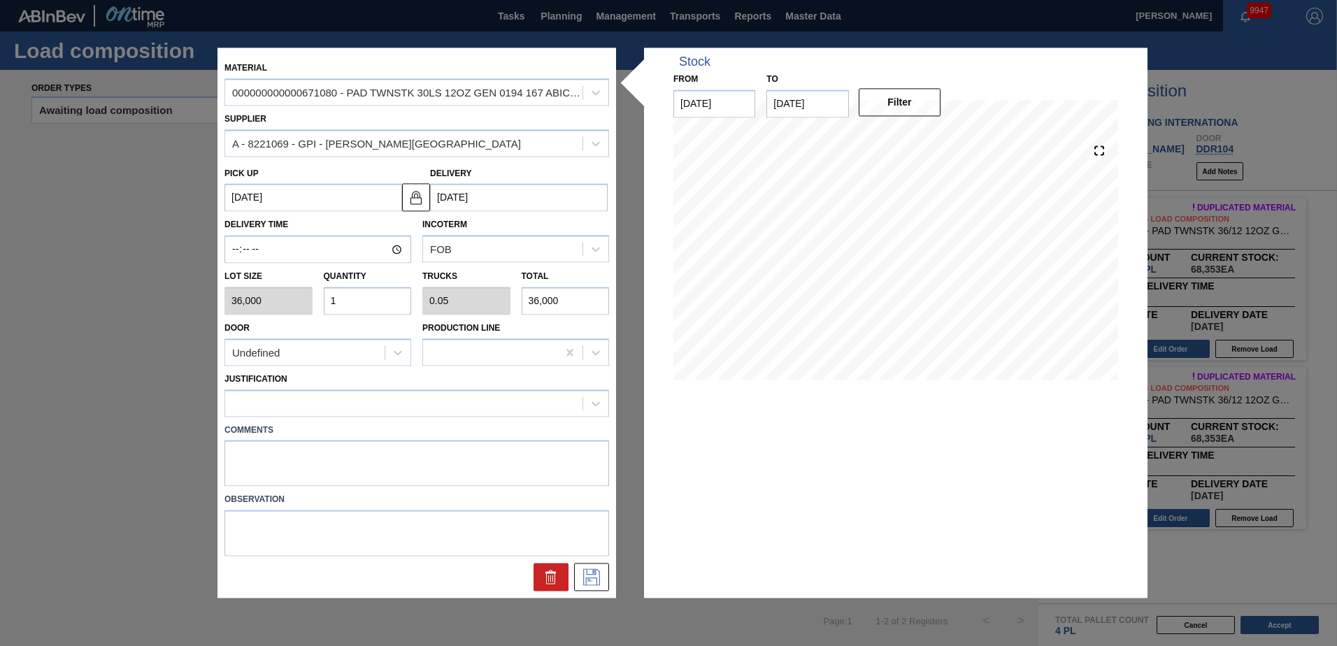
type input "0.8"
type input "576,000"
type input "16"
drag, startPoint x: 352, startPoint y: 339, endPoint x: 348, endPoint y: 367, distance: 28.3
click at [353, 343] on div "Undefined" at bounding box center [317, 351] width 187 height 27
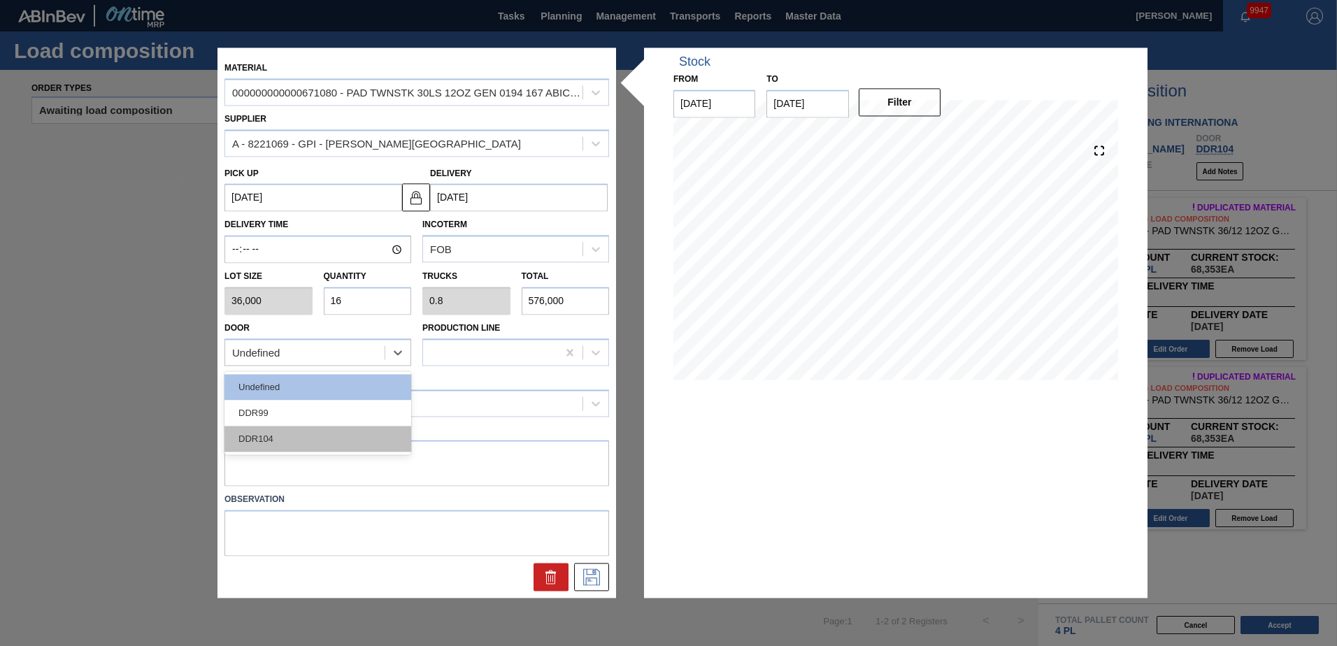
click at [324, 427] on div "DDR104" at bounding box center [317, 439] width 187 height 26
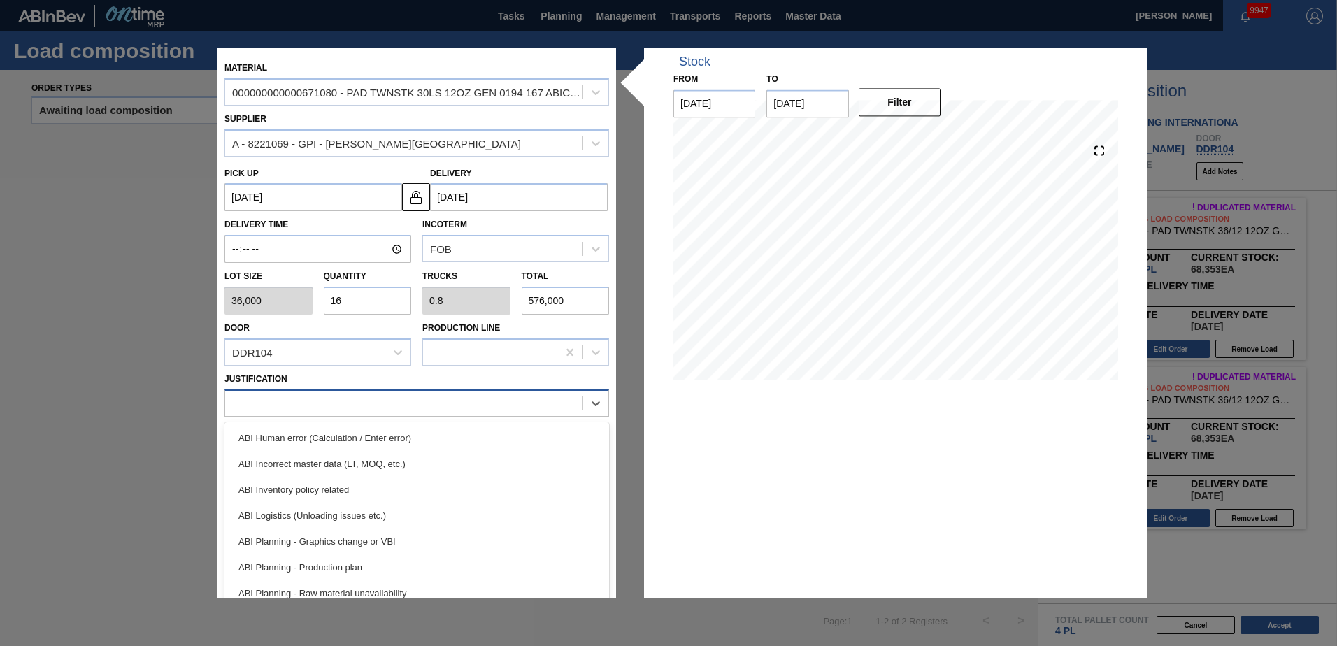
click at [327, 395] on div at bounding box center [403, 403] width 357 height 20
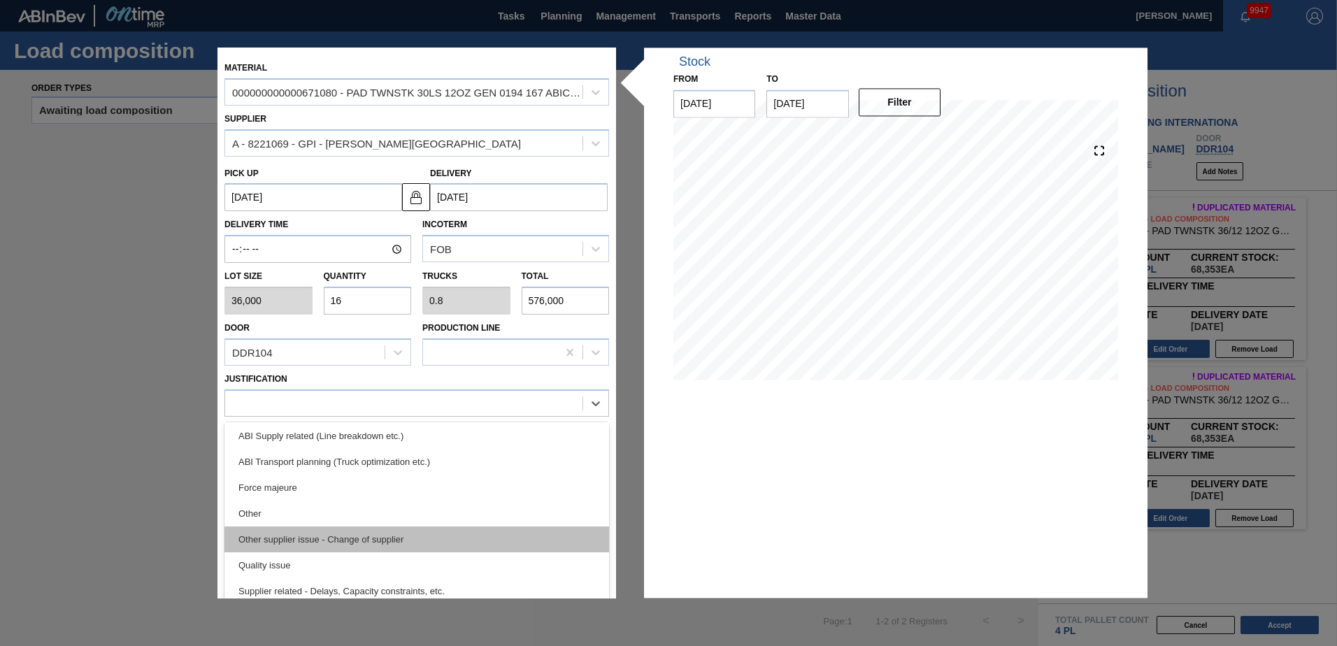
scroll to position [210, 0]
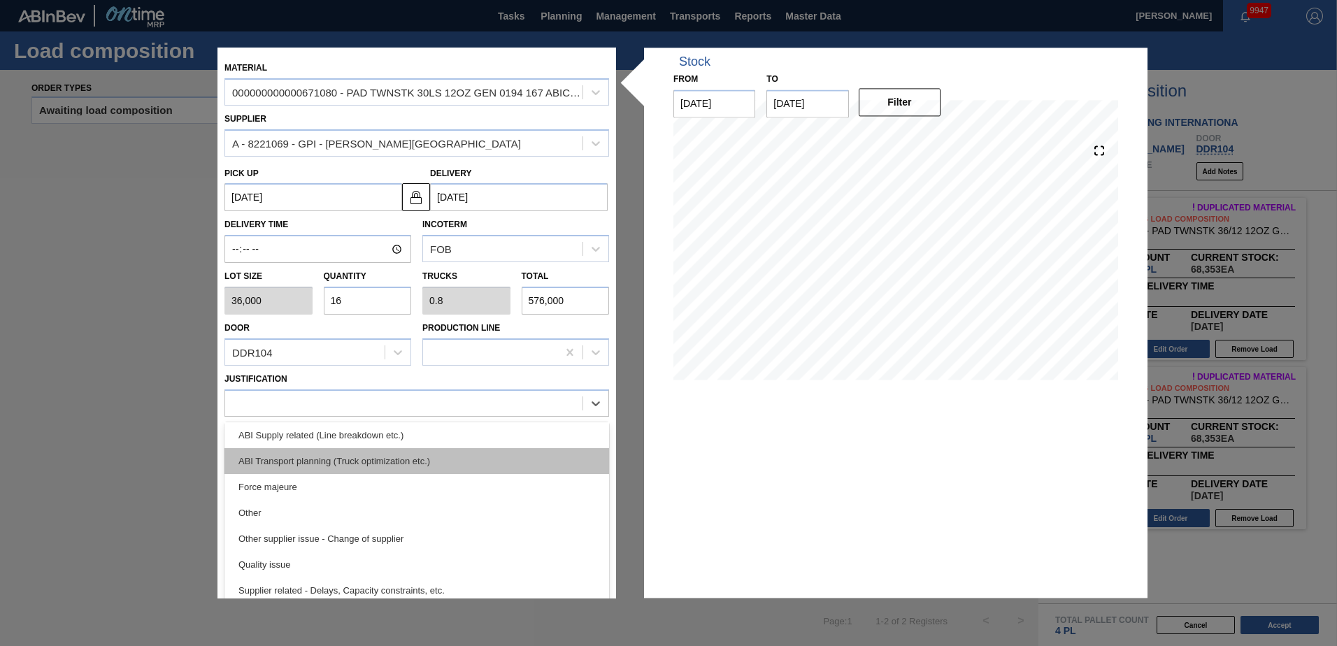
click at [375, 466] on div "ABI Transport planning (Truck optimization etc.)" at bounding box center [416, 461] width 385 height 26
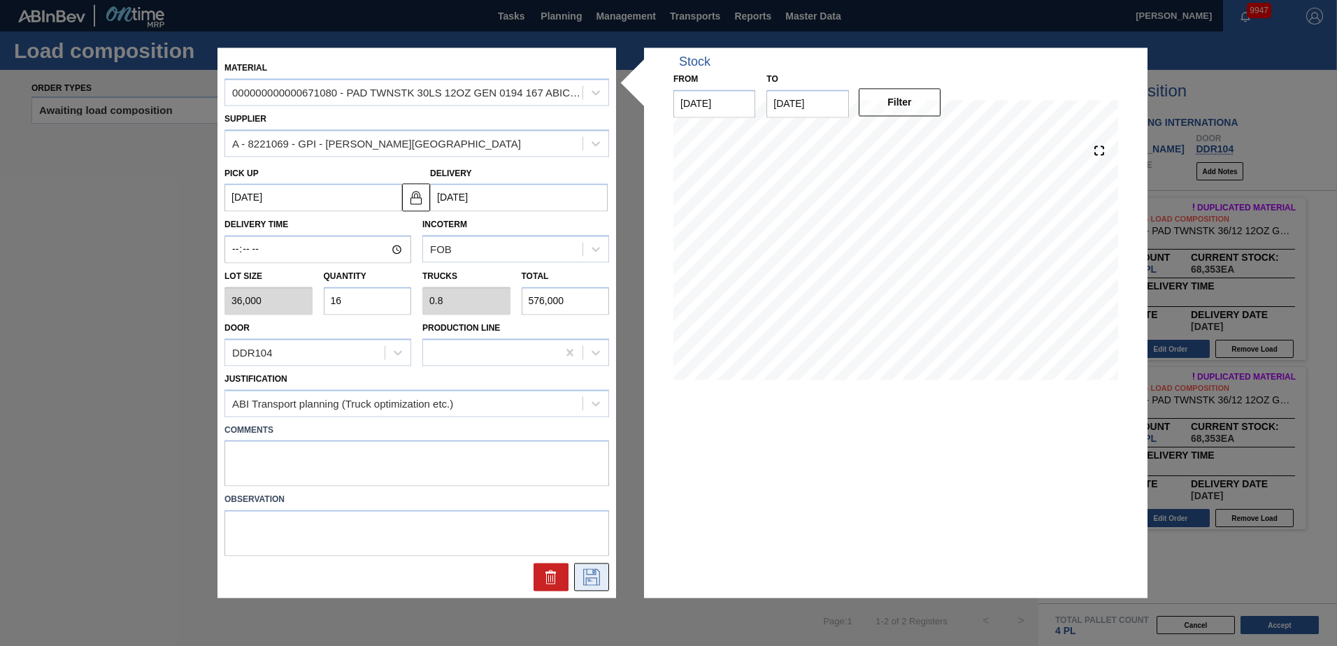
click at [590, 579] on icon at bounding box center [591, 577] width 22 height 17
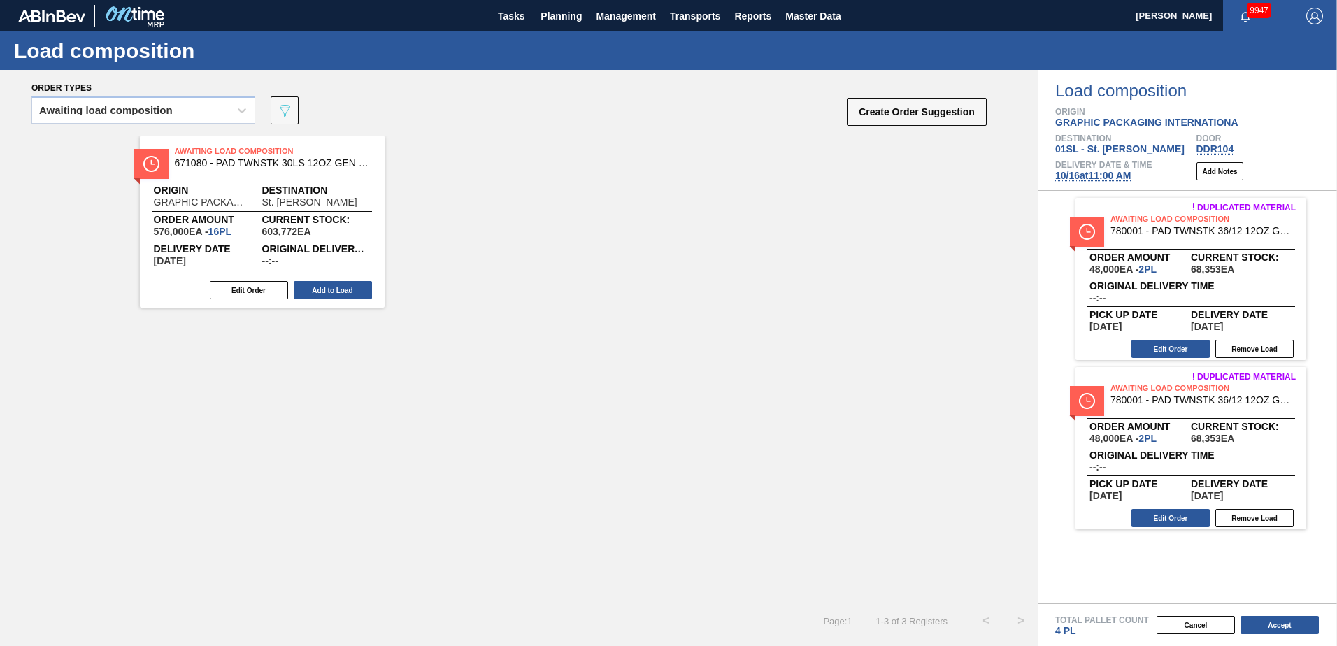
click at [343, 287] on button "Add to Load" at bounding box center [333, 290] width 78 height 18
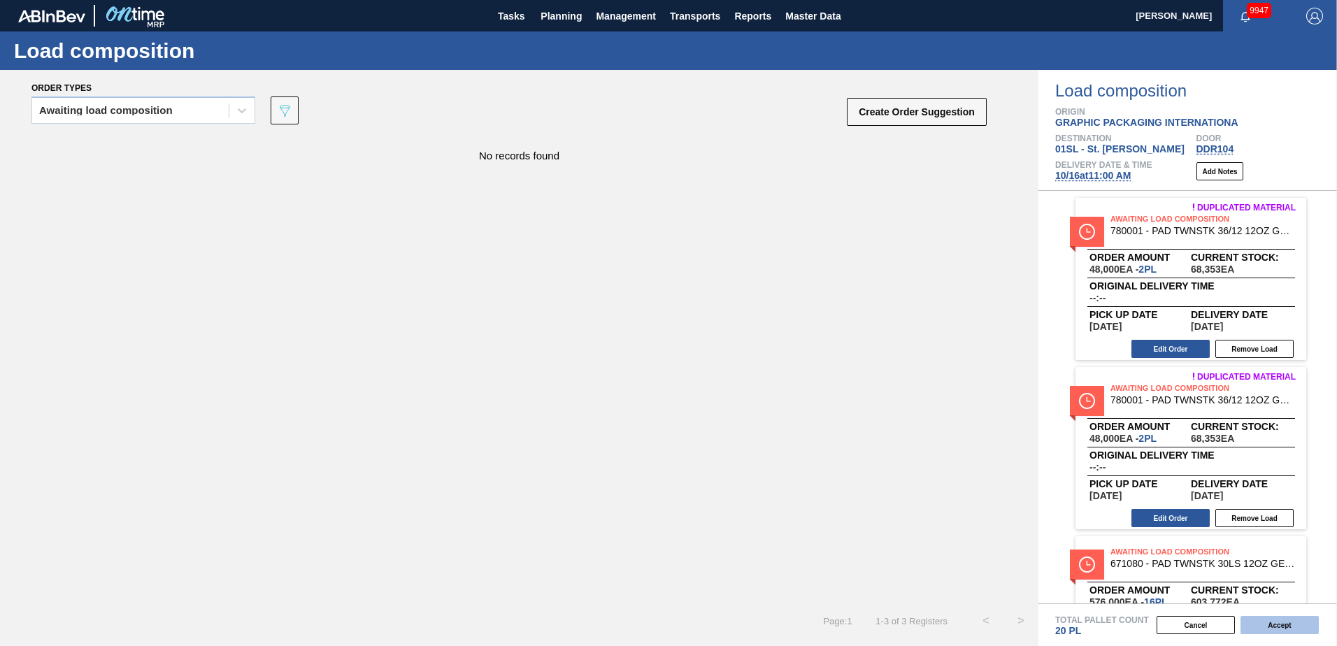
click at [1276, 625] on button "Accept" at bounding box center [1279, 625] width 78 height 18
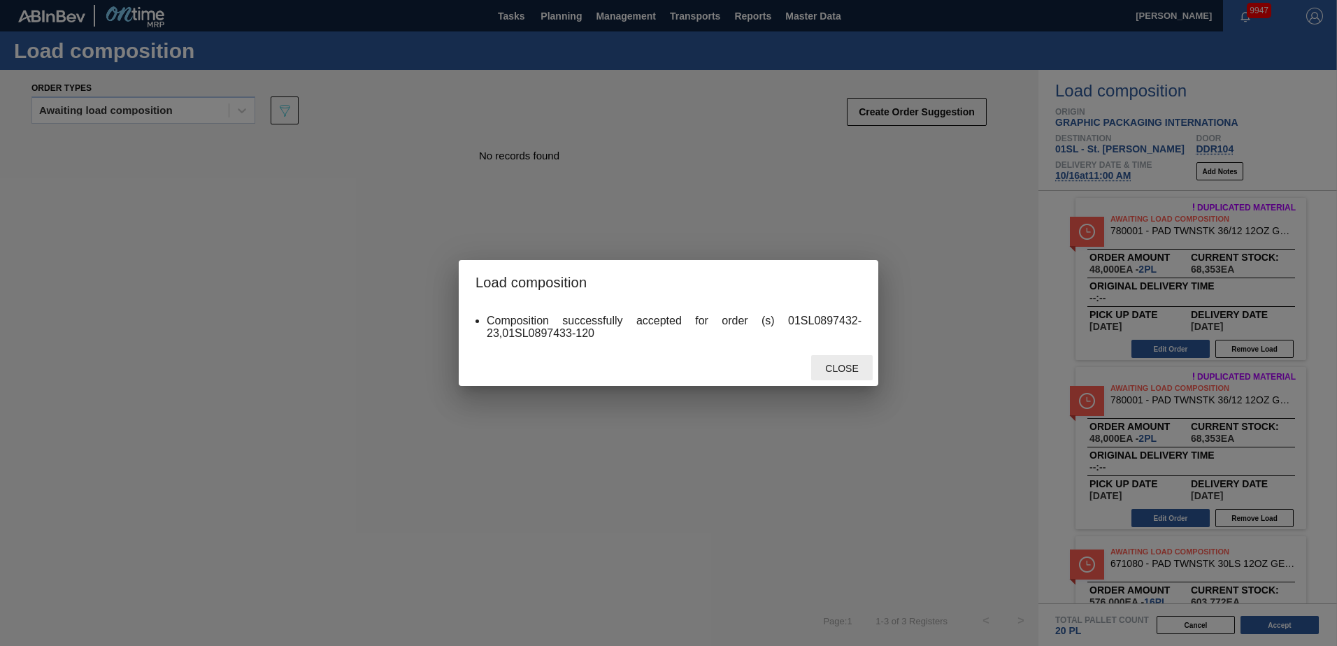
click at [840, 364] on span "Close" at bounding box center [841, 368] width 55 height 11
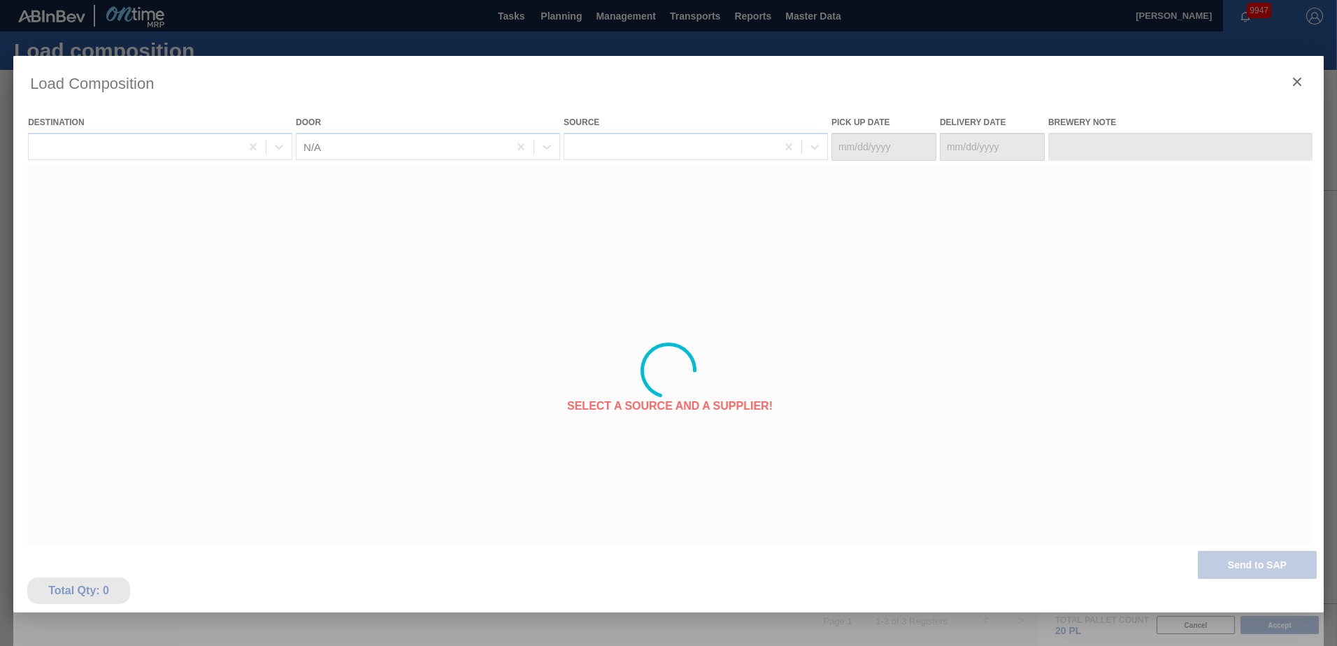
type Date "[DATE]"
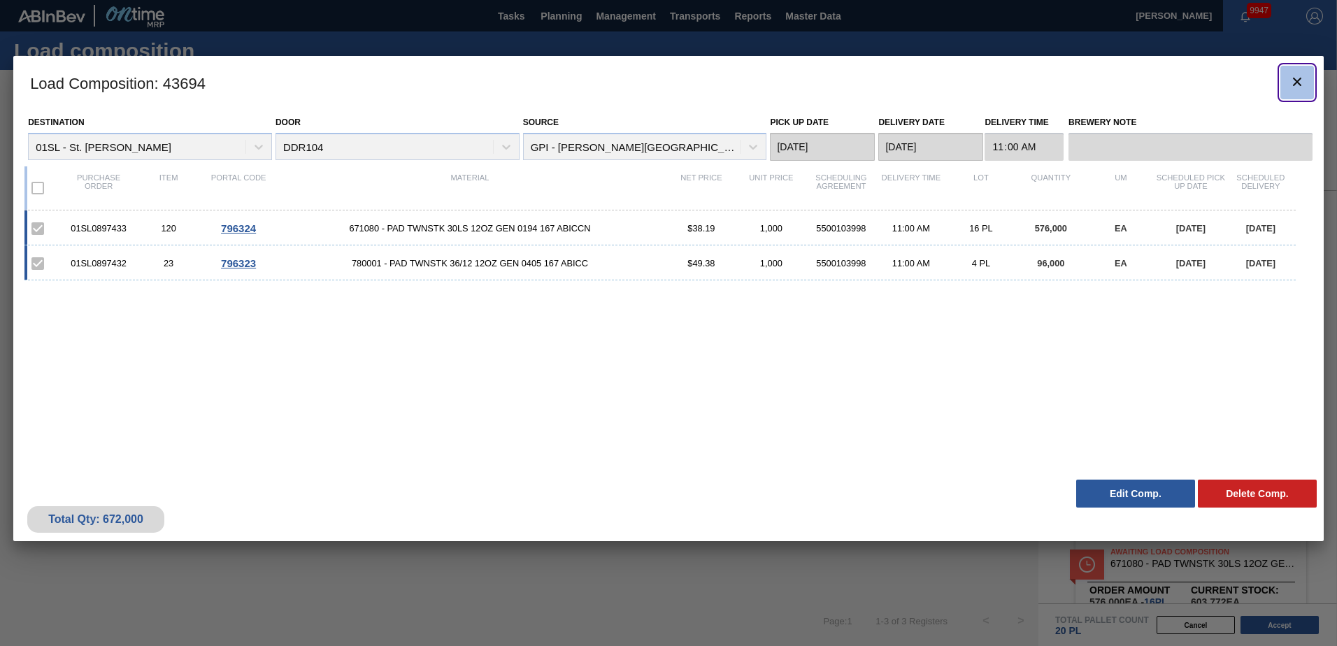
click at [1300, 83] on icon "botão de ícone" at bounding box center [1297, 81] width 17 height 17
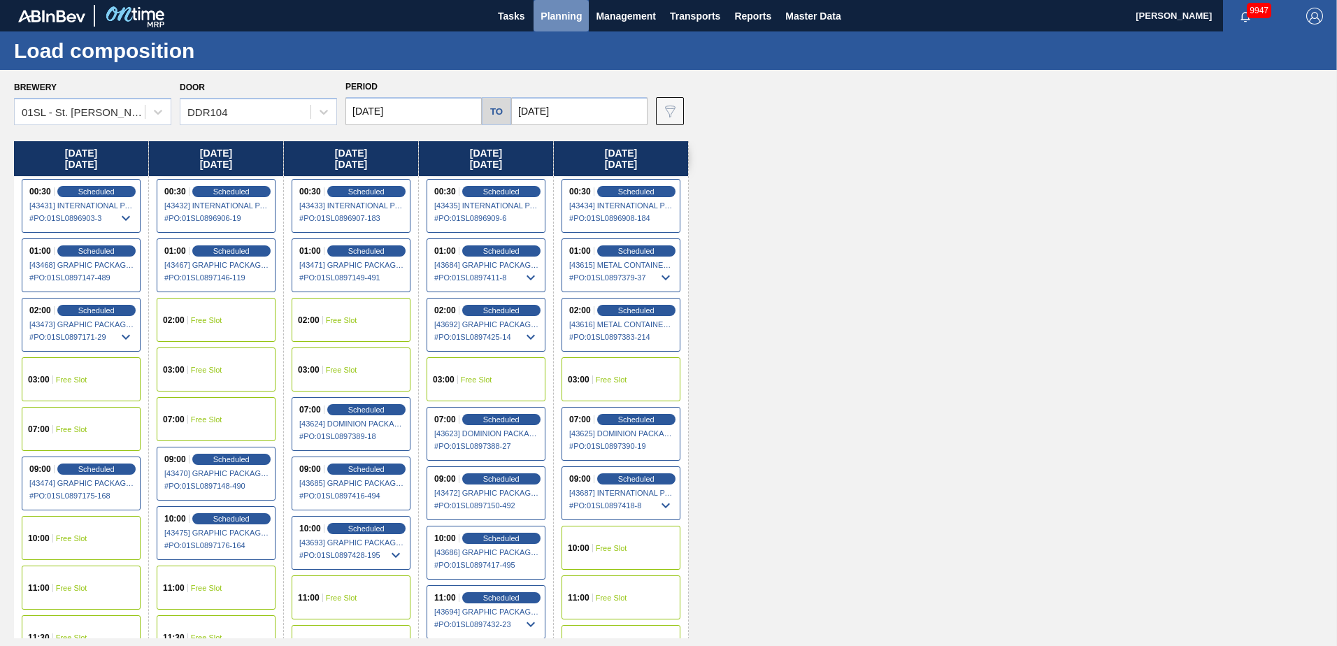
click at [550, 22] on span "Planning" at bounding box center [561, 16] width 41 height 17
